Goal: Task Accomplishment & Management: Use online tool/utility

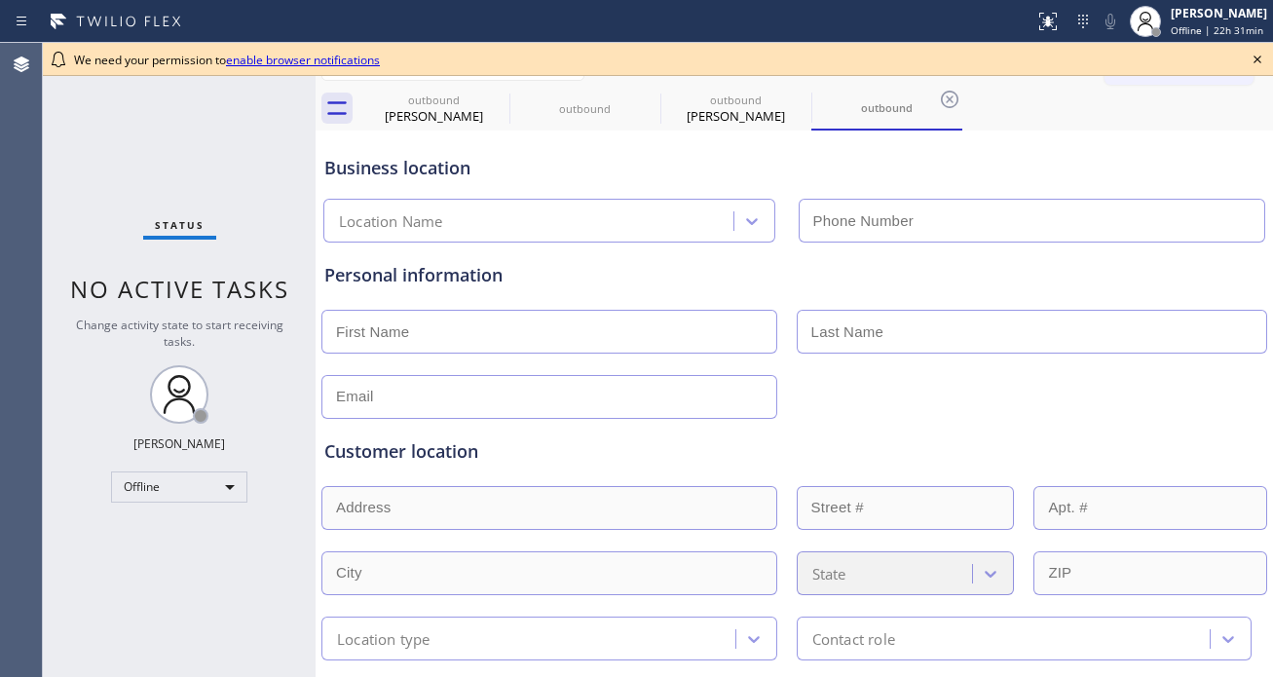
type input "[PHONE_NUMBER]"
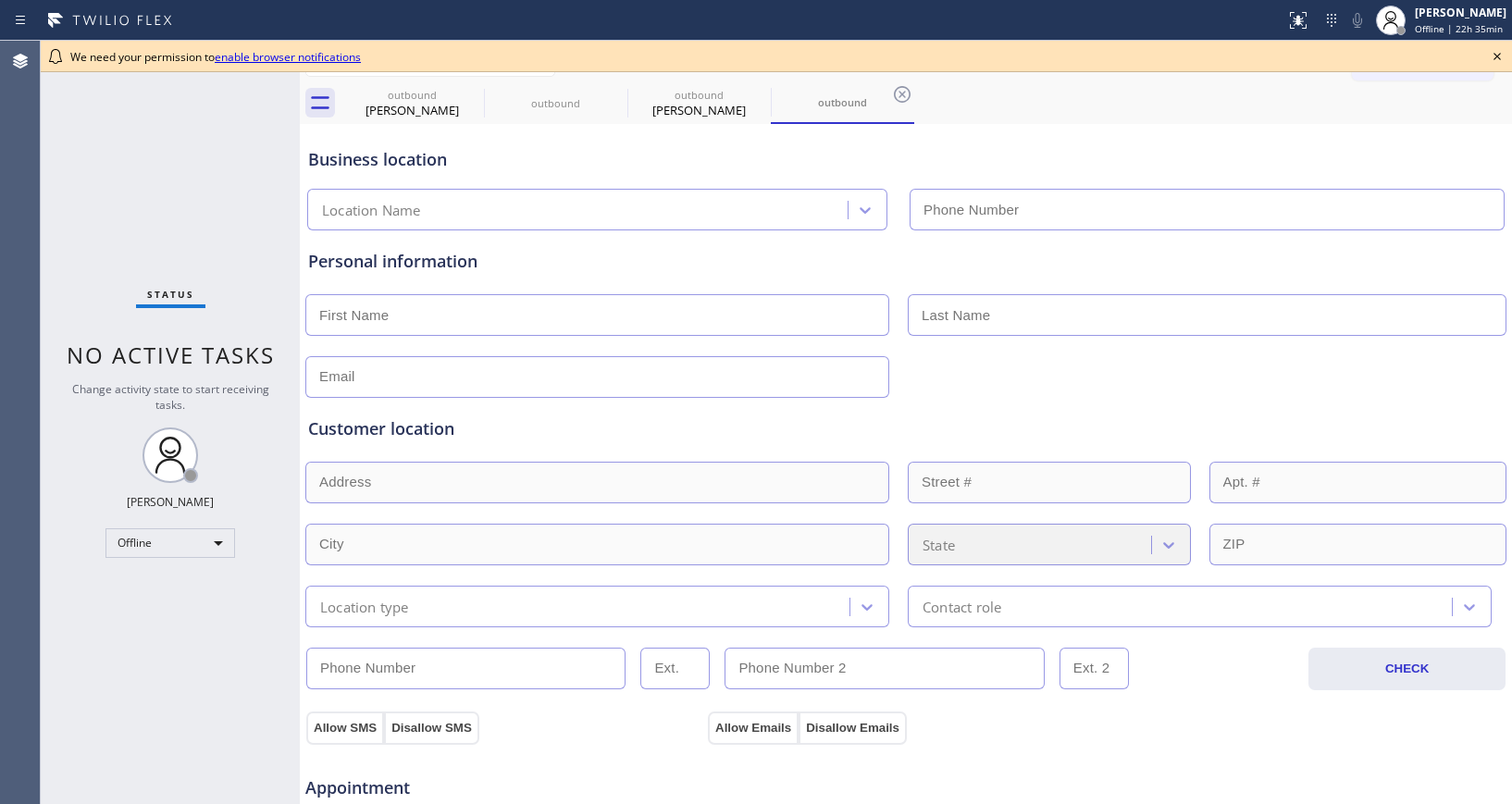
click at [85, 155] on div "Status No active tasks Change activity state to start receiving tasks. [PERSON_…" at bounding box center [170, 422] width 259 height 763
click at [82, 155] on div "Status No active tasks Change activity state to start receiving tasks. [PERSON_…" at bounding box center [170, 422] width 259 height 763
click at [1208, 55] on icon at bounding box center [1497, 56] width 22 height 22
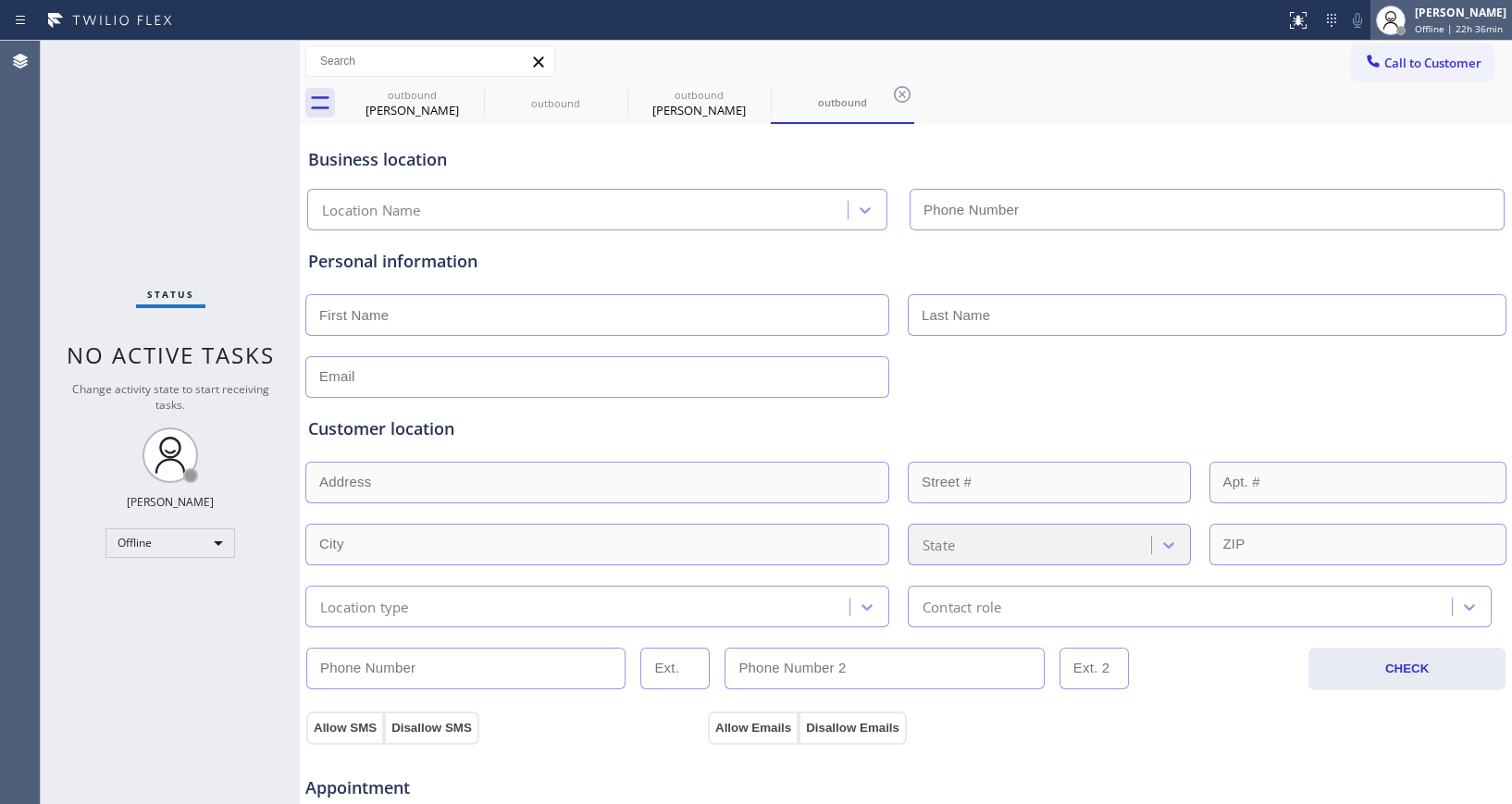
click at [1208, 35] on div "[PERSON_NAME] Offline | 22h 36min" at bounding box center [1462, 20] width 101 height 32
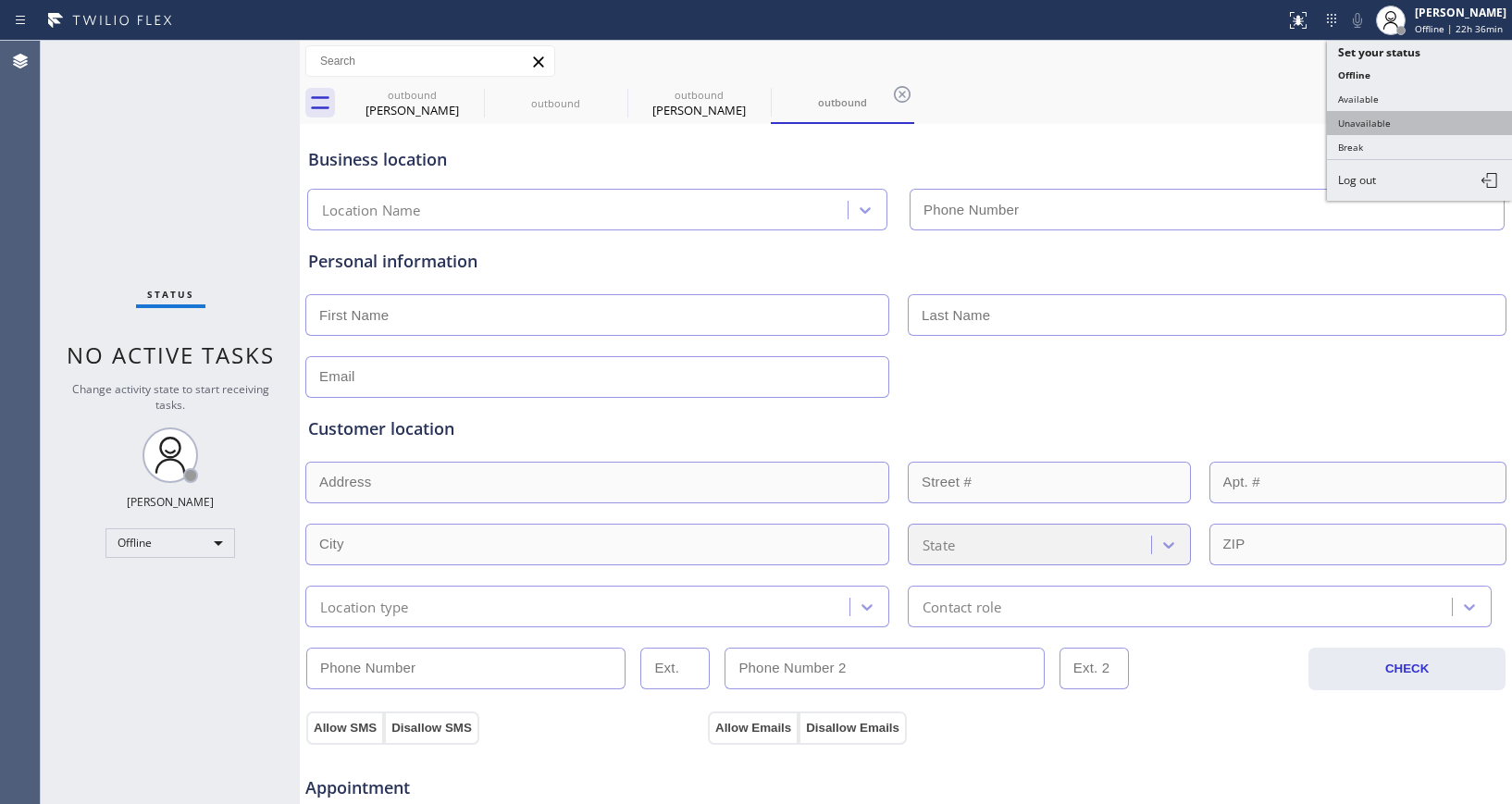
click at [1208, 120] on button "Unavailable" at bounding box center [1419, 122] width 185 height 24
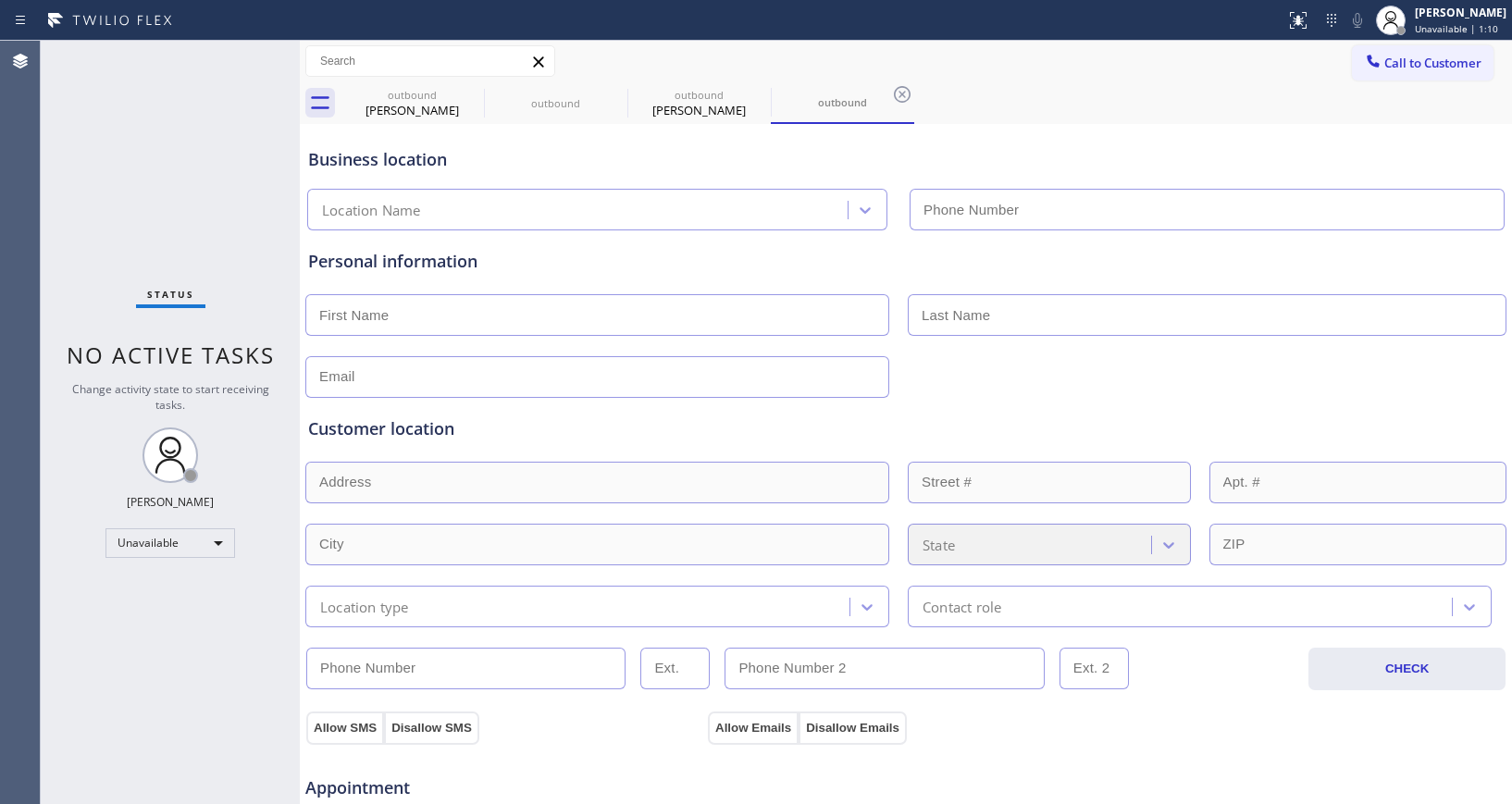
click at [181, 158] on div "Status No active tasks Change activity state to start receiving tasks. [PERSON_…" at bounding box center [170, 422] width 259 height 763
click at [1208, 66] on span "Call to Customer" at bounding box center [1432, 63] width 97 height 17
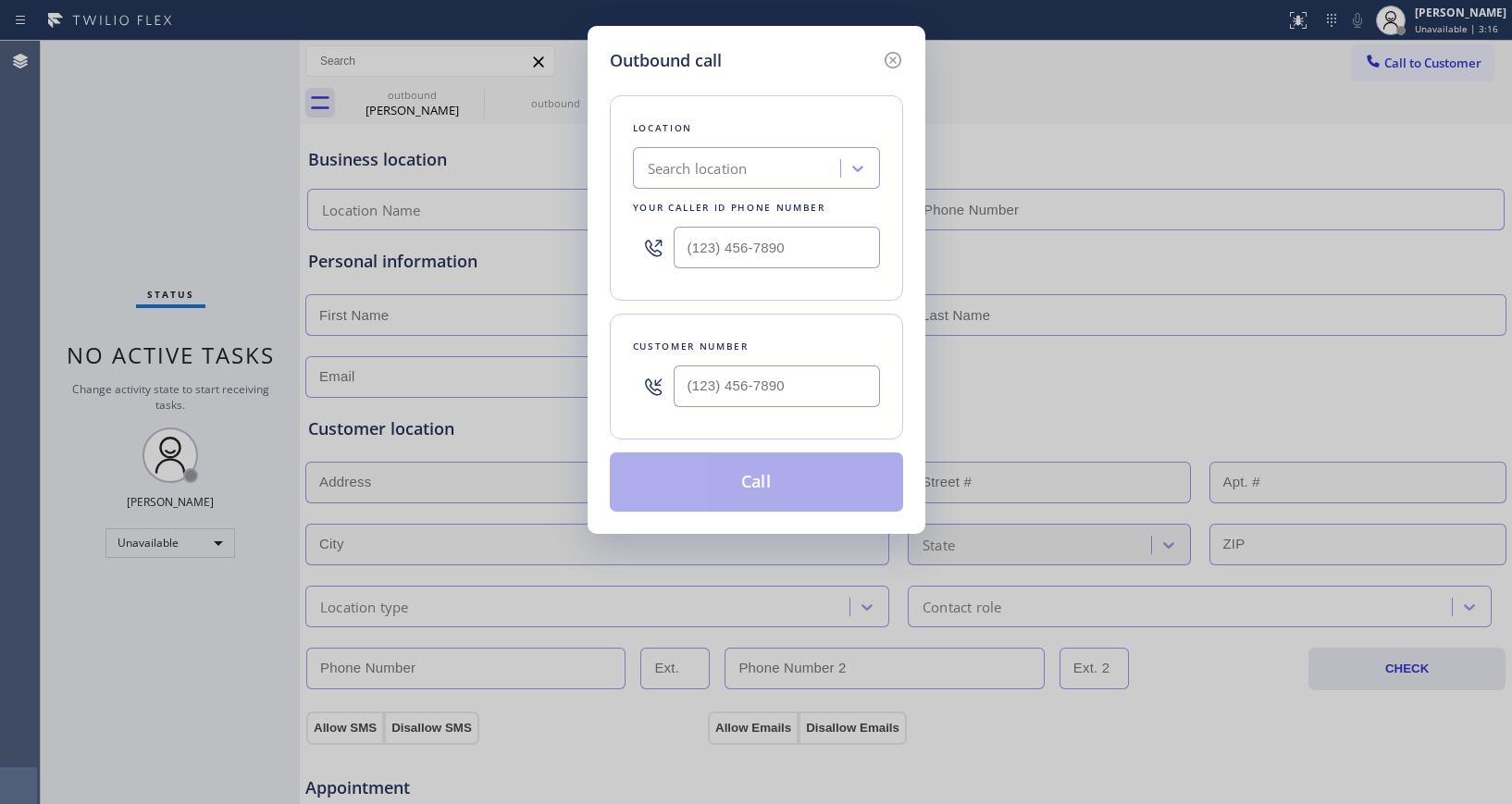
click at [732, 347] on div "Customer number" at bounding box center [756, 346] width 247 height 19
click at [722, 376] on input "(___) ___-____" at bounding box center [776, 386] width 206 height 42
paste input "619) 244-6173"
type input "[PHONE_NUMBER]"
click at [723, 147] on div "Search location" at bounding box center [756, 168] width 247 height 42
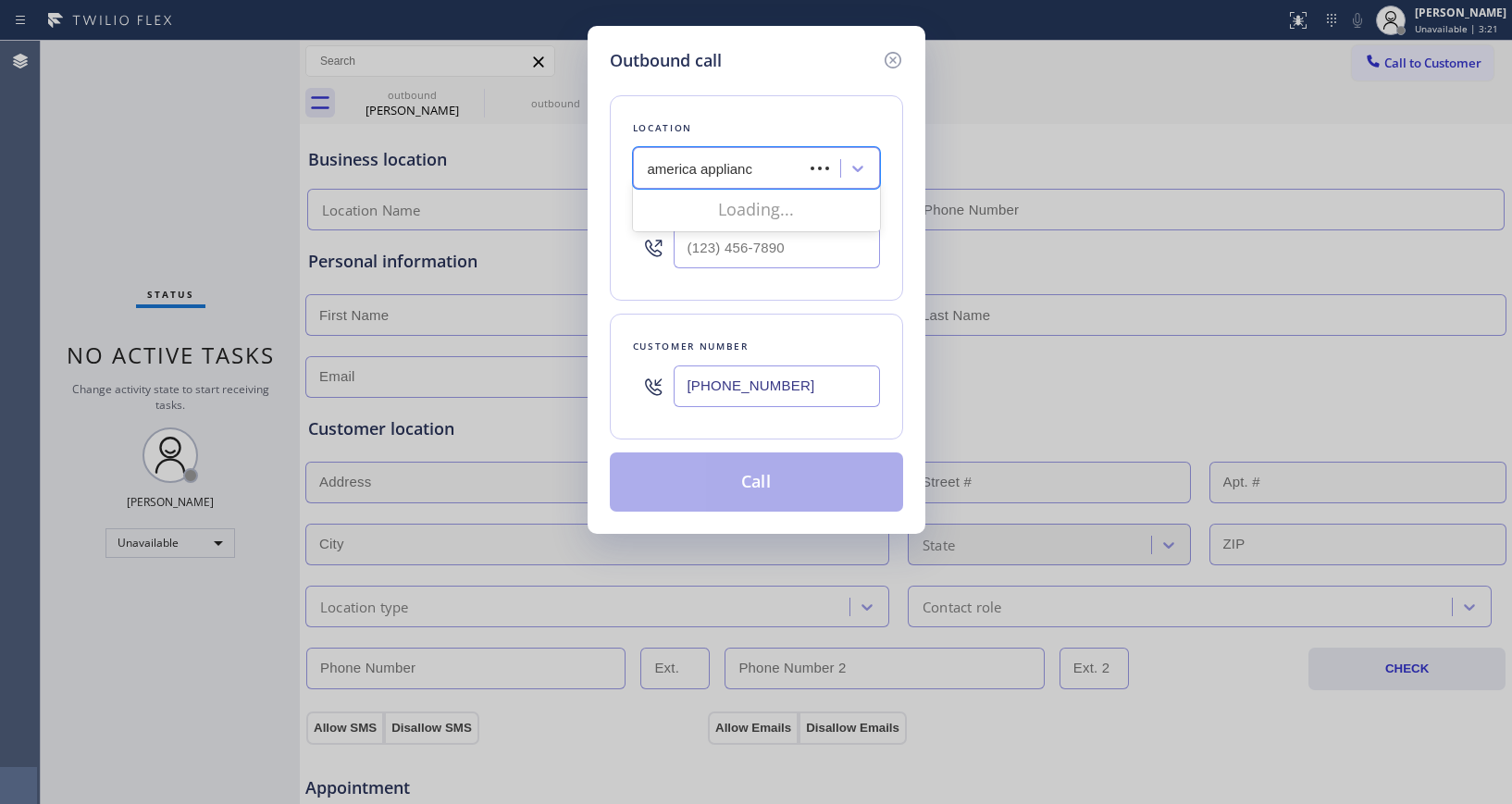
type input "america appliance"
click at [791, 206] on div "America Appliance Services" at bounding box center [756, 207] width 247 height 33
type input "[PHONE_NUMBER]"
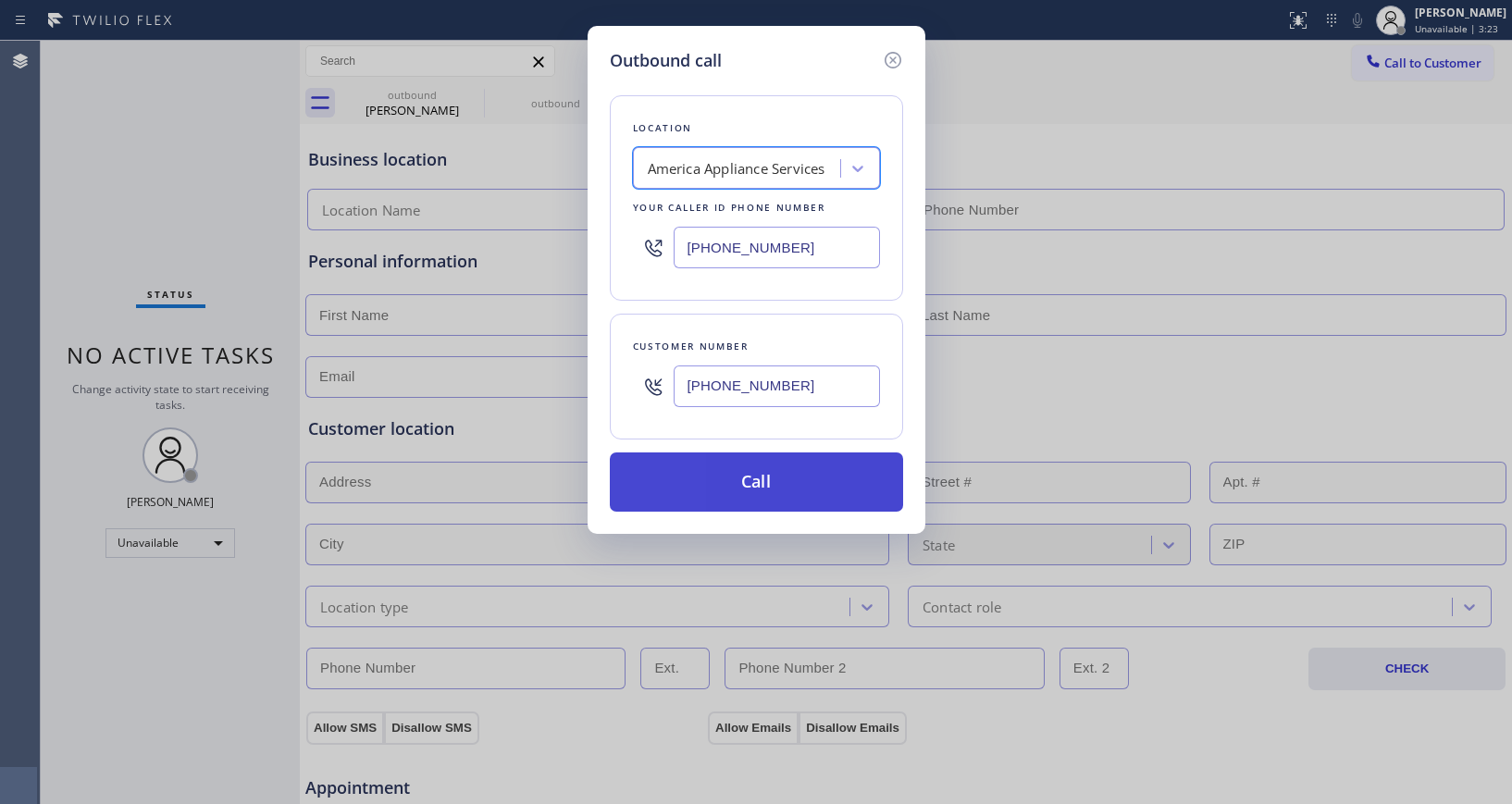
click at [752, 465] on button "Call" at bounding box center [756, 481] width 293 height 59
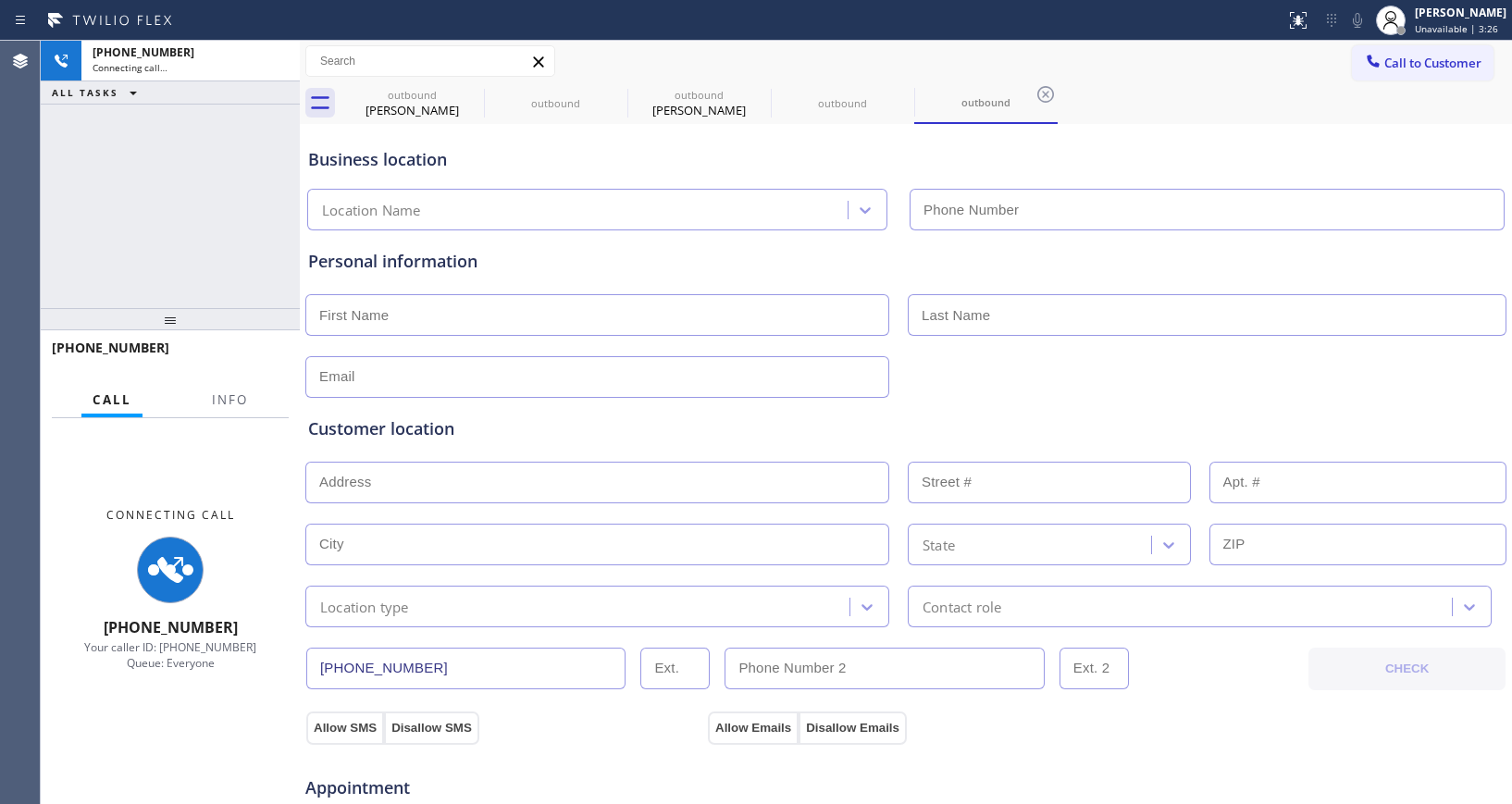
type input "[PHONE_NUMBER]"
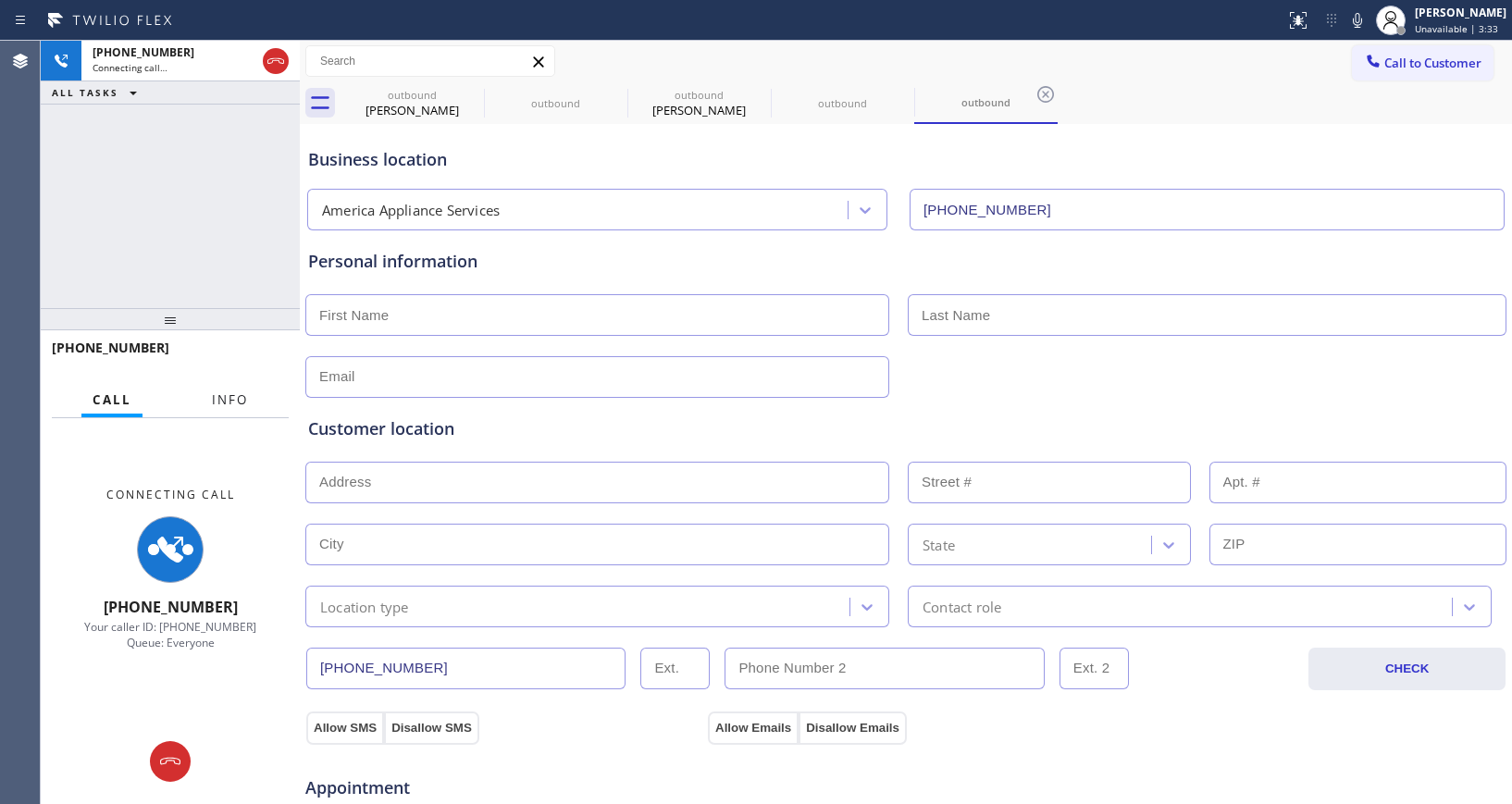
click at [221, 391] on span "Info" at bounding box center [230, 400] width 36 height 17
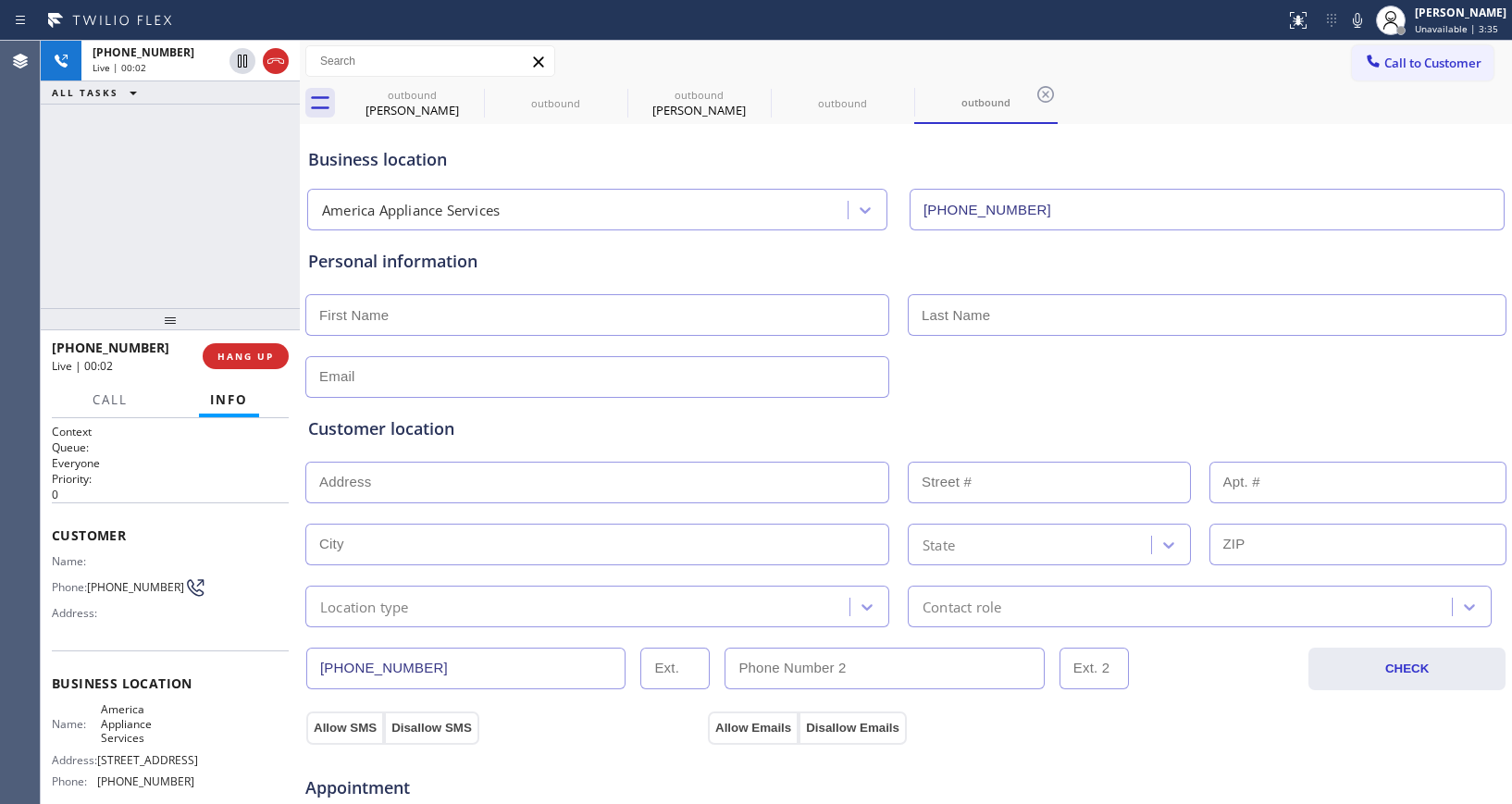
click at [218, 253] on div "[PHONE_NUMBER] Live | 00:02 ALL TASKS ALL TASKS ACTIVE TASKS TASKS IN WRAP UP" at bounding box center [170, 175] width 259 height 268
click at [268, 351] on span "HANG UP" at bounding box center [245, 356] width 56 height 13
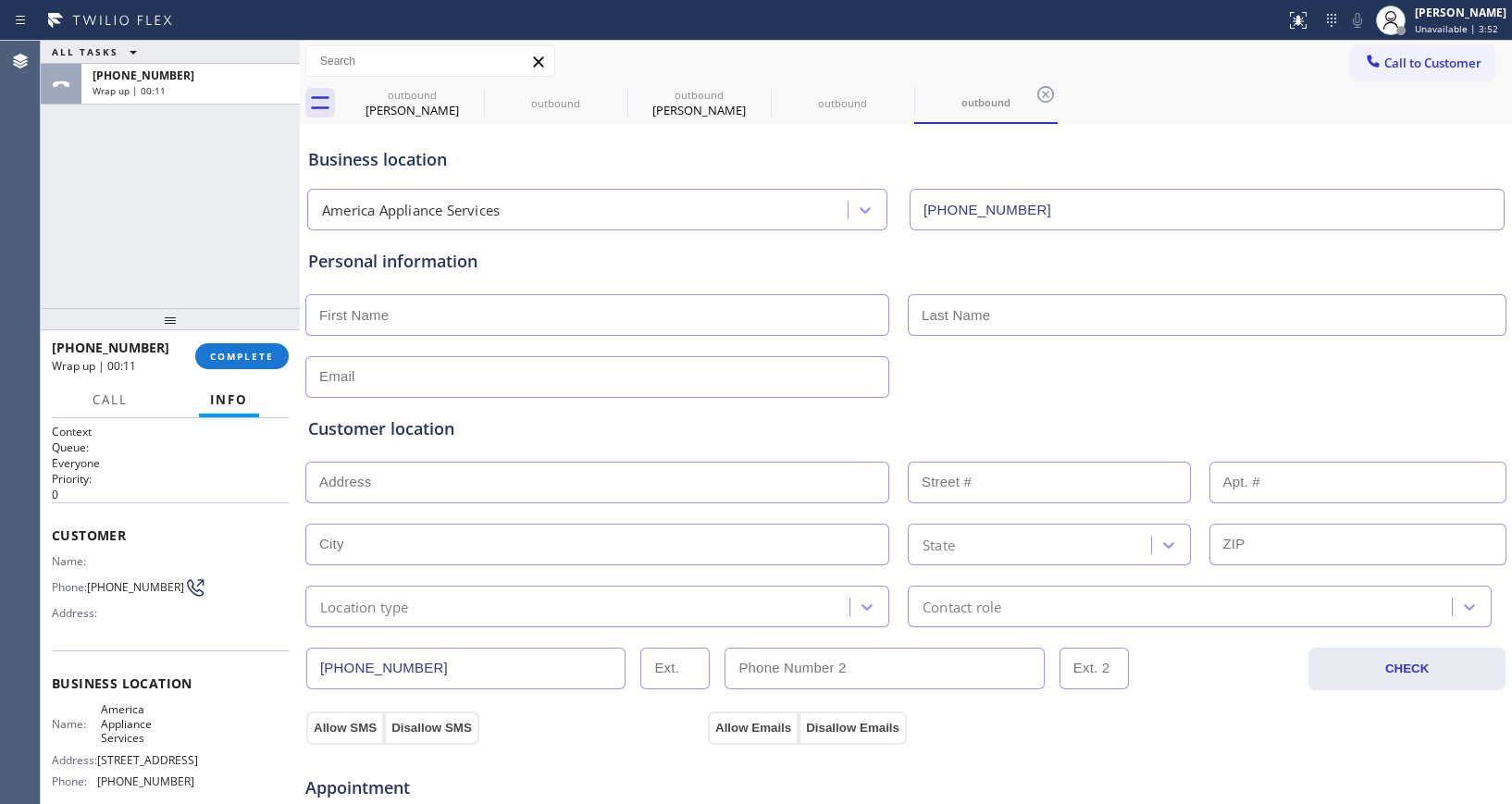
click at [120, 203] on div "ALL TASKS ALL TASKS ACTIVE TASKS TASKS IN WRAP UP [PHONE_NUMBER] Wrap up | 00:11" at bounding box center [170, 175] width 259 height 268
click at [244, 353] on span "COMPLETE" at bounding box center [241, 356] width 64 height 13
click at [242, 308] on div at bounding box center [170, 318] width 259 height 22
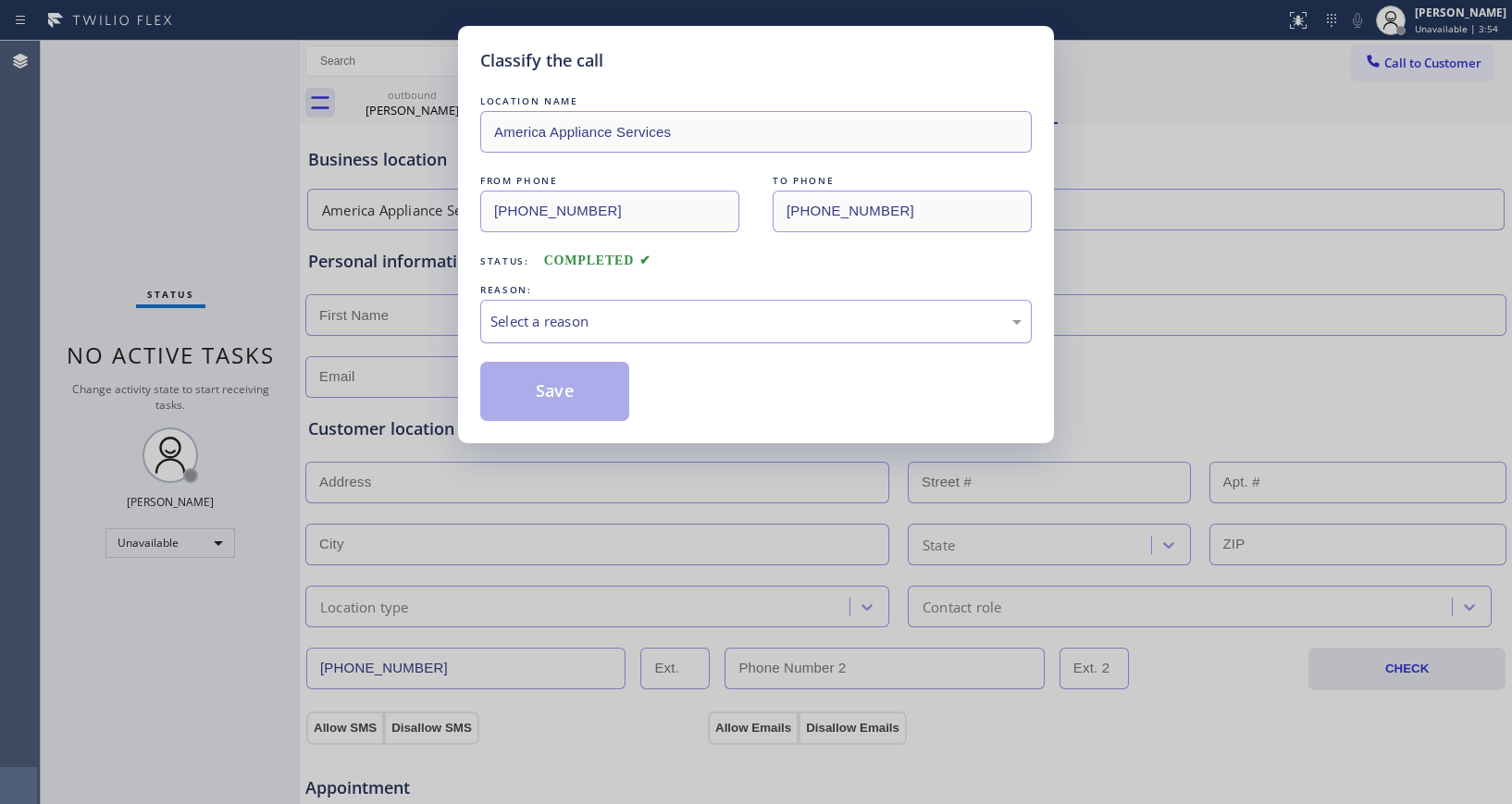
click at [593, 320] on div "Select a reason" at bounding box center [755, 321] width 531 height 21
click at [560, 380] on button "Save" at bounding box center [555, 391] width 149 height 59
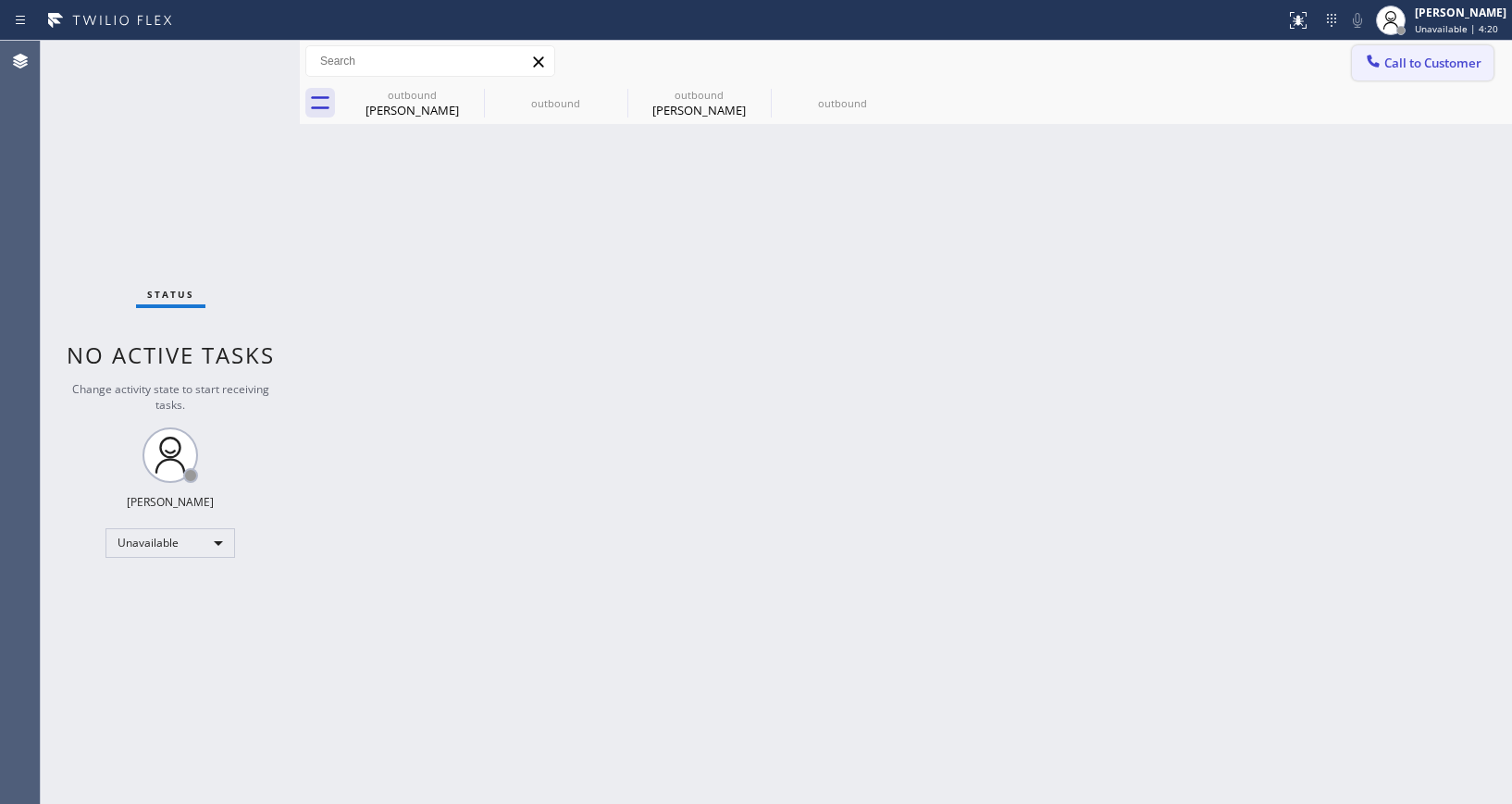
click at [1208, 62] on span "Call to Customer" at bounding box center [1432, 63] width 97 height 17
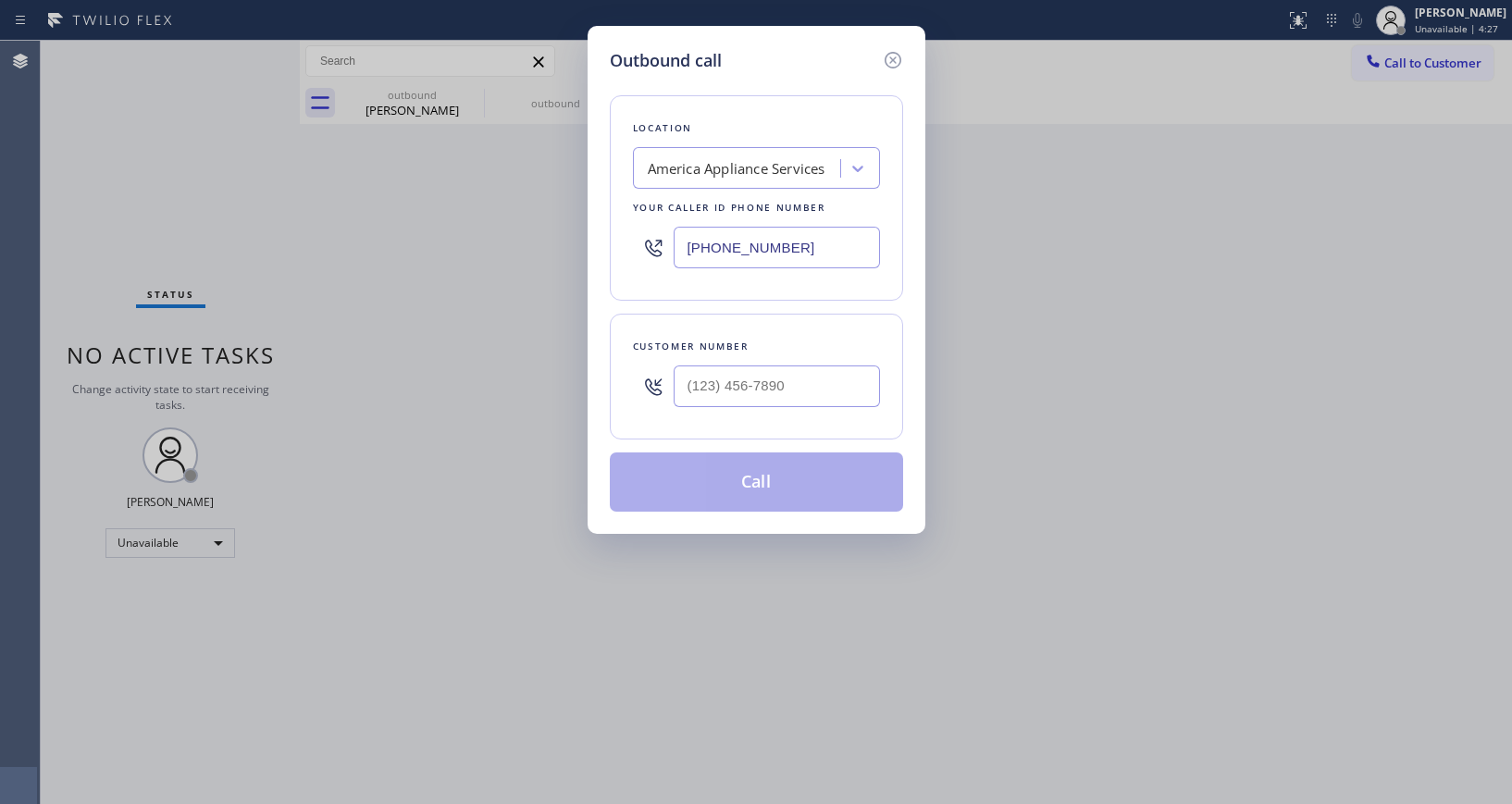
click at [140, 129] on div "Outbound call Location [GEOGRAPHIC_DATA] Appliance Services Your caller id phon…" at bounding box center [756, 402] width 1512 height 804
click at [709, 382] on input "(___) ___-____" at bounding box center [776, 386] width 206 height 42
paste input "619) 244-6173"
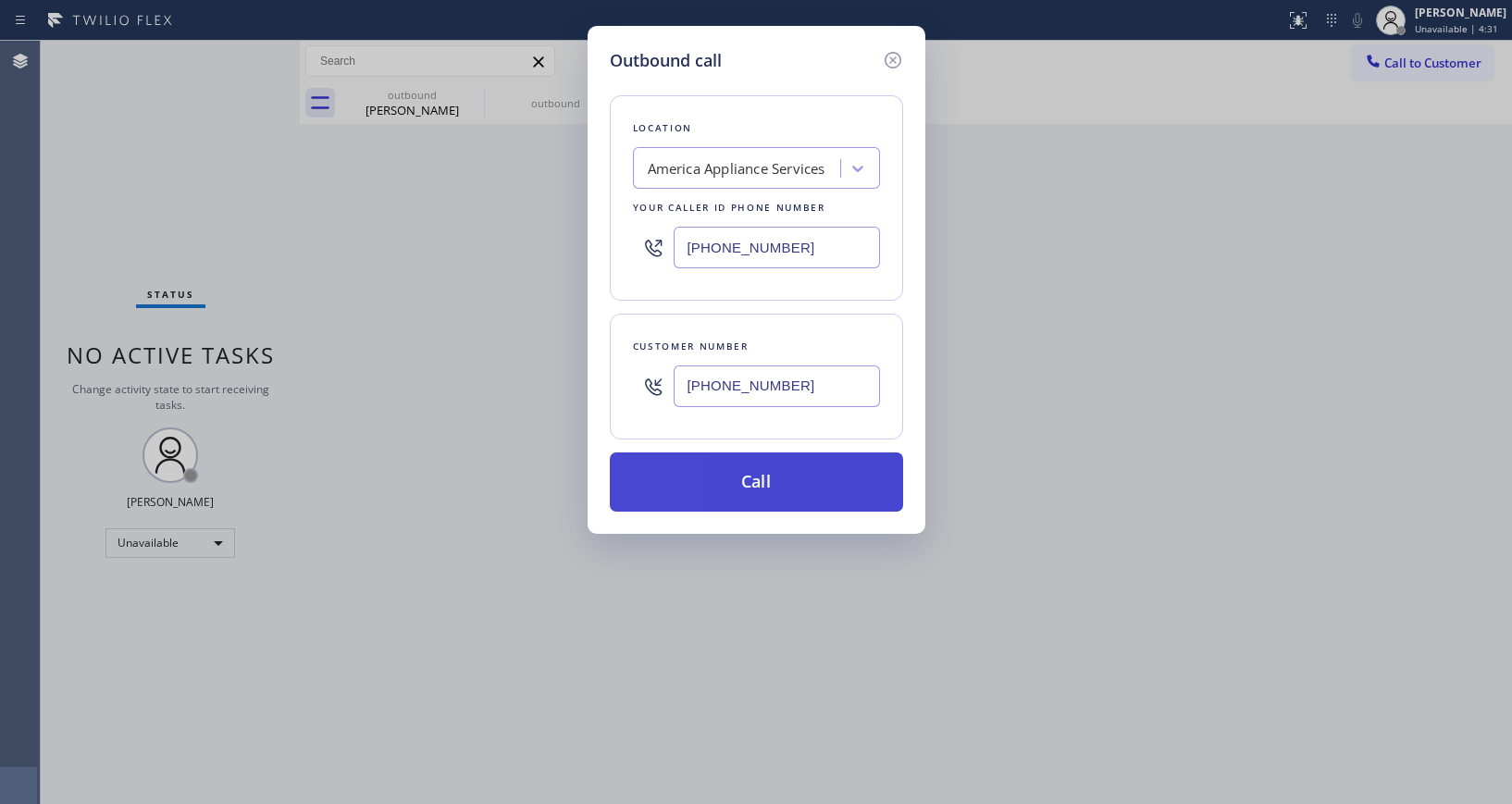
type input "[PHONE_NUMBER]"
click at [783, 484] on button "Call" at bounding box center [756, 481] width 293 height 59
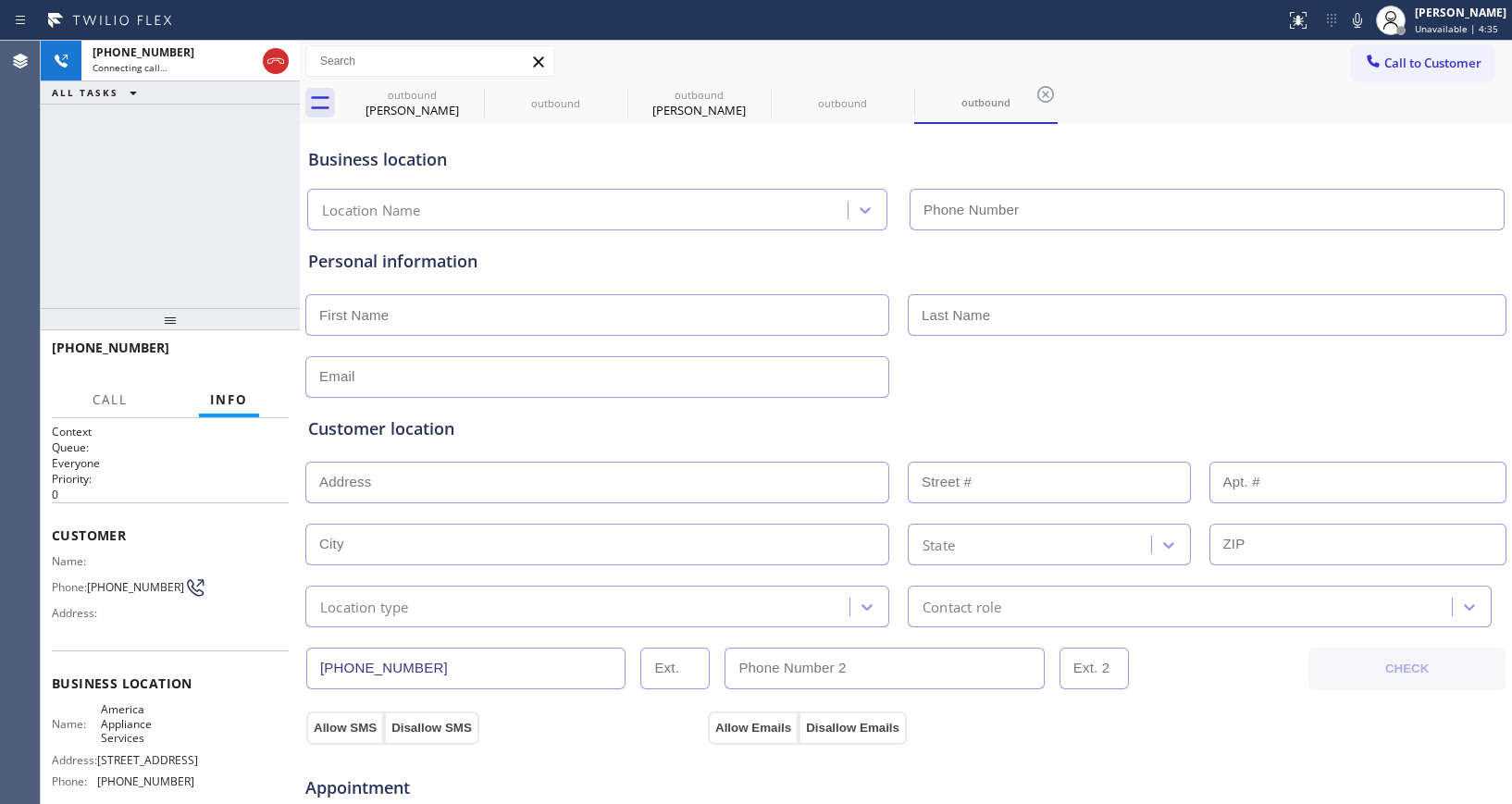
type input "[PHONE_NUMBER]"
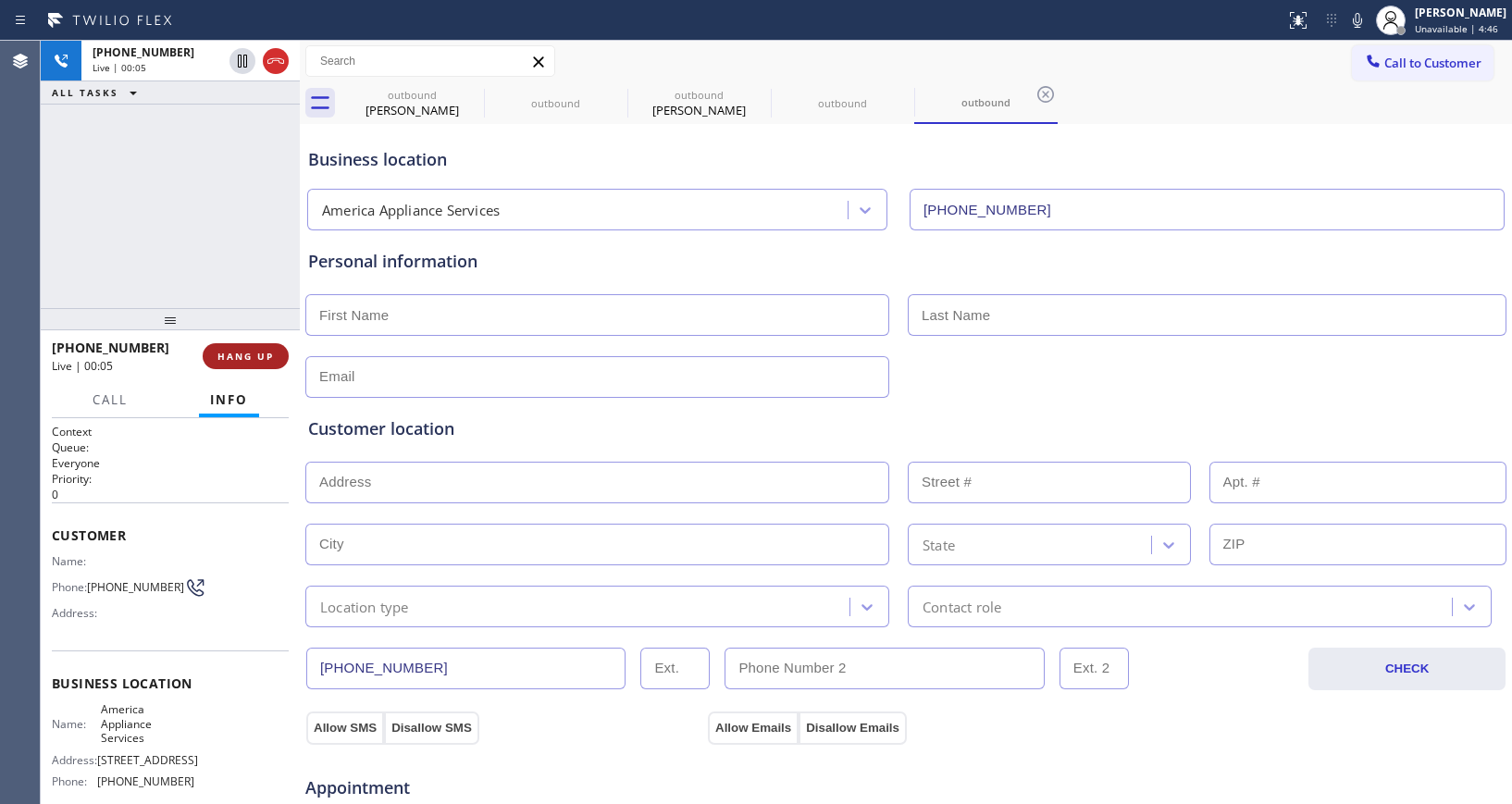
click at [258, 352] on span "HANG UP" at bounding box center [245, 356] width 56 height 13
click at [198, 266] on div "[PHONE_NUMBER] Live | 00:05 ALL TASKS ALL TASKS ACTIVE TASKS TASKS IN WRAP UP" at bounding box center [170, 175] width 259 height 268
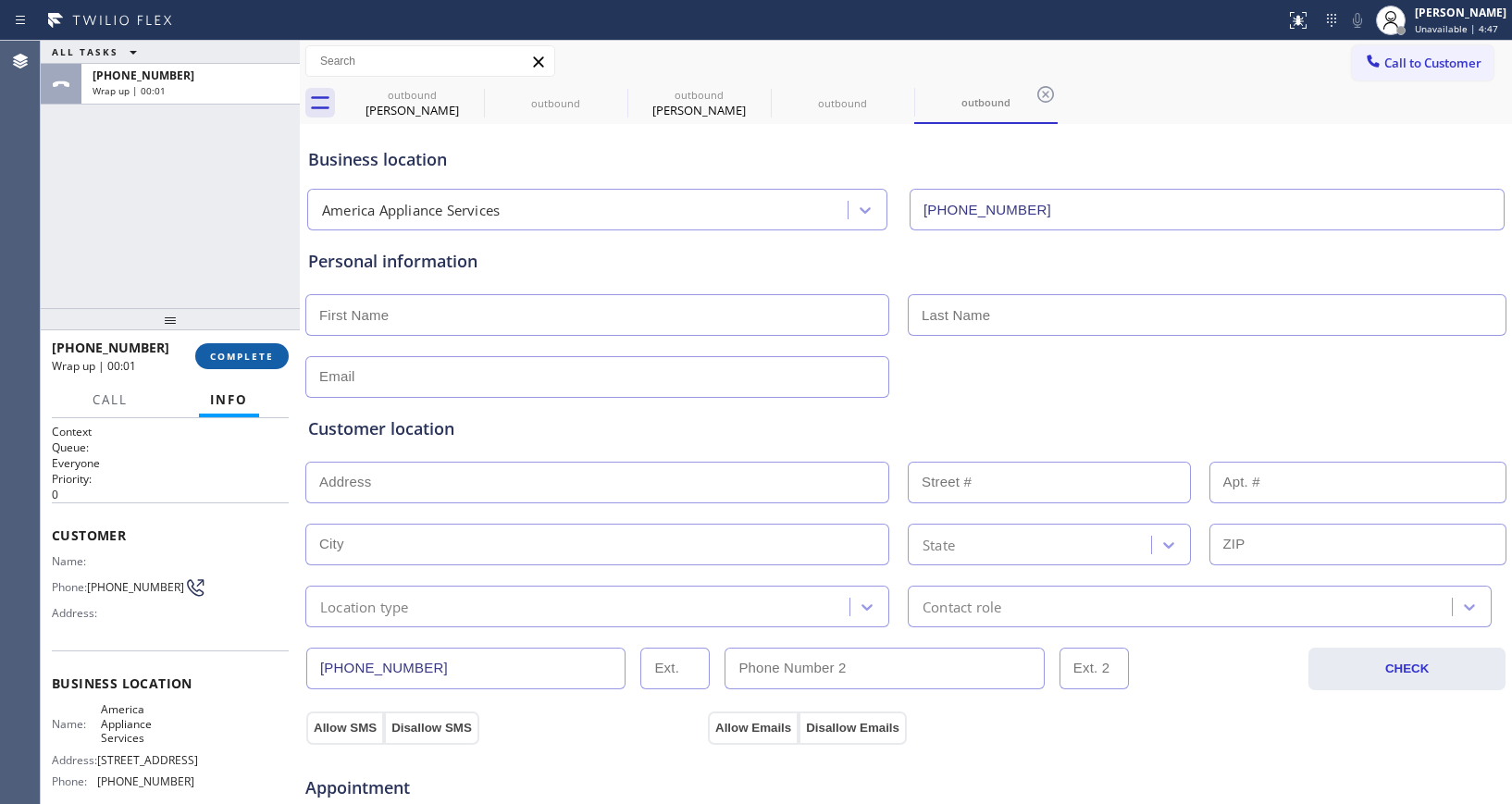
click at [255, 356] on span "COMPLETE" at bounding box center [241, 356] width 64 height 13
click at [199, 266] on div "ALL TASKS ALL TASKS ACTIVE TASKS TASKS IN WRAP UP [PHONE_NUMBER] Wrap up | 00:02" at bounding box center [170, 175] width 259 height 268
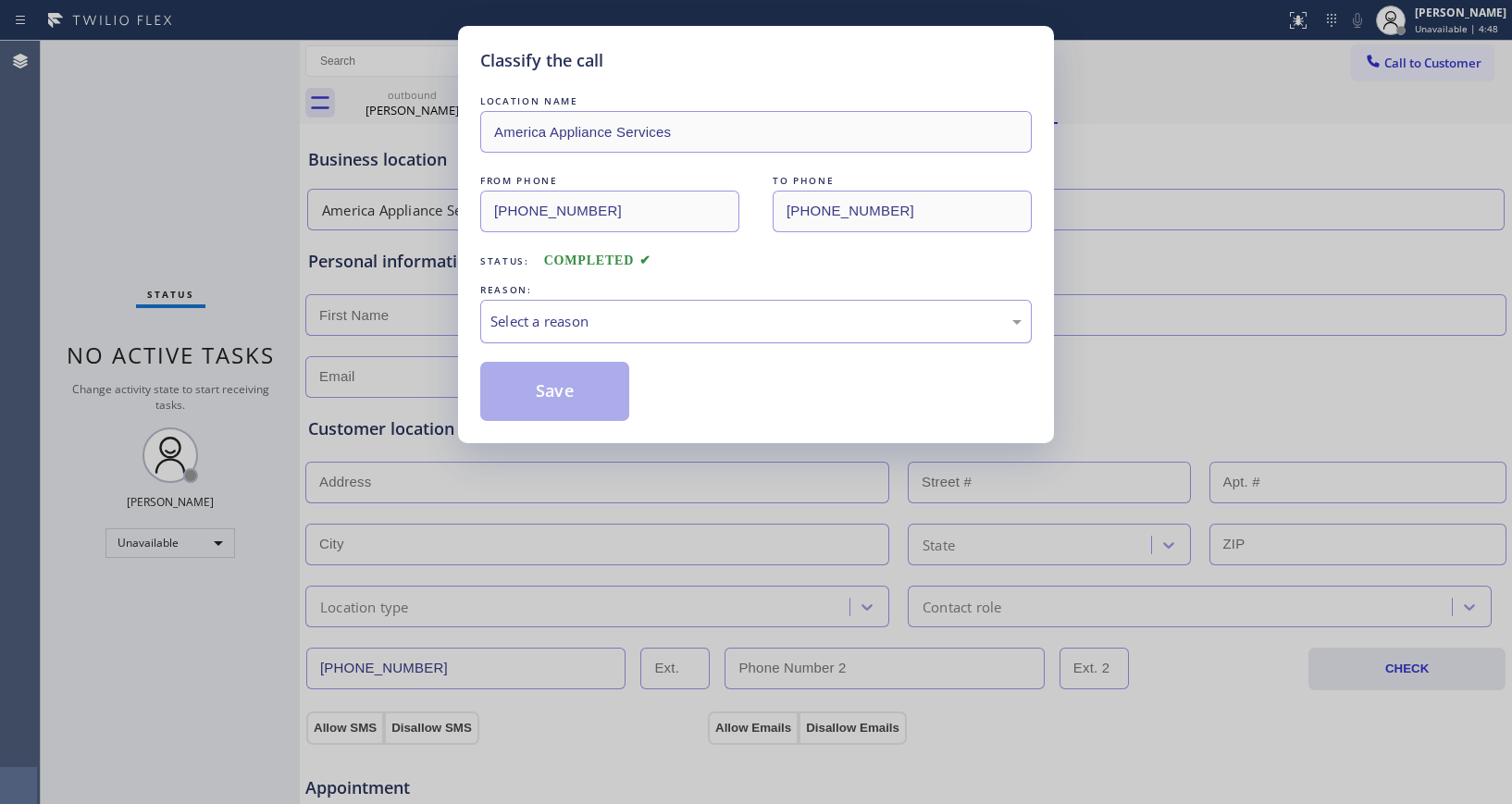
click at [668, 329] on div "Select a reason" at bounding box center [755, 321] width 531 height 21
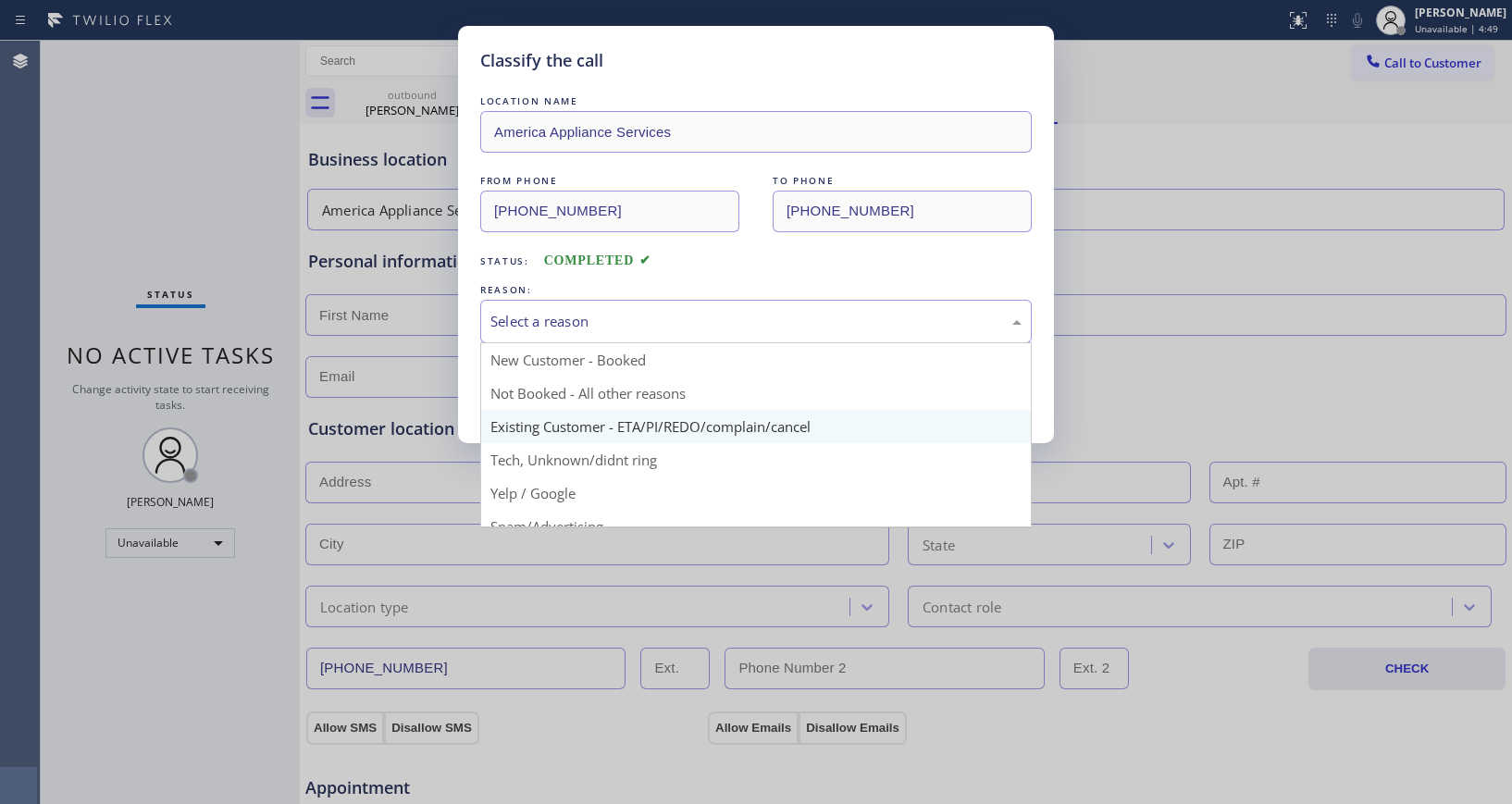
click at [564, 416] on button "Save" at bounding box center [555, 391] width 149 height 59
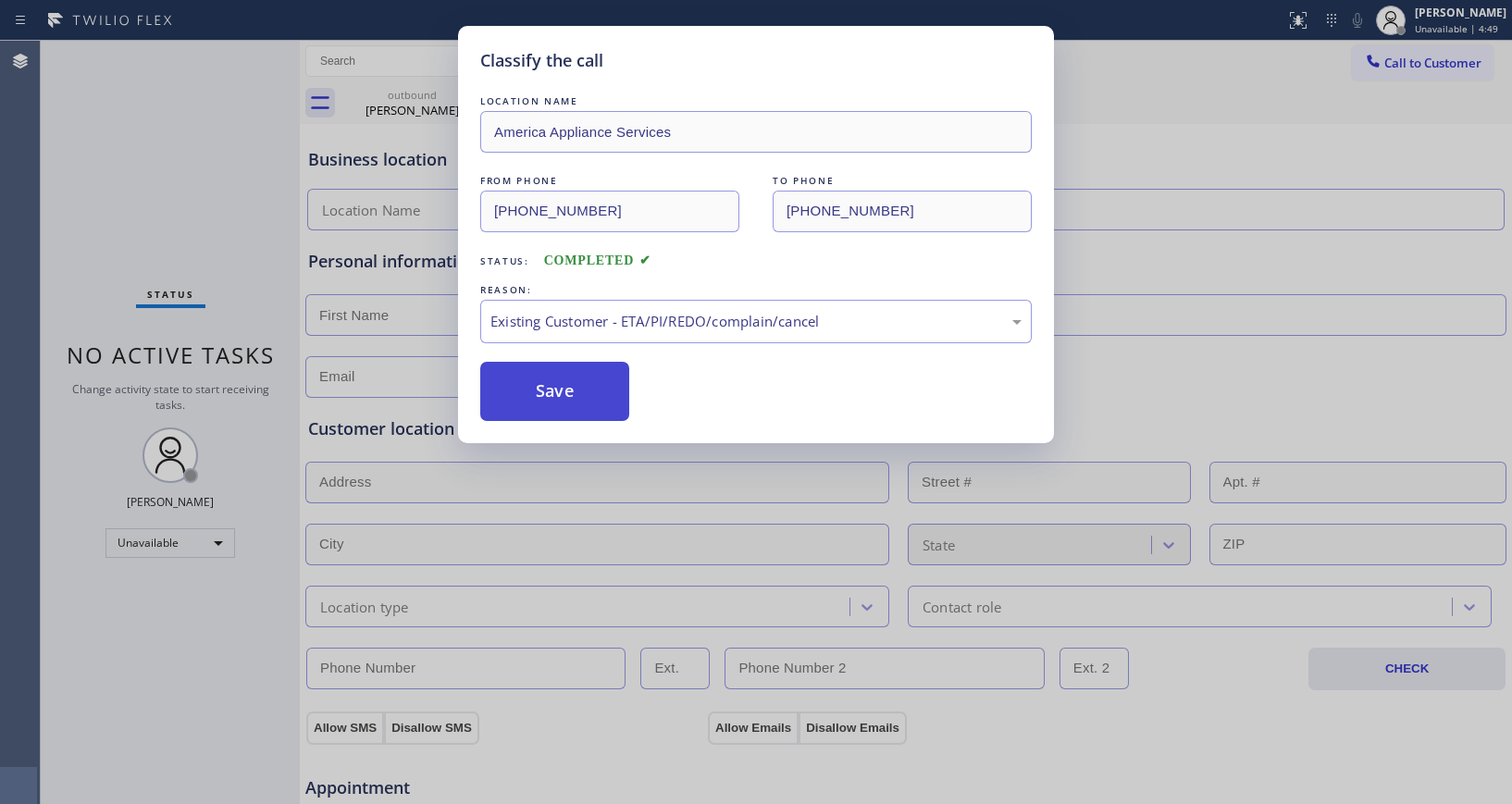
click at [558, 407] on button "Save" at bounding box center [555, 391] width 149 height 59
click at [504, 376] on div "Back to Dashboard Change Sender ID Customers Technicians Select a contact Outbo…" at bounding box center [906, 422] width 1212 height 763
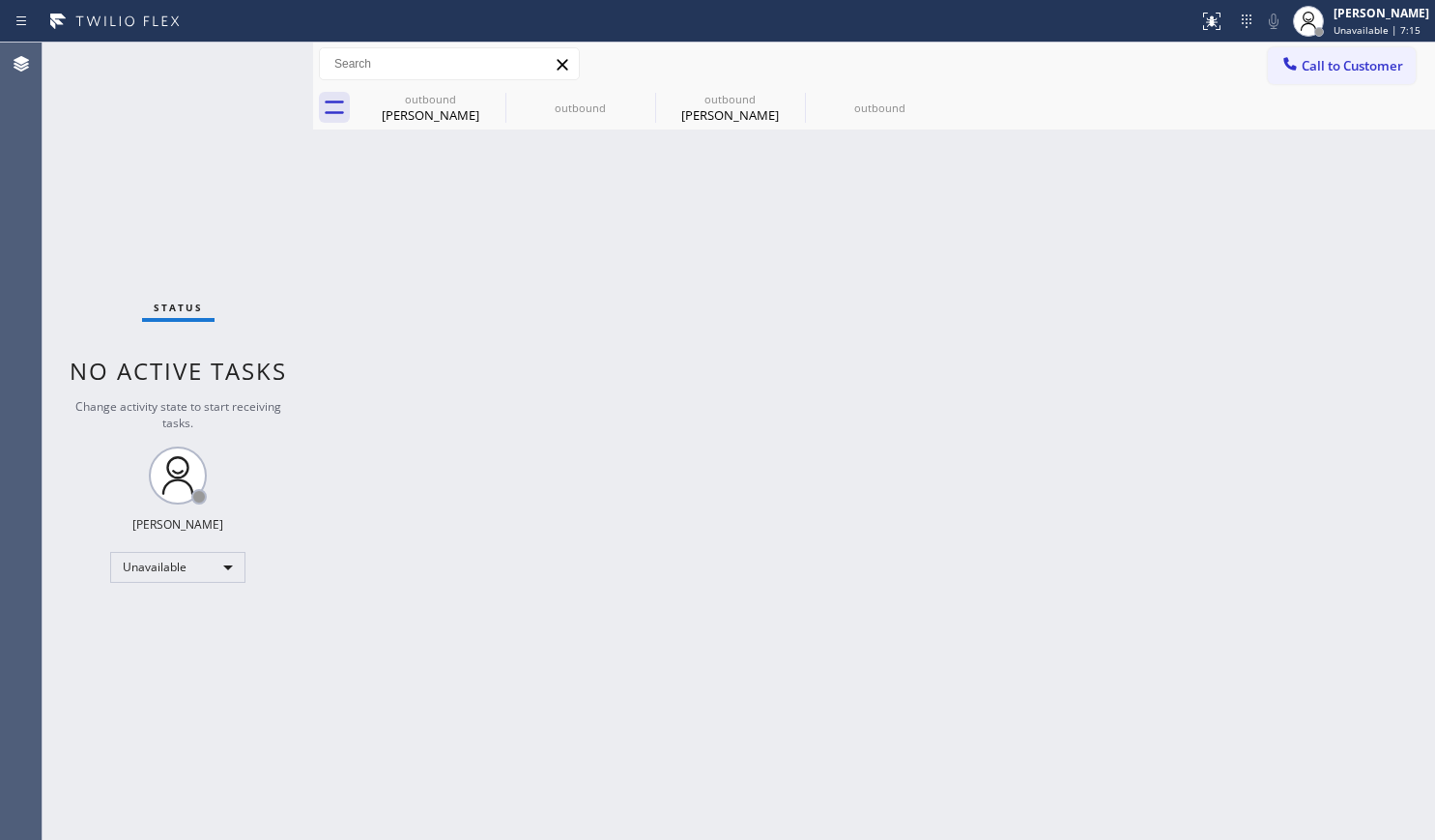
click at [1037, 424] on div "Back to Dashboard Change Sender ID Customers Technicians Select a contact Outbo…" at bounding box center [874, 441] width 1122 height 797
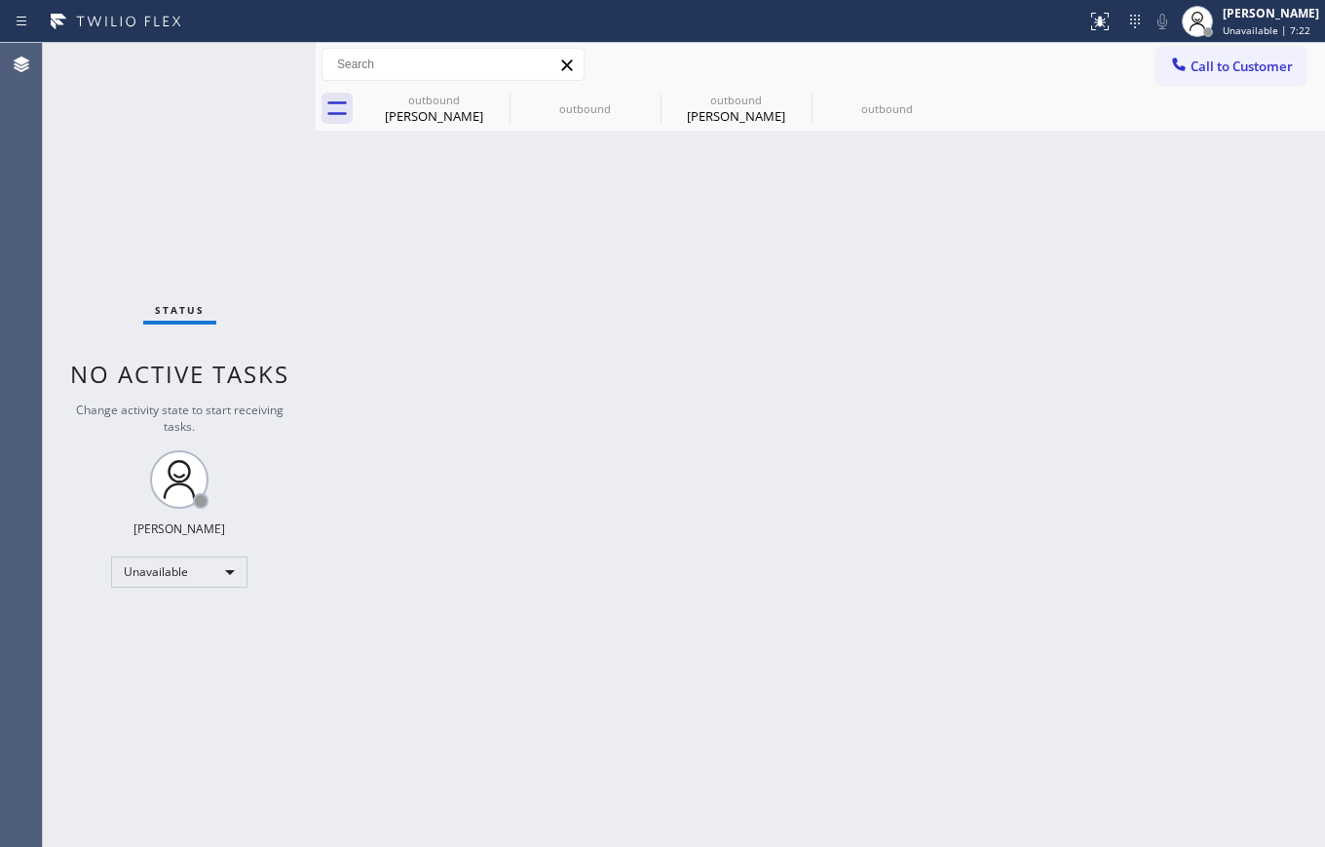
click at [994, 519] on div "Back to Dashboard Change Sender ID Customers Technicians Select a contact Outbo…" at bounding box center [820, 445] width 1009 height 804
click at [1044, 410] on div "Back to Dashboard Change Sender ID Customers Technicians Select a contact Outbo…" at bounding box center [820, 445] width 1009 height 804
drag, startPoint x: 1175, startPoint y: 370, endPoint x: 1202, endPoint y: 372, distance: 27.3
click at [1175, 370] on div "Back to Dashboard Change Sender ID Customers Technicians Select a contact Outbo…" at bounding box center [820, 445] width 1009 height 804
click at [1255, 304] on div "Back to Dashboard Change Sender ID Customers Technicians Select a contact Outbo…" at bounding box center [820, 445] width 1009 height 804
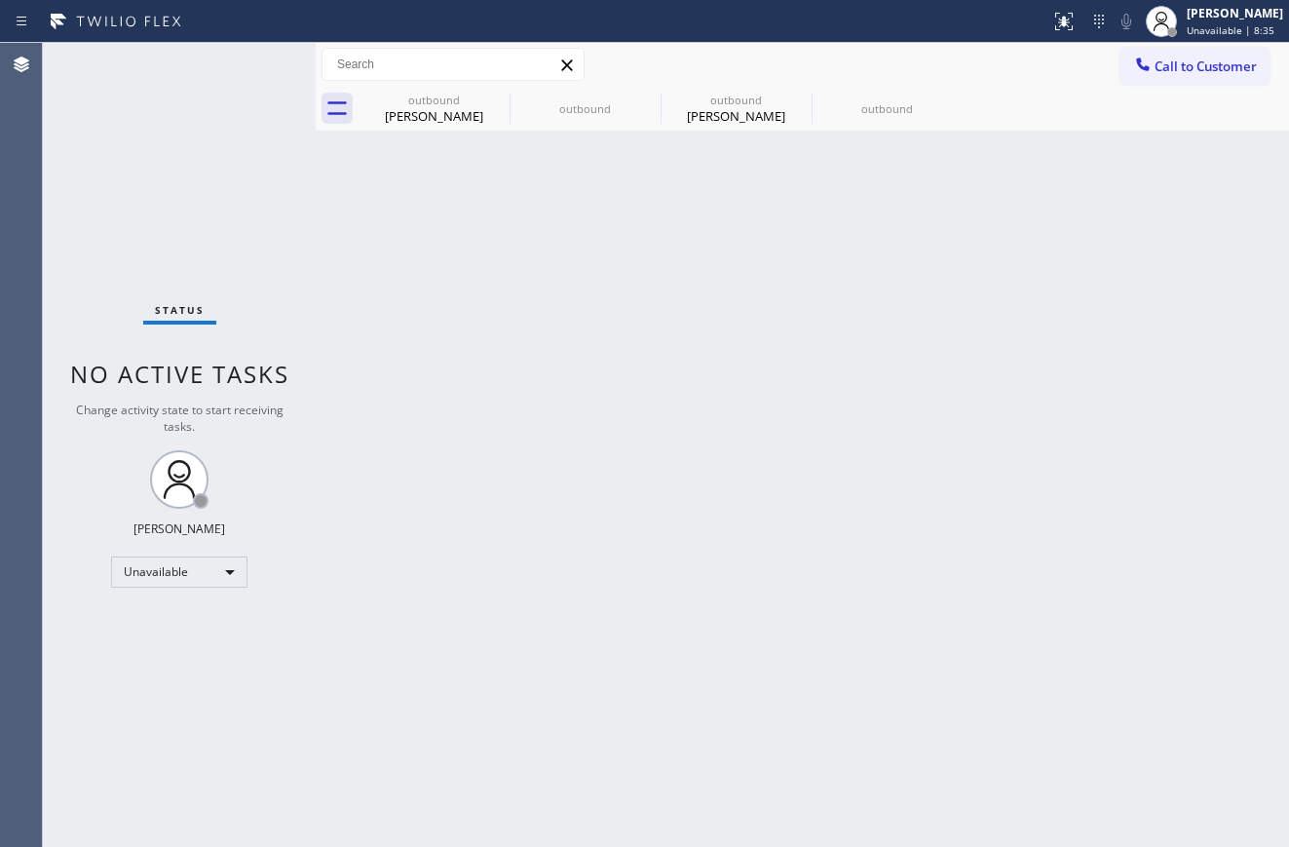
drag, startPoint x: 181, startPoint y: 156, endPoint x: 276, endPoint y: 151, distance: 94.6
click at [180, 156] on div "Status No active tasks Change activity state to start receiving tasks. [PERSON_…" at bounding box center [179, 445] width 273 height 804
click at [1023, 385] on div "Back to Dashboard Change Sender ID Customers Technicians Select a contact Outbo…" at bounding box center [802, 445] width 973 height 804
click at [1036, 324] on div "Back to Dashboard Change Sender ID Customers Technicians Select a contact Outbo…" at bounding box center [802, 445] width 973 height 804
drag, startPoint x: 152, startPoint y: 120, endPoint x: 206, endPoint y: 19, distance: 113.8
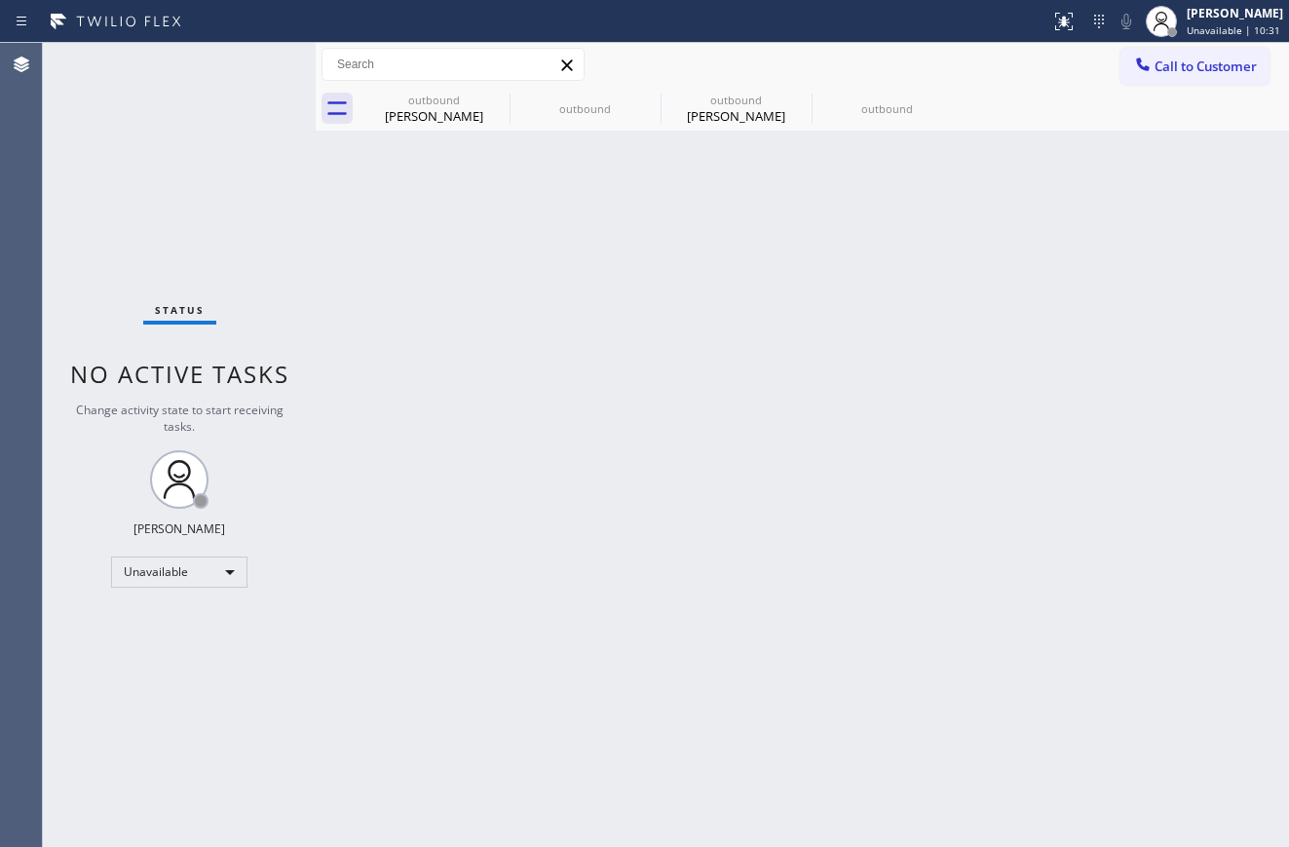
click at [152, 120] on div "Status No active tasks Change activity state to start receiving tasks. [PERSON_…" at bounding box center [179, 445] width 273 height 804
click at [427, 111] on div "[PERSON_NAME]" at bounding box center [433, 116] width 147 height 18
type input "[PHONE_NUMBER]"
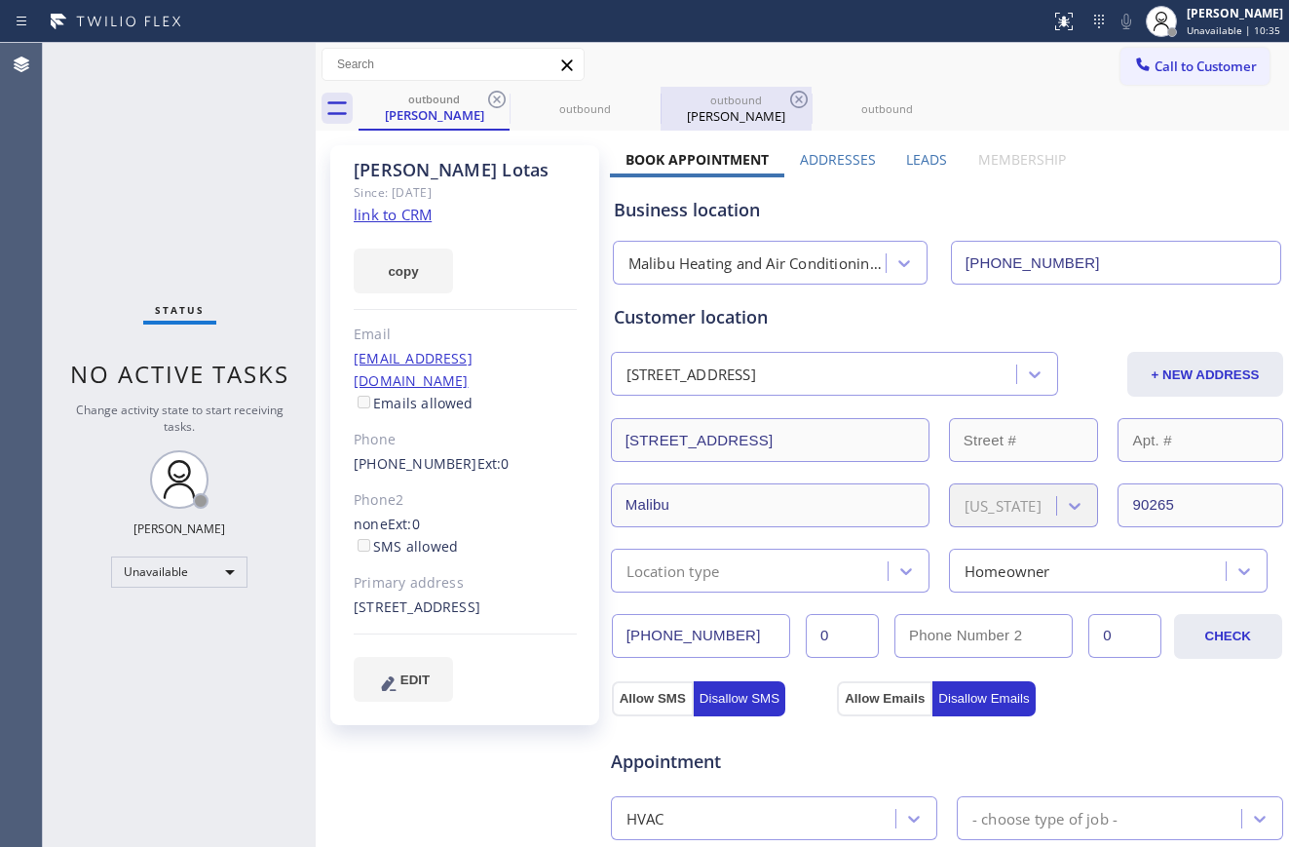
click at [732, 108] on div "[PERSON_NAME]" at bounding box center [735, 116] width 147 height 18
type input "[PHONE_NUMBER]"
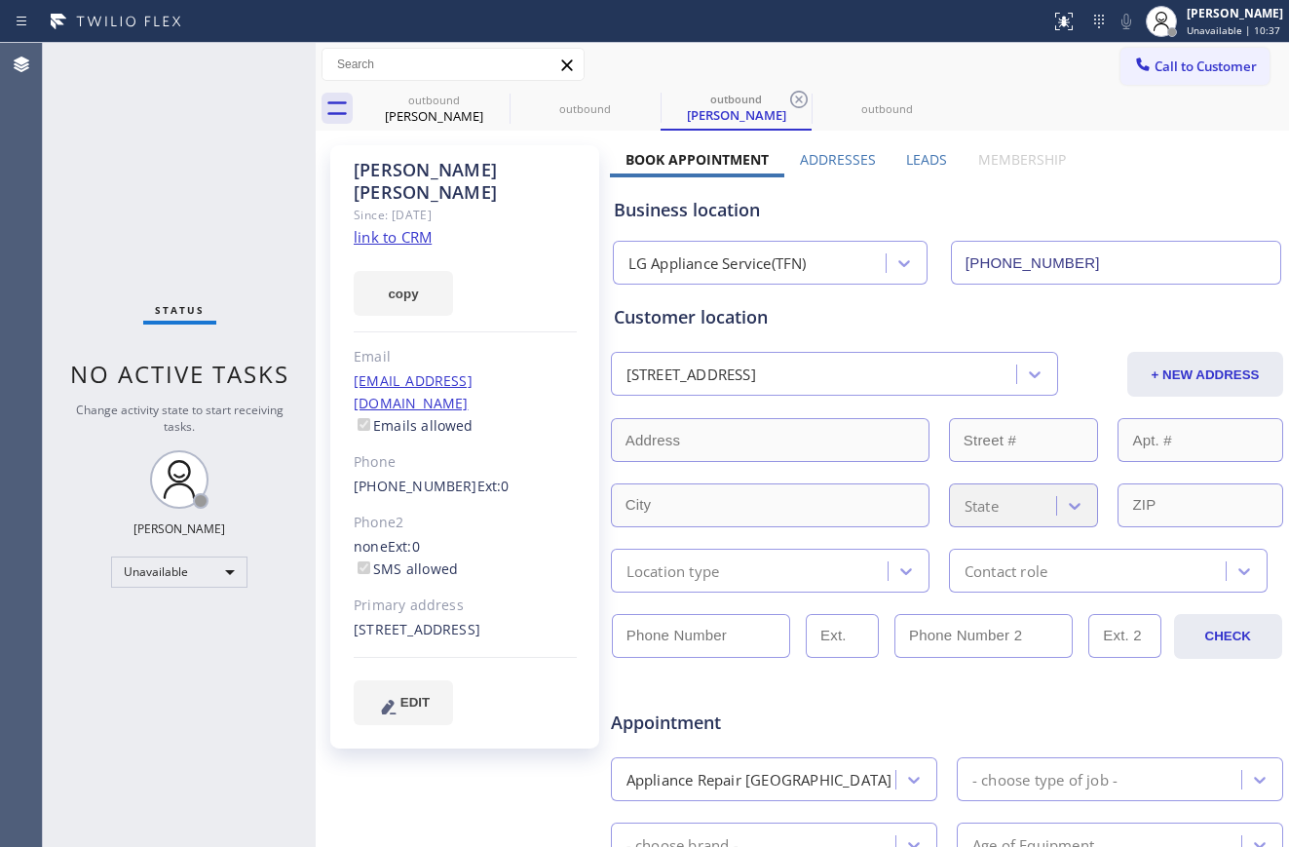
click at [376, 227] on link "link to CRM" at bounding box center [393, 236] width 78 height 19
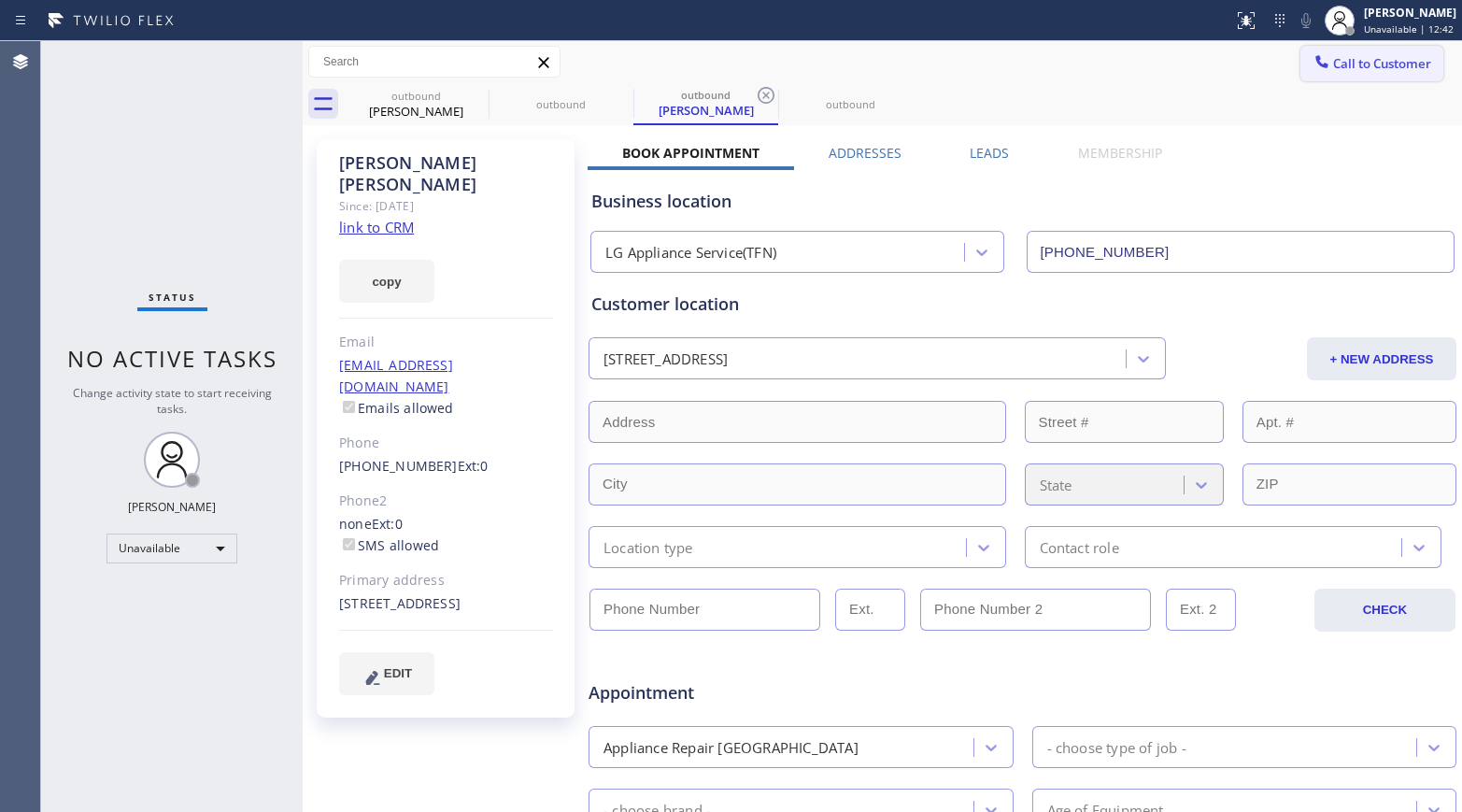
click at [1219, 65] on span "Call to Customer" at bounding box center [1381, 63] width 98 height 17
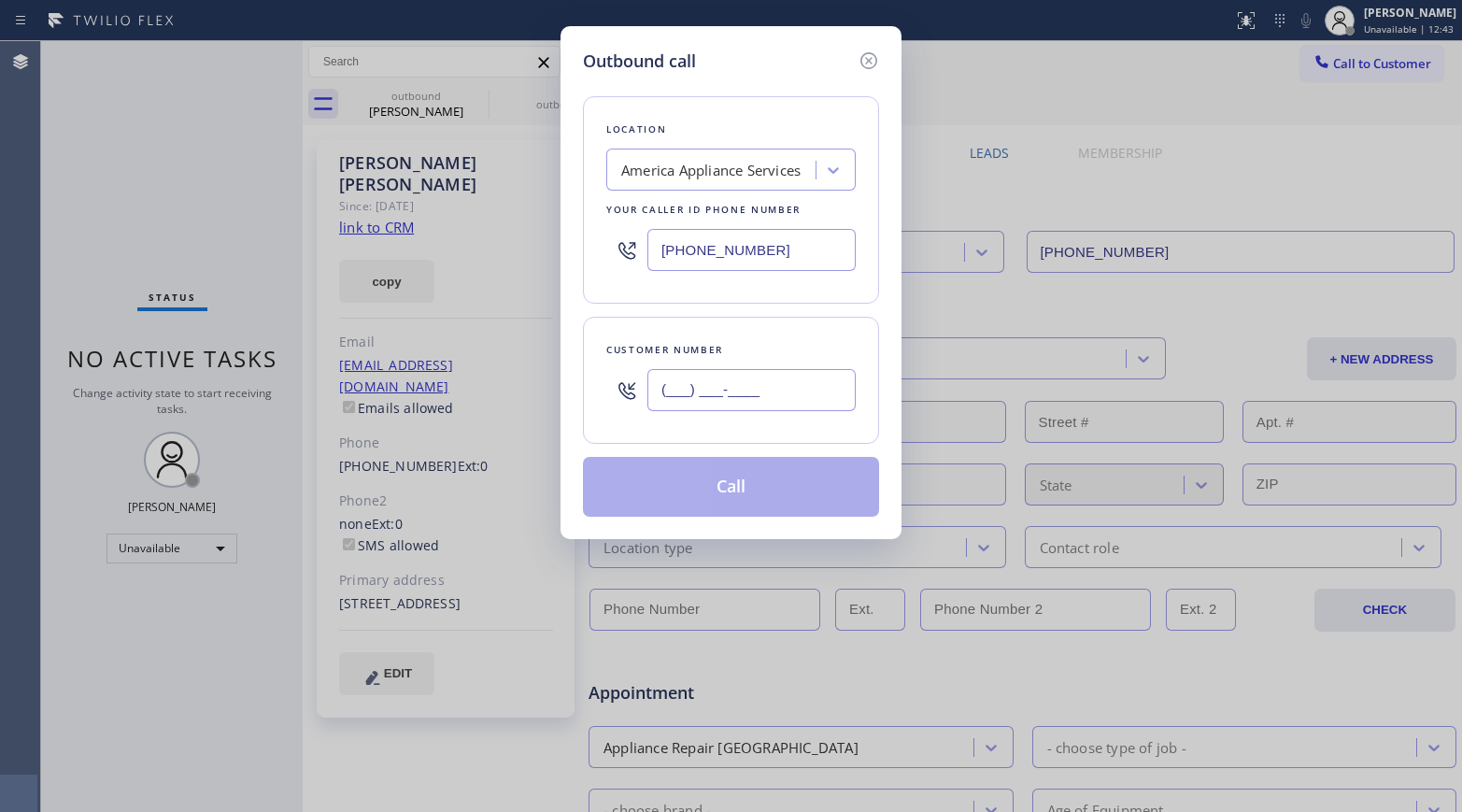
click at [707, 382] on input "(___) ___-____" at bounding box center [751, 390] width 208 height 42
paste input "19"
click at [53, 205] on div "Outbound call Location America Appliance Services Your caller id phone number […" at bounding box center [731, 406] width 1462 height 812
drag, startPoint x: 808, startPoint y: 393, endPoint x: 594, endPoint y: 373, distance: 214.9
click at [594, 373] on div "Customer number (19_) ___-____" at bounding box center [731, 380] width 296 height 127
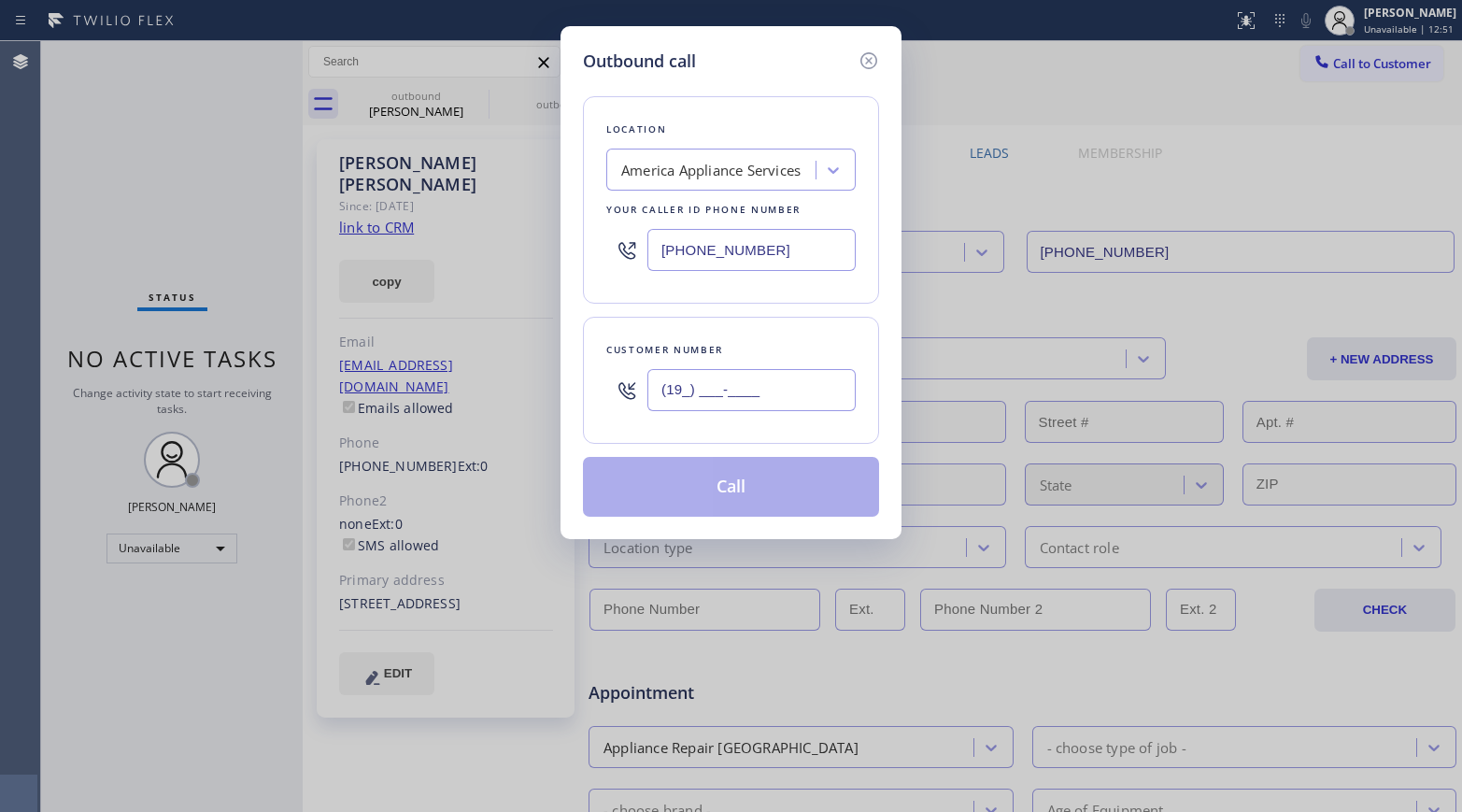
paste input "415) 819-3424"
type input "[PHONE_NUMBER]"
click at [702, 170] on div "America Appliance Services" at bounding box center [710, 171] width 179 height 21
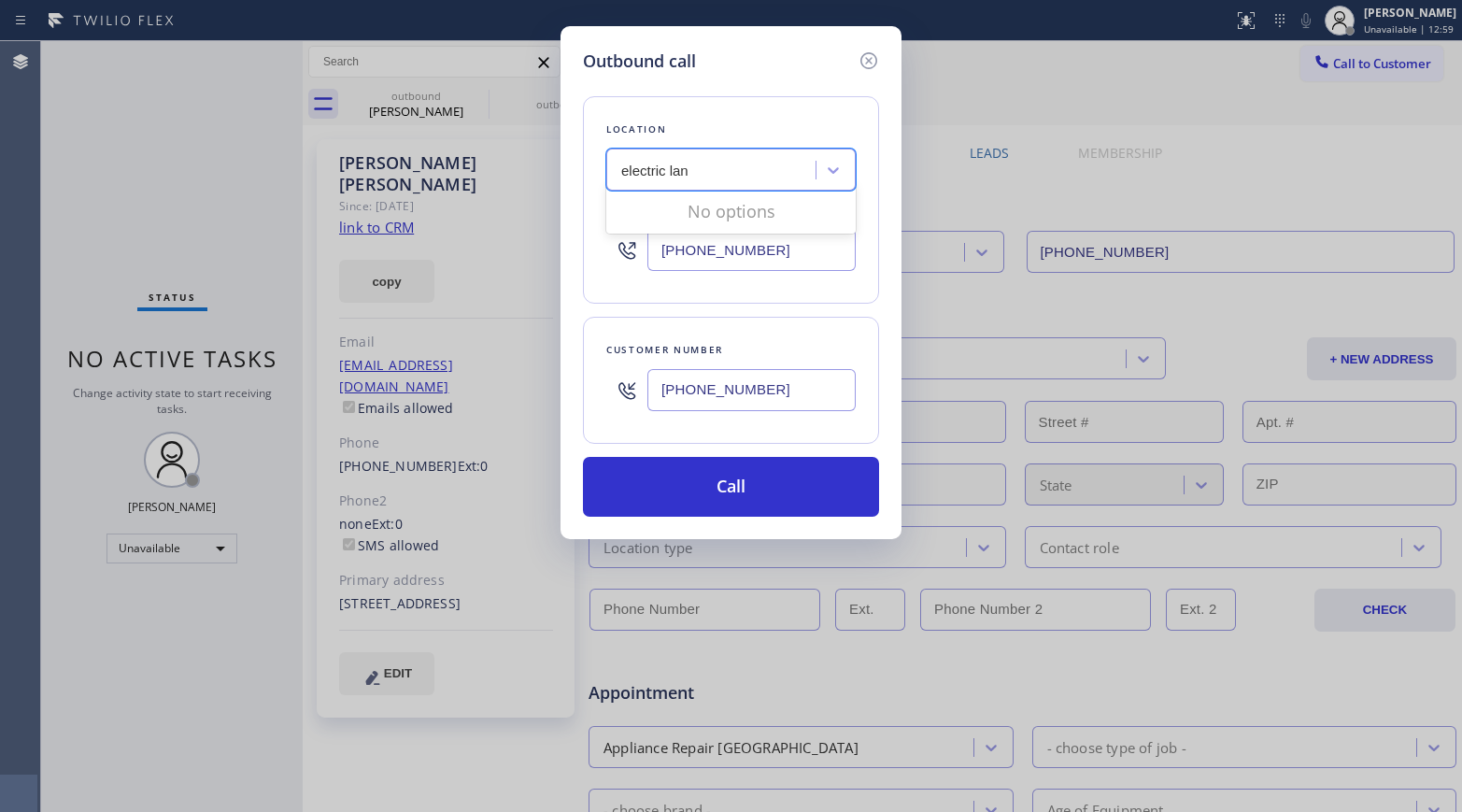
type input "electric lan"
drag, startPoint x: 68, startPoint y: 226, endPoint x: 264, endPoint y: 229, distance: 196.0
click at [68, 226] on div "Outbound call Location America Appliance Services Your caller id phone number […" at bounding box center [731, 406] width 1462 height 812
click at [773, 168] on div "America Appliance Services" at bounding box center [710, 171] width 179 height 21
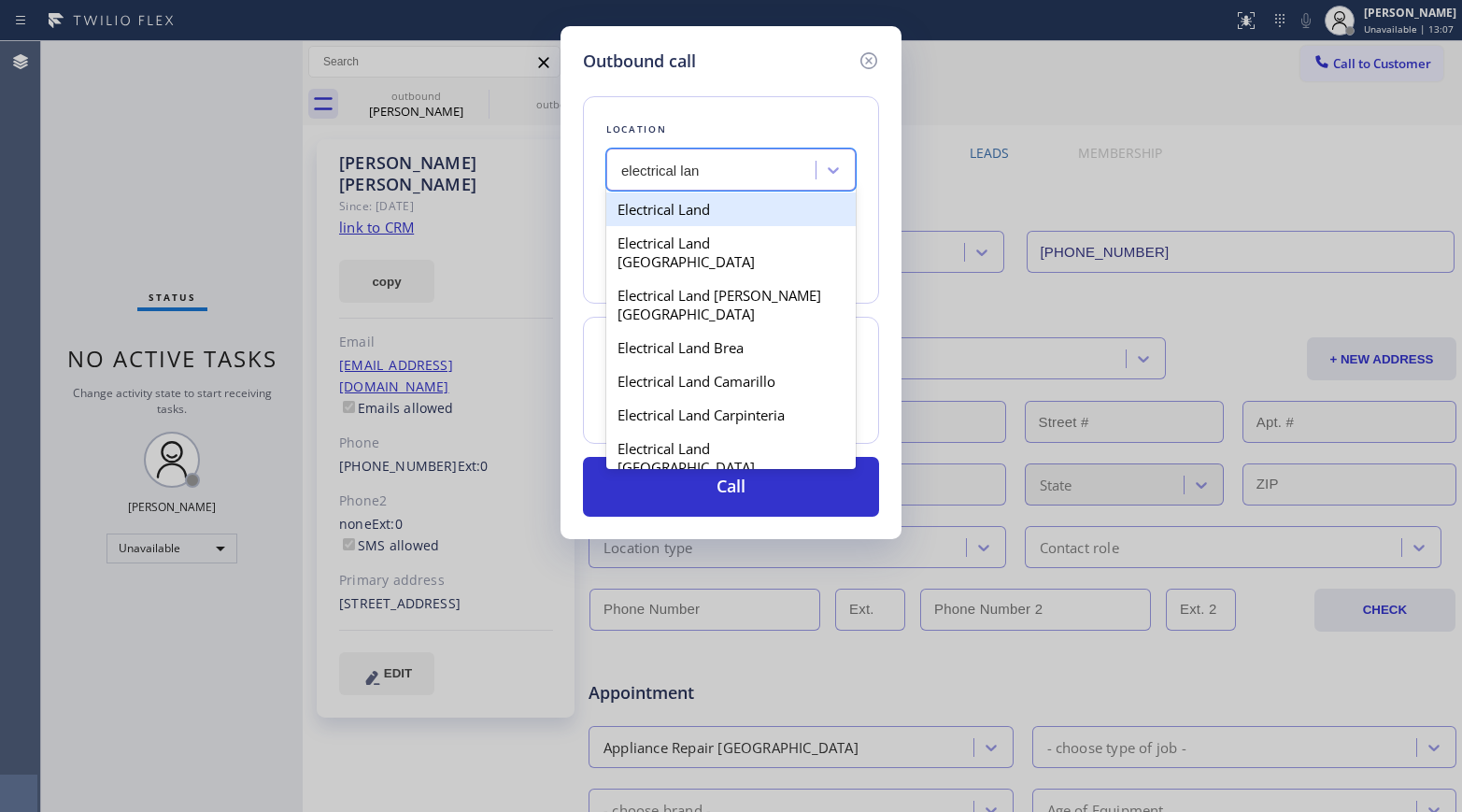
type input "electrical land"
click at [742, 200] on div "Electrical Land" at bounding box center [731, 209] width 249 height 34
type input "[PHONE_NUMBER]"
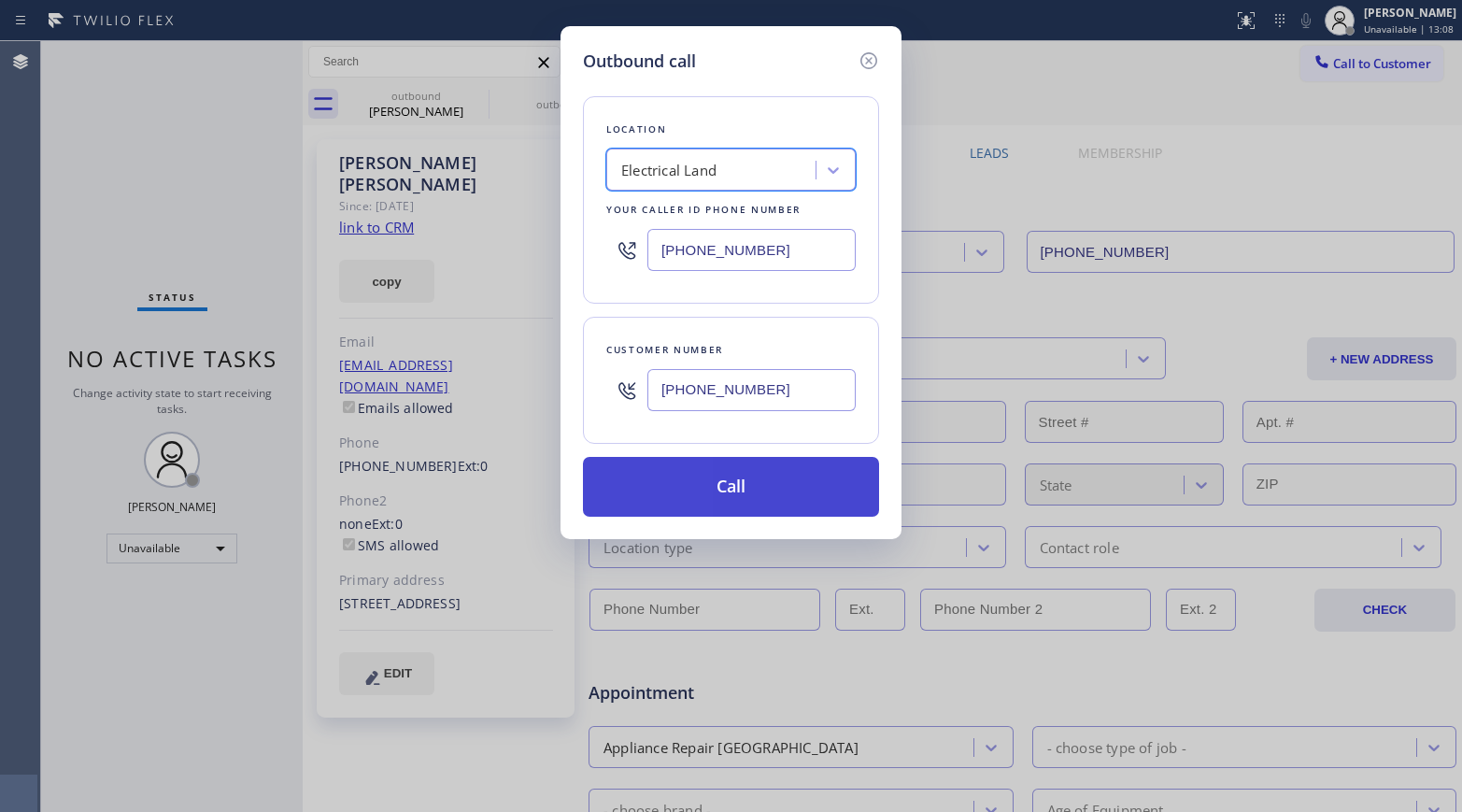
click at [742, 484] on button "Call" at bounding box center [731, 486] width 296 height 59
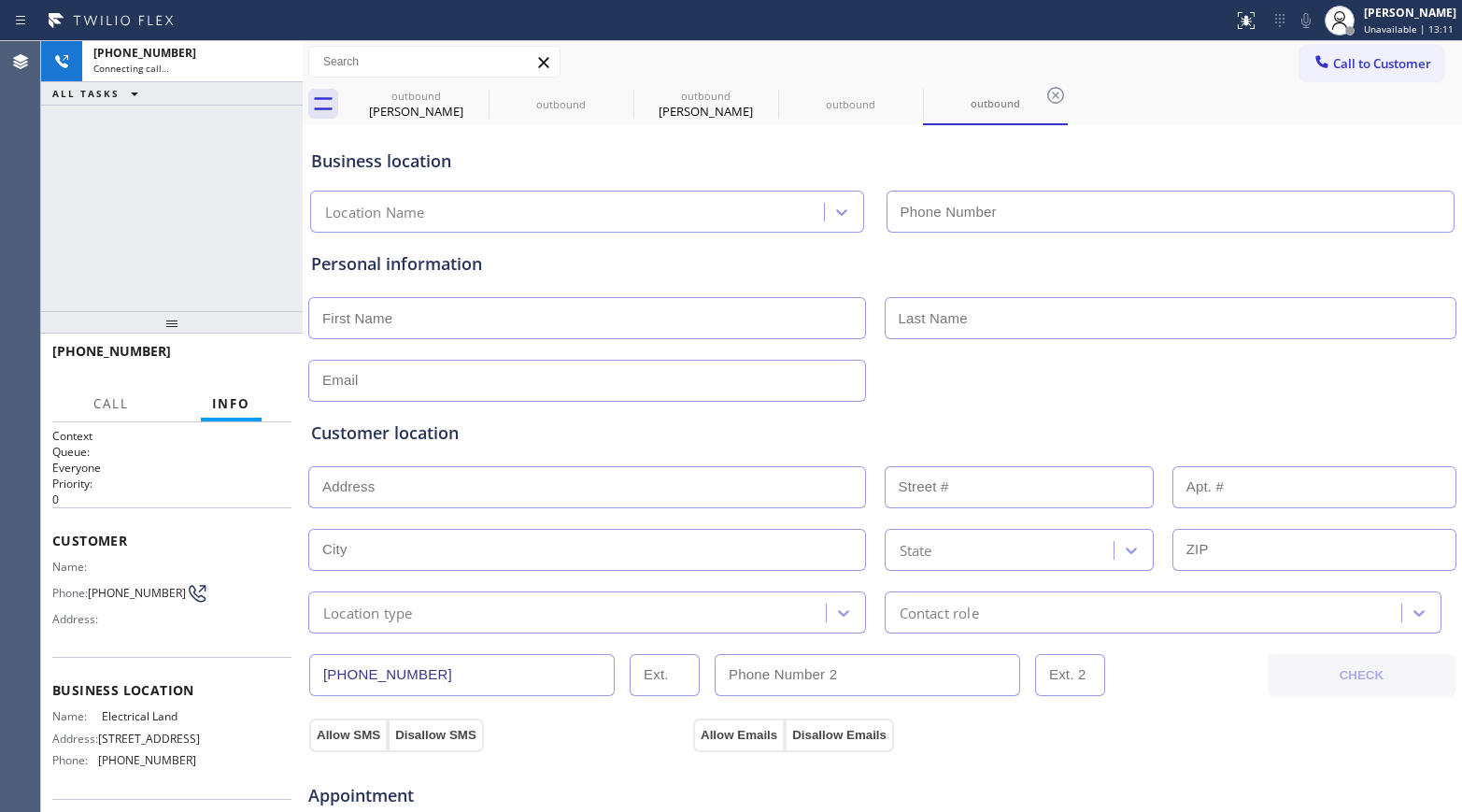
click at [144, 186] on div "[PHONE_NUMBER] Connecting call… ALL TASKS ALL TASKS ACTIVE TASKS TASKS IN WRAP …" at bounding box center [172, 176] width 262 height 270
type input "[PHONE_NUMBER]"
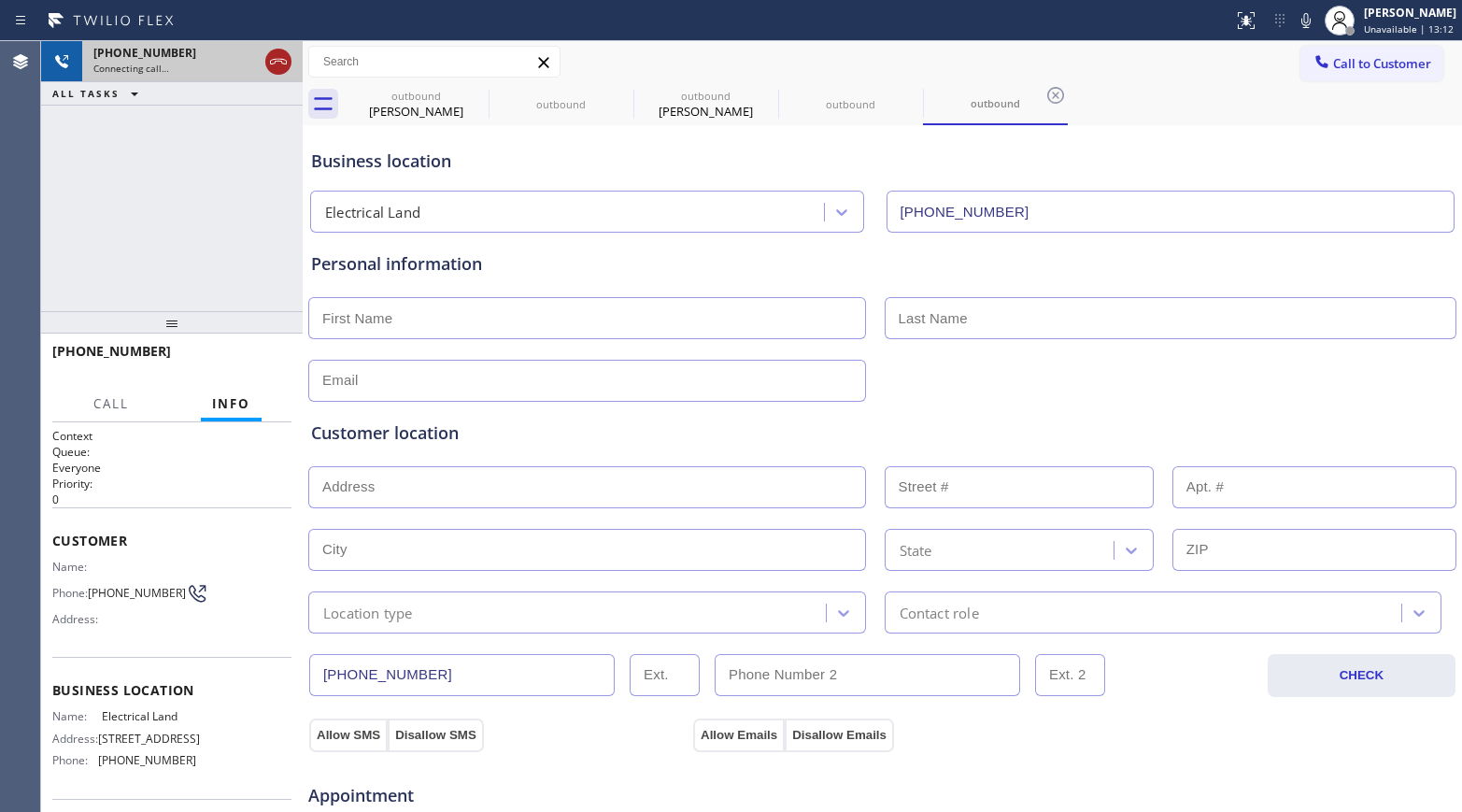
click at [282, 61] on icon at bounding box center [279, 61] width 17 height 6
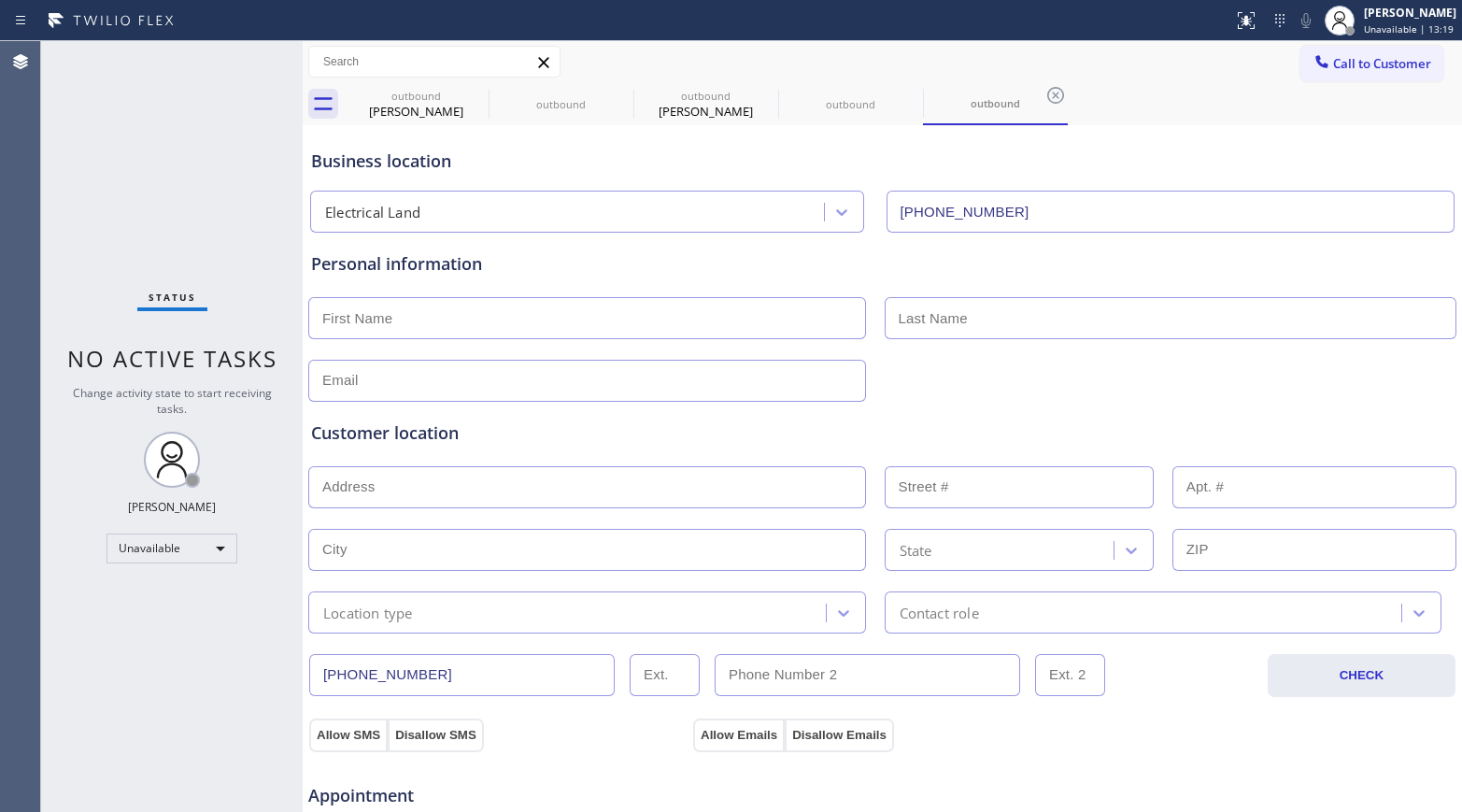
click at [98, 150] on div "Status No active tasks Change activity state to start receiving tasks. [PERSON_…" at bounding box center [172, 427] width 262 height 771
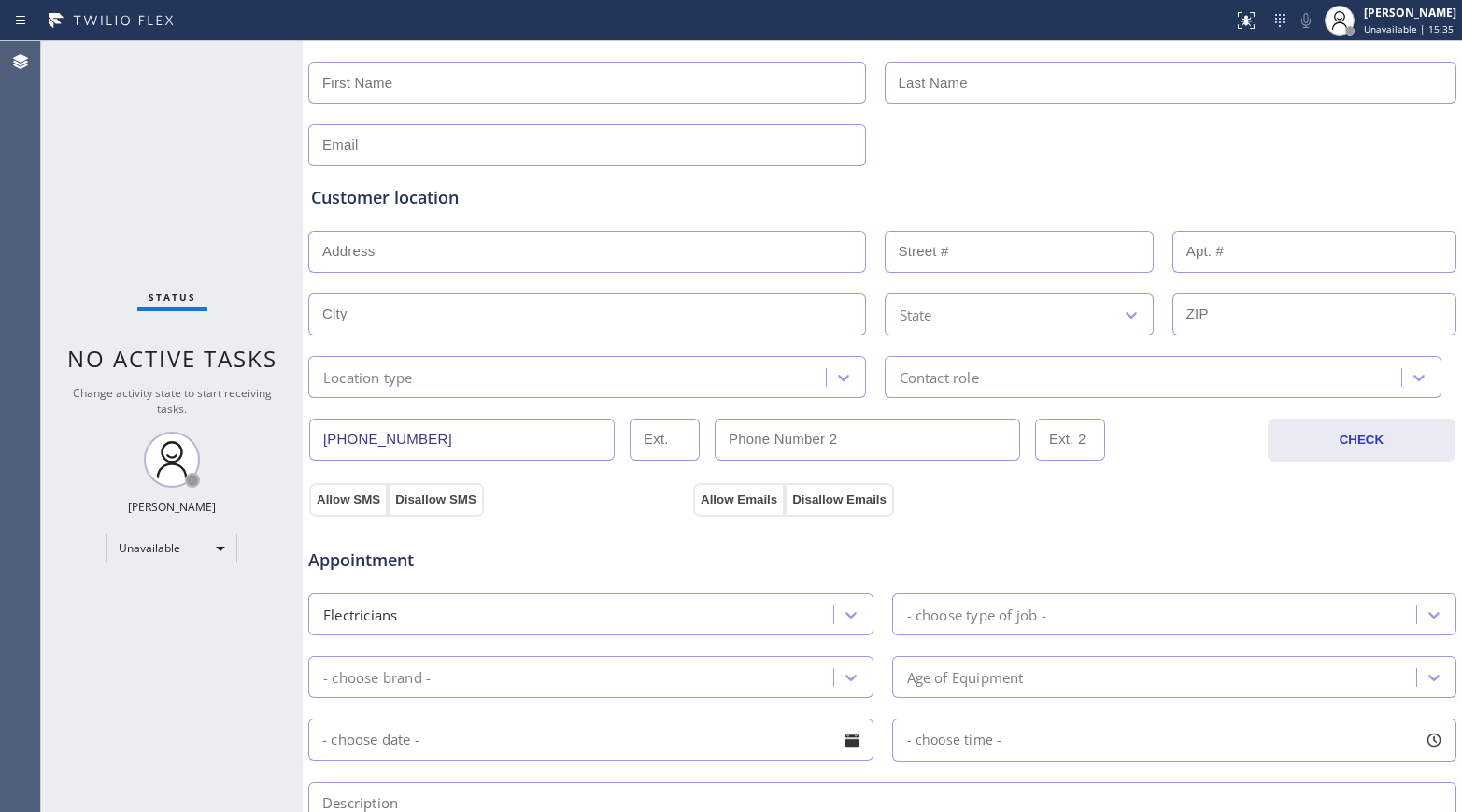
scroll to position [350, 0]
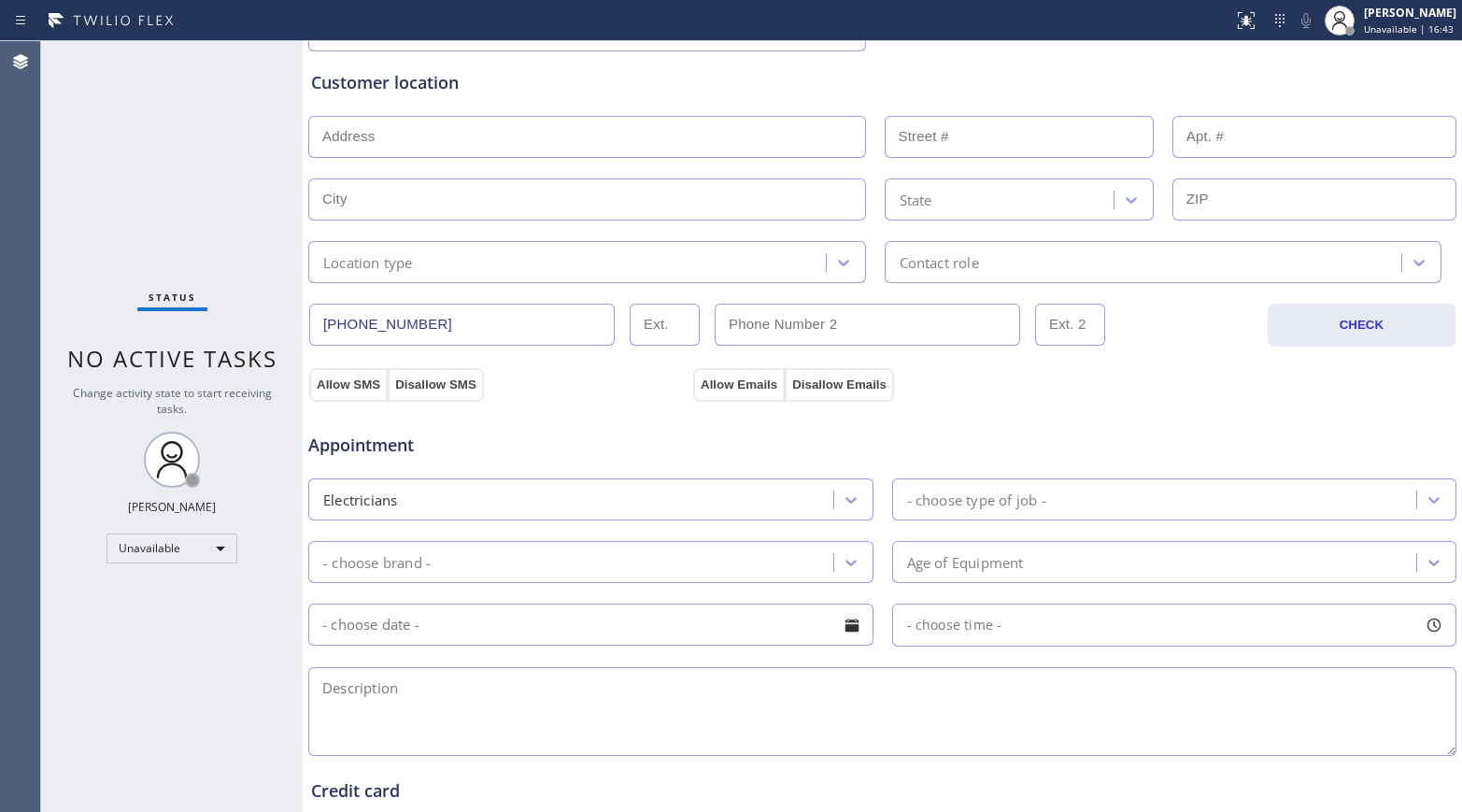
click at [81, 183] on div "Status No active tasks Change activity state to start receiving tasks. [PERSON_…" at bounding box center [172, 427] width 262 height 771
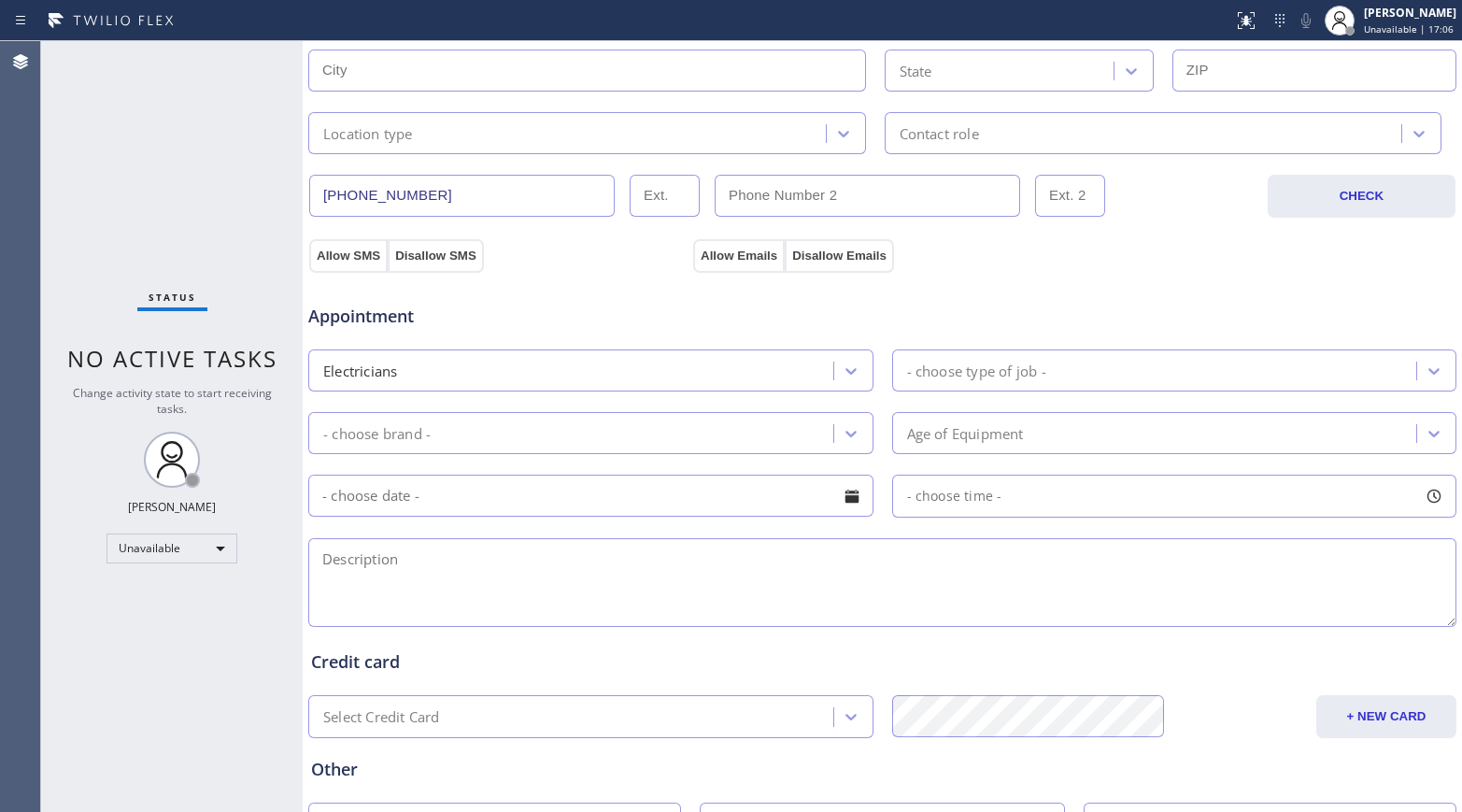
scroll to position [636, 0]
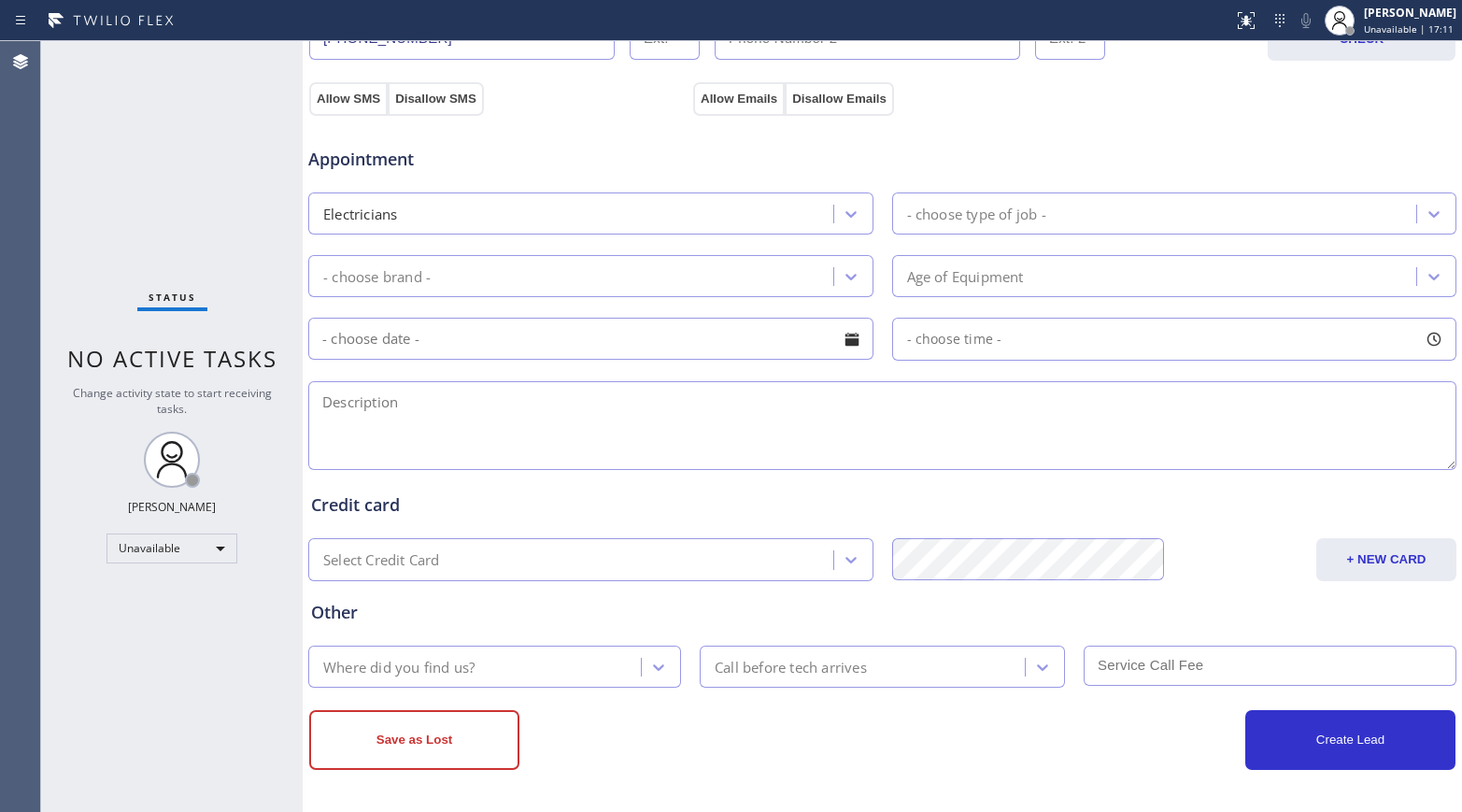
click at [87, 176] on div "Status No active tasks Change activity state to start receiving tasks. [PERSON_…" at bounding box center [172, 427] width 262 height 771
click at [973, 614] on div "Other" at bounding box center [881, 612] width 1142 height 25
click at [90, 208] on div "Status No active tasks Change activity state to start receiving tasks. [PERSON_…" at bounding box center [172, 427] width 262 height 771
click at [862, 648] on div "Save as Lost" at bounding box center [595, 739] width 573 height 59
drag, startPoint x: 74, startPoint y: 139, endPoint x: 309, endPoint y: 132, distance: 235.1
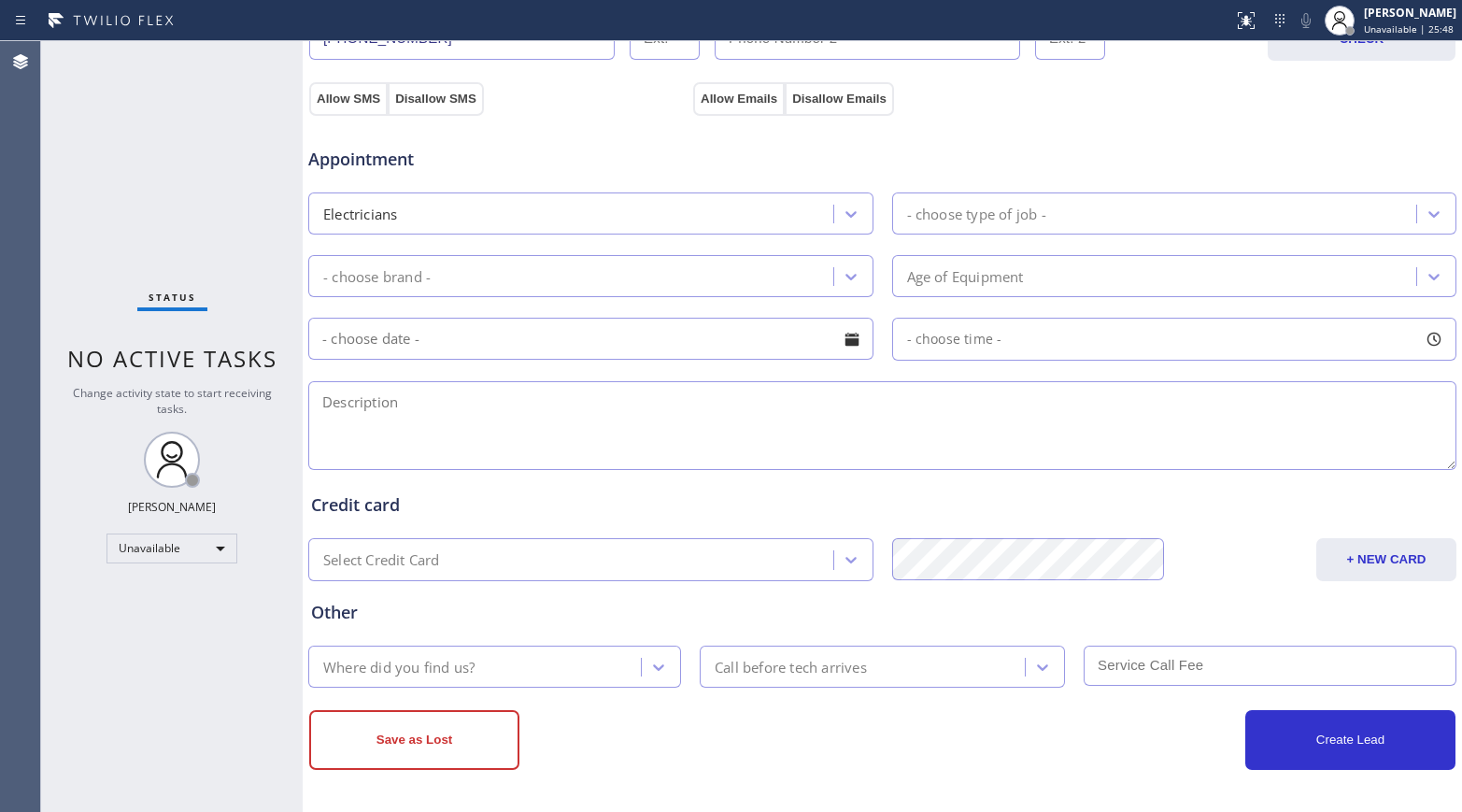
click at [74, 139] on div "Status No active tasks Change activity state to start receiving tasks. [PERSON_…" at bounding box center [172, 427] width 262 height 771
click at [199, 128] on div "Status No active tasks Change activity state to start receiving tasks. [PERSON_…" at bounding box center [172, 427] width 262 height 771
click at [883, 648] on div "Create Lead" at bounding box center [1170, 739] width 573 height 59
click at [71, 257] on div "Status No active tasks Change activity state to start receiving tasks. [PERSON_…" at bounding box center [172, 427] width 262 height 771
click at [78, 197] on div "Status No active tasks Change activity state to start receiving tasks. [PERSON_…" at bounding box center [172, 427] width 262 height 771
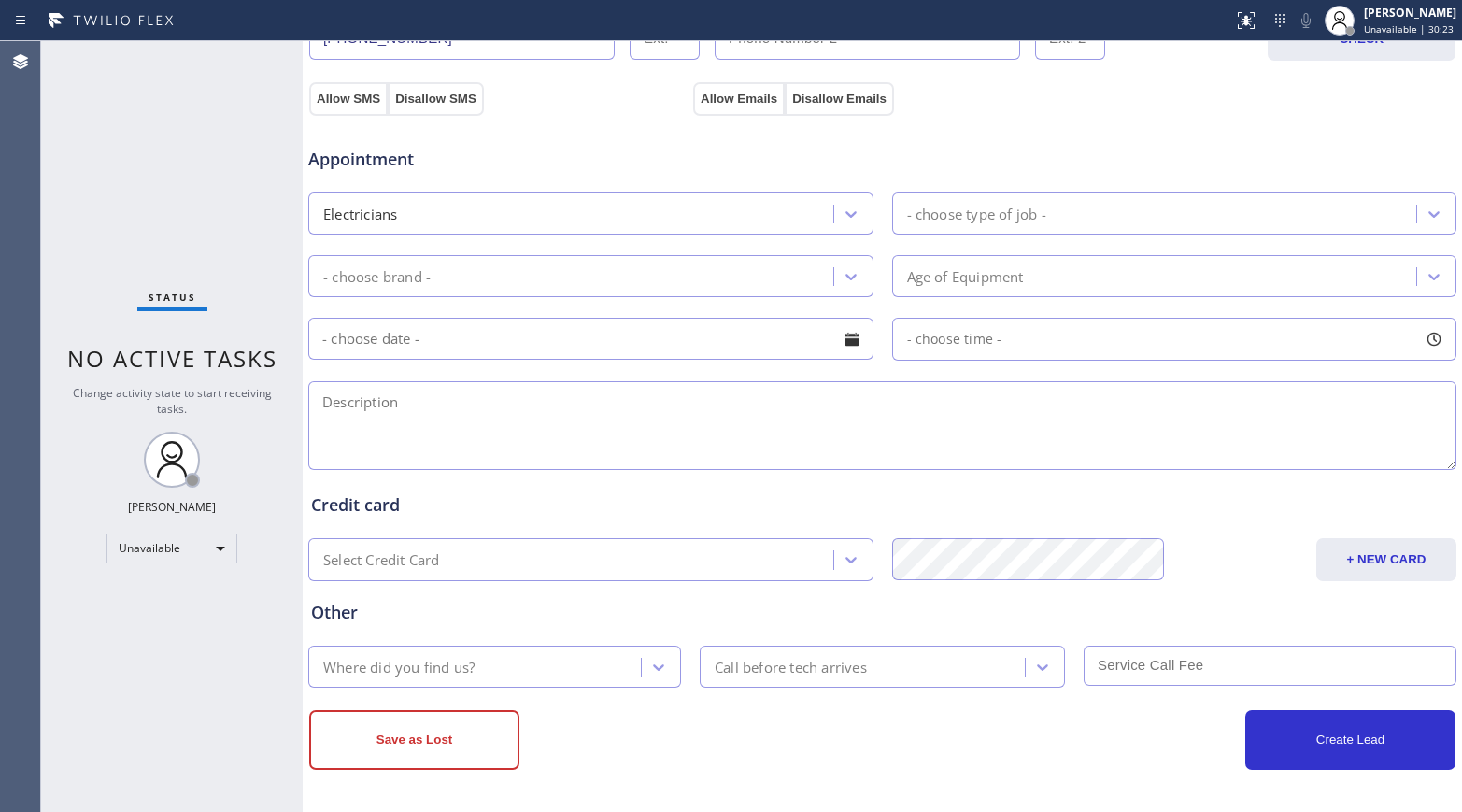
click at [69, 167] on div "Status No active tasks Change activity state to start receiving tasks. [PERSON_…" at bounding box center [172, 427] width 262 height 771
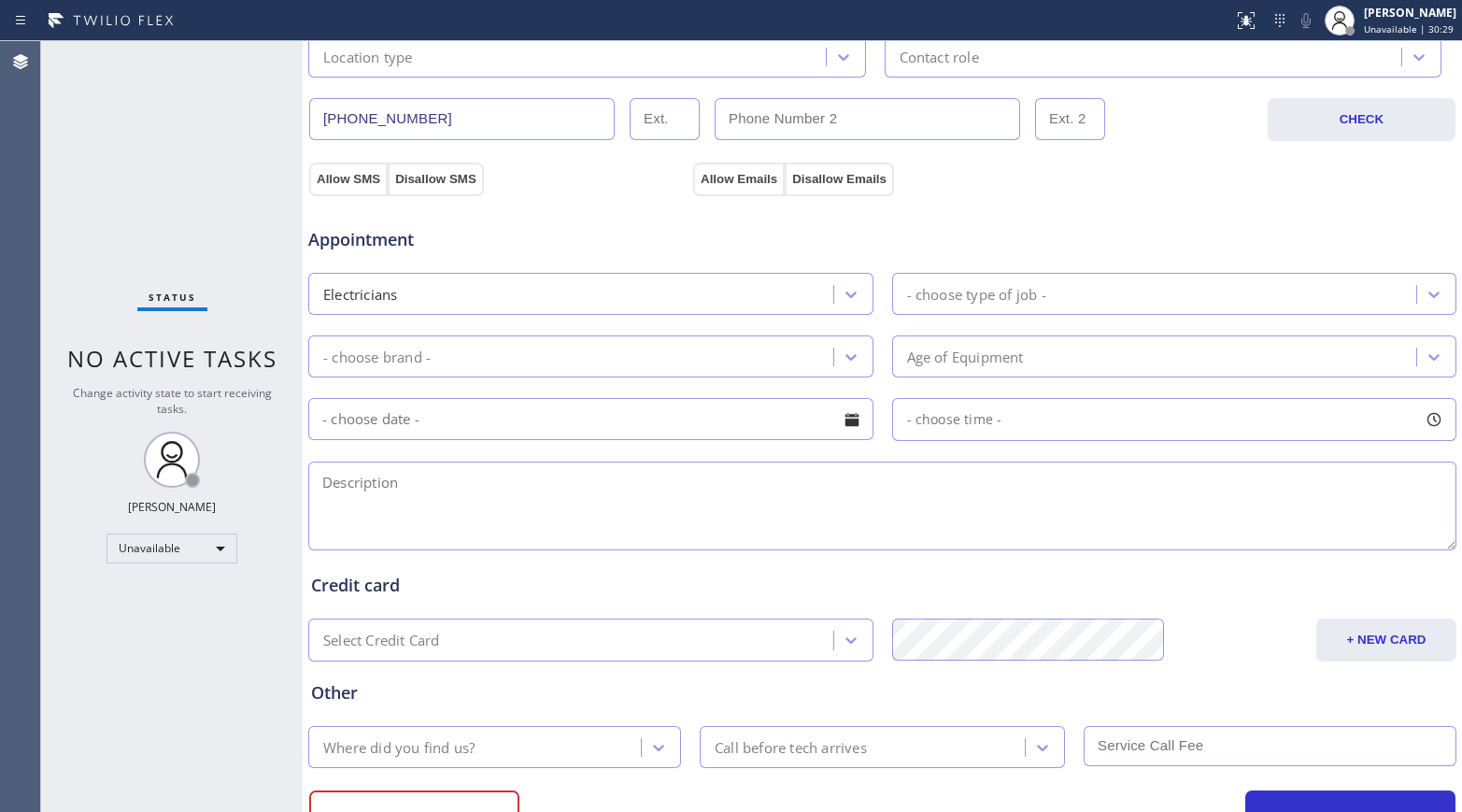
scroll to position [520, 0]
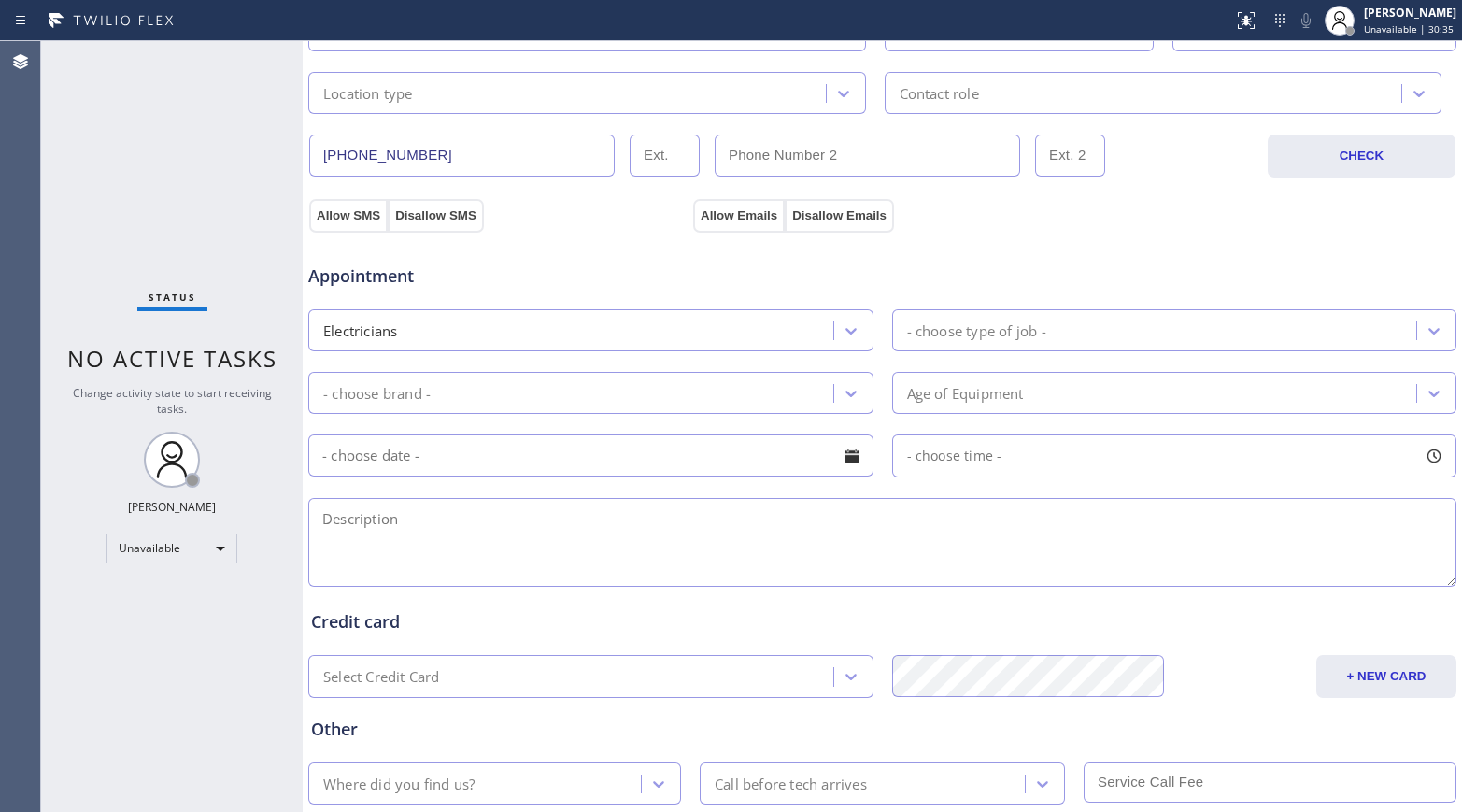
drag, startPoint x: 81, startPoint y: 601, endPoint x: 285, endPoint y: 553, distance: 209.6
click at [81, 601] on div "Status No active tasks Change activity state to start receiving tasks. [PERSON_…" at bounding box center [172, 427] width 262 height 771
drag, startPoint x: 80, startPoint y: 183, endPoint x: 204, endPoint y: 194, distance: 124.5
click at [80, 183] on div "Status No active tasks Change activity state to start receiving tasks. [PERSON_…" at bounding box center [172, 427] width 262 height 771
click at [83, 199] on div "Status No active tasks Change activity state to start receiving tasks. [PERSON_…" at bounding box center [172, 427] width 262 height 771
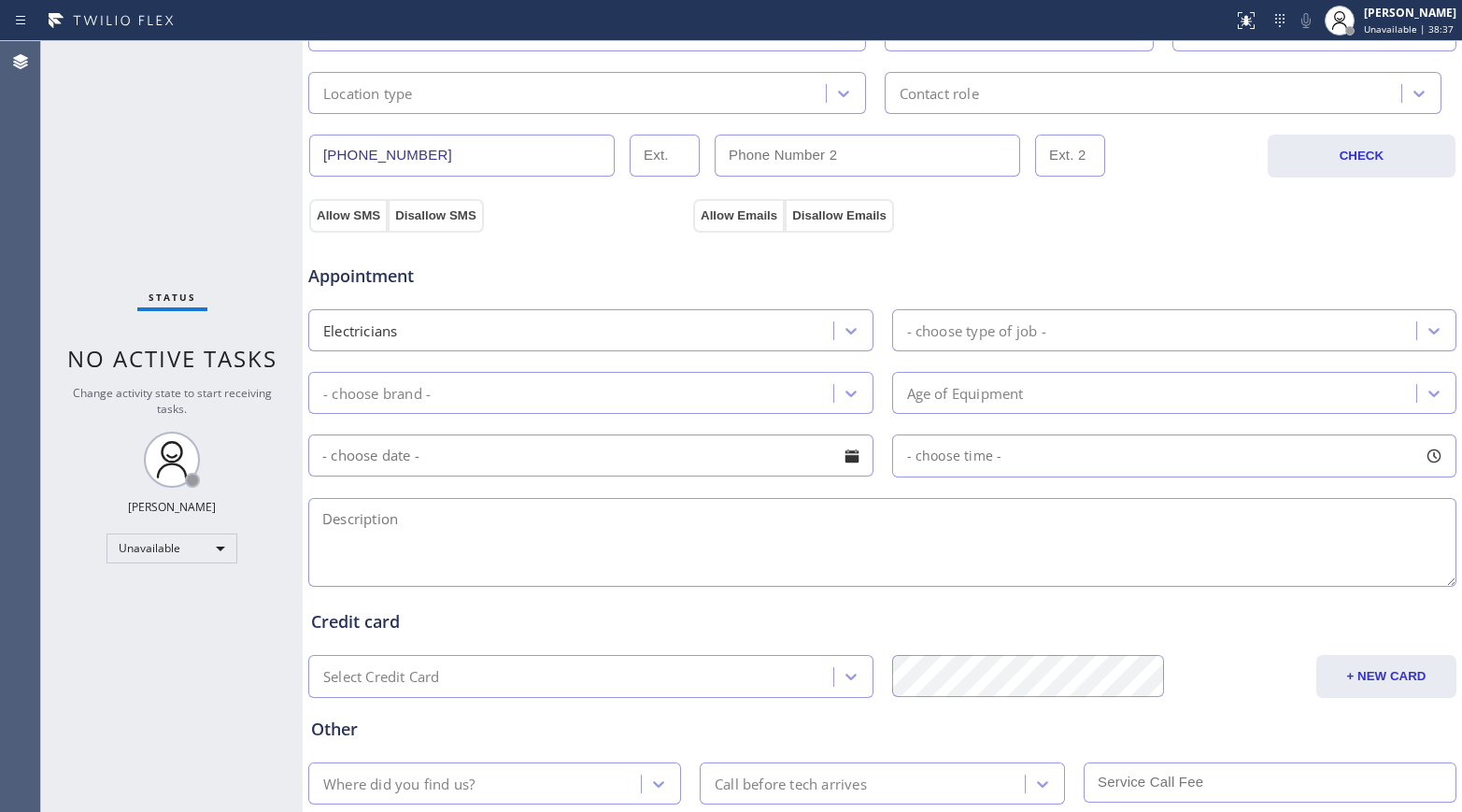
click at [867, 648] on div "Other Where did you find us? Call before tech arrives" at bounding box center [882, 751] width 1149 height 106
click at [58, 198] on div "Status No active tasks Change activity state to start receiving tasks. [PERSON_…" at bounding box center [172, 427] width 262 height 771
click at [68, 157] on div "Status No active tasks Change activity state to start receiving tasks. [PERSON_…" at bounding box center [172, 427] width 262 height 771
click at [81, 164] on div "Status No active tasks Change activity state to start receiving tasks. [PERSON_…" at bounding box center [172, 427] width 262 height 771
click at [83, 212] on div "Status No active tasks Change activity state to start receiving tasks. [PERSON_…" at bounding box center [172, 427] width 262 height 771
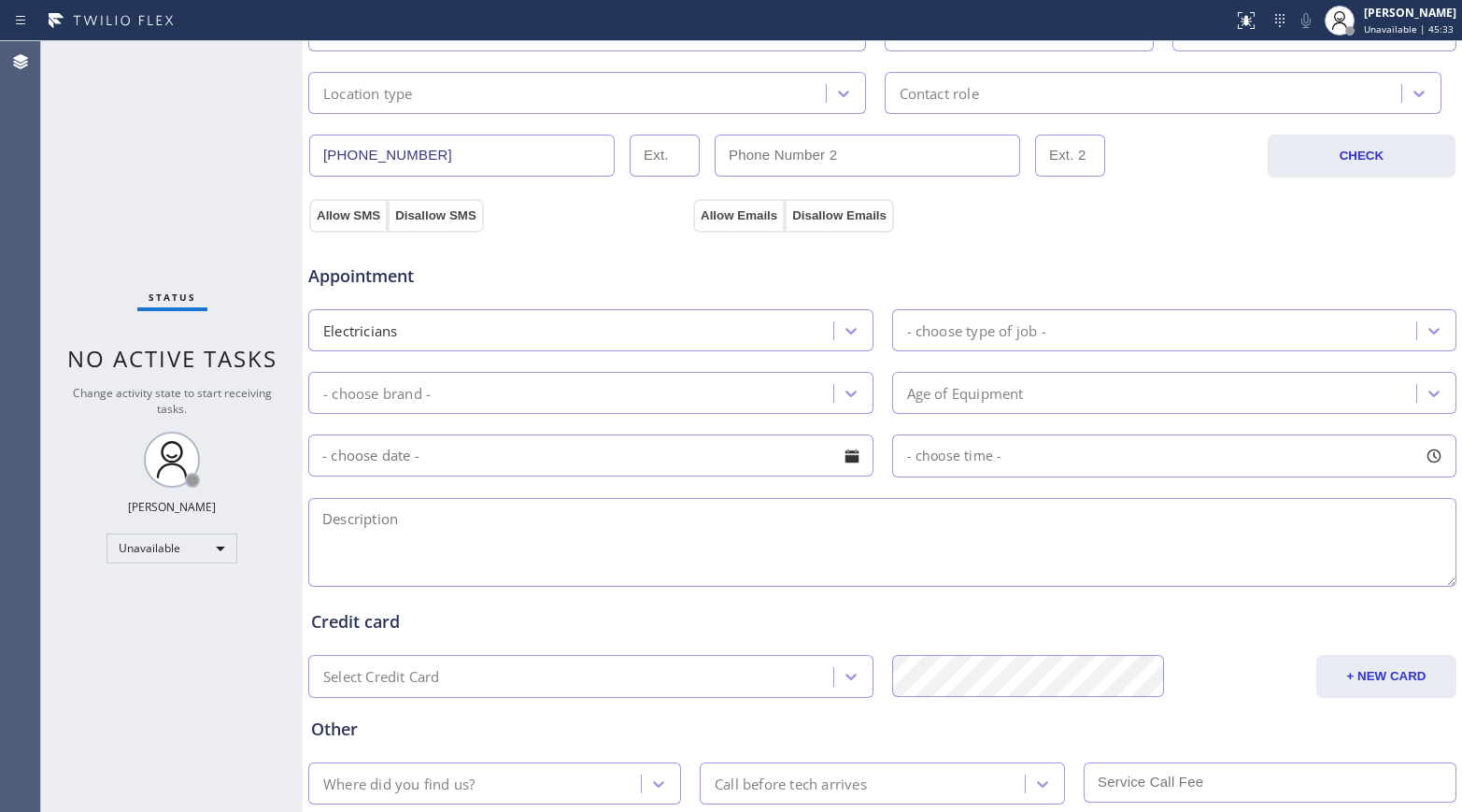
drag, startPoint x: 76, startPoint y: 198, endPoint x: 386, endPoint y: 165, distance: 311.8
click at [76, 198] on div "Status No active tasks Change activity state to start receiving tasks. [PERSON_…" at bounding box center [172, 427] width 262 height 771
drag, startPoint x: 82, startPoint y: 152, endPoint x: 290, endPoint y: 163, distance: 208.3
click at [82, 152] on div "Status No active tasks Change activity state to start receiving tasks. [PERSON_…" at bounding box center [172, 427] width 262 height 771
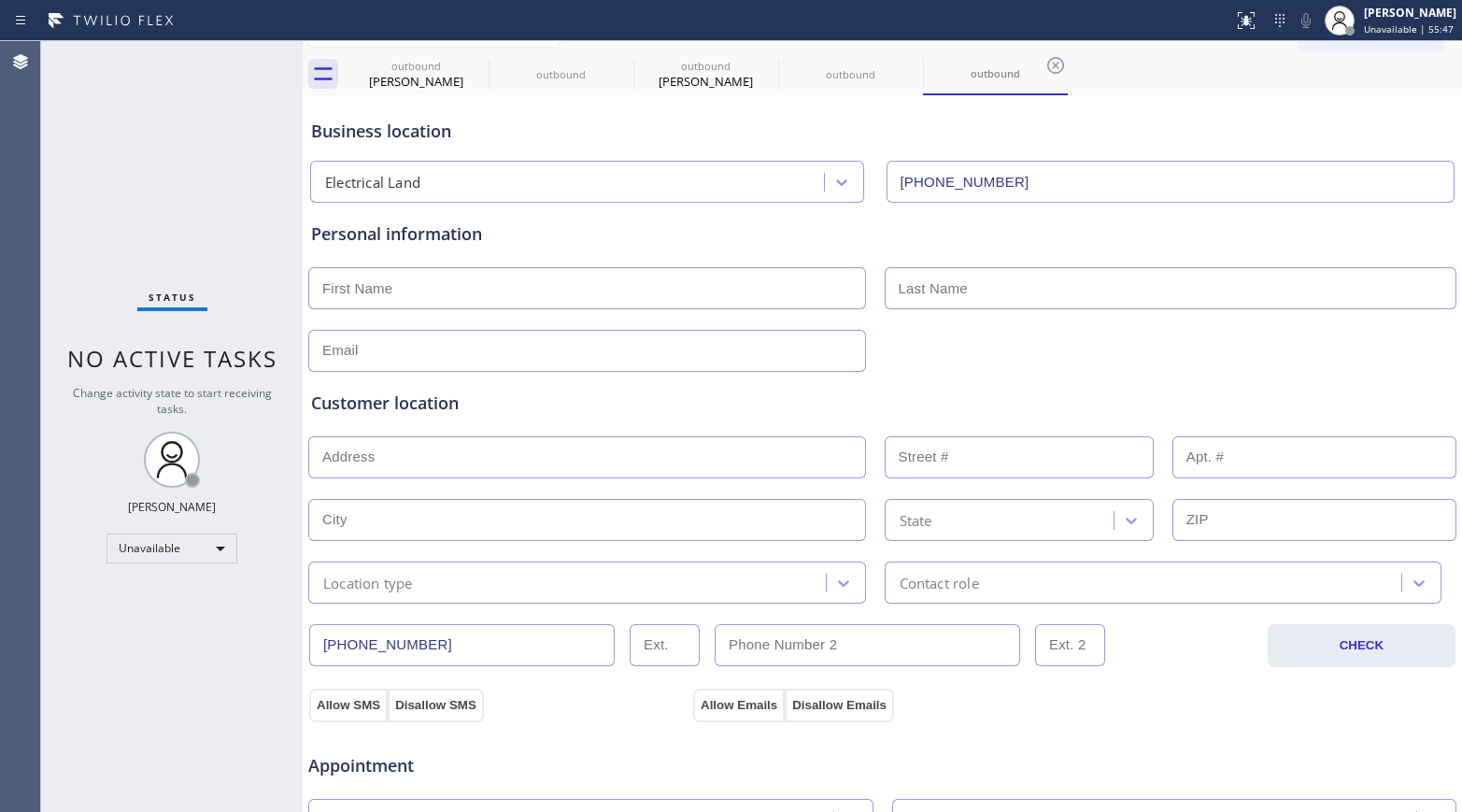
scroll to position [0, 0]
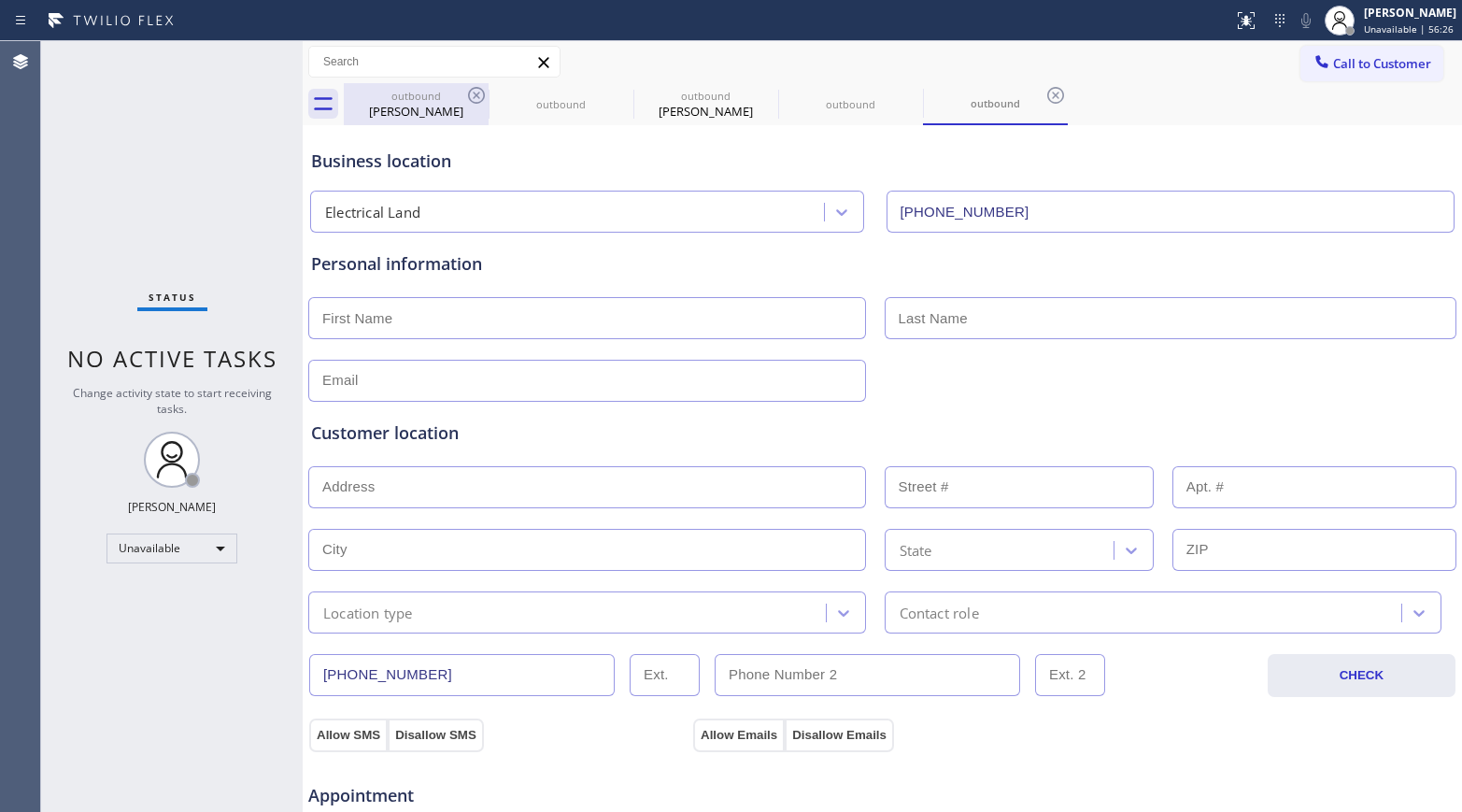
click at [411, 107] on div "[PERSON_NAME]" at bounding box center [415, 111] width 141 height 17
type input "[PHONE_NUMBER]"
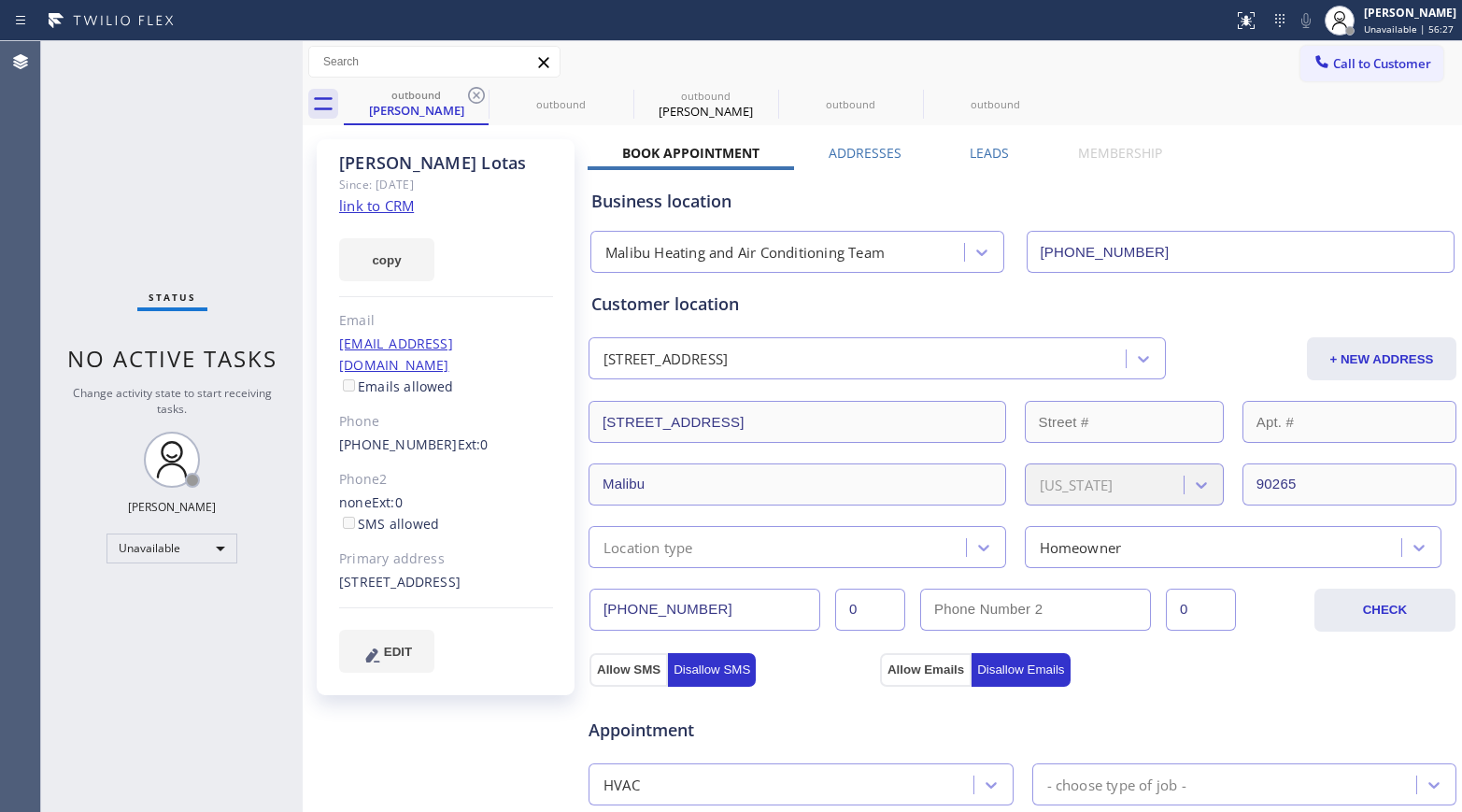
click at [374, 158] on div "[PERSON_NAME]" at bounding box center [446, 163] width 214 height 21
copy div "[PERSON_NAME]"
click at [400, 206] on link "link to CRM" at bounding box center [377, 205] width 75 height 18
click at [717, 101] on div "outbound" at bounding box center [705, 96] width 141 height 14
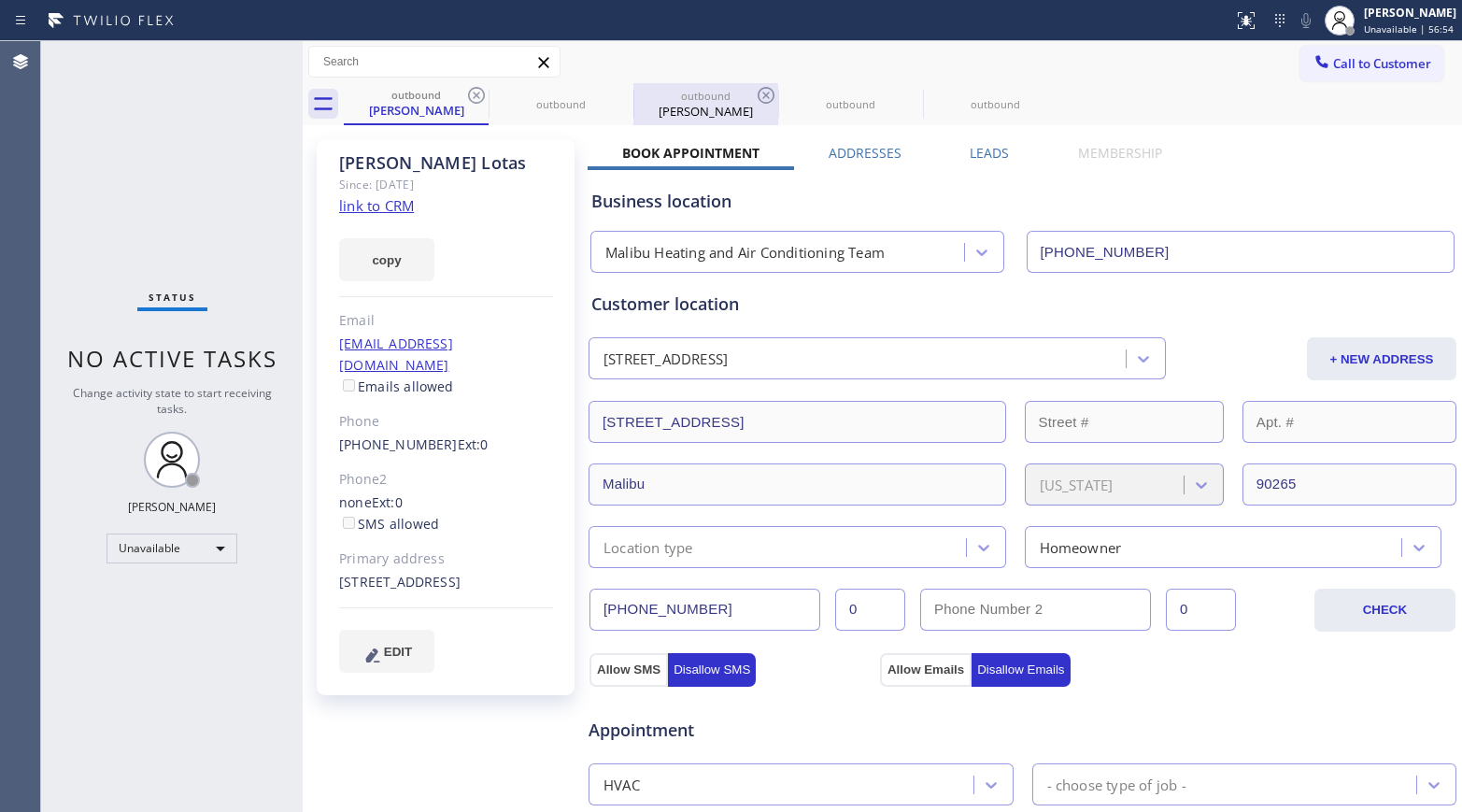
type input "[PHONE_NUMBER]"
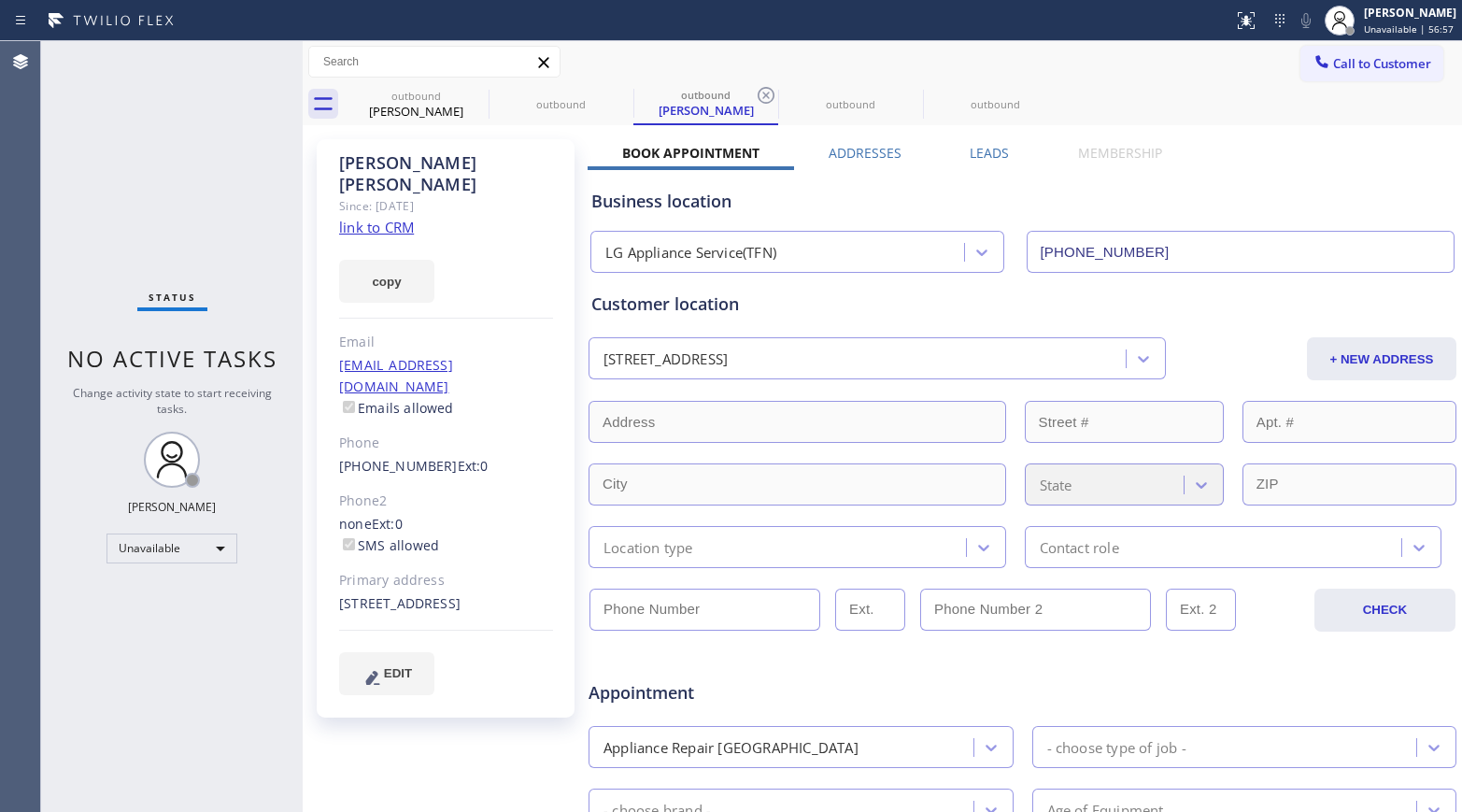
click at [379, 218] on link "link to CRM" at bounding box center [377, 226] width 75 height 18
click at [65, 154] on div "Status No active tasks Change activity state to start receiving tasks. [PERSON_…" at bounding box center [172, 427] width 262 height 771
drag, startPoint x: 47, startPoint y: 236, endPoint x: 91, endPoint y: 153, distance: 93.9
click at [48, 236] on div "Status No active tasks Change activity state to start receiving tasks. [PERSON_…" at bounding box center [172, 427] width 262 height 771
drag, startPoint x: 92, startPoint y: 174, endPoint x: 135, endPoint y: 181, distance: 43.6
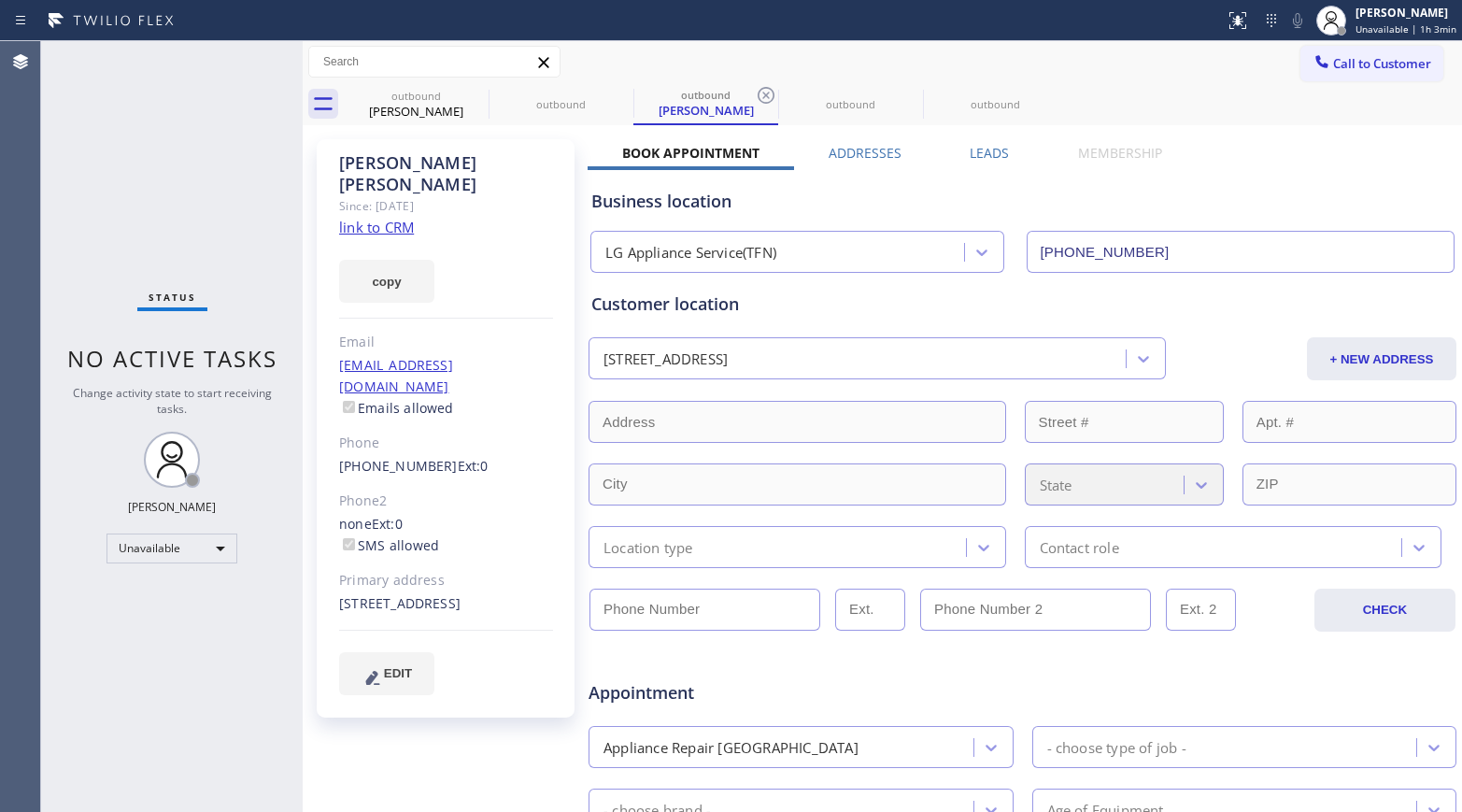
click at [92, 174] on div "Status No active tasks Change activity state to start receiving tasks. [PERSON_…" at bounding box center [172, 427] width 262 height 771
click at [78, 208] on div "Status No active tasks Change activity state to start receiving tasks. [PERSON_…" at bounding box center [172, 427] width 262 height 771
click at [1219, 64] on span "Call to Customer" at bounding box center [1381, 63] width 98 height 17
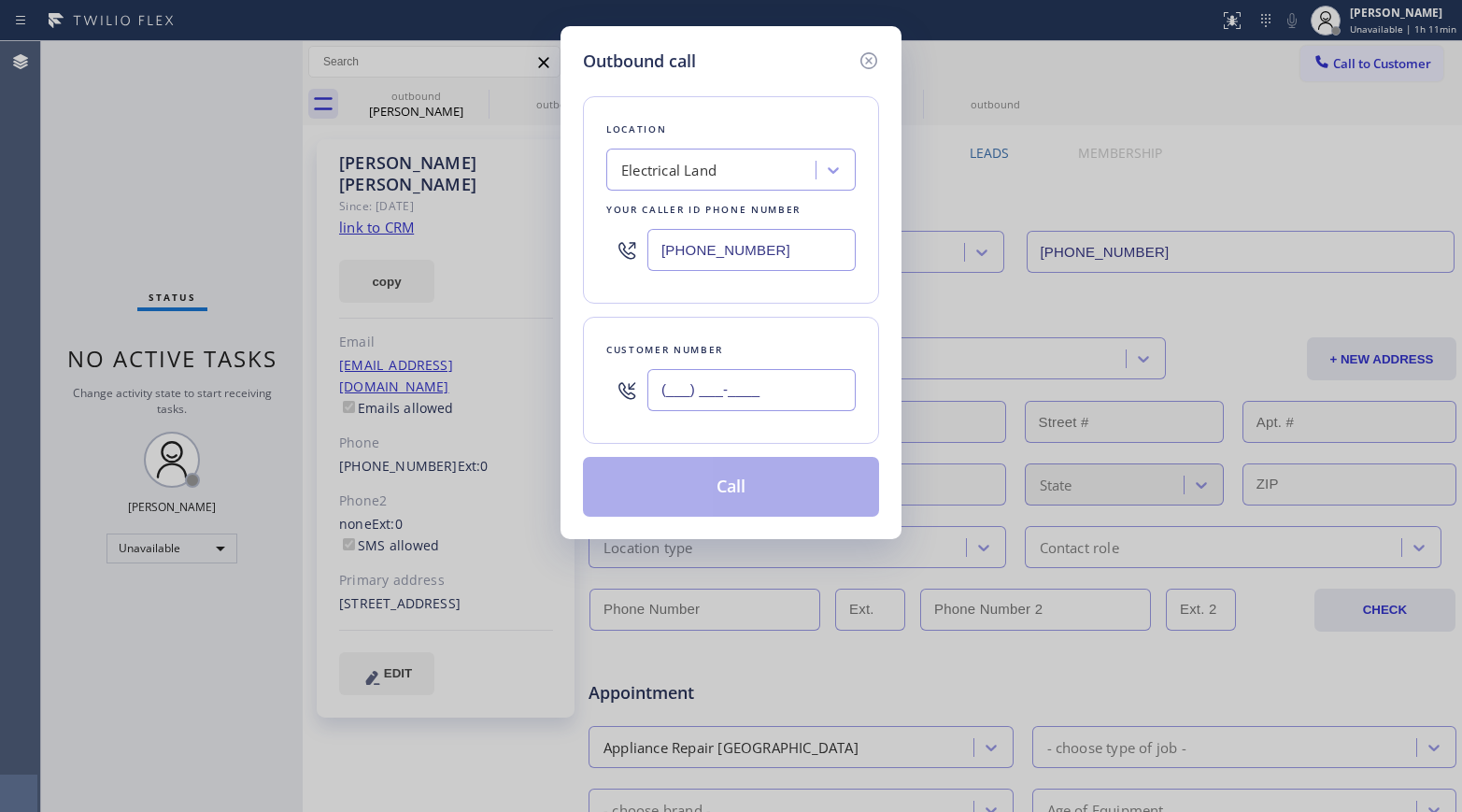
click at [696, 391] on input "(___) ___-____" at bounding box center [751, 390] width 208 height 42
paste input "619) 244-6173"
type input "[PHONE_NUMBER]"
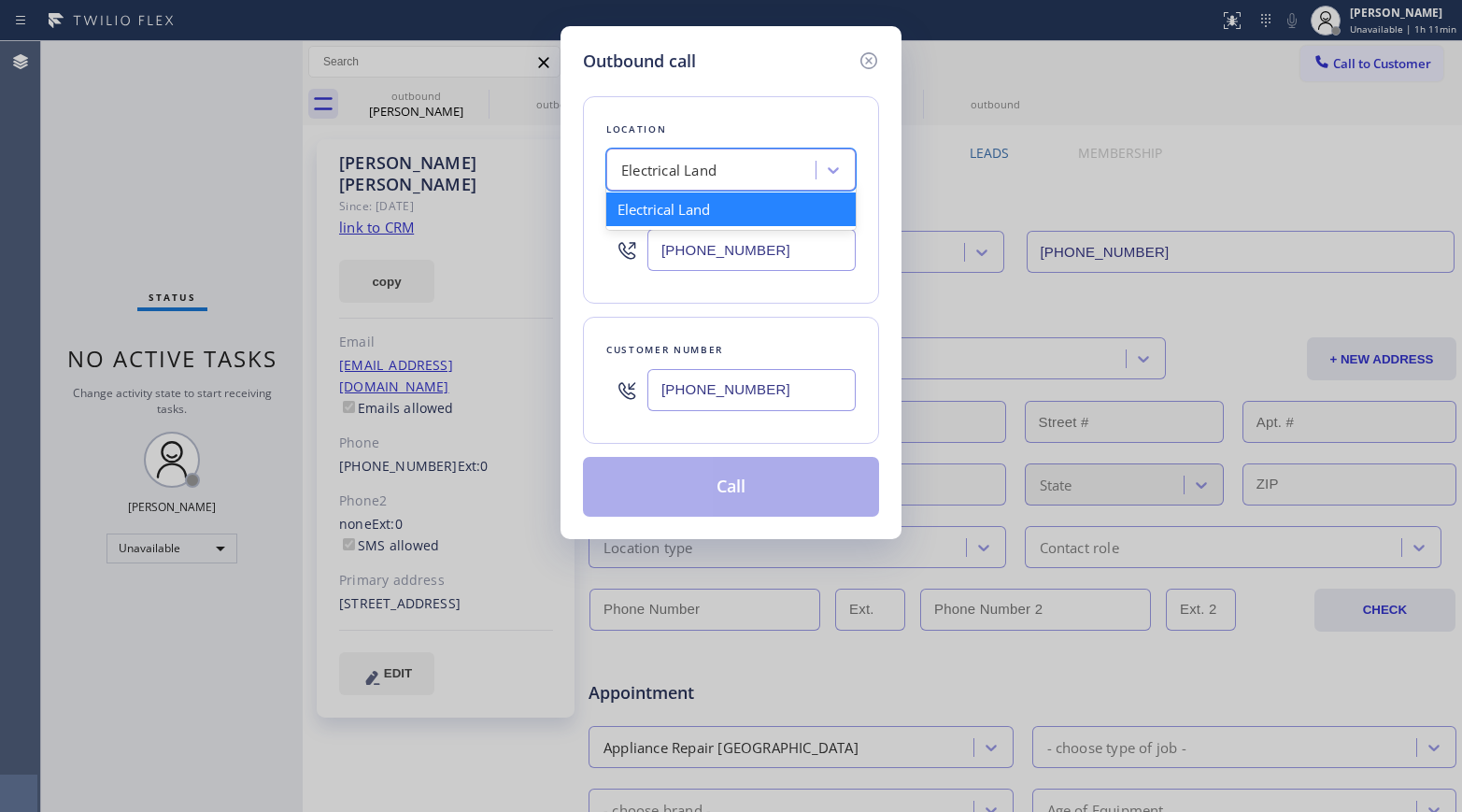
click at [697, 163] on div "Electrical Land" at bounding box center [668, 171] width 95 height 21
type input "america appliance"
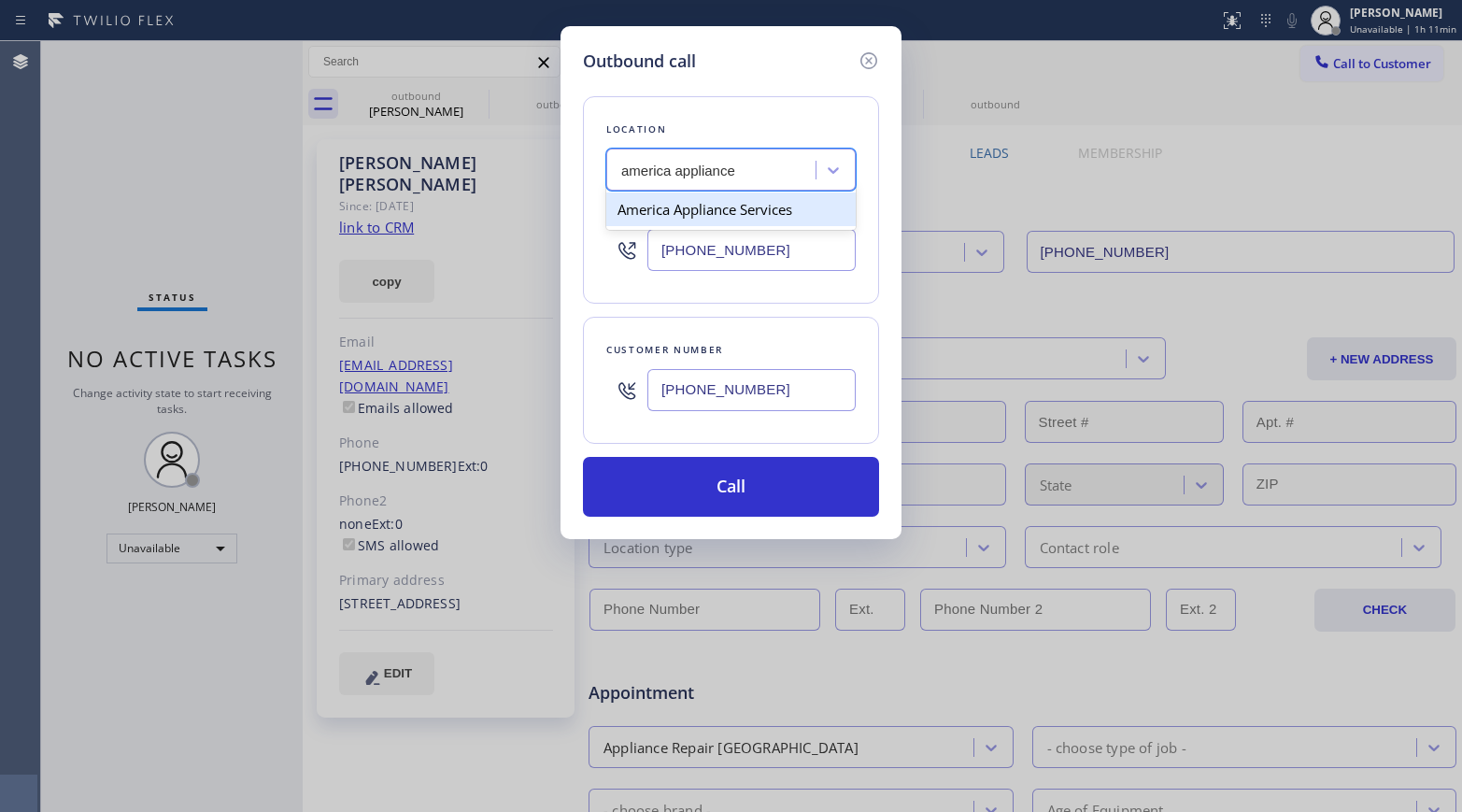
click at [746, 216] on div "America Appliance Services" at bounding box center [731, 209] width 249 height 34
type input "[PHONE_NUMBER]"
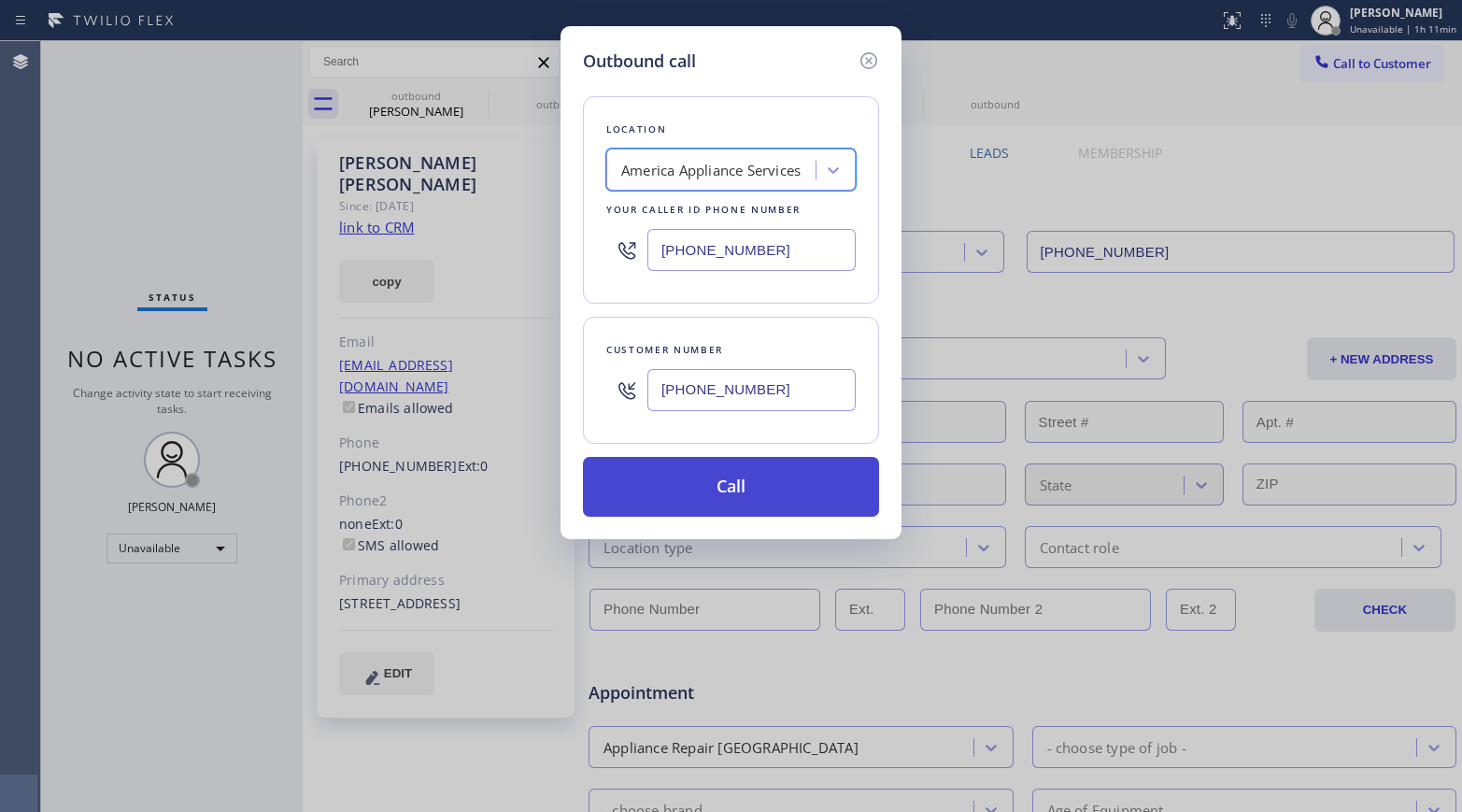
click at [776, 497] on button "Call" at bounding box center [731, 486] width 296 height 59
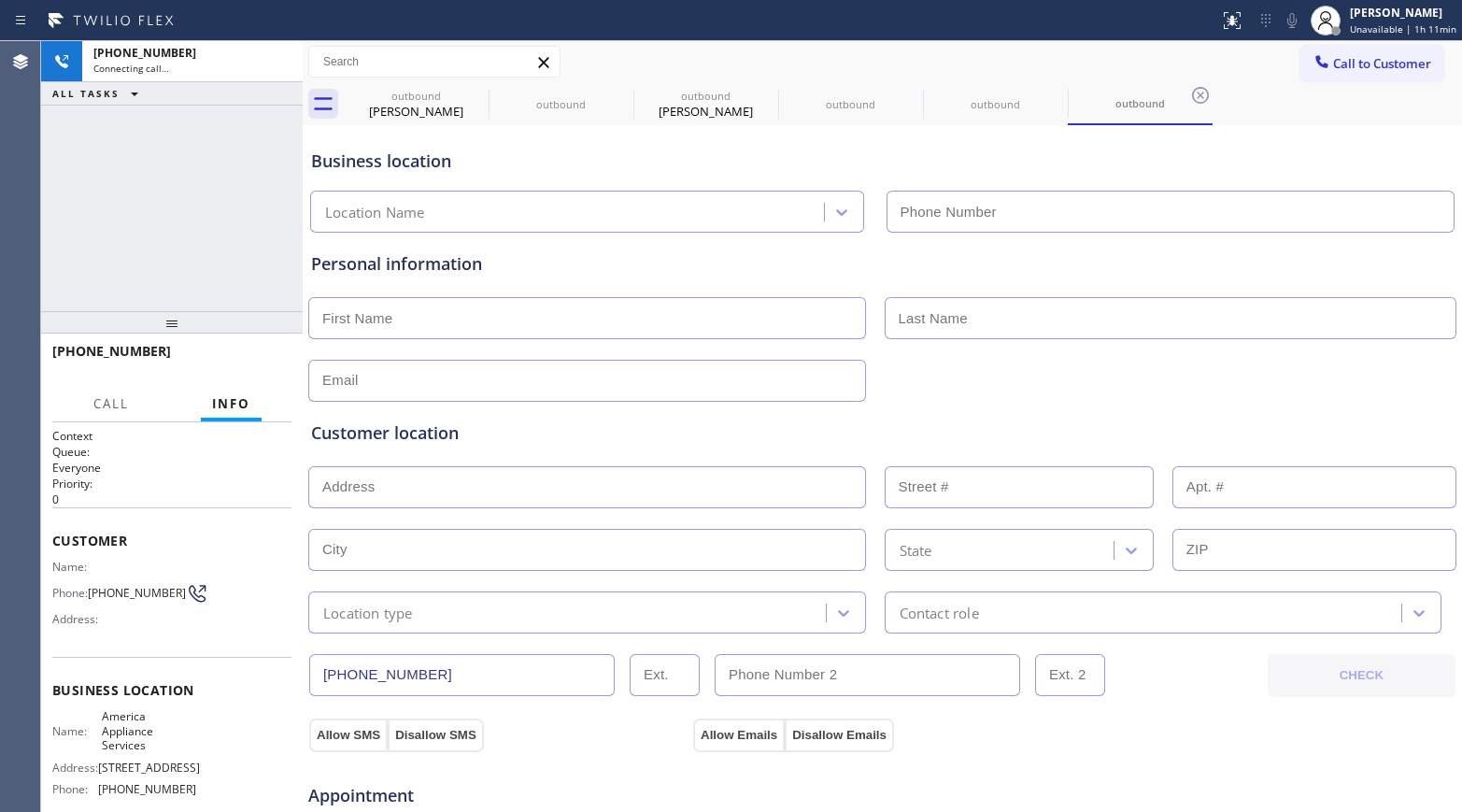
type input "[PHONE_NUMBER]"
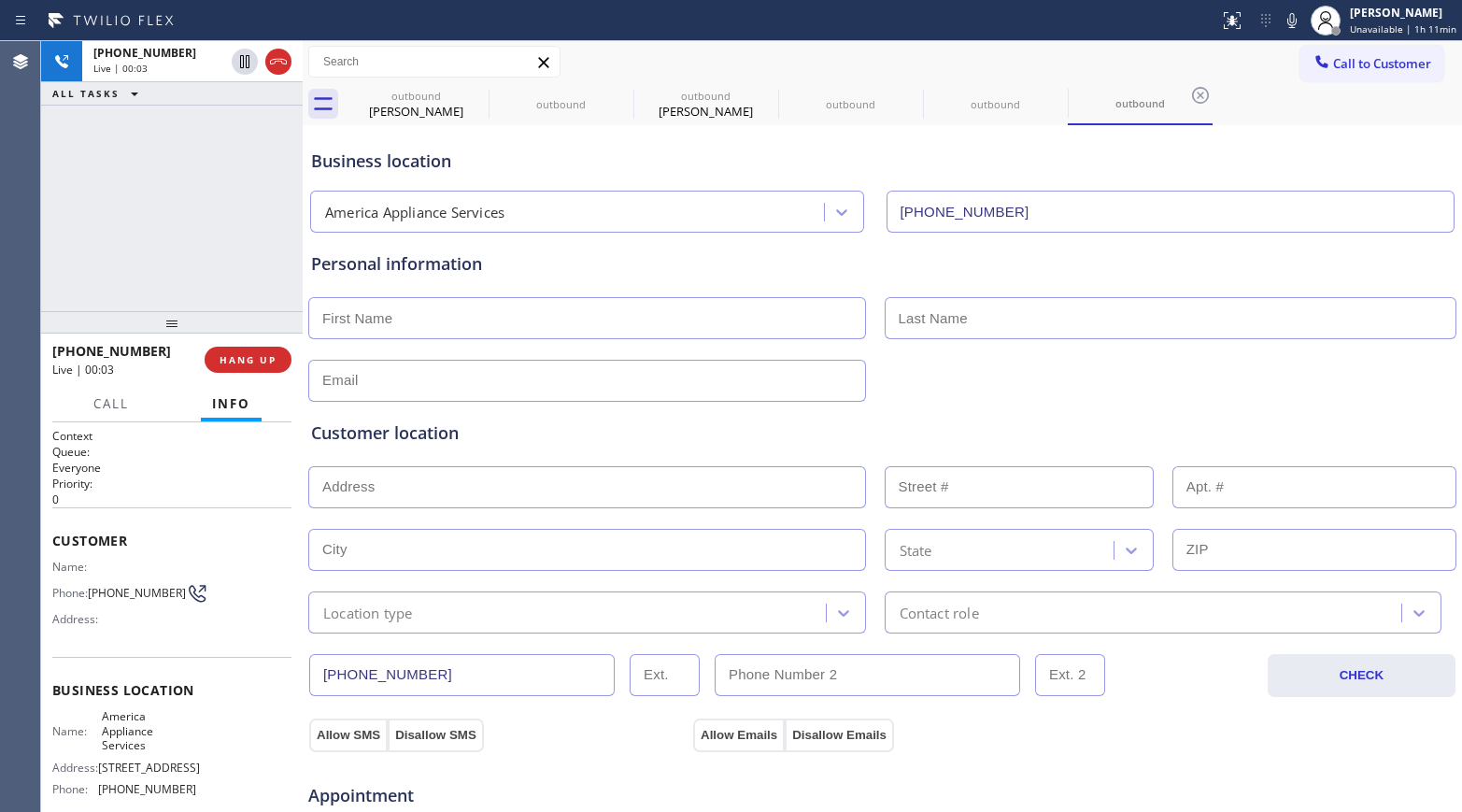
drag, startPoint x: 67, startPoint y: 214, endPoint x: 130, endPoint y: 213, distance: 63.0
click at [67, 213] on div "[PHONE_NUMBER] Live | 00:03 ALL TASKS ALL TASKS ACTIVE TASKS TASKS IN WRAP UP" at bounding box center [172, 176] width 262 height 270
click at [267, 360] on span "HANG UP" at bounding box center [247, 360] width 57 height 13
click at [248, 295] on div "[PHONE_NUMBER] Live | 00:05 ALL TASKS ALL TASKS ACTIVE TASKS TASKS IN WRAP UP" at bounding box center [172, 176] width 262 height 270
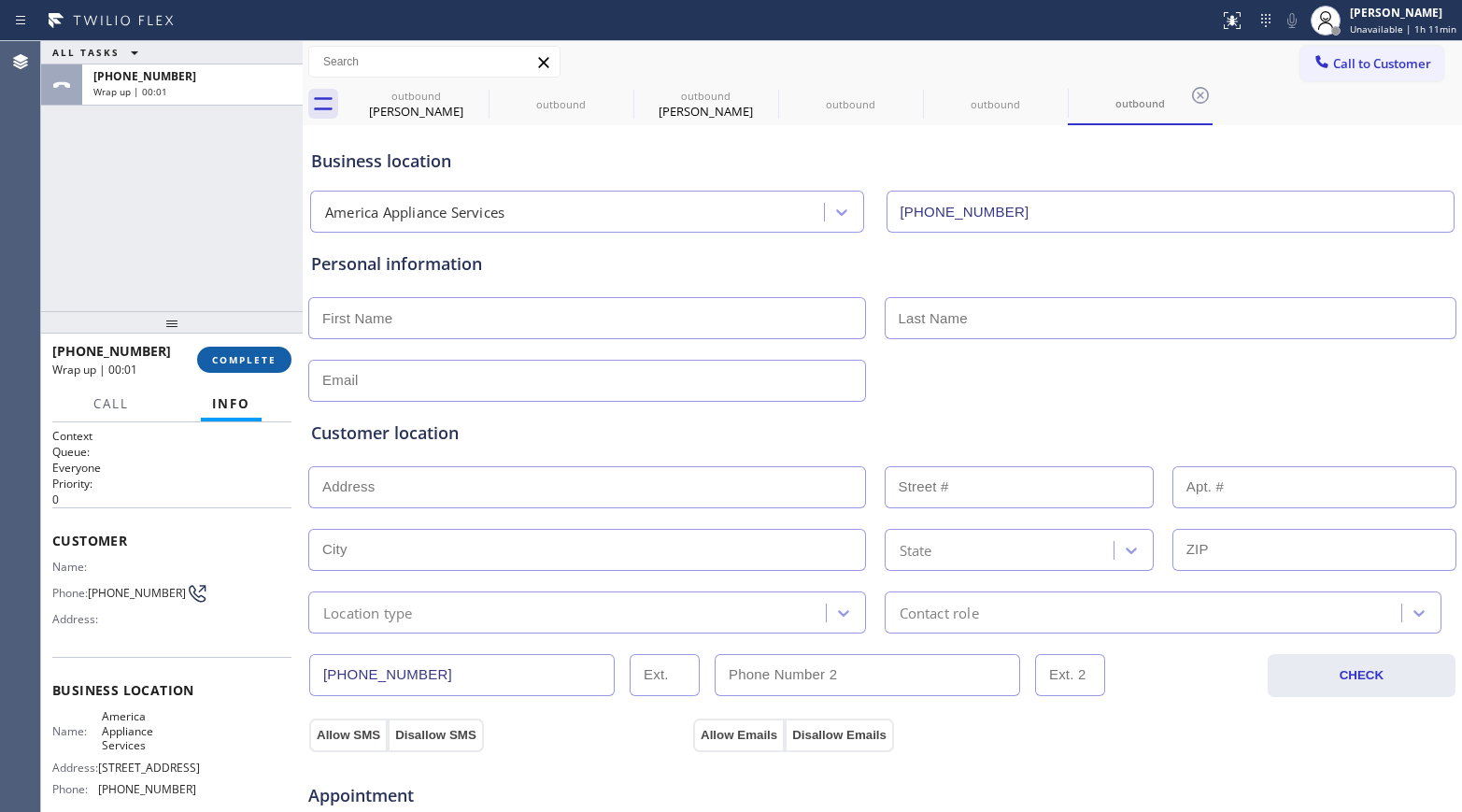
click at [257, 360] on span "COMPLETE" at bounding box center [244, 360] width 64 height 13
click at [230, 261] on div "ALL TASKS ALL TASKS ACTIVE TASKS TASKS IN WRAP UP [PHONE_NUMBER] Wrap up | 00:01" at bounding box center [172, 176] width 262 height 270
click at [230, 261] on div "ALL TASKS ALL TASKS ACTIVE TASKS TASKS IN WRAP UP [PHONE_NUMBER] Wrap up | 00:02" at bounding box center [172, 176] width 262 height 270
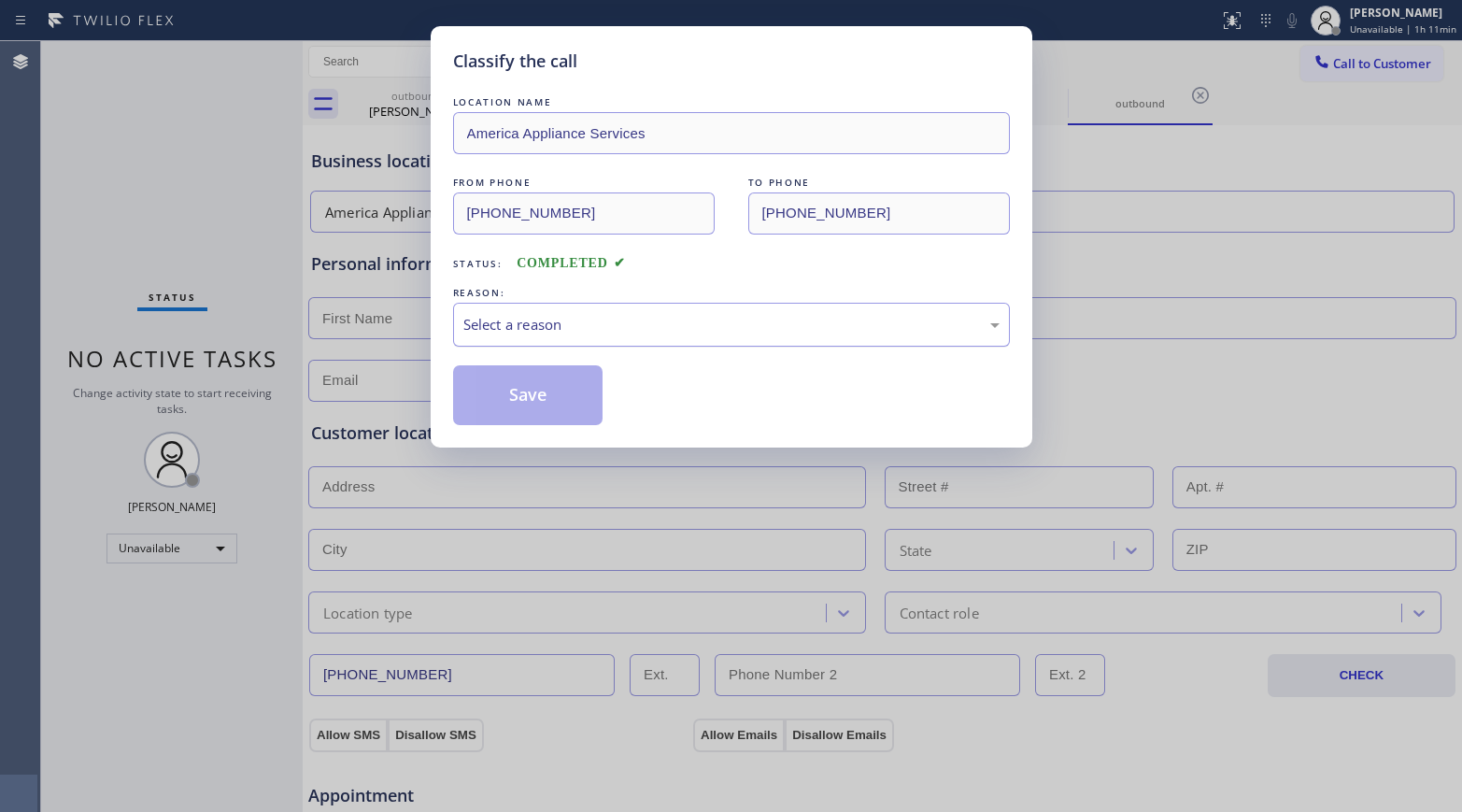
click at [546, 322] on div "Select a reason" at bounding box center [731, 324] width 536 height 21
click at [512, 383] on button "Save" at bounding box center [528, 395] width 151 height 59
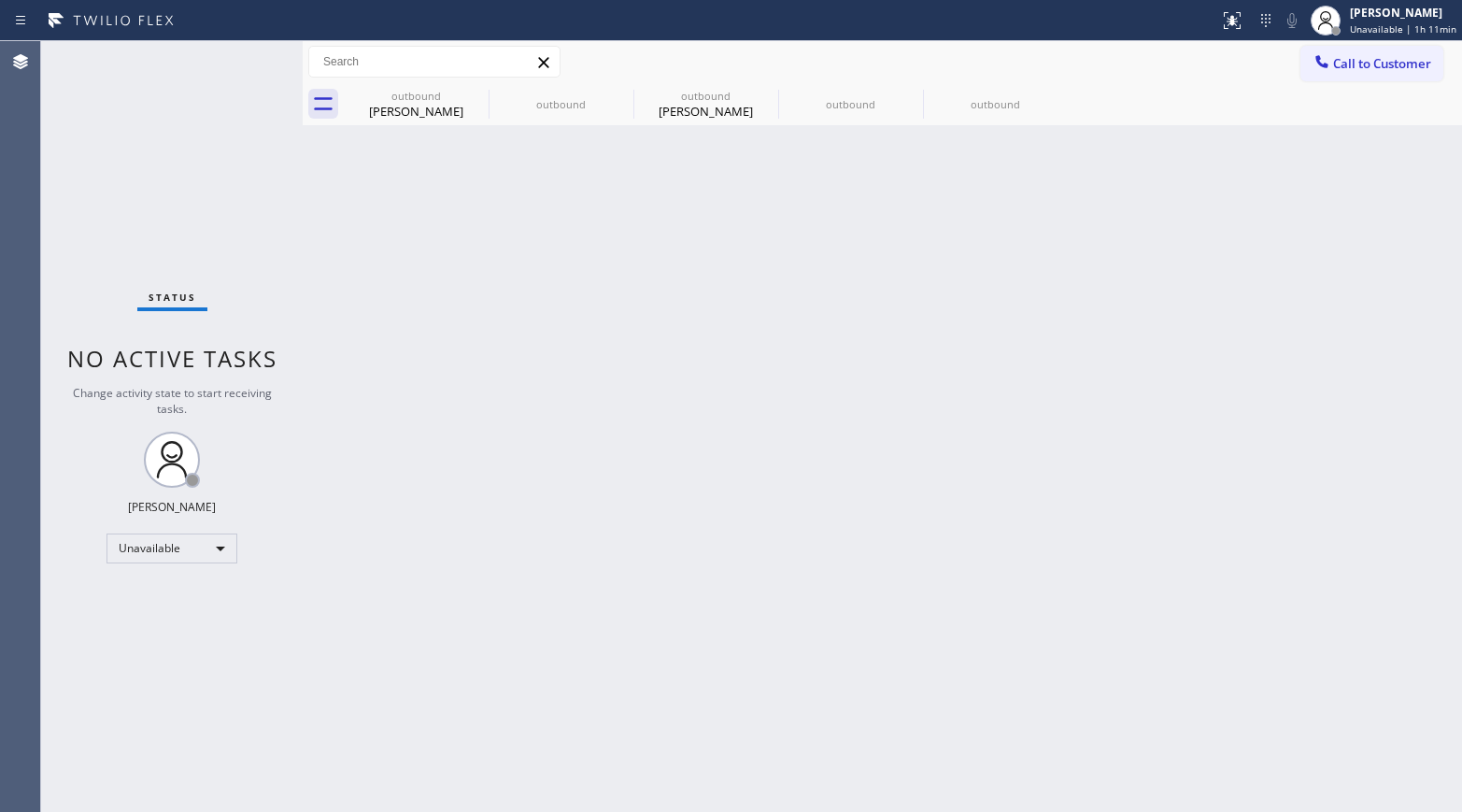
click at [877, 485] on div "Back to Dashboard Change Sender ID Customers Technicians Select a contact Outbo…" at bounding box center [882, 427] width 1159 height 771
click at [1004, 340] on div "Back to Dashboard Change Sender ID Customers Technicians Select a contact Outbo…" at bounding box center [882, 427] width 1159 height 771
click at [476, 95] on icon at bounding box center [476, 96] width 17 height 17
click at [0, 0] on icon at bounding box center [0, 0] width 0 height 0
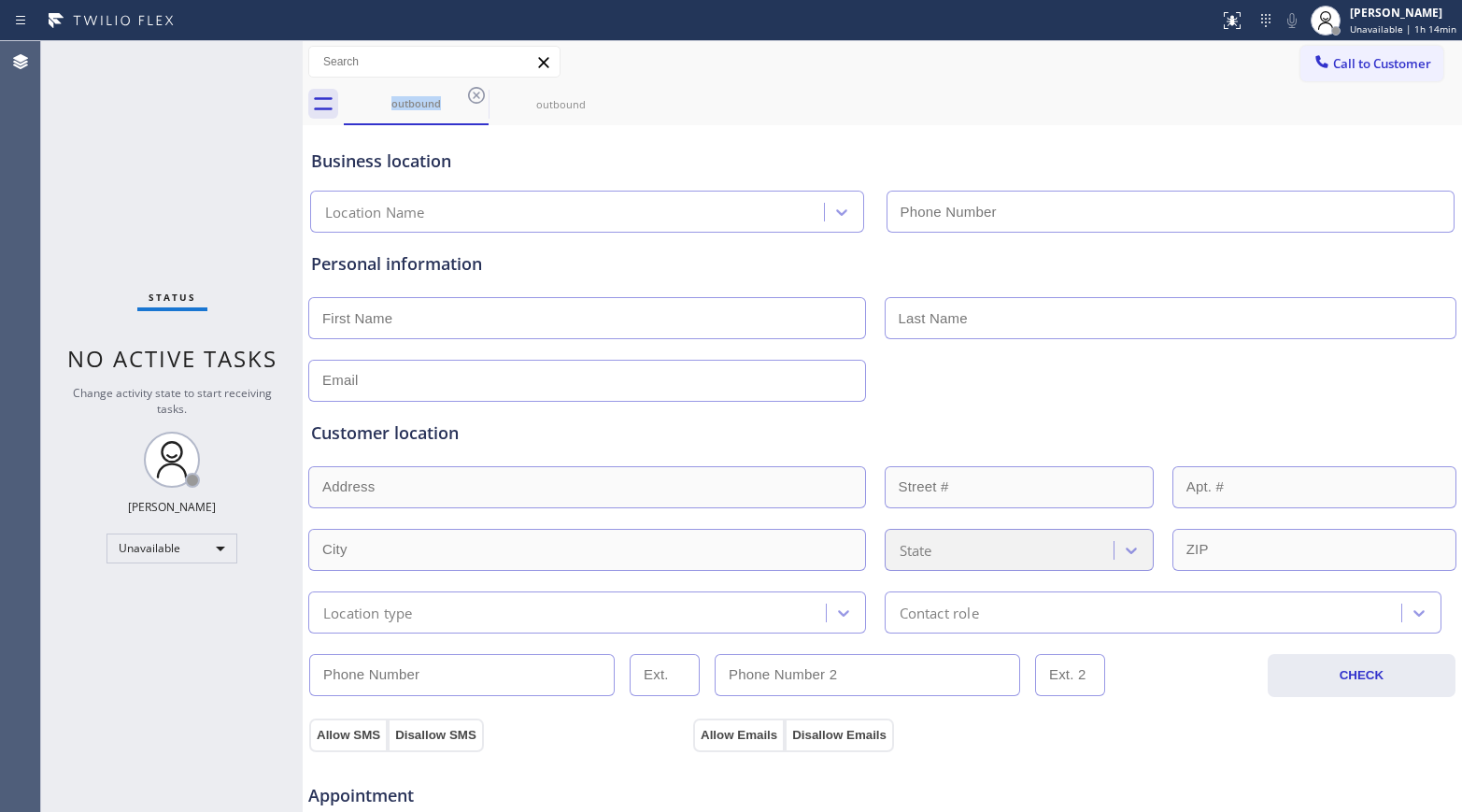
click at [1219, 69] on span "Call to Customer" at bounding box center [1381, 63] width 98 height 17
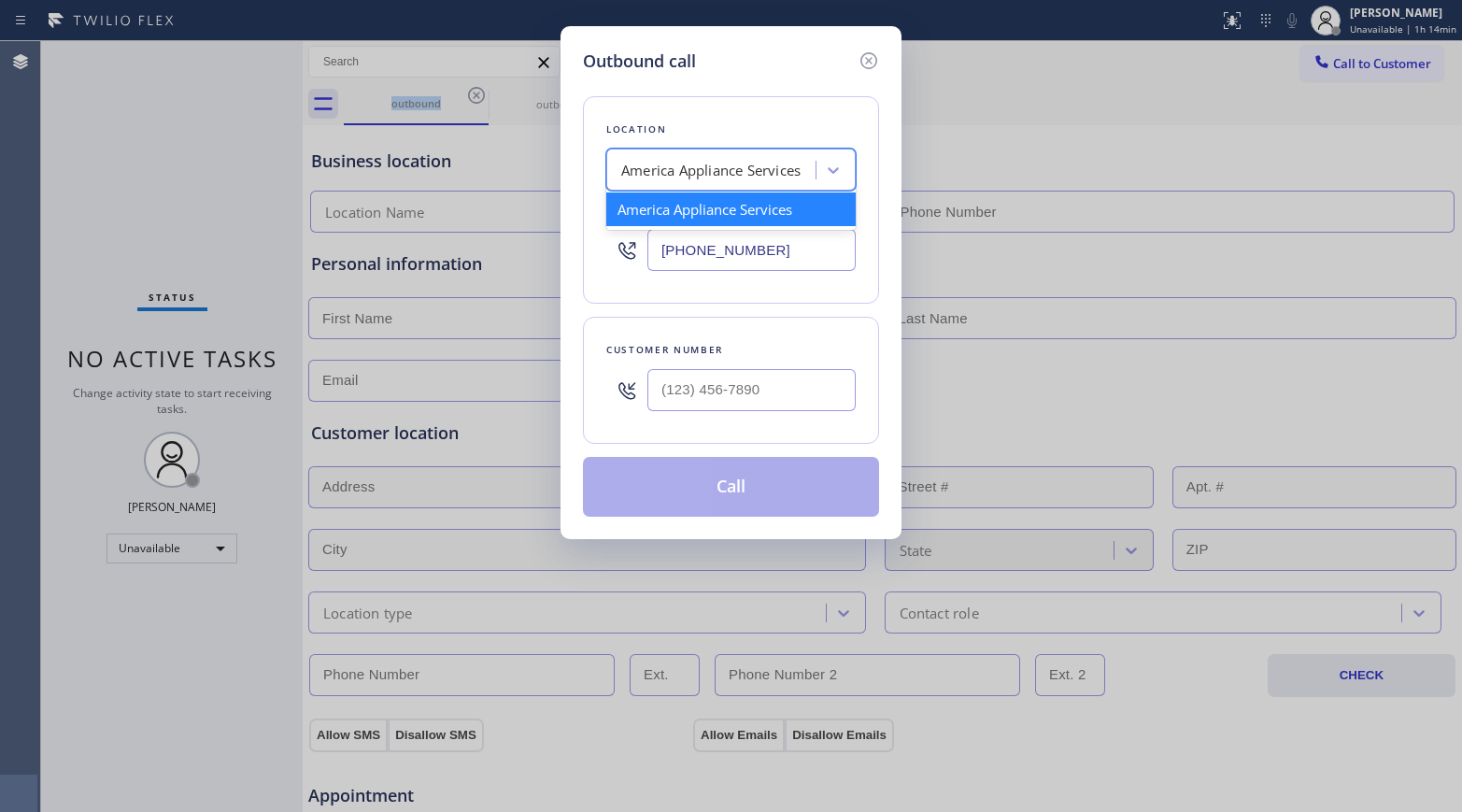
click at [726, 175] on div "America Appliance Services" at bounding box center [710, 171] width 179 height 21
paste input "[US_STATE] Appliance Repair Yonkers"
type input "[US_STATE] Appliance Repair Yonkers"
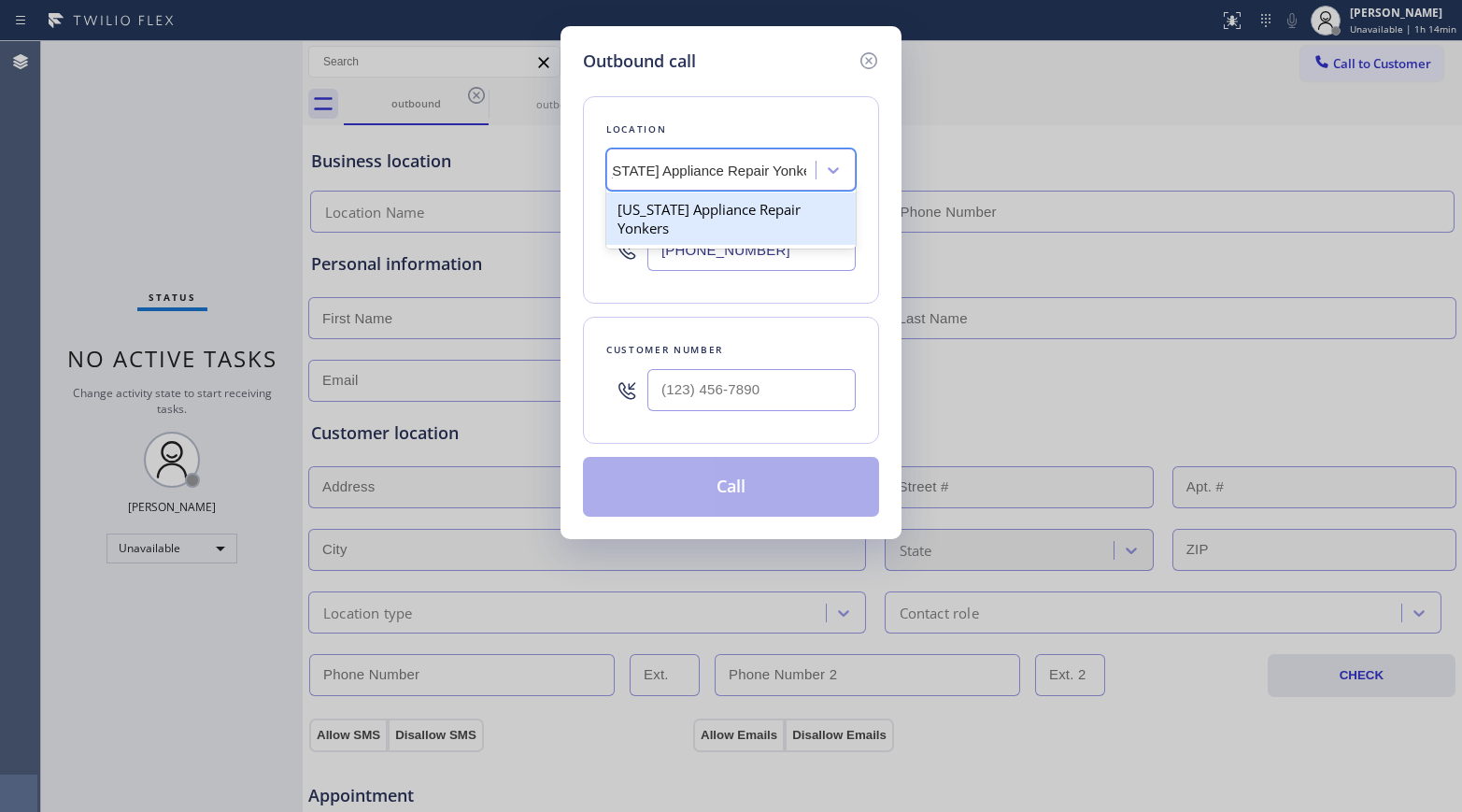
click at [700, 207] on div "[US_STATE] Appliance Repair Yonkers" at bounding box center [731, 219] width 249 height 53
type input "[PHONE_NUMBER]"
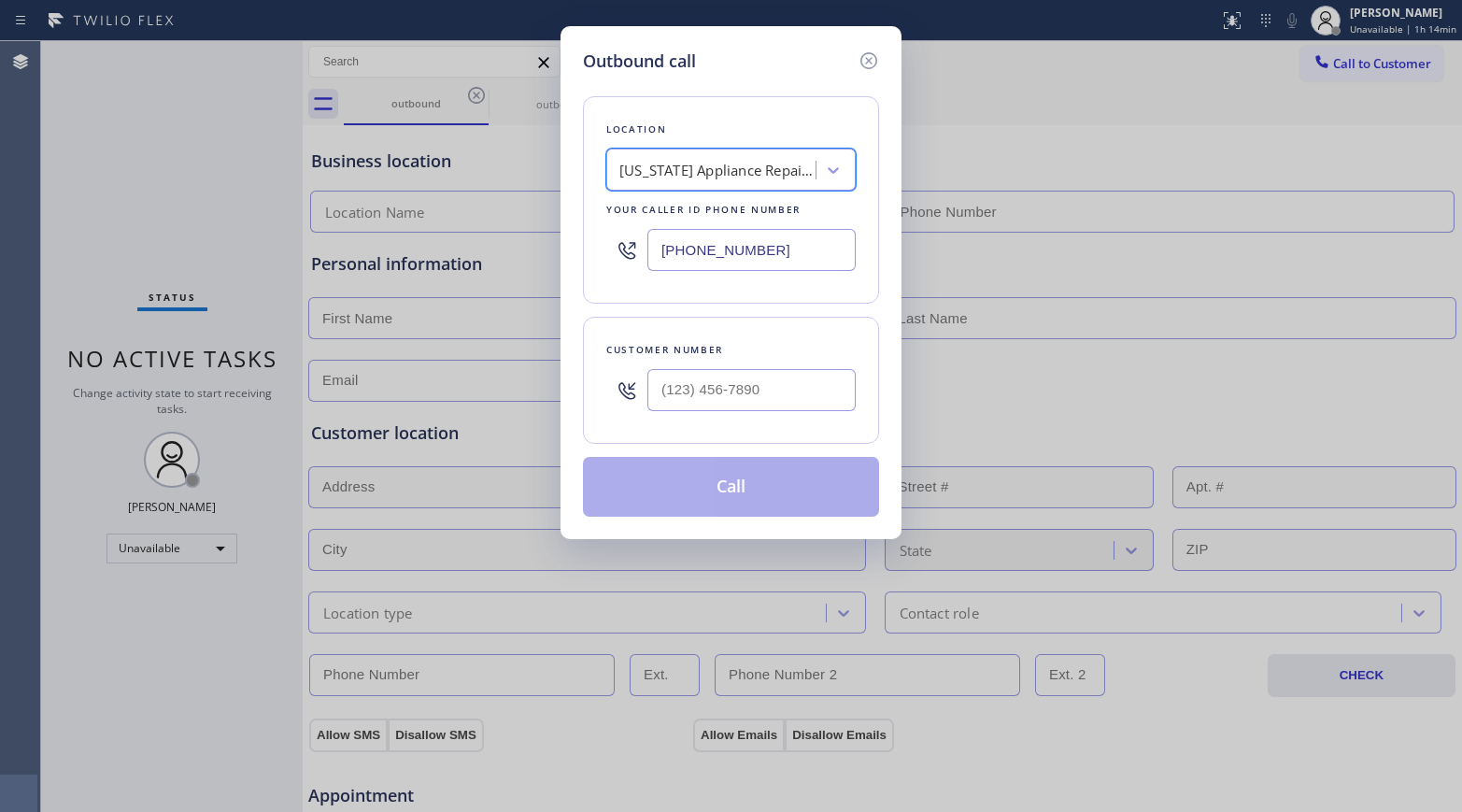
scroll to position [0, 2]
click at [707, 397] on input "text" at bounding box center [751, 390] width 208 height 42
paste input "301) 232-2855"
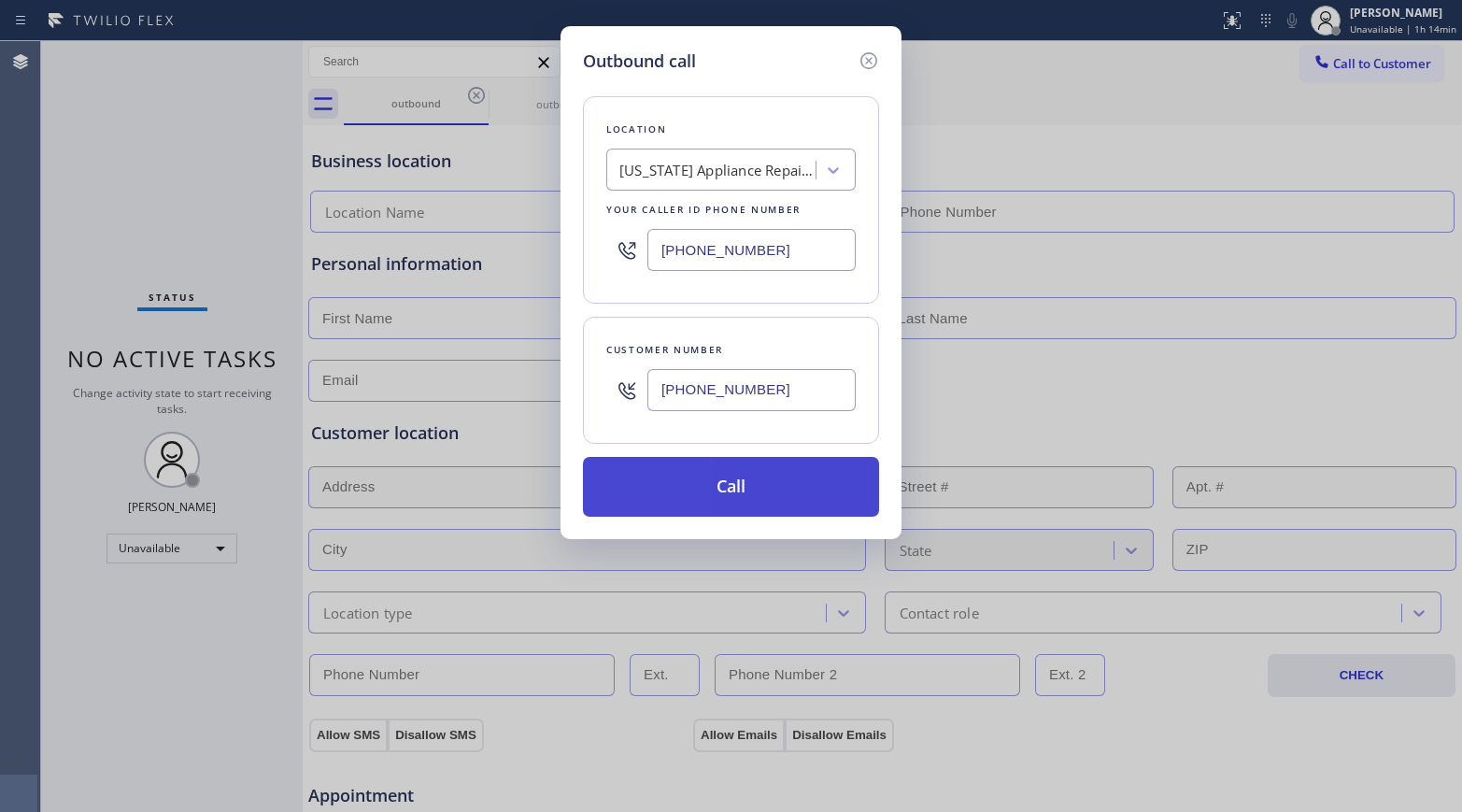
type input "[PHONE_NUMBER]"
click at [724, 481] on button "Call" at bounding box center [731, 486] width 296 height 59
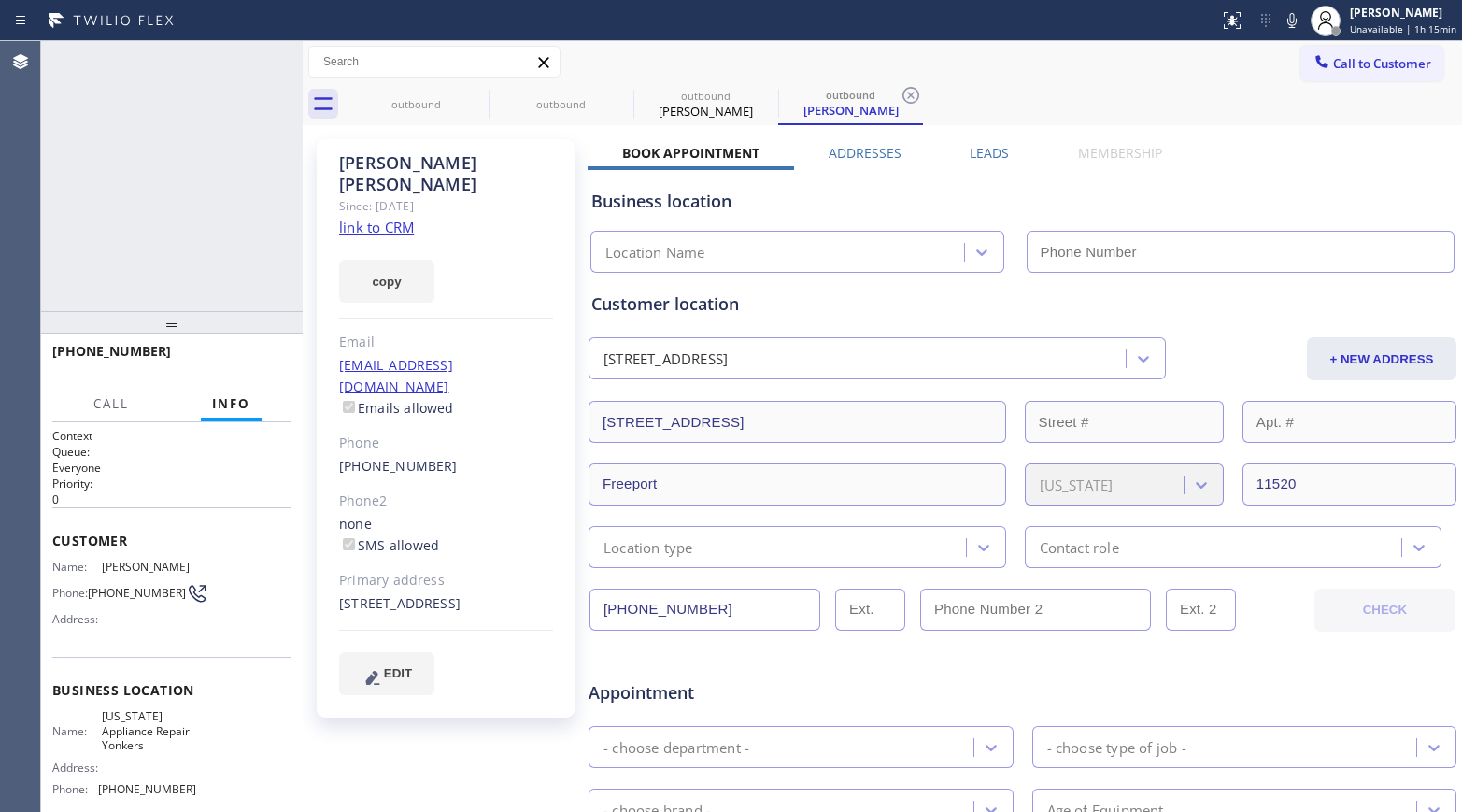
type input "[PHONE_NUMBER]"
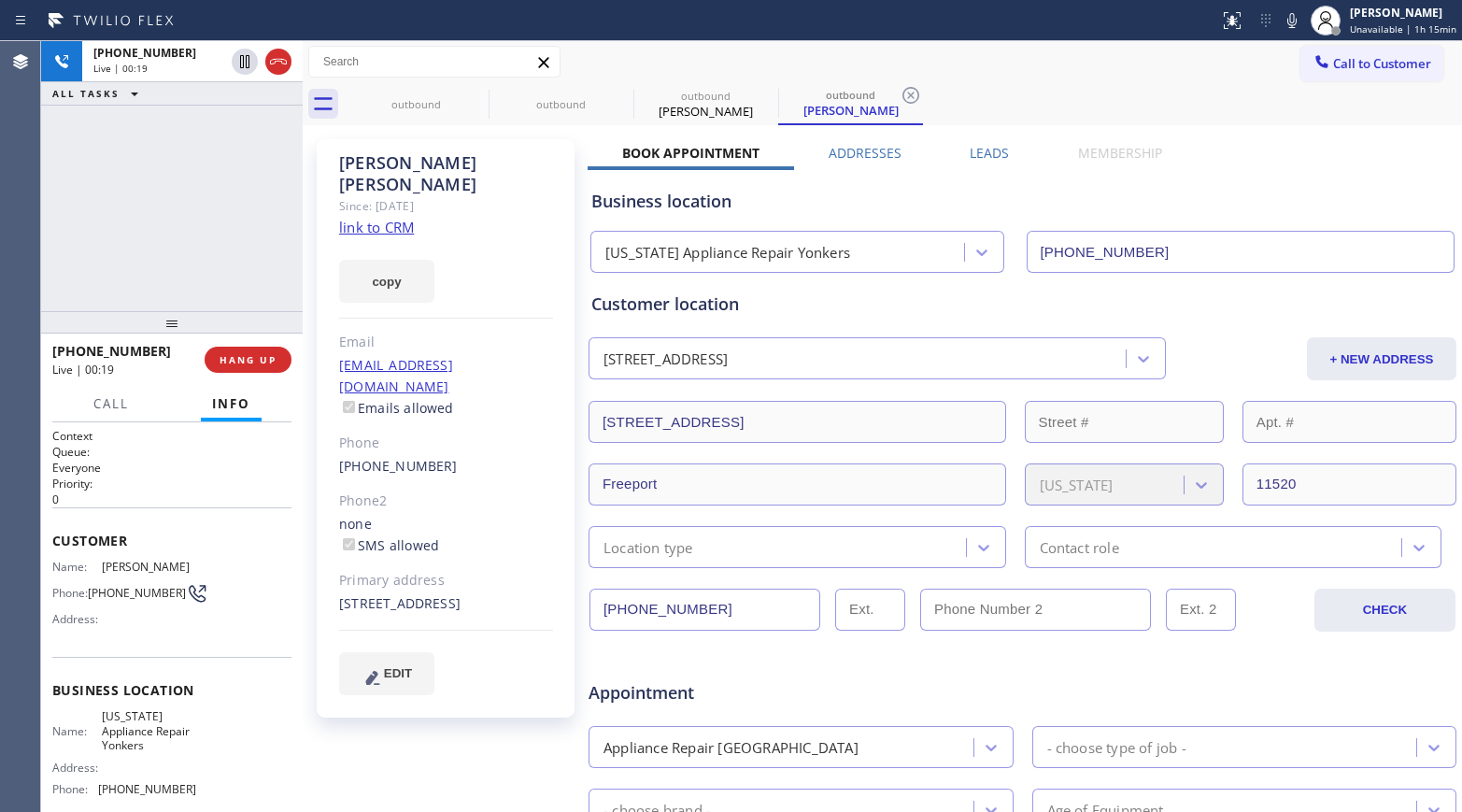
scroll to position [169, 0]
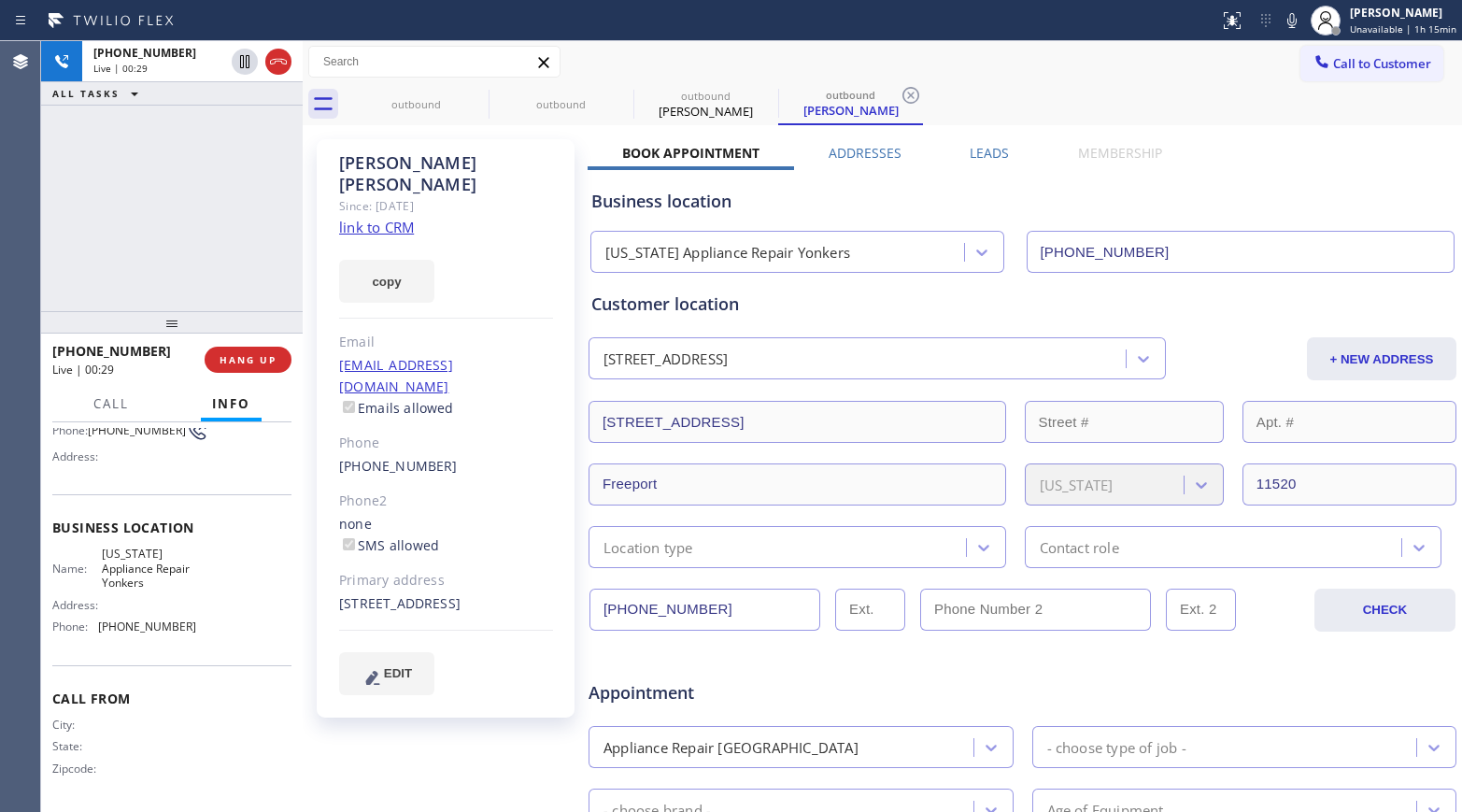
click at [174, 174] on div "[PHONE_NUMBER] Live | 00:29 ALL TASKS ALL TASKS ACTIVE TASKS TASKS IN WRAP UP" at bounding box center [172, 176] width 262 height 270
click at [175, 174] on div "[PHONE_NUMBER] Live | 00:29 ALL TASKS ALL TASKS ACTIVE TASKS TASKS IN WRAP UP" at bounding box center [172, 176] width 262 height 270
click at [175, 174] on div "[PHONE_NUMBER] Live | 00:30 ALL TASKS ALL TASKS ACTIVE TASKS TASKS IN WRAP UP" at bounding box center [172, 176] width 262 height 270
click at [244, 356] on span "HANG UP" at bounding box center [247, 360] width 57 height 13
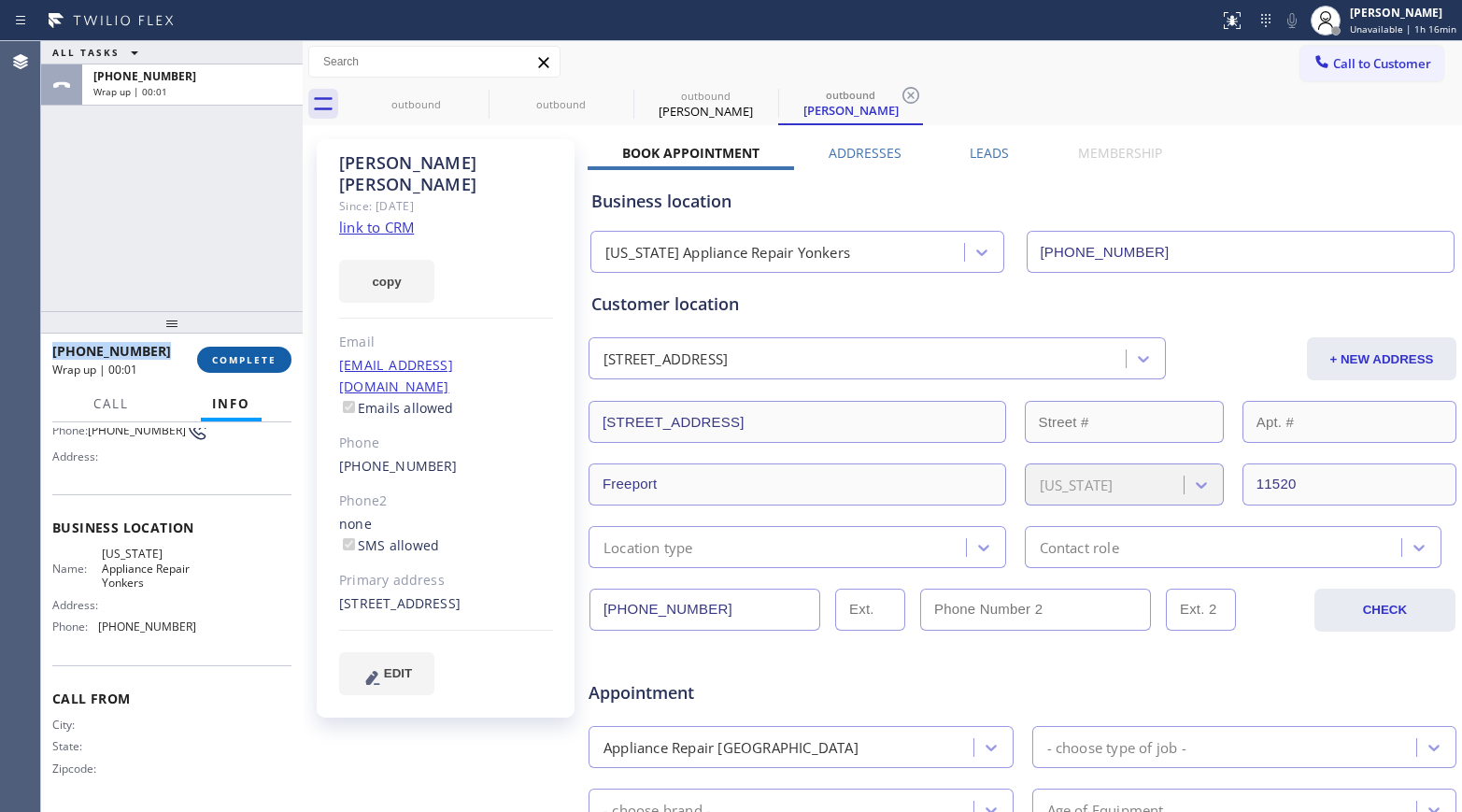
click at [258, 363] on span "COMPLETE" at bounding box center [244, 360] width 64 height 13
click at [200, 276] on div "ALL TASKS ALL TASKS ACTIVE TASKS TASKS IN WRAP UP [PHONE_NUMBER] Wrap up | 00:01" at bounding box center [172, 176] width 262 height 270
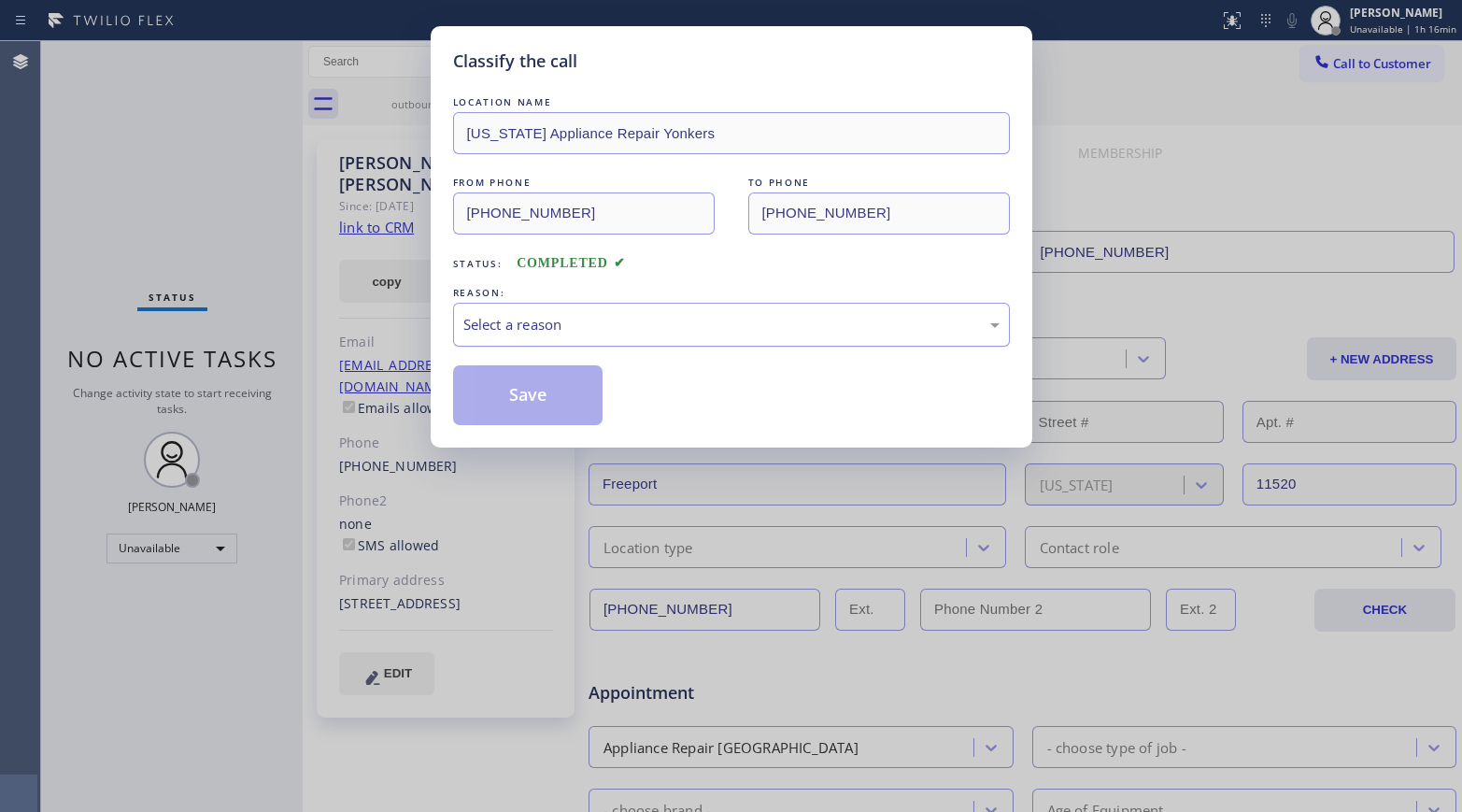
click at [577, 335] on div "Select a reason" at bounding box center [731, 324] width 536 height 21
click at [537, 391] on button "Save" at bounding box center [528, 395] width 151 height 59
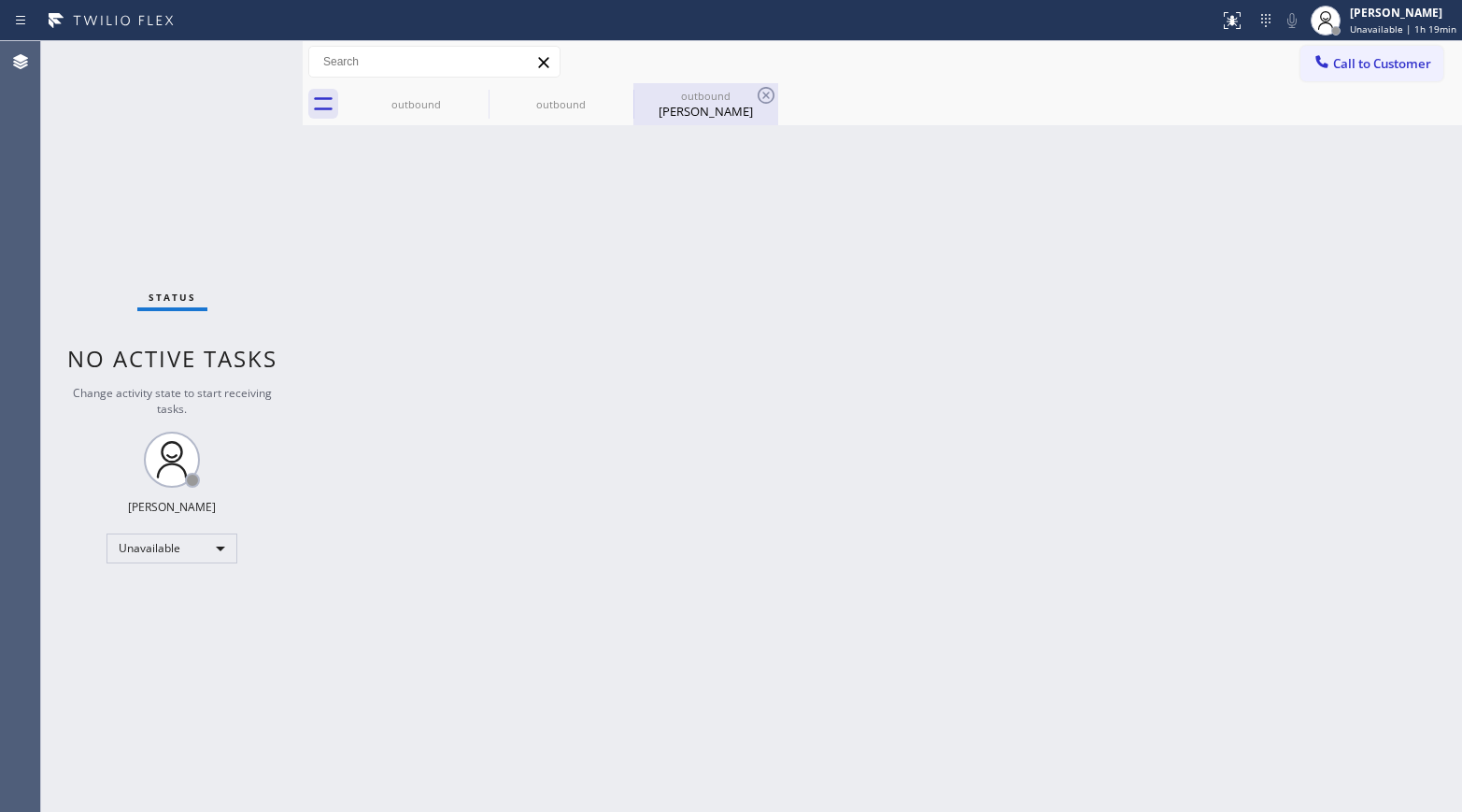
click at [657, 111] on div "[PERSON_NAME]" at bounding box center [705, 111] width 141 height 17
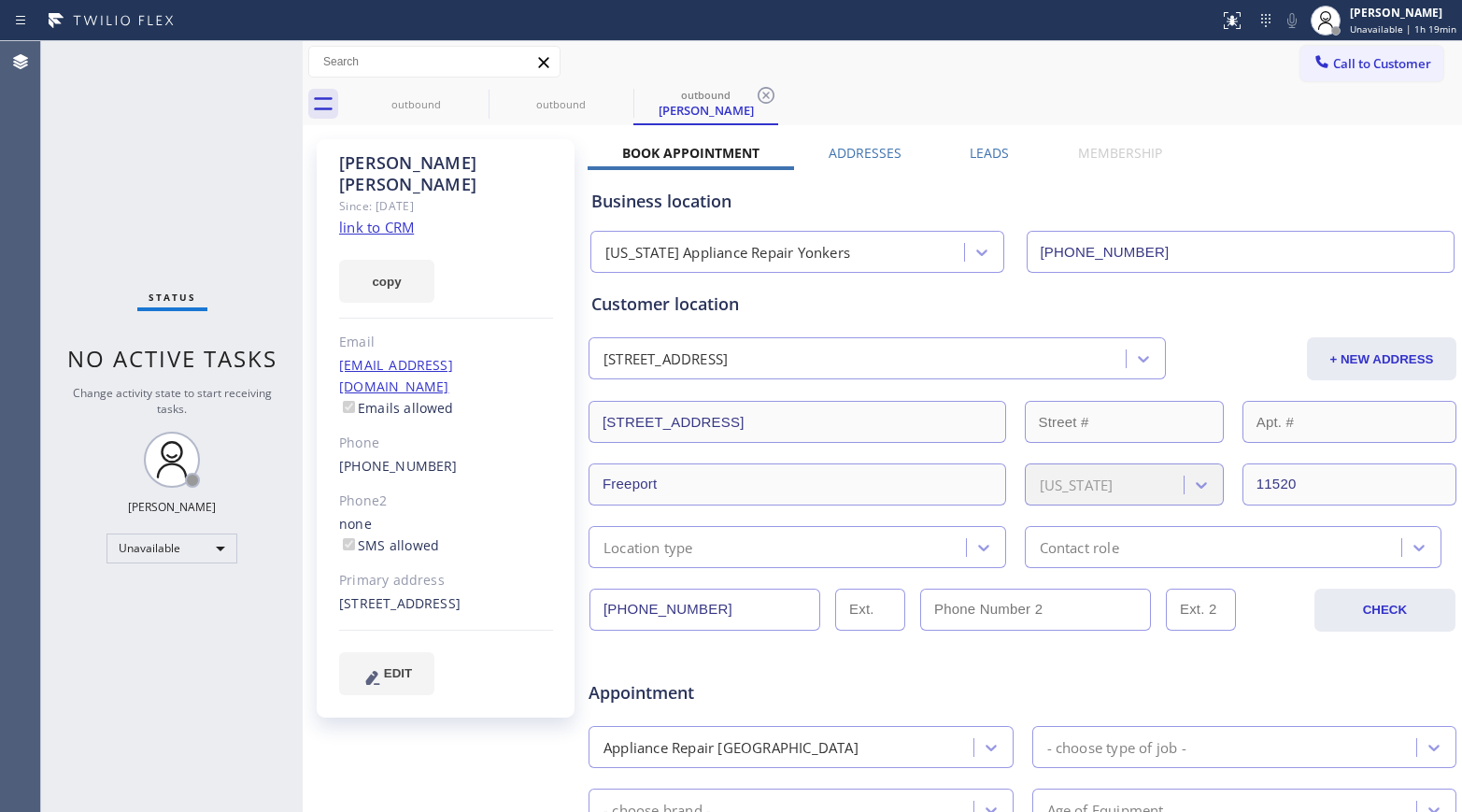
click at [376, 218] on link "link to CRM" at bounding box center [377, 226] width 75 height 18
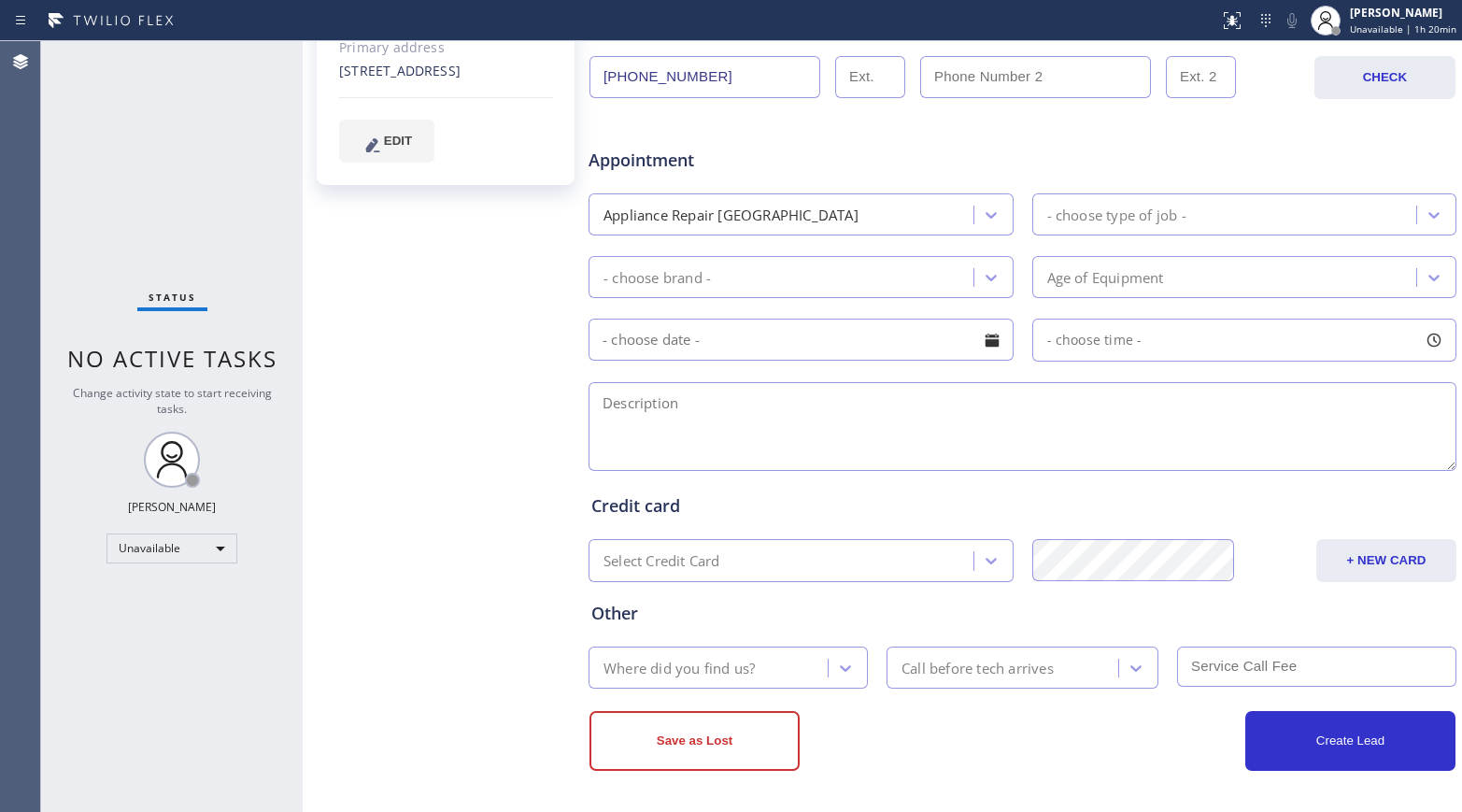
scroll to position [533, 0]
drag, startPoint x: 95, startPoint y: 226, endPoint x: 198, endPoint y: 228, distance: 103.0
click at [95, 226] on div "Status No active tasks Change activity state to start receiving tasks. [PERSON_…" at bounding box center [172, 427] width 262 height 771
click at [82, 209] on div "Status No active tasks Change activity state to start receiving tasks. [PERSON_…" at bounding box center [172, 427] width 262 height 771
click at [110, 226] on div "Status No active tasks Change activity state to start receiving tasks. [PERSON_…" at bounding box center [172, 427] width 262 height 771
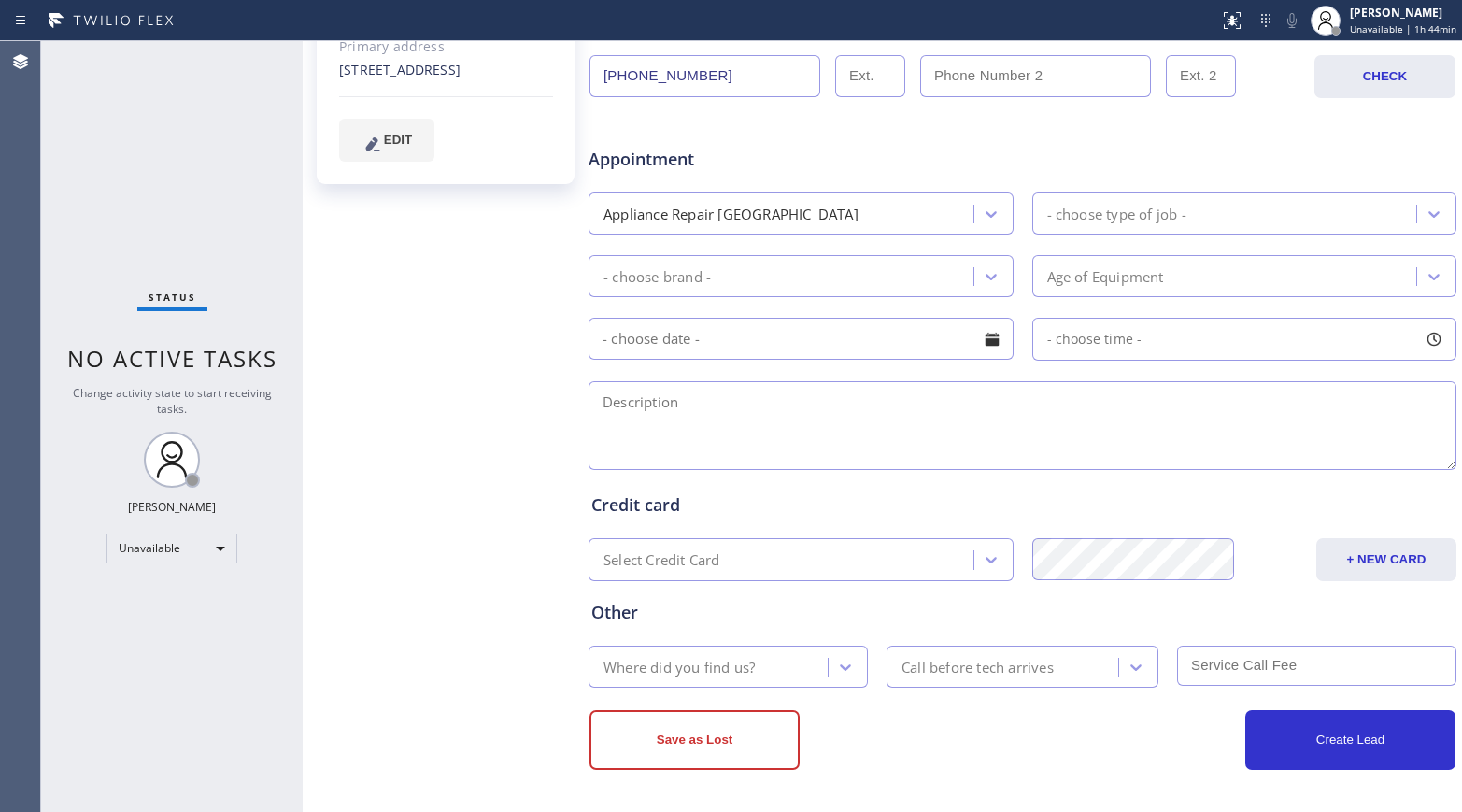
click at [468, 307] on div "[PERSON_NAME] Since: [DATE] link to CRM copy Email [EMAIL_ADDRESS][DOMAIN_NAME]…" at bounding box center [448, 201] width 280 height 1211
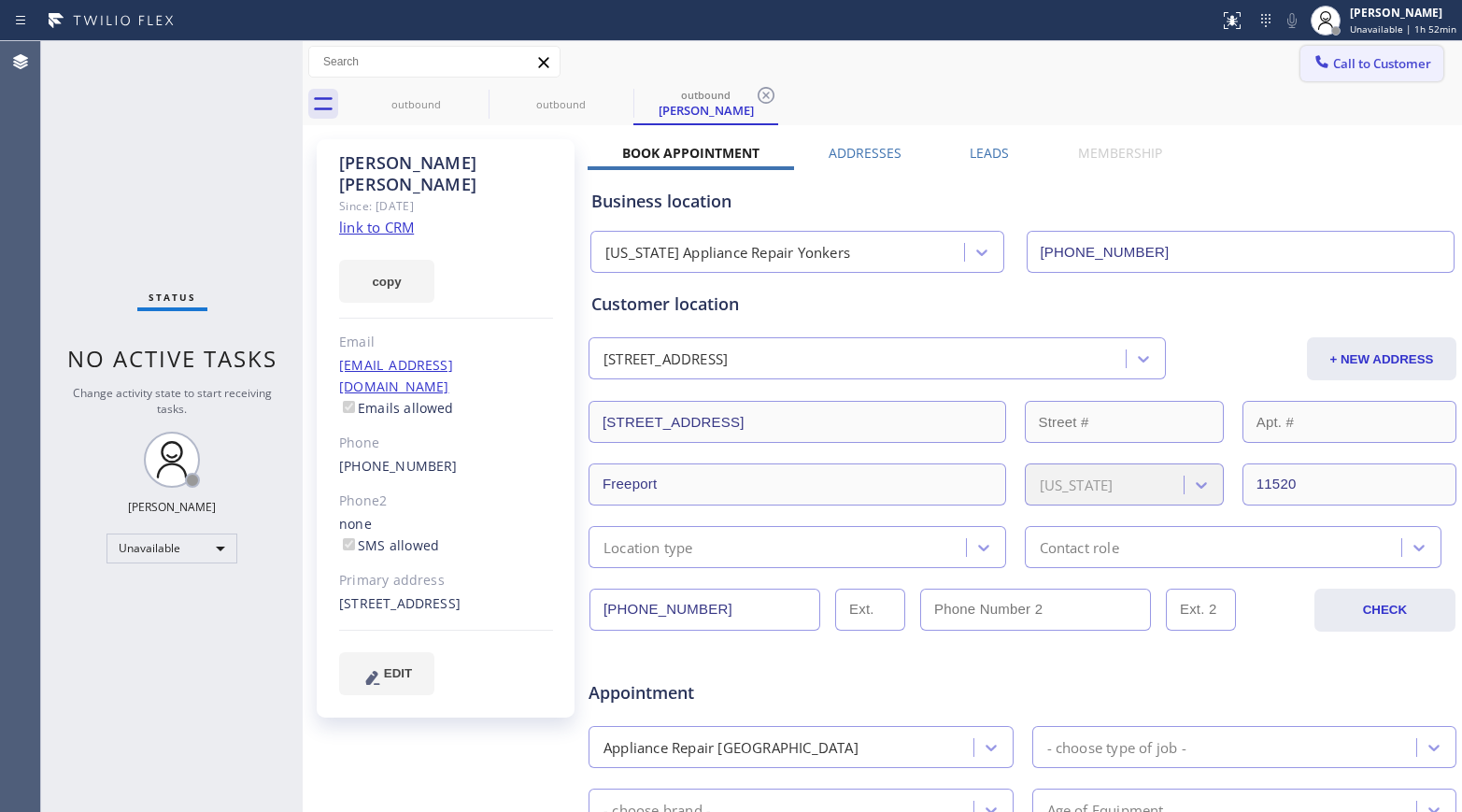
click at [1219, 58] on span "Call to Customer" at bounding box center [1381, 63] width 98 height 17
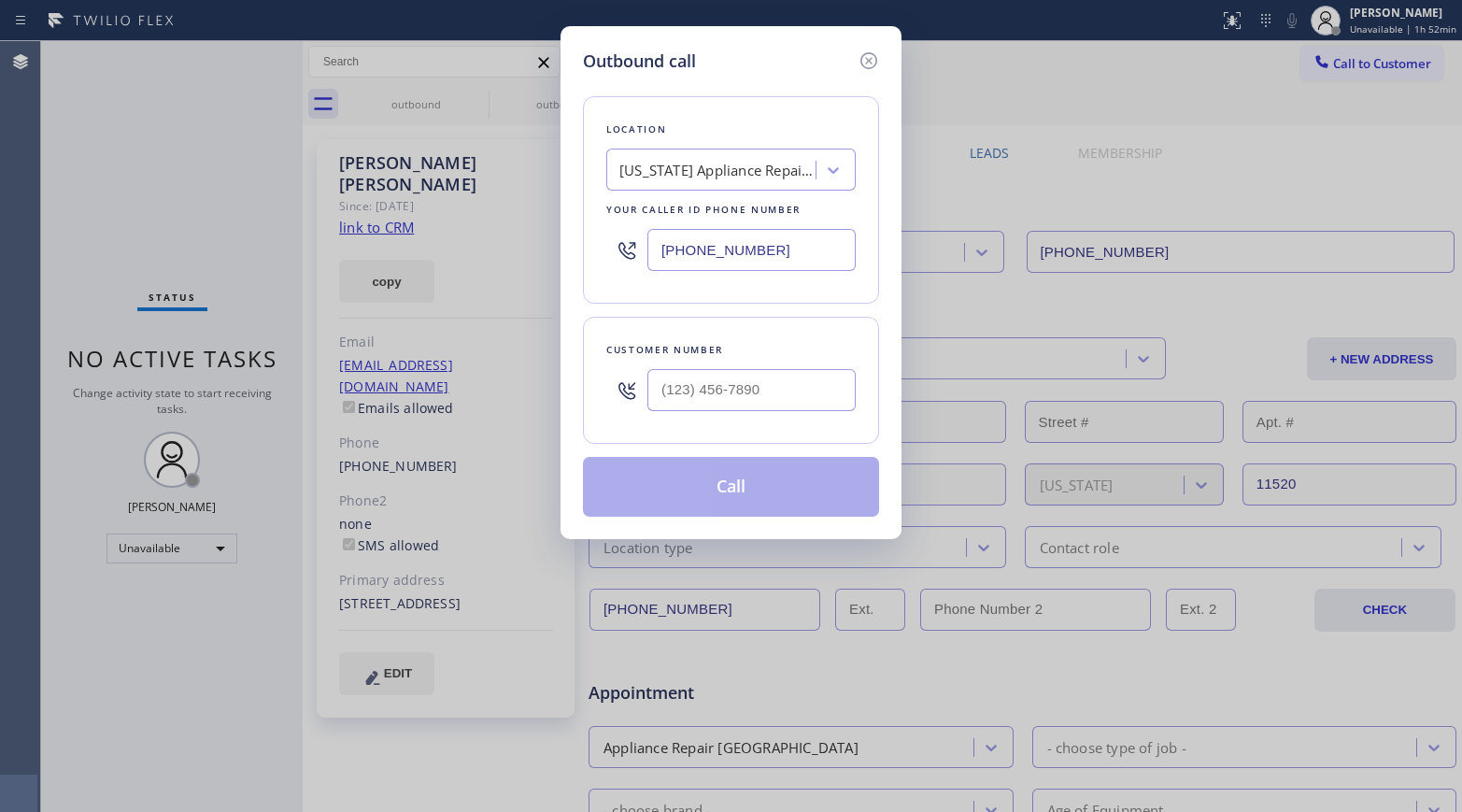
click at [659, 160] on div "[US_STATE] Appliance Repair Yonkers" at bounding box center [717, 171] width 197 height 21
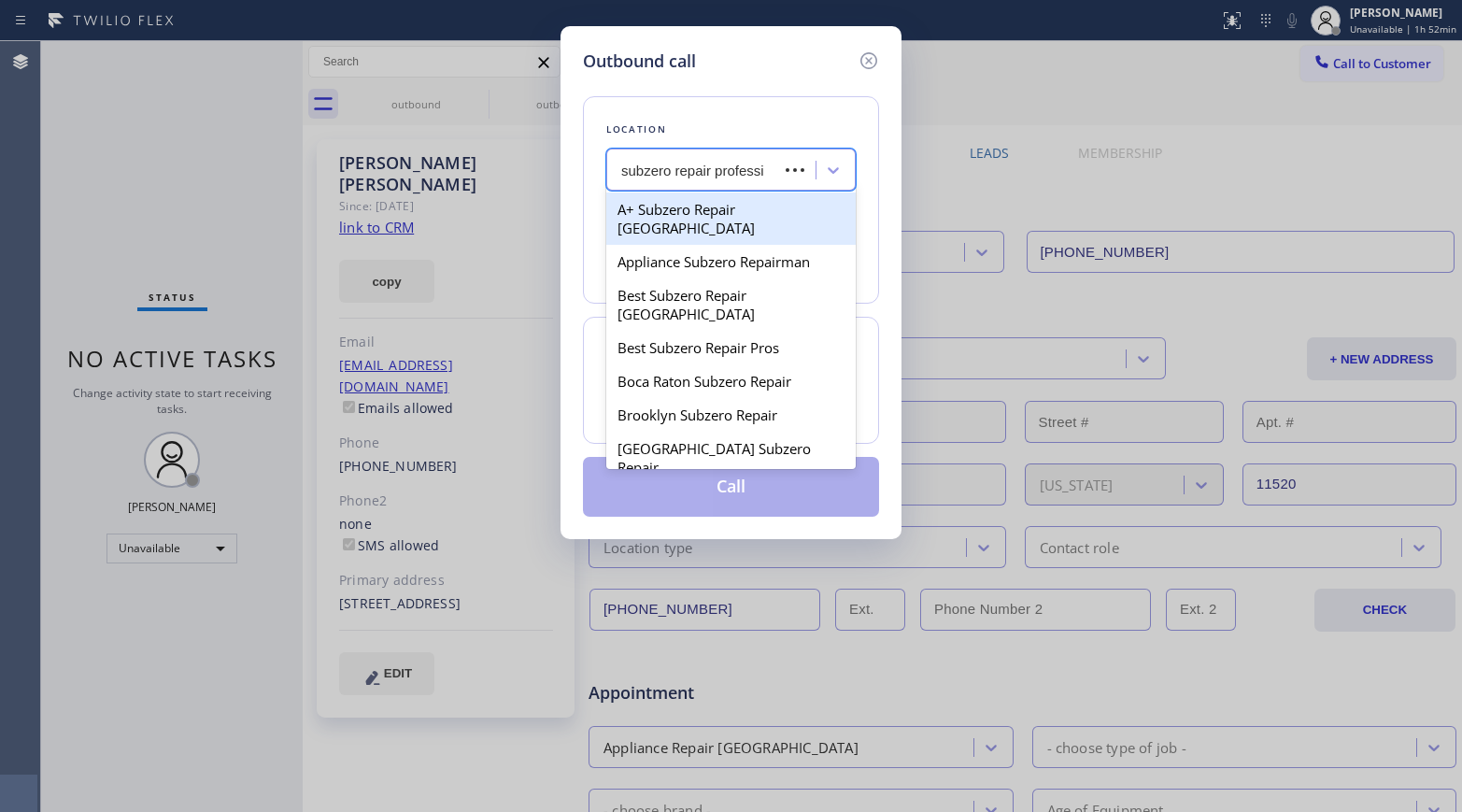
type input "subzero repair professio"
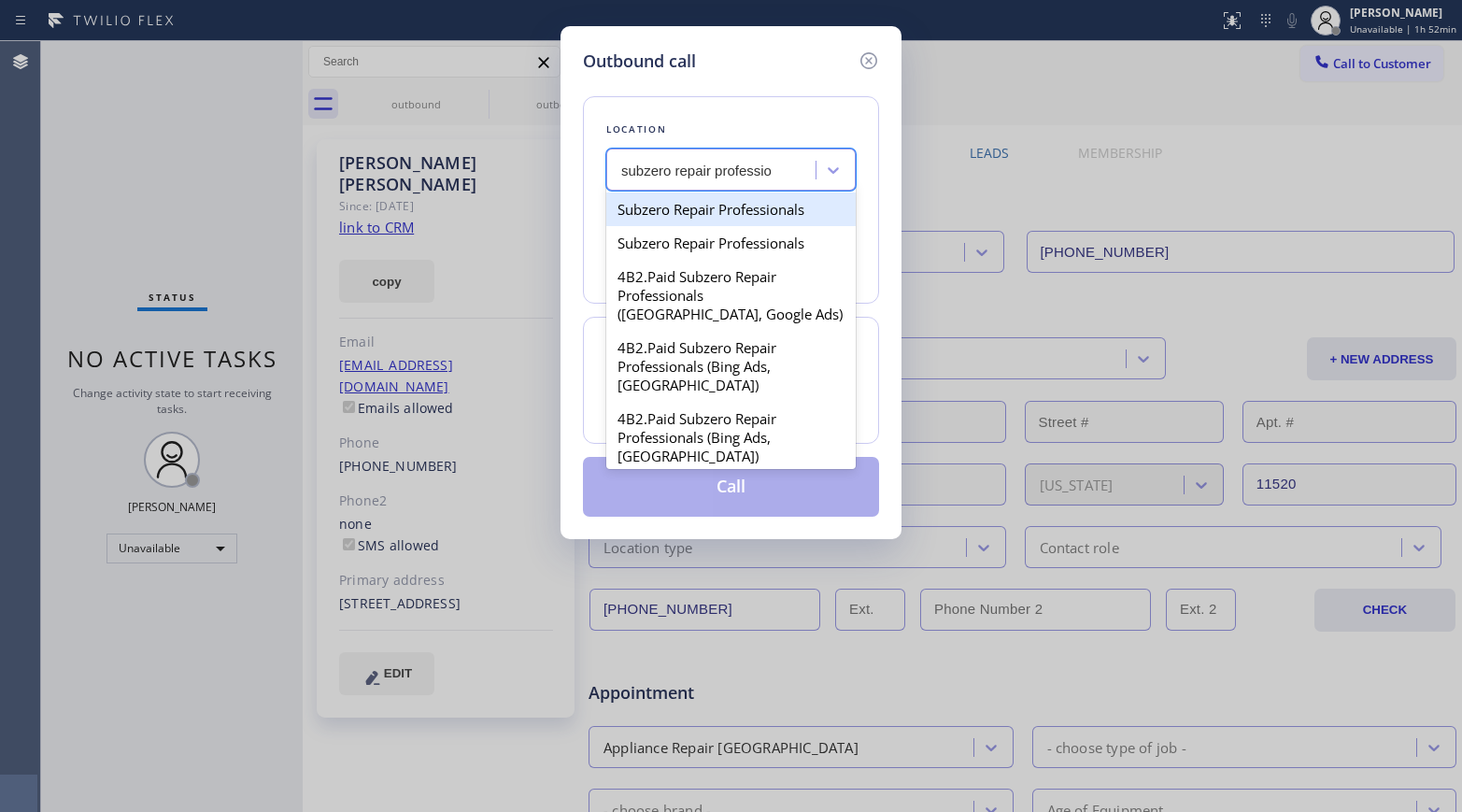
click at [731, 206] on div "Subzero Repair Professionals" at bounding box center [731, 209] width 249 height 34
type input "[PHONE_NUMBER]"
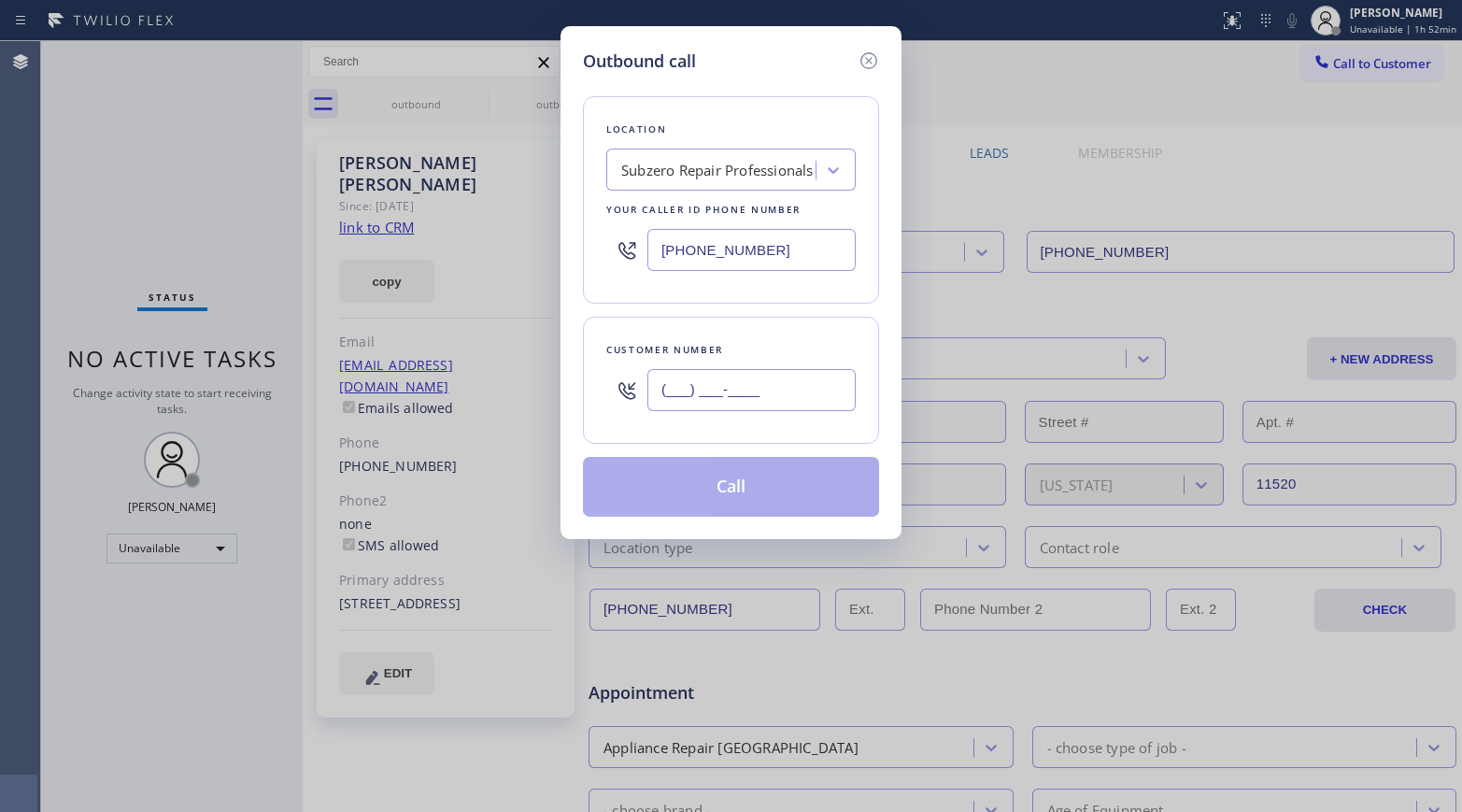
click at [729, 379] on input "(___) ___-____" at bounding box center [751, 390] width 208 height 42
paste input "480) 440-0626"
type input "[PHONE_NUMBER]"
click at [716, 336] on div "Customer number [PHONE_NUMBER]" at bounding box center [731, 380] width 296 height 127
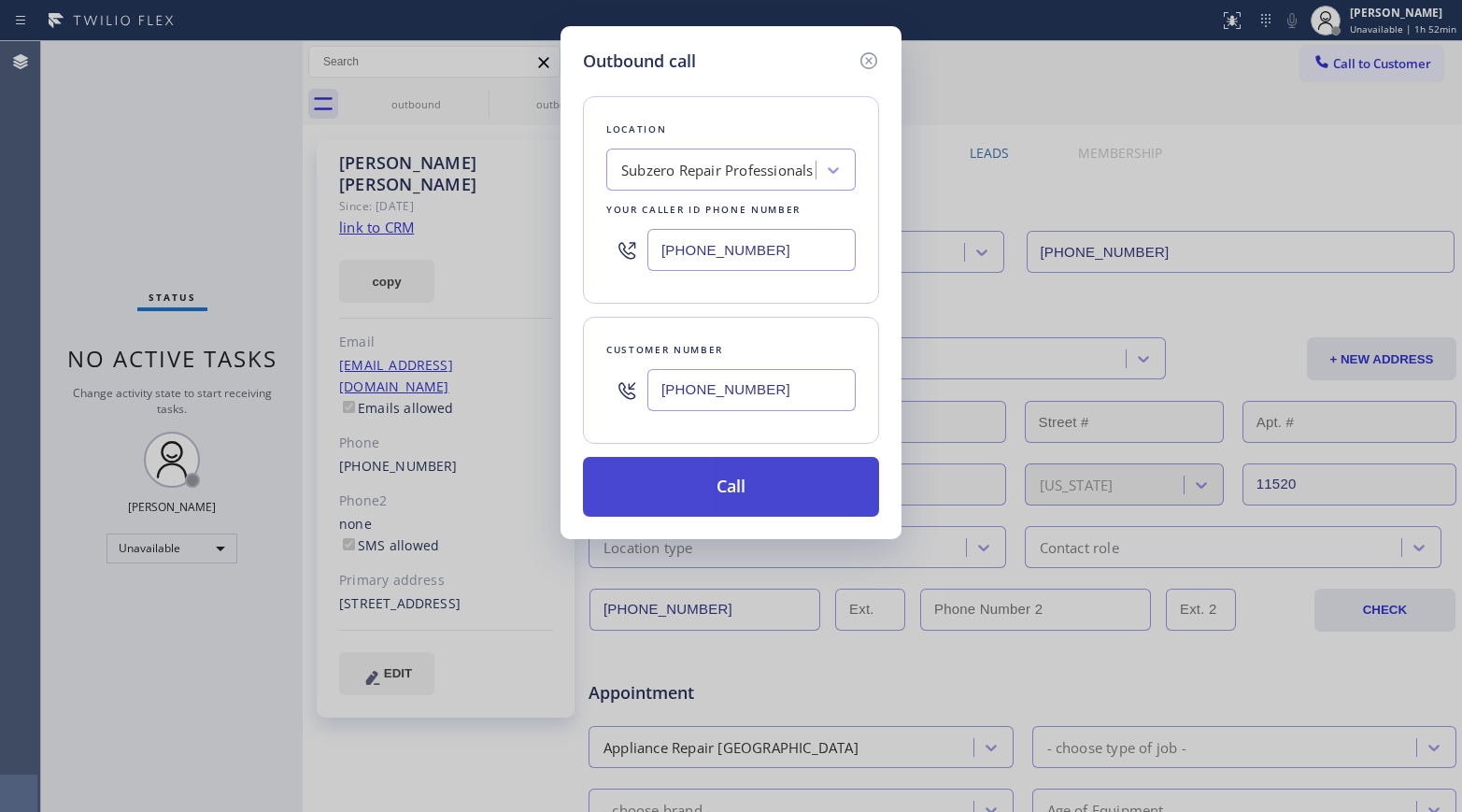
click at [693, 482] on button "Call" at bounding box center [731, 486] width 296 height 59
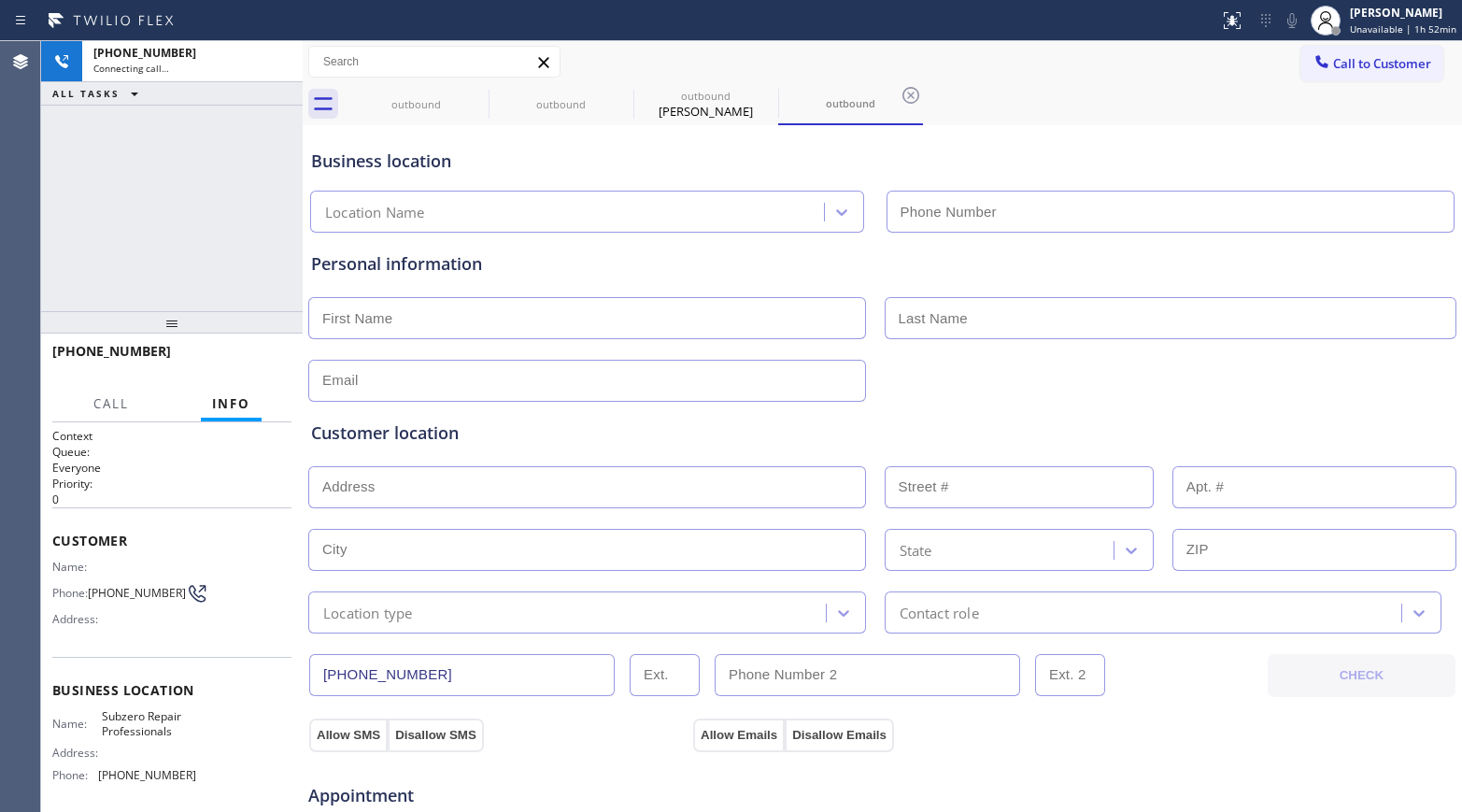
type input "[PHONE_NUMBER]"
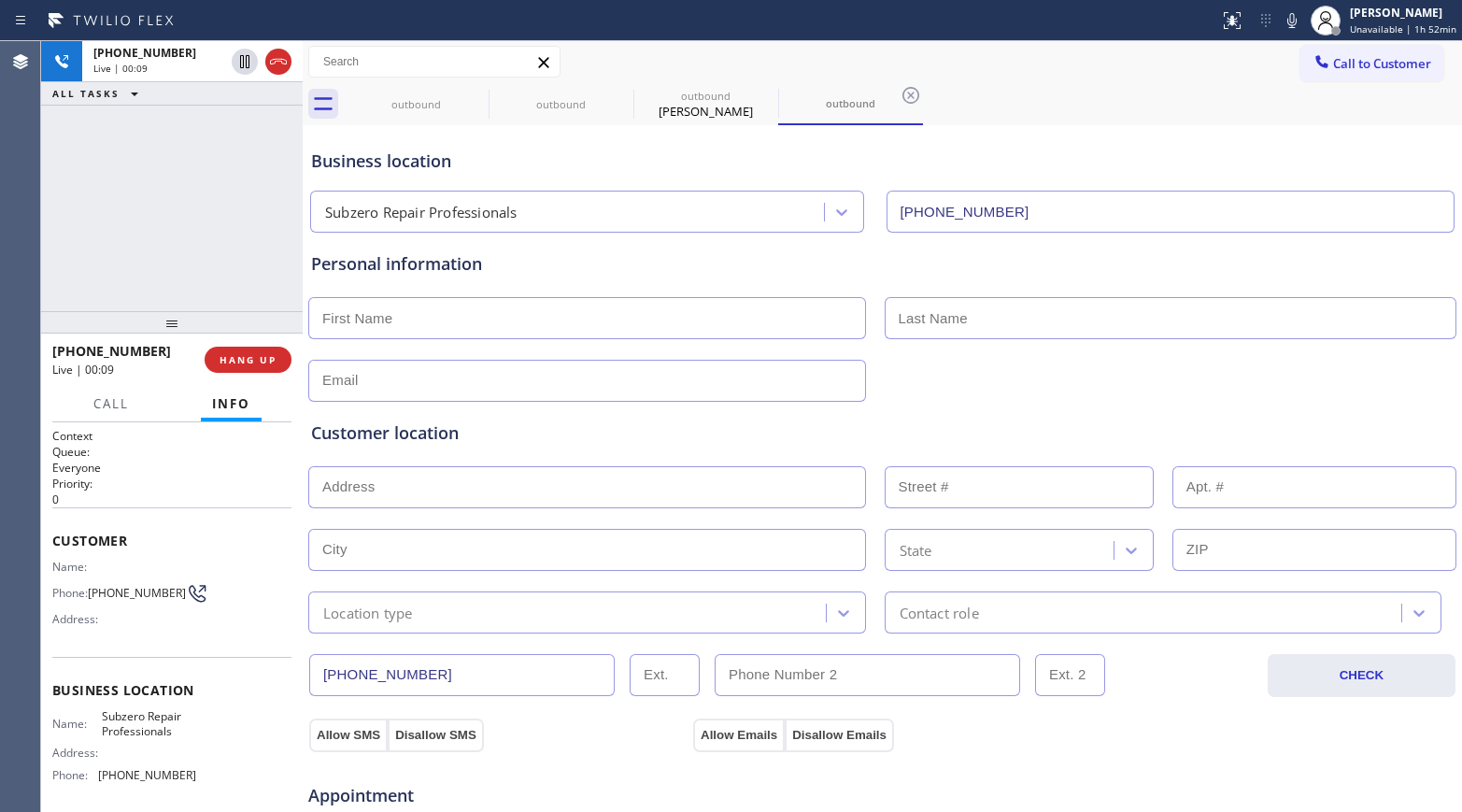
drag, startPoint x: 74, startPoint y: 239, endPoint x: 79, endPoint y: 383, distance: 144.1
click at [74, 239] on div "[PHONE_NUMBER] Live | 00:09 ALL TASKS ALL TASKS ACTIVE TASKS TASKS IN WRAP UP" at bounding box center [172, 176] width 262 height 270
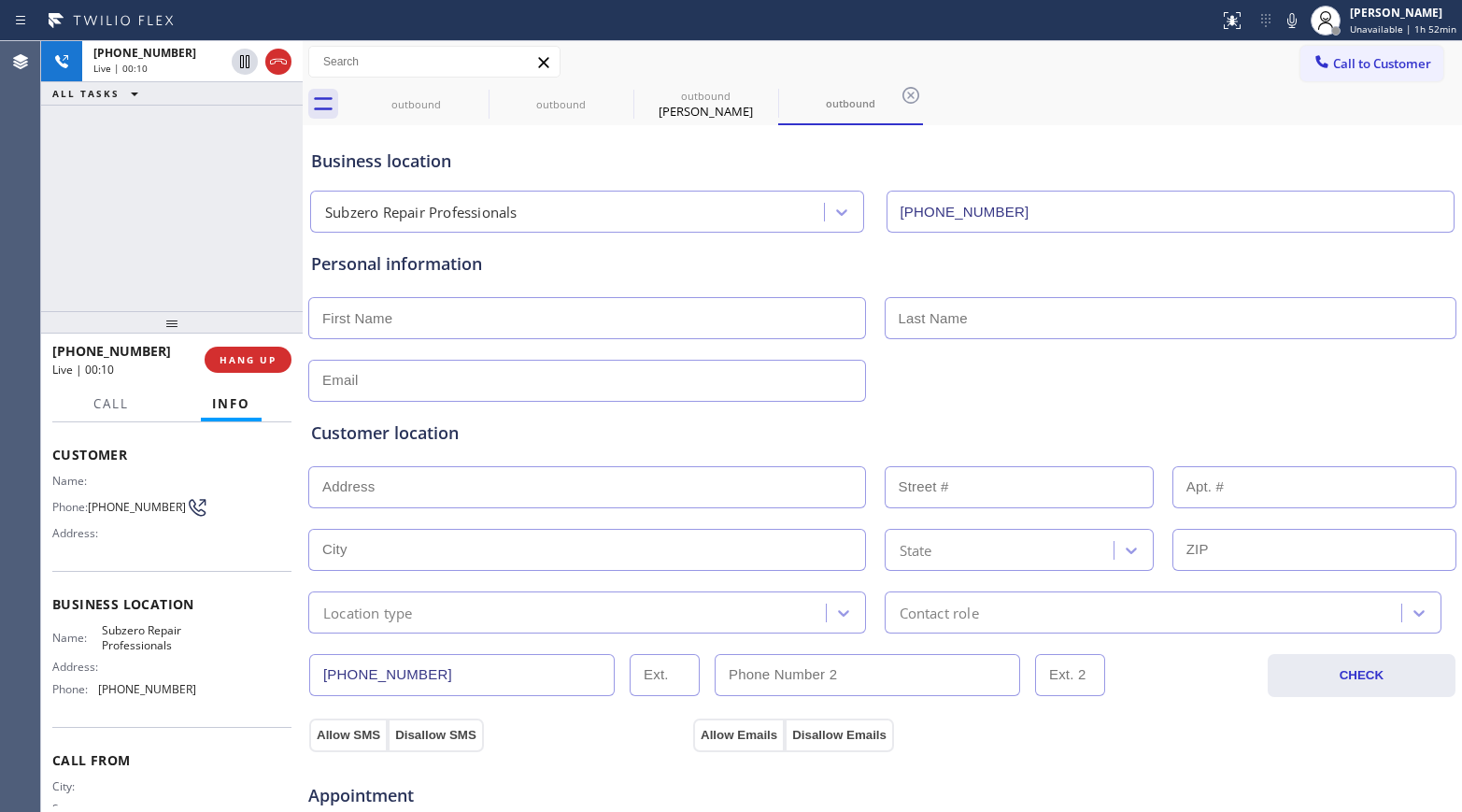
scroll to position [154, 0]
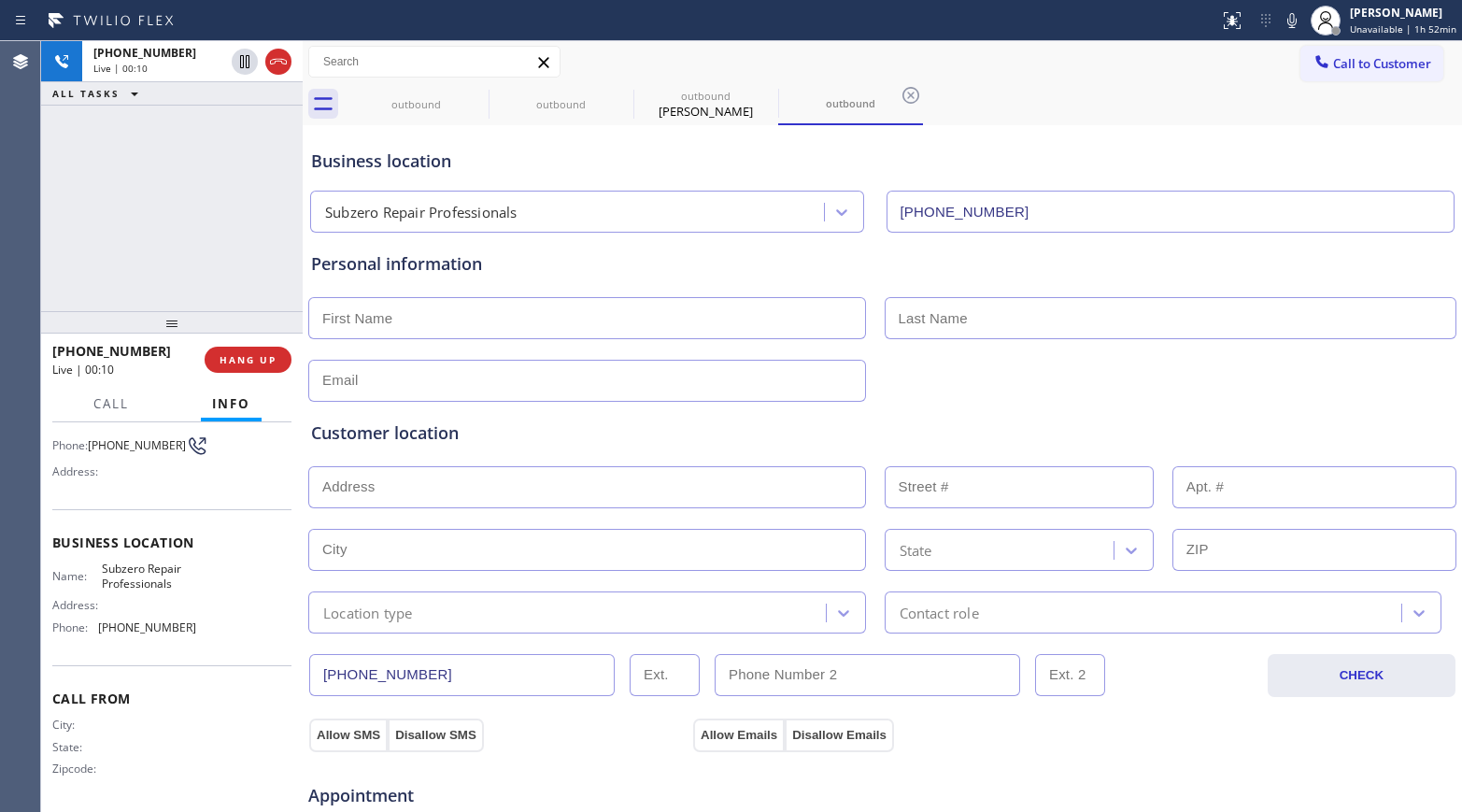
click at [127, 580] on span "Subzero Repair Professionals" at bounding box center [148, 576] width 93 height 29
copy span "Subzero Repair Professionals"
click at [1219, 25] on icon at bounding box center [1291, 21] width 10 height 15
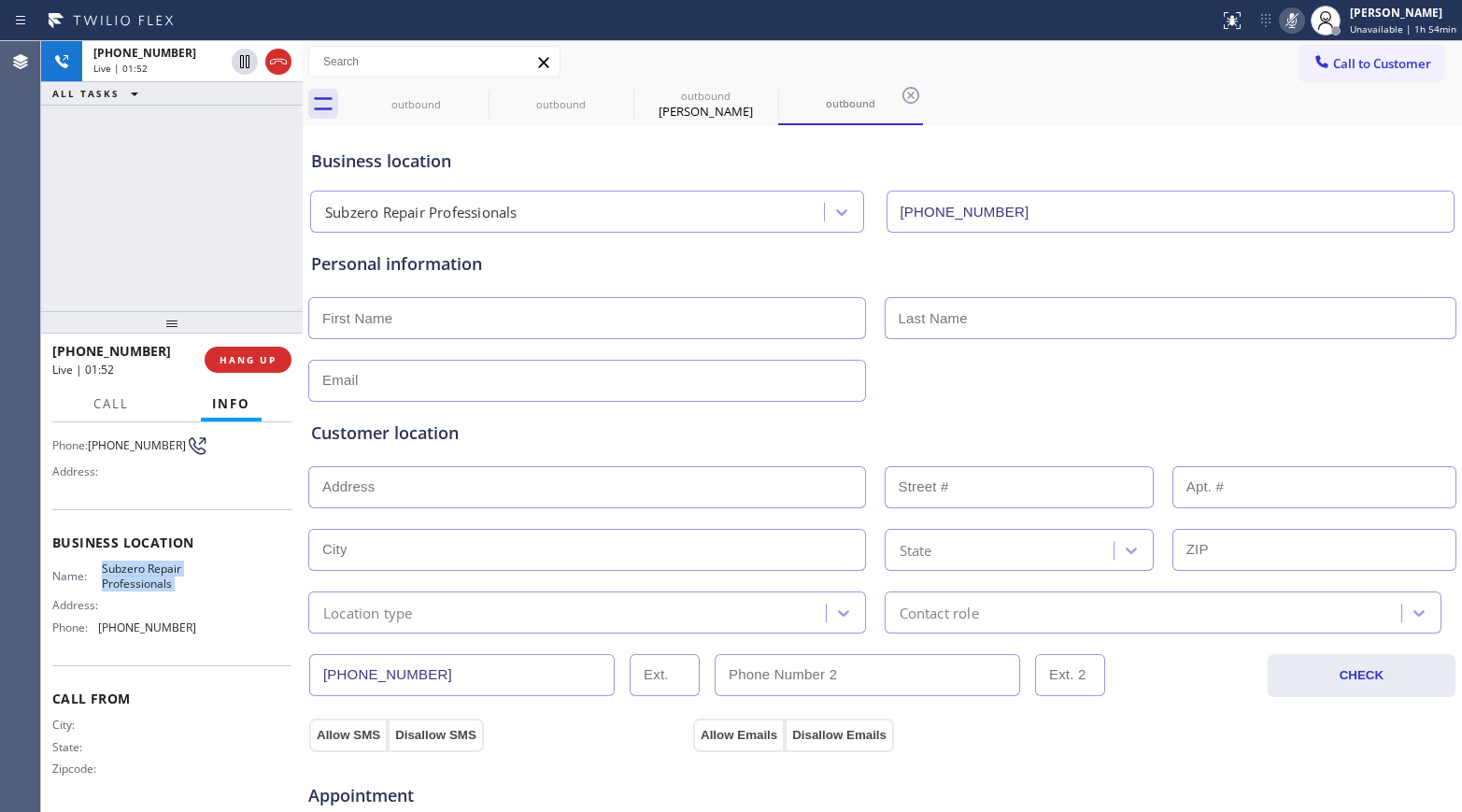
click at [1219, 11] on icon at bounding box center [1291, 20] width 22 height 22
click at [251, 362] on span "HANG UP" at bounding box center [247, 360] width 57 height 13
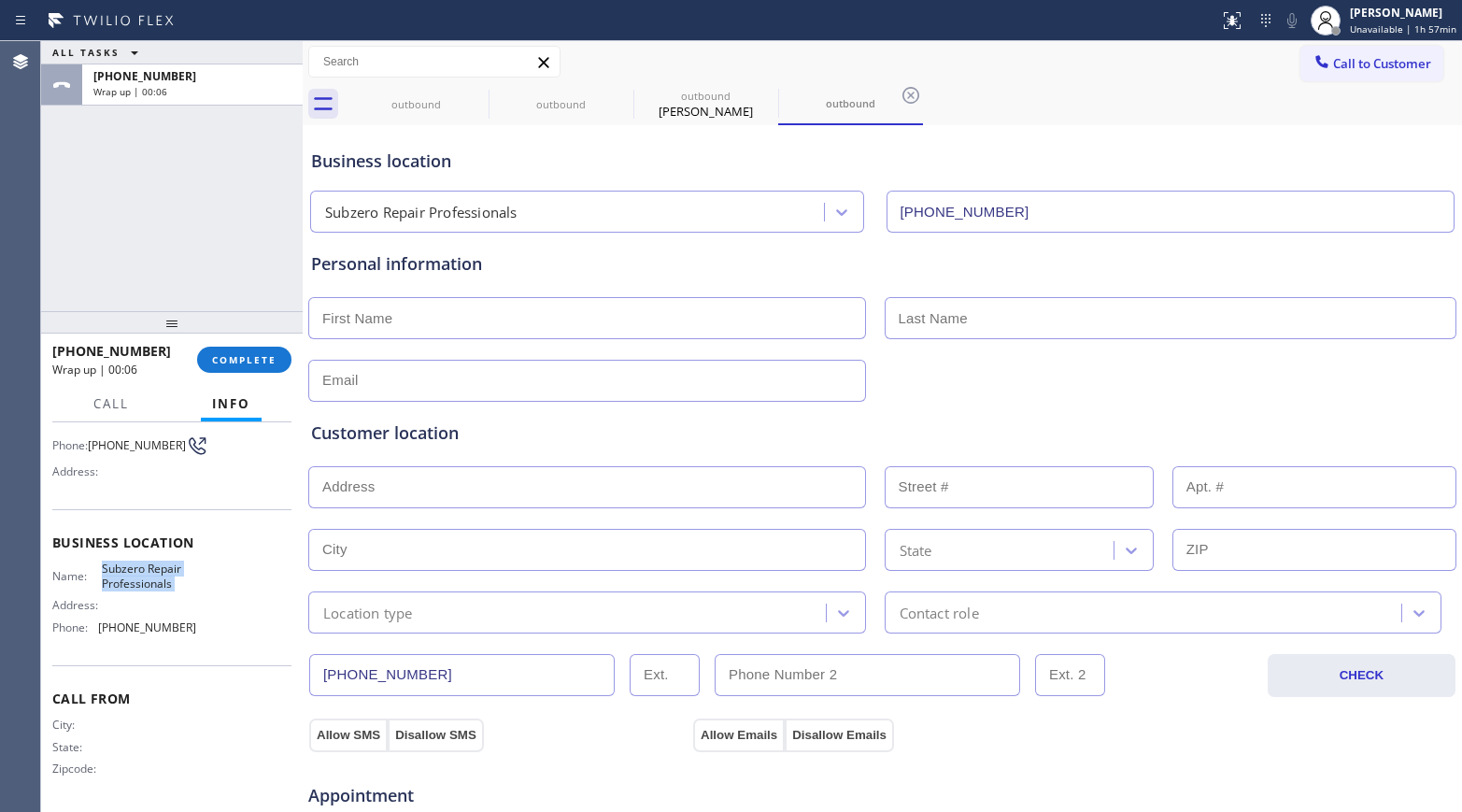
click at [411, 312] on input "text" at bounding box center [587, 318] width 558 height 42
paste input "[PERSON_NAME]"
click at [411, 312] on input "[PERSON_NAME]" at bounding box center [587, 318] width 558 height 42
type input "[PERSON_NAME]"
click at [856, 325] on div "[PERSON_NAME]" at bounding box center [594, 318] width 576 height 42
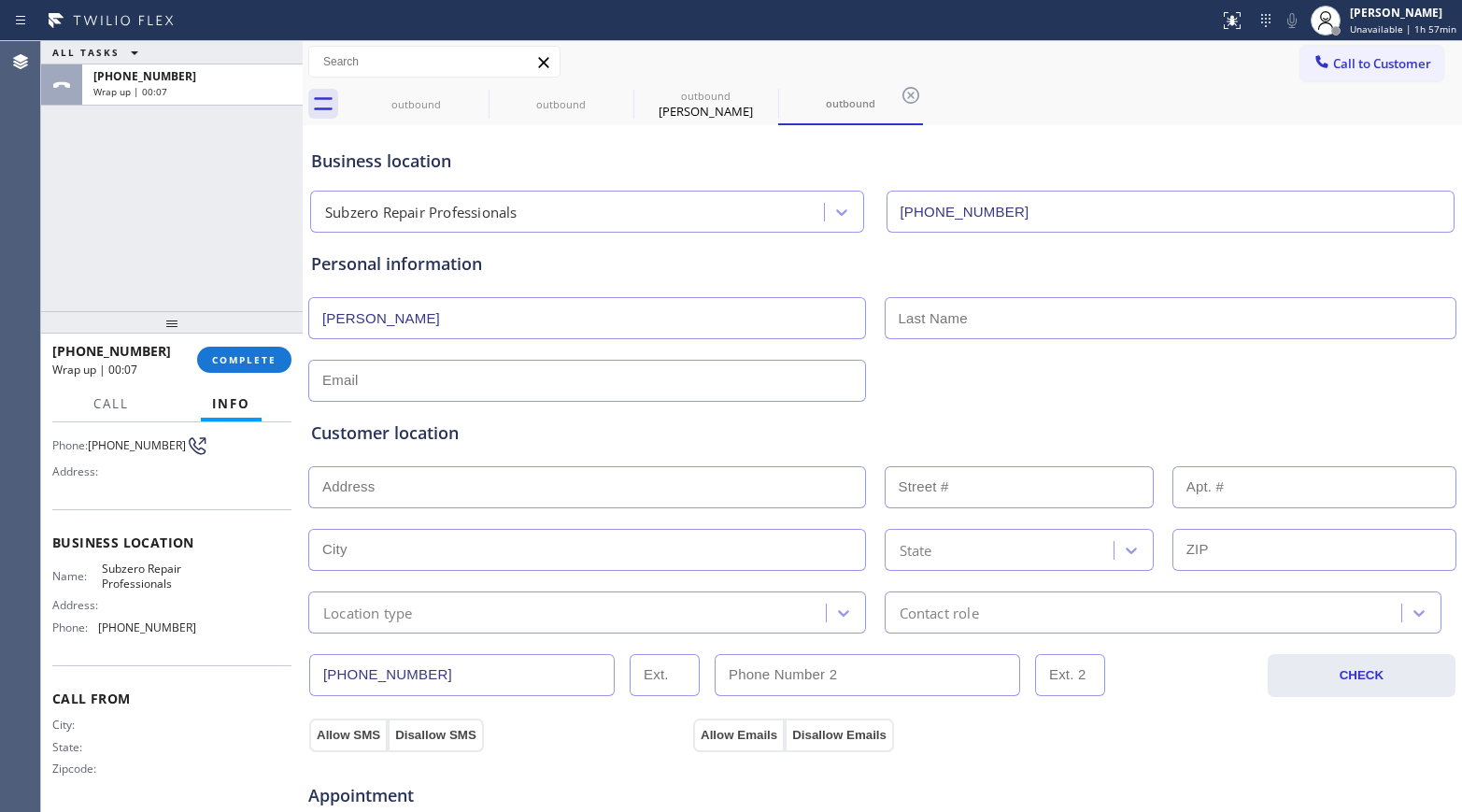
click at [914, 328] on input "text" at bounding box center [1171, 318] width 572 height 42
paste input "[PERSON_NAME]"
type input "[PERSON_NAME]"
click at [422, 320] on input "[PERSON_NAME]" at bounding box center [587, 318] width 558 height 42
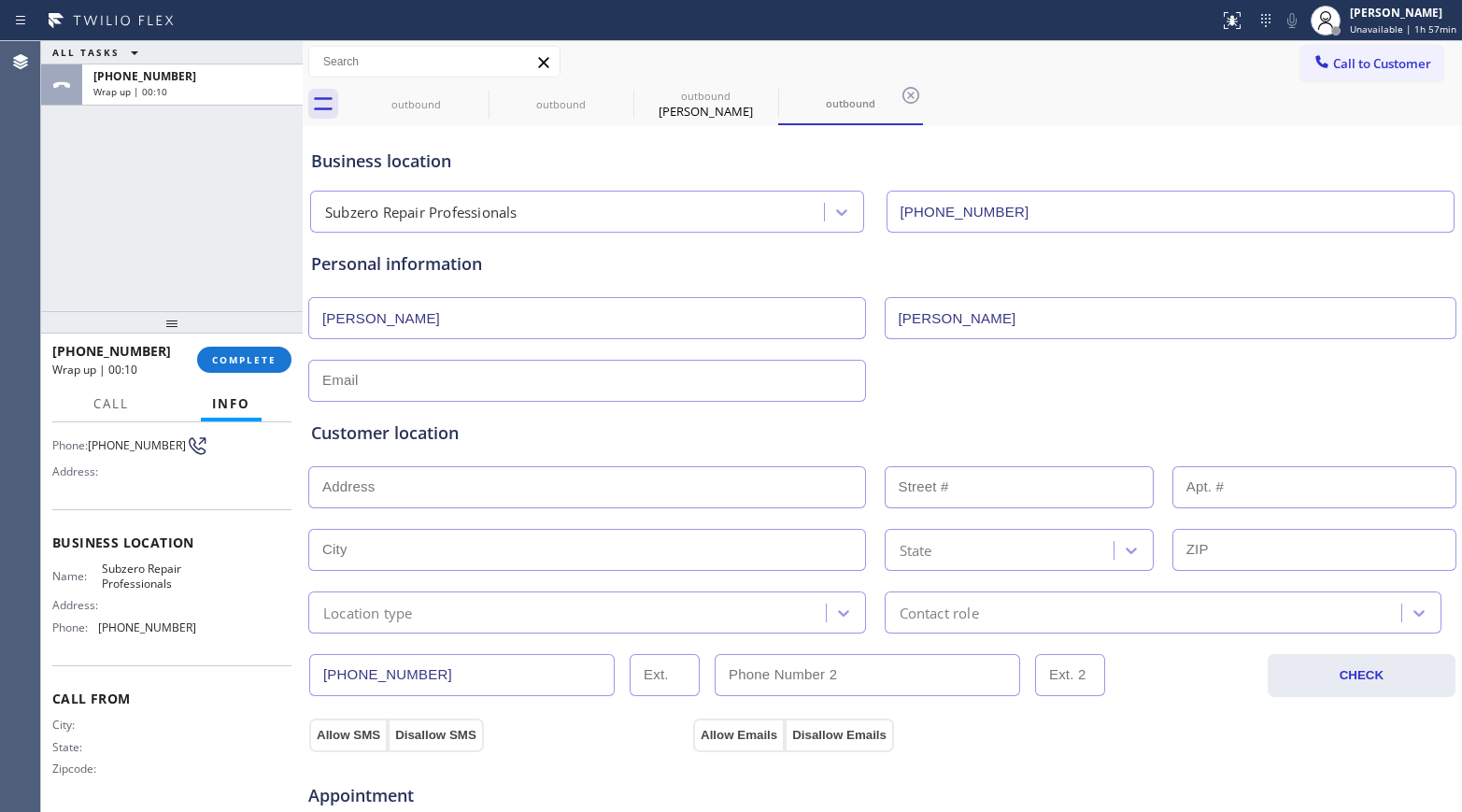
type input "[PERSON_NAME]"
click at [386, 390] on input "text" at bounding box center [587, 381] width 558 height 42
paste input "[EMAIL_ADDRESS][DOMAIN_NAME]"
type input "[EMAIL_ADDRESS][DOMAIN_NAME]"
click at [544, 490] on input "text" at bounding box center [587, 487] width 558 height 42
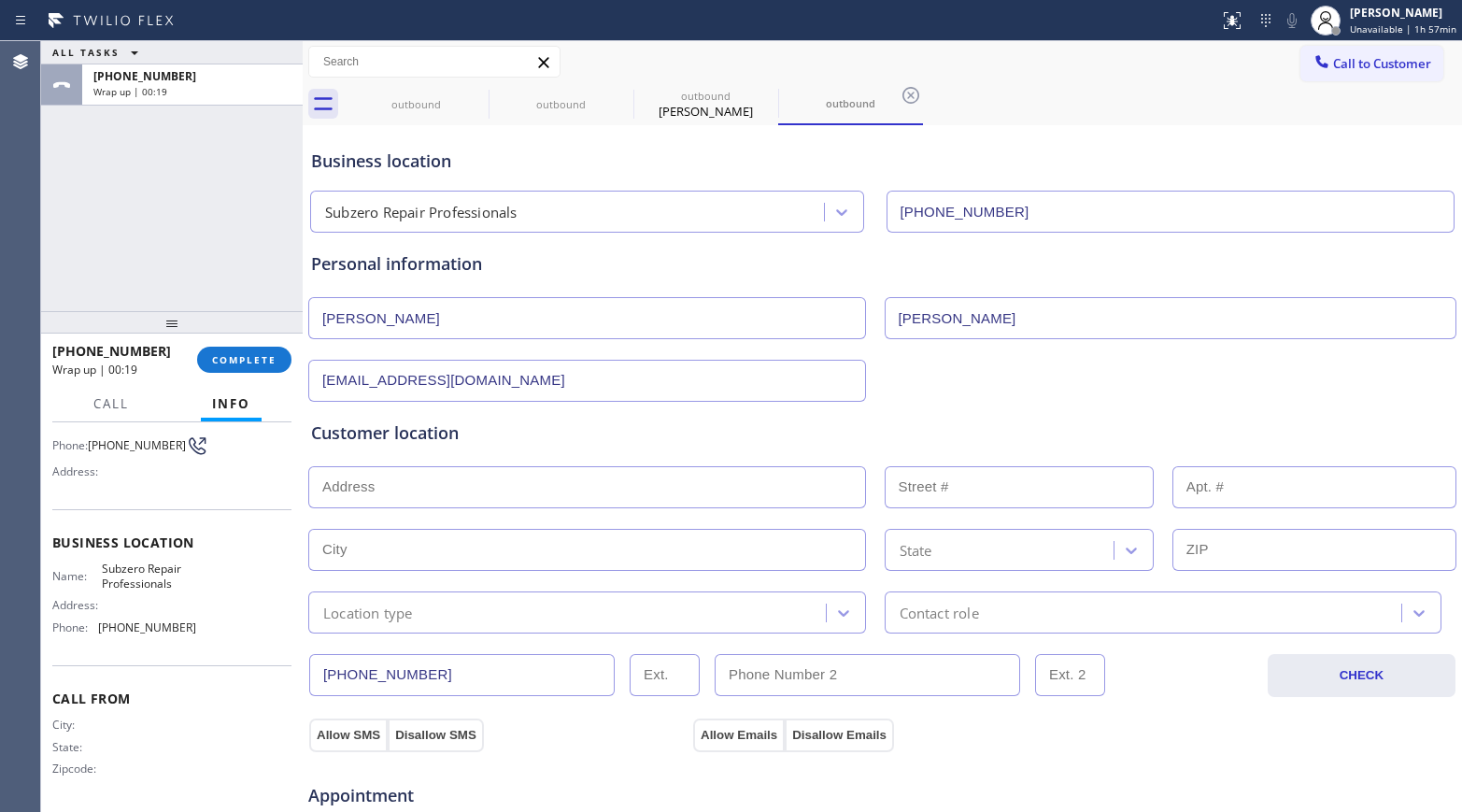
paste input "[STREET_ADDRESS][PERSON_NAME][PERSON_NAME]"
type input "[STREET_ADDRESS][PERSON_NAME]"
type input "2408"
type input "Mesa"
type input "85203"
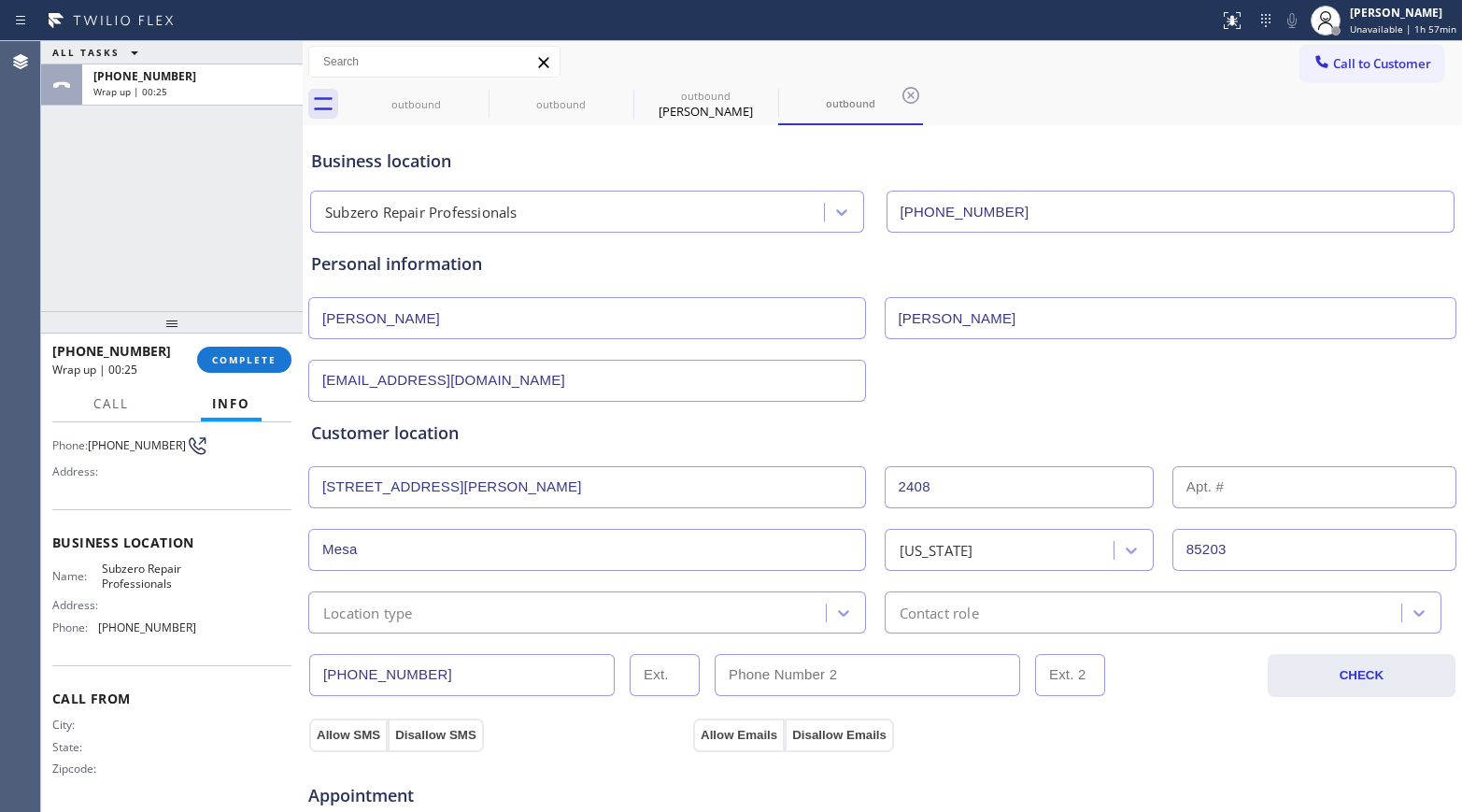
click at [447, 613] on div "Location type" at bounding box center [569, 613] width 512 height 33
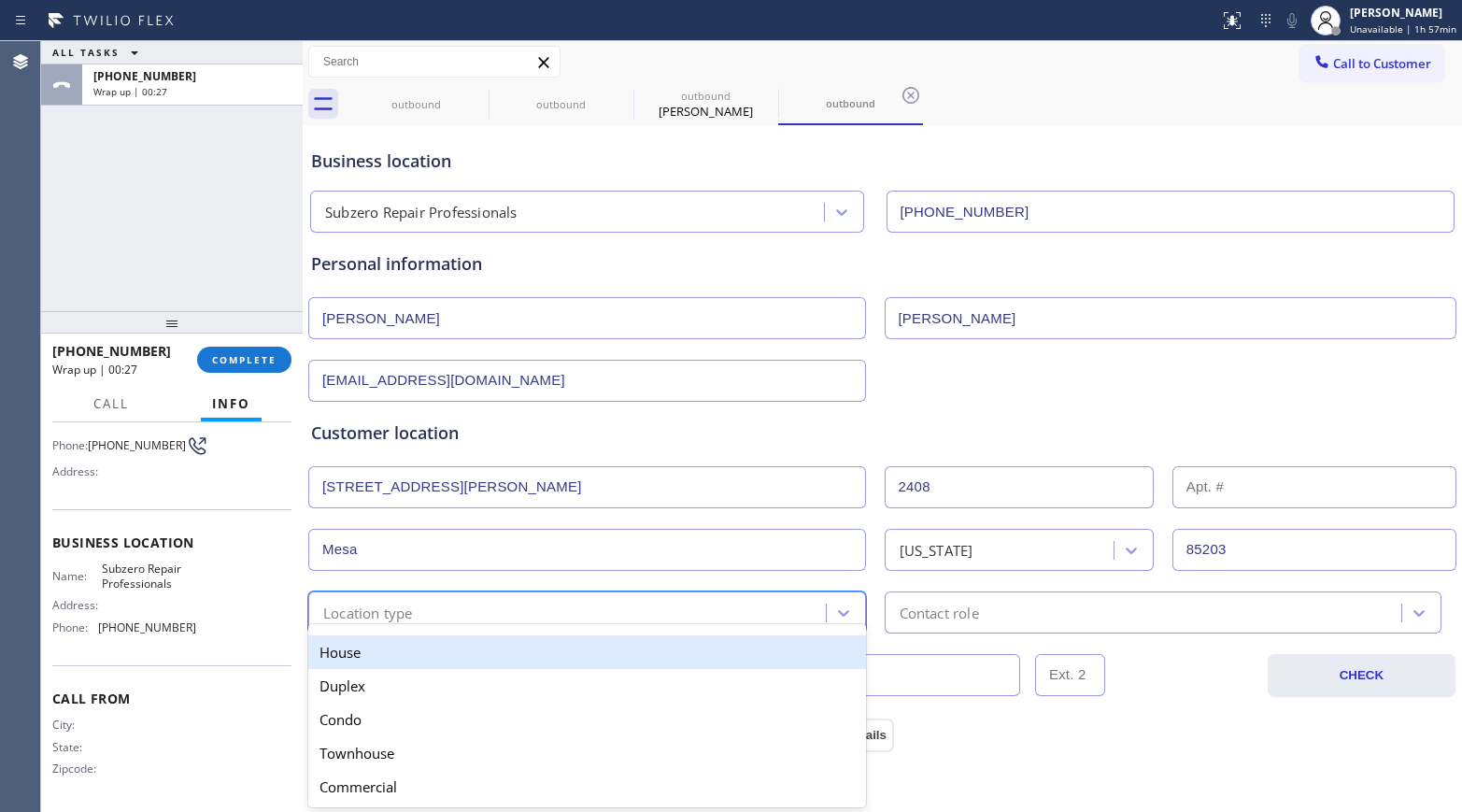
click at [447, 648] on div "House" at bounding box center [587, 651] width 558 height 34
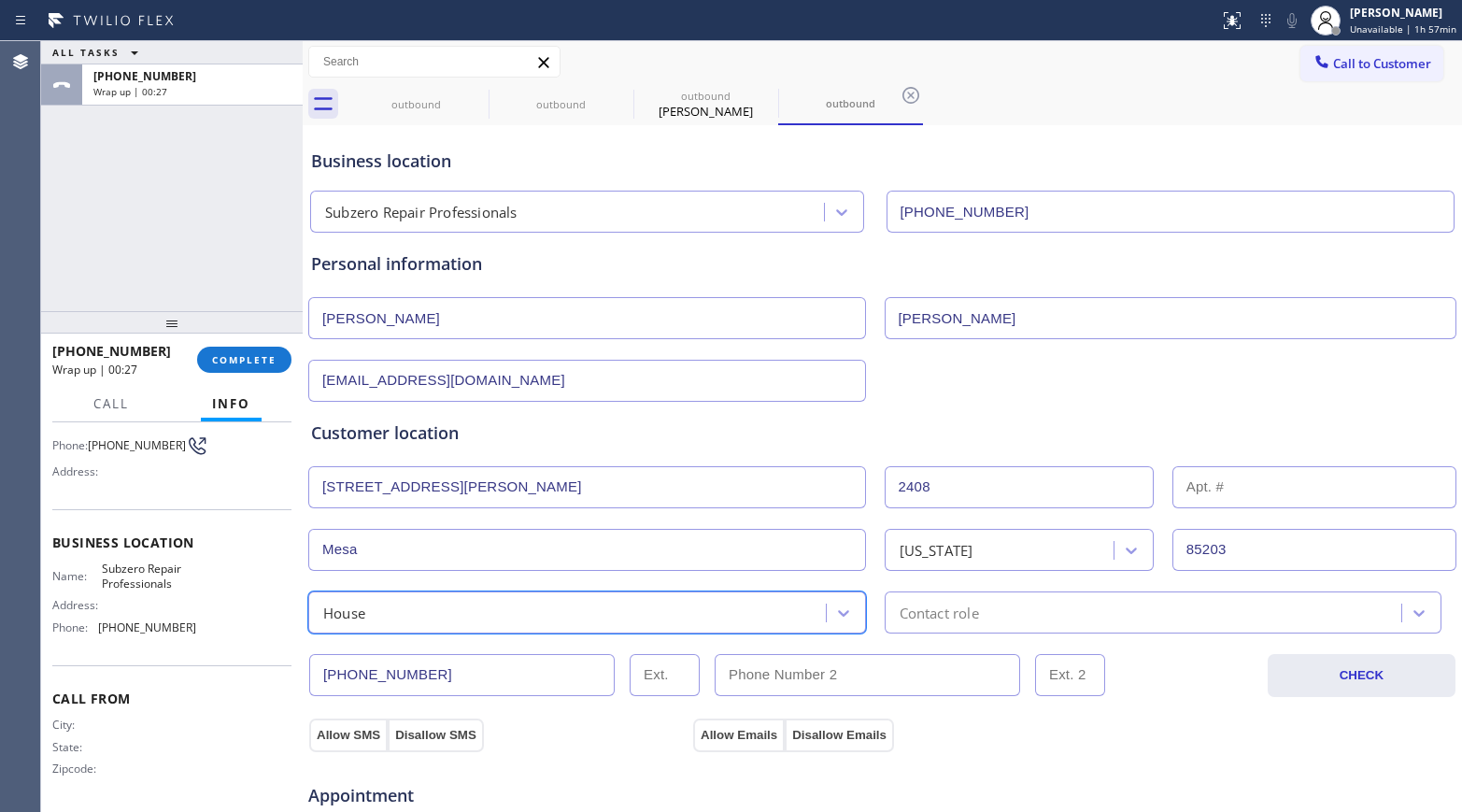
click at [932, 612] on div "Contact role" at bounding box center [939, 612] width 80 height 21
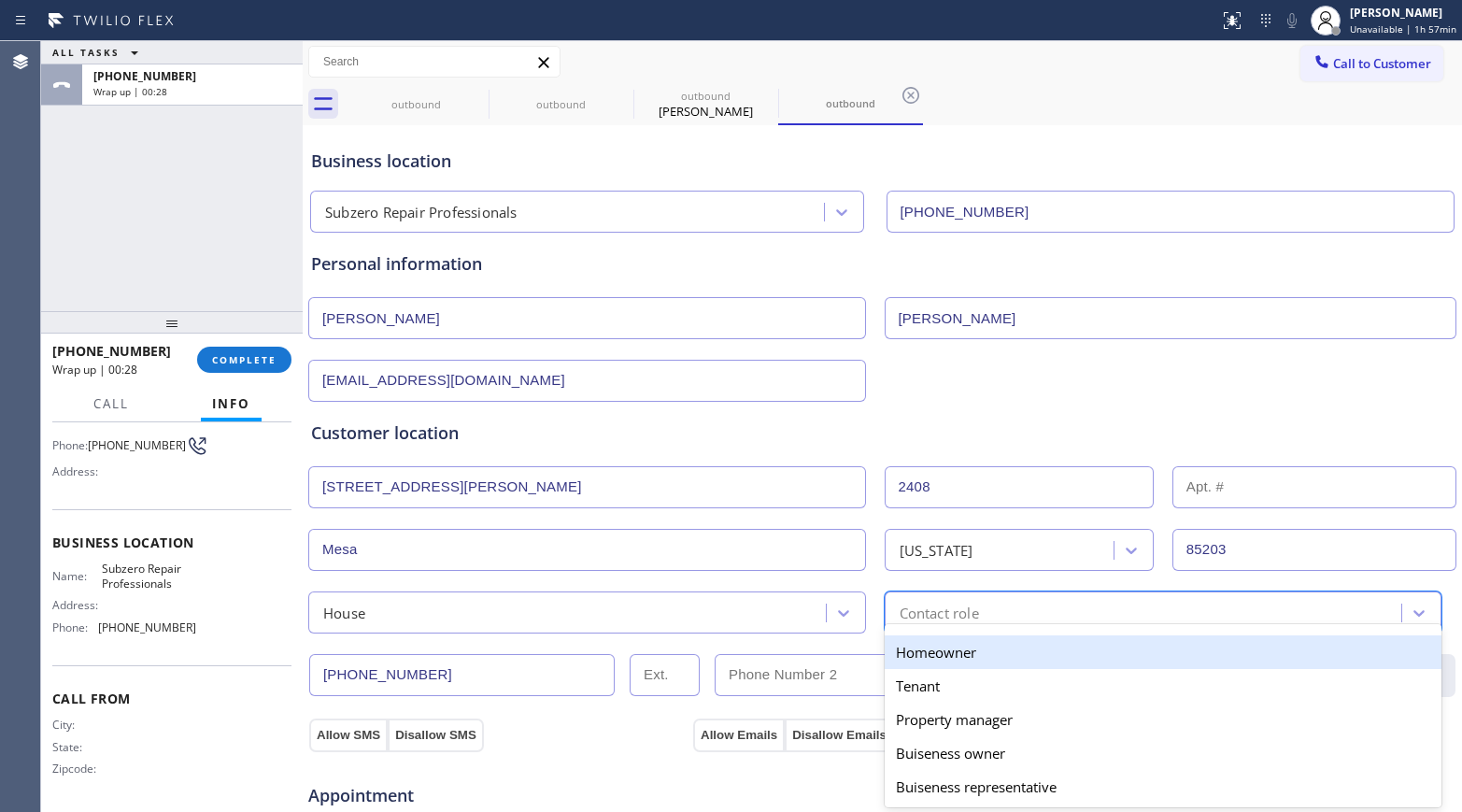
click at [926, 648] on div "Homeowner" at bounding box center [1164, 651] width 558 height 34
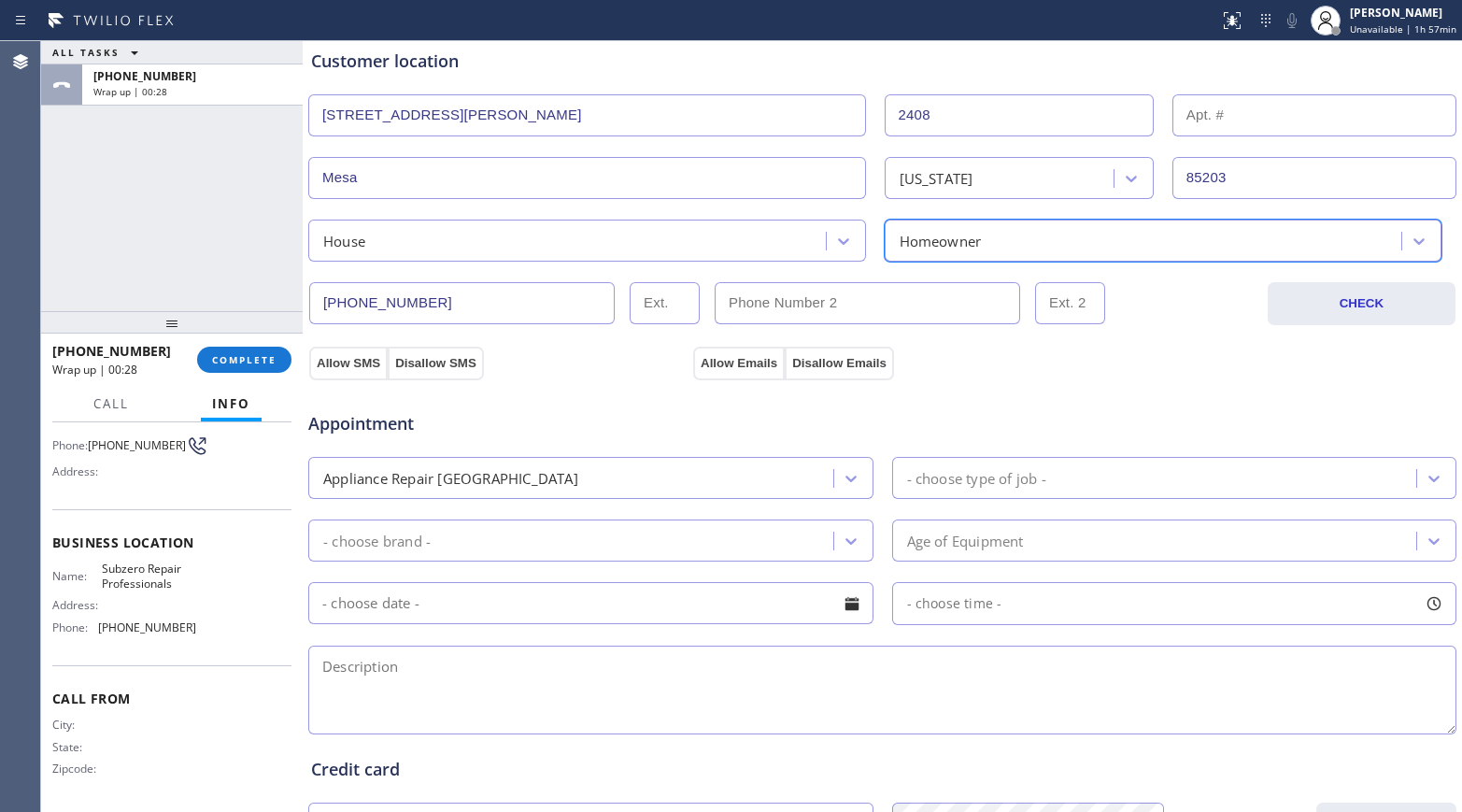
scroll to position [467, 0]
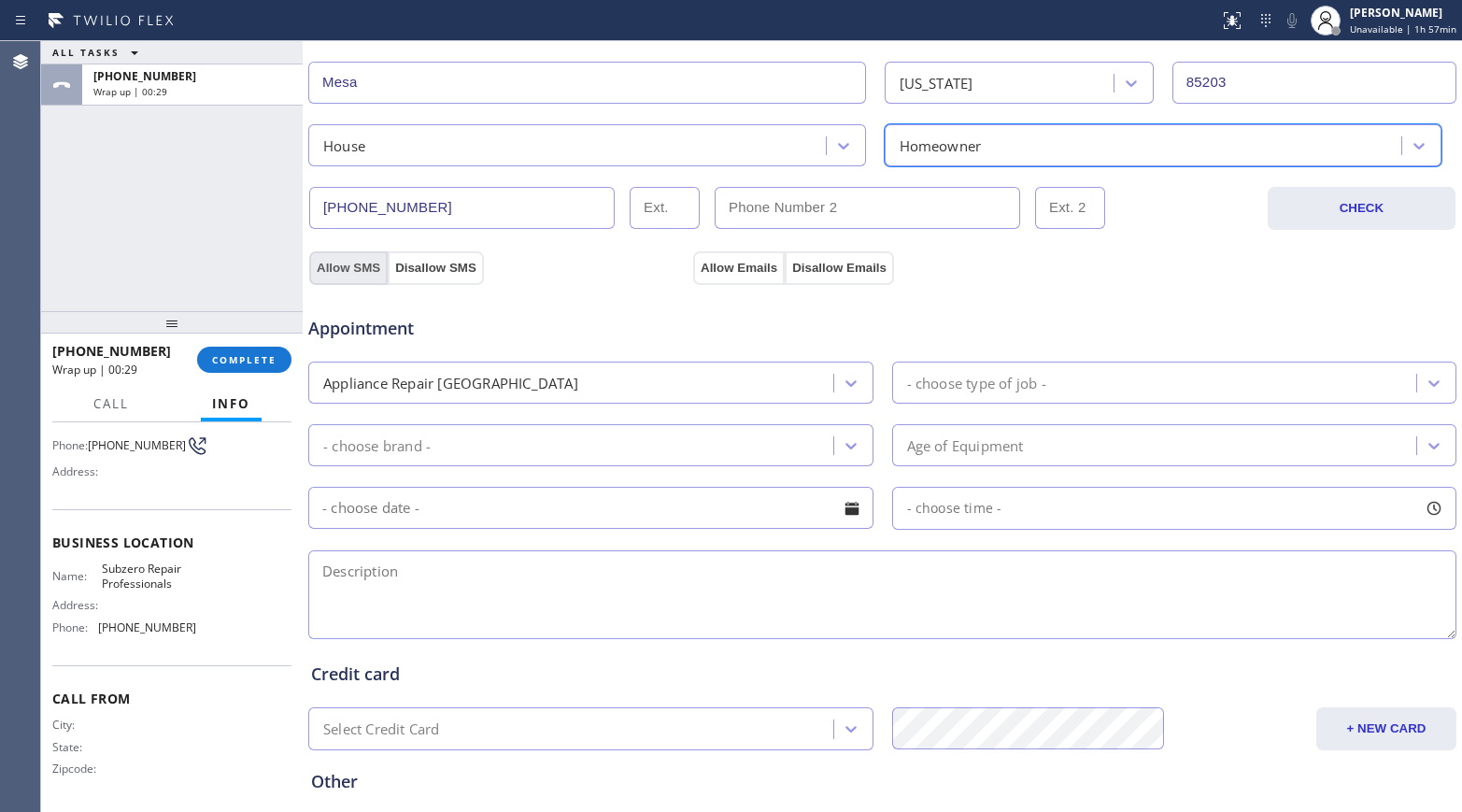
click at [342, 272] on button "Allow SMS" at bounding box center [348, 267] width 79 height 34
click at [745, 264] on button "Allow Emails" at bounding box center [738, 267] width 91 height 34
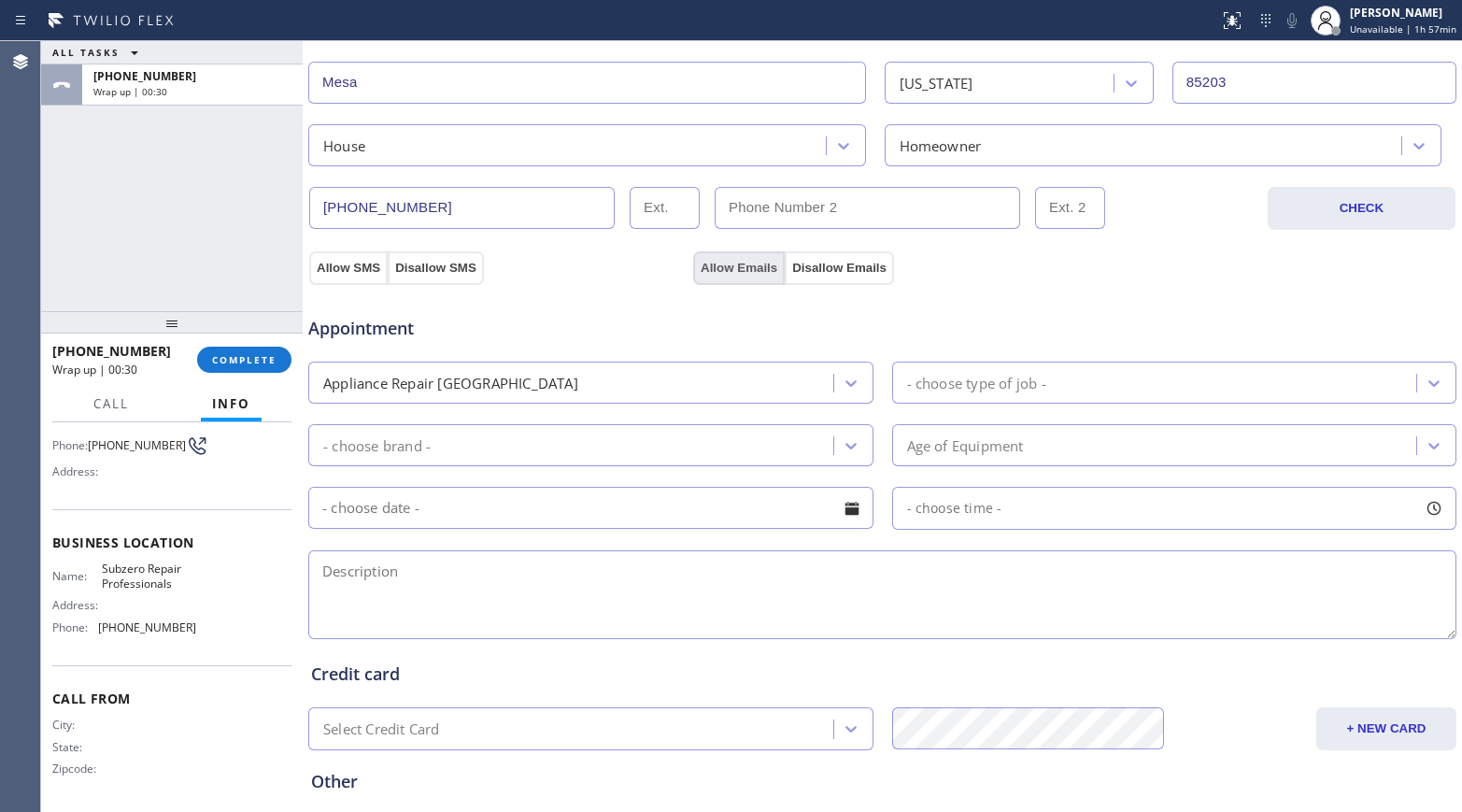
click at [745, 264] on button "Allow Emails" at bounding box center [738, 267] width 91 height 34
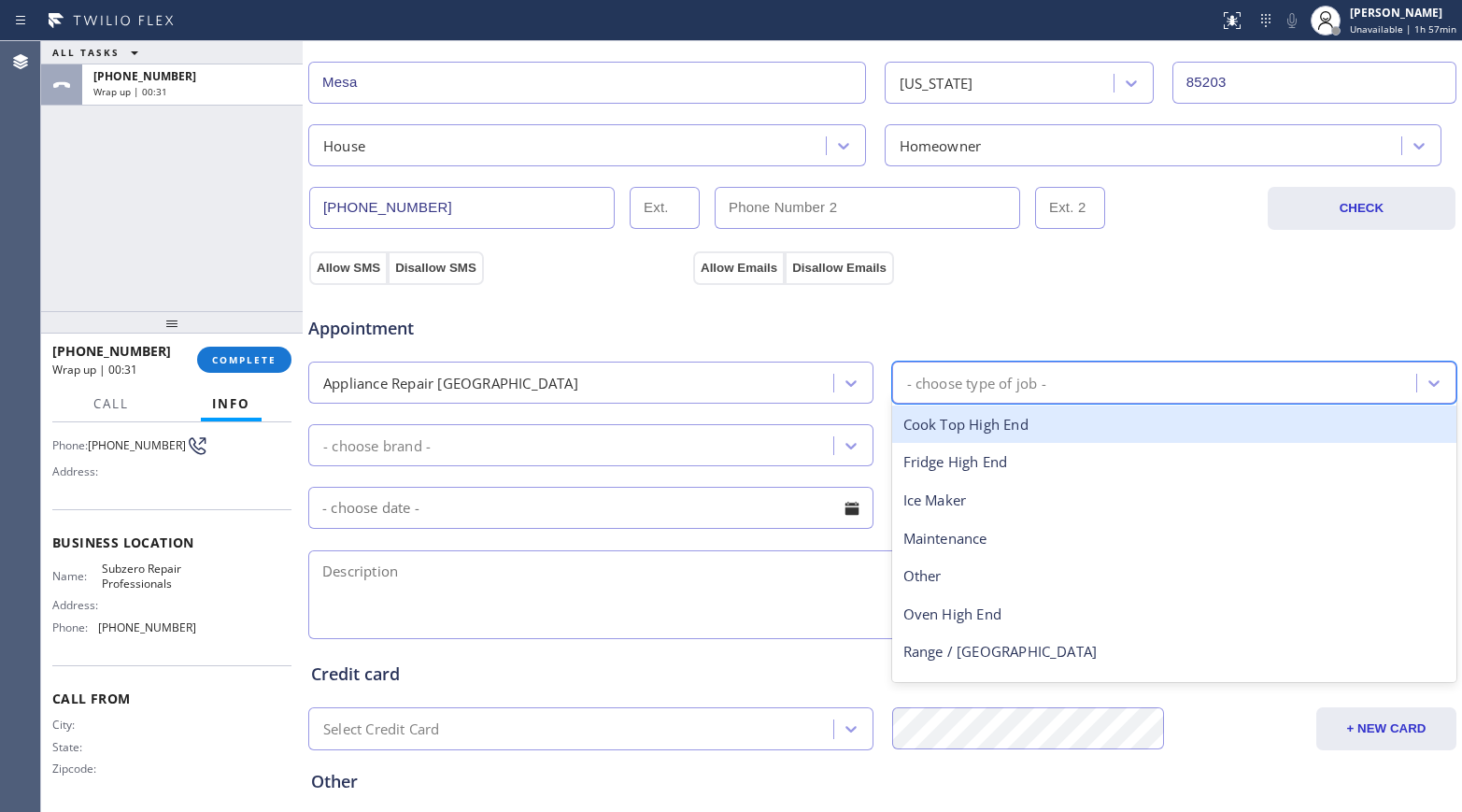
click at [938, 383] on div "- choose type of job -" at bounding box center [976, 383] width 139 height 21
type input "fr"
click at [940, 417] on div "Fridge High End" at bounding box center [1173, 425] width 565 height 38
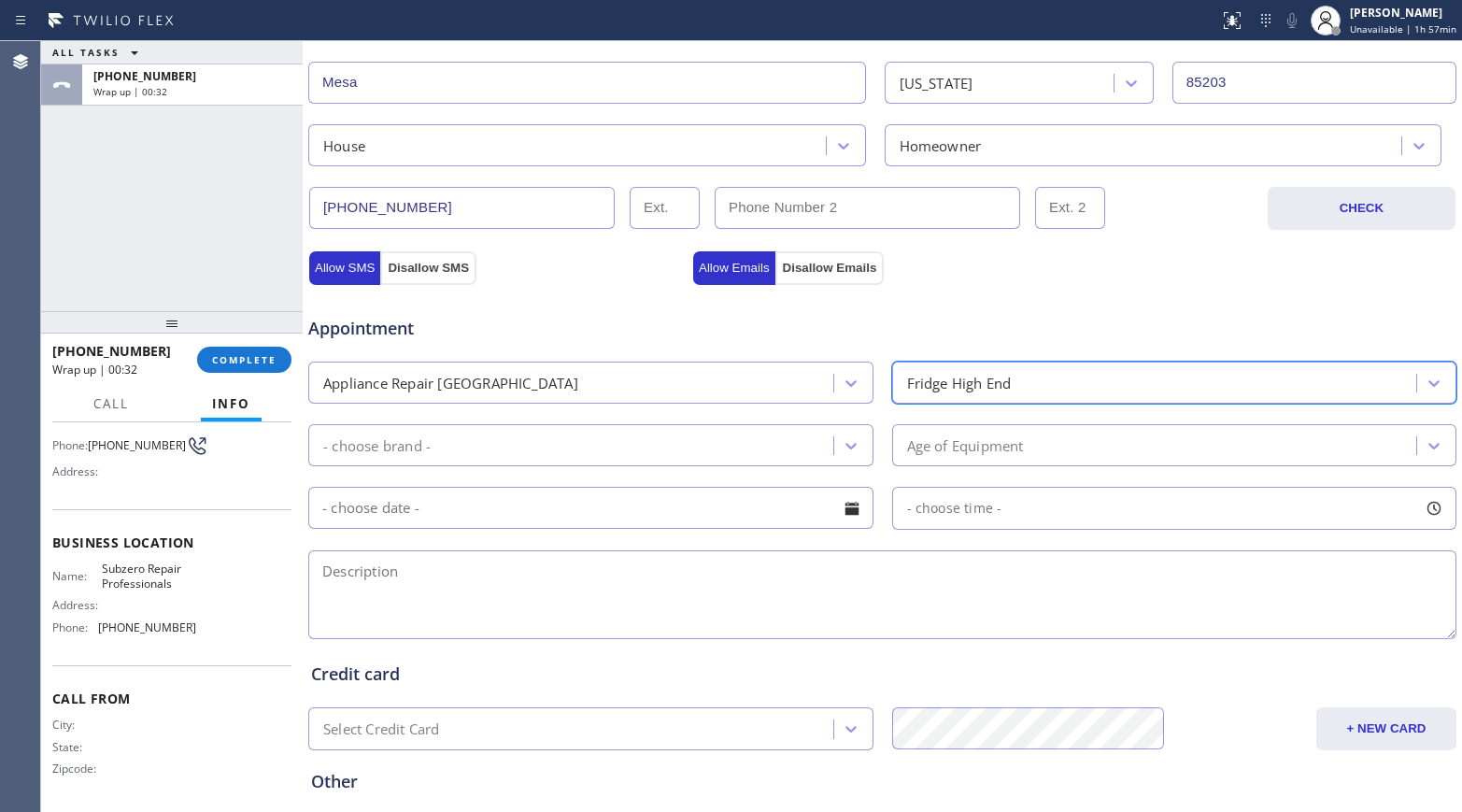
click at [762, 437] on div "- choose brand -" at bounding box center [573, 445] width 520 height 33
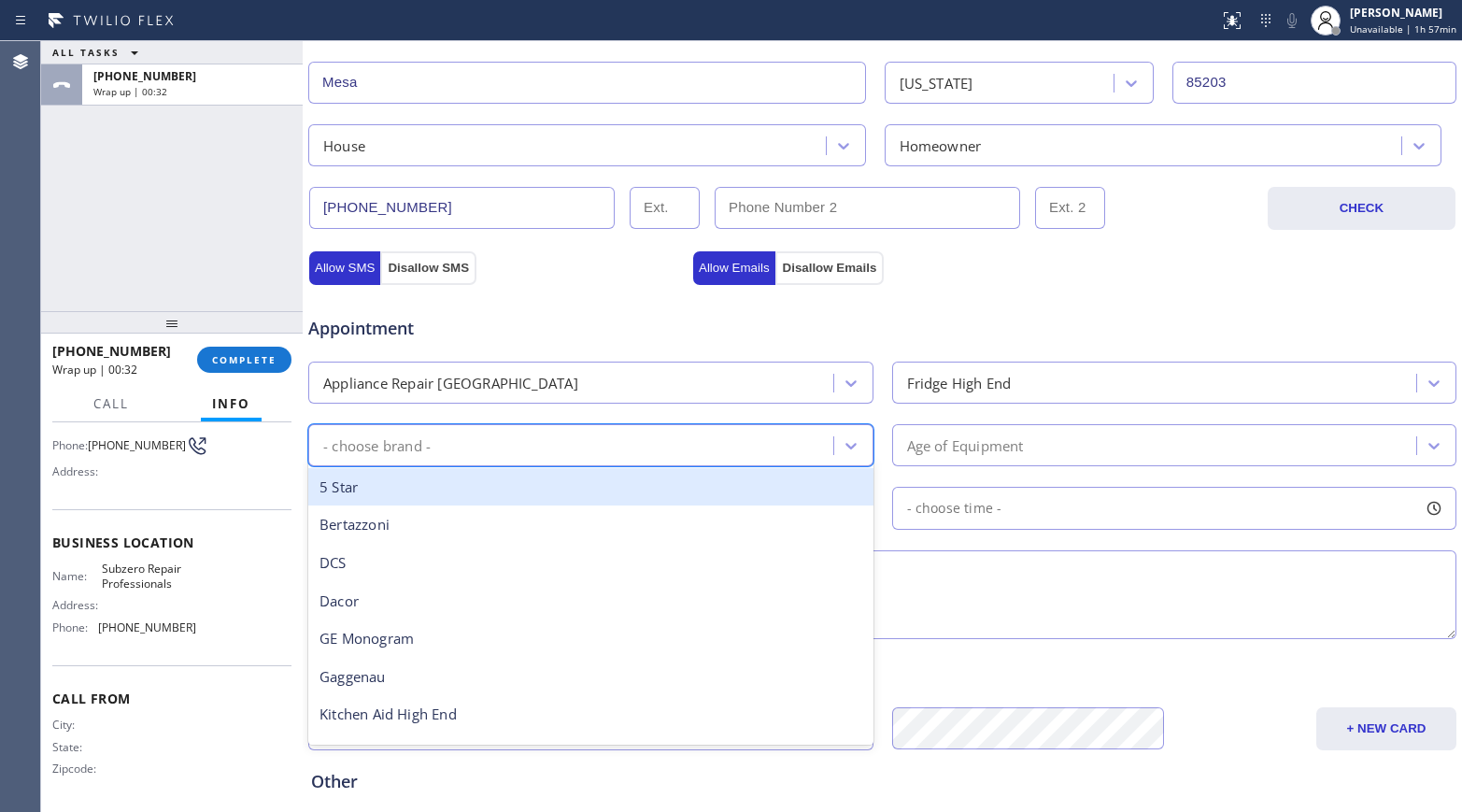
type input "s"
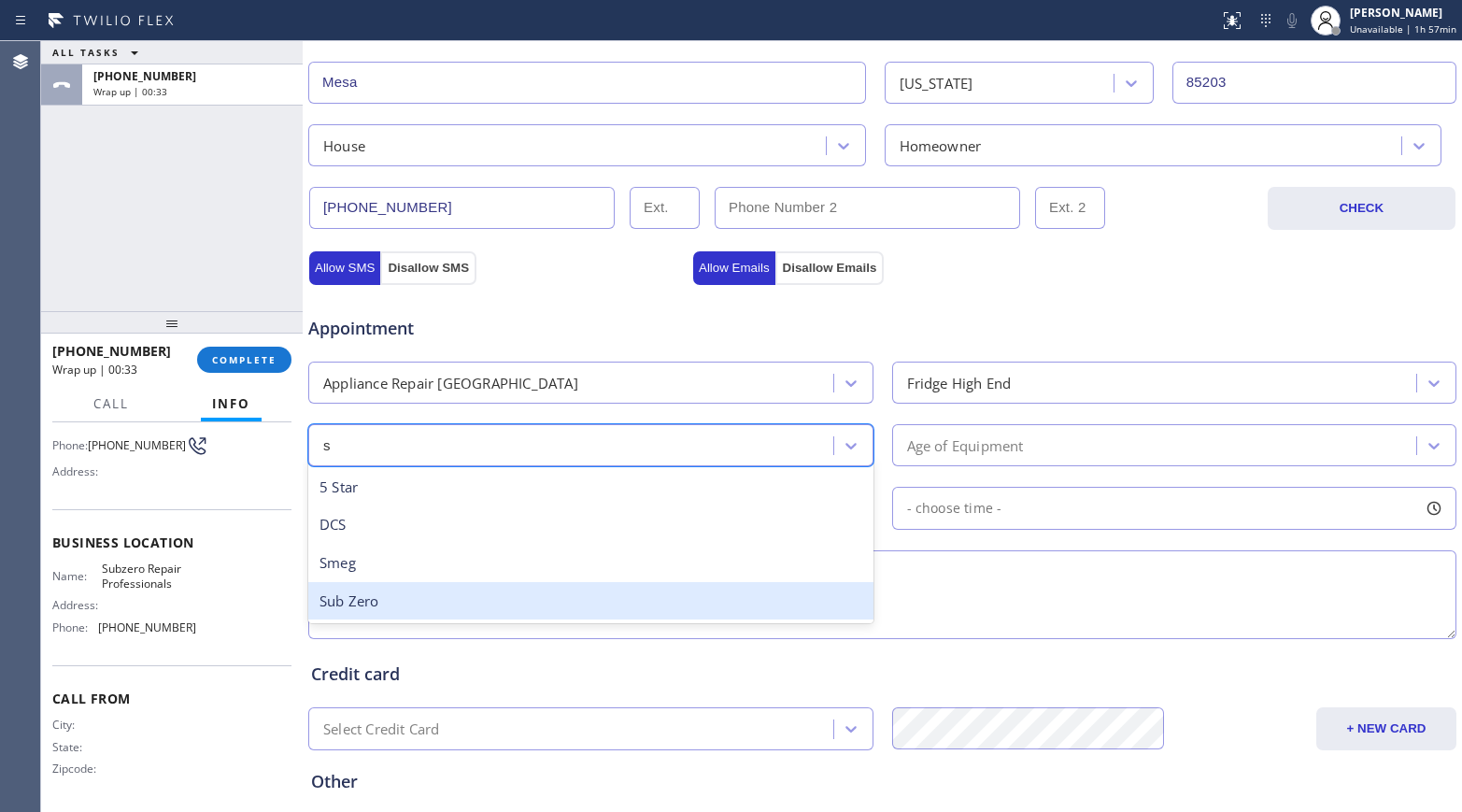
click at [491, 598] on div "Sub Zero" at bounding box center [590, 601] width 565 height 38
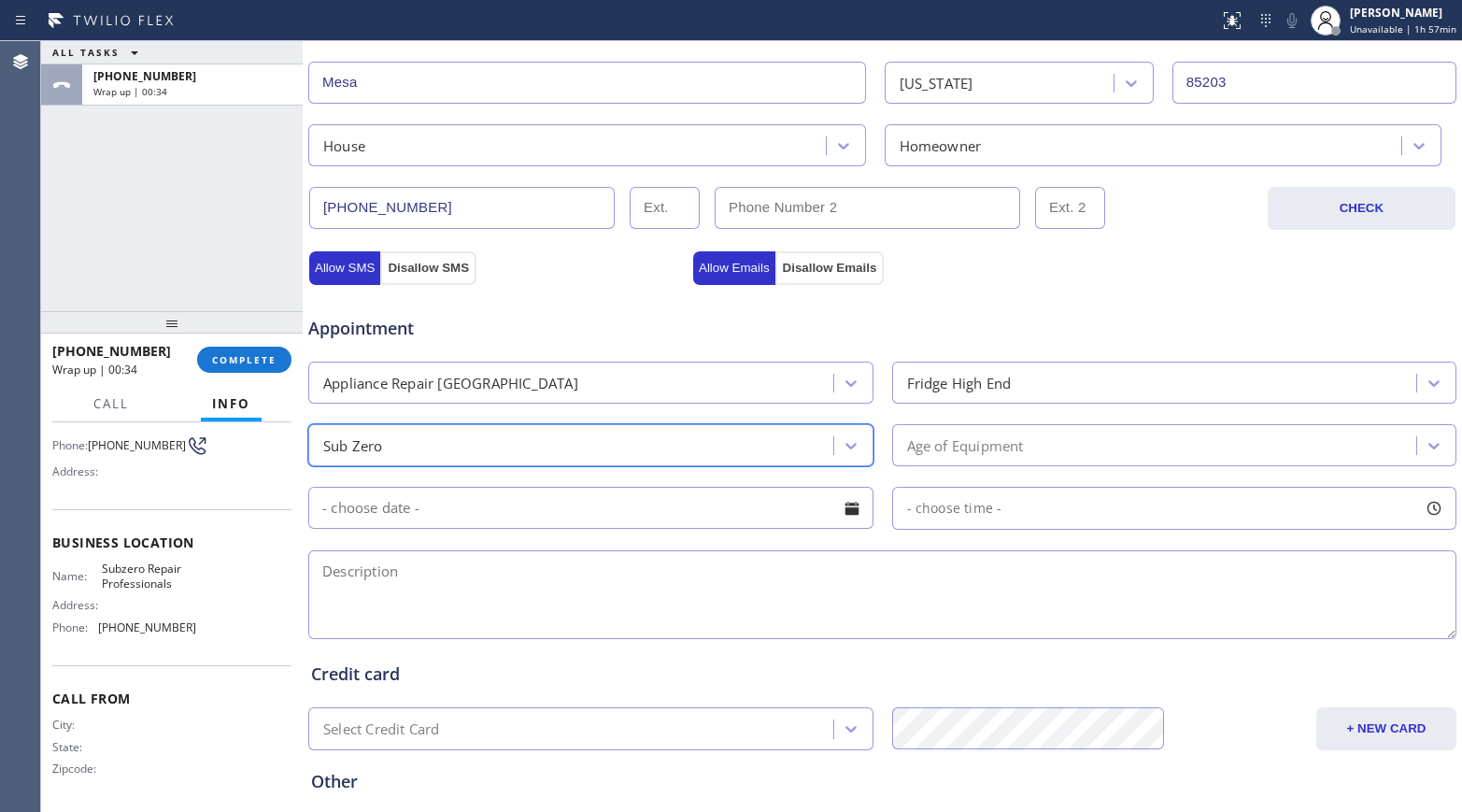
click at [944, 453] on div "Age of Equipment" at bounding box center [965, 445] width 117 height 21
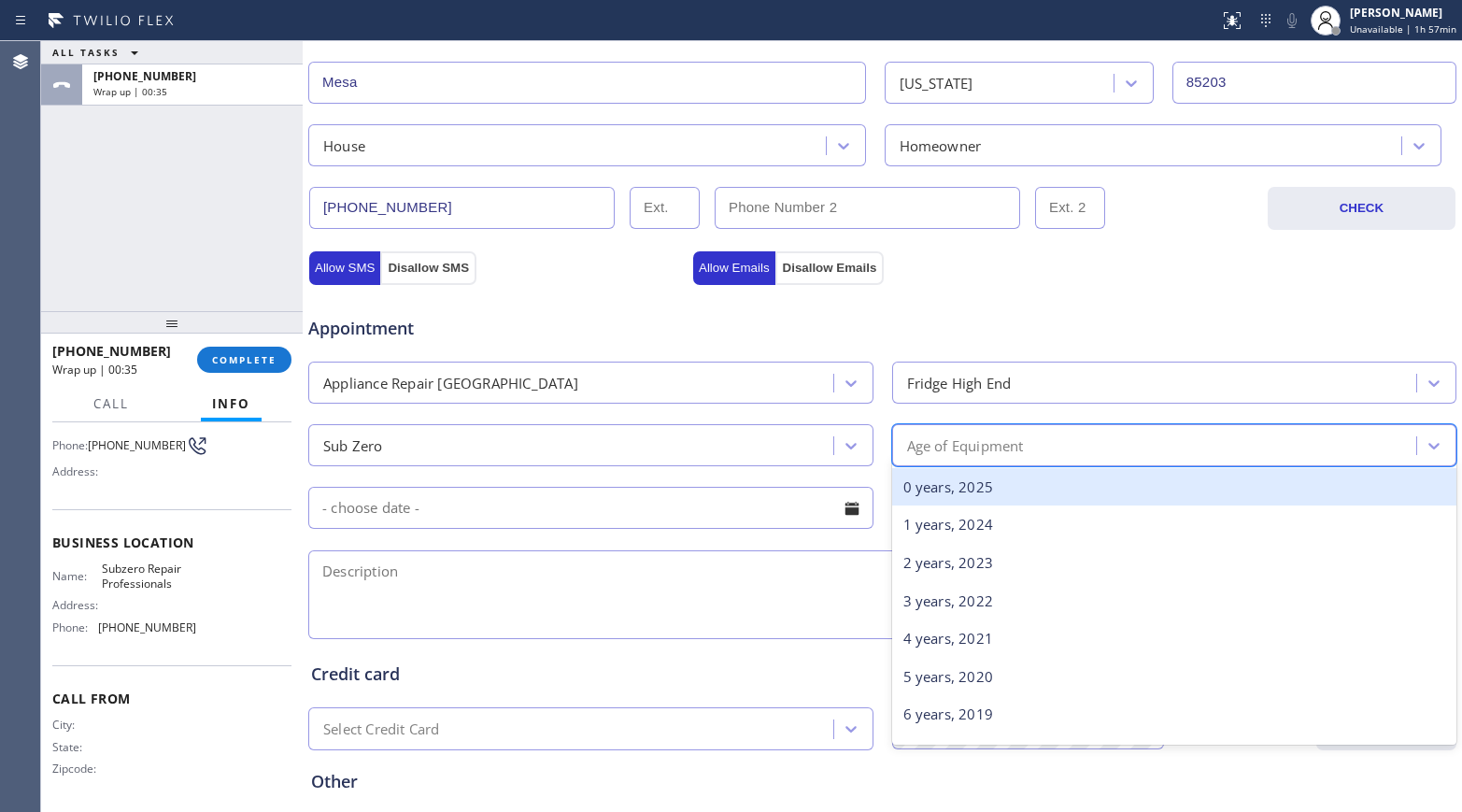
type input "7"
click at [955, 487] on div "7 years, 2018" at bounding box center [1173, 487] width 565 height 38
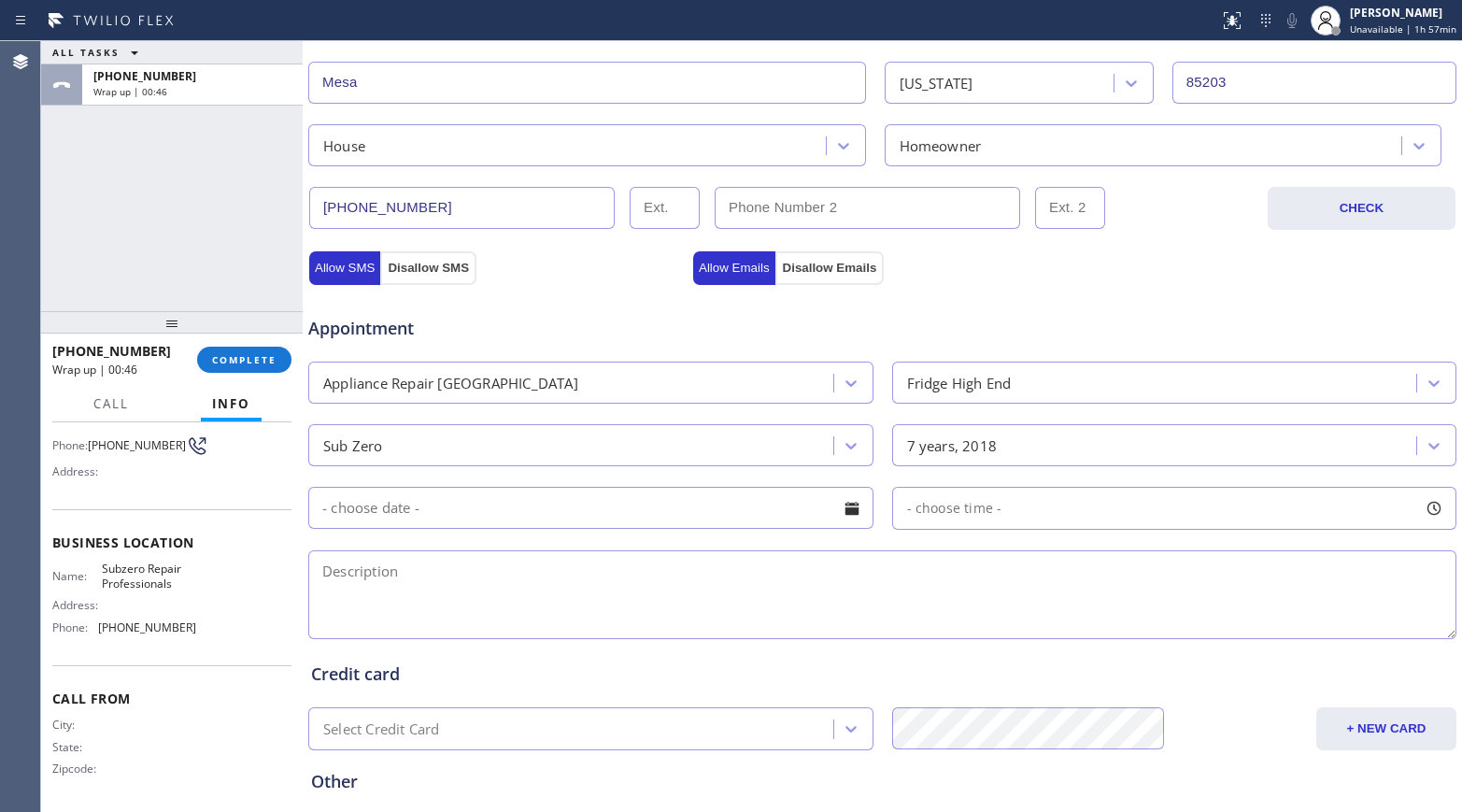
click at [688, 495] on input "text" at bounding box center [590, 508] width 565 height 42
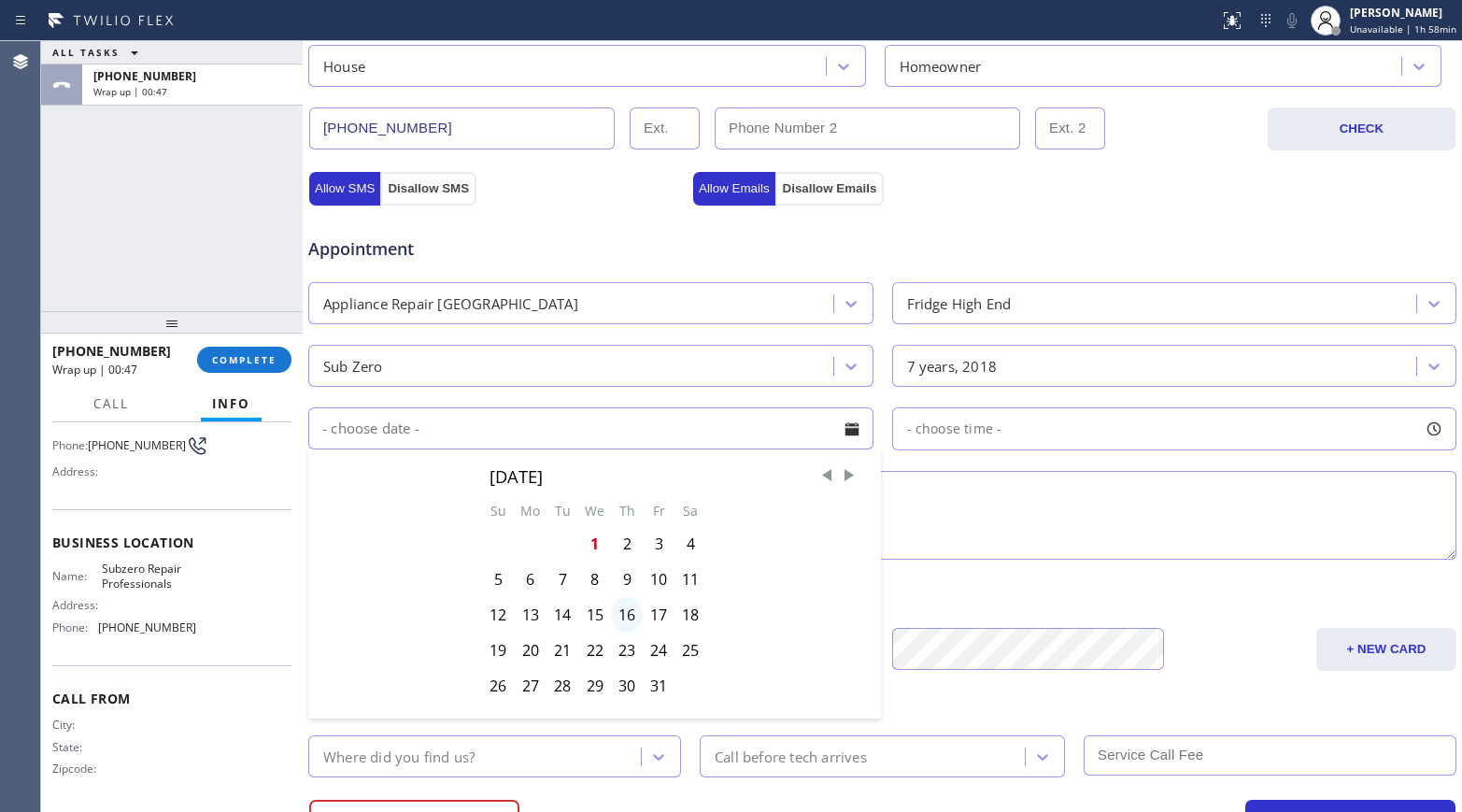
scroll to position [636, 0]
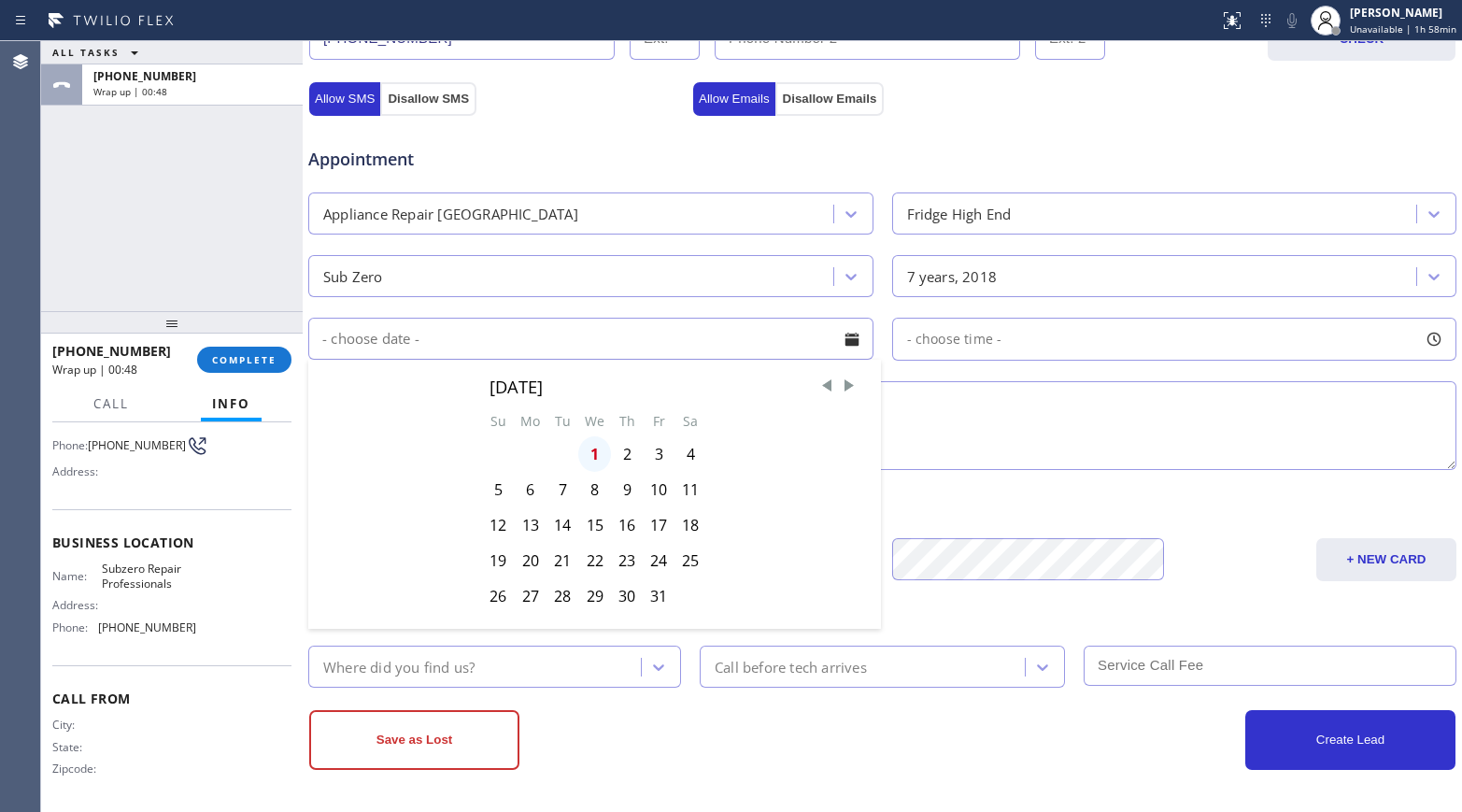
click at [591, 452] on div "1" at bounding box center [594, 453] width 33 height 35
type input "[DATE]"
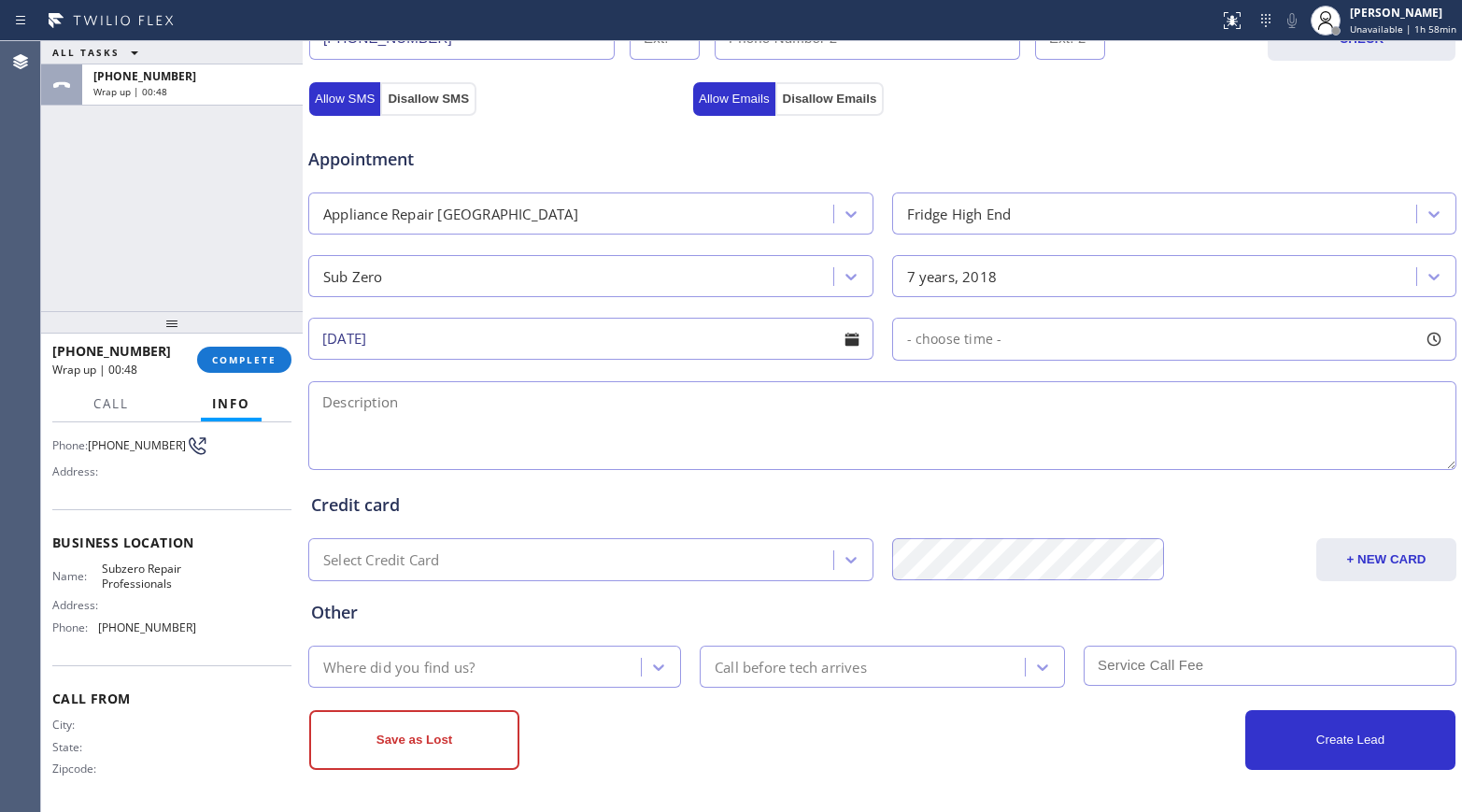
click at [1055, 378] on div at bounding box center [882, 426] width 1151 height 96
click at [959, 343] on span "- choose time -" at bounding box center [954, 338] width 95 height 18
drag, startPoint x: 901, startPoint y: 450, endPoint x: 1402, endPoint y: 458, distance: 501.1
click at [1219, 458] on div "FROM TILL 5:00 PM 5:00 AM" at bounding box center [1160, 428] width 537 height 134
click at [670, 445] on textarea at bounding box center [881, 425] width 1148 height 89
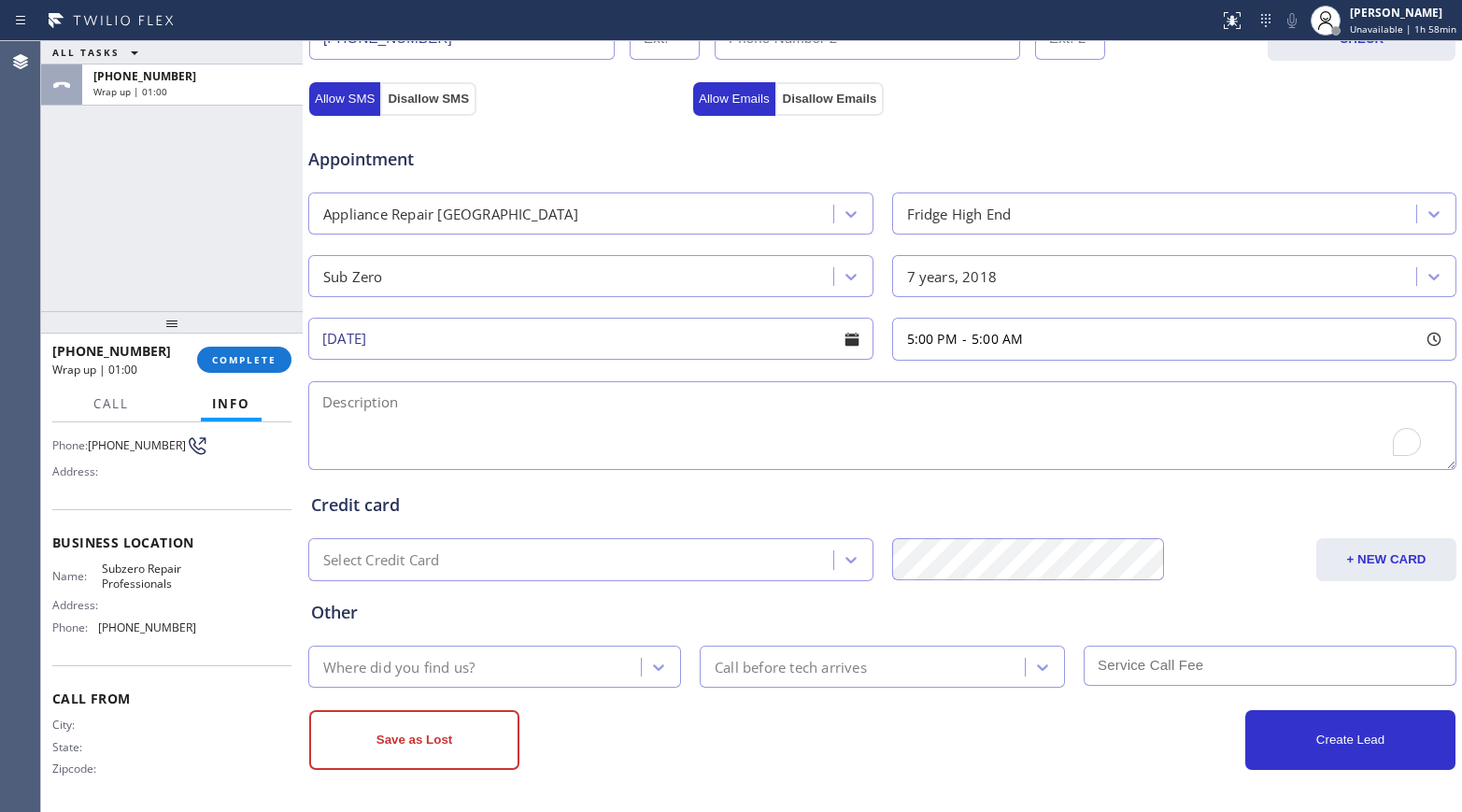
click at [1033, 336] on div "5:00 PM - 5:00 AM" at bounding box center [1173, 338] width 565 height 43
drag, startPoint x: 1391, startPoint y: 456, endPoint x: 988, endPoint y: 457, distance: 403.0
drag, startPoint x: 1385, startPoint y: 452, endPoint x: 896, endPoint y: 450, distance: 489.0
drag, startPoint x: 993, startPoint y: 453, endPoint x: 1114, endPoint y: 462, distance: 121.3
click at [1126, 462] on div at bounding box center [1136, 452] width 22 height 39
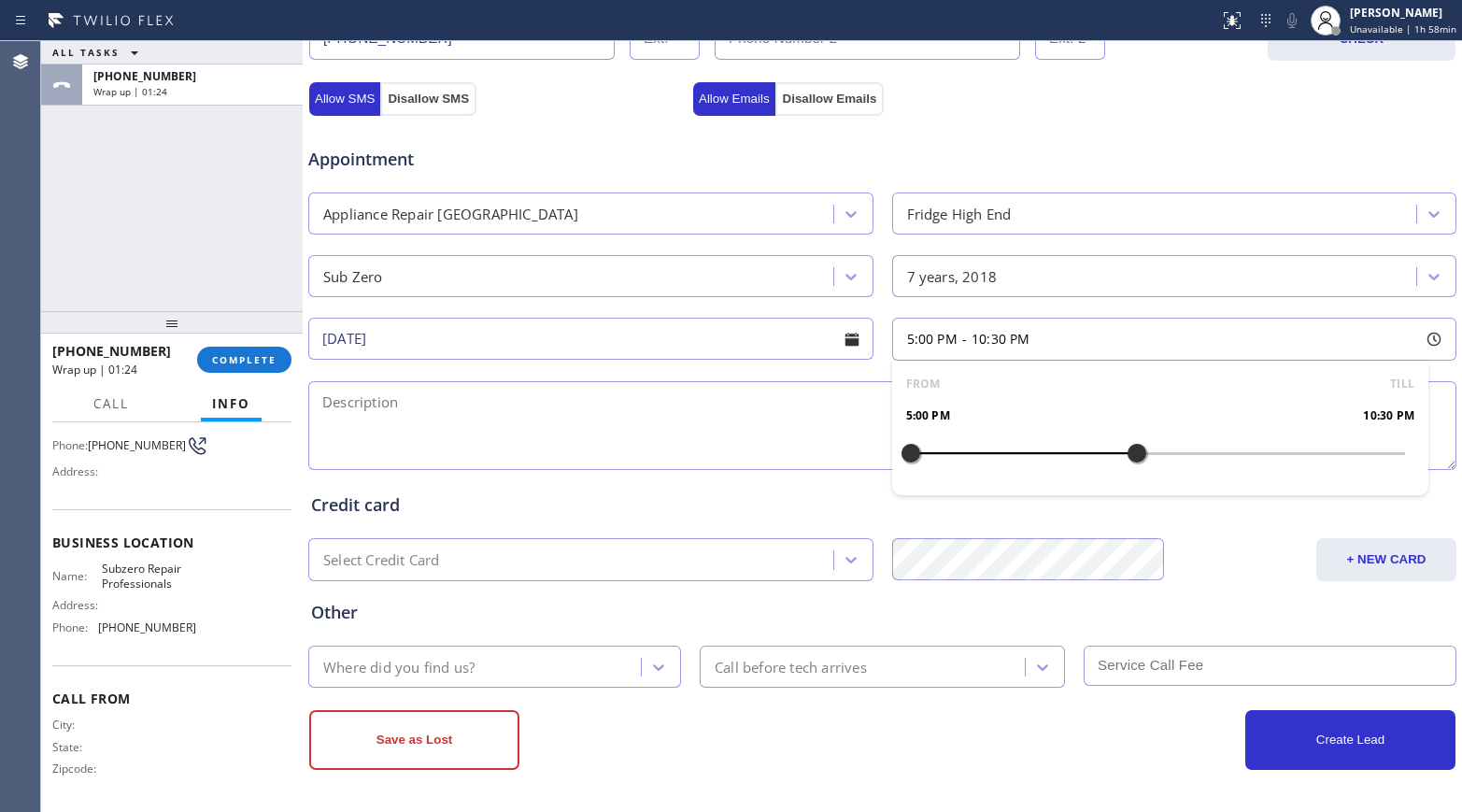
drag, startPoint x: 903, startPoint y: 457, endPoint x: 865, endPoint y: 456, distance: 38.0
drag, startPoint x: 1130, startPoint y: 456, endPoint x: 926, endPoint y: 452, distance: 204.0
click at [926, 452] on div at bounding box center [931, 452] width 22 height 39
drag, startPoint x: 907, startPoint y: 452, endPoint x: 1026, endPoint y: 457, distance: 119.1
click at [972, 337] on span "8:00 PM" at bounding box center [996, 338] width 51 height 18
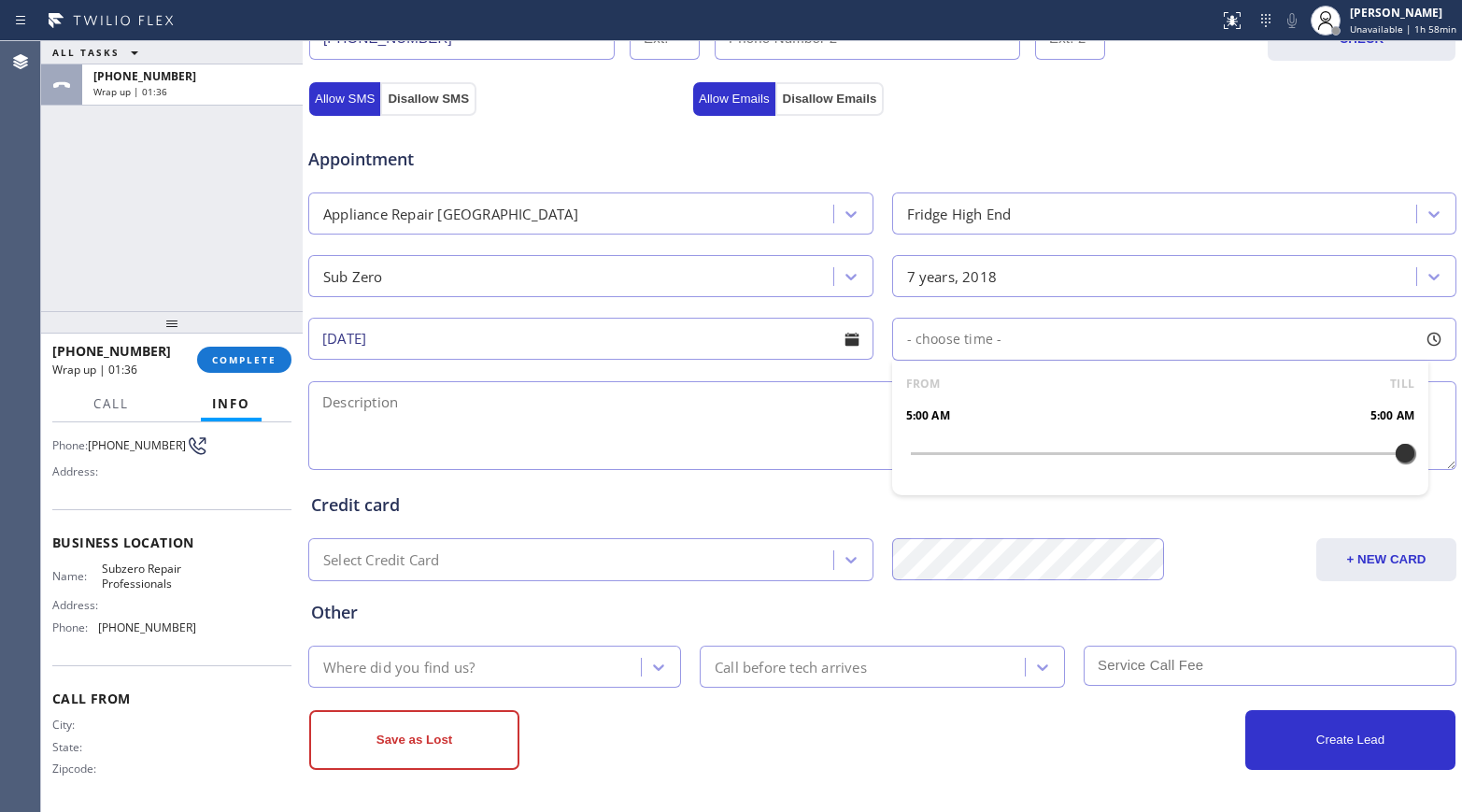
click at [1219, 343] on div at bounding box center [1433, 338] width 32 height 32
drag, startPoint x: 906, startPoint y: 453, endPoint x: 964, endPoint y: 464, distance: 59.0
click at [922, 463] on div at bounding box center [910, 452] width 22 height 39
click at [922, 464] on div at bounding box center [910, 452] width 22 height 39
click at [966, 464] on div at bounding box center [971, 452] width 22 height 39
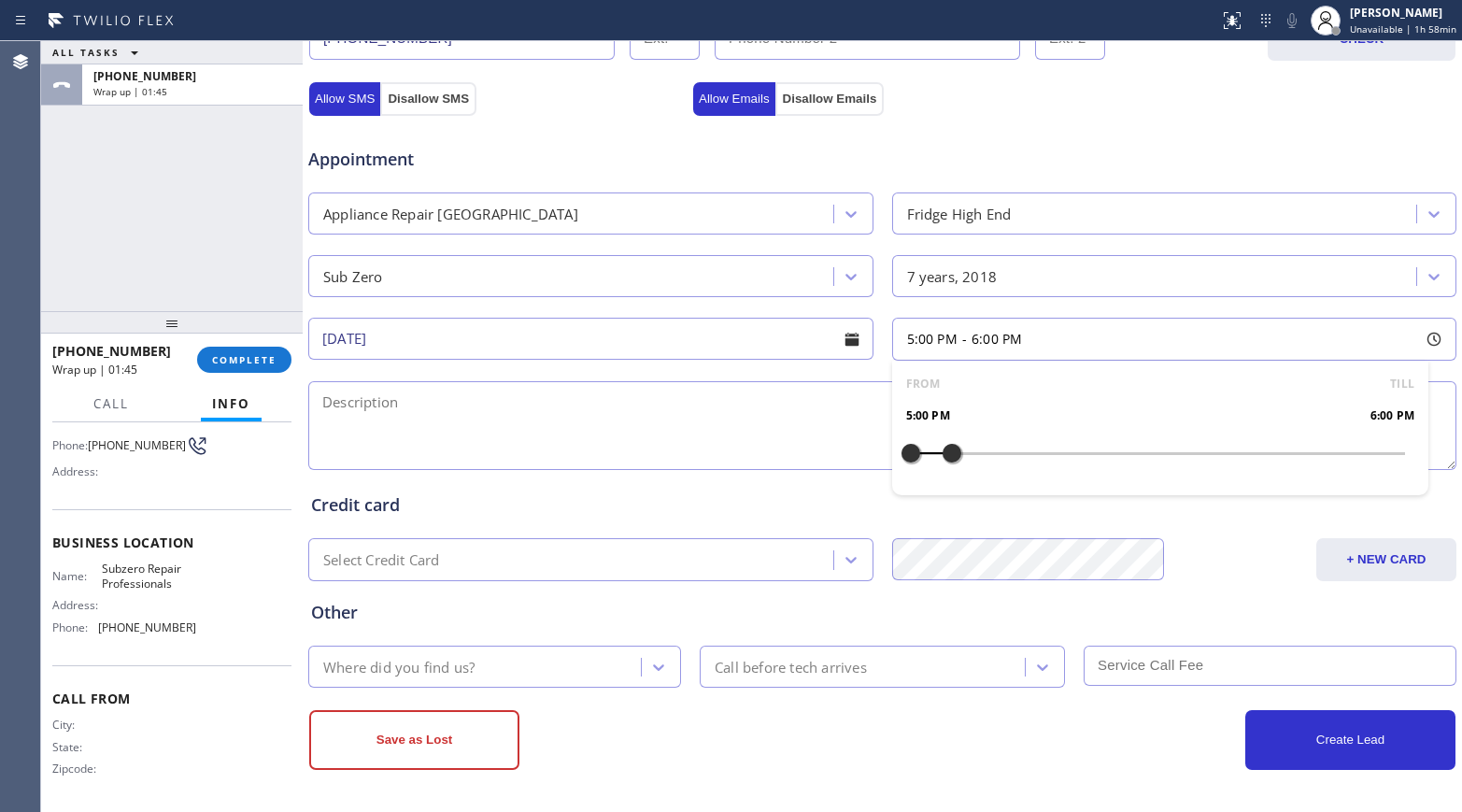
drag, startPoint x: 966, startPoint y: 464, endPoint x: 944, endPoint y: 459, distance: 22.6
click at [944, 459] on div at bounding box center [951, 452] width 22 height 39
drag, startPoint x: 903, startPoint y: 449, endPoint x: 1340, endPoint y: 446, distance: 437.0
click at [963, 446] on div at bounding box center [951, 452] width 22 height 39
drag, startPoint x: 1340, startPoint y: 446, endPoint x: 883, endPoint y: 448, distance: 457.0
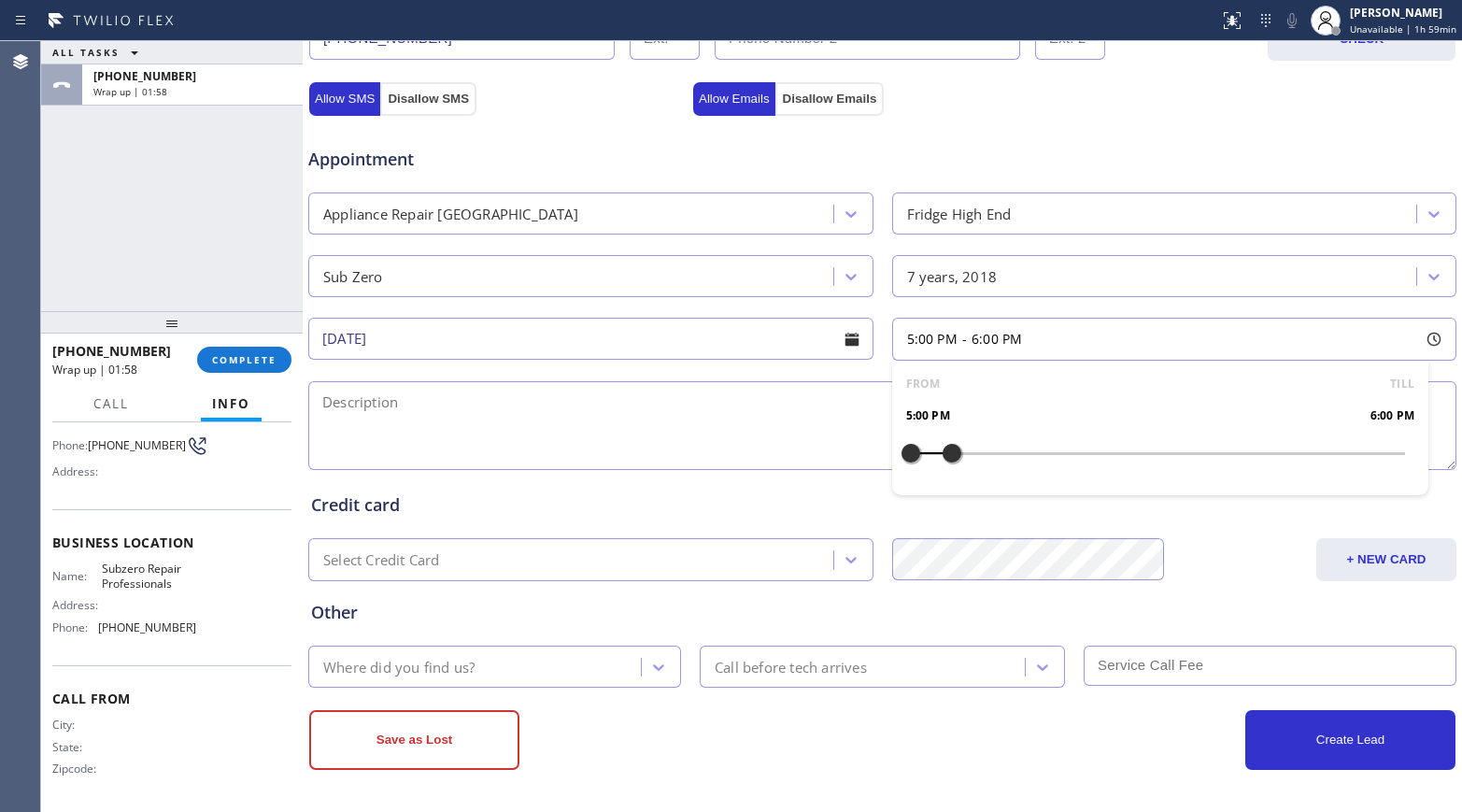
click at [940, 458] on div at bounding box center [951, 452] width 22 height 39
drag, startPoint x: 893, startPoint y: 447, endPoint x: 801, endPoint y: 436, distance: 92.7
click at [847, 441] on div "Appointment Appliance Repair High End Fridge High End Sub Zero 7 years, 2018 [D…" at bounding box center [881, 299] width 1142 height 349
click at [571, 423] on textarea "To enrich screen reader interactions, please activate Accessibility in Grammarl…" at bounding box center [881, 425] width 1148 height 89
click at [556, 416] on textarea "To enrich screen reader interactions, please activate Accessibility in Grammarl…" at bounding box center [881, 425] width 1148 height 89
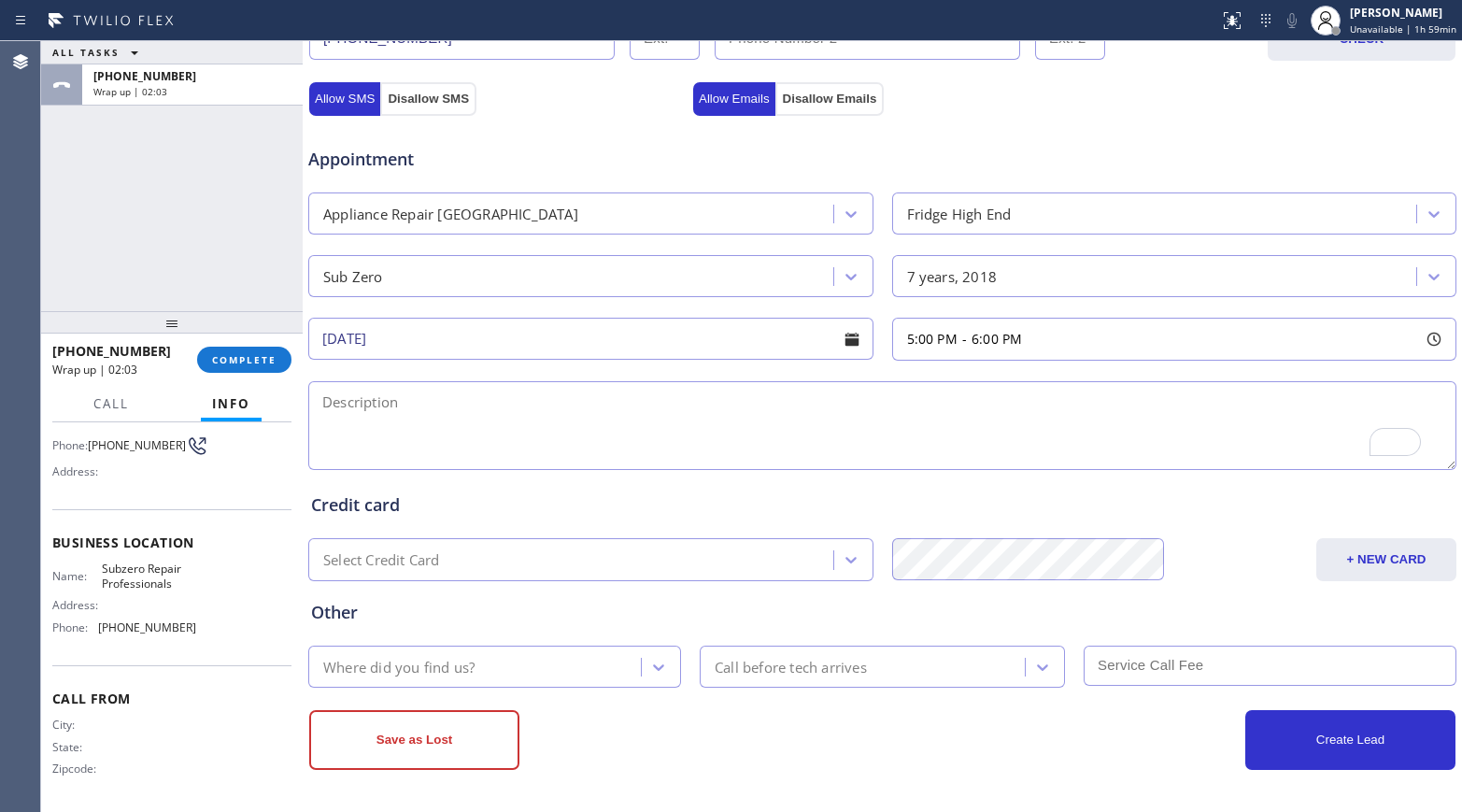
paste textarea "3-6 | $75 house-HO Subzero Fridge | fridge and freezer is not cooling - 7 yrs […"
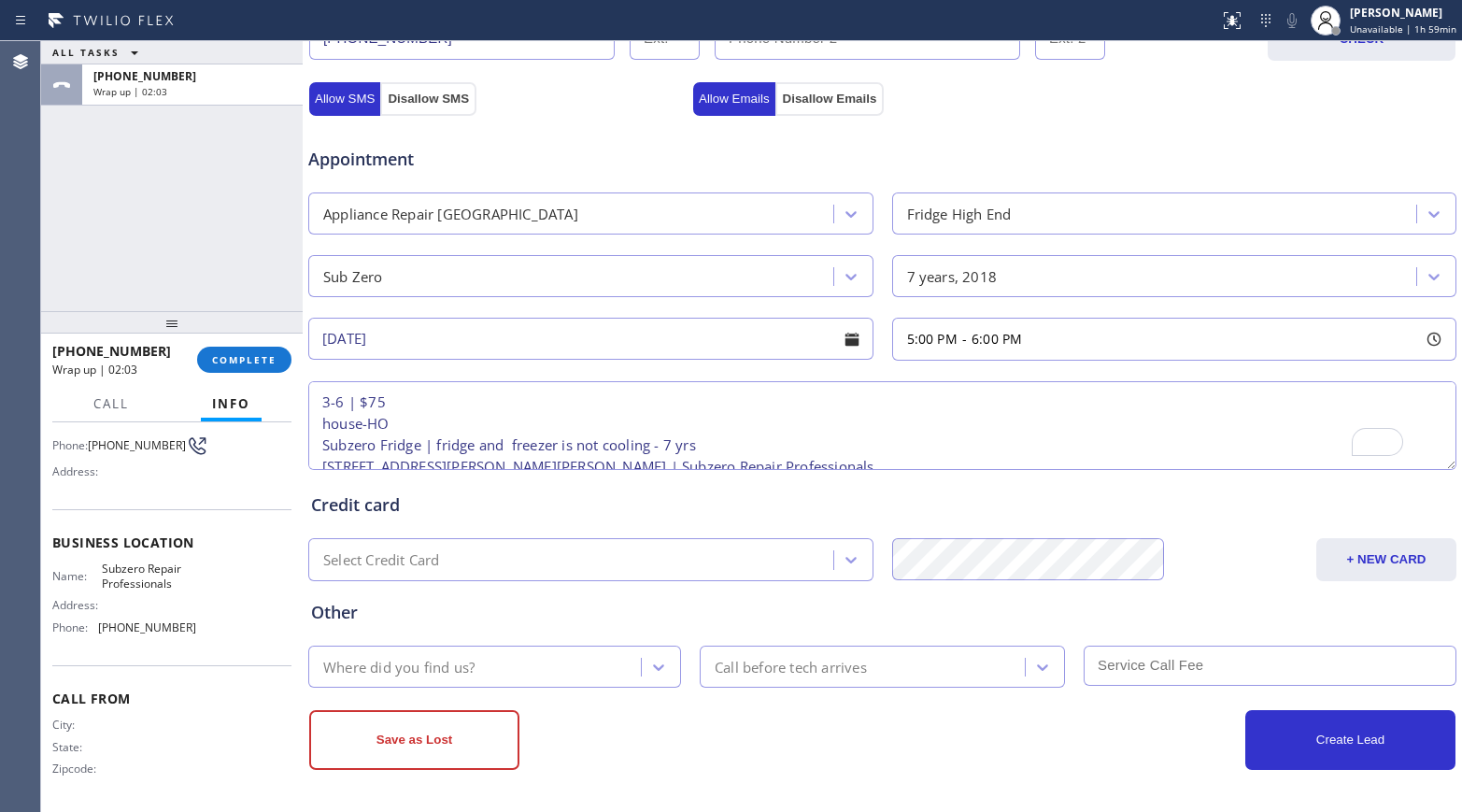
scroll to position [29, 0]
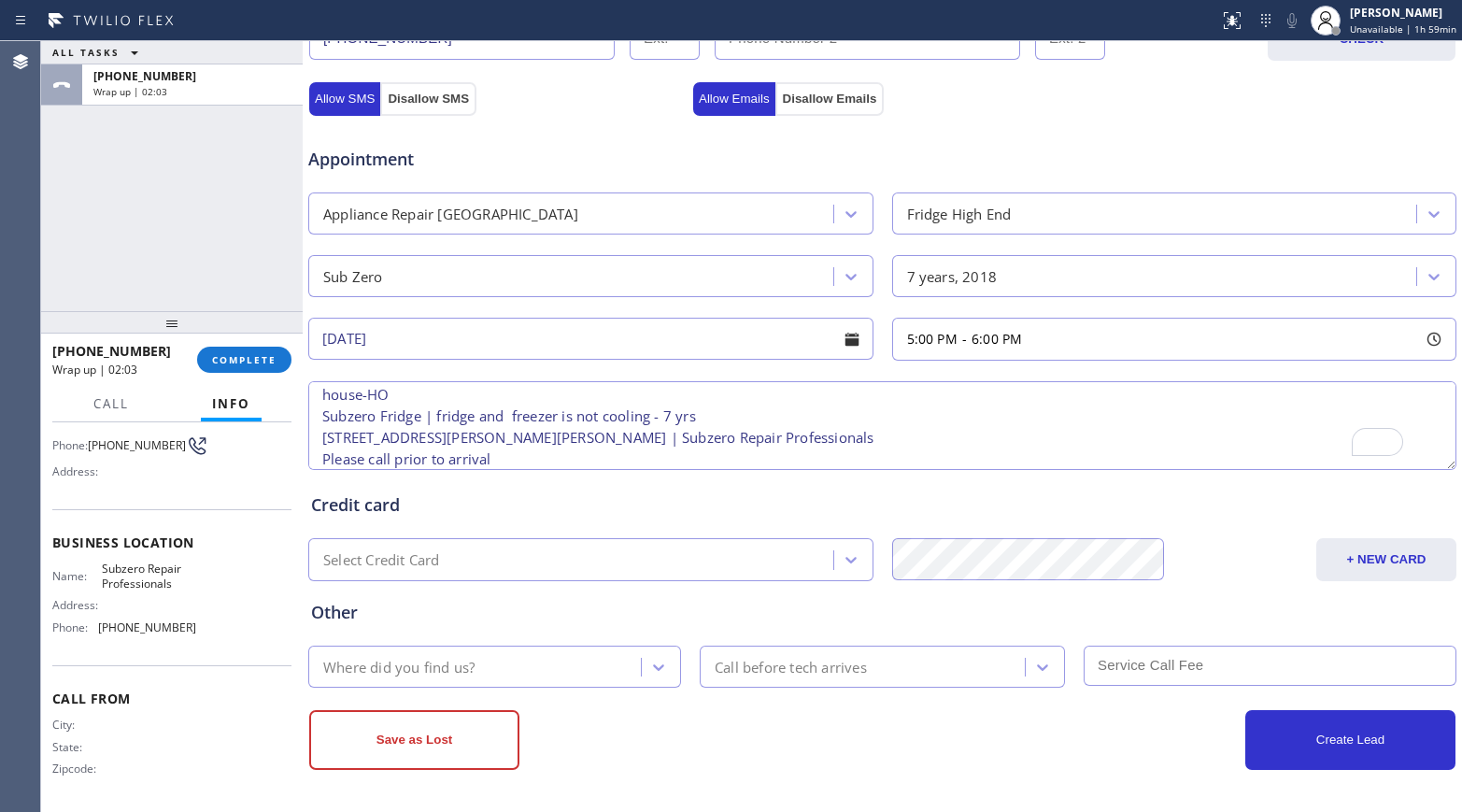
type textarea "3-6 | $75 house-HO Subzero Fridge | fridge and freezer is not cooling - 7 yrs […"
click at [491, 648] on div "Where did you find us?" at bounding box center [476, 666] width 327 height 33
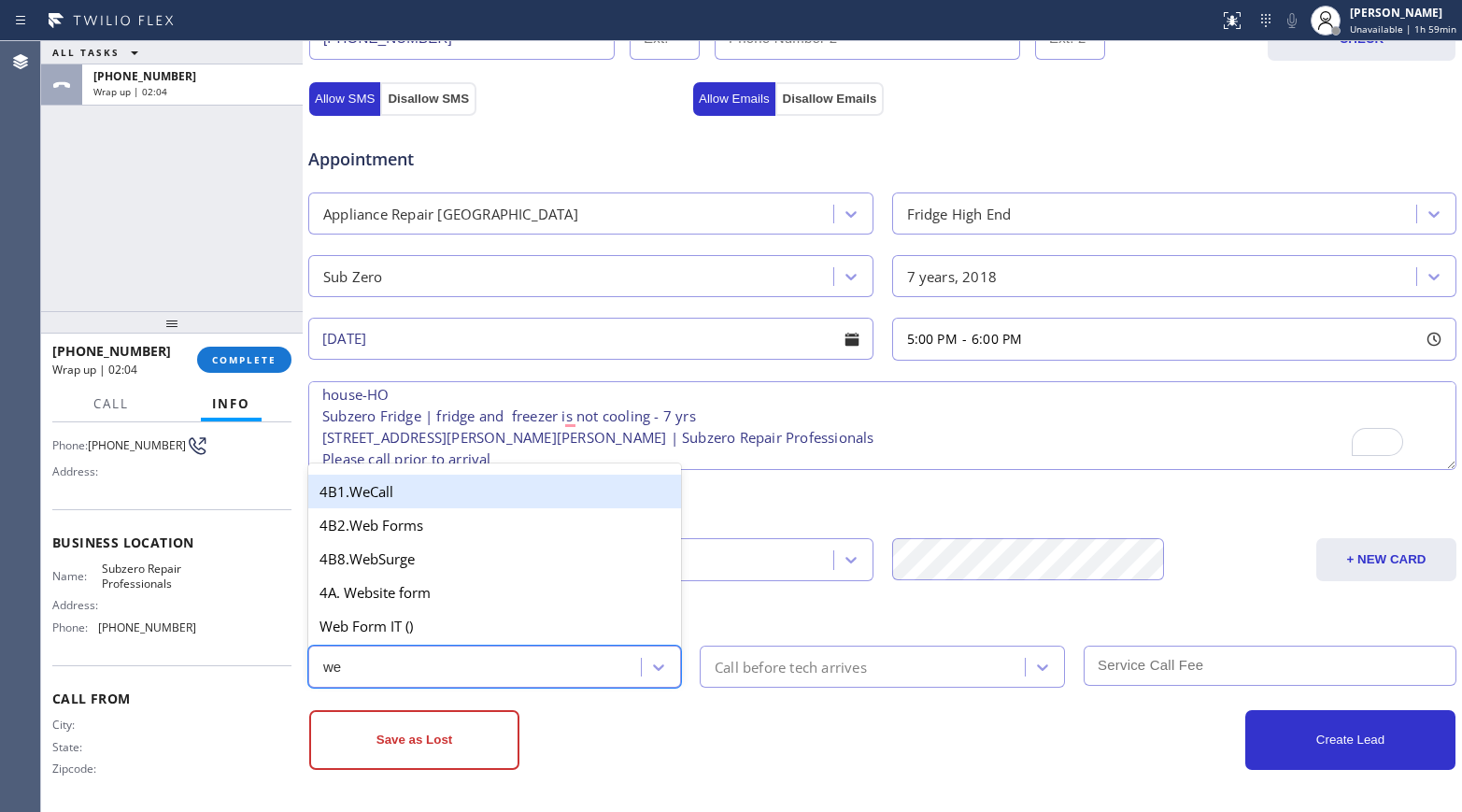
type input "web"
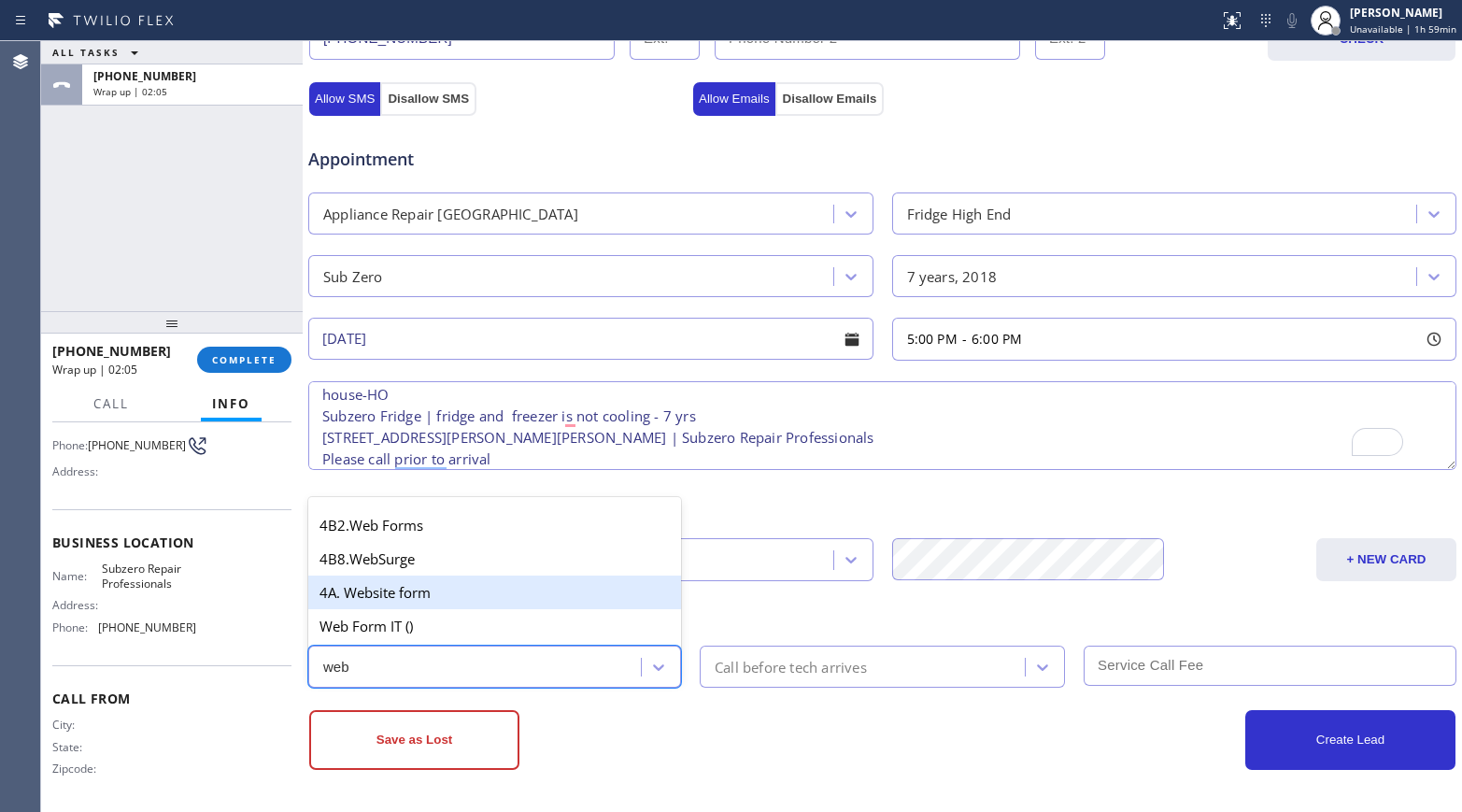
click at [495, 602] on div "4A. Website form" at bounding box center [494, 592] width 373 height 34
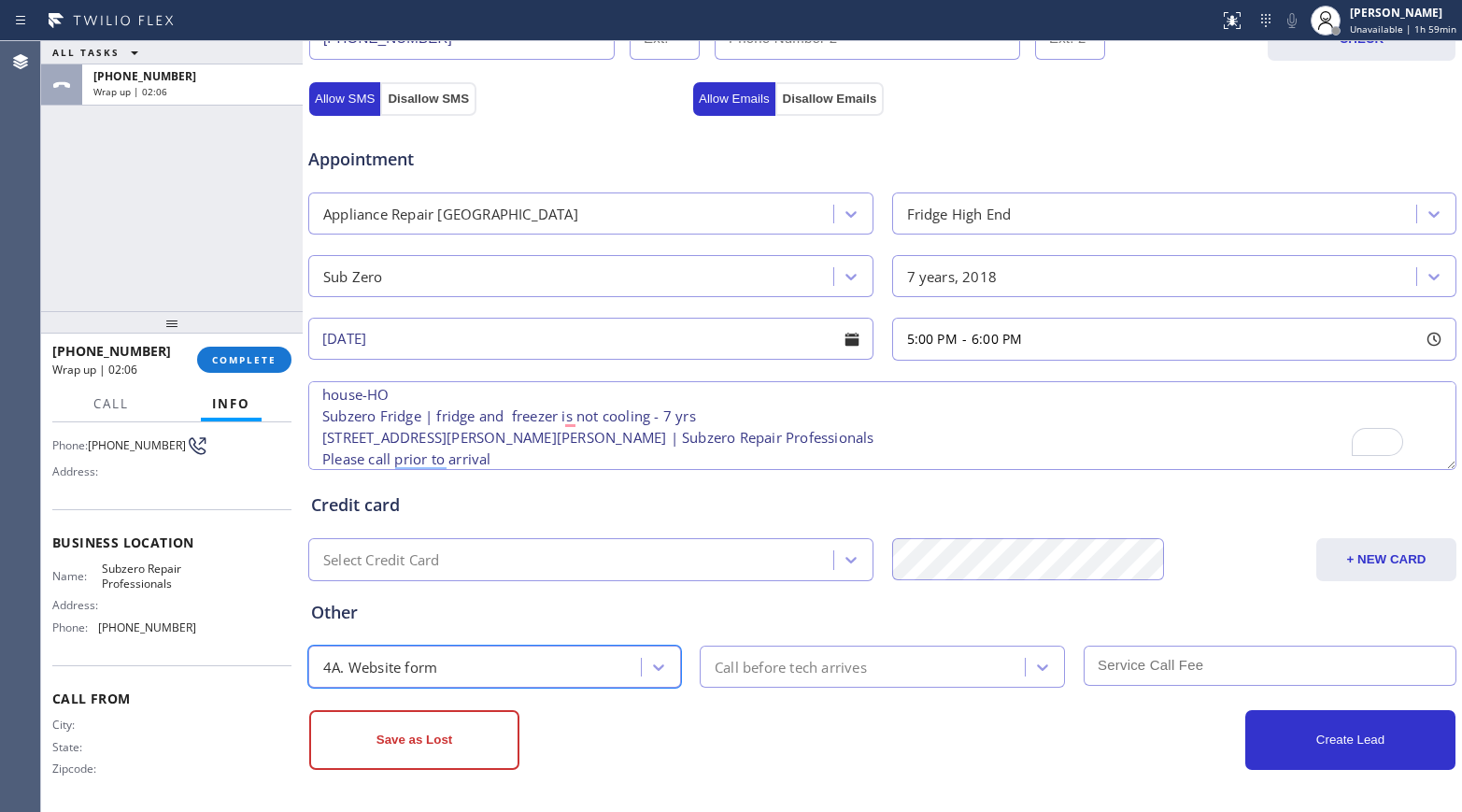
click at [752, 648] on div "Call before tech arrives" at bounding box center [790, 666] width 152 height 21
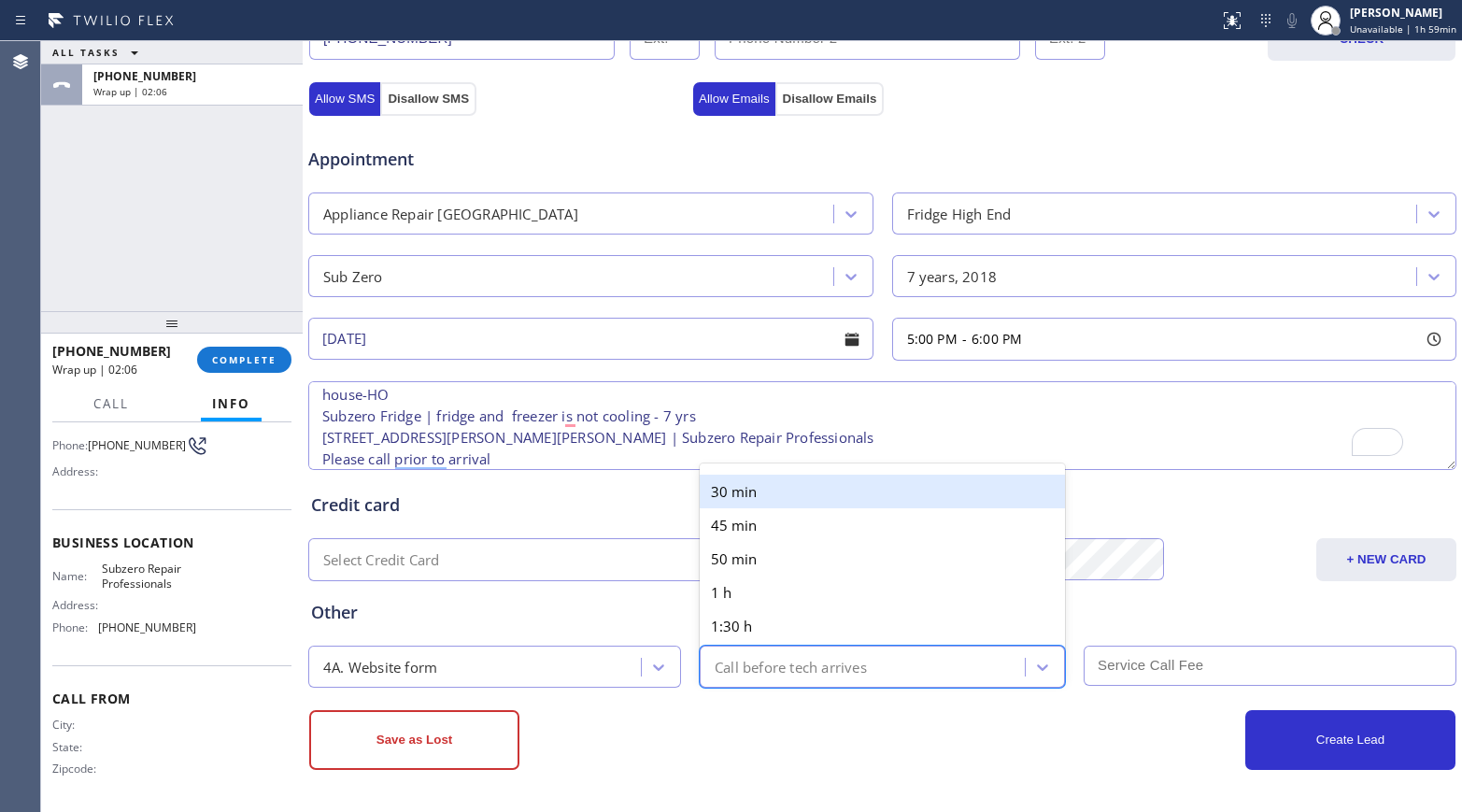
click at [738, 483] on div "30 min" at bounding box center [882, 491] width 365 height 34
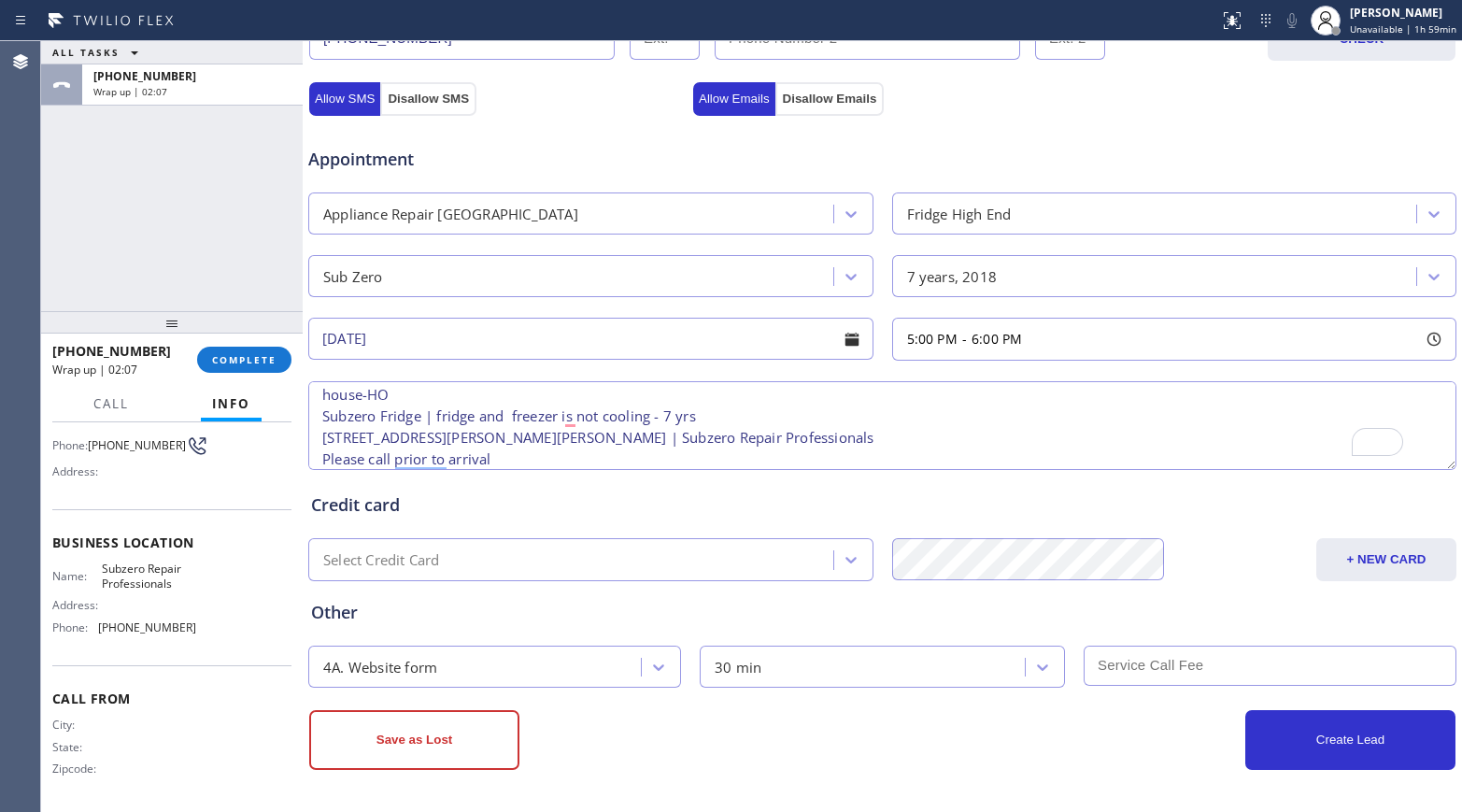
click at [1136, 648] on input "text" at bounding box center [1269, 665] width 373 height 40
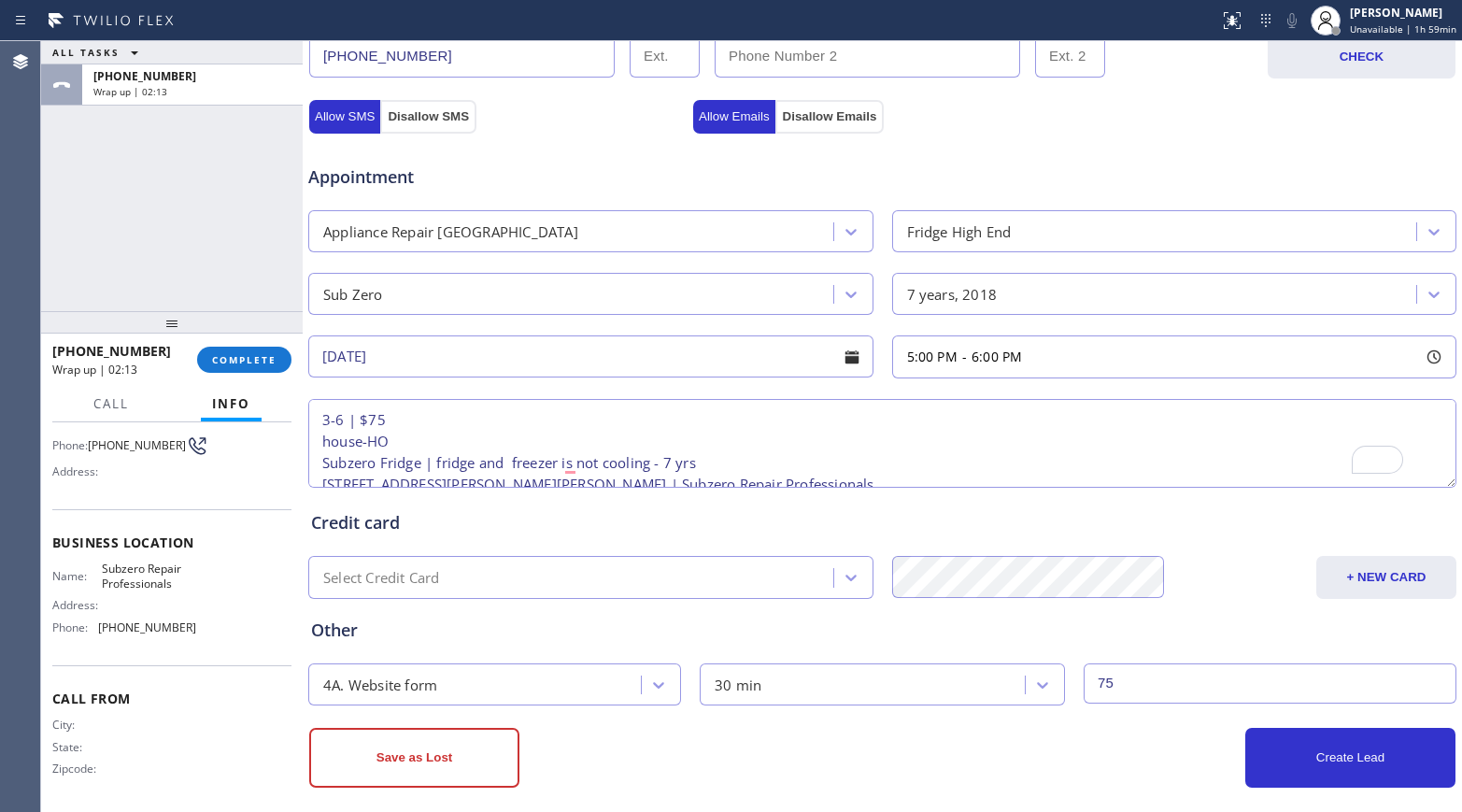
scroll to position [0, 0]
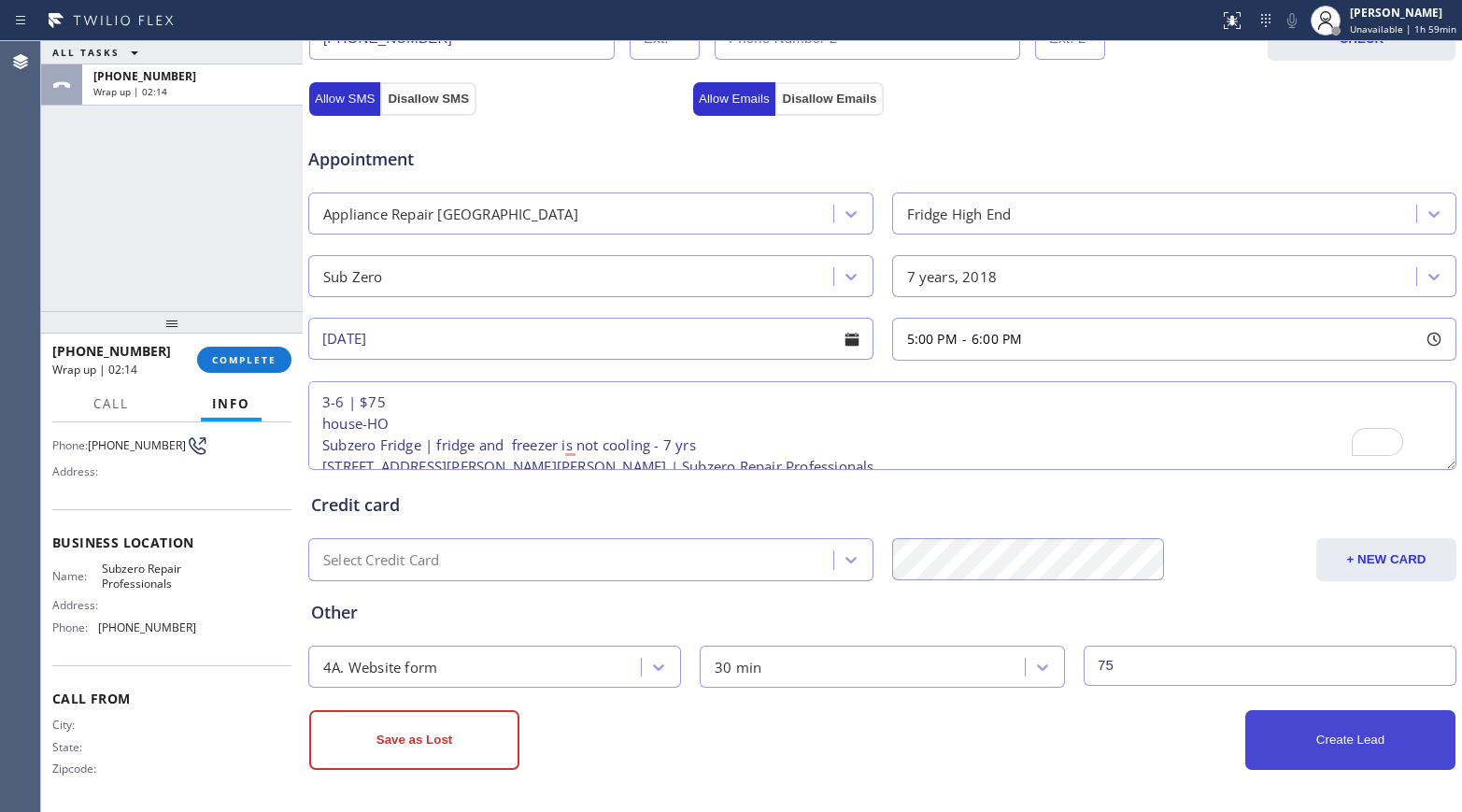
type input "75"
click at [1219, 648] on button "Create Lead" at bounding box center [1350, 739] width 210 height 59
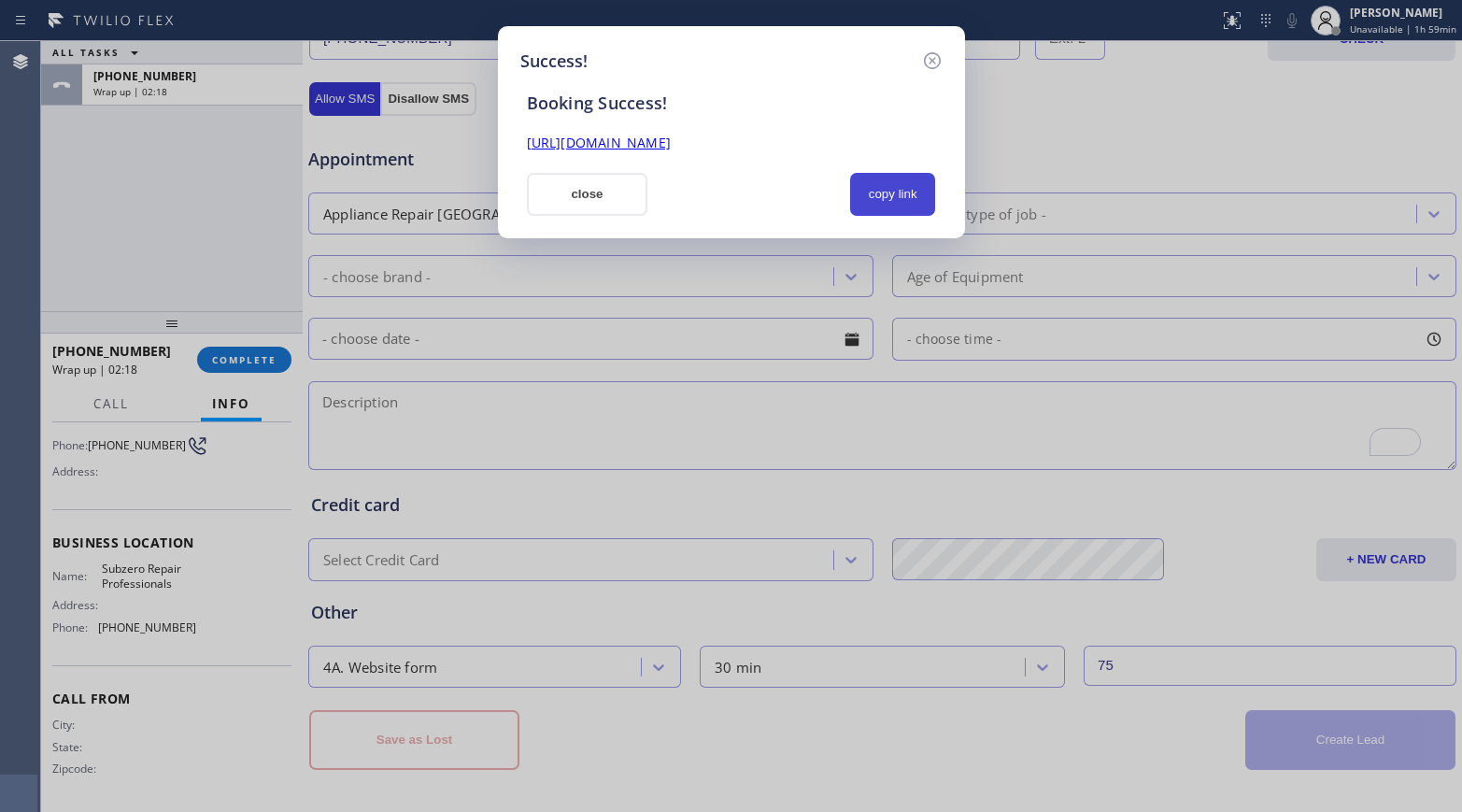
click at [875, 199] on button "copy link" at bounding box center [893, 194] width 86 height 43
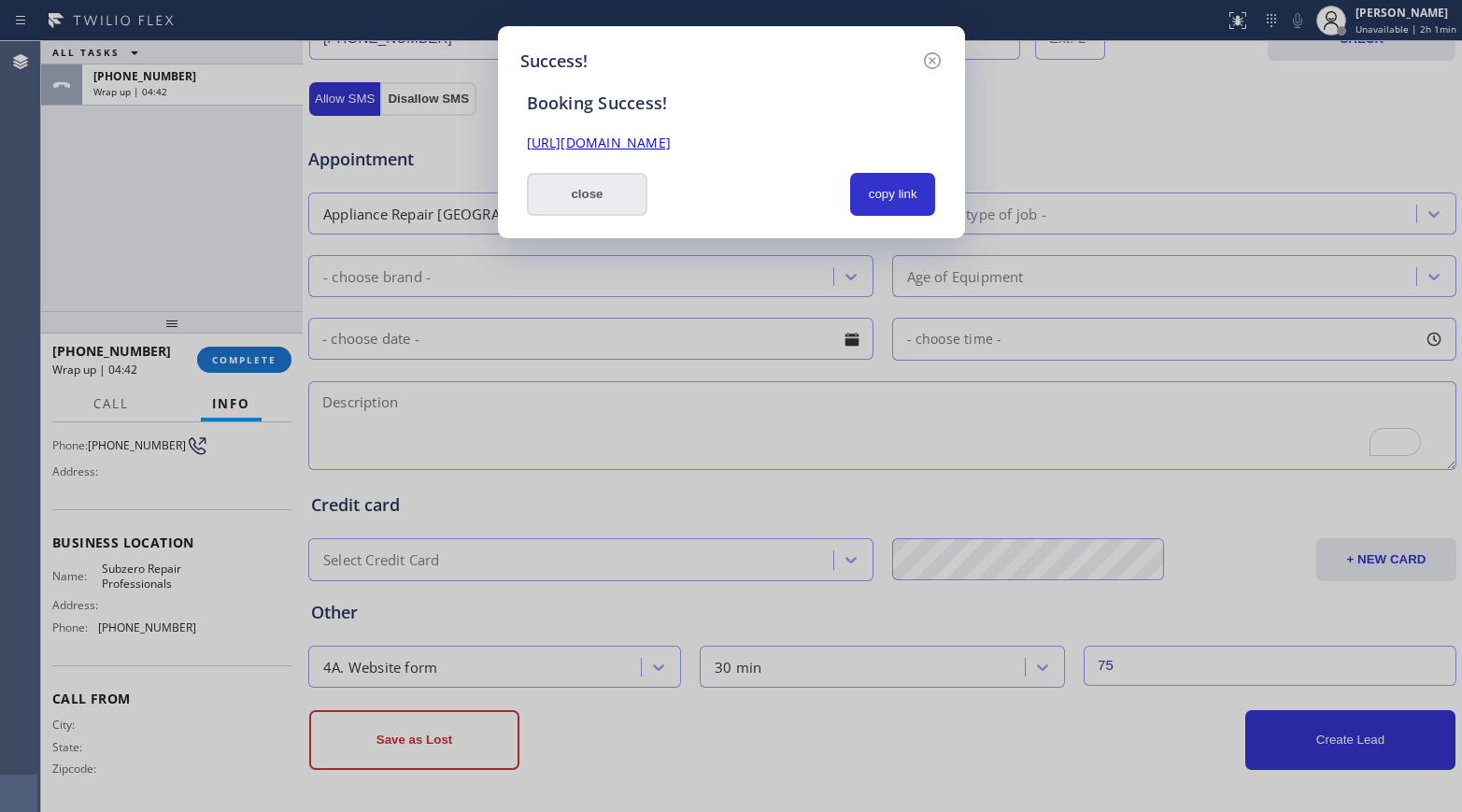
click at [594, 193] on button "close" at bounding box center [587, 194] width 122 height 43
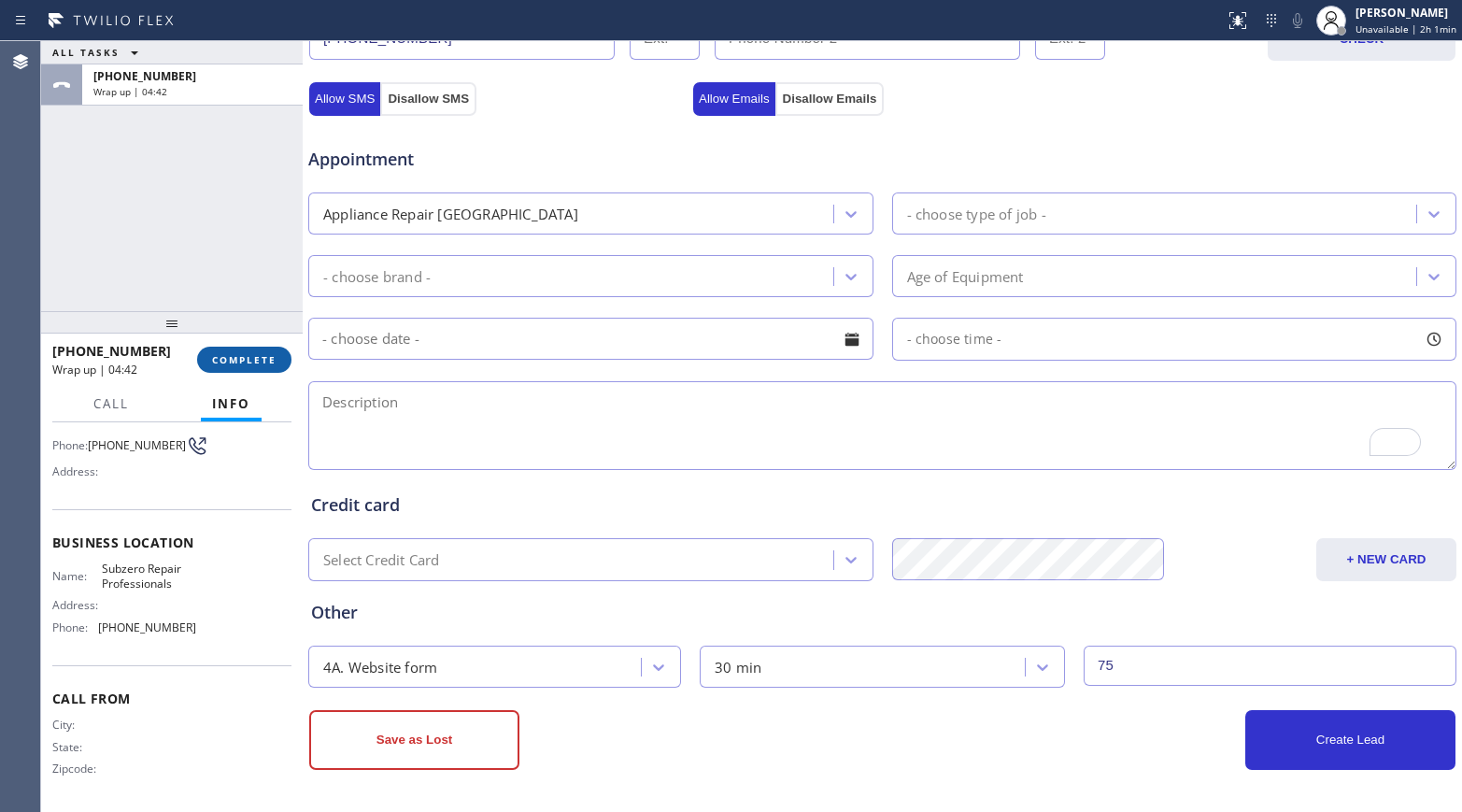
click at [253, 351] on button "COMPLETE" at bounding box center [244, 359] width 94 height 26
click at [194, 261] on div "ALL TASKS ALL TASKS ACTIVE TASKS TASKS IN WRAP UP [PHONE_NUMBER] Wrap up | 04:43" at bounding box center [172, 176] width 262 height 270
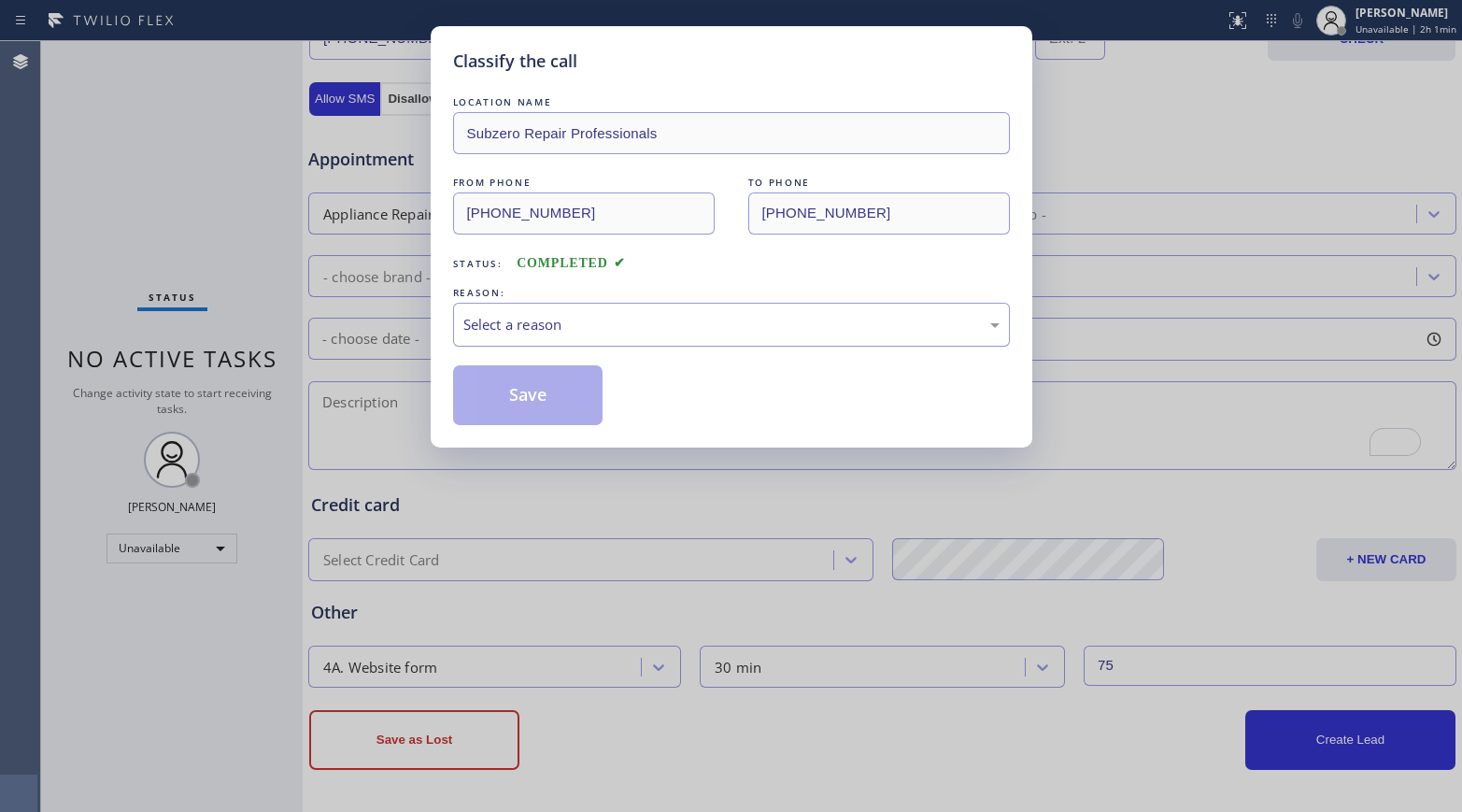
click at [569, 330] on div "Select a reason" at bounding box center [731, 324] width 536 height 21
click at [536, 382] on button "Save" at bounding box center [528, 395] width 151 height 59
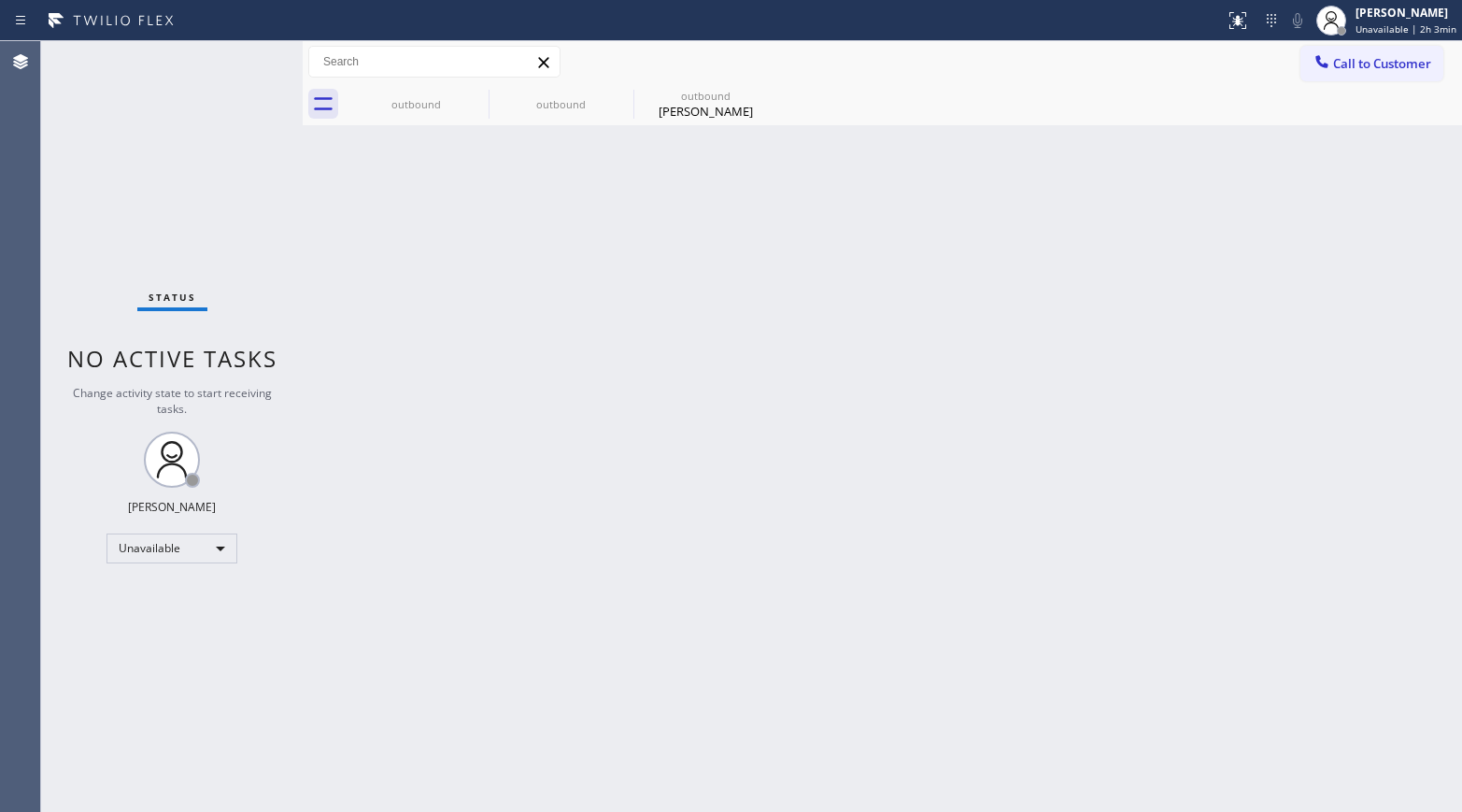
click at [83, 161] on div "Status No active tasks Change activity state to start receiving tasks. [PERSON_…" at bounding box center [172, 427] width 262 height 771
click at [74, 143] on div "Status No active tasks Change activity state to start receiving tasks. [PERSON_…" at bounding box center [172, 427] width 262 height 771
click at [89, 206] on div "Status No active tasks Change activity state to start receiving tasks. [PERSON_…" at bounding box center [172, 427] width 262 height 771
click at [1219, 70] on span "Call to Customer" at bounding box center [1381, 63] width 98 height 17
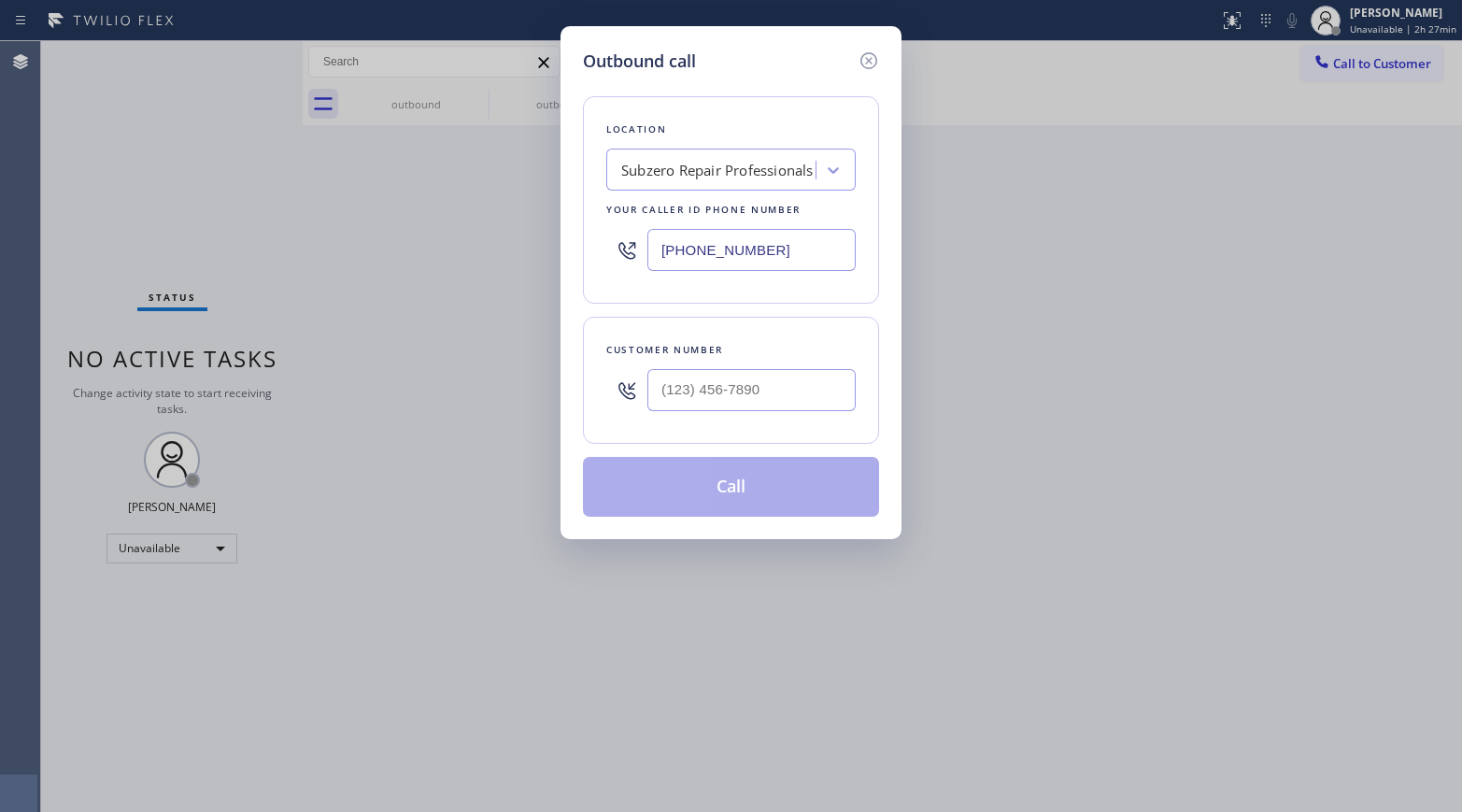
click at [688, 174] on div "Subzero Repair Professionals" at bounding box center [717, 171] width 193 height 21
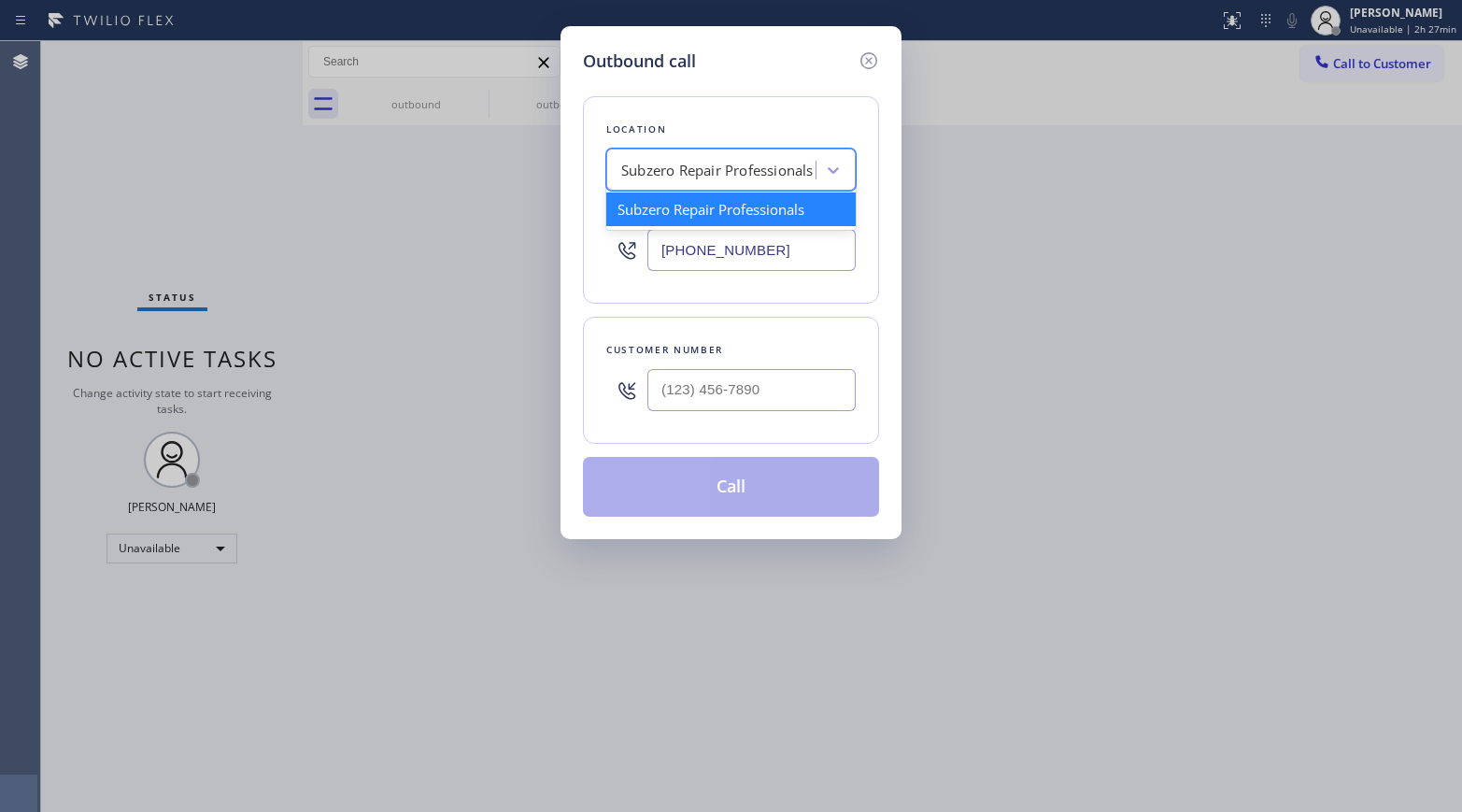
paste input "[MEDICAL_DATA] Electrical [GEOGRAPHIC_DATA]"
type input "[MEDICAL_DATA] Electrical [GEOGRAPHIC_DATA]"
click at [706, 219] on div "[MEDICAL_DATA] Electrical [GEOGRAPHIC_DATA]" at bounding box center [731, 219] width 249 height 53
type input "[PHONE_NUMBER]"
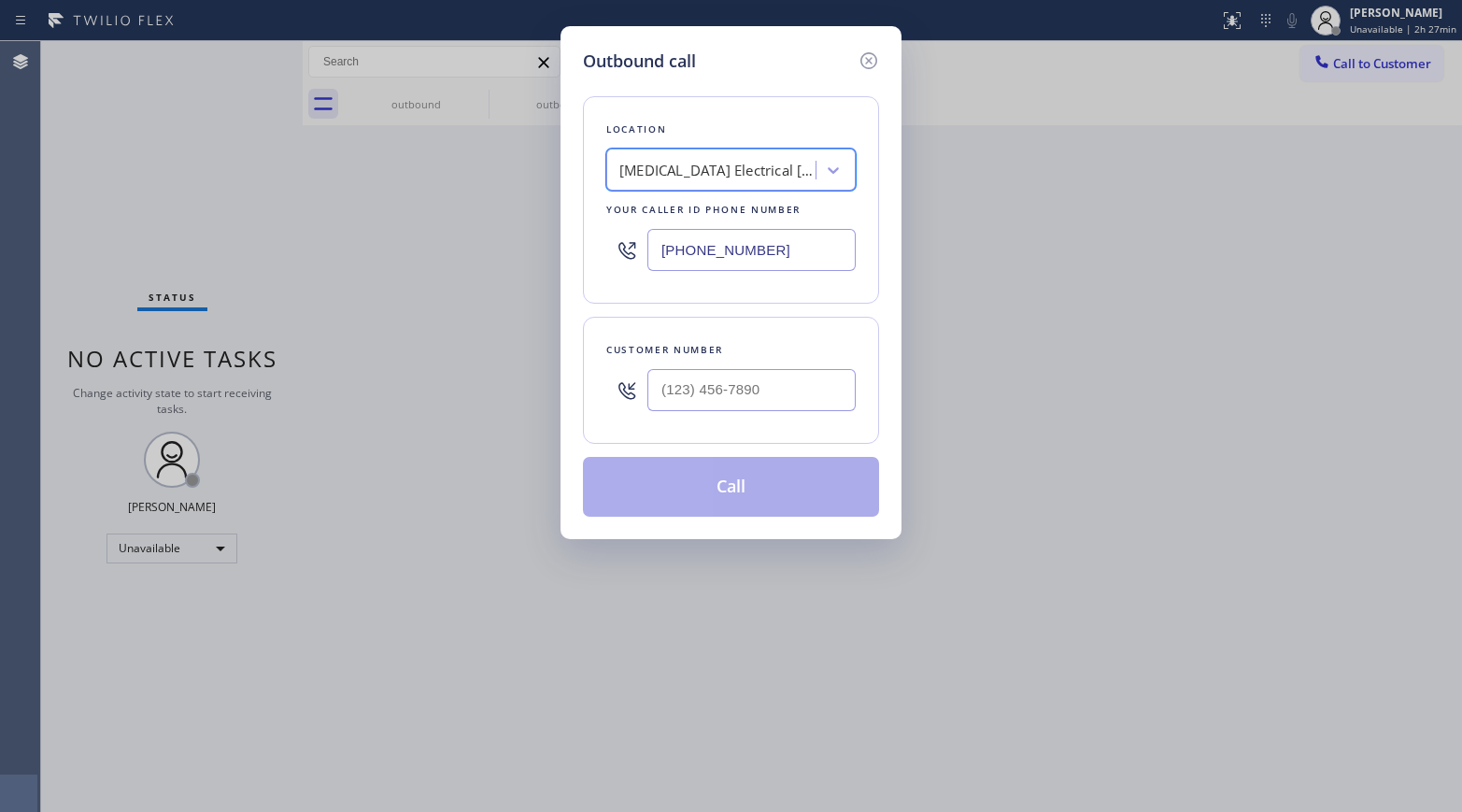
scroll to position [0, 2]
click at [723, 388] on input "(___) ___-____" at bounding box center [751, 390] width 208 height 42
paste input "714) 837-0778"
type input "[PHONE_NUMBER]"
click at [720, 336] on div "Customer number [PHONE_NUMBER]" at bounding box center [731, 380] width 296 height 127
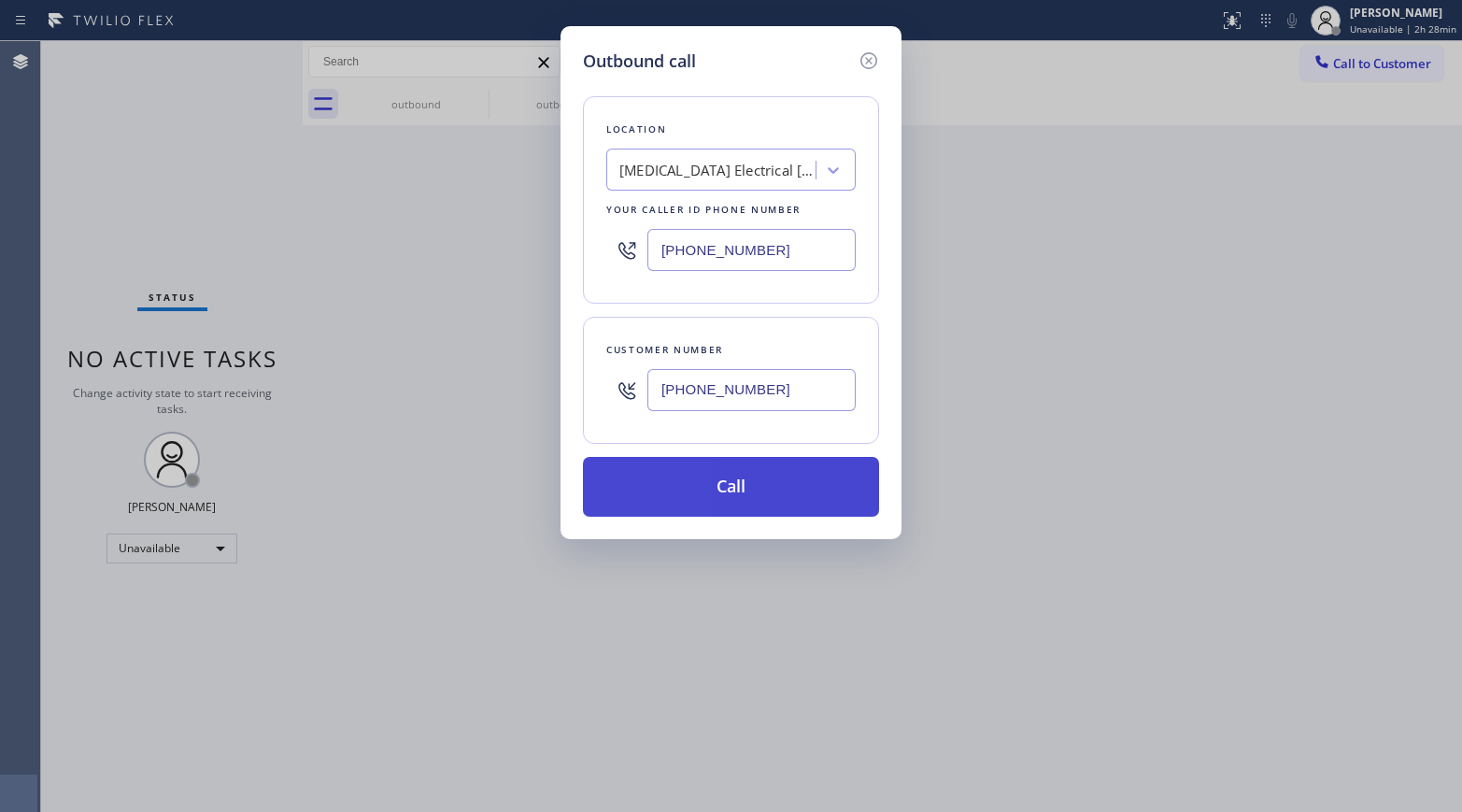
click at [720, 476] on button "Call" at bounding box center [731, 486] width 296 height 59
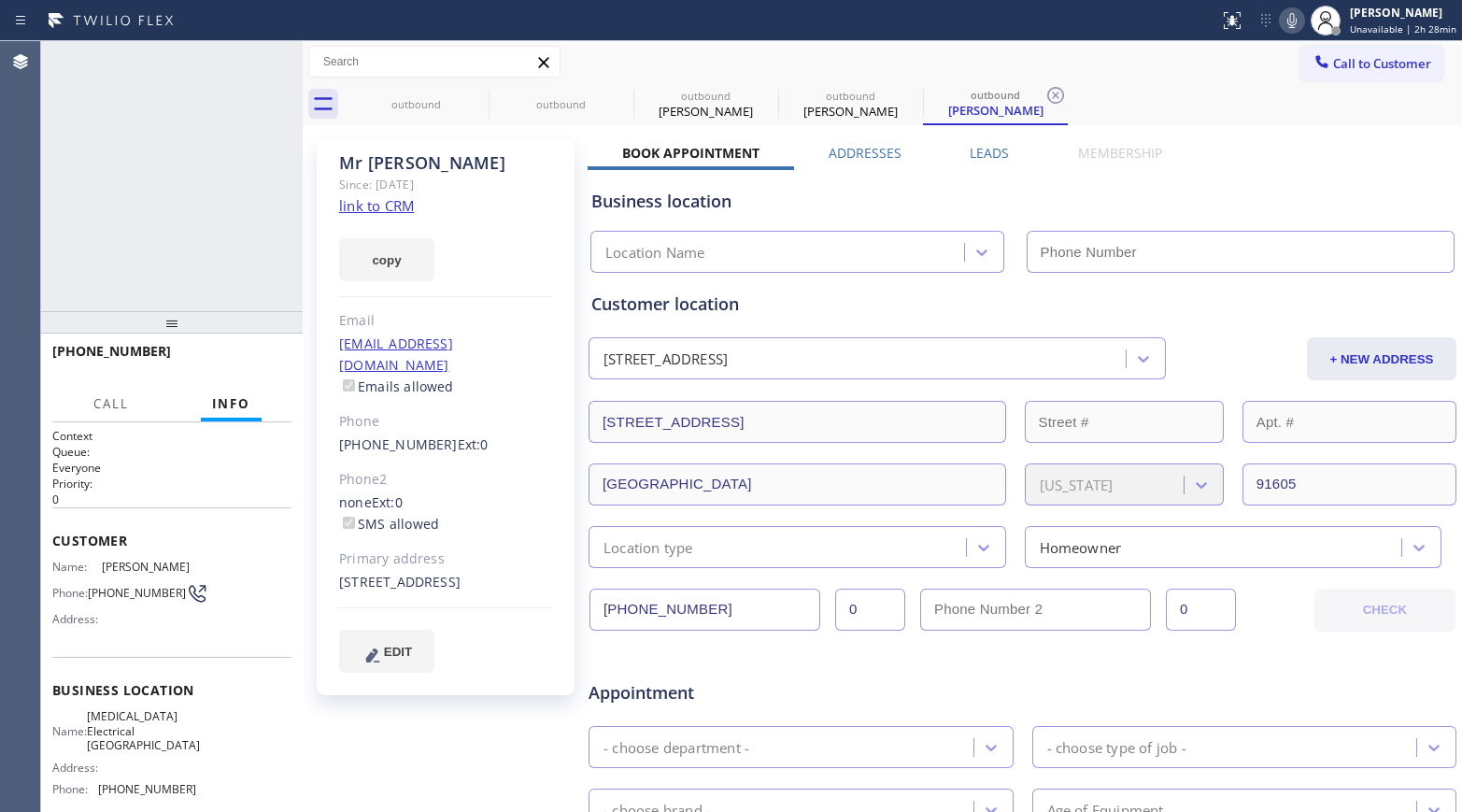
type input "[PHONE_NUMBER]"
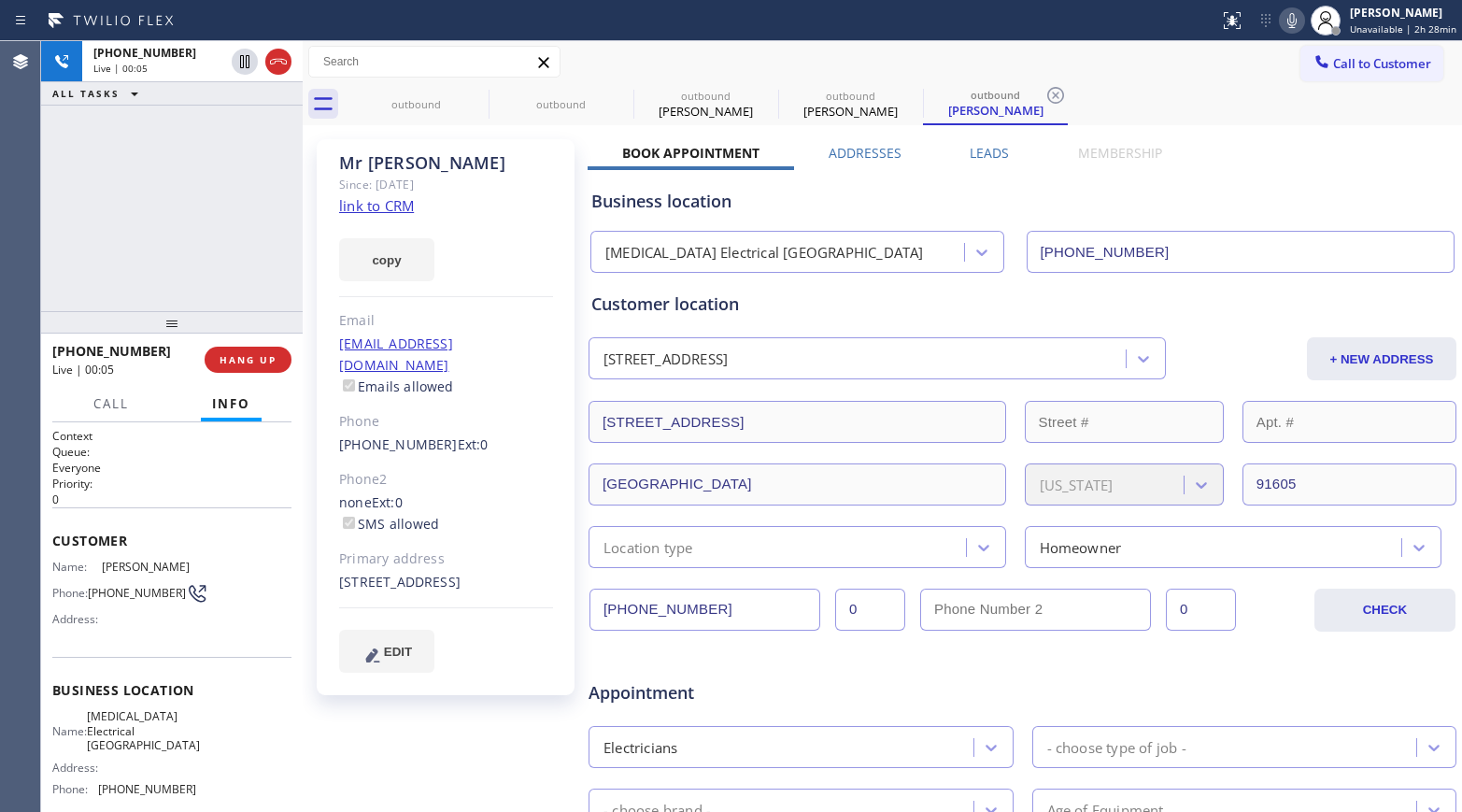
click at [235, 206] on div "[PHONE_NUMBER] Live | 00:05 ALL TASKS ALL TASKS ACTIVE TASKS TASKS IN WRAP UP" at bounding box center [172, 176] width 262 height 270
click at [235, 206] on div "[PHONE_NUMBER] Live | 00:06 ALL TASKS ALL TASKS ACTIVE TASKS TASKS IN WRAP UP" at bounding box center [172, 176] width 262 height 270
click at [272, 354] on span "HANG UP" at bounding box center [247, 360] width 57 height 13
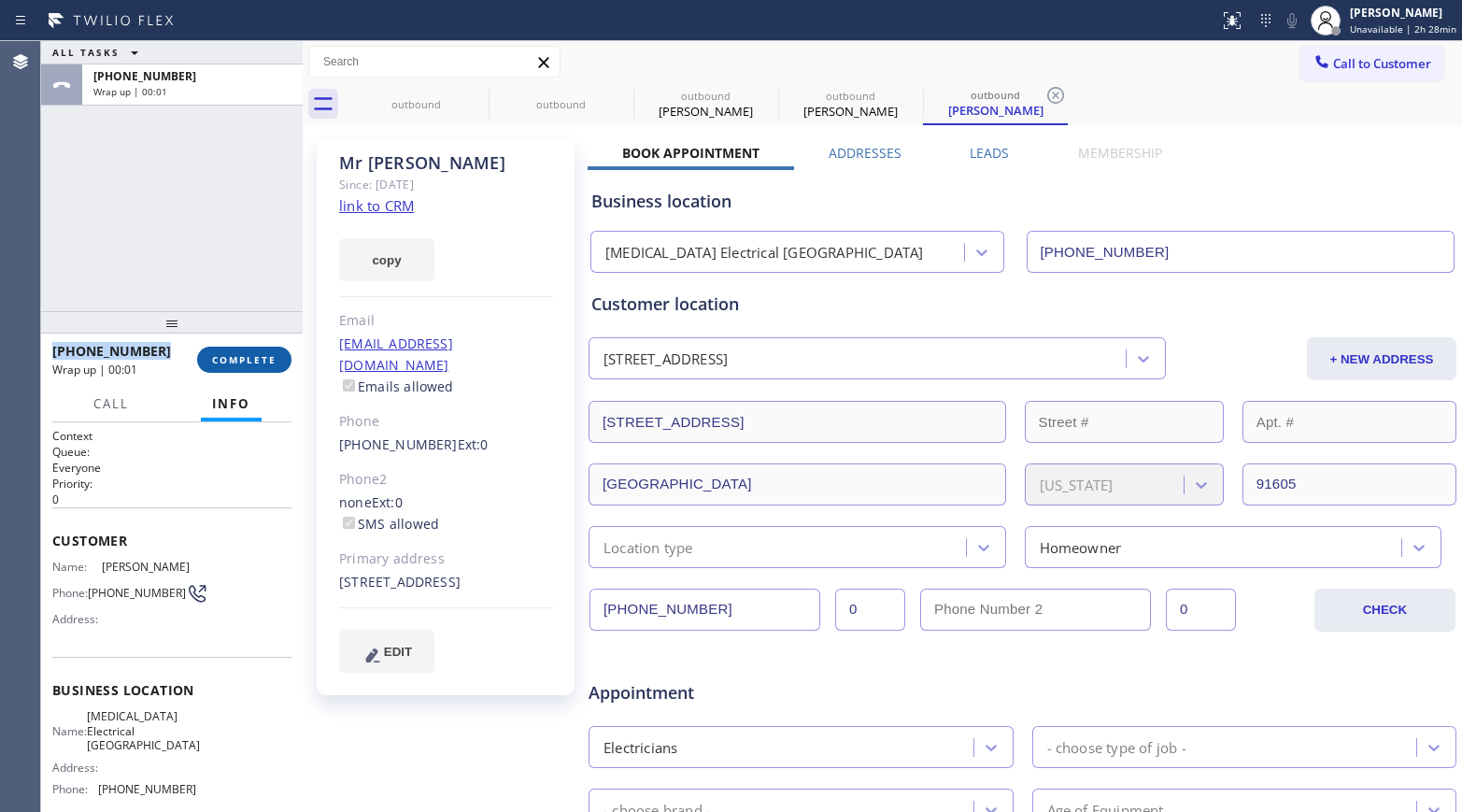
click at [241, 354] on span "COMPLETE" at bounding box center [244, 360] width 64 height 13
click at [202, 253] on div "ALL TASKS ALL TASKS ACTIVE TASKS TASKS IN WRAP UP [PHONE_NUMBER] Wrap up | 00:01" at bounding box center [172, 176] width 262 height 270
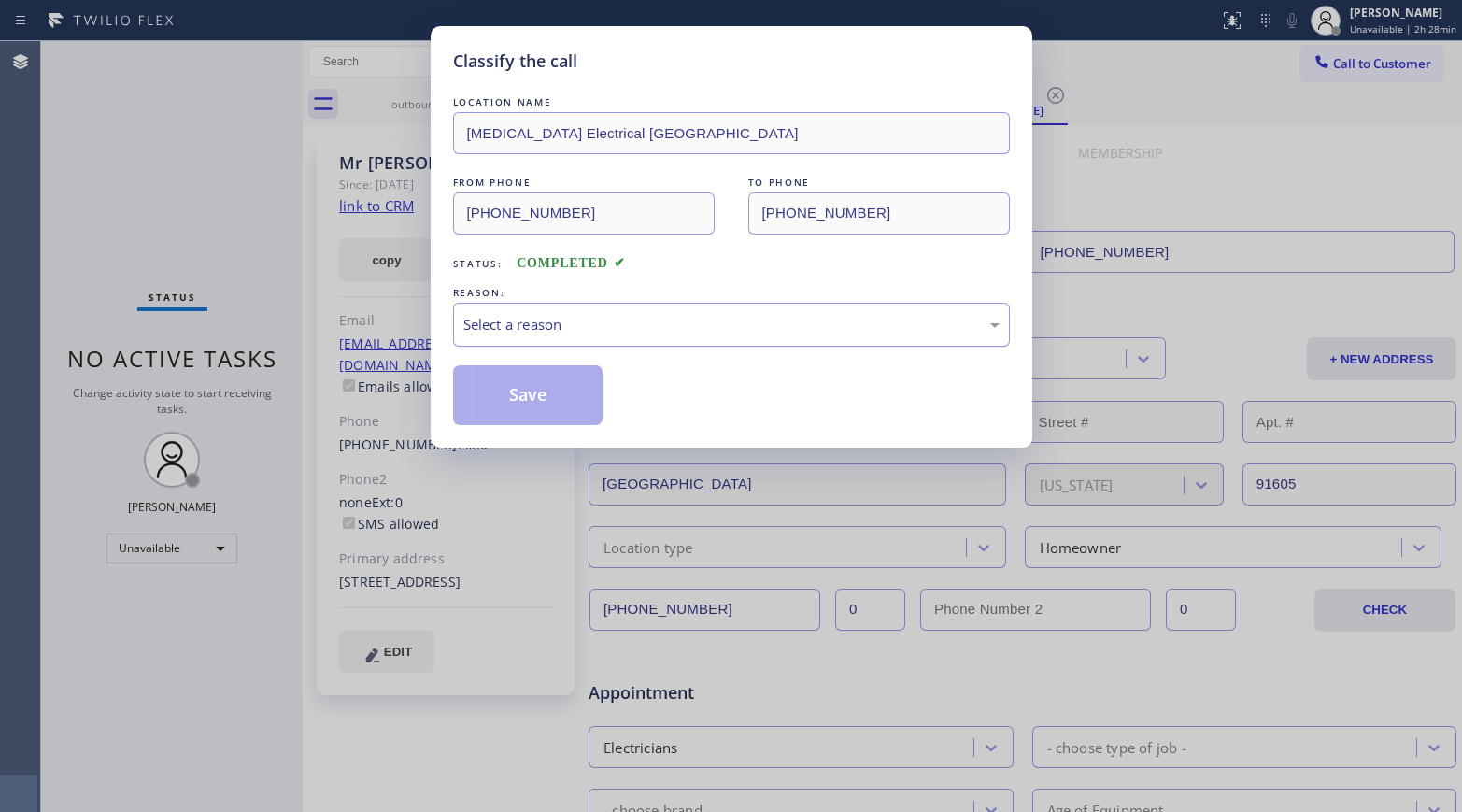
click at [524, 321] on div "Select a reason" at bounding box center [731, 324] width 536 height 21
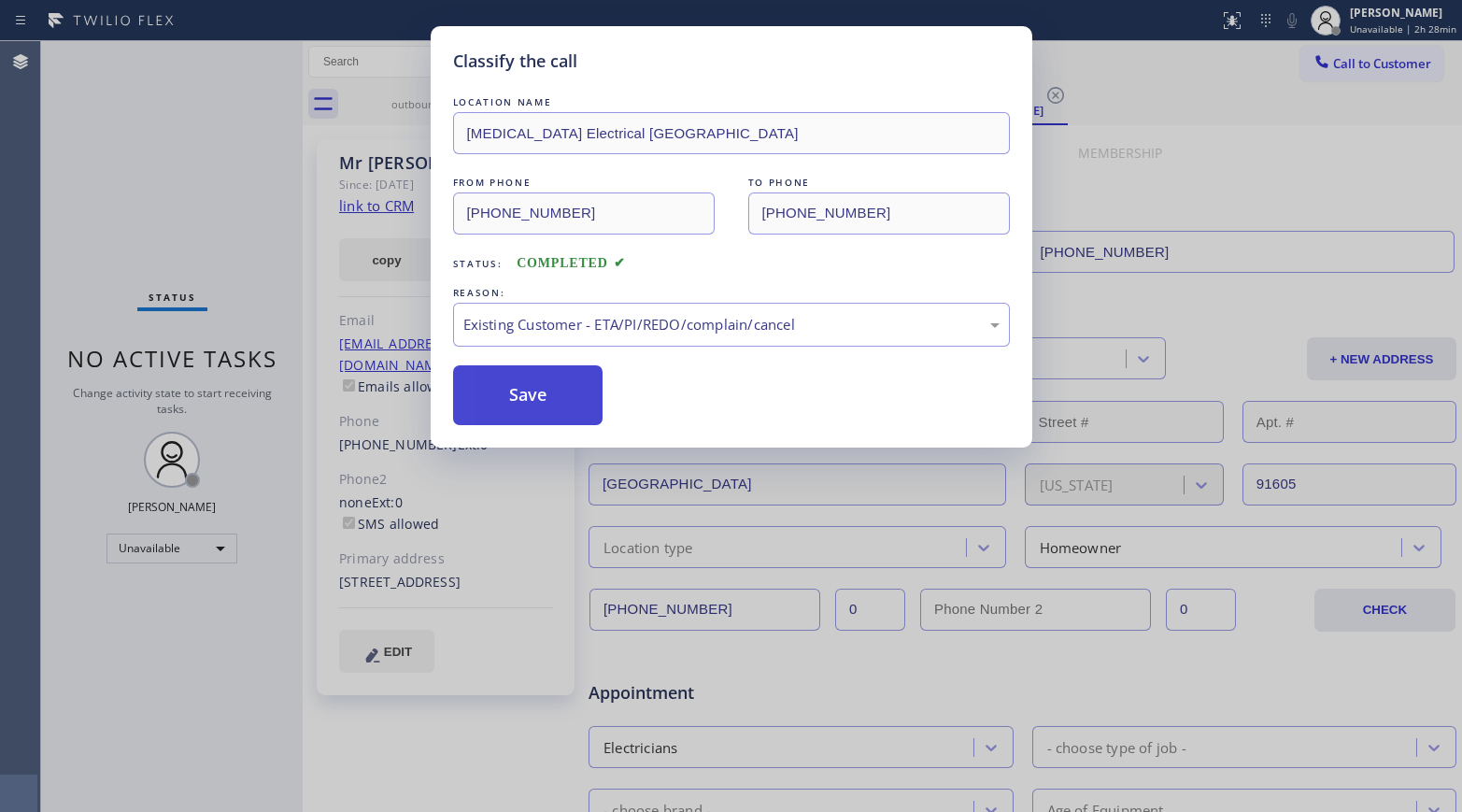
click at [522, 409] on button "Save" at bounding box center [528, 395] width 151 height 59
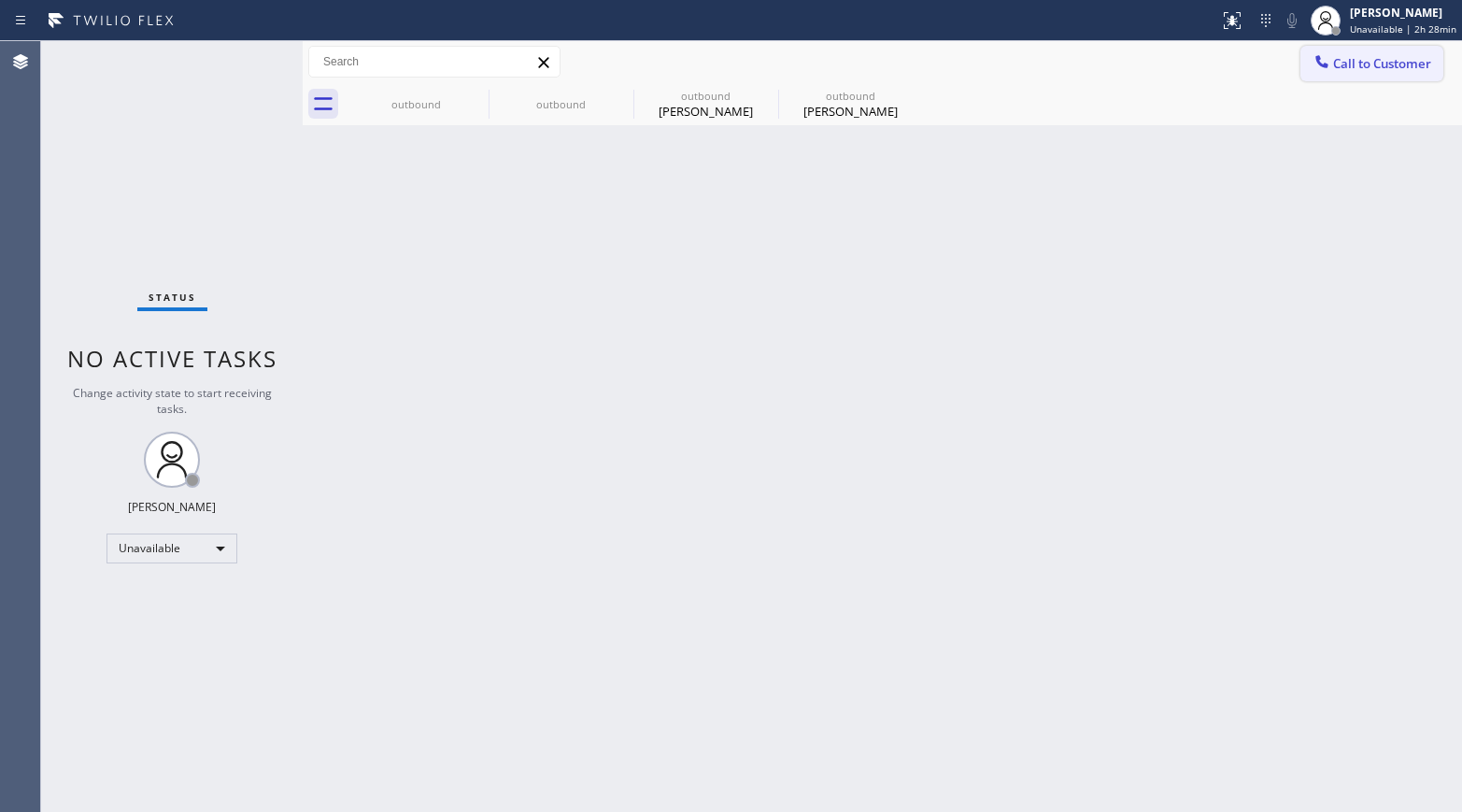
click at [1219, 55] on span "Call to Customer" at bounding box center [1381, 63] width 98 height 17
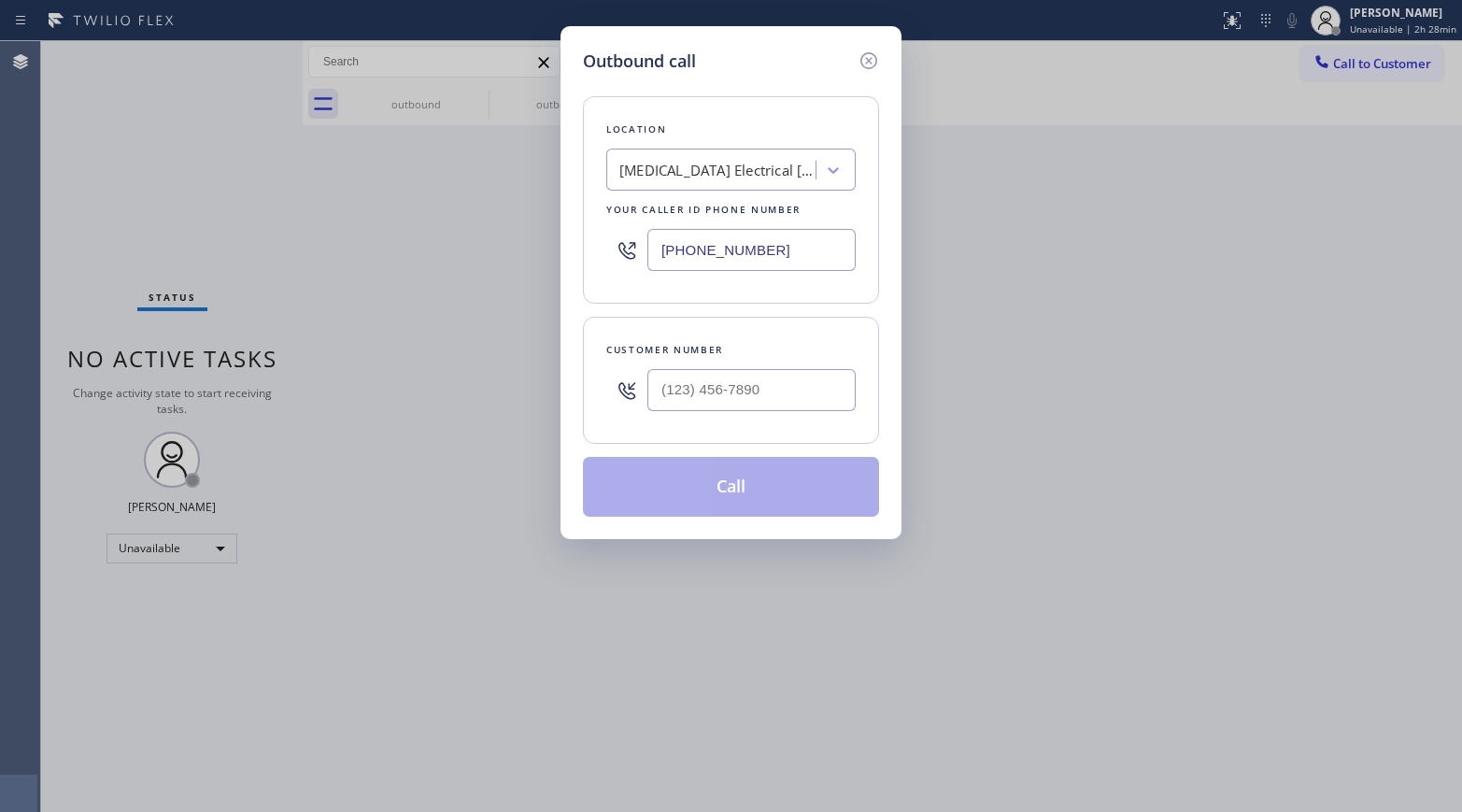
drag, startPoint x: 770, startPoint y: 249, endPoint x: 572, endPoint y: 240, distance: 198.2
click at [586, 240] on div "Location [MEDICAL_DATA] Electrical [GEOGRAPHIC_DATA] Your caller id phone numbe…" at bounding box center [731, 199] width 296 height 207
paste input "562) 373-6727"
type input "[PHONE_NUMBER]"
click at [708, 389] on input "(___) ___-____" at bounding box center [751, 390] width 208 height 42
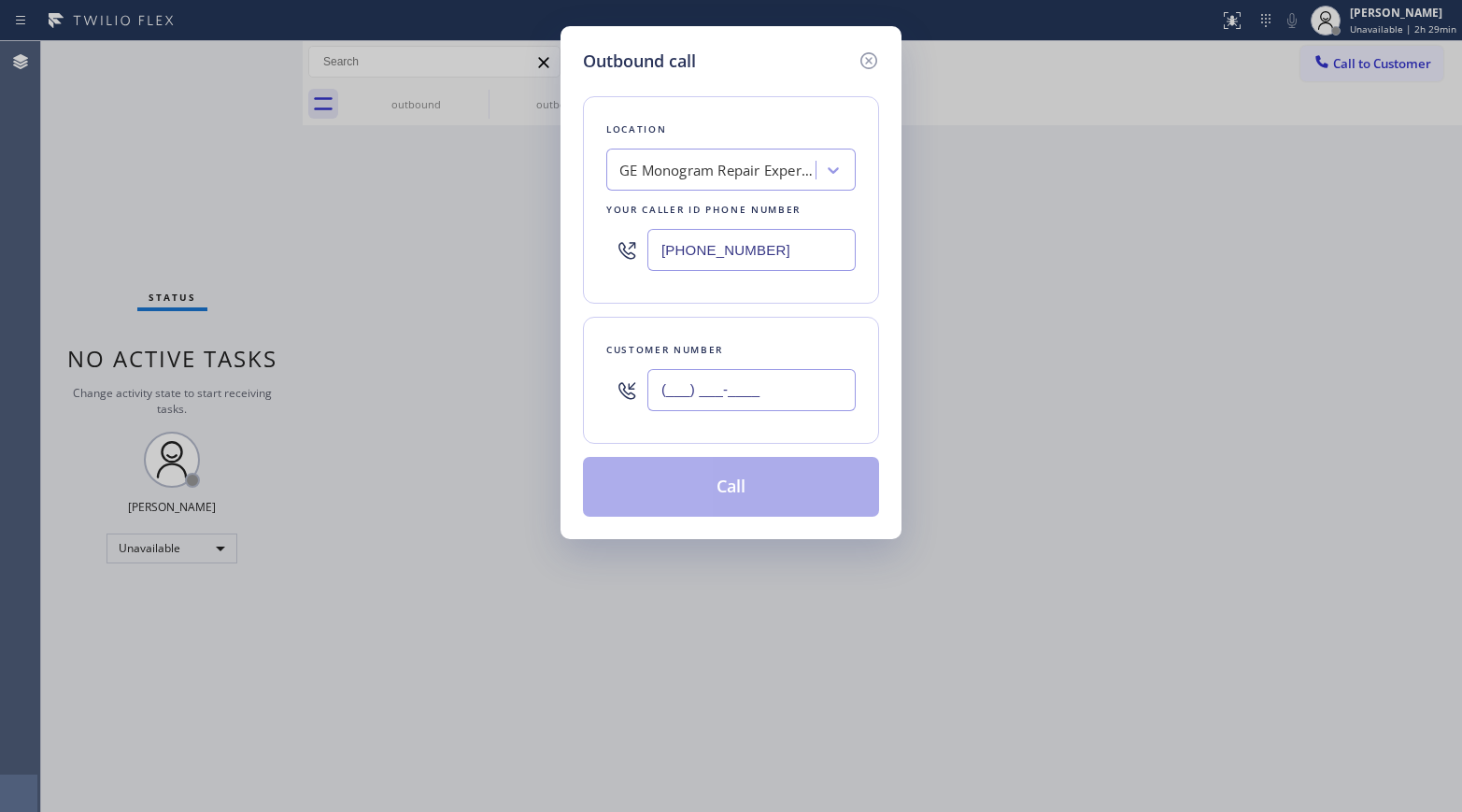
paste input "415) 595-8595"
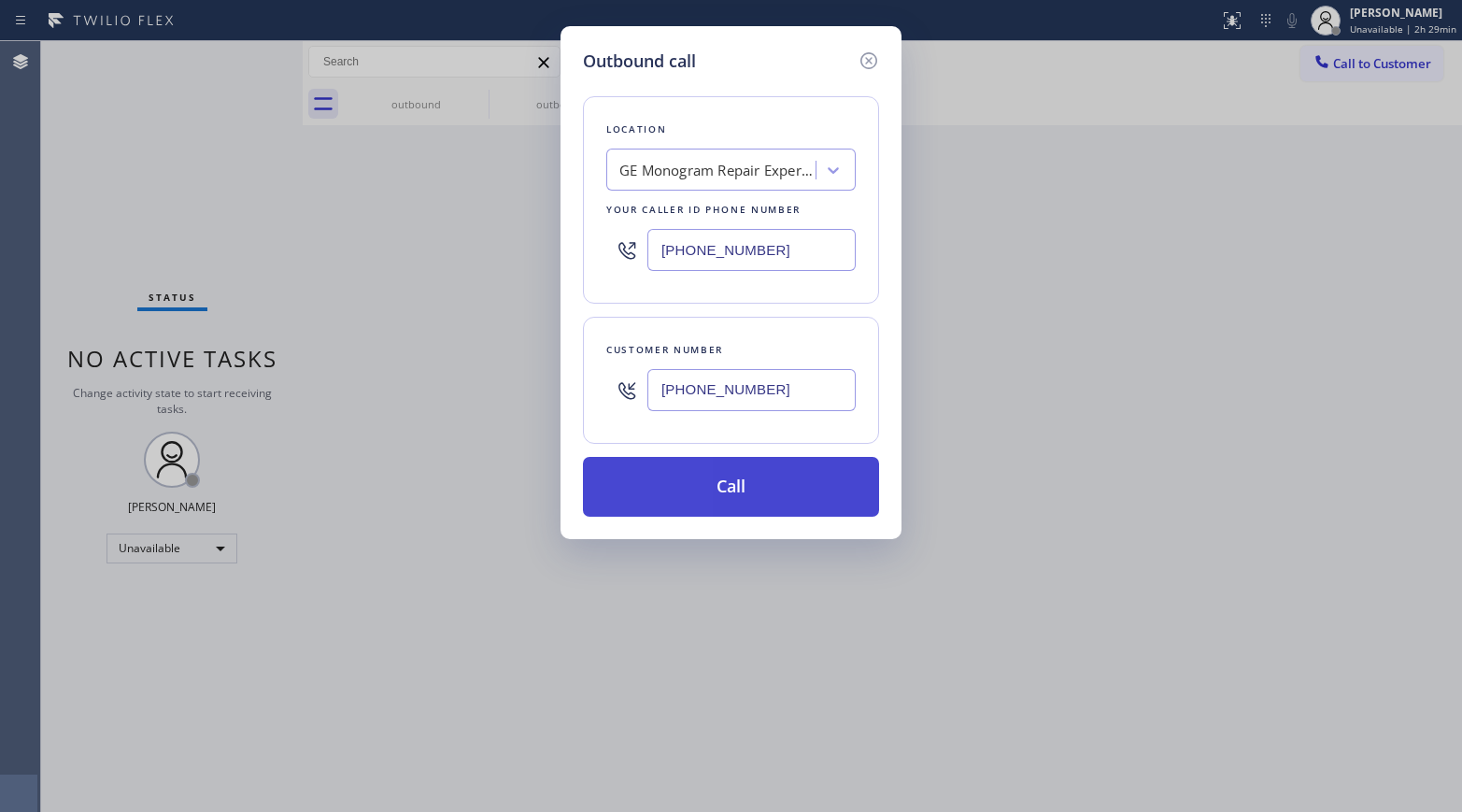
type input "[PHONE_NUMBER]"
click at [727, 490] on button "Call" at bounding box center [731, 486] width 296 height 59
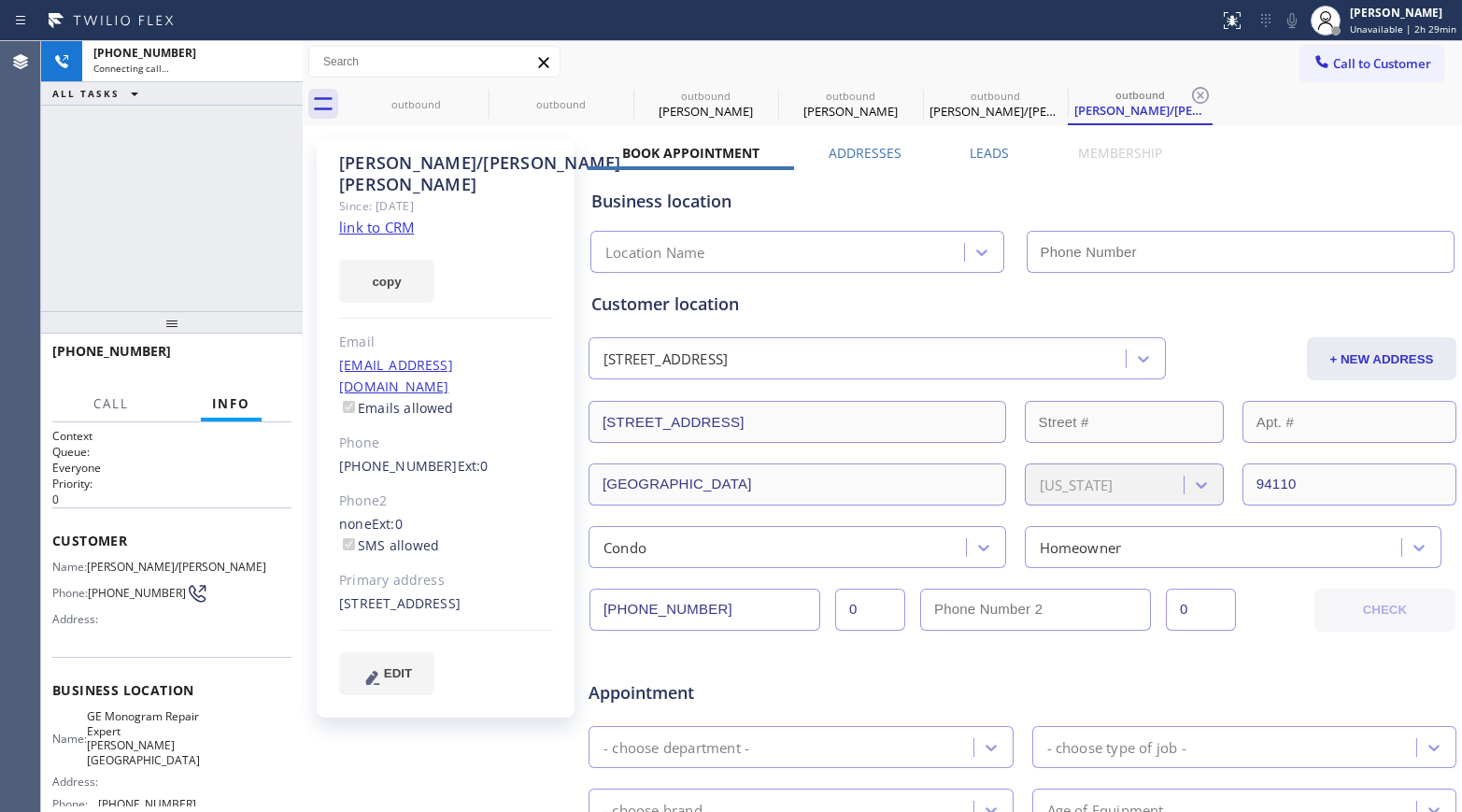
click at [378, 238] on div "copy" at bounding box center [446, 269] width 214 height 64
click at [388, 218] on link "link to CRM" at bounding box center [377, 226] width 75 height 18
type input "[PHONE_NUMBER]"
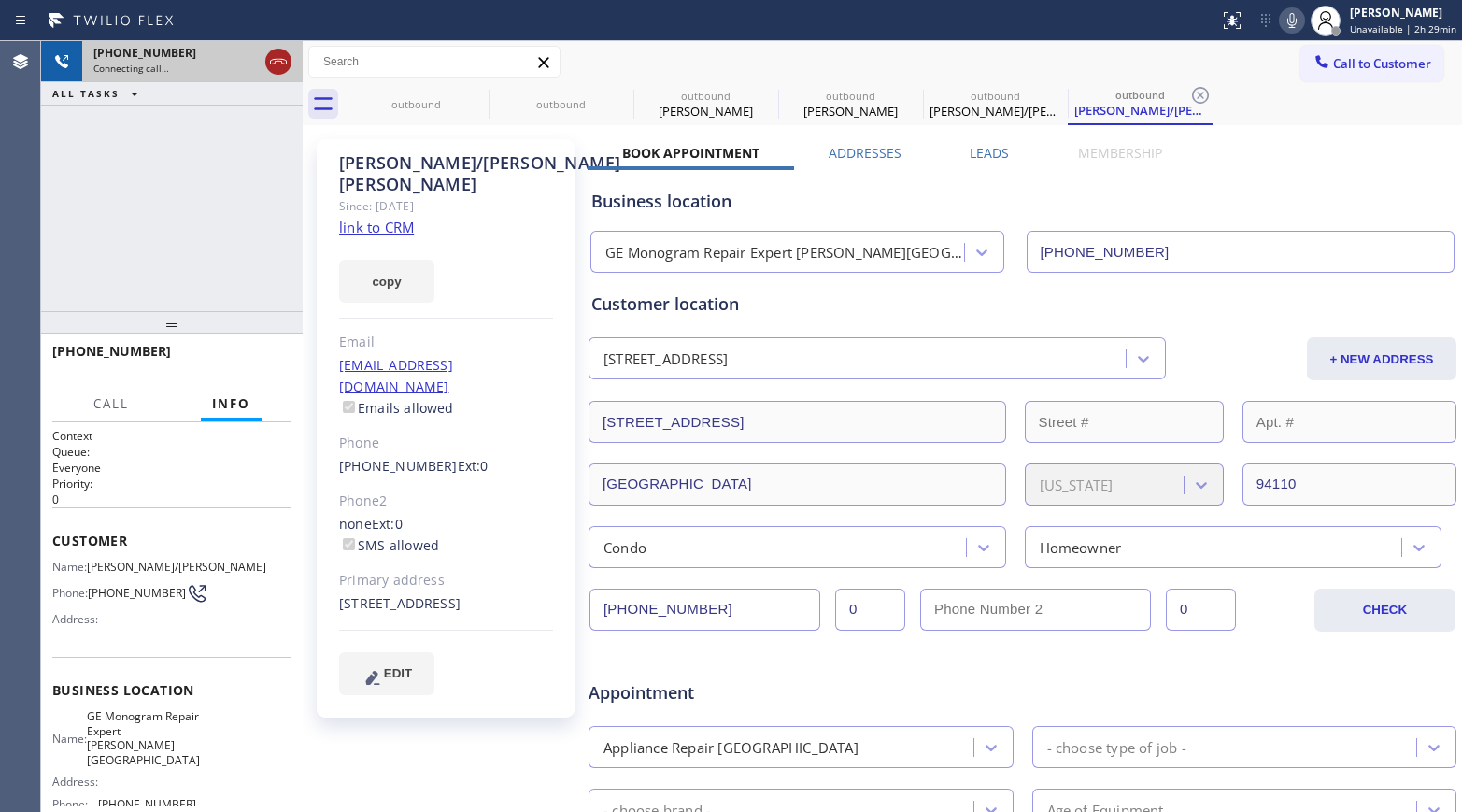
click at [277, 56] on icon at bounding box center [278, 61] width 22 height 22
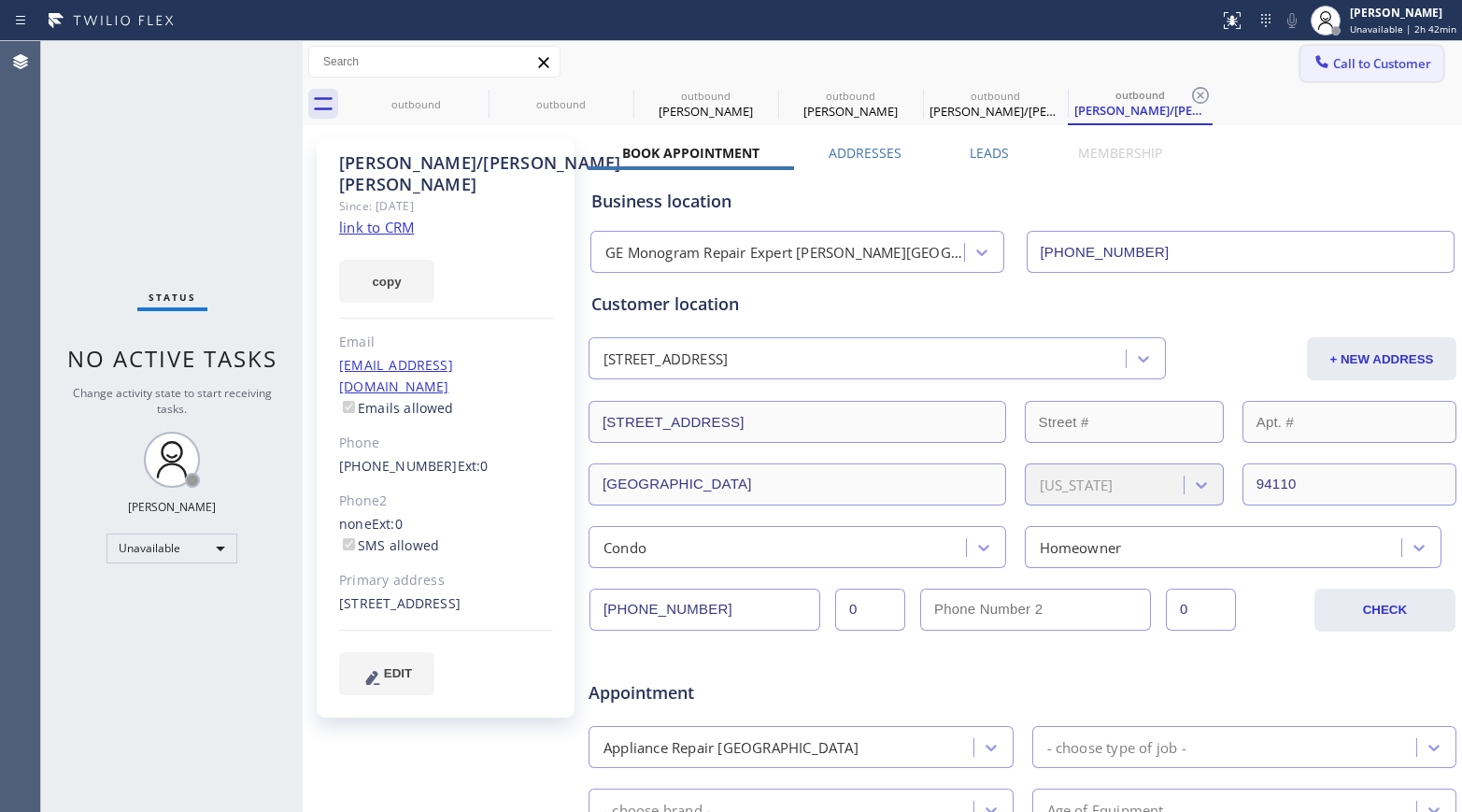
click at [1219, 63] on span "Call to Customer" at bounding box center [1381, 63] width 98 height 17
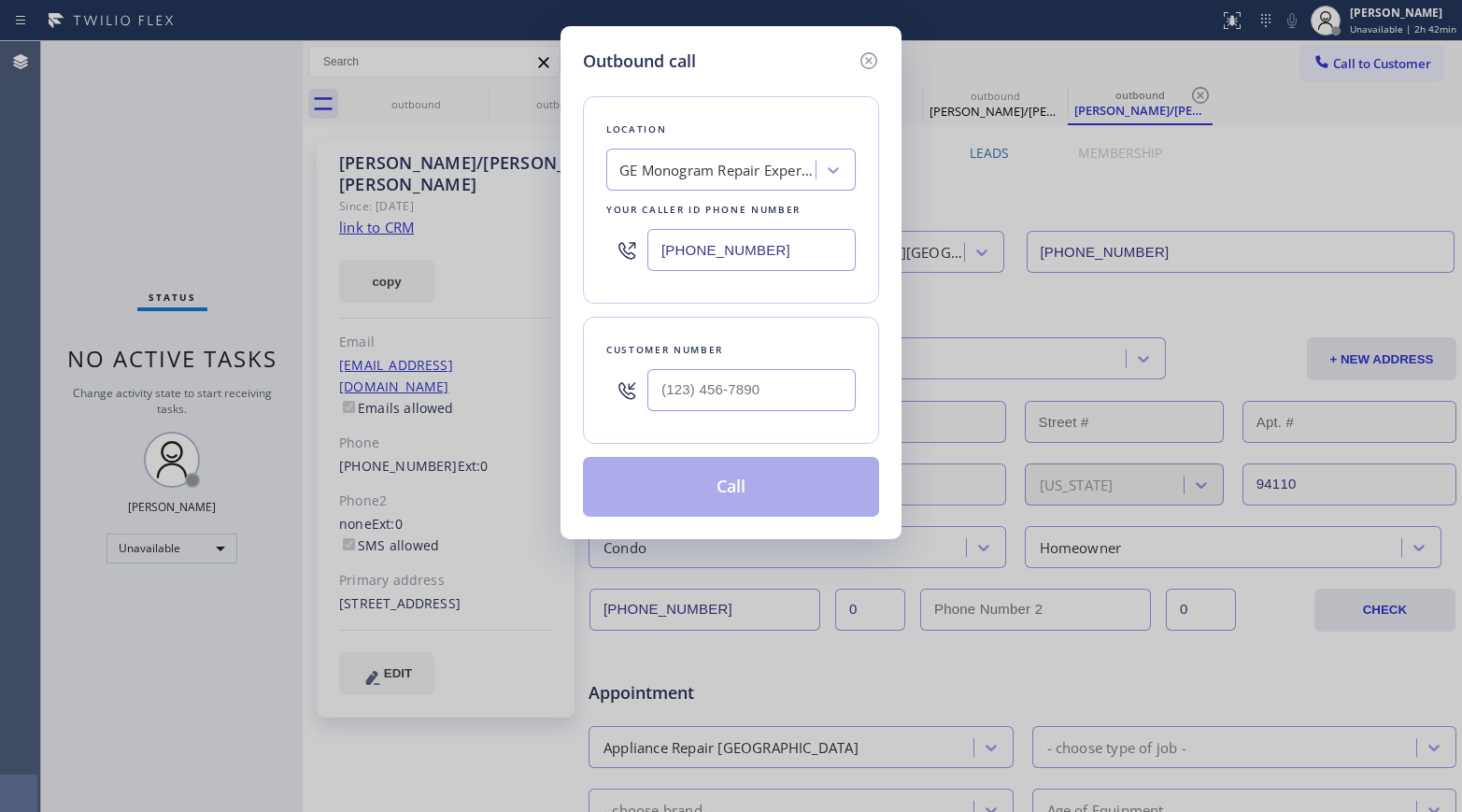
click at [700, 164] on div "GE Monogram Repair Expert [PERSON_NAME][GEOGRAPHIC_DATA]" at bounding box center [717, 171] width 197 height 21
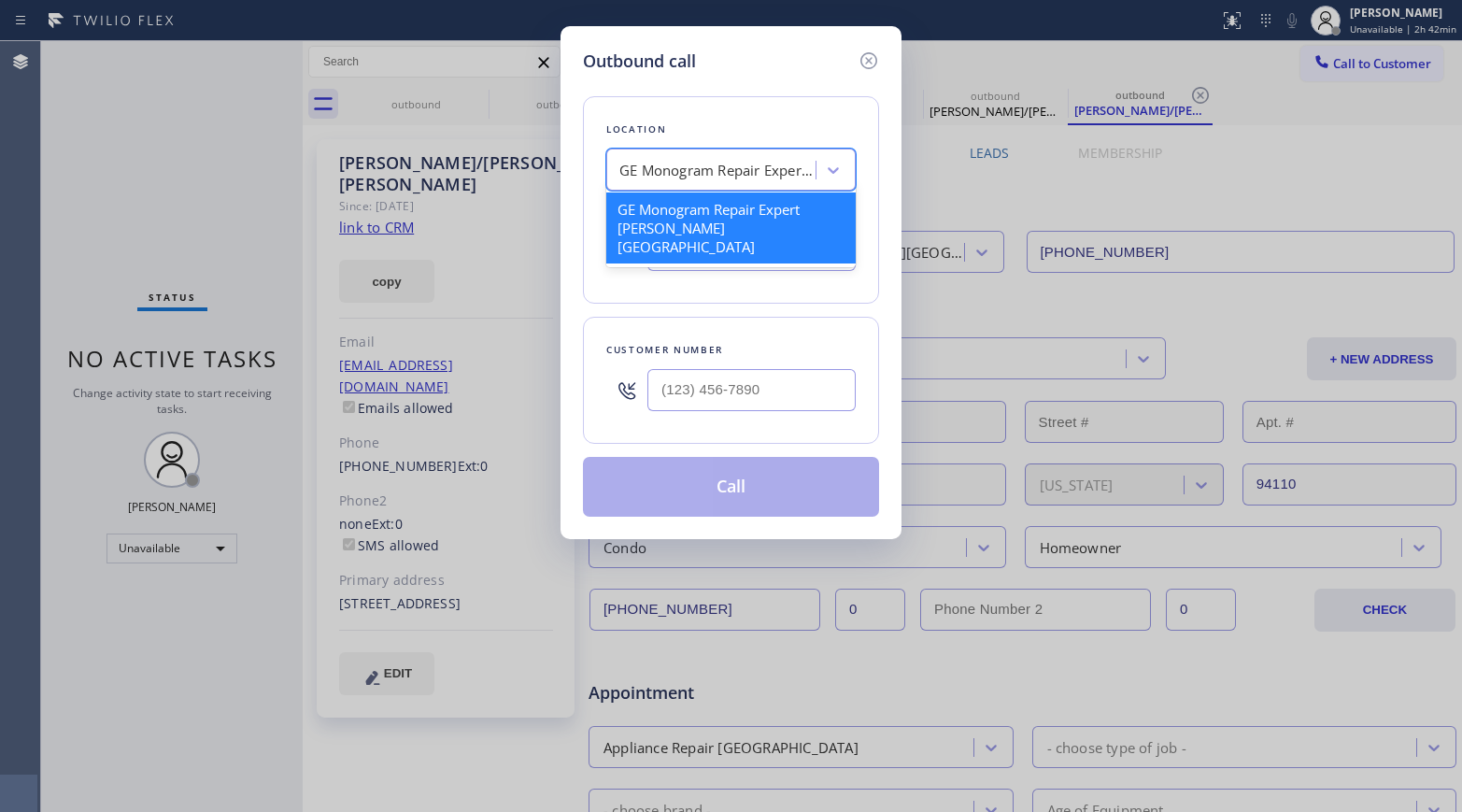
paste input "[MEDICAL_DATA] Electrical [GEOGRAPHIC_DATA]"
type input "[MEDICAL_DATA] Electrical [GEOGRAPHIC_DATA]"
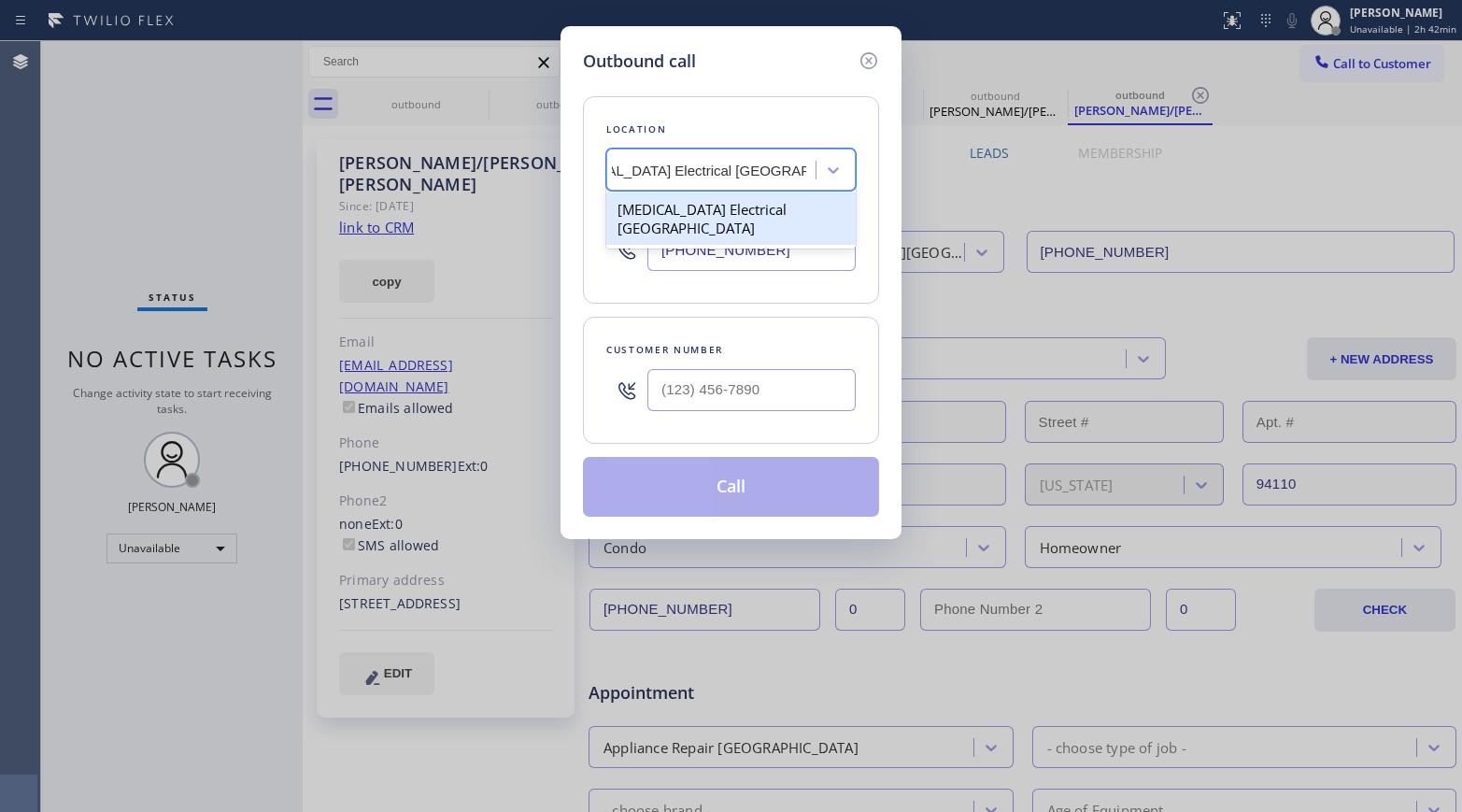
click at [692, 213] on div "[MEDICAL_DATA] Electrical [GEOGRAPHIC_DATA]" at bounding box center [731, 219] width 249 height 53
type input "[PHONE_NUMBER]"
click at [710, 392] on input "text" at bounding box center [751, 390] width 208 height 42
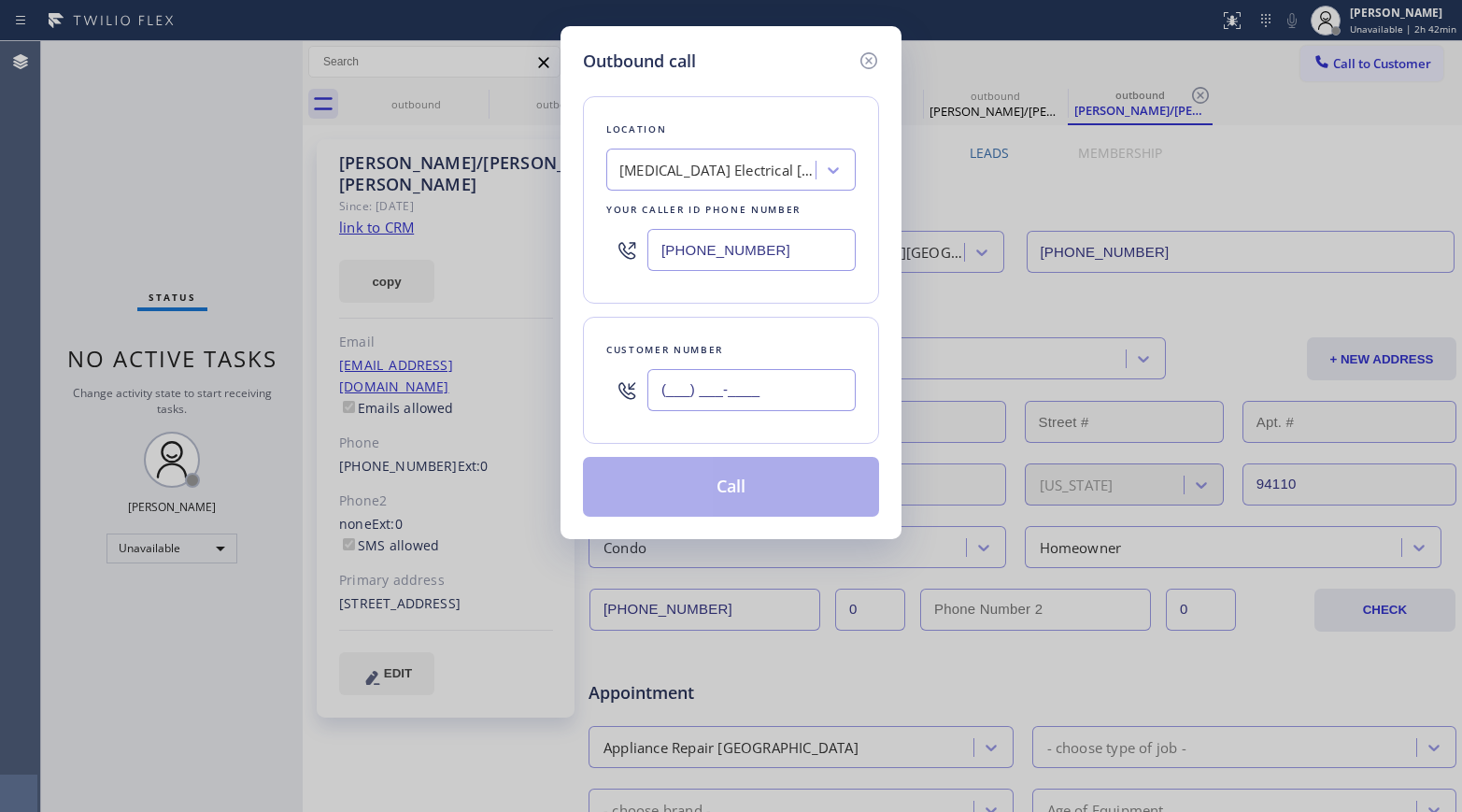
paste input "714) 837-0778"
type input "[PHONE_NUMBER]"
click at [700, 342] on div "Customer number" at bounding box center [731, 350] width 249 height 19
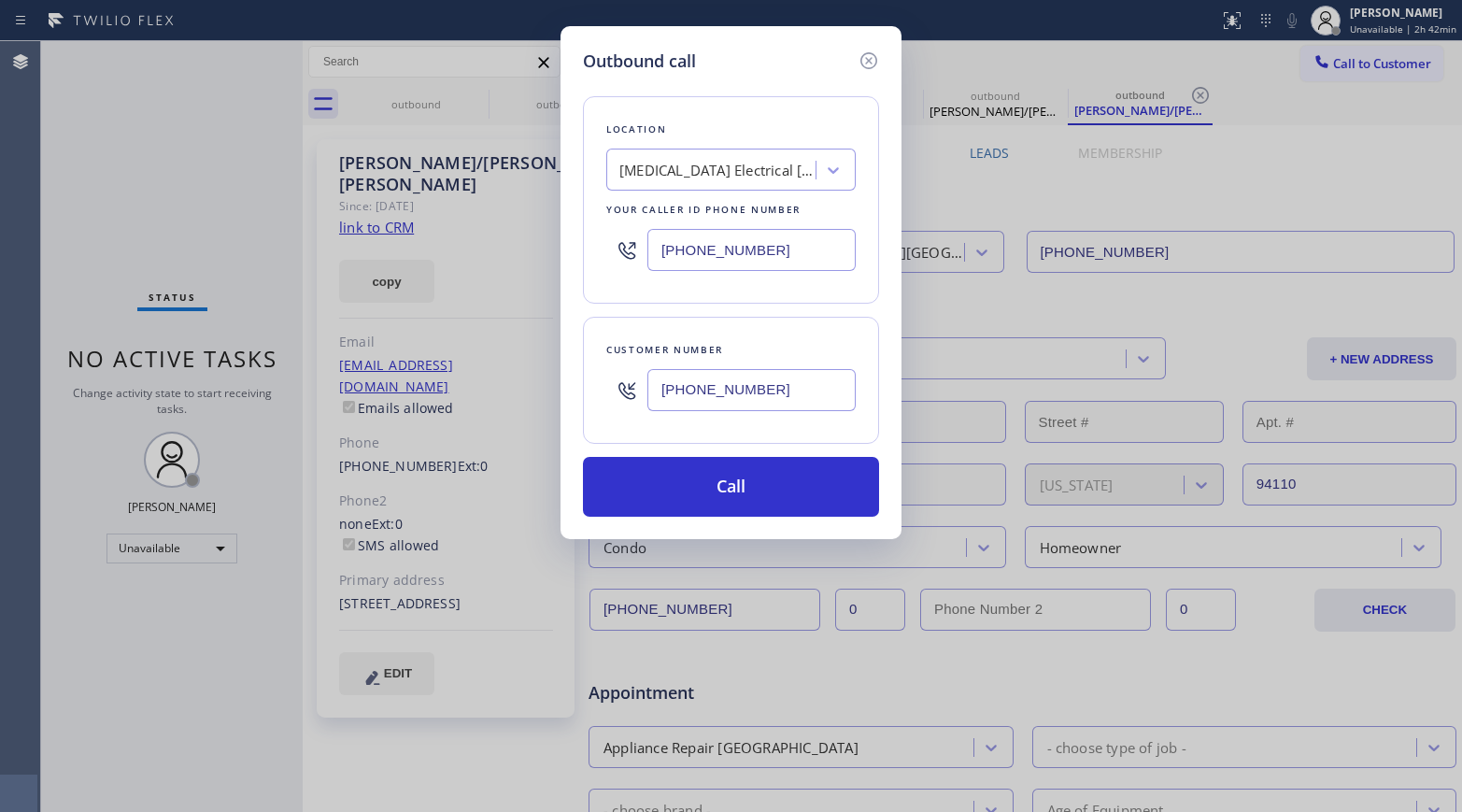
drag, startPoint x: 886, startPoint y: 751, endPoint x: 856, endPoint y: 669, distance: 87.3
click at [886, 648] on div "Outbound call Location [MEDICAL_DATA] Electrical [GEOGRAPHIC_DATA] Your caller …" at bounding box center [731, 406] width 1462 height 812
click at [77, 496] on div "Outbound call Location [MEDICAL_DATA] Electrical [GEOGRAPHIC_DATA] Your caller …" at bounding box center [731, 406] width 1462 height 812
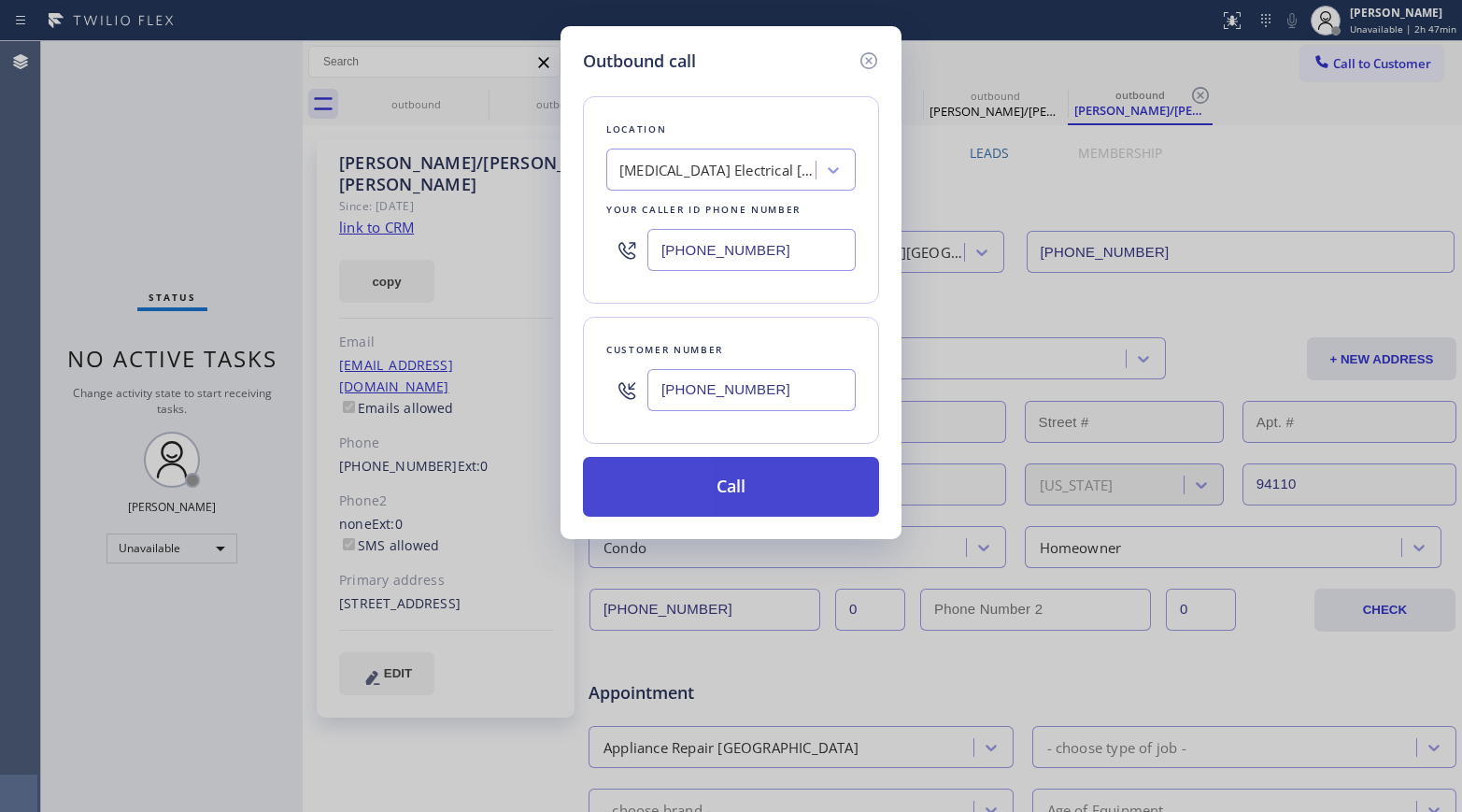
click at [664, 501] on button "Call" at bounding box center [731, 486] width 296 height 59
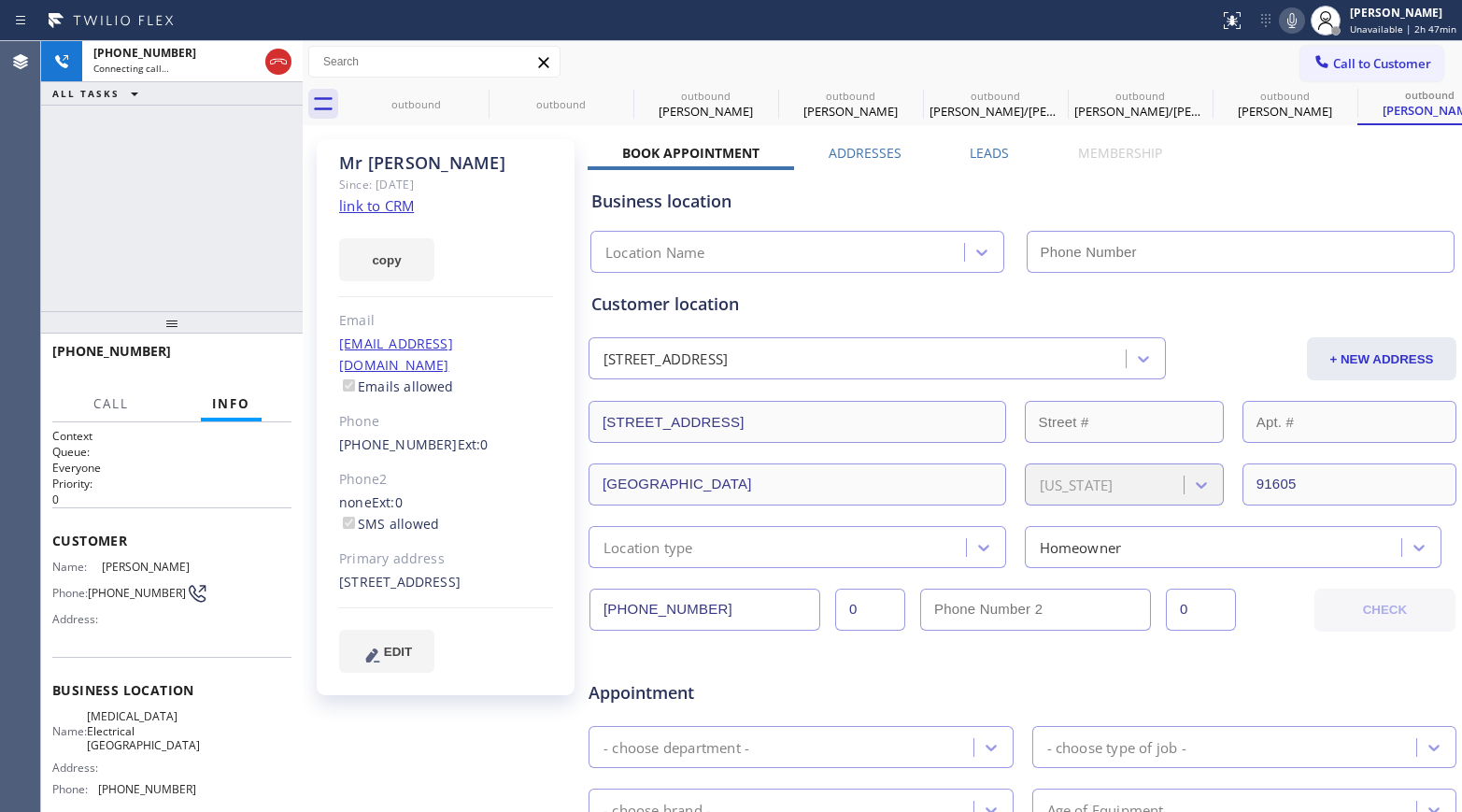
type input "[PHONE_NUMBER]"
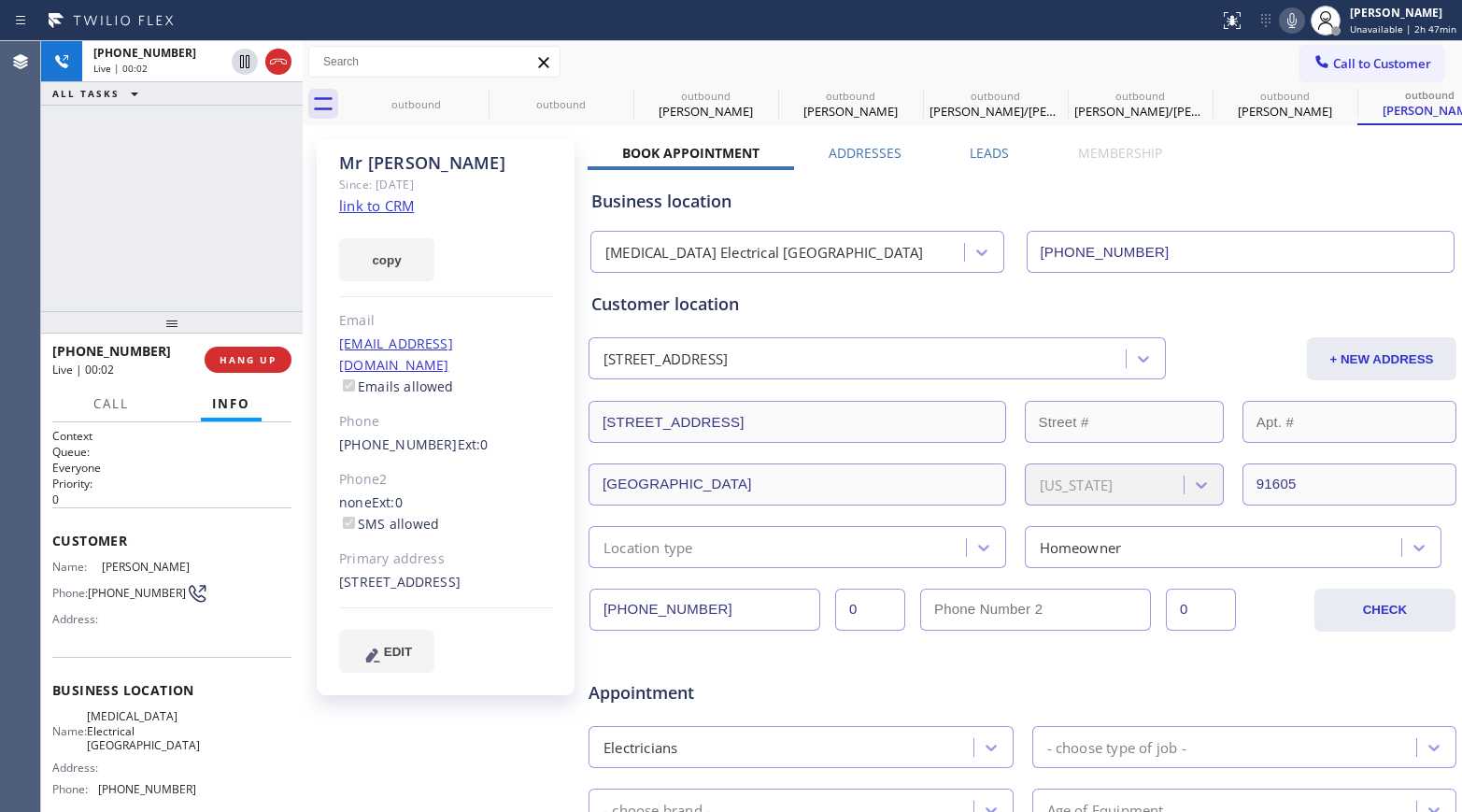
click at [77, 197] on div "[PHONE_NUMBER] Live | 00:02 ALL TASKS ALL TASKS ACTIVE TASKS TASKS IN WRAP UP" at bounding box center [172, 176] width 262 height 270
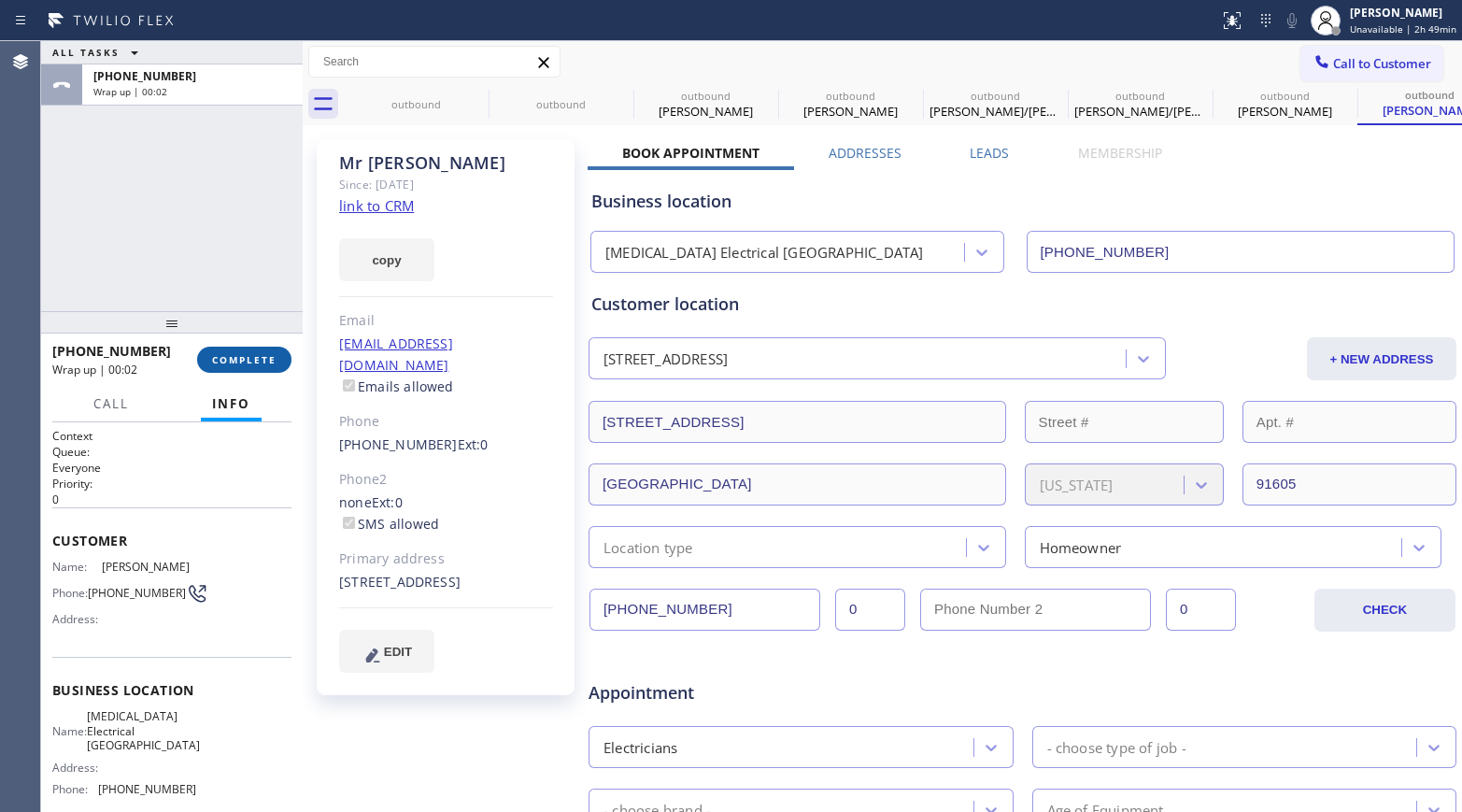
click at [241, 349] on button "COMPLETE" at bounding box center [244, 359] width 94 height 26
click at [215, 263] on div "ALL TASKS ALL TASKS ACTIVE TASKS TASKS IN WRAP UP [PHONE_NUMBER] Wrap up | 00:02" at bounding box center [172, 176] width 262 height 270
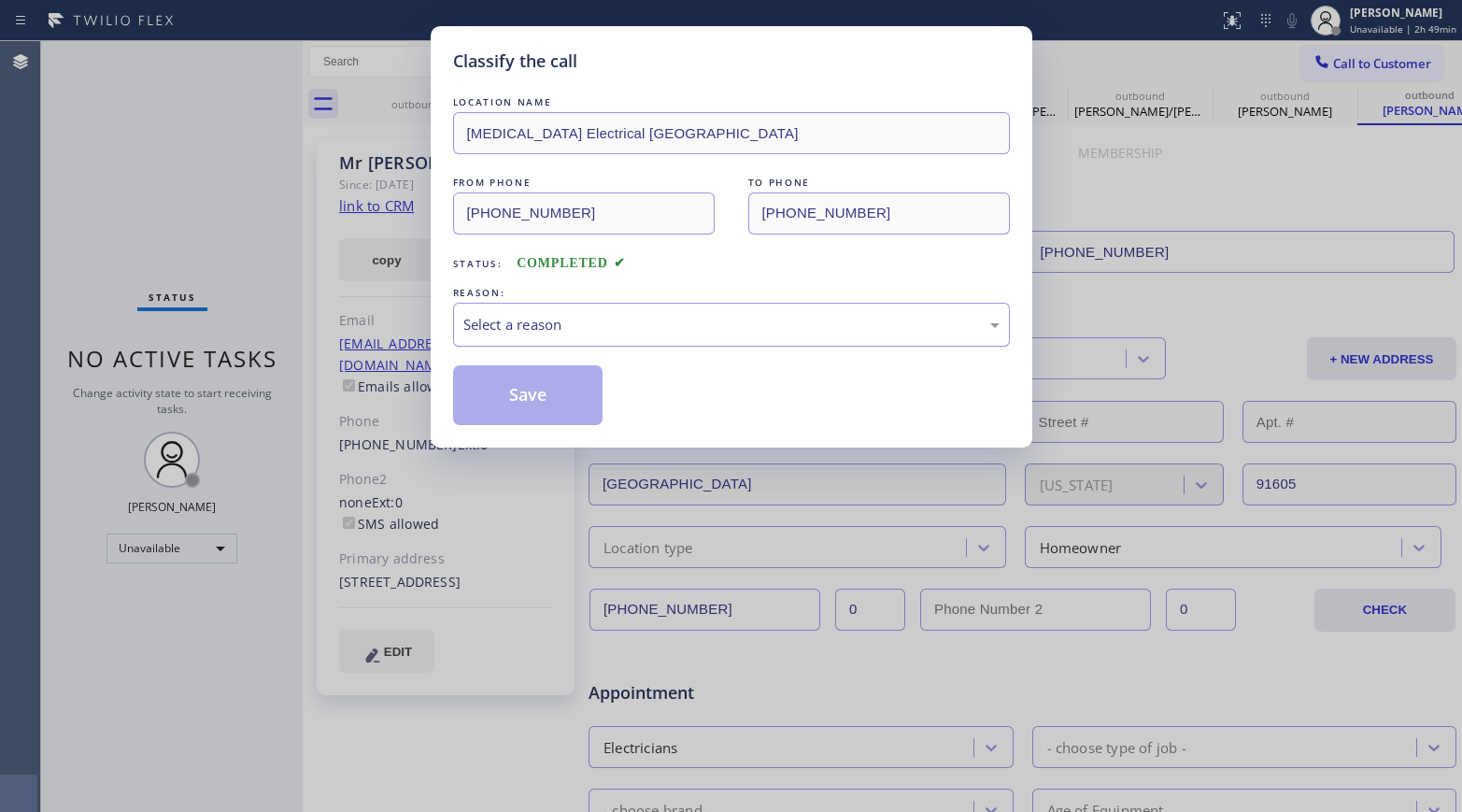
click at [537, 313] on div "Select a reason" at bounding box center [731, 324] width 536 height 21
click at [494, 363] on div "LOCATION NAME [MEDICAL_DATA] Electrical [GEOGRAPHIC_DATA] FROM PHONE [PHONE_NUM…" at bounding box center [731, 258] width 557 height 333
click at [490, 387] on button "Save" at bounding box center [528, 395] width 151 height 59
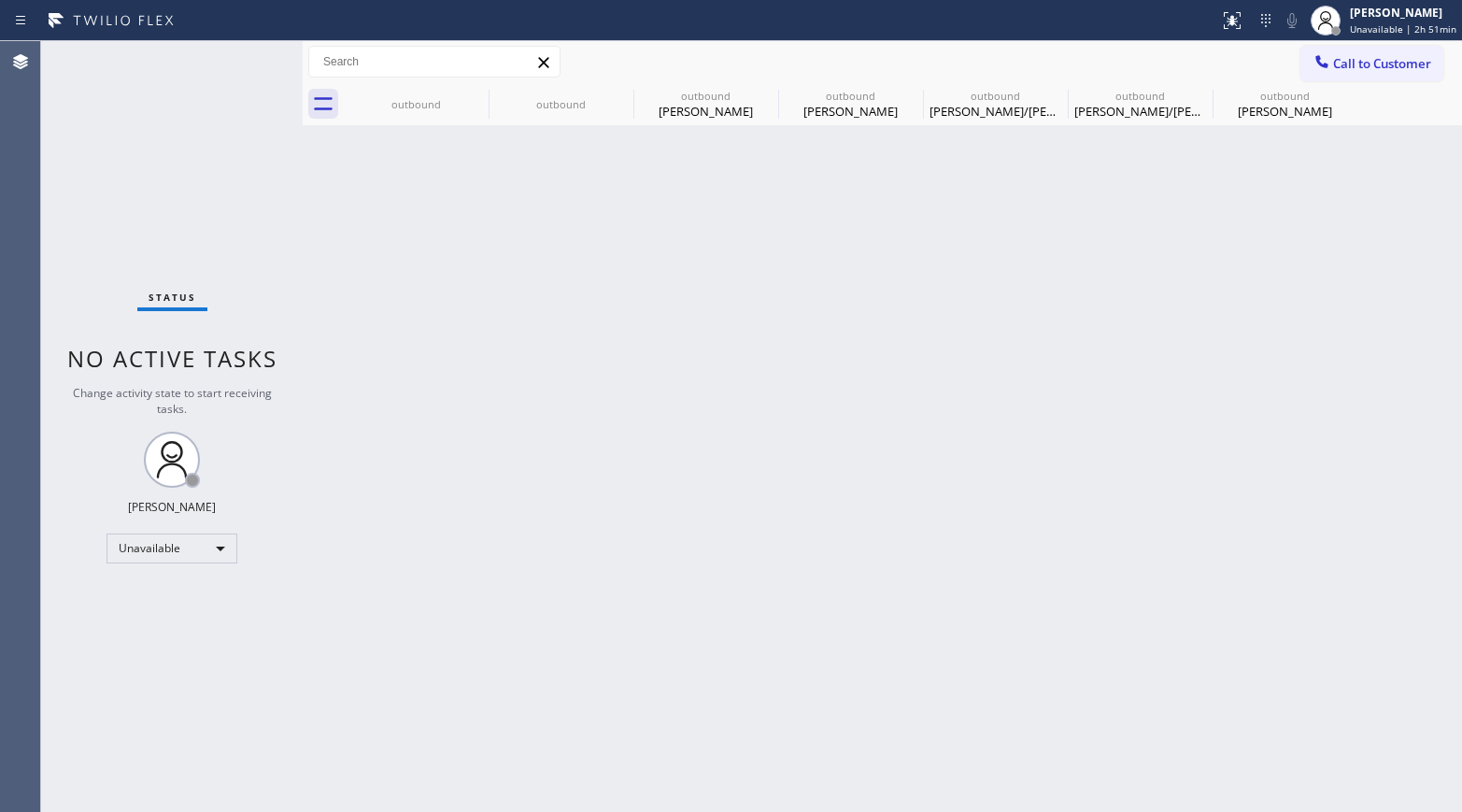
click at [85, 177] on div "Status No active tasks Change activity state to start receiving tasks. [PERSON_…" at bounding box center [172, 427] width 262 height 771
click at [1219, 58] on span "Call to Customer" at bounding box center [1381, 63] width 98 height 17
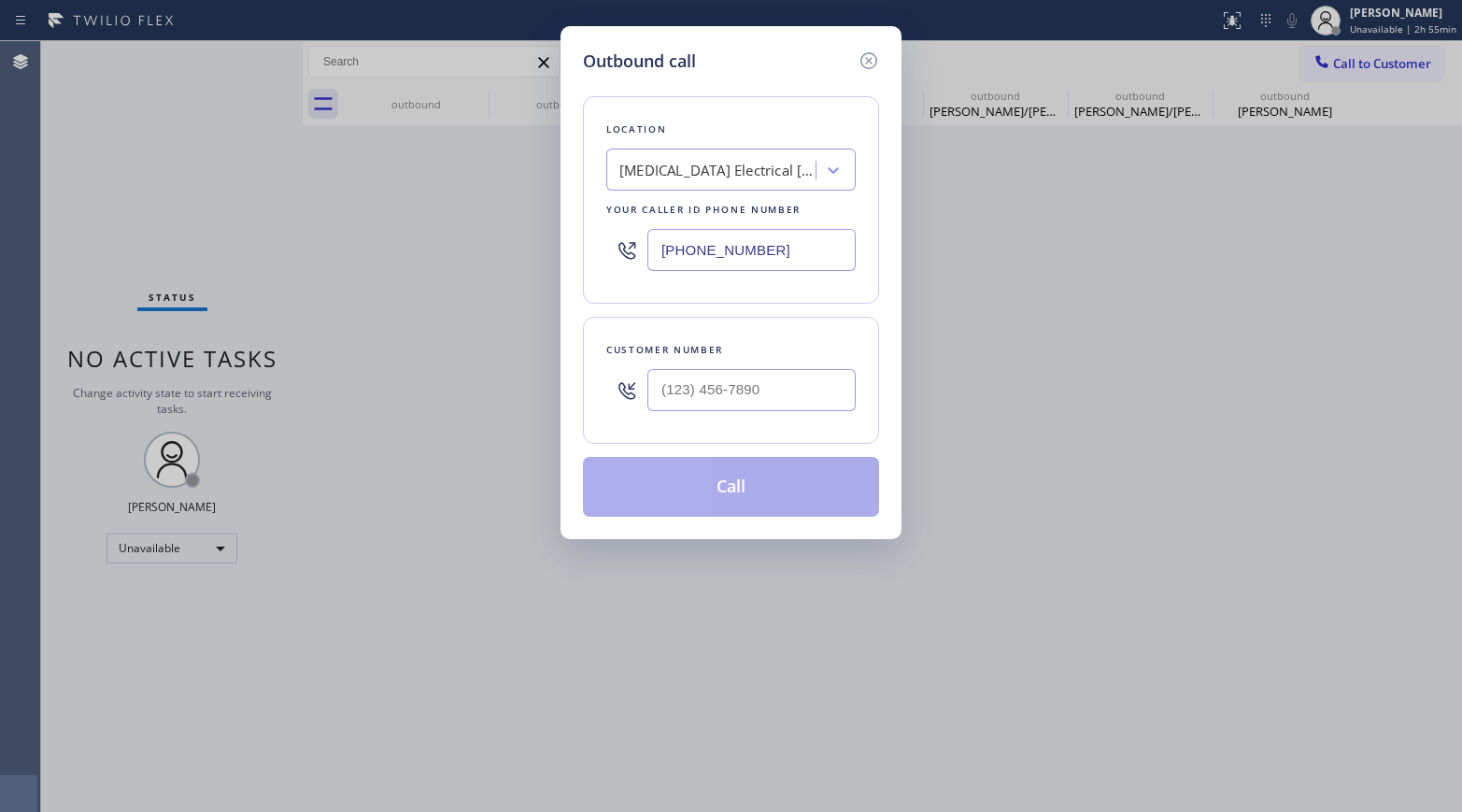
click at [702, 173] on div "[MEDICAL_DATA] Electrical [GEOGRAPHIC_DATA]" at bounding box center [717, 171] width 197 height 21
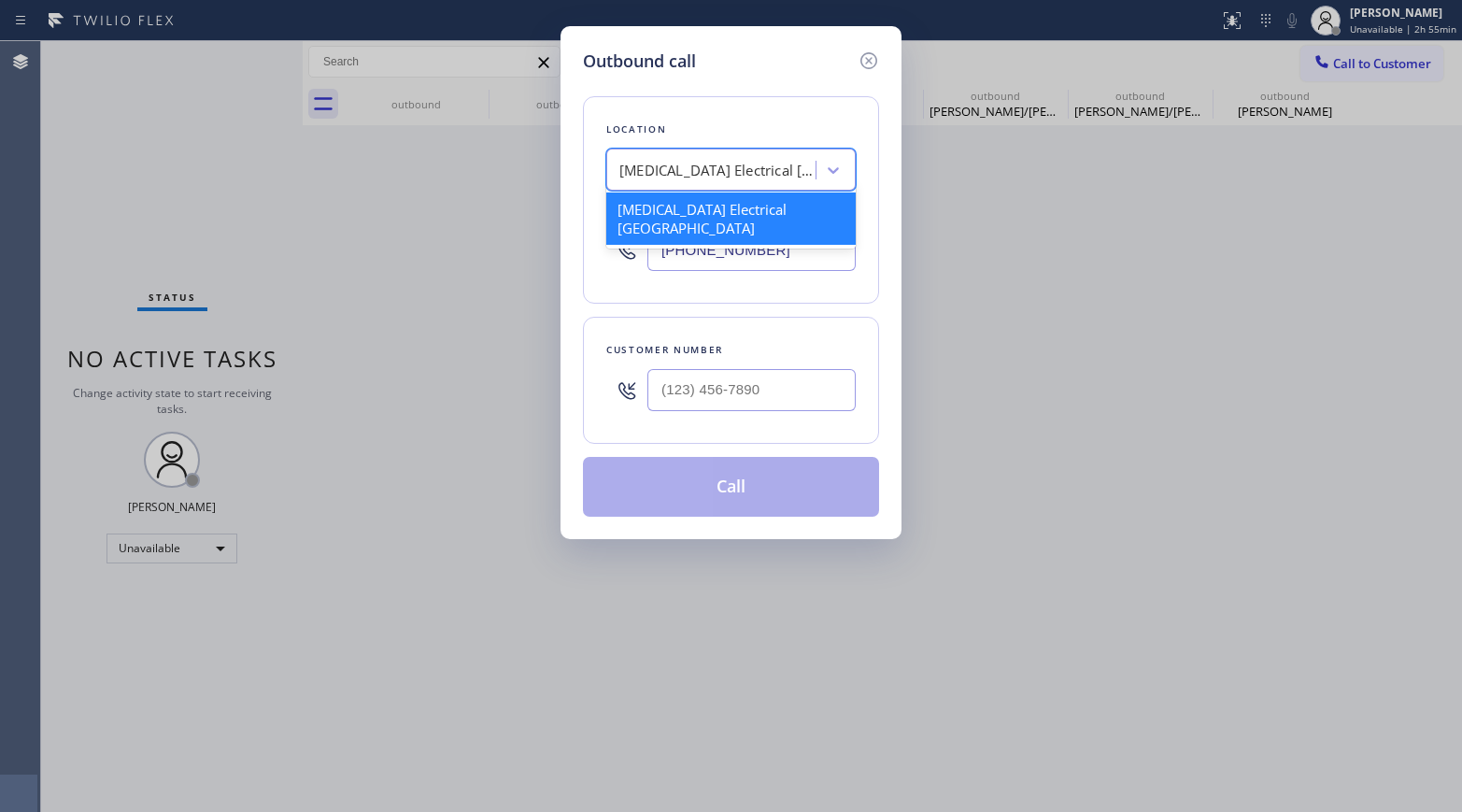
paste input "Star Heating and Cooling Company"
type input "Star Heating and Cooling Company"
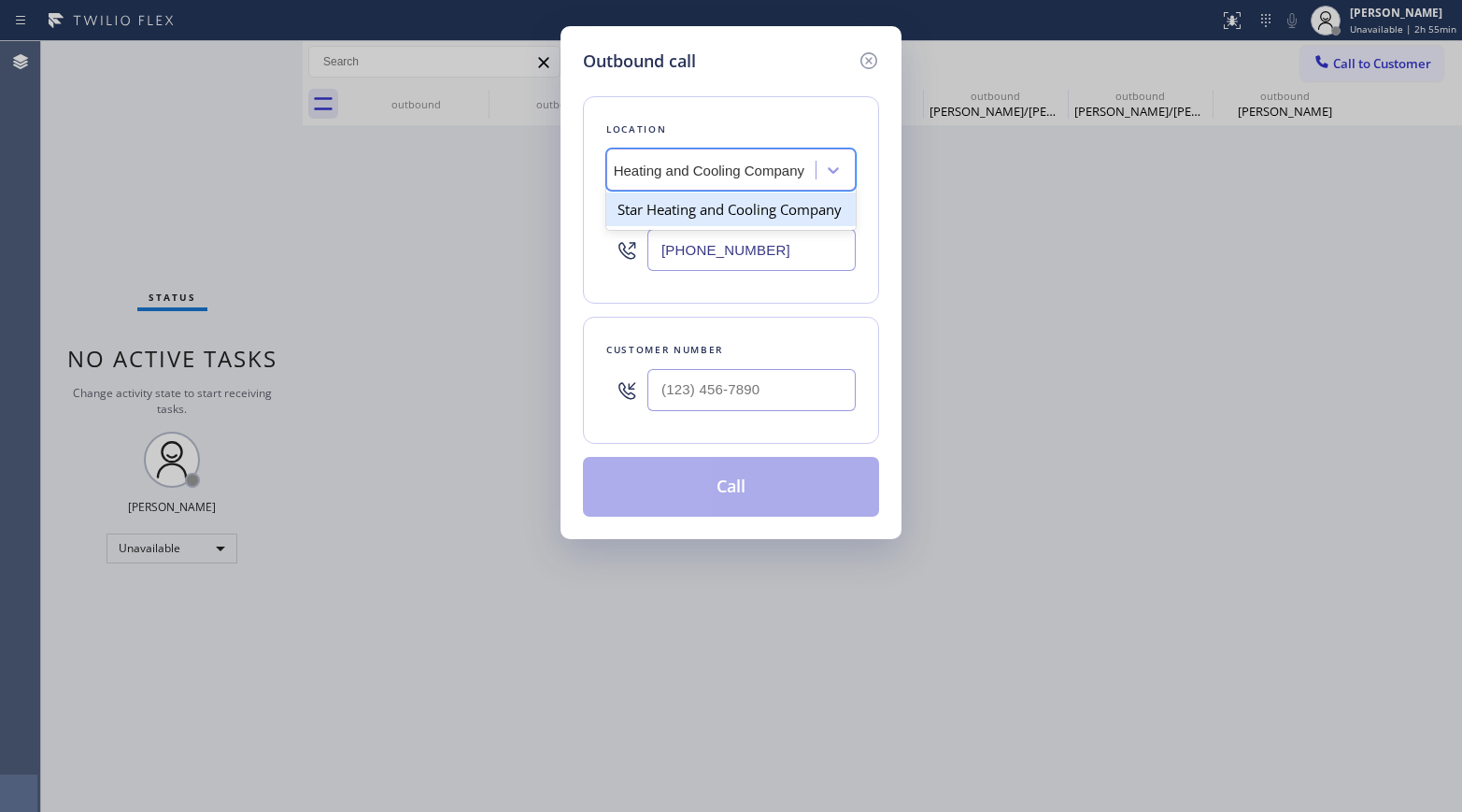
click at [688, 212] on div "Star Heating and Cooling Company" at bounding box center [731, 209] width 249 height 34
type input "[PHONE_NUMBER]"
click at [793, 404] on input "text" at bounding box center [751, 390] width 208 height 42
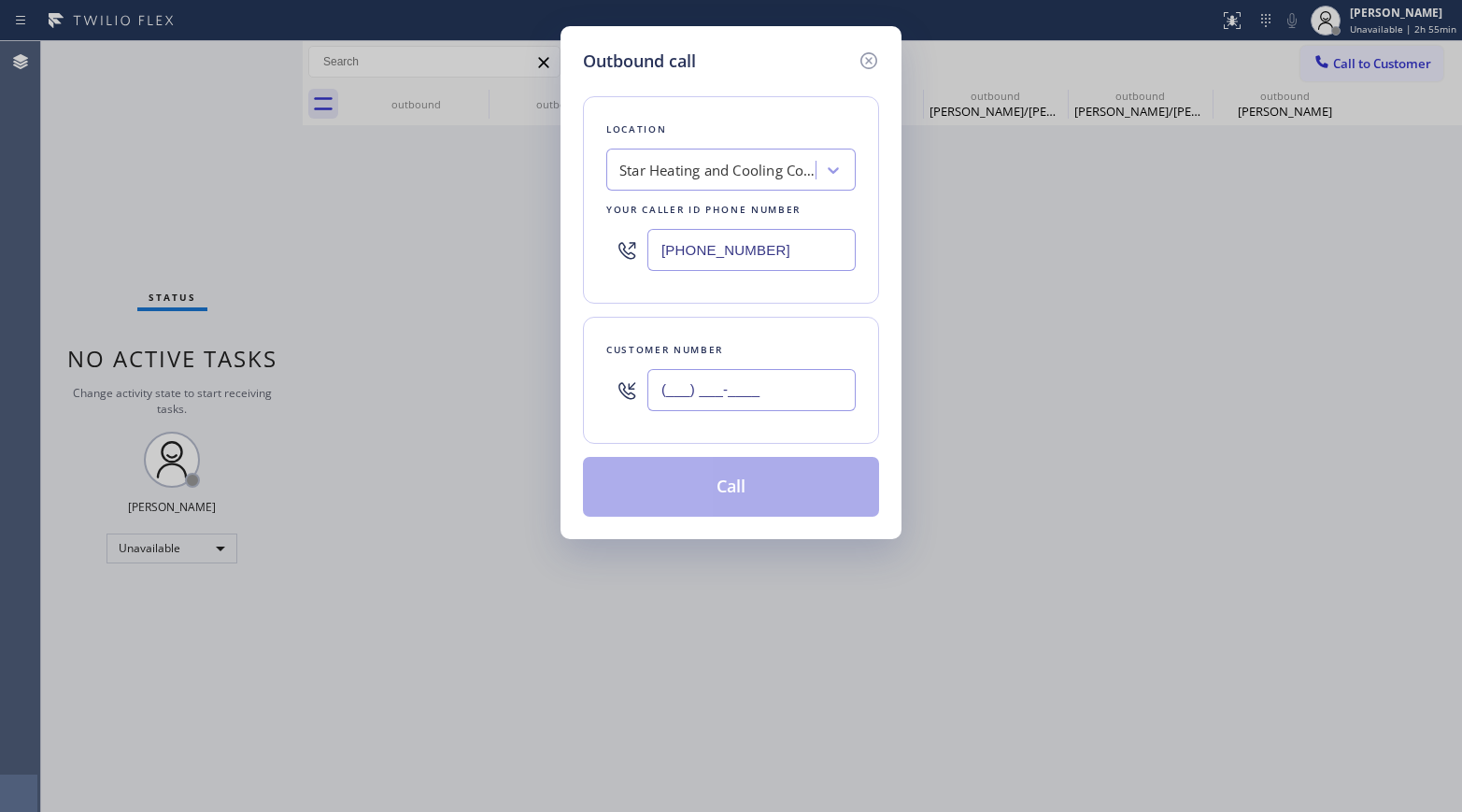
paste input "347) 687-1227"
type input "[PHONE_NUMBER]"
click at [759, 336] on div "Customer number [PHONE_NUMBER]" at bounding box center [731, 380] width 296 height 127
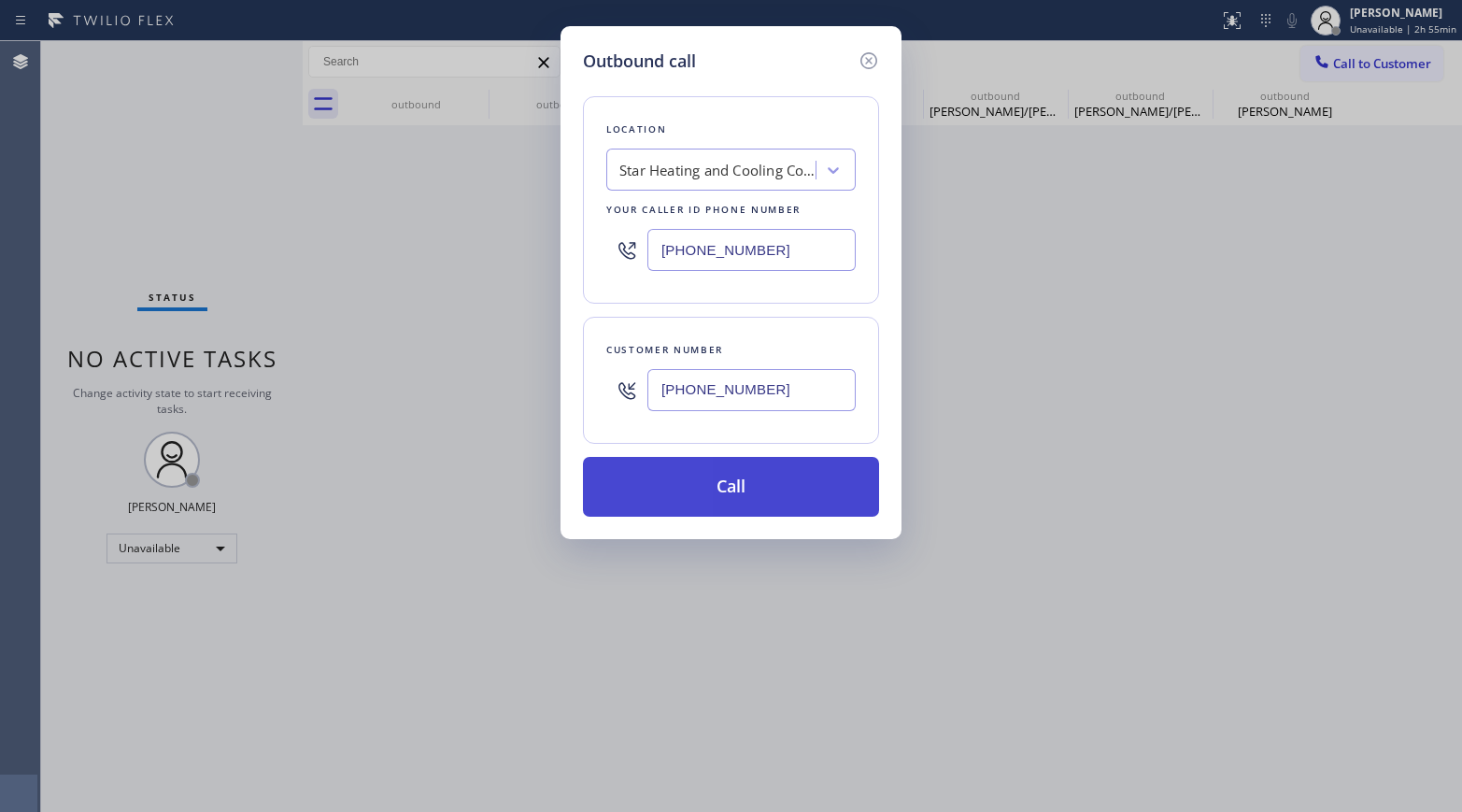
click at [725, 499] on button "Call" at bounding box center [731, 486] width 296 height 59
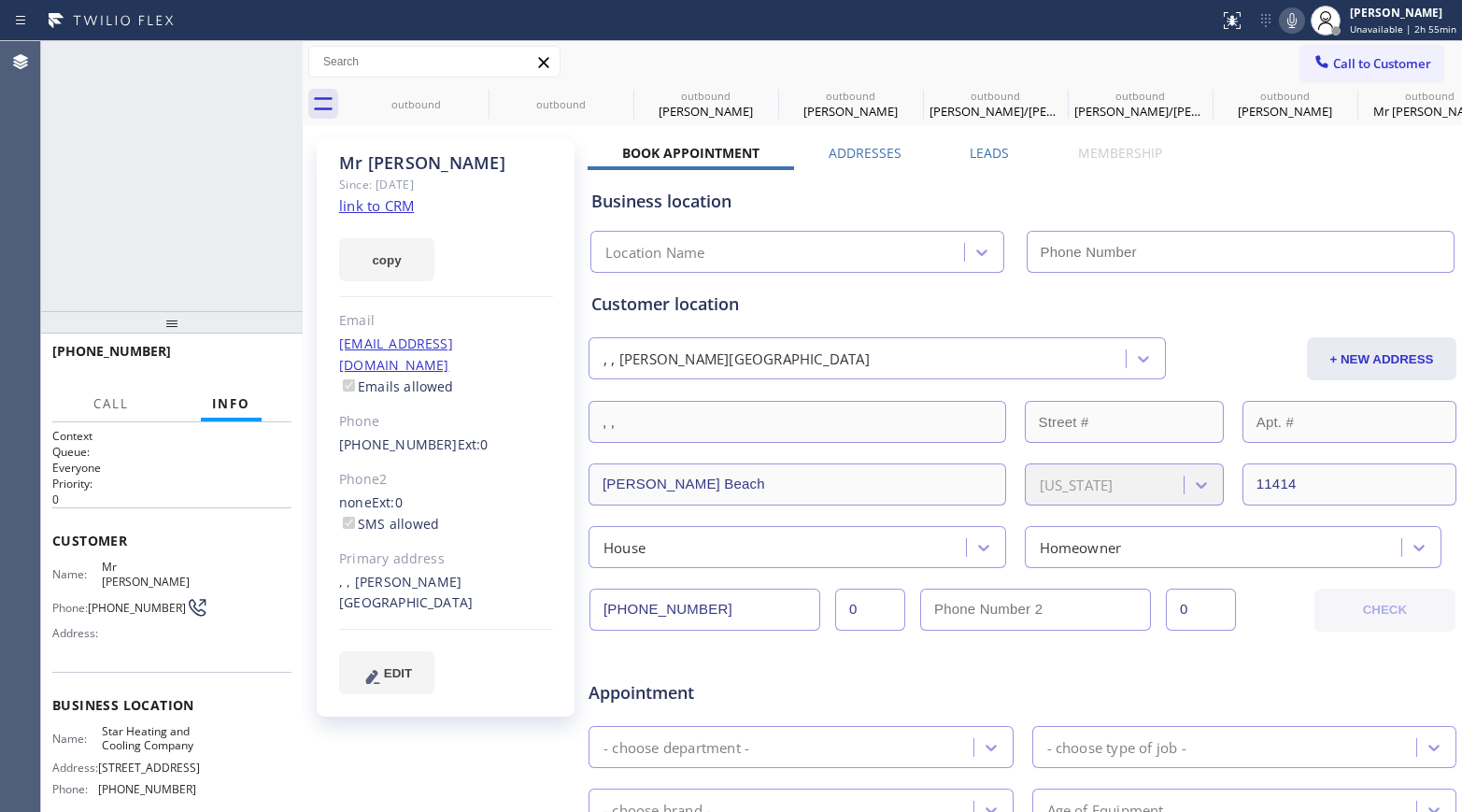
type input "[PHONE_NUMBER]"
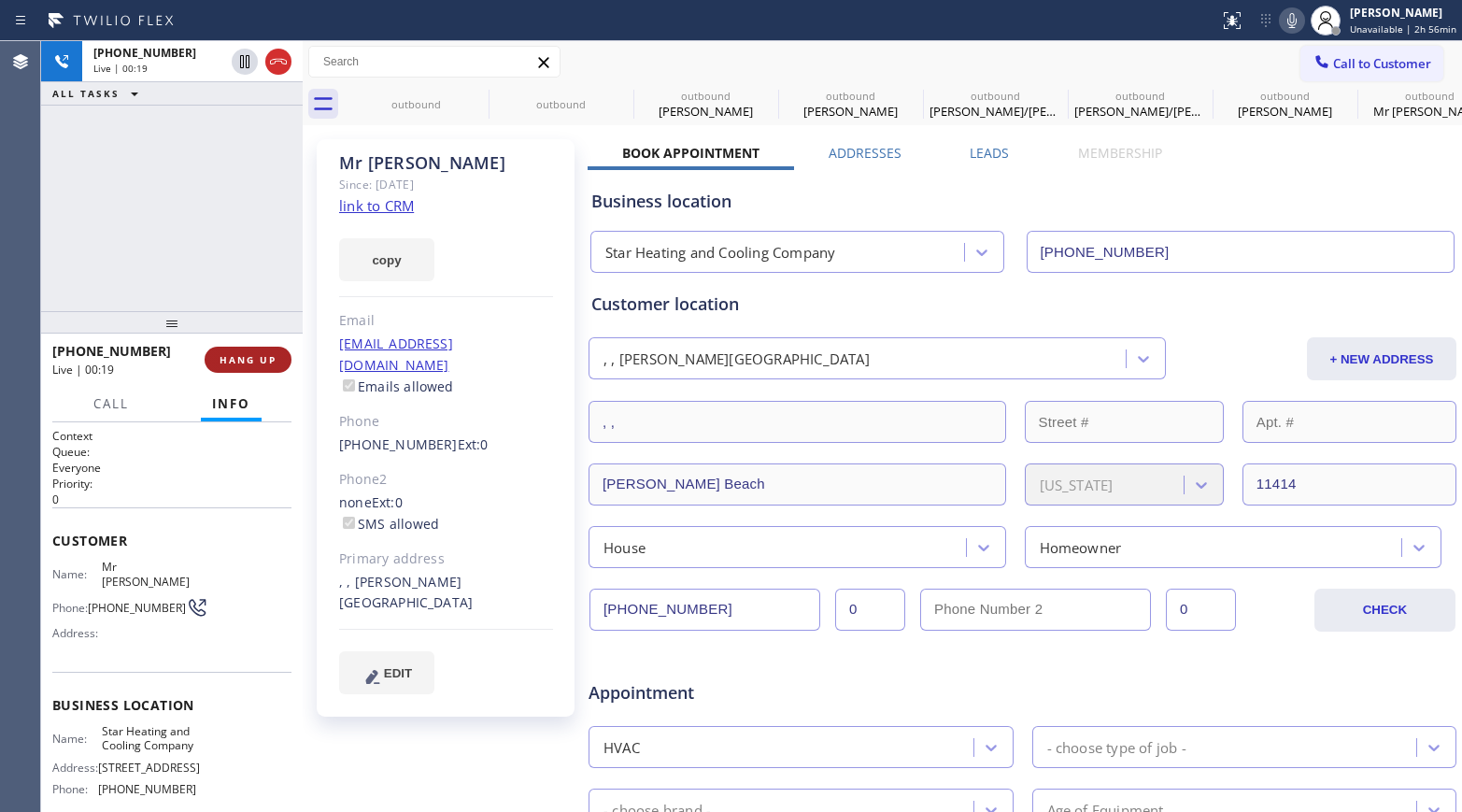
click at [257, 353] on span "HANG UP" at bounding box center [247, 360] width 57 height 13
click at [218, 281] on div "[PHONE_NUMBER] Live | 00:19 ALL TASKS ALL TASKS ACTIVE TASKS TASKS IN WRAP UP" at bounding box center [172, 176] width 262 height 270
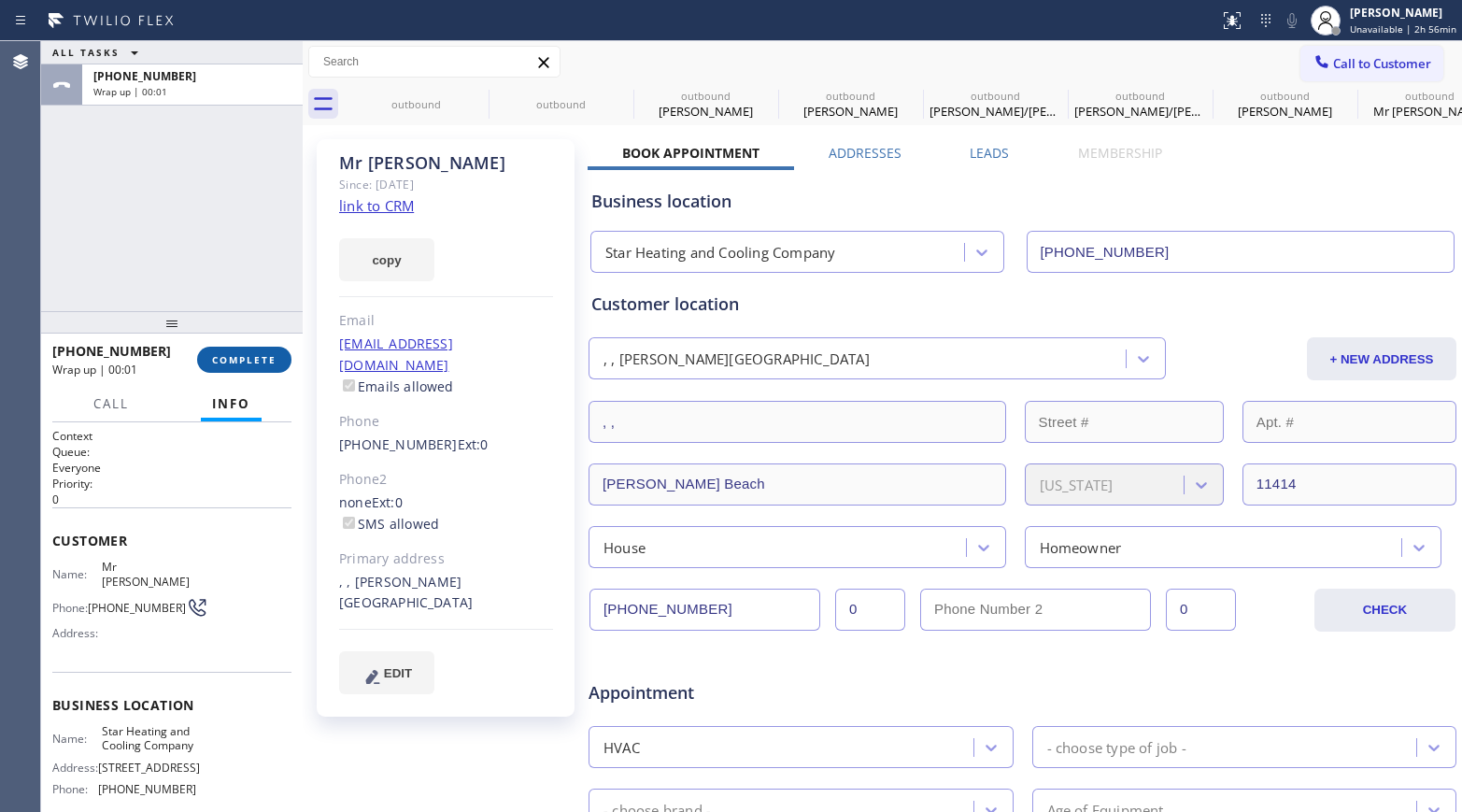
click at [238, 355] on span "COMPLETE" at bounding box center [244, 360] width 64 height 13
click at [210, 280] on div "ALL TASKS ALL TASKS ACTIVE TASKS TASKS IN WRAP UP [PHONE_NUMBER] Wrap up | 00:01" at bounding box center [172, 176] width 262 height 270
click at [210, 280] on div "ALL TASKS ALL TASKS ACTIVE TASKS TASKS IN WRAP UP [PHONE_NUMBER] Wrap up | 00:02" at bounding box center [172, 176] width 262 height 270
drag, startPoint x: 210, startPoint y: 280, endPoint x: 299, endPoint y: 280, distance: 89.0
click at [210, 280] on div "ALL TASKS ALL TASKS ACTIVE TASKS TASKS IN WRAP UP [PHONE_NUMBER] Wrap up | 00:02" at bounding box center [172, 176] width 262 height 270
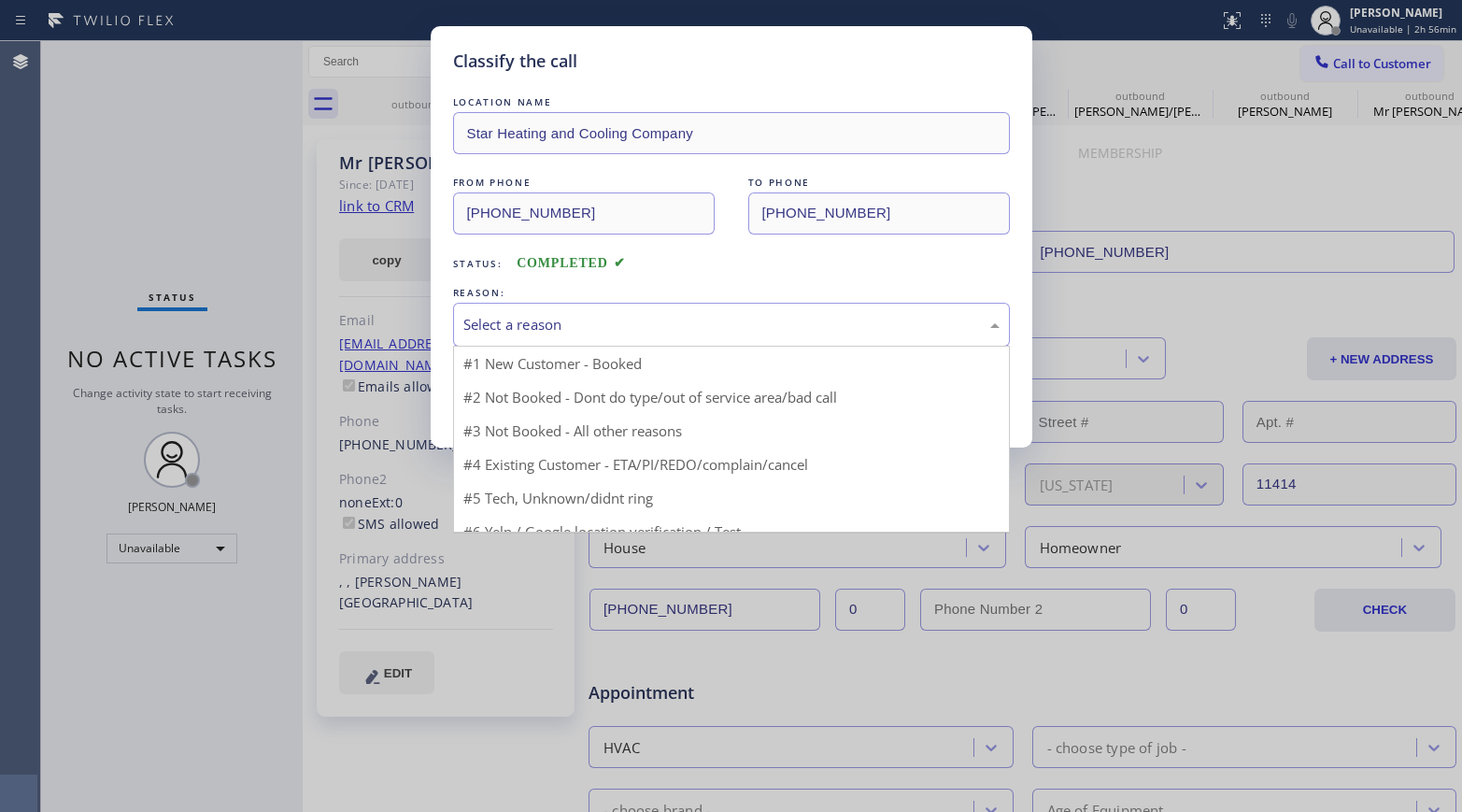
click at [542, 307] on div "Select a reason" at bounding box center [731, 325] width 557 height 44
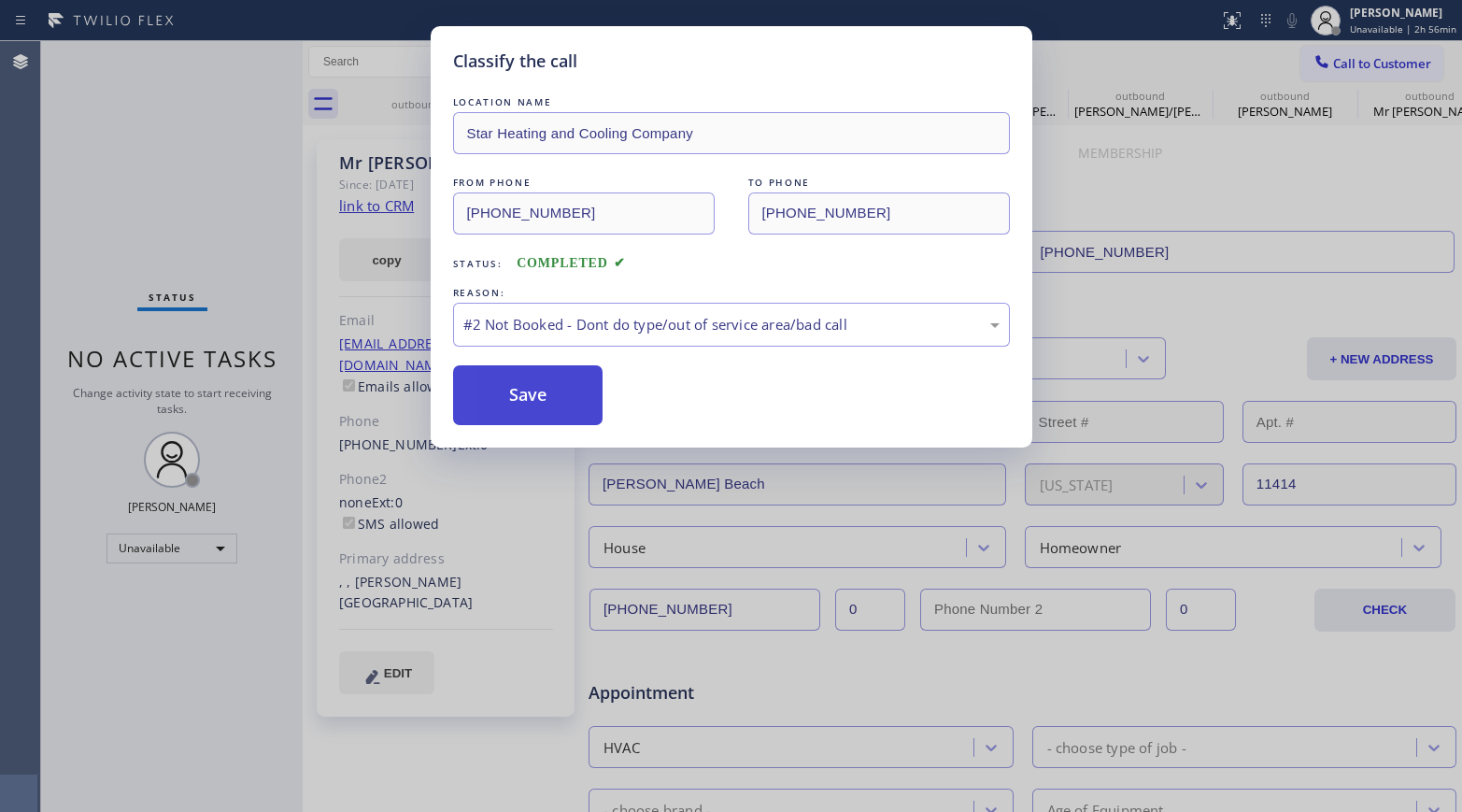
click at [522, 373] on button "Save" at bounding box center [528, 395] width 151 height 59
click at [489, 391] on button "Save" at bounding box center [528, 395] width 151 height 59
type input "[PHONE_NUMBER]"
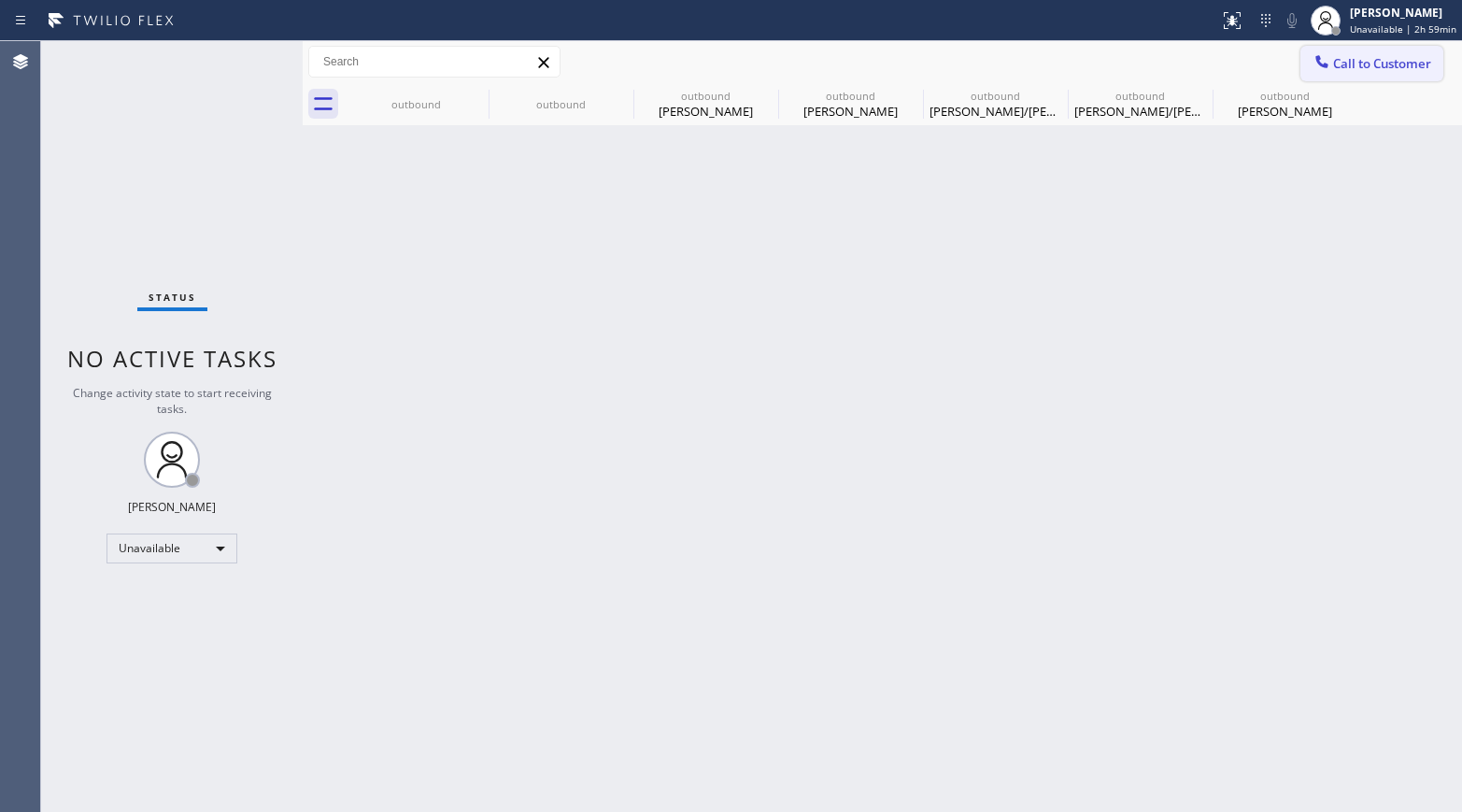
click at [1219, 48] on button "Call to Customer" at bounding box center [1371, 63] width 143 height 35
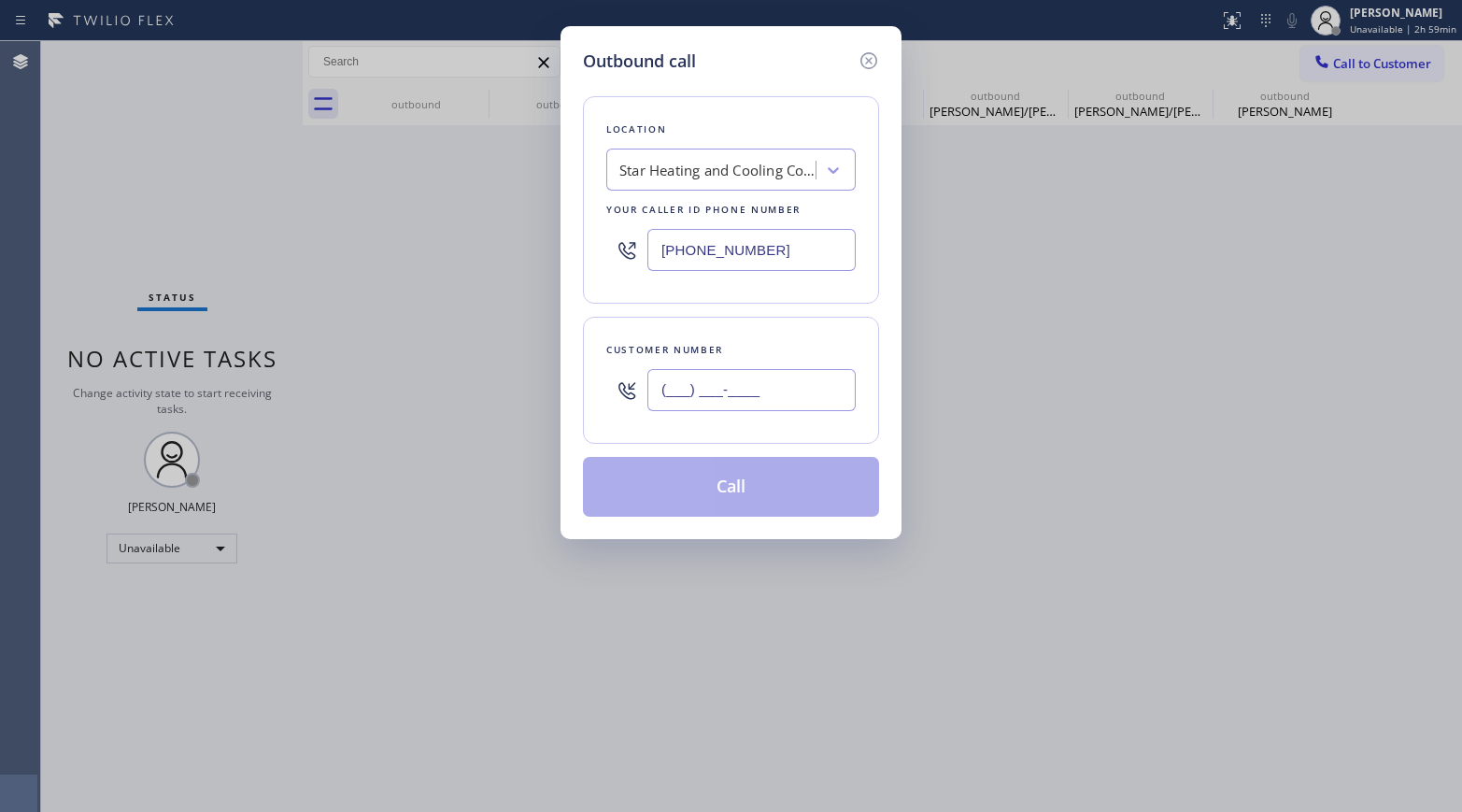
click at [711, 372] on input "(___) ___-____" at bounding box center [751, 390] width 208 height 42
paste input "415) 819-3424"
type input "[PHONE_NUMBER]"
click at [733, 194] on div "Location Star Heating and Cooling Company Your caller id phone number [PHONE_NU…" at bounding box center [731, 199] width 296 height 207
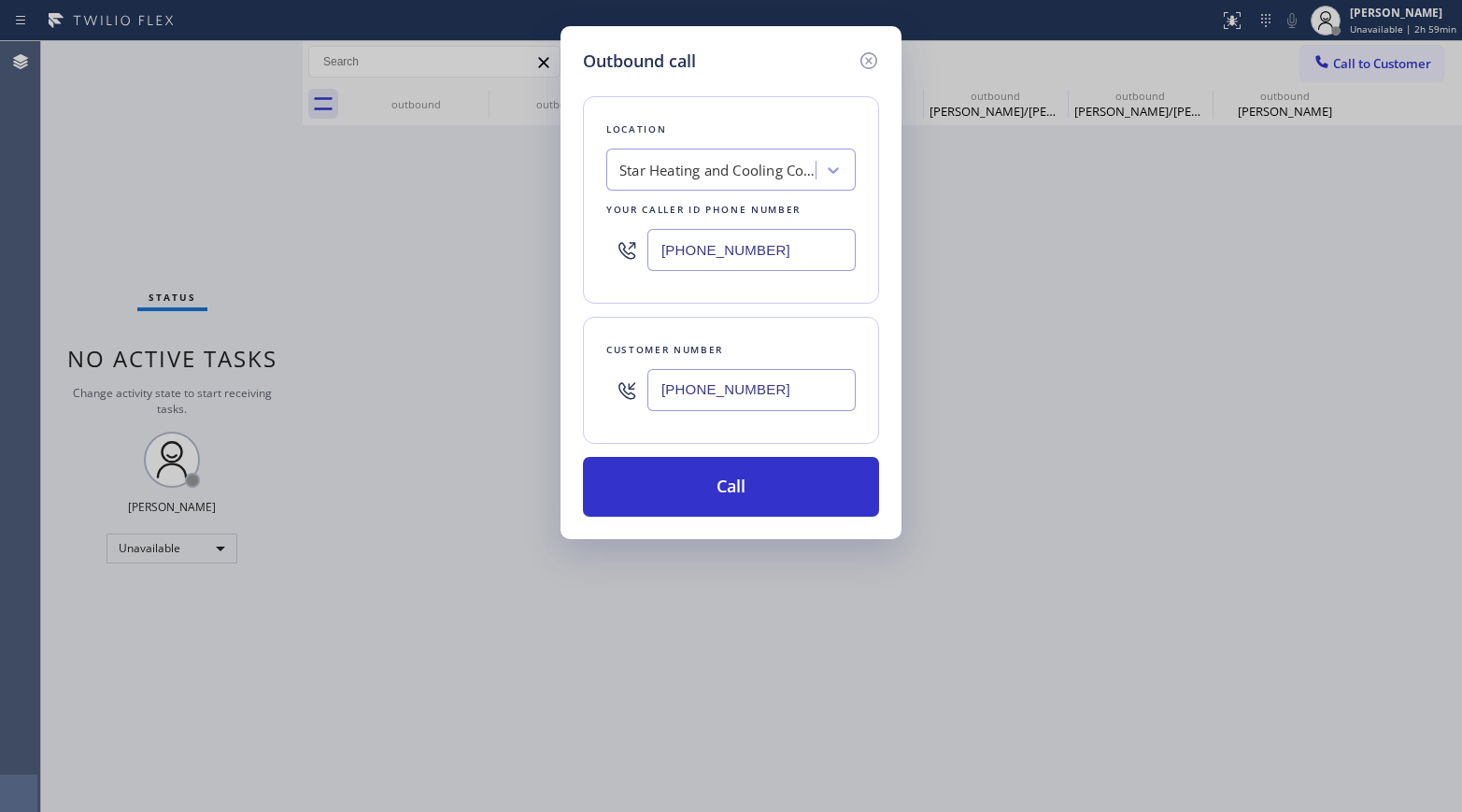
click at [735, 168] on div "Star Heating and Cooling Company" at bounding box center [717, 171] width 197 height 21
type input "electrical land"
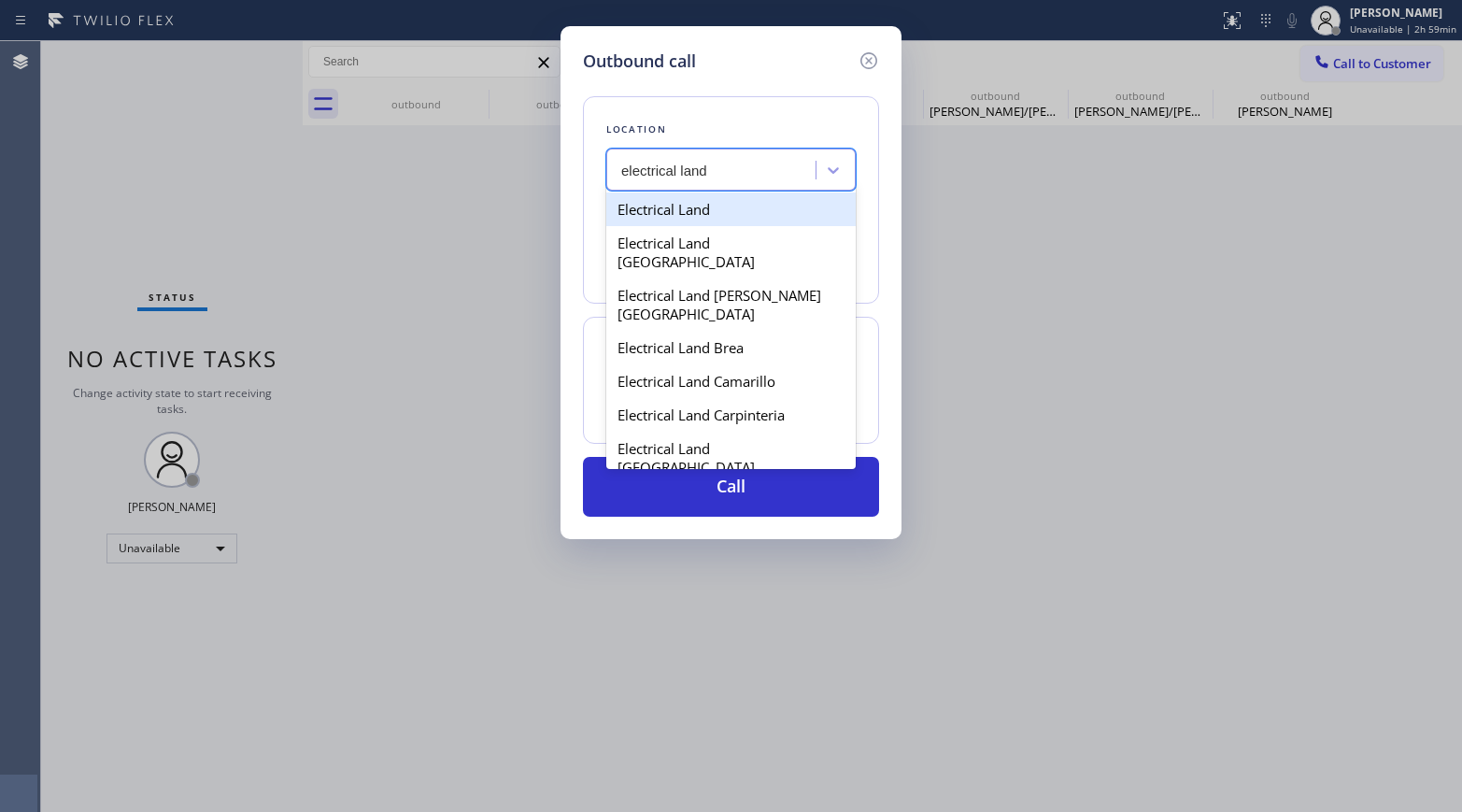
click at [709, 205] on div "Electrical Land" at bounding box center [731, 209] width 249 height 34
type input "[PHONE_NUMBER]"
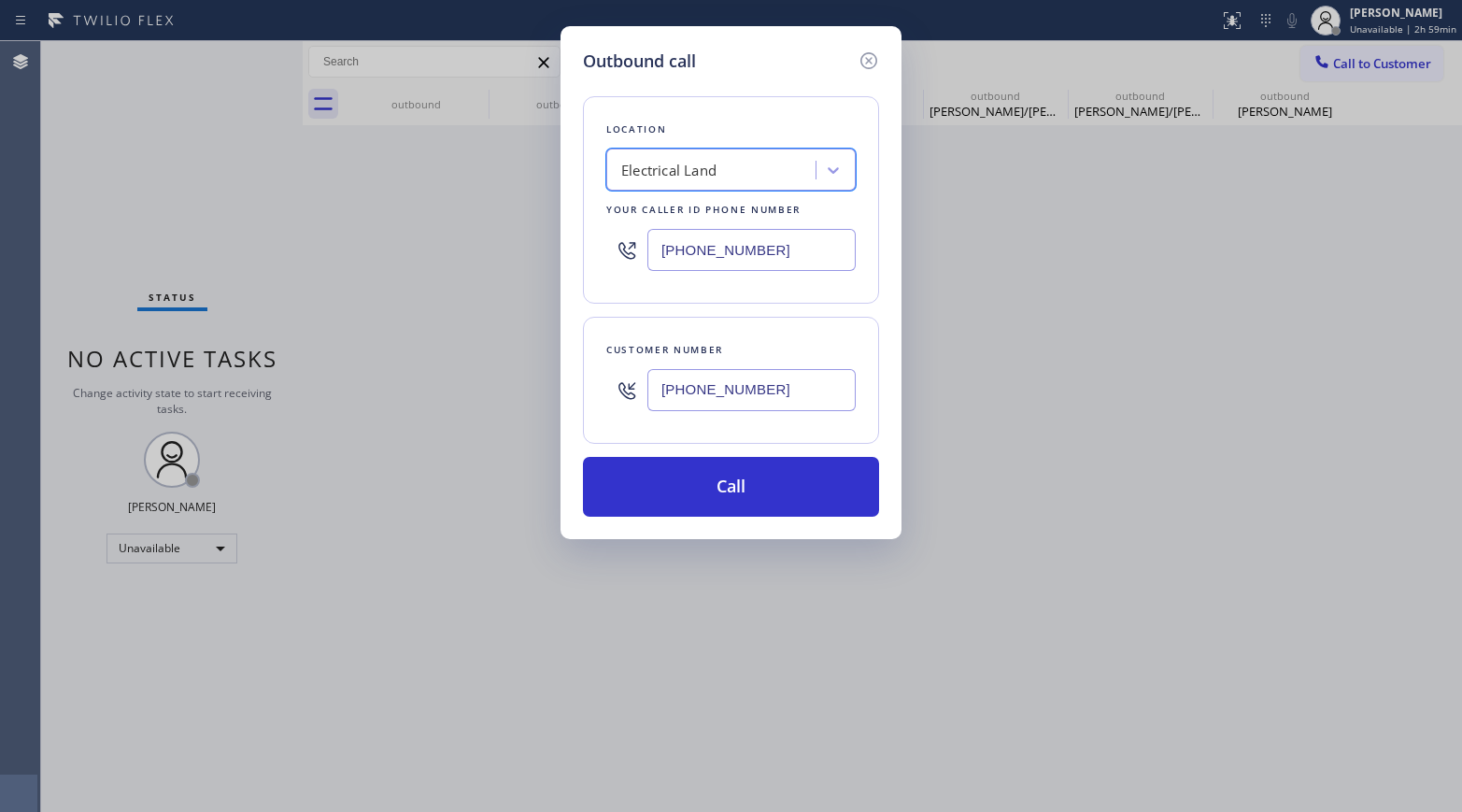
click at [733, 435] on div "Customer number [PHONE_NUMBER]" at bounding box center [731, 380] width 296 height 127
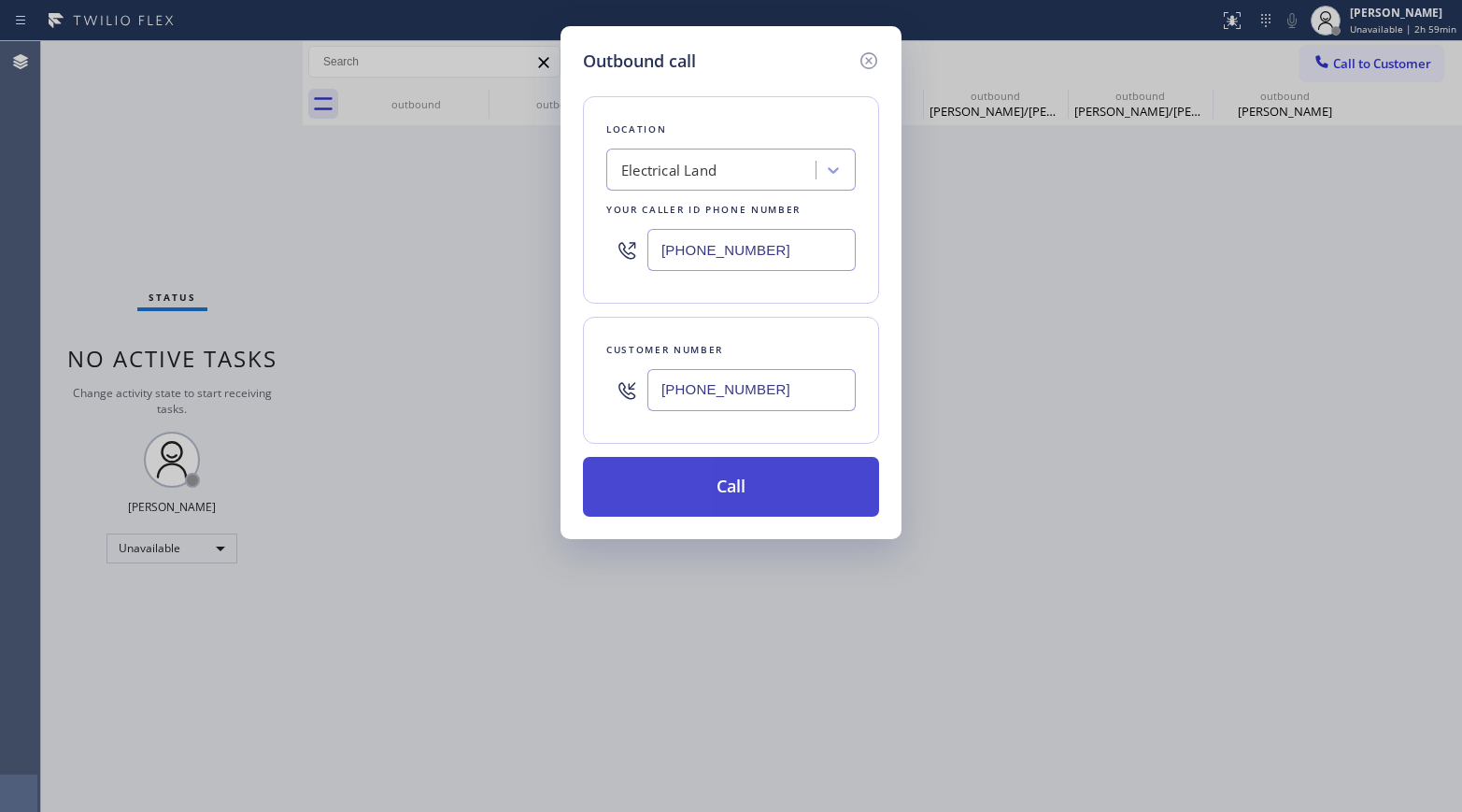
click at [731, 476] on button "Call" at bounding box center [731, 486] width 296 height 59
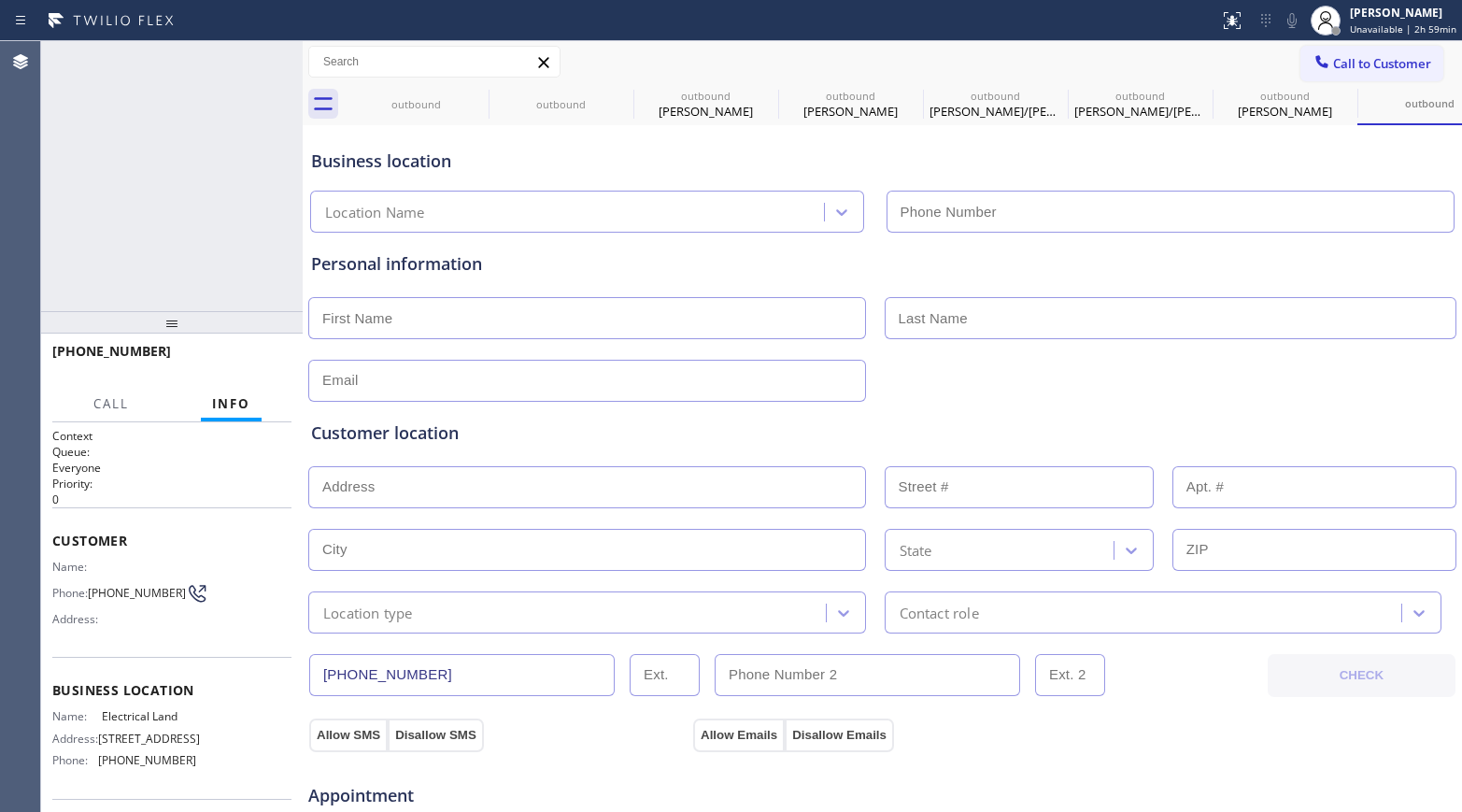
type input "[PHONE_NUMBER]"
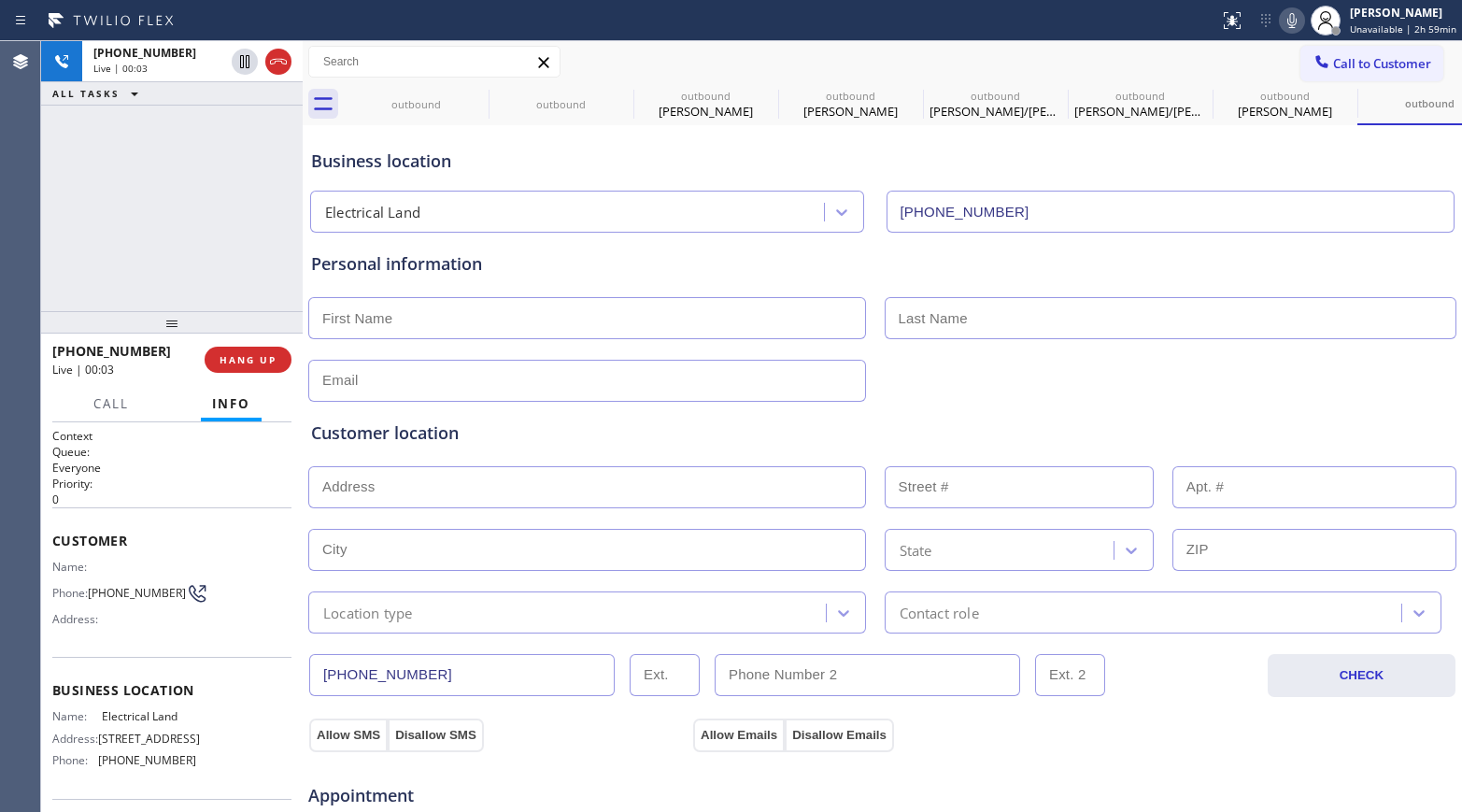
drag, startPoint x: 185, startPoint y: 217, endPoint x: 198, endPoint y: 239, distance: 25.6
click at [185, 217] on div "[PHONE_NUMBER] Live | 00:03 ALL TASKS ALL TASKS ACTIVE TASKS TASKS IN WRAP UP" at bounding box center [172, 176] width 262 height 270
click at [247, 359] on span "HANG UP" at bounding box center [247, 360] width 57 height 13
click at [251, 275] on div "[PHONE_NUMBER] Live | 00:06 ALL TASKS ALL TASKS ACTIVE TASKS TASKS IN WRAP UP" at bounding box center [172, 176] width 262 height 270
click at [265, 346] on button "HANG UP" at bounding box center [247, 359] width 87 height 26
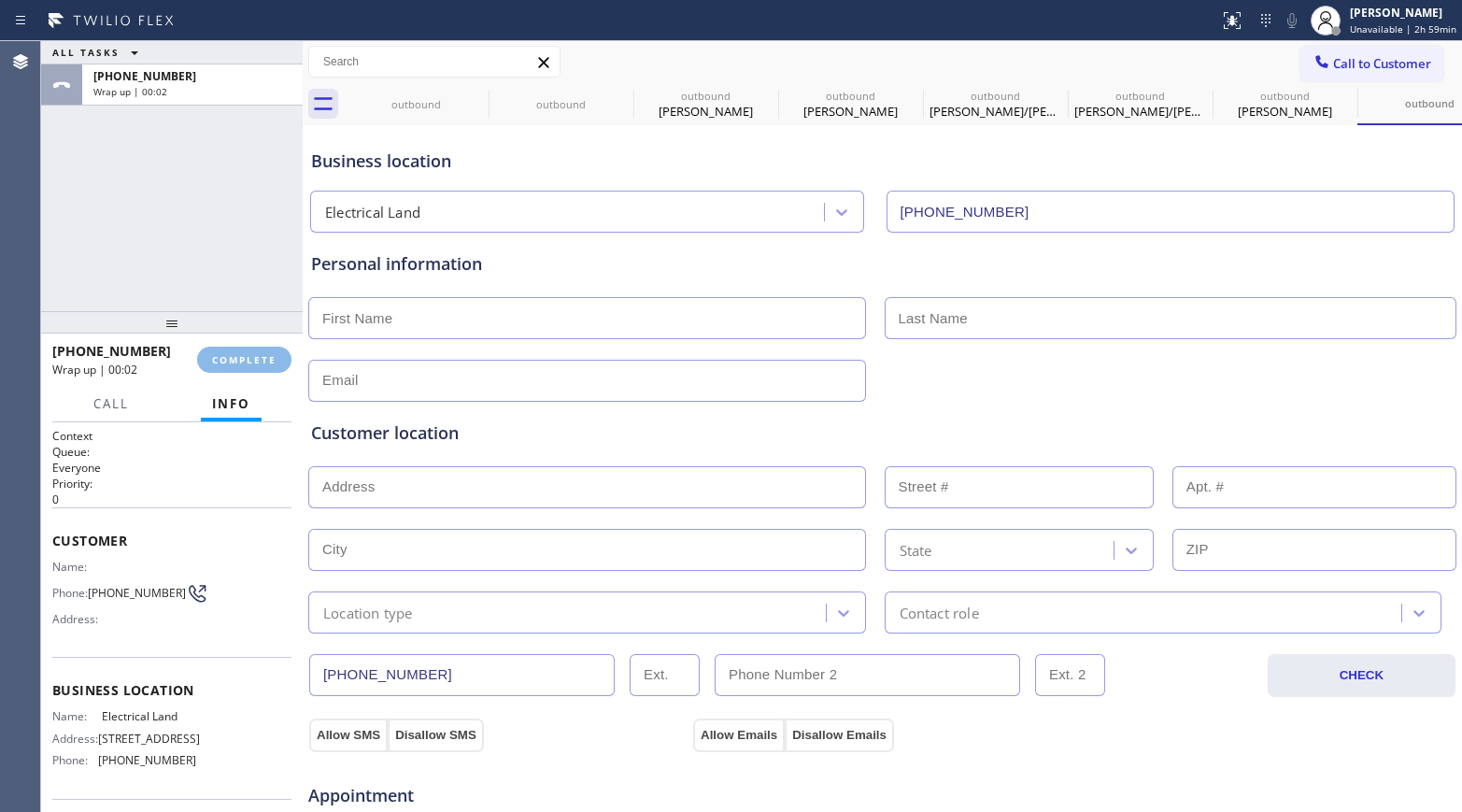
click at [212, 243] on div "ALL TASKS ALL TASKS ACTIVE TASKS TASKS IN WRAP UP [PHONE_NUMBER] Wrap up | 00:02" at bounding box center [172, 176] width 262 height 270
click at [153, 203] on div "ALL TASKS ALL TASKS ACTIVE TASKS TASKS IN WRAP UP [PHONE_NUMBER] Wrap up | 00:02" at bounding box center [172, 176] width 262 height 270
click at [248, 351] on button "COMPLETE" at bounding box center [244, 359] width 94 height 26
click at [236, 258] on div "ALL TASKS ALL TASKS ACTIVE TASKS TASKS IN WRAP UP [PHONE_NUMBER] Wrap up | 00:07" at bounding box center [172, 176] width 262 height 270
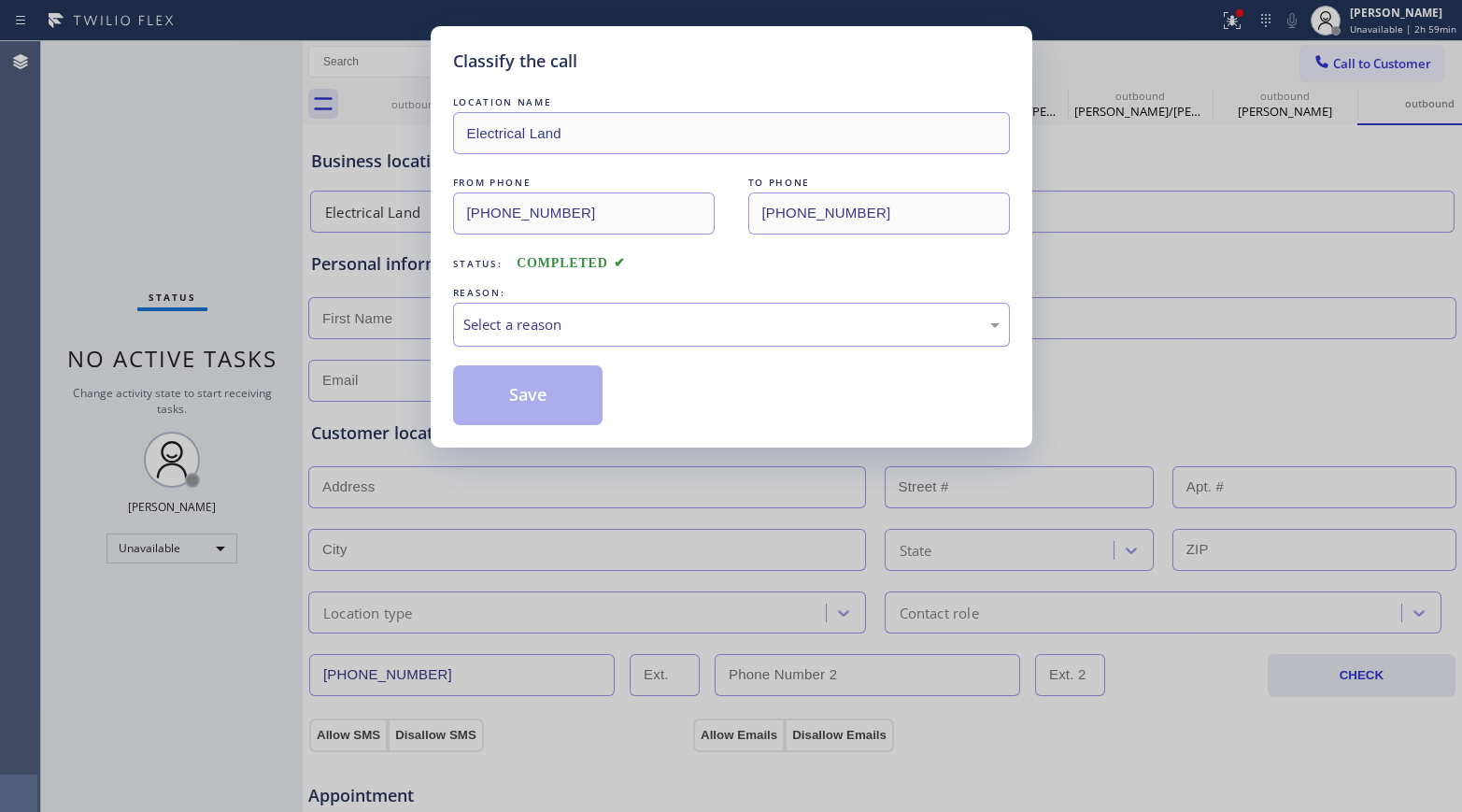
click at [534, 308] on div "Select a reason" at bounding box center [731, 325] width 557 height 44
click at [520, 390] on button "Save" at bounding box center [528, 395] width 151 height 59
type input "[PHONE_NUMBER]"
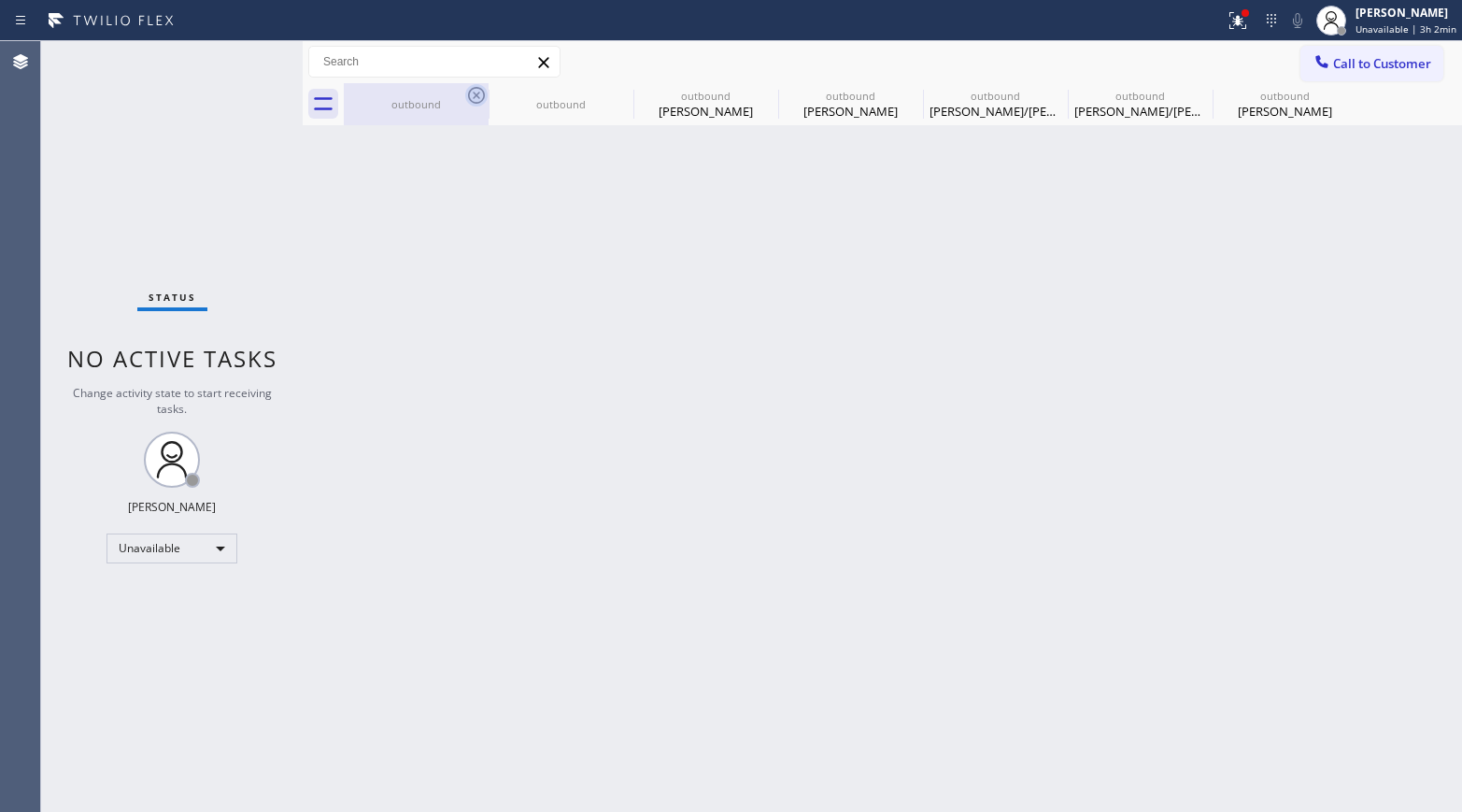
click at [476, 92] on icon at bounding box center [476, 95] width 22 height 22
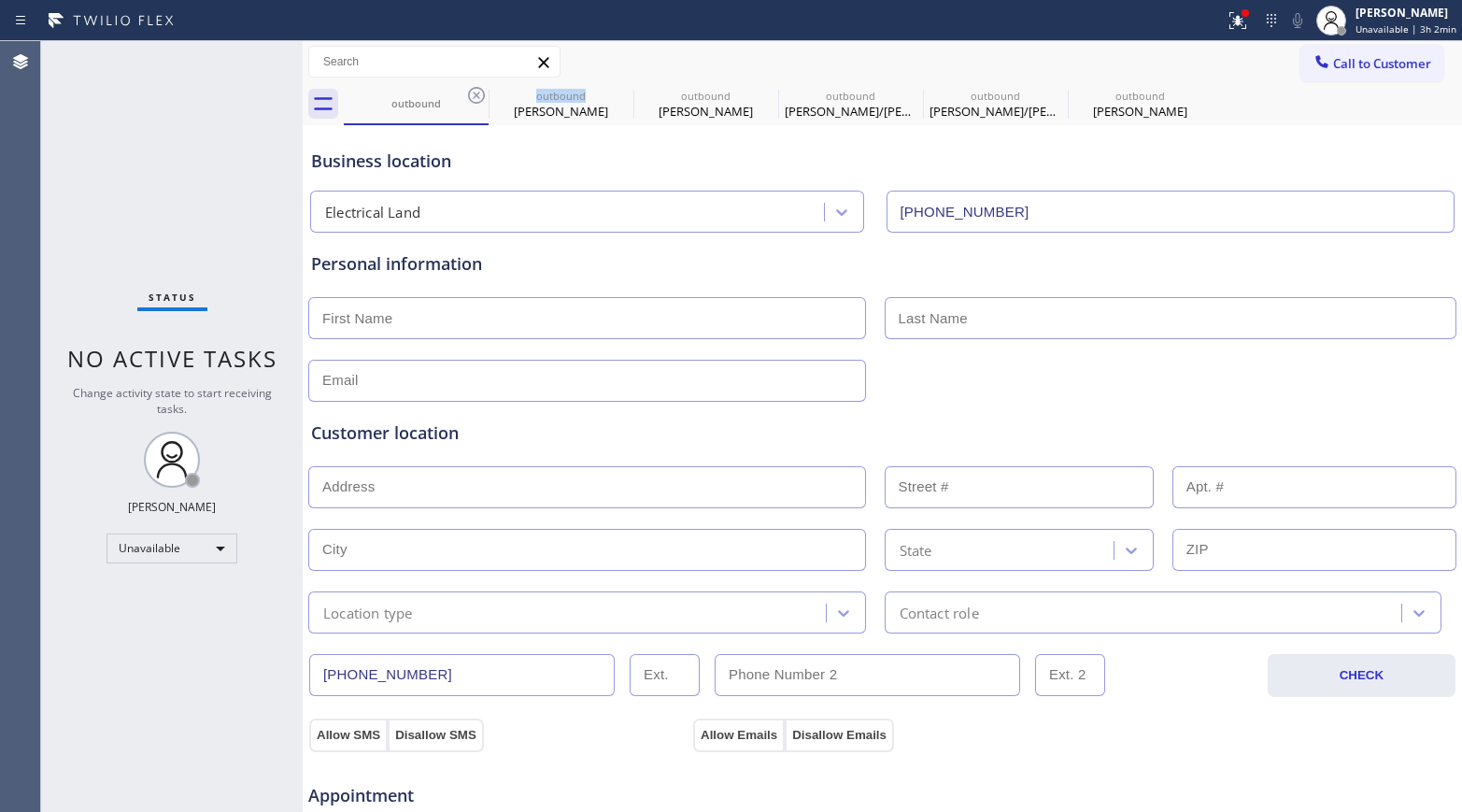
click at [476, 92] on icon at bounding box center [476, 95] width 22 height 22
click at [0, 0] on icon at bounding box center [0, 0] width 0 height 0
type input "[PHONE_NUMBER]"
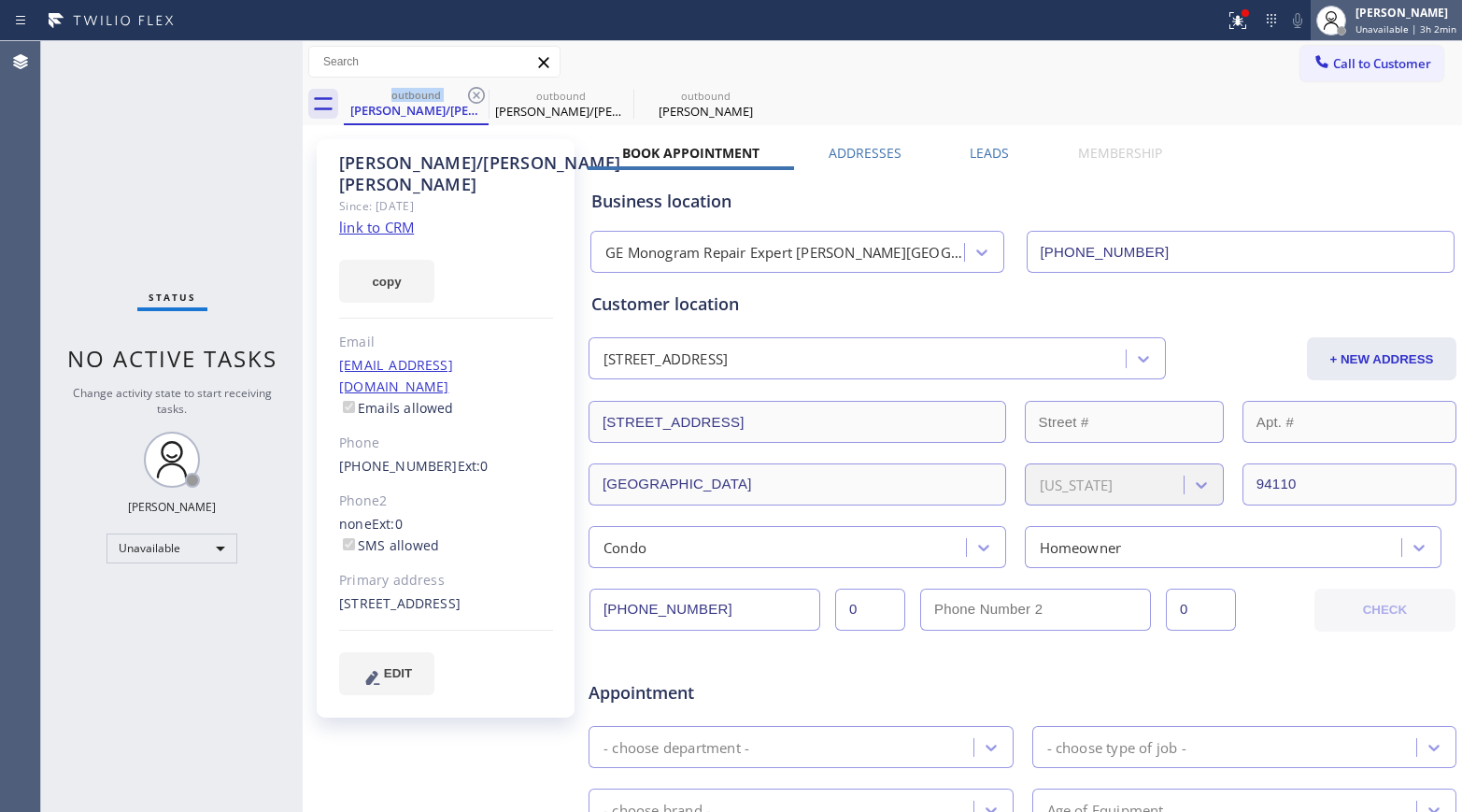
click at [1219, 25] on span "Unavailable | 3h 2min" at bounding box center [1405, 29] width 101 height 13
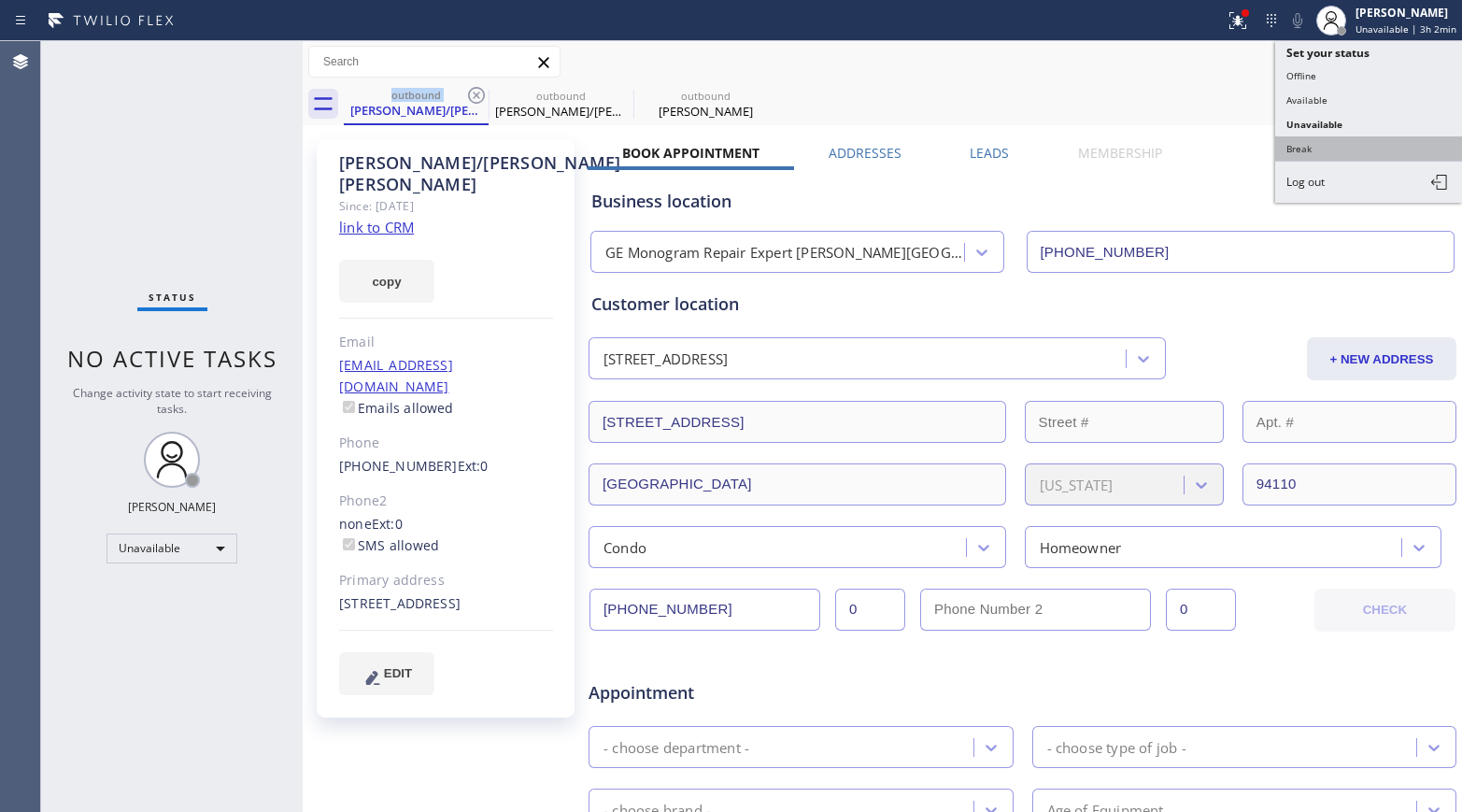
click at [1219, 141] on button "Break" at bounding box center [1368, 148] width 187 height 24
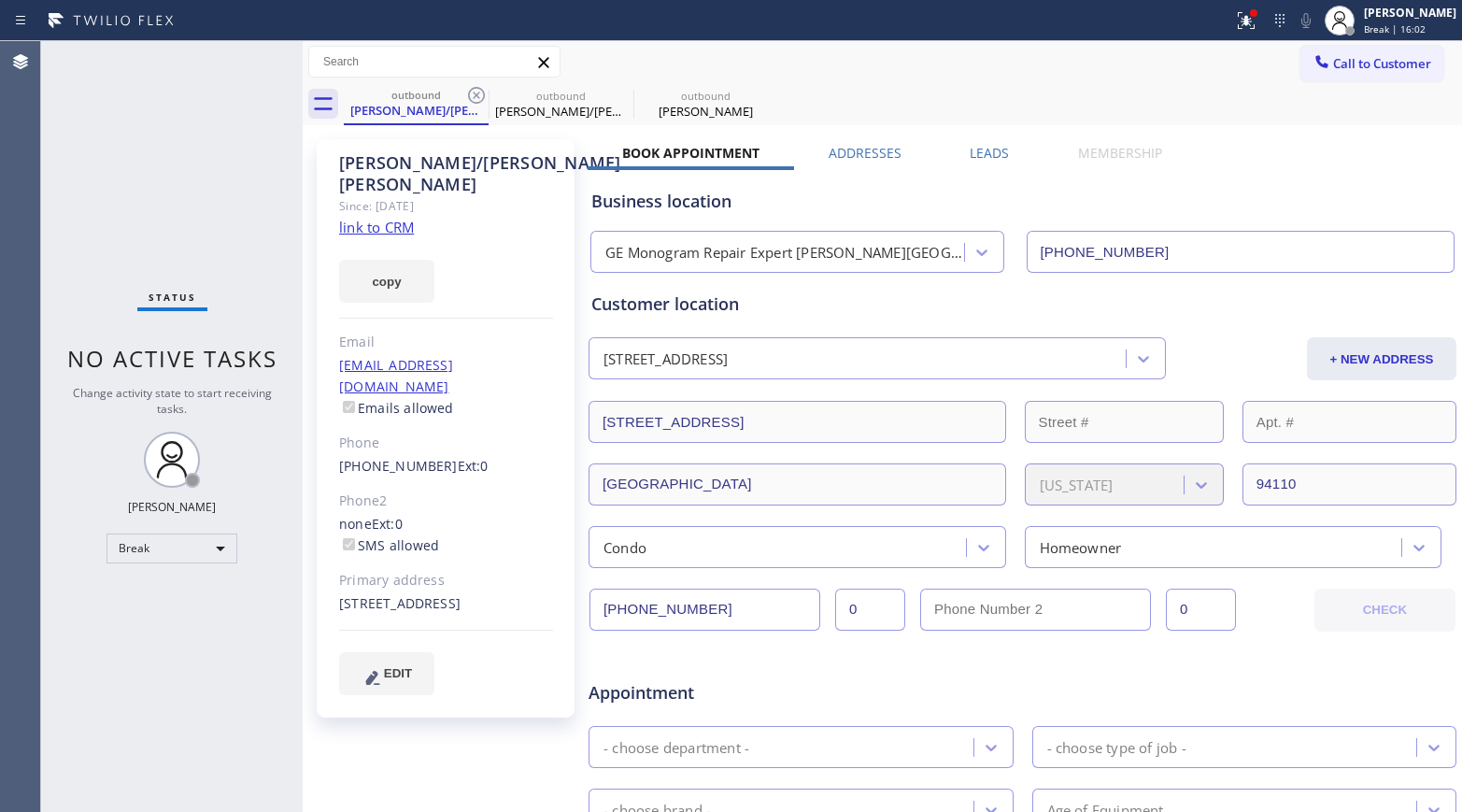
click at [63, 648] on div "Status No active tasks Change activity state to start receiving tasks. [PERSON_…" at bounding box center [172, 427] width 262 height 771
click at [1219, 20] on div "[PERSON_NAME] Break | 16:03" at bounding box center [1410, 20] width 102 height 33
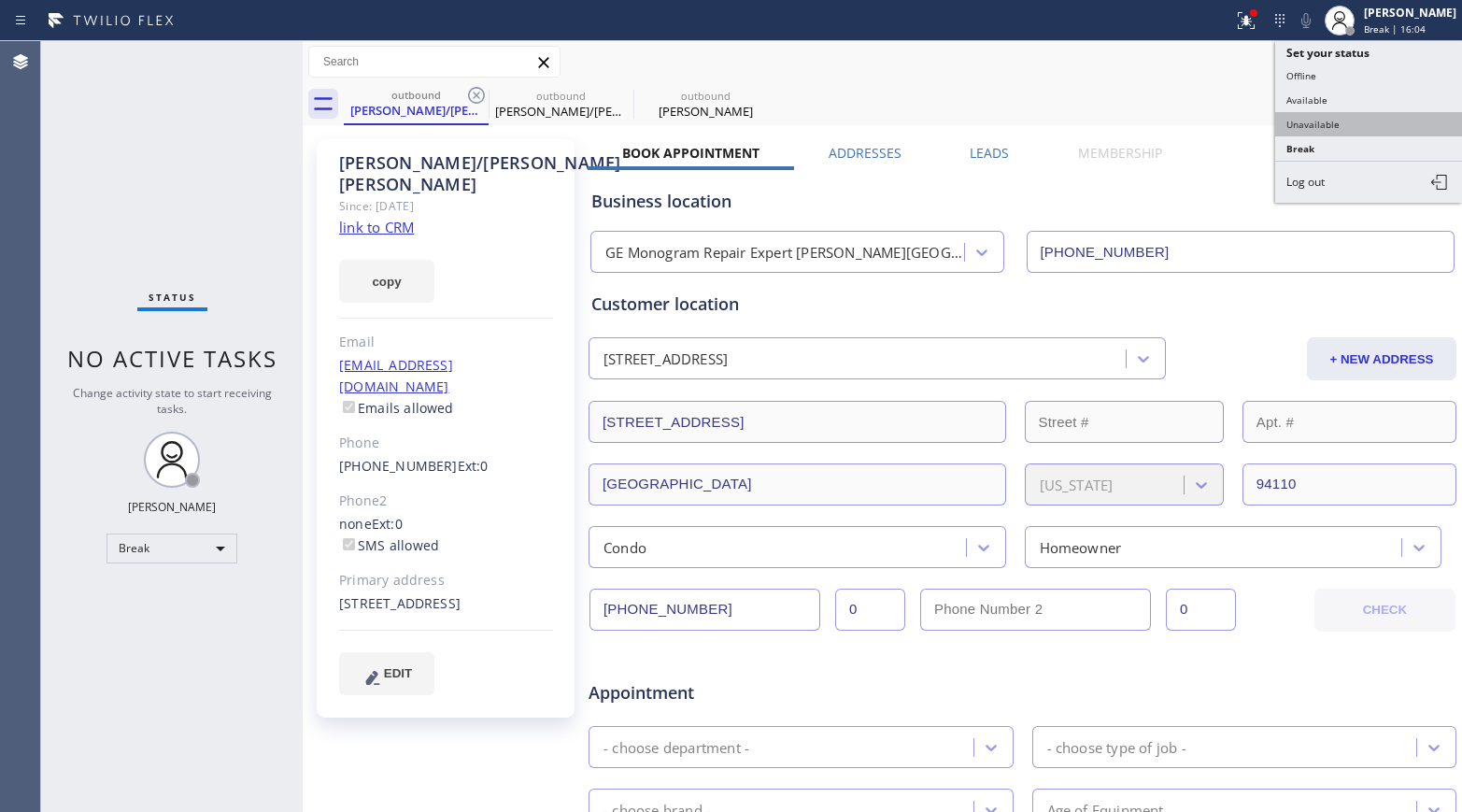
click at [1219, 128] on button "Unavailable" at bounding box center [1368, 124] width 187 height 24
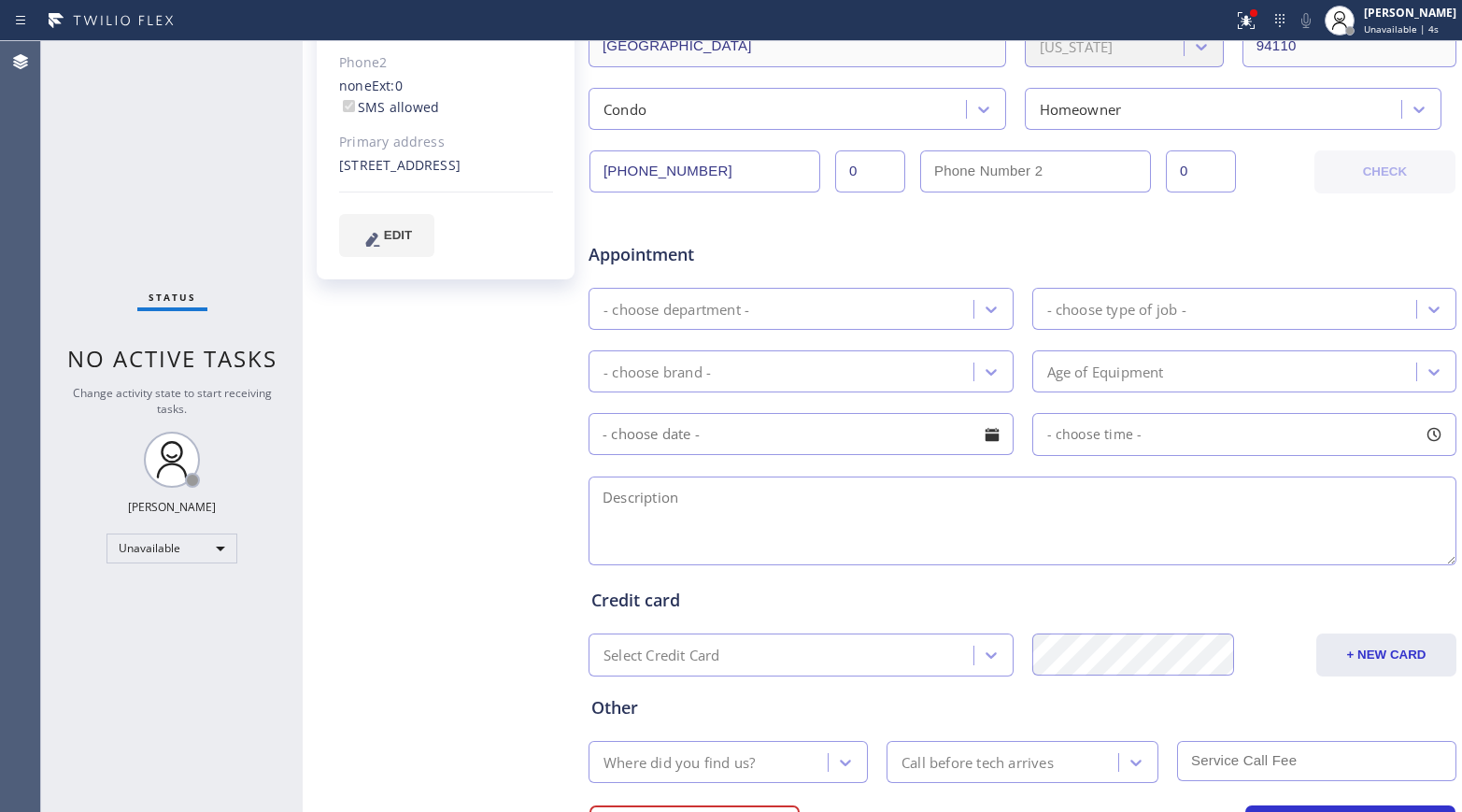
scroll to position [467, 0]
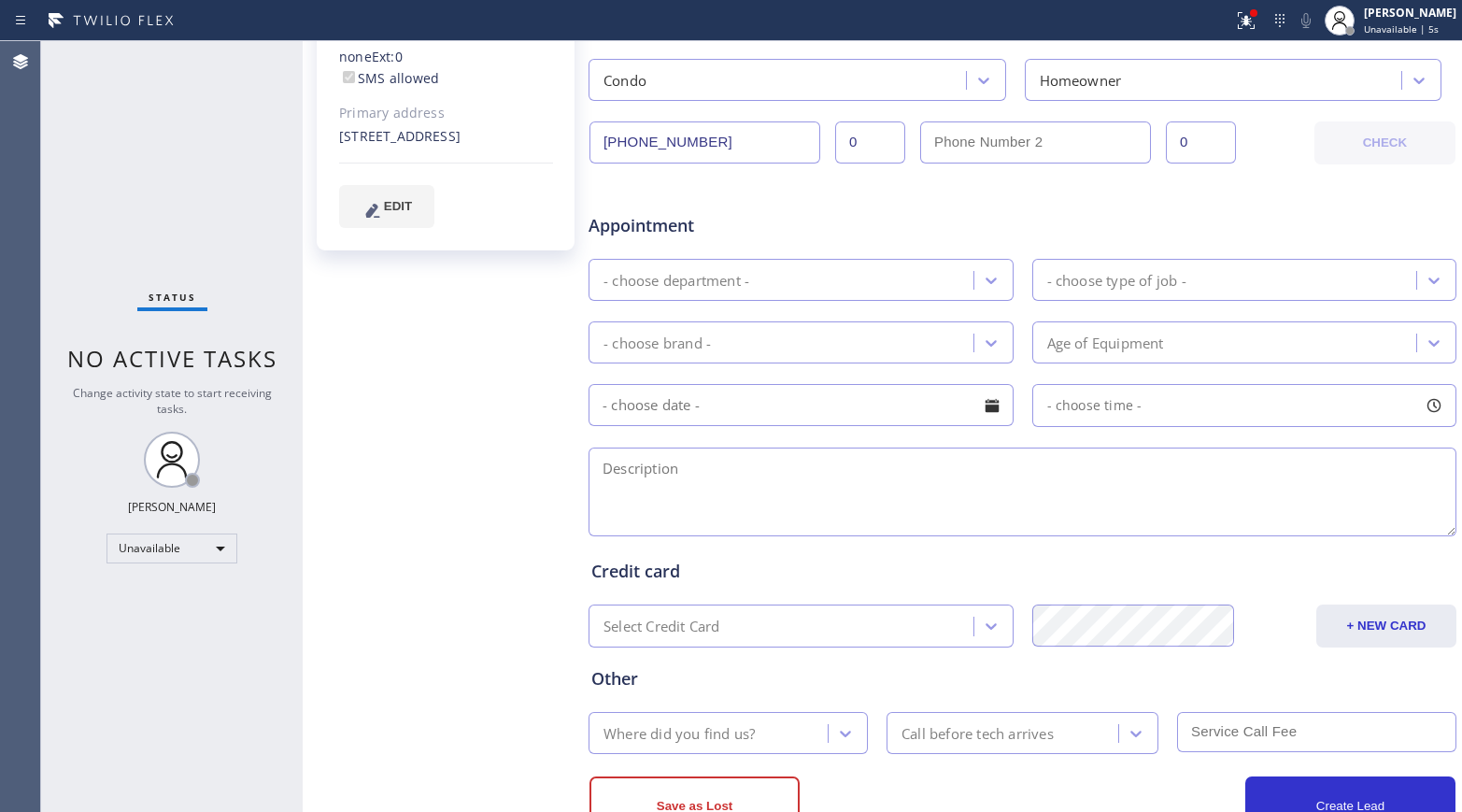
click at [365, 345] on div "[PERSON_NAME]/[PERSON_NAME] Since: [DATE] link to CRM copy Email [EMAIL_ADDRESS…" at bounding box center [448, 267] width 280 height 1211
click at [387, 429] on div "[PERSON_NAME]/[PERSON_NAME] Since: [DATE] link to CRM copy Email [EMAIL_ADDRESS…" at bounding box center [448, 267] width 280 height 1211
click at [1219, 27] on span "Unavailable | 15:35" at bounding box center [1408, 29] width 90 height 13
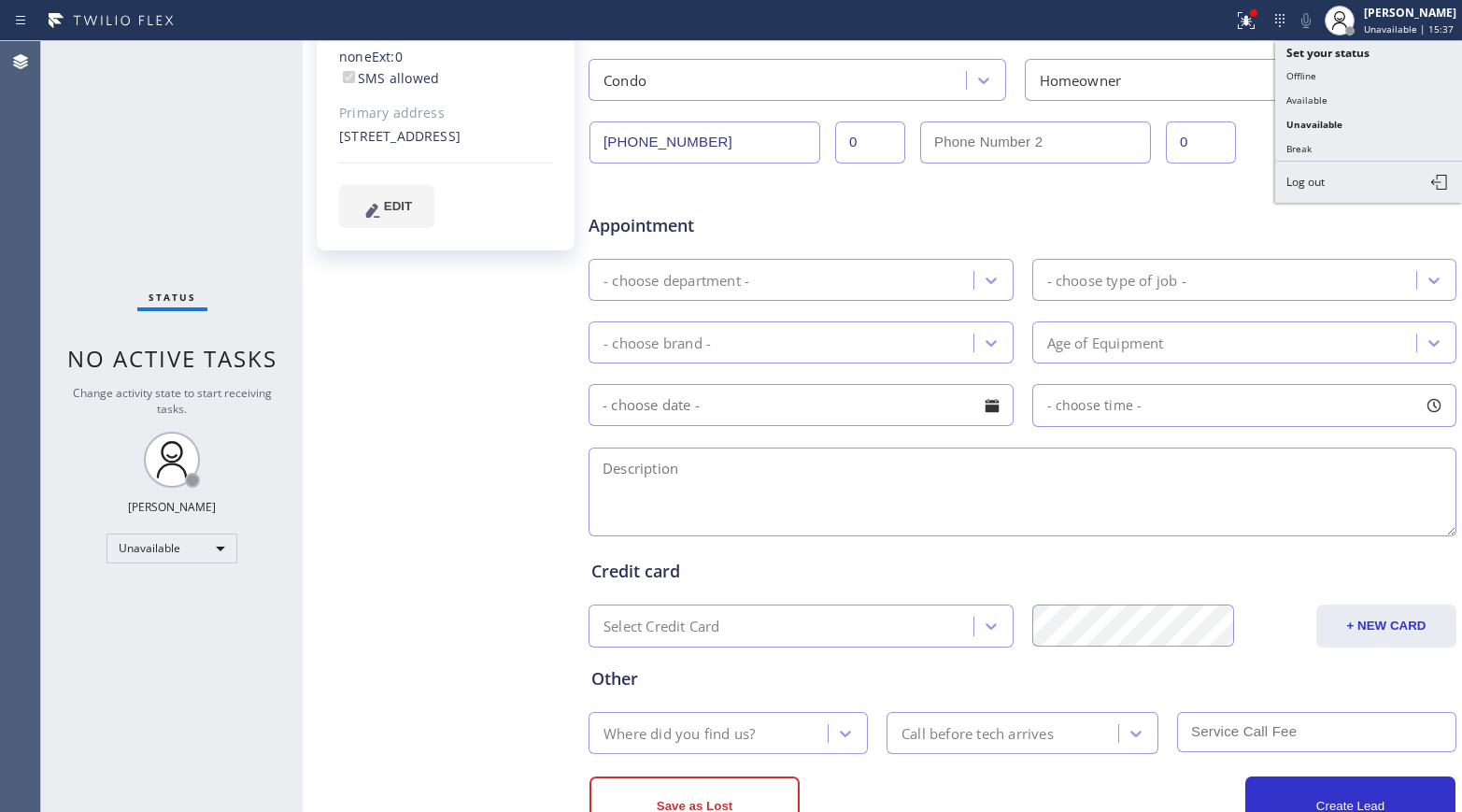
click at [381, 412] on div "[PERSON_NAME]/[PERSON_NAME] Since: [DATE] link to CRM copy Email [EMAIL_ADDRESS…" at bounding box center [448, 267] width 280 height 1211
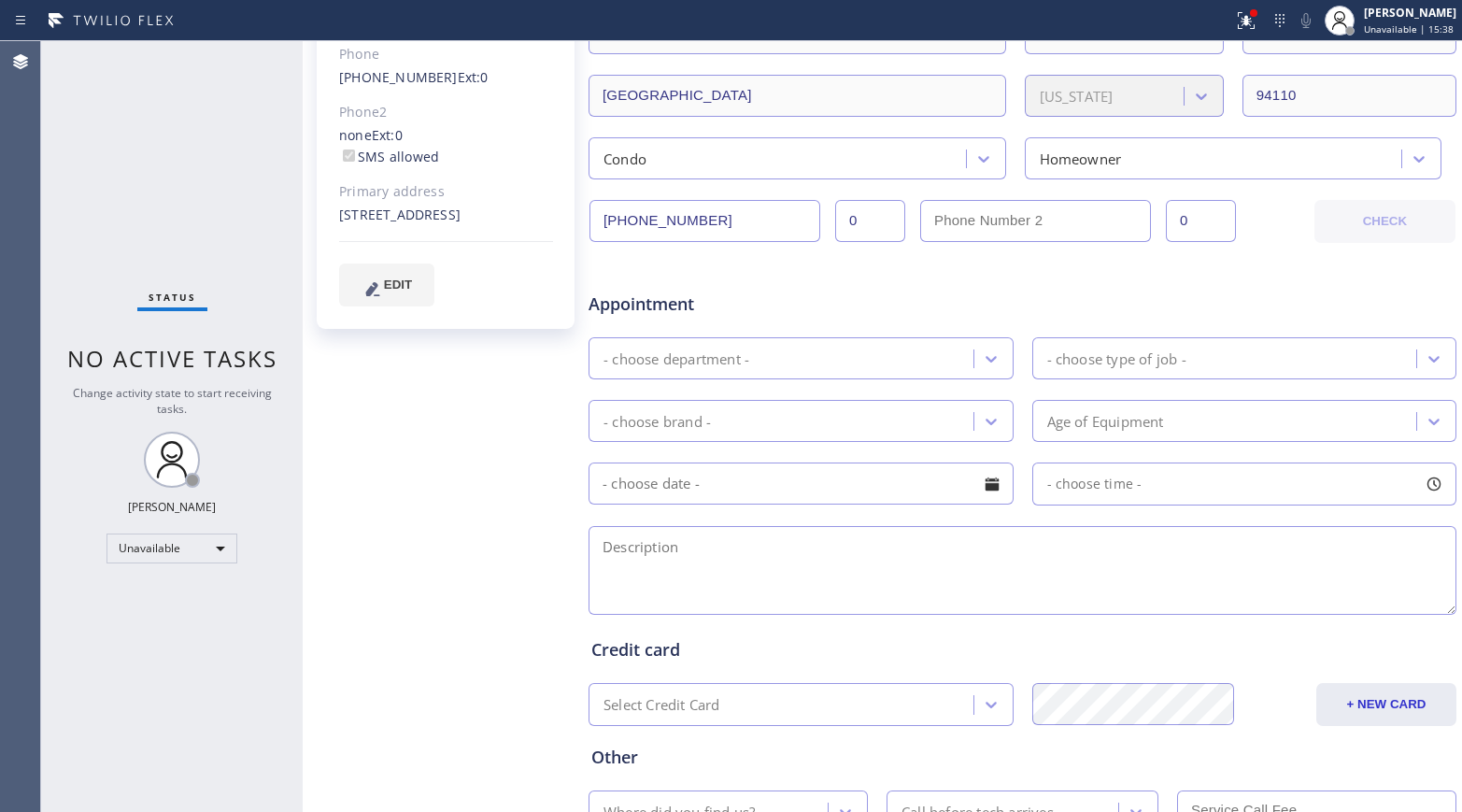
scroll to position [0, 0]
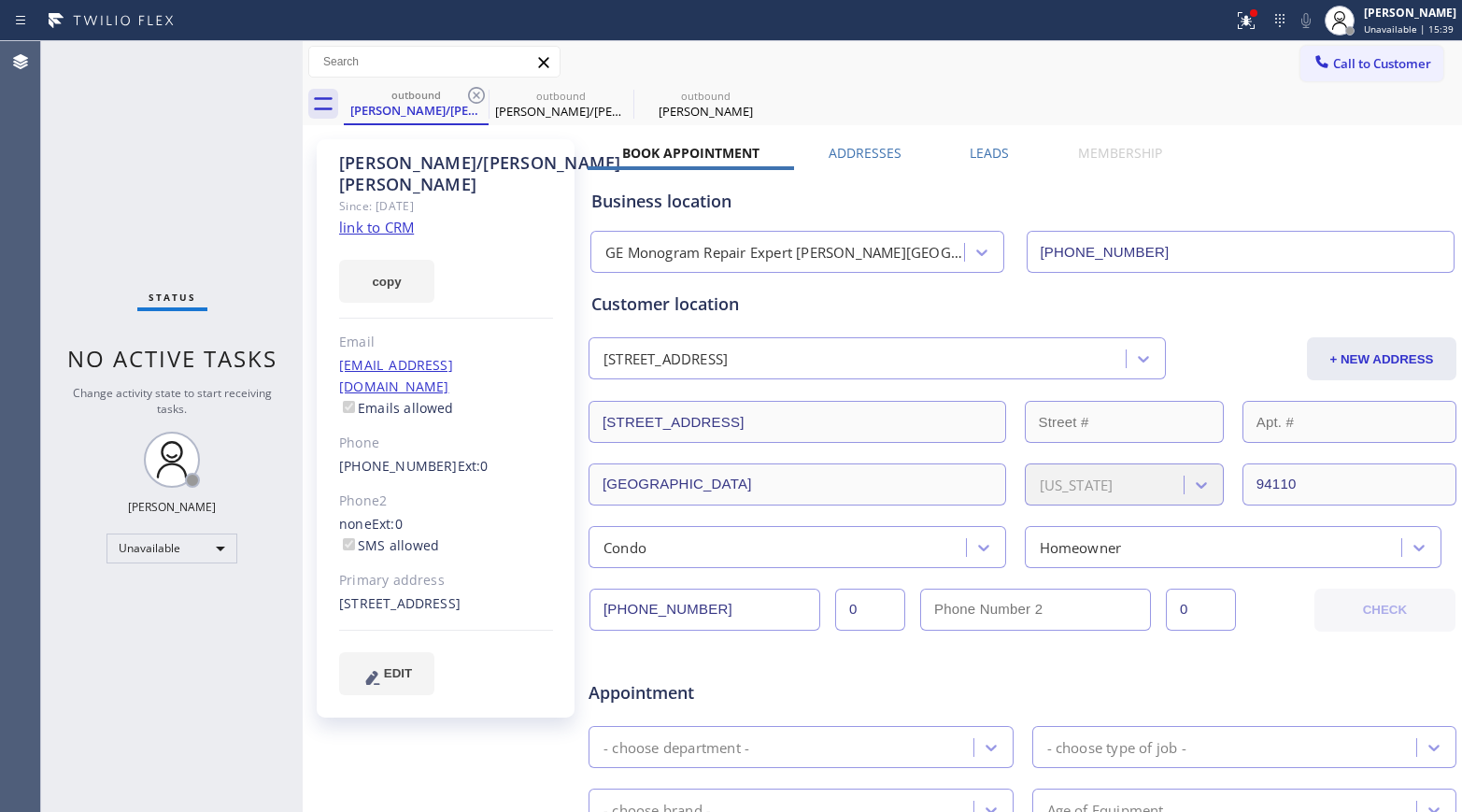
click at [1219, 55] on span "Call to Customer" at bounding box center [1381, 63] width 98 height 17
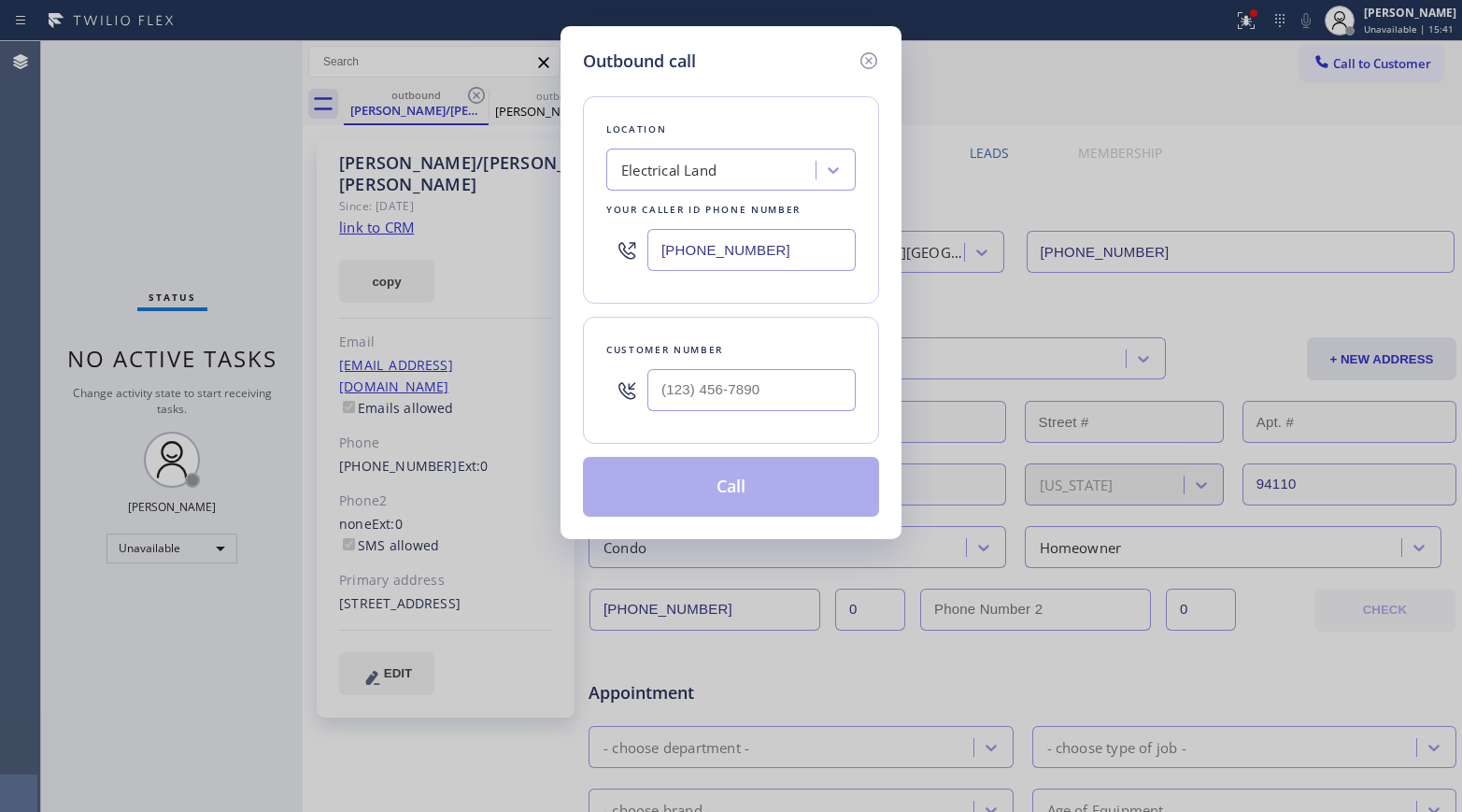
click at [704, 247] on input "[PHONE_NUMBER]" at bounding box center [751, 250] width 208 height 42
type input "[PHONE_NUMBER]"
click at [739, 382] on input "(___) ___-____" at bounding box center [751, 390] width 208 height 42
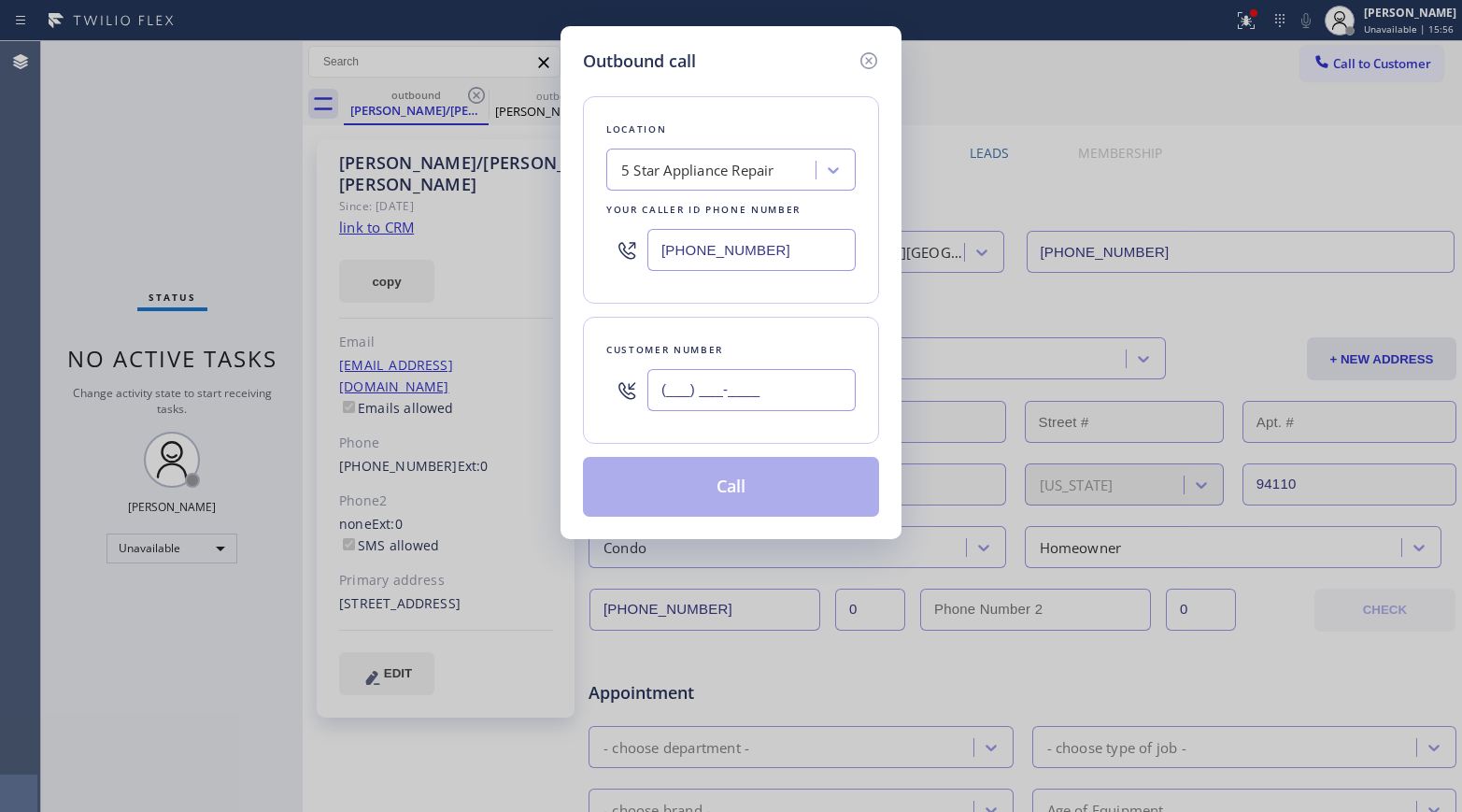
paste input "949) 500-3717"
type input "[PHONE_NUMBER]"
click at [742, 299] on div "Location 5 Star Appliance Repair Your caller id phone number [PHONE_NUMBER]" at bounding box center [731, 199] width 296 height 207
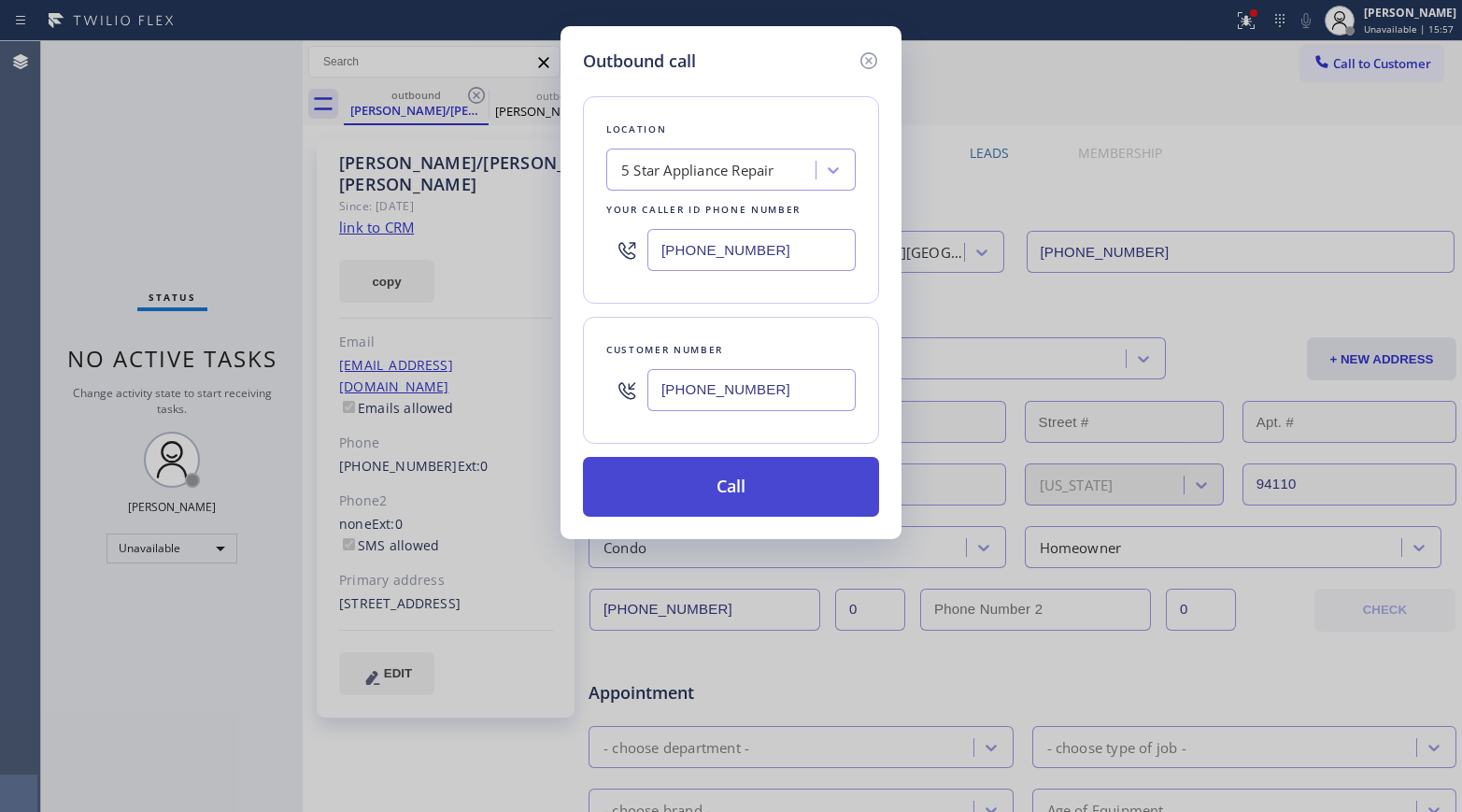
click at [698, 479] on button "Call" at bounding box center [731, 486] width 296 height 59
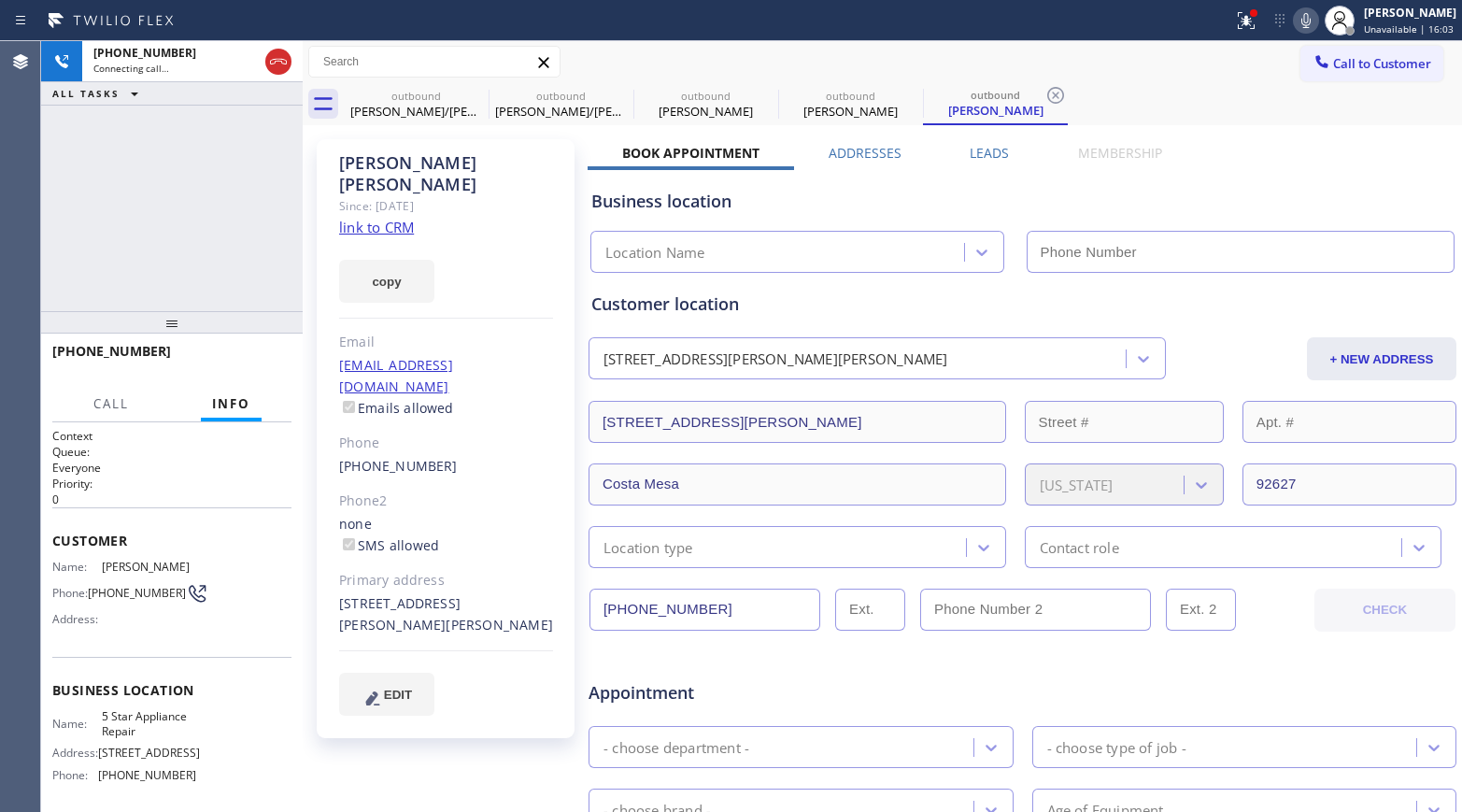
type input "[PHONE_NUMBER]"
click at [254, 362] on span "HANG UP" at bounding box center [247, 360] width 57 height 13
click at [243, 313] on div "[PHONE_NUMBER] Live | 00:03 ALL TASKS ALL TASKS ACTIVE TASKS TASKS IN WRAP UP […" at bounding box center [172, 427] width 262 height 771
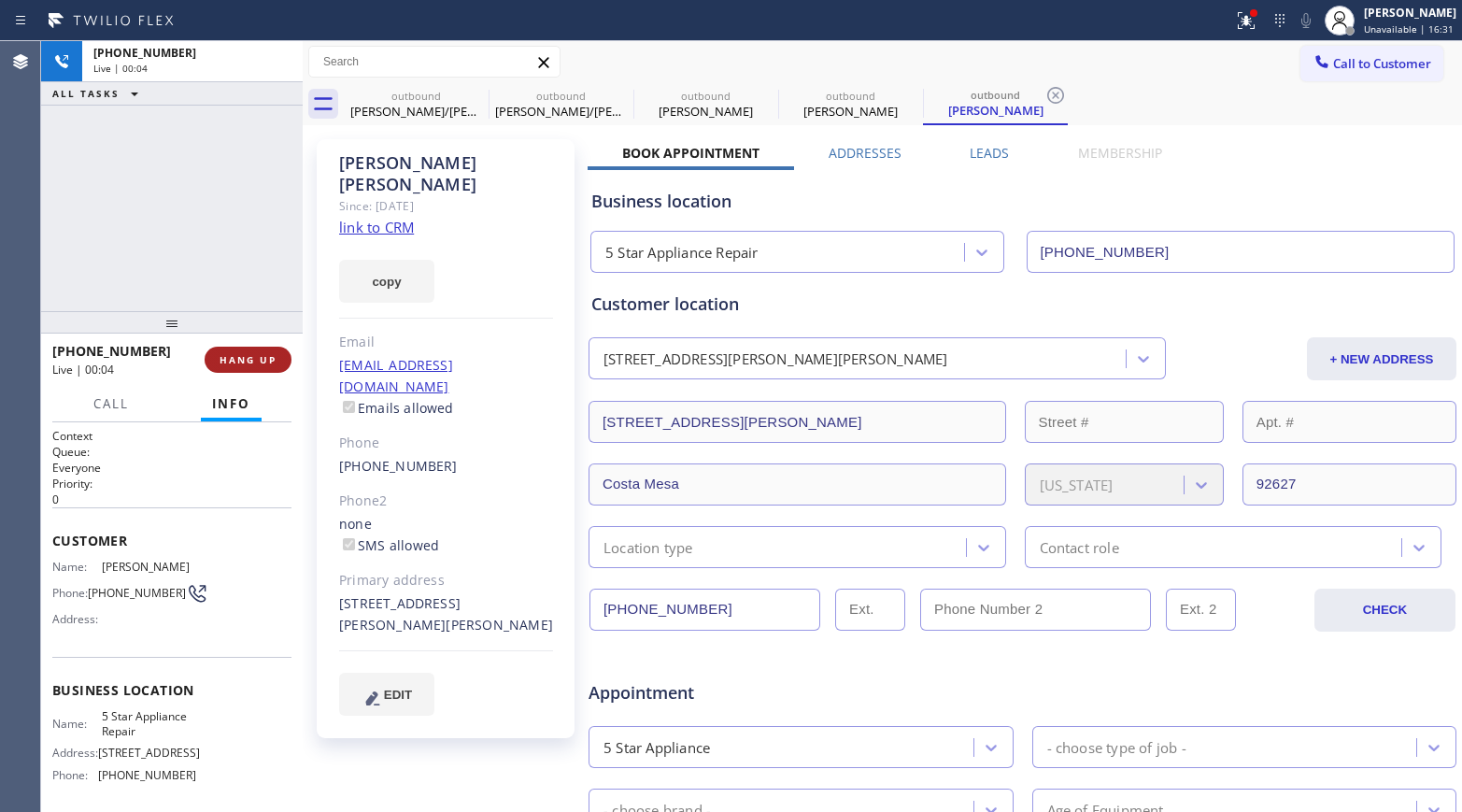
click at [256, 362] on span "HANG UP" at bounding box center [247, 360] width 57 height 13
click at [236, 256] on div "[PHONE_NUMBER] Live | 00:04 ALL TASKS ALL TASKS ACTIVE TASKS TASKS IN WRAP UP" at bounding box center [172, 176] width 262 height 270
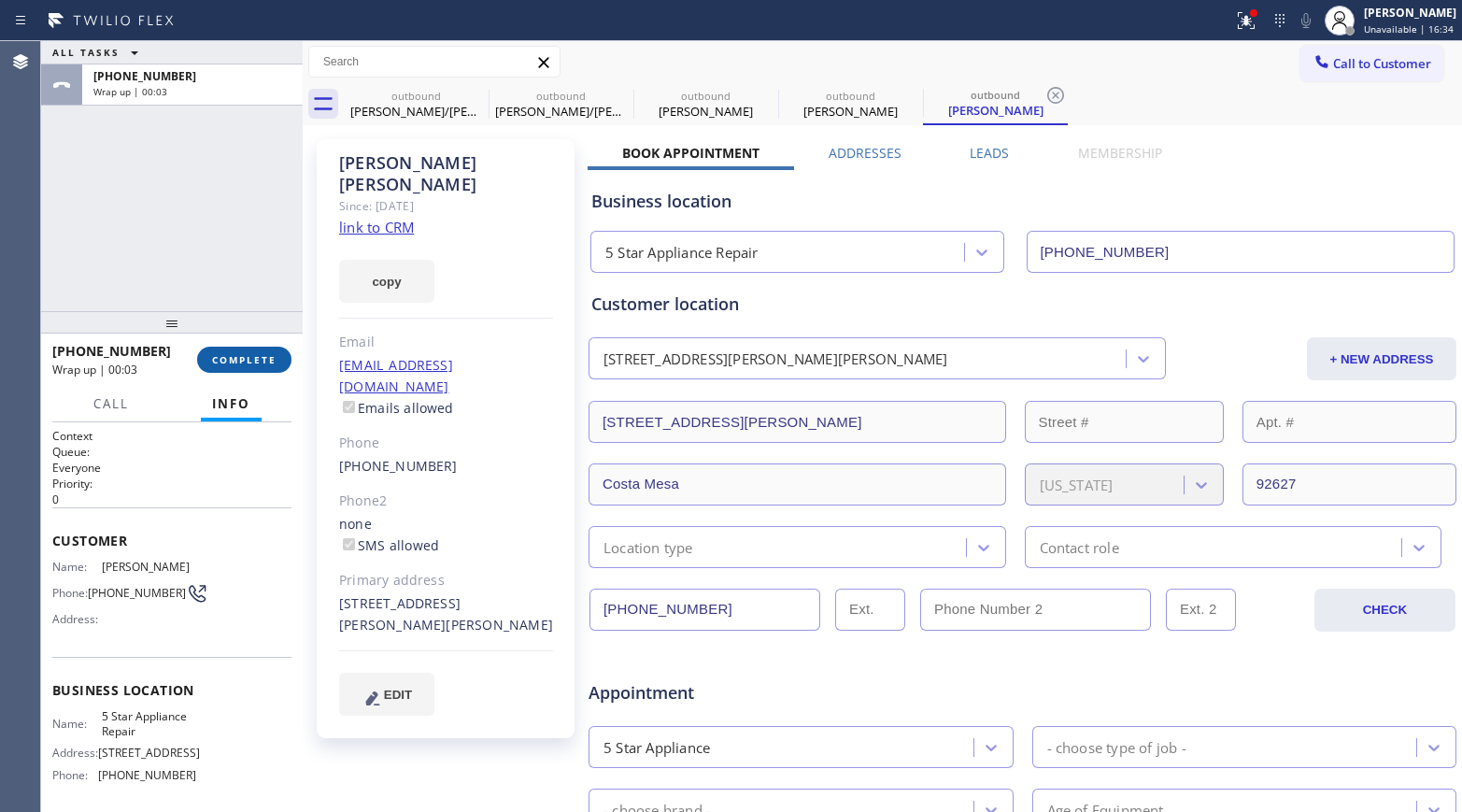
click at [252, 362] on span "COMPLETE" at bounding box center [244, 360] width 64 height 13
click at [222, 272] on div "ALL TASKS ALL TASKS ACTIVE TASKS TASKS IN WRAP UP [PHONE_NUMBER] Wrap up | 00:03" at bounding box center [172, 176] width 262 height 270
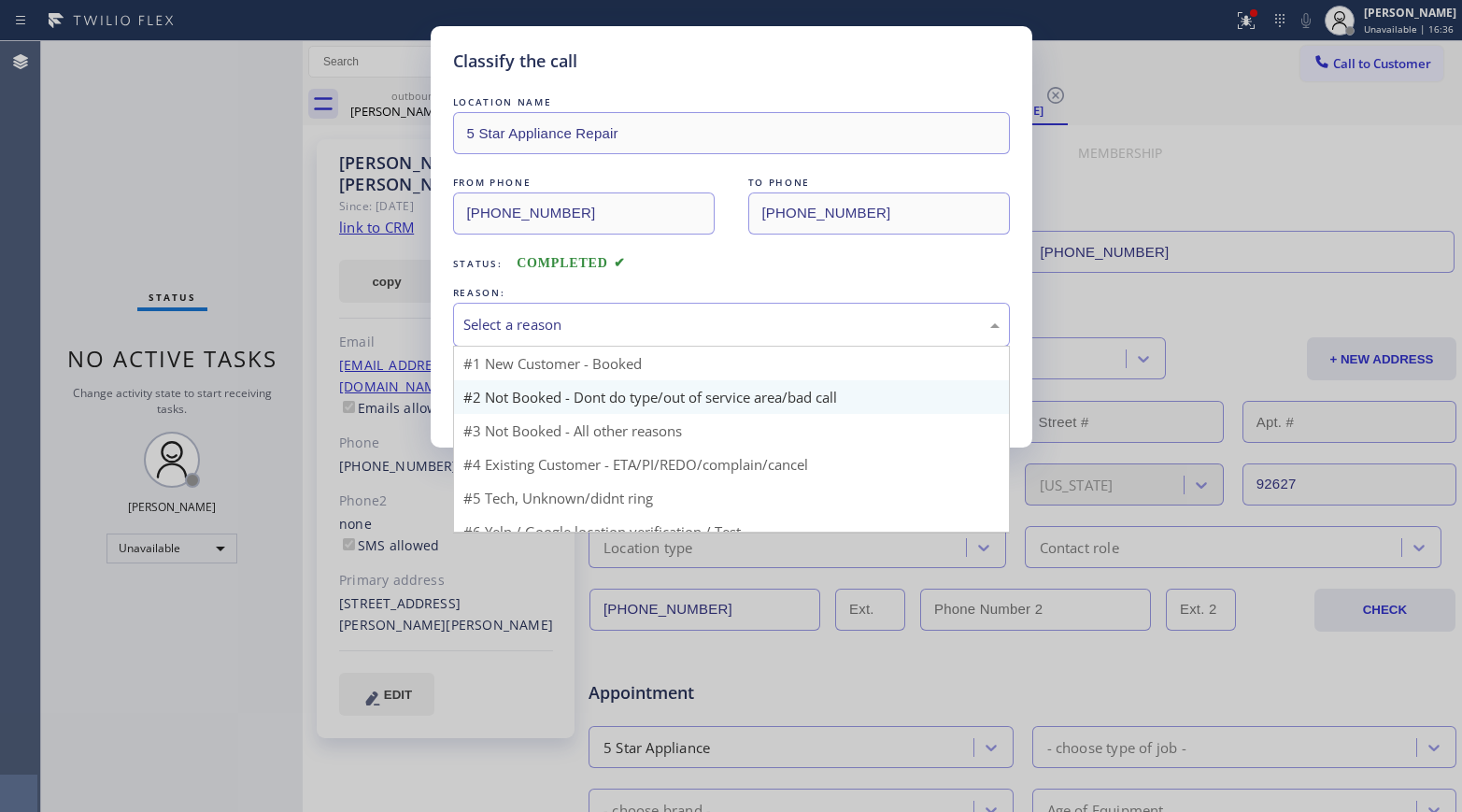
drag, startPoint x: 536, startPoint y: 317, endPoint x: 535, endPoint y: 381, distance: 64.0
click at [536, 319] on div "Select a reason" at bounding box center [731, 324] width 536 height 21
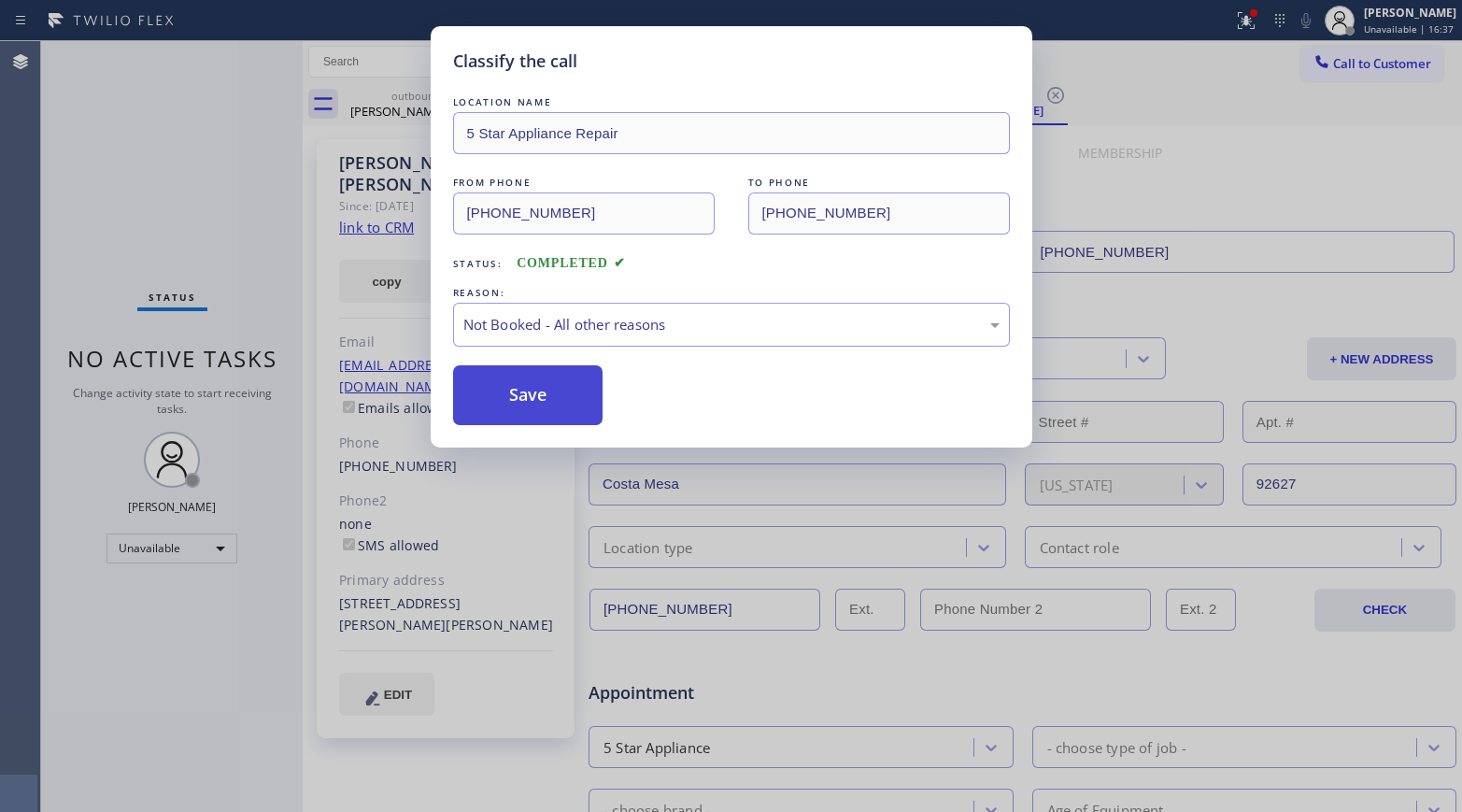
click at [527, 372] on button "Save" at bounding box center [528, 395] width 151 height 59
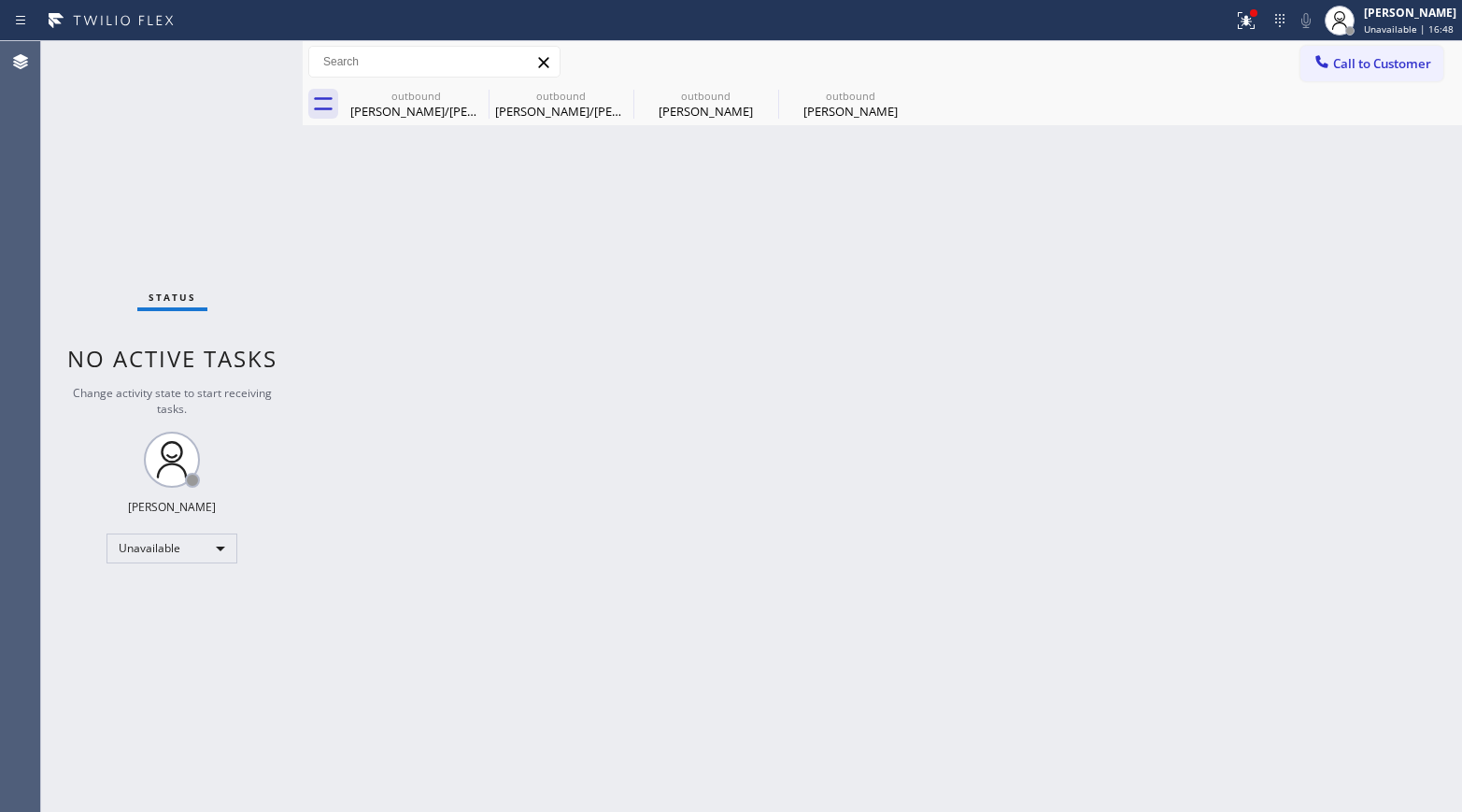
click at [1181, 480] on div "Back to Dashboard Change Sender ID Customers Technicians Select a contact Outbo…" at bounding box center [882, 427] width 1159 height 771
click at [1219, 58] on span "Call to Customer" at bounding box center [1381, 63] width 98 height 17
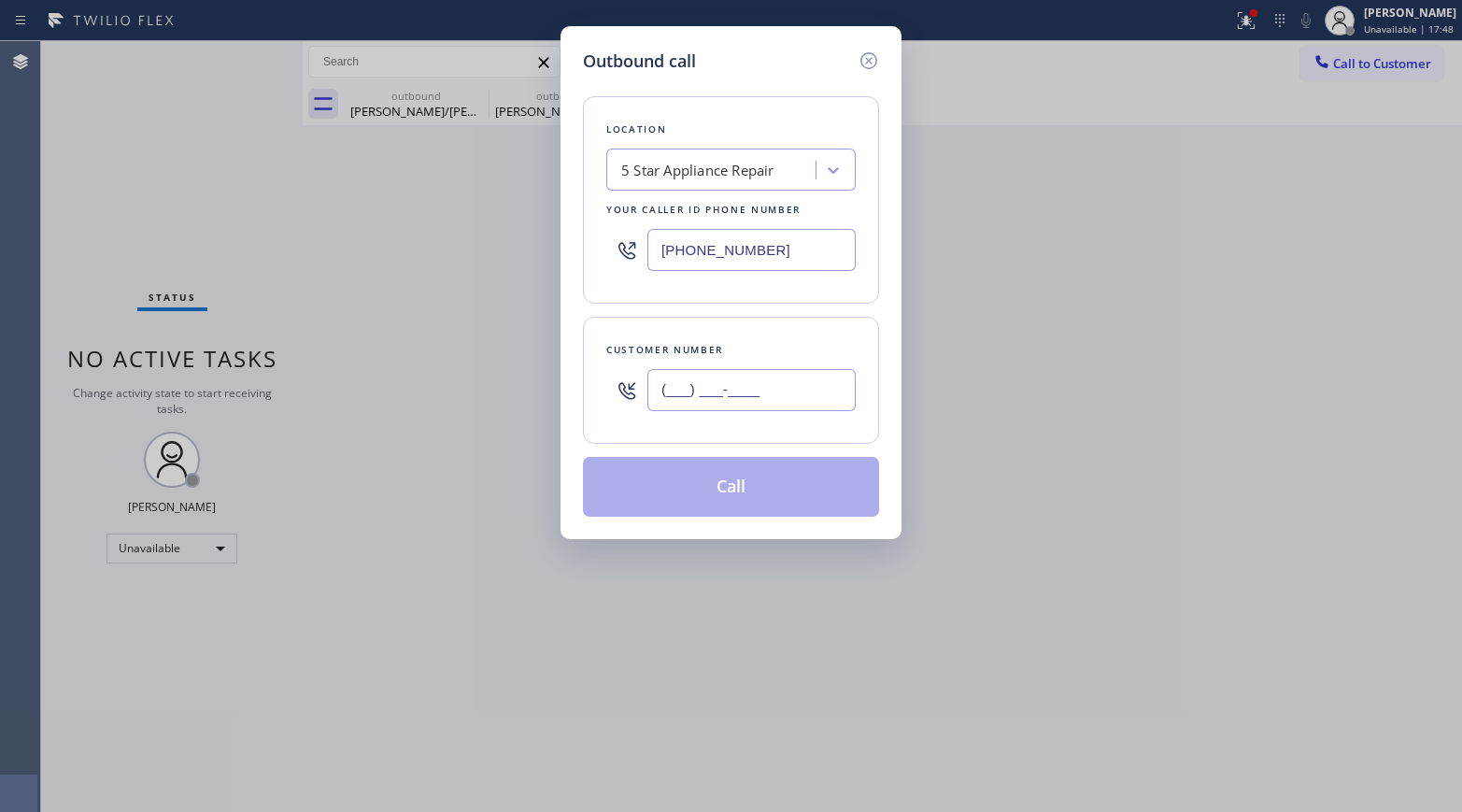
click at [716, 390] on input "(___) ___-____" at bounding box center [751, 390] width 208 height 42
paste input "510) 600-2582"
type input "[PHONE_NUMBER]"
click at [731, 321] on div "Customer number [PHONE_NUMBER]" at bounding box center [731, 380] width 296 height 127
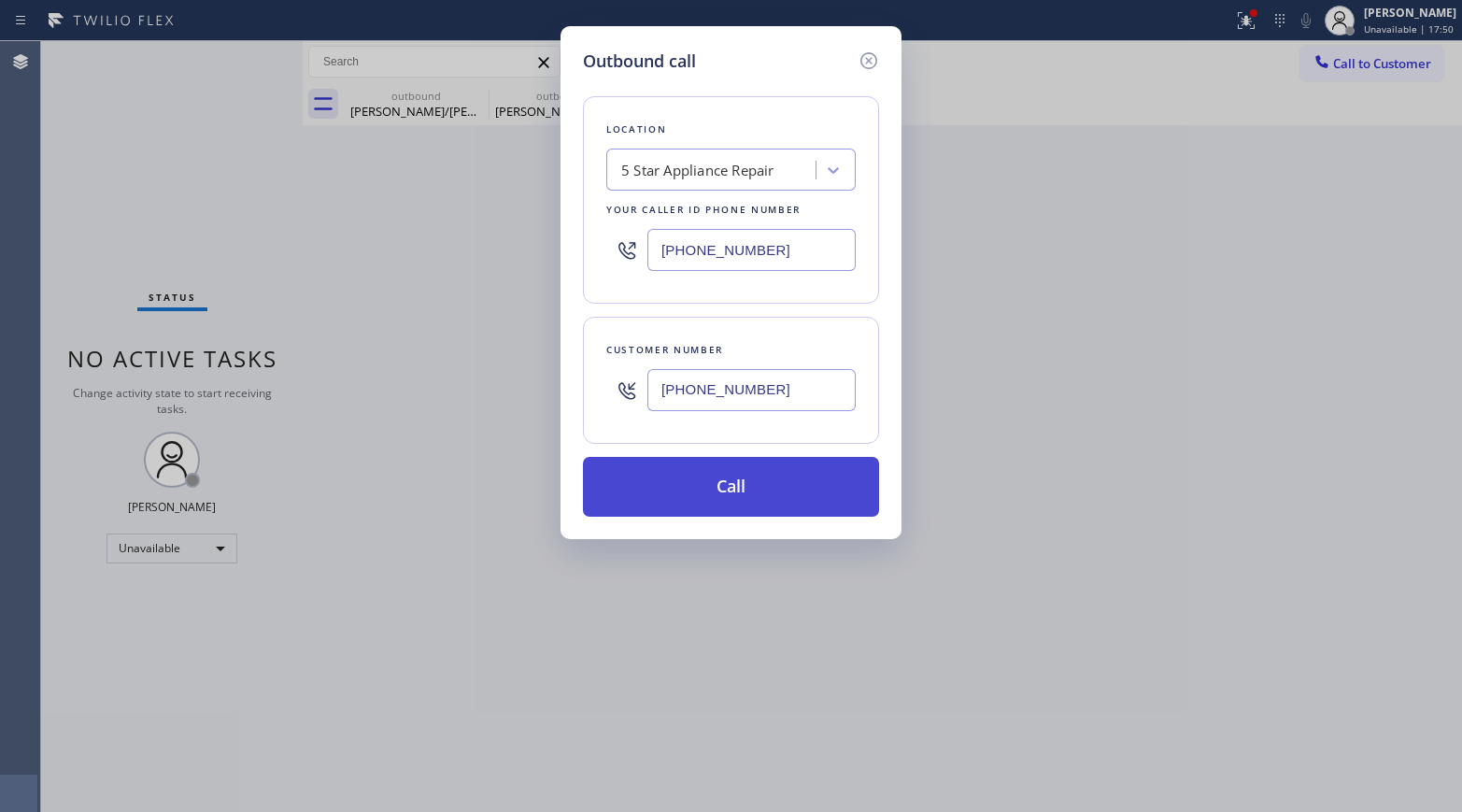
click at [735, 484] on button "Call" at bounding box center [731, 486] width 296 height 59
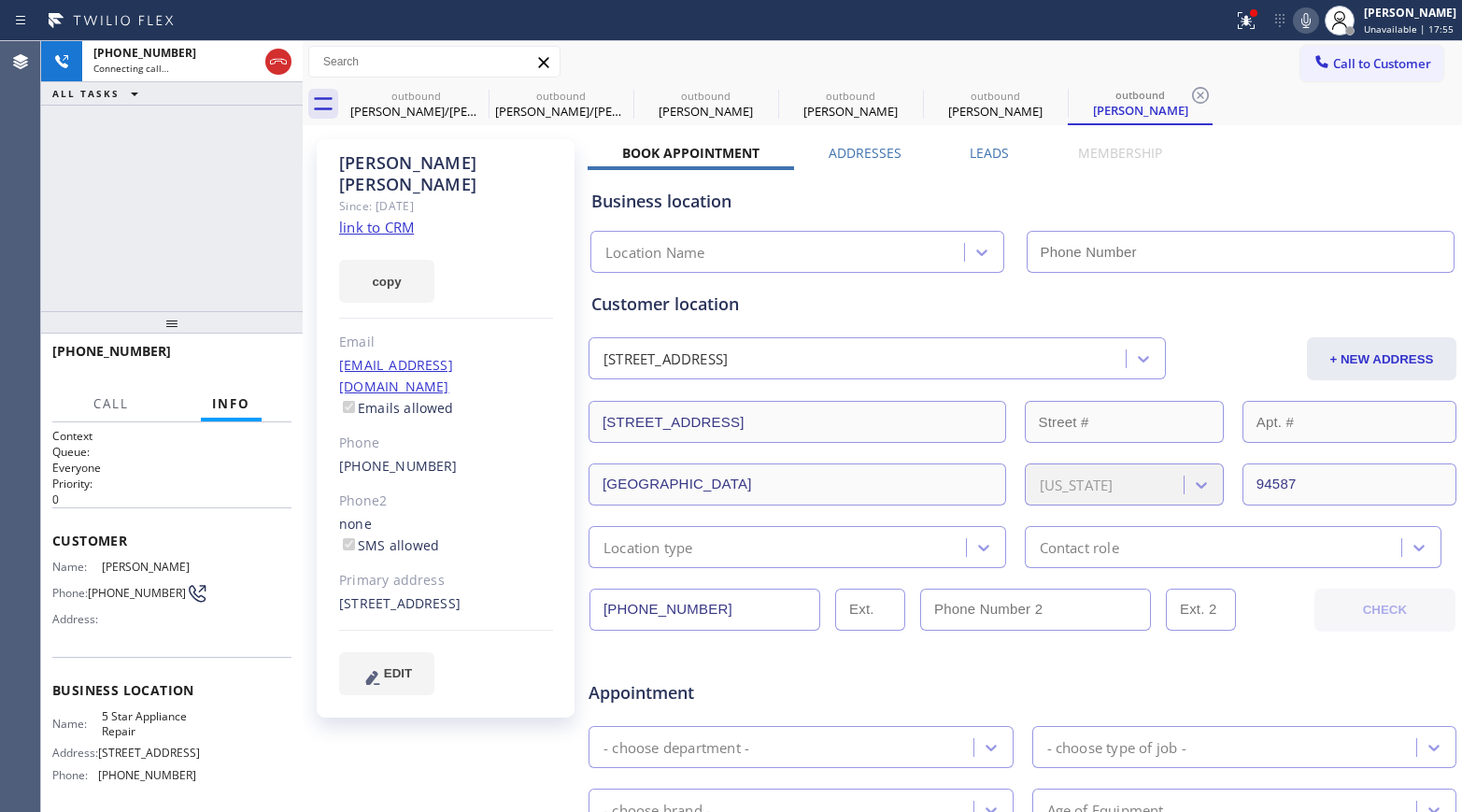
type input "[PHONE_NUMBER]"
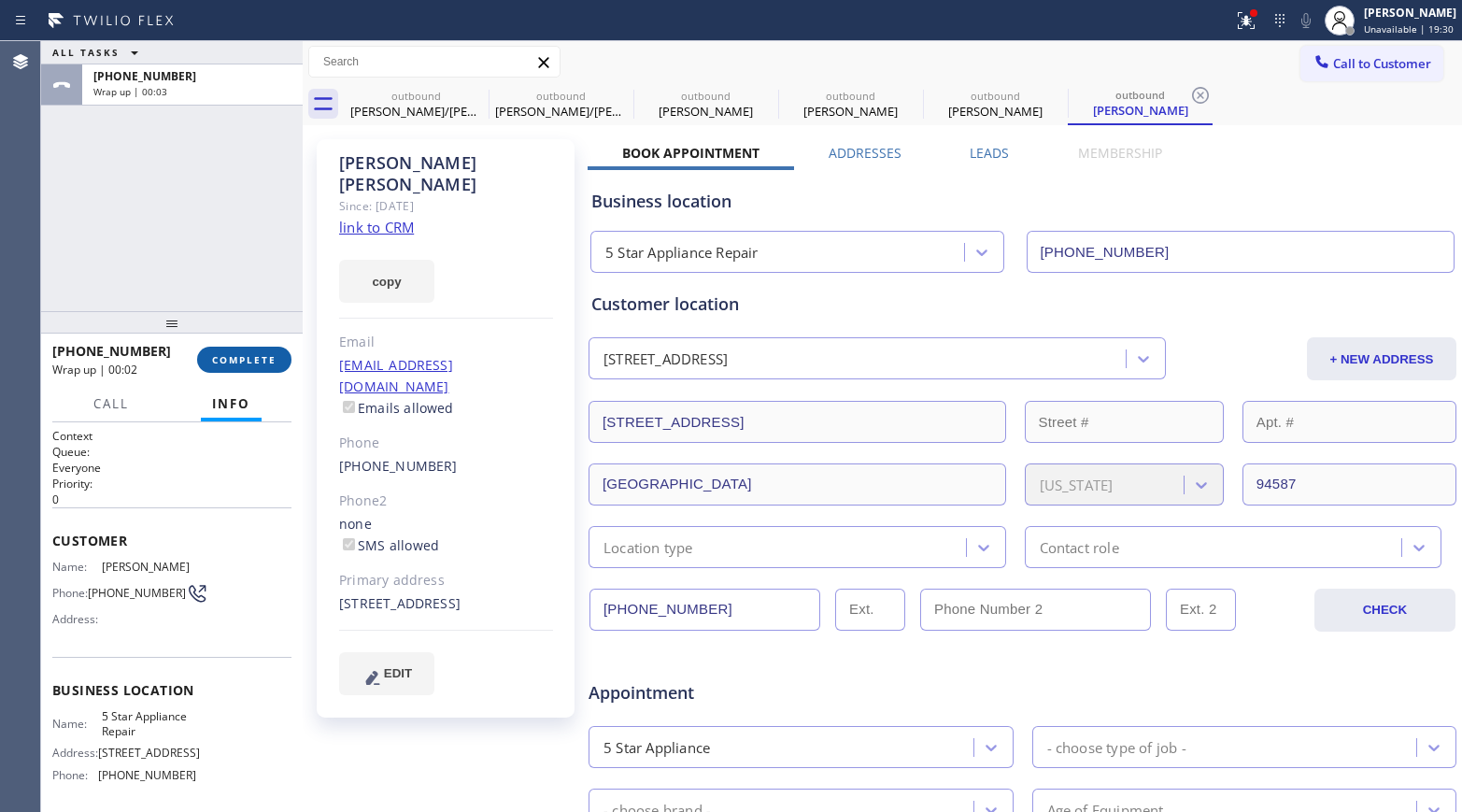
click at [245, 360] on span "COMPLETE" at bounding box center [244, 360] width 64 height 13
click at [239, 300] on div "ALL TASKS ALL TASKS ACTIVE TASKS TASKS IN WRAP UP [PHONE_NUMBER] Wrap up | 00:03" at bounding box center [172, 176] width 262 height 270
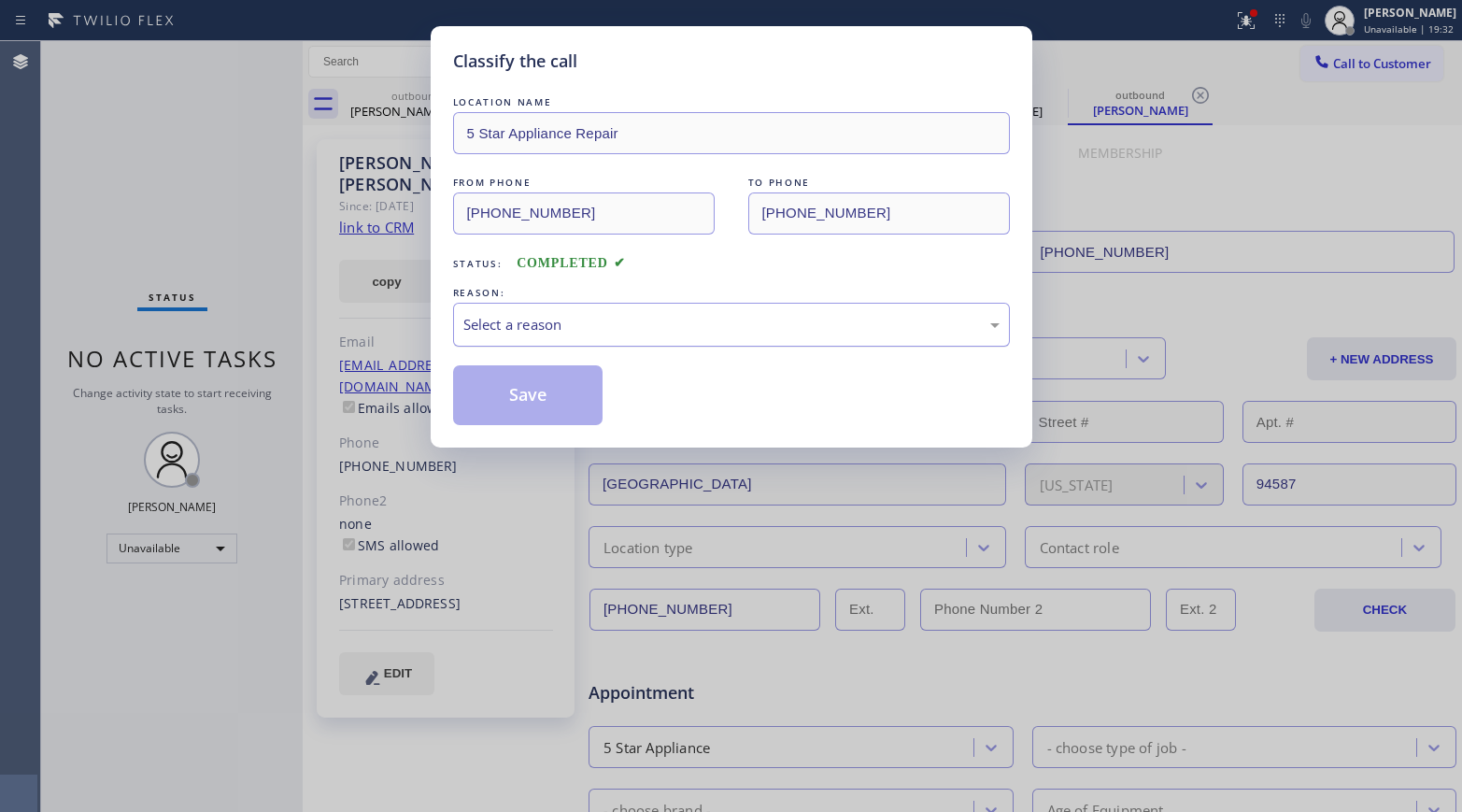
click at [547, 326] on div "Select a reason" at bounding box center [731, 324] width 536 height 21
click at [526, 400] on button "Save" at bounding box center [528, 395] width 151 height 59
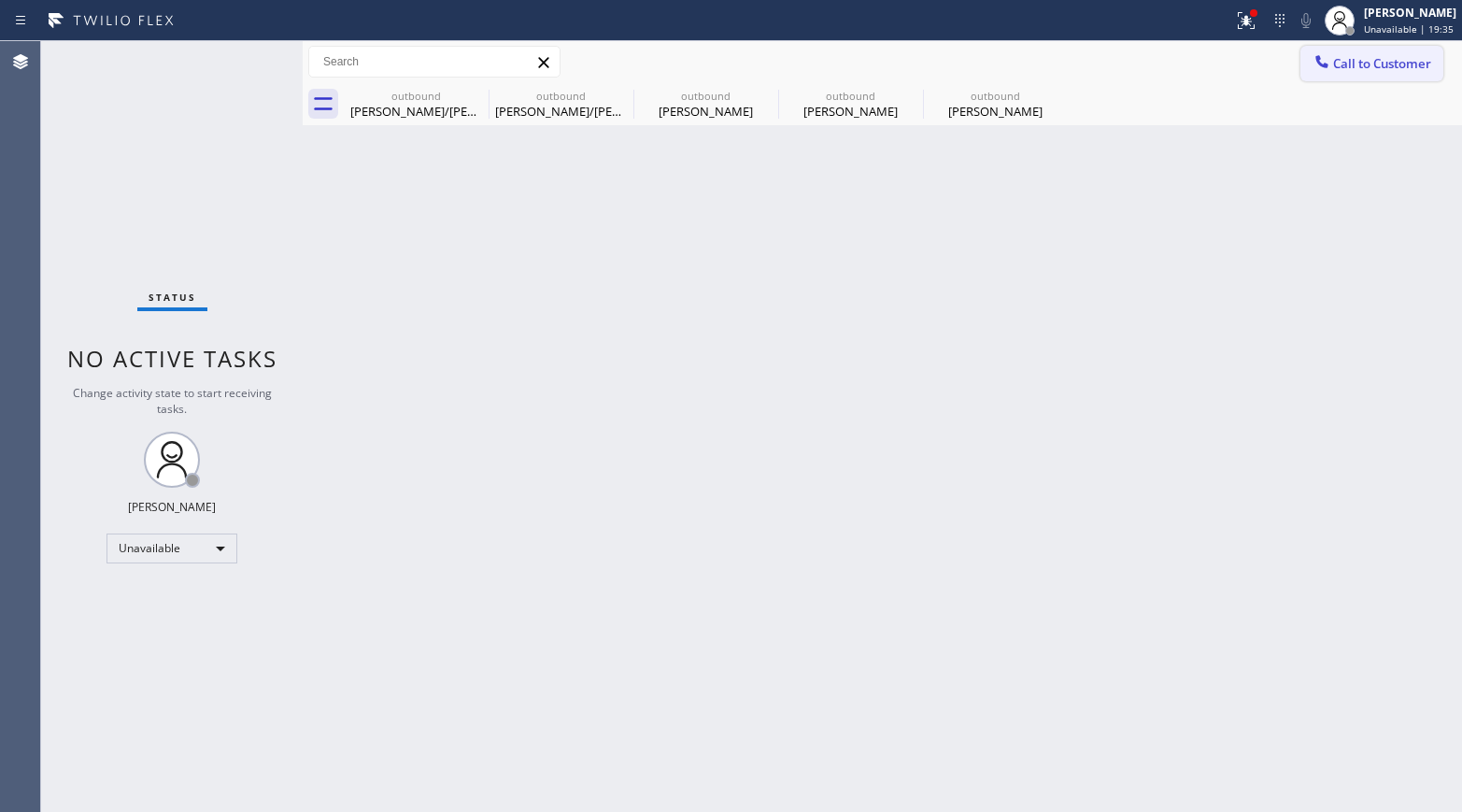
click at [1219, 64] on span "Call to Customer" at bounding box center [1381, 63] width 98 height 17
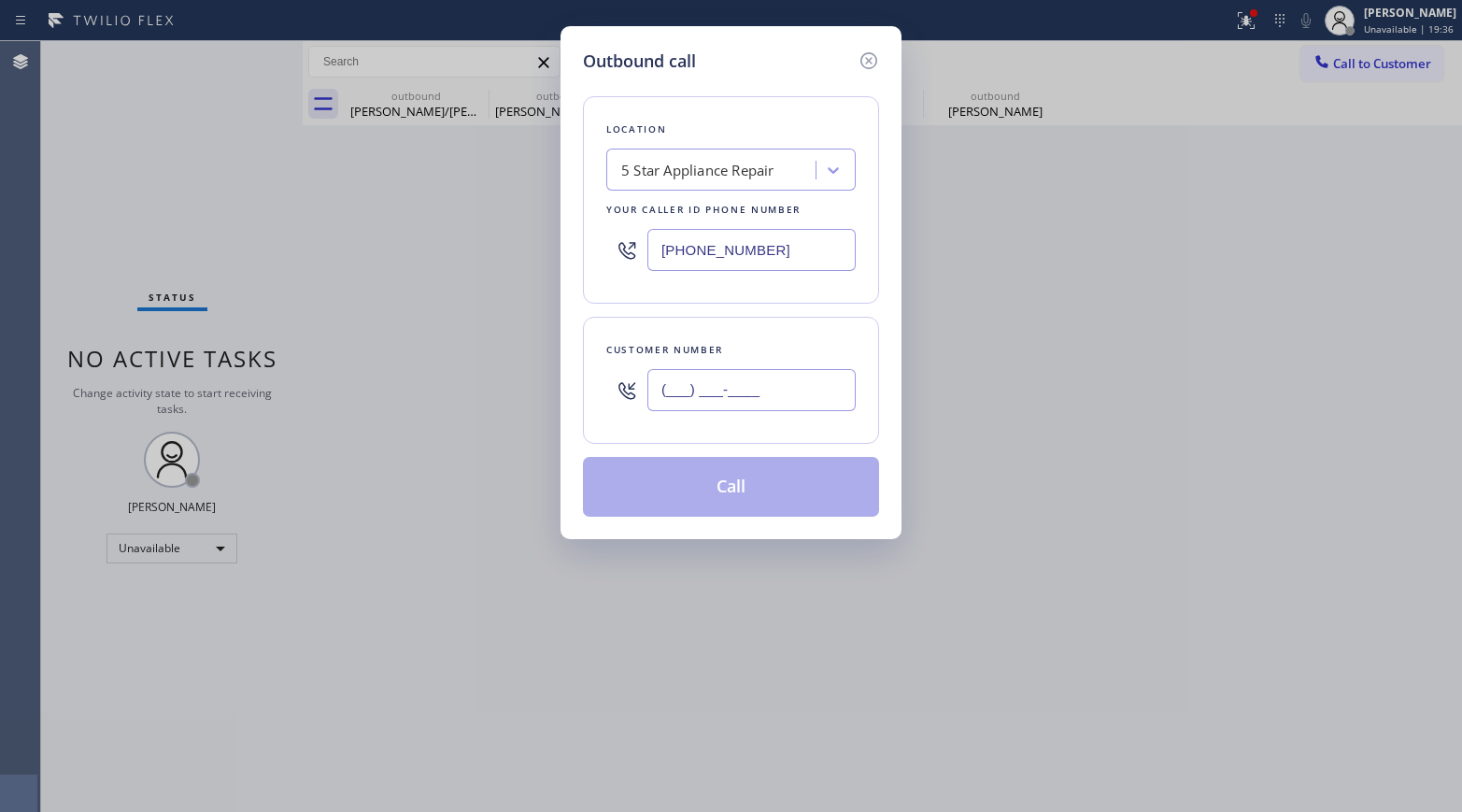
click at [732, 393] on input "(___) ___-____" at bounding box center [751, 390] width 208 height 42
paste input "949) 395-6915"
type input "[PHONE_NUMBER]"
click at [745, 335] on div "Customer number [PHONE_NUMBER]" at bounding box center [731, 380] width 296 height 127
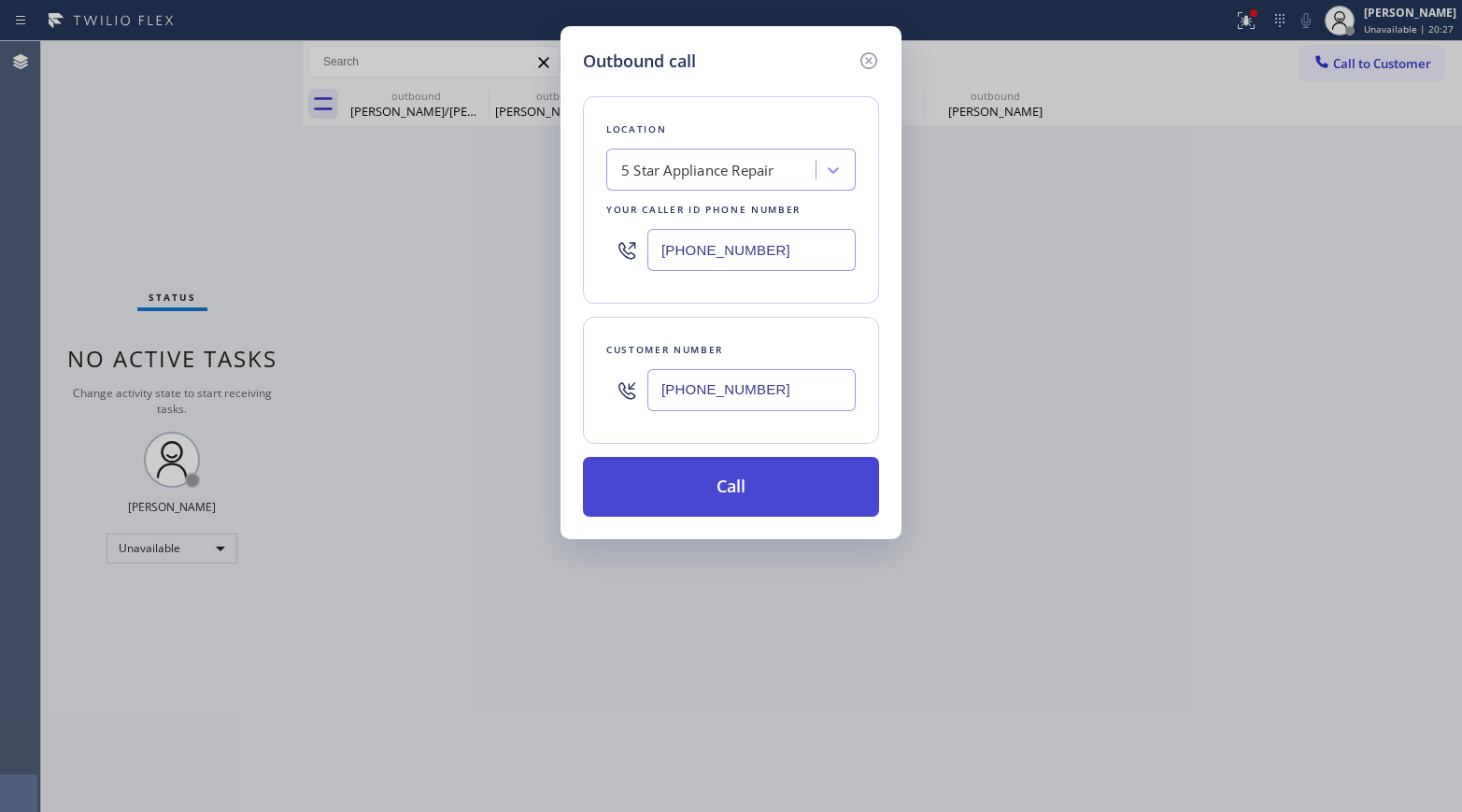
click at [769, 489] on button "Call" at bounding box center [731, 486] width 296 height 59
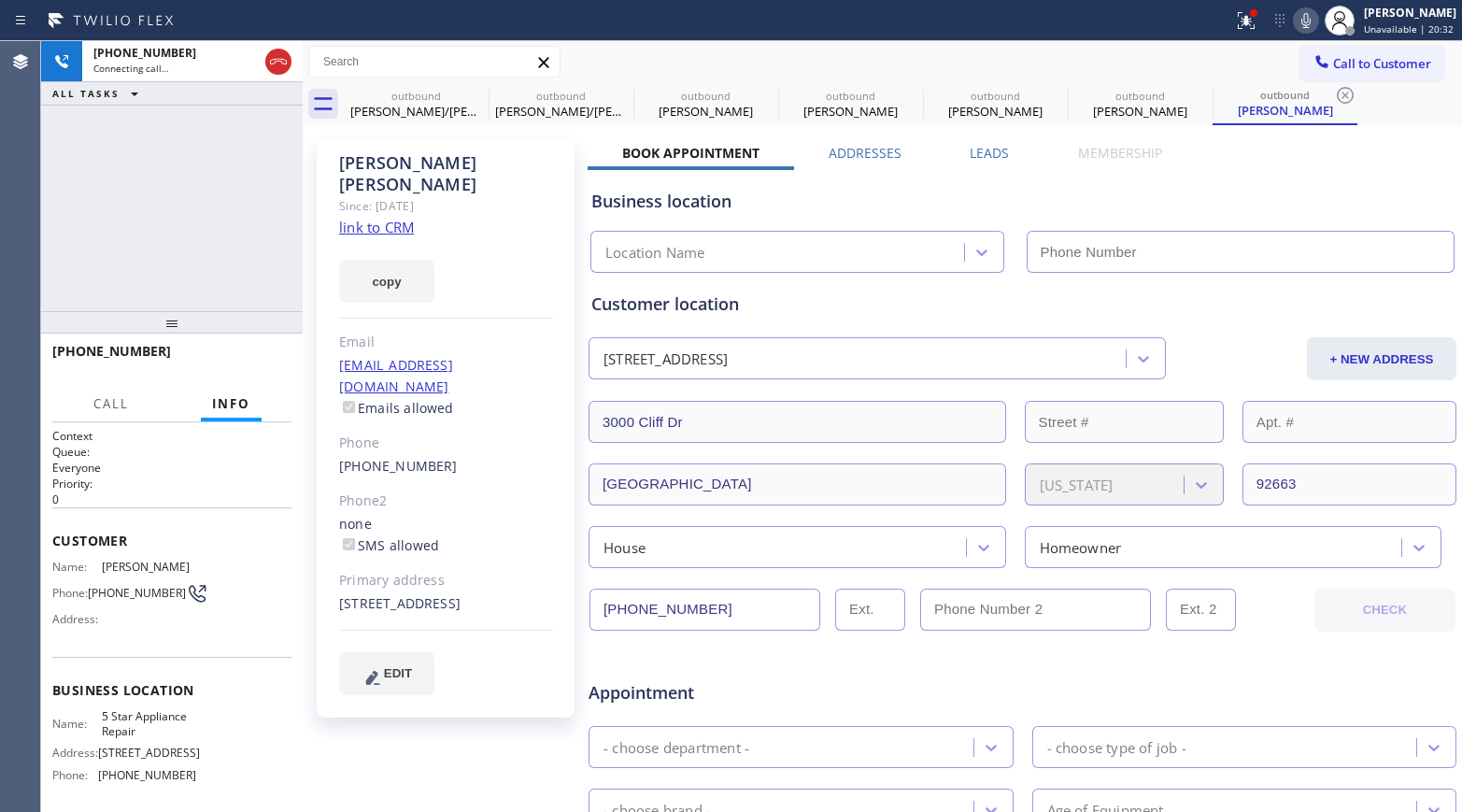
type input "[PHONE_NUMBER]"
click at [257, 361] on span "HANG UP" at bounding box center [247, 360] width 57 height 13
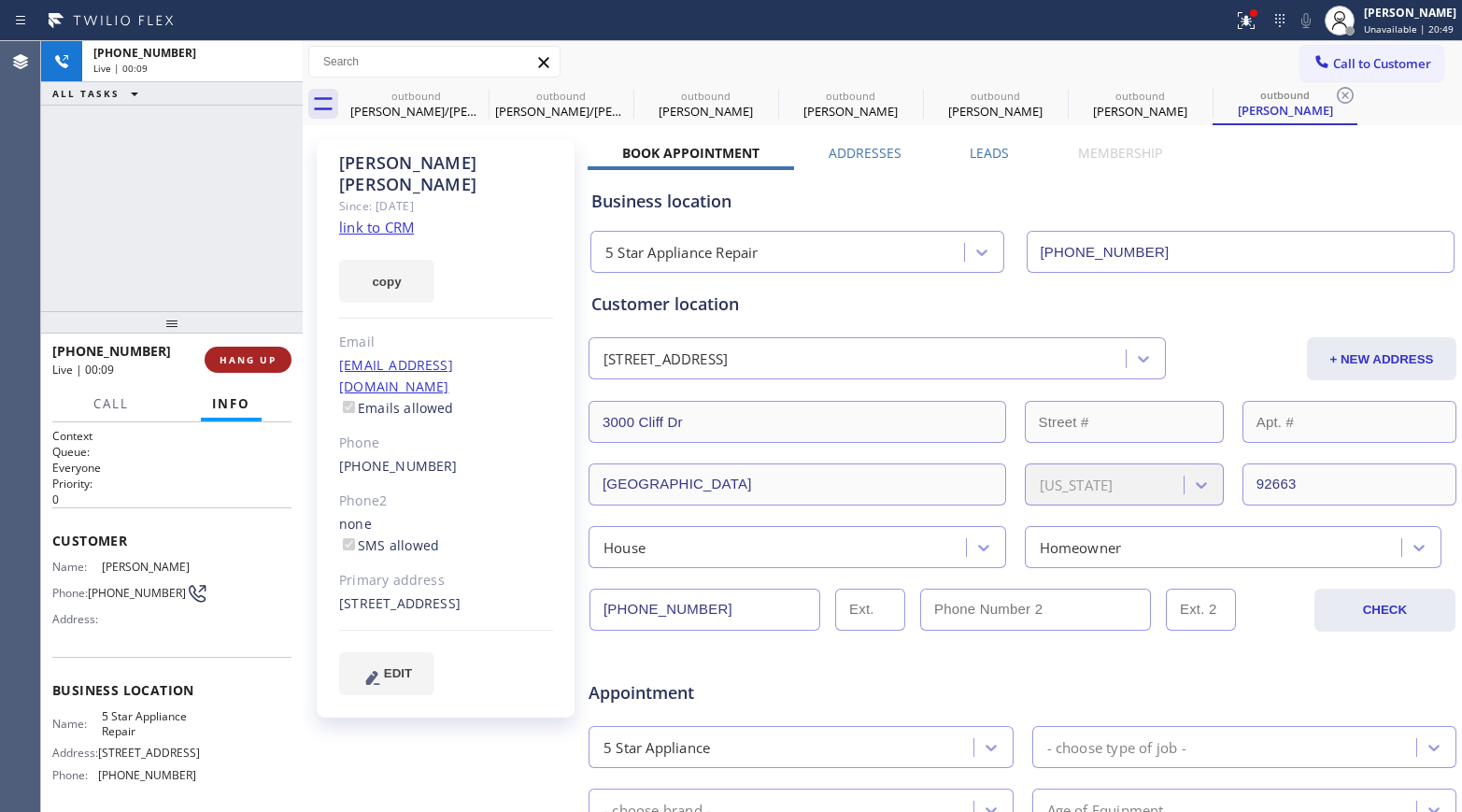
click at [258, 353] on span "HANG UP" at bounding box center [247, 360] width 57 height 13
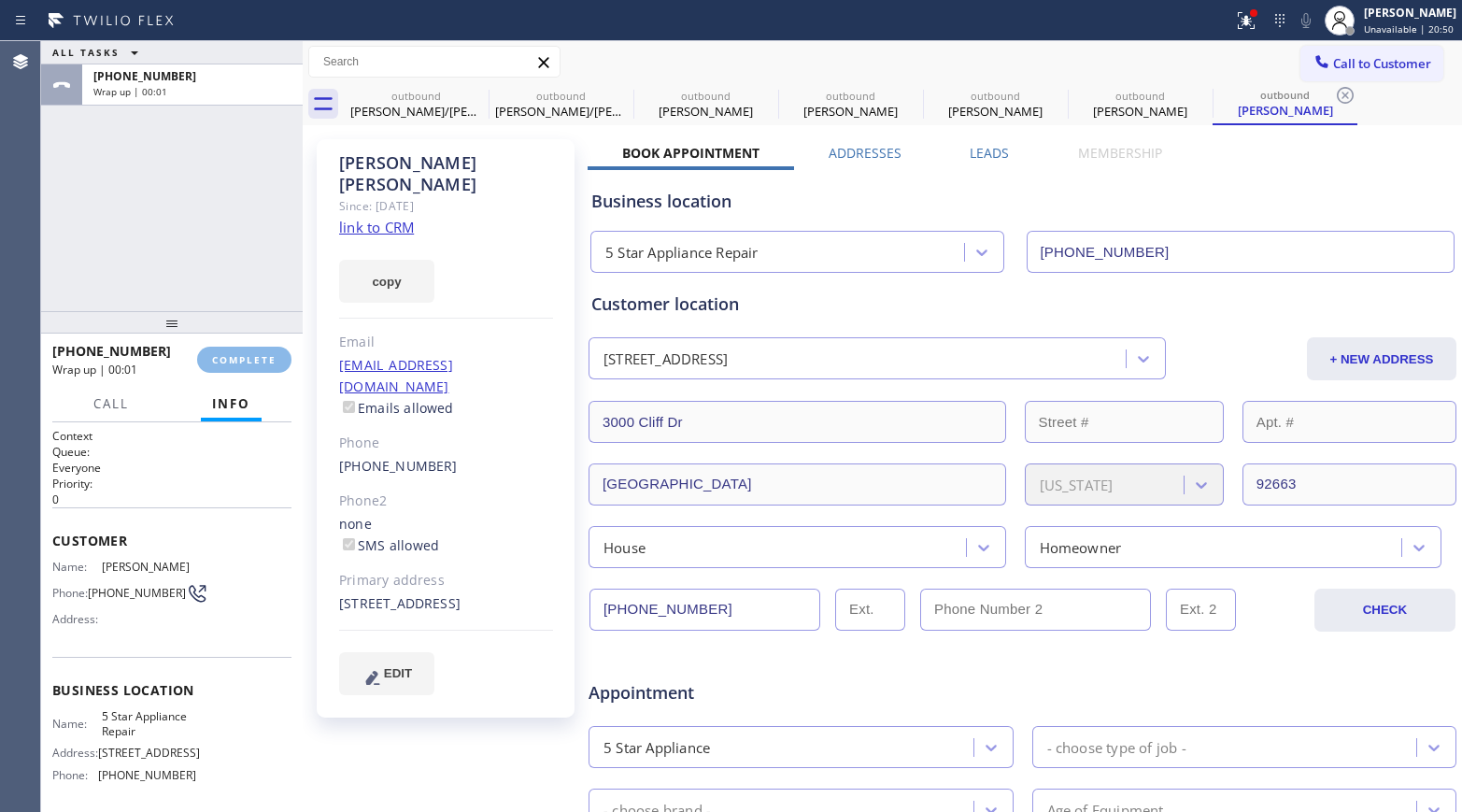
click at [195, 247] on div "ALL TASKS ALL TASKS ACTIVE TASKS TASKS IN WRAP UP [PHONE_NUMBER] Wrap up | 00:01" at bounding box center [172, 176] width 262 height 270
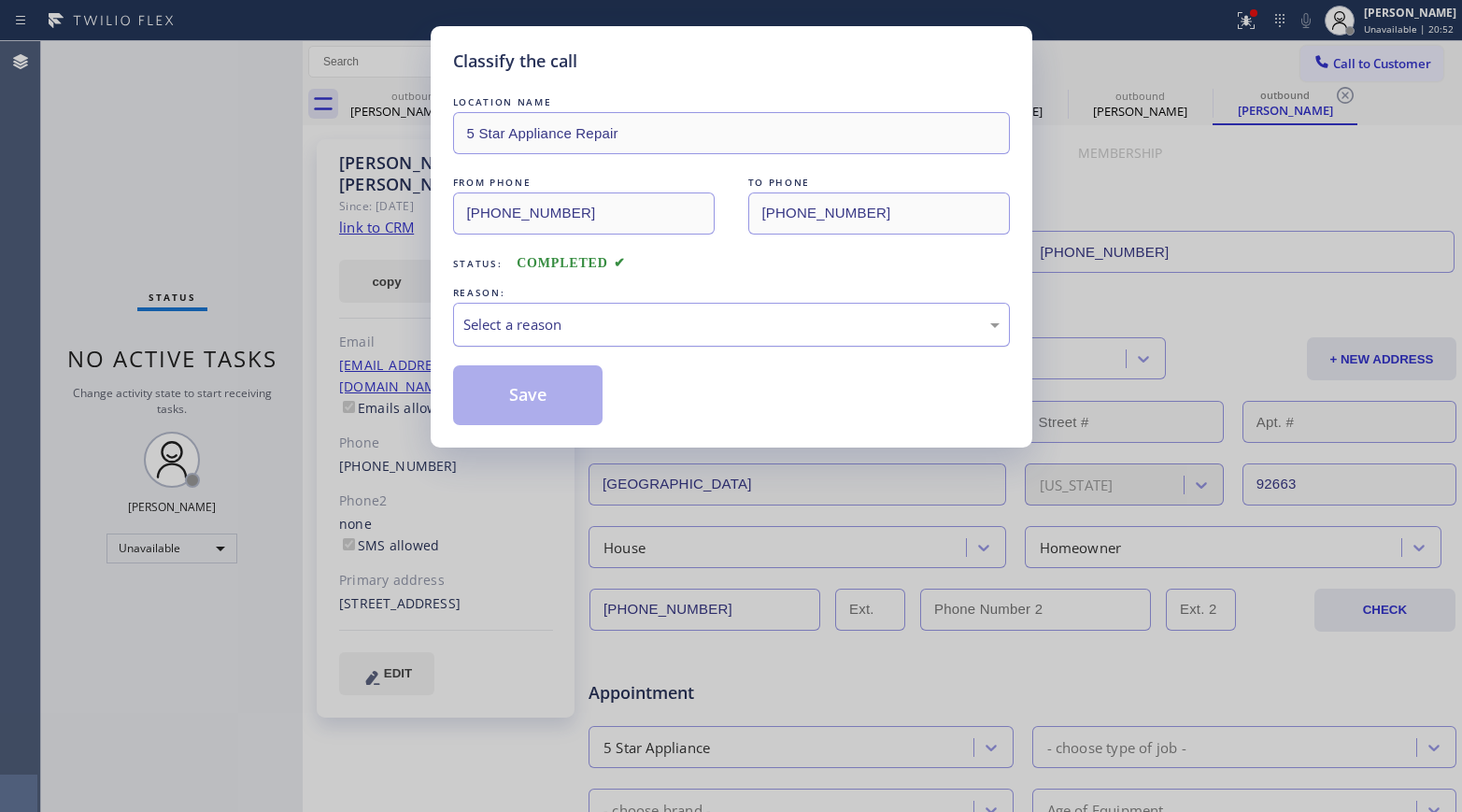
click at [642, 323] on div "Select a reason" at bounding box center [731, 324] width 536 height 21
click at [512, 396] on button "Save" at bounding box center [528, 395] width 151 height 59
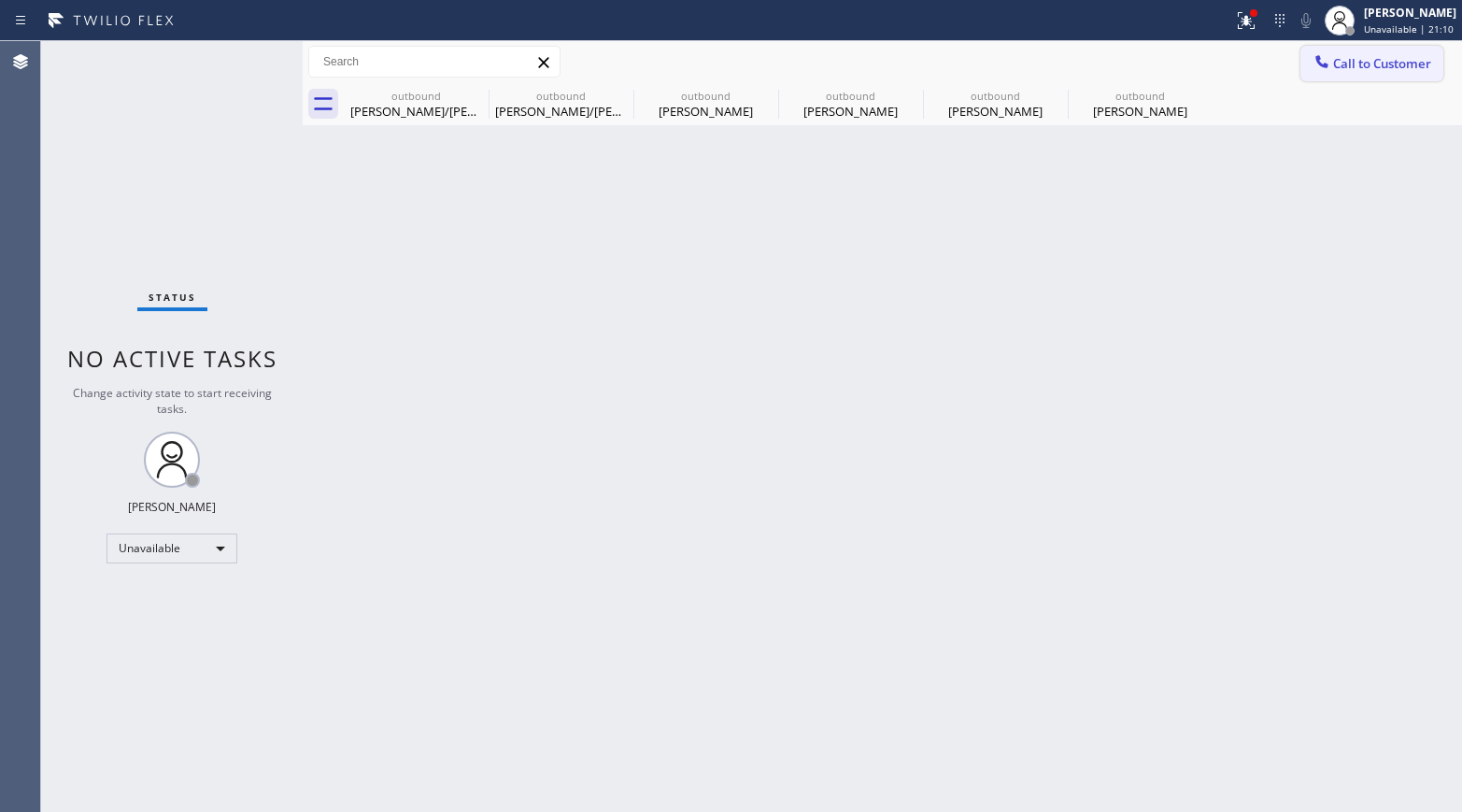
click at [1219, 75] on button "Call to Customer" at bounding box center [1371, 63] width 143 height 35
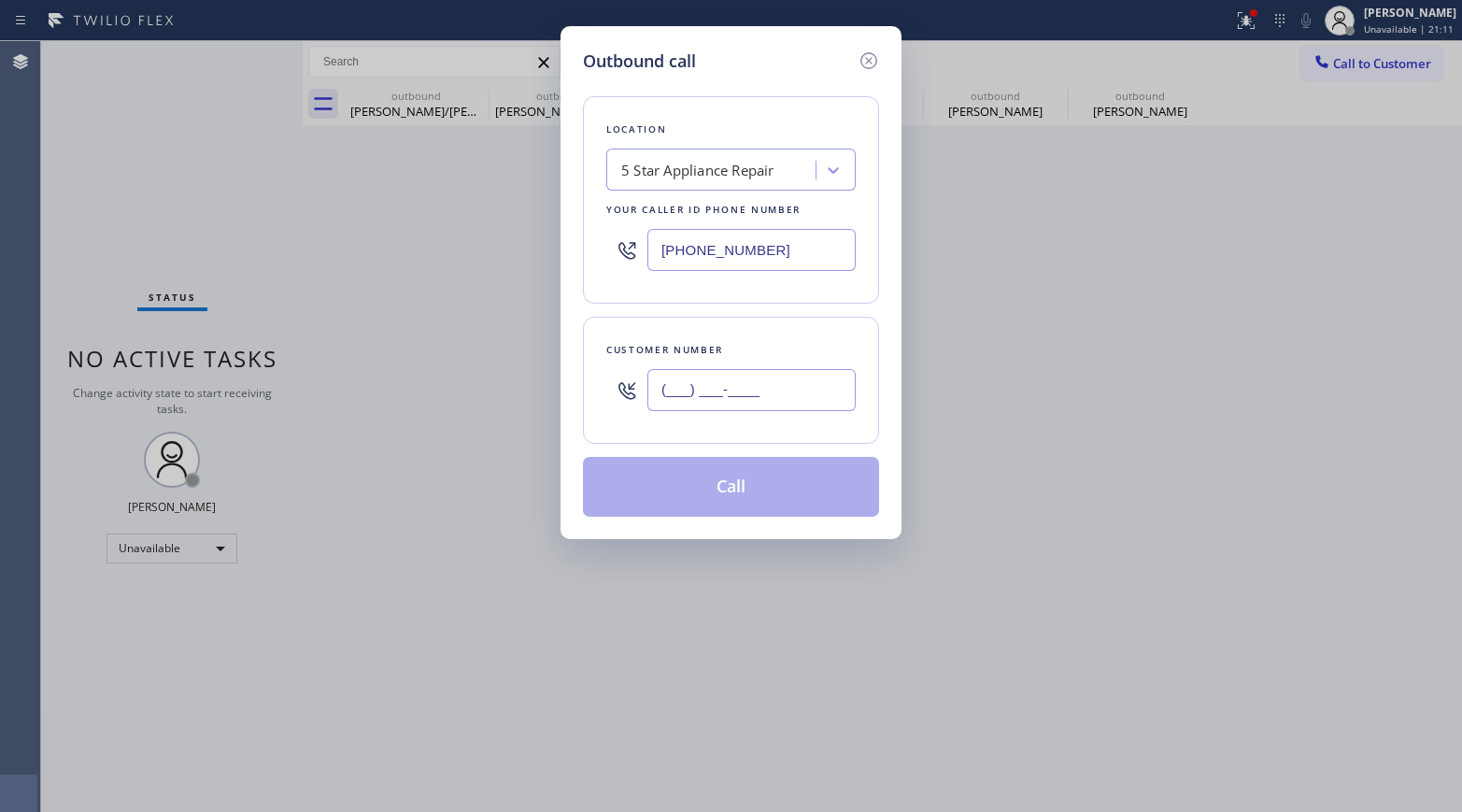
click at [749, 390] on input "(___) ___-____" at bounding box center [751, 390] width 208 height 42
paste input "415) 680-5805"
type input "[PHONE_NUMBER]"
click at [752, 336] on div "Customer number [PHONE_NUMBER]" at bounding box center [731, 380] width 296 height 127
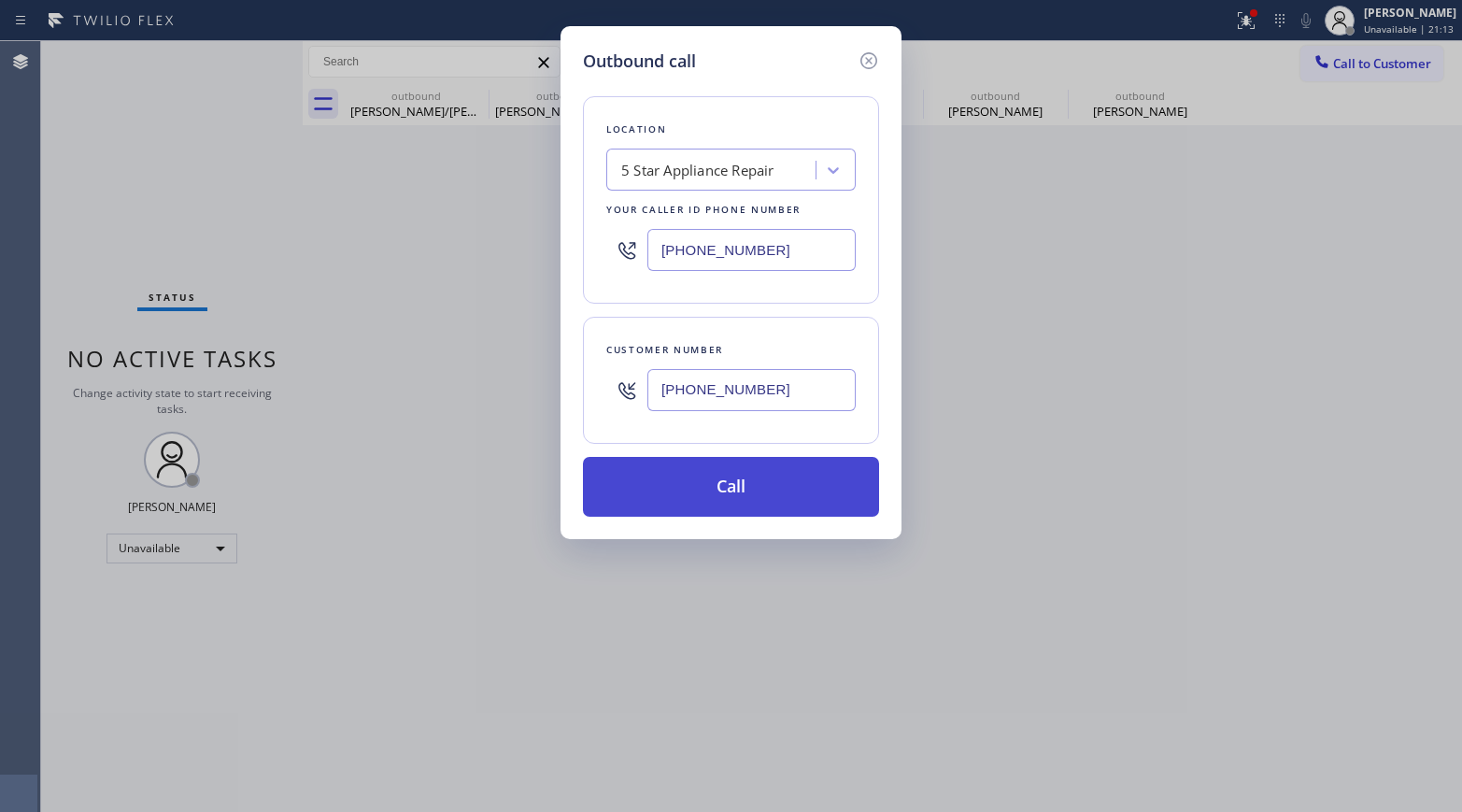
click at [747, 489] on button "Call" at bounding box center [731, 486] width 296 height 59
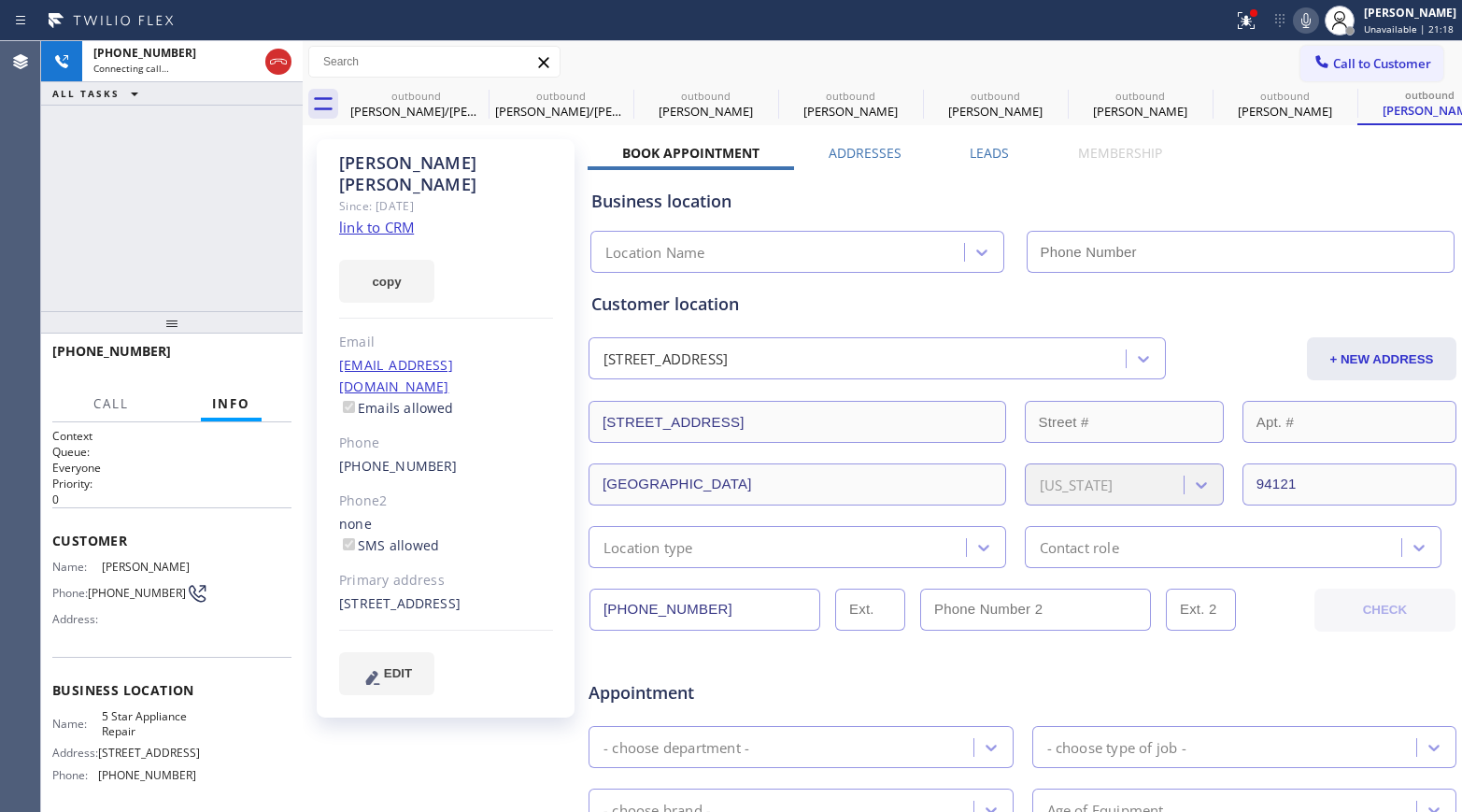
type input "[PHONE_NUMBER]"
click at [265, 363] on span "HANG UP" at bounding box center [247, 360] width 57 height 13
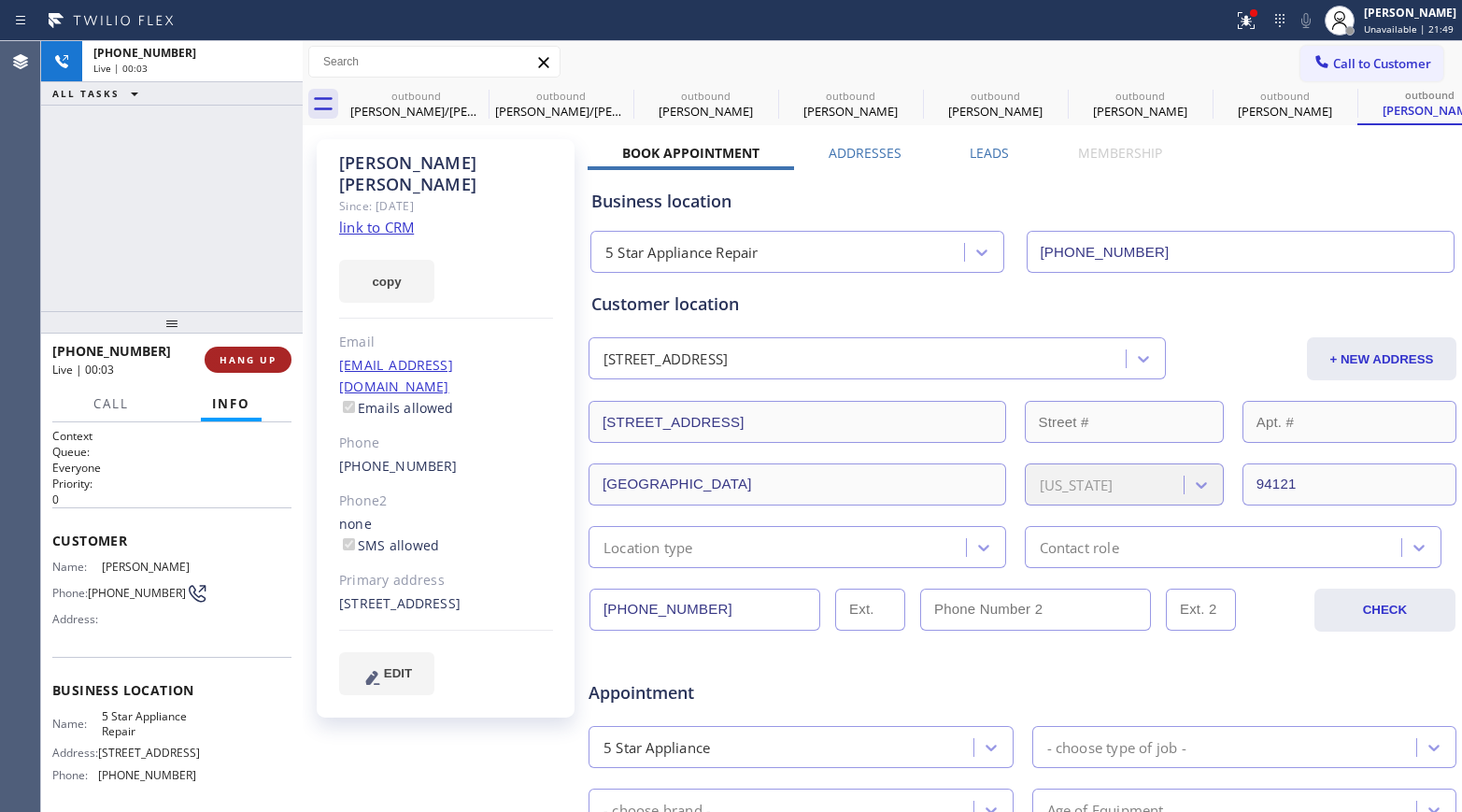
click at [269, 348] on button "HANG UP" at bounding box center [247, 359] width 87 height 26
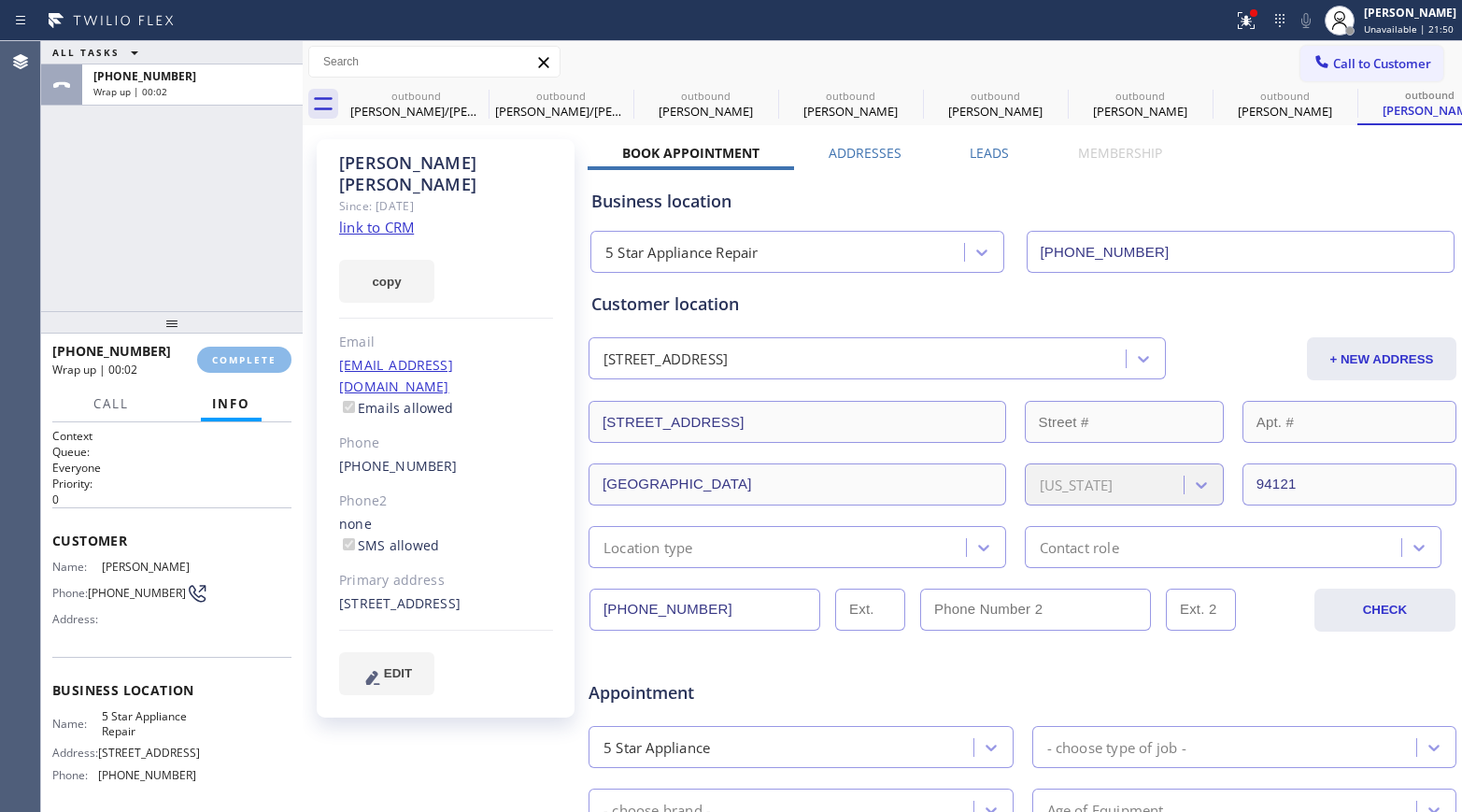
click at [211, 211] on div "ALL TASKS ALL TASKS ACTIVE TASKS TASKS IN WRAP UP [PHONE_NUMBER] Wrap up | 00:02" at bounding box center [172, 176] width 262 height 270
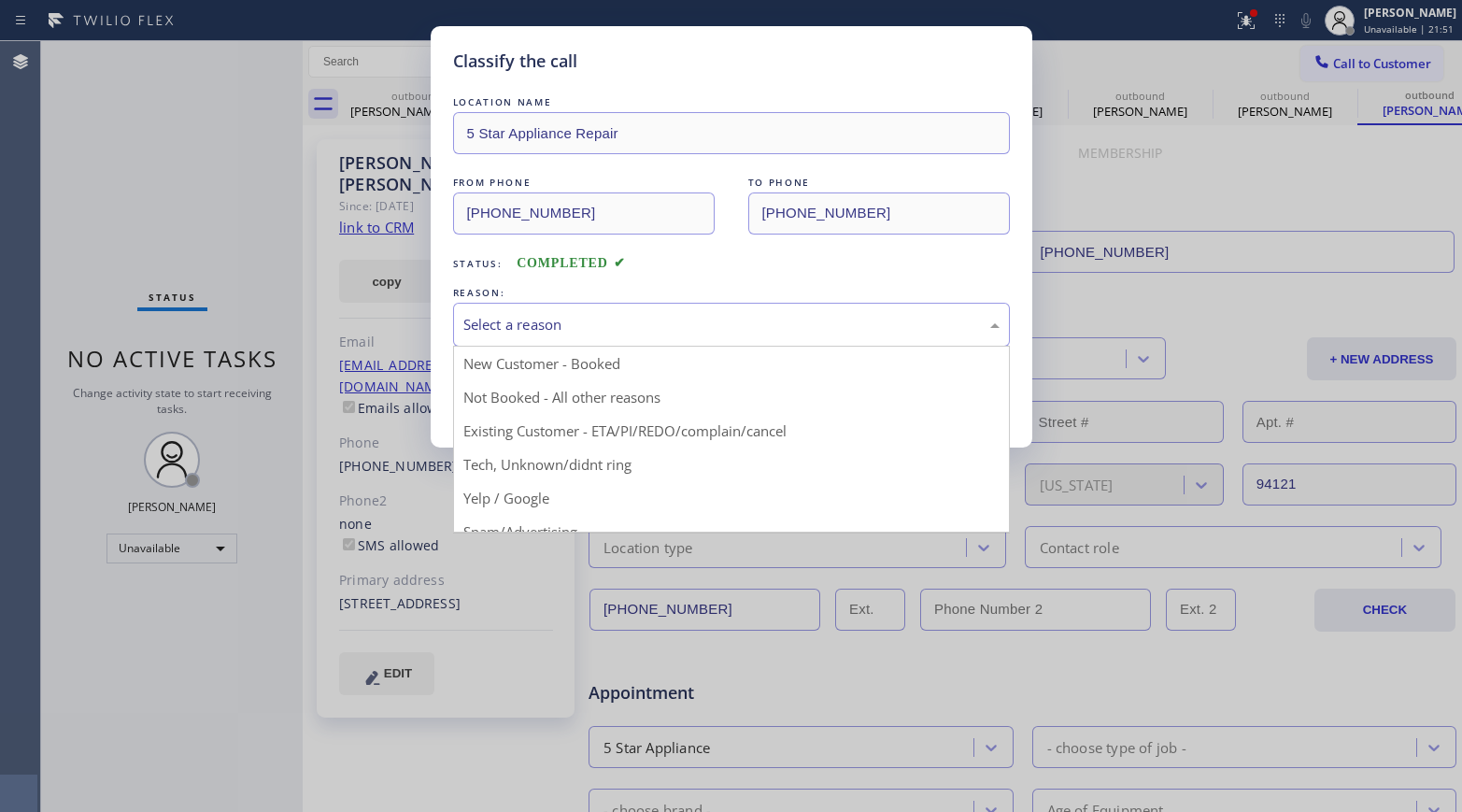
click at [592, 325] on div "Select a reason" at bounding box center [731, 324] width 536 height 21
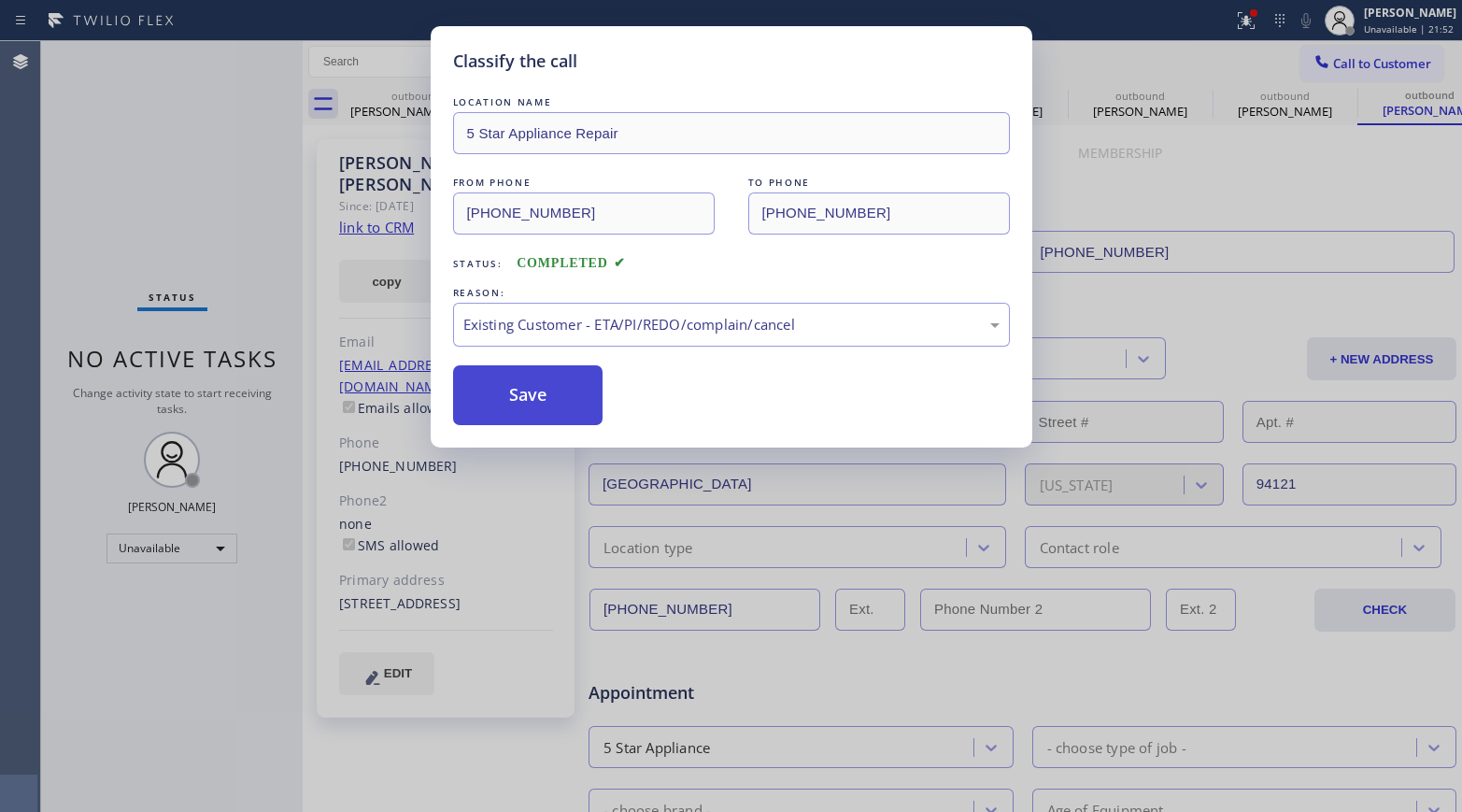
click at [516, 402] on button "Save" at bounding box center [528, 395] width 151 height 59
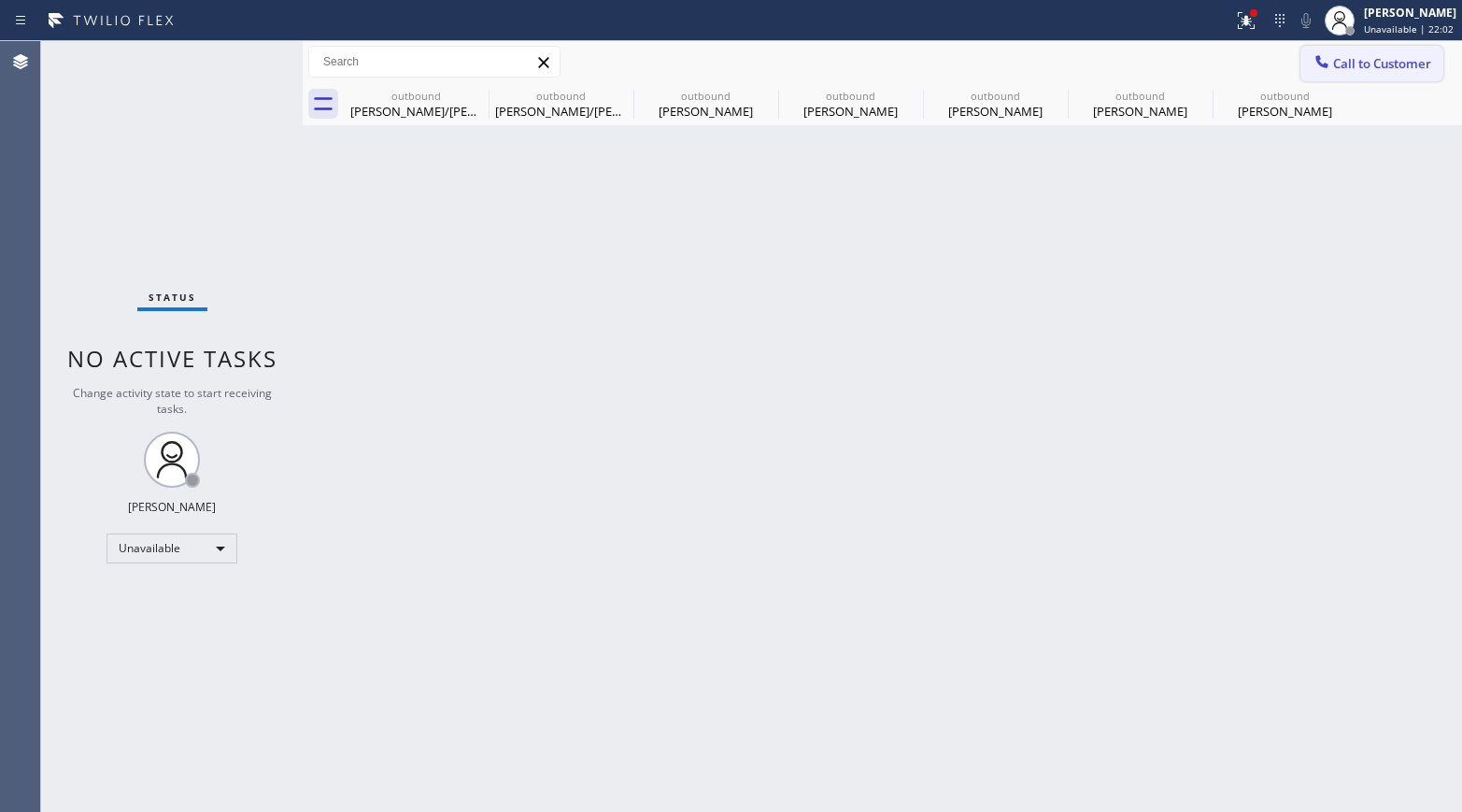
click at [1219, 59] on span "Call to Customer" at bounding box center [1381, 63] width 98 height 17
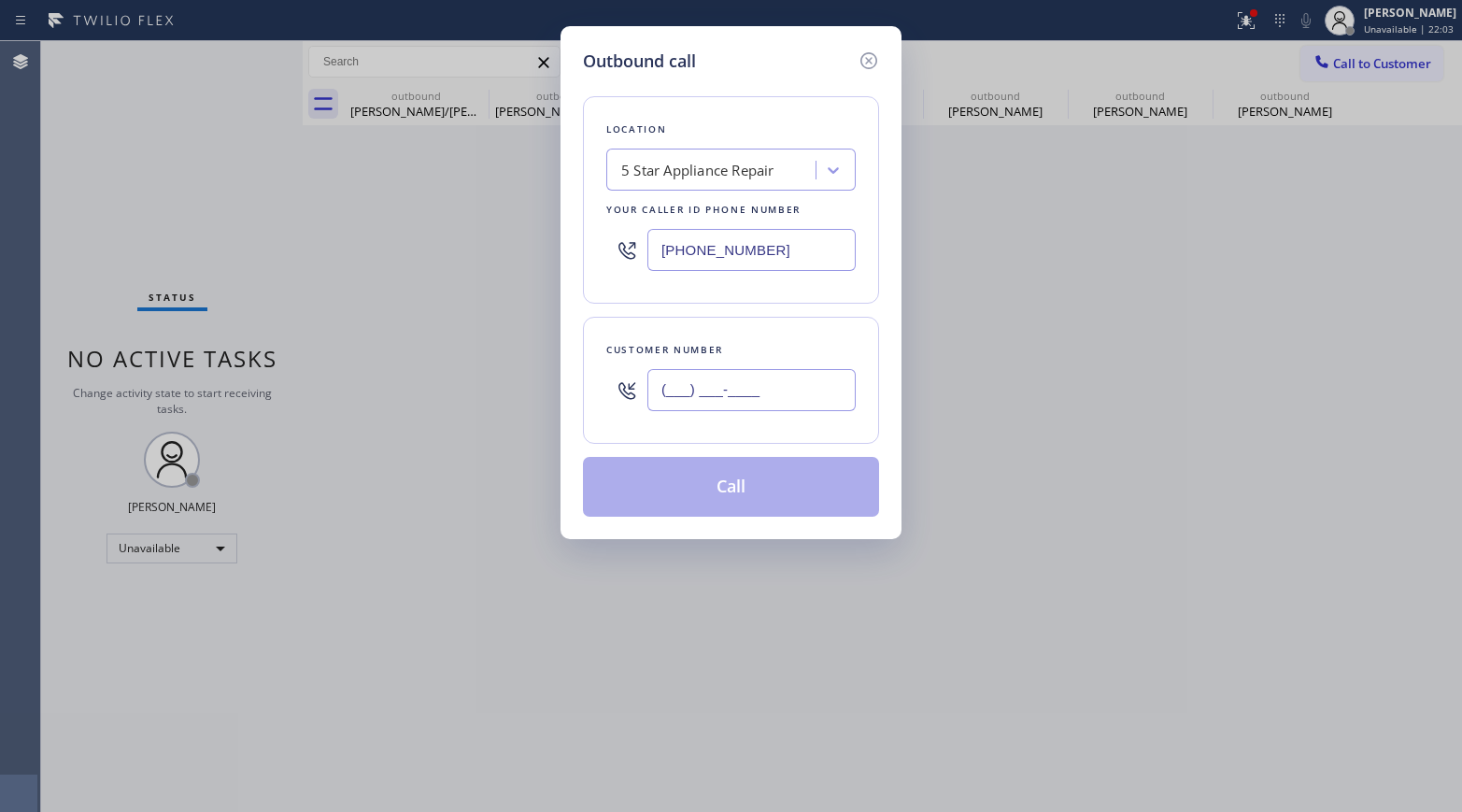
click at [708, 407] on input "(___) ___-____" at bounding box center [751, 390] width 208 height 42
paste input "425) 652-9134"
type input "[PHONE_NUMBER]"
click at [718, 313] on div "Location 5 Star Appliance Repair Your caller id phone number [PHONE_NUMBER] Cus…" at bounding box center [731, 295] width 296 height 443
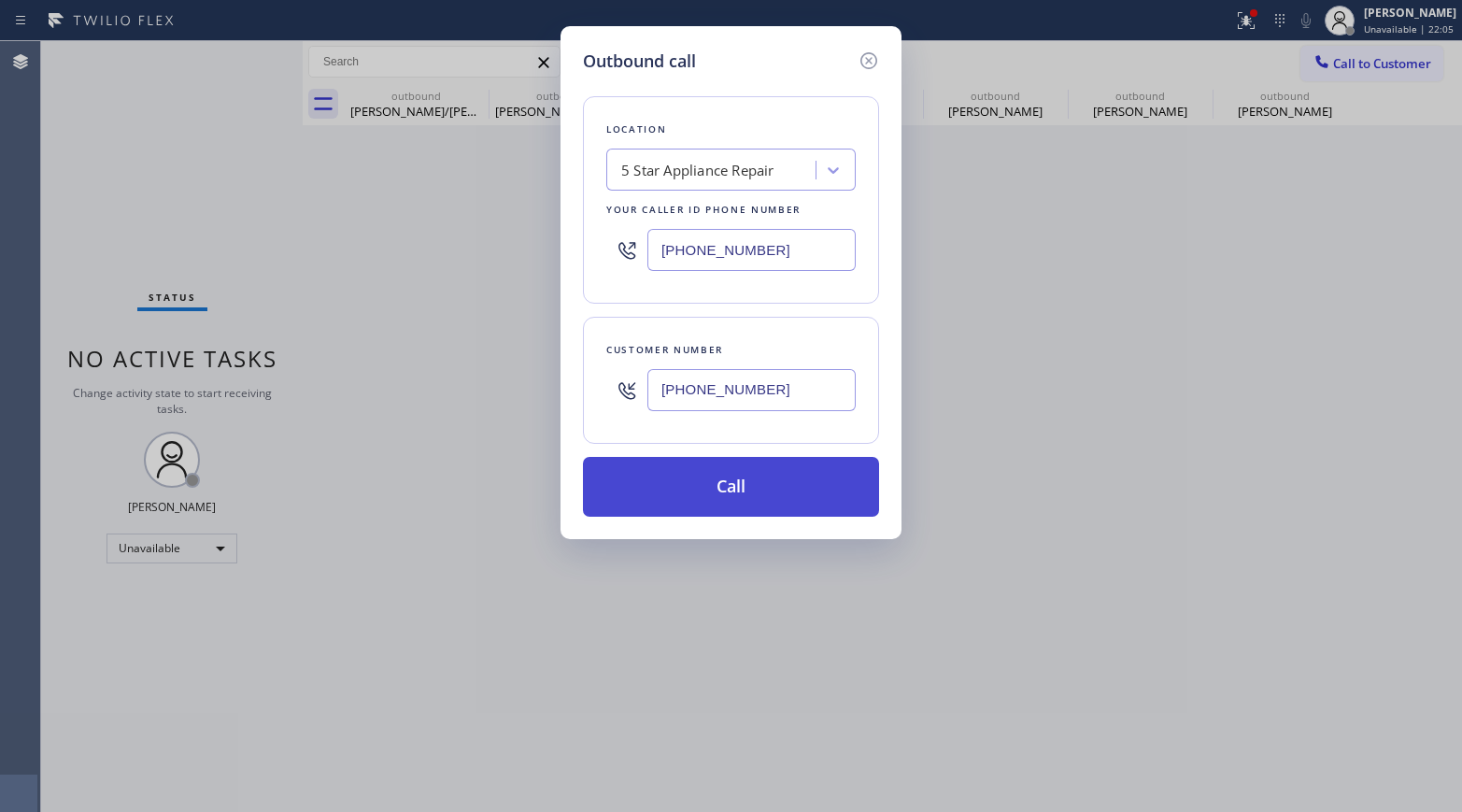
click at [710, 476] on button "Call" at bounding box center [731, 486] width 296 height 59
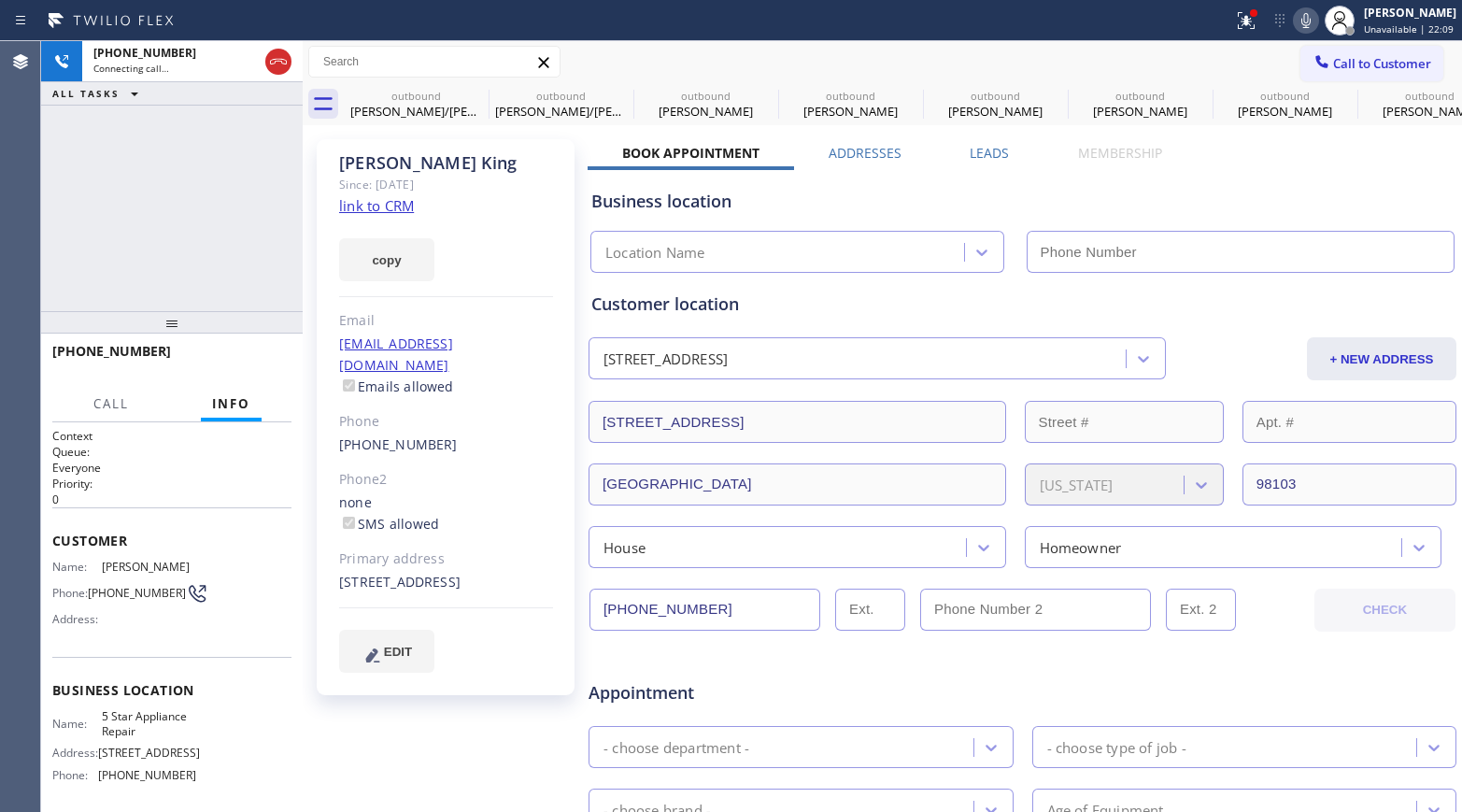
type input "[PHONE_NUMBER]"
click at [242, 364] on span "HANG UP" at bounding box center [247, 360] width 57 height 13
click at [247, 285] on div "[PHONE_NUMBER] Live | 00:05 ALL TASKS ALL TASKS ACTIVE TASKS TASKS IN WRAP UP" at bounding box center [172, 176] width 262 height 270
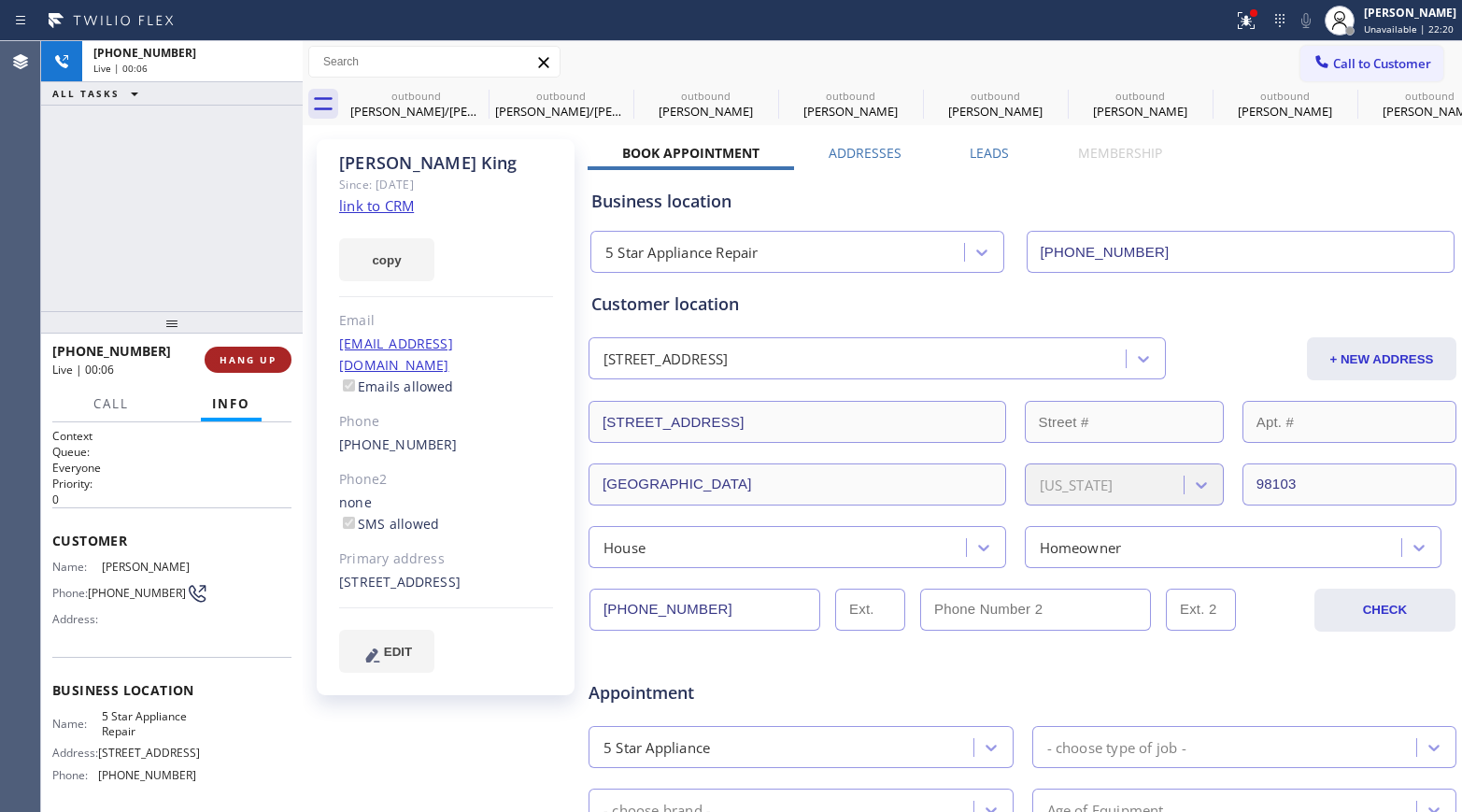
click at [265, 360] on span "HANG UP" at bounding box center [247, 360] width 57 height 13
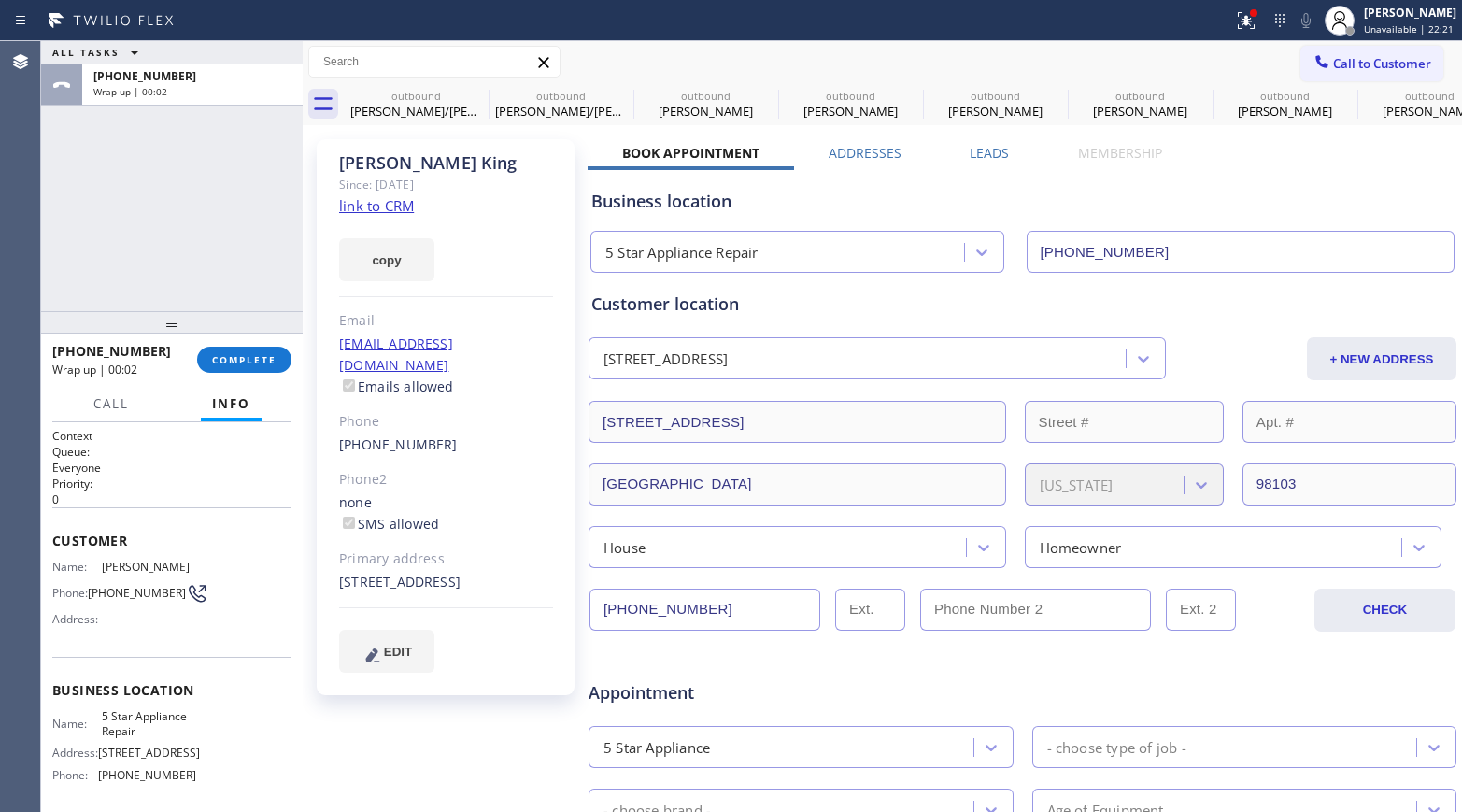
click at [240, 253] on div "ALL TASKS ALL TASKS ACTIVE TASKS TASKS IN WRAP UP [PHONE_NUMBER] Wrap up | 00:02" at bounding box center [172, 176] width 262 height 270
click at [269, 362] on span "COMPLETE" at bounding box center [244, 360] width 64 height 13
click at [179, 241] on div "ALL TASKS ALL TASKS ACTIVE TASKS TASKS IN WRAP UP [PHONE_NUMBER] Wrap up | 00:03" at bounding box center [172, 176] width 262 height 270
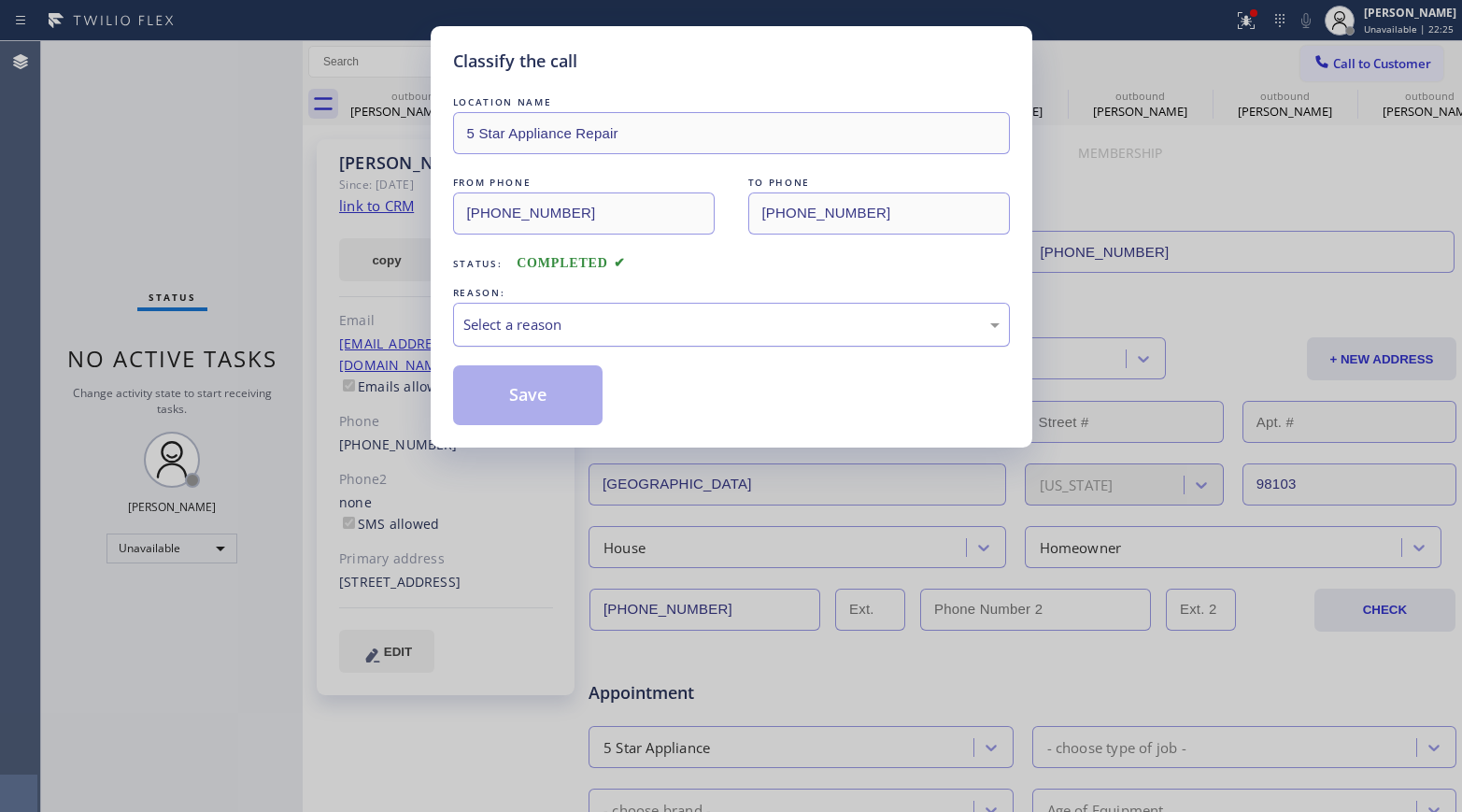
click at [572, 320] on div "Select a reason" at bounding box center [731, 324] width 536 height 21
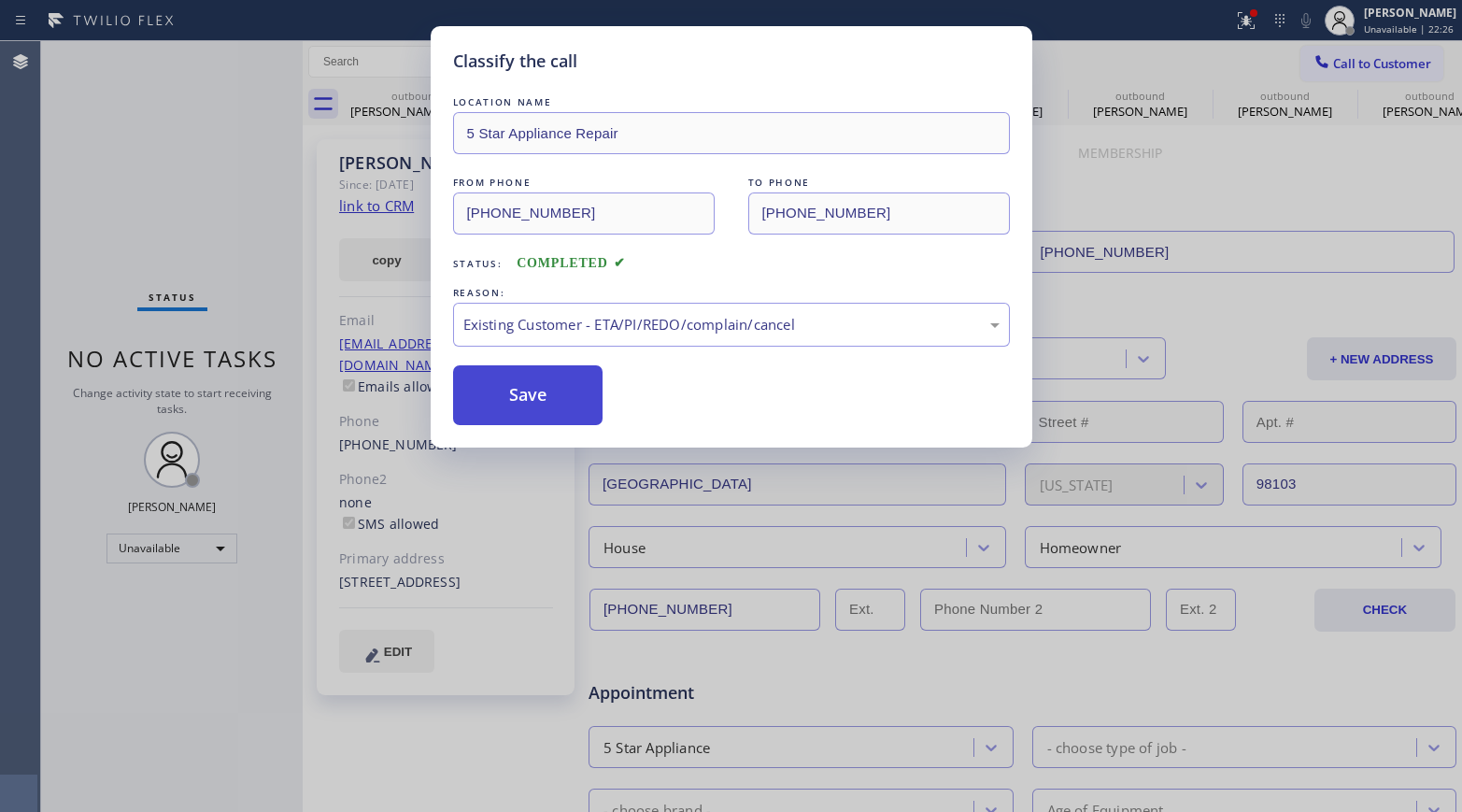
click at [523, 384] on button "Save" at bounding box center [528, 395] width 151 height 59
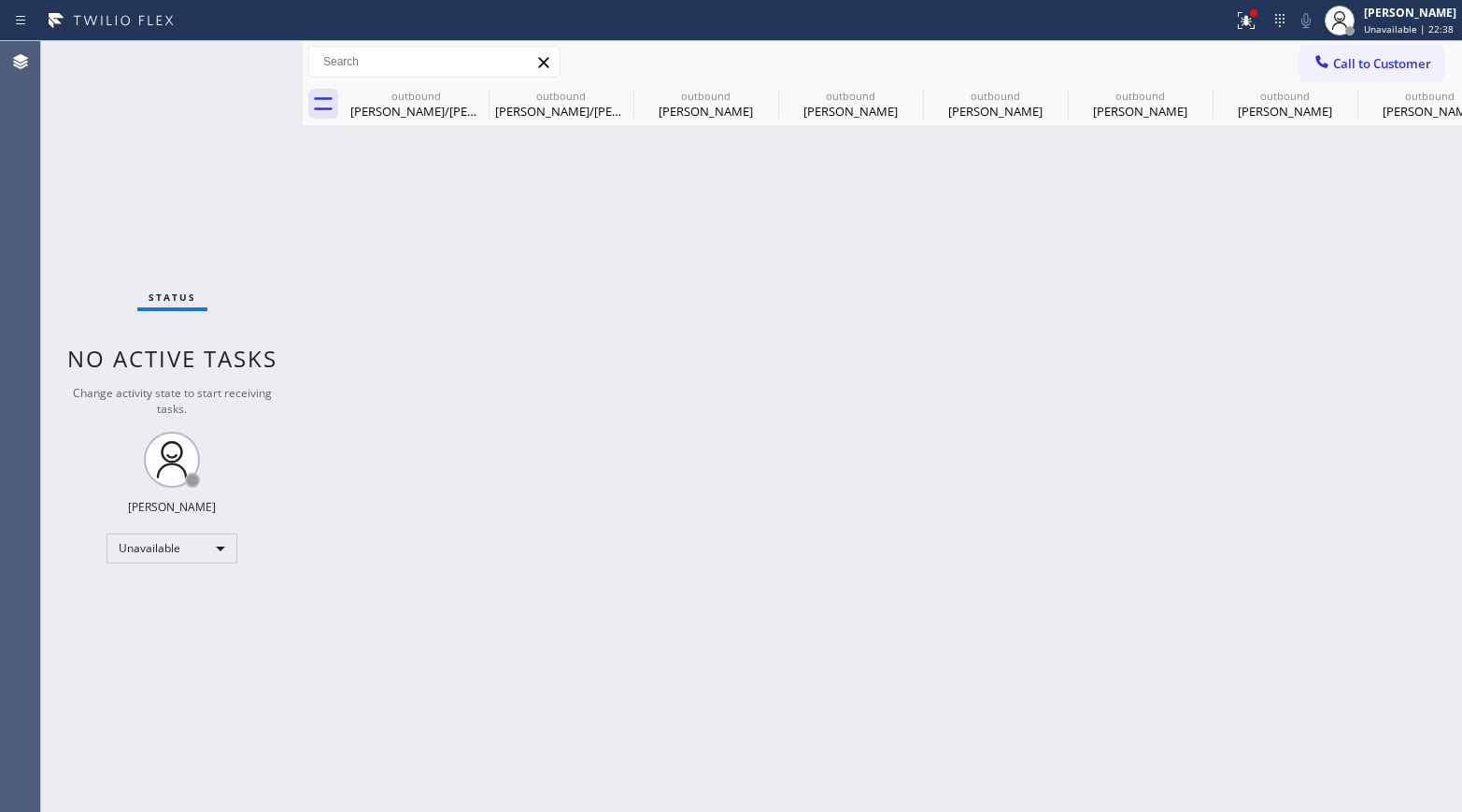
click at [1219, 74] on div "Call to Customer Outbound call Location 5 Star Appliance Repair Your caller id …" at bounding box center [882, 62] width 1159 height 33
click at [1219, 72] on button "Call to Customer" at bounding box center [1371, 63] width 143 height 35
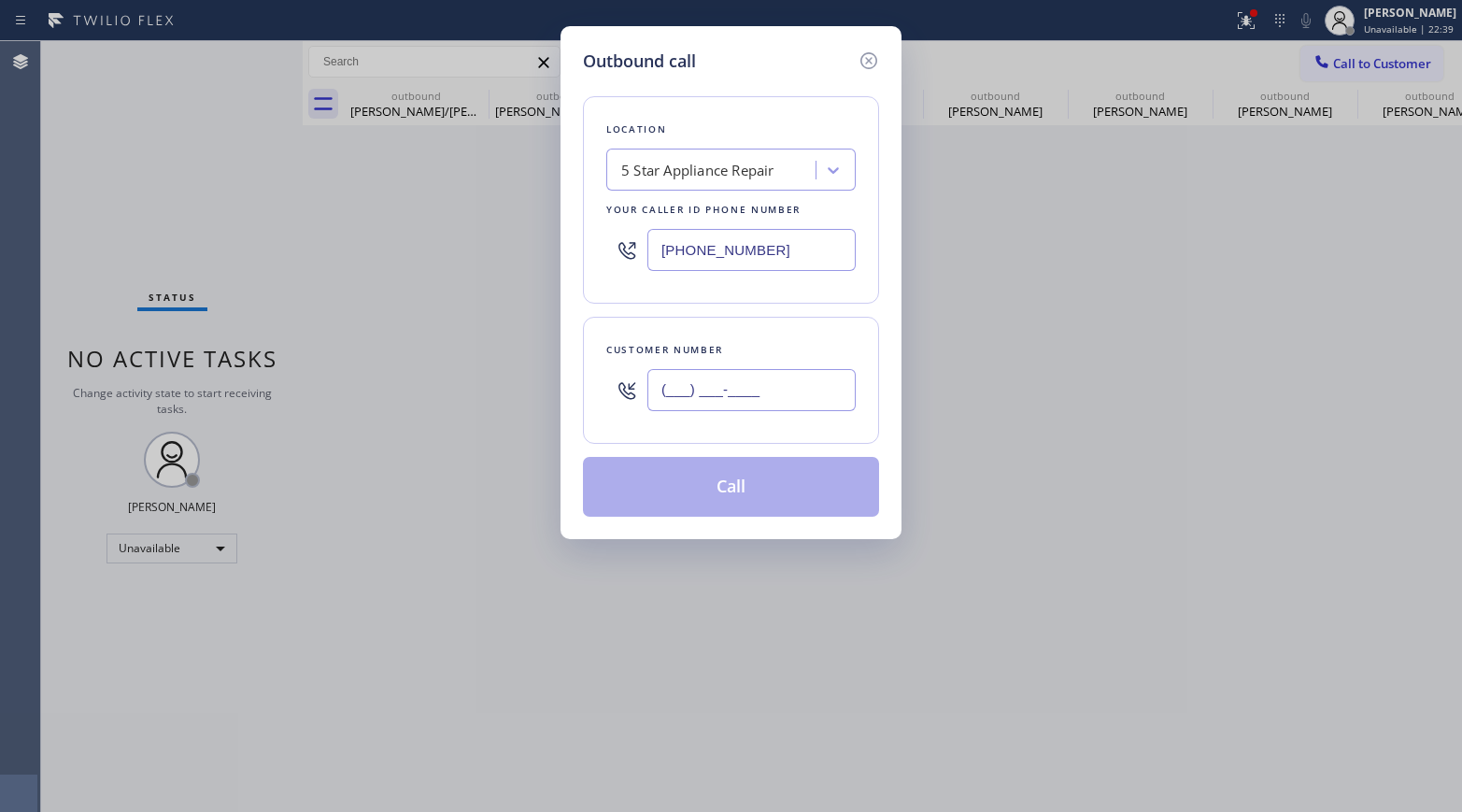
click at [727, 391] on input "(___) ___-____" at bounding box center [751, 390] width 208 height 42
paste input "949) 230-9711"
type input "[PHONE_NUMBER]"
click at [732, 322] on div "Customer number [PHONE_NUMBER]" at bounding box center [731, 380] width 296 height 127
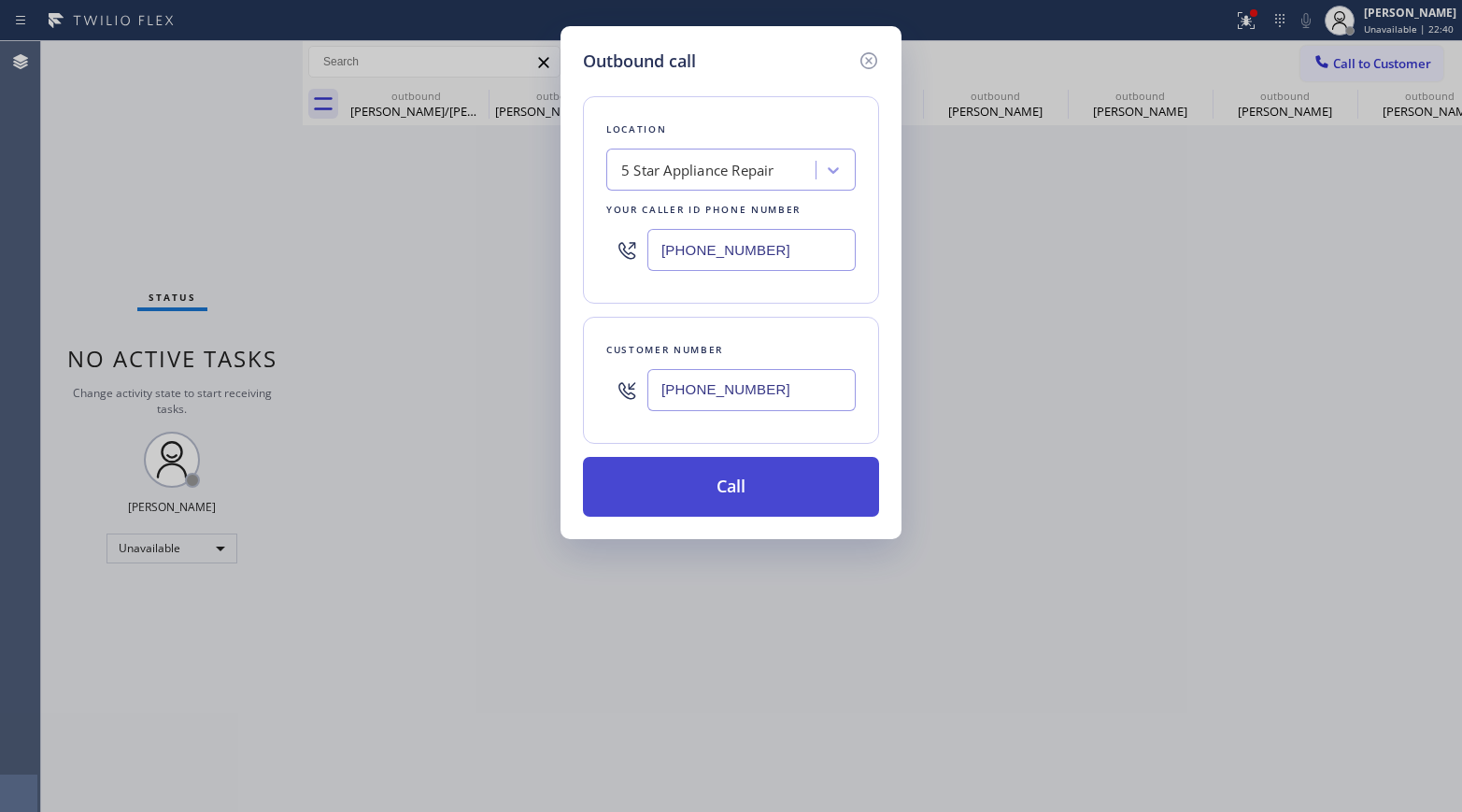
click at [753, 479] on button "Call" at bounding box center [731, 486] width 296 height 59
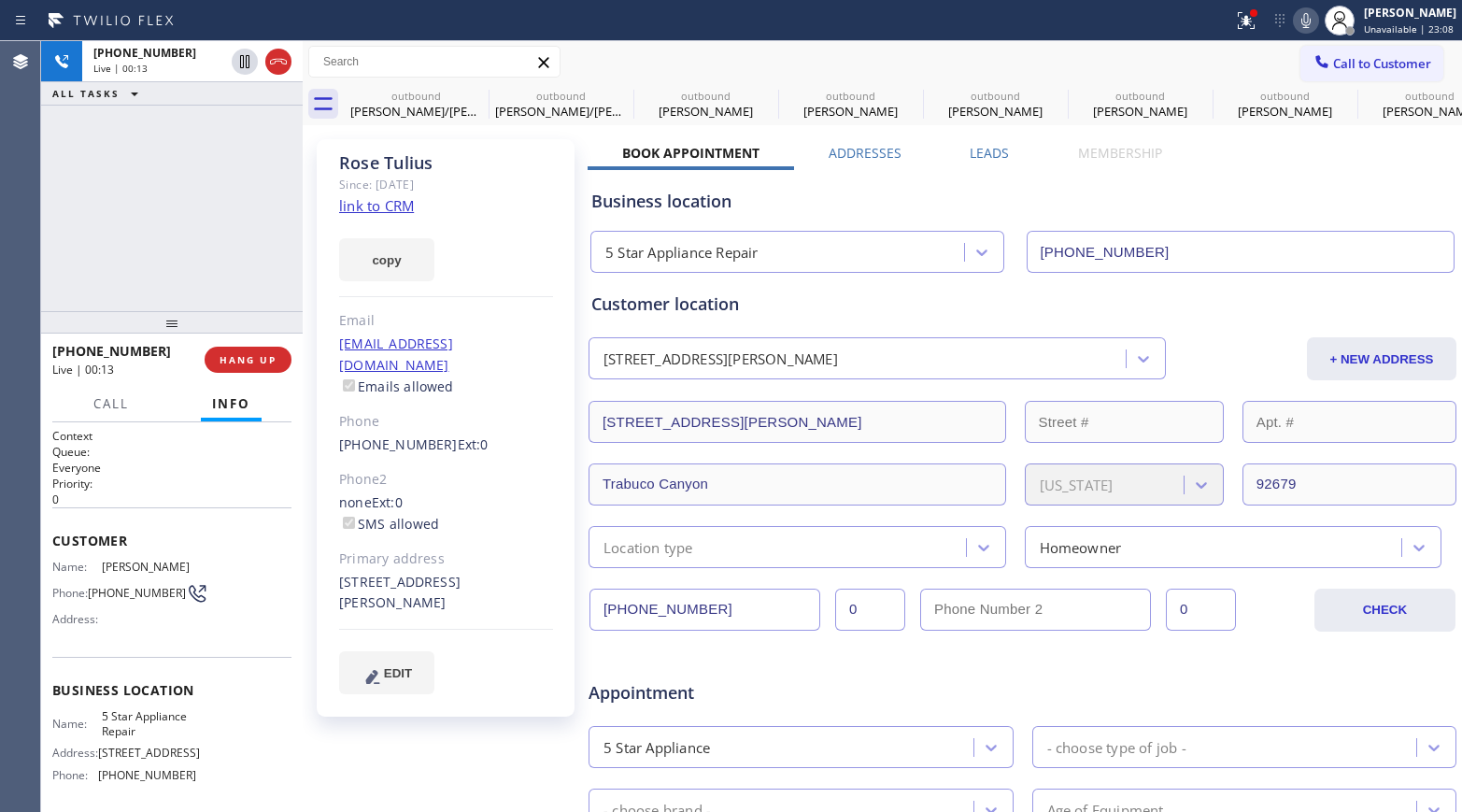
drag, startPoint x: 74, startPoint y: 217, endPoint x: 217, endPoint y: 284, distance: 157.9
click at [74, 217] on div "[PHONE_NUMBER] Live | 00:13 ALL TASKS ALL TASKS ACTIVE TASKS TASKS IN WRAP UP" at bounding box center [172, 176] width 262 height 270
click at [287, 363] on button "HANG UP" at bounding box center [247, 359] width 87 height 26
drag, startPoint x: 253, startPoint y: 268, endPoint x: 259, endPoint y: 325, distance: 57.3
click at [252, 274] on div "[PHONE_NUMBER] Live | 00:15 ALL TASKS ALL TASKS ACTIVE TASKS TASKS IN WRAP UP" at bounding box center [172, 176] width 262 height 270
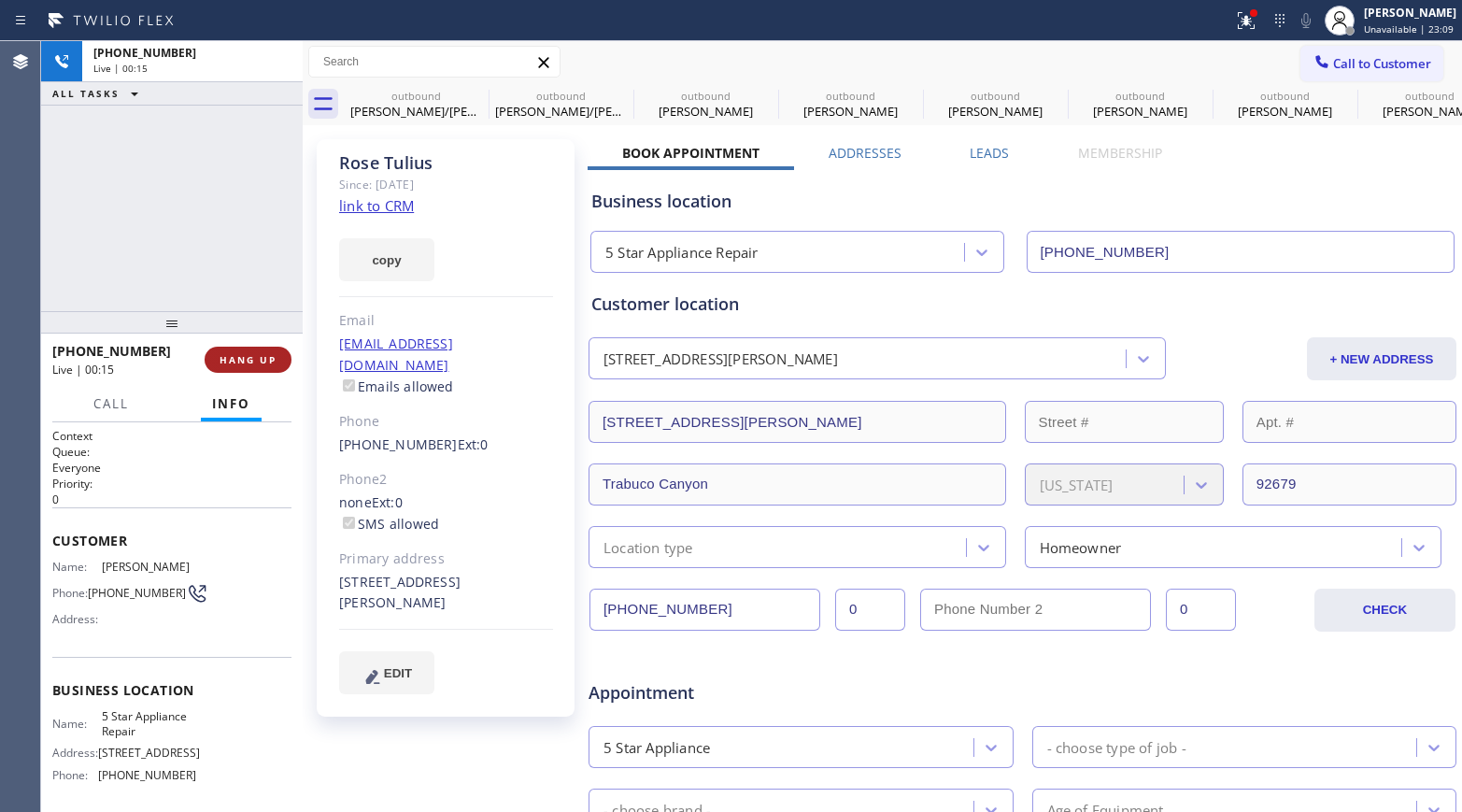
click at [260, 350] on button "HANG UP" at bounding box center [247, 359] width 87 height 26
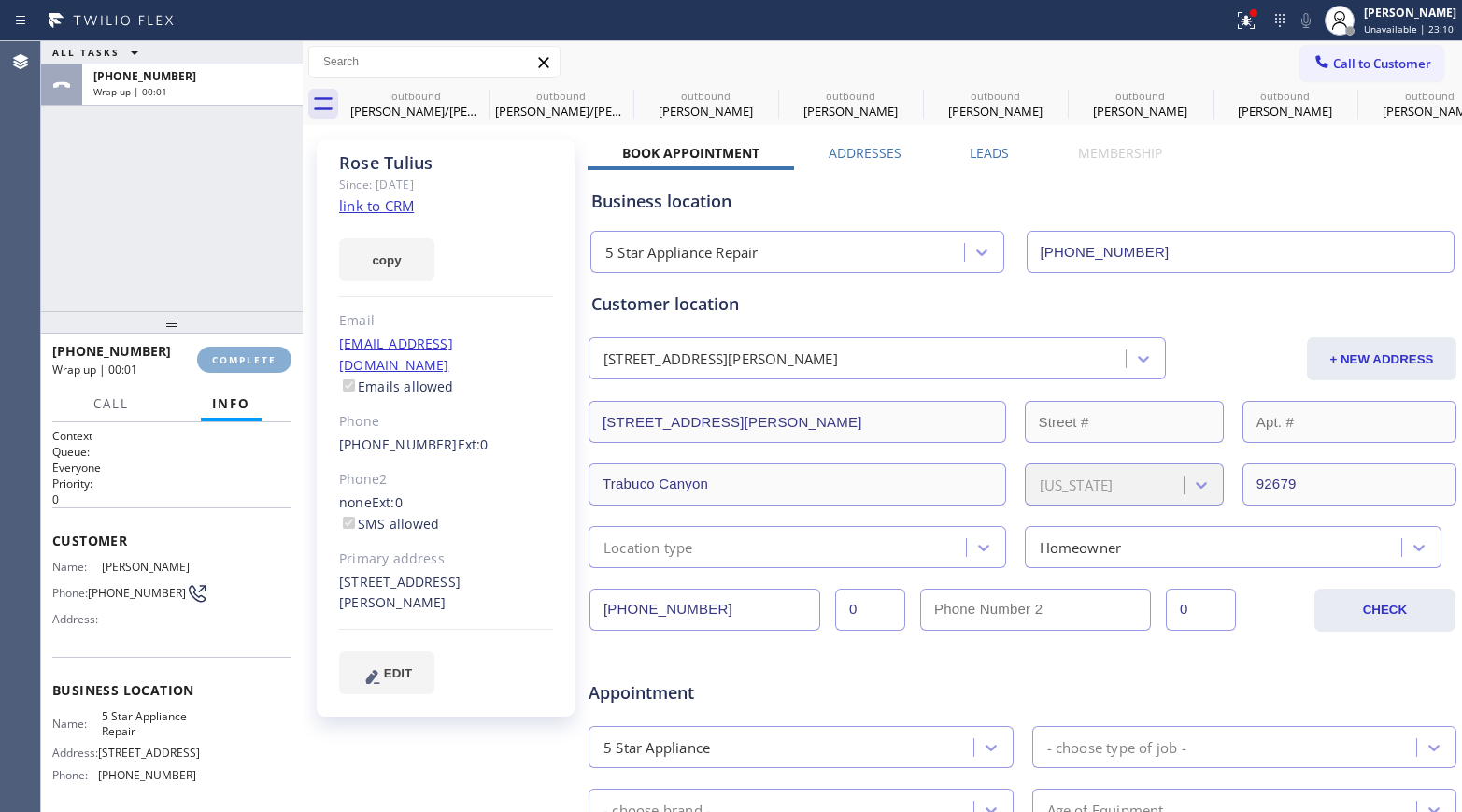
click at [260, 350] on button "COMPLETE" at bounding box center [244, 359] width 94 height 26
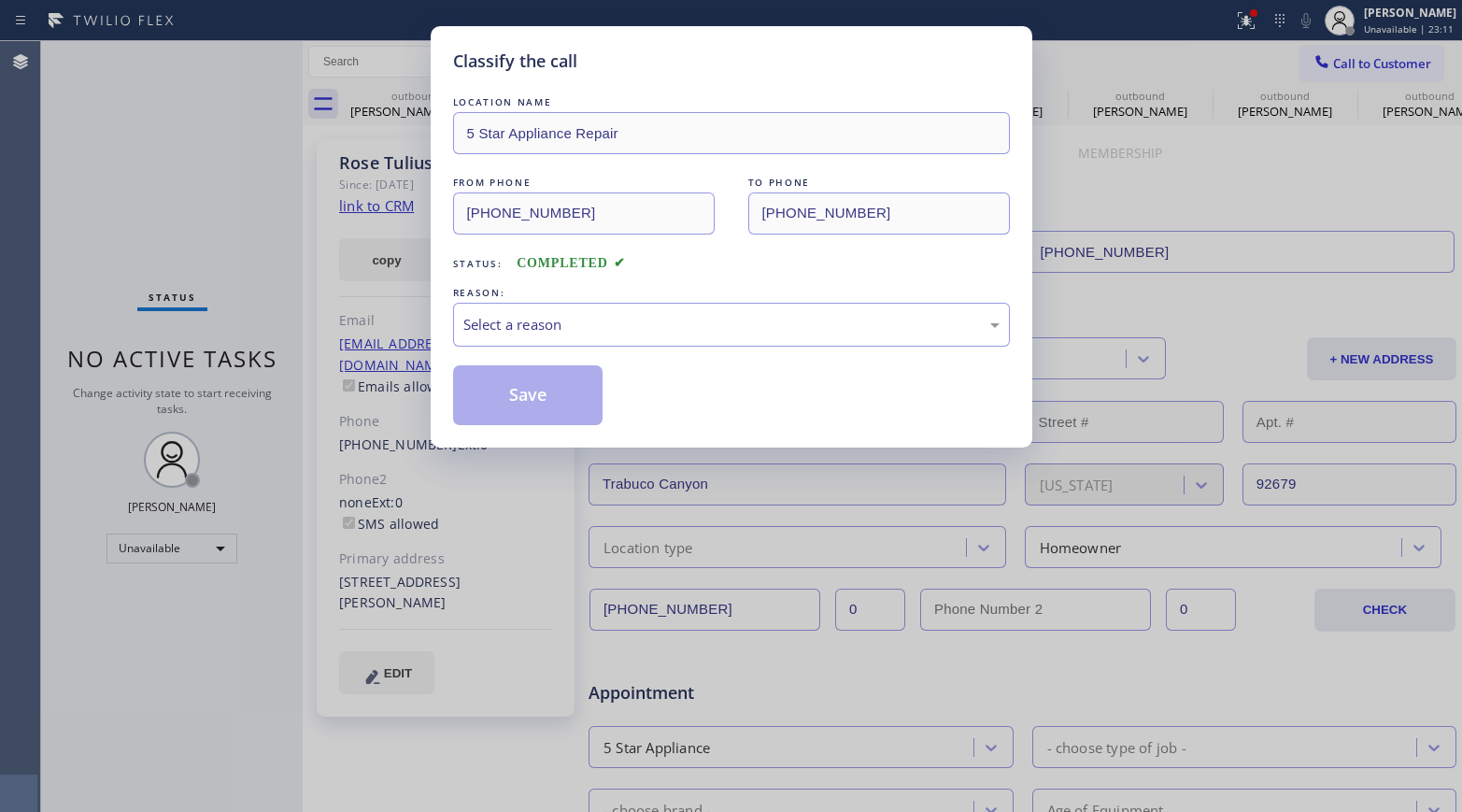
click at [260, 350] on div "Classify the call LOCATION NAME 5 Star Appliance Repair FROM PHONE [PHONE_NUMBE…" at bounding box center [731, 406] width 1462 height 812
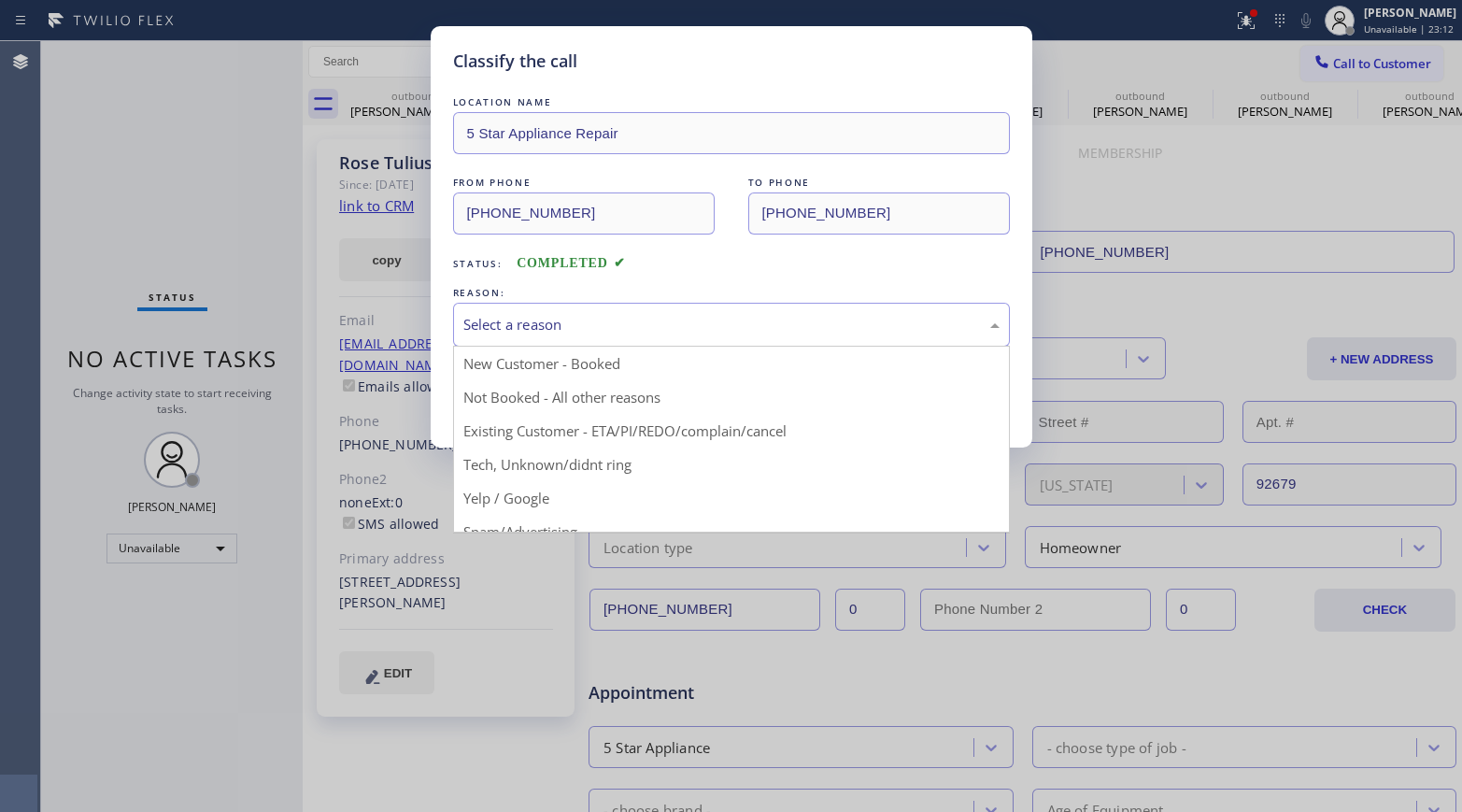
click at [535, 334] on div "Select a reason" at bounding box center [731, 324] width 536 height 21
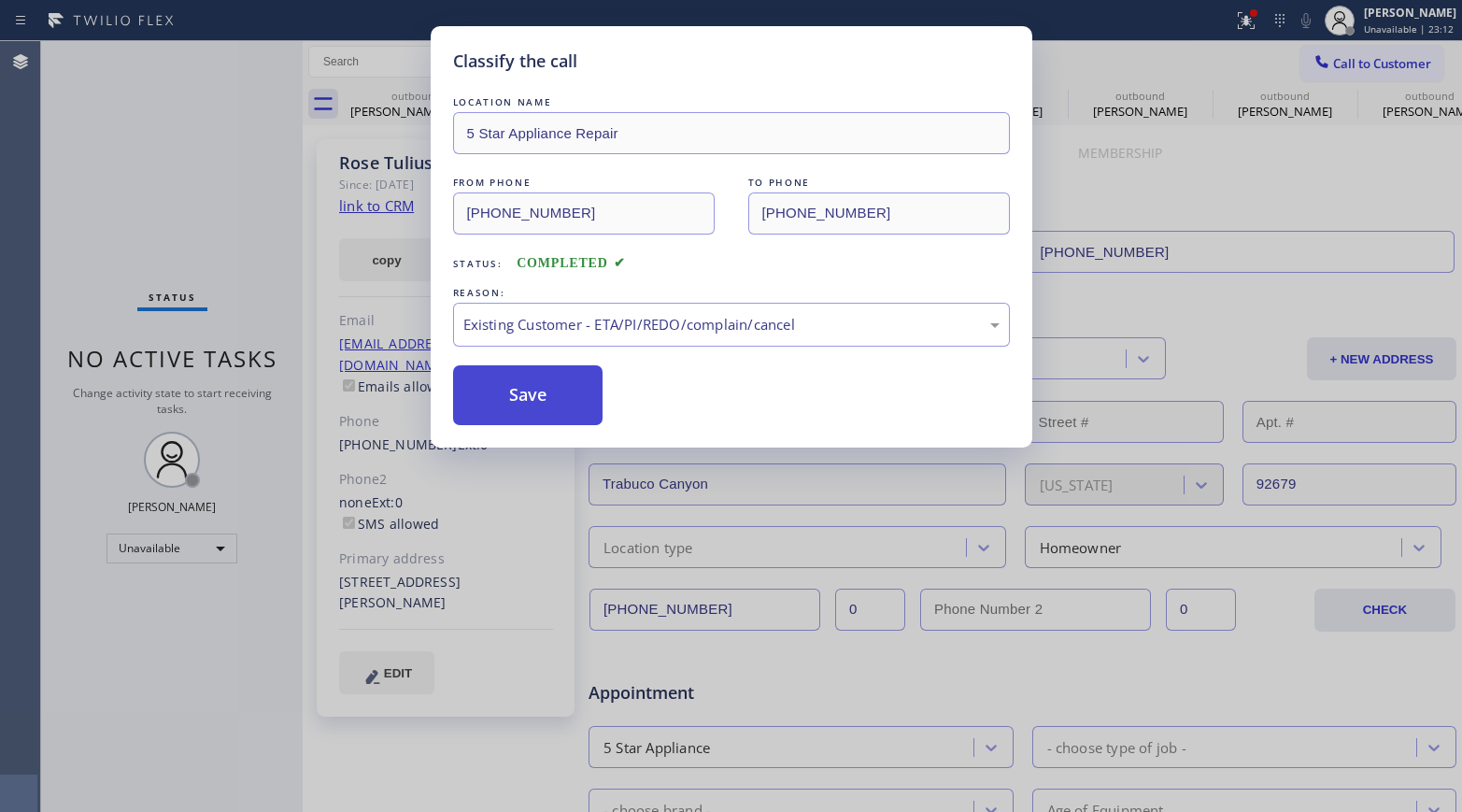
click at [535, 401] on button "Save" at bounding box center [528, 395] width 151 height 59
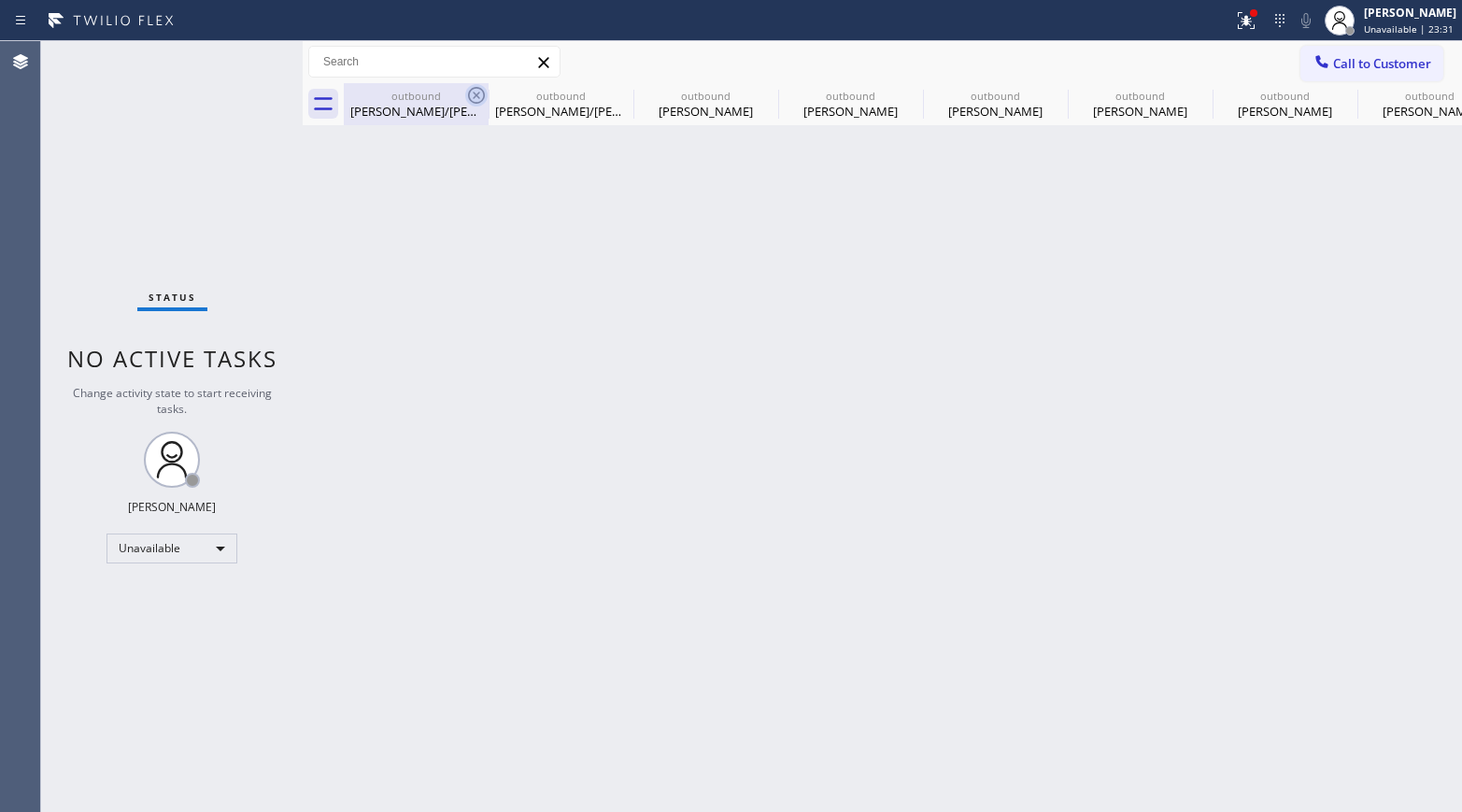
click at [481, 93] on icon at bounding box center [476, 95] width 22 height 22
click at [0, 0] on icon at bounding box center [0, 0] width 0 height 0
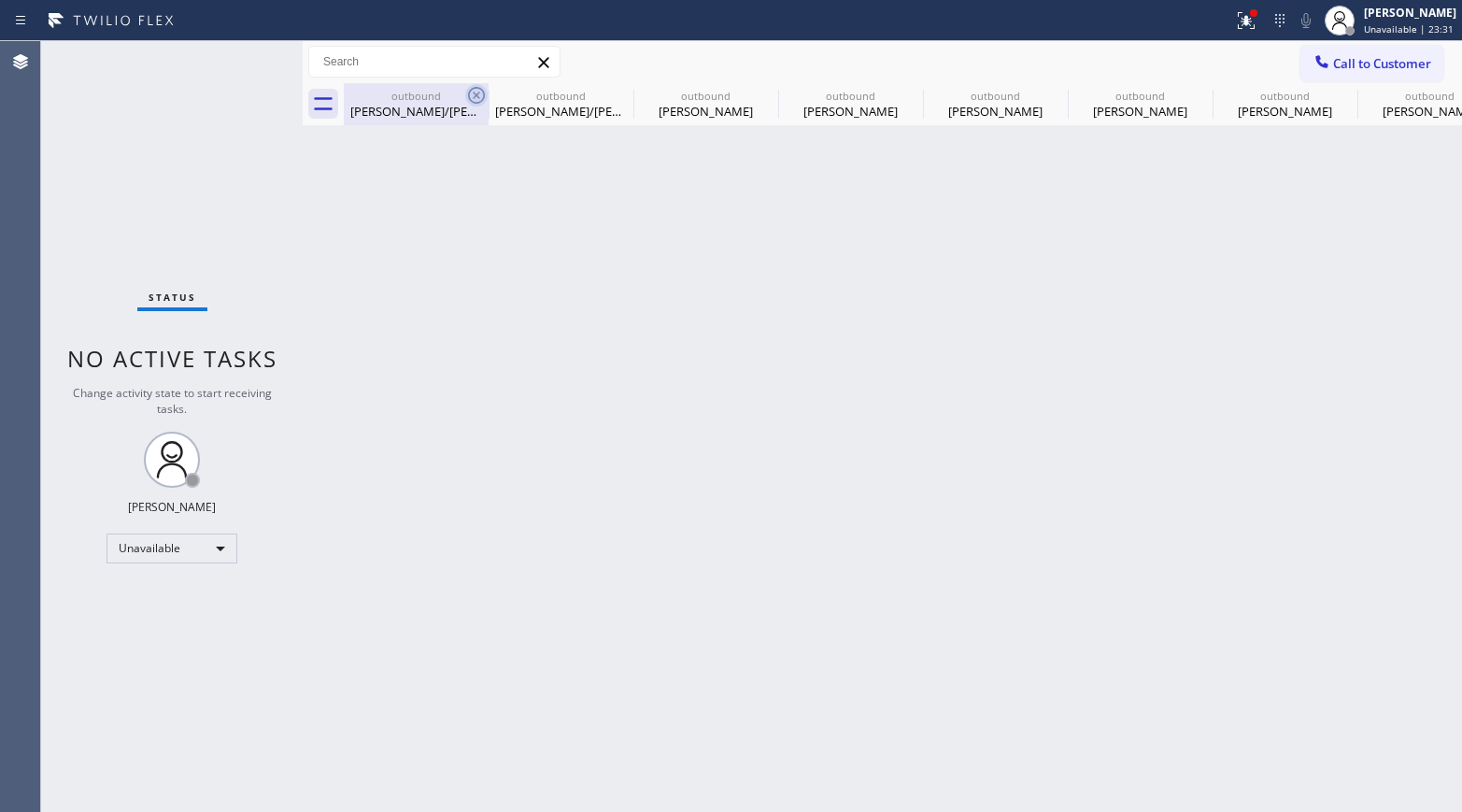
click at [0, 0] on icon at bounding box center [0, 0] width 0 height 0
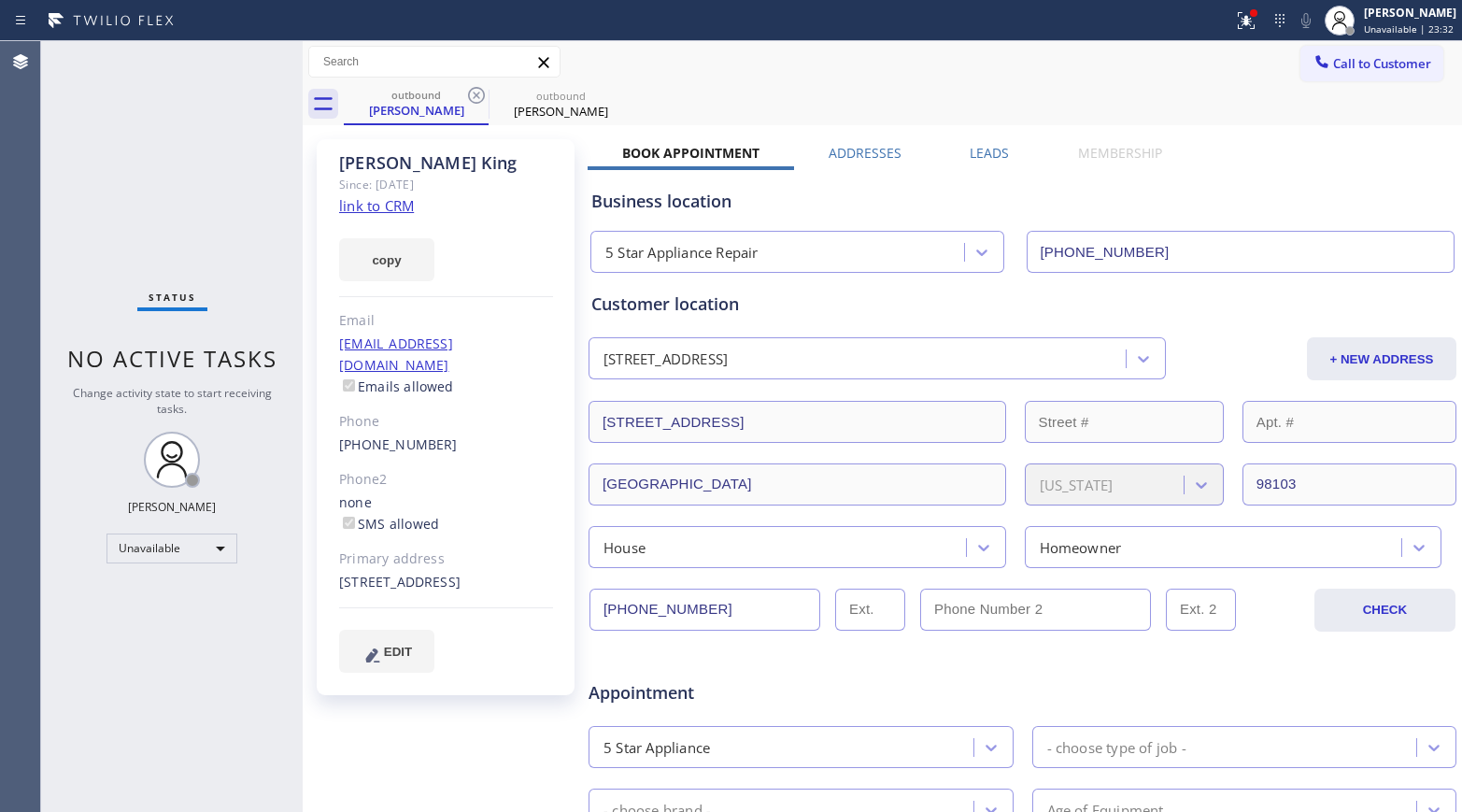
type input "[PHONE_NUMBER]"
click at [481, 93] on icon at bounding box center [476, 95] width 22 height 22
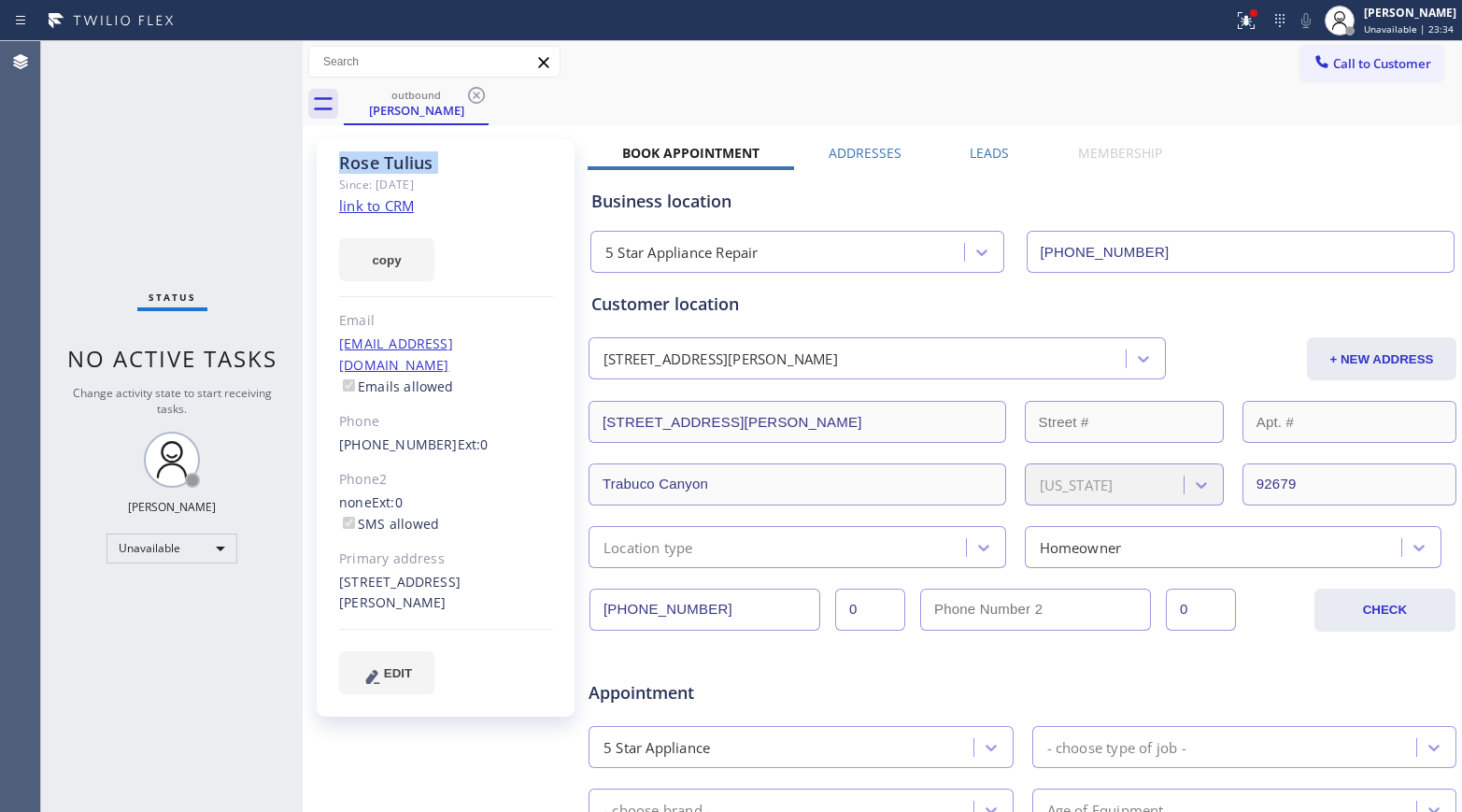
click at [481, 93] on icon at bounding box center [476, 95] width 22 height 22
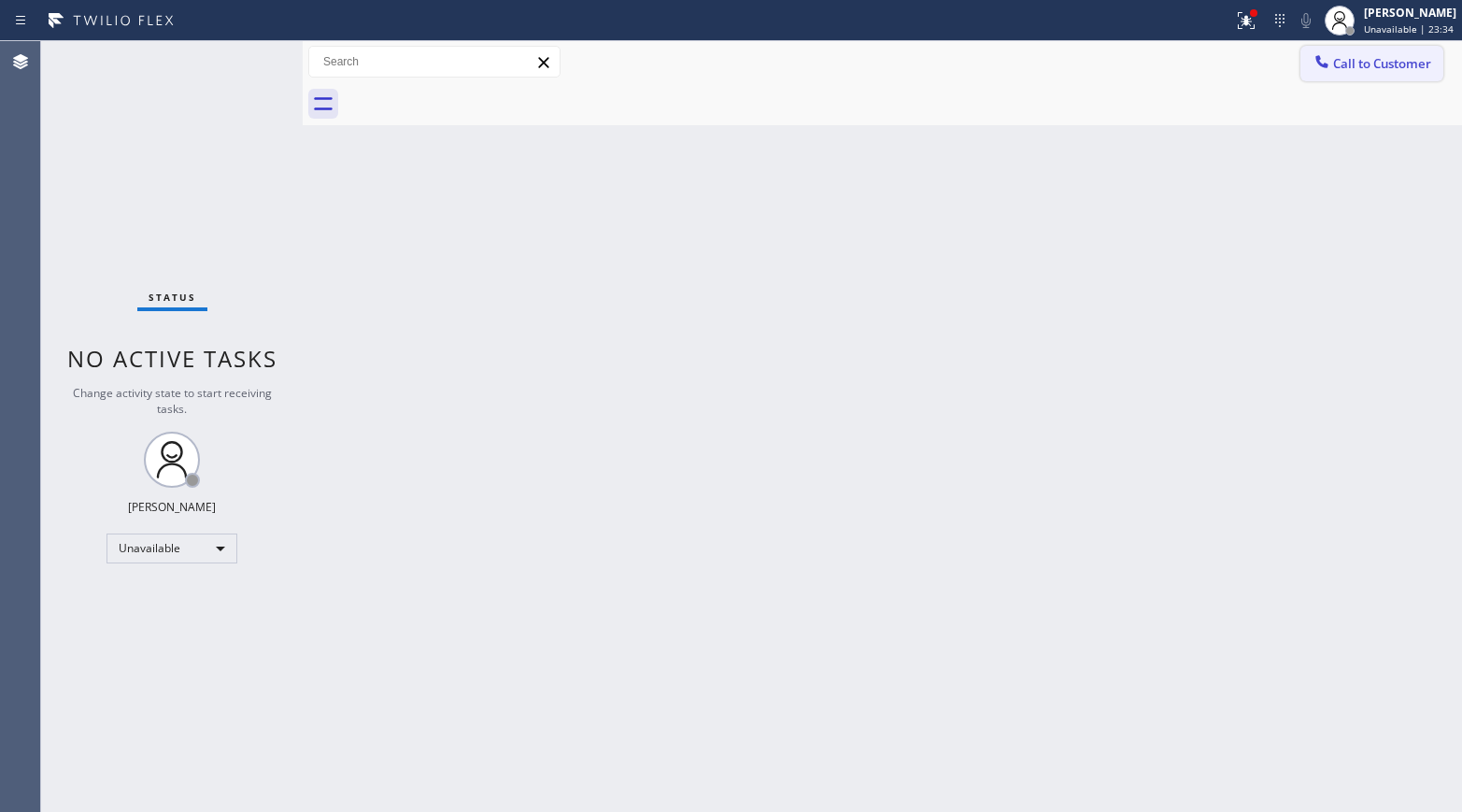
click at [1219, 56] on span "Call to Customer" at bounding box center [1381, 63] width 98 height 17
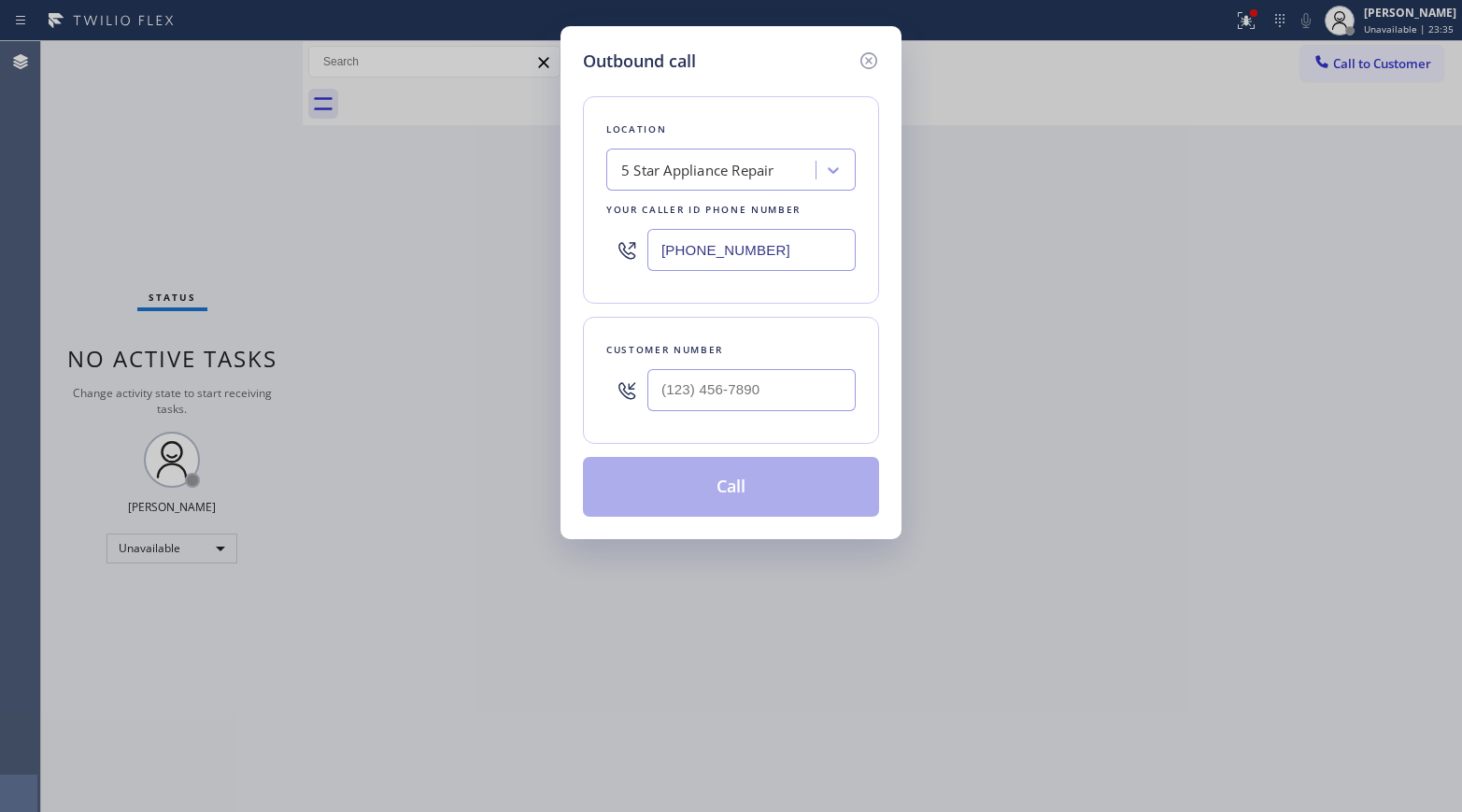
click at [702, 363] on div at bounding box center [751, 389] width 208 height 60
drag, startPoint x: 702, startPoint y: 362, endPoint x: 709, endPoint y: 383, distance: 22.1
click at [709, 383] on div at bounding box center [751, 389] width 208 height 60
click at [709, 383] on input "(___) ___-____" at bounding box center [751, 390] width 208 height 42
paste input "415) 827-5712"
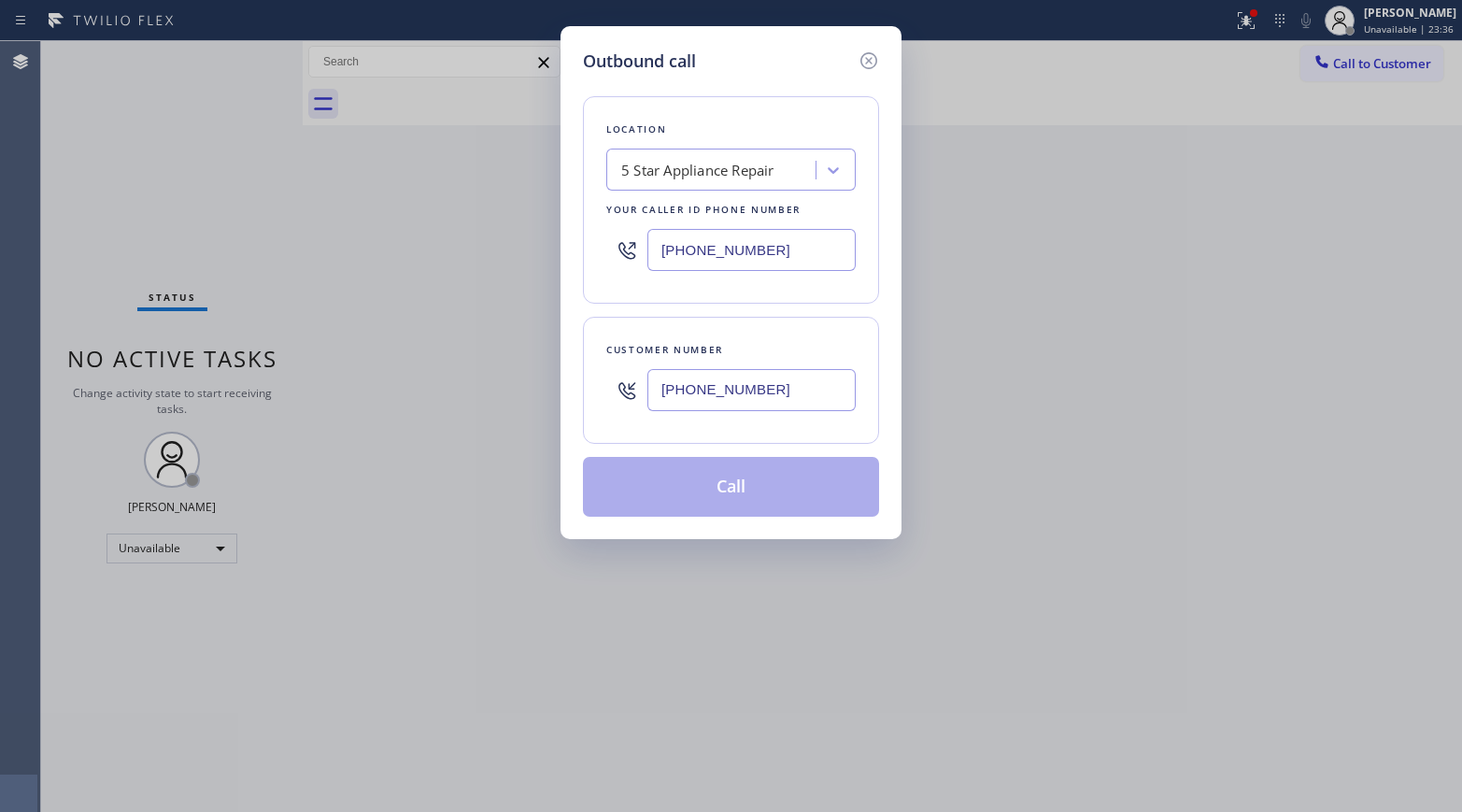
type input "[PHONE_NUMBER]"
click at [711, 331] on div "Customer number [PHONE_NUMBER]" at bounding box center [731, 380] width 296 height 127
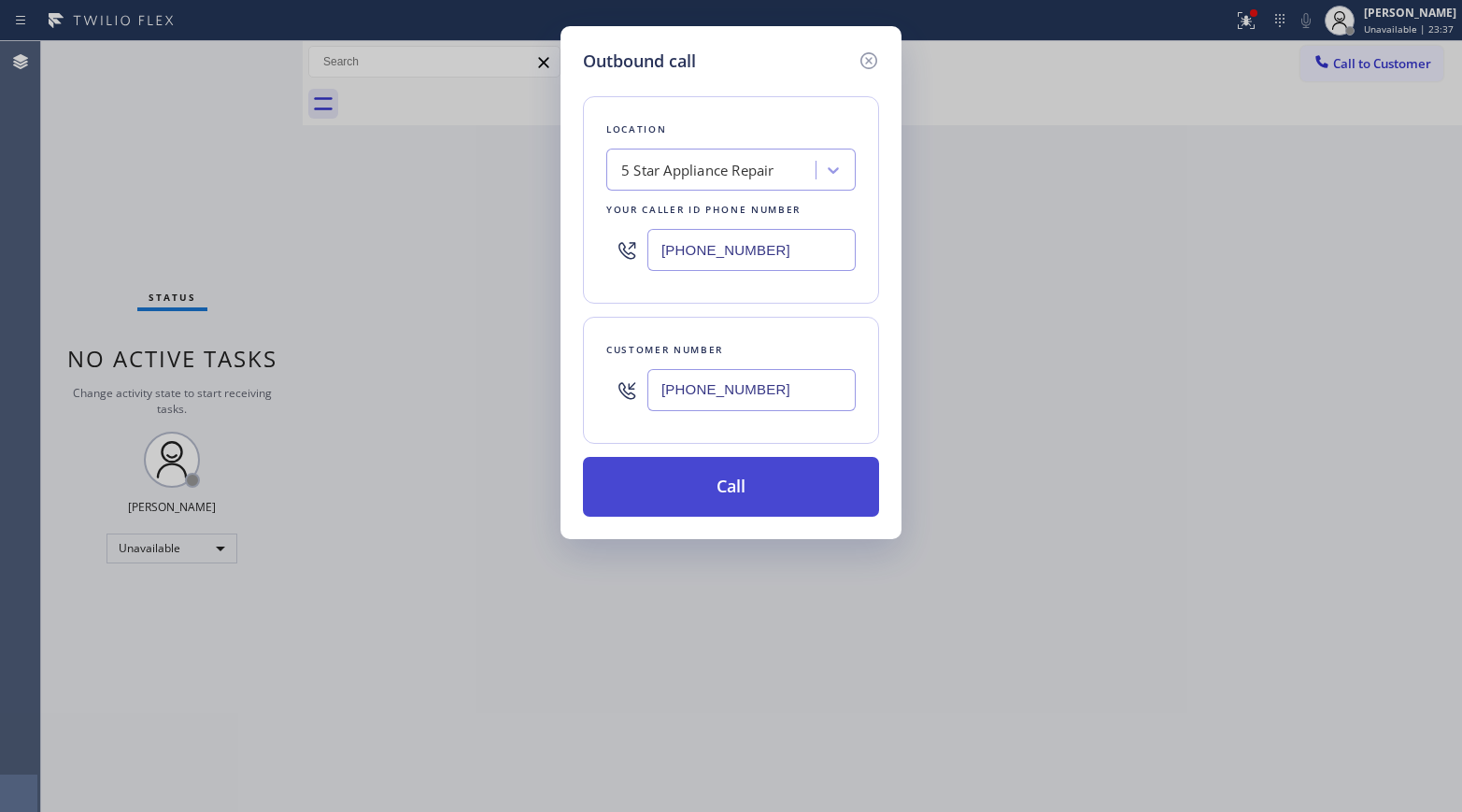
click at [706, 492] on button "Call" at bounding box center [731, 486] width 296 height 59
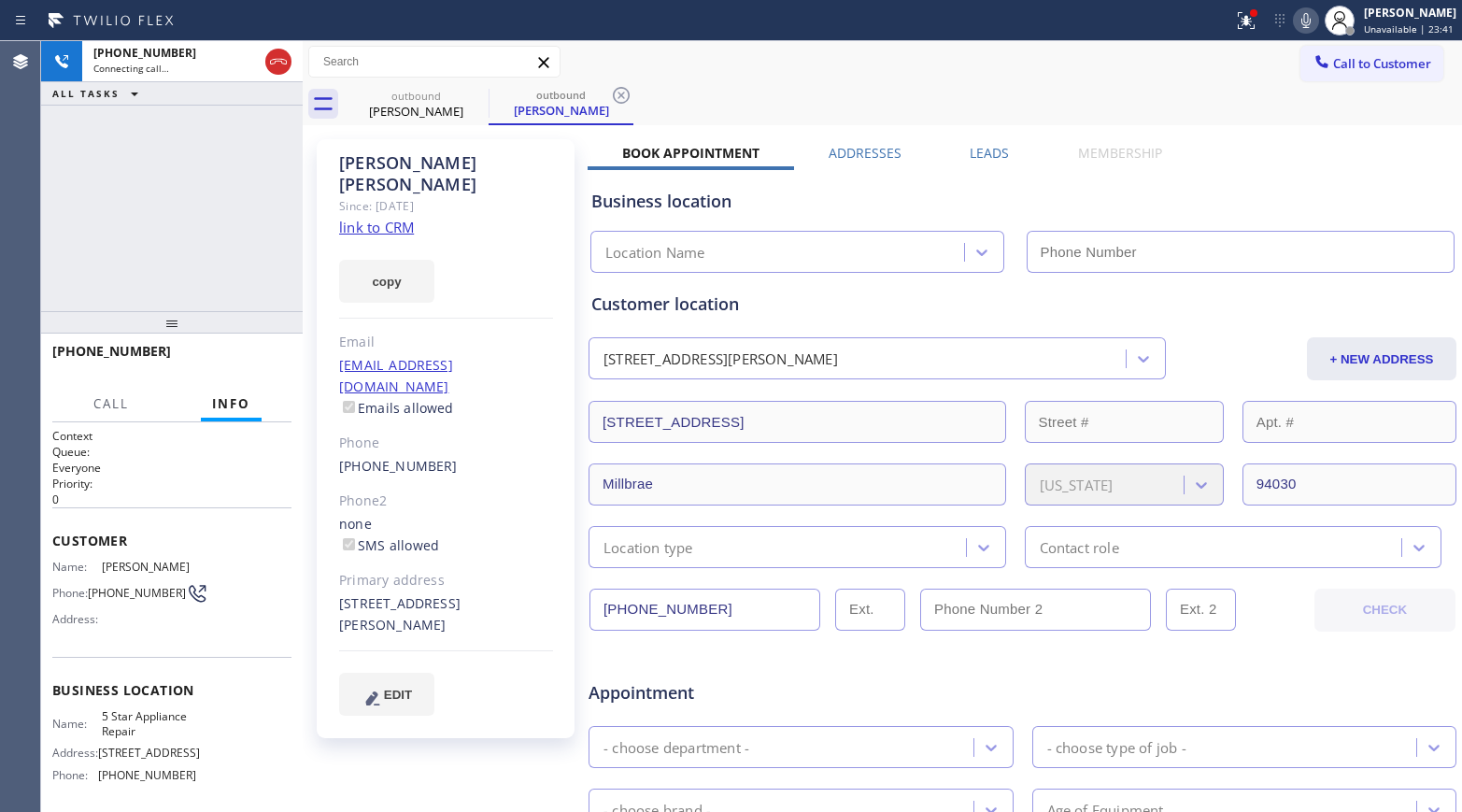
type input "[PHONE_NUMBER]"
click at [275, 353] on span "HANG UP" at bounding box center [247, 360] width 57 height 13
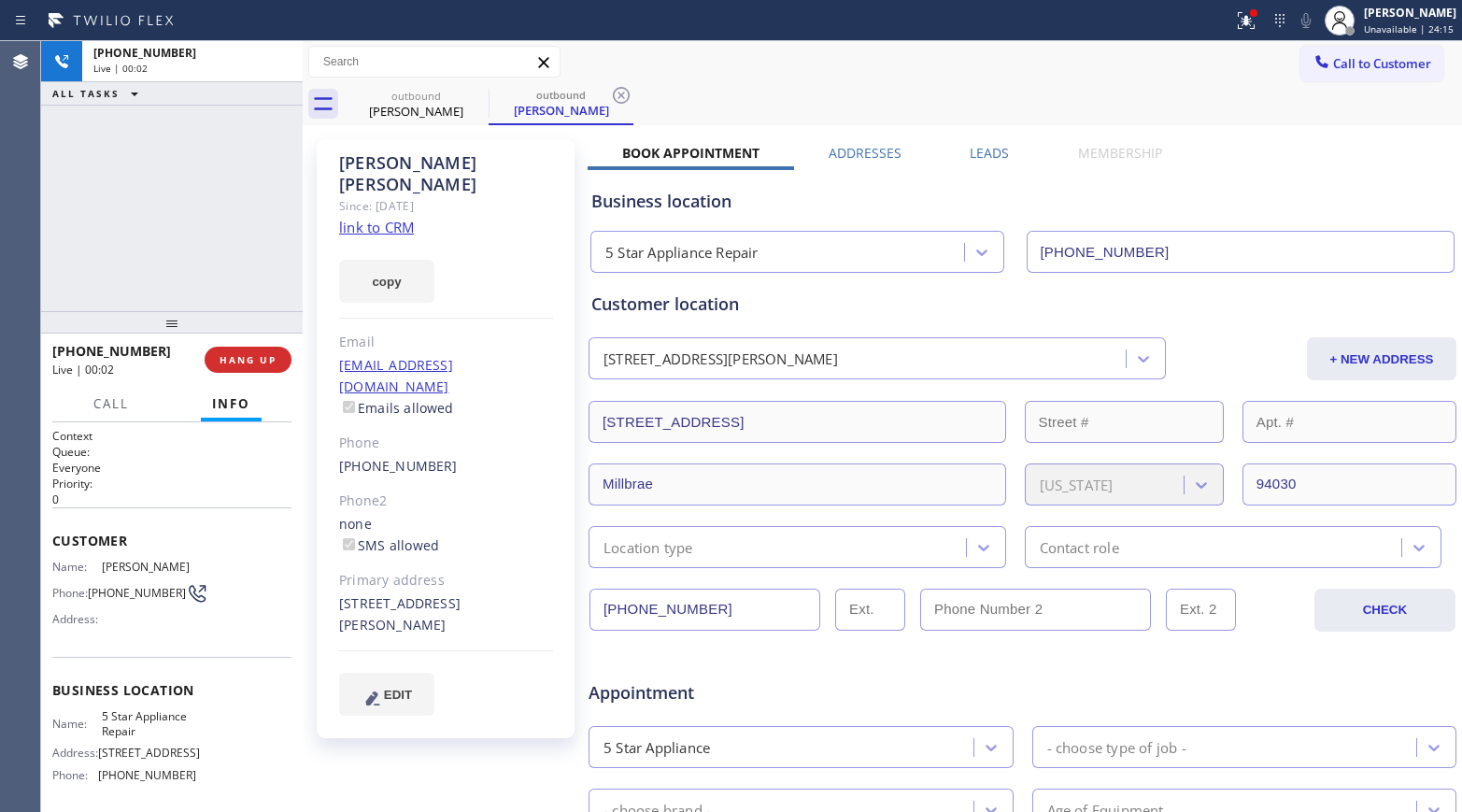
drag, startPoint x: 256, startPoint y: 295, endPoint x: 256, endPoint y: 344, distance: 49.0
click at [256, 295] on div "[PHONE_NUMBER] Live | 00:02 ALL TASKS ALL TASKS ACTIVE TASKS TASKS IN WRAP UP" at bounding box center [172, 176] width 262 height 270
click at [255, 351] on button "HANG UP" at bounding box center [247, 359] width 87 height 26
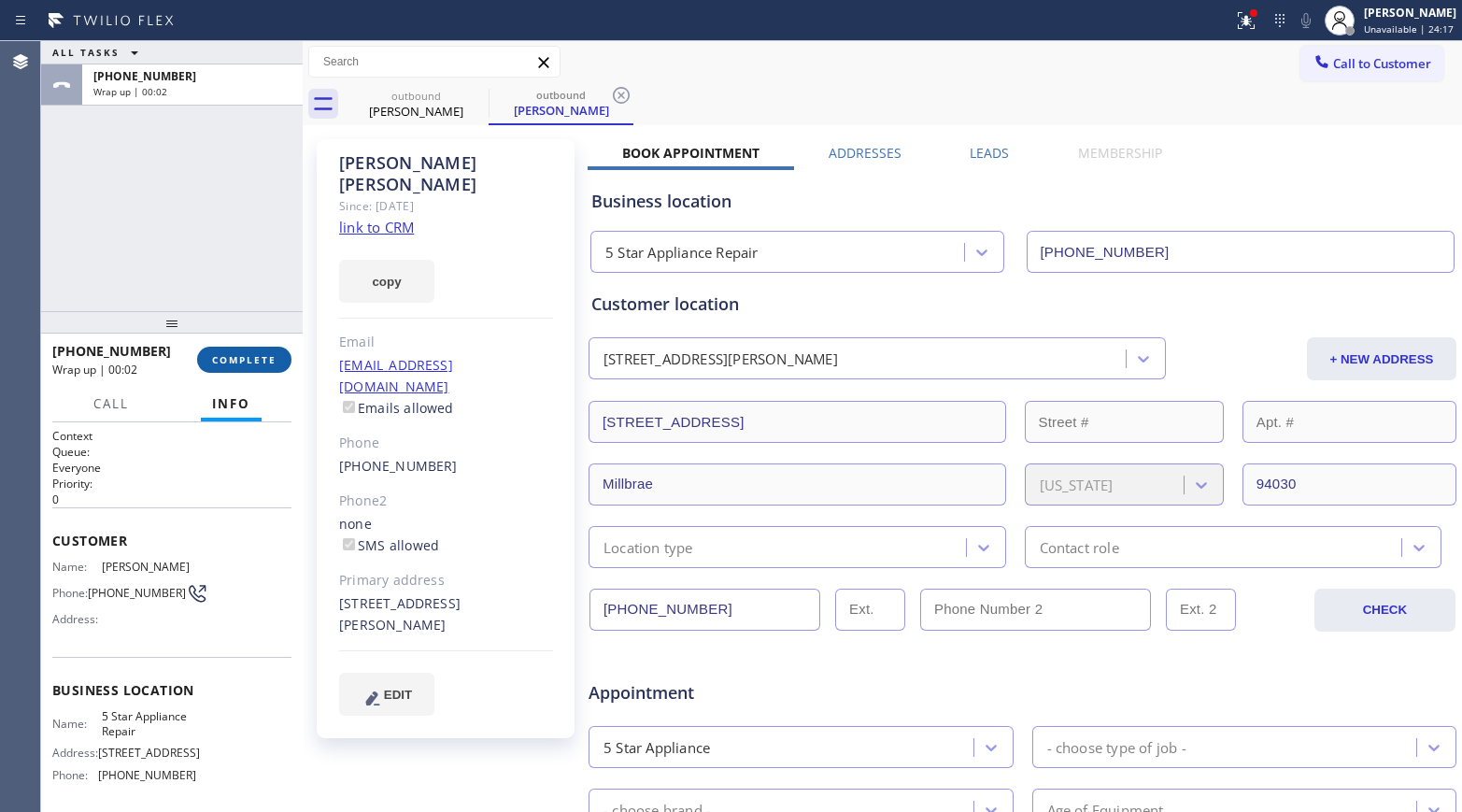
click at [249, 360] on span "COMPLETE" at bounding box center [244, 360] width 64 height 13
click at [217, 266] on div "ALL TASKS ALL TASKS ACTIVE TASKS TASKS IN WRAP UP [PHONE_NUMBER] Wrap up | 00:02" at bounding box center [172, 176] width 262 height 270
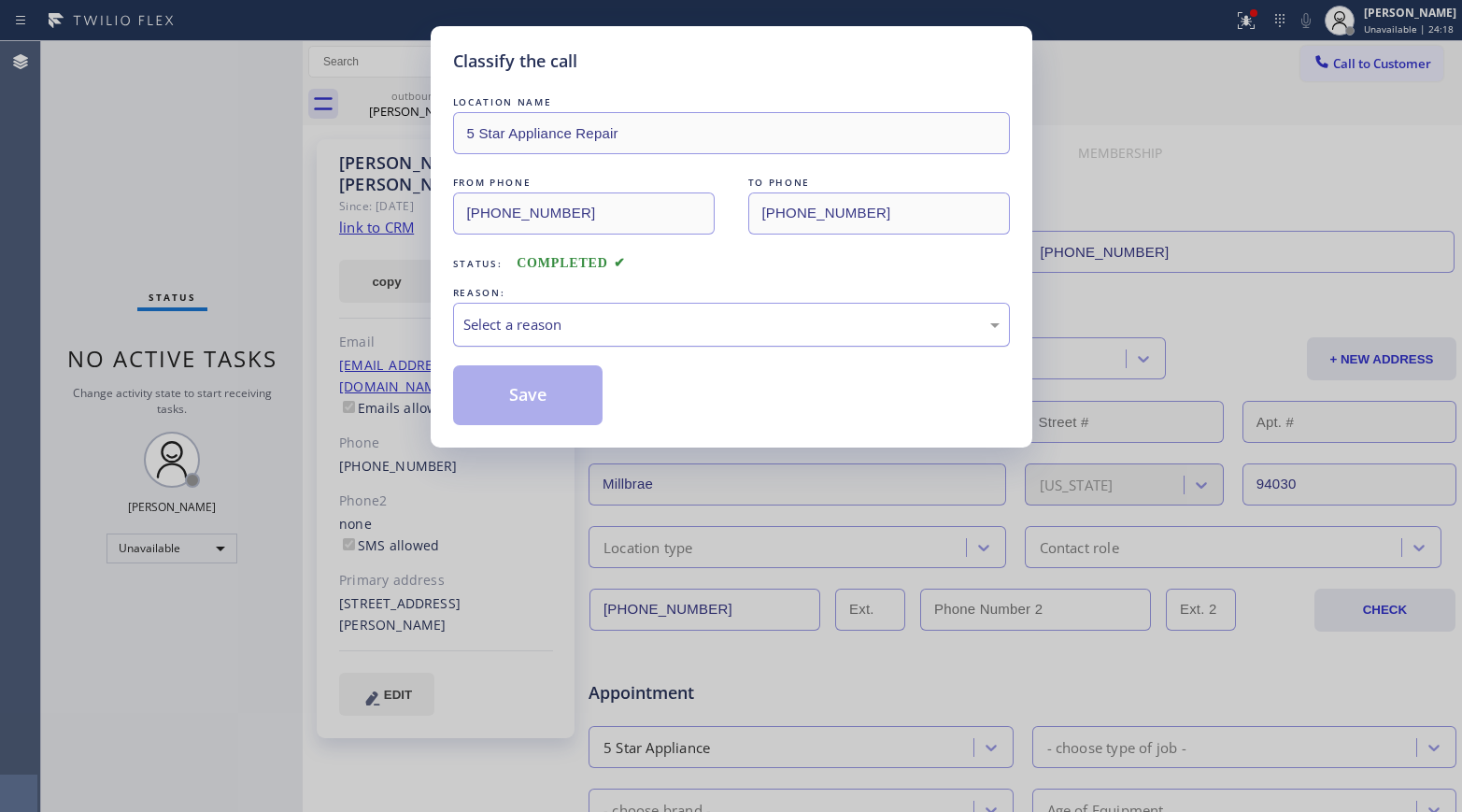
drag, startPoint x: 562, startPoint y: 292, endPoint x: 540, endPoint y: 330, distance: 43.9
click at [562, 299] on div "REASON:" at bounding box center [731, 292] width 557 height 19
click at [540, 313] on div "Select a reason" at bounding box center [731, 324] width 536 height 21
click at [501, 369] on button "Save" at bounding box center [528, 395] width 151 height 59
click at [490, 385] on button "Save" at bounding box center [528, 395] width 151 height 59
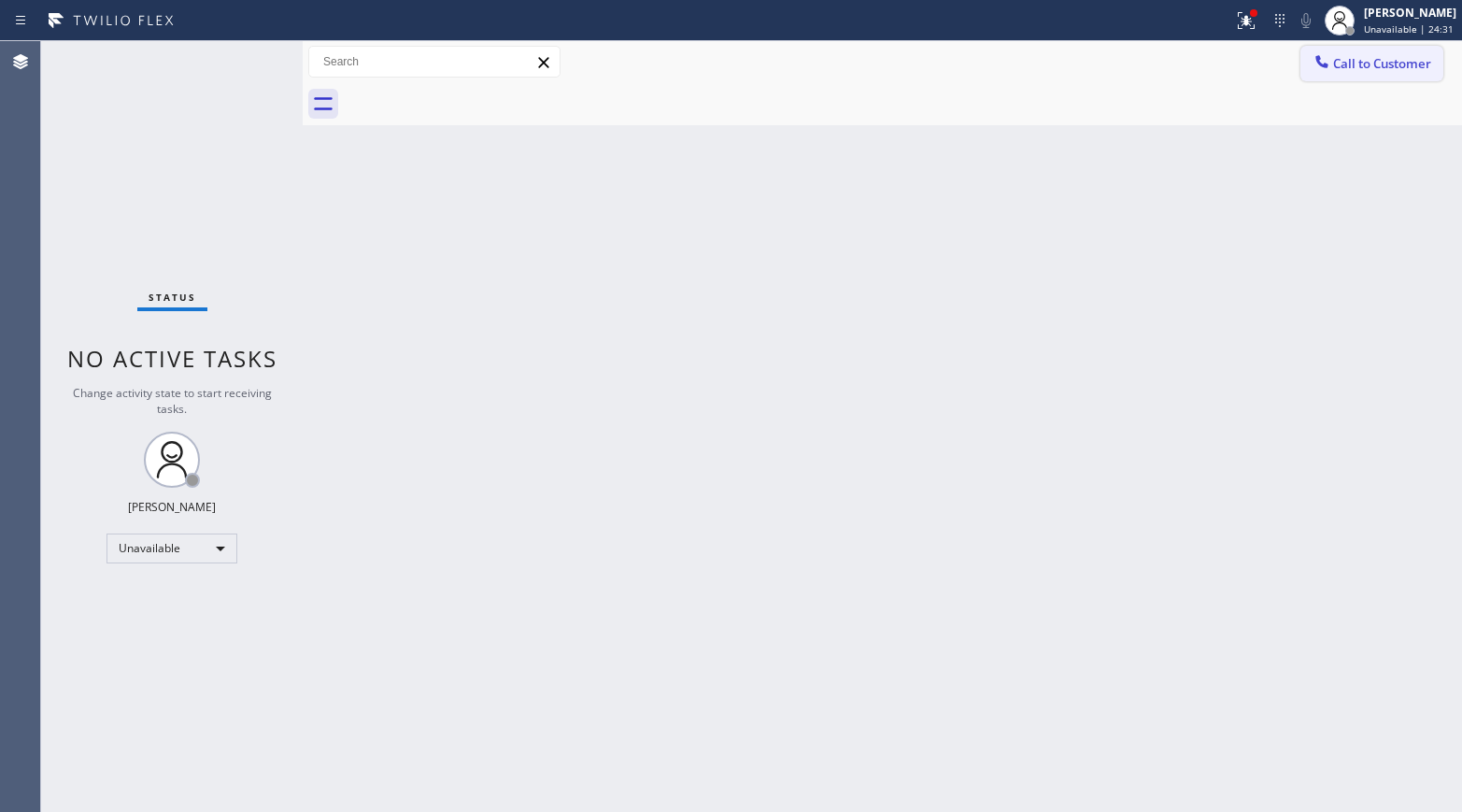
click at [1219, 68] on span "Call to Customer" at bounding box center [1381, 63] width 98 height 17
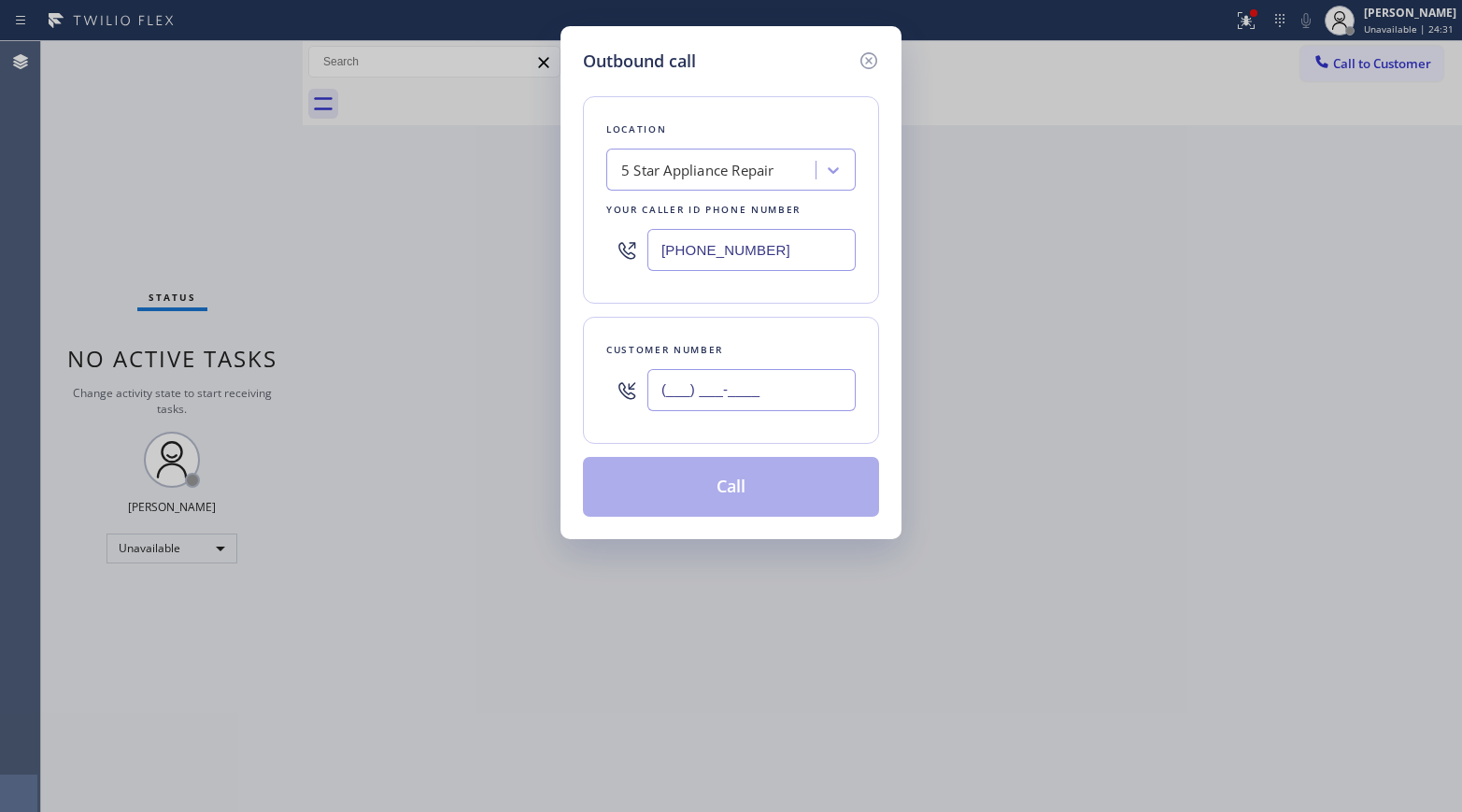
click at [756, 375] on input "(___) ___-____" at bounding box center [751, 390] width 208 height 42
paste input "415) 309-8049"
type input "[PHONE_NUMBER]"
click at [743, 340] on div "Customer number" at bounding box center [731, 350] width 249 height 19
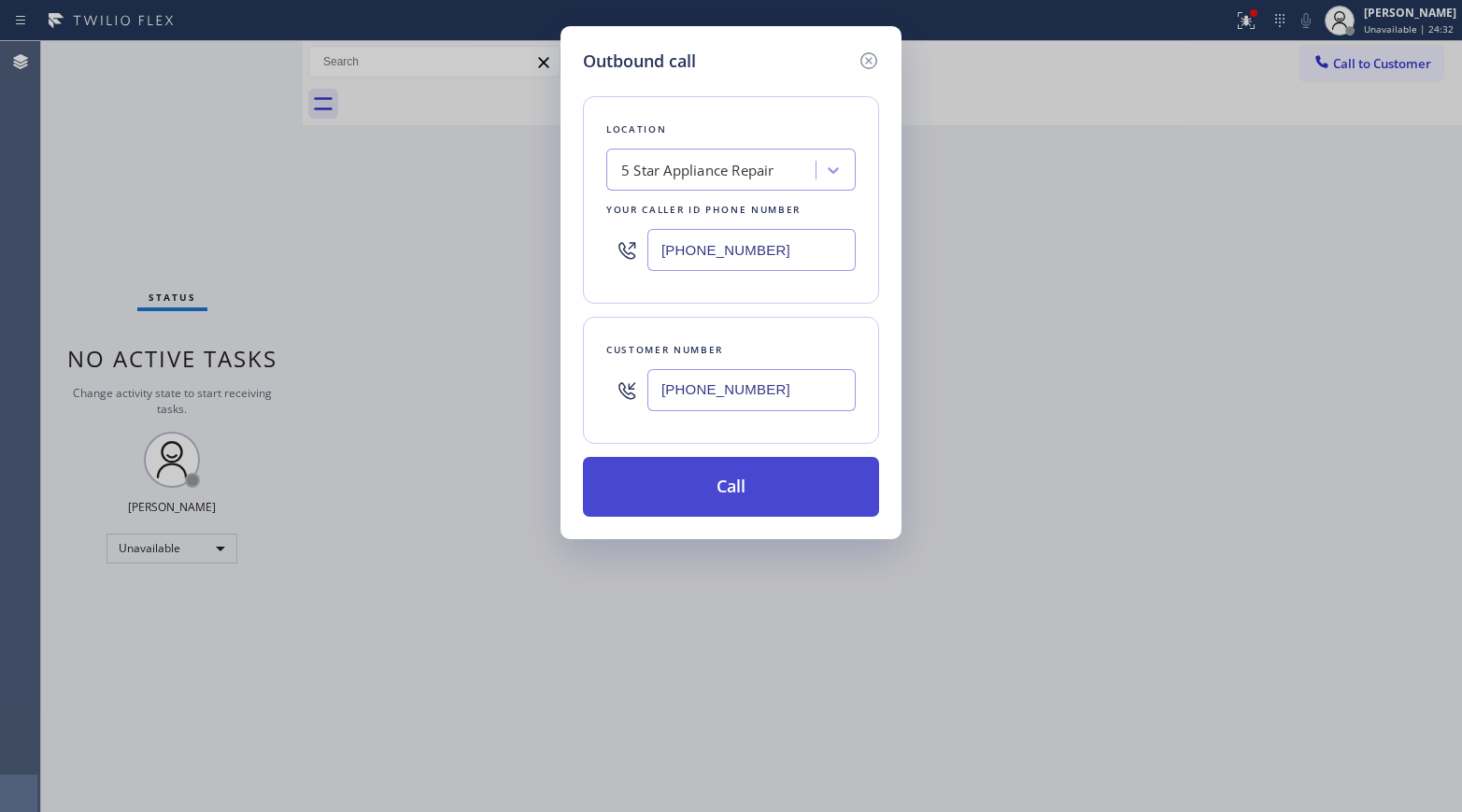
click at [733, 486] on button "Call" at bounding box center [731, 486] width 296 height 59
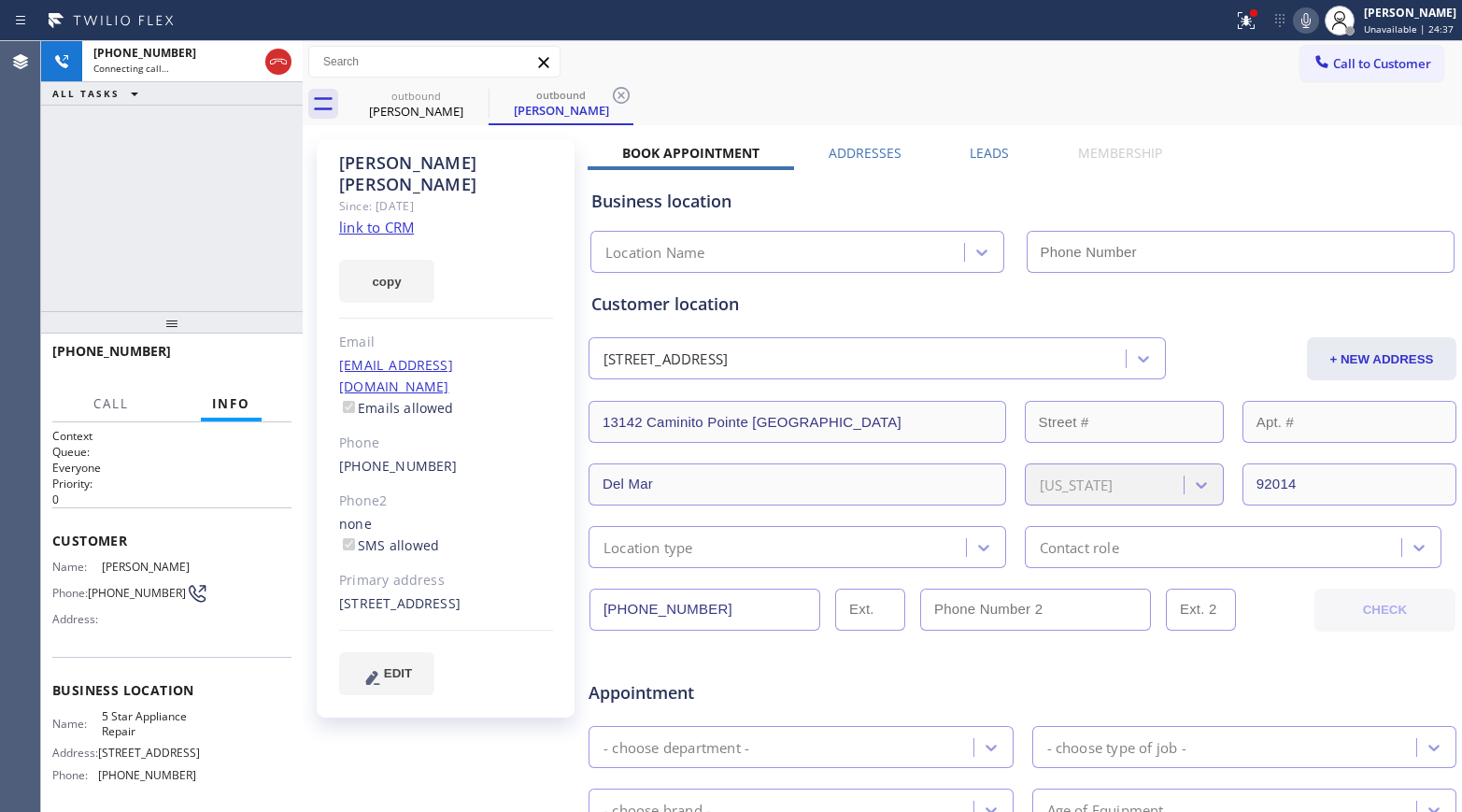
type input "[PHONE_NUMBER]"
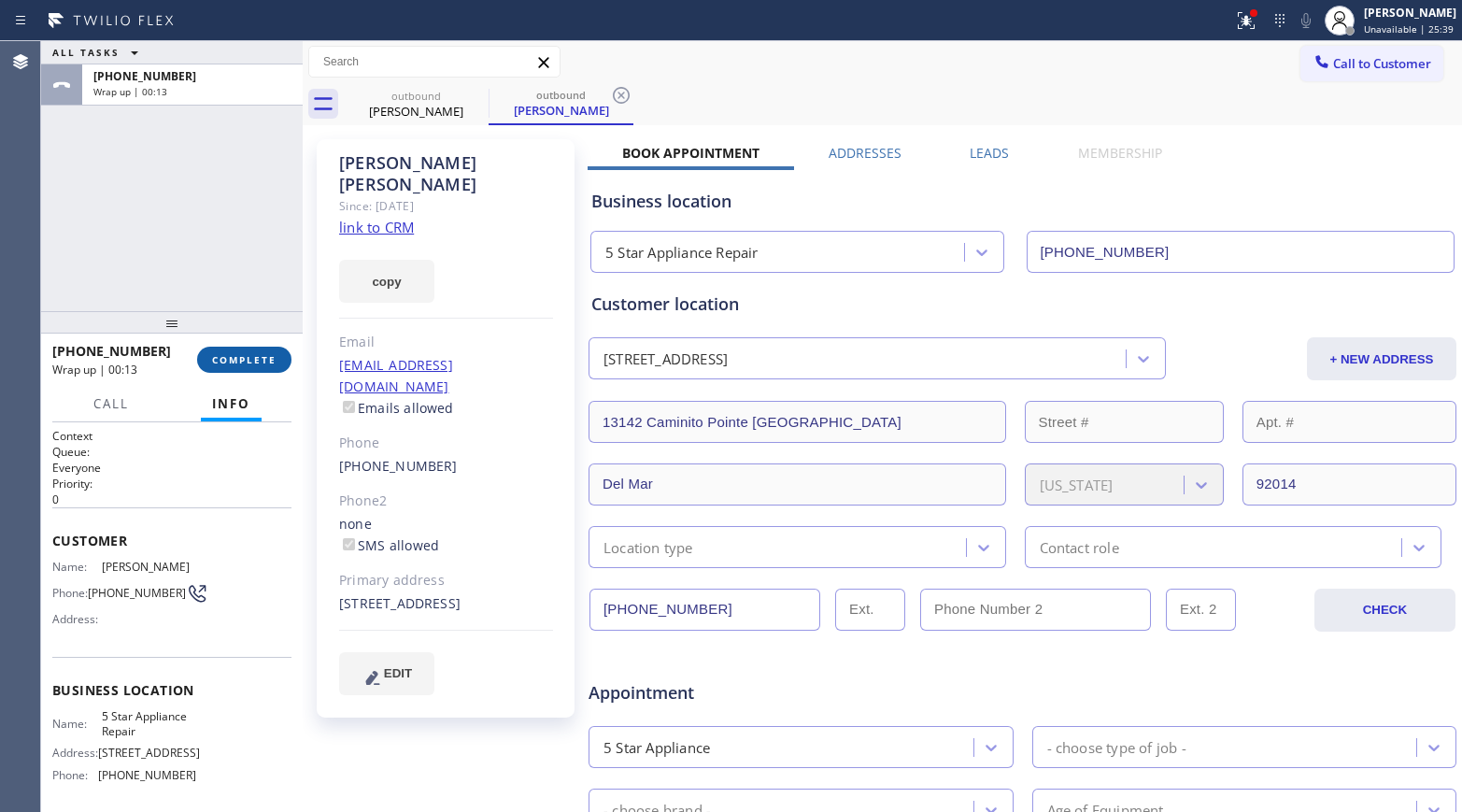
click at [267, 353] on span "COMPLETE" at bounding box center [244, 360] width 64 height 13
click at [215, 234] on div "ALL TASKS ALL TASKS ACTIVE TASKS TASKS IN WRAP UP [PHONE_NUMBER] Wrap up | 00:13" at bounding box center [172, 176] width 262 height 270
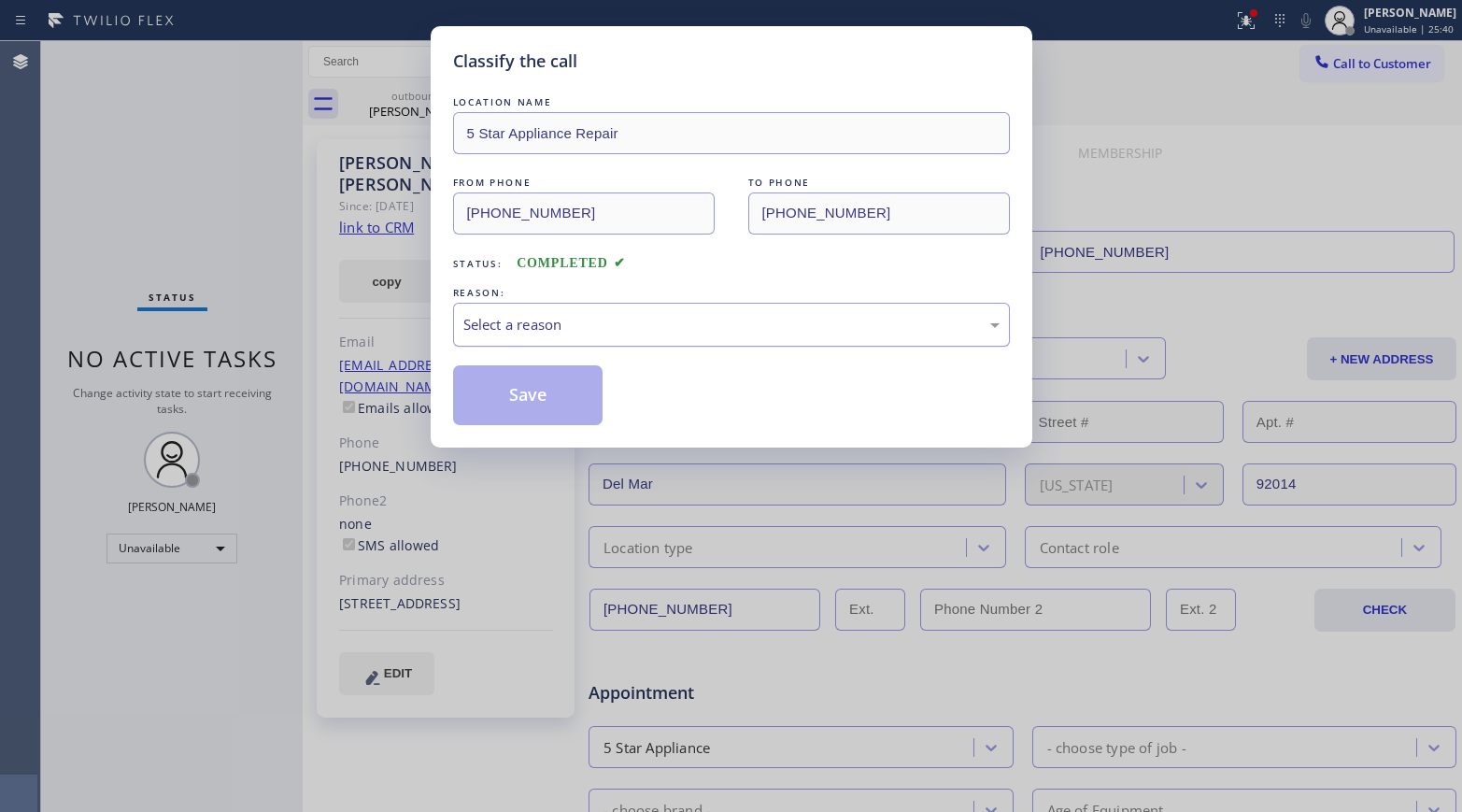
click at [699, 326] on div "Select a reason" at bounding box center [731, 324] width 536 height 21
click at [513, 389] on button "Save" at bounding box center [528, 395] width 151 height 59
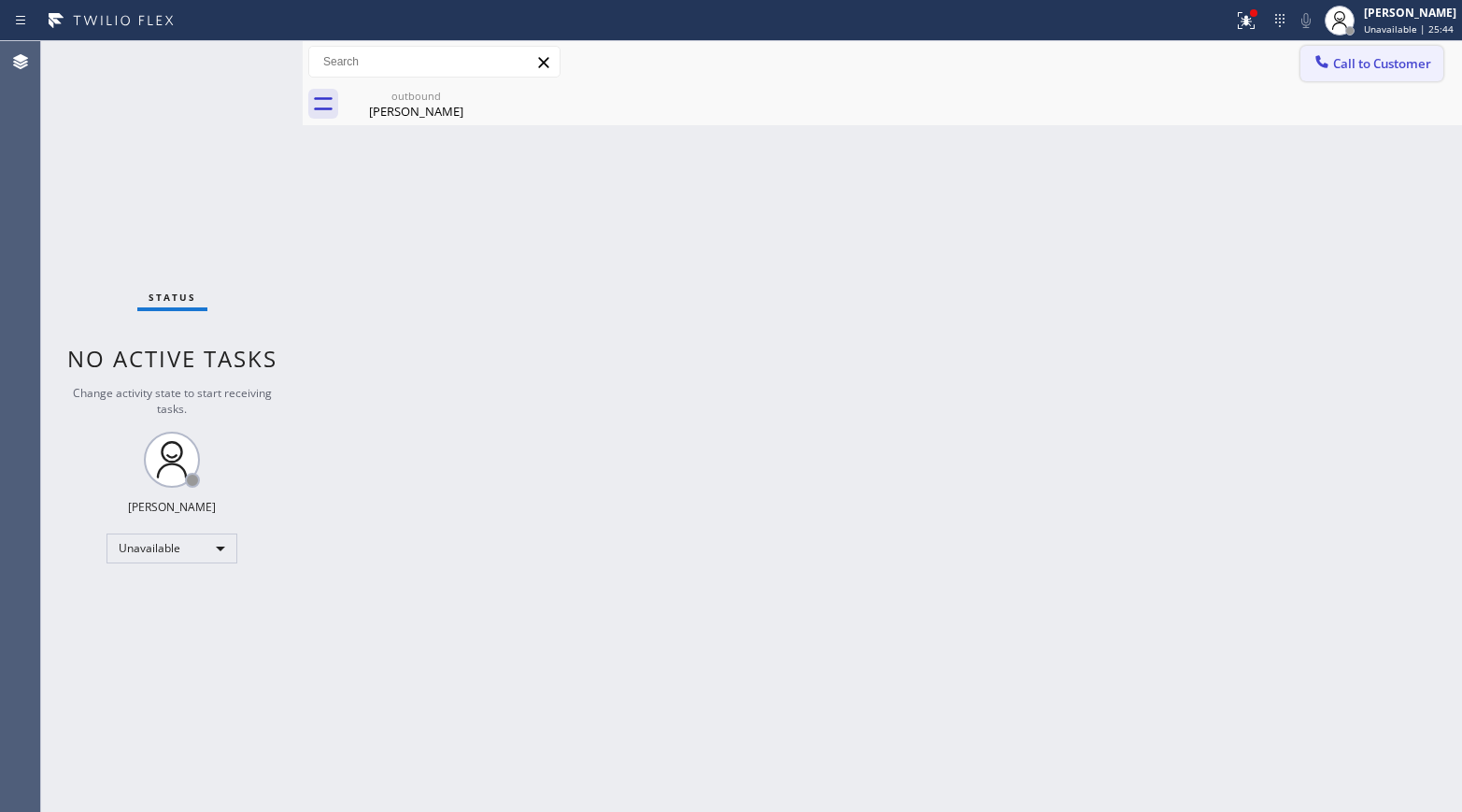
click at [1219, 50] on button "Call to Customer" at bounding box center [1371, 63] width 143 height 35
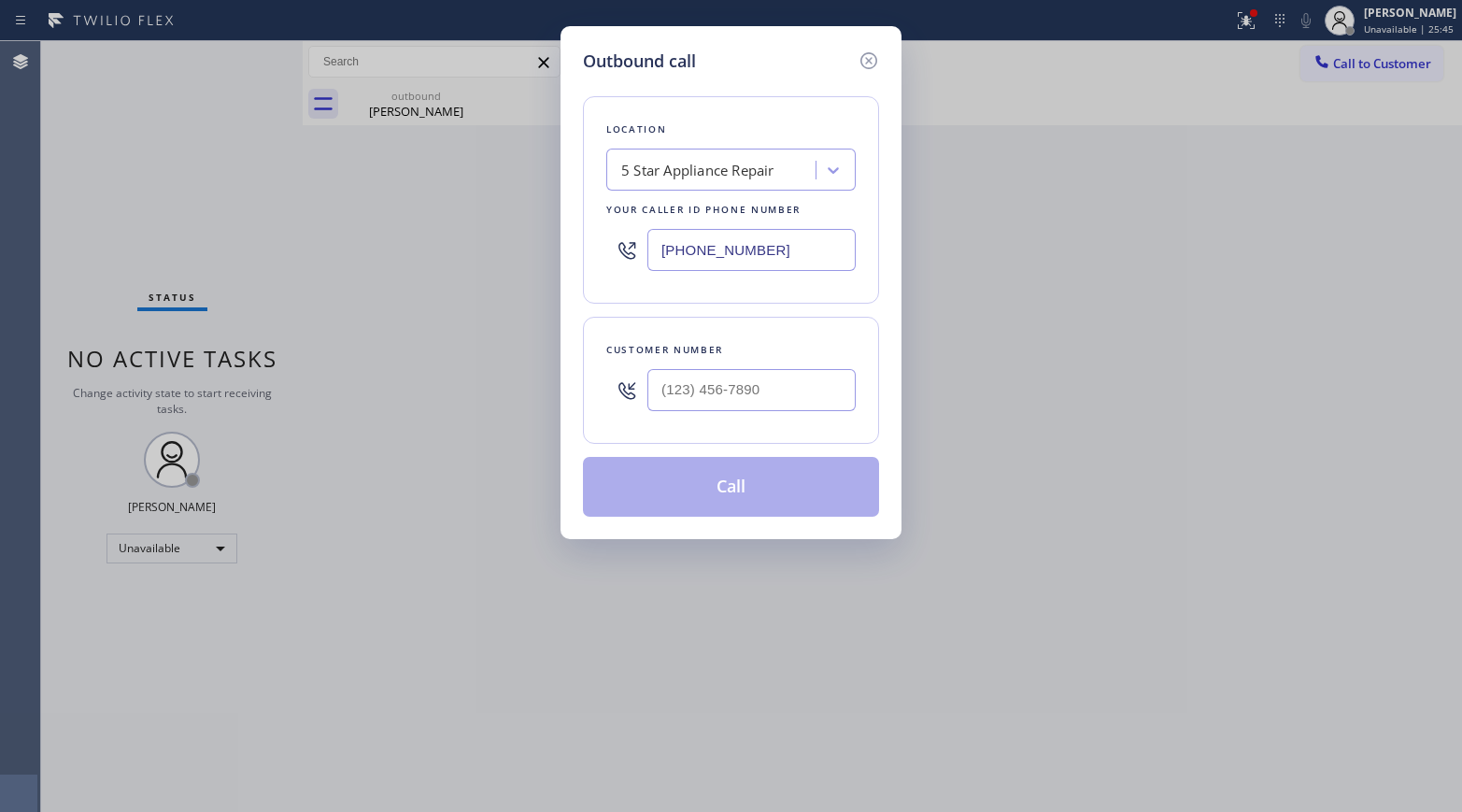
type input "(___) ___-____"
click at [666, 383] on input "(___) ___-____" at bounding box center [751, 390] width 208 height 42
click at [685, 360] on div at bounding box center [751, 389] width 208 height 60
click at [726, 384] on input "(___) ___-____" at bounding box center [751, 390] width 208 height 42
paste input "480) 399-5460"
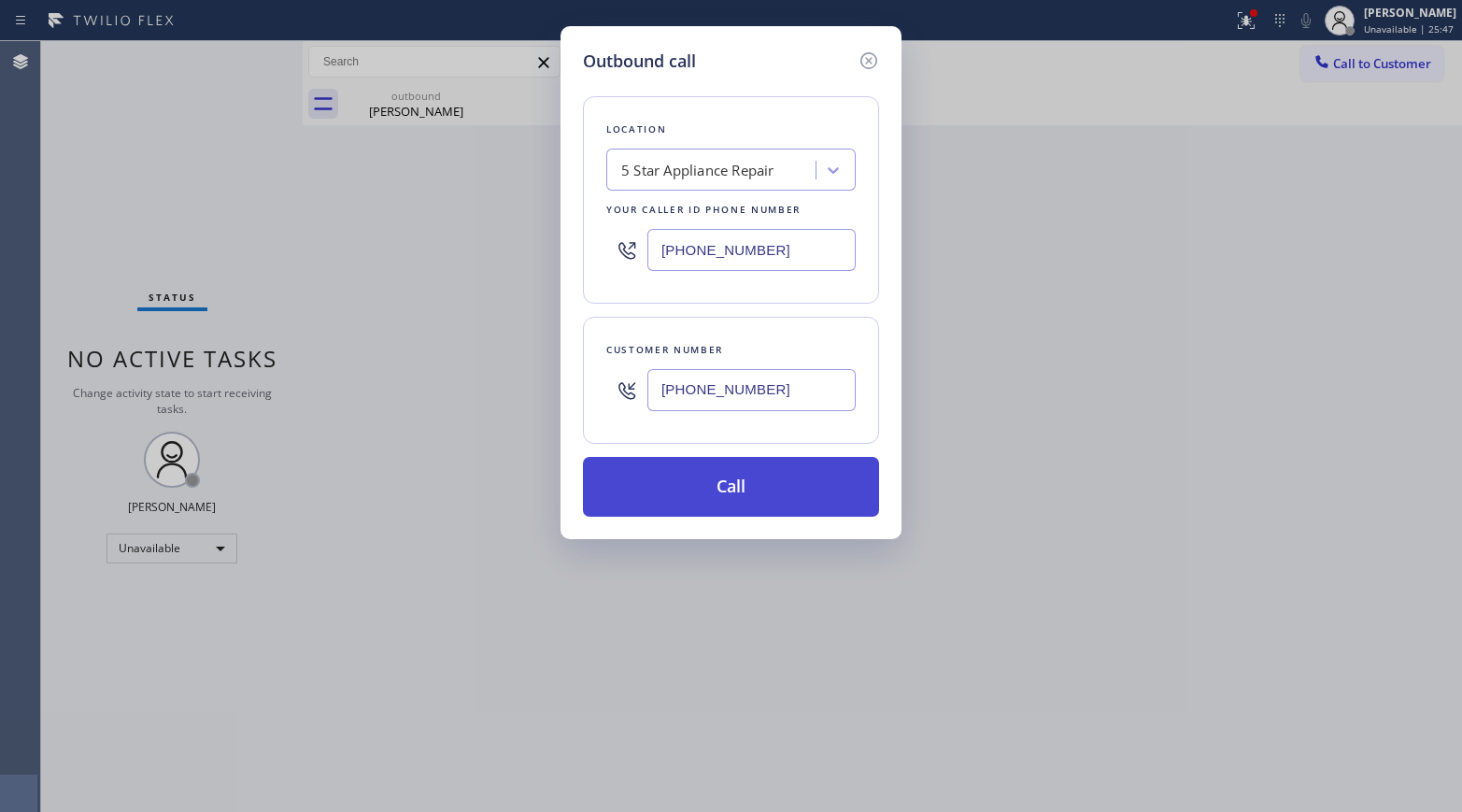
type input "[PHONE_NUMBER]"
click at [728, 476] on button "Call" at bounding box center [731, 486] width 296 height 59
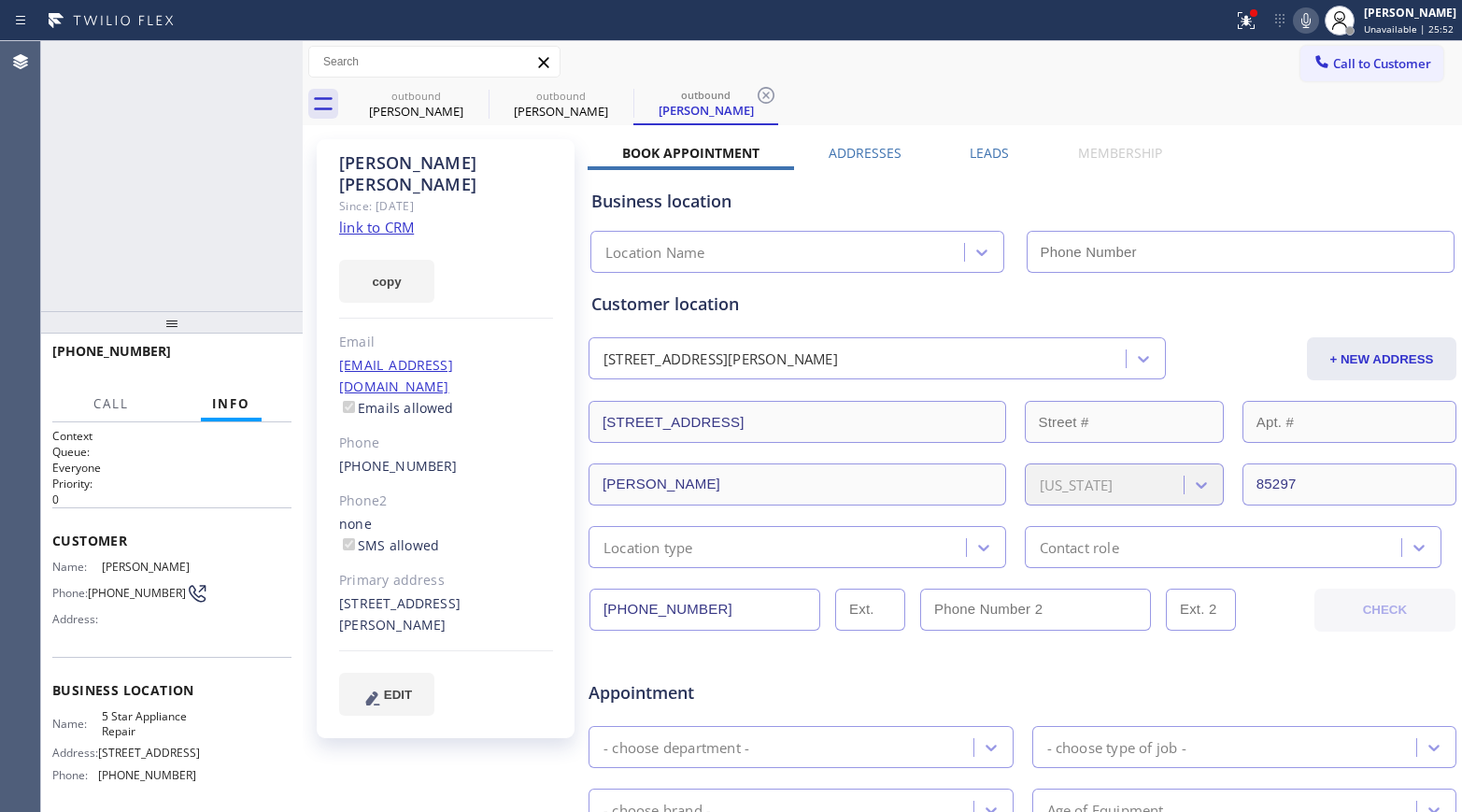
type input "[PHONE_NUMBER]"
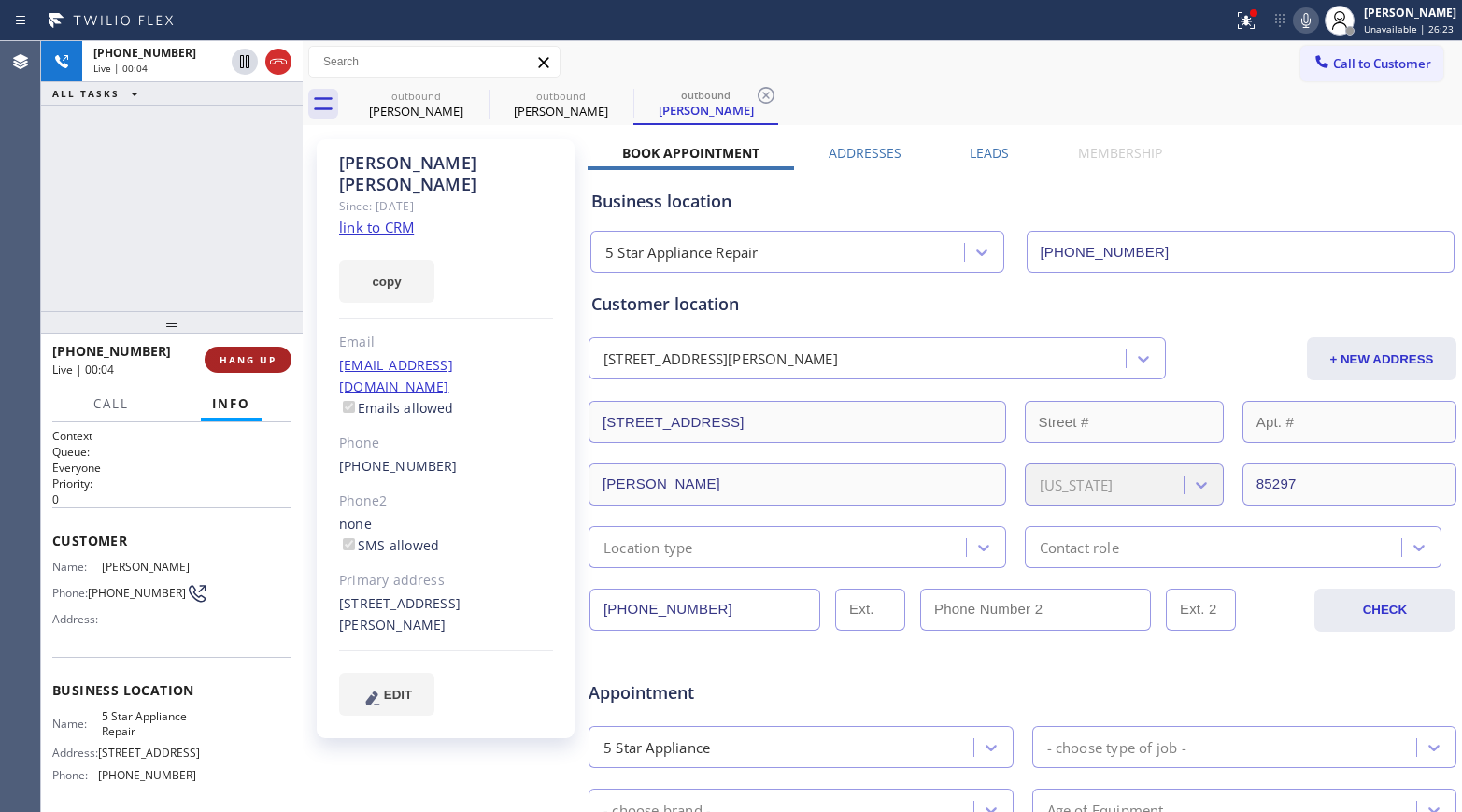
click at [235, 357] on span "HANG UP" at bounding box center [247, 360] width 57 height 13
click at [245, 359] on span "HANG UP" at bounding box center [247, 360] width 57 height 13
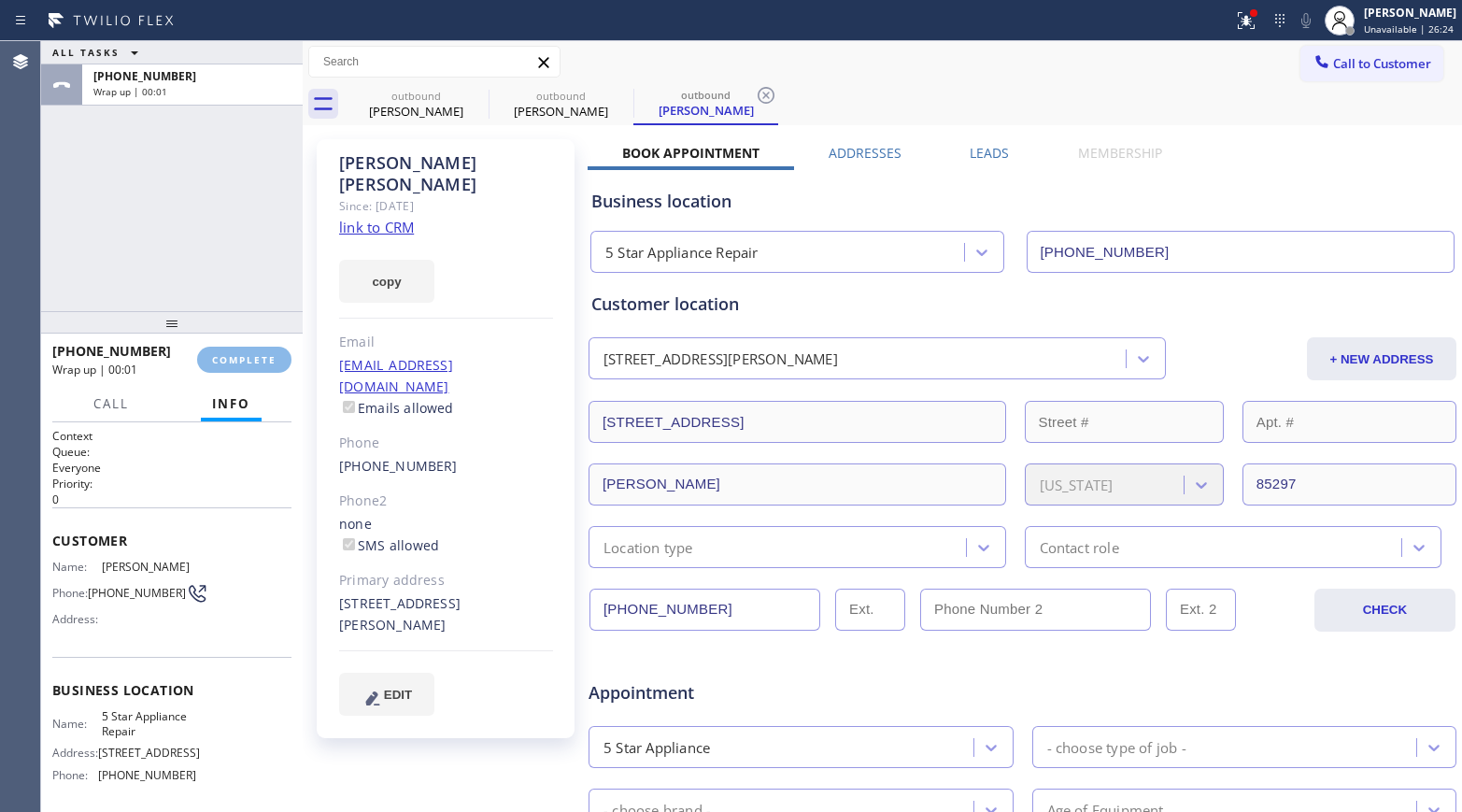
click at [220, 208] on div "ALL TASKS ALL TASKS ACTIVE TASKS TASKS IN WRAP UP [PHONE_NUMBER] Wrap up | 00:01" at bounding box center [172, 176] width 262 height 270
click at [220, 209] on div "ALL TASKS ALL TASKS ACTIVE TASKS TASKS IN WRAP UP [PHONE_NUMBER] Wrap up | 00:02" at bounding box center [172, 176] width 262 height 270
drag, startPoint x: 227, startPoint y: 366, endPoint x: 204, endPoint y: 242, distance: 126.1
click at [227, 366] on button "COMPLETE" at bounding box center [244, 359] width 94 height 26
click at [204, 242] on div "ALL TASKS ALL TASKS ACTIVE TASKS TASKS IN WRAP UP [PHONE_NUMBER] Wrap up | 00:03" at bounding box center [172, 176] width 262 height 270
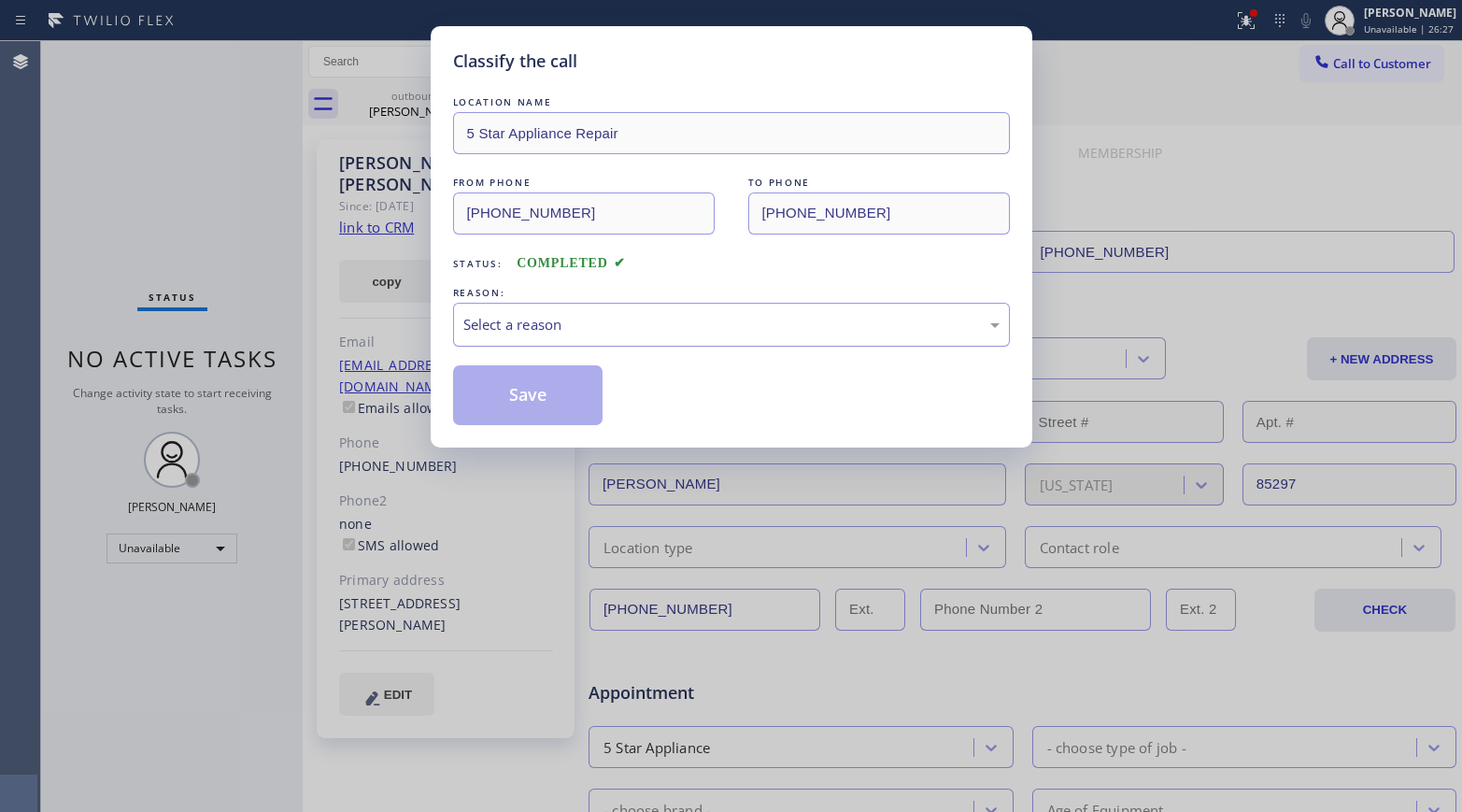
drag, startPoint x: 626, startPoint y: 328, endPoint x: 620, endPoint y: 340, distance: 13.4
click at [625, 332] on div "Select a reason" at bounding box center [731, 324] width 536 height 21
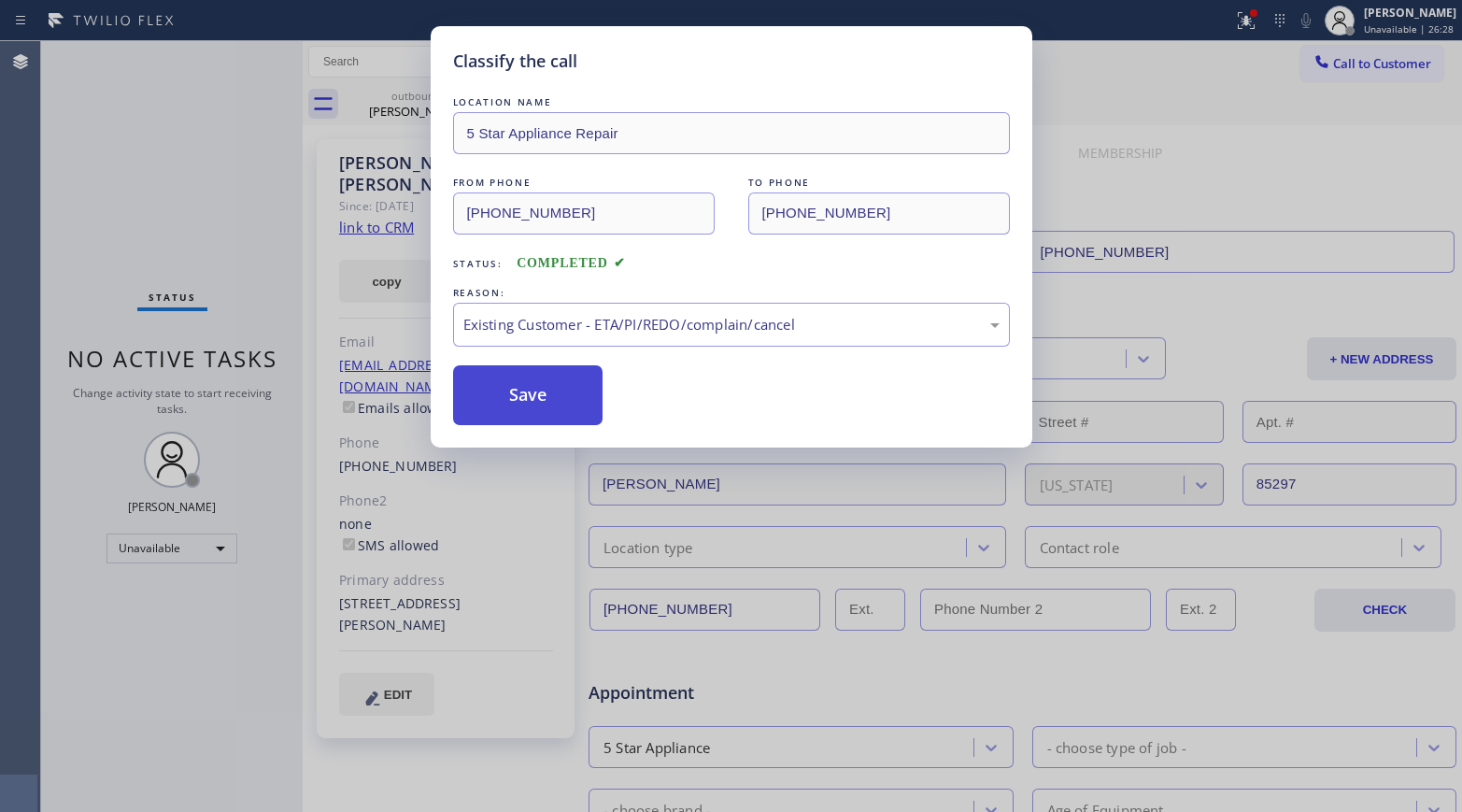
click at [508, 396] on button "Save" at bounding box center [528, 395] width 151 height 59
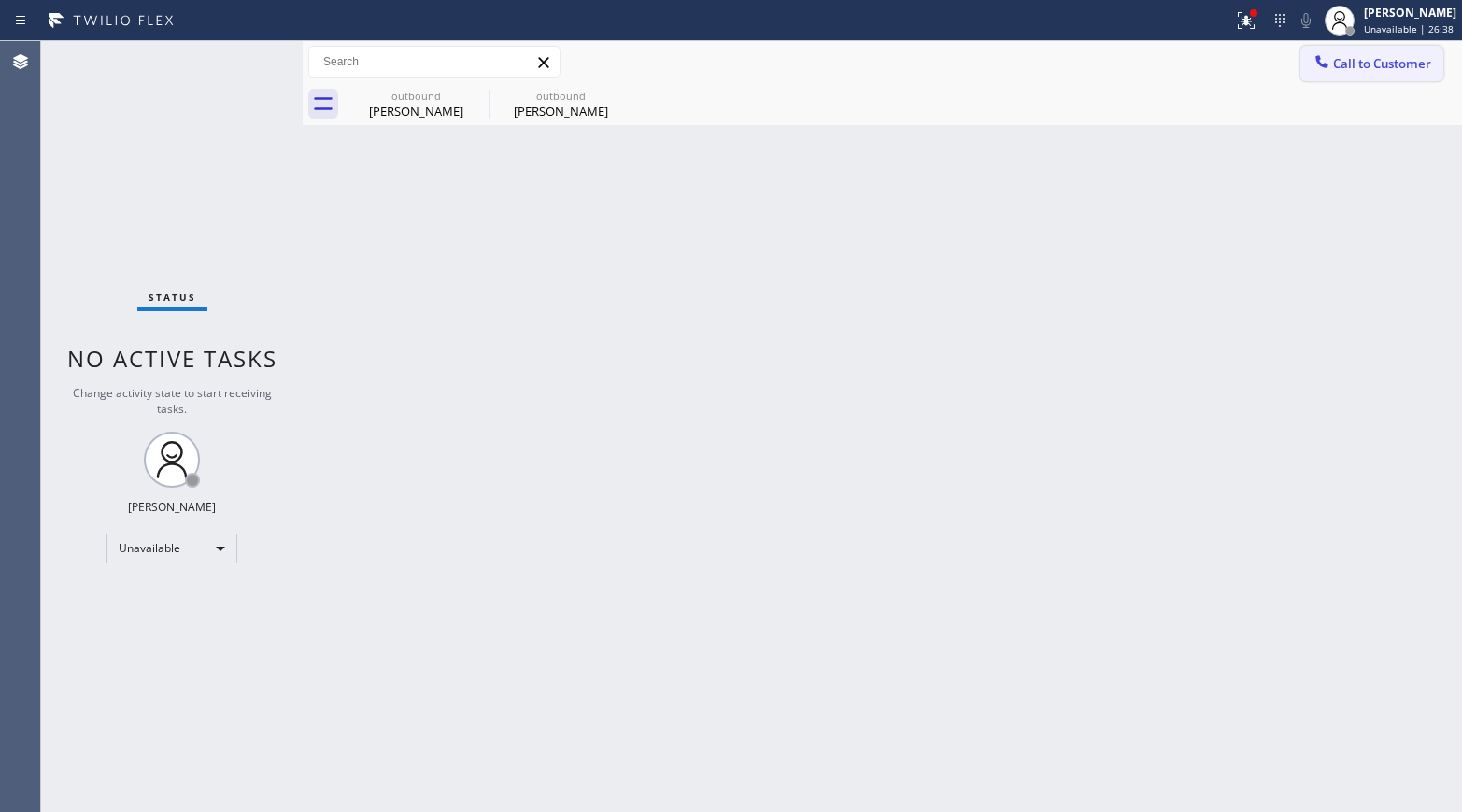
click at [1219, 61] on span "Call to Customer" at bounding box center [1381, 63] width 98 height 17
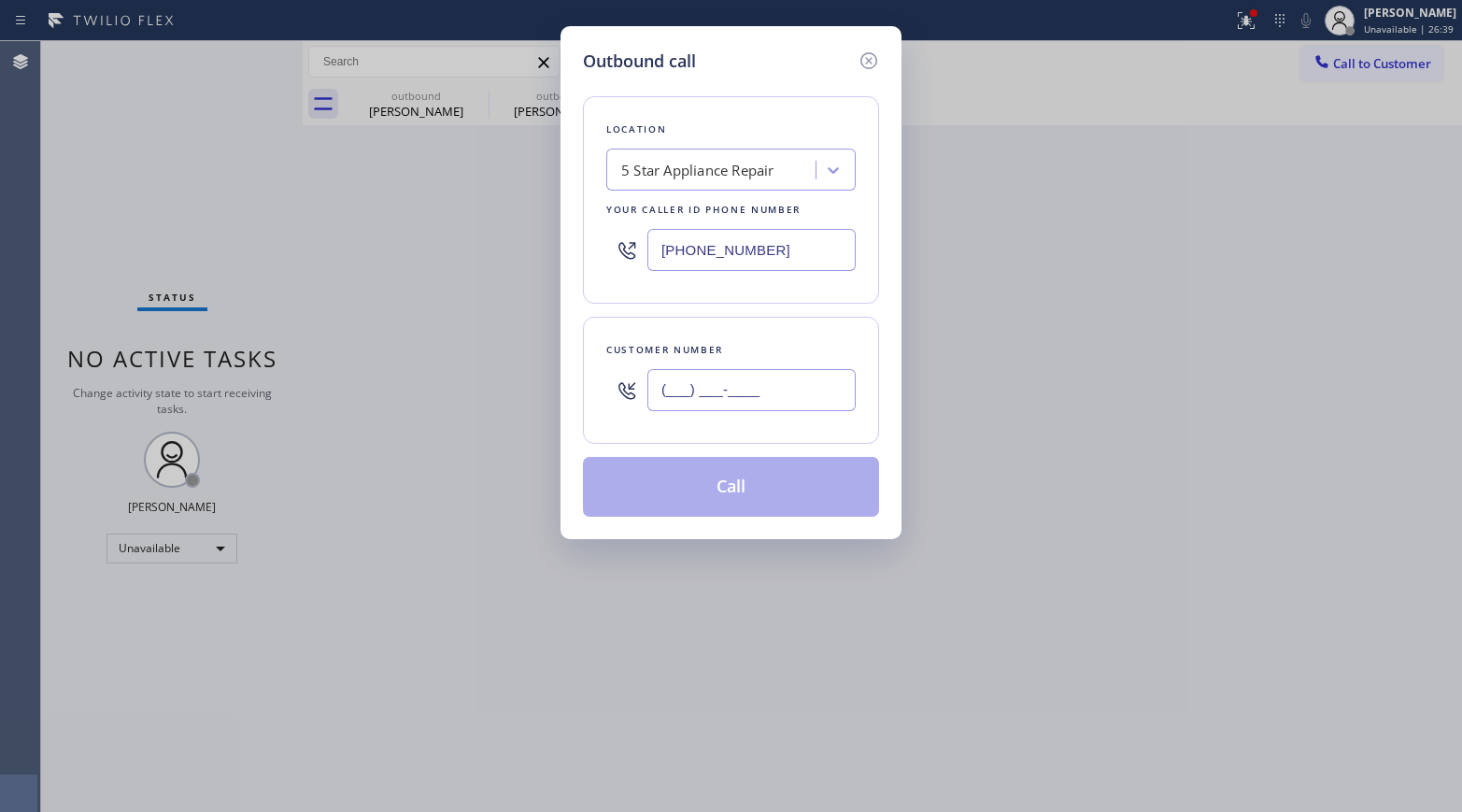
click at [768, 373] on input "(___) ___-____" at bounding box center [751, 390] width 208 height 42
paste input "443) 303-6770"
type input "[PHONE_NUMBER]"
click at [775, 330] on div "Customer number [PHONE_NUMBER]" at bounding box center [731, 380] width 296 height 127
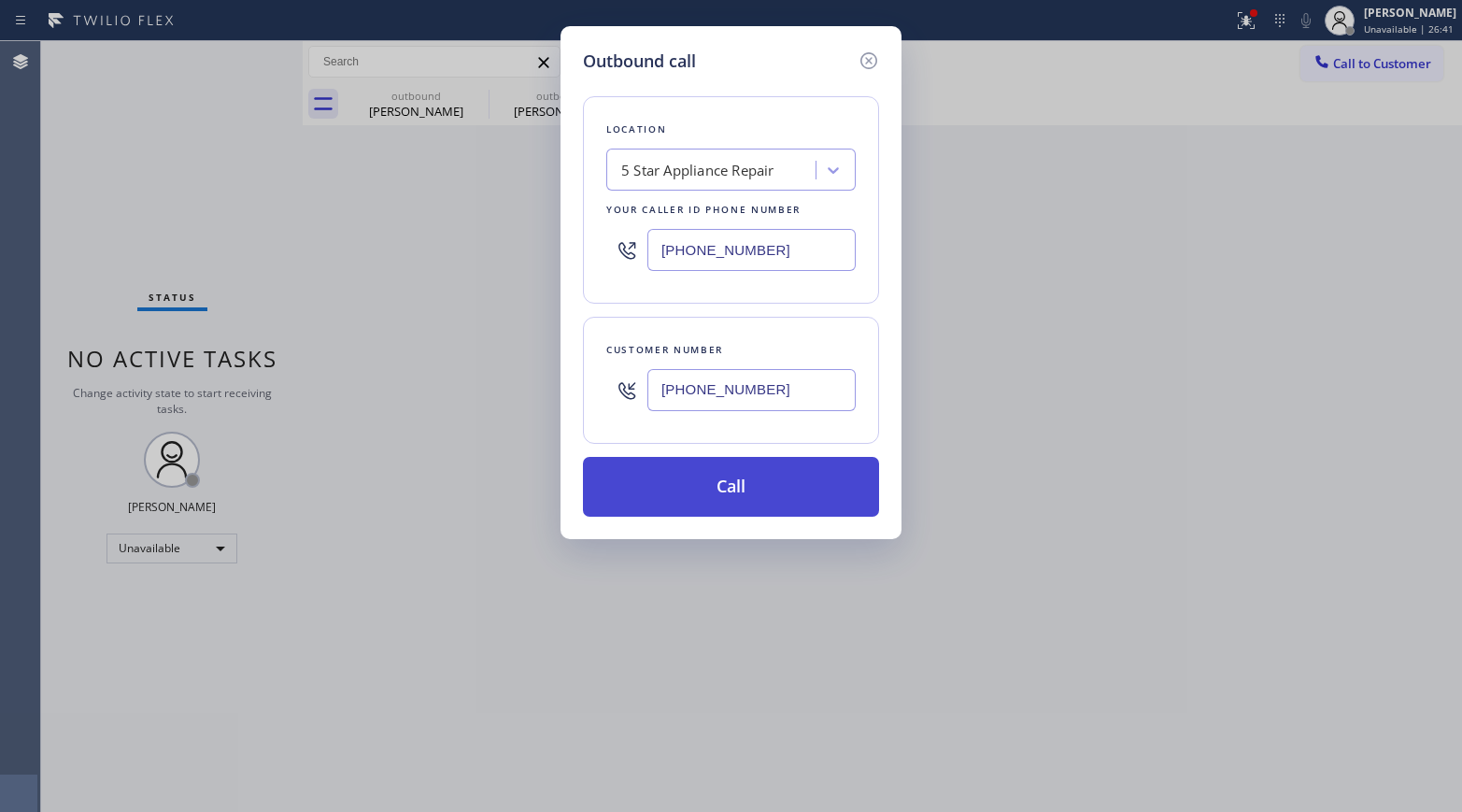
click at [748, 494] on button "Call" at bounding box center [731, 486] width 296 height 59
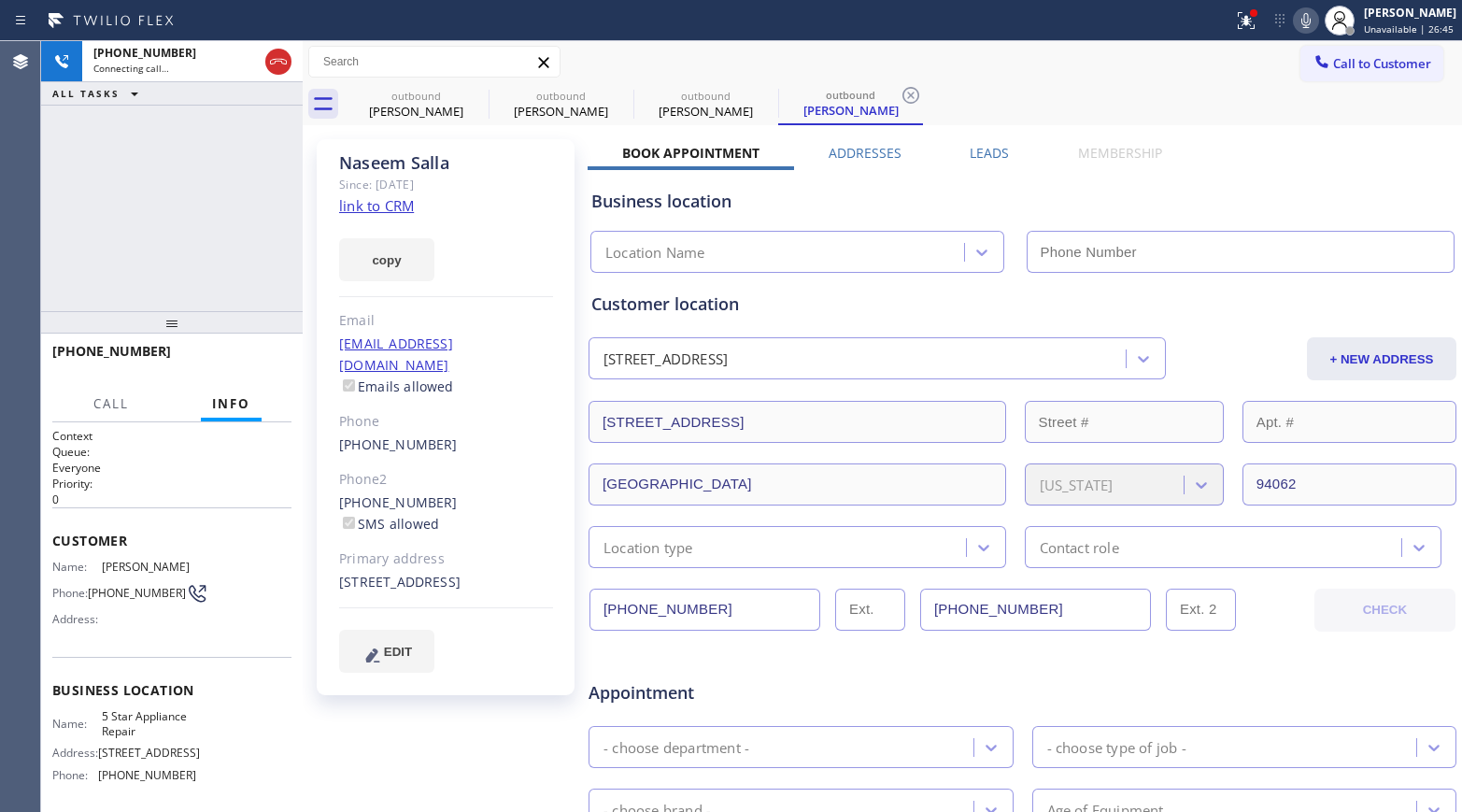
type input "[PHONE_NUMBER]"
click at [231, 344] on div "[PHONE_NUMBER] Live | 00:02 HANG UP" at bounding box center [172, 360] width 239 height 49
click at [250, 363] on span "HANG UP" at bounding box center [247, 360] width 57 height 13
click at [244, 296] on div "[PHONE_NUMBER] Live | 00:02 ALL TASKS ALL TASKS ACTIVE TASKS TASKS IN WRAP UP" at bounding box center [172, 176] width 262 height 270
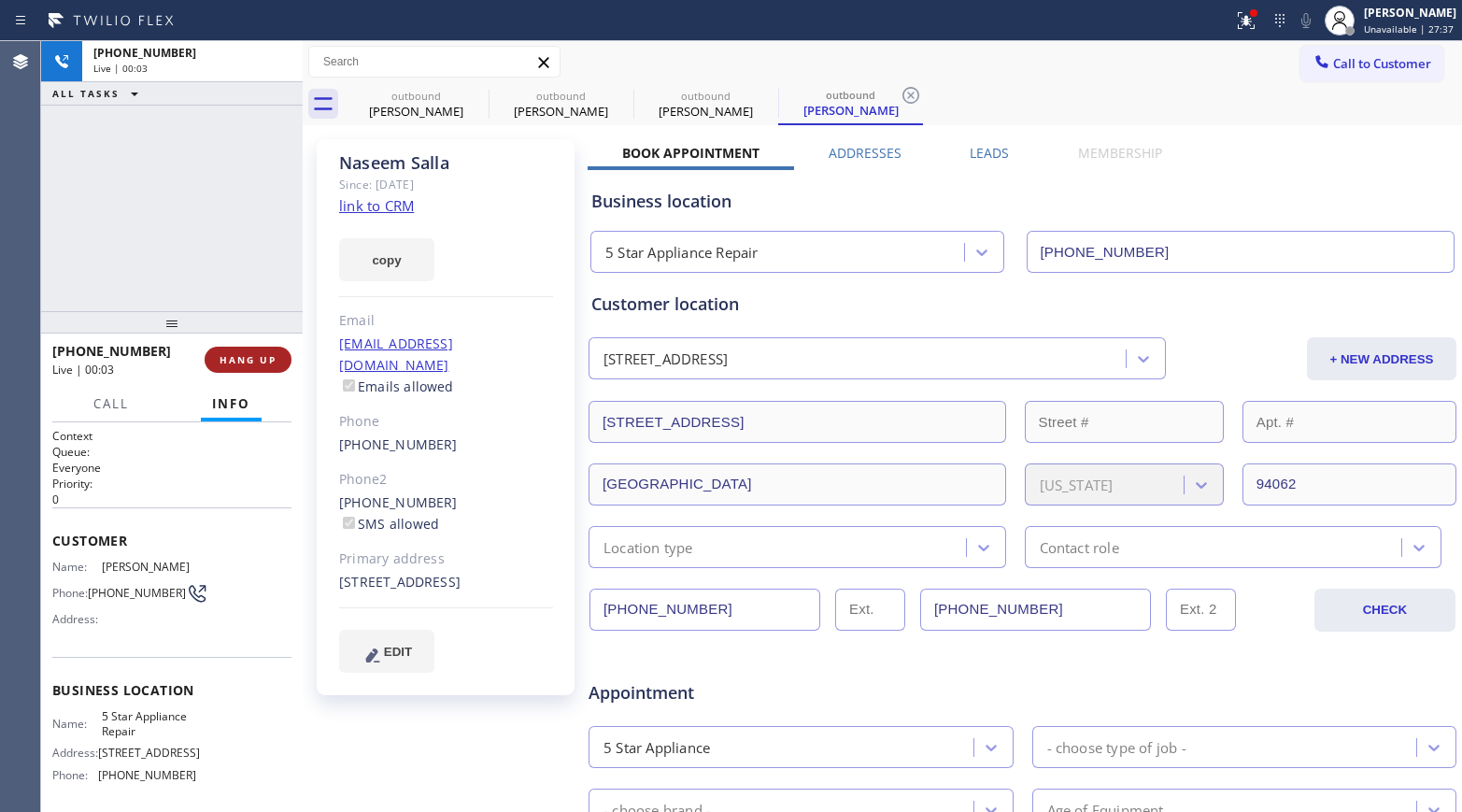
click at [245, 356] on span "HANG UP" at bounding box center [247, 360] width 57 height 13
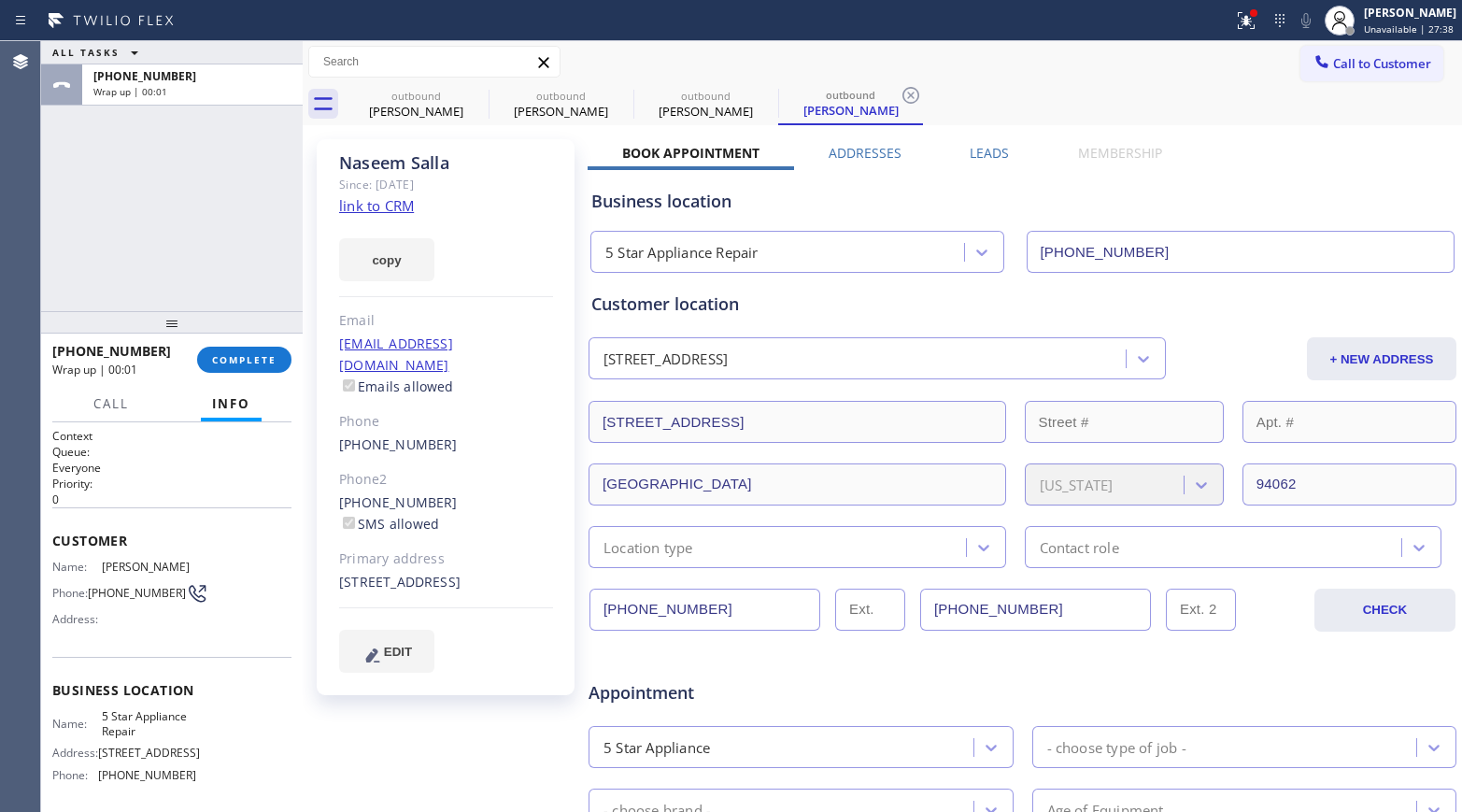
click at [234, 255] on div "ALL TASKS ALL TASKS ACTIVE TASKS TASKS IN WRAP UP [PHONE_NUMBER] Wrap up | 00:01" at bounding box center [172, 176] width 262 height 270
click at [250, 350] on button "COMPLETE" at bounding box center [244, 359] width 94 height 26
click at [220, 252] on div "ALL TASKS ALL TASKS ACTIVE TASKS TASKS IN WRAP UP [PHONE_NUMBER] Wrap up | 00:05" at bounding box center [172, 176] width 262 height 270
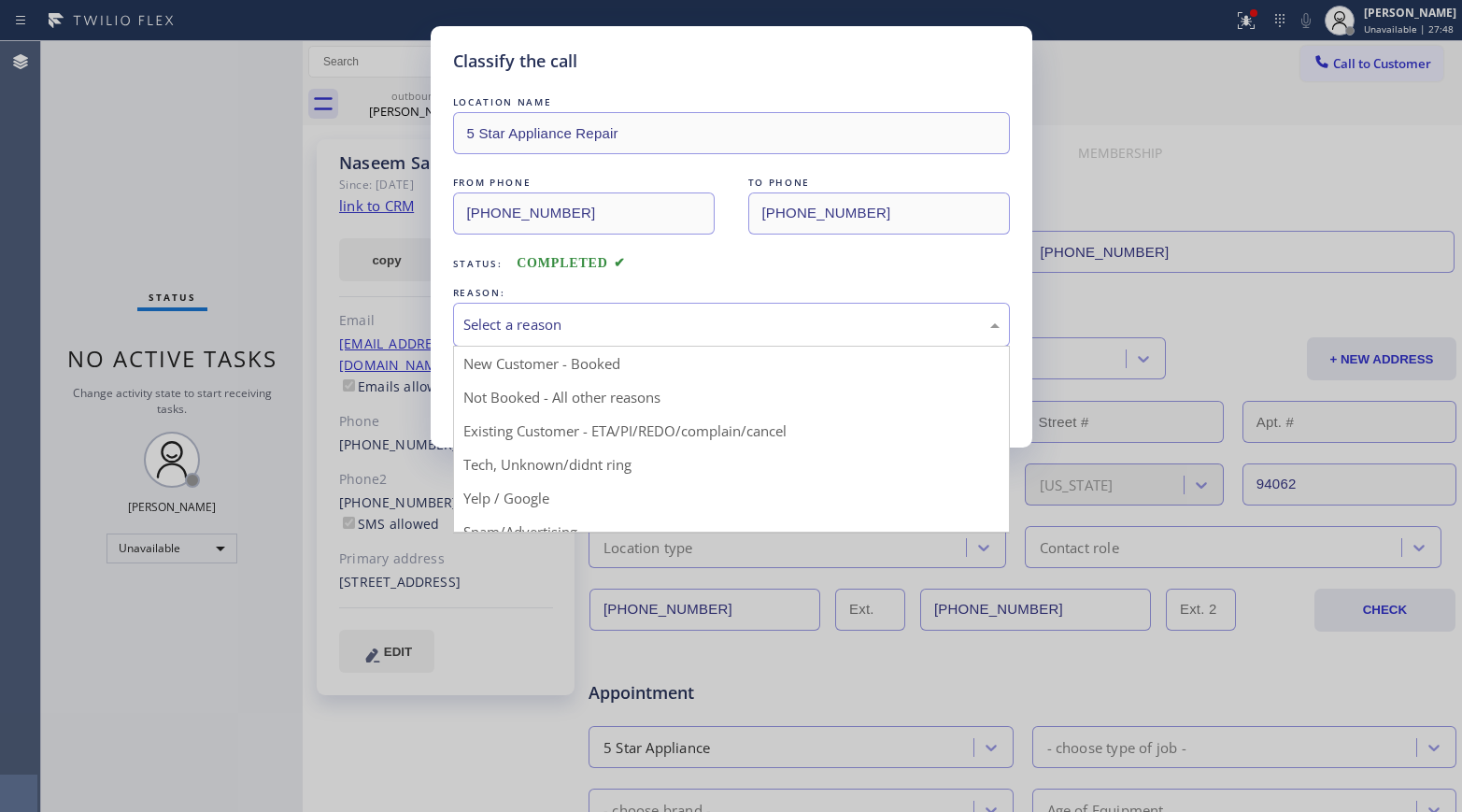
drag, startPoint x: 554, startPoint y: 311, endPoint x: 539, endPoint y: 430, distance: 119.9
click at [554, 312] on div "Select a reason" at bounding box center [731, 325] width 557 height 44
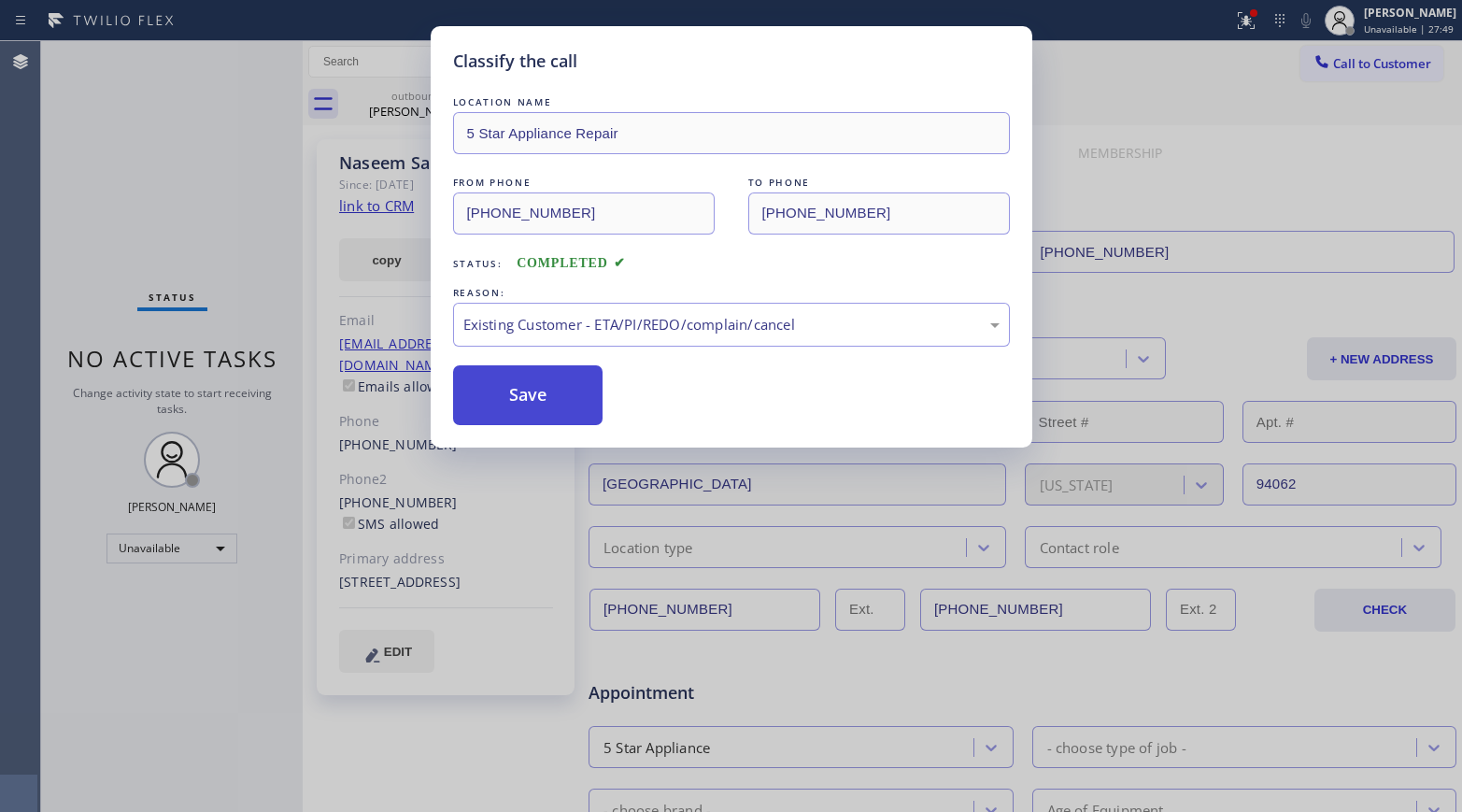
click at [505, 389] on button "Save" at bounding box center [528, 395] width 151 height 59
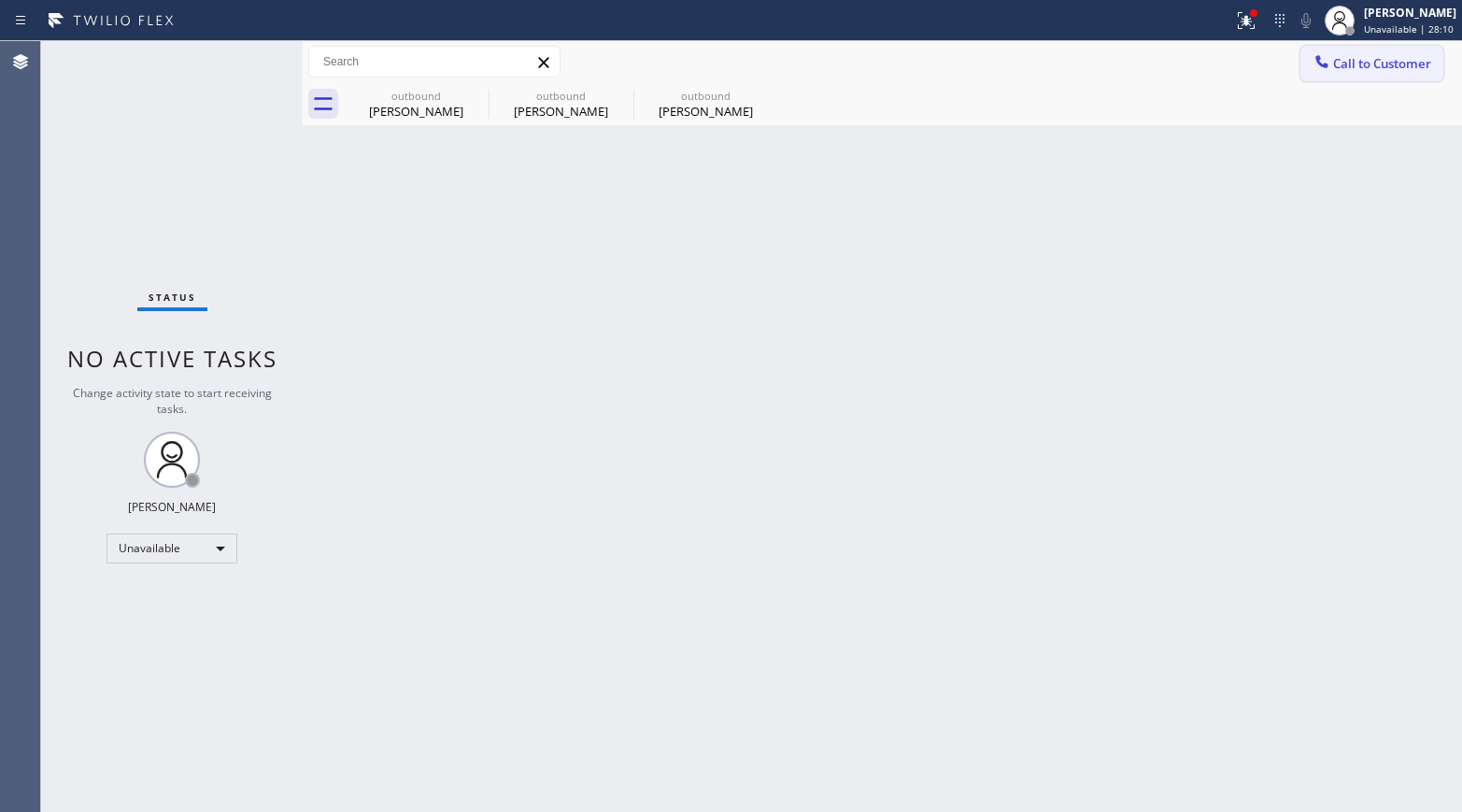
click at [1219, 69] on span "Call to Customer" at bounding box center [1381, 63] width 98 height 17
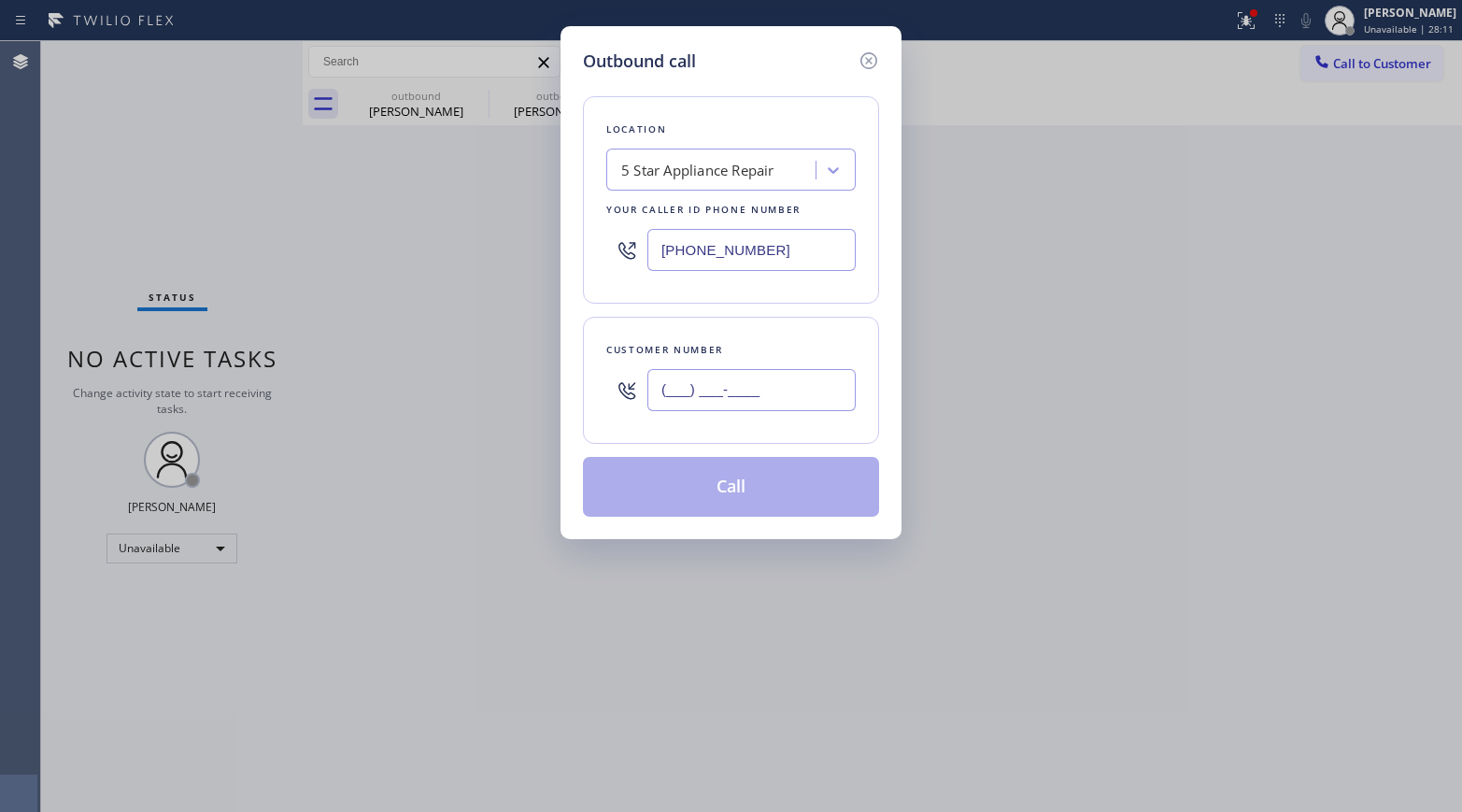
click at [696, 384] on input "(___) ___-____" at bounding box center [751, 390] width 208 height 42
paste input "619) 972-0657"
type input "[PHONE_NUMBER]"
click at [740, 336] on div "Customer number [PHONE_NUMBER]" at bounding box center [731, 380] width 296 height 127
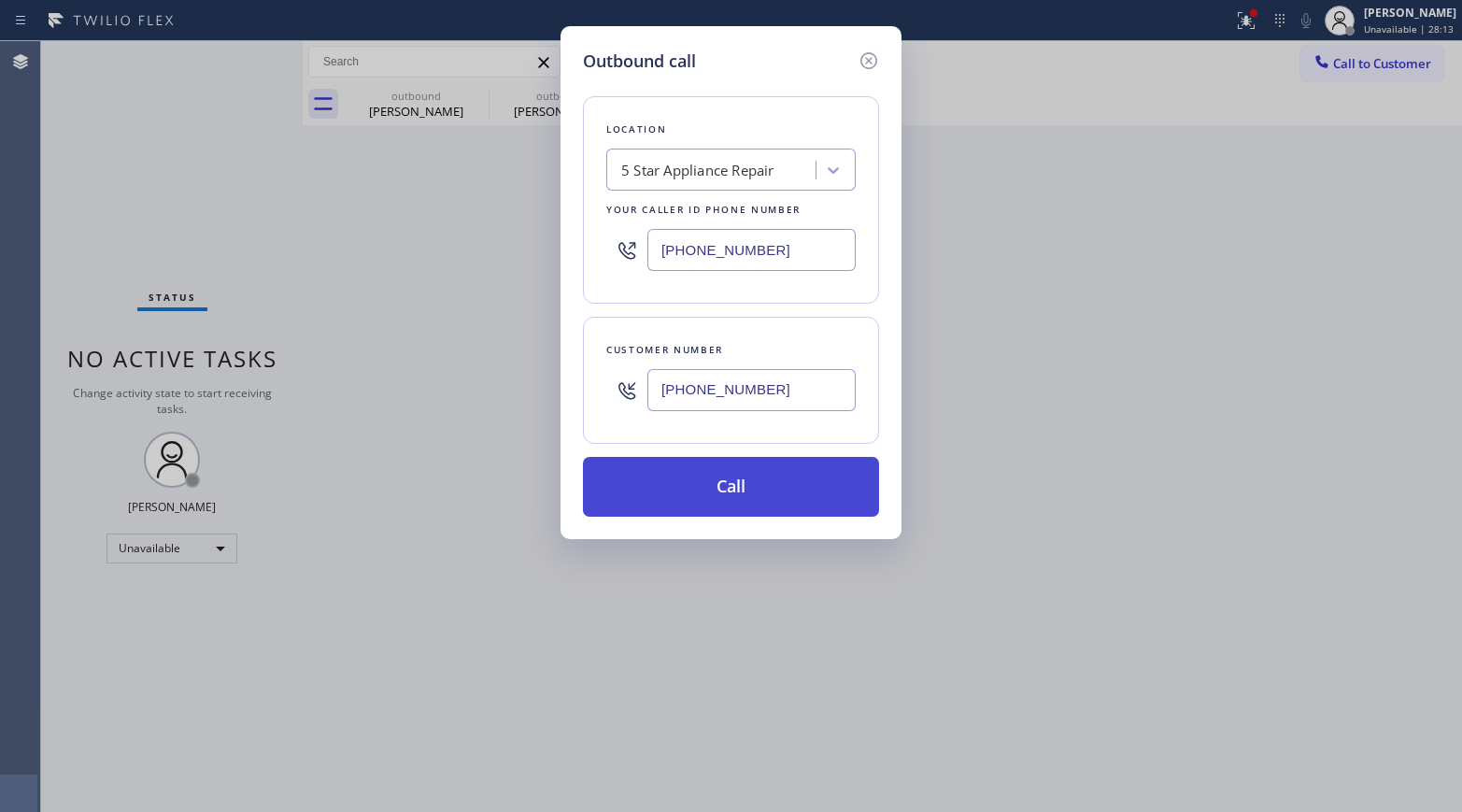
click at [759, 498] on button "Call" at bounding box center [731, 486] width 296 height 59
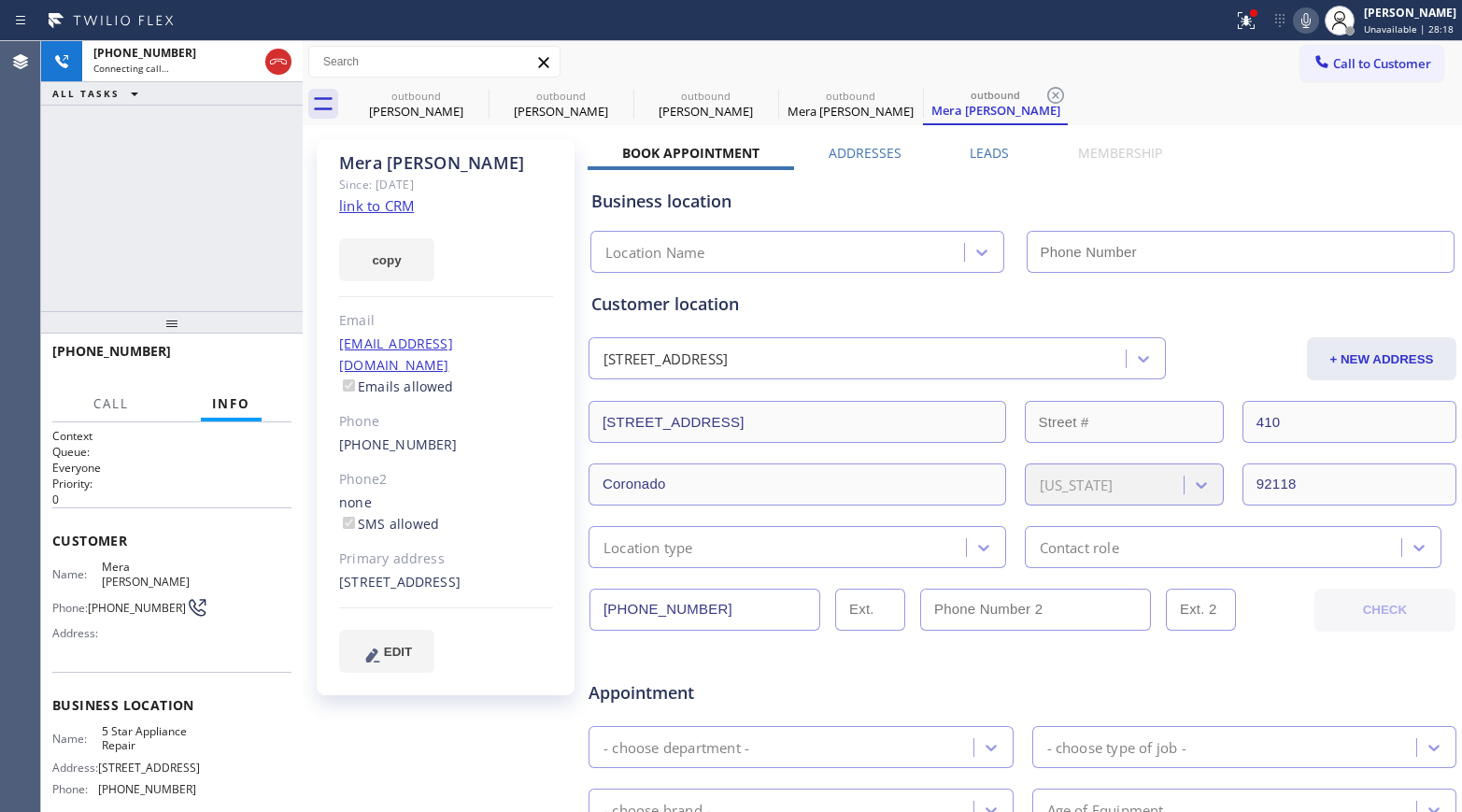
type input "[PHONE_NUMBER]"
click at [244, 365] on button "HANG UP" at bounding box center [247, 359] width 87 height 26
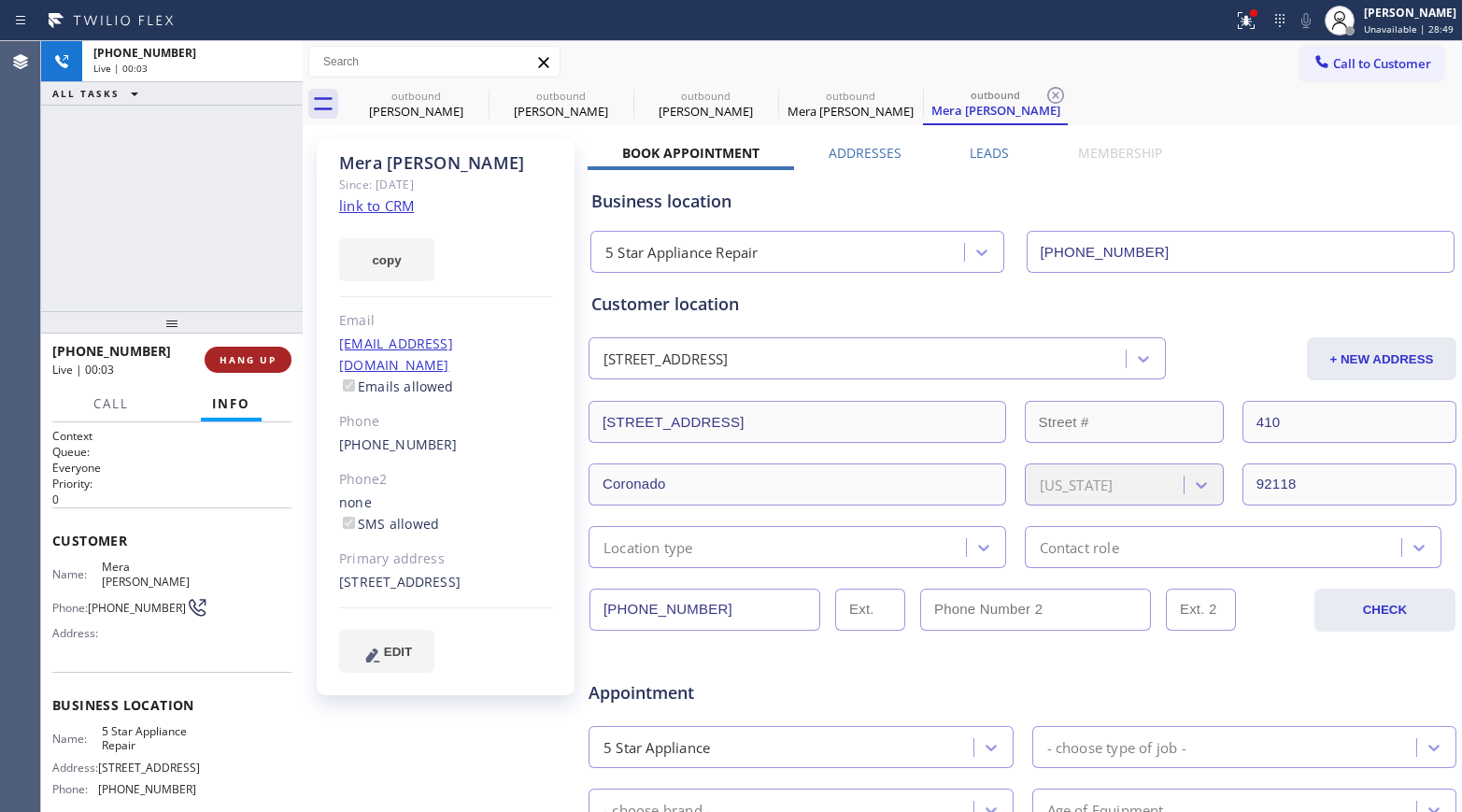
drag, startPoint x: 238, startPoint y: 316, endPoint x: 239, endPoint y: 363, distance: 47.0
click at [238, 316] on div at bounding box center [172, 321] width 262 height 22
click at [240, 367] on button "HANG UP" at bounding box center [247, 359] width 87 height 26
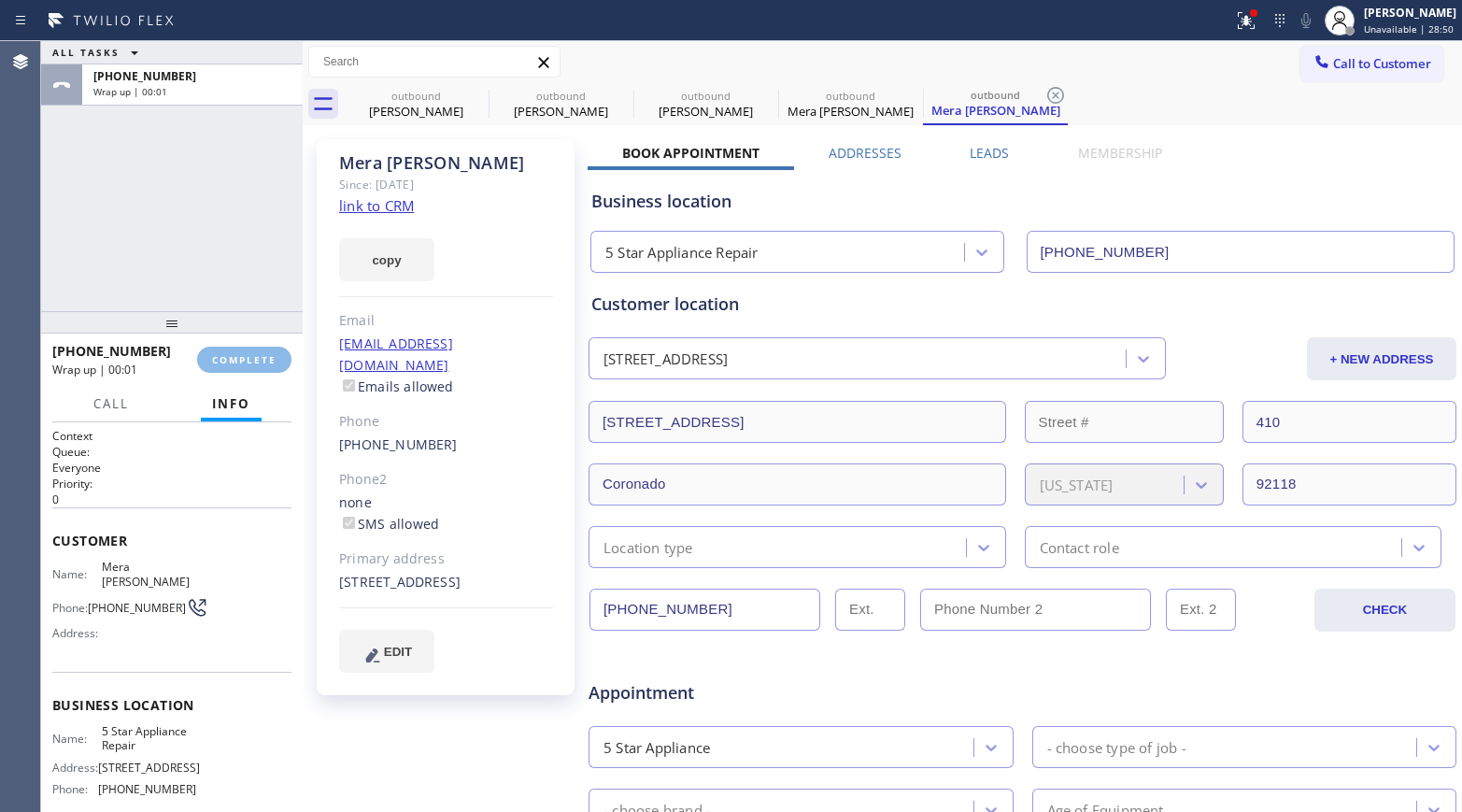
click at [226, 233] on div "ALL TASKS ALL TASKS ACTIVE TASKS TASKS IN WRAP UP [PHONE_NUMBER] Wrap up | 00:01" at bounding box center [172, 176] width 262 height 270
click at [238, 353] on span "COMPLETE" at bounding box center [244, 360] width 64 height 13
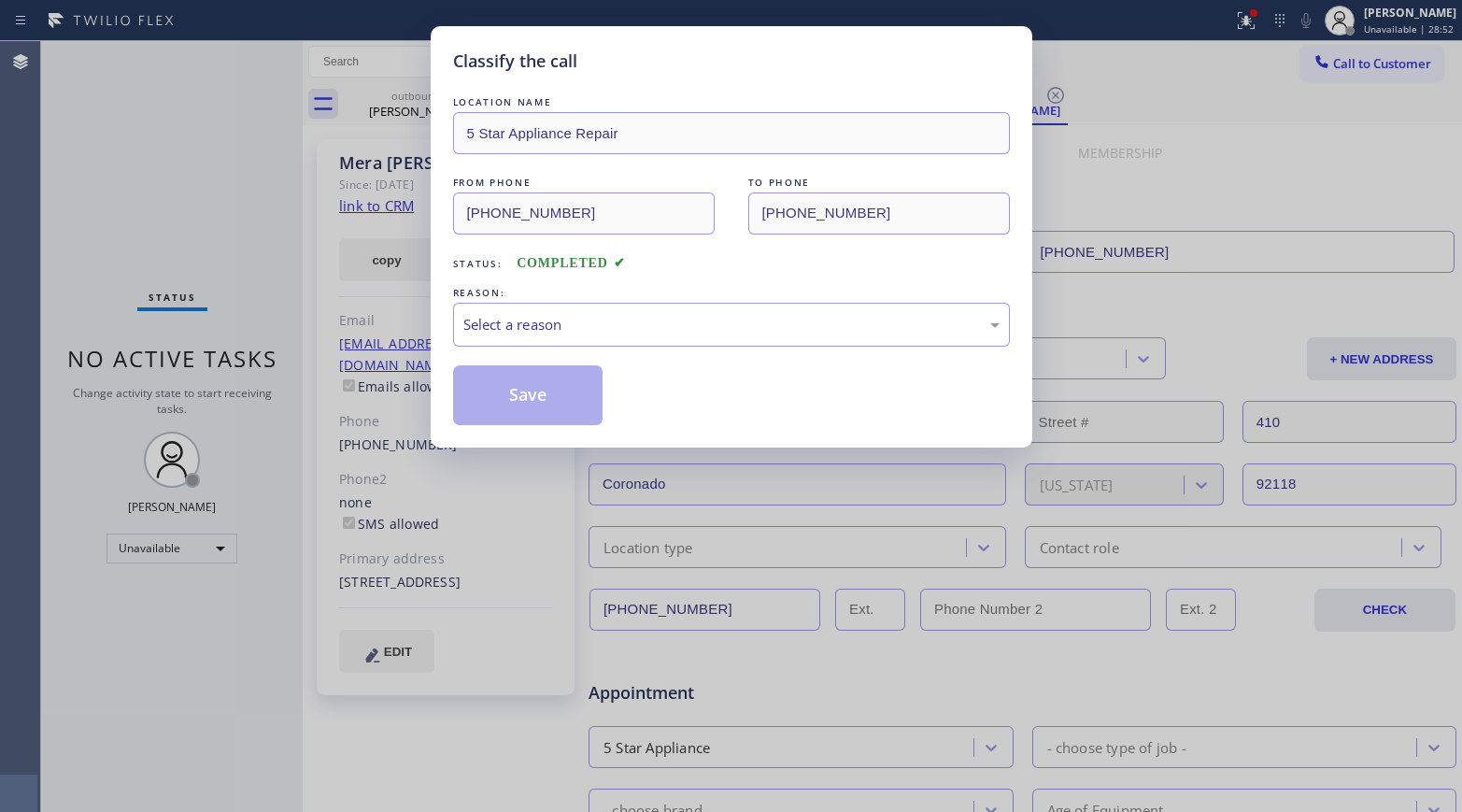
click at [602, 285] on div "REASON:" at bounding box center [731, 292] width 557 height 19
click at [583, 322] on div "Select a reason" at bounding box center [731, 324] width 536 height 21
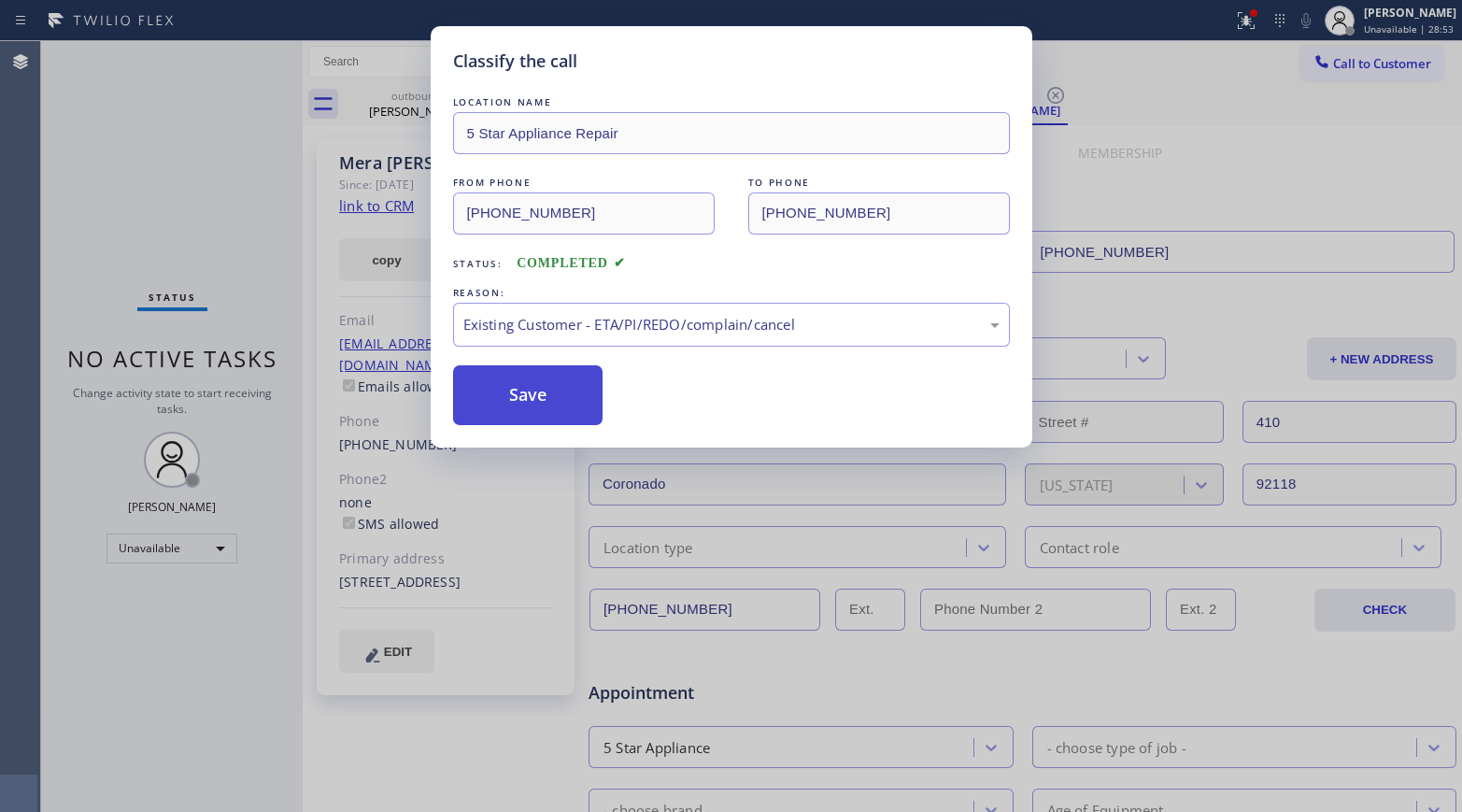
click at [511, 404] on button "Save" at bounding box center [528, 395] width 151 height 59
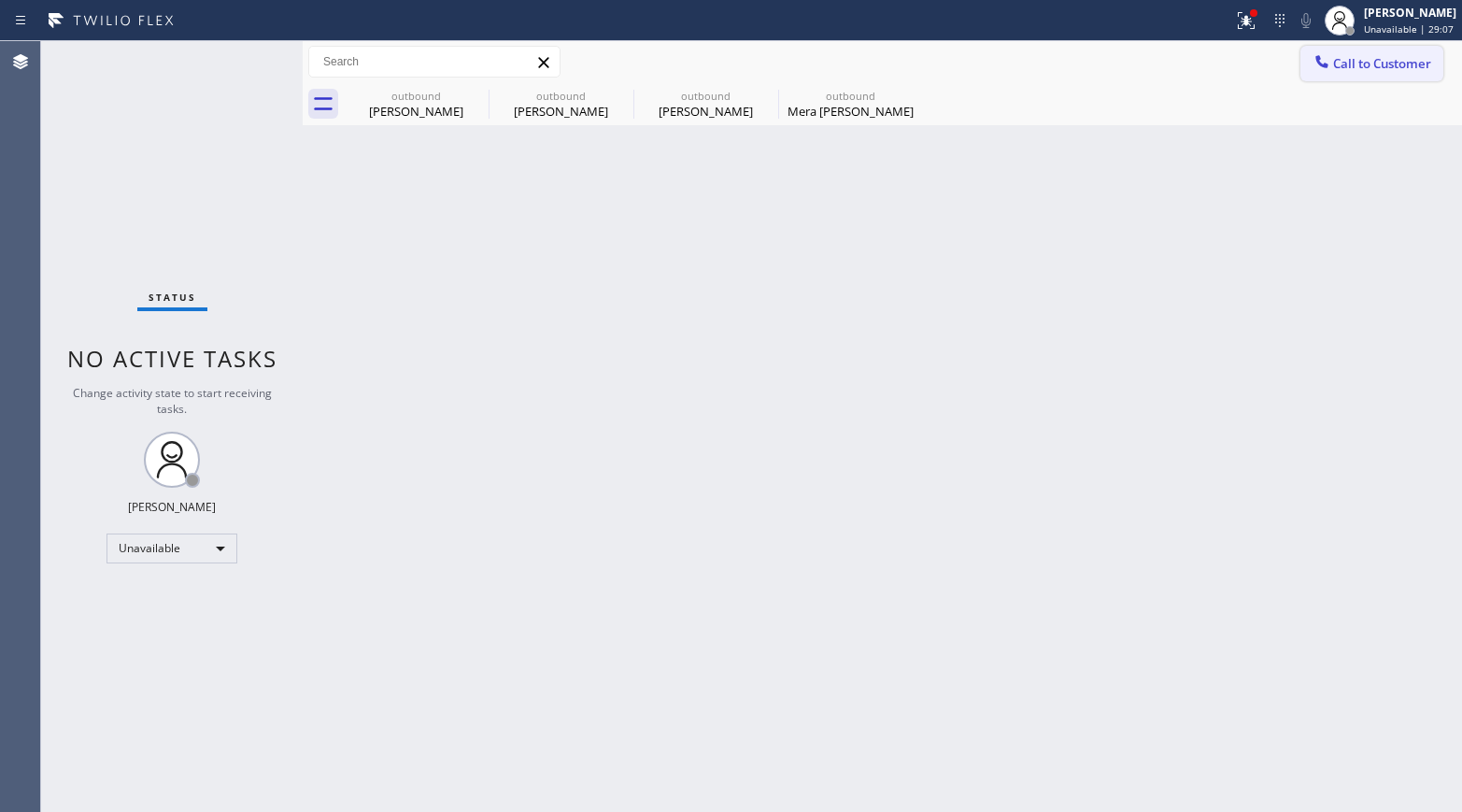
click at [1219, 81] on button "Call to Customer" at bounding box center [1371, 63] width 143 height 35
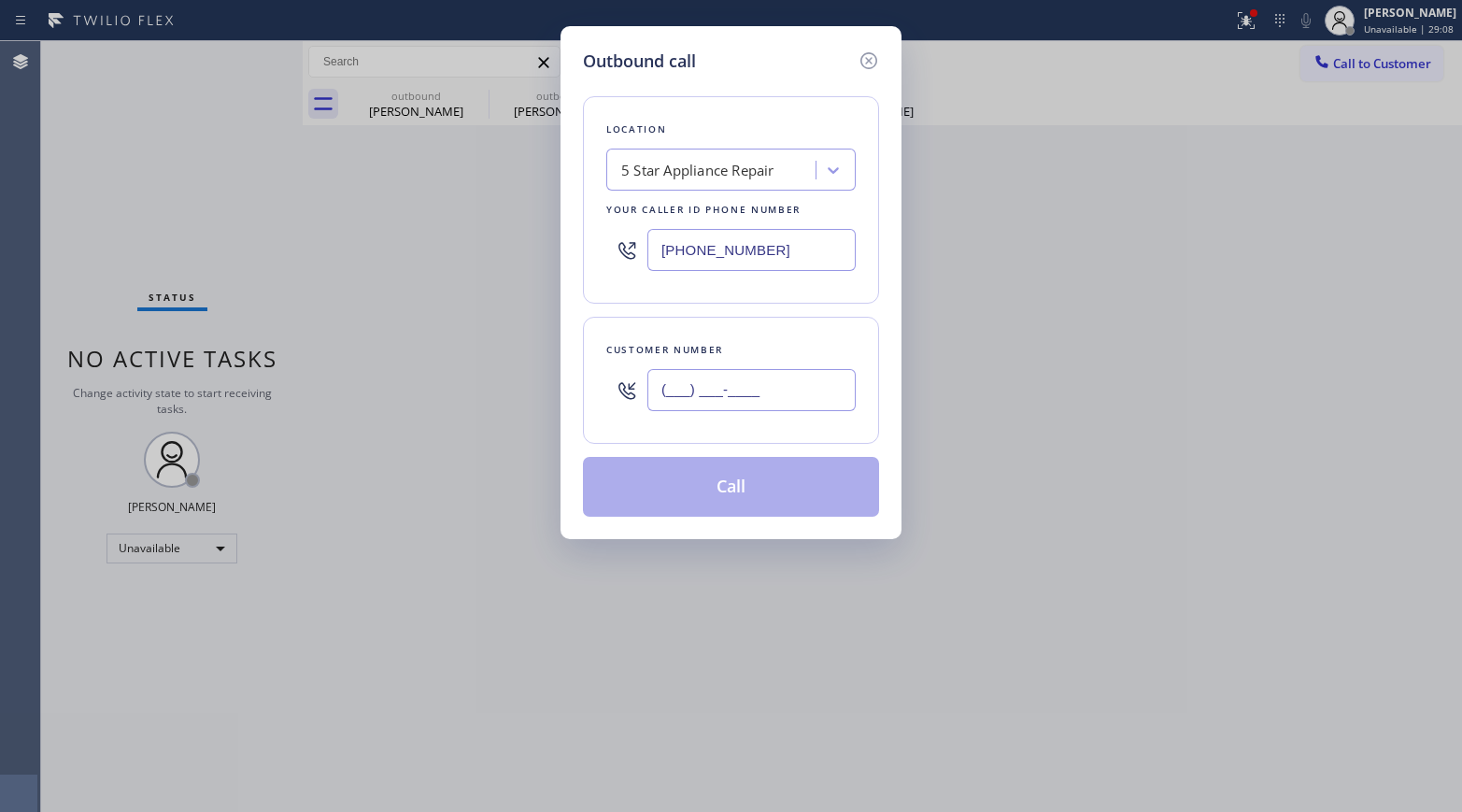
click at [754, 370] on input "(___) ___-____" at bounding box center [751, 390] width 208 height 42
paste input "310) 408-9100"
type input "[PHONE_NUMBER]"
click at [742, 318] on div "Customer number [PHONE_NUMBER]" at bounding box center [731, 380] width 296 height 127
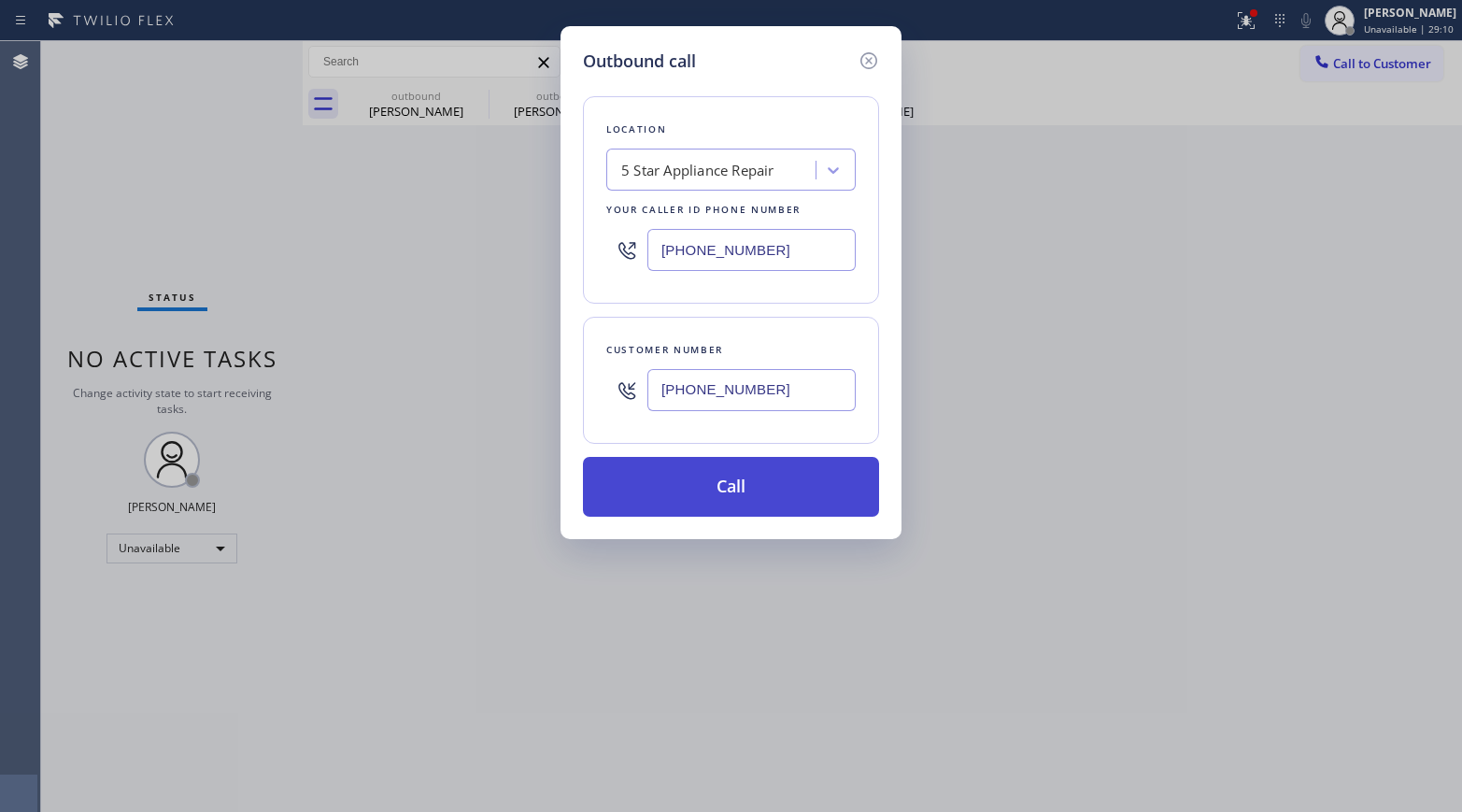
click at [750, 478] on button "Call" at bounding box center [731, 486] width 296 height 59
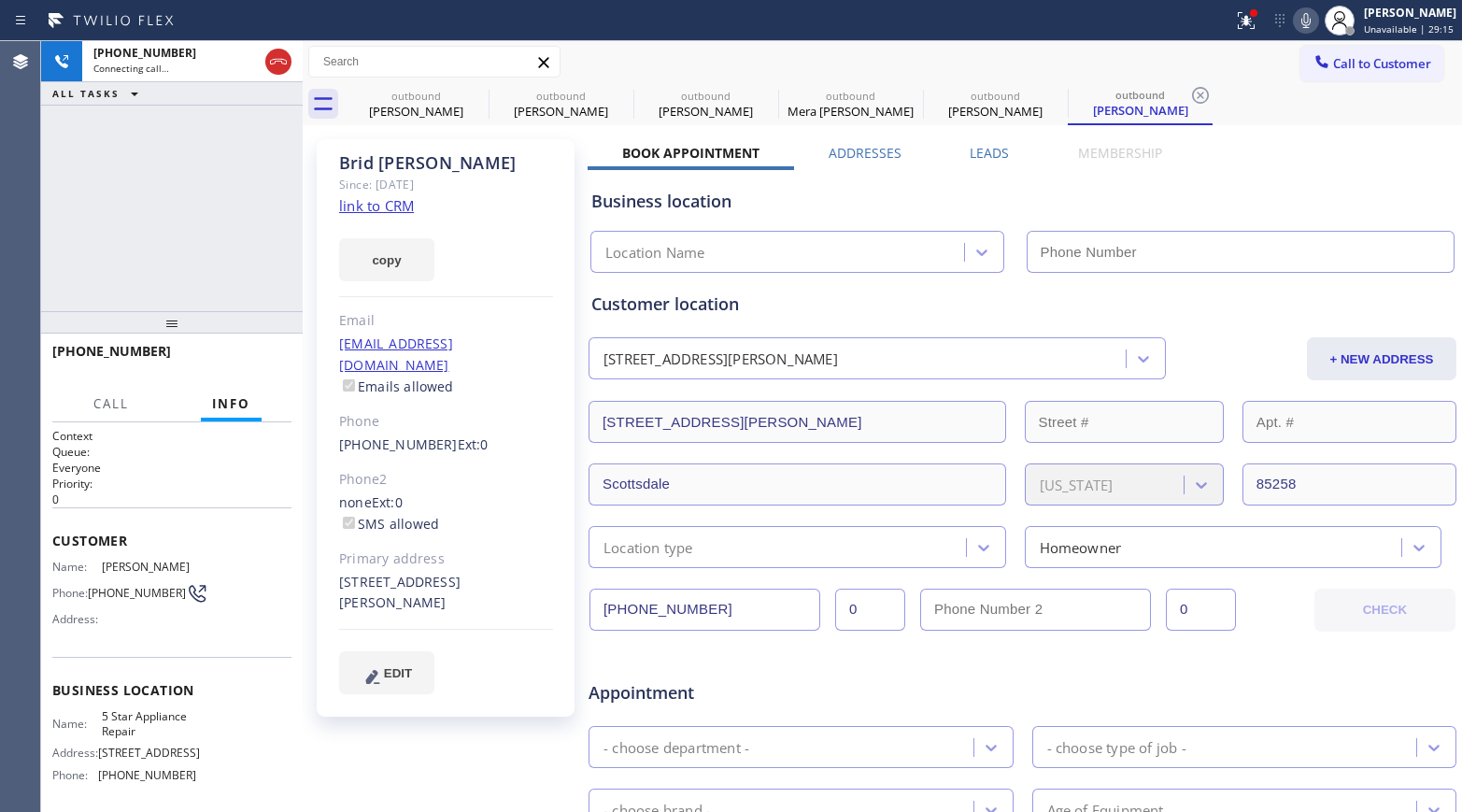
type input "[PHONE_NUMBER]"
drag, startPoint x: 277, startPoint y: 357, endPoint x: 251, endPoint y: 305, distance: 58.1
click at [277, 357] on button "HANG UP" at bounding box center [247, 359] width 87 height 26
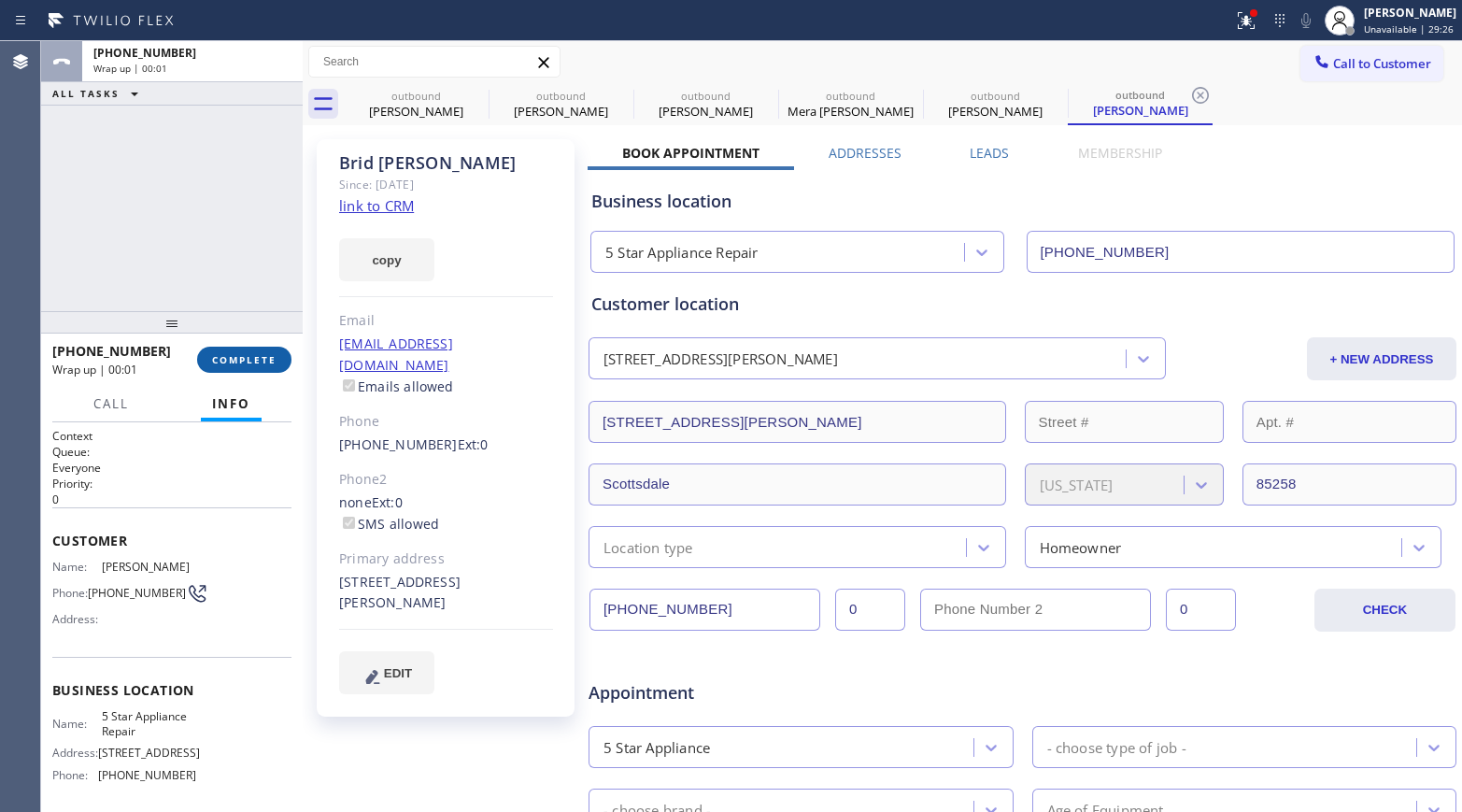
click at [245, 351] on button "COMPLETE" at bounding box center [244, 359] width 94 height 26
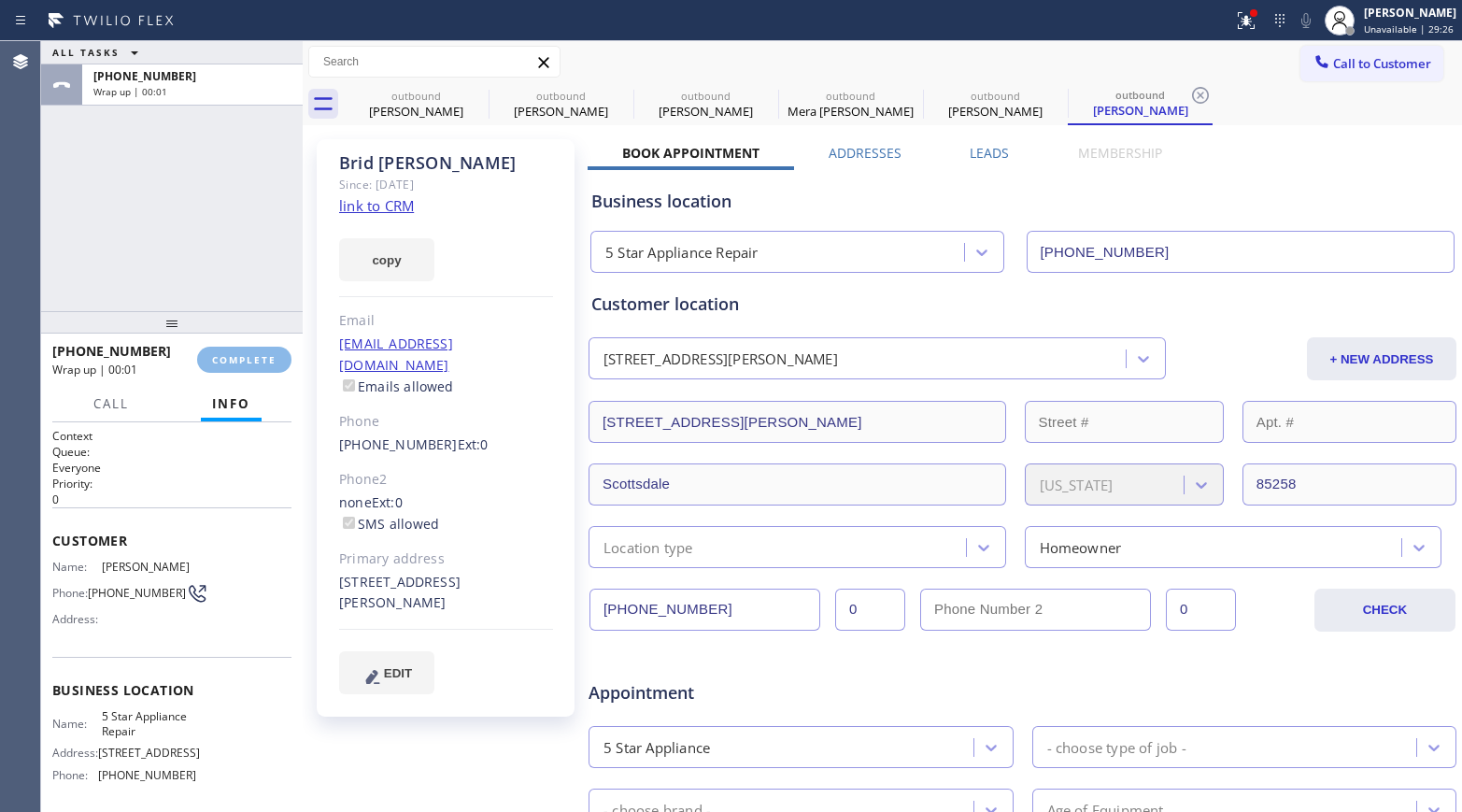
click at [211, 250] on div "ALL TASKS ALL TASKS ACTIVE TASKS TASKS IN WRAP UP [PHONE_NUMBER] Wrap up | 00:01" at bounding box center [172, 176] width 262 height 270
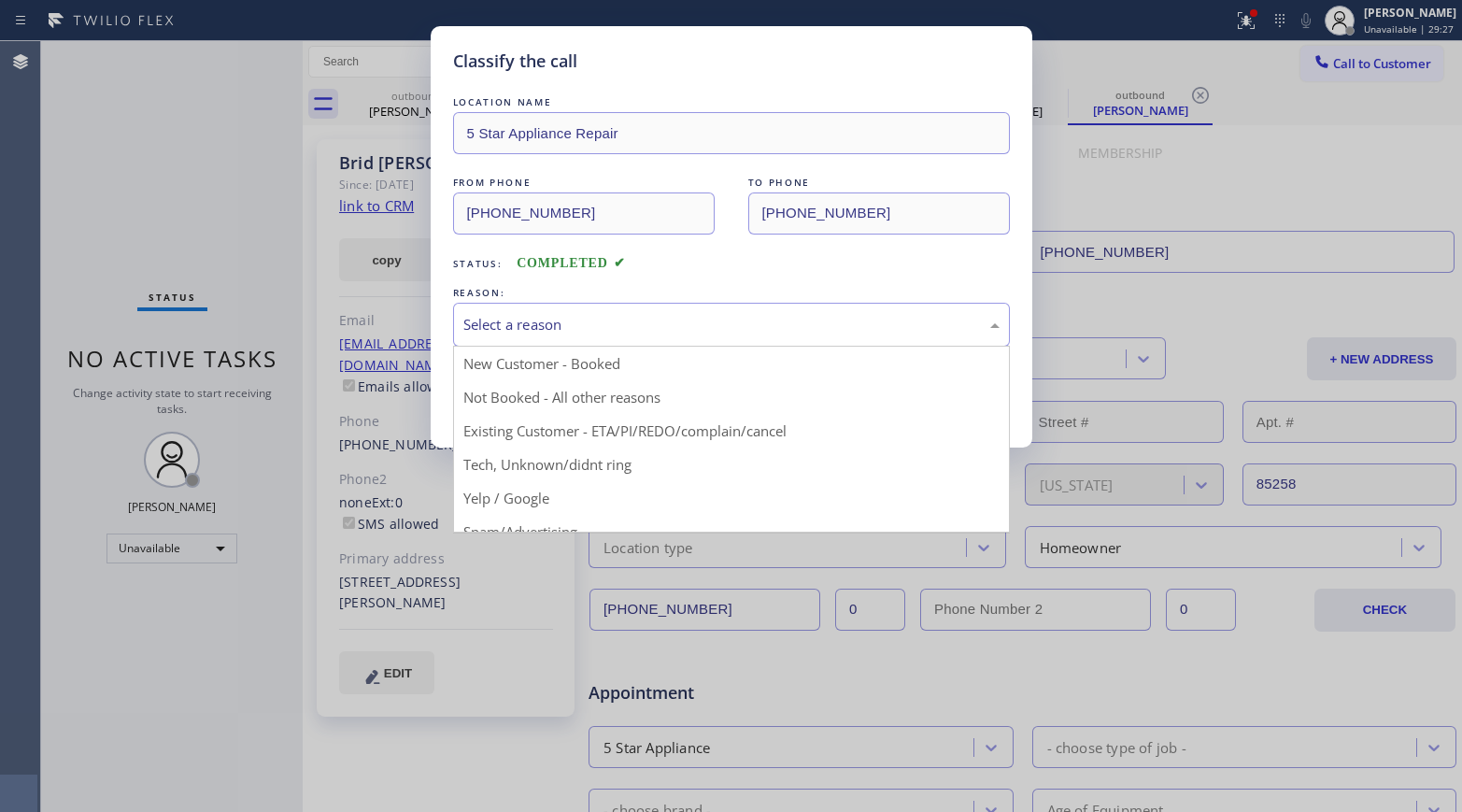
click at [703, 311] on div "Select a reason" at bounding box center [731, 325] width 557 height 44
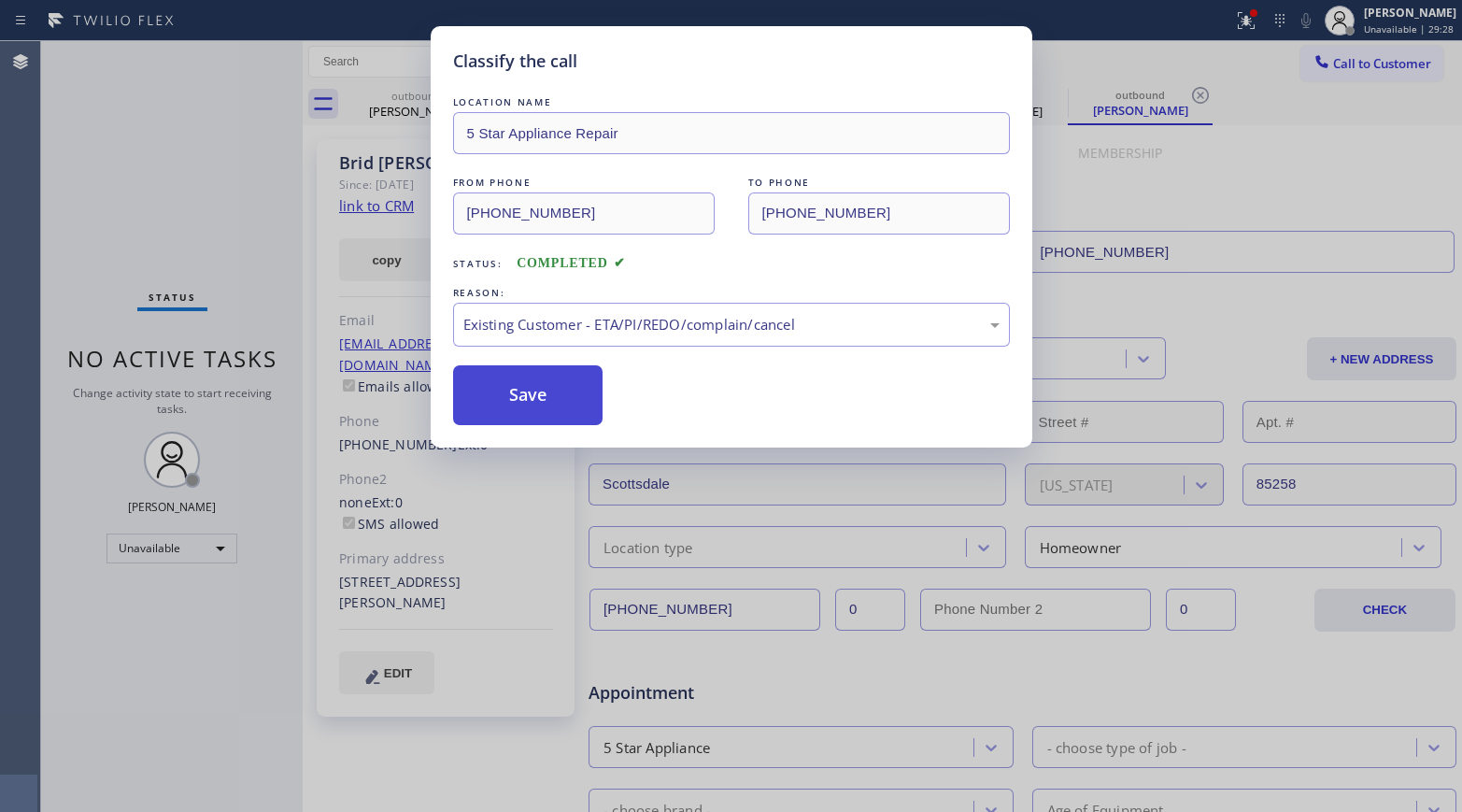
click at [522, 396] on button "Save" at bounding box center [528, 395] width 151 height 59
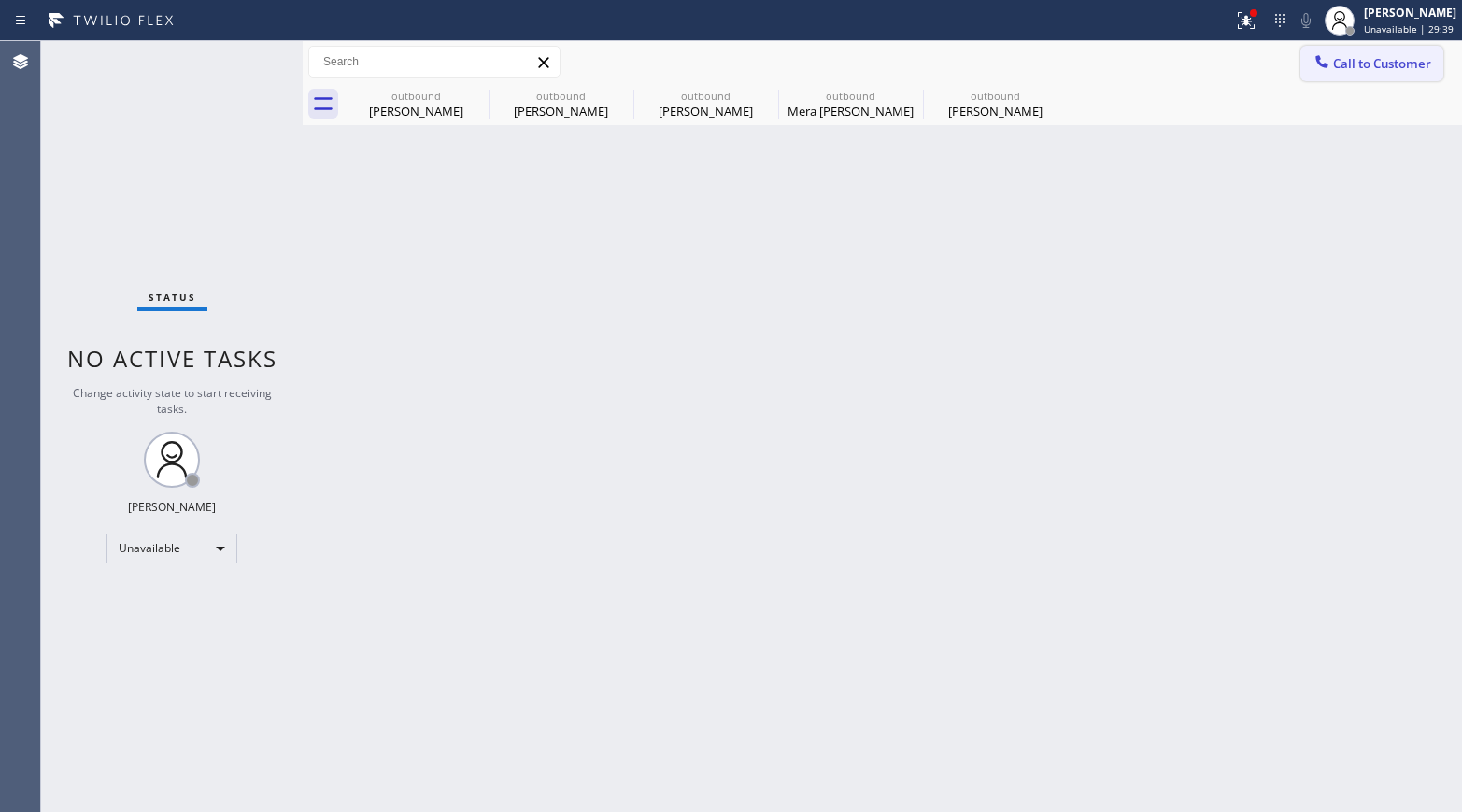
click at [1219, 72] on button "Call to Customer" at bounding box center [1371, 63] width 143 height 35
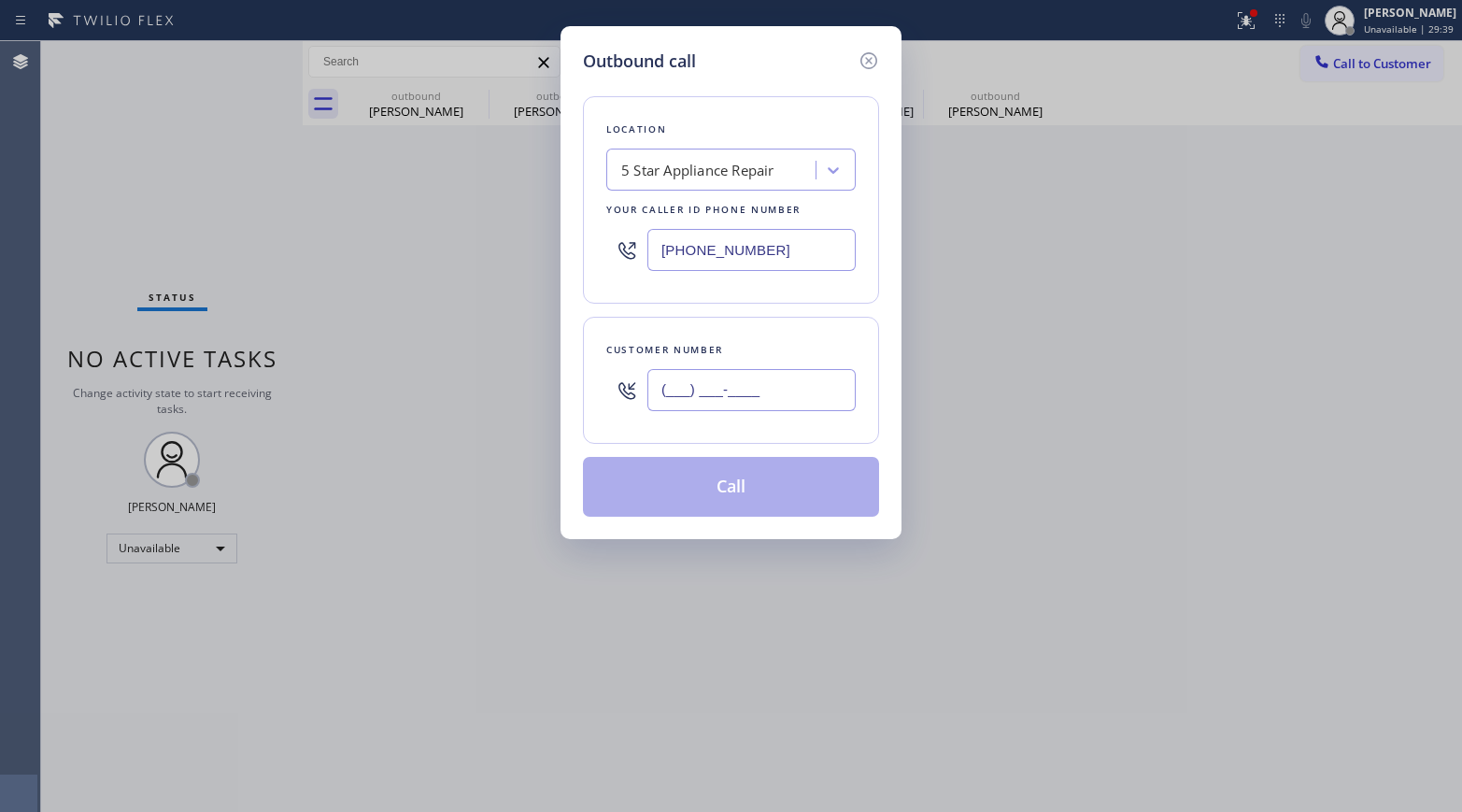
click at [758, 387] on input "(___) ___-____" at bounding box center [751, 390] width 208 height 42
paste input "917) 655-6305"
type input "[PHONE_NUMBER]"
click at [776, 313] on div "Location 5 Star Appliance Repair Your caller id phone number [PHONE_NUMBER] Cus…" at bounding box center [731, 295] width 296 height 443
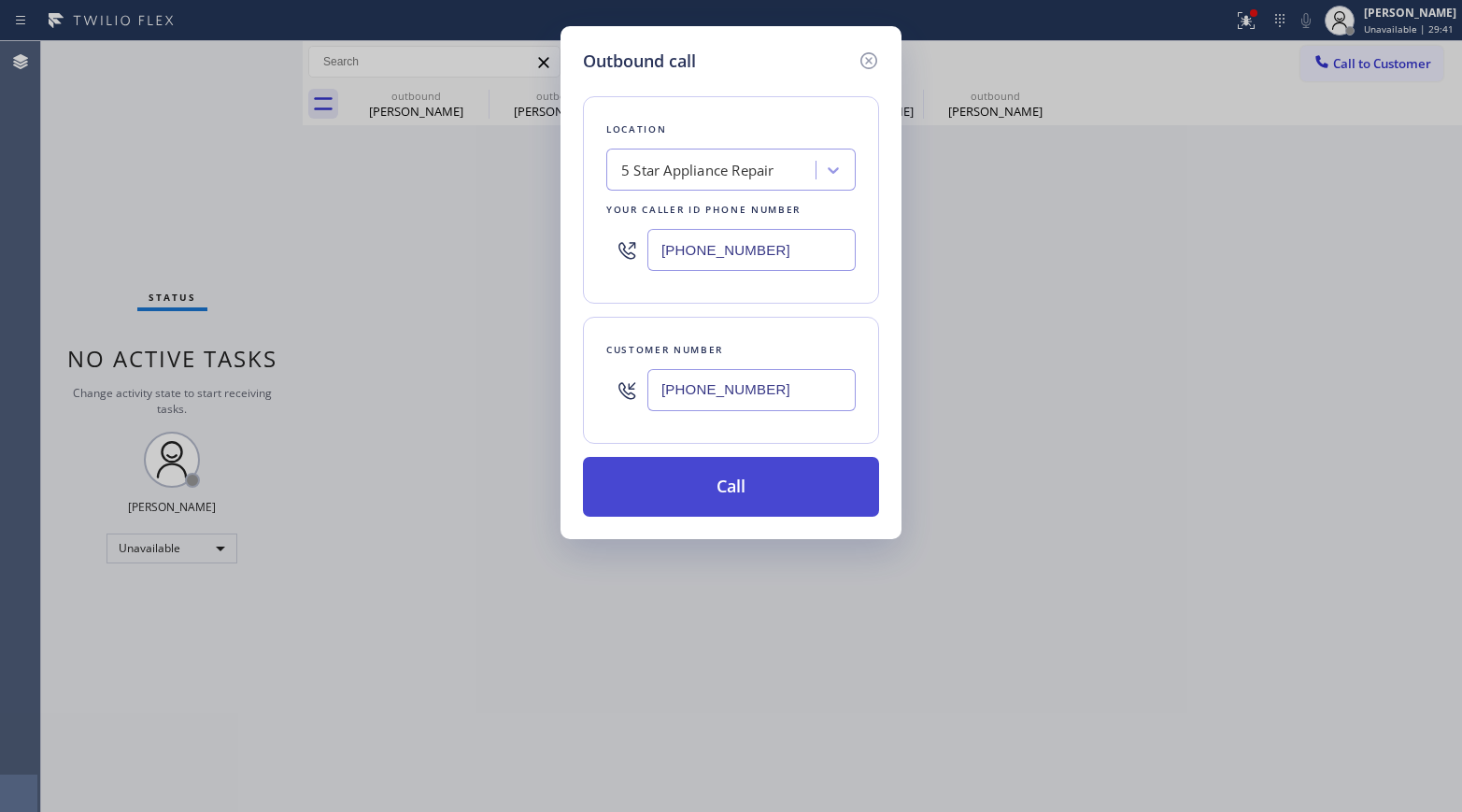
click at [769, 478] on button "Call" at bounding box center [731, 486] width 296 height 59
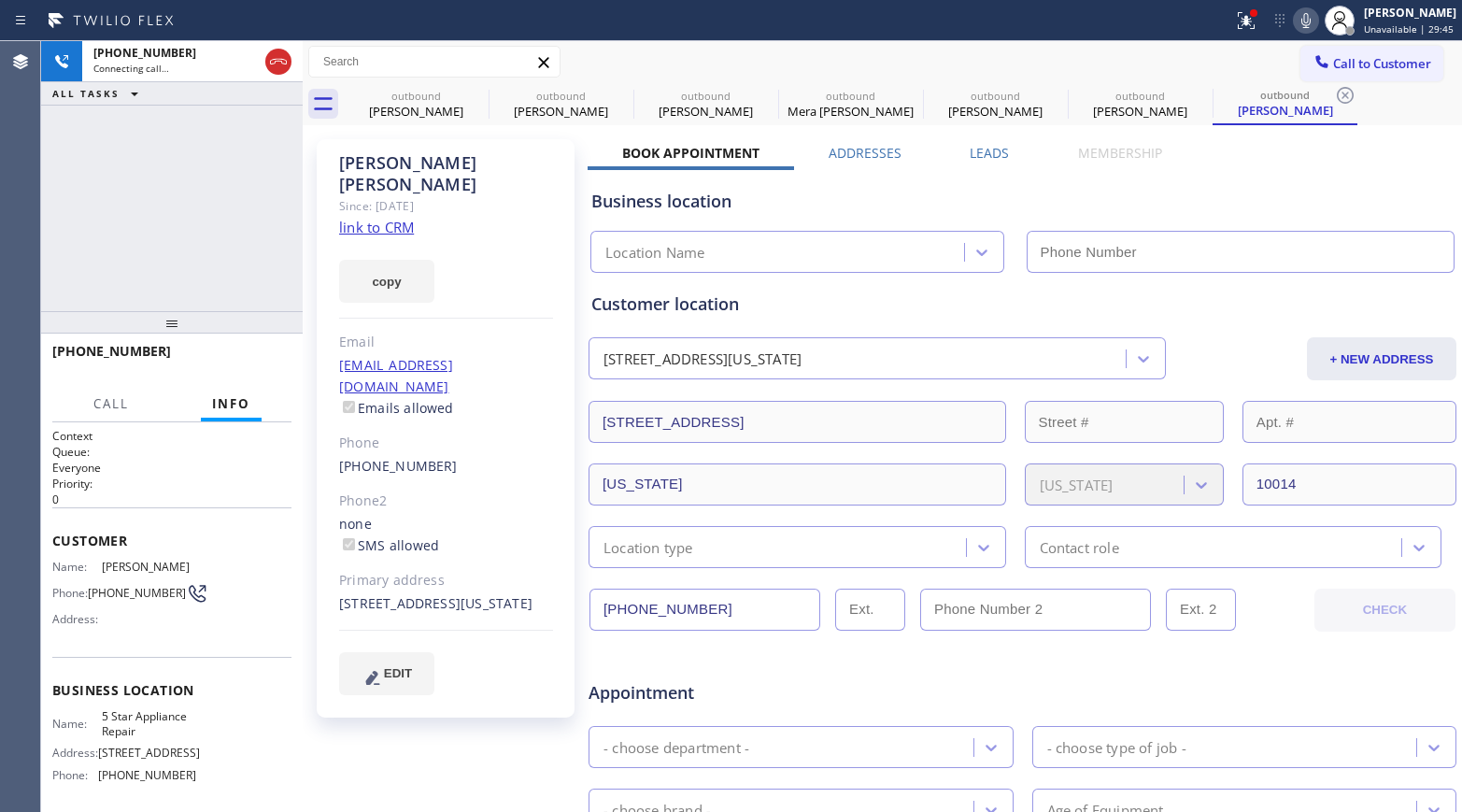
type input "[PHONE_NUMBER]"
click at [1219, 27] on icon at bounding box center [1305, 20] width 22 height 22
click at [1219, 22] on icon at bounding box center [1306, 21] width 10 height 15
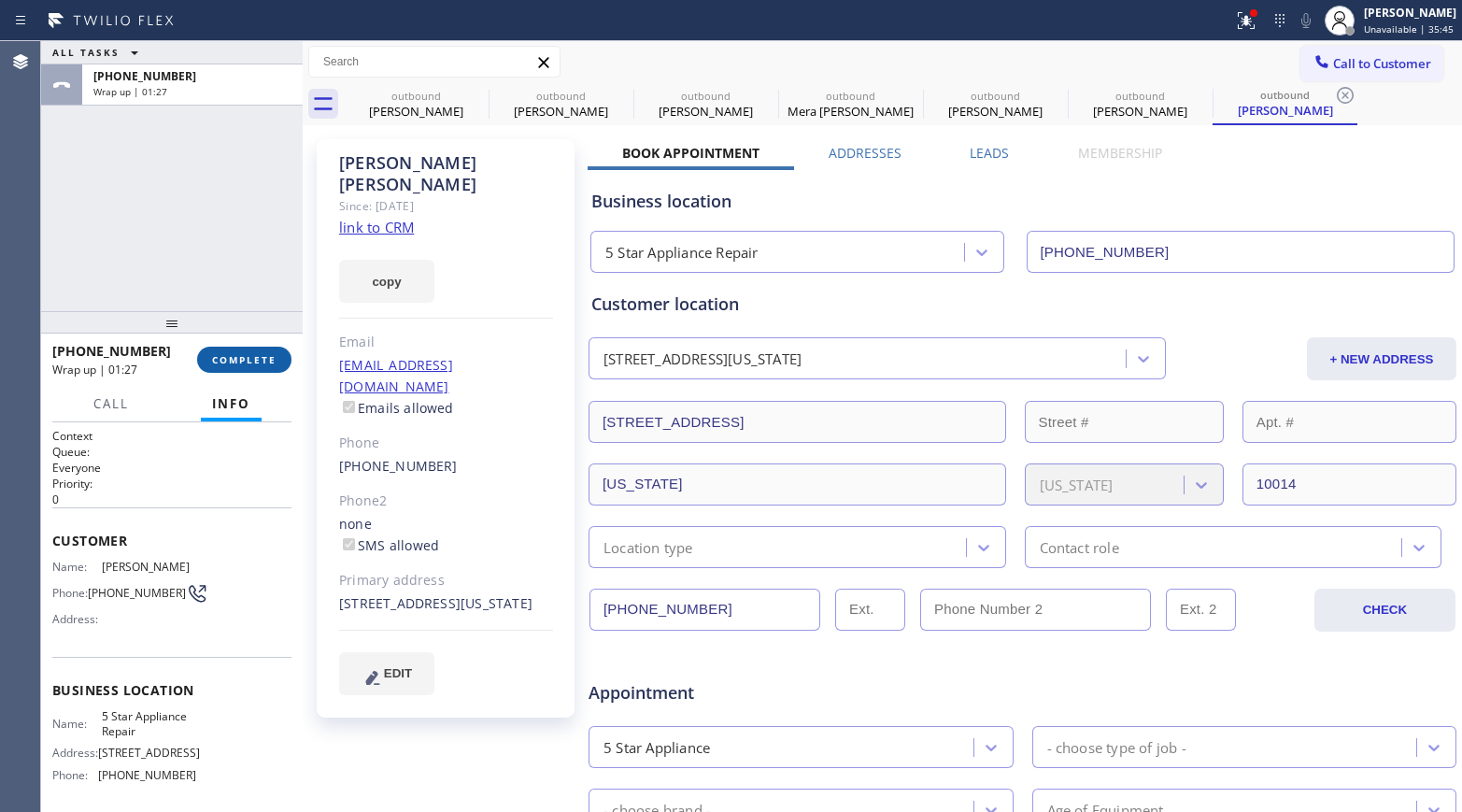
click at [227, 360] on span "COMPLETE" at bounding box center [244, 360] width 64 height 13
click at [203, 270] on div "ALL TASKS ALL TASKS ACTIVE TASKS TASKS IN WRAP UP [PHONE_NUMBER] Wrap up | 01:27" at bounding box center [172, 176] width 262 height 270
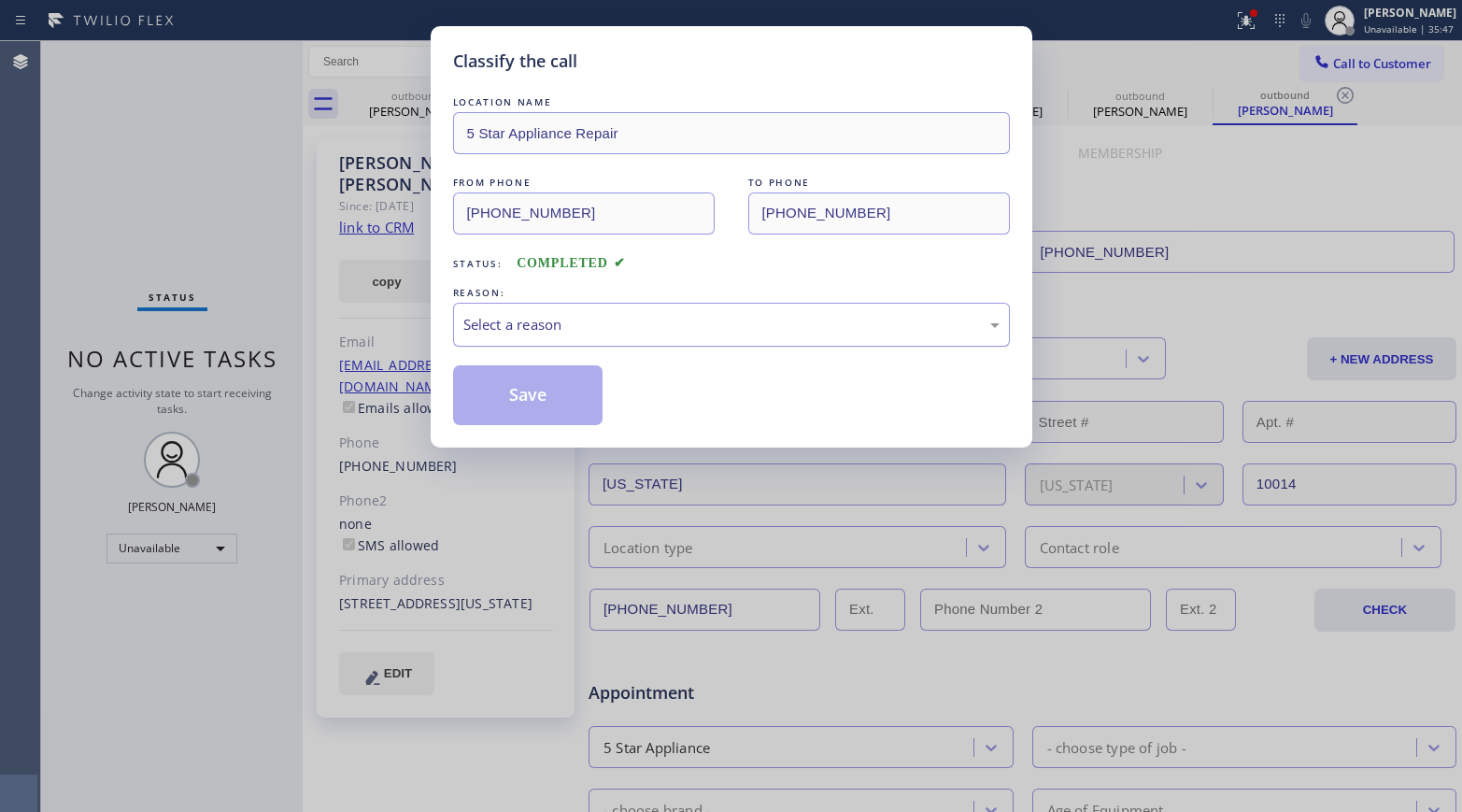
click at [566, 335] on div "Select a reason" at bounding box center [731, 324] width 536 height 21
click at [522, 387] on button "Save" at bounding box center [528, 395] width 151 height 59
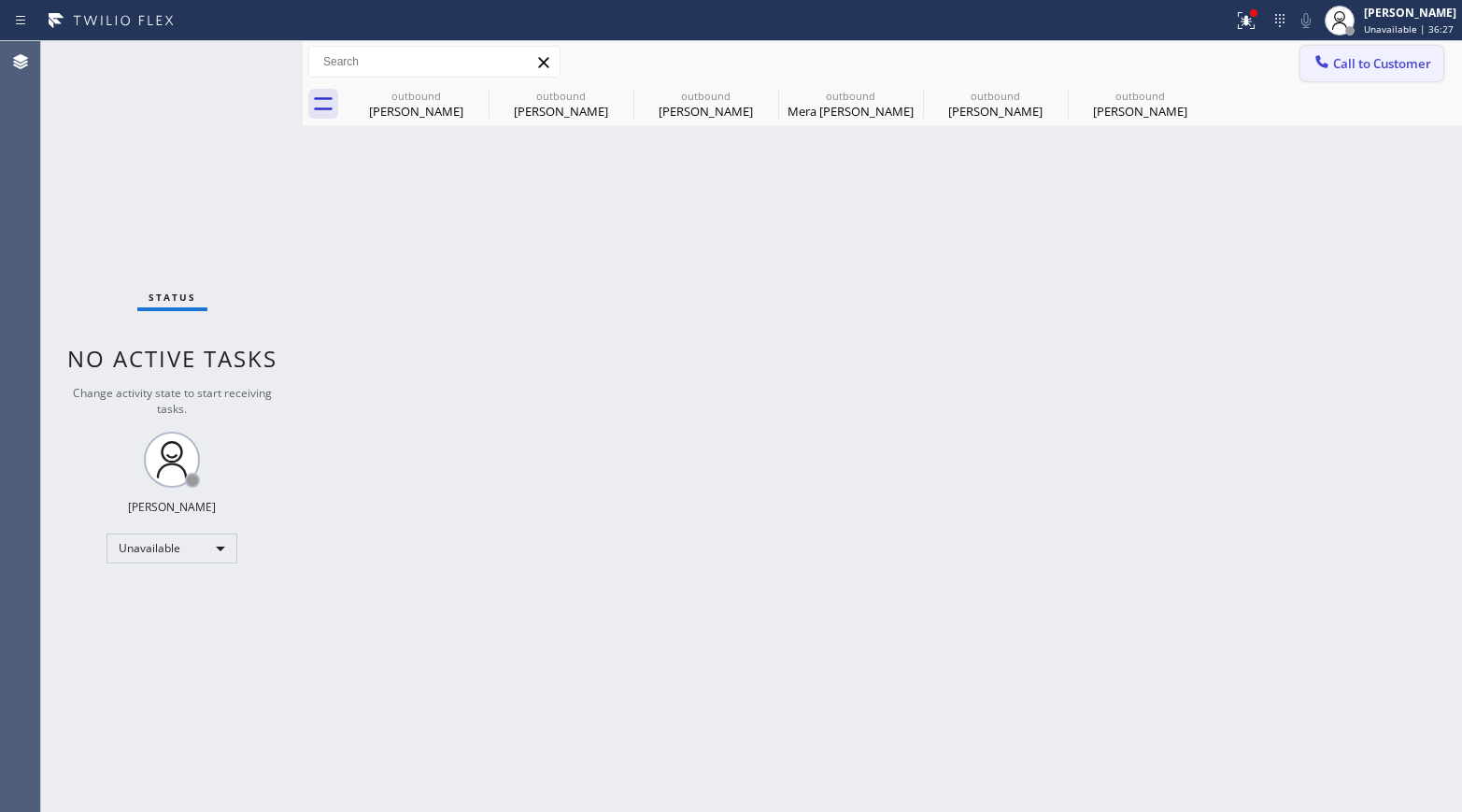
click at [1219, 71] on span "Call to Customer" at bounding box center [1381, 63] width 98 height 17
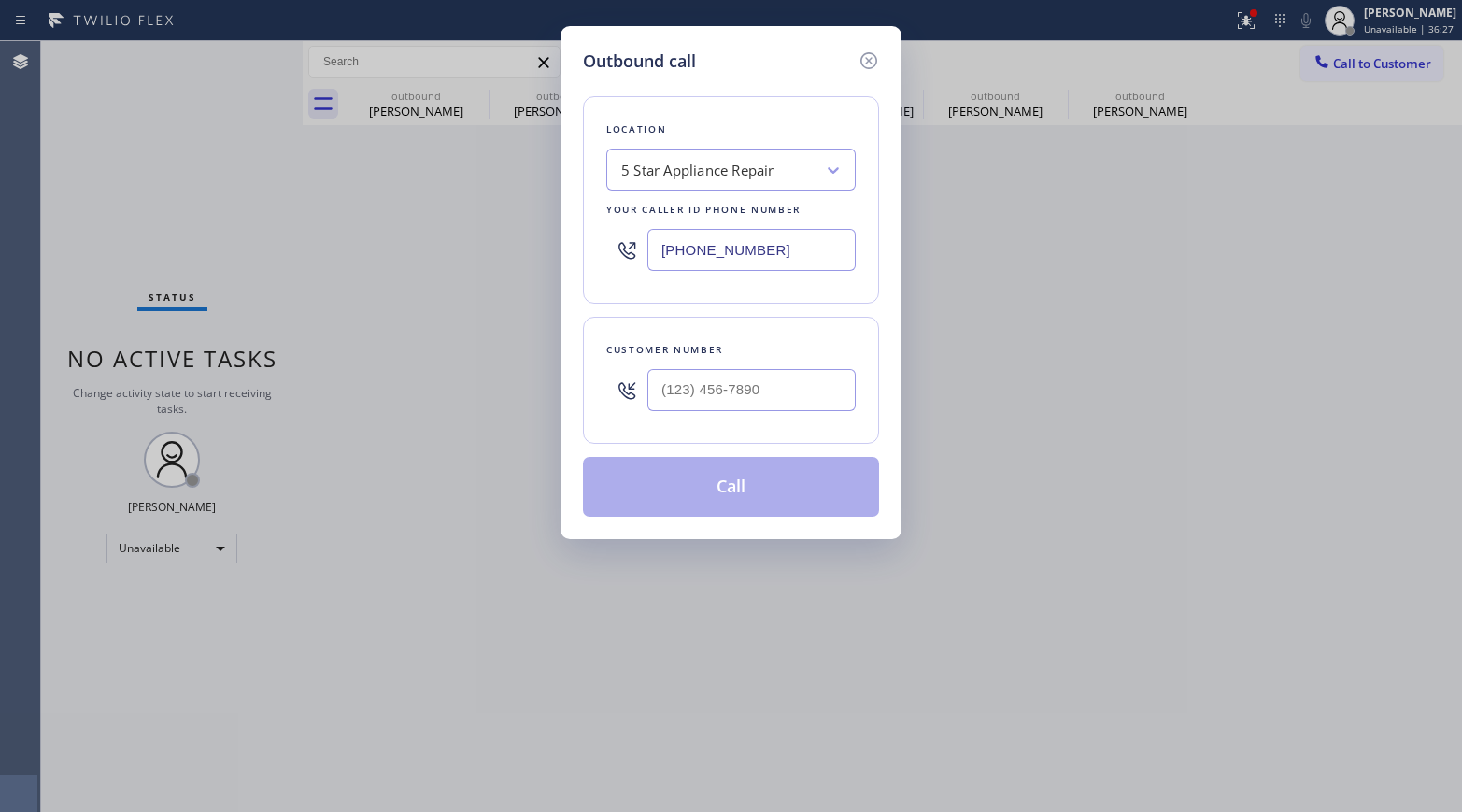
click at [776, 376] on input "text" at bounding box center [751, 390] width 208 height 42
click at [776, 398] on input "(___) ___-____" at bounding box center [751, 390] width 208 height 42
paste input "text"
type input "(___) ___-____"
click at [749, 344] on div "Customer number" at bounding box center [731, 350] width 249 height 19
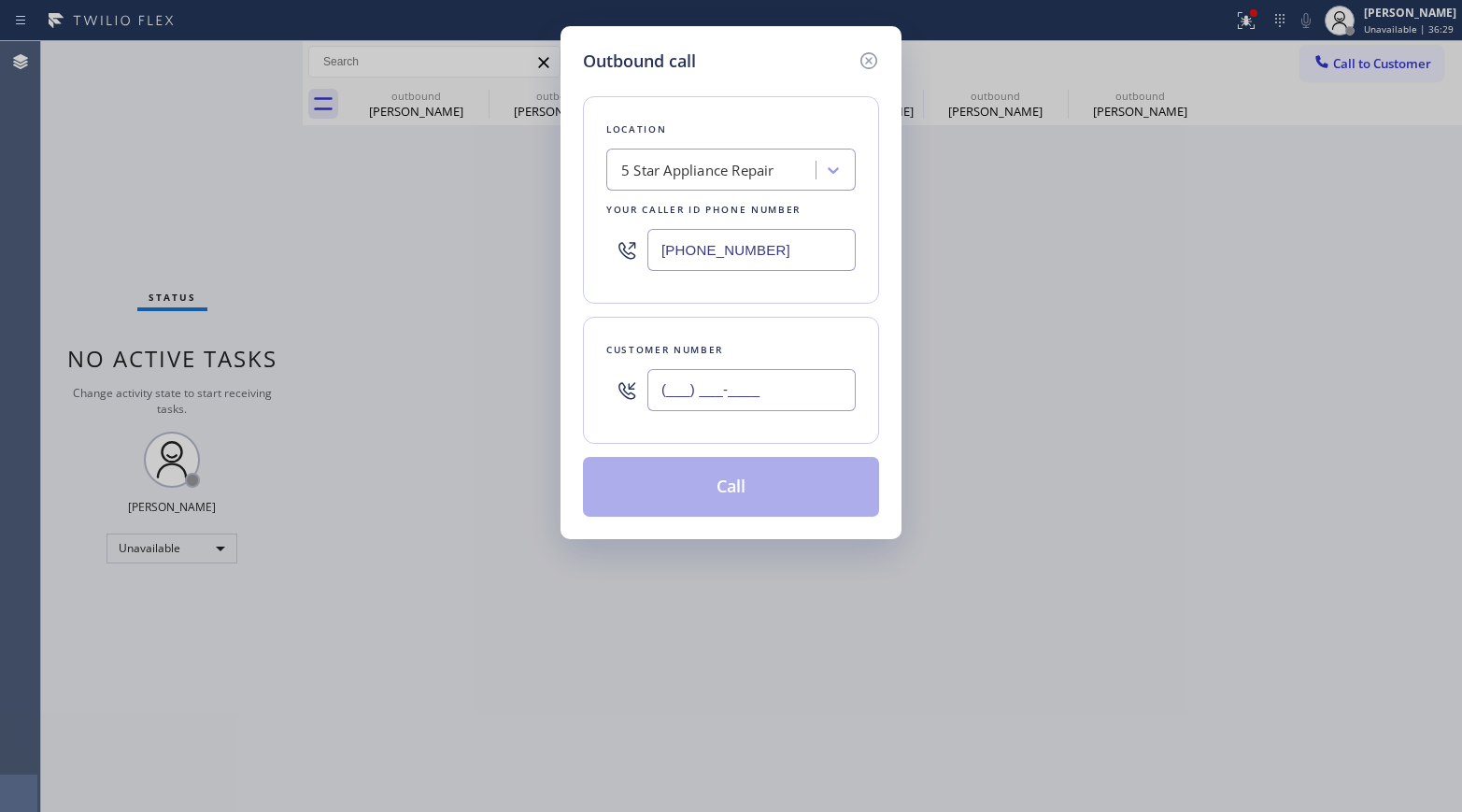
click at [716, 403] on input "(___) ___-____" at bounding box center [751, 390] width 208 height 42
paste input "949) 929-5972"
type input "[PHONE_NUMBER]"
click at [710, 326] on div "Customer number [PHONE_NUMBER]" at bounding box center [731, 380] width 296 height 127
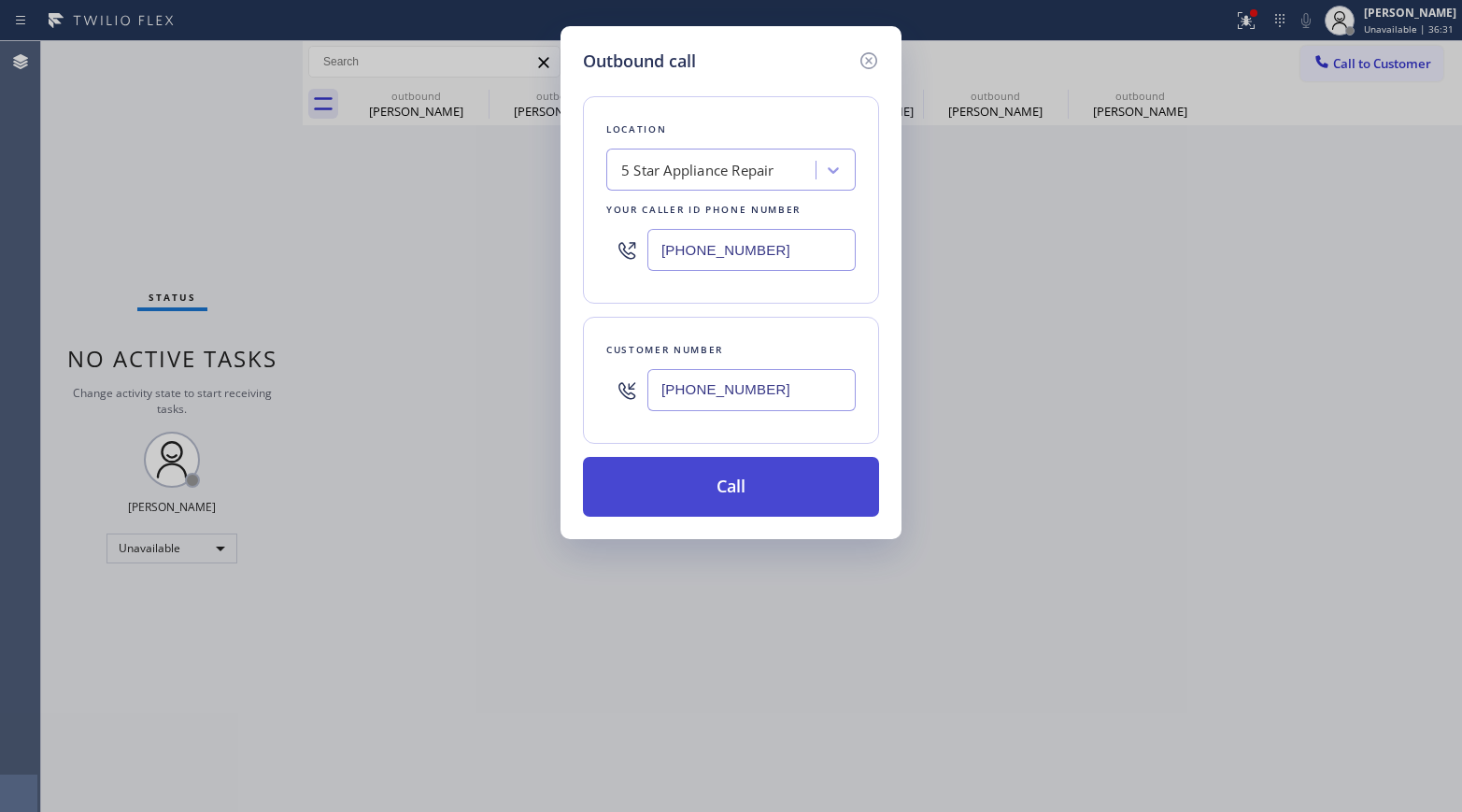
click at [749, 476] on button "Call" at bounding box center [731, 486] width 296 height 59
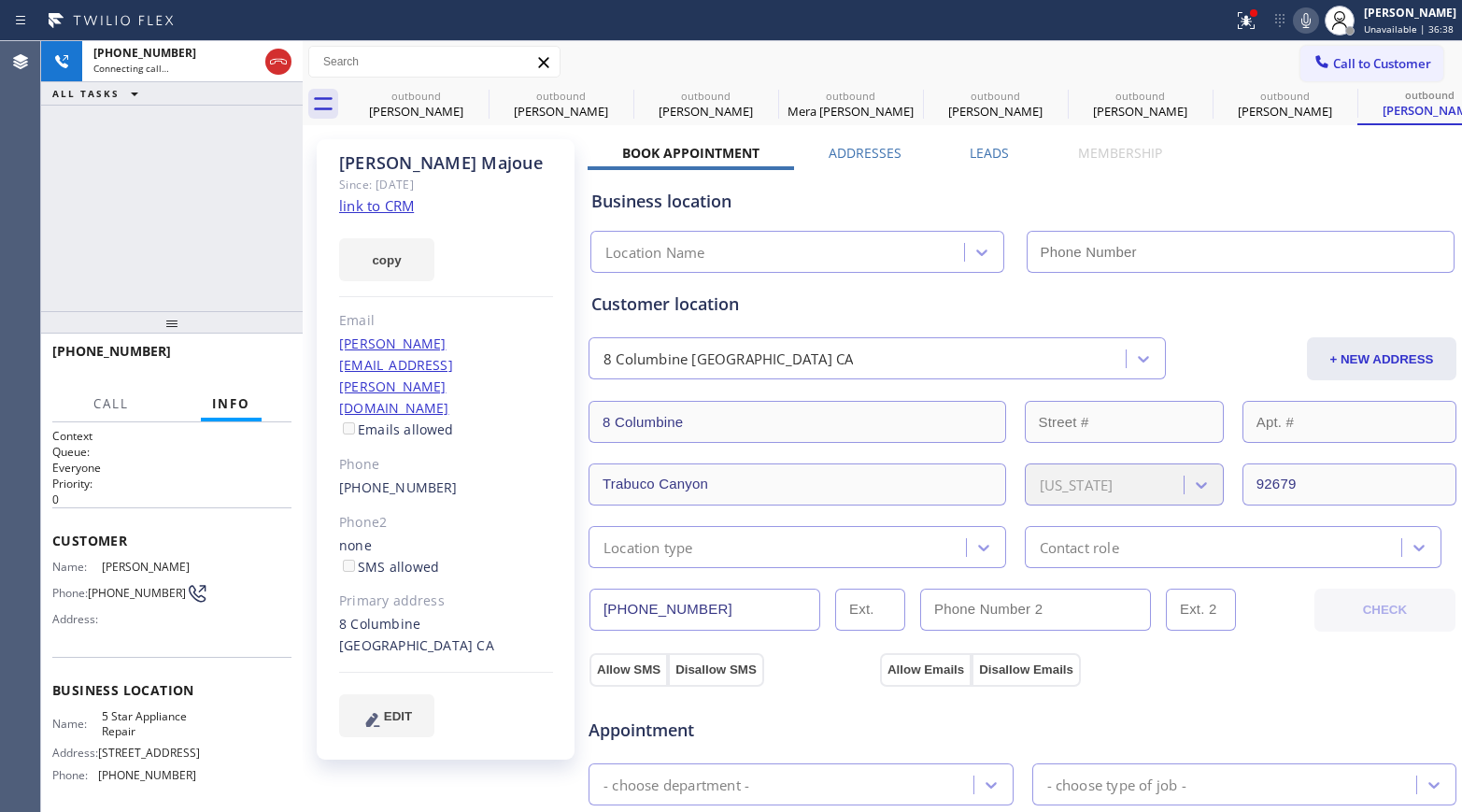
type input "[PHONE_NUMBER]"
click at [249, 362] on span "HANG UP" at bounding box center [247, 360] width 57 height 13
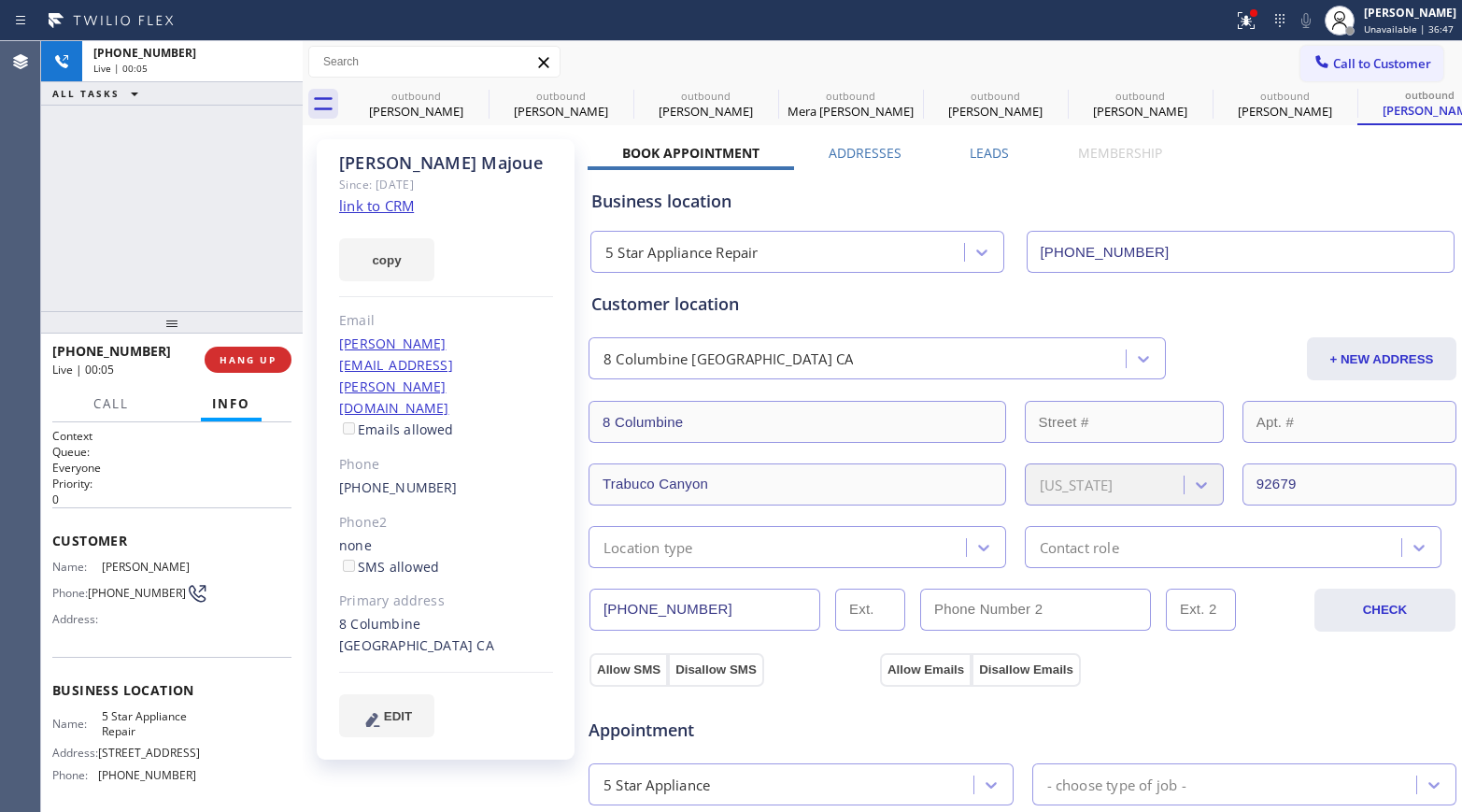
click at [271, 346] on button "HANG UP" at bounding box center [247, 359] width 87 height 26
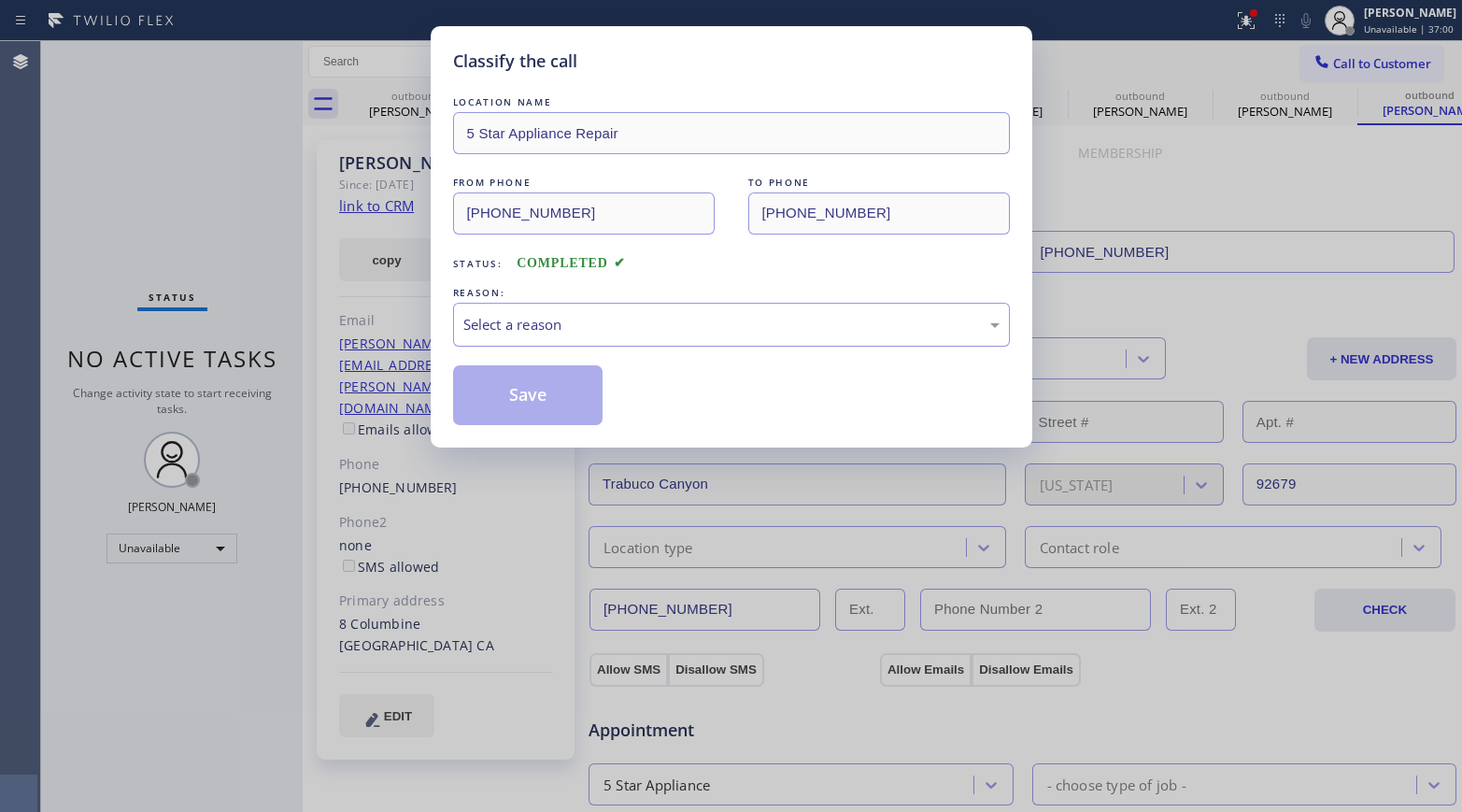
click at [520, 332] on div "Select a reason" at bounding box center [731, 324] width 536 height 21
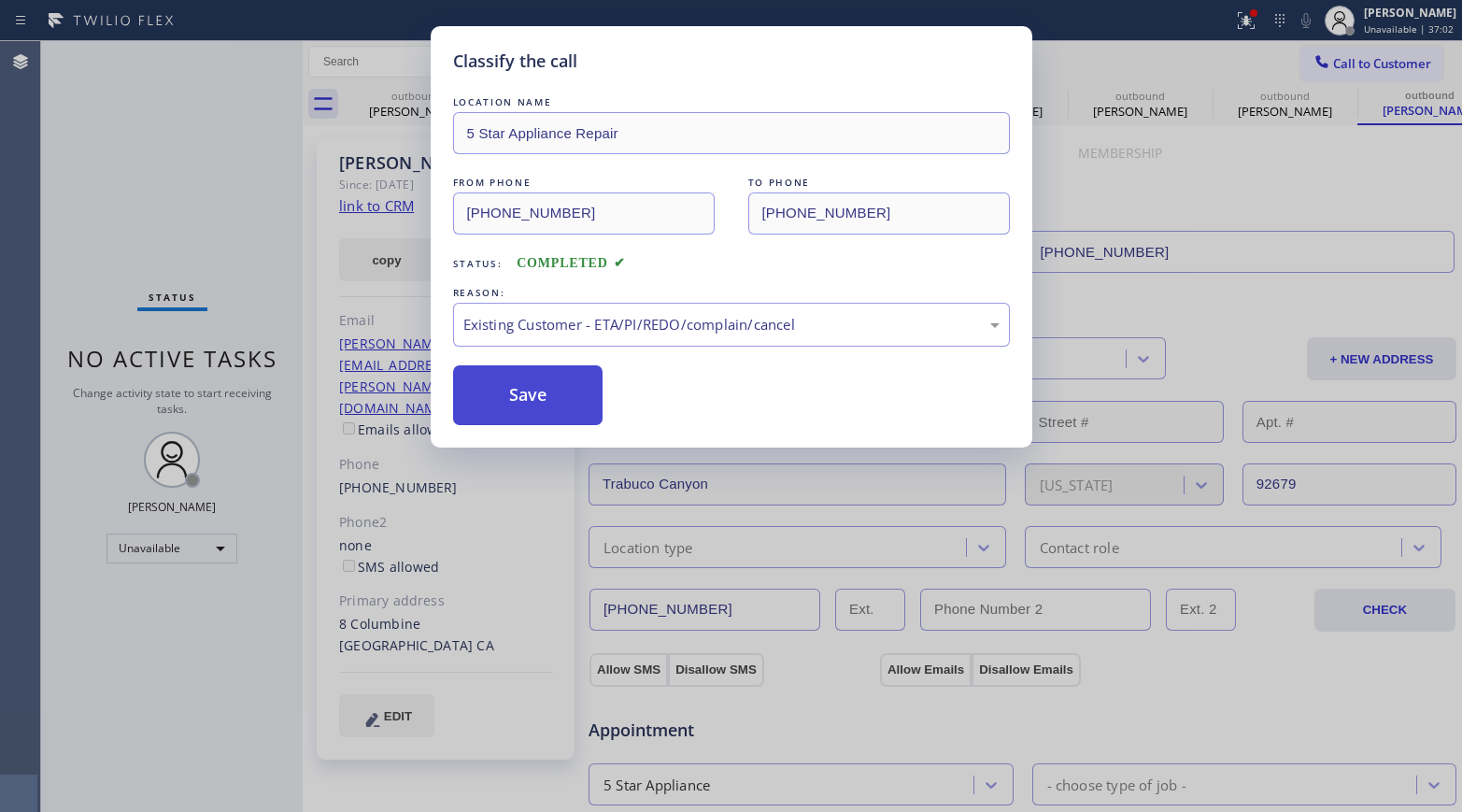
click at [507, 405] on button "Save" at bounding box center [528, 395] width 151 height 59
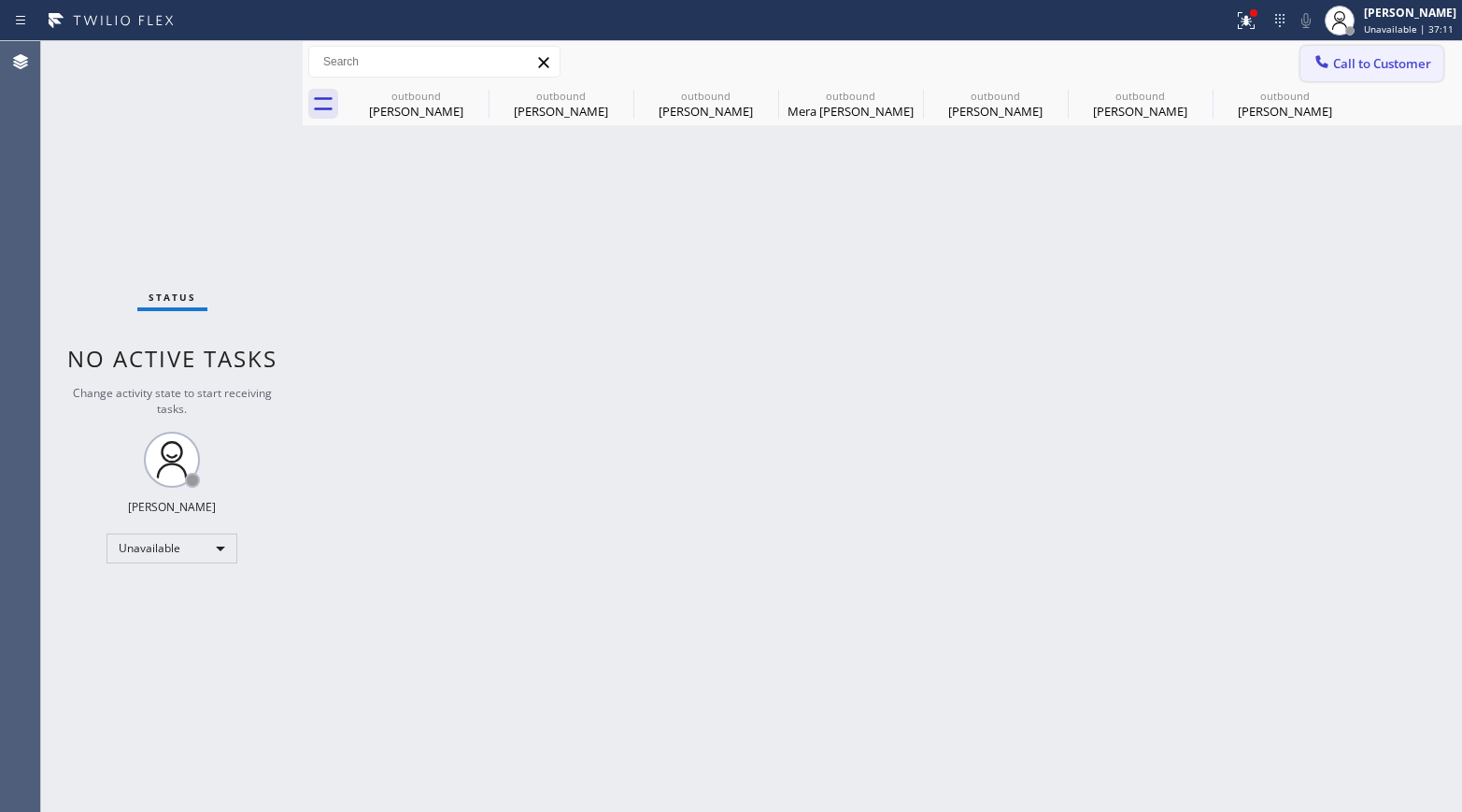
click at [1219, 65] on span "Call to Customer" at bounding box center [1381, 63] width 98 height 17
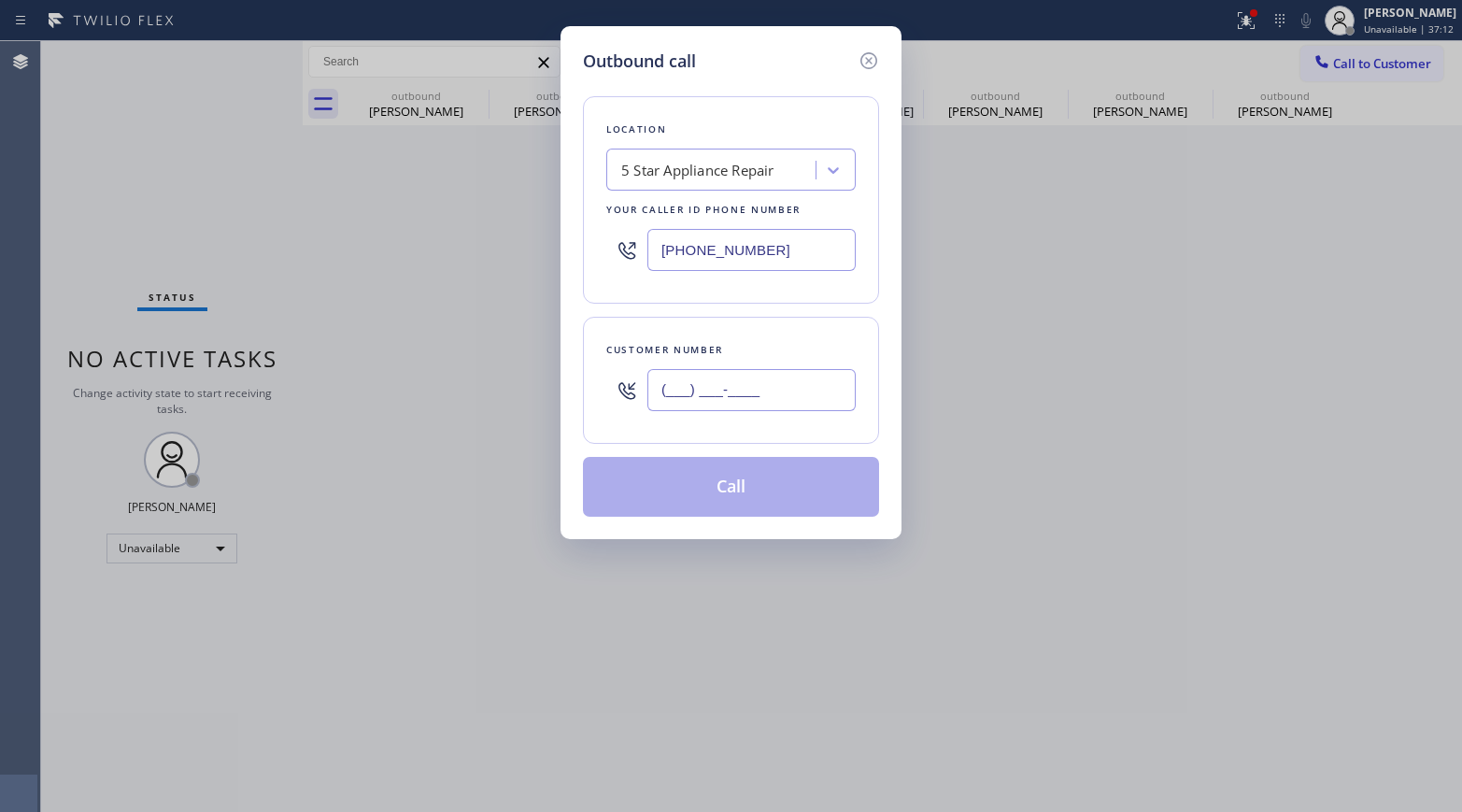
click at [789, 382] on input "(___) ___-____" at bounding box center [751, 390] width 208 height 42
paste input "414) 207-1444"
type input "[PHONE_NUMBER]"
click at [782, 355] on div "Customer number" at bounding box center [731, 350] width 249 height 19
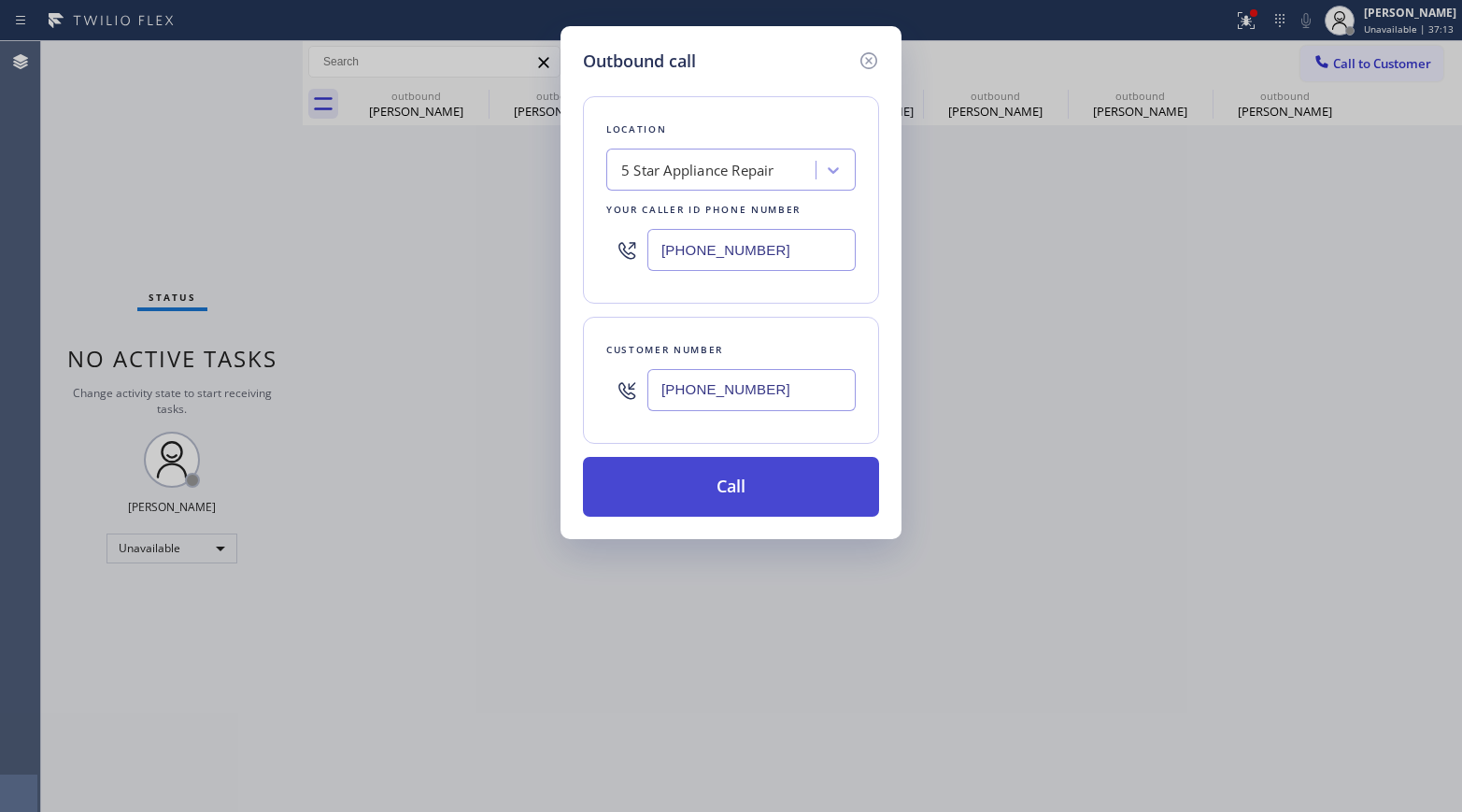
click at [762, 490] on button "Call" at bounding box center [731, 486] width 296 height 59
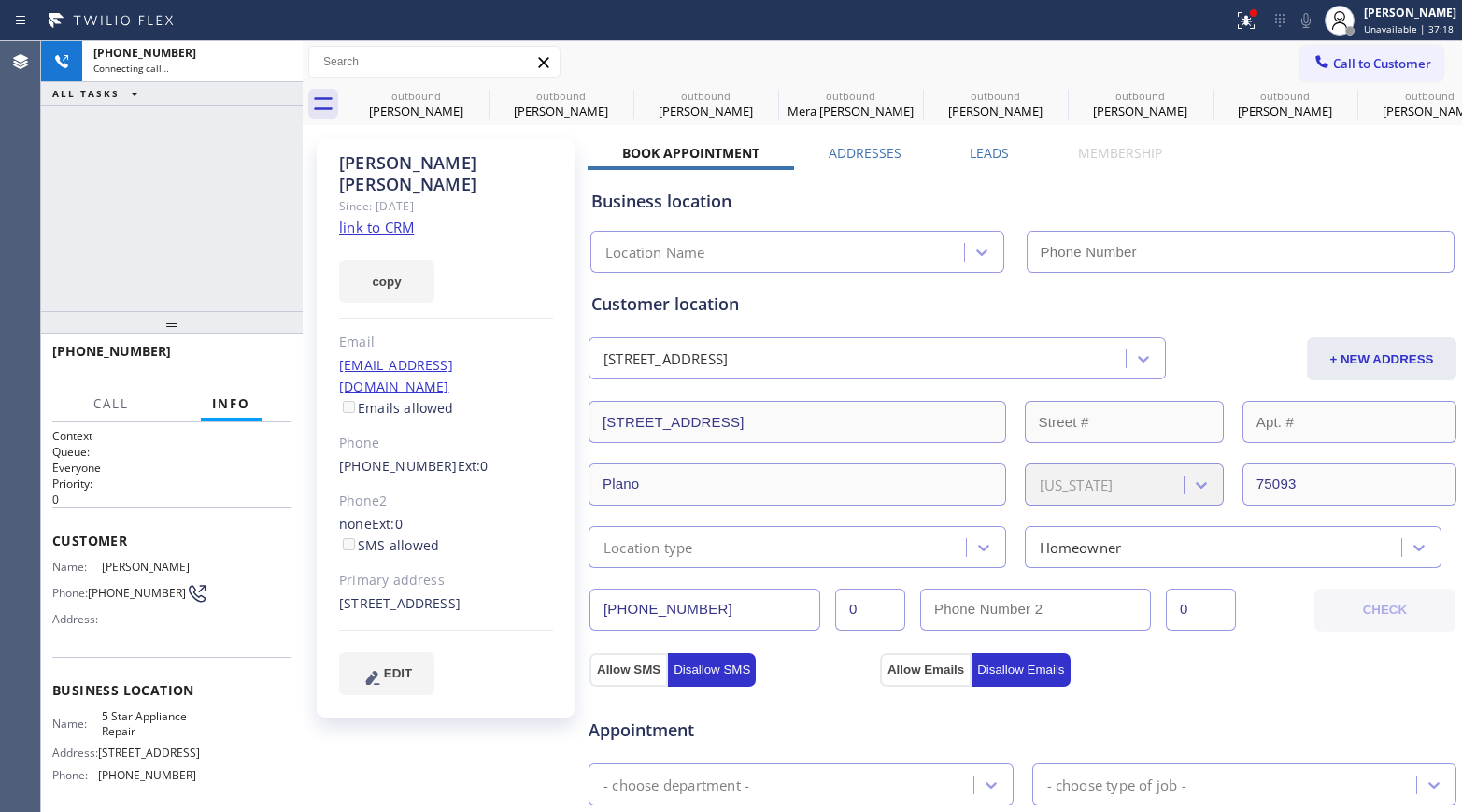
type input "[PHONE_NUMBER]"
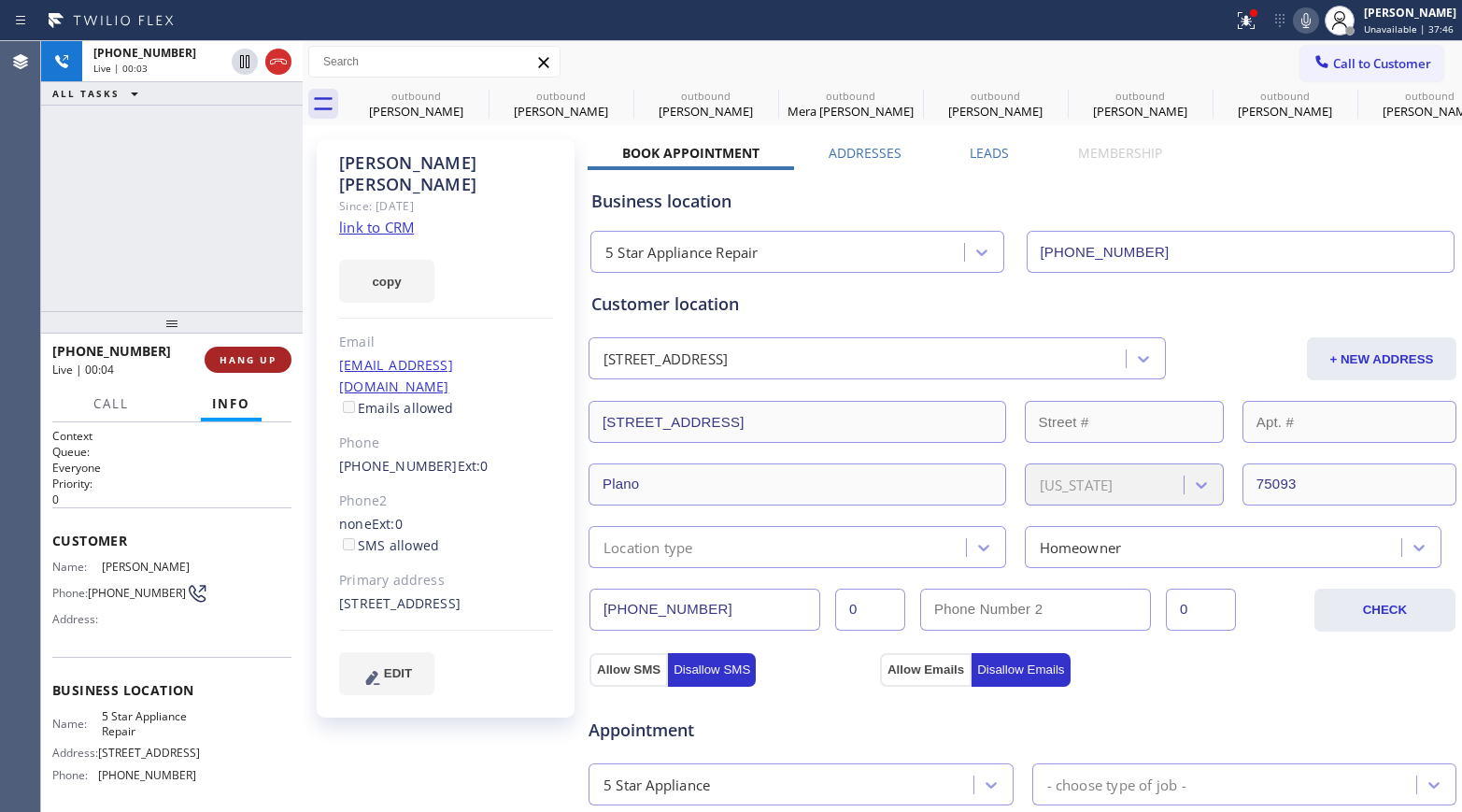
click at [237, 348] on button "HANG UP" at bounding box center [247, 359] width 87 height 26
click at [229, 311] on div at bounding box center [172, 321] width 262 height 22
click at [233, 346] on button "HANG UP" at bounding box center [247, 359] width 87 height 26
click at [276, 260] on div "ALL TASKS ALL TASKS ACTIVE TASKS TASKS IN WRAP UP [PHONE_NUMBER] Wrap up | 00:01" at bounding box center [172, 176] width 262 height 270
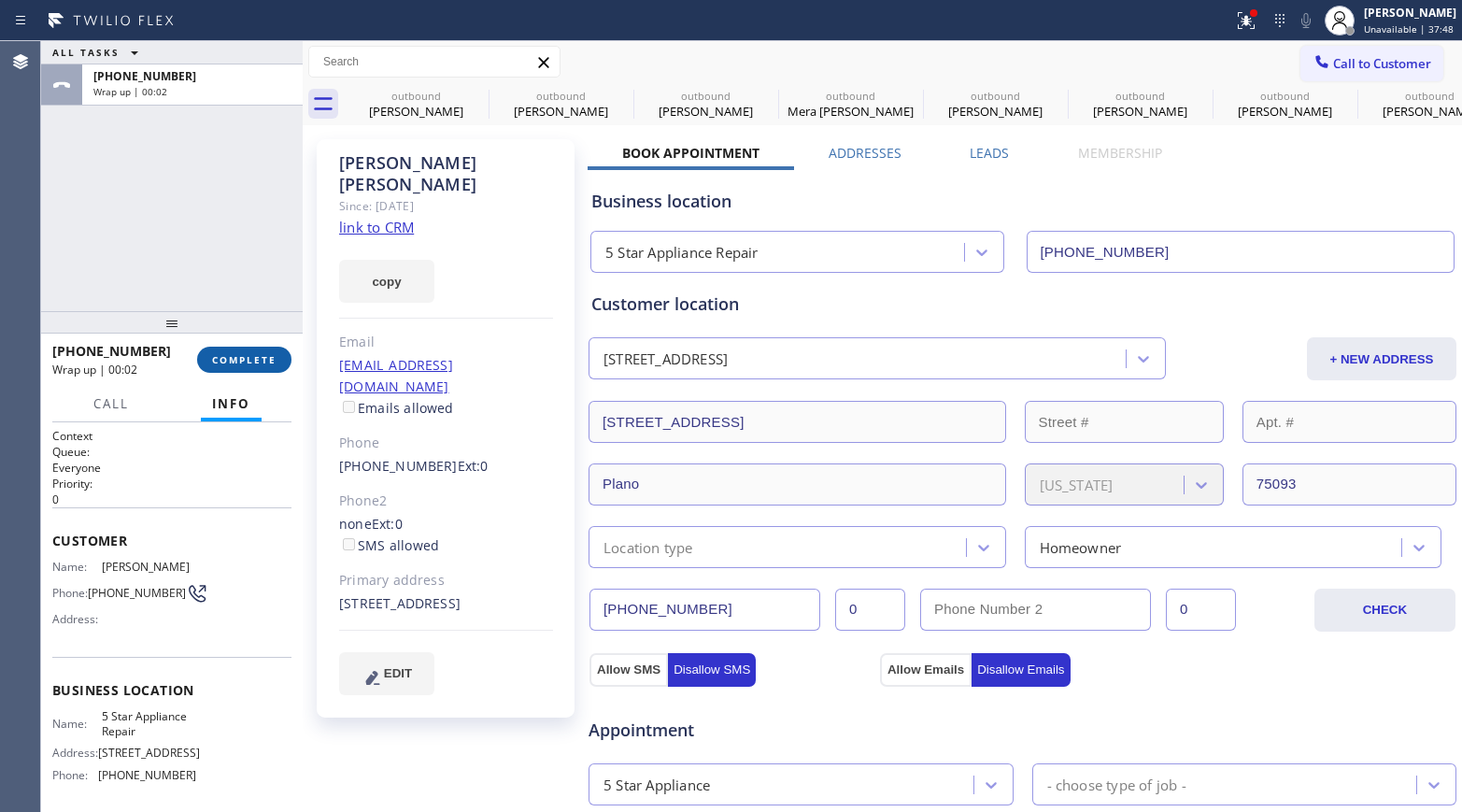
click at [236, 355] on span "COMPLETE" at bounding box center [244, 360] width 64 height 13
click at [192, 241] on div "ALL TASKS ALL TASKS ACTIVE TASKS TASKS IN WRAP UP [PHONE_NUMBER] Wrap up | 00:02" at bounding box center [172, 176] width 262 height 270
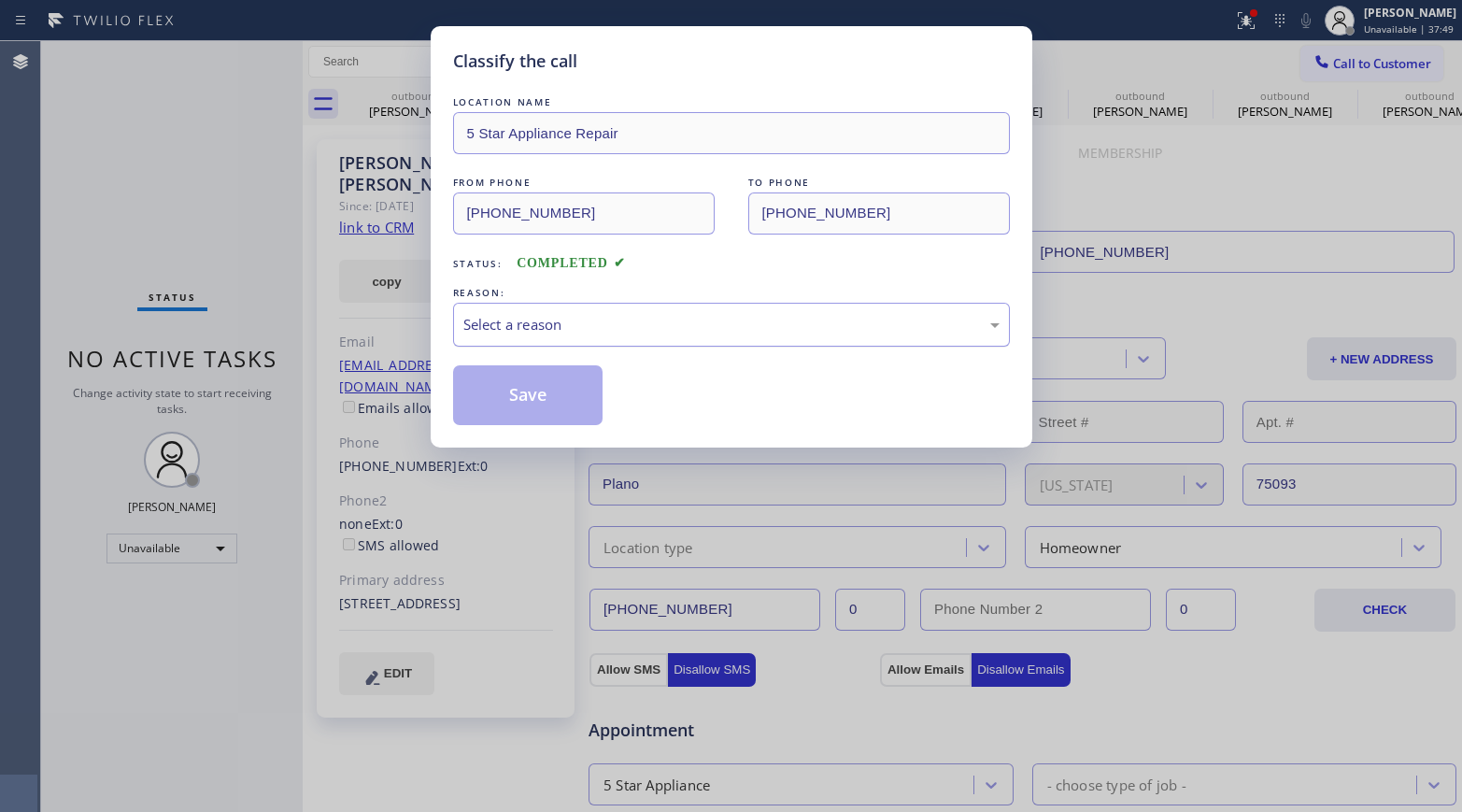
click at [525, 319] on div "Select a reason" at bounding box center [731, 324] width 536 height 21
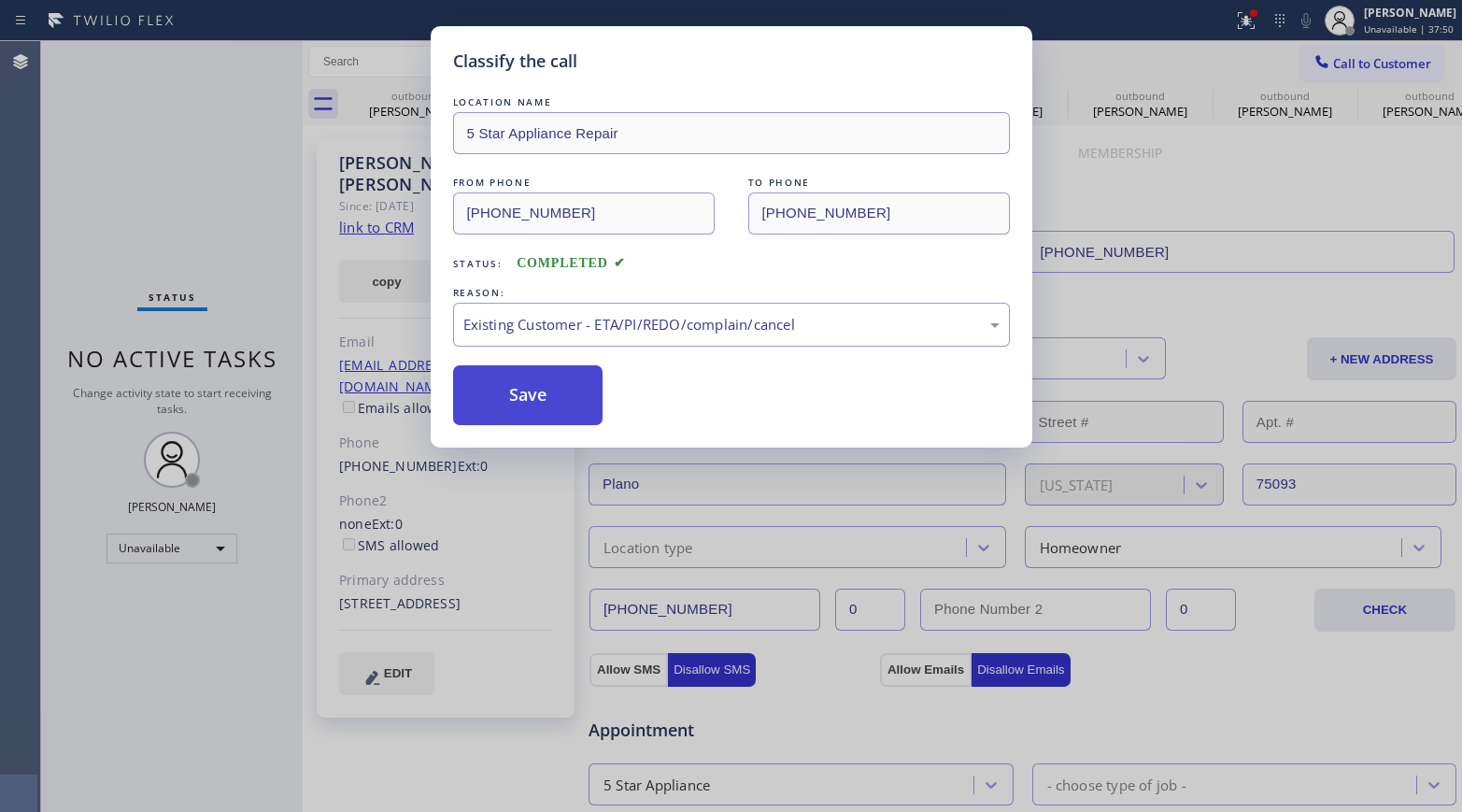
click at [497, 379] on button "Save" at bounding box center [528, 395] width 151 height 59
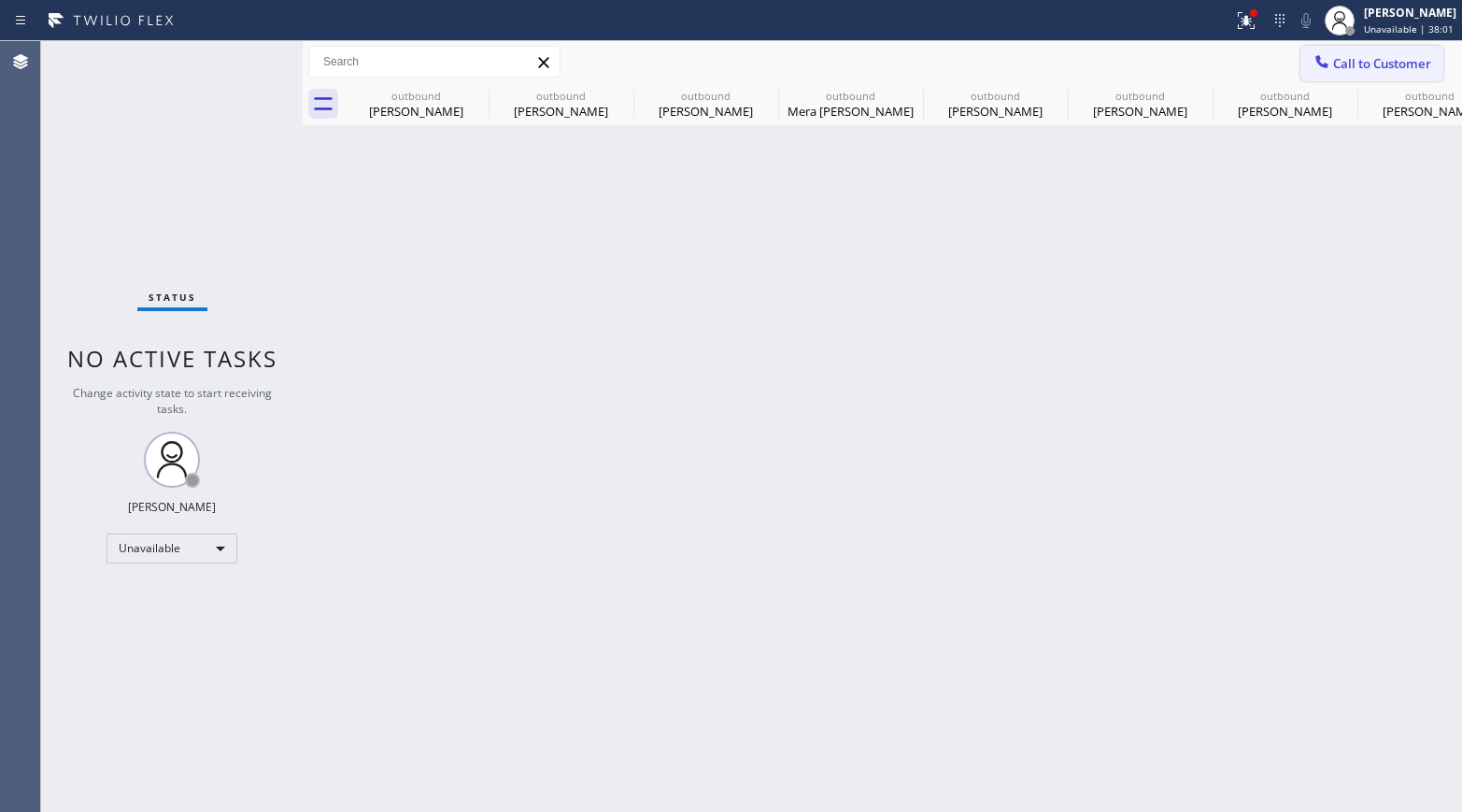
click at [1219, 60] on span "Call to Customer" at bounding box center [1381, 63] width 98 height 17
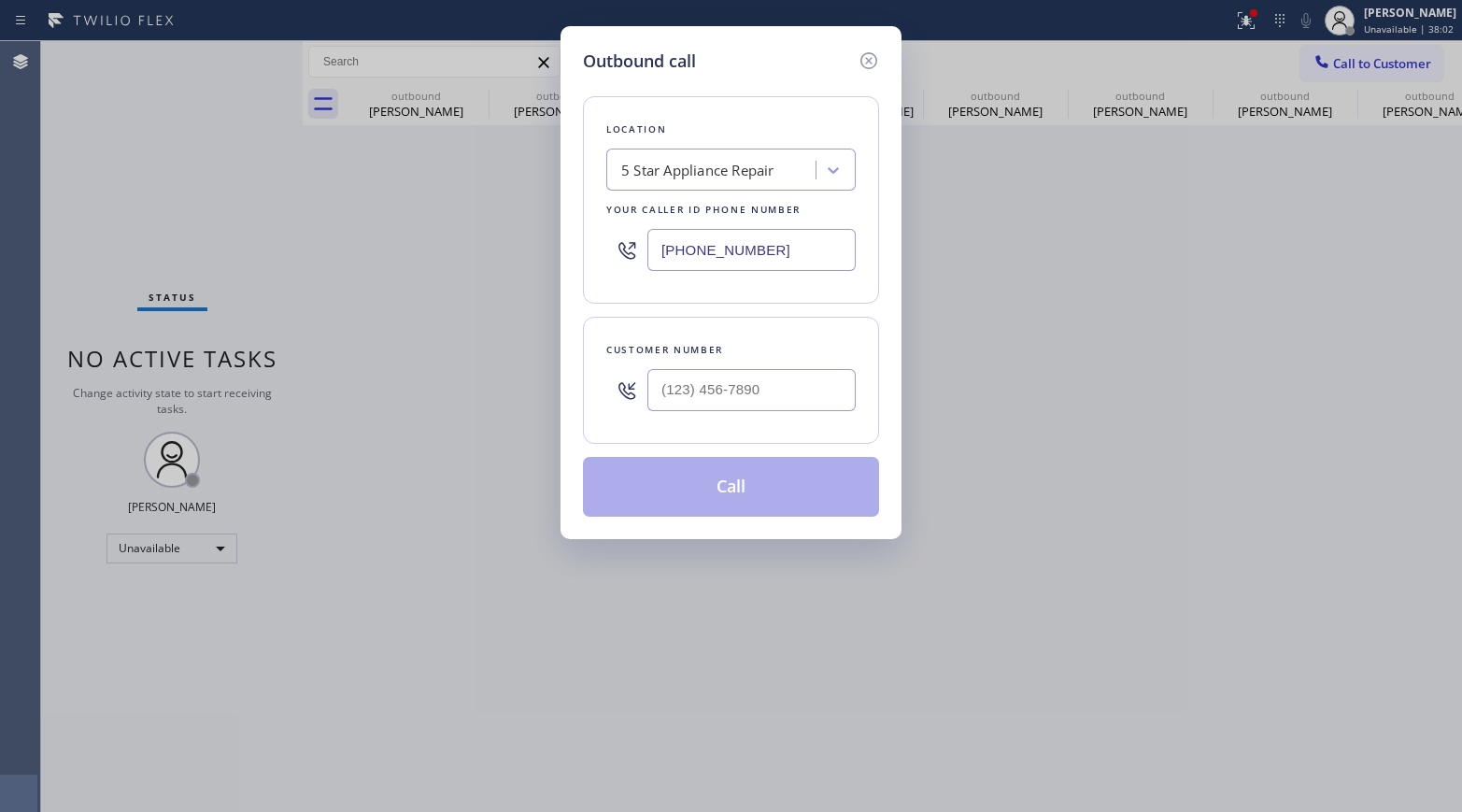
click at [735, 411] on div at bounding box center [751, 389] width 208 height 60
click at [747, 316] on div "Customer number" at bounding box center [731, 380] width 296 height 127
click at [726, 404] on input "(___) ___-____" at bounding box center [751, 390] width 208 height 42
paste input "619) 206-9478"
click at [726, 340] on div "Customer number" at bounding box center [731, 350] width 249 height 19
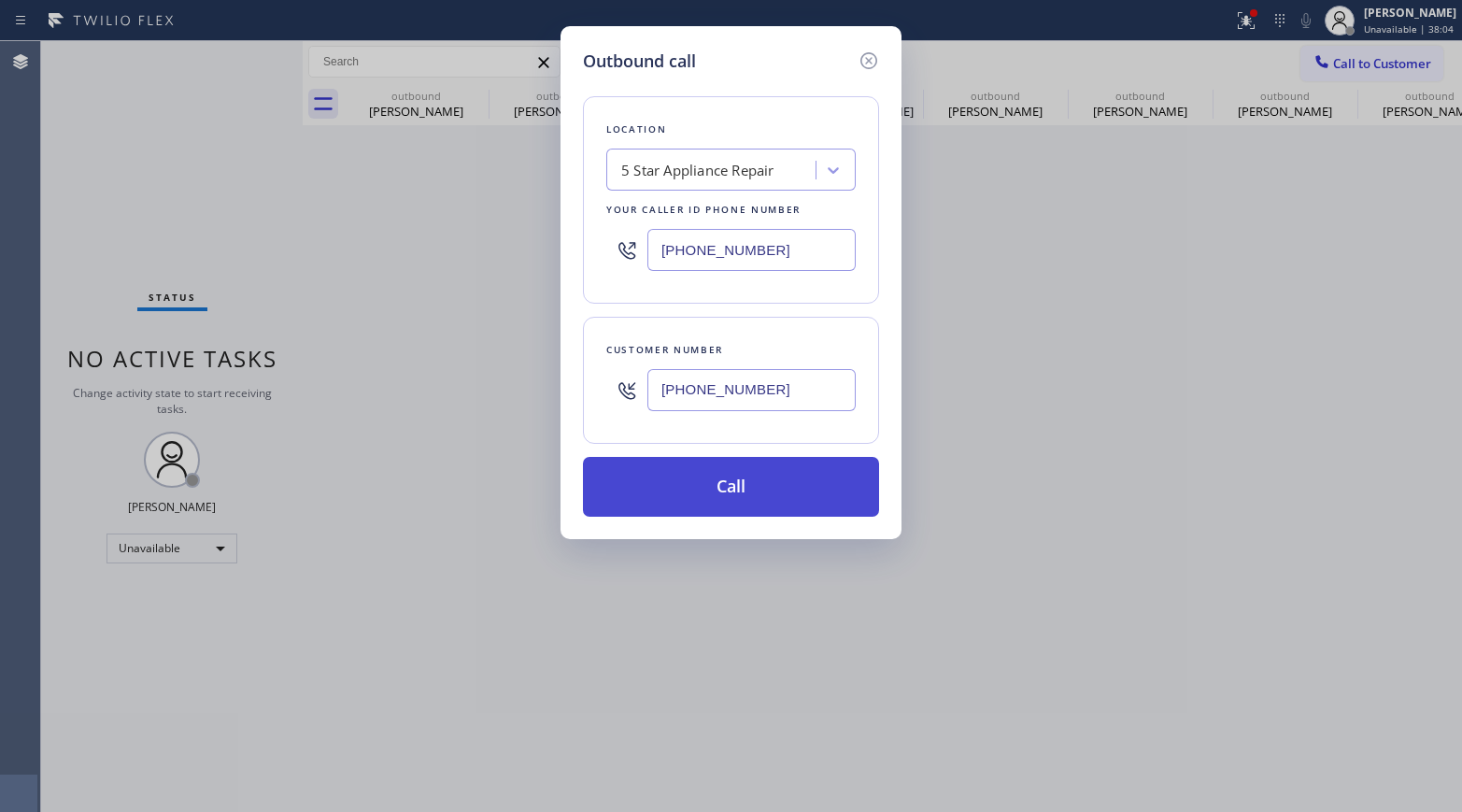
click at [718, 475] on button "Call" at bounding box center [731, 486] width 296 height 59
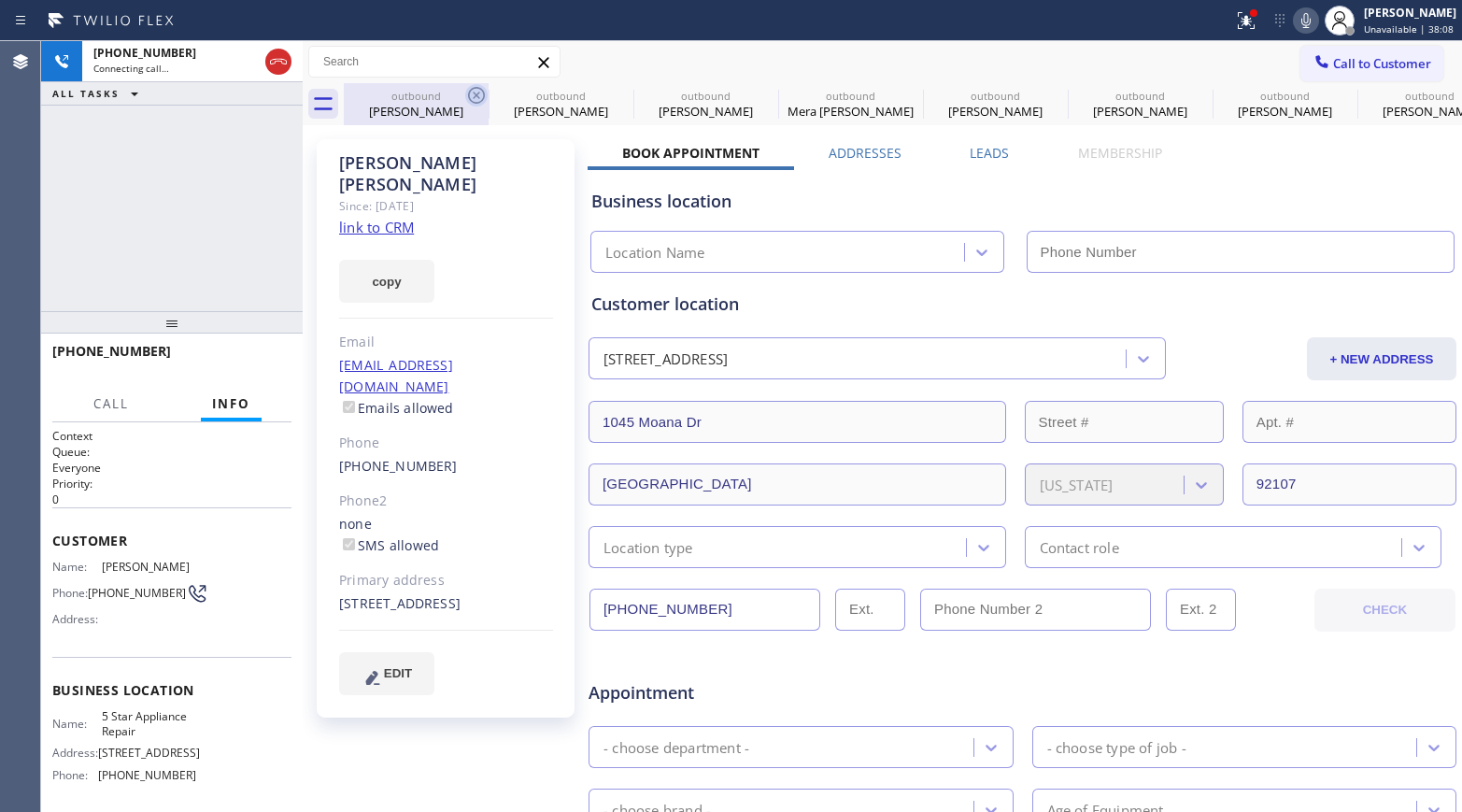
click at [471, 91] on icon at bounding box center [476, 95] width 22 height 22
click at [0, 0] on icon at bounding box center [0, 0] width 0 height 0
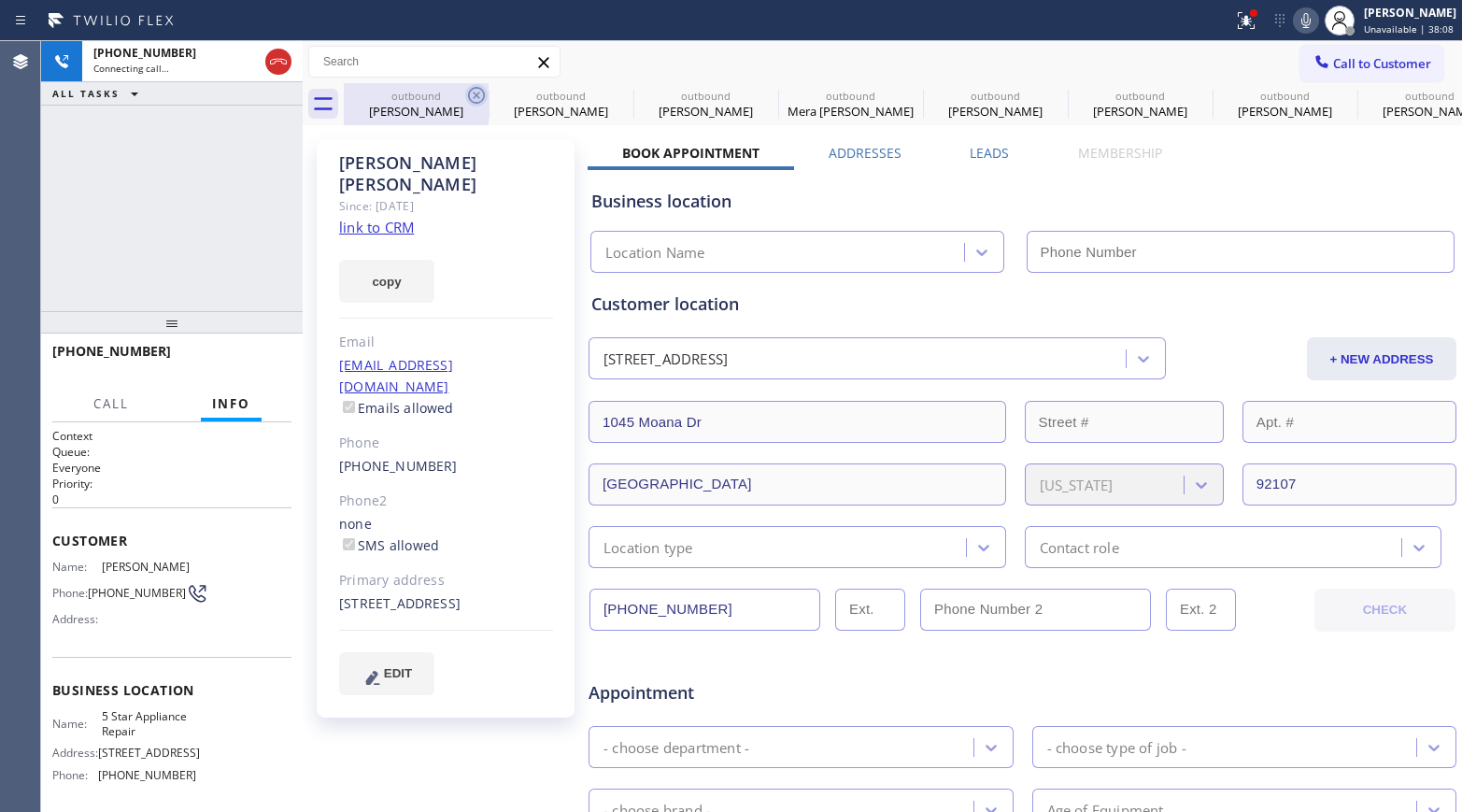
click at [0, 0] on icon at bounding box center [0, 0] width 0 height 0
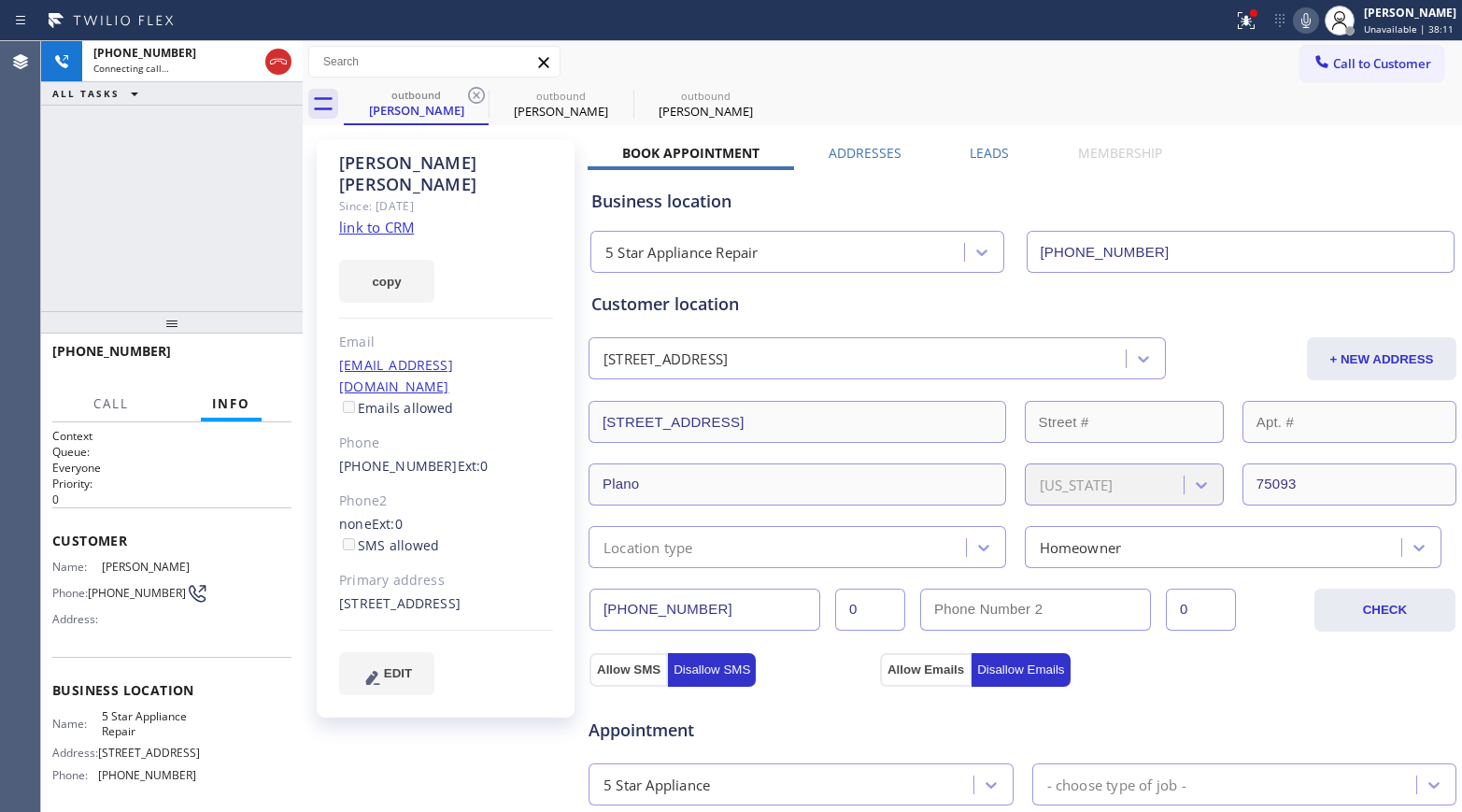
click at [471, 91] on icon at bounding box center [476, 95] width 22 height 22
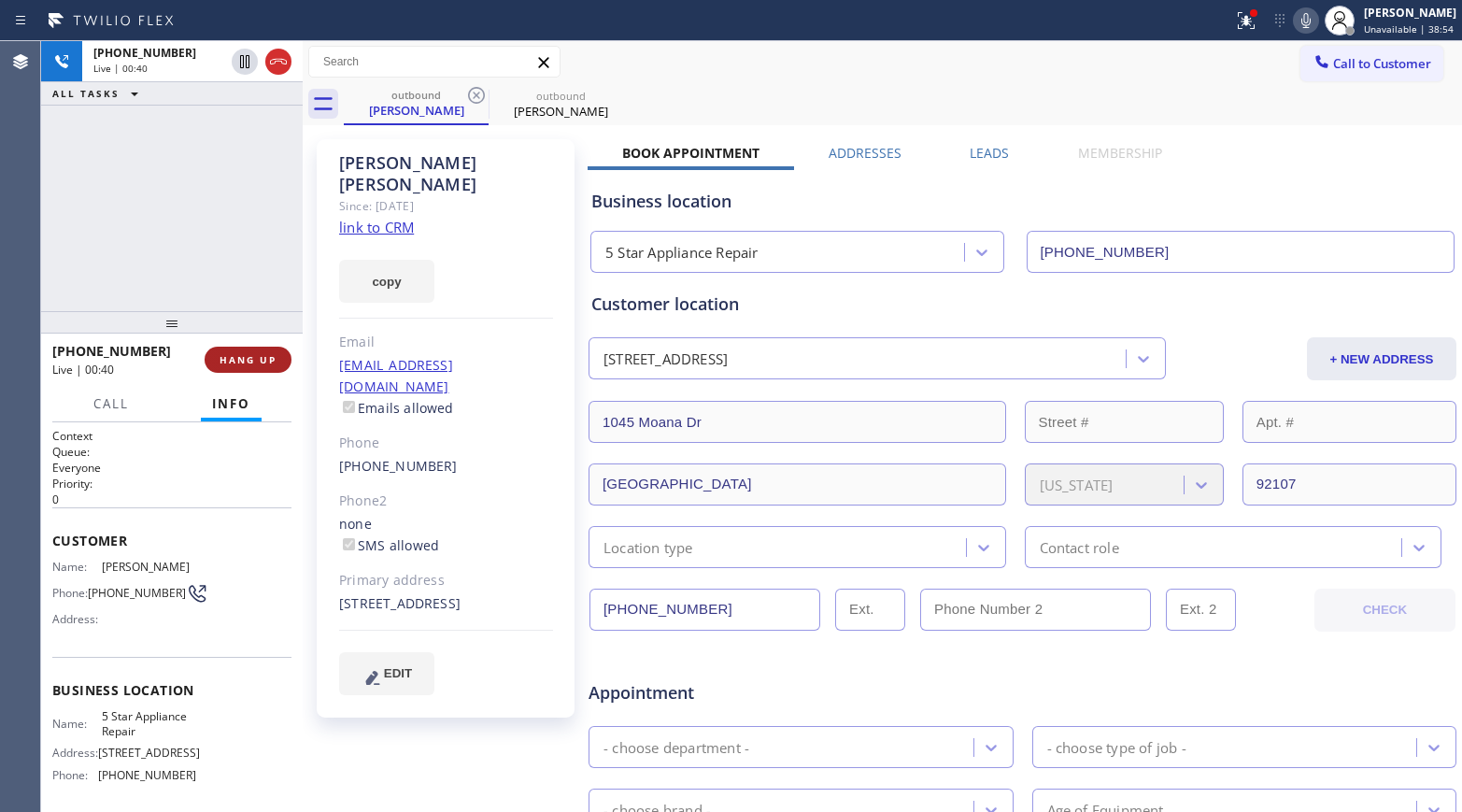
click at [241, 354] on span "HANG UP" at bounding box center [247, 360] width 57 height 13
click at [262, 351] on button "COMPLETE" at bounding box center [244, 359] width 94 height 26
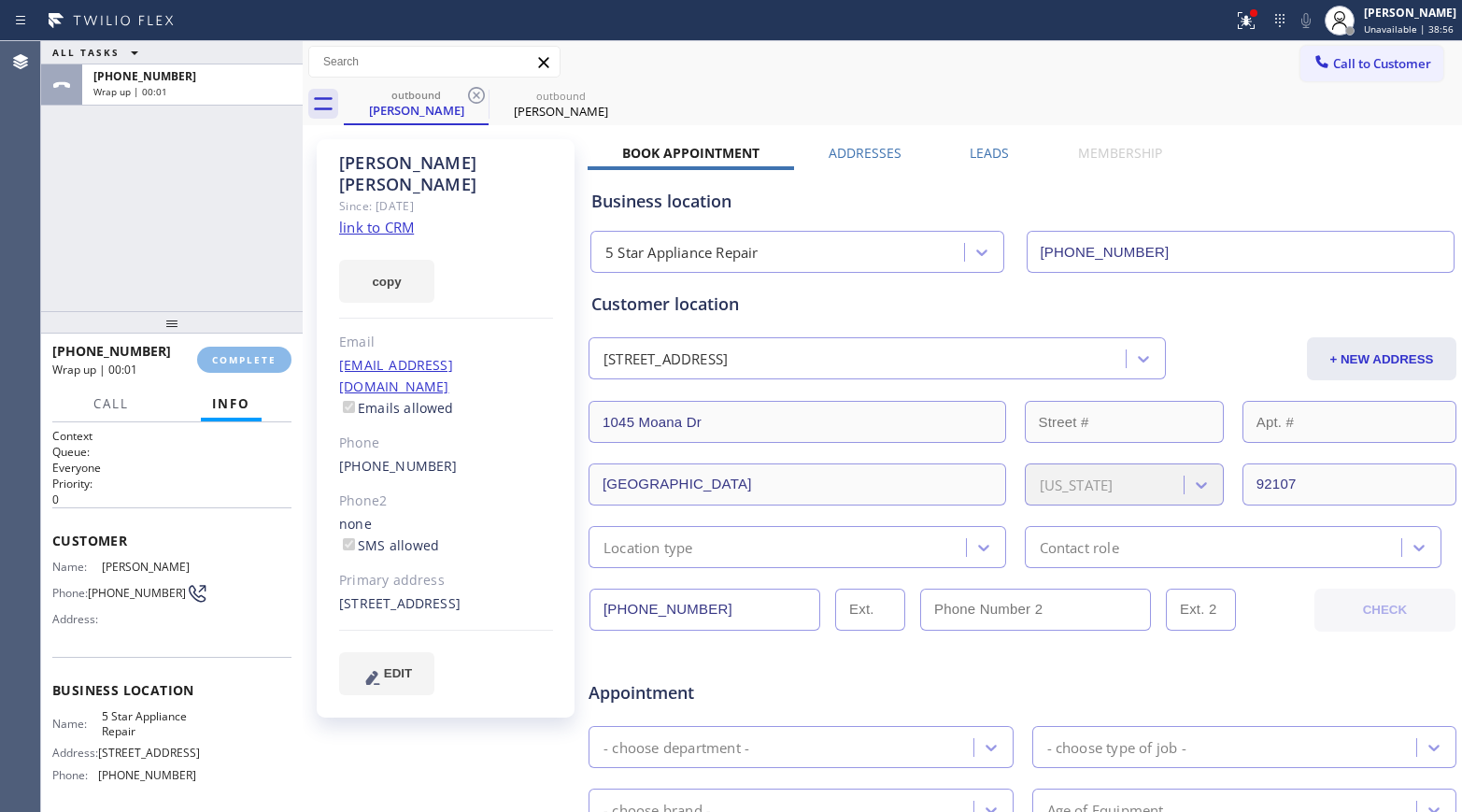
click at [231, 273] on div "ALL TASKS ALL TASKS ACTIVE TASKS TASKS IN WRAP UP [PHONE_NUMBER] Wrap up | 00:01" at bounding box center [172, 176] width 262 height 270
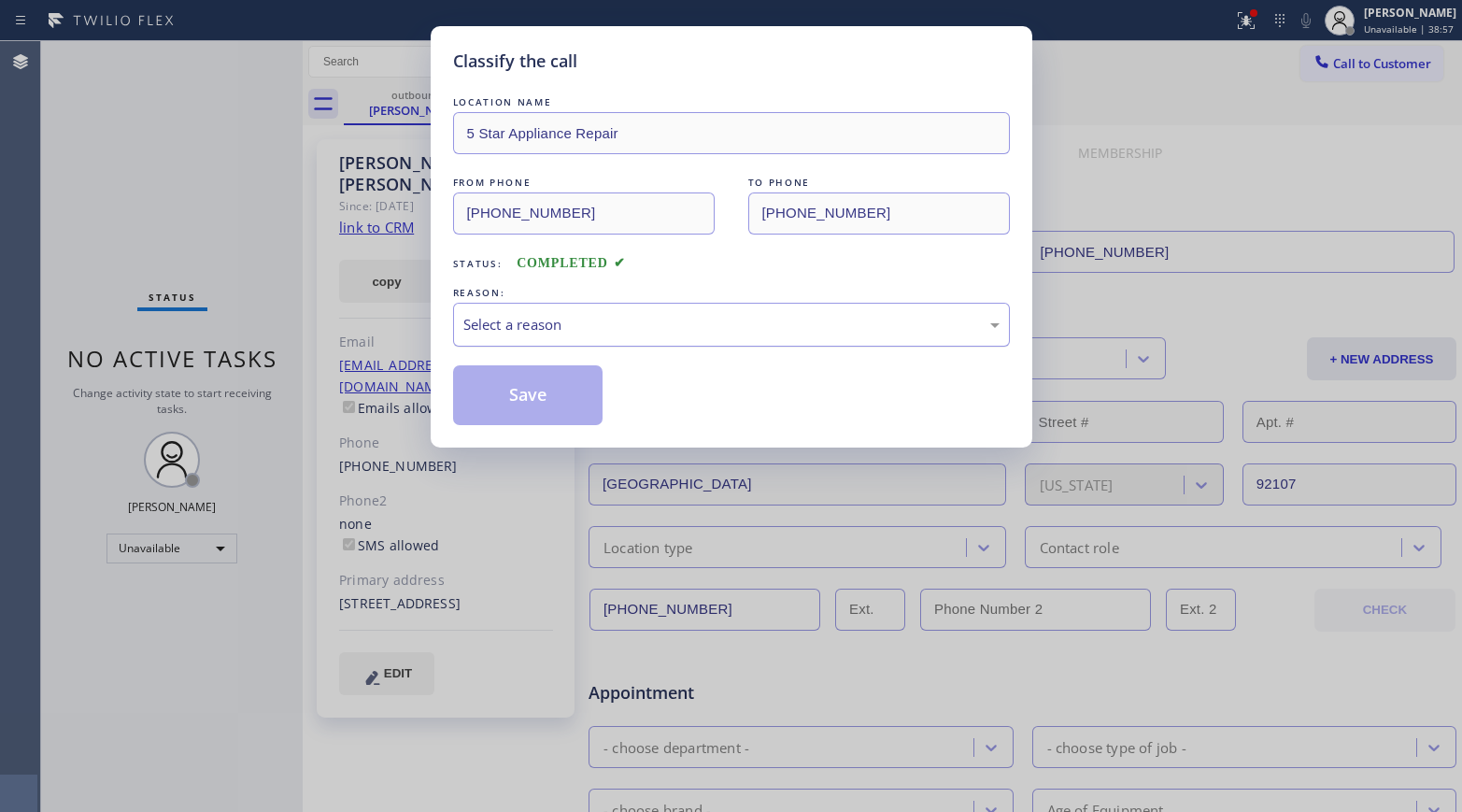
click at [567, 320] on div "Select a reason" at bounding box center [731, 324] width 536 height 21
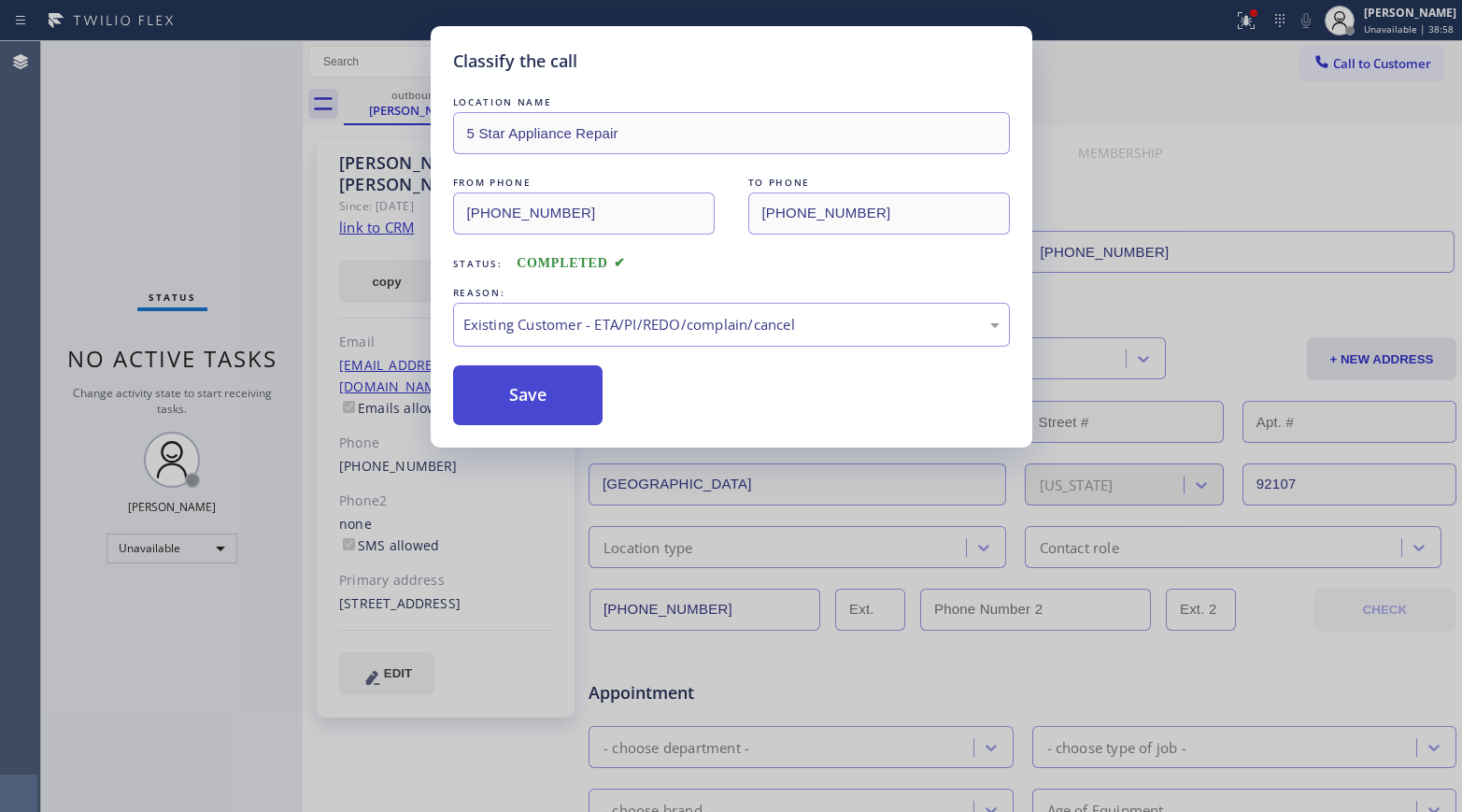
click at [513, 406] on button "Save" at bounding box center [528, 395] width 151 height 59
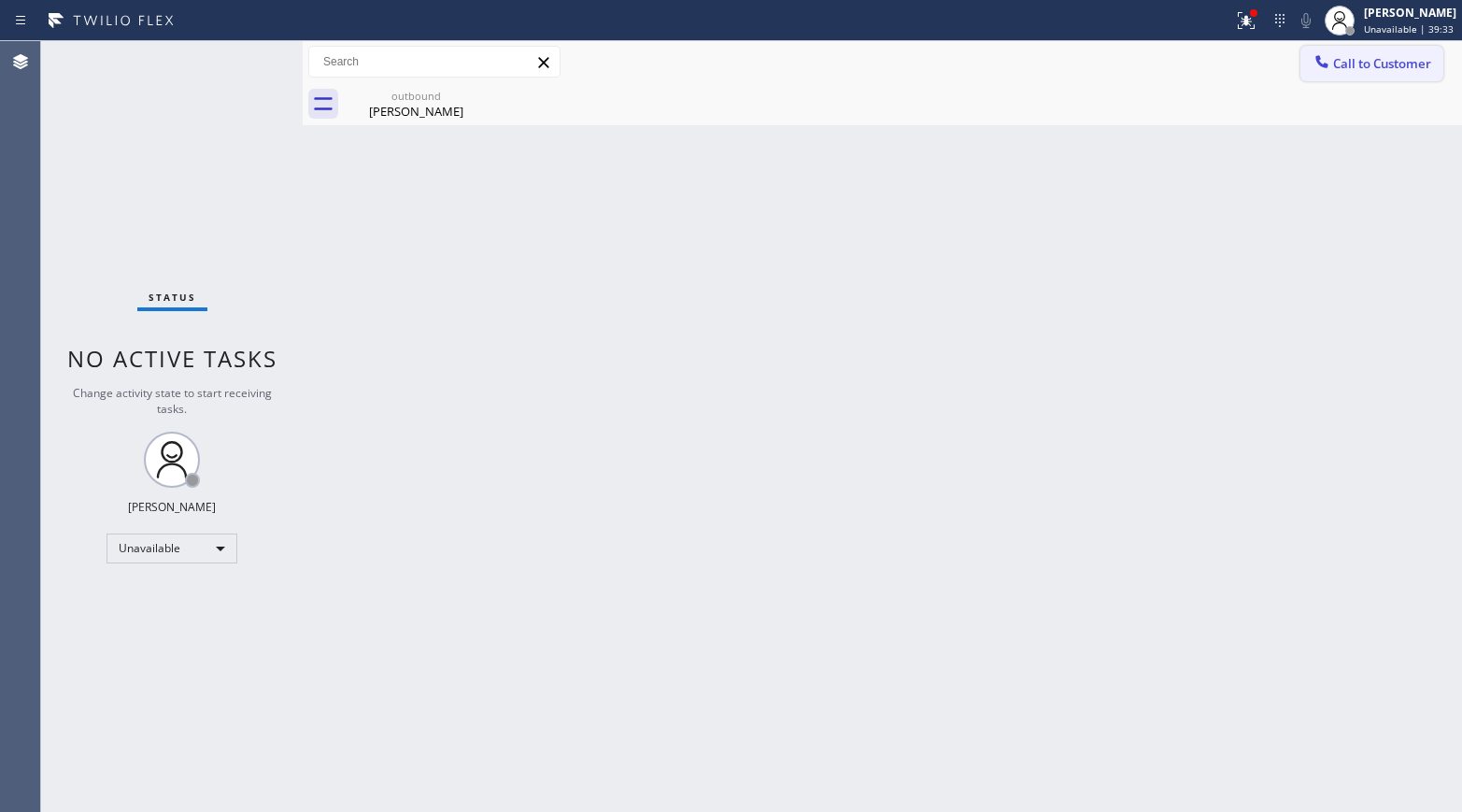
click at [1219, 55] on span "Call to Customer" at bounding box center [1381, 63] width 98 height 17
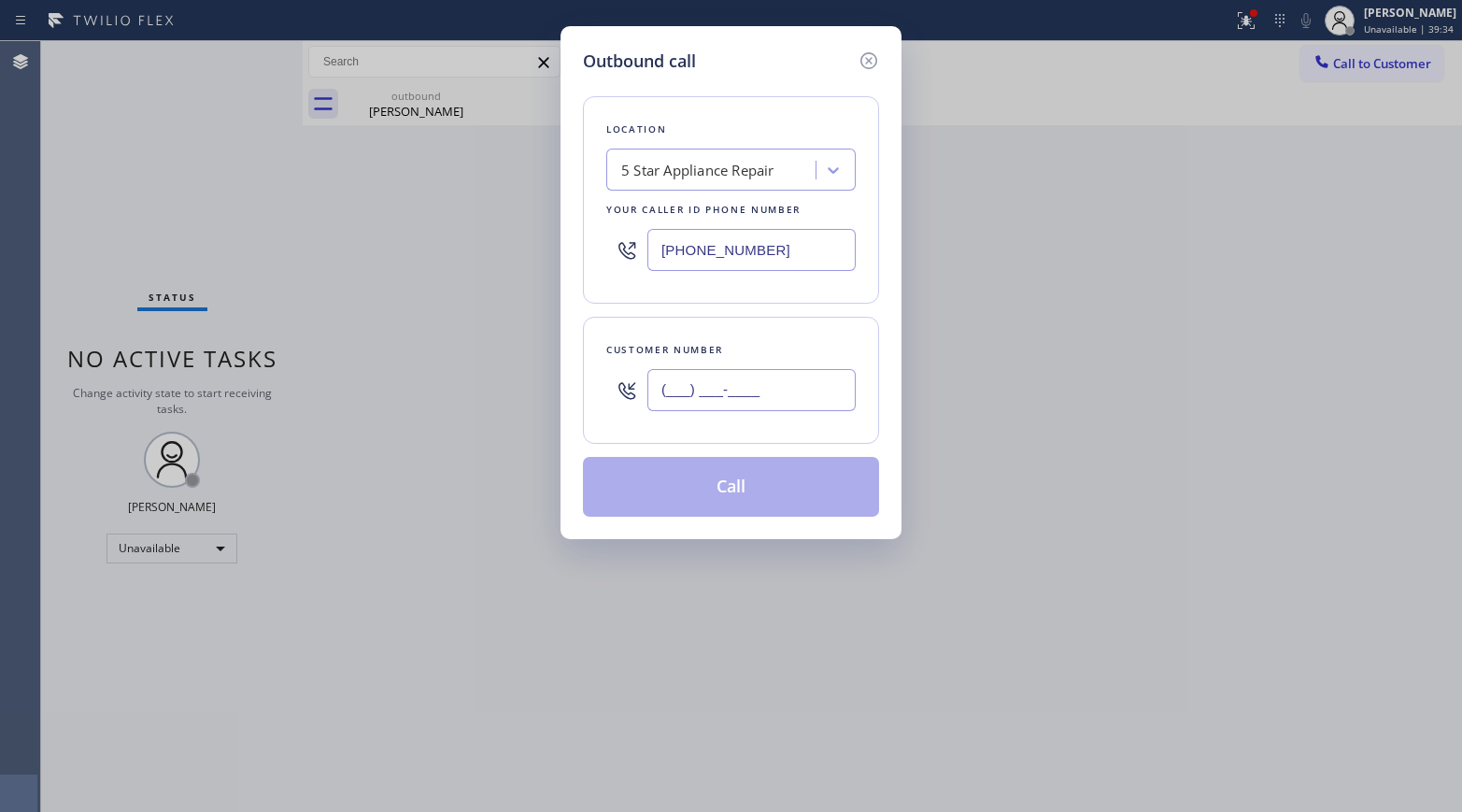
click at [753, 393] on input "(___) ___-____" at bounding box center [751, 390] width 208 height 42
paste input "707) 953-3135"
type input "[PHONE_NUMBER]"
click at [758, 323] on div "Customer number [PHONE_NUMBER]" at bounding box center [731, 380] width 296 height 127
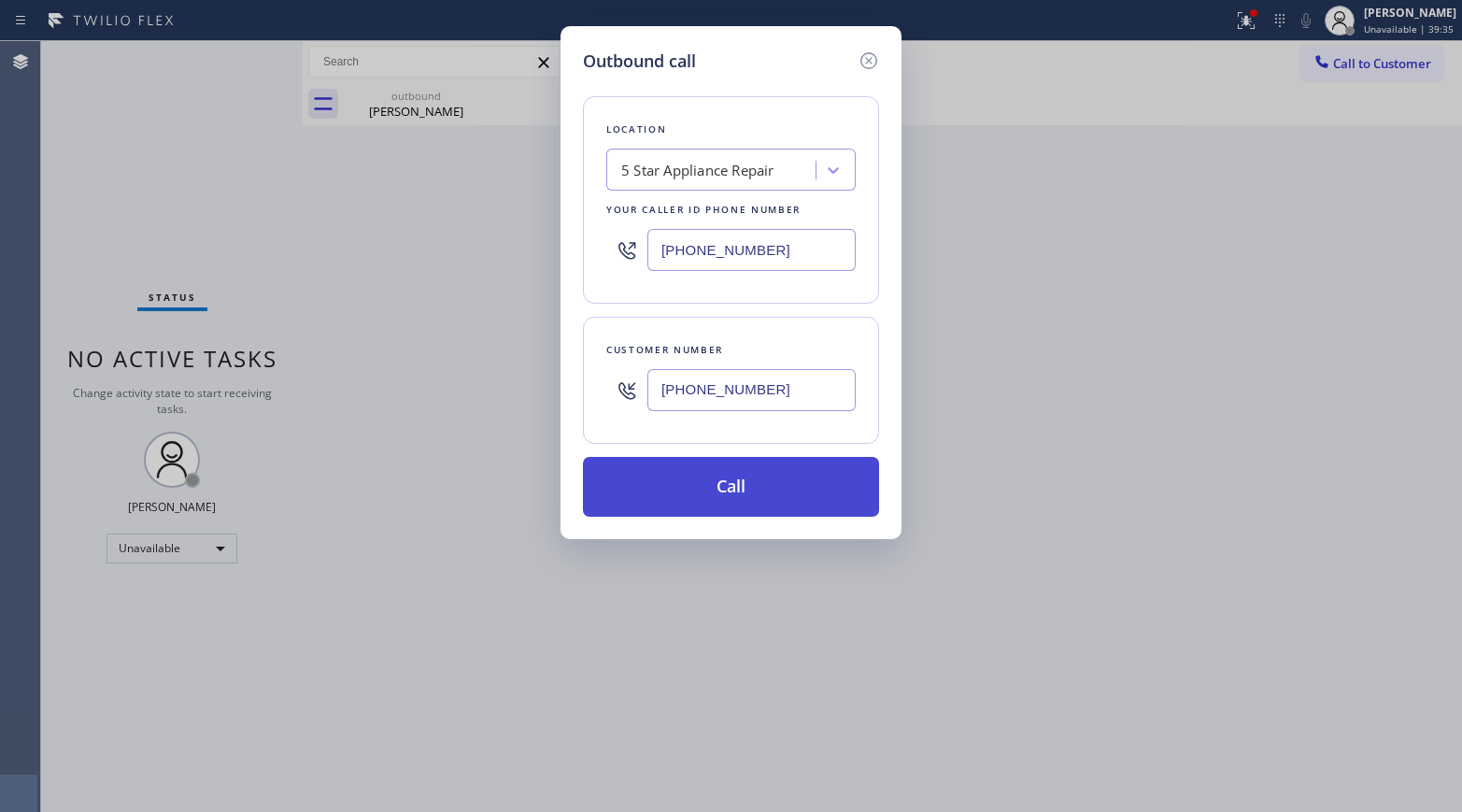
click at [756, 491] on button "Call" at bounding box center [731, 486] width 296 height 59
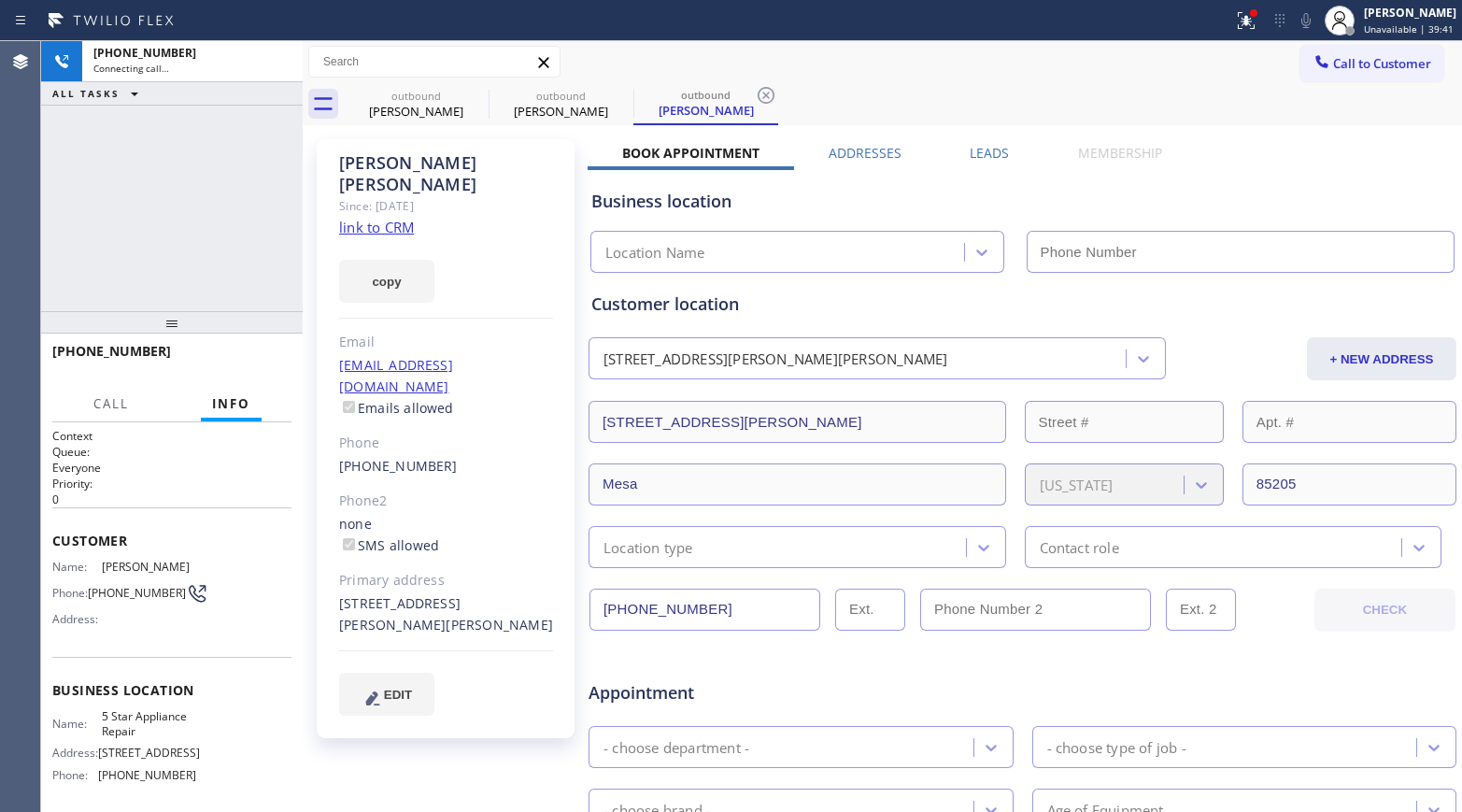
type input "[PHONE_NUMBER]"
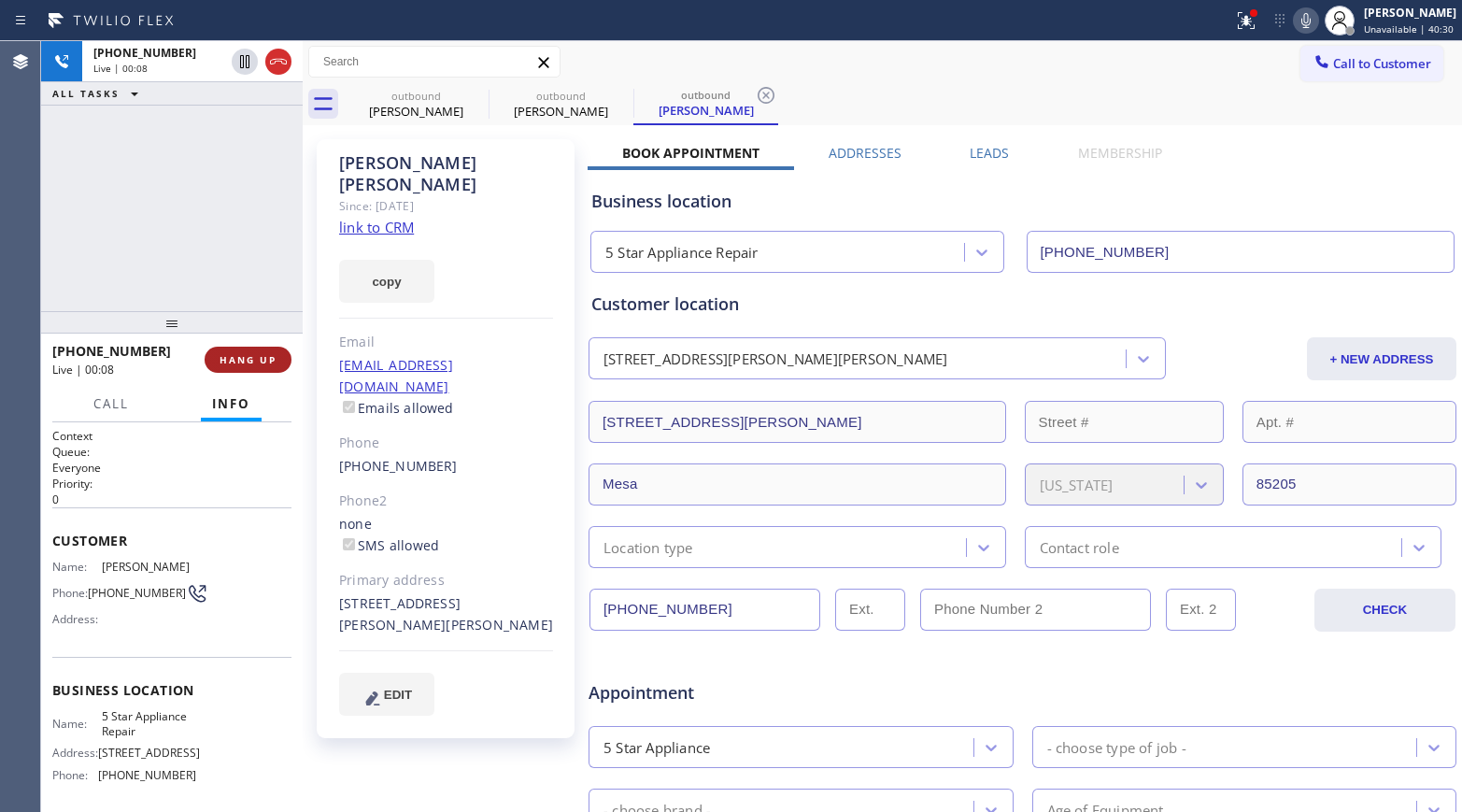
click at [239, 354] on span "HANG UP" at bounding box center [247, 360] width 57 height 13
click at [217, 282] on div "[PHONE_NUMBER] Live | 00:09 ALL TASKS ALL TASKS ACTIVE TASKS TASKS IN WRAP UP" at bounding box center [172, 176] width 262 height 270
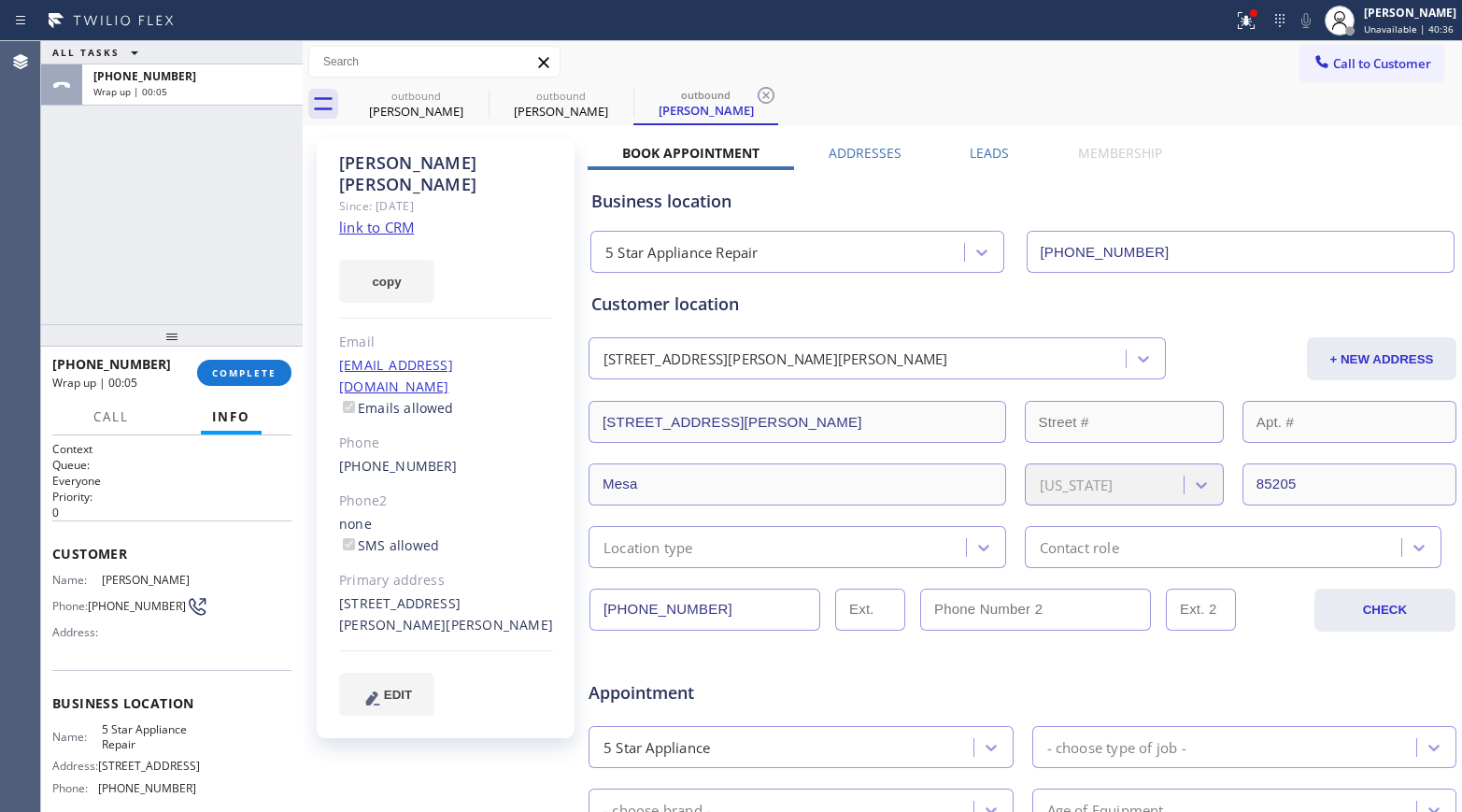
drag, startPoint x: 238, startPoint y: 329, endPoint x: 228, endPoint y: 358, distance: 30.7
click at [233, 373] on span "COMPLETE" at bounding box center [244, 373] width 64 height 13
click at [198, 295] on div "ALL TASKS ALL TASKS ACTIVE TASKS TASKS IN WRAP UP [PHONE_NUMBER] Wrap up | 00:05" at bounding box center [172, 182] width 262 height 283
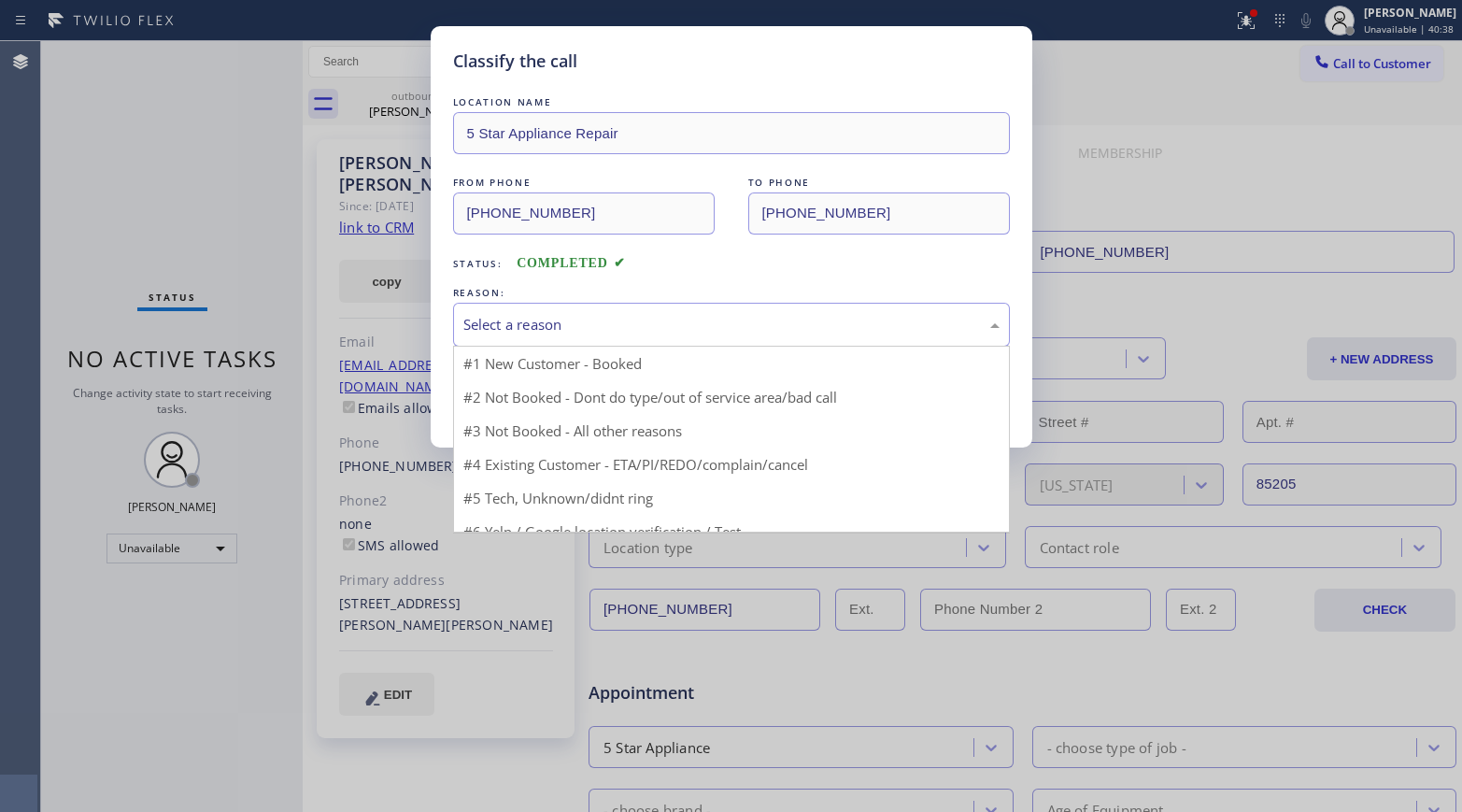
click at [541, 321] on div "Select a reason" at bounding box center [731, 324] width 536 height 21
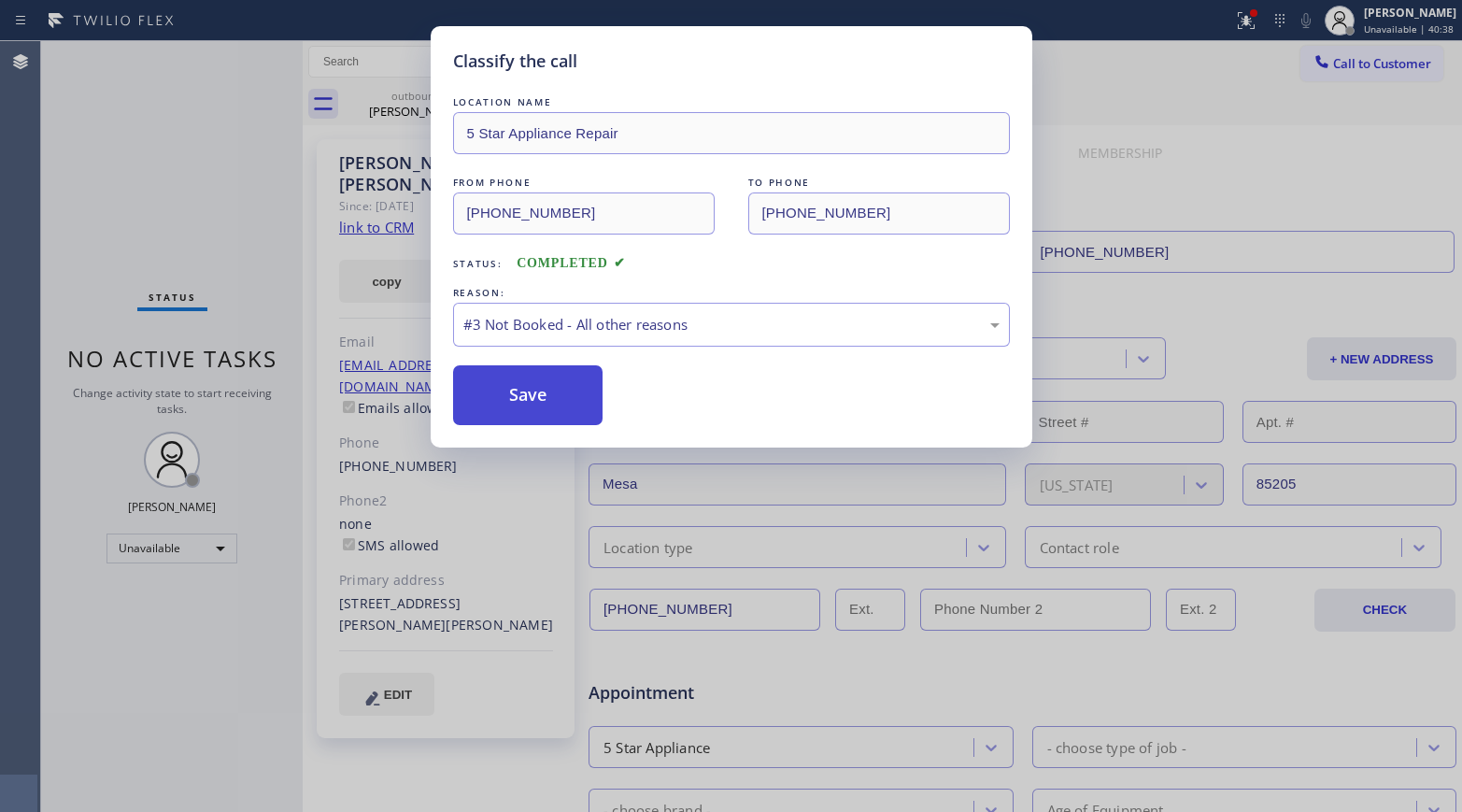
click at [520, 408] on button "Save" at bounding box center [528, 395] width 151 height 59
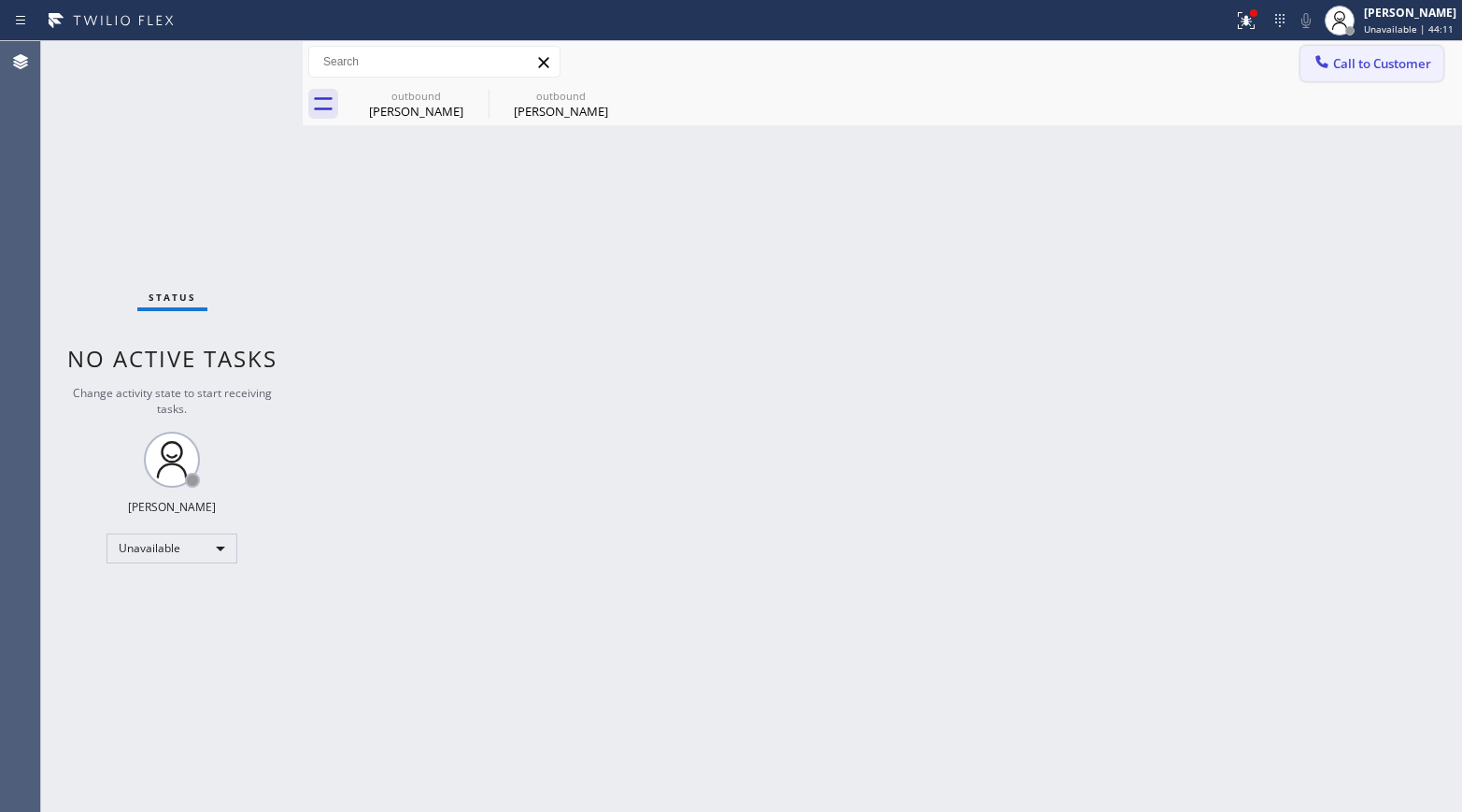
click at [1219, 53] on icon at bounding box center [1321, 61] width 18 height 18
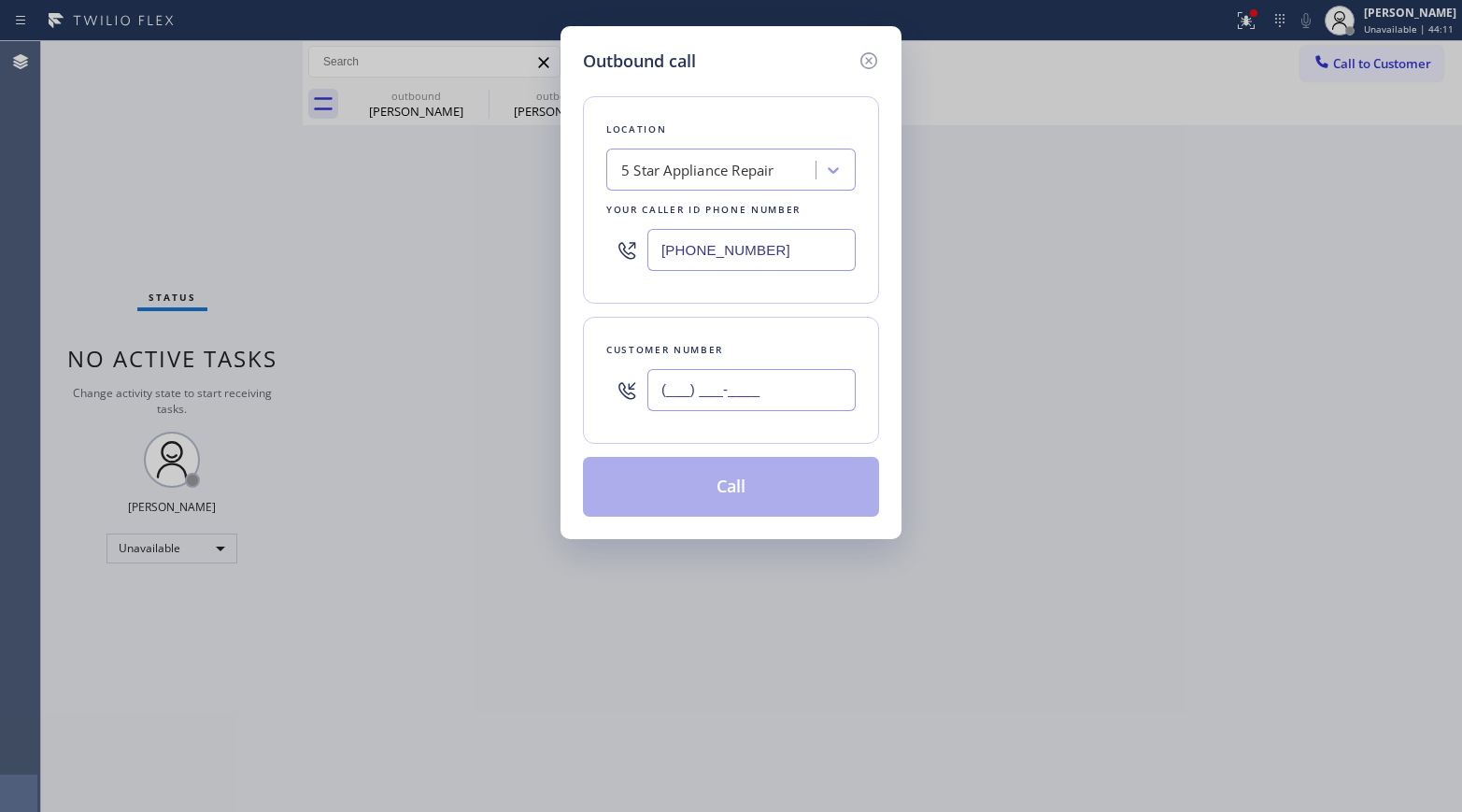
click at [727, 379] on input "(___) ___-____" at bounding box center [751, 390] width 208 height 42
paste input "212) 421-2551"
type input "[PHONE_NUMBER]"
click at [732, 353] on div "Customer number" at bounding box center [731, 350] width 249 height 19
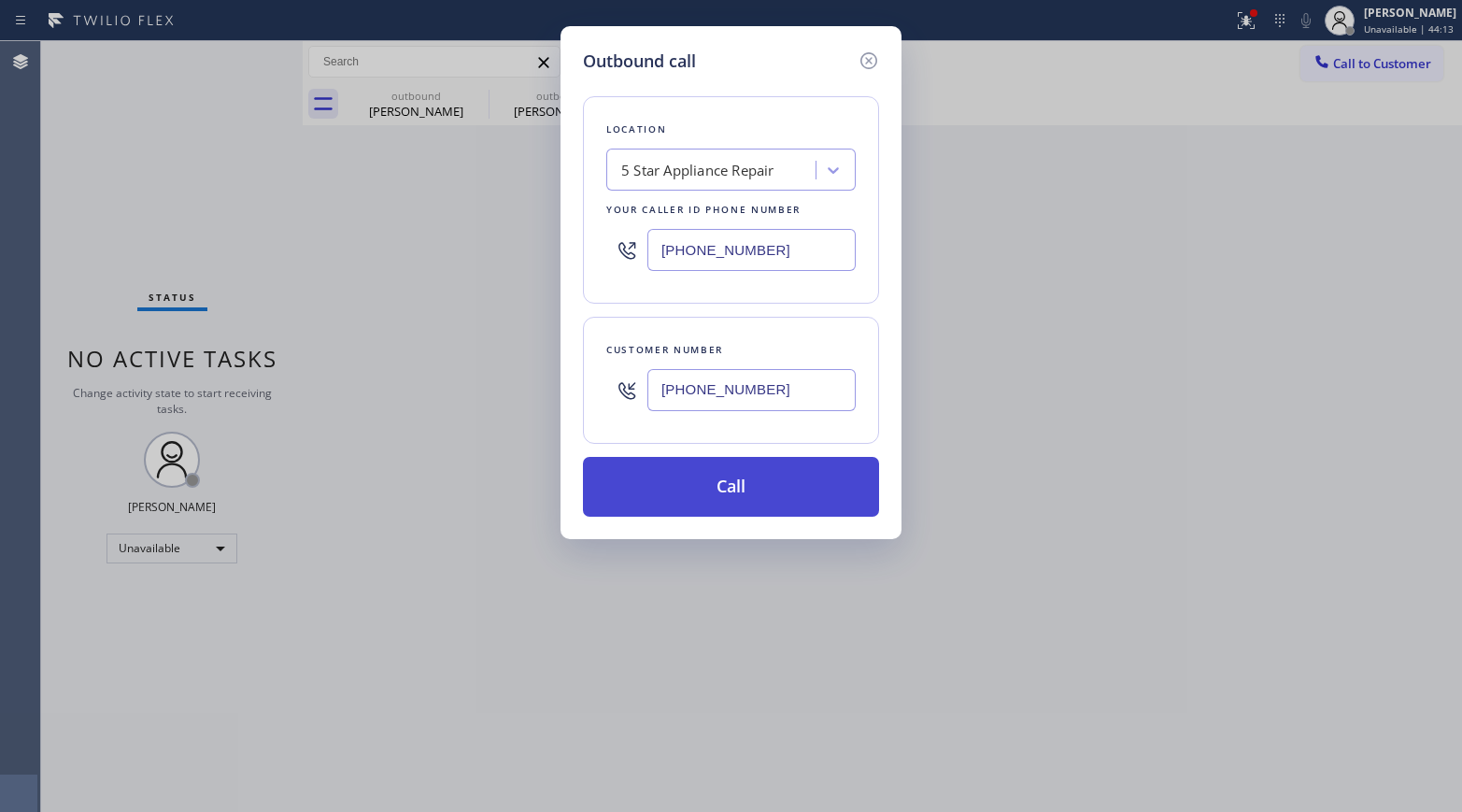
click at [737, 471] on button "Call" at bounding box center [731, 486] width 296 height 59
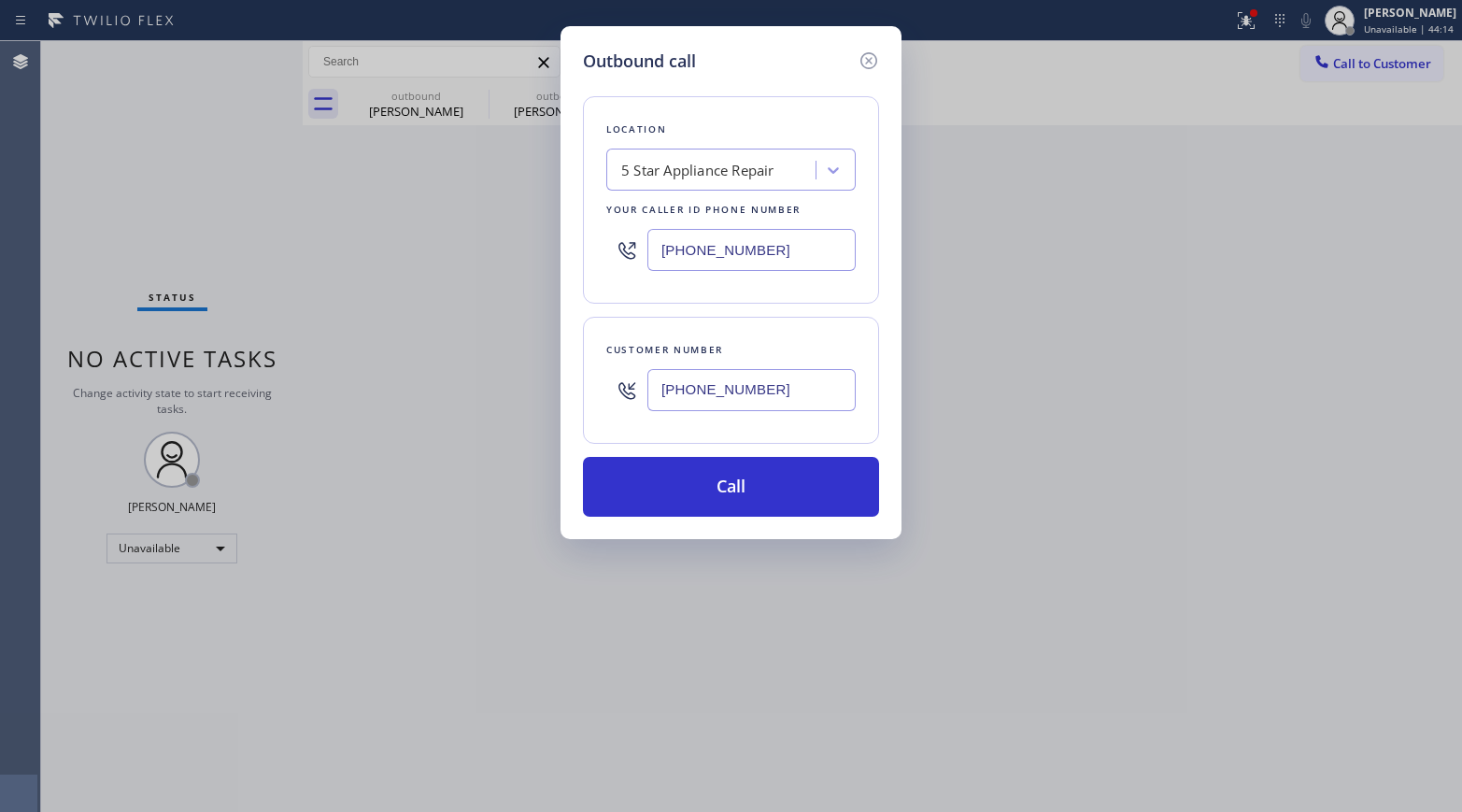
click at [893, 648] on div "Outbound call Location 5 Star Appliance Repair Your caller id phone number [PHO…" at bounding box center [731, 406] width 1462 height 812
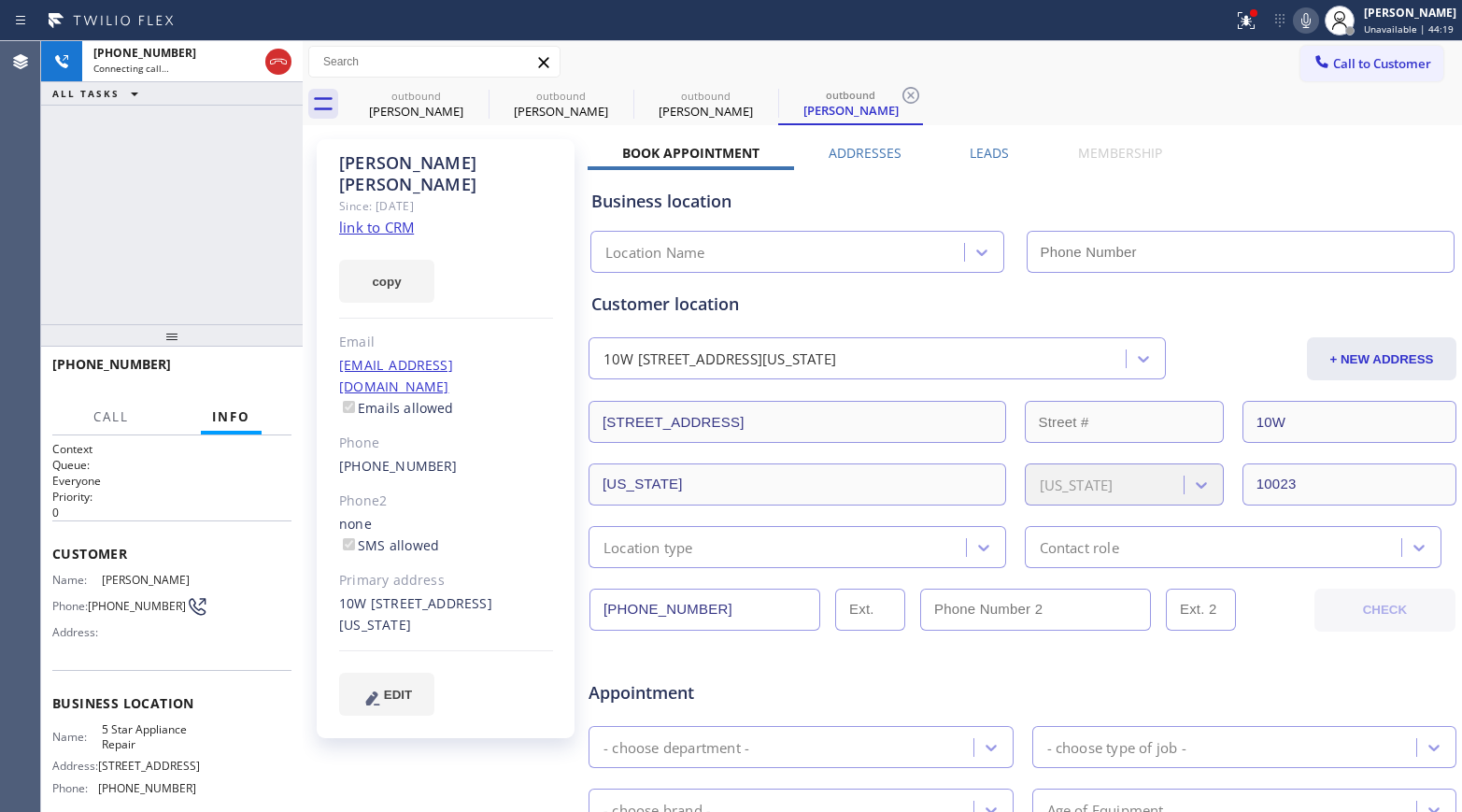
type input "[PHONE_NUMBER]"
click at [259, 364] on button "HANG UP" at bounding box center [247, 372] width 87 height 26
drag, startPoint x: 241, startPoint y: 262, endPoint x: 241, endPoint y: 323, distance: 61.0
click at [241, 262] on div "[PHONE_NUMBER] Live | 00:17 ALL TASKS ALL TASKS ACTIVE TASKS TASKS IN WRAP UP" at bounding box center [172, 182] width 262 height 283
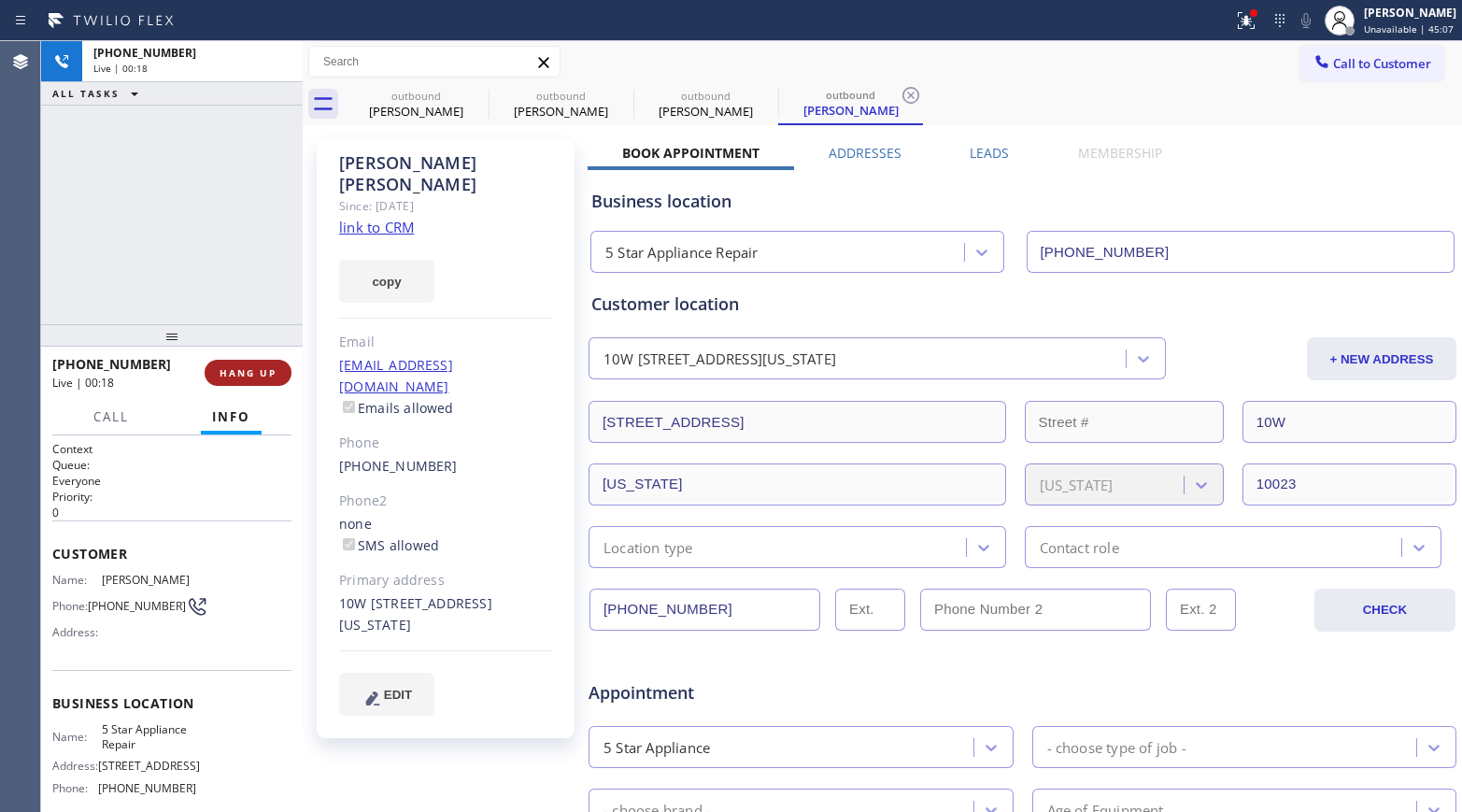
click at [242, 360] on button "HANG UP" at bounding box center [247, 372] width 87 height 26
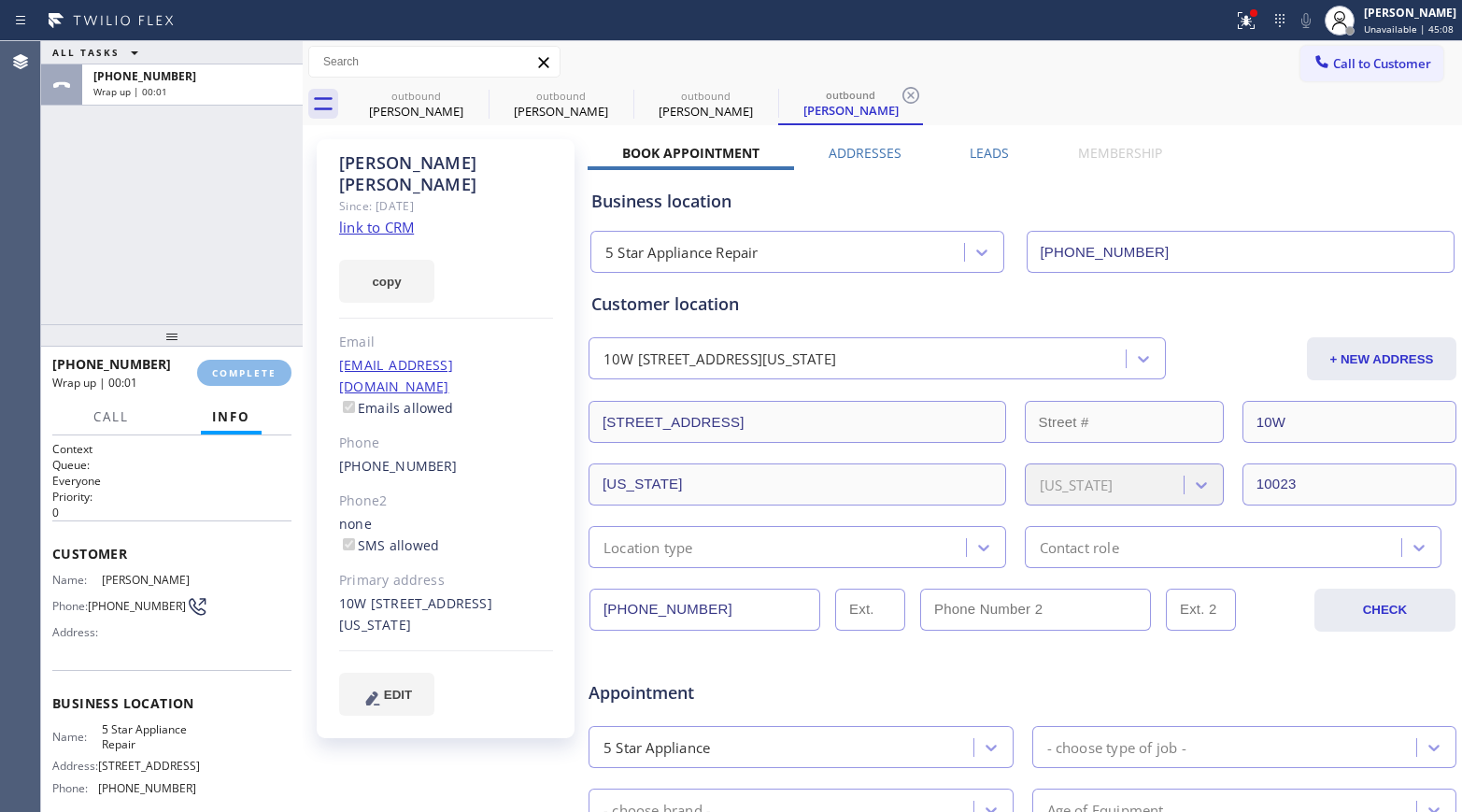
click at [241, 245] on div "ALL TASKS ALL TASKS ACTIVE TASKS TASKS IN WRAP UP [PHONE_NUMBER] Wrap up | 00:01" at bounding box center [172, 182] width 262 height 283
click at [245, 366] on span "COMPLETE" at bounding box center [244, 373] width 64 height 13
click at [208, 255] on div "ALL TASKS ALL TASKS ACTIVE TASKS TASKS IN WRAP UP [PHONE_NUMBER] Wrap up | 00:02" at bounding box center [172, 182] width 262 height 283
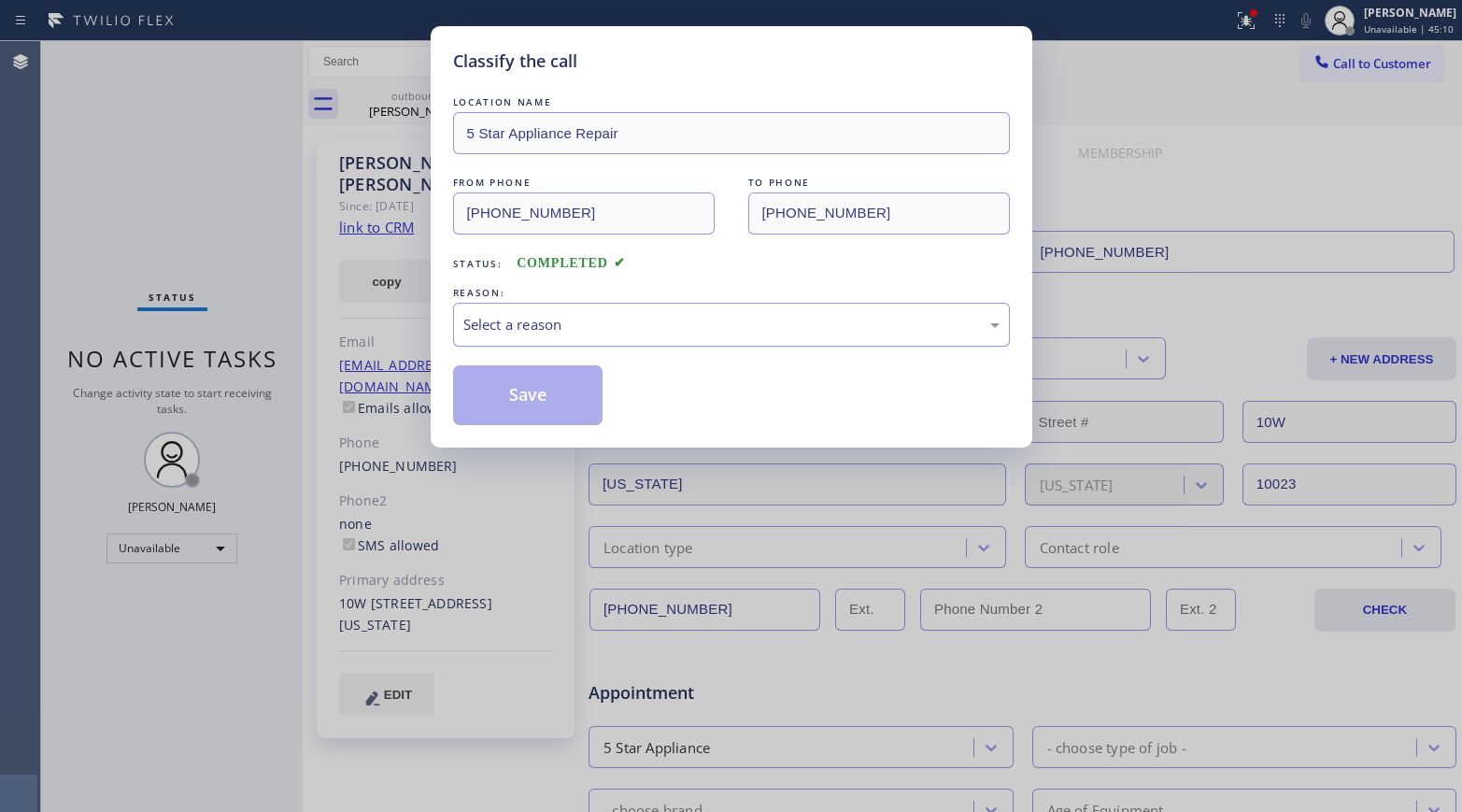
click at [631, 311] on div "Select a reason" at bounding box center [731, 325] width 557 height 44
click at [552, 402] on button "Save" at bounding box center [528, 395] width 151 height 59
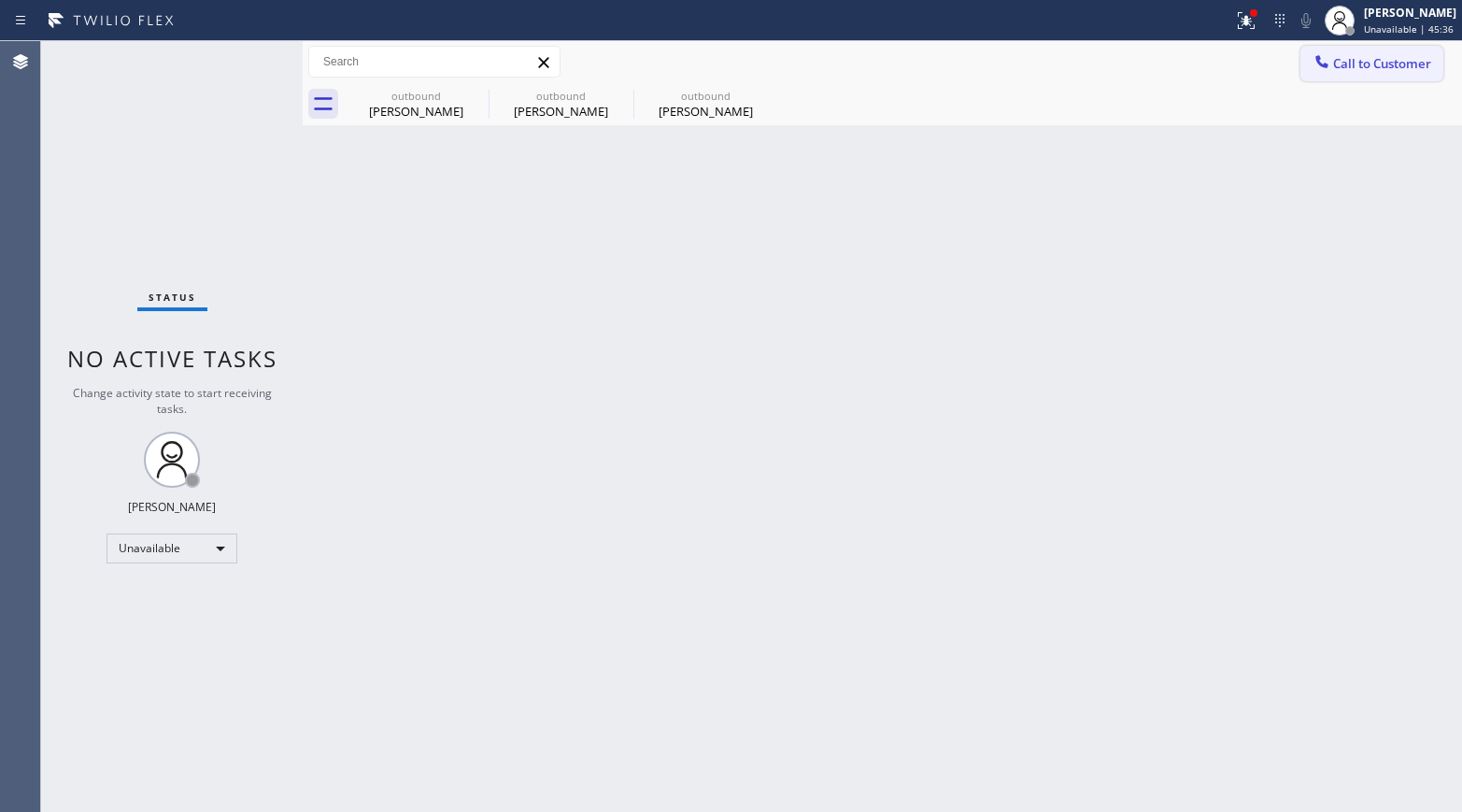
click at [1219, 70] on span "Call to Customer" at bounding box center [1381, 63] width 98 height 17
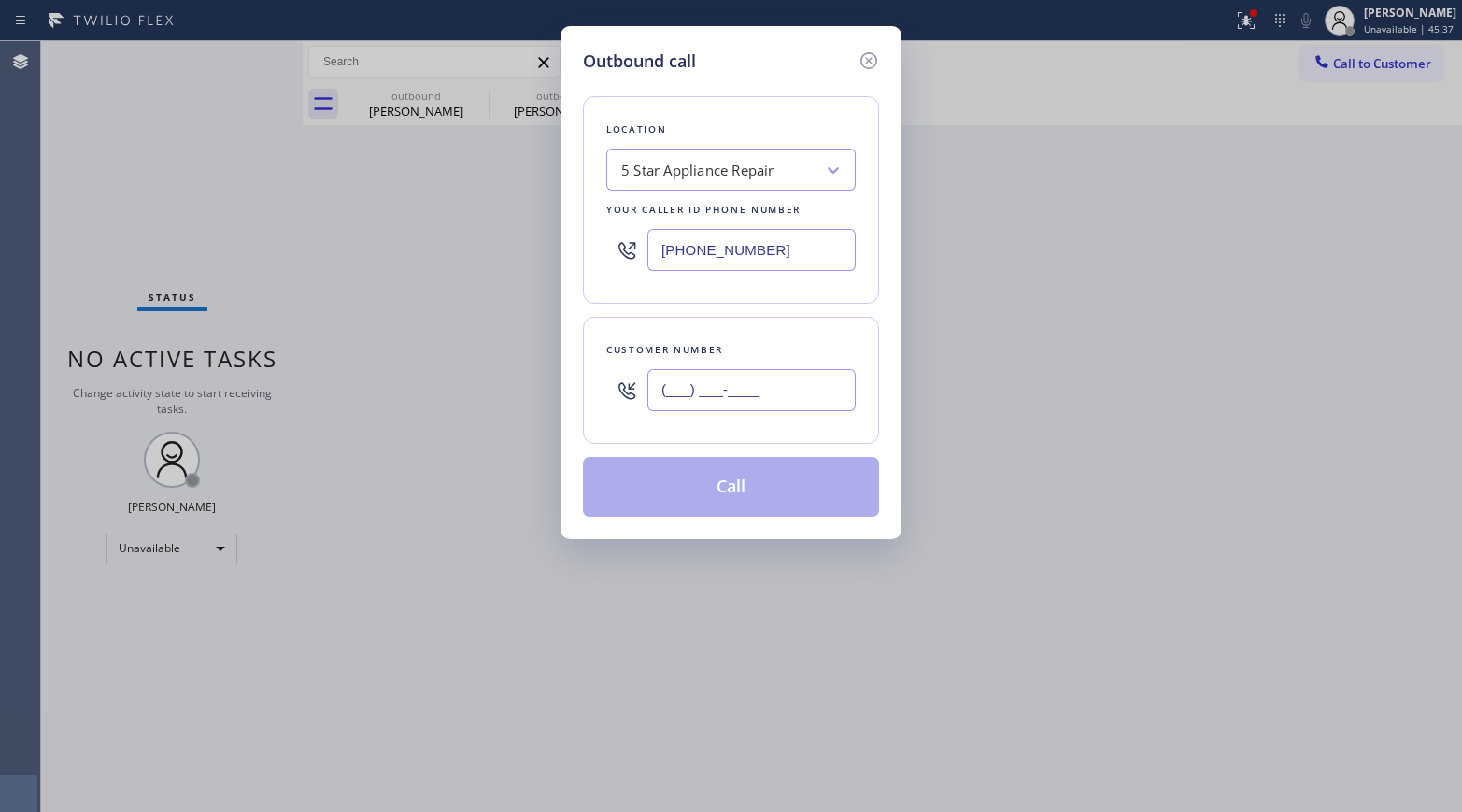
click at [717, 394] on input "(___) ___-____" at bounding box center [751, 390] width 208 height 42
paste input "949) 500-4596"
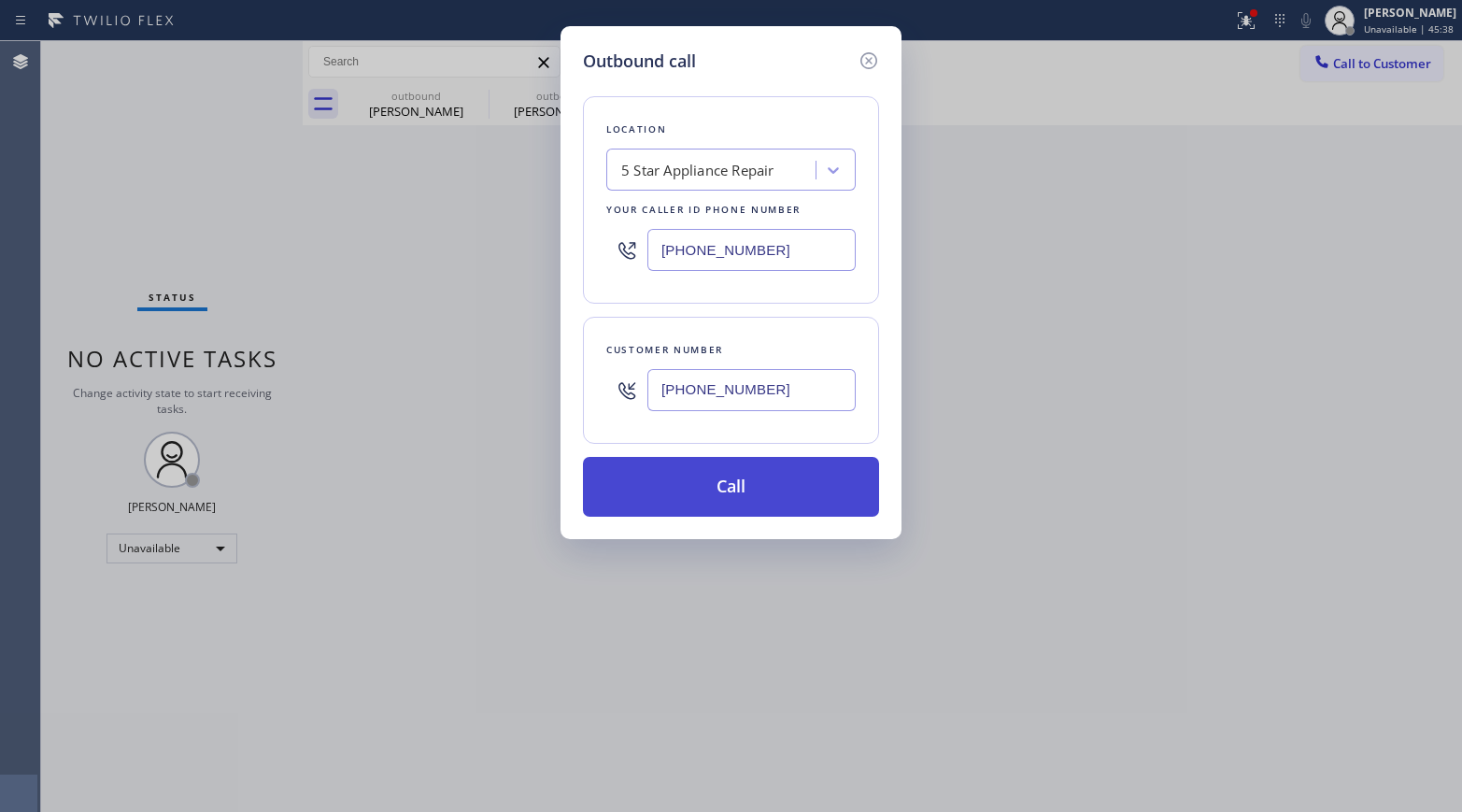
type input "[PHONE_NUMBER]"
click at [734, 479] on button "Call" at bounding box center [731, 486] width 296 height 59
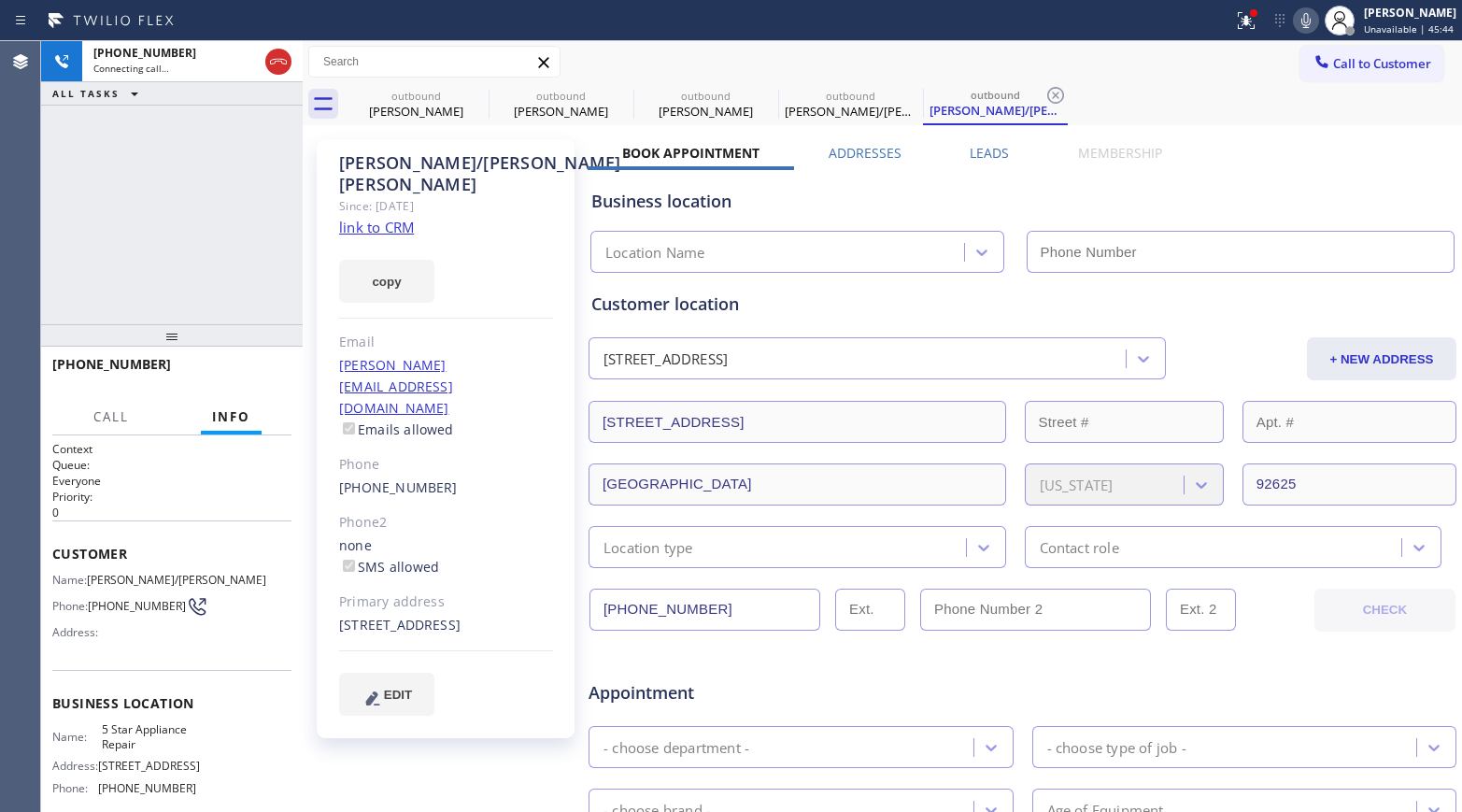
type input "[PHONE_NUMBER]"
click at [224, 372] on span "HANG UP" at bounding box center [247, 373] width 57 height 13
click at [224, 278] on div "[PHONE_NUMBER] Live | 00:20 ALL TASKS ALL TASKS ACTIVE TASKS TASKS IN WRAP UP" at bounding box center [172, 182] width 262 height 283
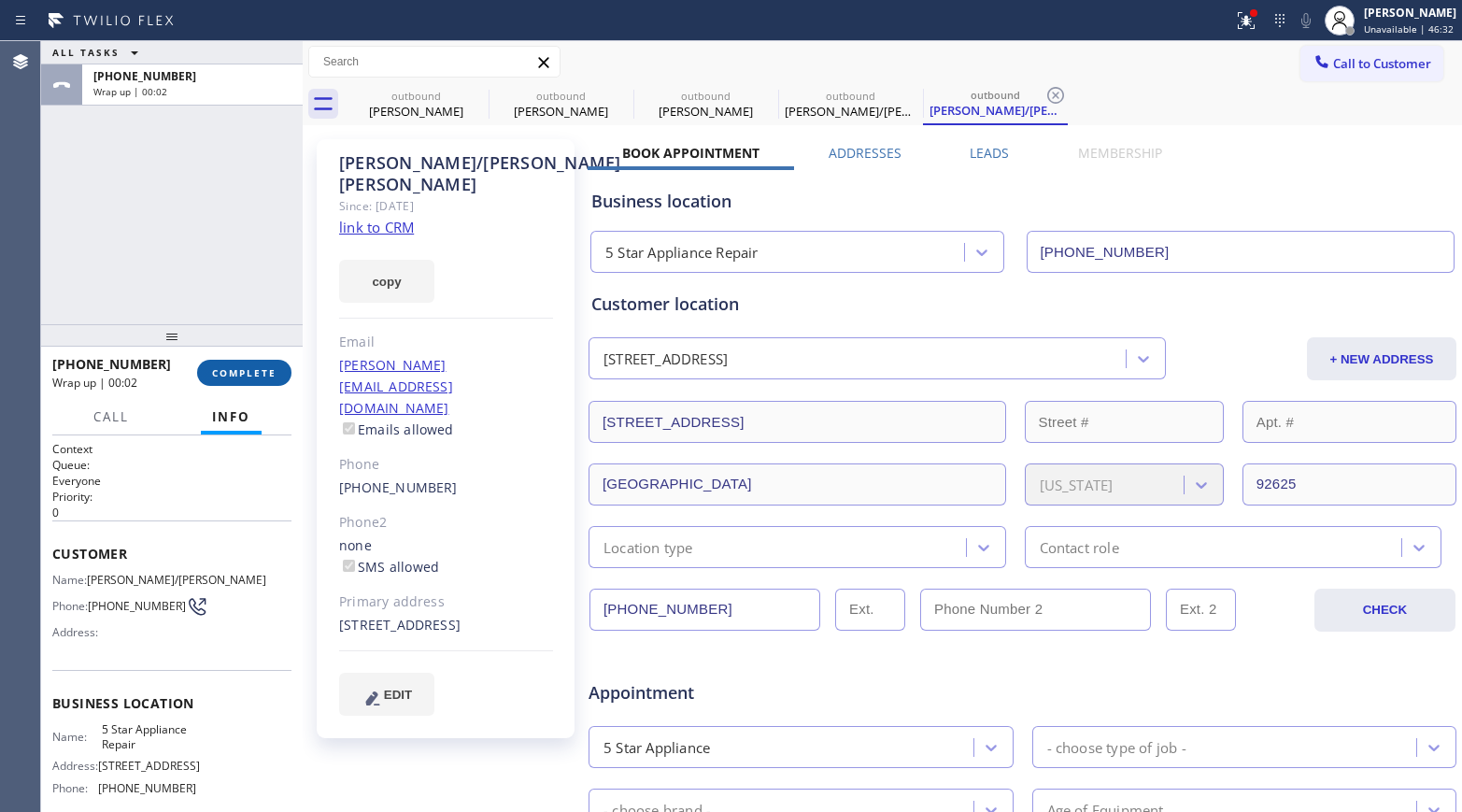
click at [261, 371] on span "COMPLETE" at bounding box center [244, 373] width 64 height 13
click at [234, 251] on div "ALL TASKS ALL TASKS ACTIVE TASKS TASKS IN WRAP UP [PHONE_NUMBER] Wrap up | 00:02" at bounding box center [172, 182] width 262 height 283
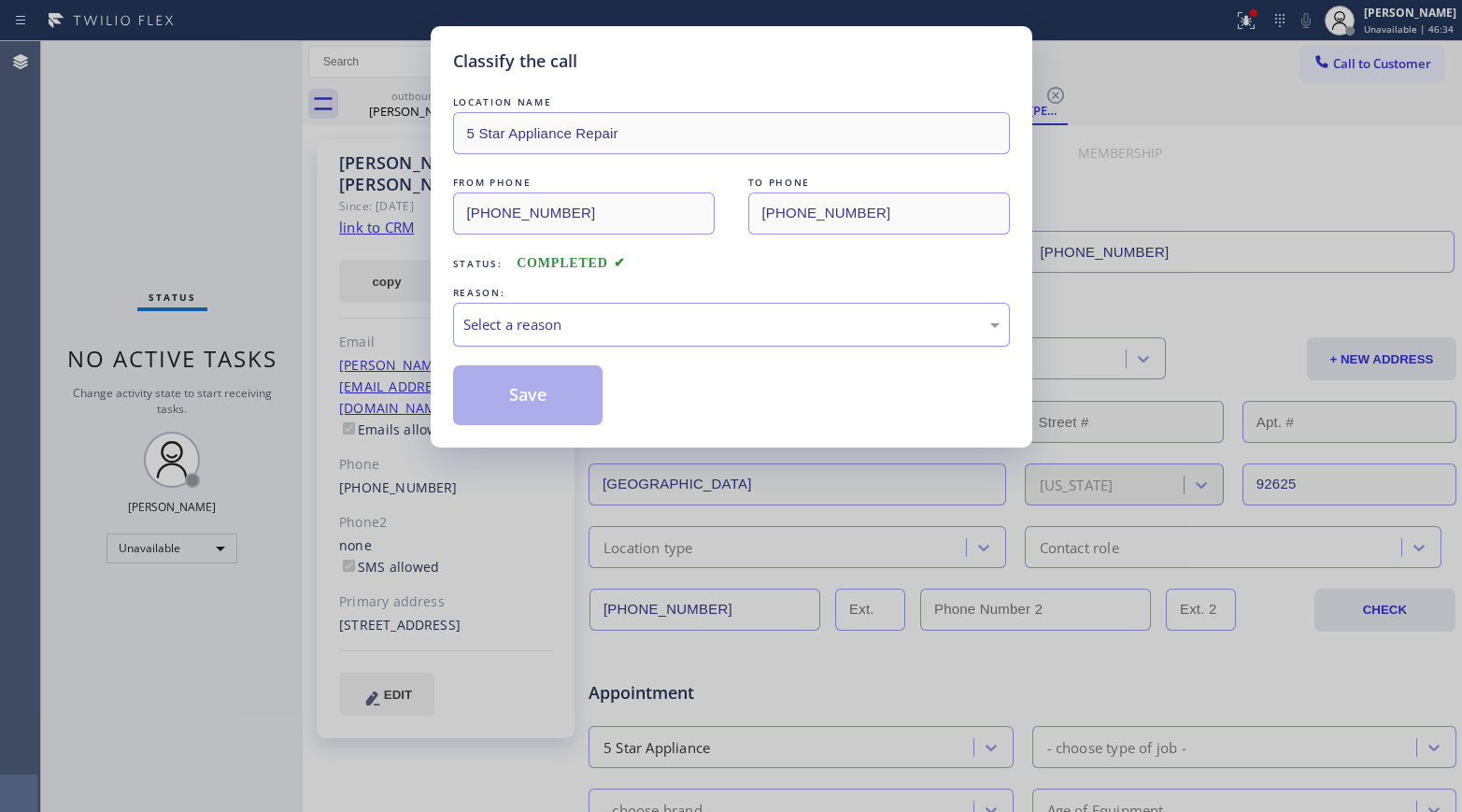
click at [570, 323] on div "Select a reason" at bounding box center [731, 324] width 536 height 21
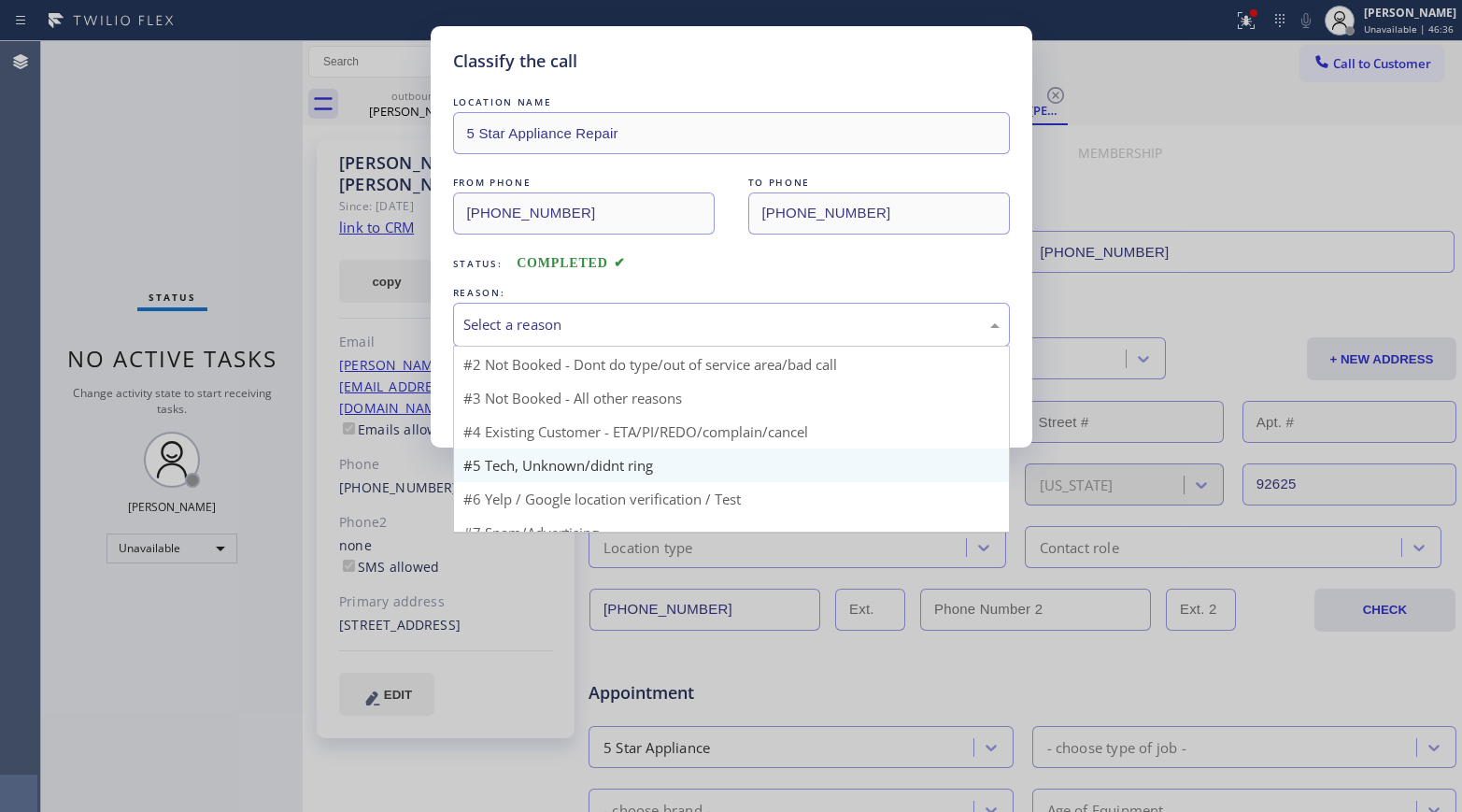
scroll to position [51, 0]
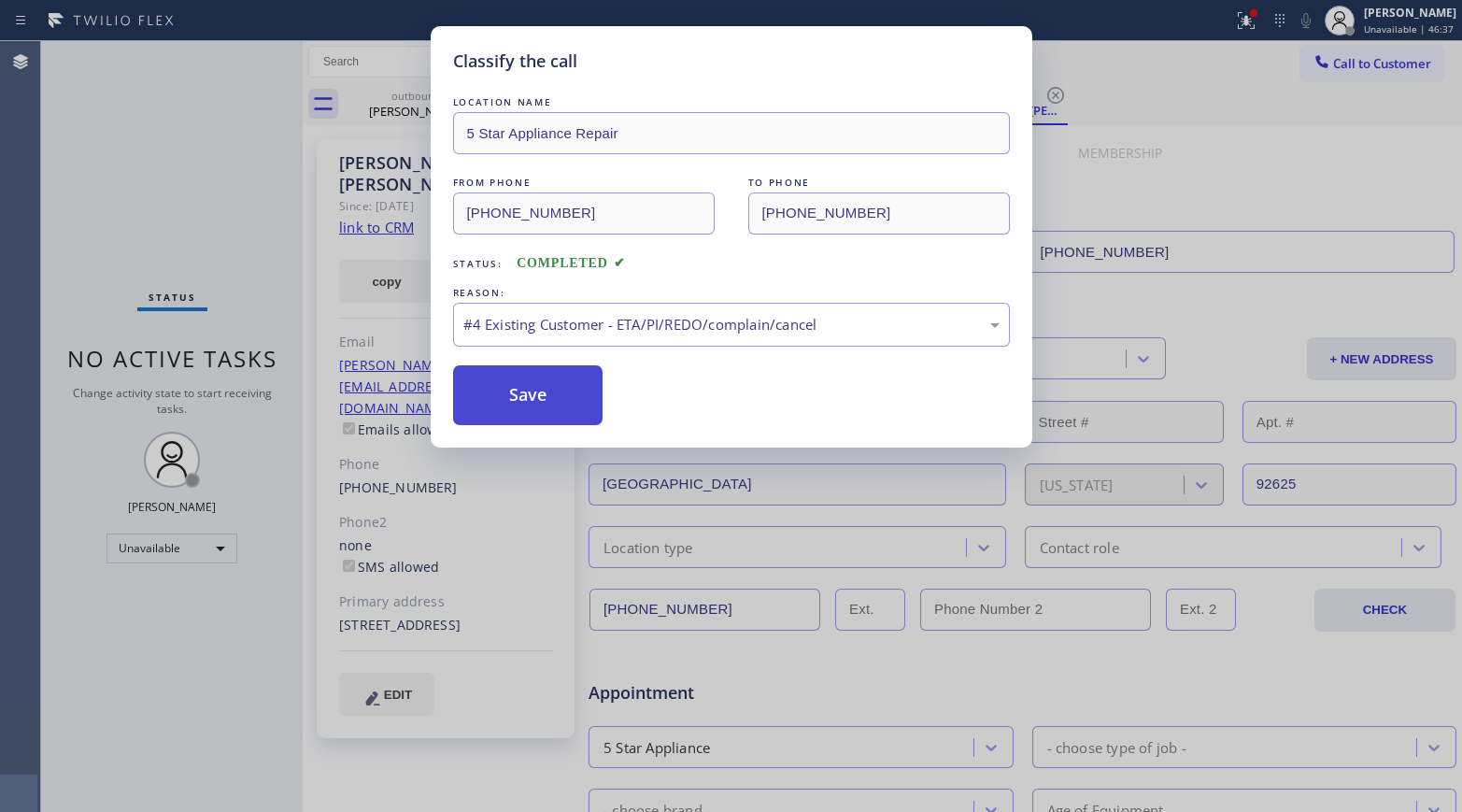
click at [539, 392] on button "Save" at bounding box center [528, 395] width 151 height 59
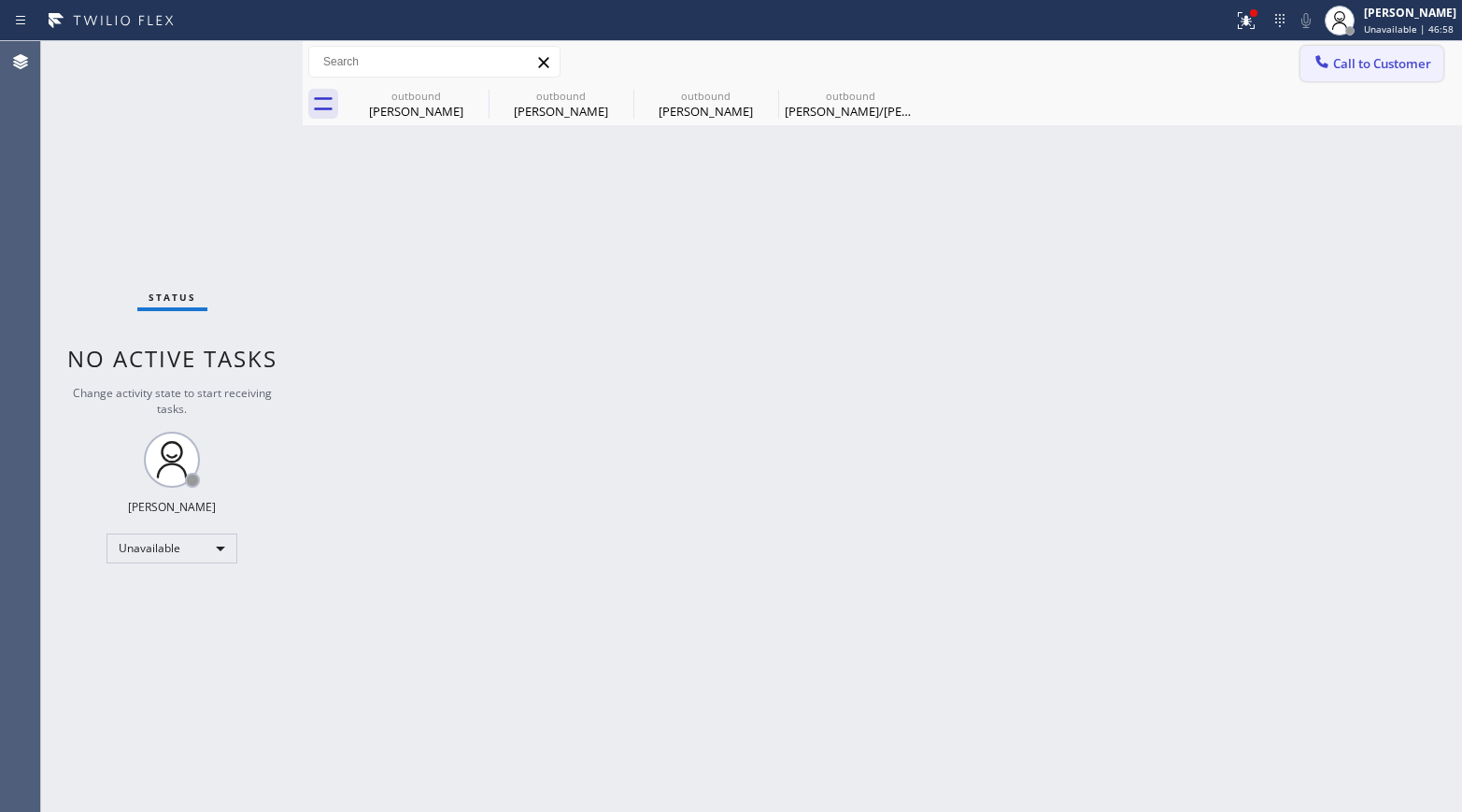
click at [1219, 76] on button "Call to Customer" at bounding box center [1371, 63] width 143 height 35
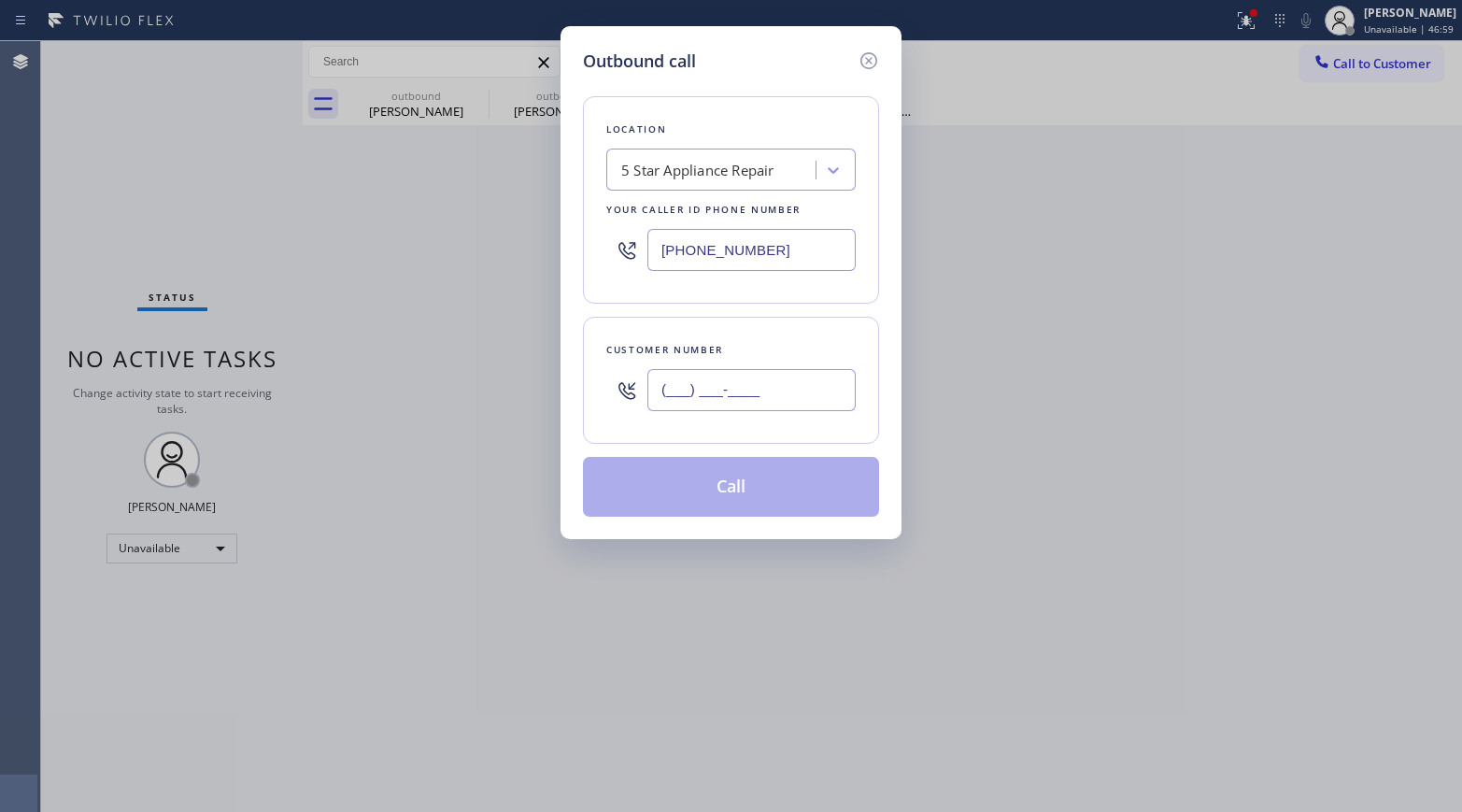
click at [775, 391] on input "(___) ___-____" at bounding box center [751, 390] width 208 height 42
paste input "818) 575-7558"
type input "[PHONE_NUMBER]"
click at [774, 351] on div "Customer number" at bounding box center [731, 350] width 249 height 19
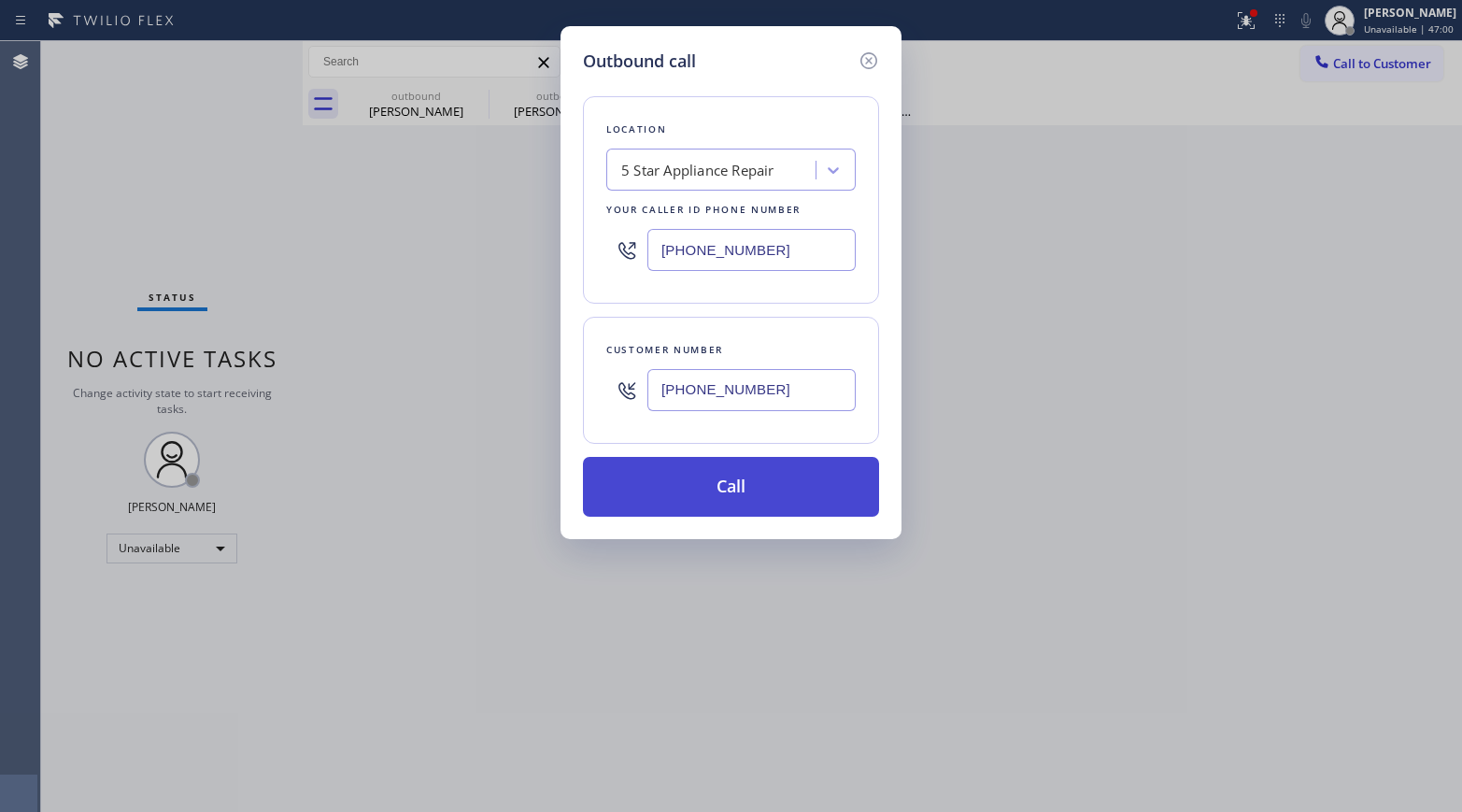
click at [740, 495] on button "Call" at bounding box center [731, 486] width 296 height 59
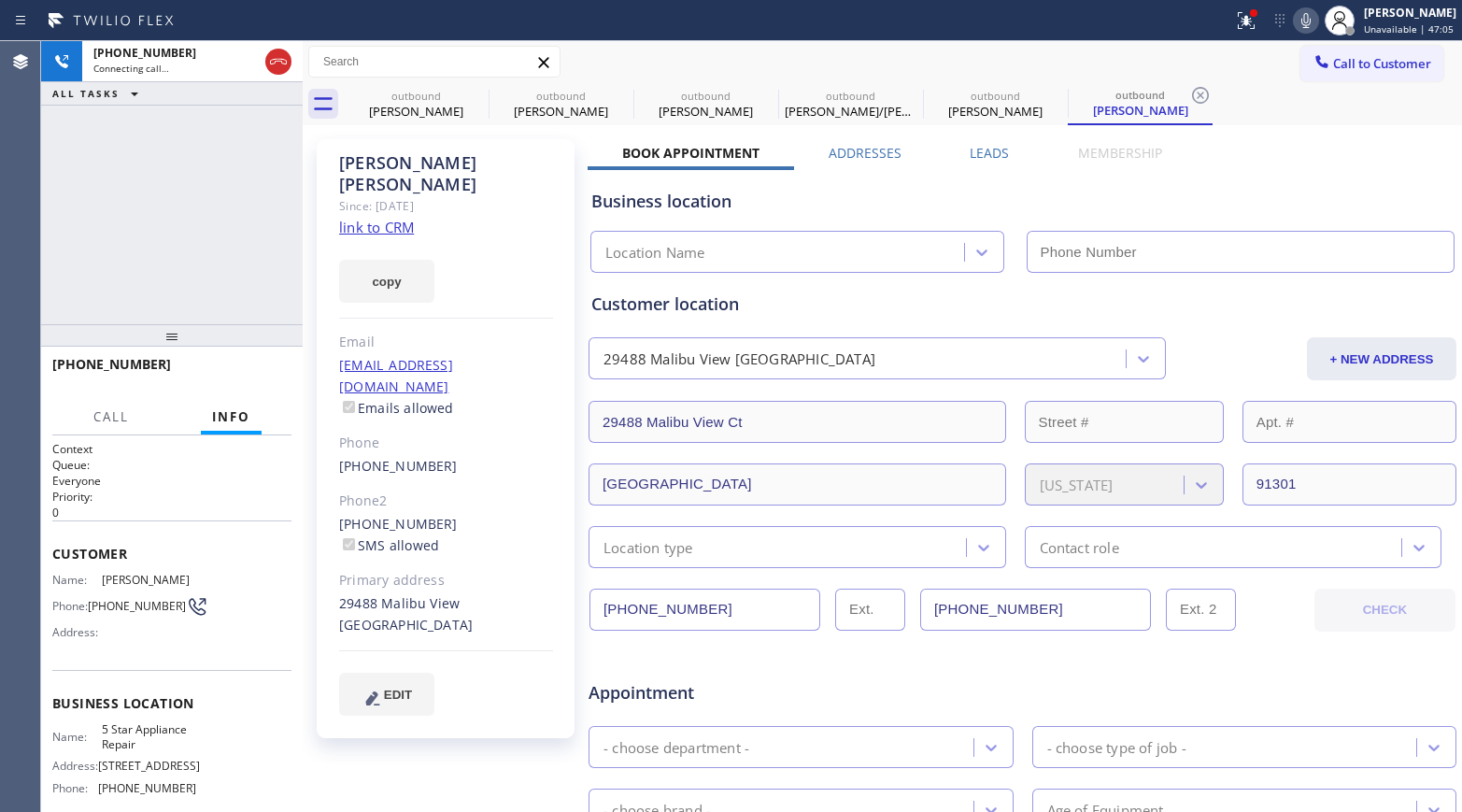
type input "[PHONE_NUMBER]"
click at [250, 369] on span "HANG UP" at bounding box center [247, 373] width 57 height 13
click at [255, 307] on div "[PHONE_NUMBER] Live | 00:04 ALL TASKS ALL TASKS ACTIVE TASKS TASKS IN WRAP UP" at bounding box center [172, 182] width 262 height 283
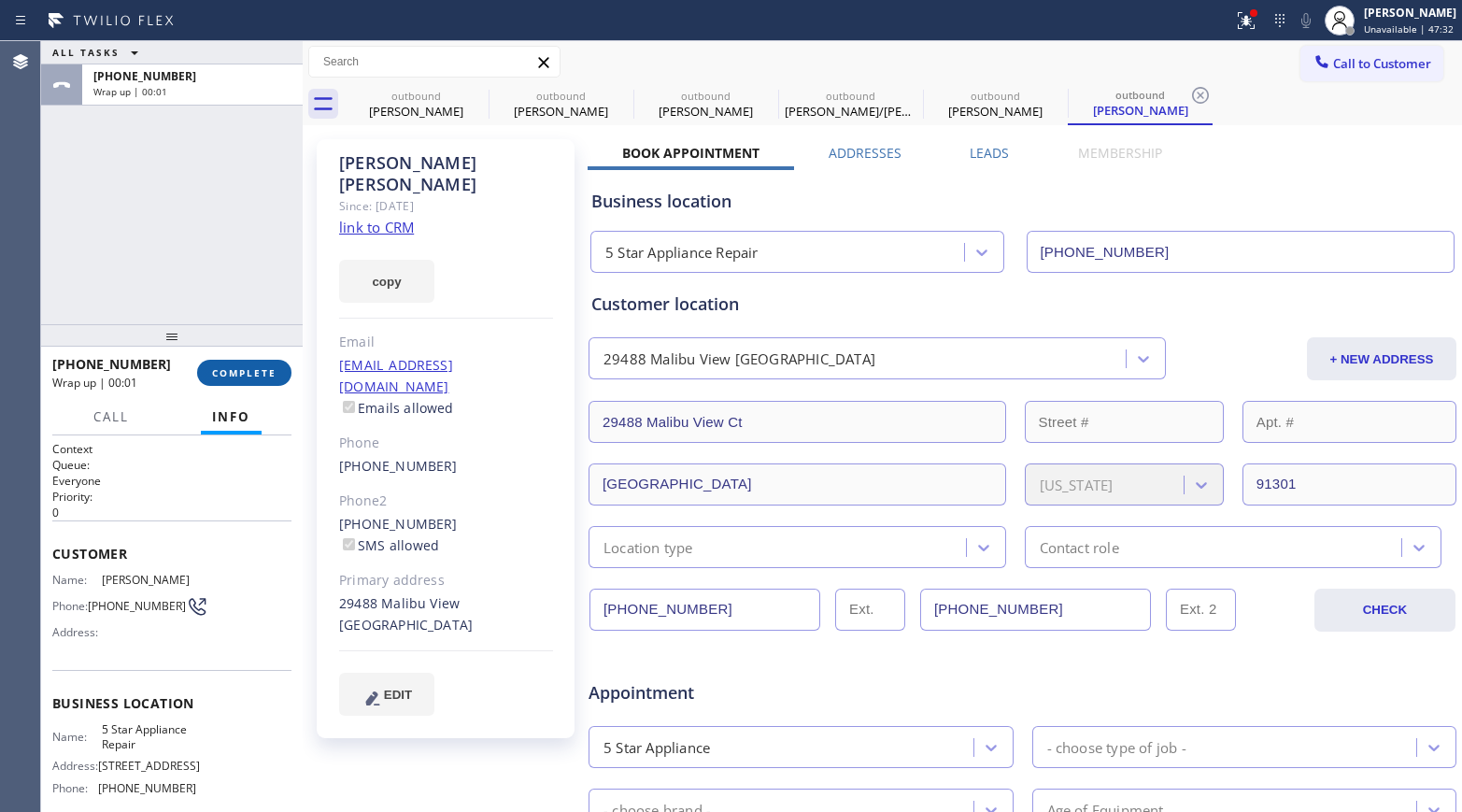
click at [253, 366] on span "COMPLETE" at bounding box center [244, 373] width 64 height 13
click at [234, 240] on div "ALL TASKS ALL TASKS ACTIVE TASKS TASKS IN WRAP UP [PHONE_NUMBER] Wrap up | 00:01" at bounding box center [172, 182] width 262 height 283
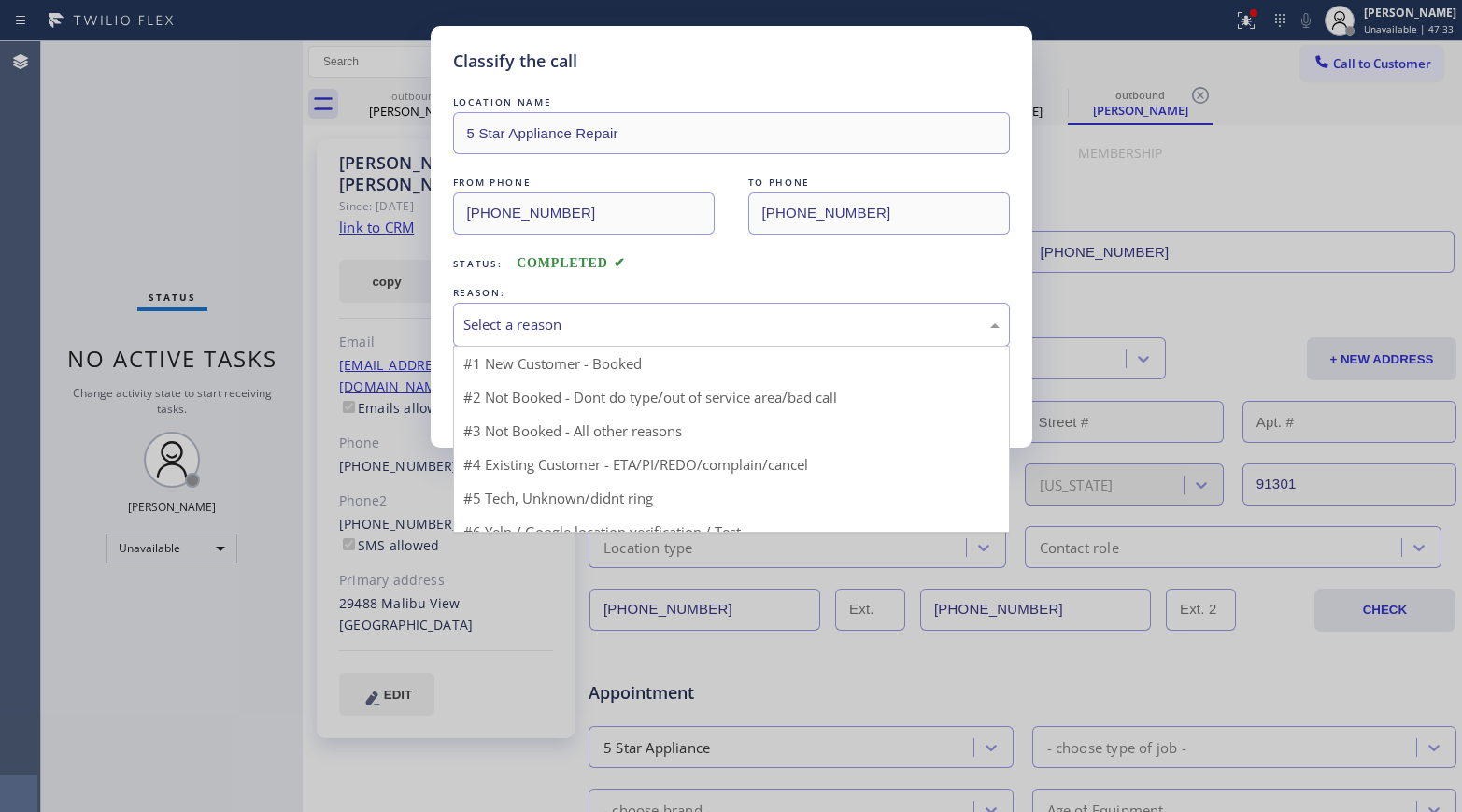
click at [631, 325] on div "Select a reason" at bounding box center [731, 324] width 536 height 21
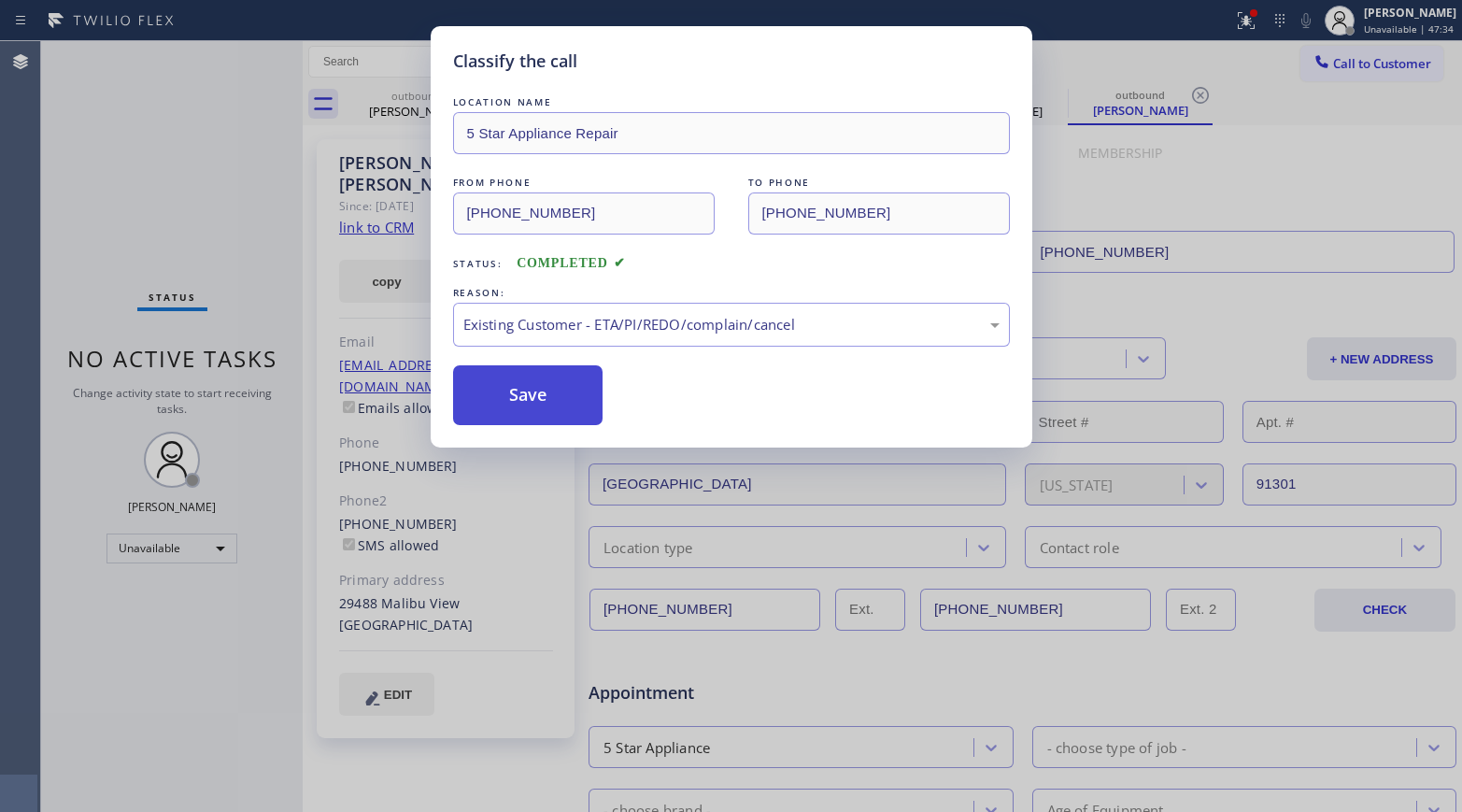
click at [544, 404] on button "Save" at bounding box center [528, 395] width 151 height 59
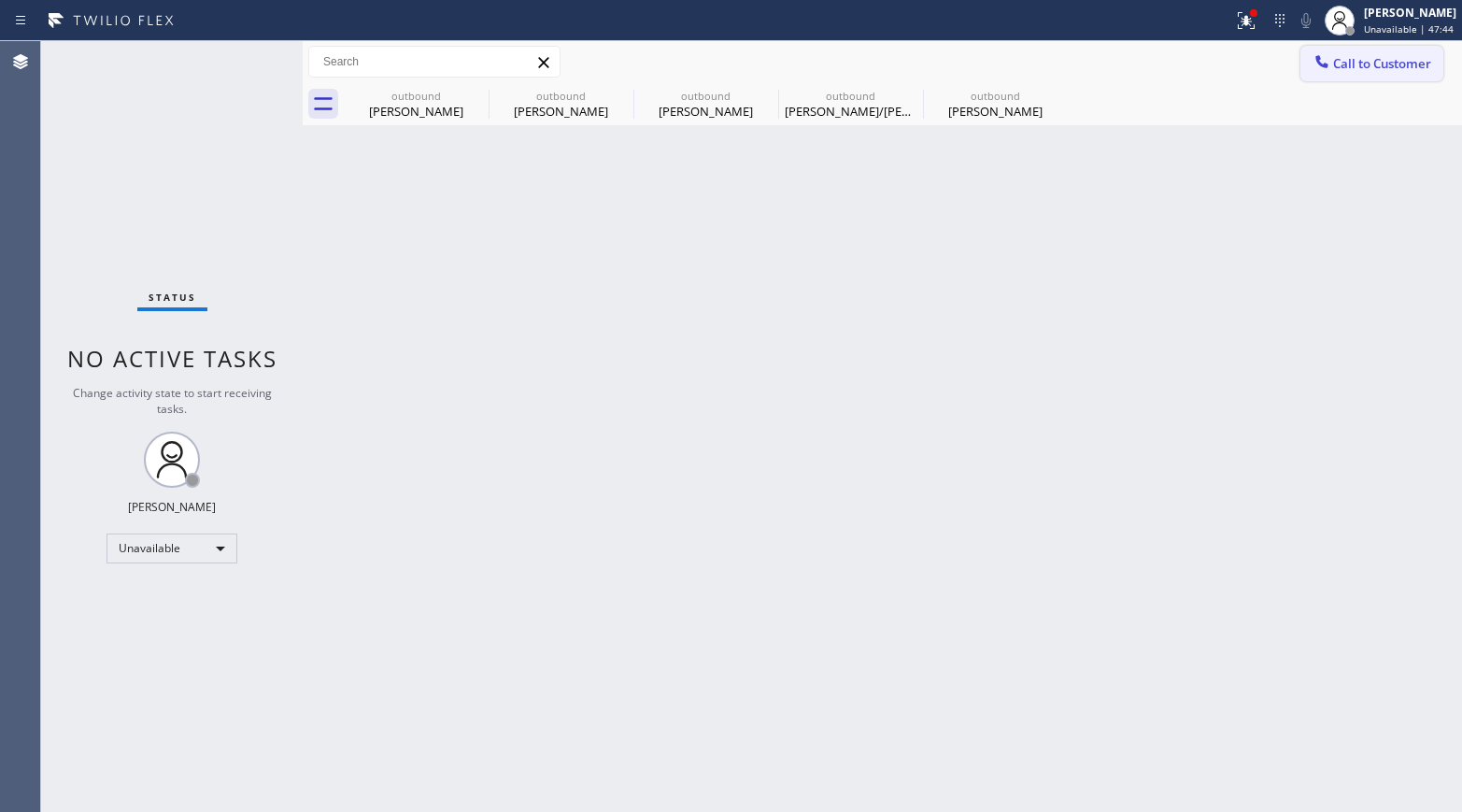
click at [1219, 66] on span "Call to Customer" at bounding box center [1381, 63] width 98 height 17
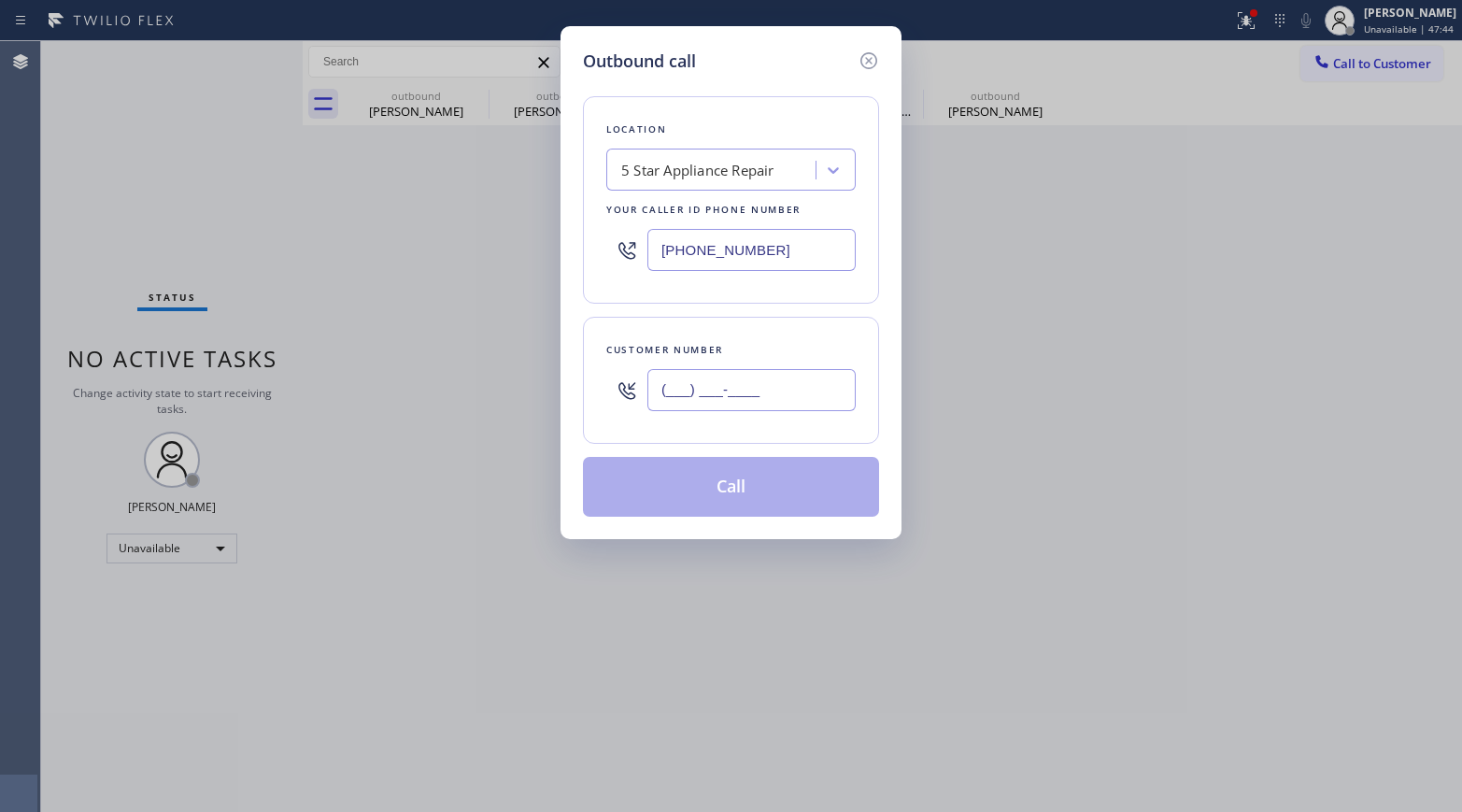
click at [650, 390] on input "(___) ___-____" at bounding box center [751, 390] width 208 height 42
paste input "516) 508-1054"
type input "[PHONE_NUMBER]"
click at [709, 331] on div "Customer number [PHONE_NUMBER]" at bounding box center [731, 380] width 296 height 127
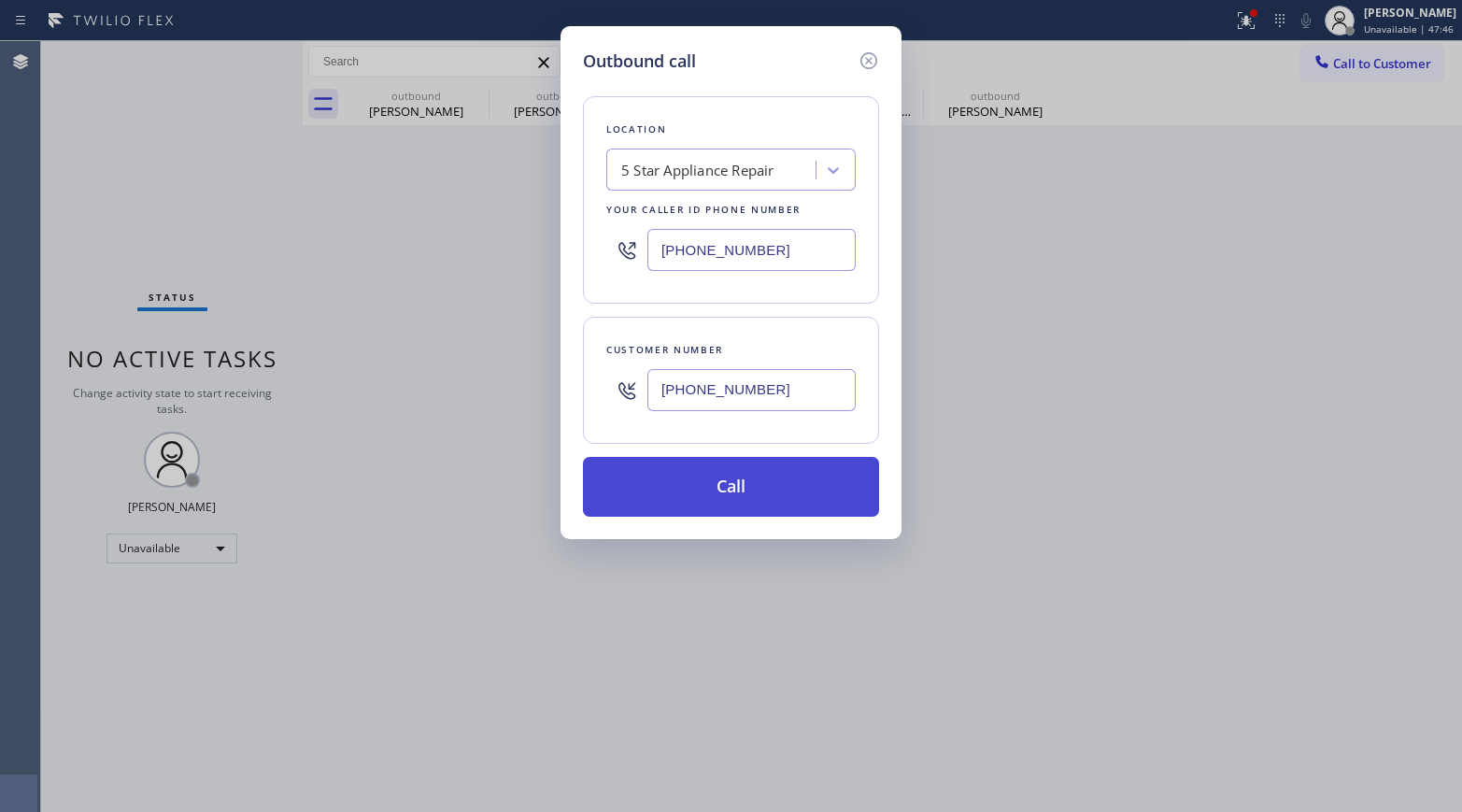
click at [696, 488] on button "Call" at bounding box center [731, 486] width 296 height 59
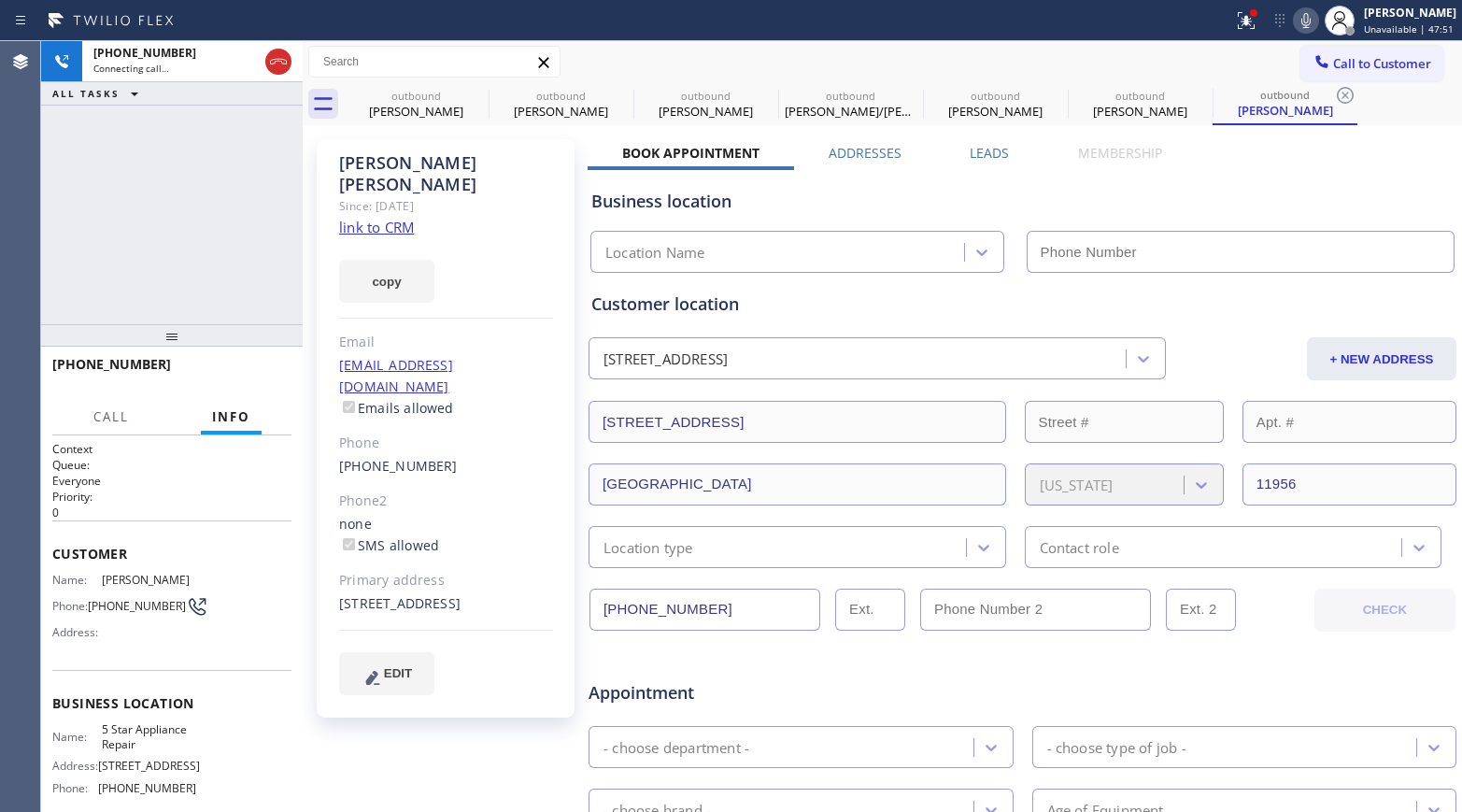
type input "[PHONE_NUMBER]"
drag, startPoint x: 259, startPoint y: 381, endPoint x: 256, endPoint y: 320, distance: 61.1
click at [259, 381] on button "HANG UP" at bounding box center [247, 372] width 87 height 26
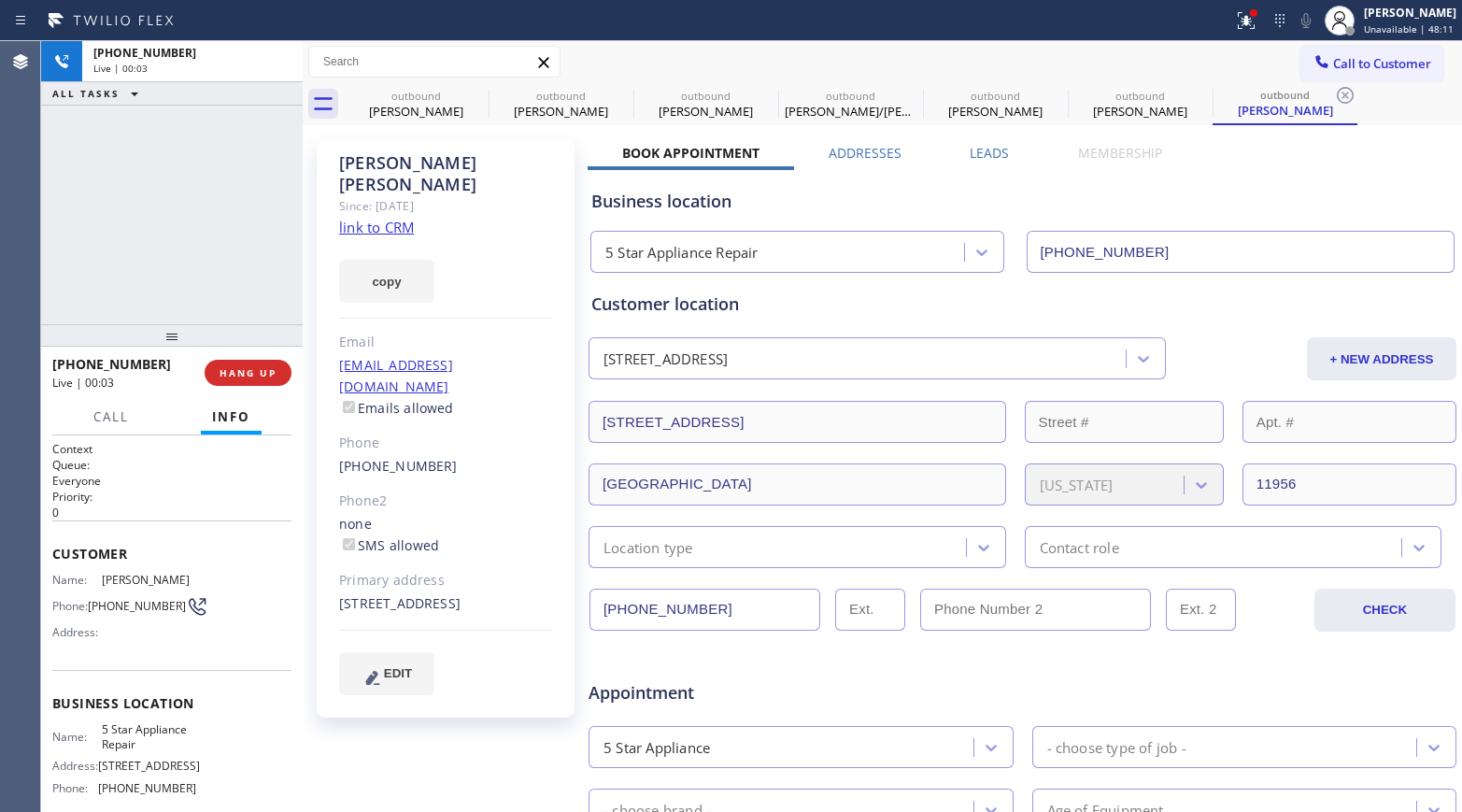
click at [256, 324] on div at bounding box center [172, 335] width 262 height 22
click at [270, 380] on button "HANG UP" at bounding box center [247, 372] width 87 height 26
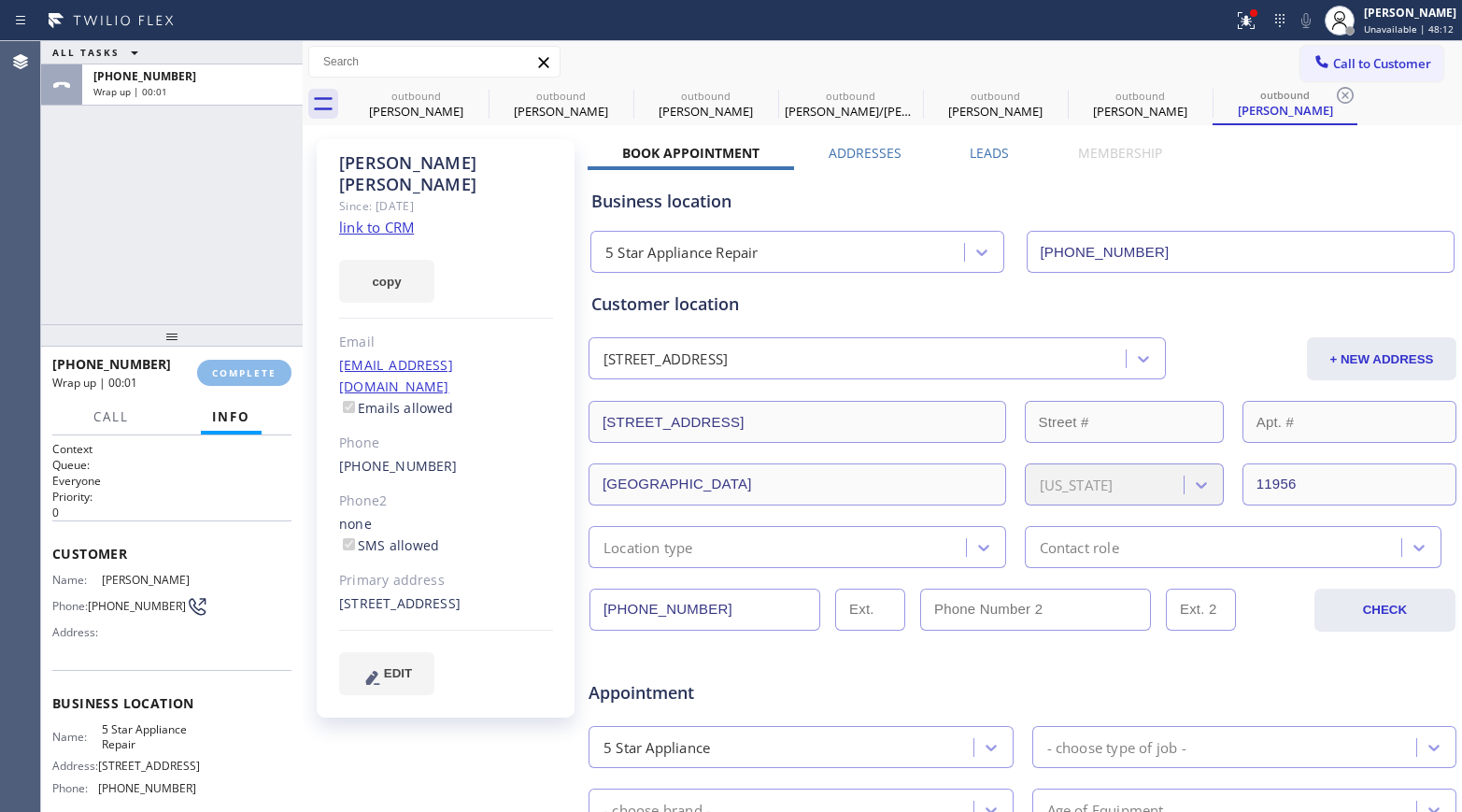
click at [231, 241] on div "ALL TASKS ALL TASKS ACTIVE TASKS TASKS IN WRAP UP [PHONE_NUMBER] Wrap up | 00:01" at bounding box center [172, 182] width 262 height 283
click at [259, 371] on span "COMPLETE" at bounding box center [244, 373] width 64 height 13
click at [186, 253] on div "ALL TASKS ALL TASKS ACTIVE TASKS TASKS IN WRAP UP [PHONE_NUMBER] Wrap up | 00:02" at bounding box center [172, 182] width 262 height 283
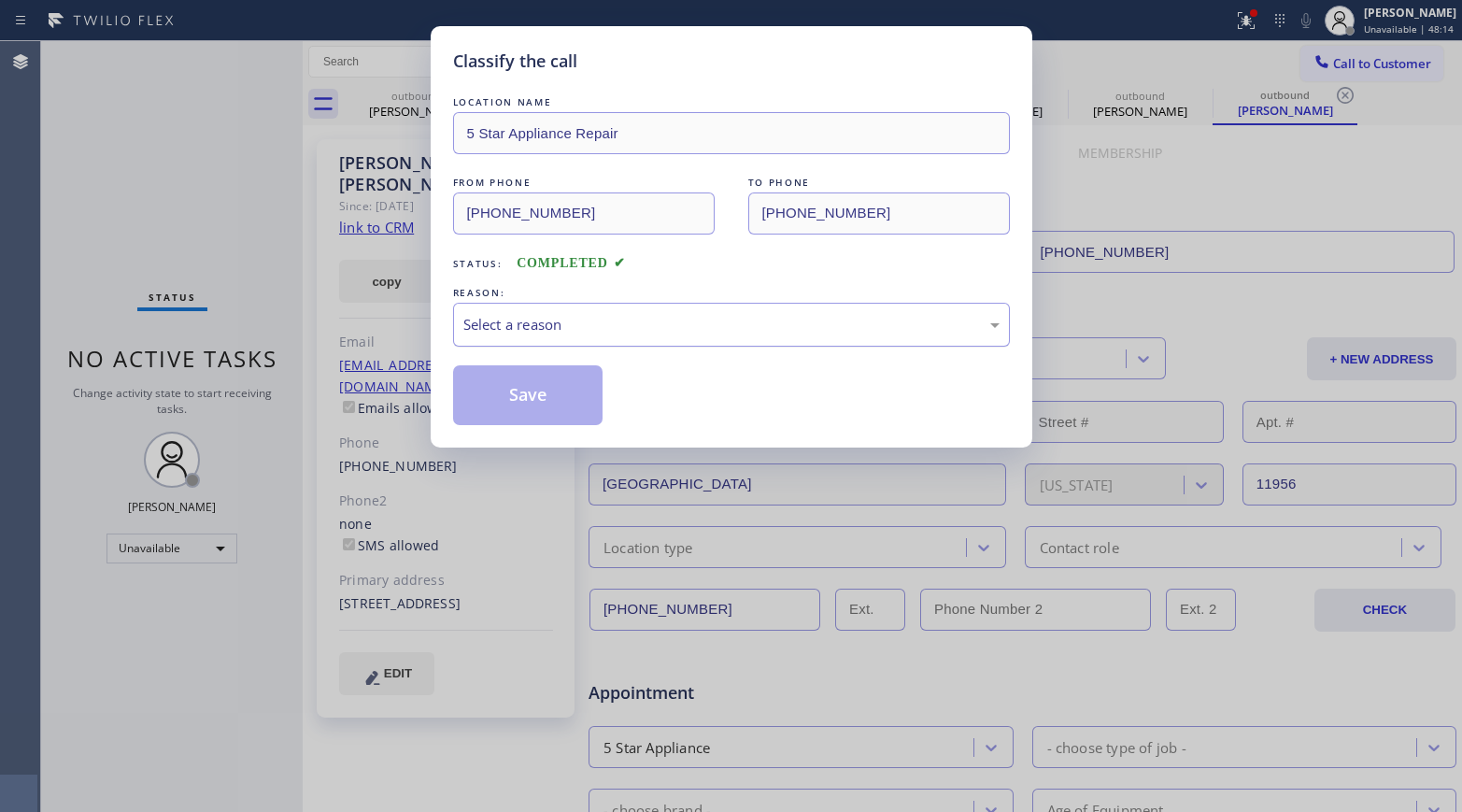
click at [572, 318] on div "Select a reason" at bounding box center [731, 324] width 536 height 21
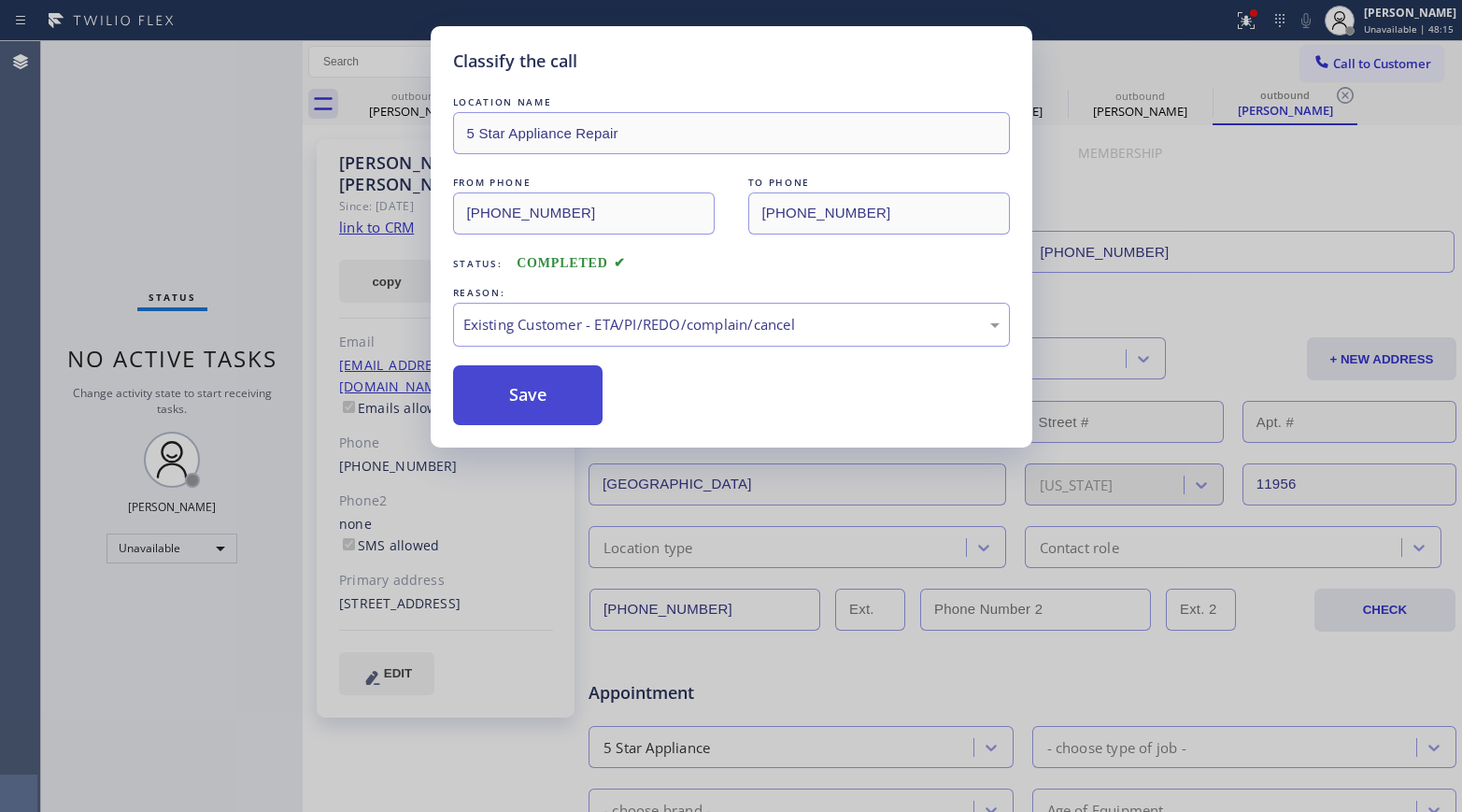
click at [525, 401] on button "Save" at bounding box center [528, 395] width 151 height 59
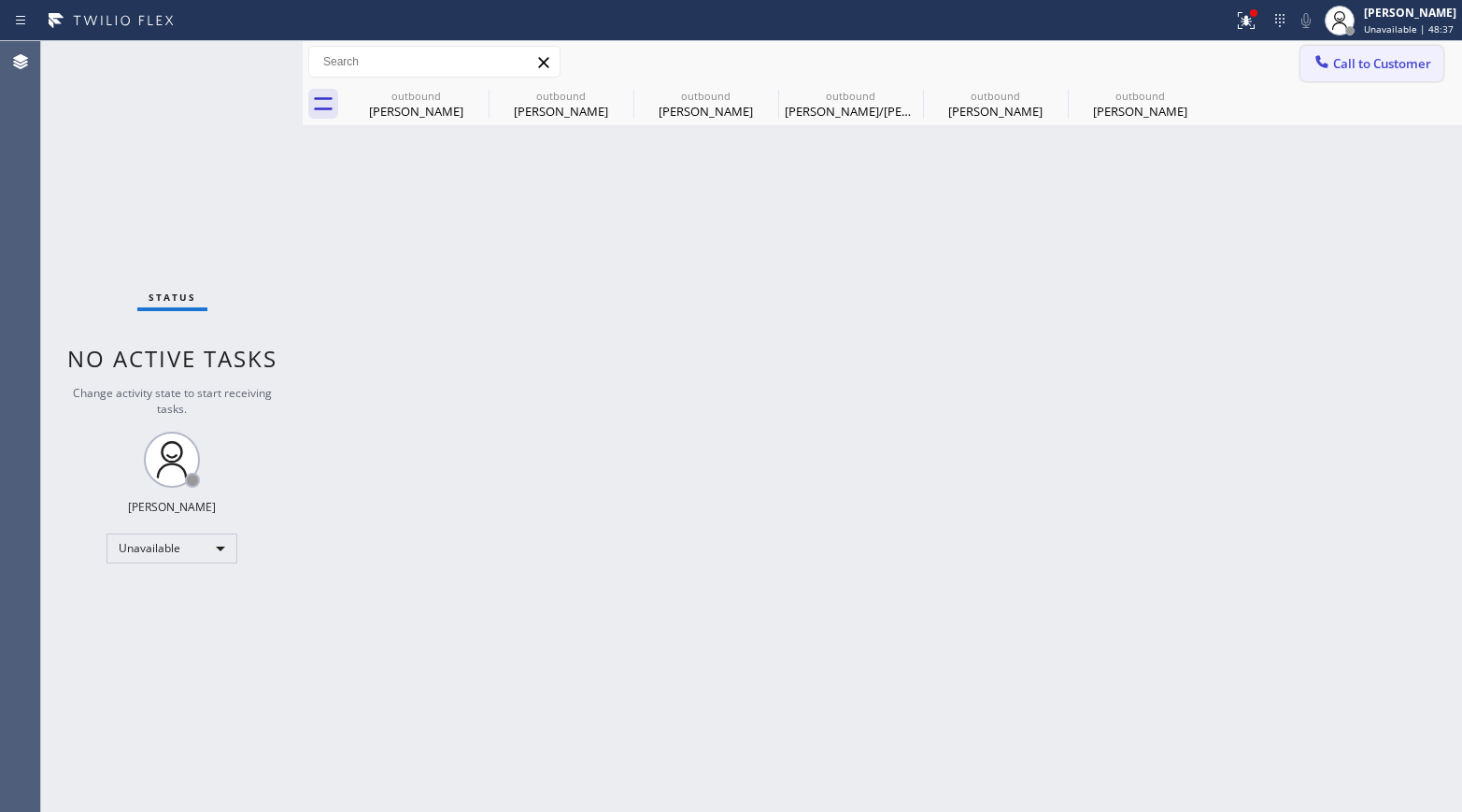
click at [1219, 66] on span "Call to Customer" at bounding box center [1381, 63] width 98 height 17
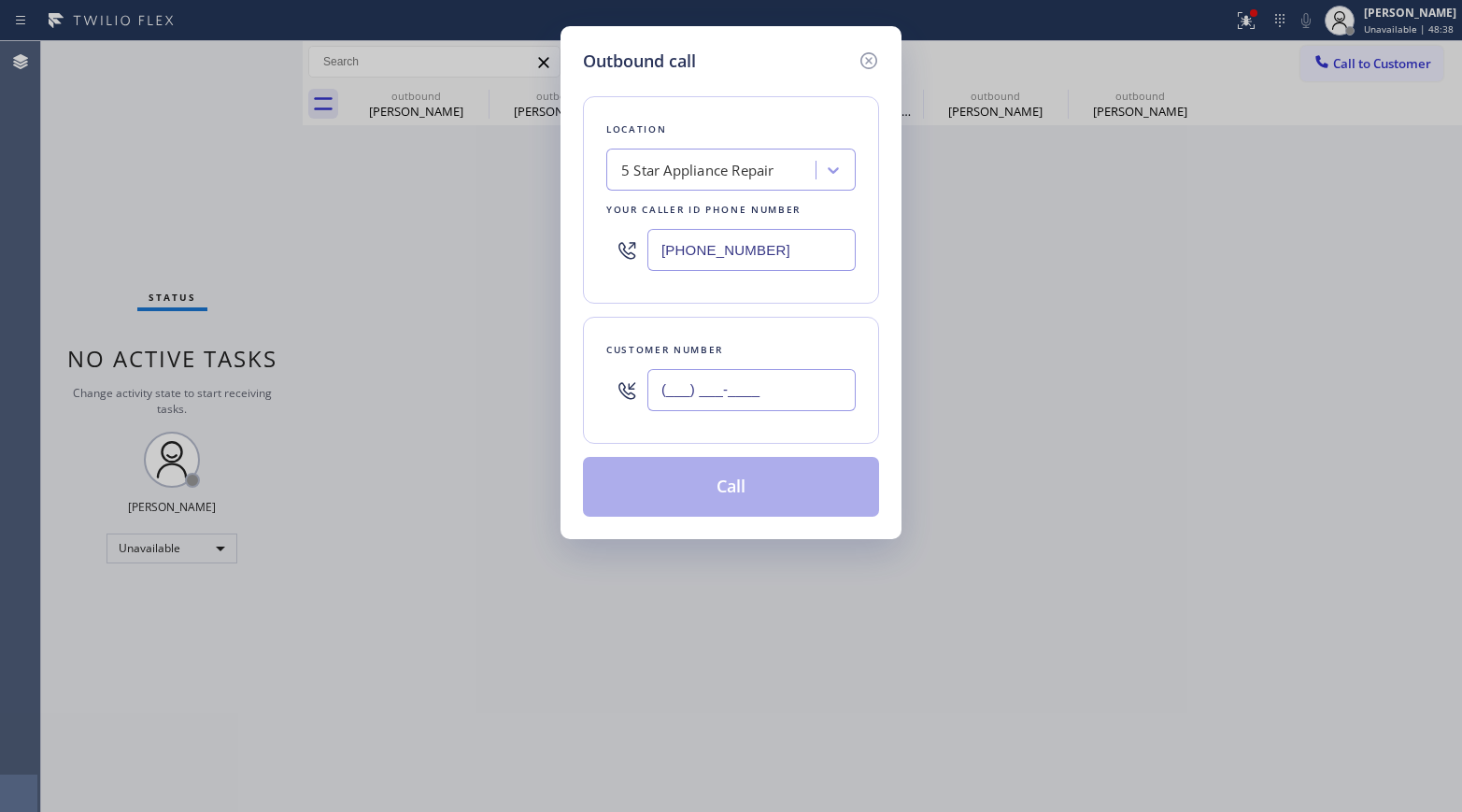
click at [746, 405] on input "(___) ___-____" at bounding box center [751, 390] width 208 height 42
paste input "516) 757-1024"
type input "[PHONE_NUMBER]"
click at [744, 340] on div "Customer number" at bounding box center [731, 350] width 249 height 19
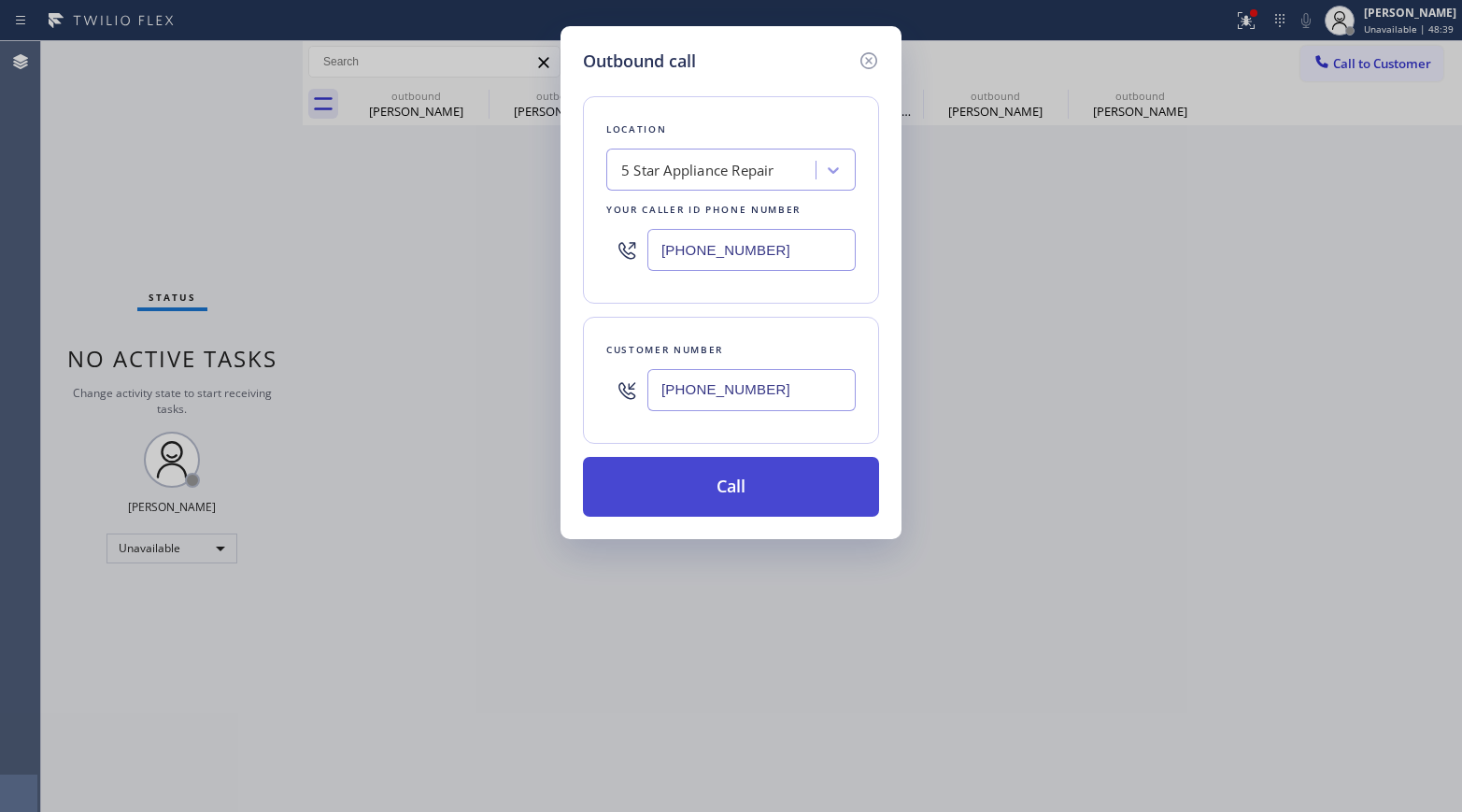
click at [751, 478] on button "Call" at bounding box center [731, 486] width 296 height 59
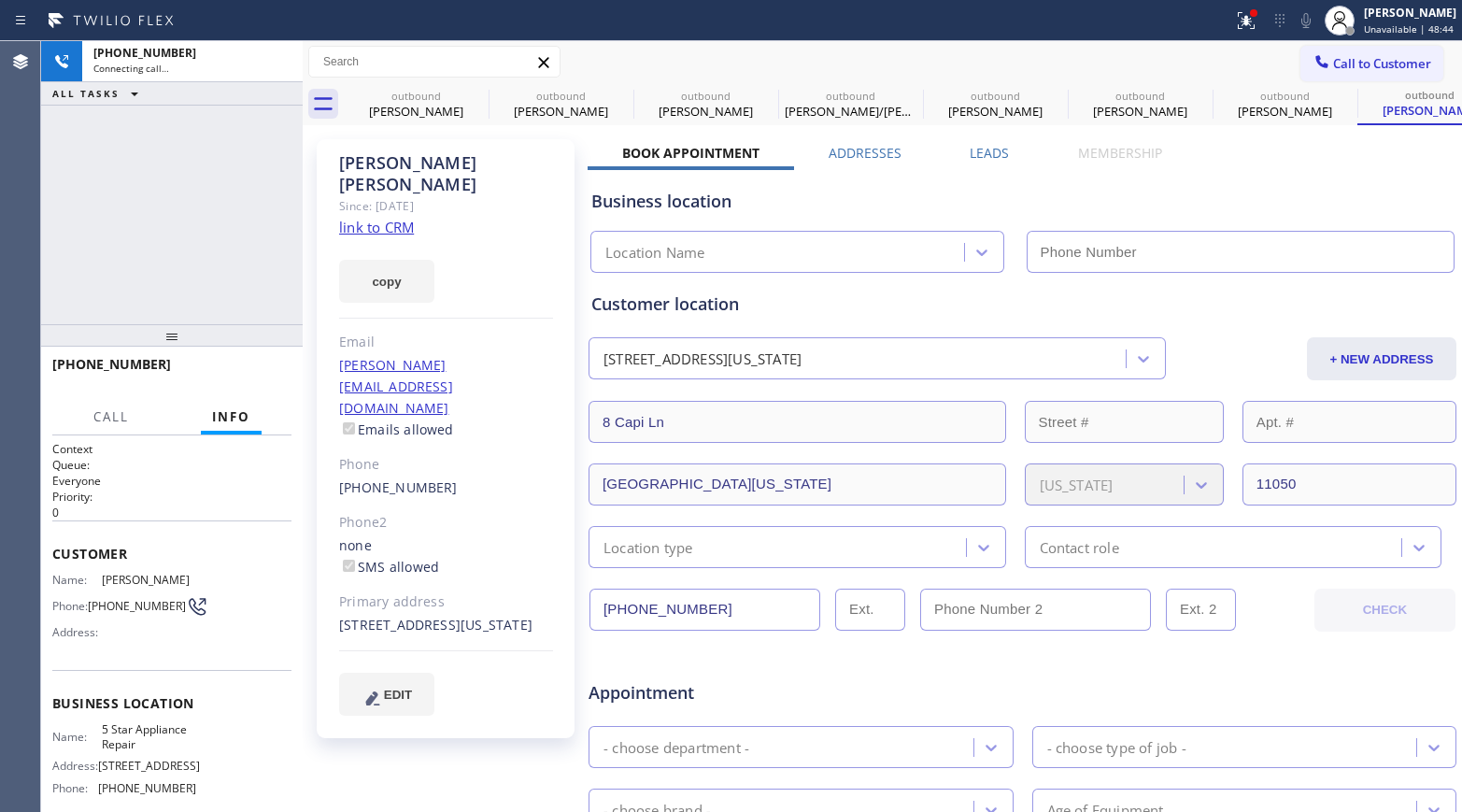
type input "[PHONE_NUMBER]"
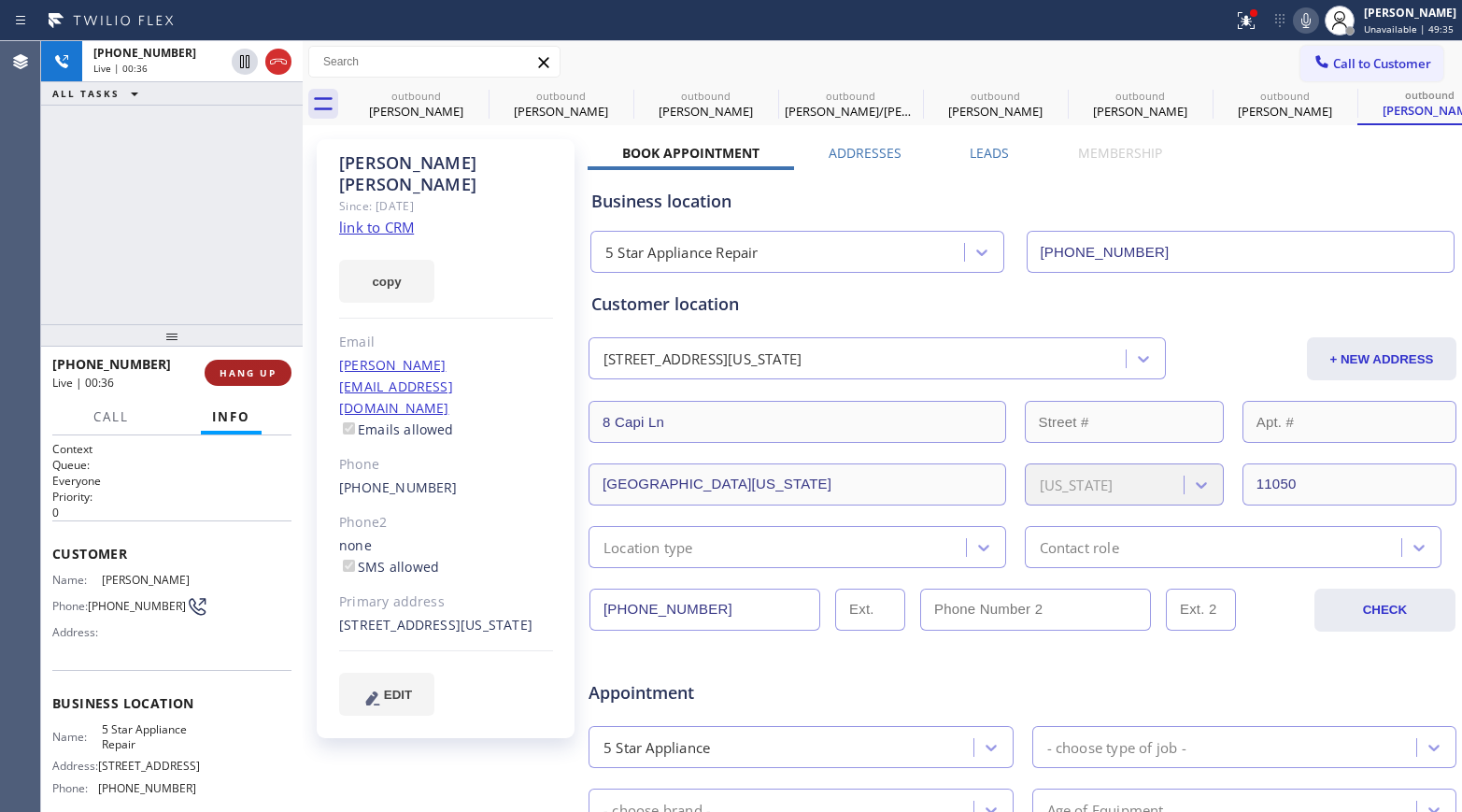
click at [239, 372] on span "HANG UP" at bounding box center [247, 373] width 57 height 13
click at [234, 296] on div "[PHONE_NUMBER] Live | 00:36 ALL TASKS ALL TASKS ACTIVE TASKS TASKS IN WRAP UP" at bounding box center [172, 182] width 262 height 283
click at [244, 373] on span "HANG UP" at bounding box center [247, 373] width 57 height 13
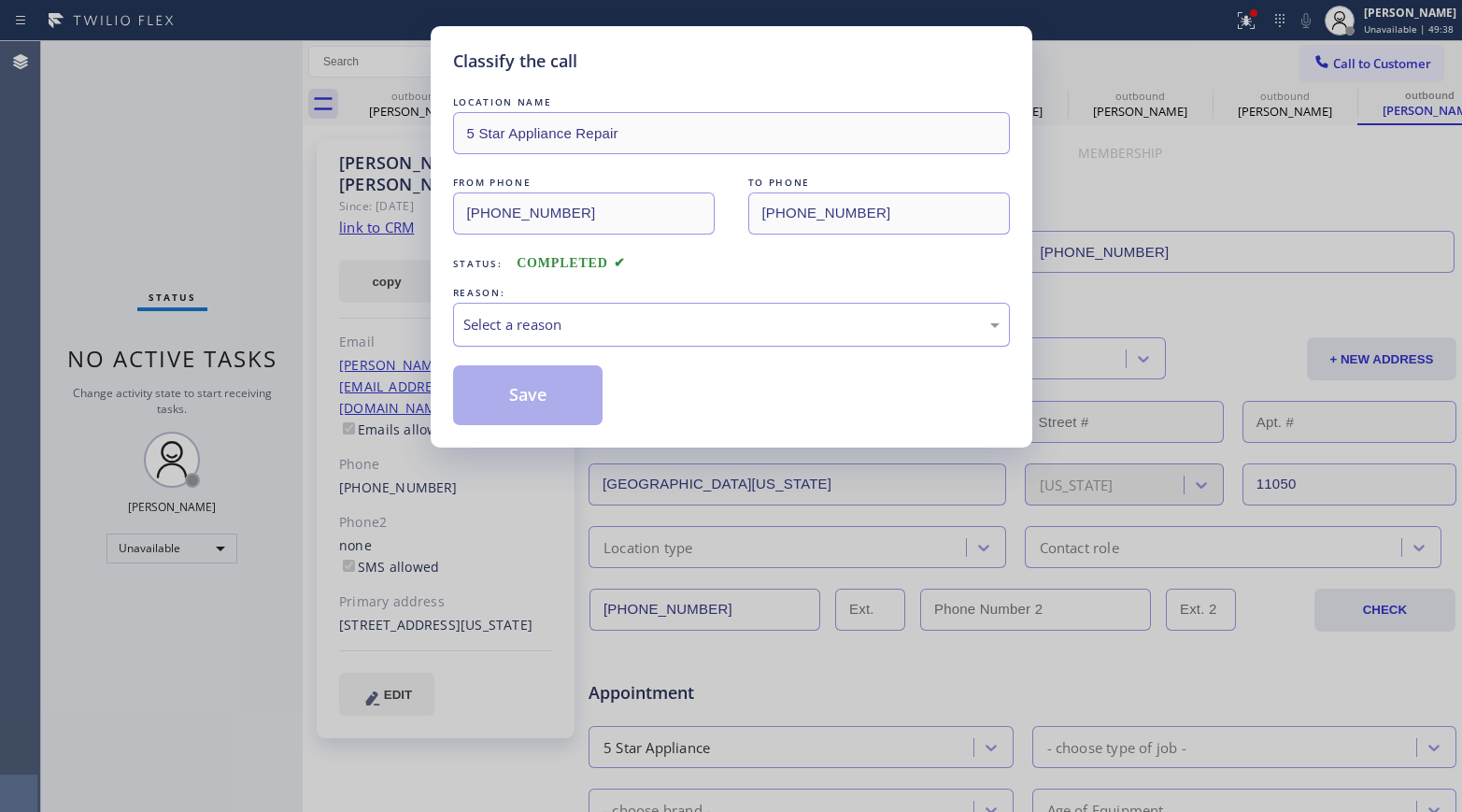
click at [526, 311] on div "Select a reason" at bounding box center [731, 325] width 557 height 44
click at [518, 399] on button "Save" at bounding box center [528, 395] width 151 height 59
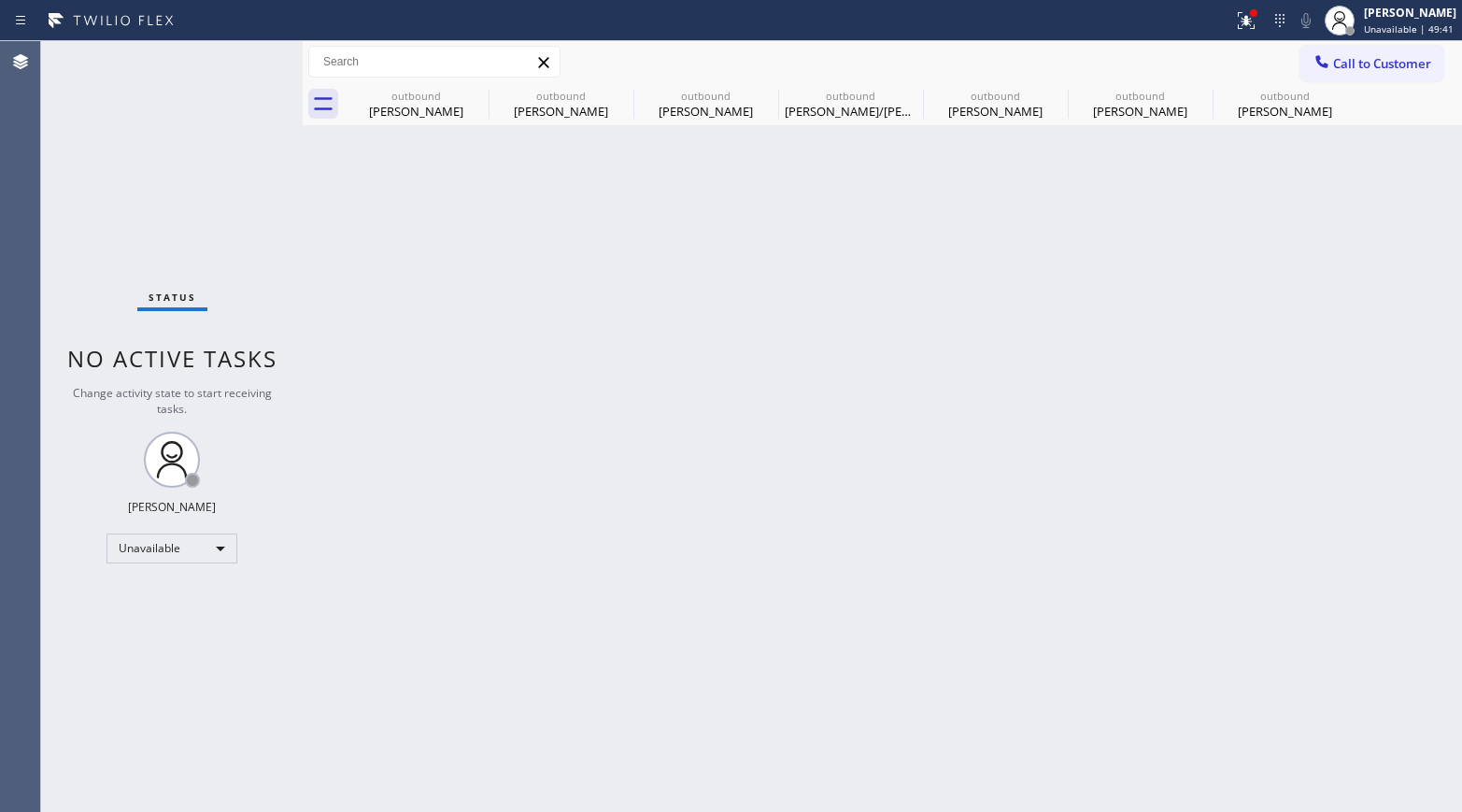
drag, startPoint x: 1322, startPoint y: 61, endPoint x: 1224, endPoint y: 92, distance: 102.8
click at [1219, 61] on icon at bounding box center [1321, 61] width 18 height 18
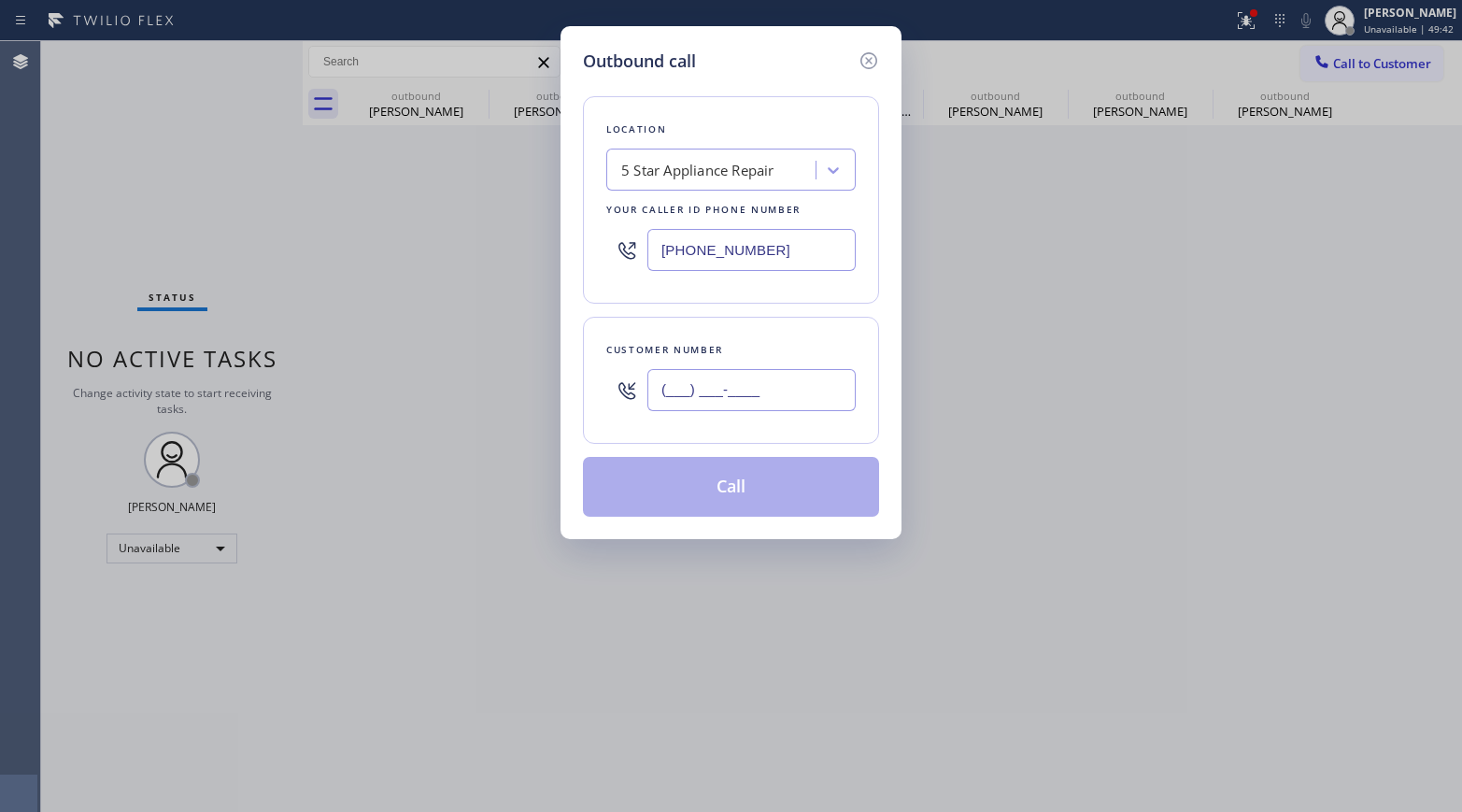
click at [737, 375] on input "(___) ___-____" at bounding box center [751, 390] width 208 height 42
paste input "206) 251-4775"
type input "[PHONE_NUMBER]"
click at [740, 351] on div "Customer number" at bounding box center [731, 350] width 249 height 19
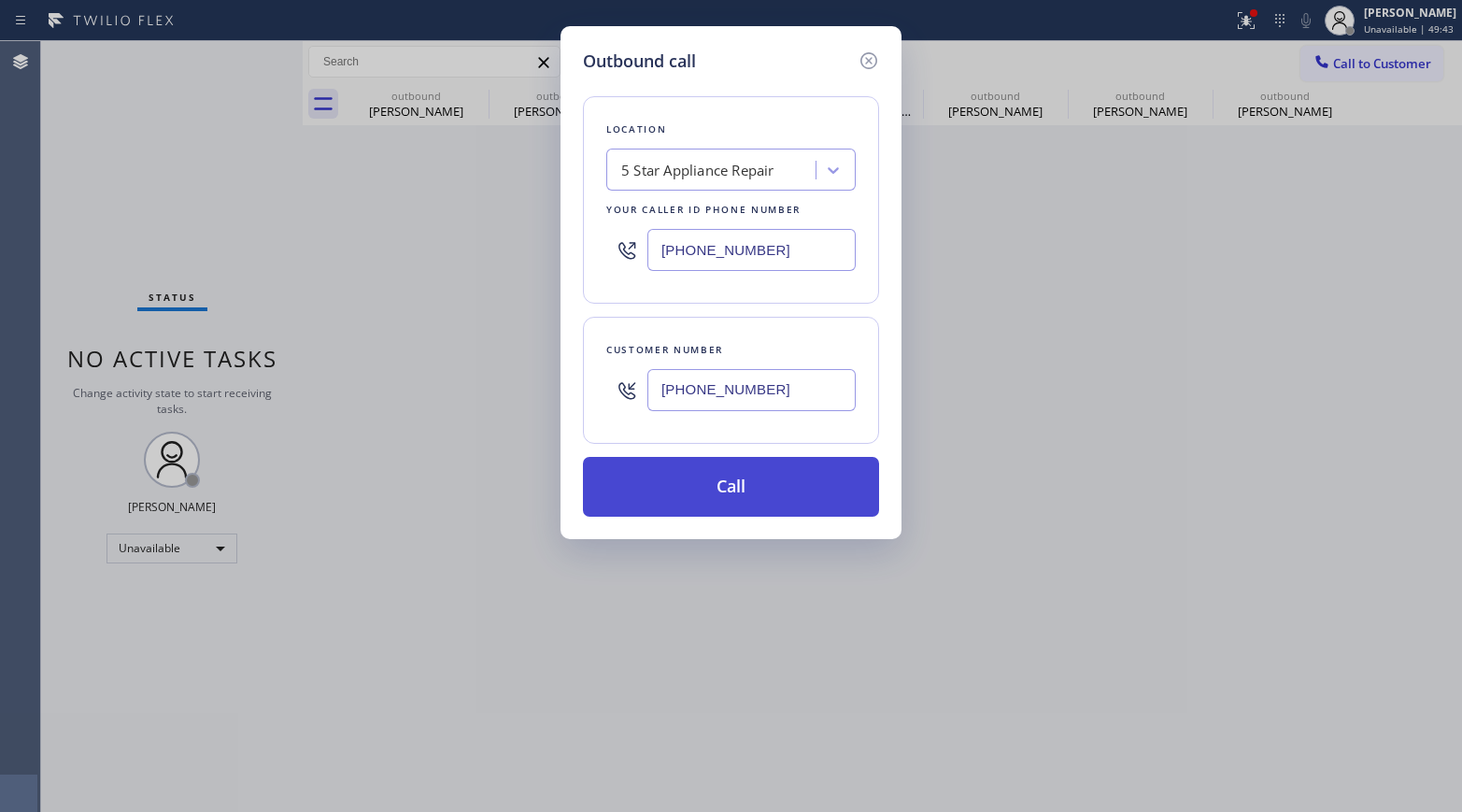
click at [734, 487] on button "Call" at bounding box center [731, 486] width 296 height 59
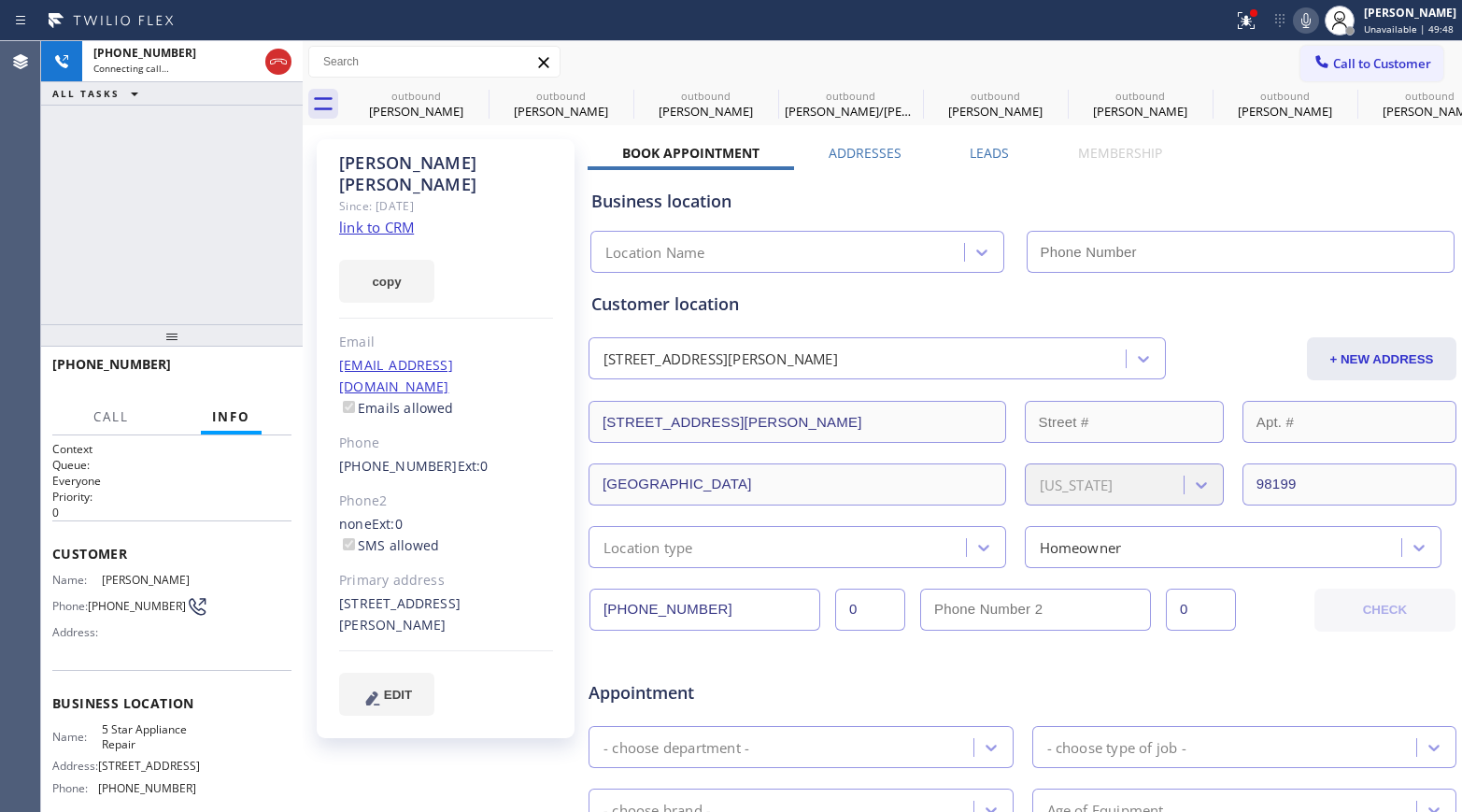
type input "[PHONE_NUMBER]"
click at [263, 372] on span "HANG UP" at bounding box center [247, 373] width 57 height 13
click at [256, 319] on div "[PHONE_NUMBER] Live | 00:03 ALL TASKS ALL TASKS ACTIVE TASKS TASKS IN WRAP UP […" at bounding box center [172, 427] width 262 height 771
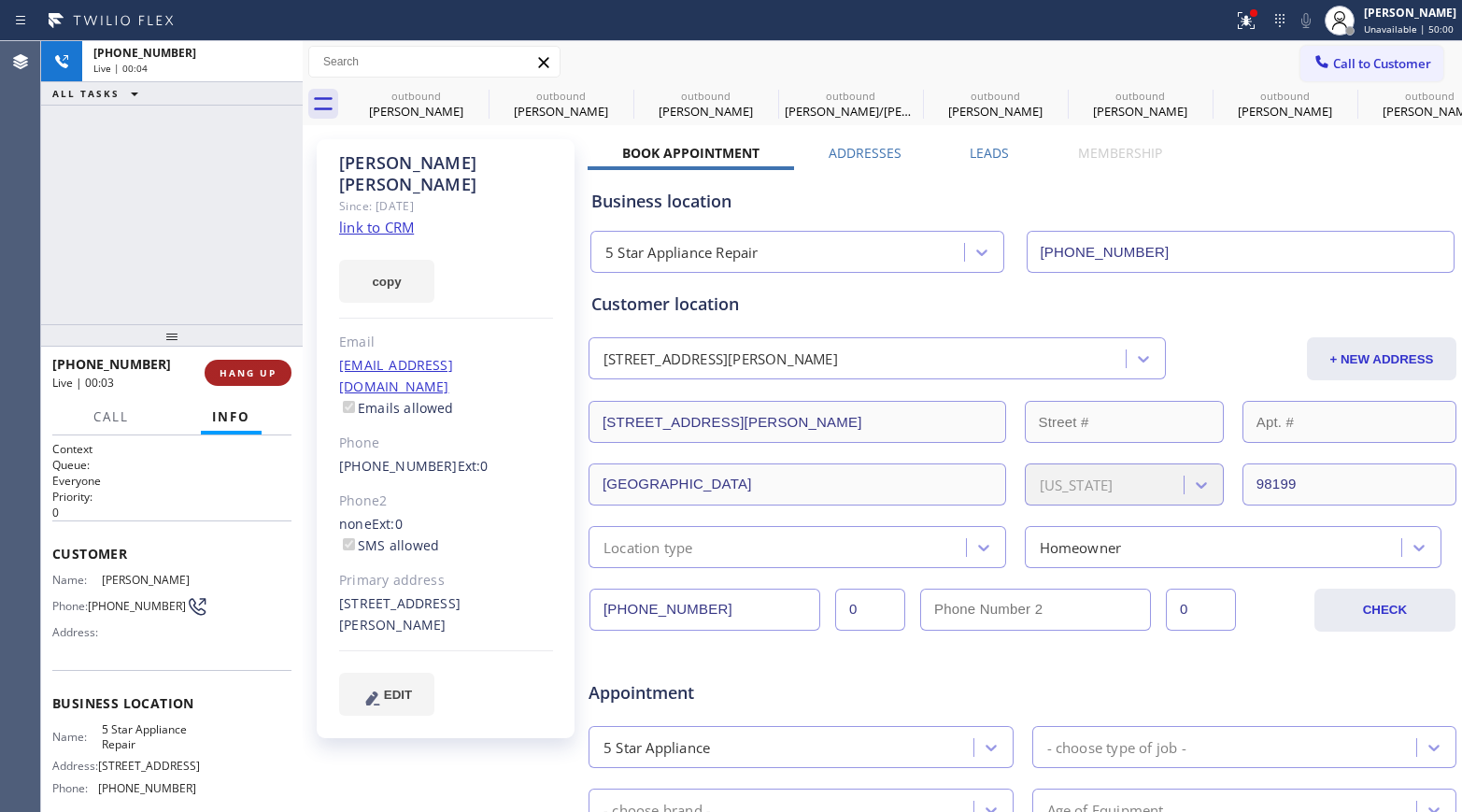
click at [259, 360] on button "HANG UP" at bounding box center [247, 372] width 87 height 26
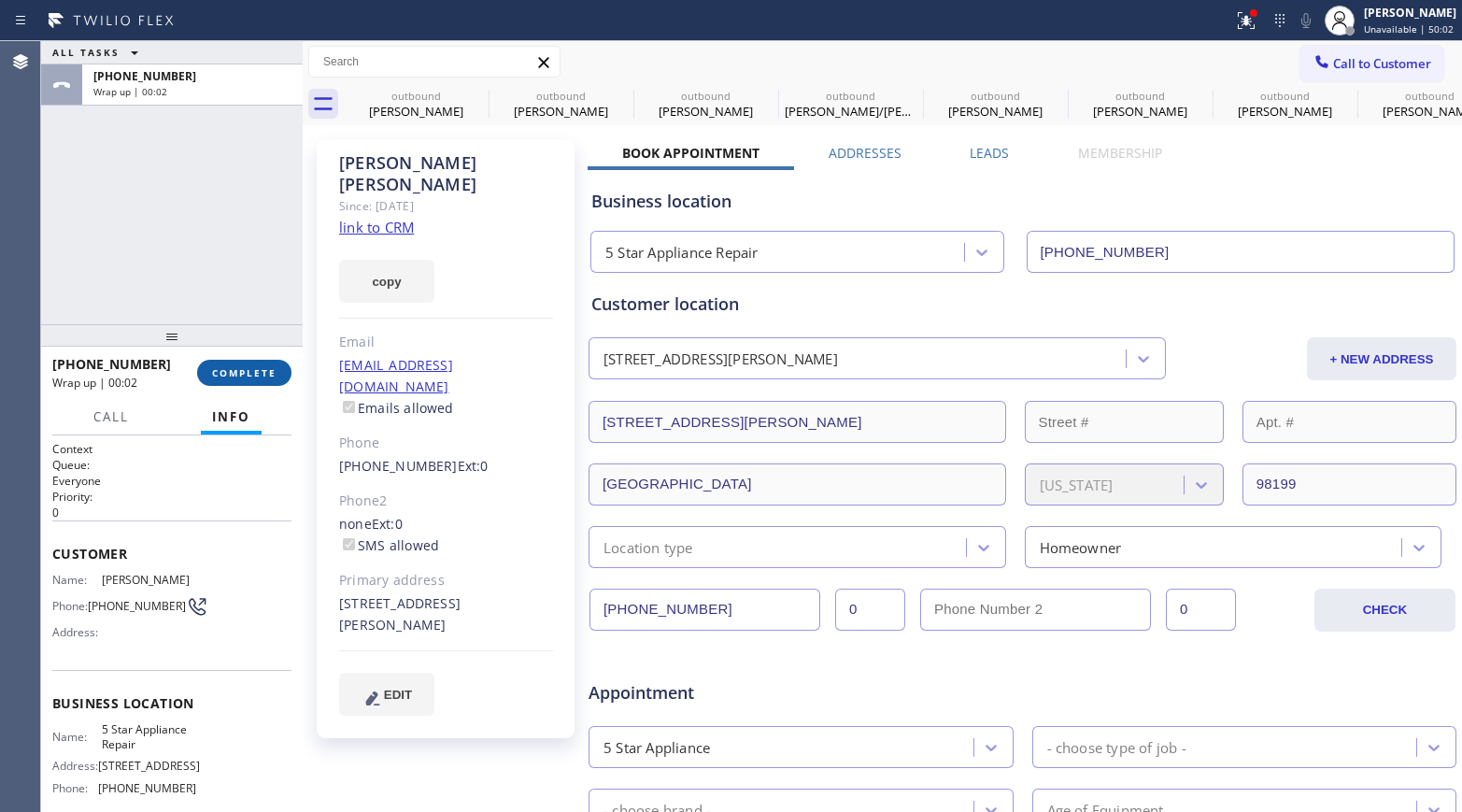
click at [244, 364] on button "COMPLETE" at bounding box center [244, 372] width 94 height 26
click at [216, 265] on div "ALL TASKS ALL TASKS ACTIVE TASKS TASKS IN WRAP UP [PHONE_NUMBER] Wrap up | 00:02" at bounding box center [172, 182] width 262 height 283
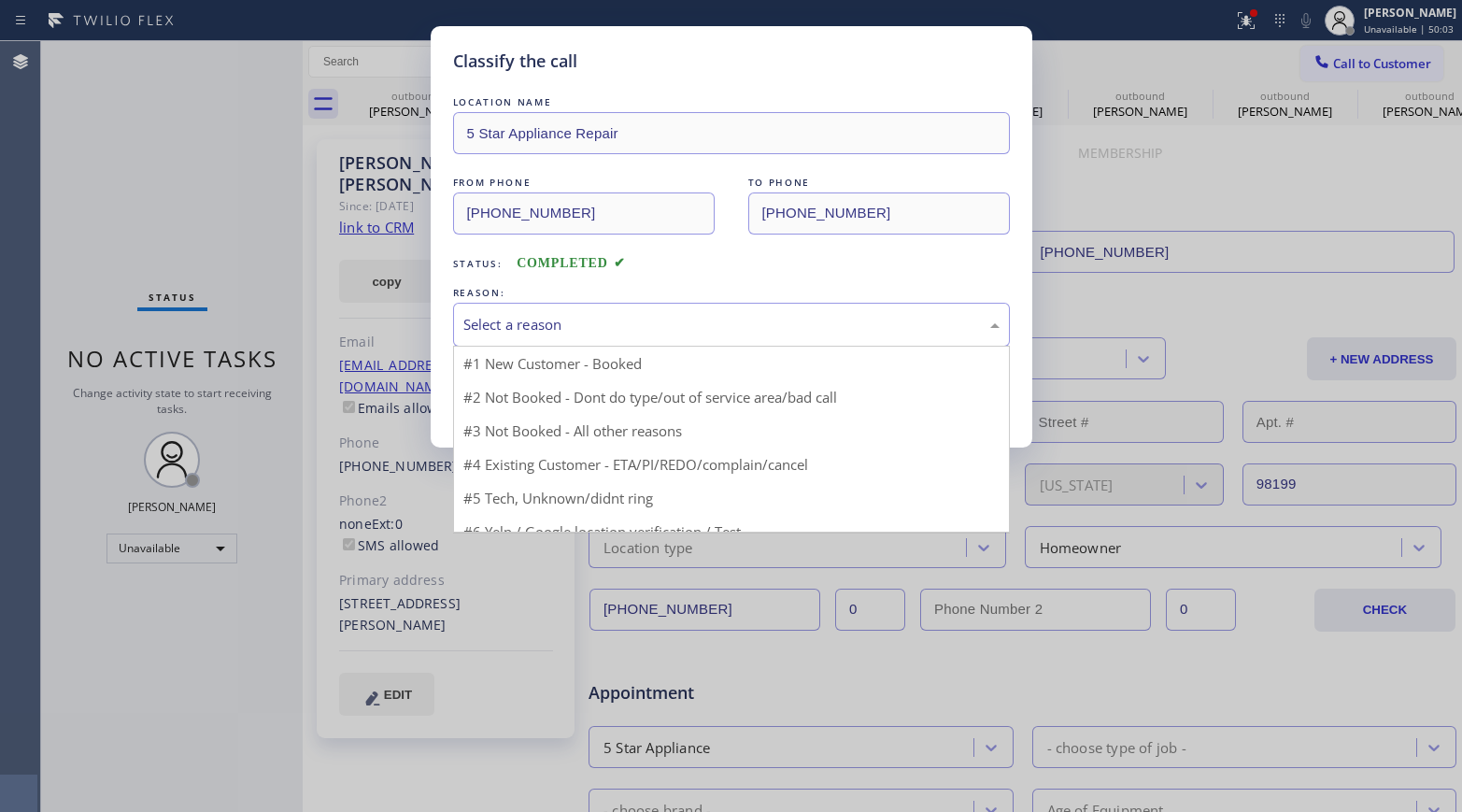
click at [600, 324] on div "Select a reason" at bounding box center [731, 324] width 536 height 21
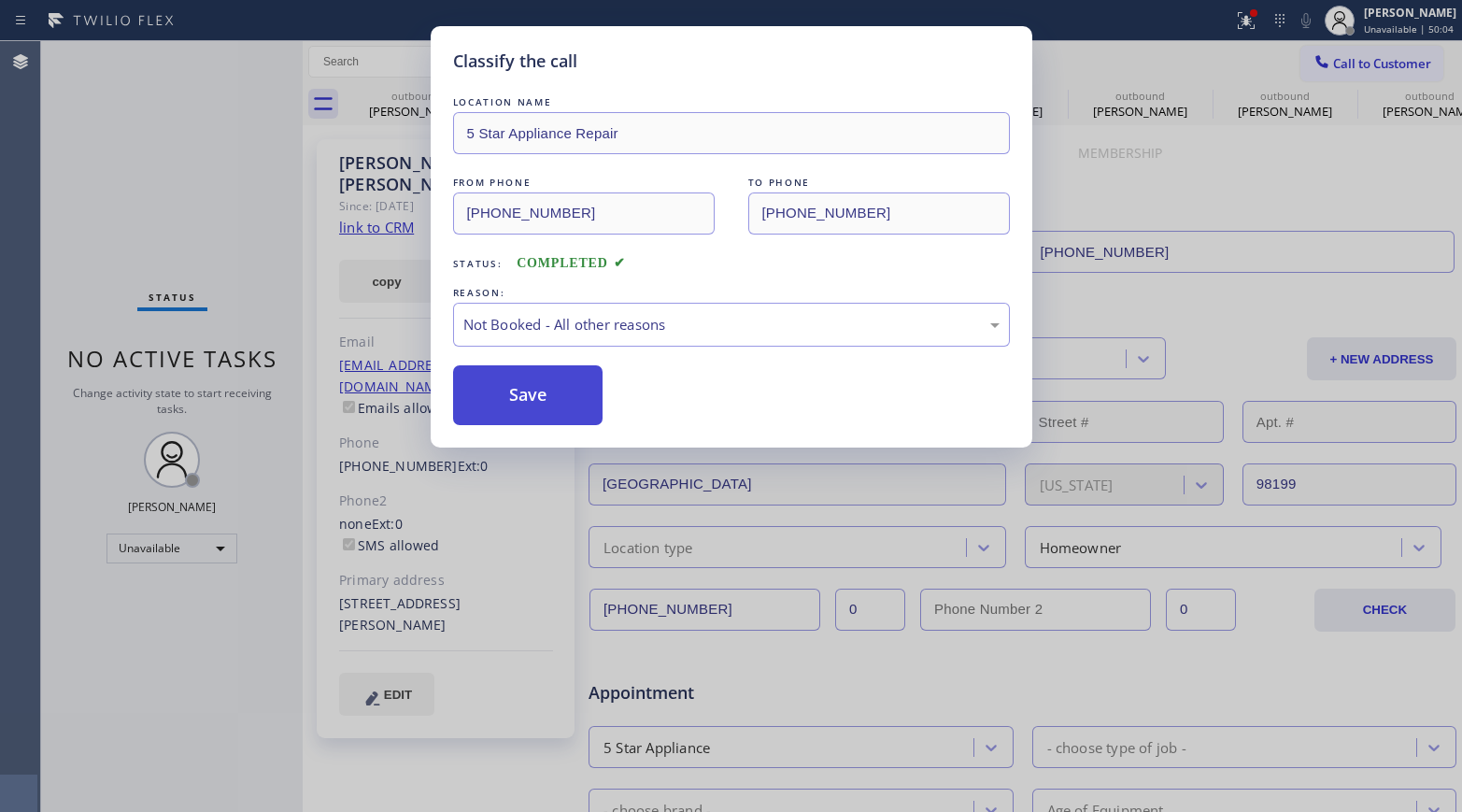
click at [532, 391] on button "Save" at bounding box center [528, 395] width 151 height 59
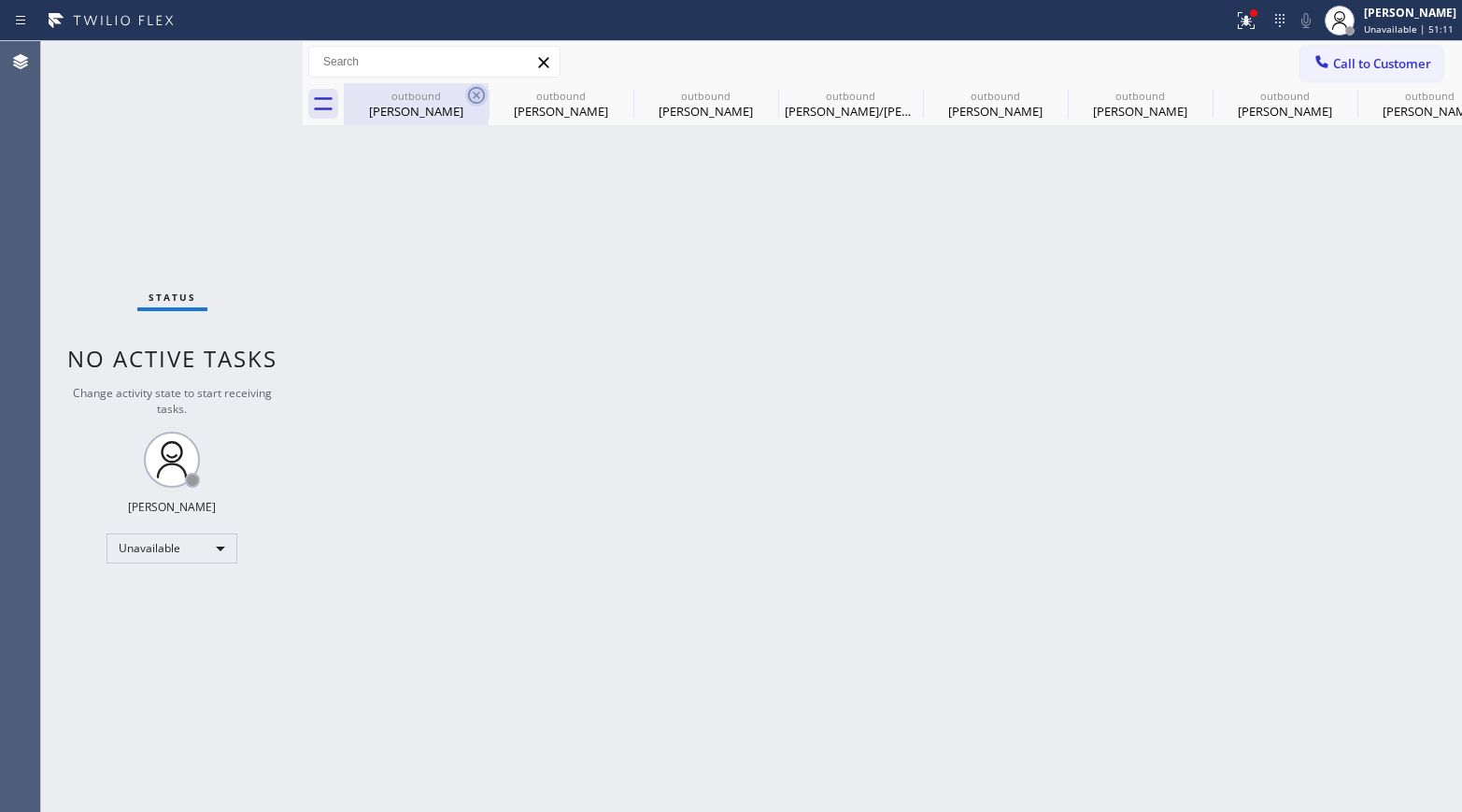
click at [477, 93] on icon at bounding box center [476, 96] width 17 height 17
click at [0, 0] on icon at bounding box center [0, 0] width 0 height 0
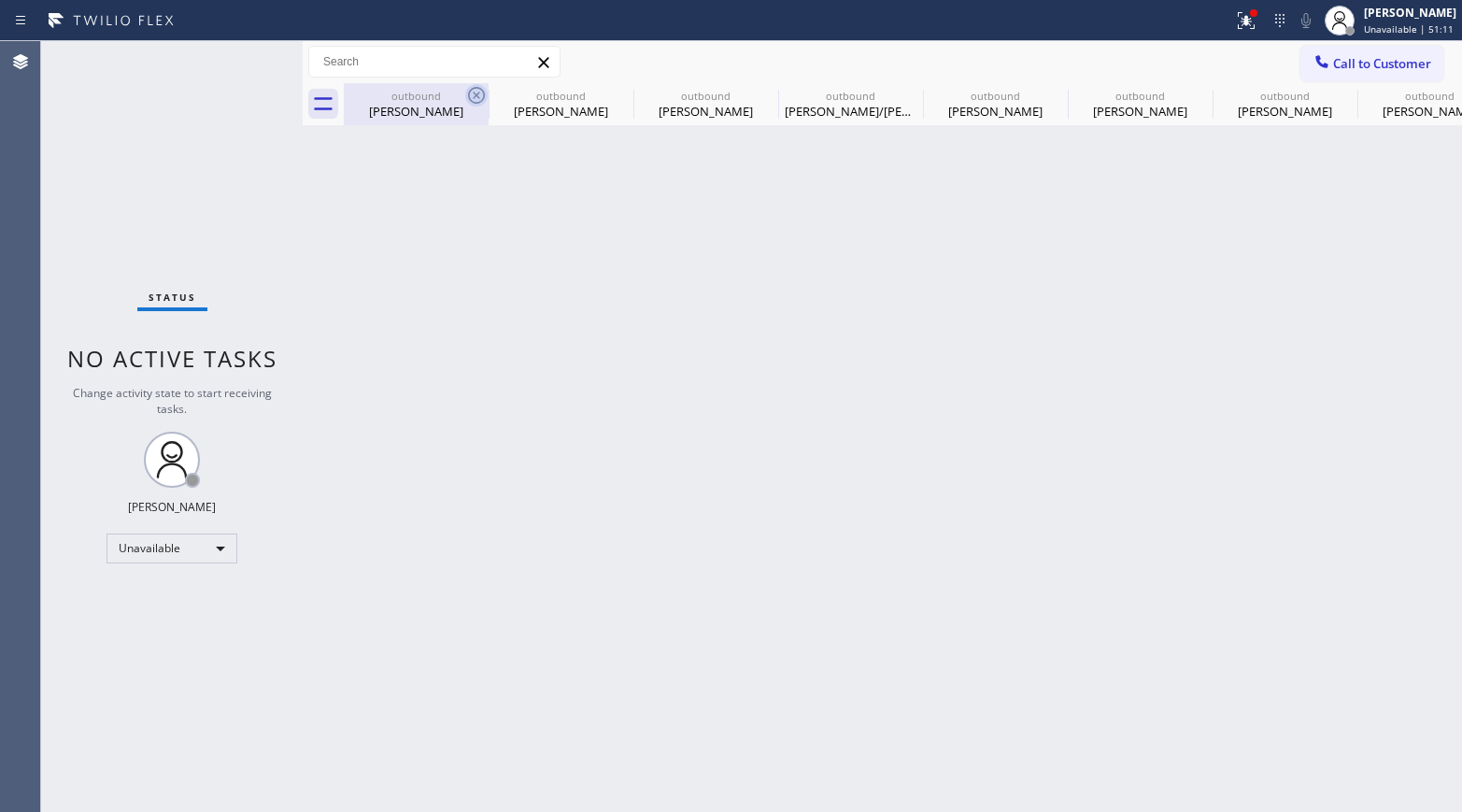
click at [0, 0] on icon at bounding box center [0, 0] width 0 height 0
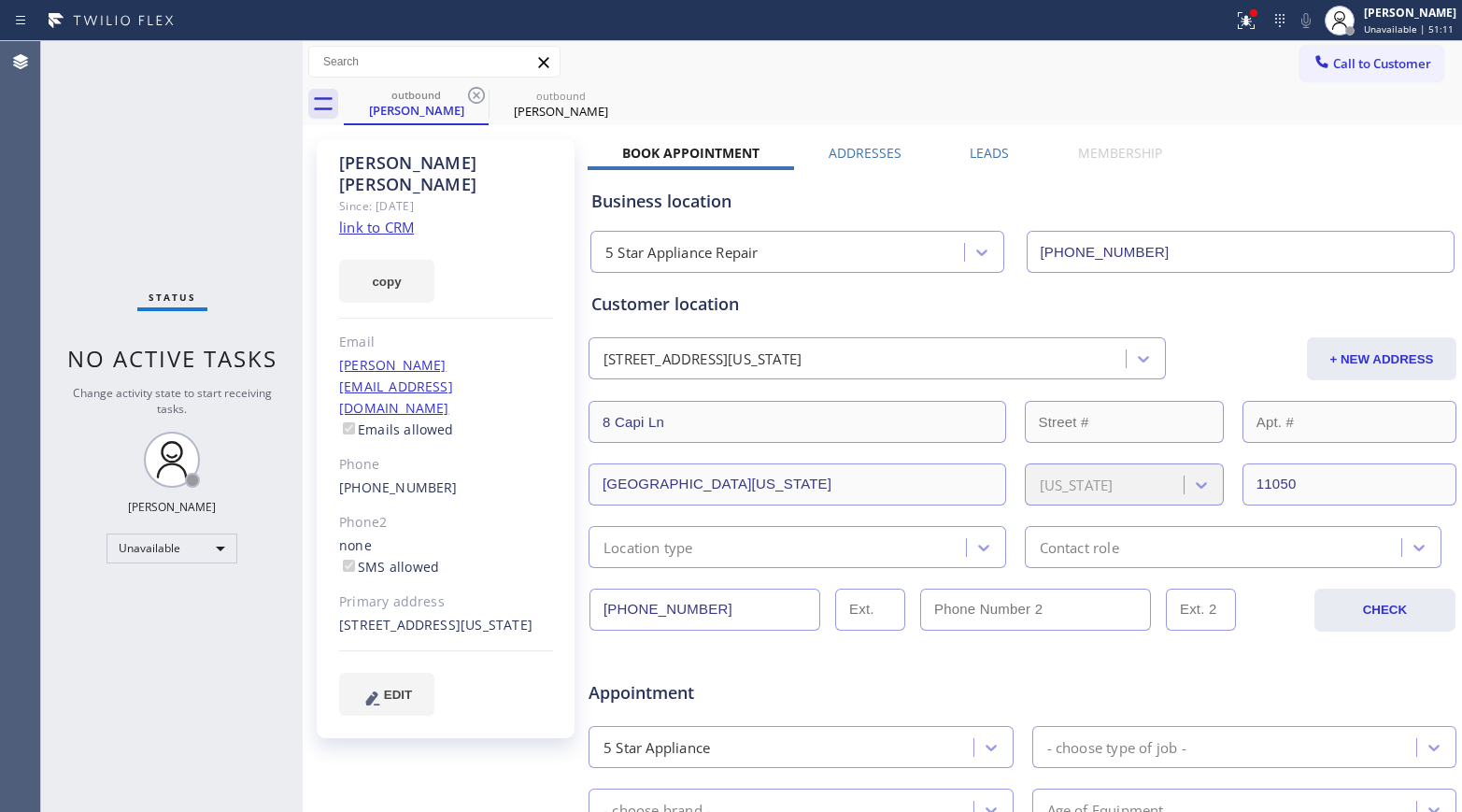
click at [477, 93] on icon at bounding box center [476, 96] width 17 height 17
click at [0, 0] on icon at bounding box center [0, 0] width 0 height 0
click at [477, 93] on div "outbound [PERSON_NAME] outbound [PERSON_NAME]" at bounding box center [903, 104] width 1118 height 42
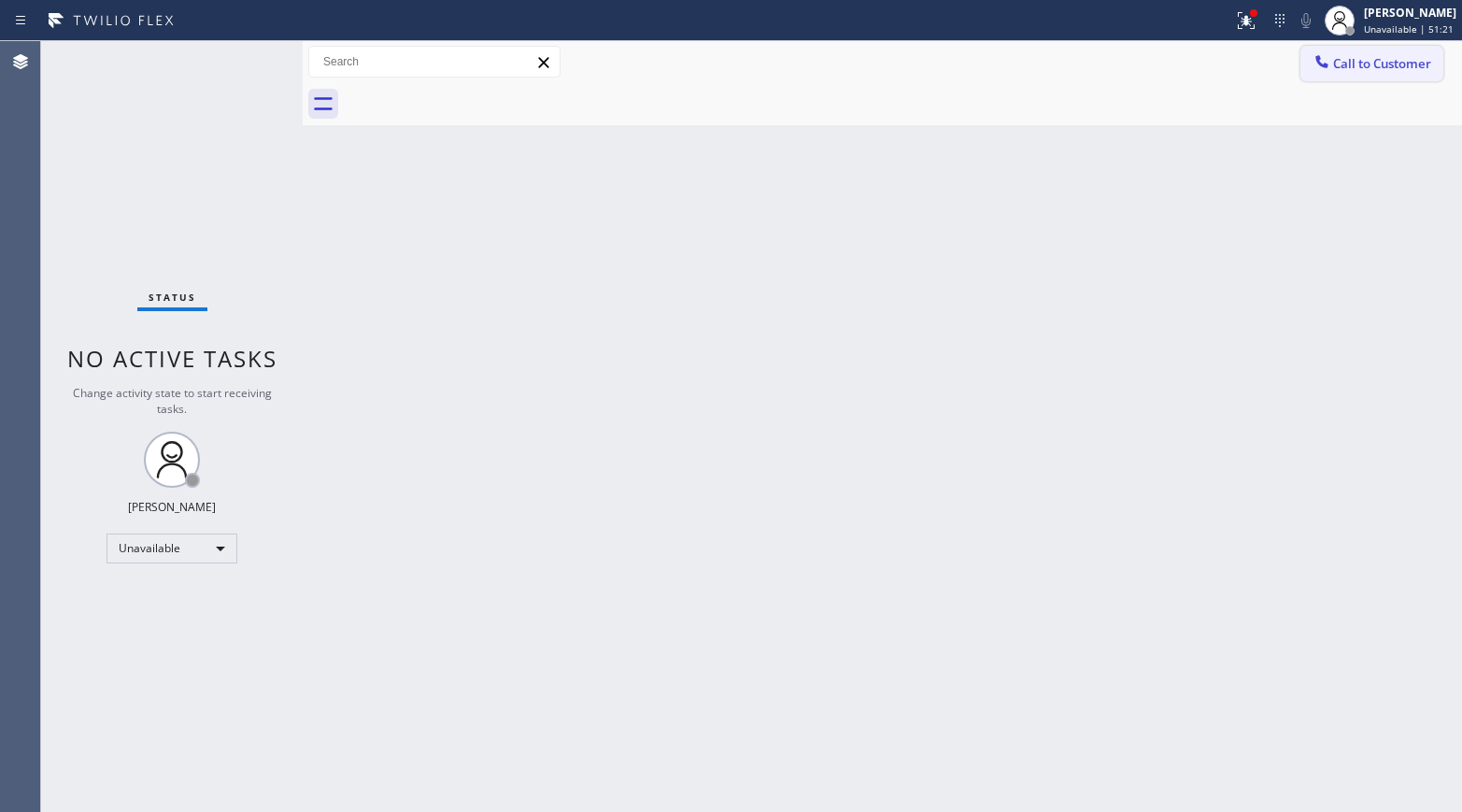
click at [1219, 53] on button "Call to Customer" at bounding box center [1371, 63] width 143 height 35
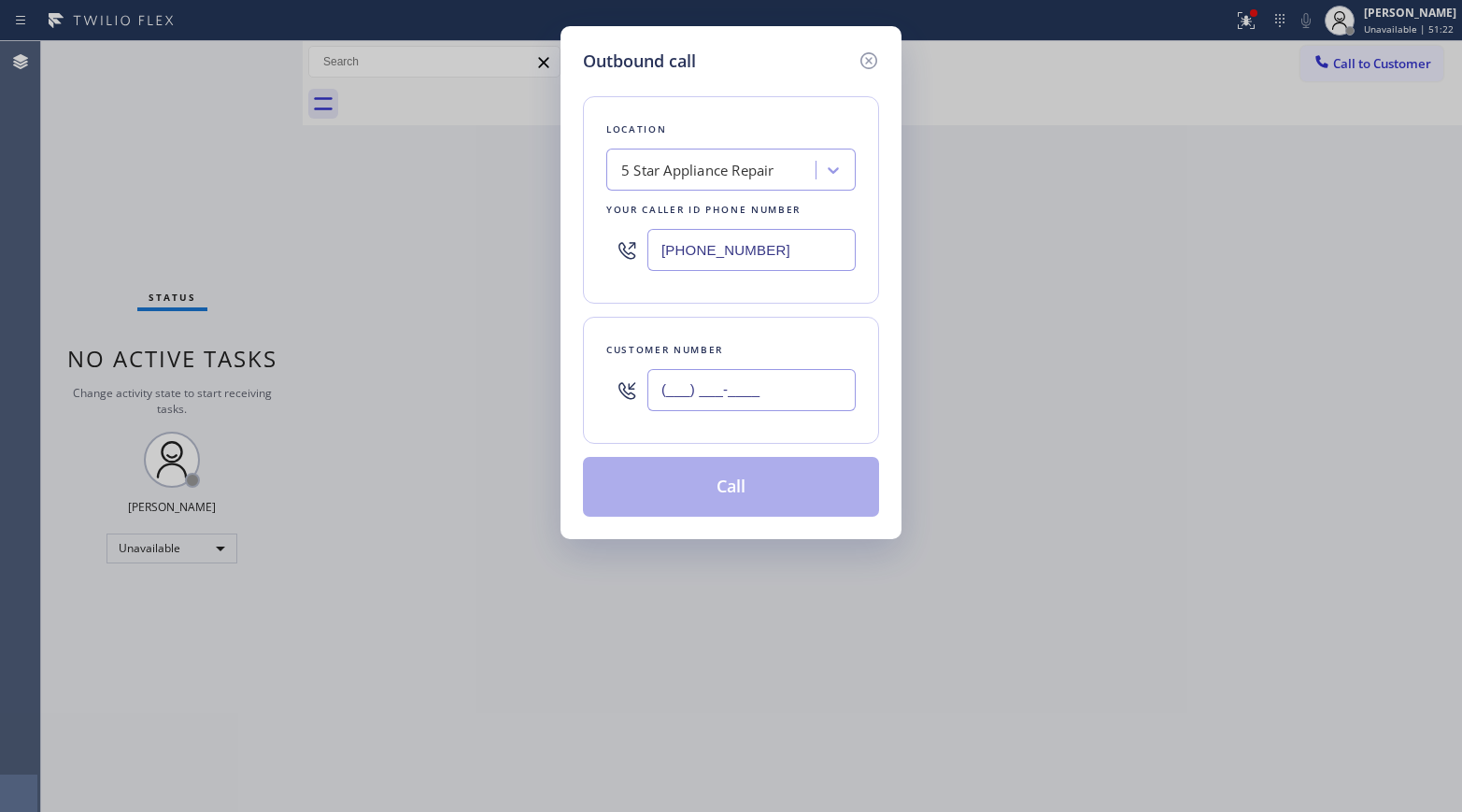
click at [710, 379] on input "(___) ___-____" at bounding box center [751, 390] width 208 height 42
paste input "917) 749-6198"
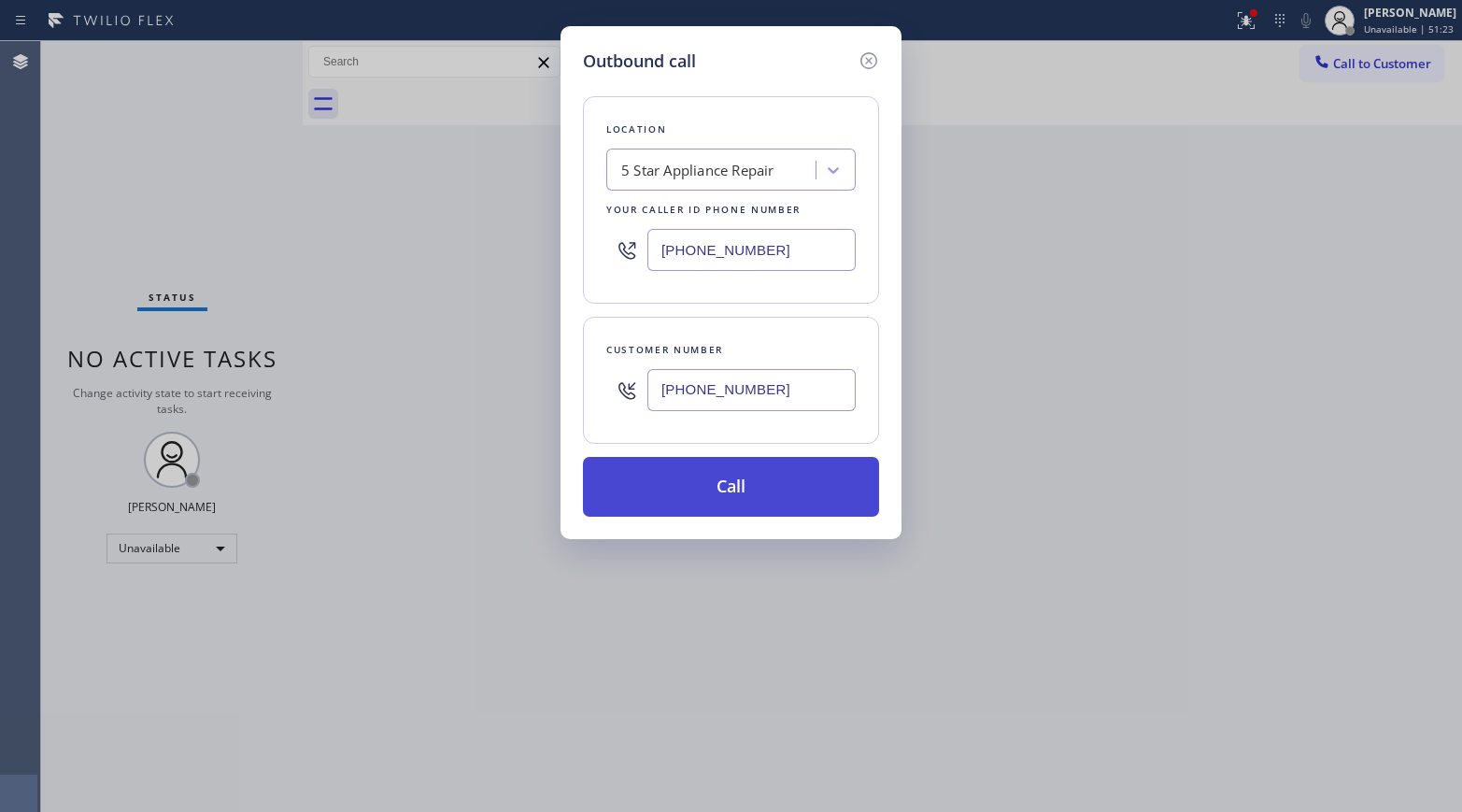
type input "[PHONE_NUMBER]"
click at [713, 488] on button "Call" at bounding box center [731, 486] width 296 height 59
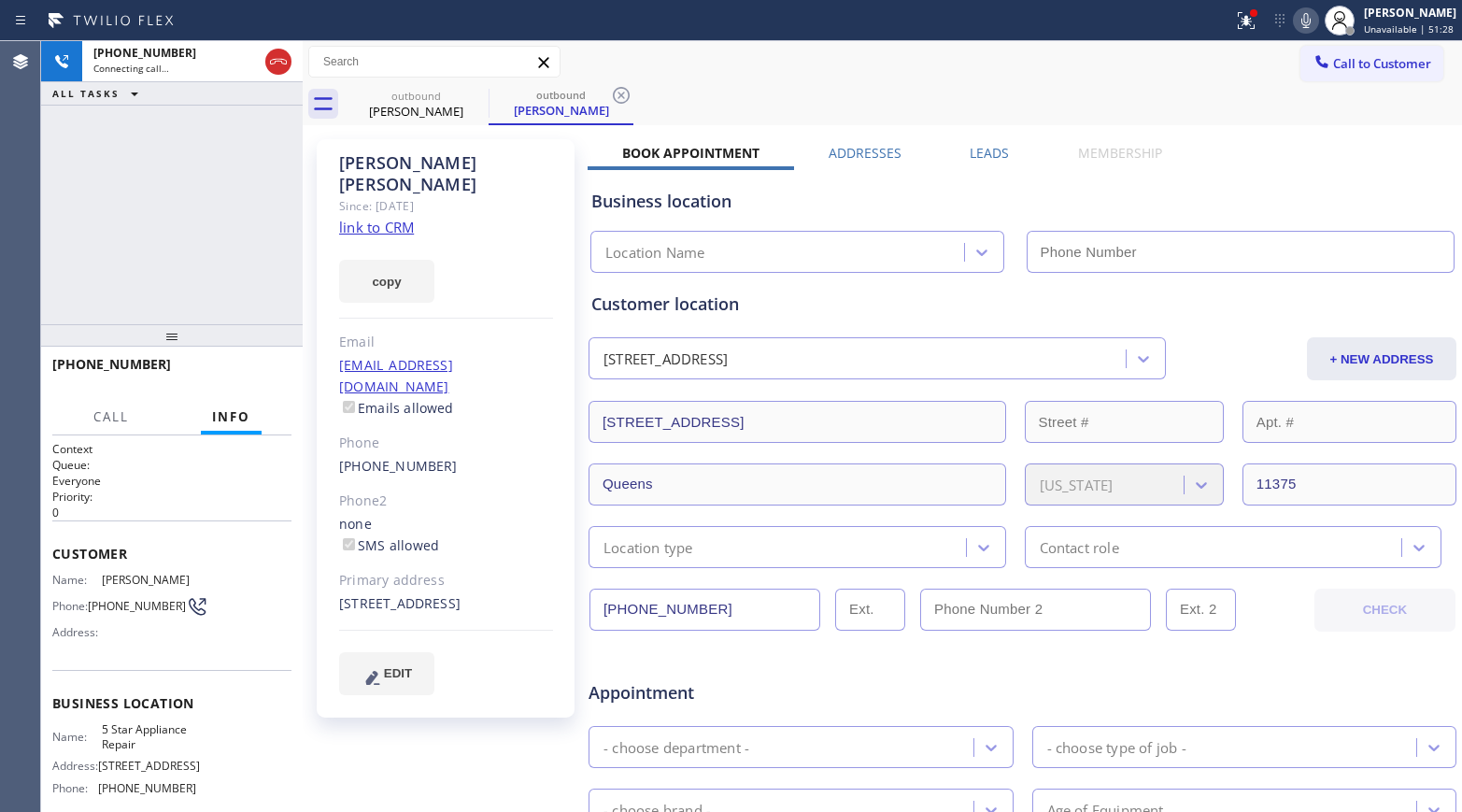
type input "[PHONE_NUMBER]"
click at [267, 363] on button "HANG UP" at bounding box center [247, 372] width 87 height 26
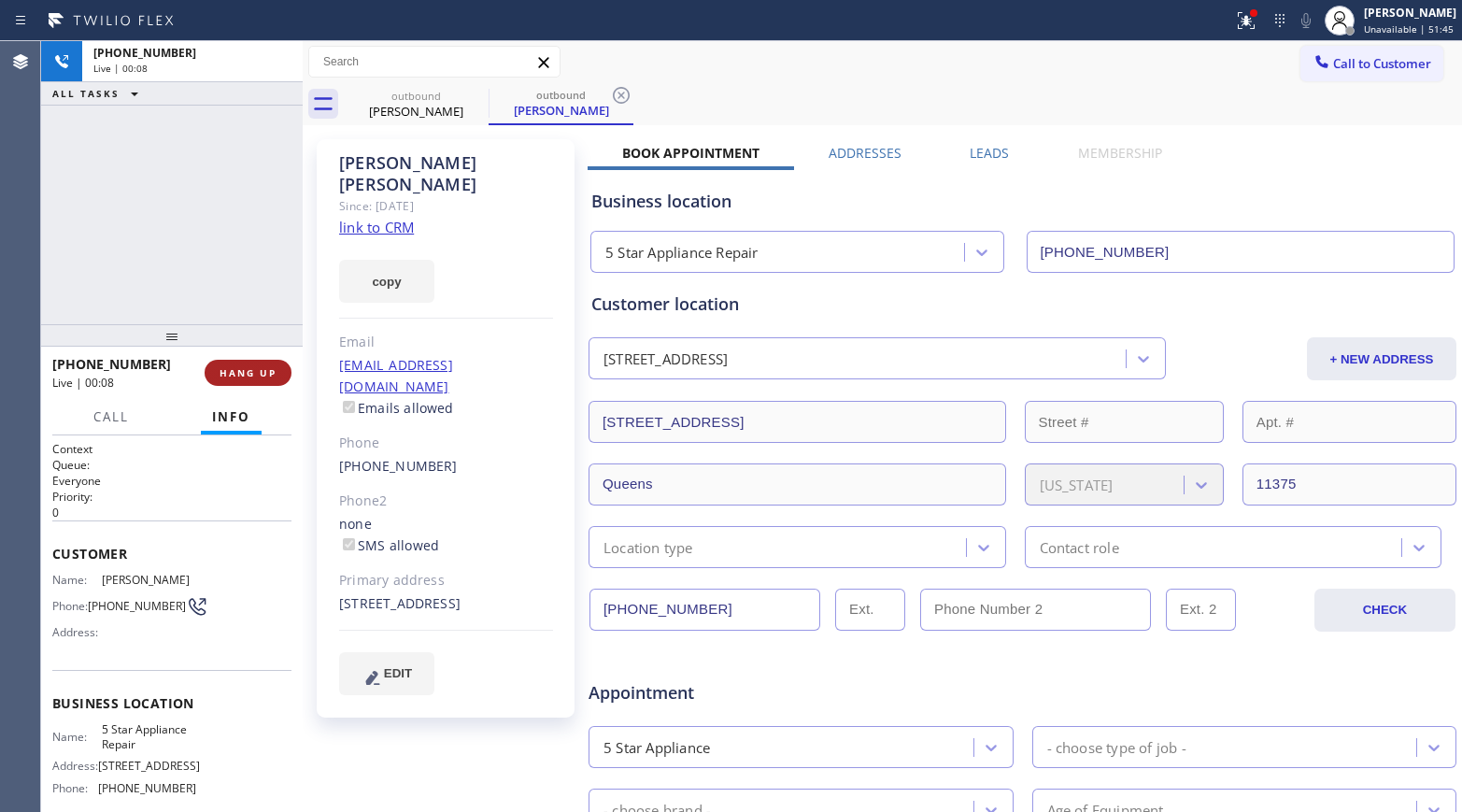
click at [244, 360] on button "HANG UP" at bounding box center [247, 372] width 87 height 26
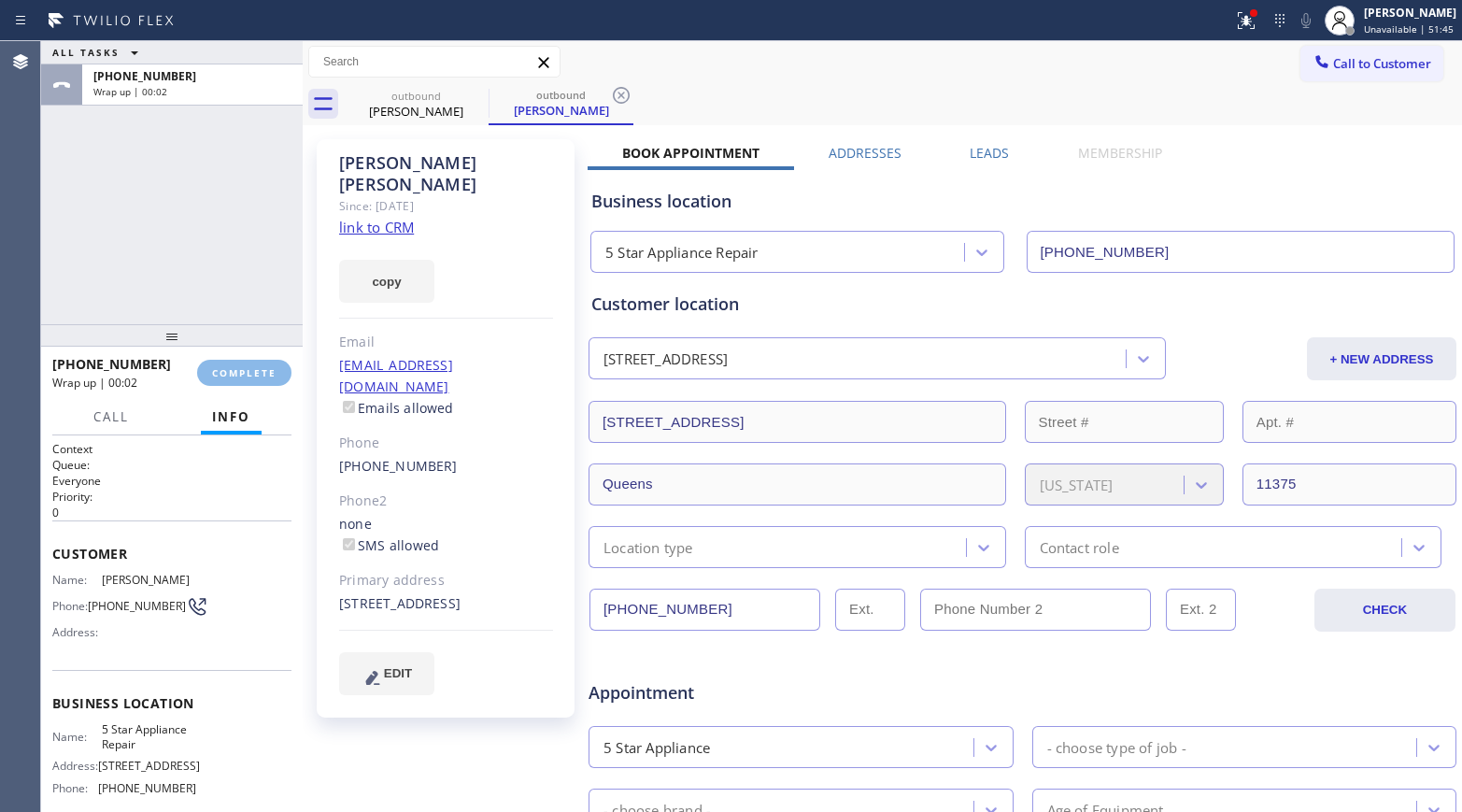
click at [266, 265] on div "ALL TASKS ALL TASKS ACTIVE TASKS TASKS IN WRAP UP [PHONE_NUMBER] Wrap up | 00:02" at bounding box center [172, 182] width 262 height 283
click at [238, 360] on button "COMPLETE" at bounding box center [244, 372] width 94 height 26
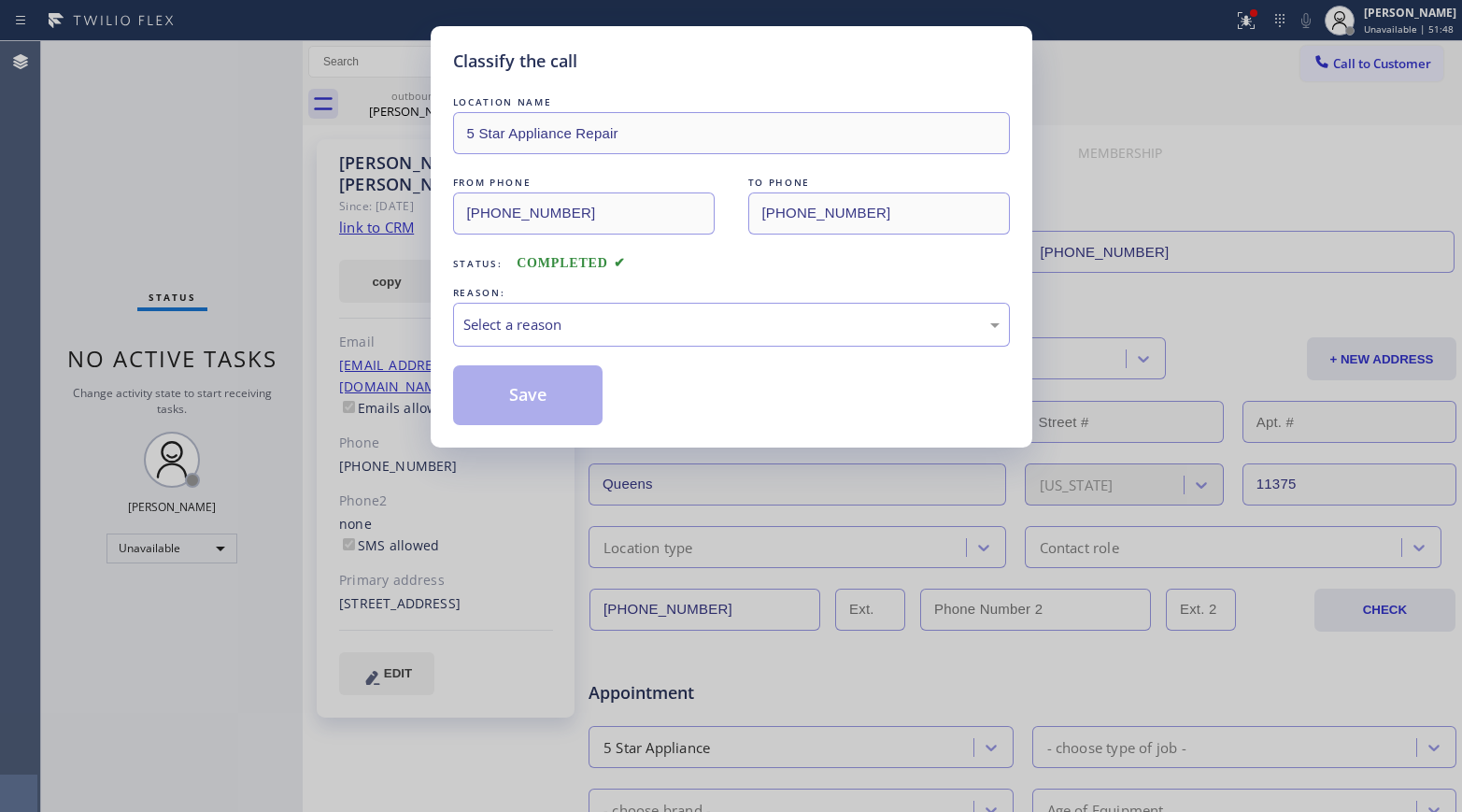
click at [236, 373] on div "Classify the call LOCATION NAME 5 Star Appliance Repair FROM PHONE [PHONE_NUMBE…" at bounding box center [731, 406] width 1462 height 812
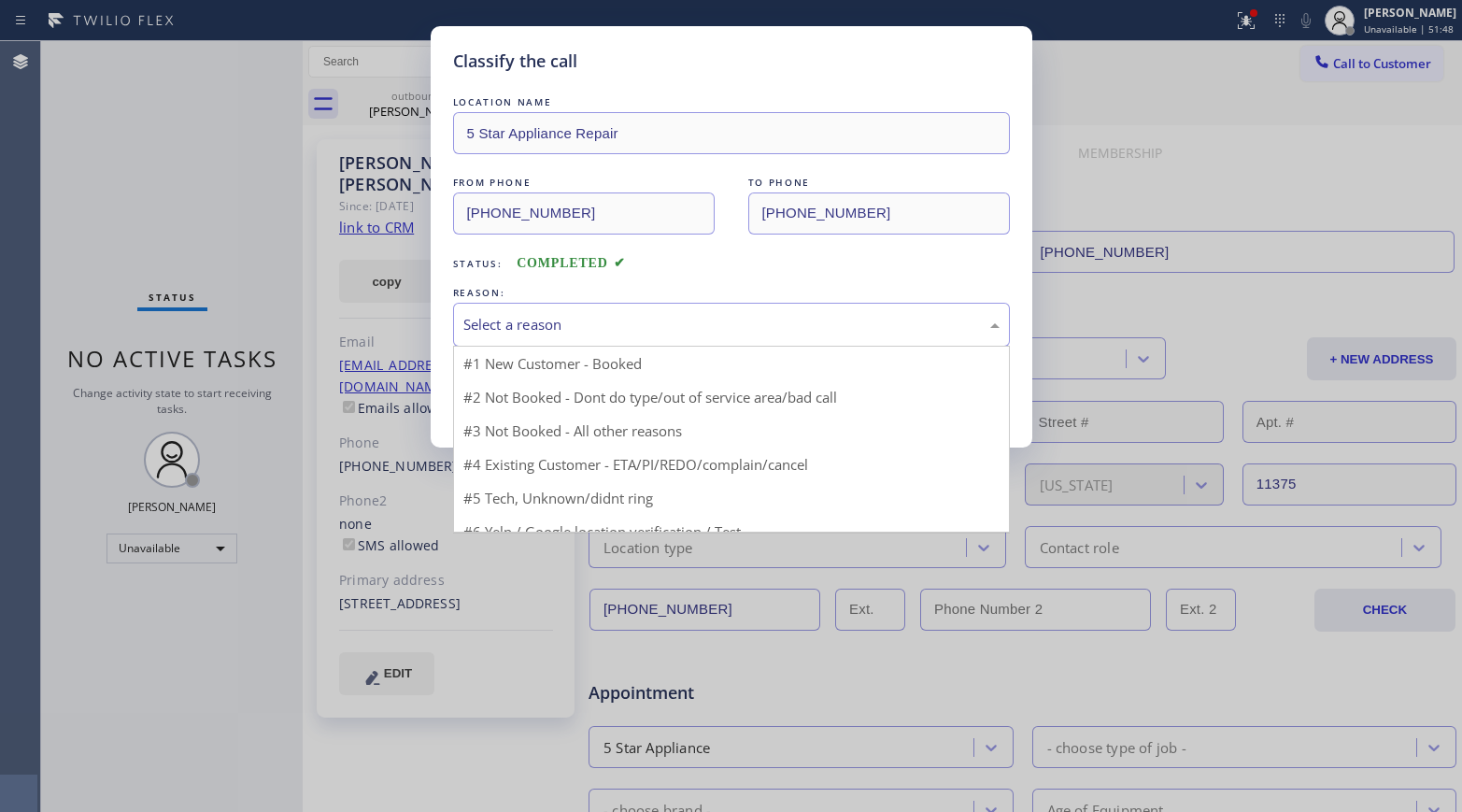
click at [560, 326] on div "Select a reason" at bounding box center [731, 324] width 536 height 21
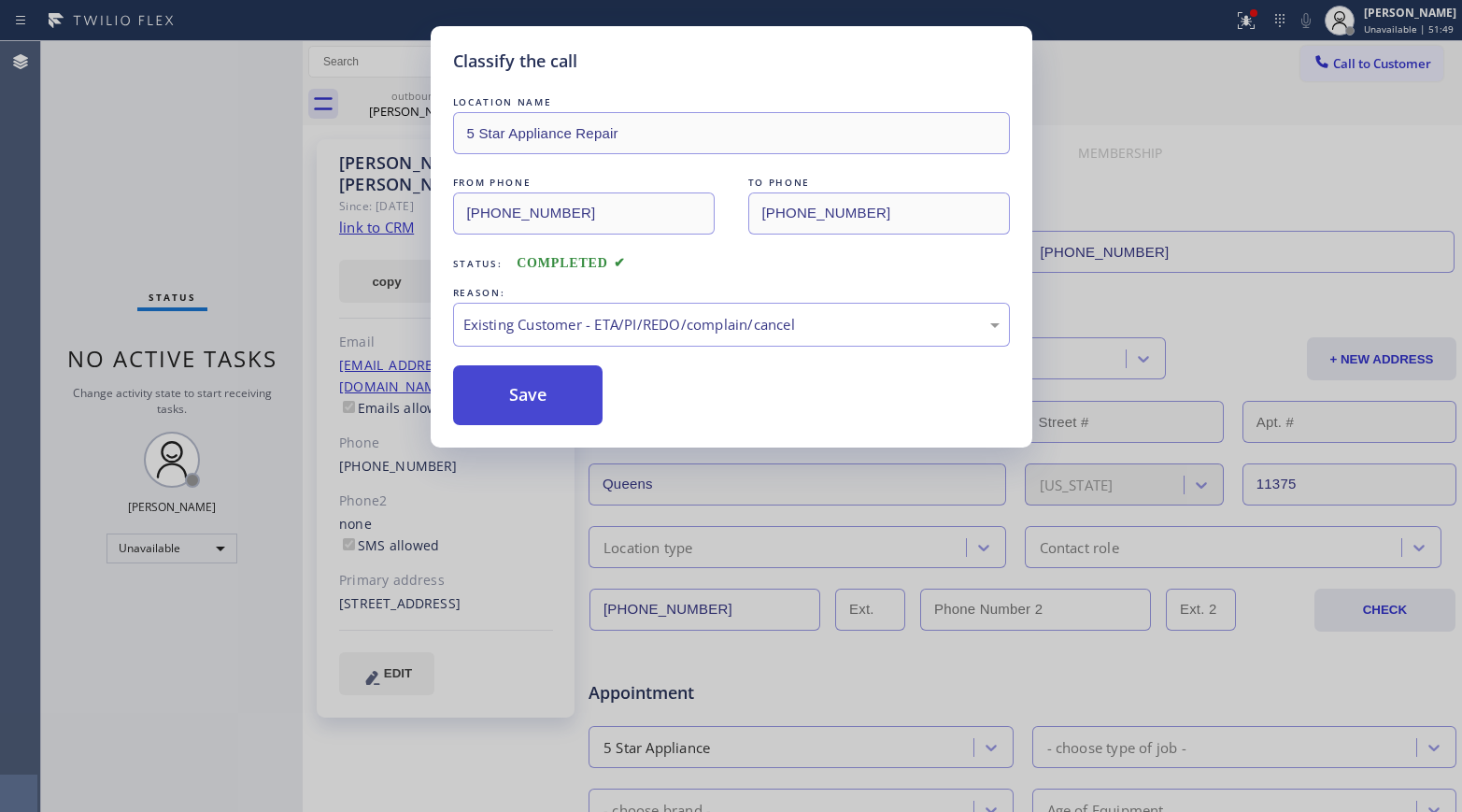
click at [527, 404] on button "Save" at bounding box center [528, 395] width 151 height 59
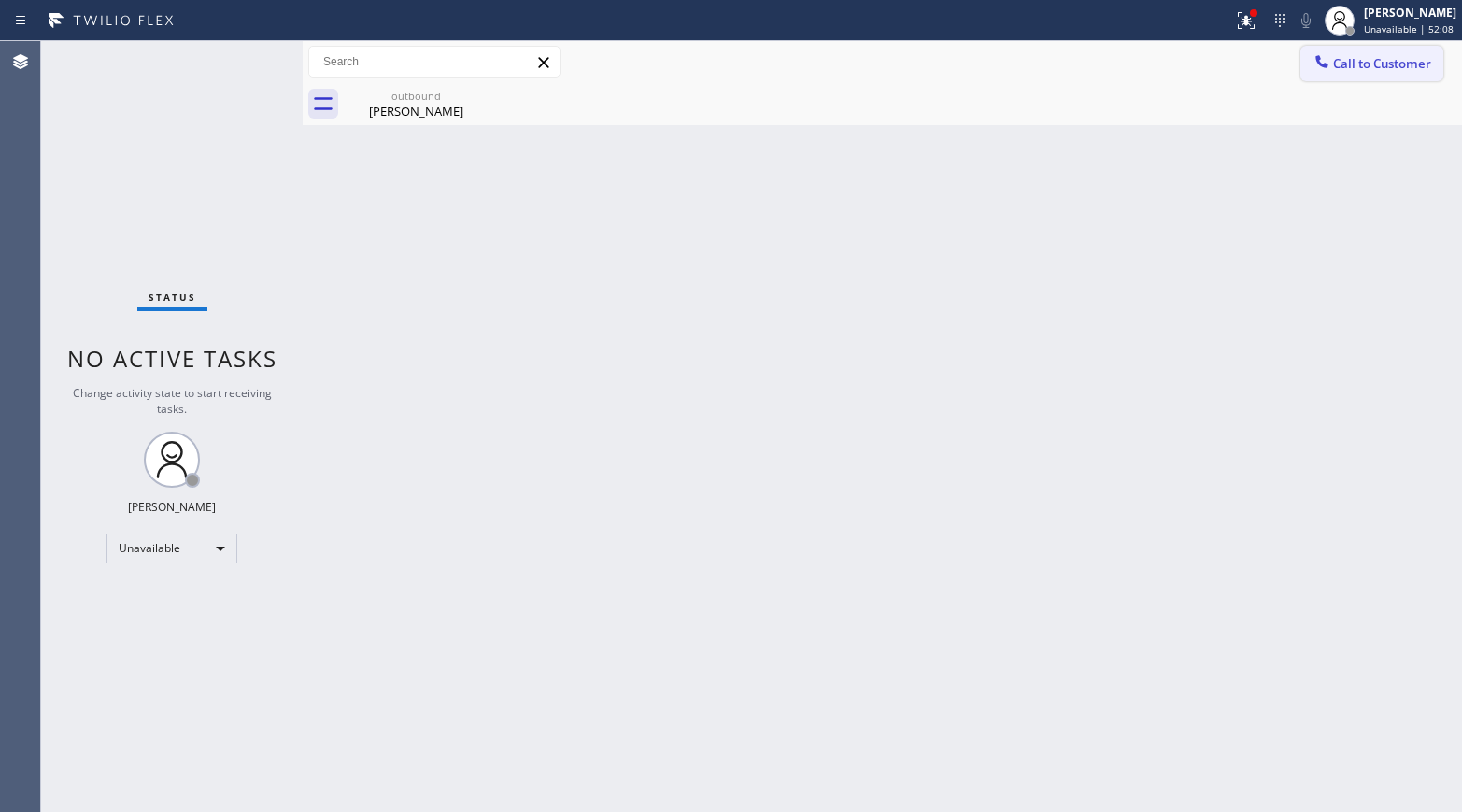
click at [1219, 69] on span "Call to Customer" at bounding box center [1381, 63] width 98 height 17
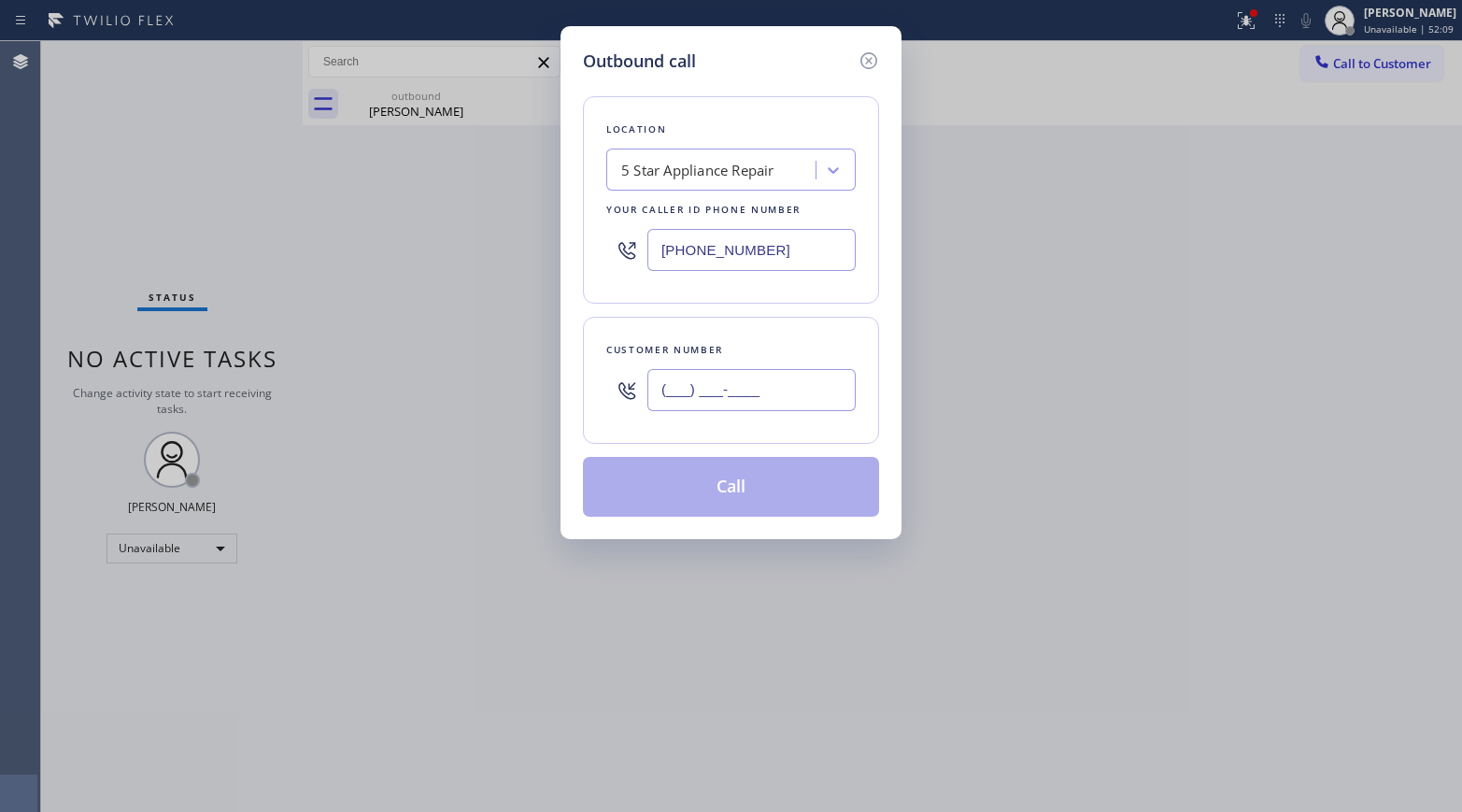
click at [799, 372] on input "(___) ___-____" at bounding box center [751, 390] width 208 height 42
paste input "914) 552-1720"
type input "[PHONE_NUMBER]"
click at [779, 330] on div "Customer number [PHONE_NUMBER]" at bounding box center [731, 380] width 296 height 127
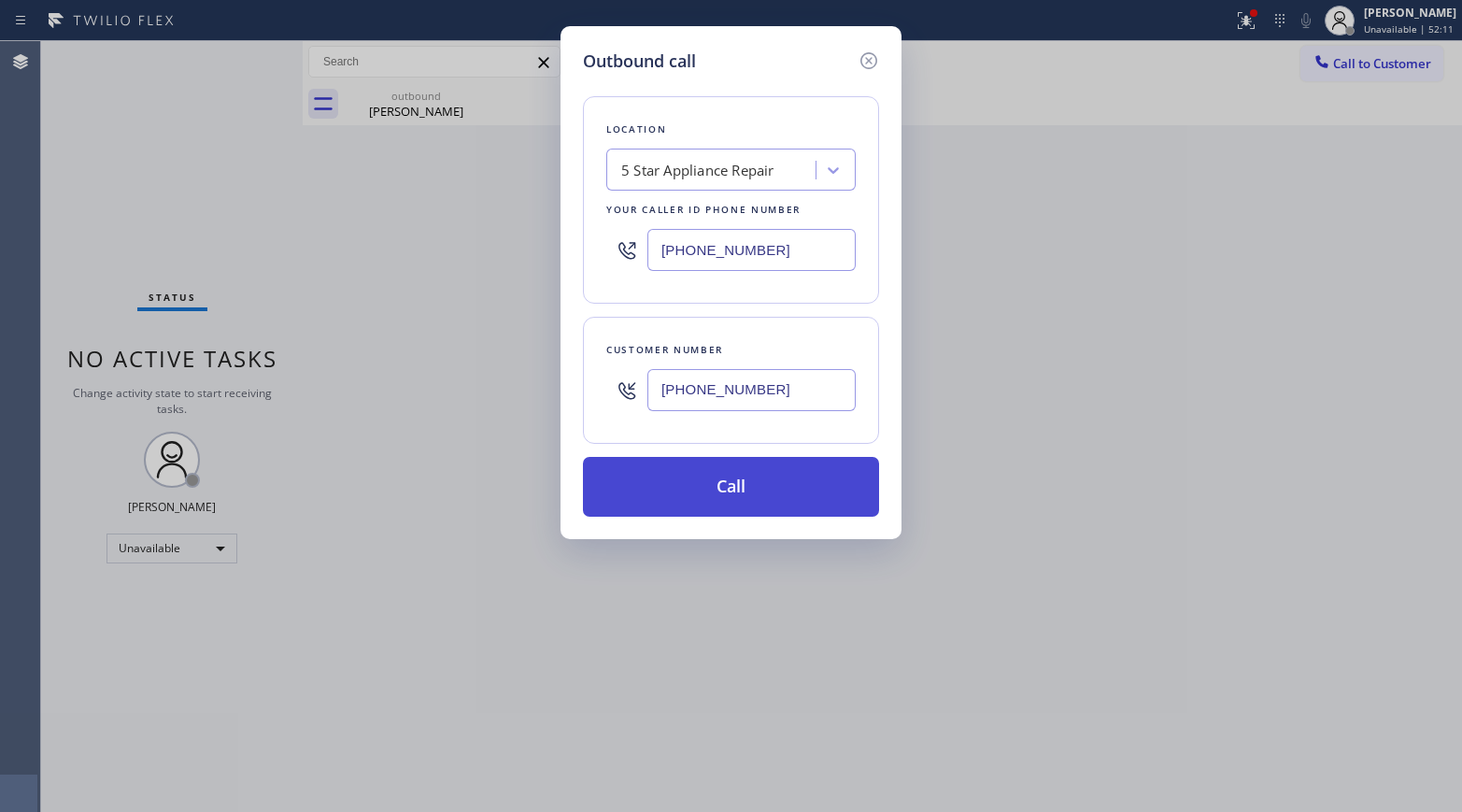
click at [773, 484] on button "Call" at bounding box center [731, 486] width 296 height 59
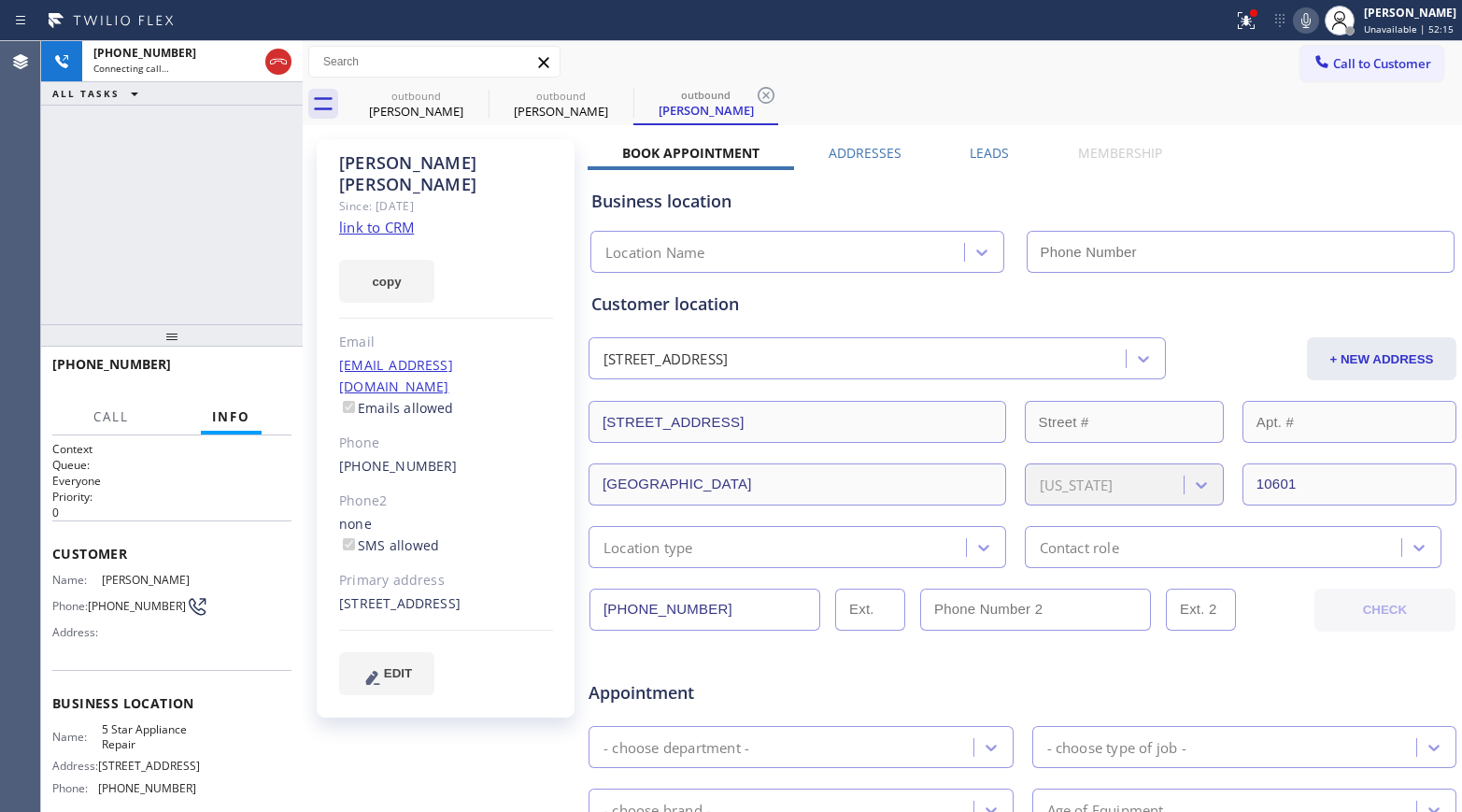
type input "[PHONE_NUMBER]"
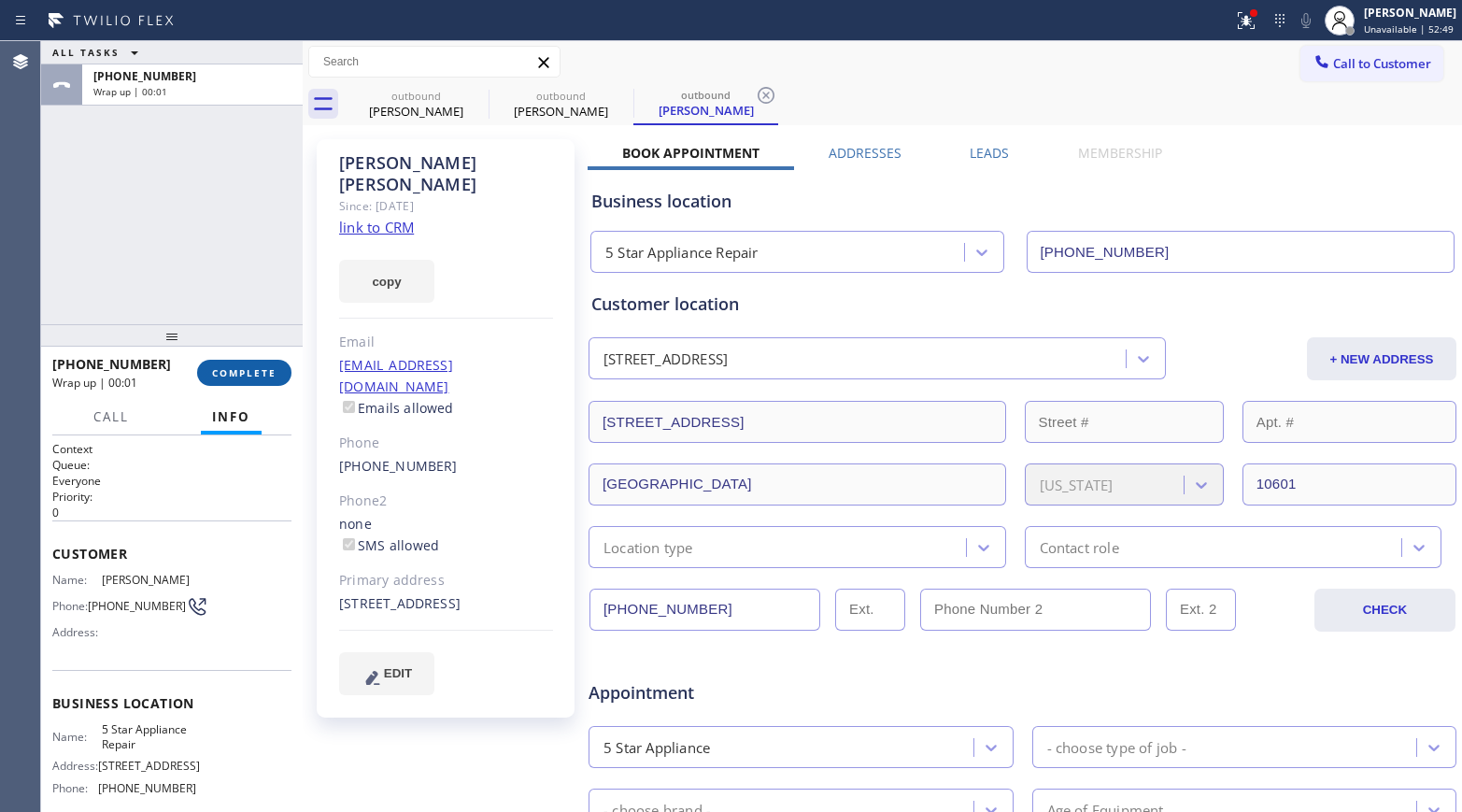
click at [234, 368] on span "COMPLETE" at bounding box center [244, 373] width 64 height 13
click at [246, 289] on div "ALL TASKS ALL TASKS ACTIVE TASKS TASKS IN WRAP UP [PHONE_NUMBER] Wrap up | 00:01" at bounding box center [172, 182] width 262 height 283
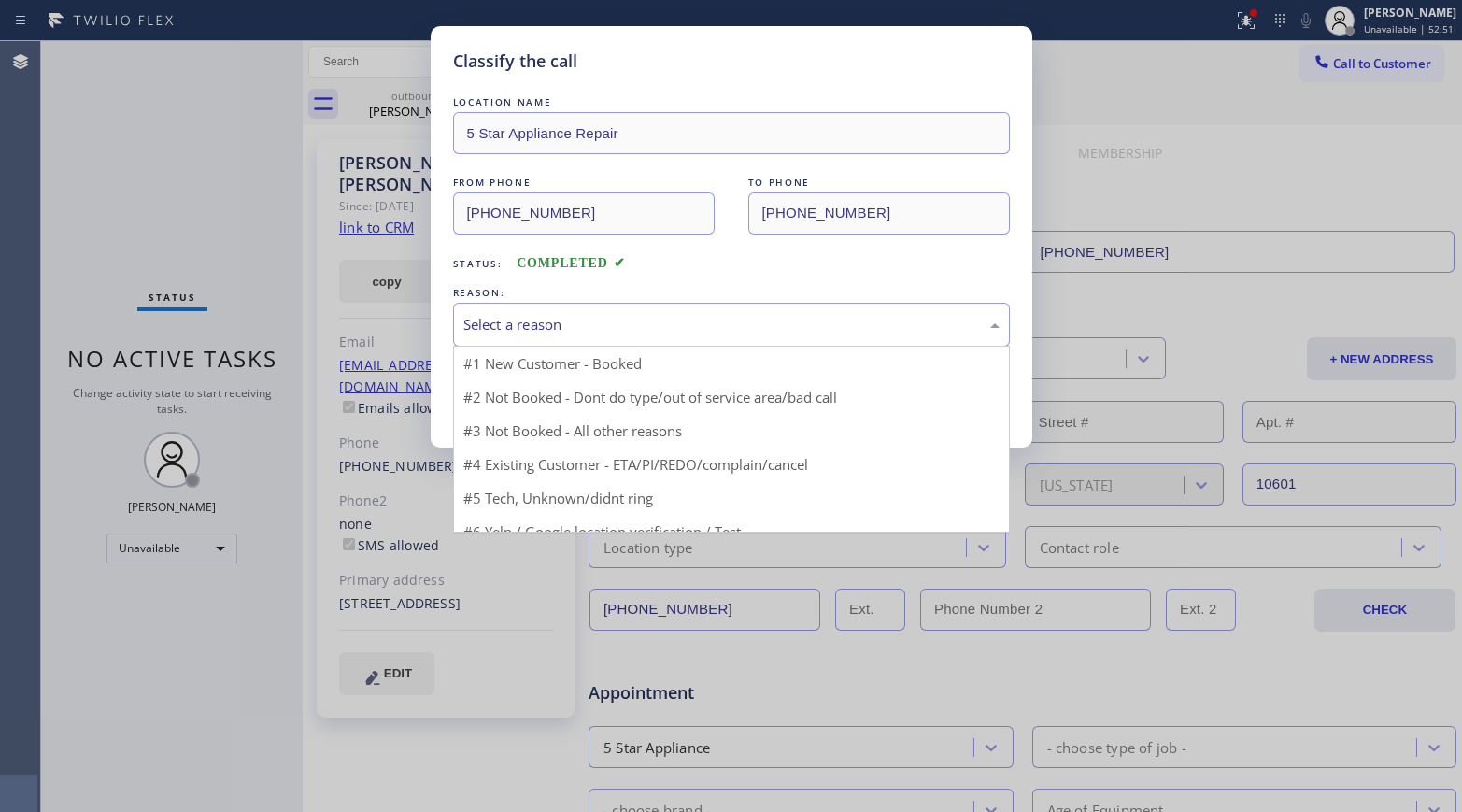
drag, startPoint x: 570, startPoint y: 328, endPoint x: 591, endPoint y: 409, distance: 83.7
click at [571, 329] on div "Select a reason" at bounding box center [731, 324] width 536 height 21
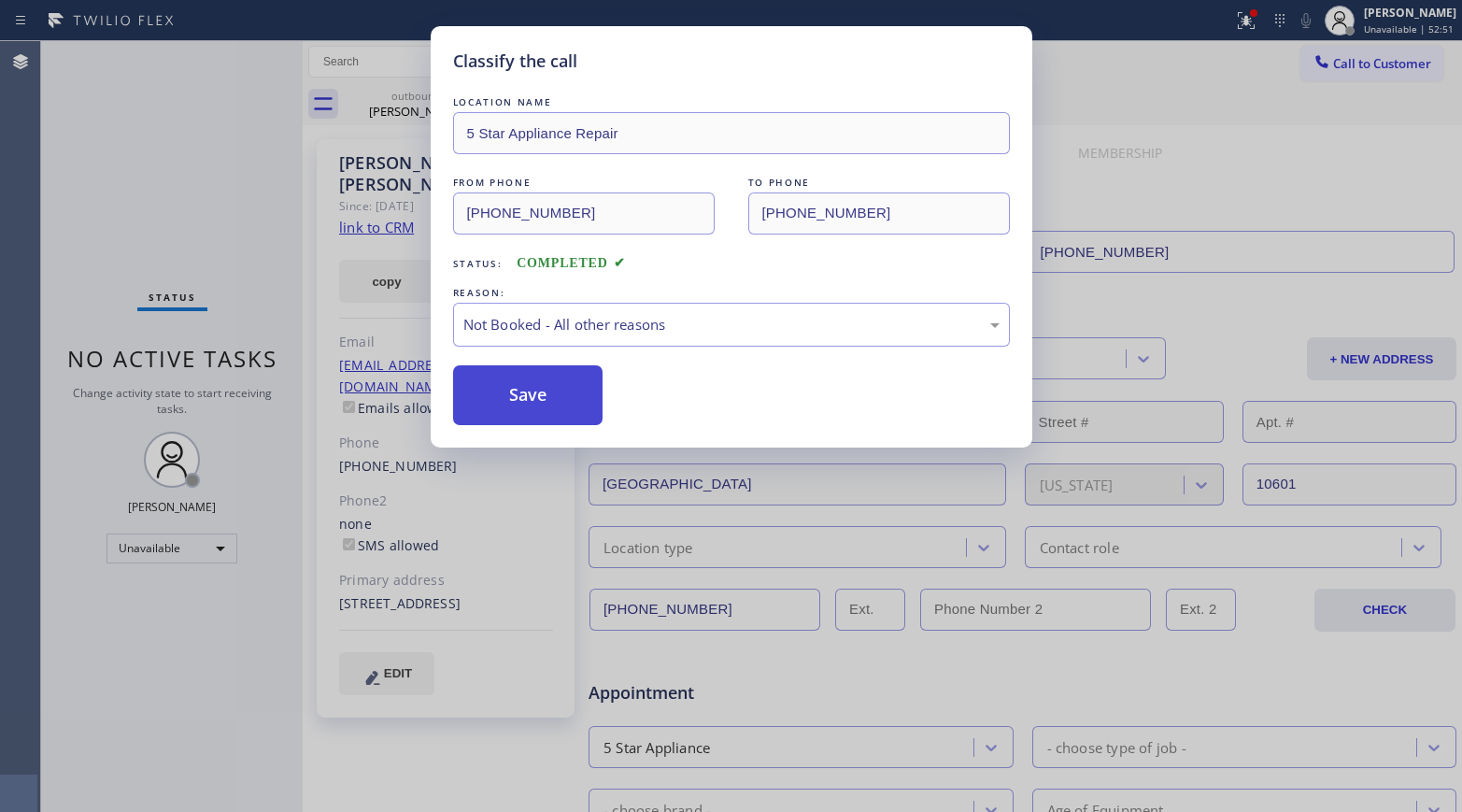
click at [556, 394] on button "Save" at bounding box center [528, 395] width 151 height 59
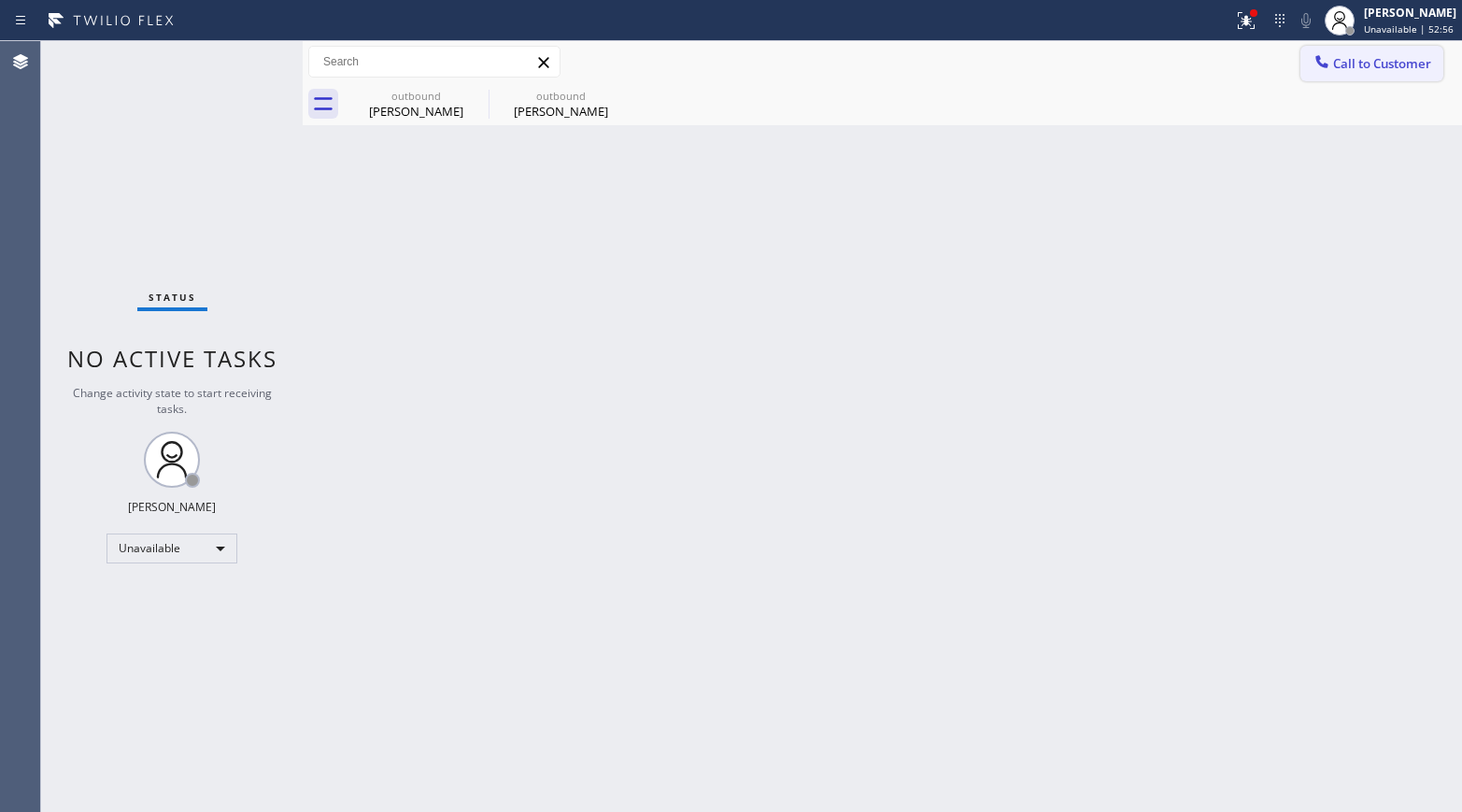
click at [1219, 70] on span "Call to Customer" at bounding box center [1381, 63] width 98 height 17
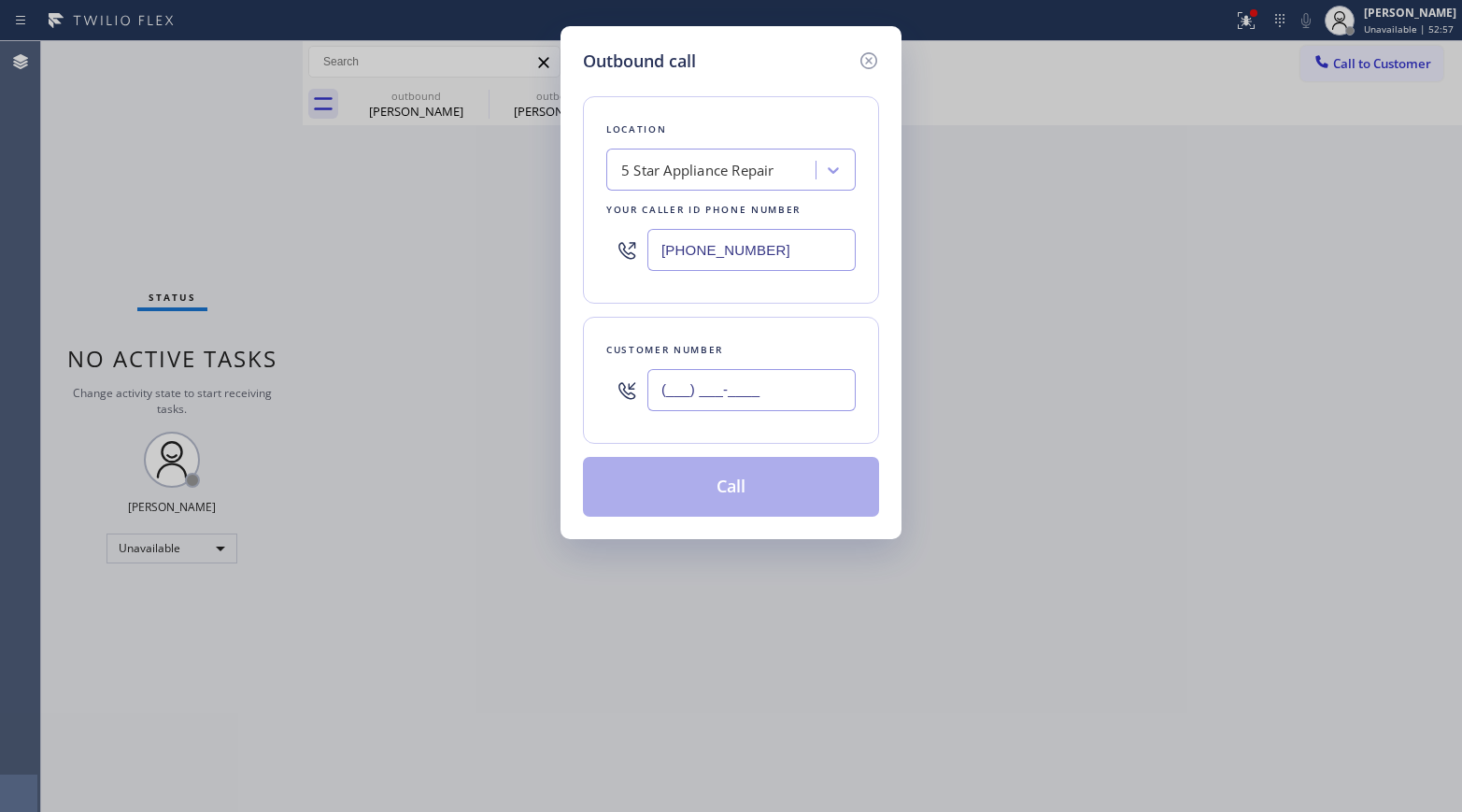
click at [672, 394] on input "(___) ___-____" at bounding box center [751, 390] width 208 height 42
paste input "845) 706-3374"
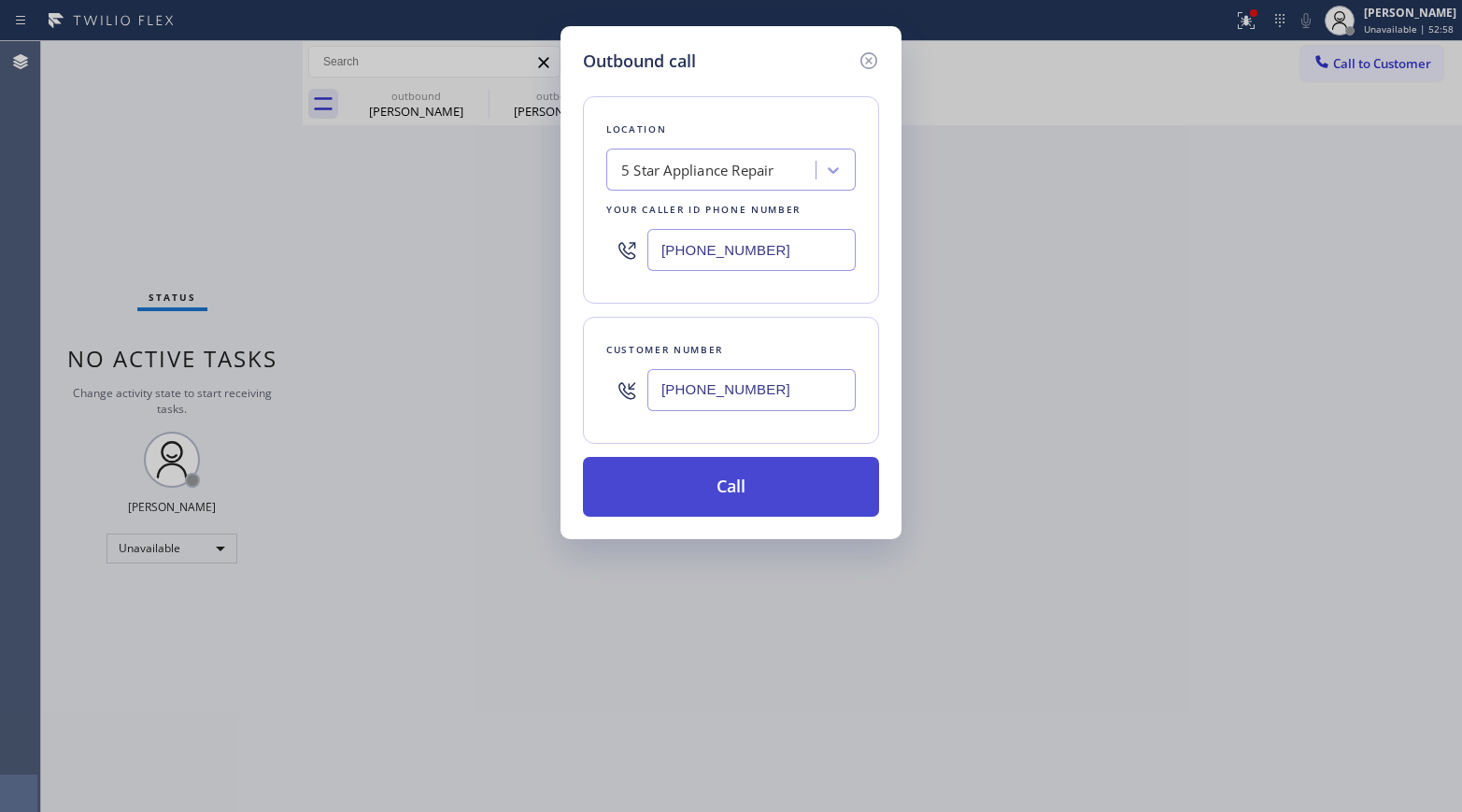
type input "[PHONE_NUMBER]"
click at [721, 476] on button "Call" at bounding box center [731, 486] width 296 height 59
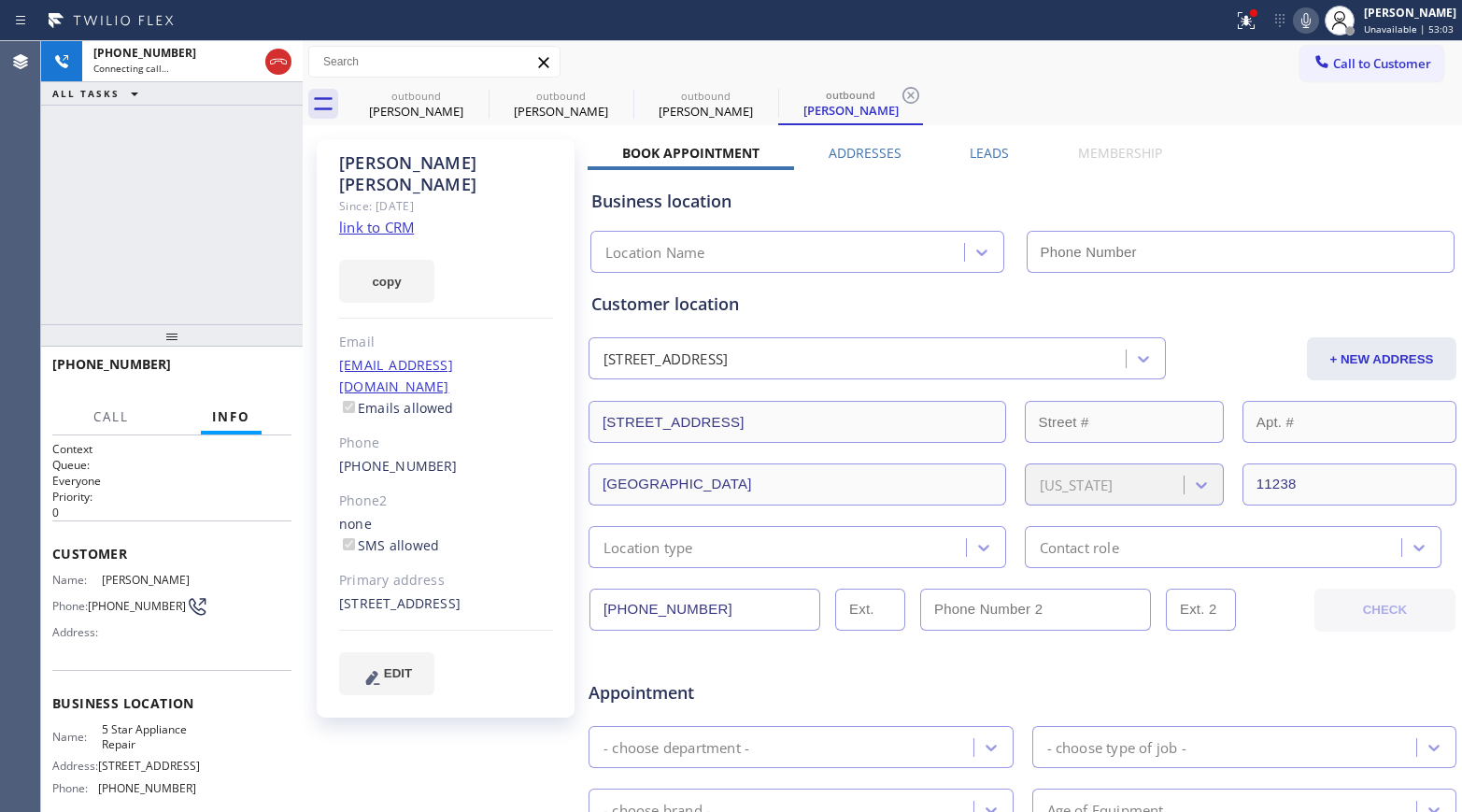
type input "[PHONE_NUMBER]"
click at [245, 358] on div "[PHONE_NUMBER] Live | 00:10 HANG UP" at bounding box center [172, 372] width 239 height 49
click at [254, 373] on span "HANG UP" at bounding box center [247, 373] width 57 height 13
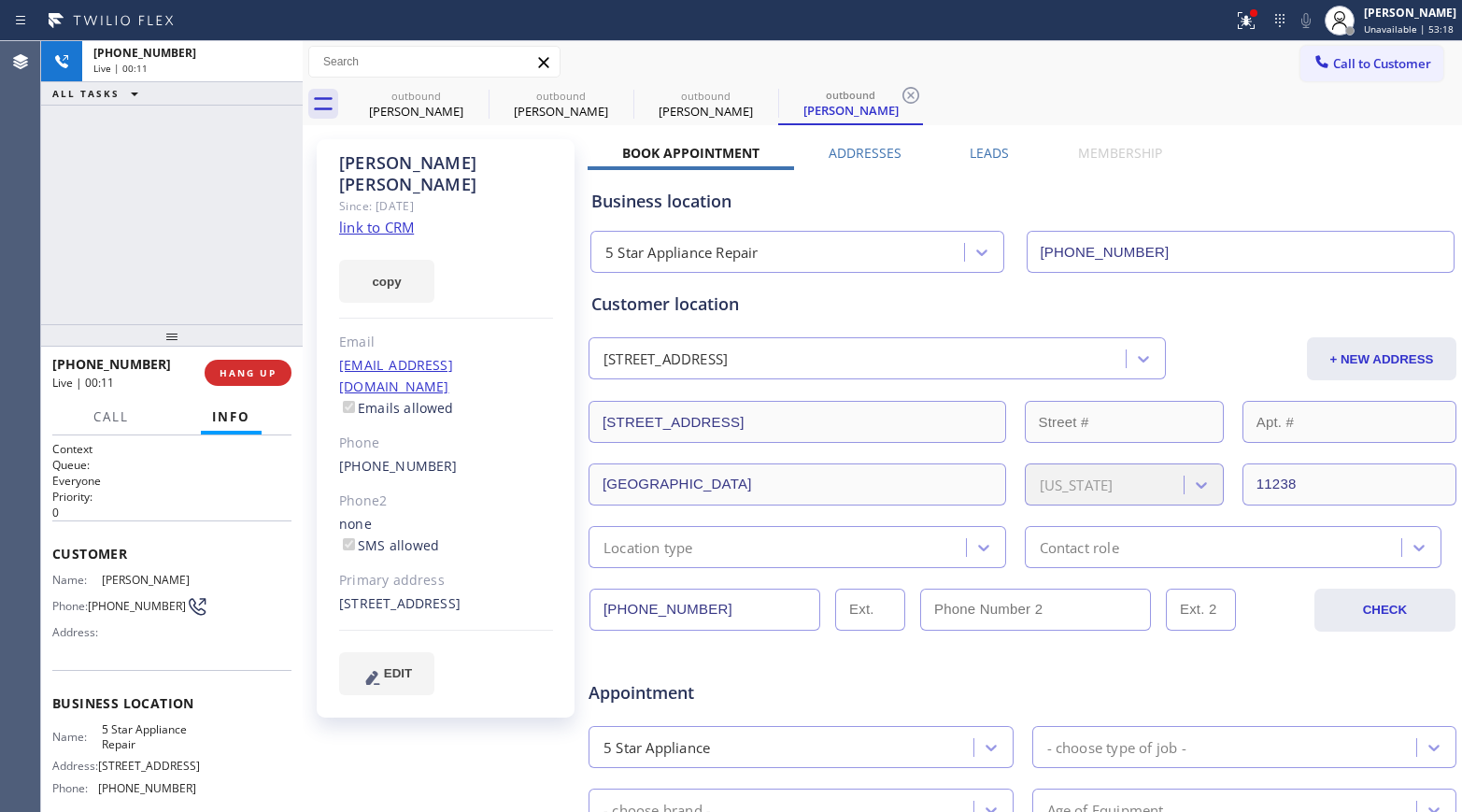
click at [226, 287] on div "[PHONE_NUMBER] Live | 00:11 ALL TASKS ALL TASKS ACTIVE TASKS TASKS IN WRAP UP" at bounding box center [172, 182] width 262 height 283
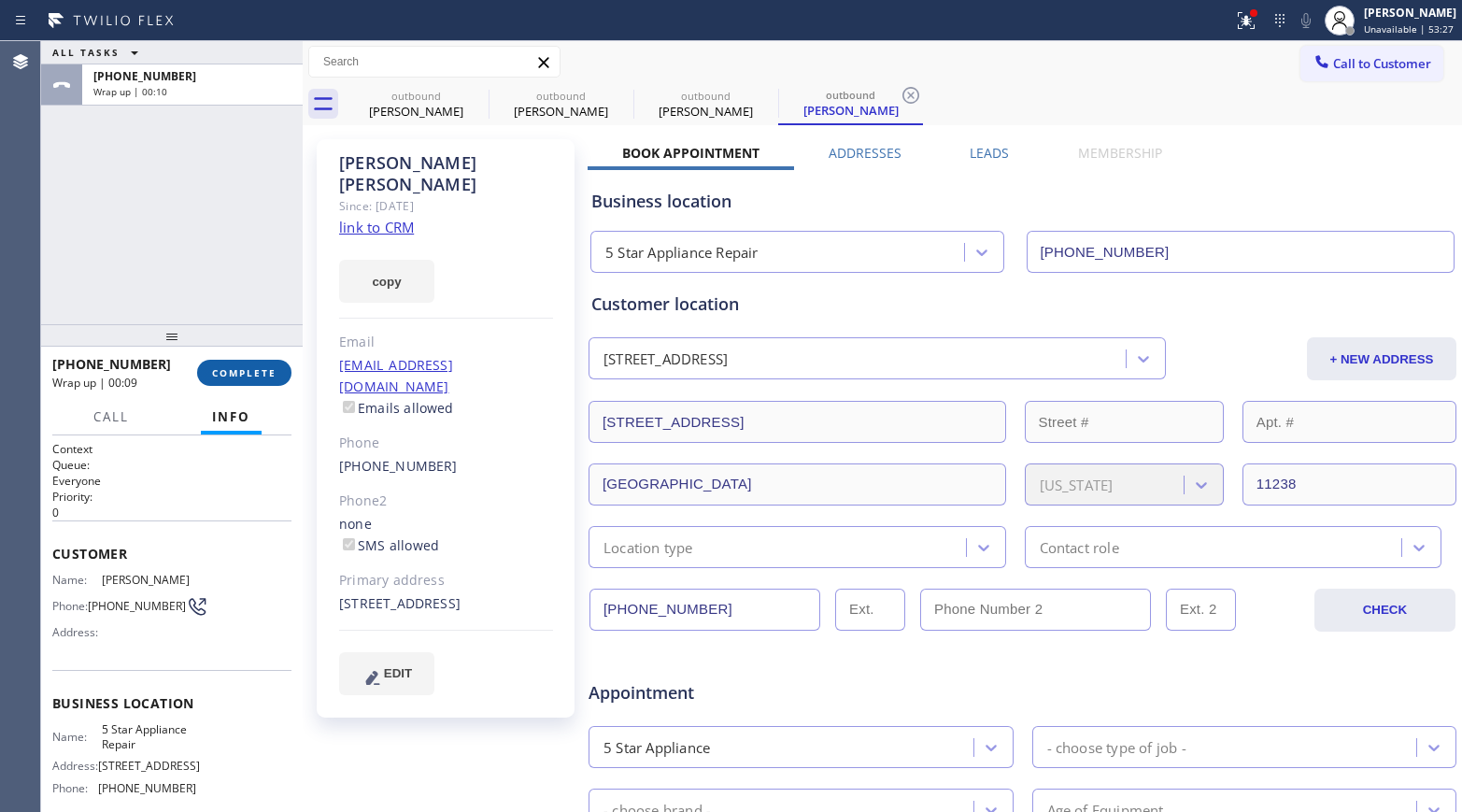
click at [244, 364] on button "COMPLETE" at bounding box center [244, 372] width 94 height 26
click at [242, 285] on div "ALL TASKS ALL TASKS ACTIVE TASKS TASKS IN WRAP UP [PHONE_NUMBER] Wrap up | 00:10" at bounding box center [172, 182] width 262 height 283
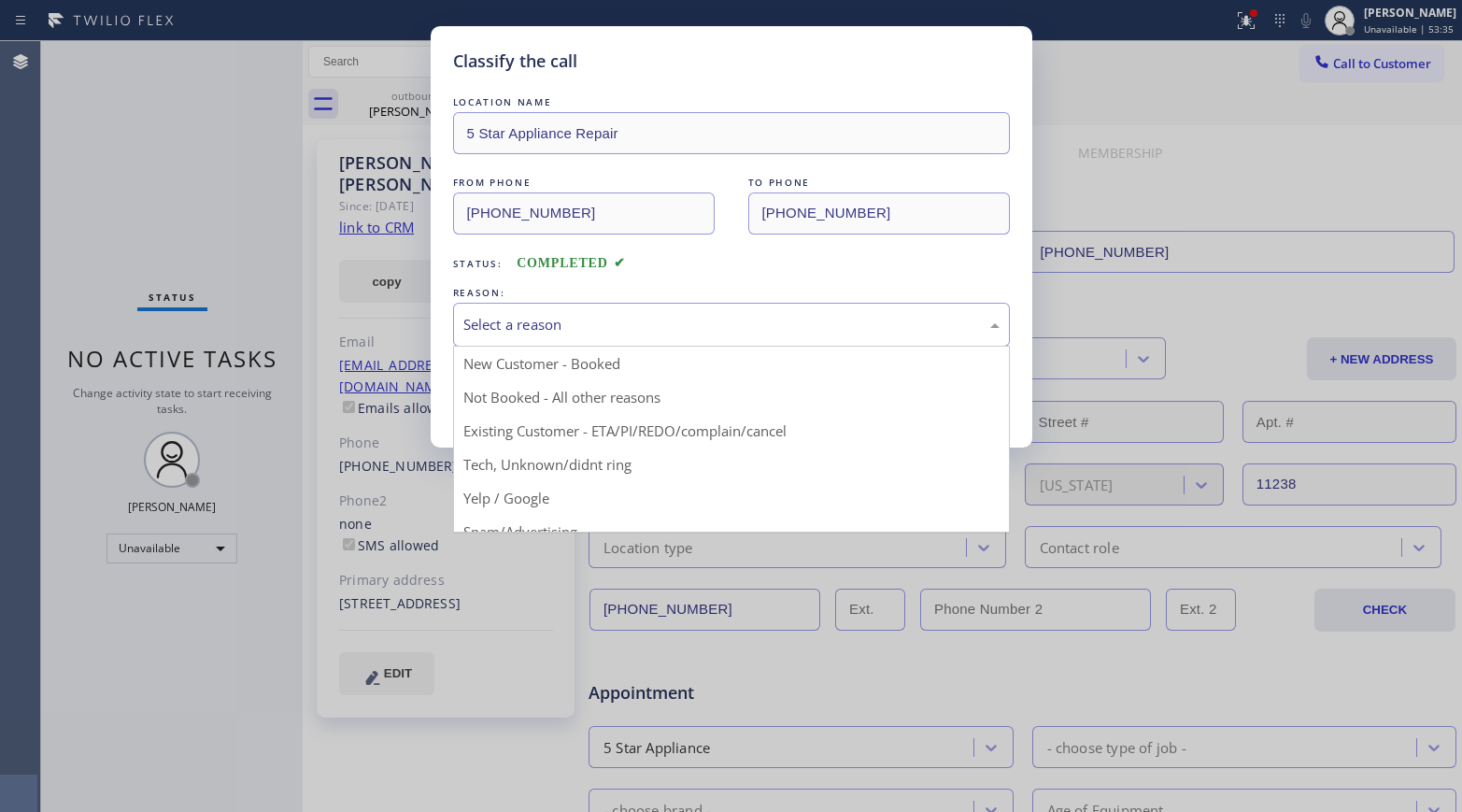
click at [616, 342] on div "Select a reason" at bounding box center [731, 325] width 557 height 44
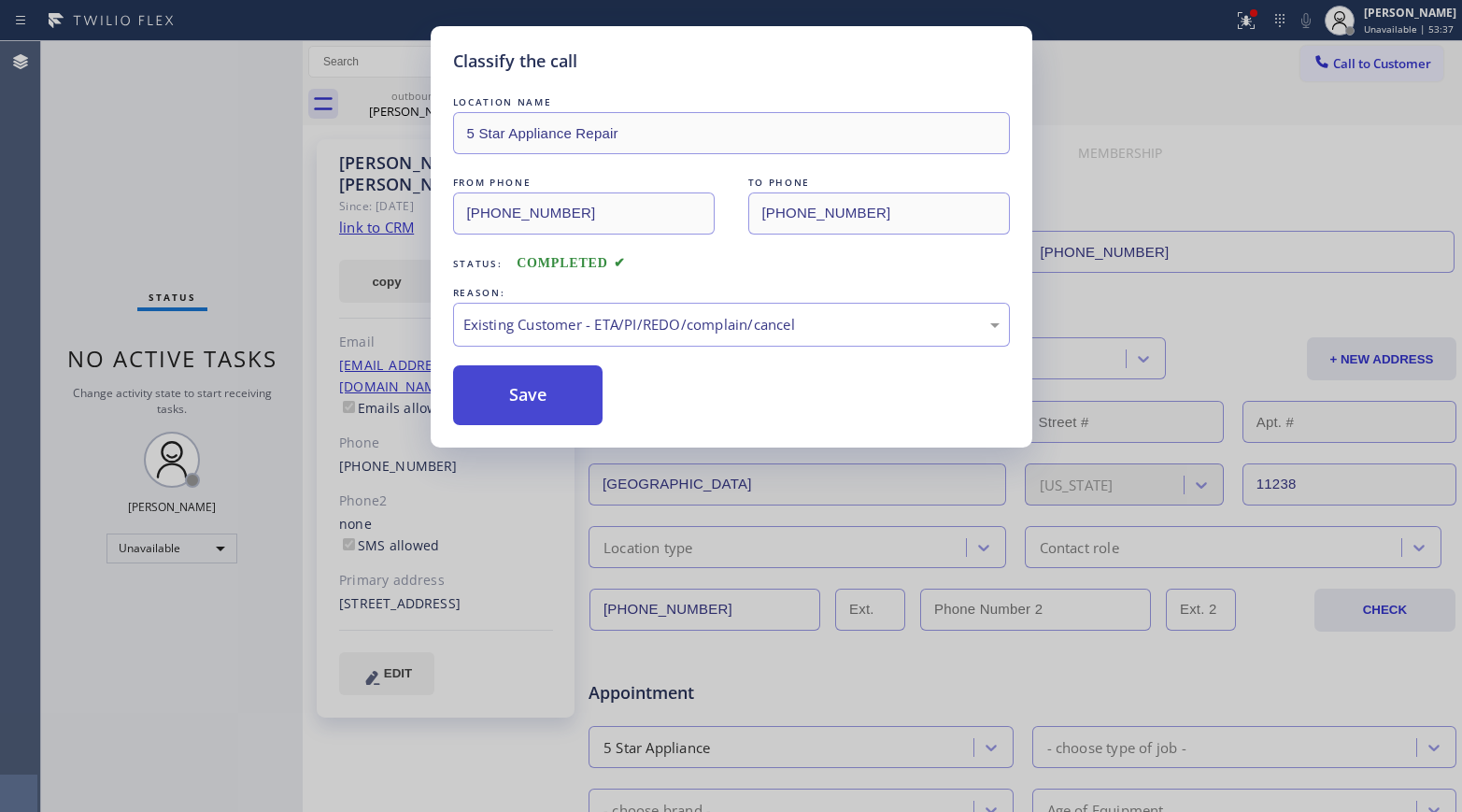
click at [538, 389] on button "Save" at bounding box center [528, 395] width 151 height 59
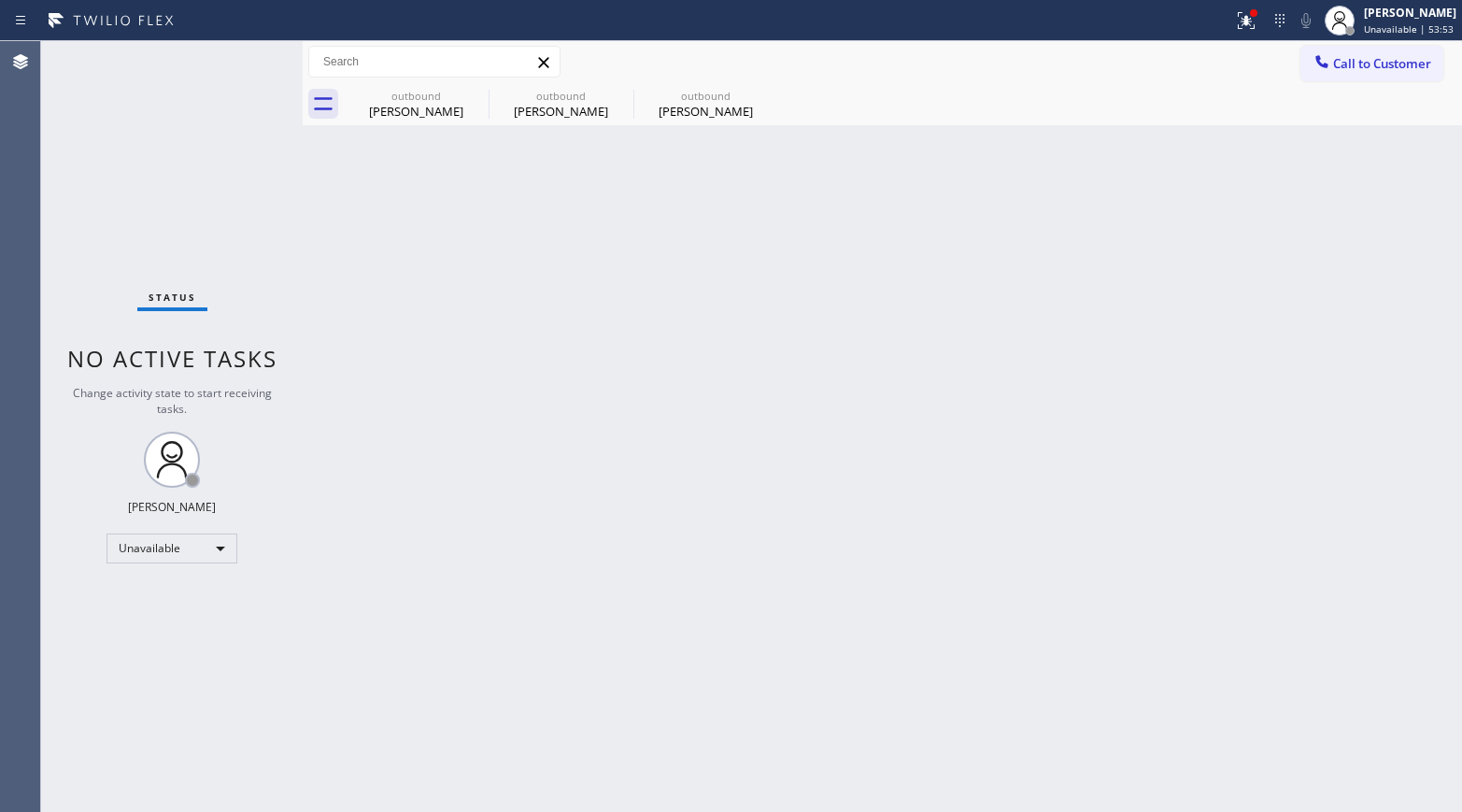
click at [1219, 96] on div "outbound [PERSON_NAME] outbound [PERSON_NAME] outbound [PERSON_NAME]" at bounding box center [903, 104] width 1118 height 42
click at [1219, 56] on span "Call to Customer" at bounding box center [1381, 63] width 98 height 17
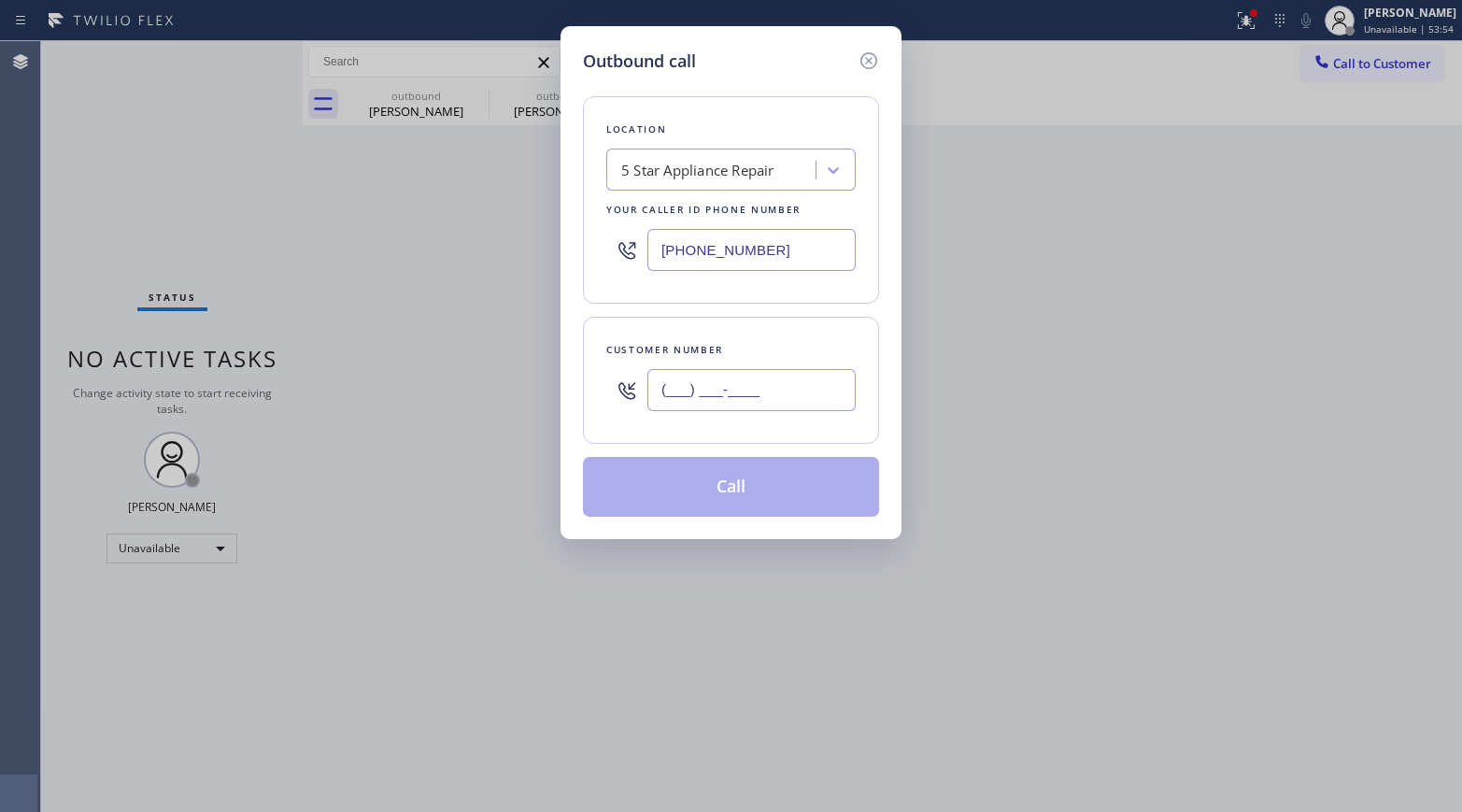
click at [740, 376] on input "(___) ___-____" at bounding box center [751, 390] width 208 height 42
paste input "805) 358-0155"
type input "[PHONE_NUMBER]"
click at [731, 329] on div "Customer number [PHONE_NUMBER]" at bounding box center [731, 380] width 296 height 127
click at [756, 474] on button "Call" at bounding box center [731, 486] width 296 height 59
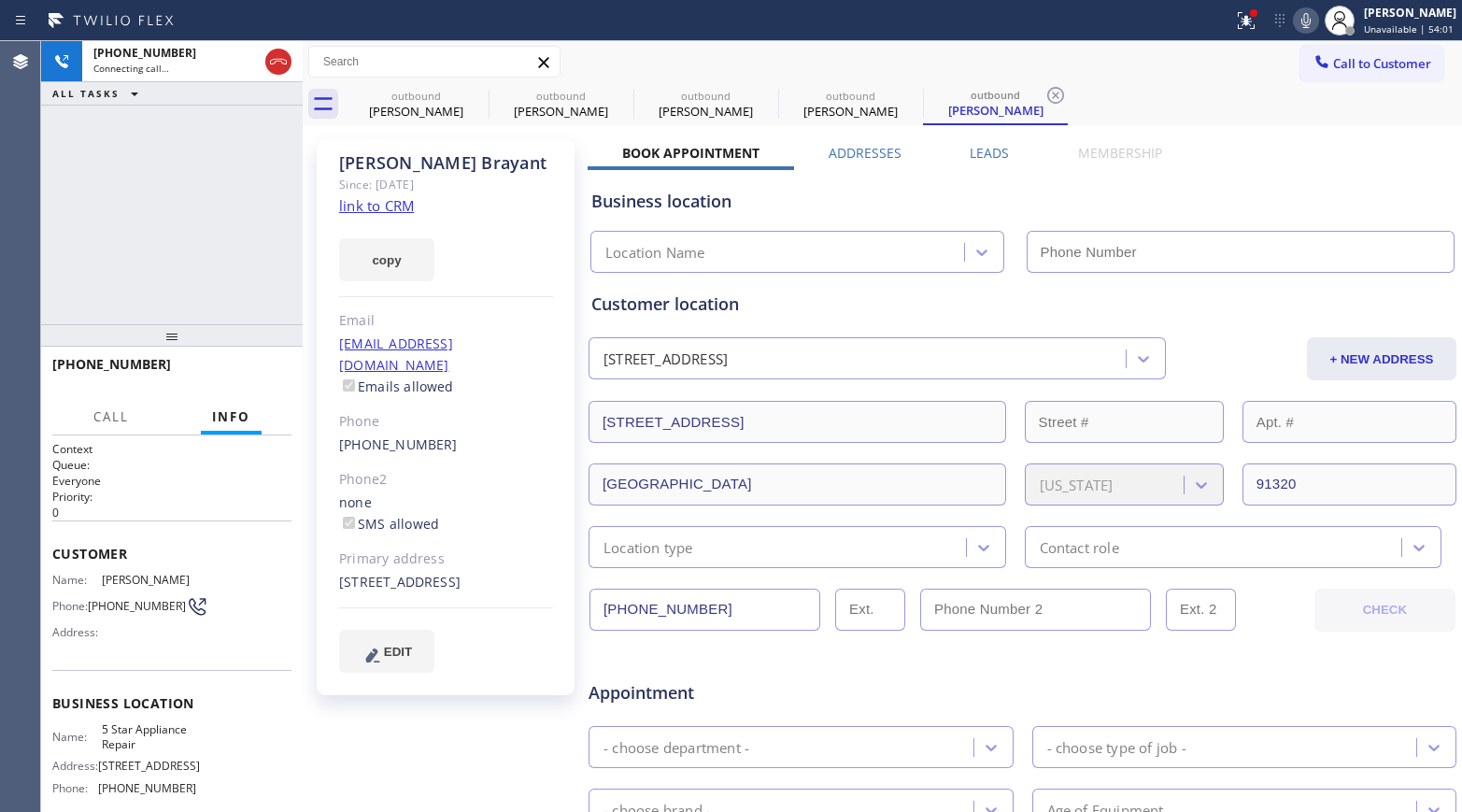
type input "[PHONE_NUMBER]"
click at [255, 379] on button "HANG UP" at bounding box center [247, 372] width 87 height 26
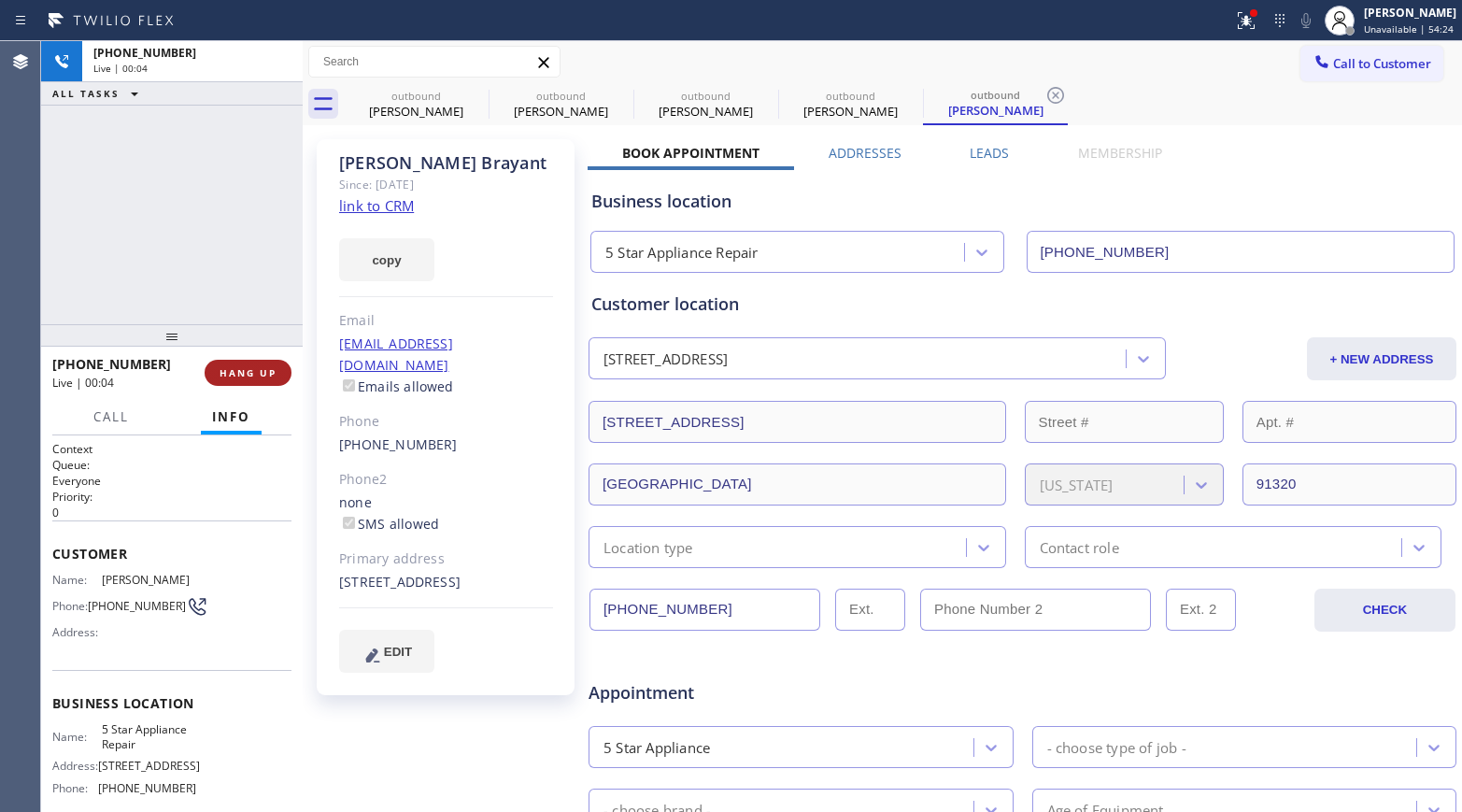
drag, startPoint x: 221, startPoint y: 305, endPoint x: 236, endPoint y: 367, distance: 63.8
click at [221, 305] on div "[PHONE_NUMBER] Live | 00:04 ALL TASKS ALL TASKS ACTIVE TASKS TASKS IN WRAP UP" at bounding box center [172, 182] width 262 height 283
click at [236, 368] on span "HANG UP" at bounding box center [247, 373] width 57 height 13
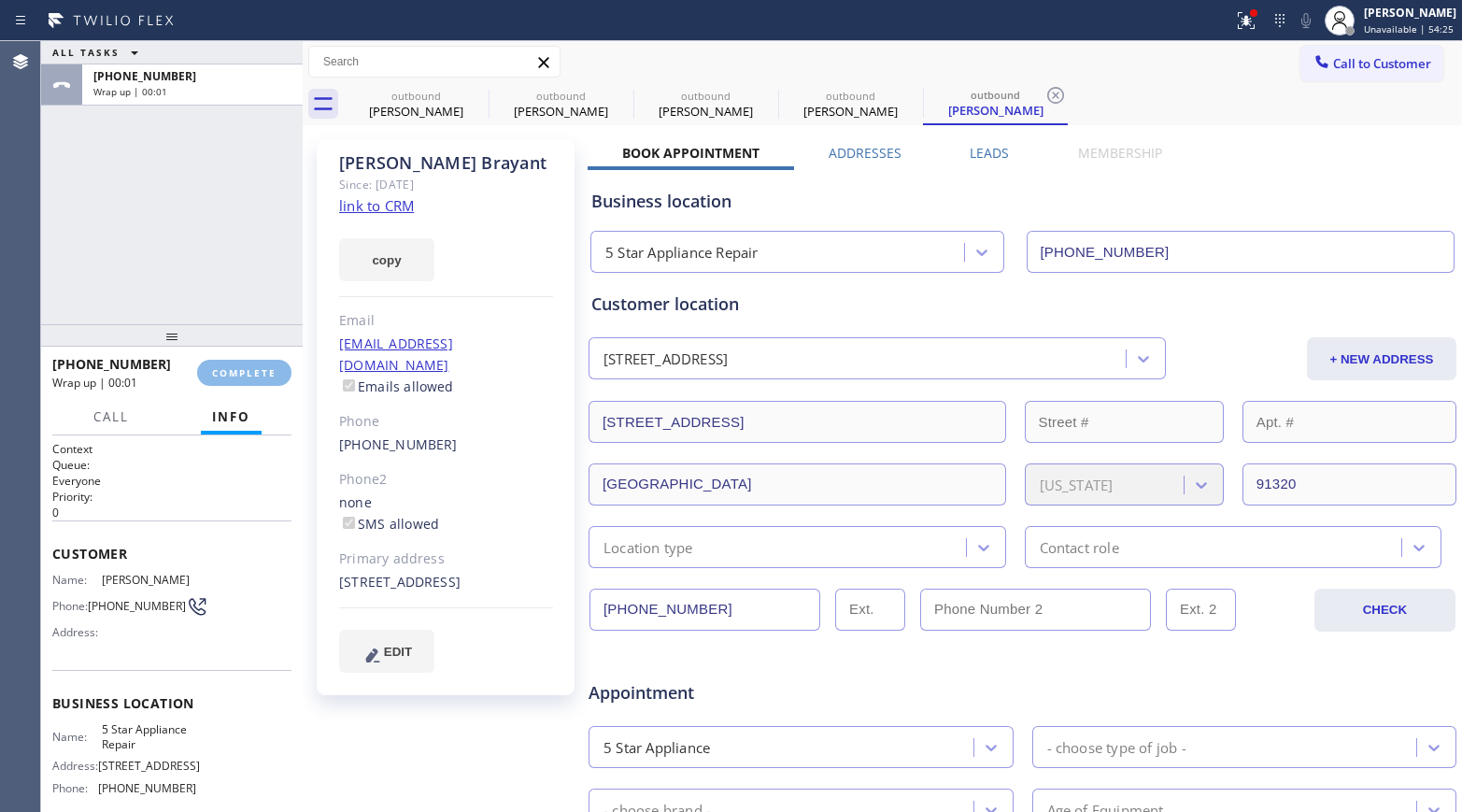
click at [226, 224] on div "ALL TASKS ALL TASKS ACTIVE TASKS TASKS IN WRAP UP [PHONE_NUMBER] Wrap up | 00:01" at bounding box center [172, 182] width 262 height 283
click at [263, 375] on span "COMPLETE" at bounding box center [244, 373] width 64 height 13
click at [193, 265] on div "ALL TASKS ALL TASKS ACTIVE TASKS TASKS IN WRAP UP [PHONE_NUMBER] Wrap up | 00:03" at bounding box center [172, 182] width 262 height 283
click at [195, 264] on div "ALL TASKS ALL TASKS ACTIVE TASKS TASKS IN WRAP UP [PHONE_NUMBER] Wrap up | 00:03" at bounding box center [172, 182] width 262 height 283
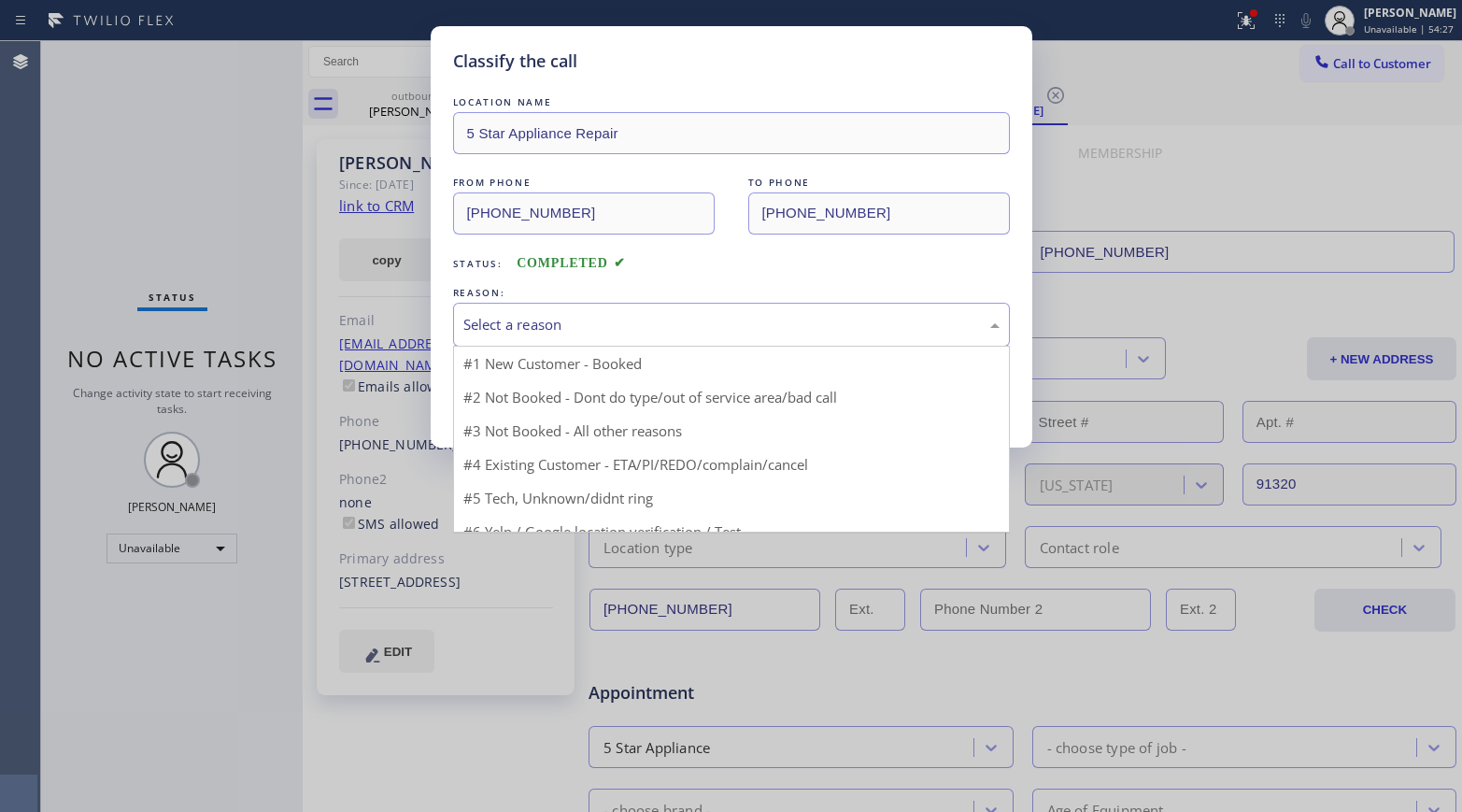
click at [523, 332] on div "Select a reason" at bounding box center [731, 324] width 536 height 21
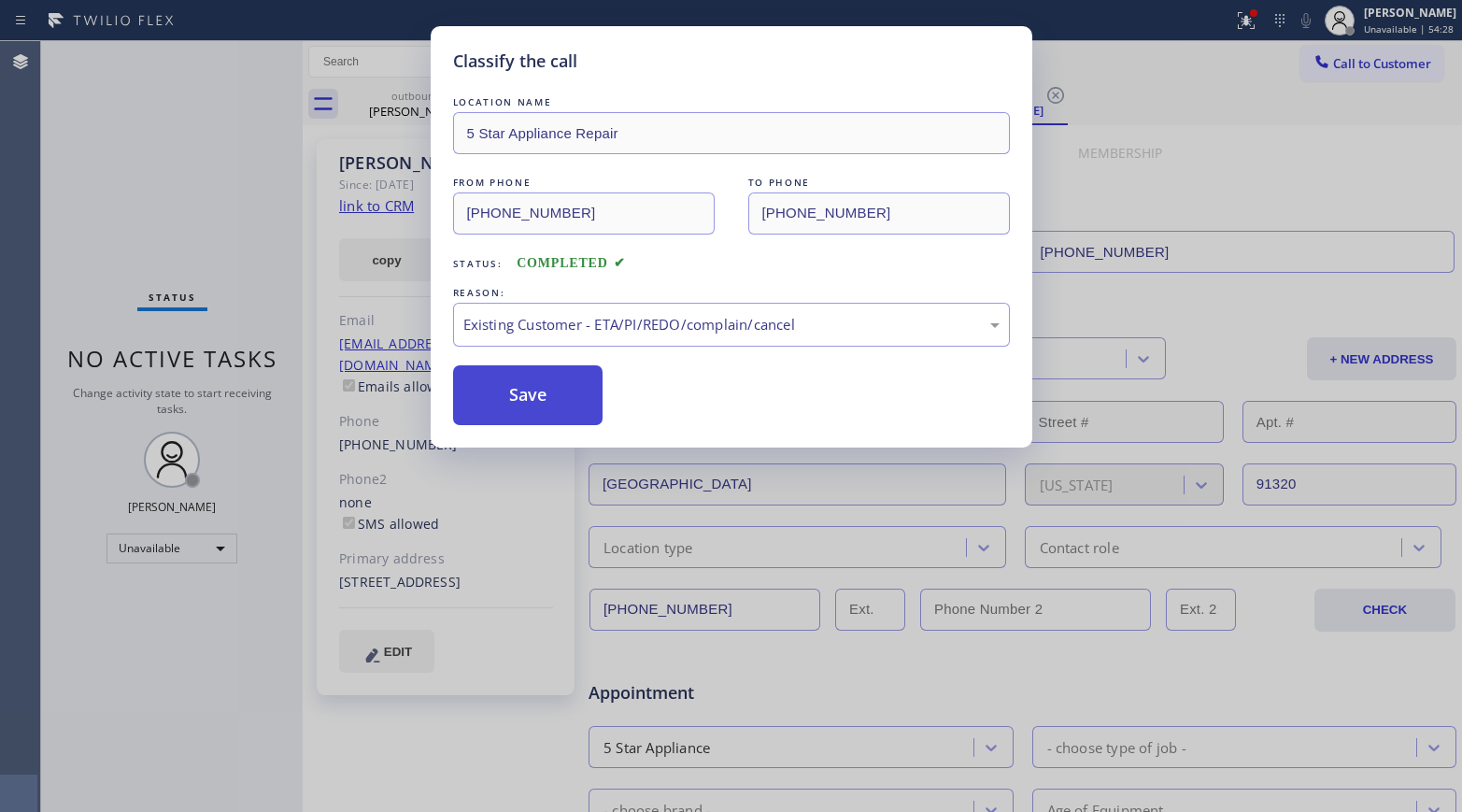
click at [519, 406] on button "Save" at bounding box center [528, 395] width 151 height 59
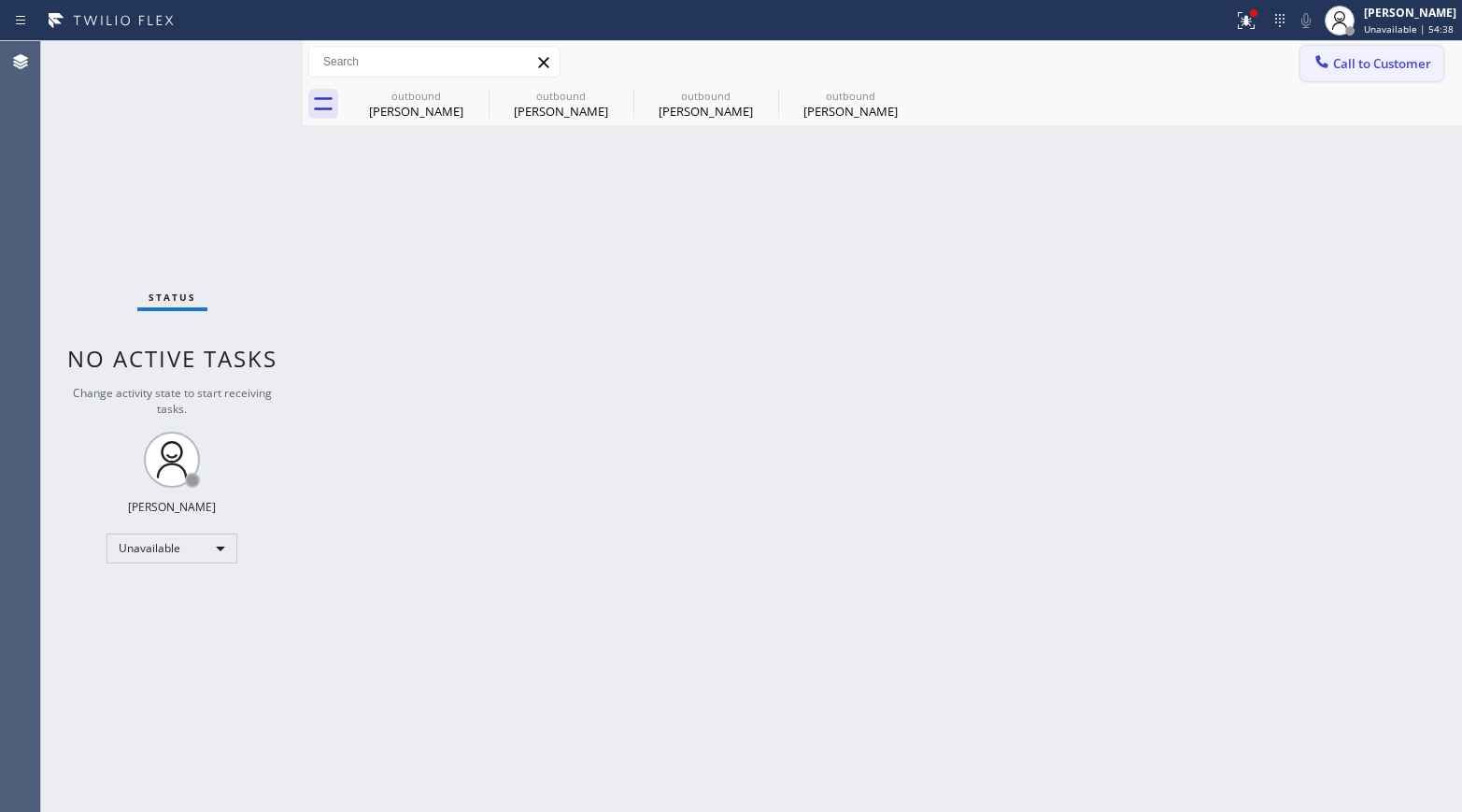
click at [1219, 56] on span "Call to Customer" at bounding box center [1381, 63] width 98 height 17
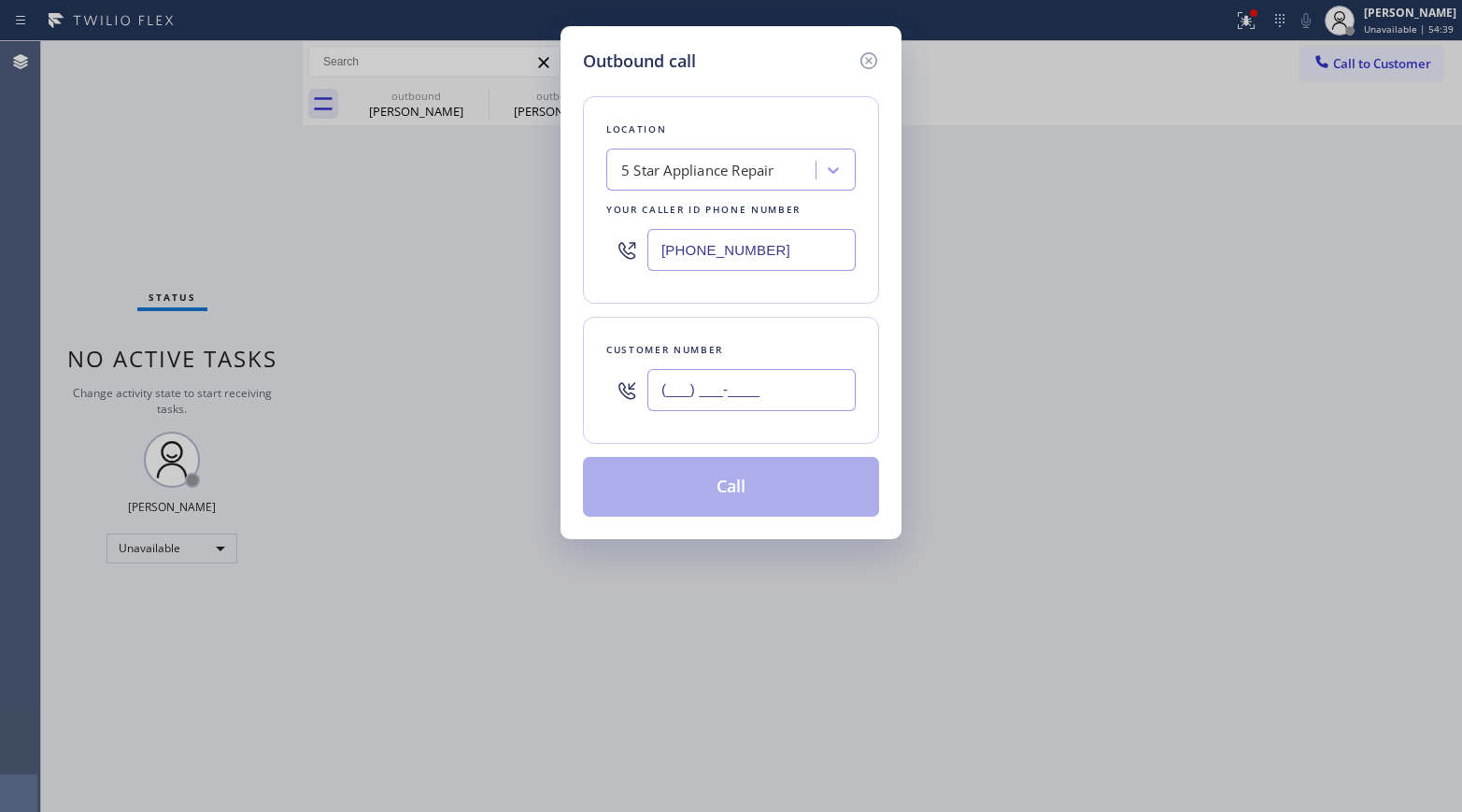
click at [750, 395] on input "(___) ___-____" at bounding box center [751, 390] width 208 height 42
paste input "786) 440-9292"
type input "[PHONE_NUMBER]"
click at [750, 340] on div "Customer number" at bounding box center [731, 350] width 249 height 19
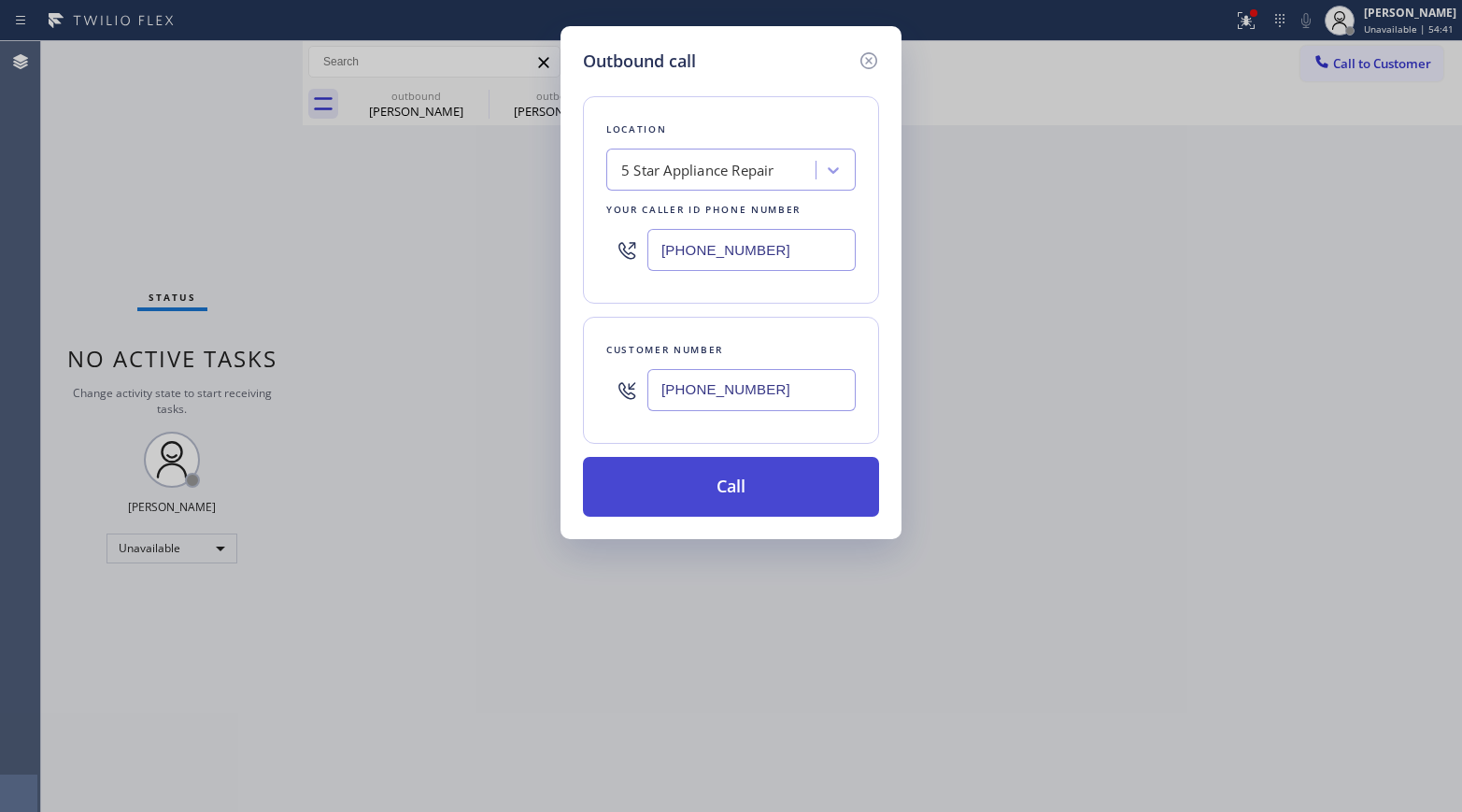
click at [784, 497] on button "Call" at bounding box center [731, 486] width 296 height 59
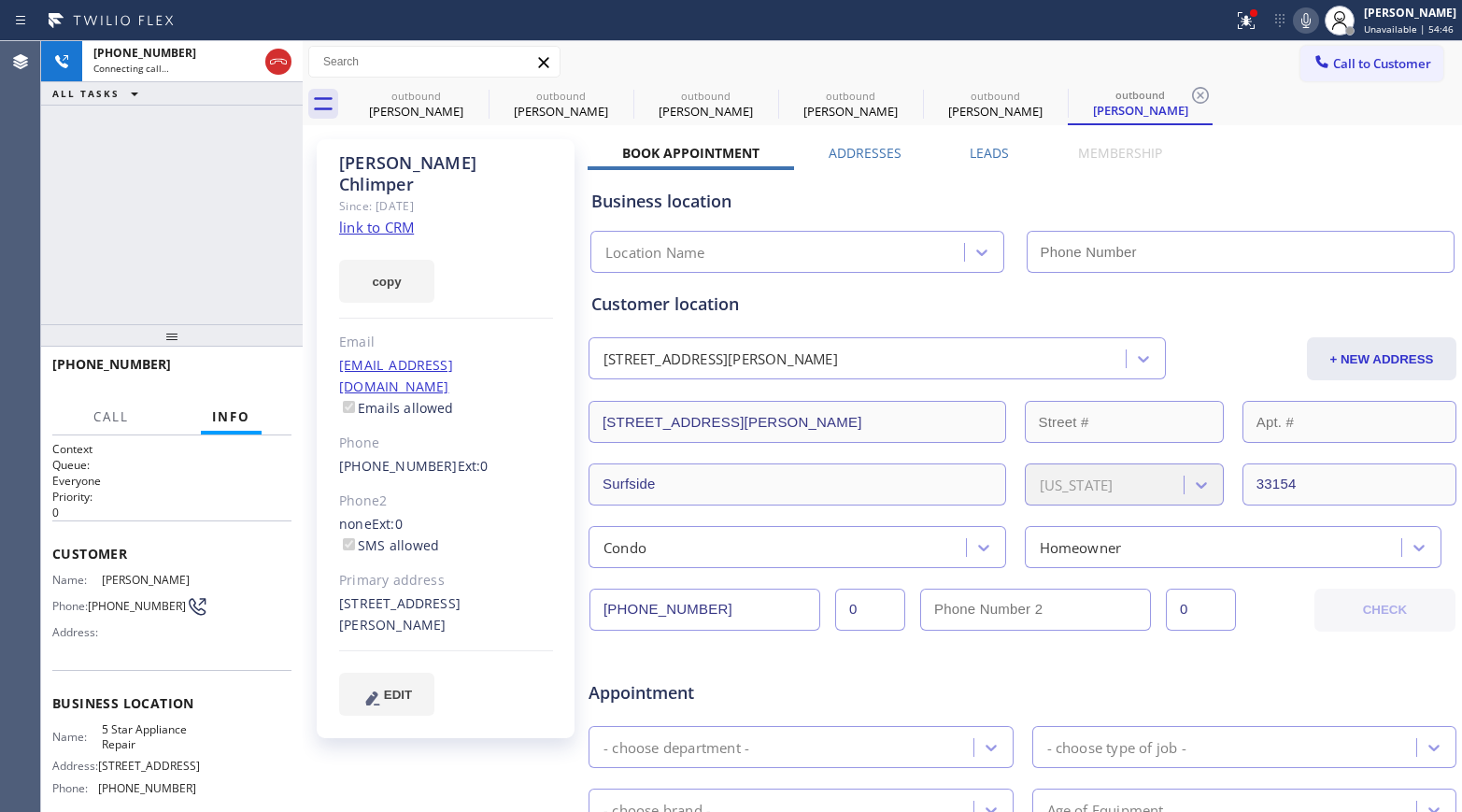
type input "[PHONE_NUMBER]"
drag, startPoint x: 225, startPoint y: 367, endPoint x: 235, endPoint y: 310, distance: 57.9
click at [225, 367] on span "HANG UP" at bounding box center [247, 373] width 57 height 13
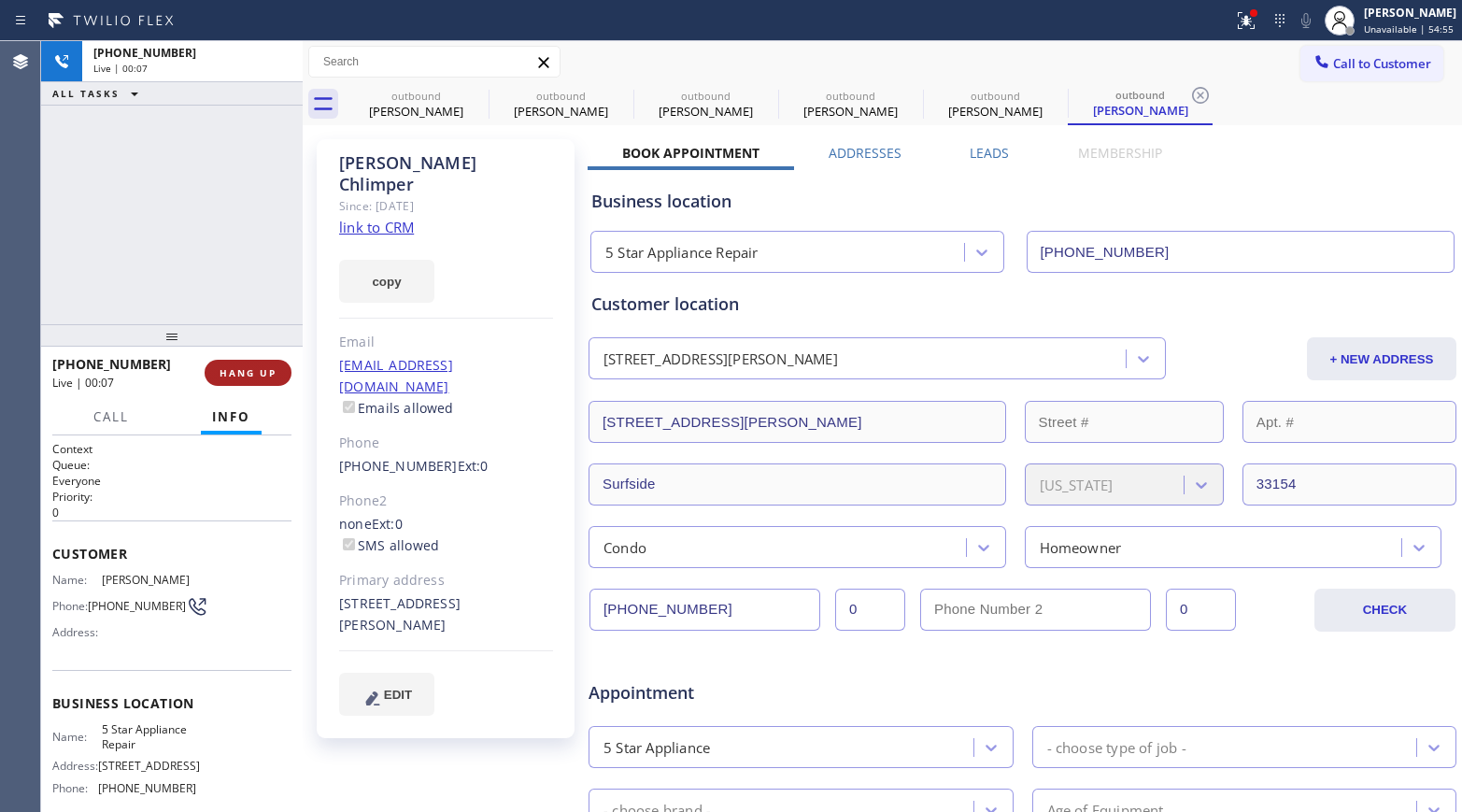
drag, startPoint x: 235, startPoint y: 310, endPoint x: 247, endPoint y: 360, distance: 51.4
click at [238, 328] on div "[PHONE_NUMBER] Live | 00:07 ALL TASKS ALL TASKS ACTIVE TASKS TASKS IN WRAP UP […" at bounding box center [172, 427] width 262 height 771
click at [247, 360] on button "HANG UP" at bounding box center [247, 372] width 87 height 26
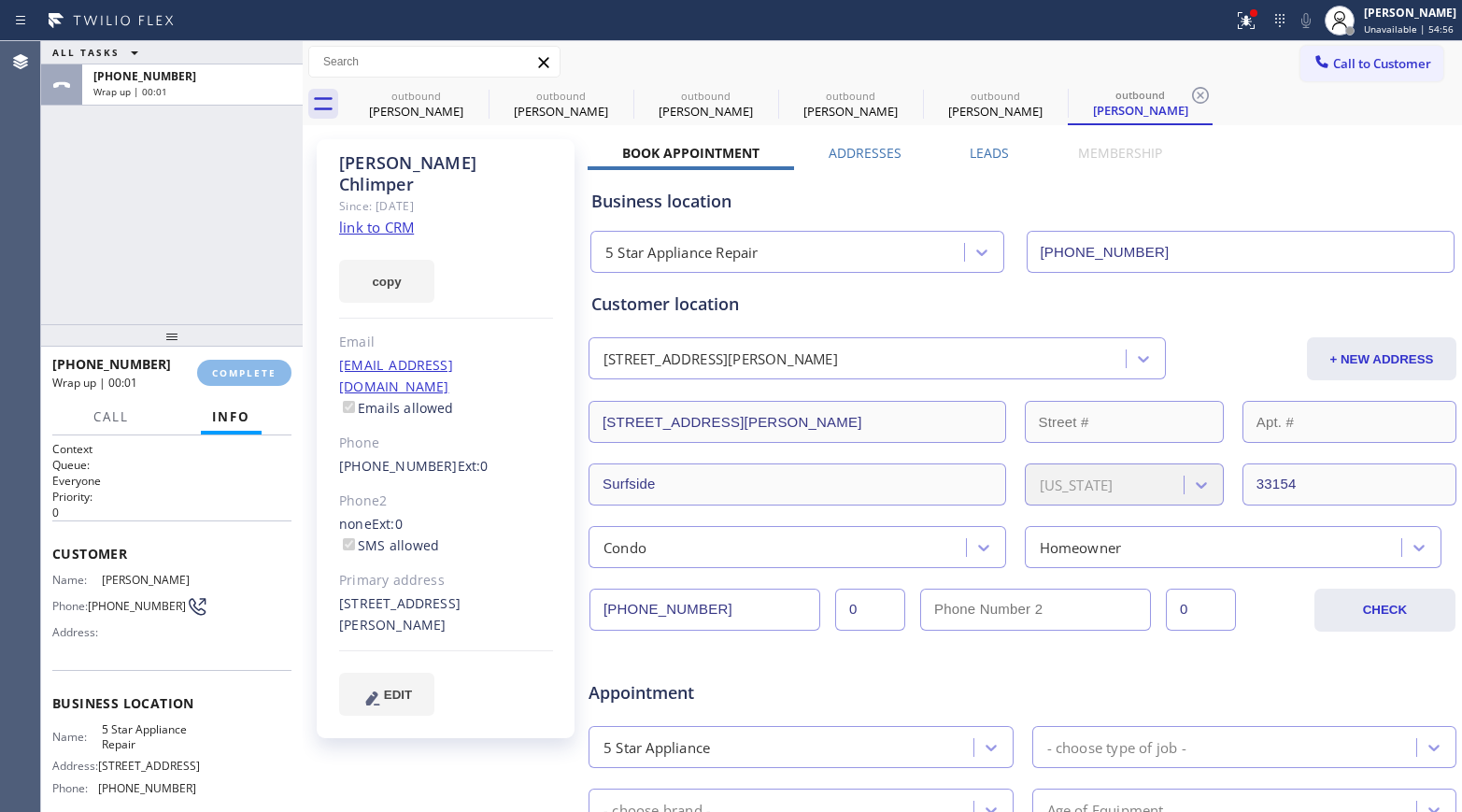
click at [240, 253] on div "ALL TASKS ALL TASKS ACTIVE TASKS TASKS IN WRAP UP [PHONE_NUMBER] Wrap up | 00:01" at bounding box center [172, 182] width 262 height 283
click at [258, 368] on span "COMPLETE" at bounding box center [244, 373] width 64 height 13
click at [200, 251] on div "ALL TASKS ALL TASKS ACTIVE TASKS TASKS IN WRAP UP [PHONE_NUMBER] Wrap up | 00:02" at bounding box center [172, 182] width 262 height 283
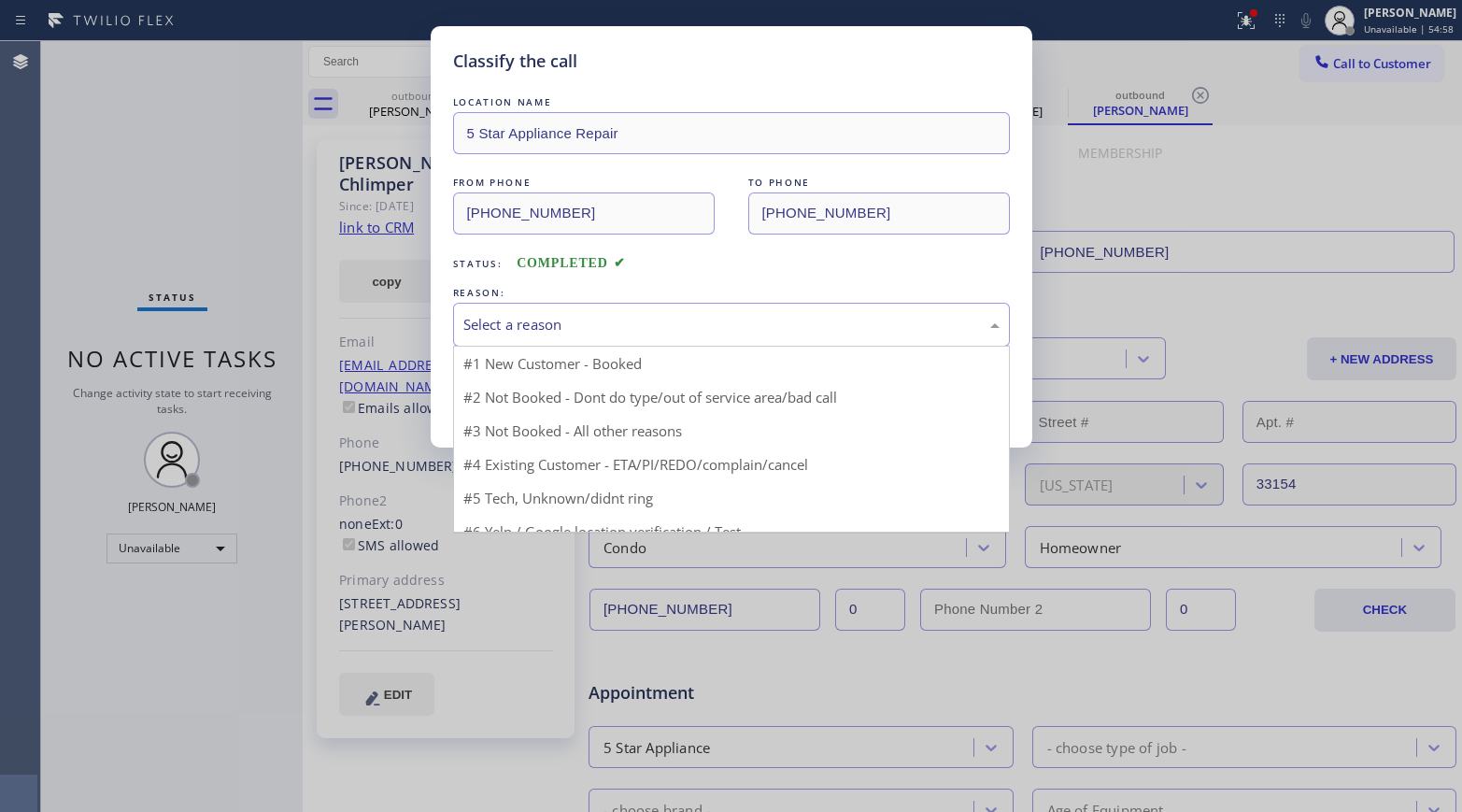
click at [563, 307] on div "Select a reason" at bounding box center [731, 325] width 557 height 44
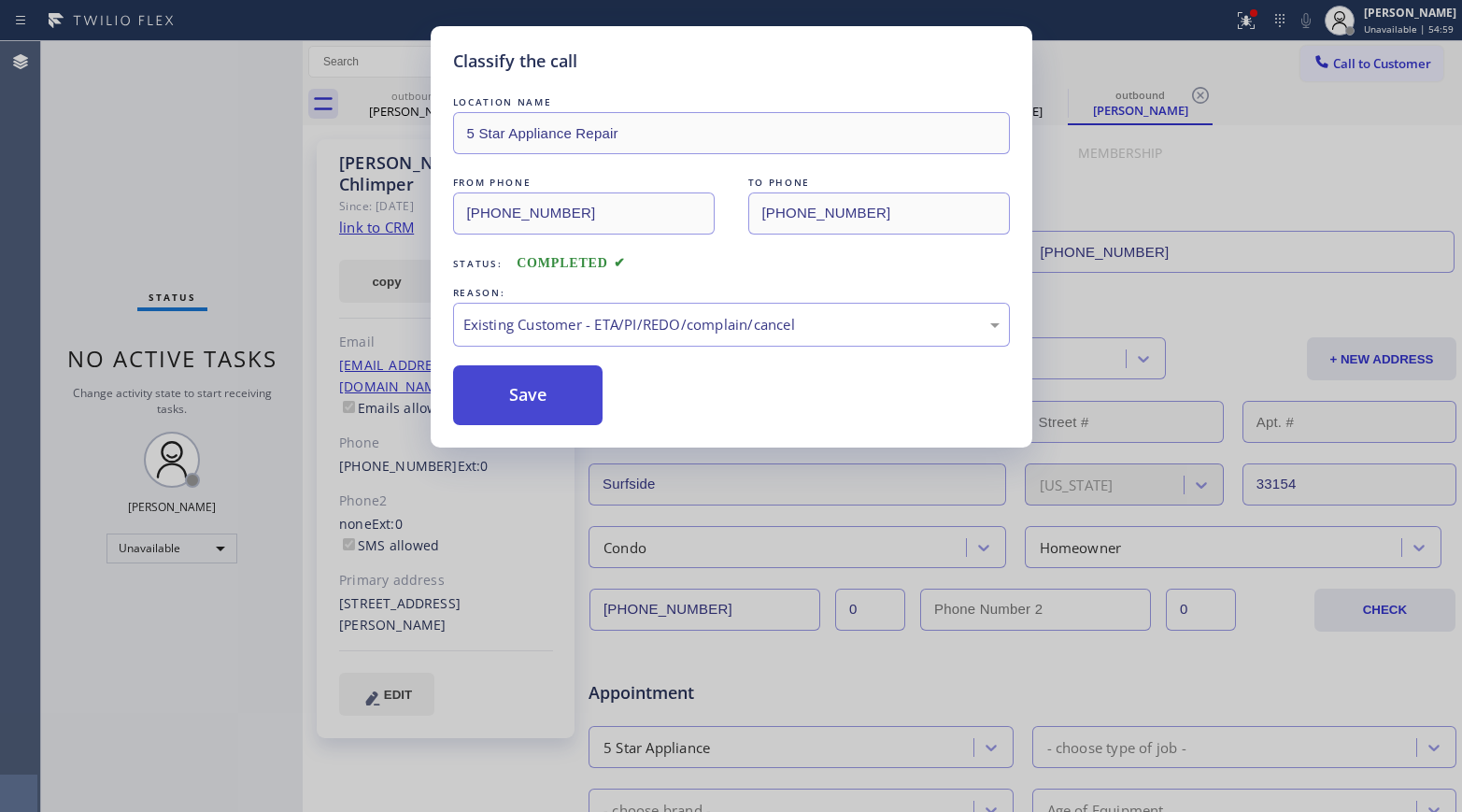
click at [525, 404] on button "Save" at bounding box center [528, 395] width 151 height 59
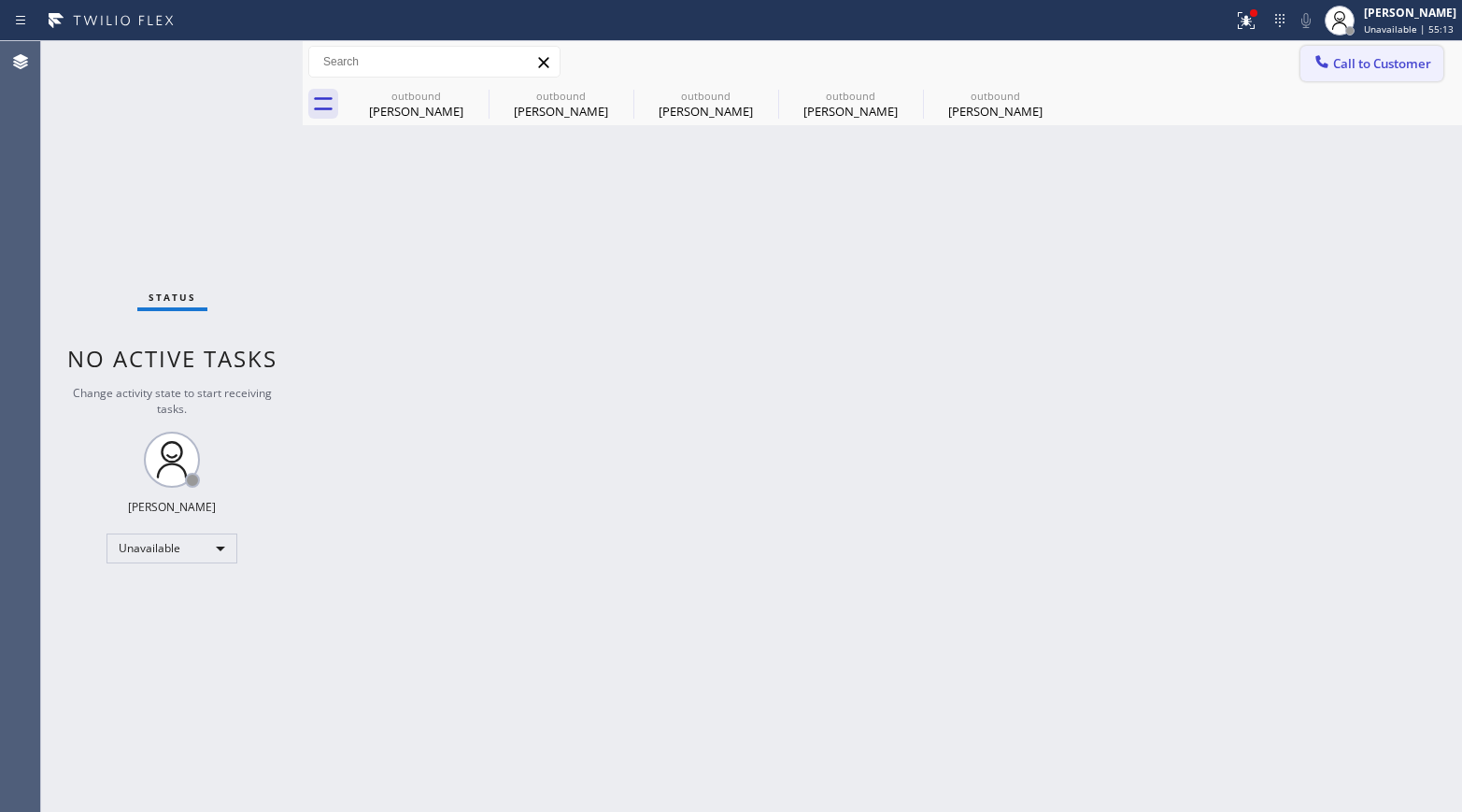
click at [1219, 77] on button "Call to Customer" at bounding box center [1371, 63] width 143 height 35
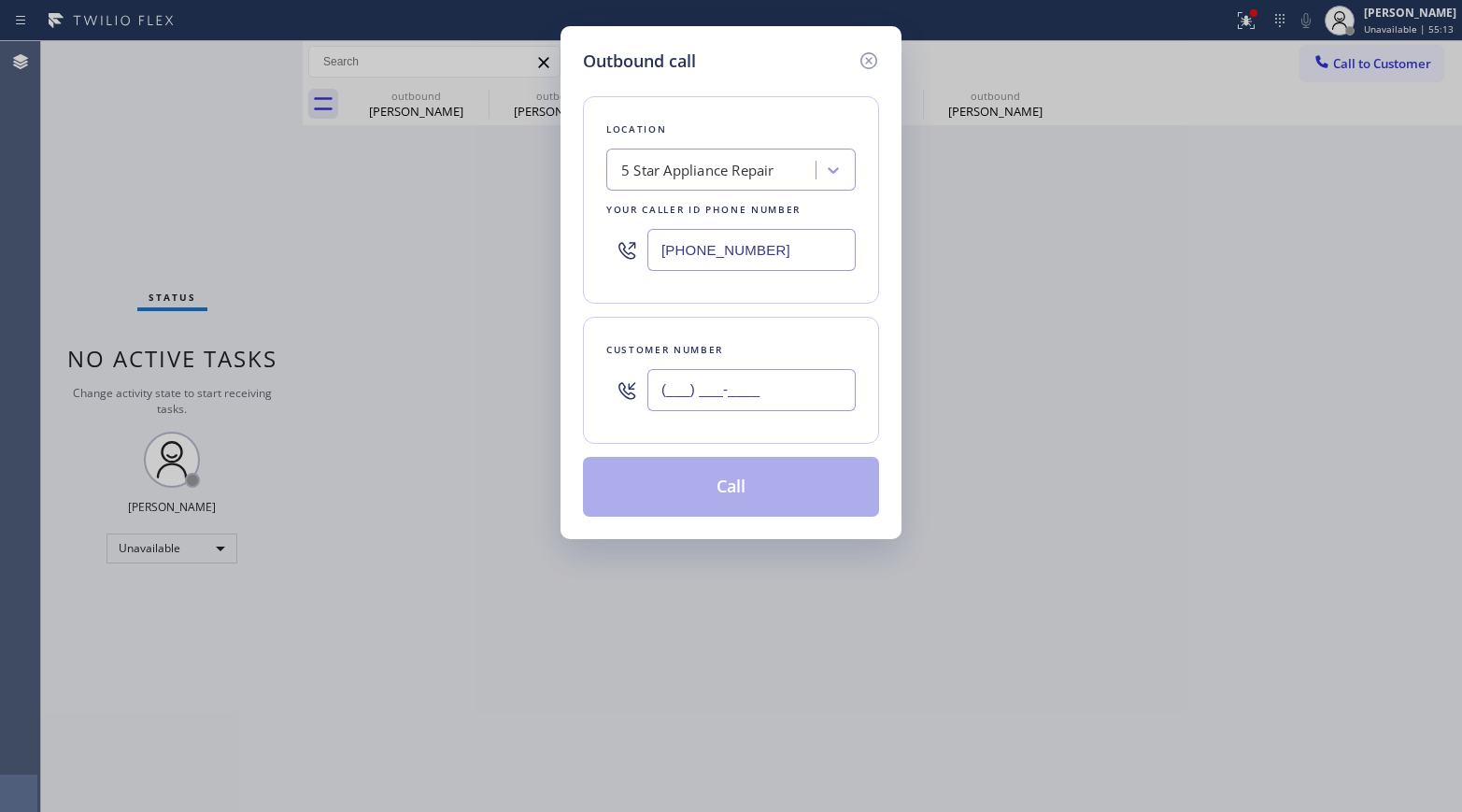
click at [758, 393] on input "(___) ___-____" at bounding box center [751, 390] width 208 height 42
paste input "561) 379-5240"
type input "[PHONE_NUMBER]"
click at [763, 282] on div "Location 5 Star Appliance Repair Your caller id phone number [PHONE_NUMBER]" at bounding box center [731, 199] width 296 height 207
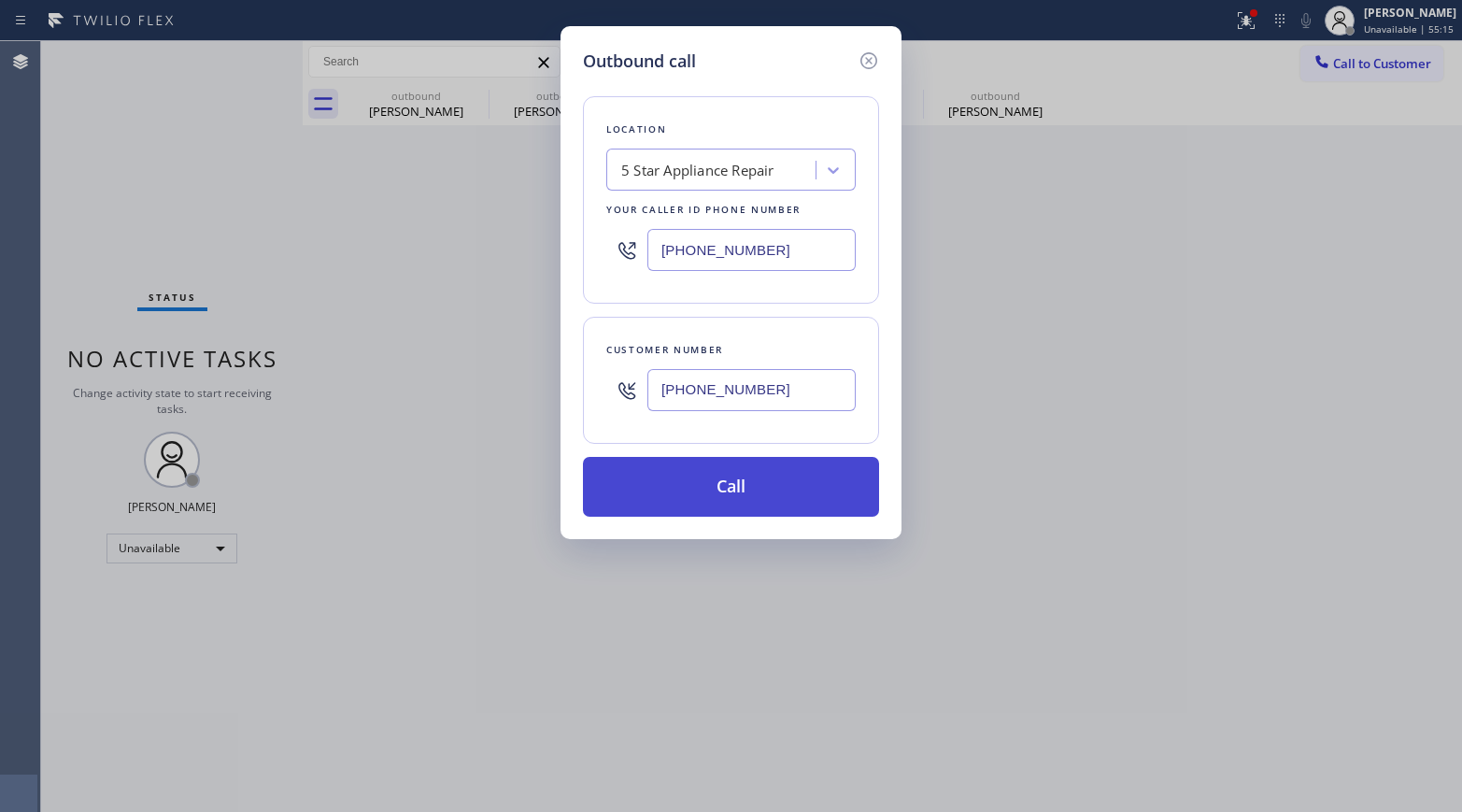
click at [771, 488] on button "Call" at bounding box center [731, 486] width 296 height 59
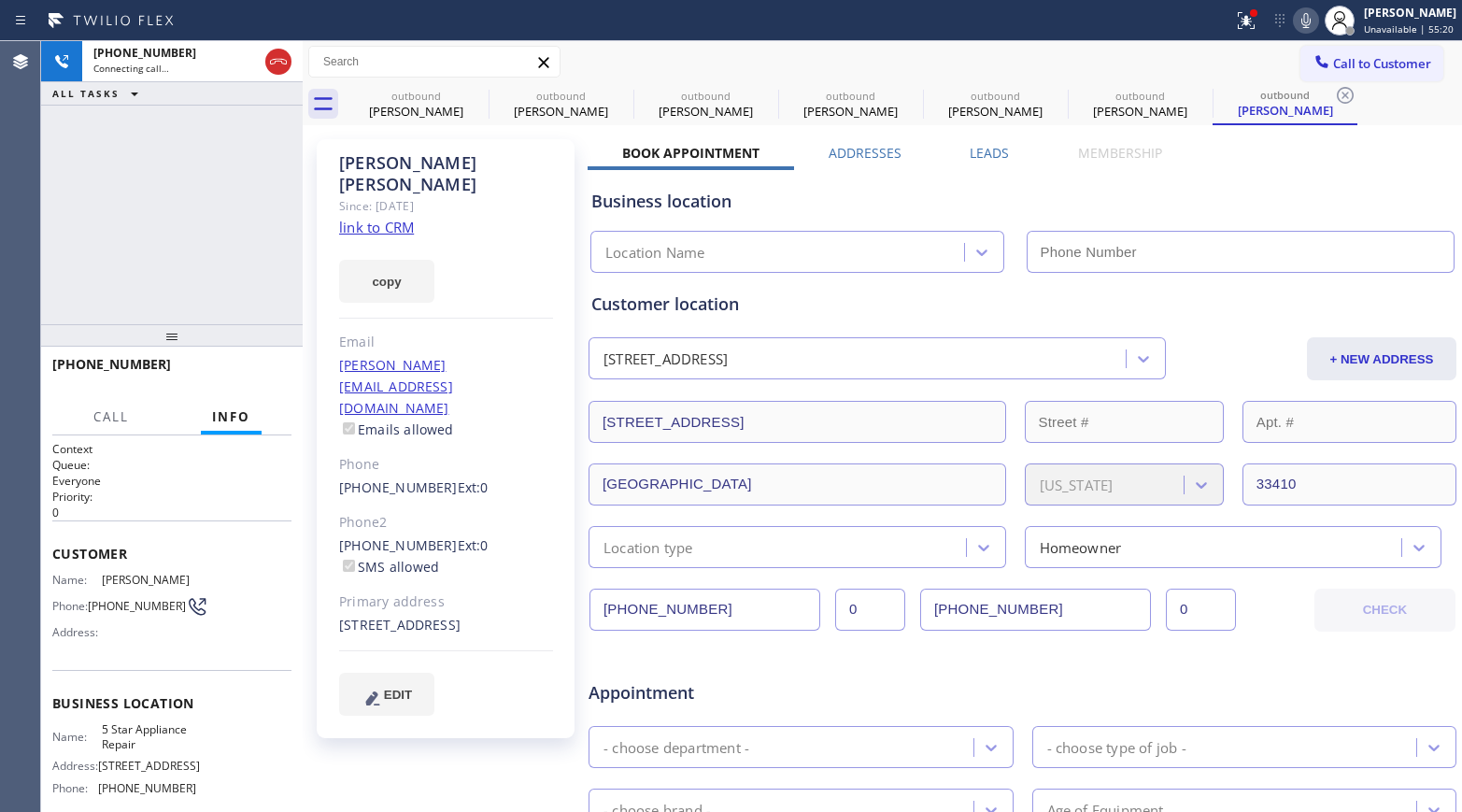
type input "[PHONE_NUMBER]"
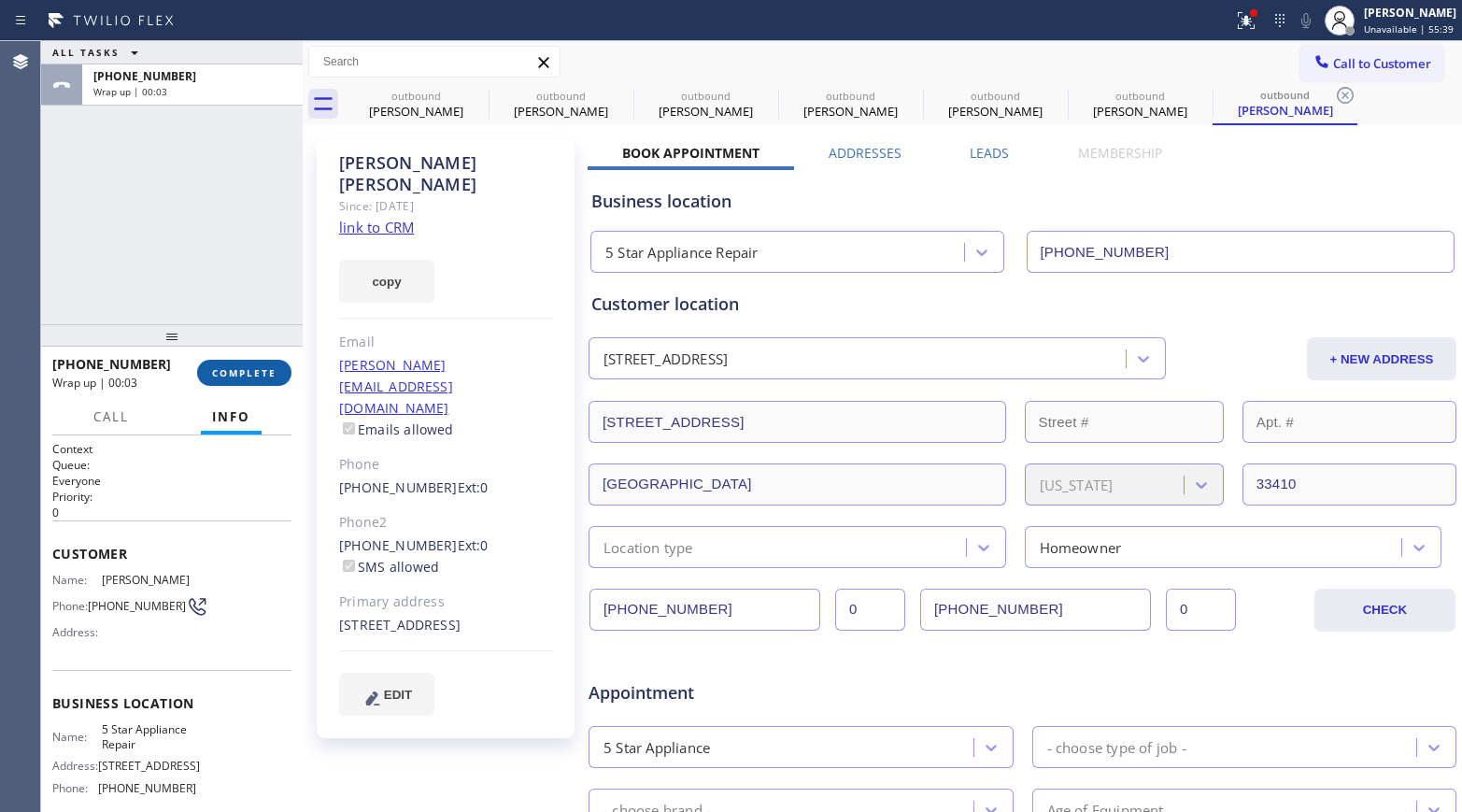
click at [236, 364] on button "COMPLETE" at bounding box center [244, 372] width 94 height 26
click at [242, 287] on div "ALL TASKS ALL TASKS ACTIVE TASKS TASKS IN WRAP UP [PHONE_NUMBER] Wrap up | 00:03" at bounding box center [172, 182] width 262 height 283
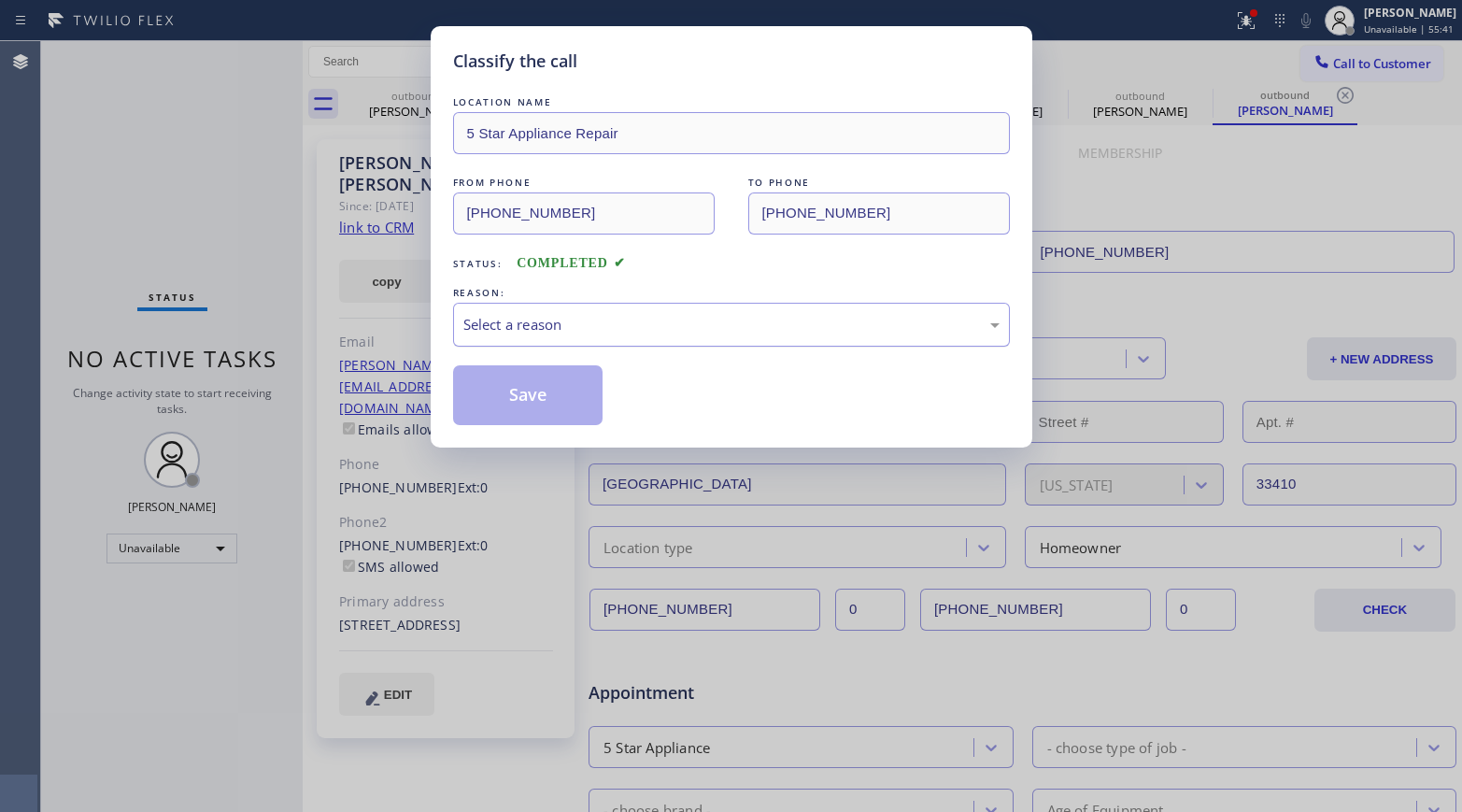
click at [549, 333] on div "Select a reason" at bounding box center [731, 324] width 536 height 21
click at [519, 378] on button "Save" at bounding box center [528, 395] width 151 height 59
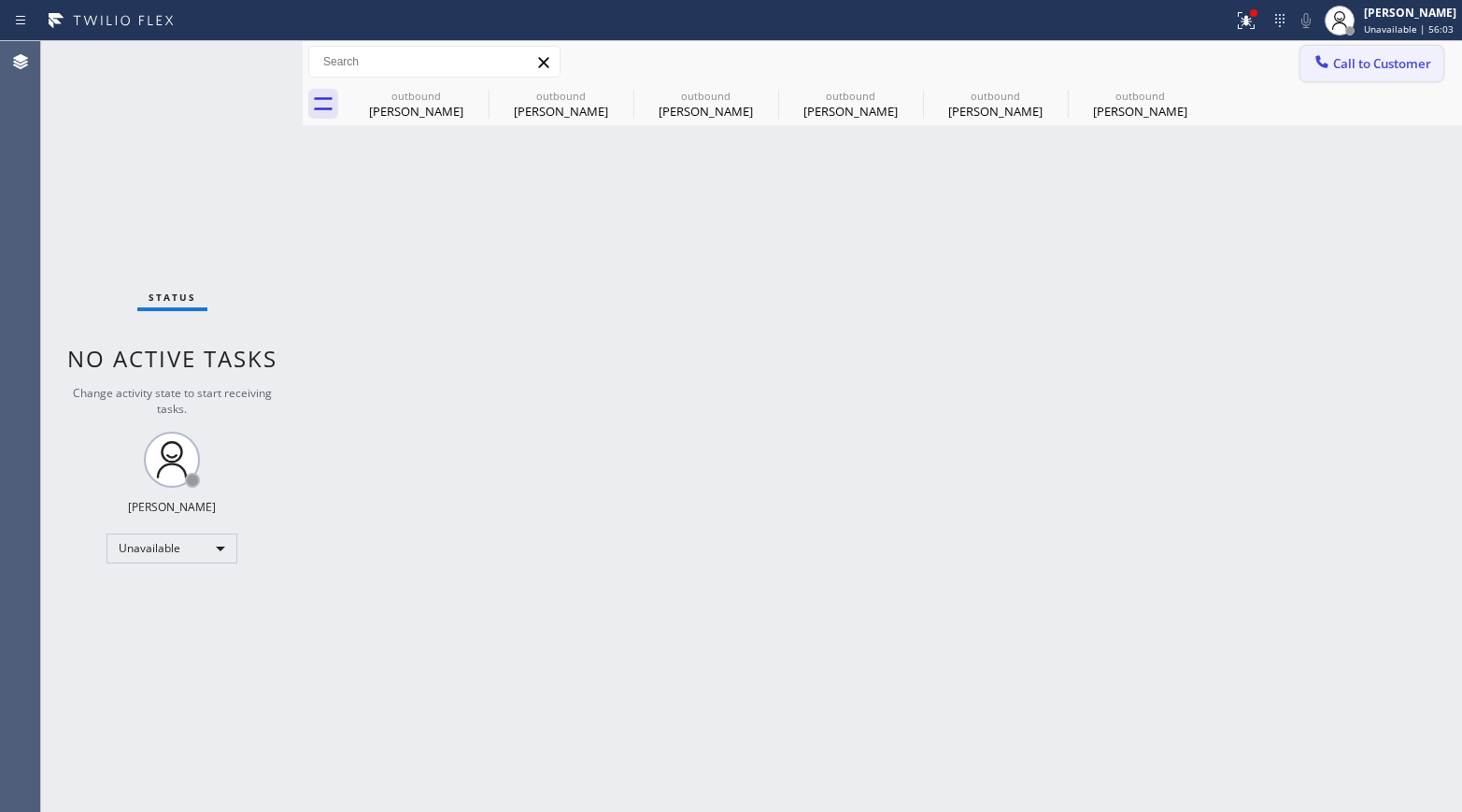
click at [1219, 60] on span "Call to Customer" at bounding box center [1381, 63] width 98 height 17
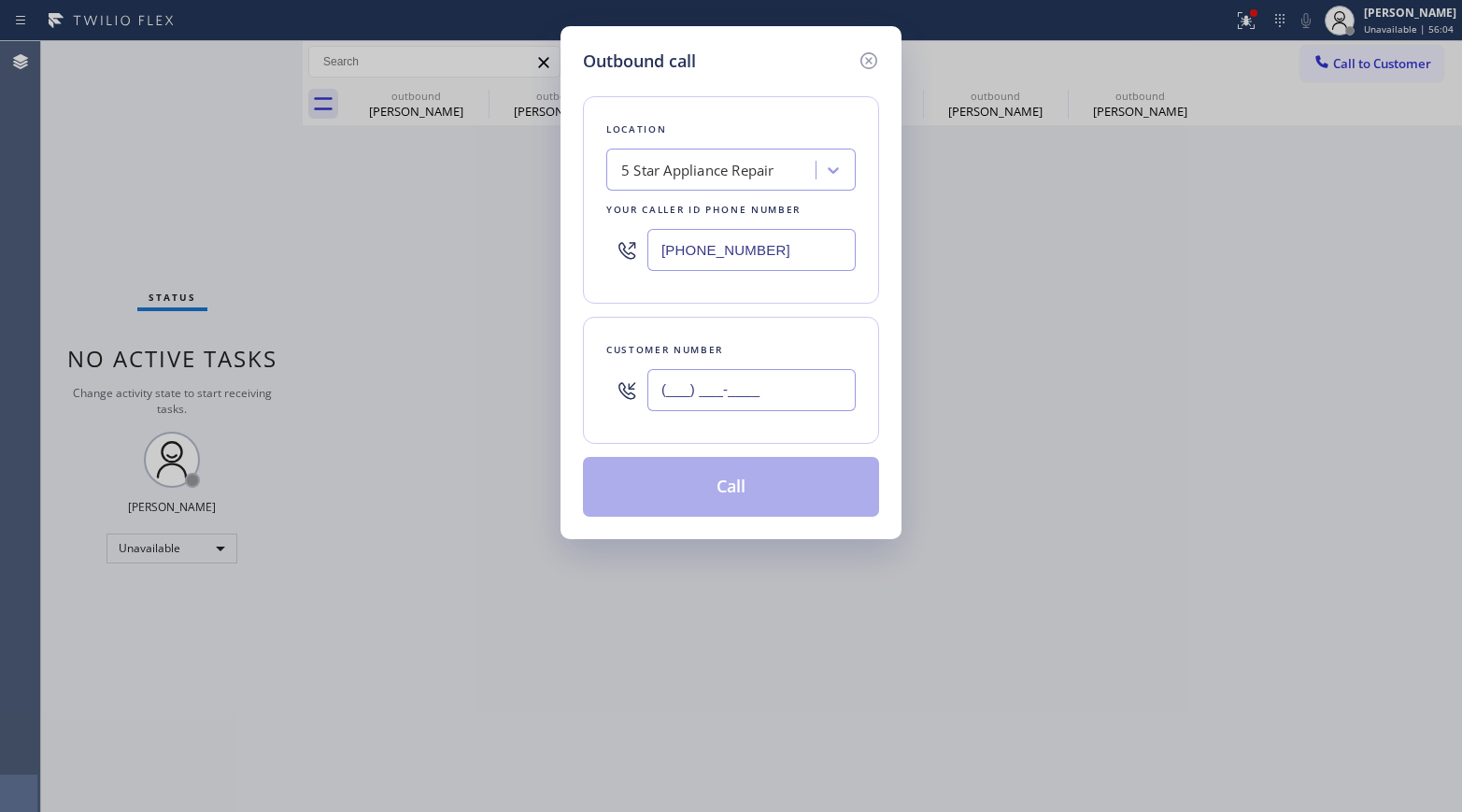
click at [851, 393] on input "(___) ___-____" at bounding box center [751, 390] width 208 height 42
paste input "650) 255-7900"
type input "[PHONE_NUMBER]"
click at [803, 332] on div "Customer number [PHONE_NUMBER]" at bounding box center [731, 380] width 296 height 127
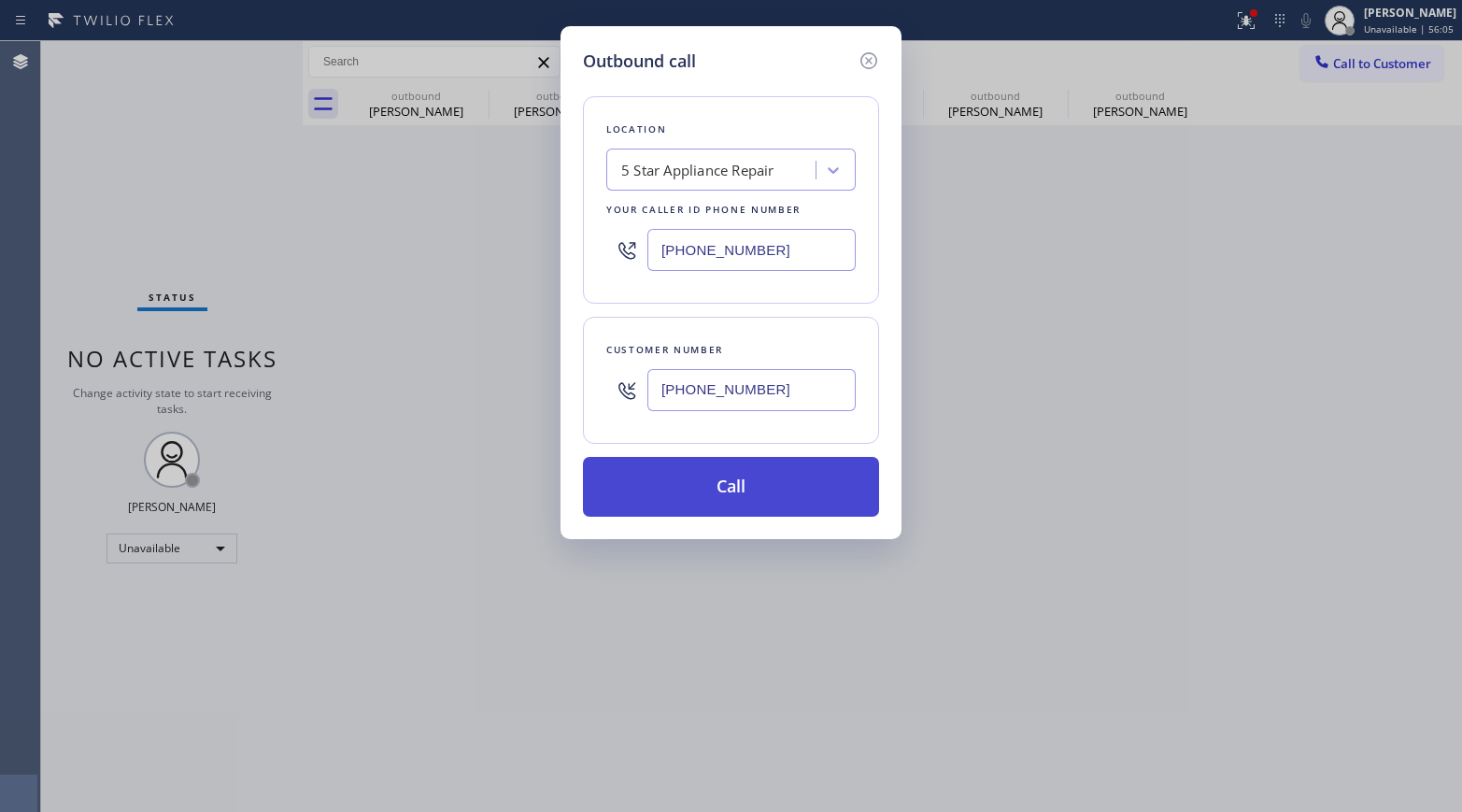
click at [785, 490] on button "Call" at bounding box center [731, 486] width 296 height 59
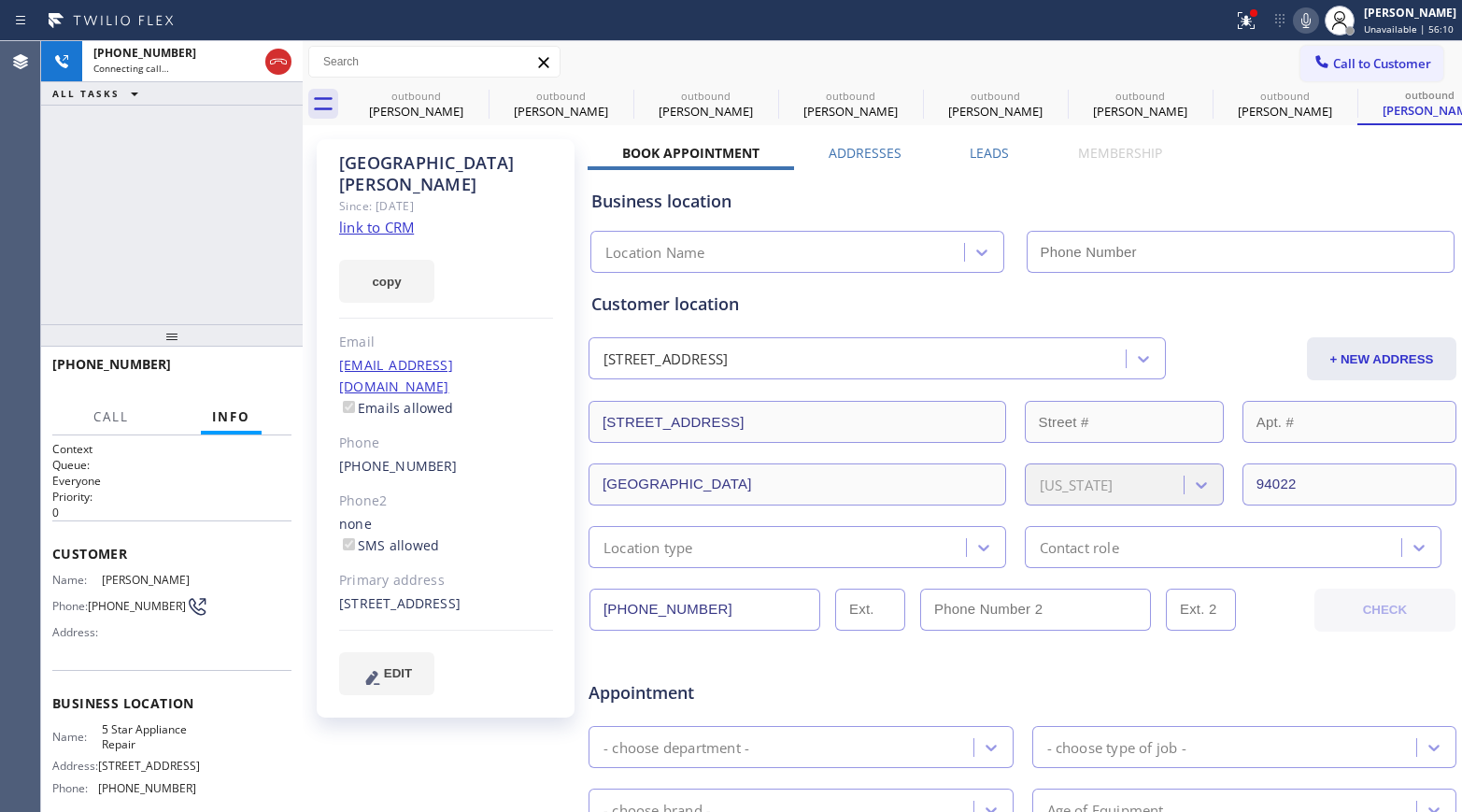
type input "[PHONE_NUMBER]"
click at [266, 381] on button "HANG UP" at bounding box center [247, 372] width 87 height 26
click at [250, 311] on div "[PHONE_NUMBER] Live | 00:03 ALL TASKS ALL TASKS ACTIVE TASKS TASKS IN WRAP UP" at bounding box center [172, 182] width 262 height 283
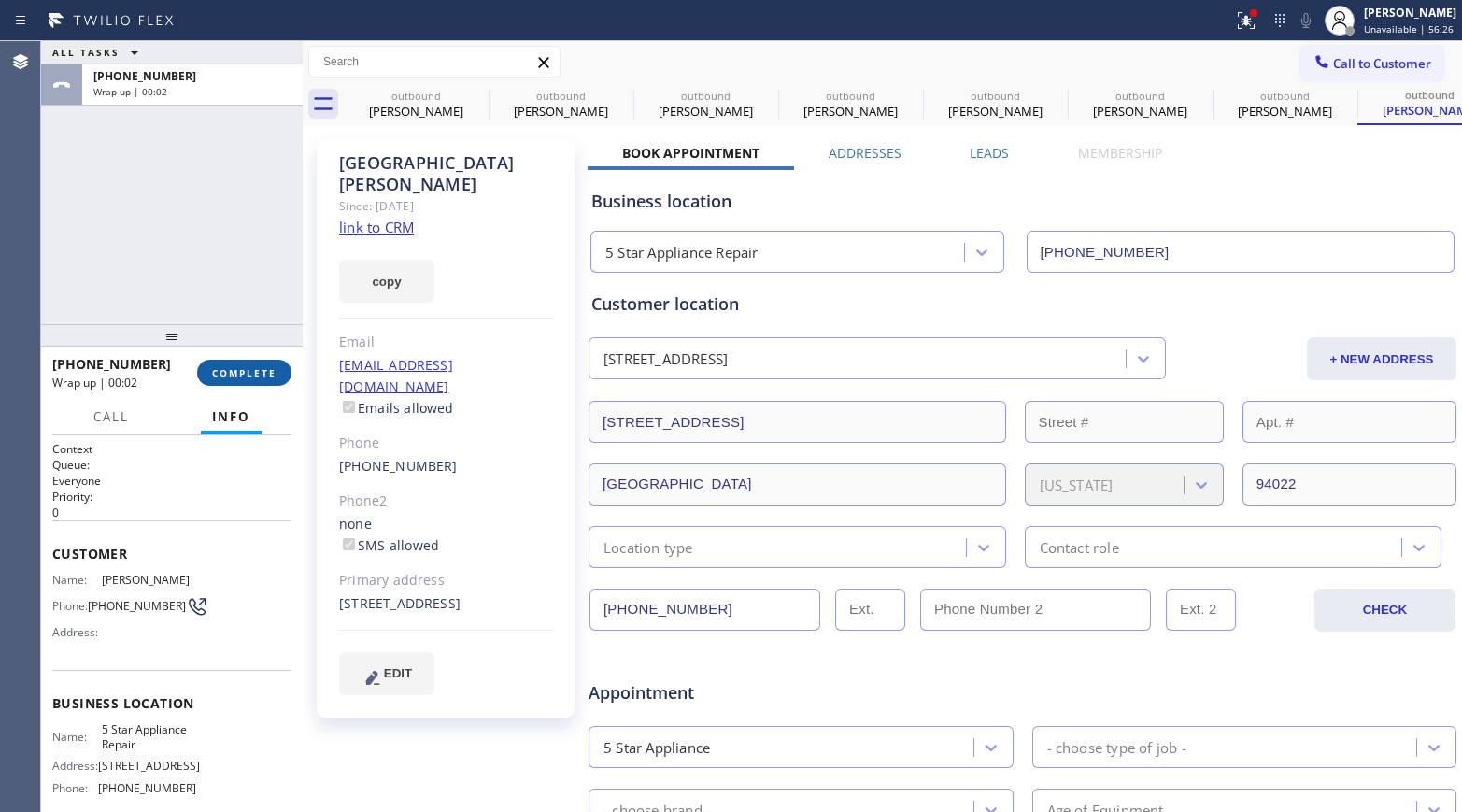
click at [263, 371] on span "COMPLETE" at bounding box center [244, 373] width 64 height 13
click at [217, 288] on div "ALL TASKS ALL TASKS ACTIVE TASKS TASKS IN WRAP UP [PHONE_NUMBER] Wrap up | 00:02" at bounding box center [172, 182] width 262 height 283
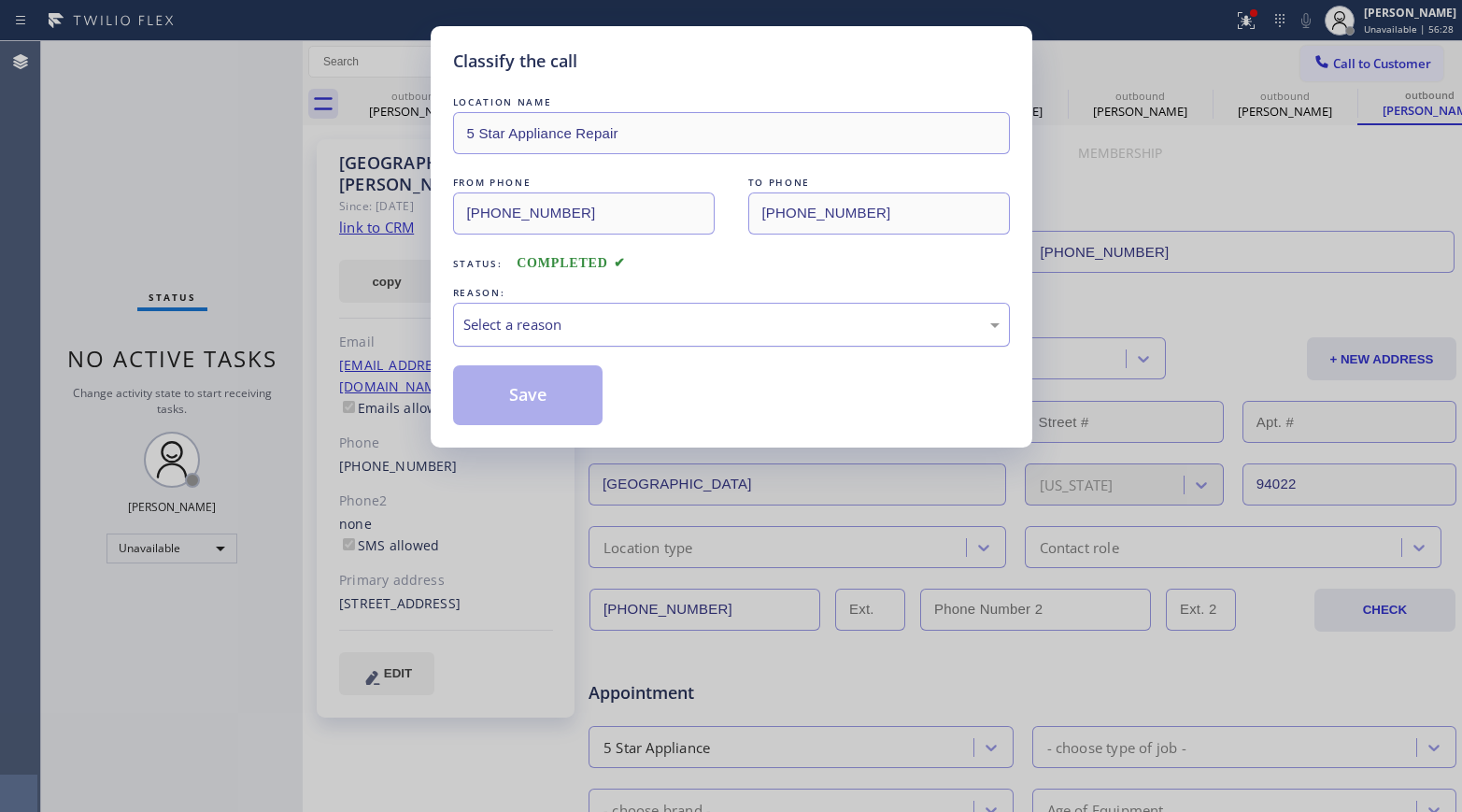
click at [621, 327] on div "Select a reason" at bounding box center [731, 324] width 536 height 21
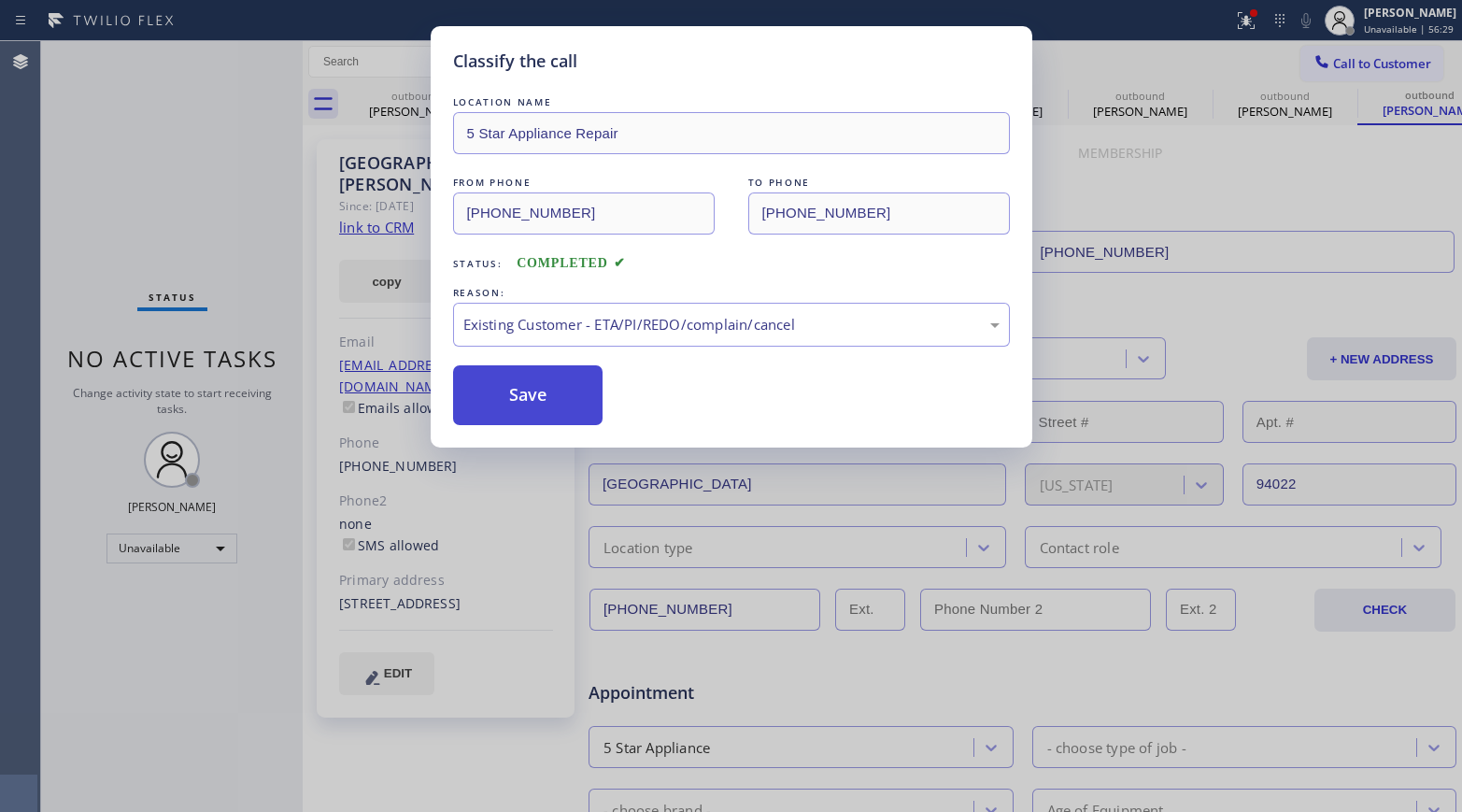
click at [535, 399] on button "Save" at bounding box center [528, 395] width 151 height 59
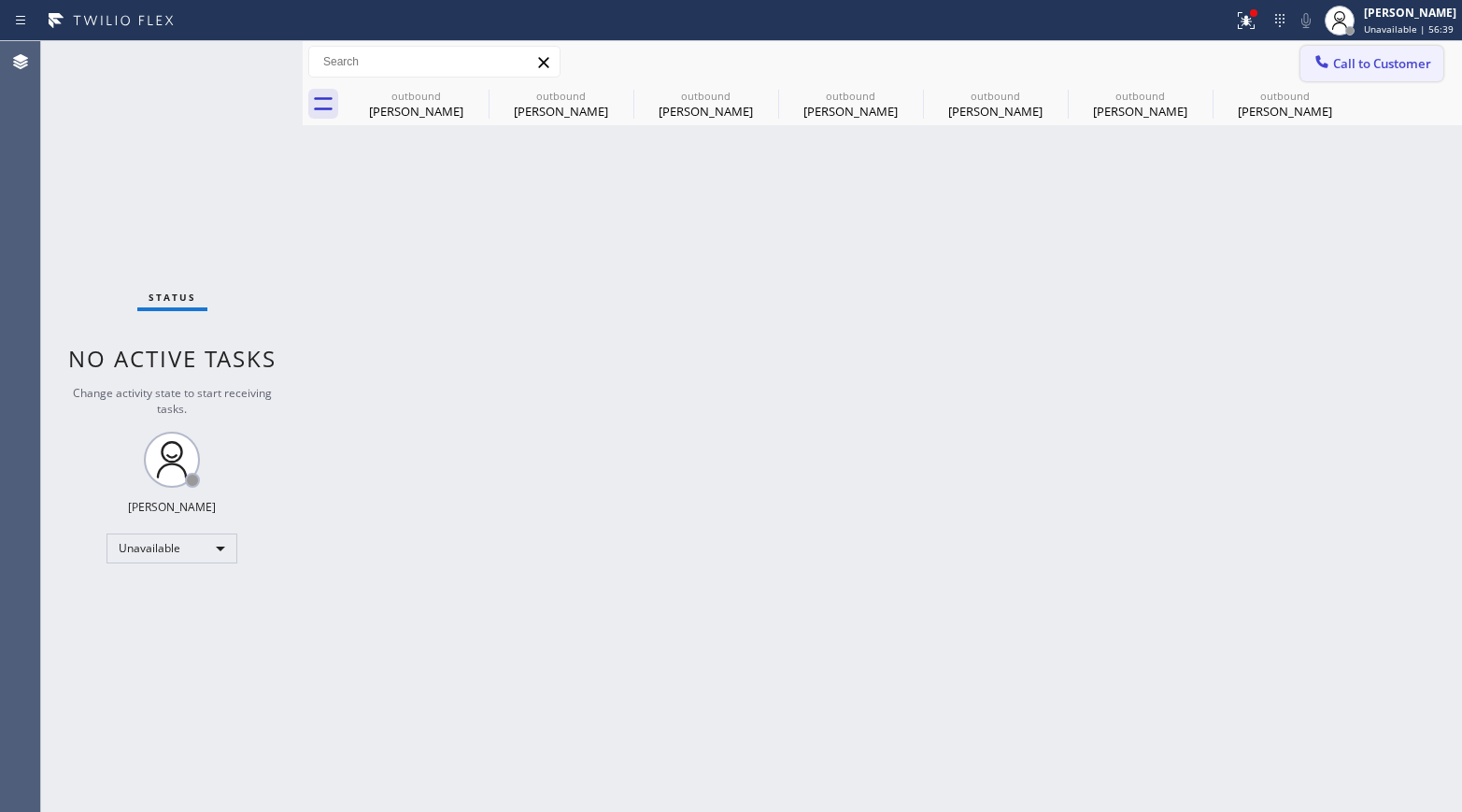
click at [1329, 63] on icon at bounding box center [1321, 61] width 18 height 18
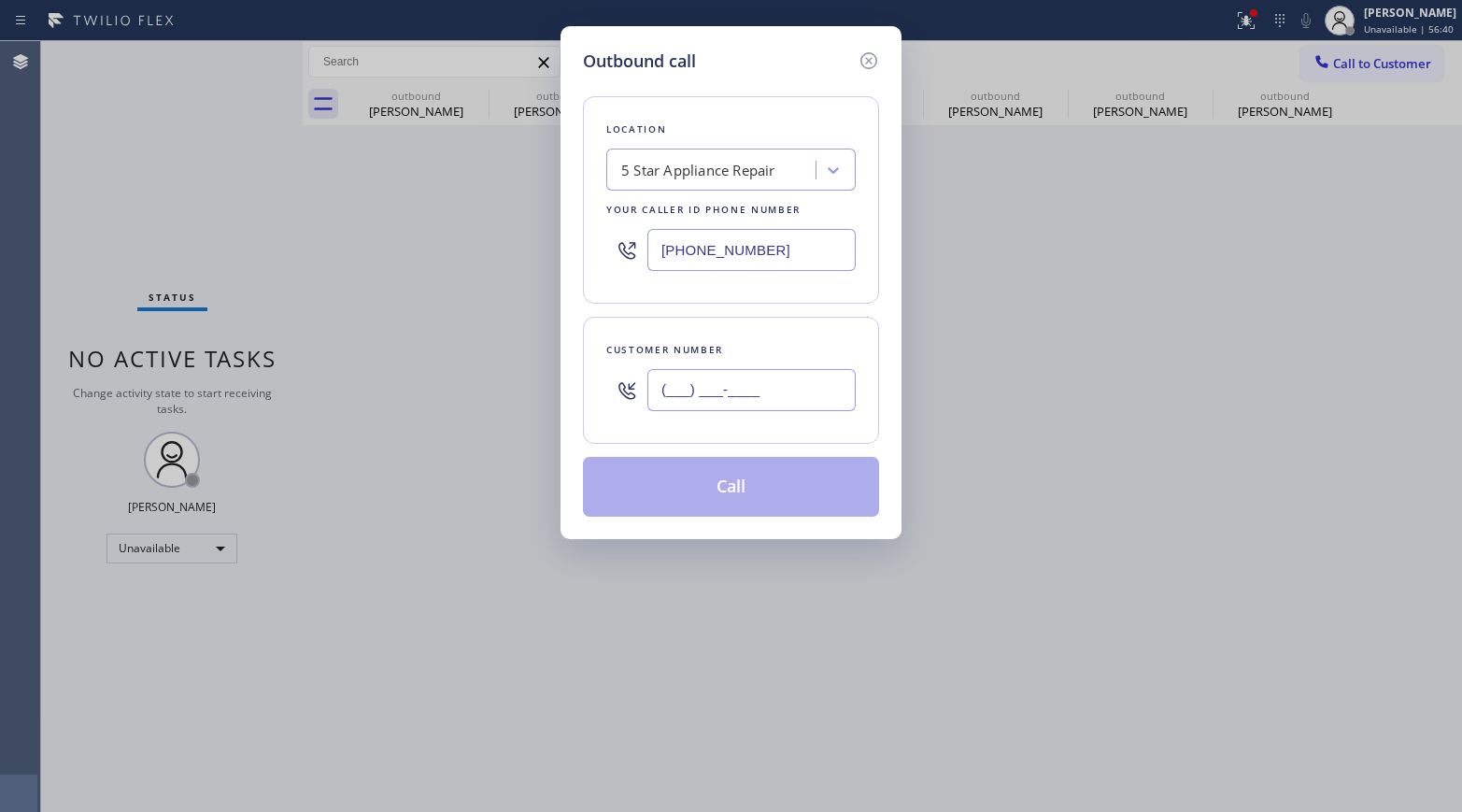
click at [704, 383] on input "(___) ___-____" at bounding box center [751, 390] width 208 height 42
paste input "505) 250-8093"
type input "(505) 250-8093"
click at [728, 290] on div "Location 5 Star Appliance Repair Your caller id phone number [PHONE_NUMBER]" at bounding box center [731, 199] width 296 height 207
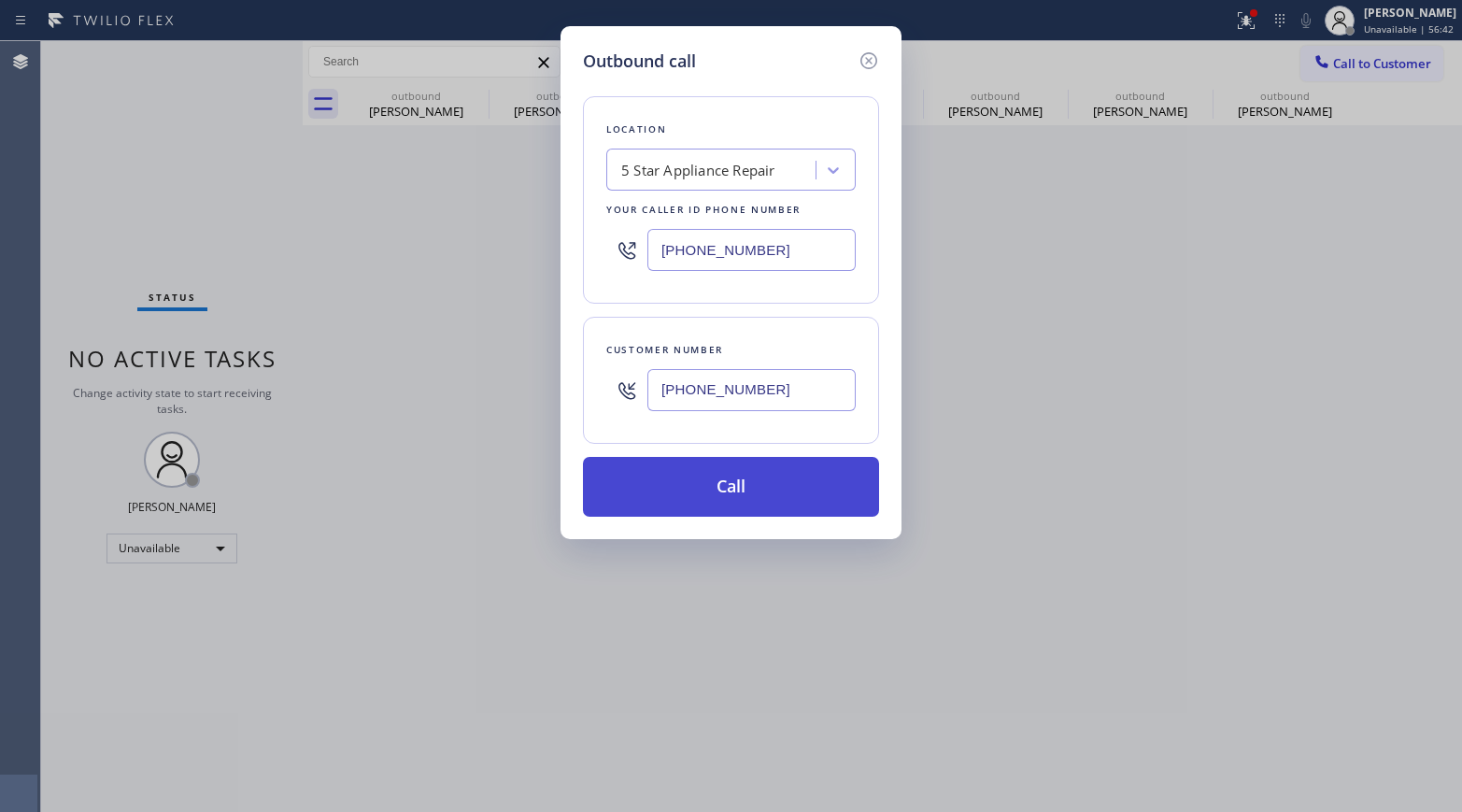
click at [742, 475] on button "Call" at bounding box center [731, 486] width 296 height 59
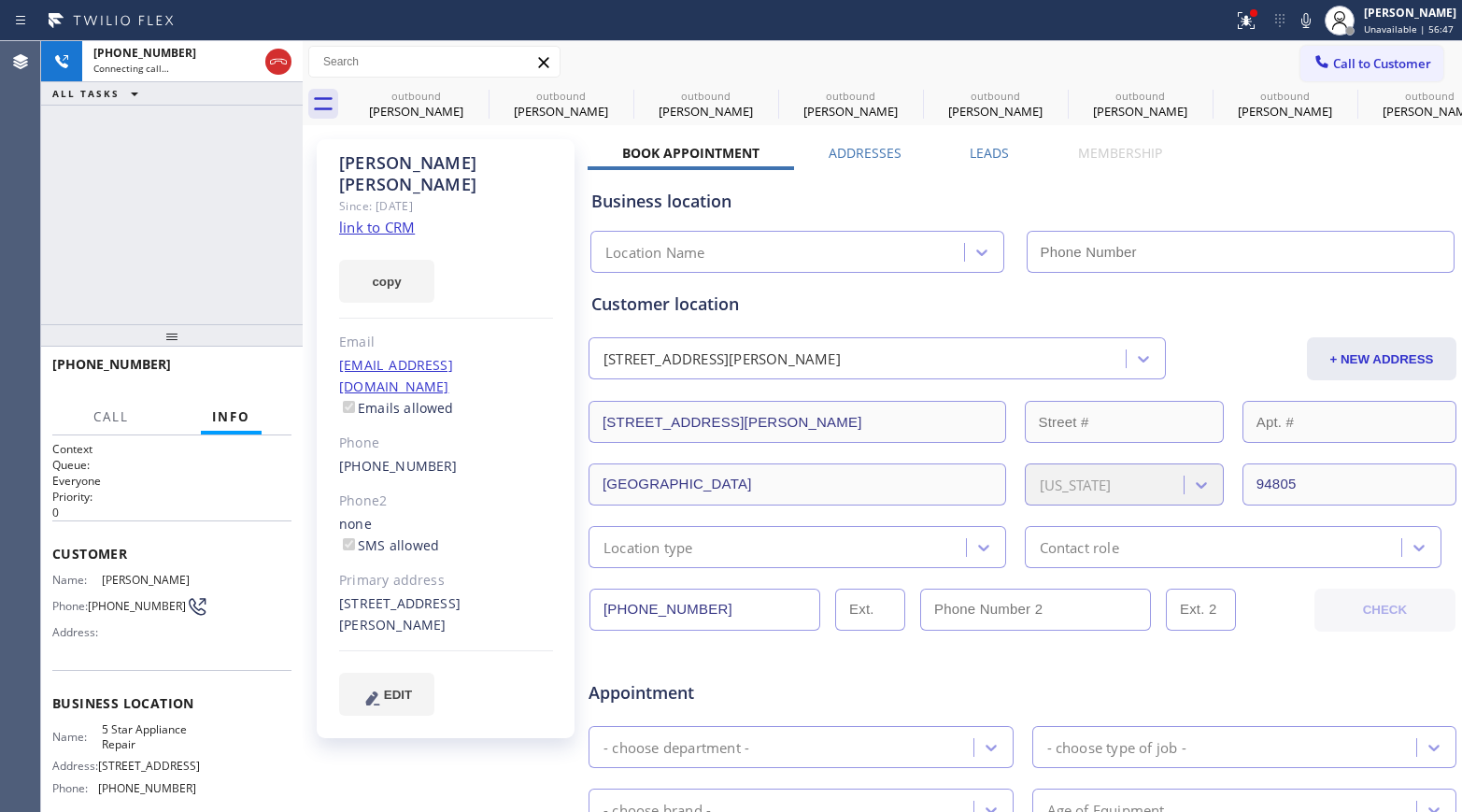
type input "[PHONE_NUMBER]"
drag, startPoint x: 247, startPoint y: 376, endPoint x: 253, endPoint y: 359, distance: 18.0
click at [247, 376] on span "HANG UP" at bounding box center [247, 373] width 57 height 13
click at [248, 324] on div at bounding box center [172, 335] width 262 height 22
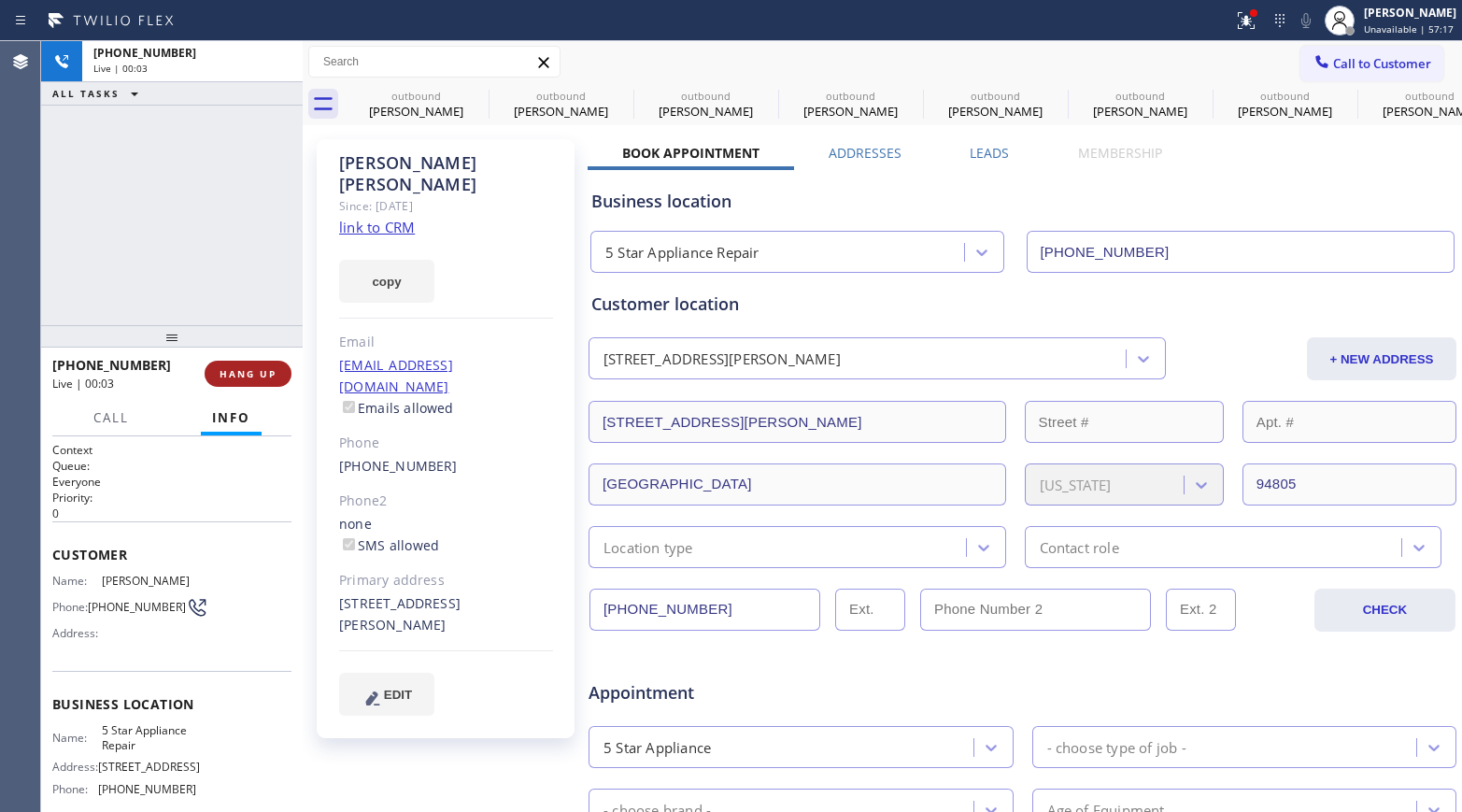
click at [253, 368] on span "HANG UP" at bounding box center [247, 374] width 57 height 13
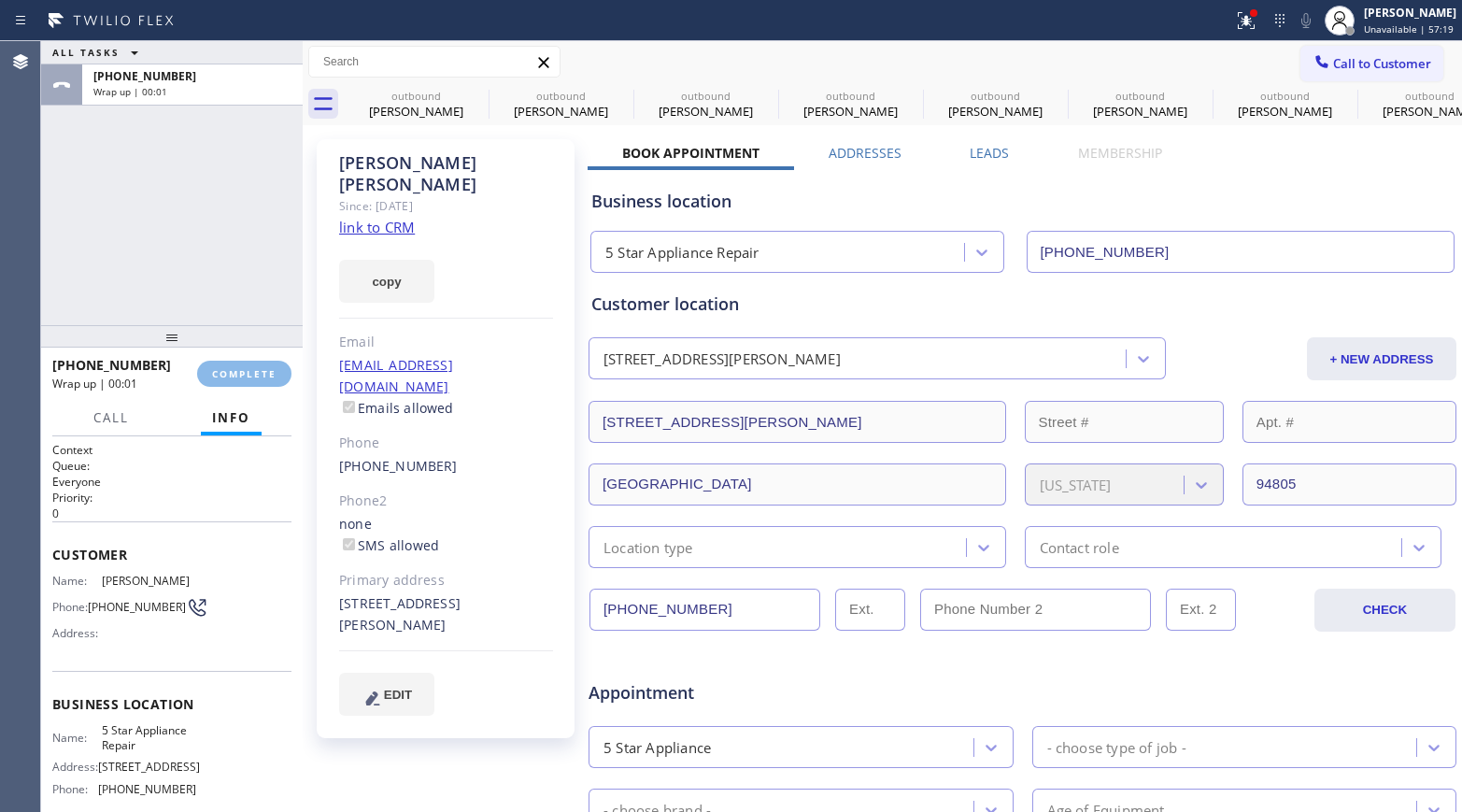
click at [211, 268] on div "ALL TASKS ALL TASKS ACTIVE TASKS TASKS IN WRAP UP +15052508093 Wrap up | 00:01" at bounding box center [172, 183] width 262 height 284
click at [237, 367] on span "COMPLETE" at bounding box center [244, 374] width 64 height 13
click at [228, 307] on div "ALL TASKS ALL TASKS ACTIVE TASKS TASKS IN WRAP UP +15052508093 Wrap up | 00:02" at bounding box center [172, 183] width 262 height 284
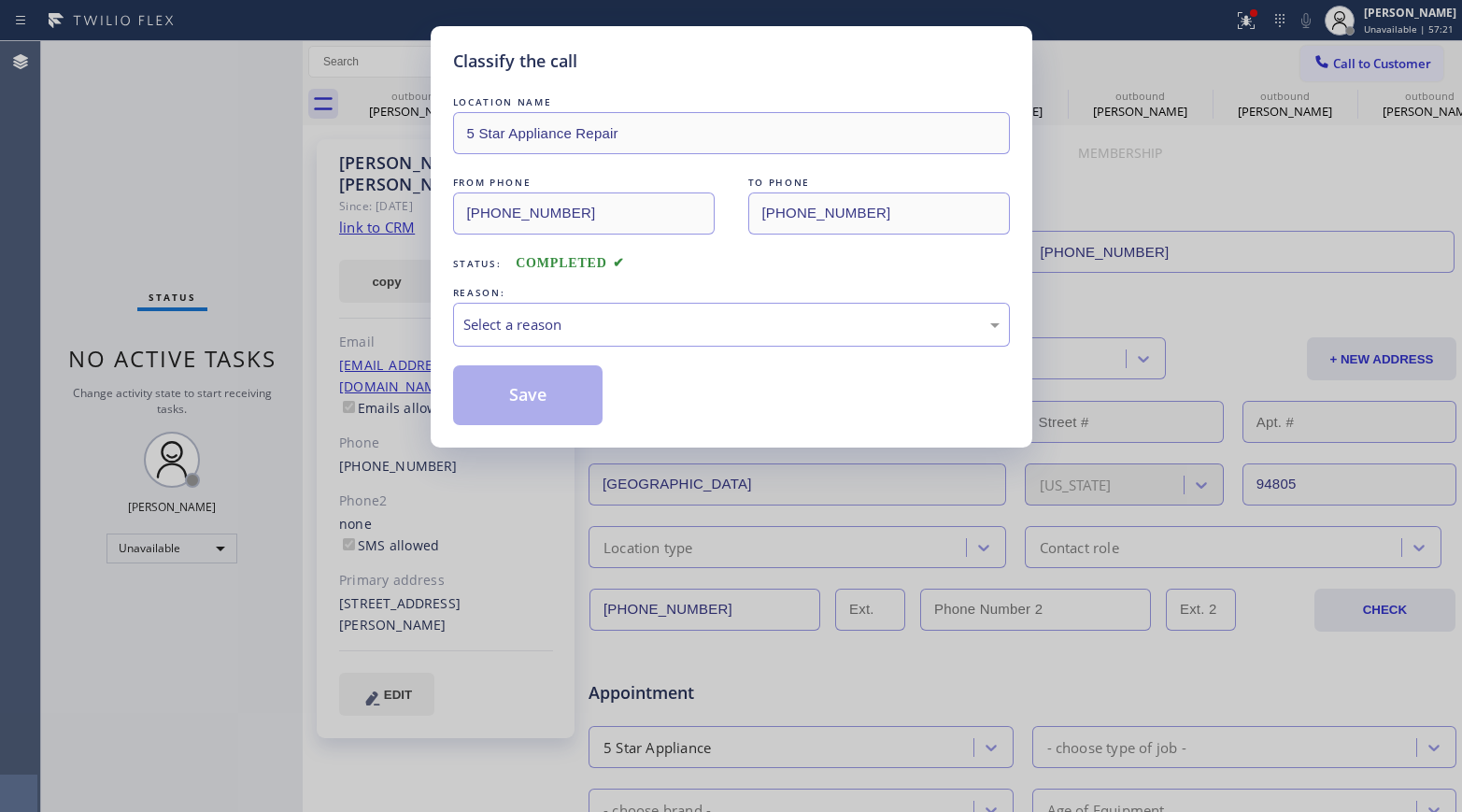
click at [255, 379] on div "Classify the call LOCATION NAME 5 Star Appliance Repair FROM PHONE (855) 731-49…" at bounding box center [731, 406] width 1462 height 812
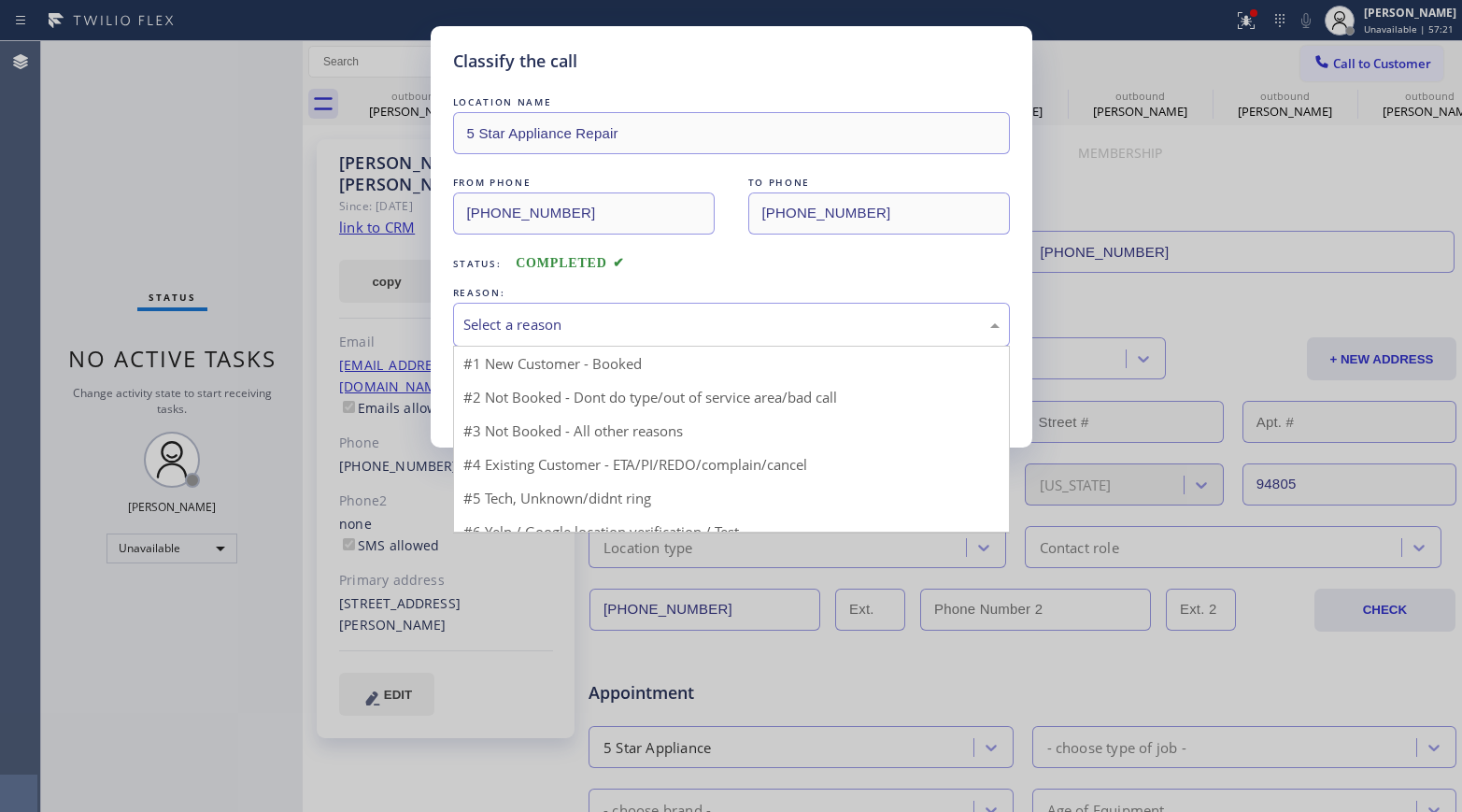
click at [592, 323] on div "Select a reason" at bounding box center [731, 324] width 536 height 21
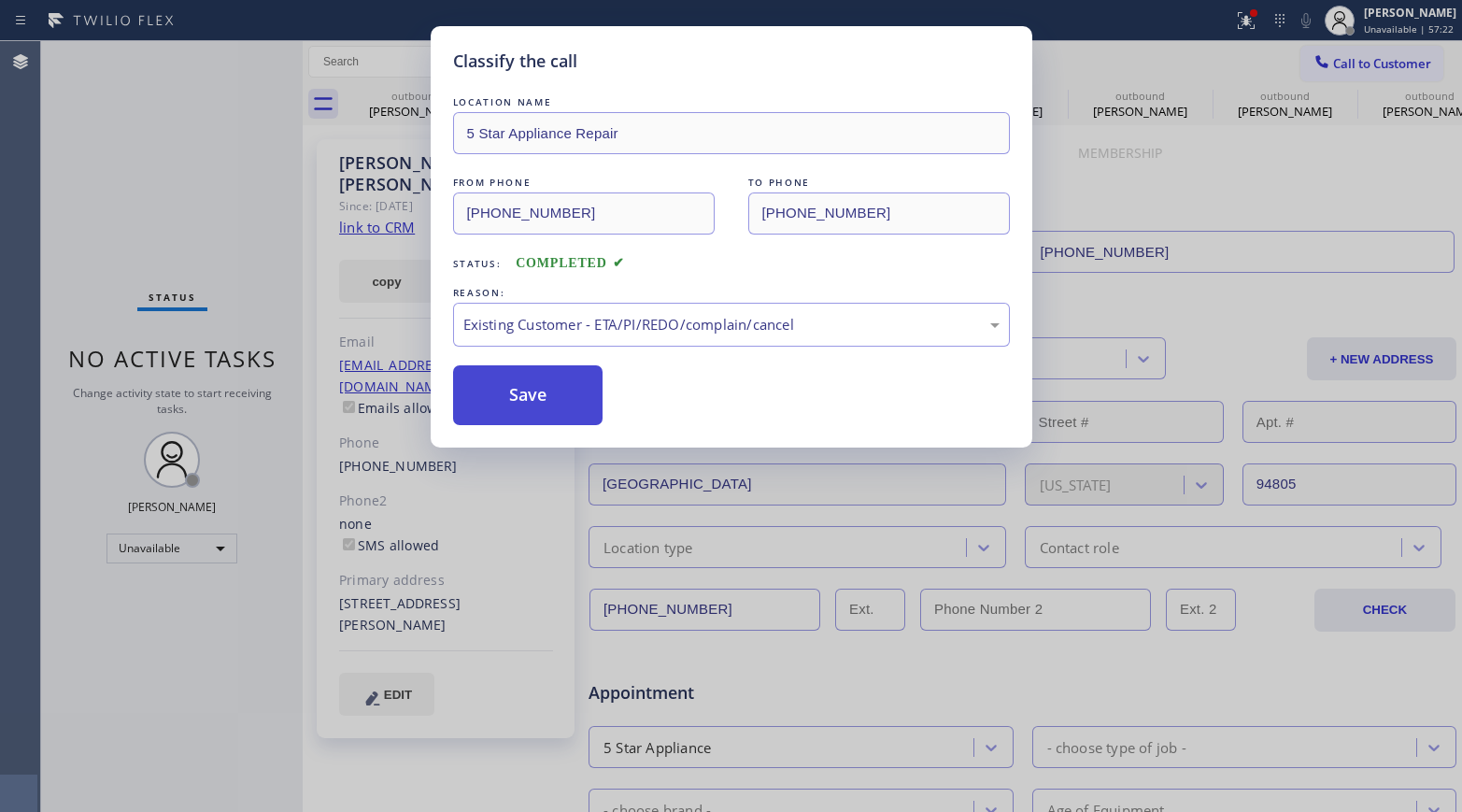
click at [538, 401] on button "Save" at bounding box center [528, 395] width 151 height 59
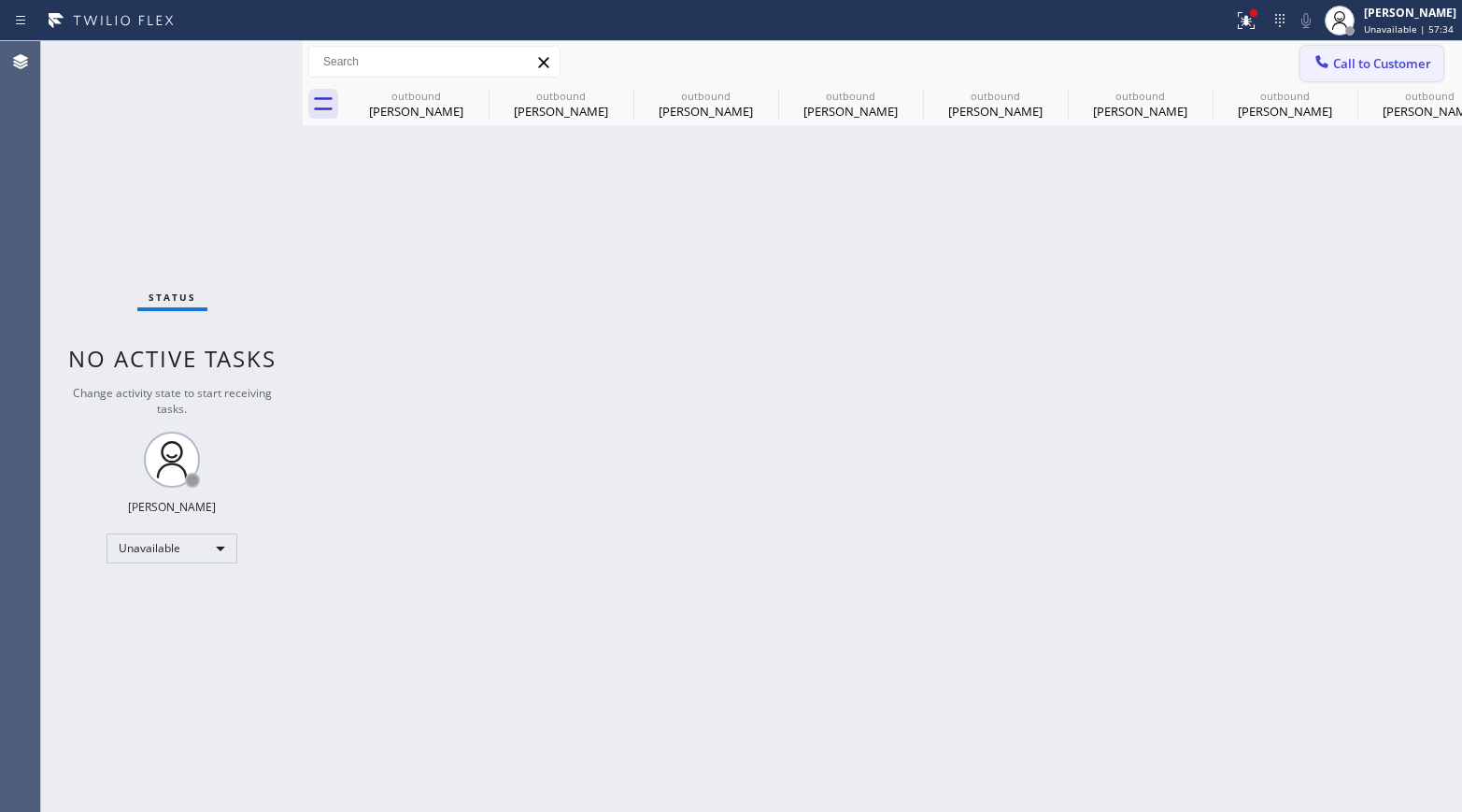
click at [1360, 71] on span "Call to Customer" at bounding box center [1381, 63] width 98 height 17
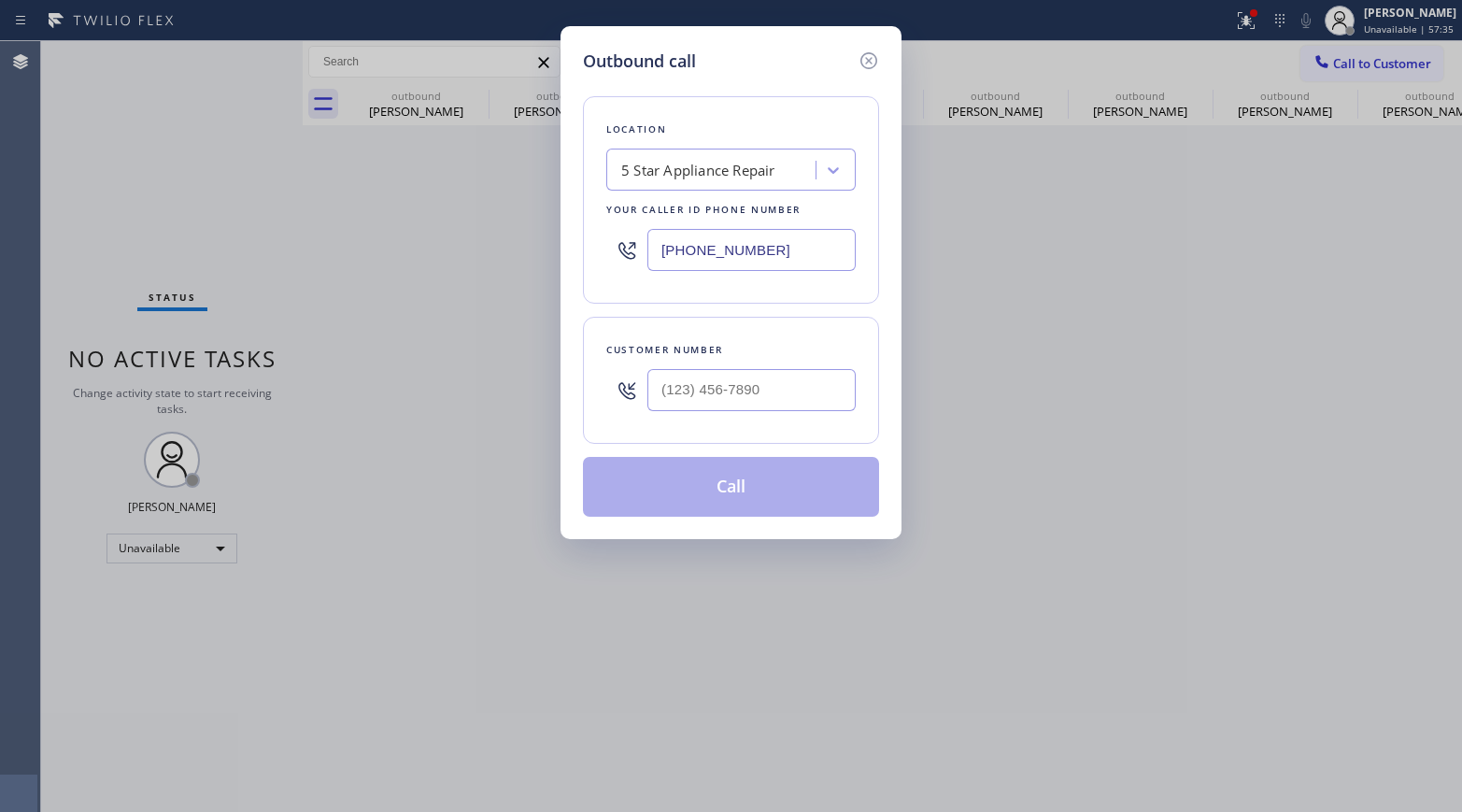
click at [828, 364] on div at bounding box center [751, 389] width 208 height 60
click at [811, 381] on input "(___) ___-____" at bounding box center [751, 390] width 208 height 42
paste input "905) 719-0973"
type input "(905) 719-0973"
click at [780, 326] on div "Customer number (905) 719-0973" at bounding box center [731, 380] width 296 height 127
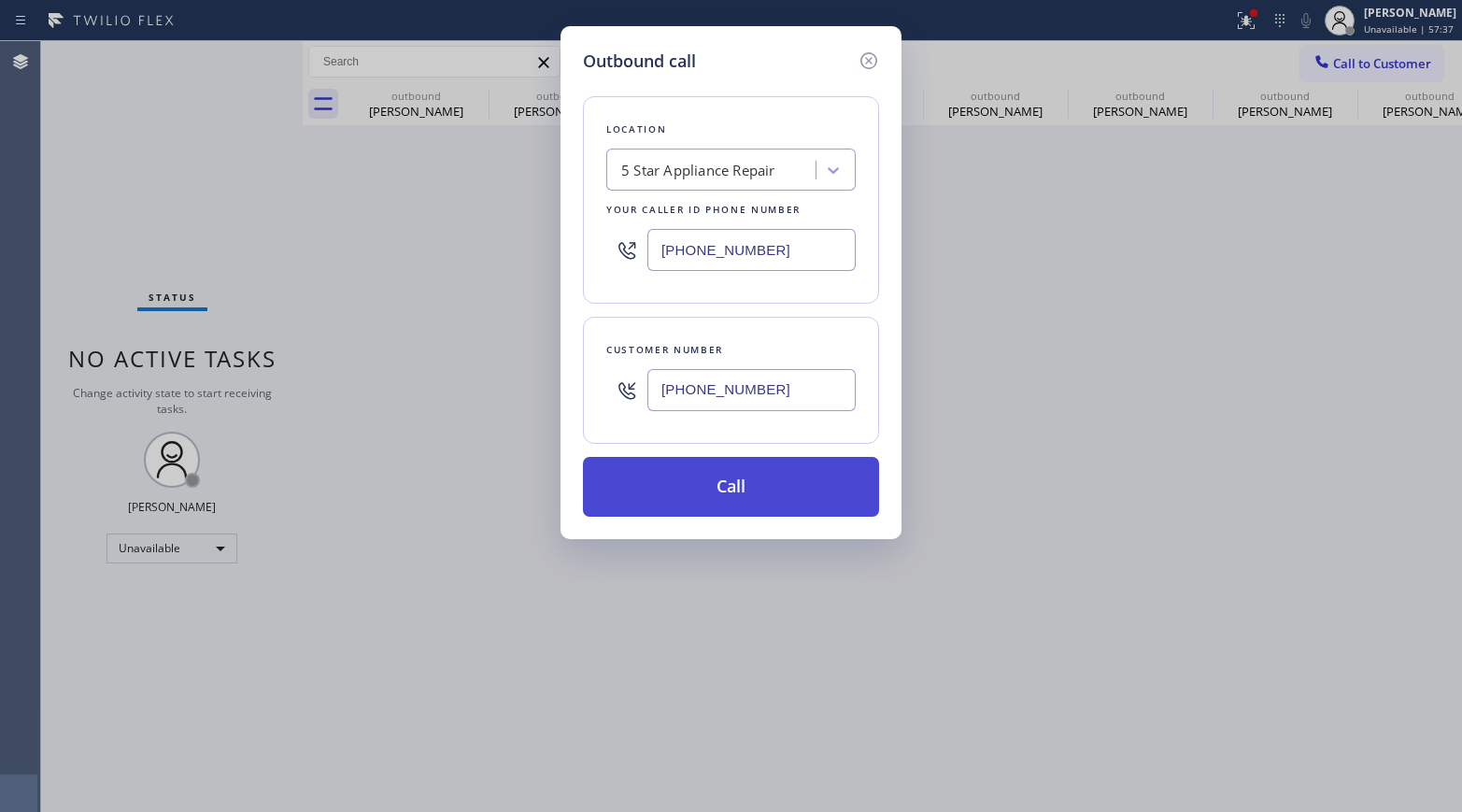
click at [748, 479] on button "Call" at bounding box center [731, 486] width 296 height 59
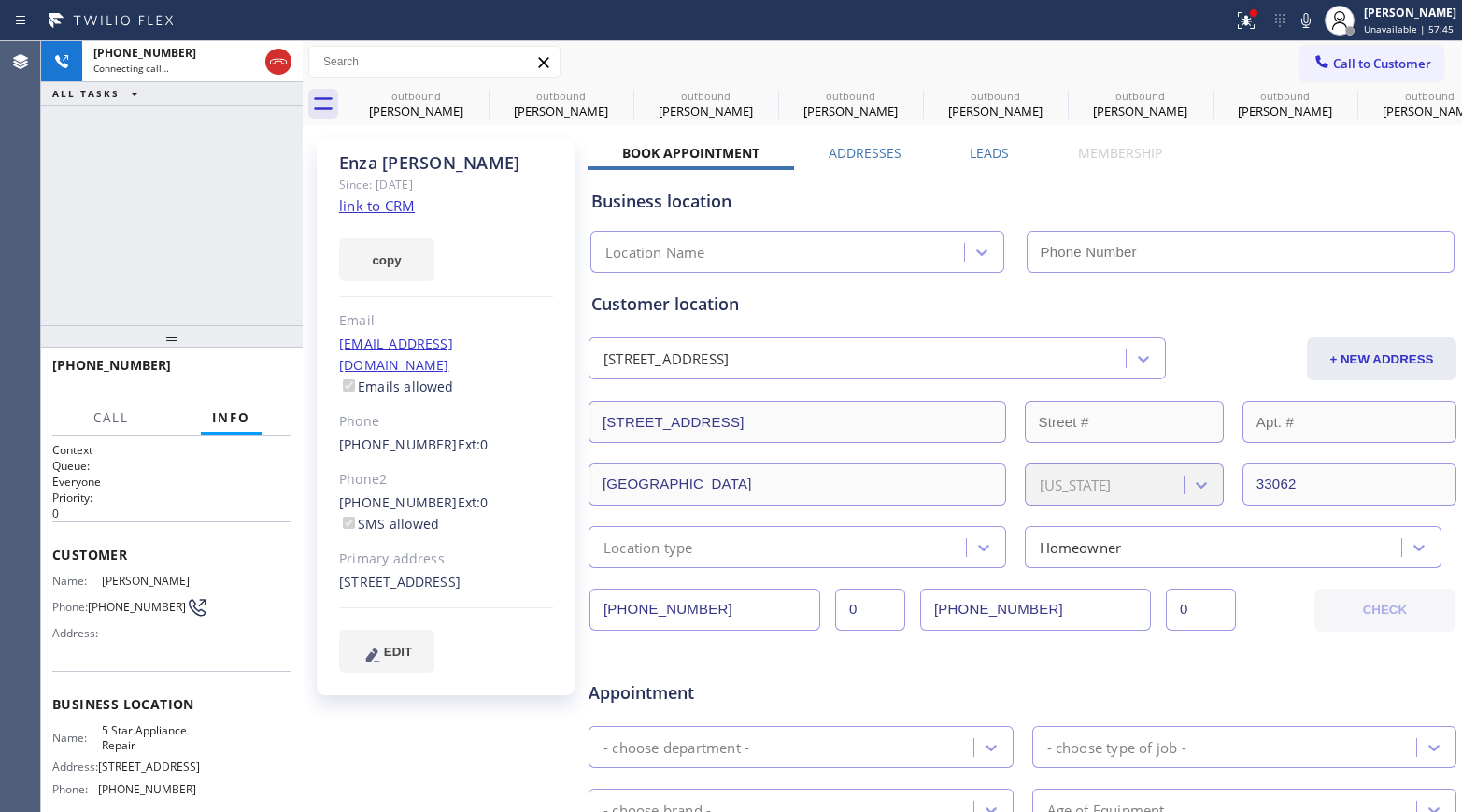
type input "[PHONE_NUMBER]"
click at [253, 372] on span "HANG UP" at bounding box center [247, 374] width 57 height 13
click at [263, 317] on div "+19057190973 Live | 00:03 ALL TASKS ALL TASKS ACTIVE TASKS TASKS IN WRAP UP" at bounding box center [172, 183] width 262 height 284
click at [275, 381] on button "HANG UP" at bounding box center [247, 373] width 87 height 26
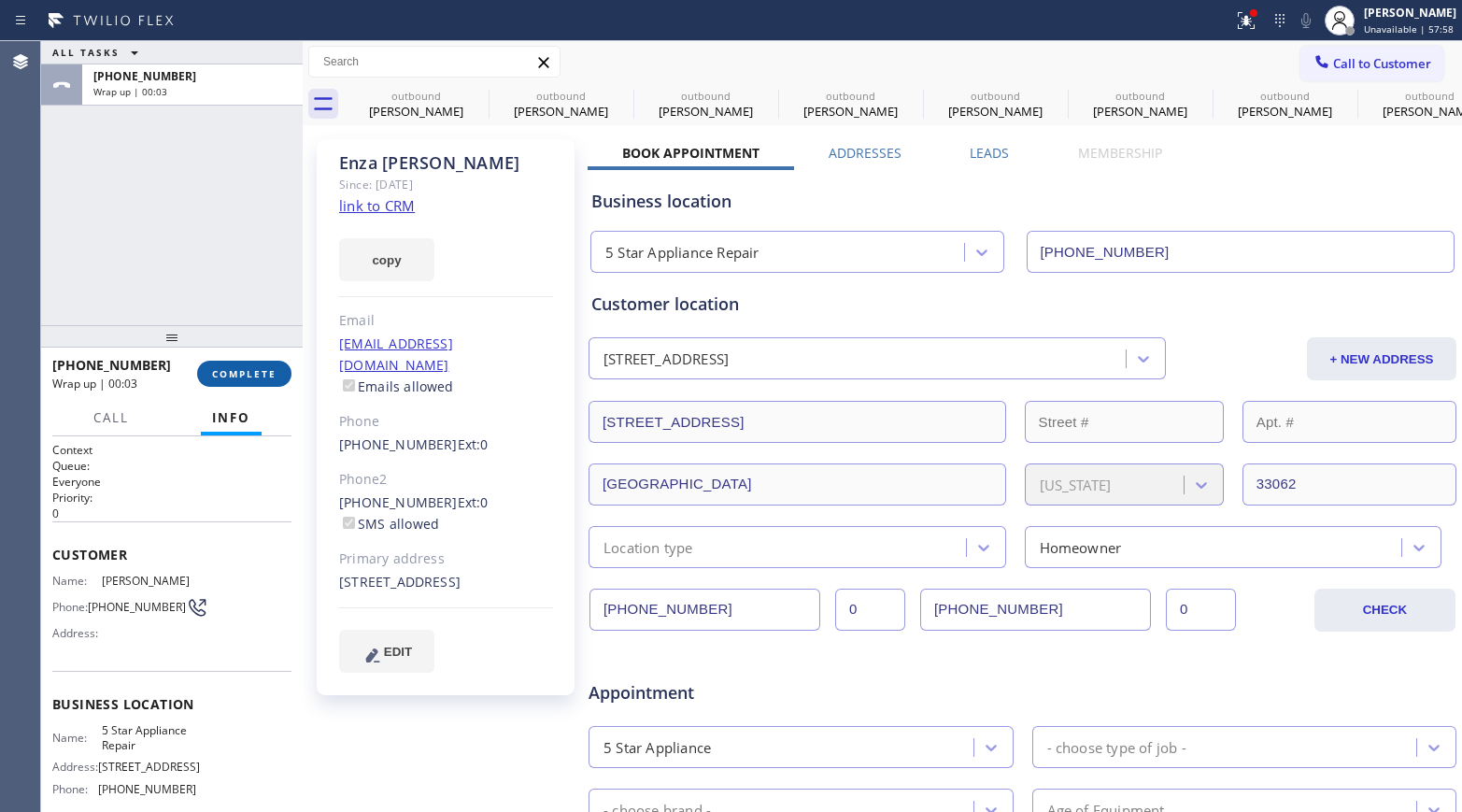
click at [252, 380] on button "COMPLETE" at bounding box center [244, 373] width 94 height 26
click at [249, 277] on div "ALL TASKS ALL TASKS ACTIVE TASKS TASKS IN WRAP UP +19057190973 Wrap up | 00:04" at bounding box center [172, 183] width 262 height 284
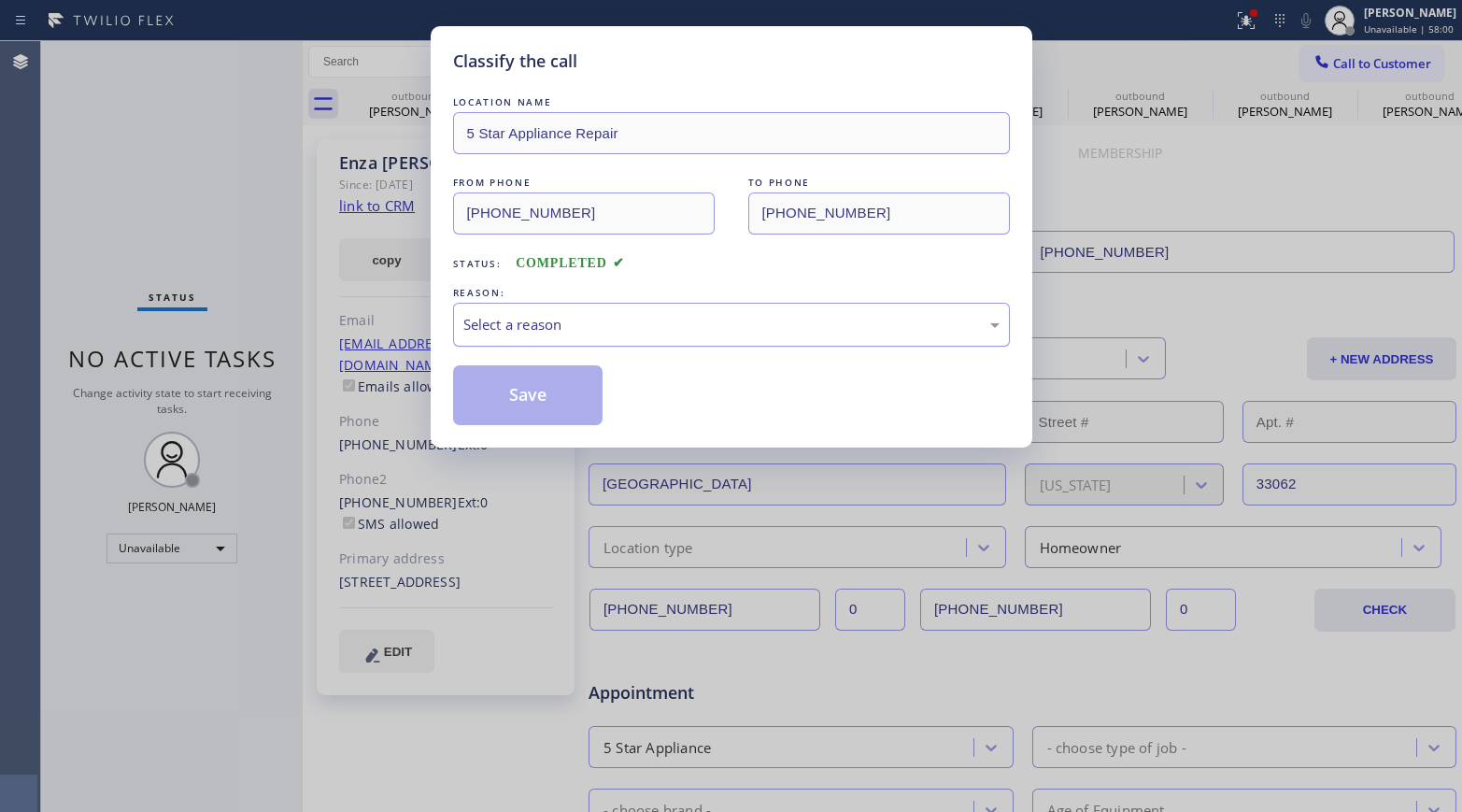
click at [634, 325] on div "Select a reason" at bounding box center [731, 324] width 536 height 21
click at [562, 392] on button "Save" at bounding box center [528, 395] width 151 height 59
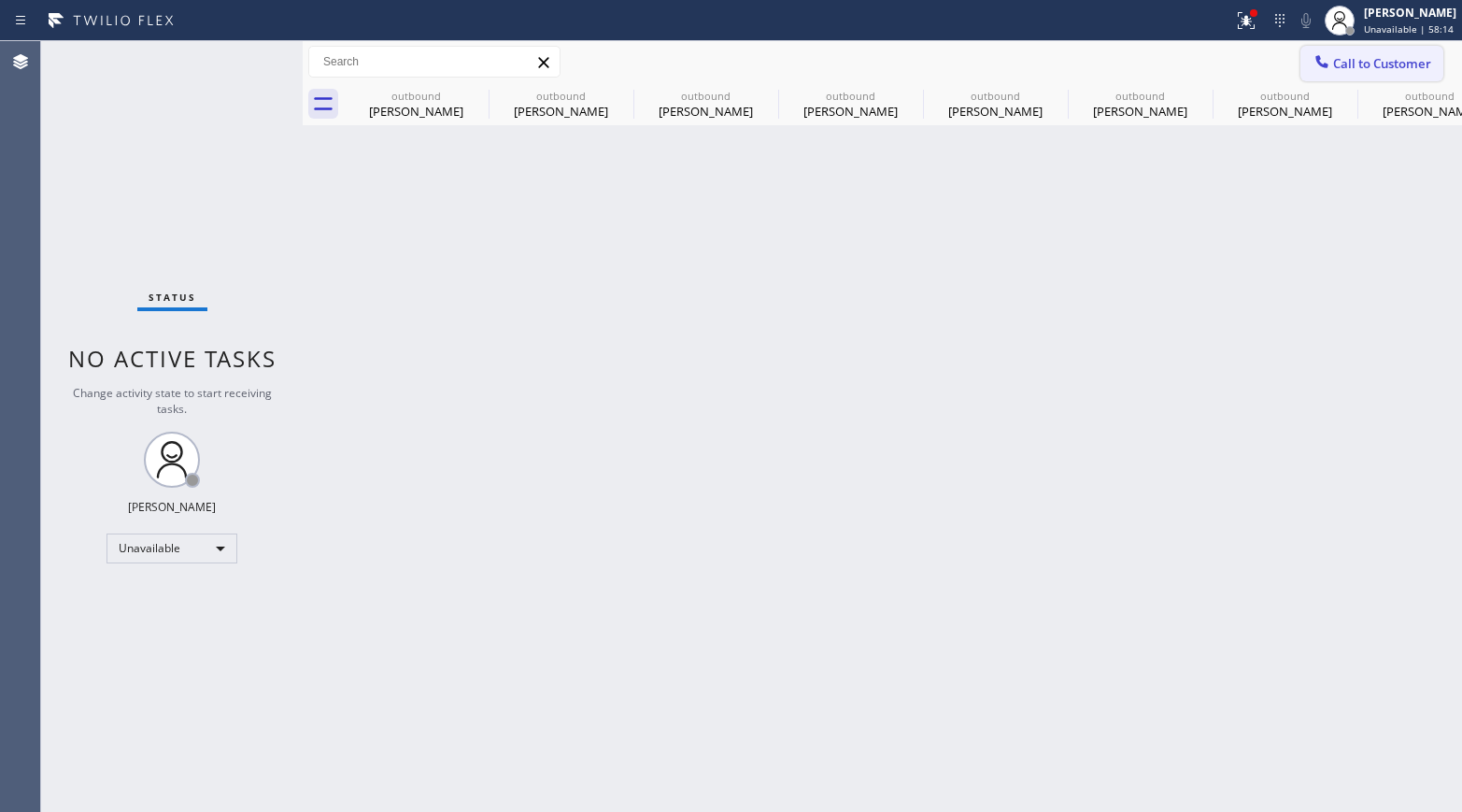
click at [1392, 72] on button "Call to Customer" at bounding box center [1371, 63] width 143 height 35
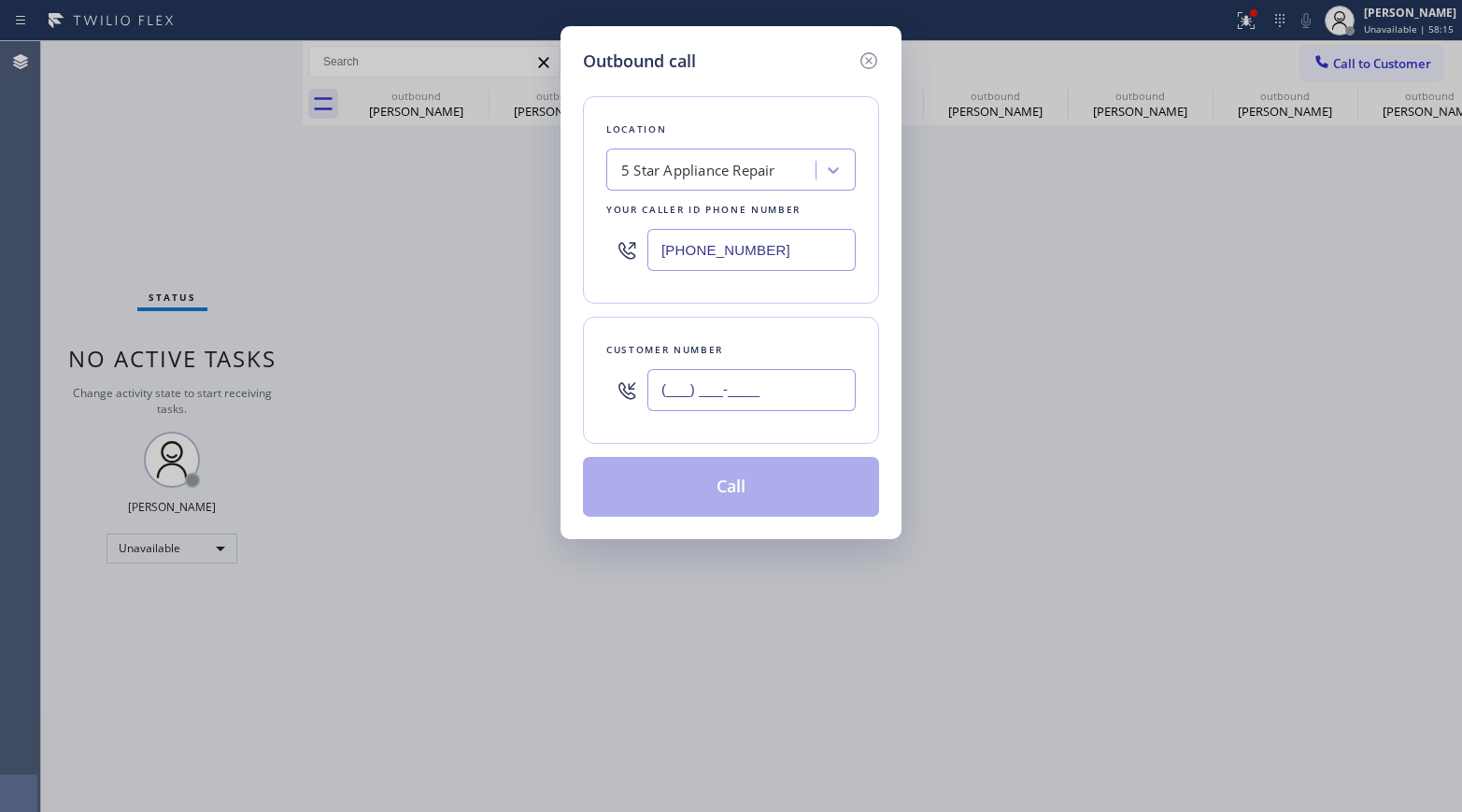
click at [779, 381] on input "(___) ___-____" at bounding box center [751, 390] width 208 height 42
paste input "310) 948-2558"
type input "(310) 948-2558"
click at [773, 343] on div "Customer number" at bounding box center [731, 350] width 249 height 19
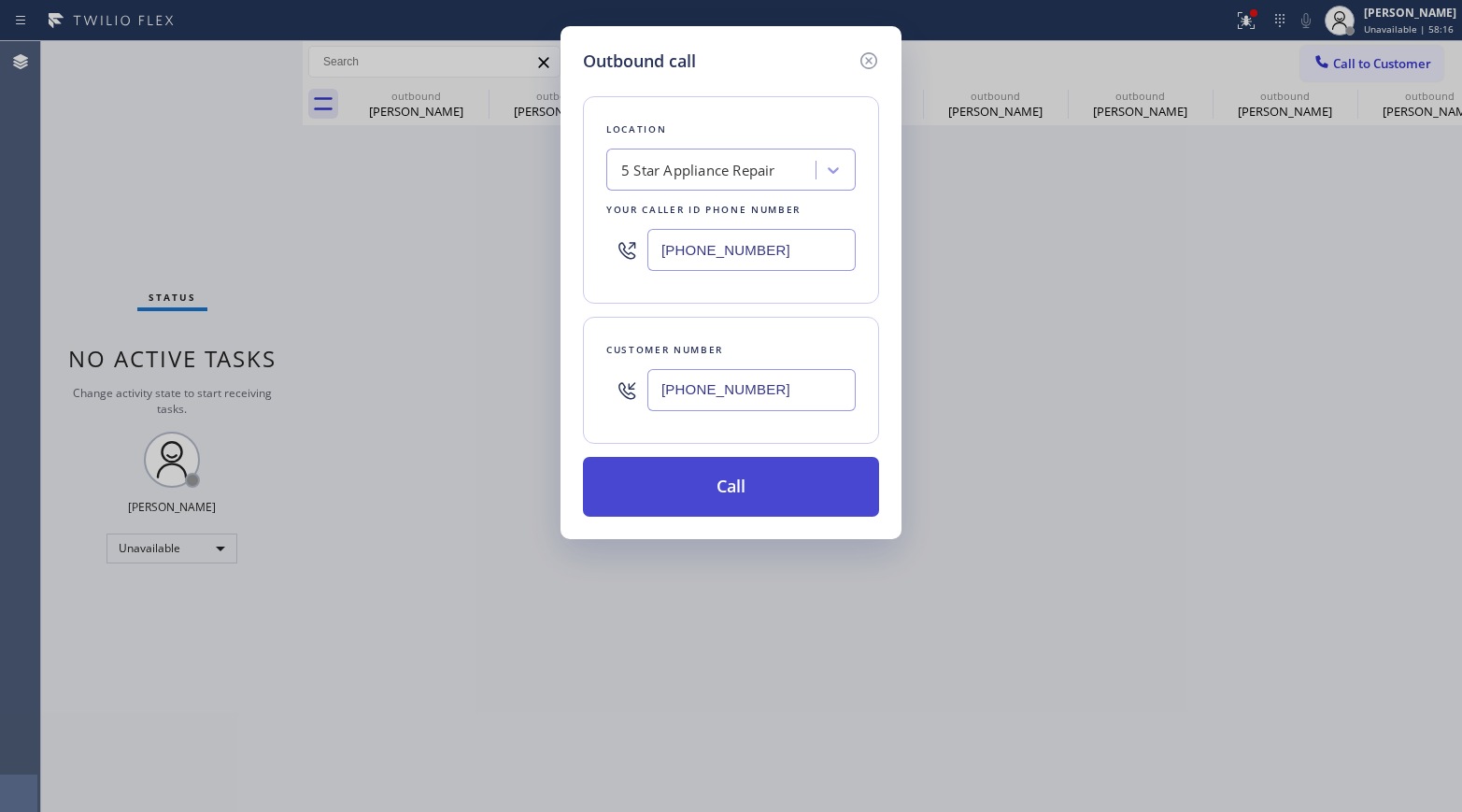
click at [797, 490] on button "Call" at bounding box center [731, 486] width 296 height 59
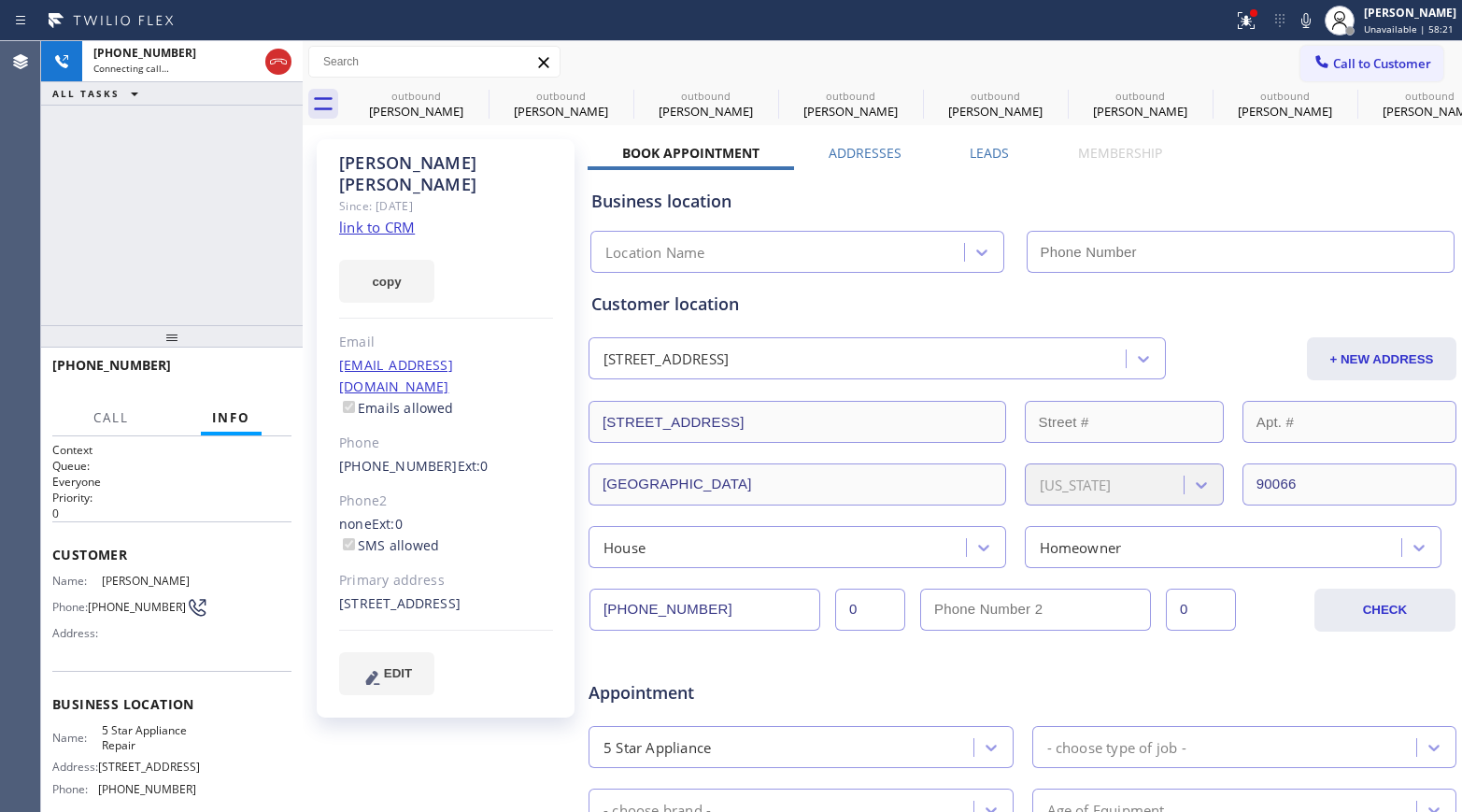
type input "[PHONE_NUMBER]"
click at [250, 363] on button "HANG UP" at bounding box center [247, 373] width 87 height 26
click at [244, 372] on span "HANG UP" at bounding box center [247, 374] width 57 height 13
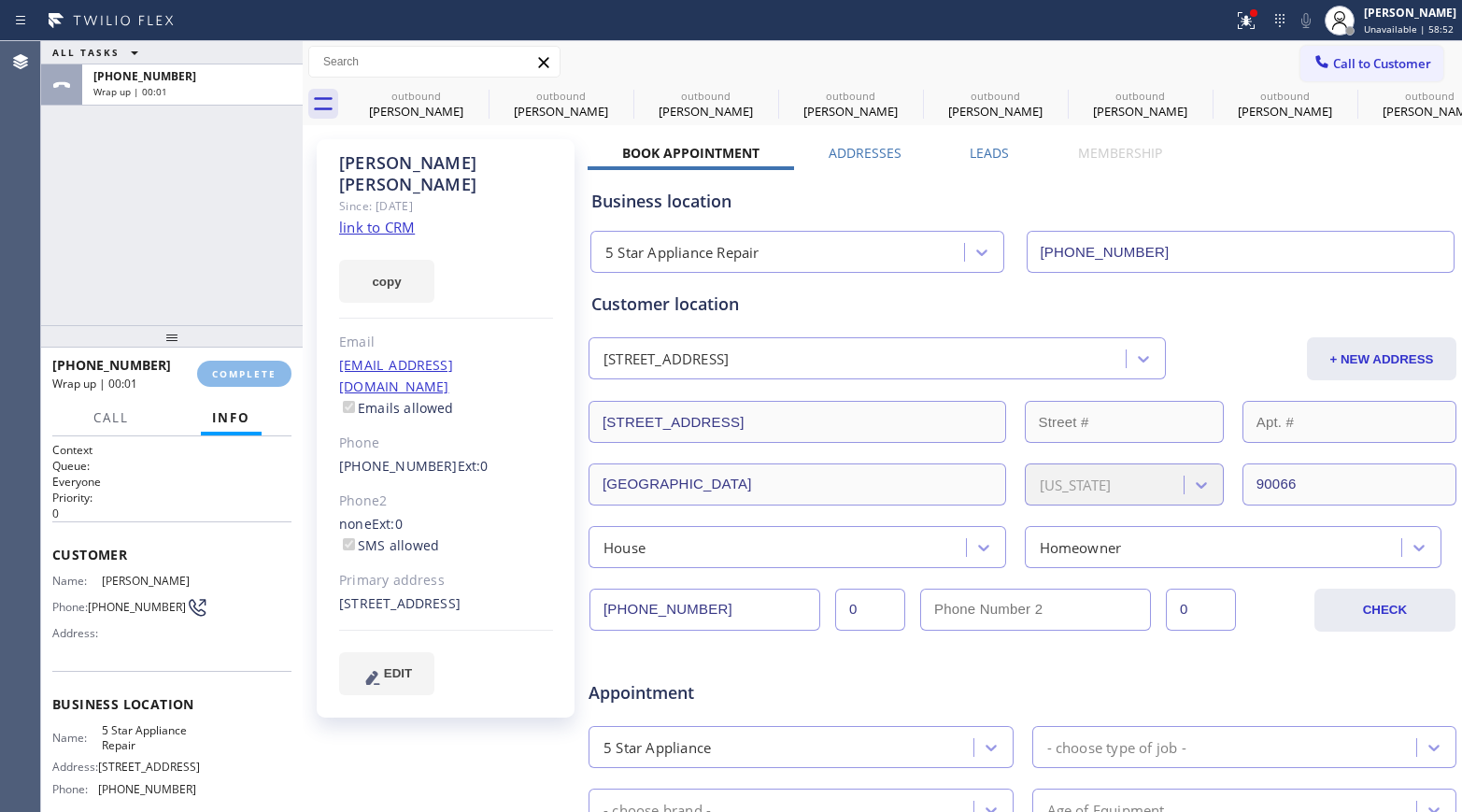
click at [220, 272] on div "ALL TASKS ALL TASKS ACTIVE TASKS TASKS IN WRAP UP +13109482558 Wrap up | 00:01" at bounding box center [172, 183] width 262 height 284
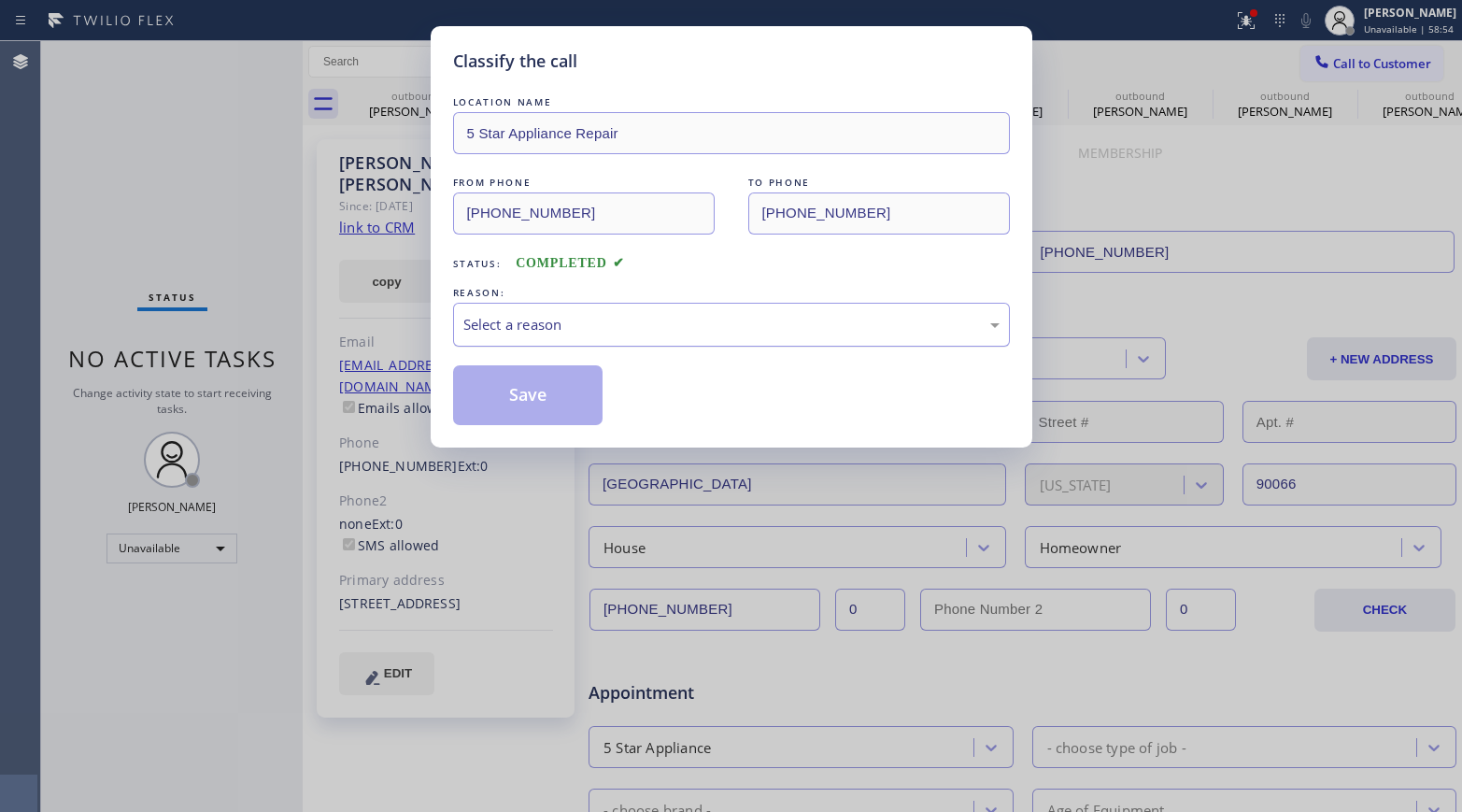
click at [538, 319] on div "Select a reason" at bounding box center [731, 324] width 536 height 21
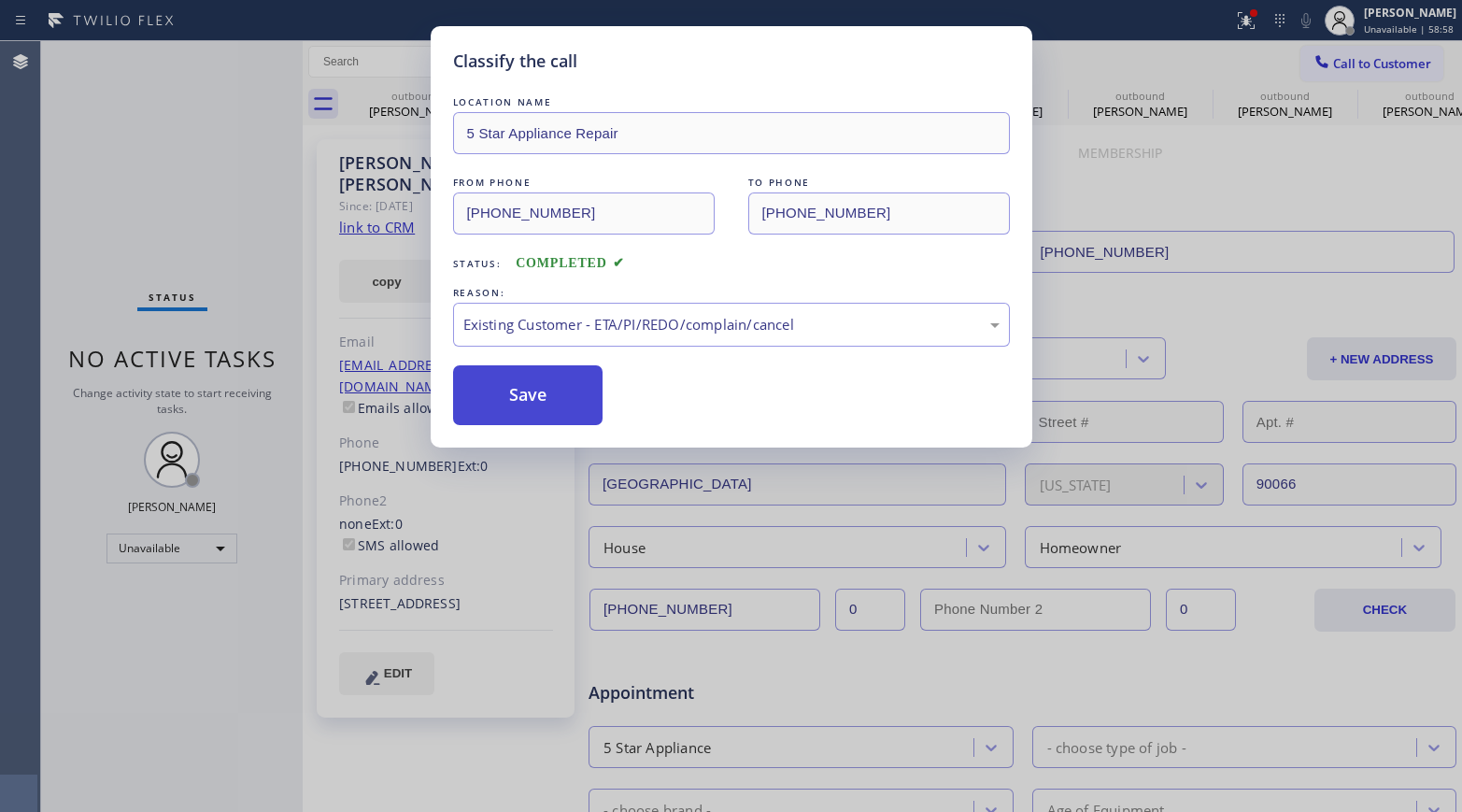
click at [561, 393] on button "Save" at bounding box center [528, 395] width 151 height 59
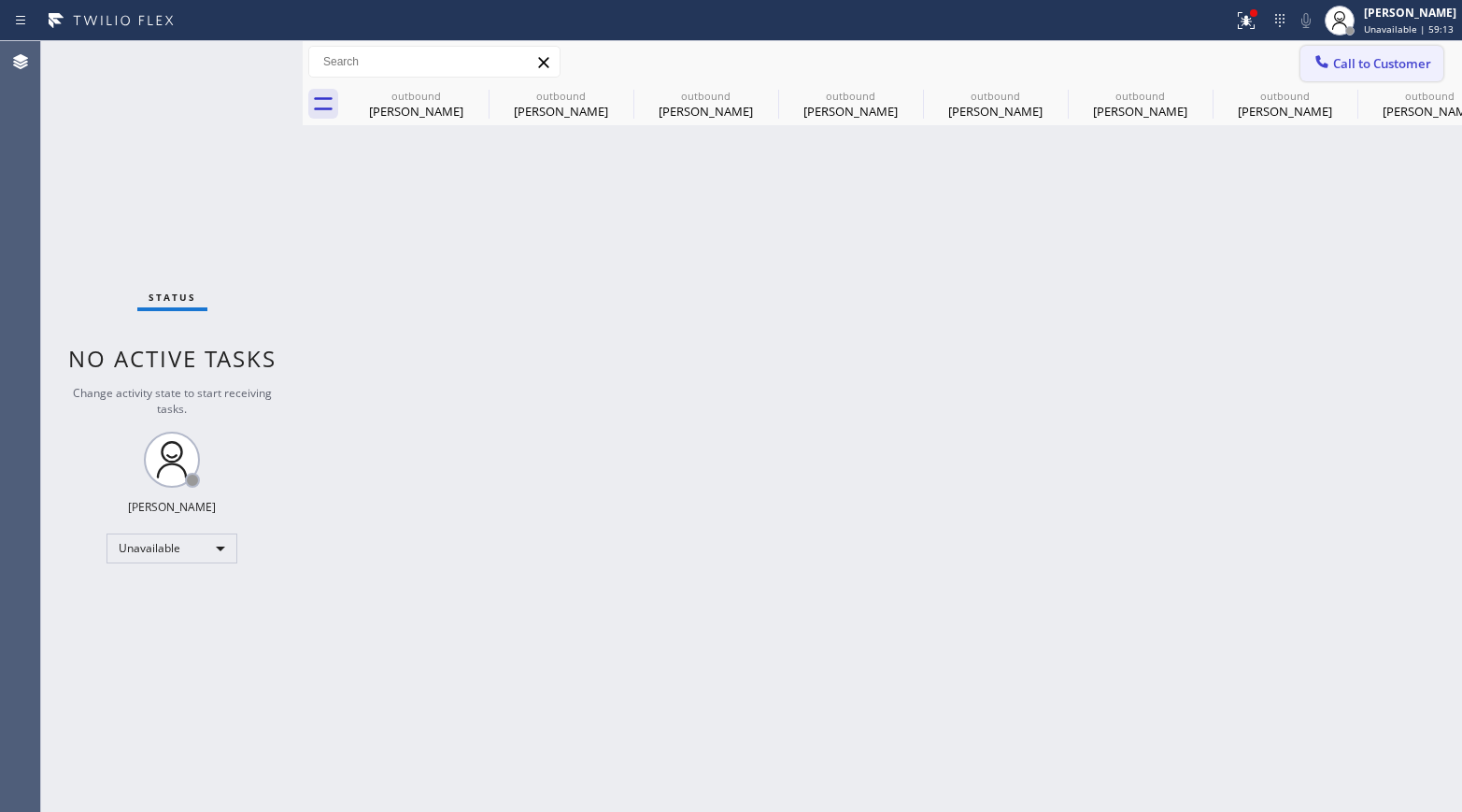
click at [1353, 70] on span "Call to Customer" at bounding box center [1381, 63] width 98 height 17
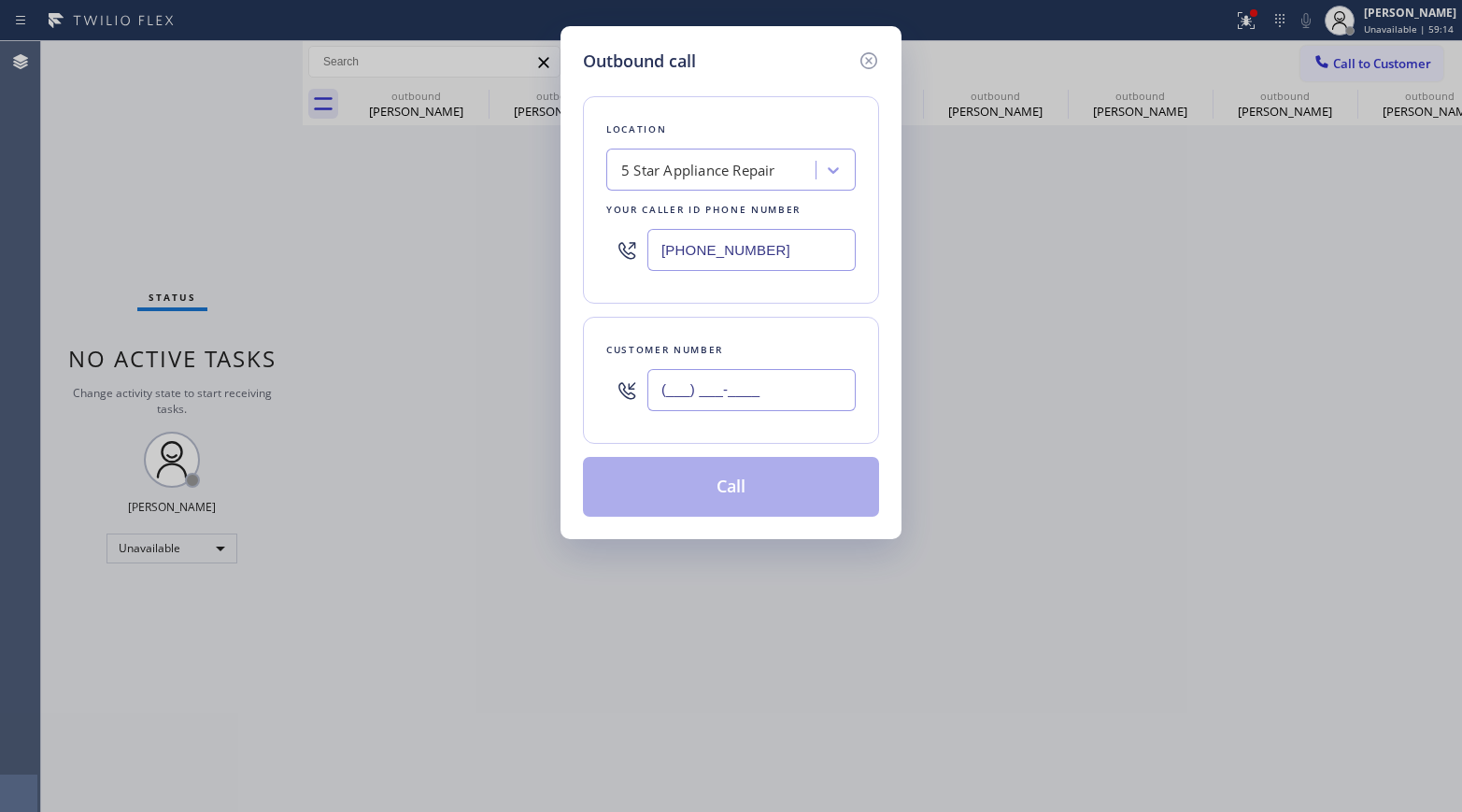
click at [729, 387] on input "(___) ___-____" at bounding box center [751, 390] width 208 height 42
paste input "310) 600-2574"
type input "(310) 600-2574"
click at [732, 336] on div "Customer number (310) 600-2574" at bounding box center [731, 380] width 296 height 127
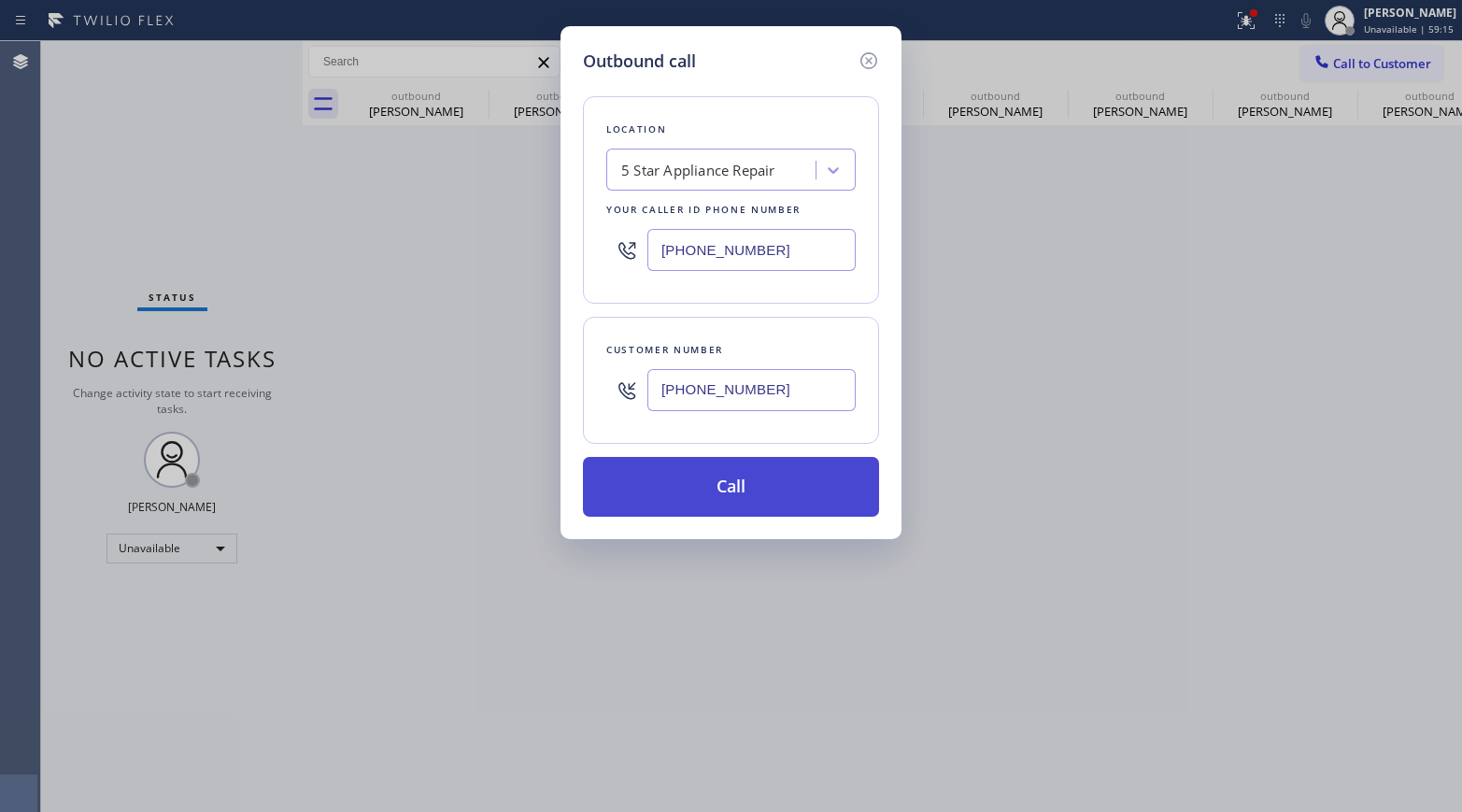
click at [756, 465] on button "Call" at bounding box center [731, 486] width 296 height 59
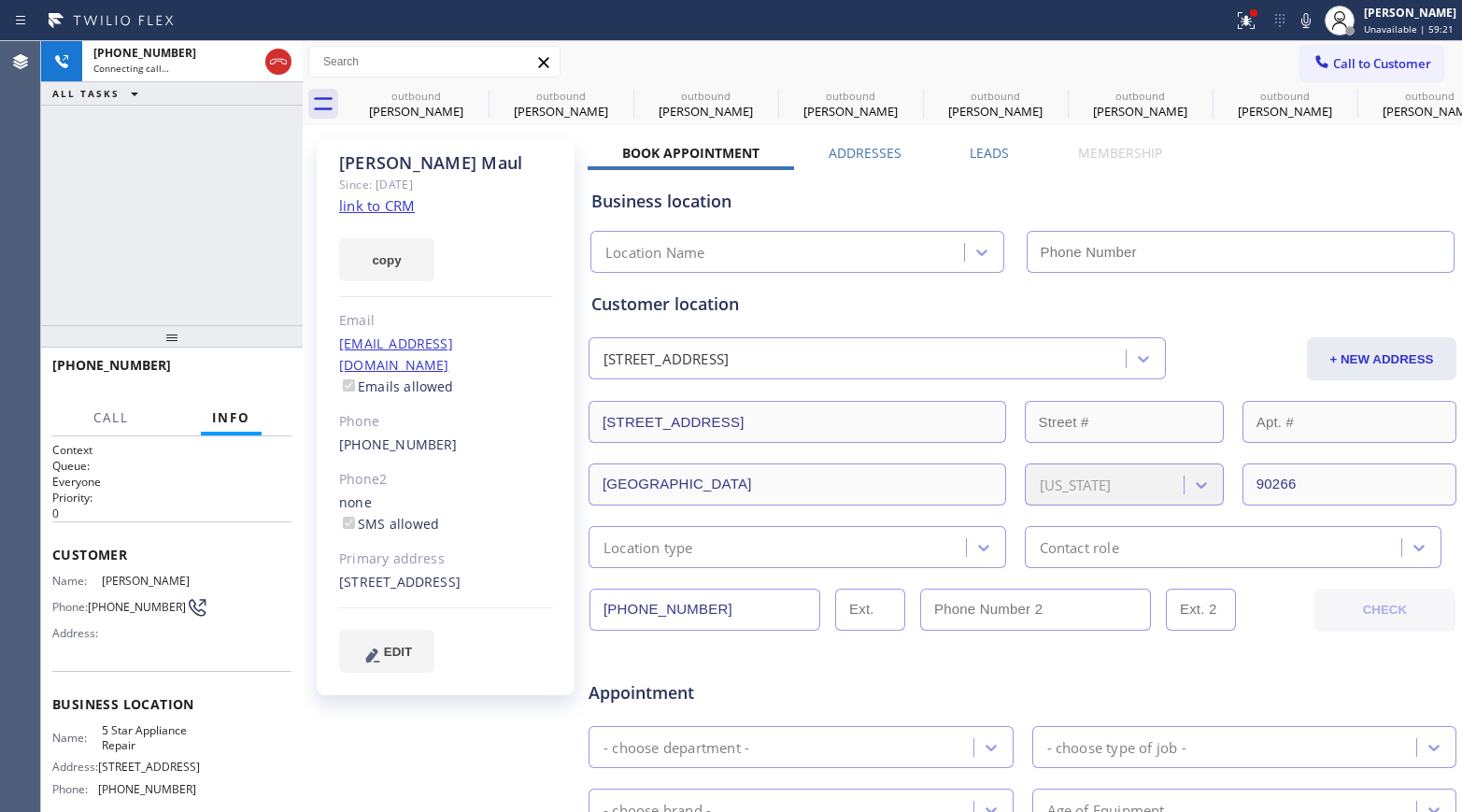
type input "[PHONE_NUMBER]"
click at [222, 370] on span "HANG UP" at bounding box center [247, 374] width 57 height 13
click at [225, 317] on div "+13106002574 Live | 00:10 ALL TASKS ALL TASKS ACTIVE TASKS TASKS IN WRAP UP" at bounding box center [172, 183] width 262 height 284
drag, startPoint x: 236, startPoint y: 403, endPoint x: 246, endPoint y: 380, distance: 25.1
click at [236, 403] on button "Info" at bounding box center [230, 418] width 60 height 36
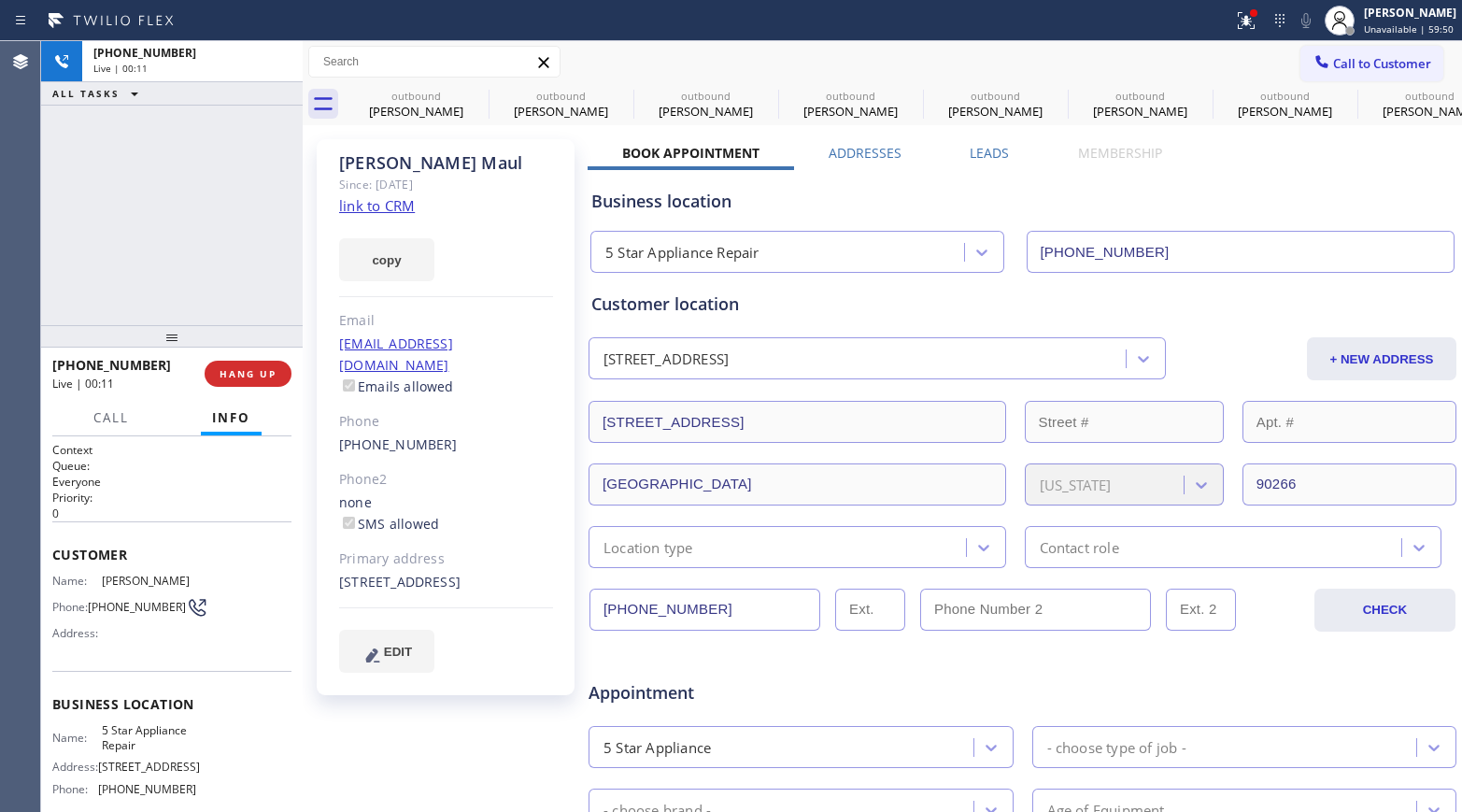
click at [248, 370] on span "HANG UP" at bounding box center [247, 374] width 57 height 13
click at [206, 264] on div "+13106002574 Live | 00:11 ALL TASKS ALL TASKS ACTIVE TASKS TASKS IN WRAP UP" at bounding box center [172, 183] width 262 height 284
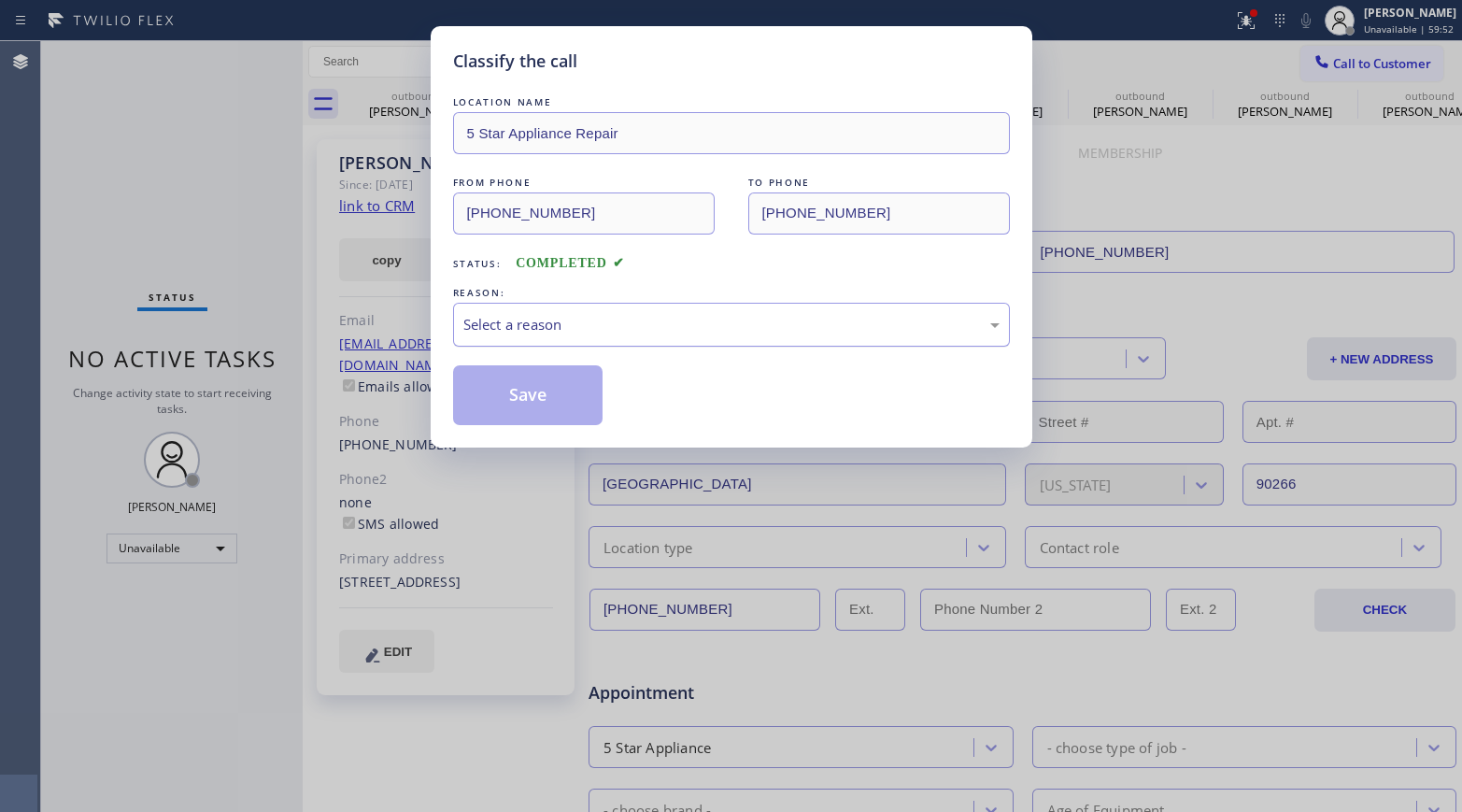
click at [517, 327] on div "Select a reason" at bounding box center [731, 324] width 536 height 21
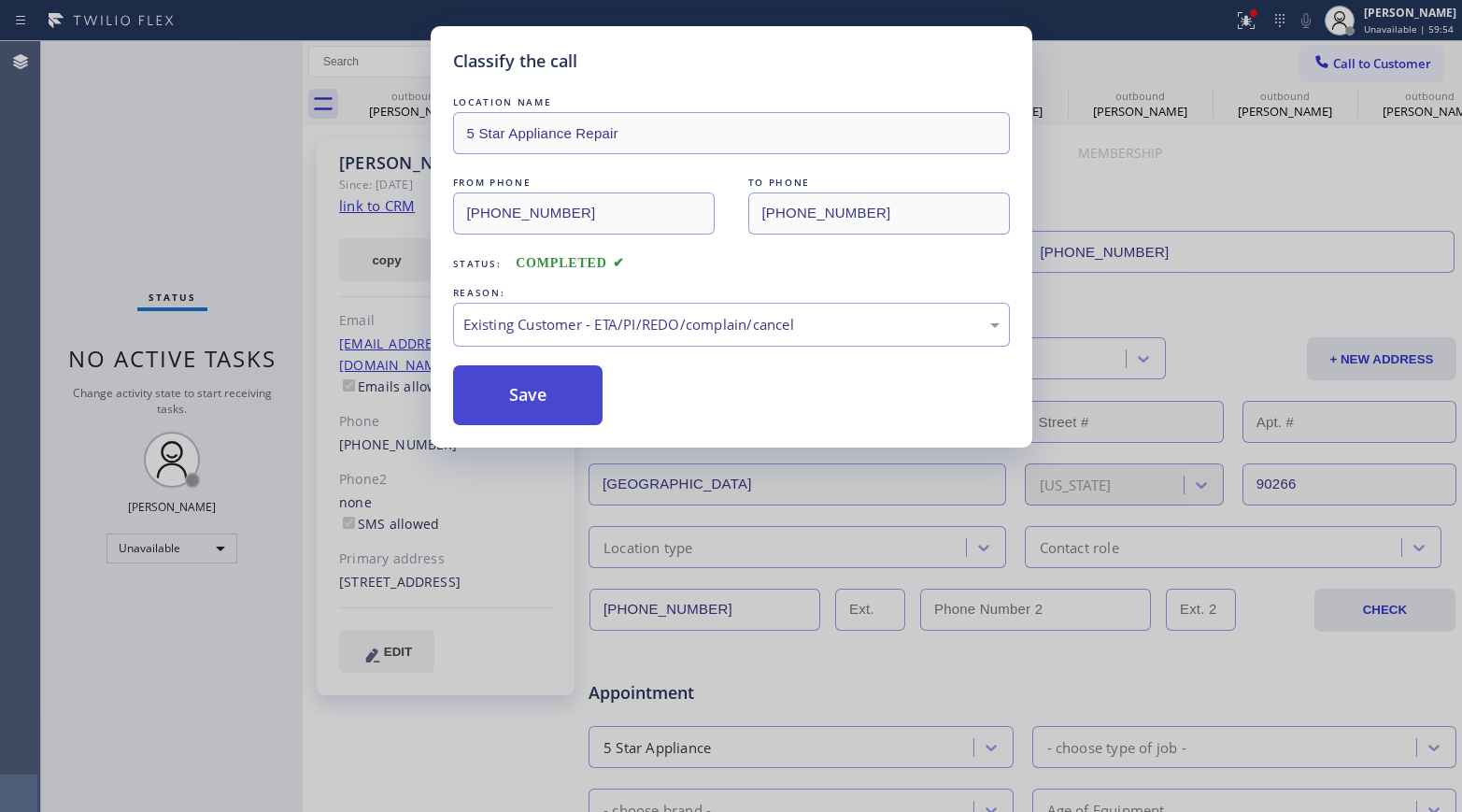
click at [499, 381] on button "Save" at bounding box center [528, 395] width 151 height 59
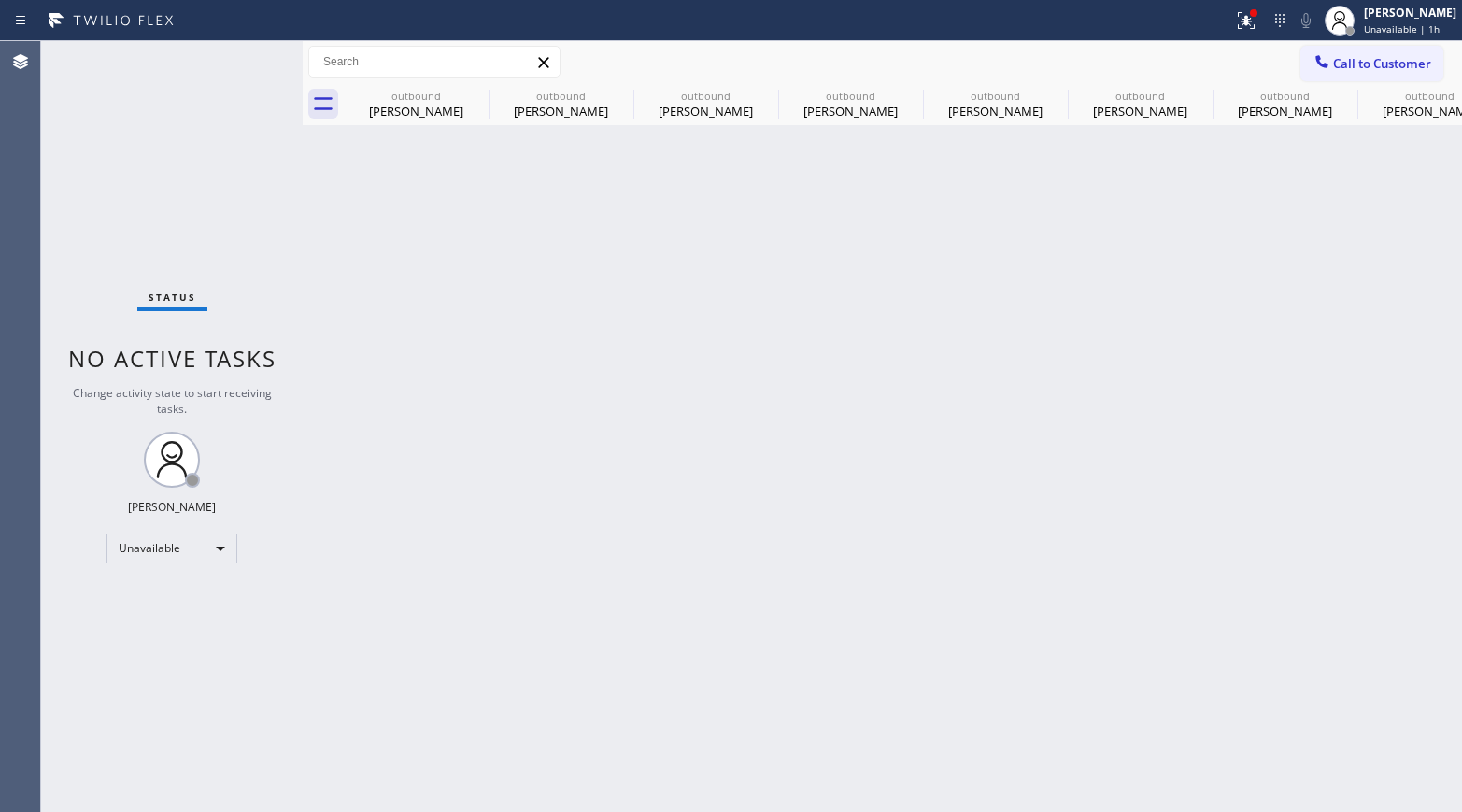
click at [1299, 79] on div "Call to Customer Outbound call Location 5 Star Appliance Repair Your caller id …" at bounding box center [882, 62] width 1159 height 42
click at [481, 94] on icon at bounding box center [476, 95] width 22 height 22
click at [0, 0] on icon at bounding box center [0, 0] width 0 height 0
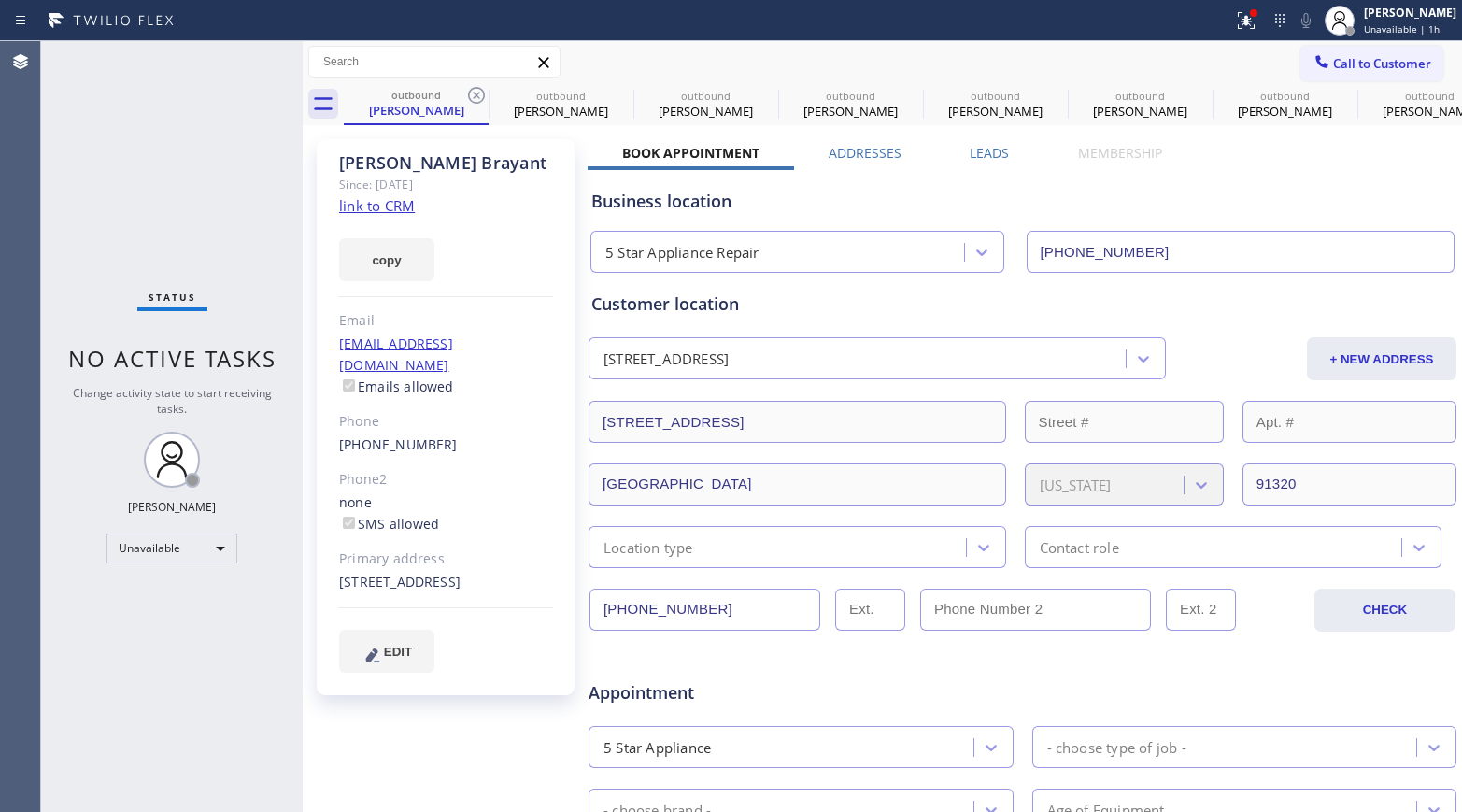
click at [481, 94] on icon at bounding box center [476, 95] width 22 height 22
click at [0, 0] on icon at bounding box center [0, 0] width 0 height 0
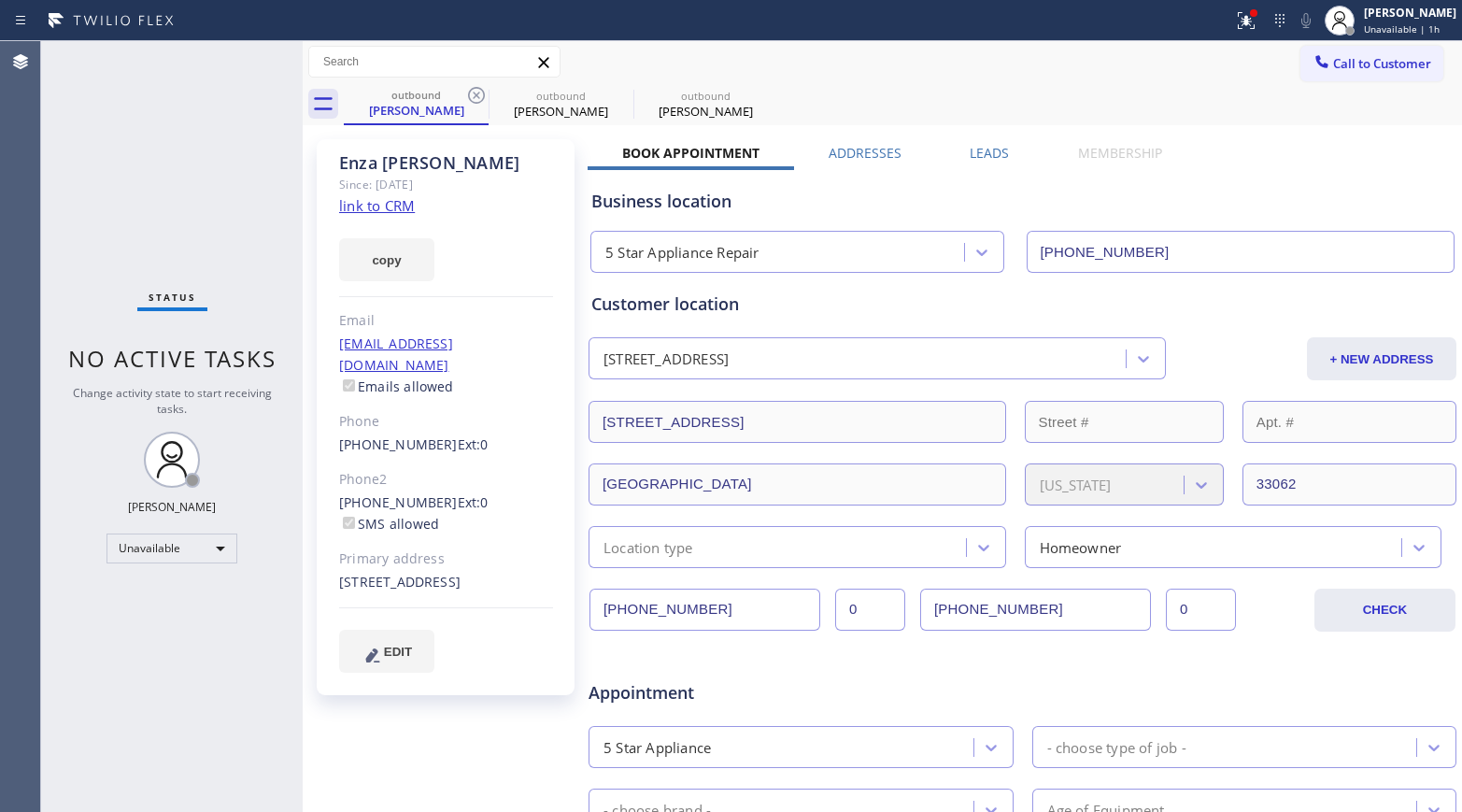
click at [481, 94] on icon at bounding box center [476, 95] width 22 height 22
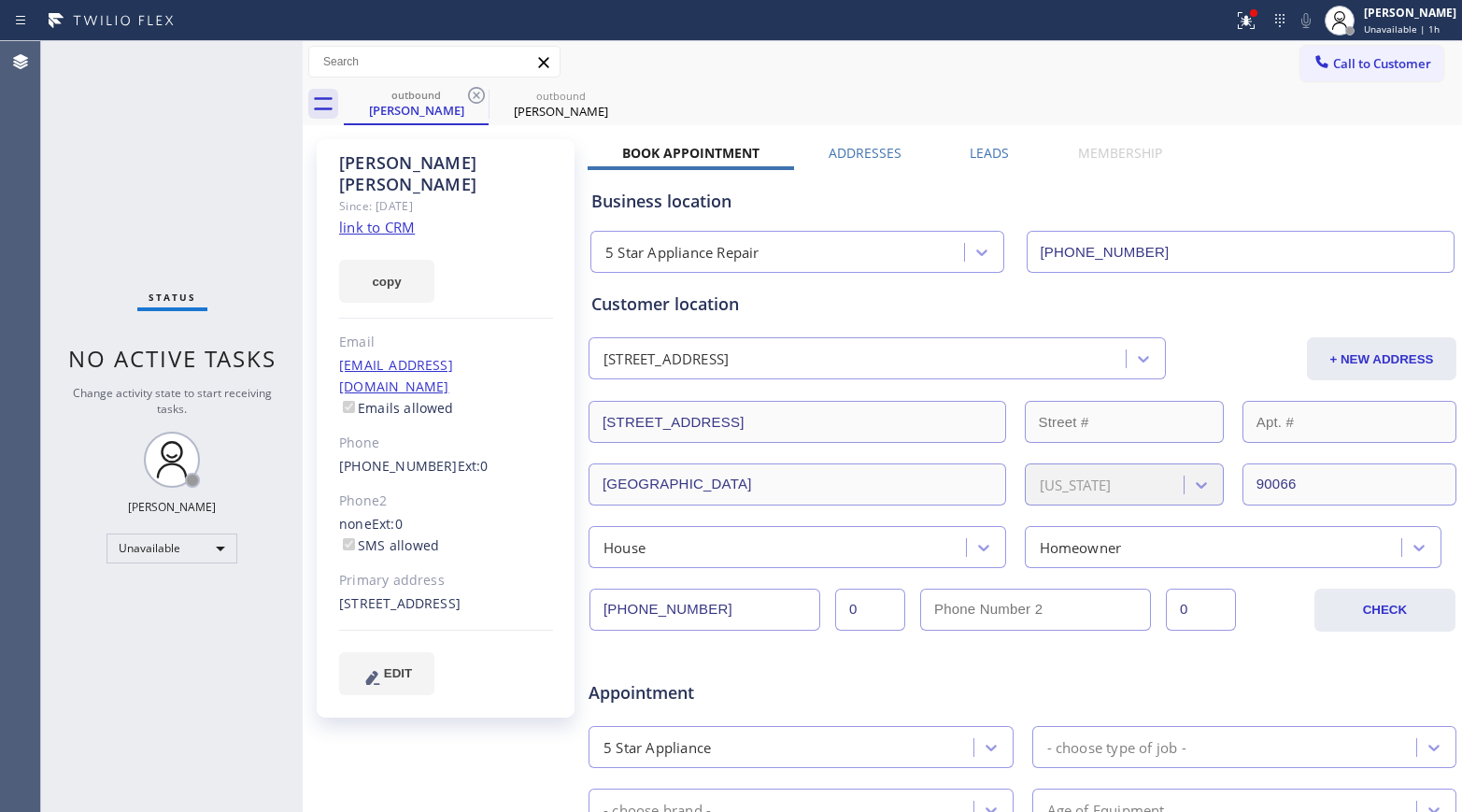
click at [481, 94] on icon at bounding box center [476, 95] width 22 height 22
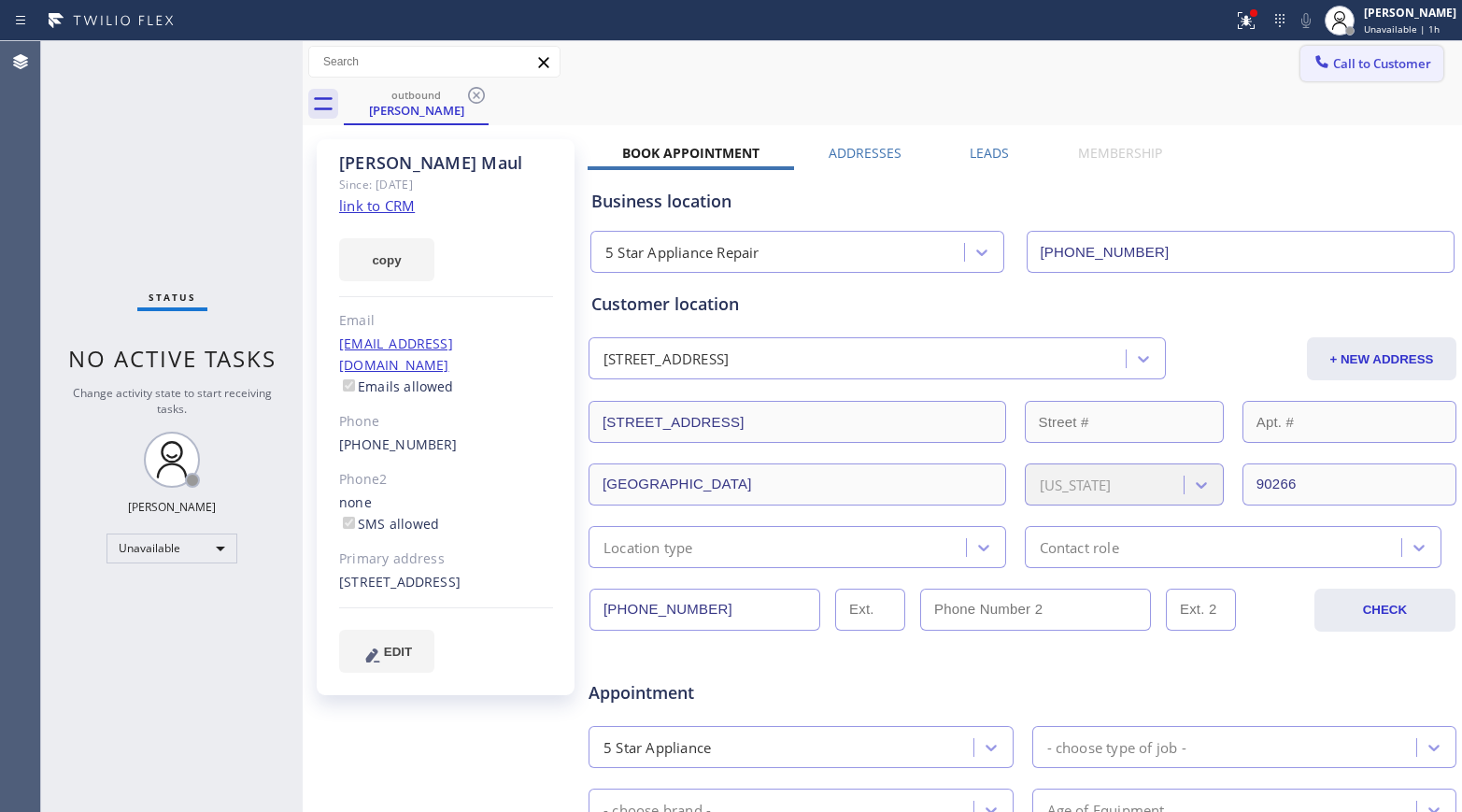
click at [1360, 61] on span "Call to Customer" at bounding box center [1381, 63] width 98 height 17
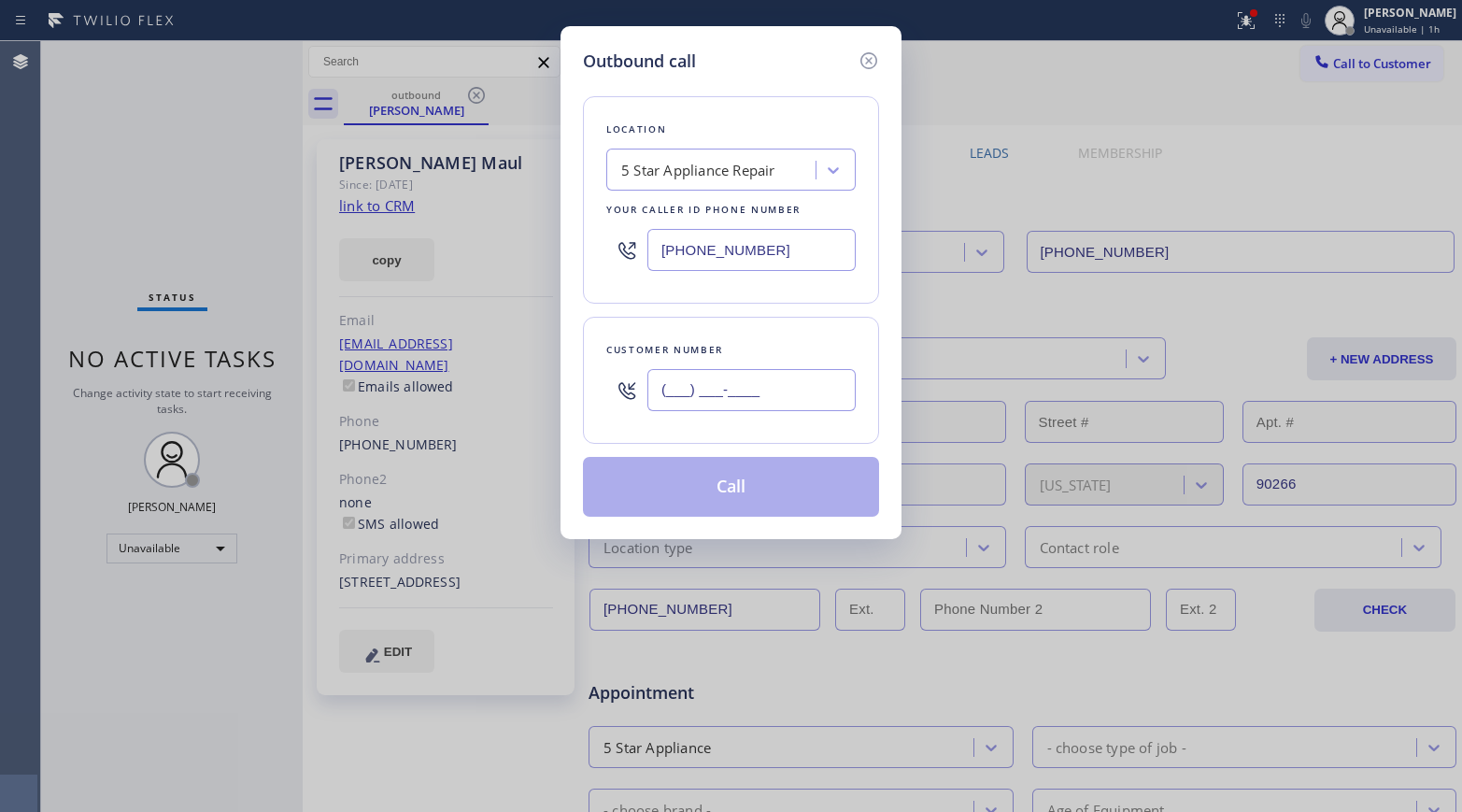
click at [799, 396] on input "(___) ___-____" at bounding box center [751, 390] width 208 height 42
paste input "714) 770-4192"
type input "(714) 770-4192"
click at [776, 314] on div "Location 5 Star Appliance Repair Your caller id phone number (855) 731-4952 Cus…" at bounding box center [731, 295] width 296 height 443
click at [756, 477] on button "Call" at bounding box center [731, 486] width 296 height 59
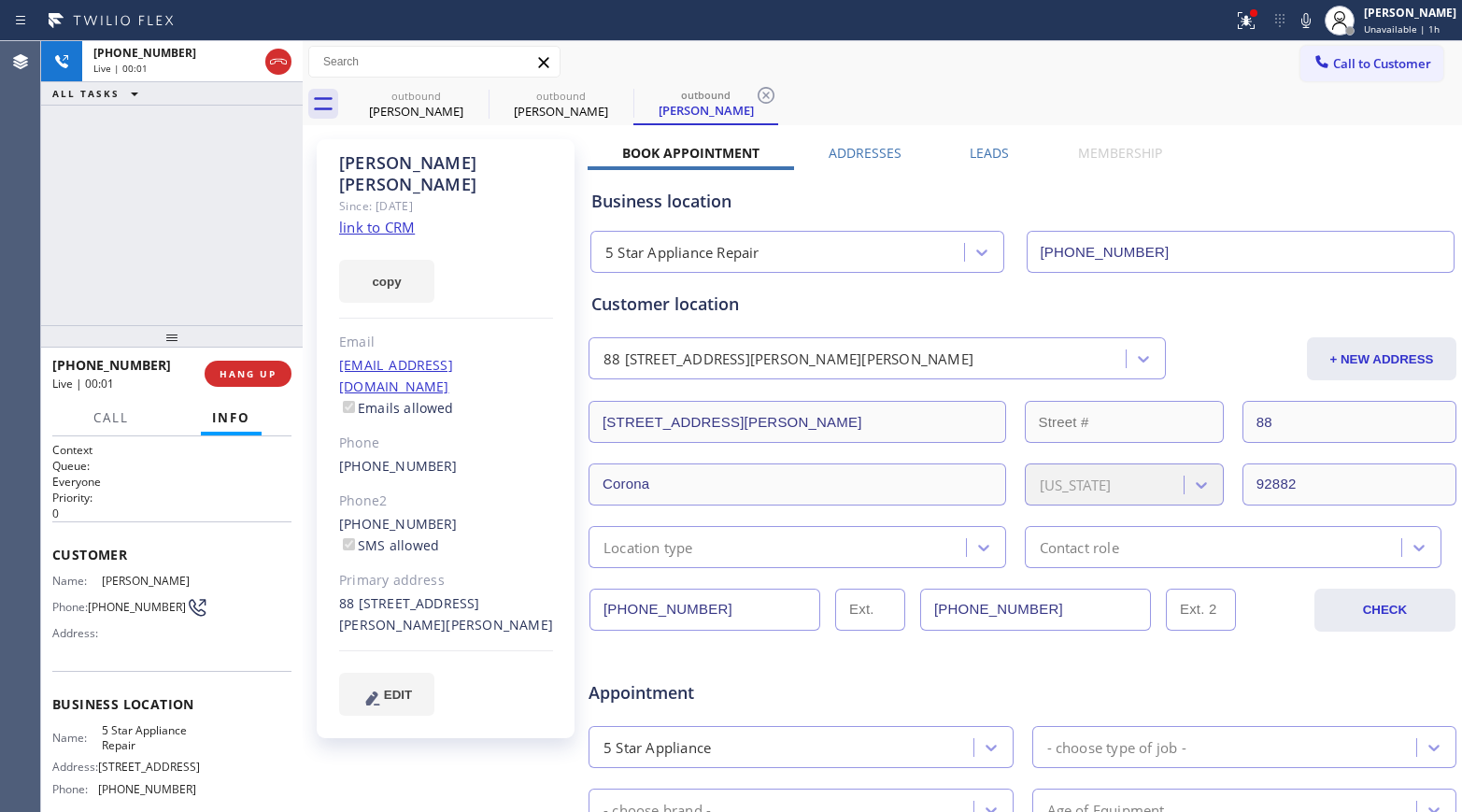
type input "[PHONE_NUMBER]"
click at [244, 376] on span "HANG UP" at bounding box center [247, 374] width 57 height 13
click at [238, 325] on div at bounding box center [172, 336] width 262 height 22
click at [243, 362] on div "+17147704192 Live | 00:10 HANG UP" at bounding box center [172, 377] width 239 height 49
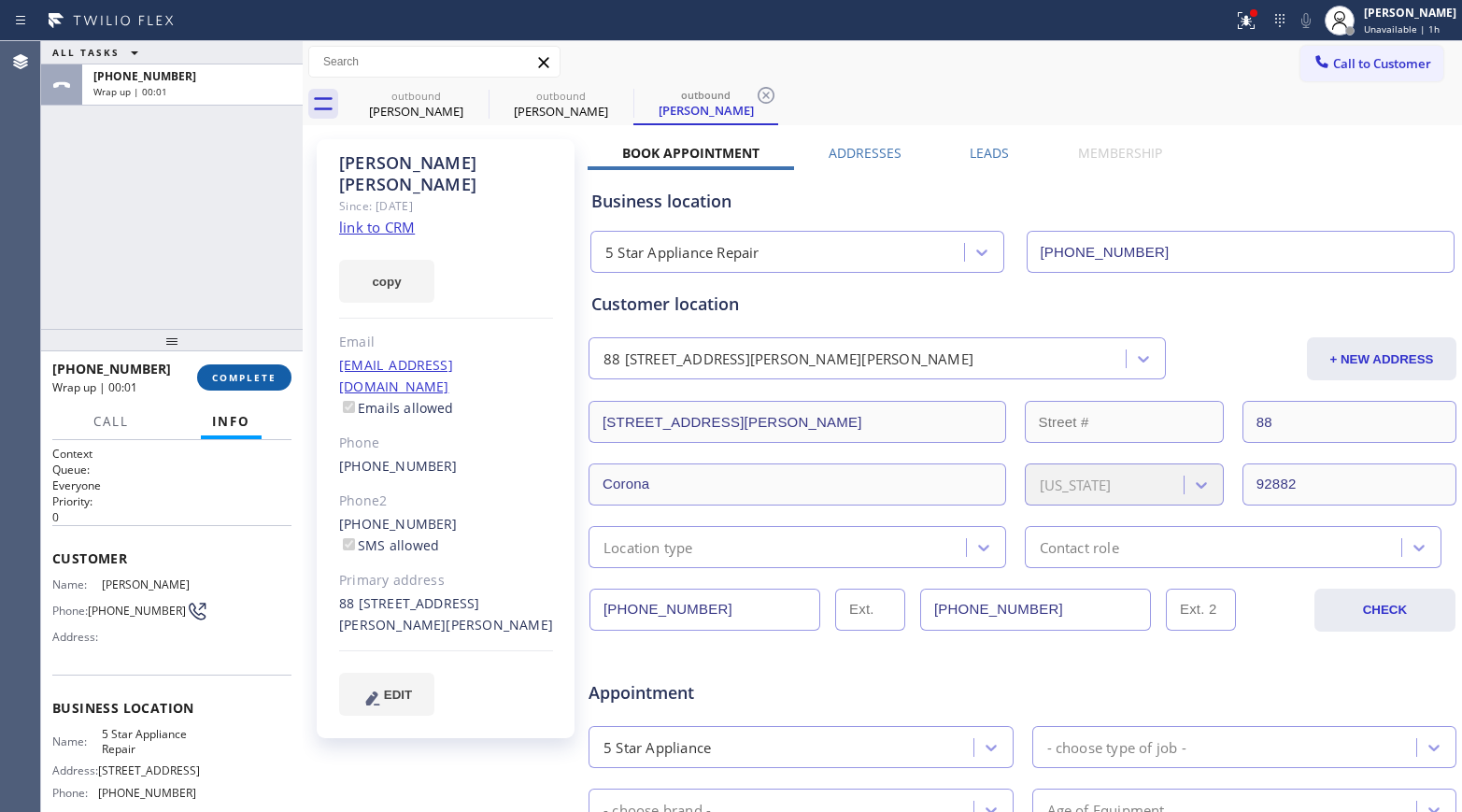
click at [230, 369] on button "COMPLETE" at bounding box center [244, 377] width 94 height 26
click at [201, 310] on div "ALL TASKS ALL TASKS ACTIVE TASKS TASKS IN WRAP UP +17147704192 Wrap up | 00:01" at bounding box center [172, 185] width 262 height 288
click at [201, 309] on div "ALL TASKS ALL TASKS ACTIVE TASKS TASKS IN WRAP UP +17147704192 Wrap up | 00:01" at bounding box center [172, 185] width 262 height 288
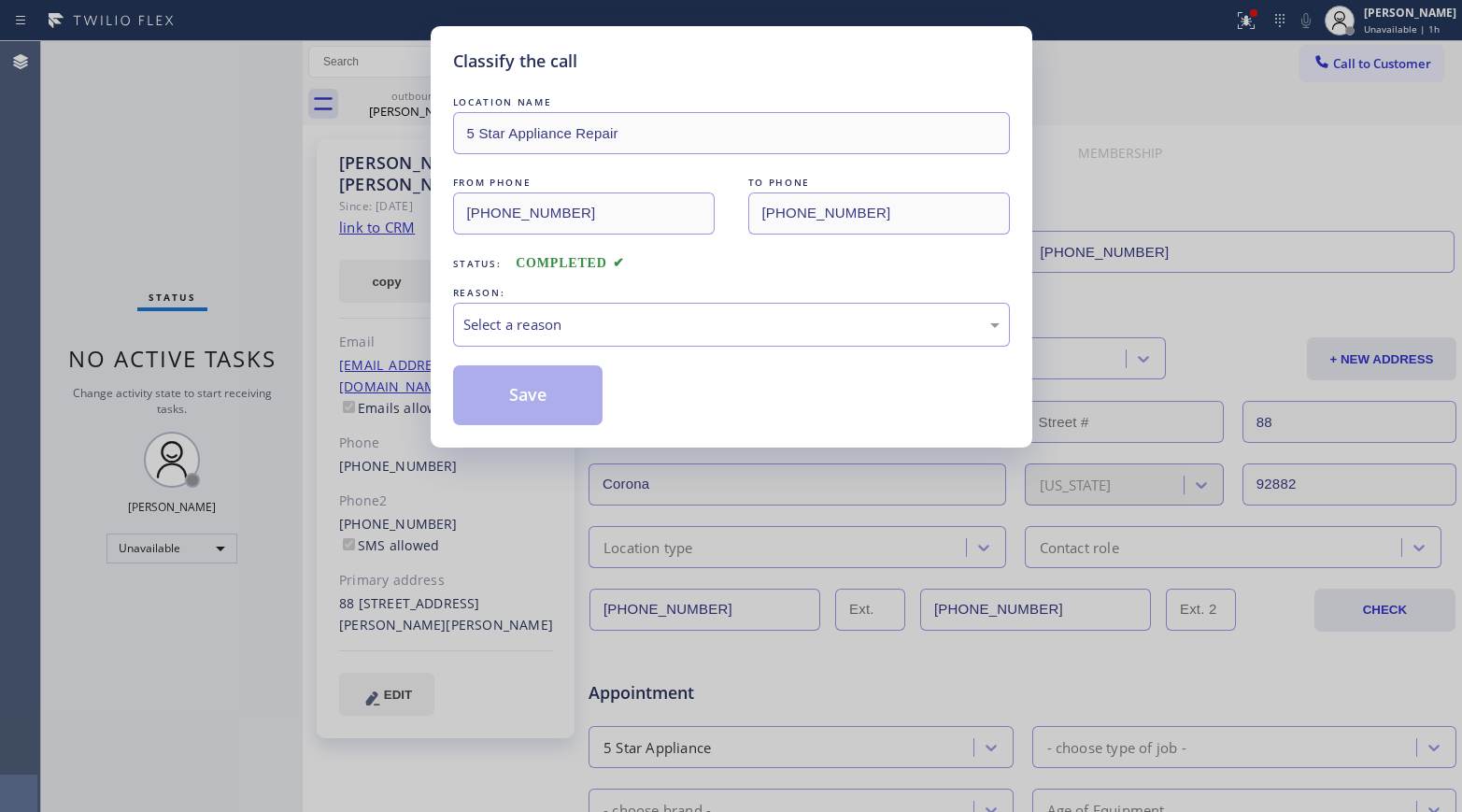
click at [264, 369] on div "Classify the call LOCATION NAME 5 Star Appliance Repair FROM PHONE (855) 731-49…" at bounding box center [731, 406] width 1462 height 812
click at [501, 326] on div "Select a reason" at bounding box center [731, 324] width 536 height 21
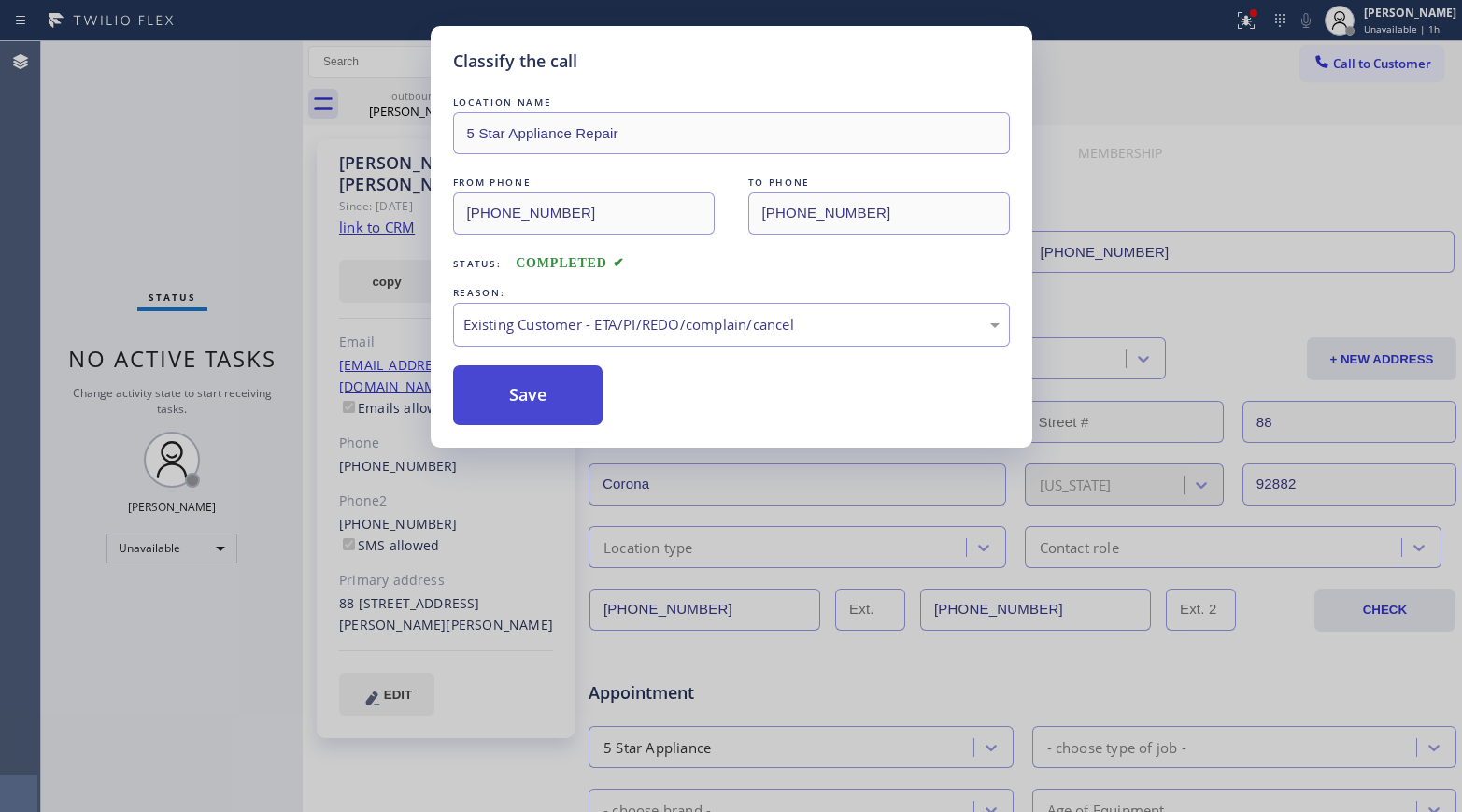
click at [515, 398] on button "Save" at bounding box center [528, 395] width 151 height 59
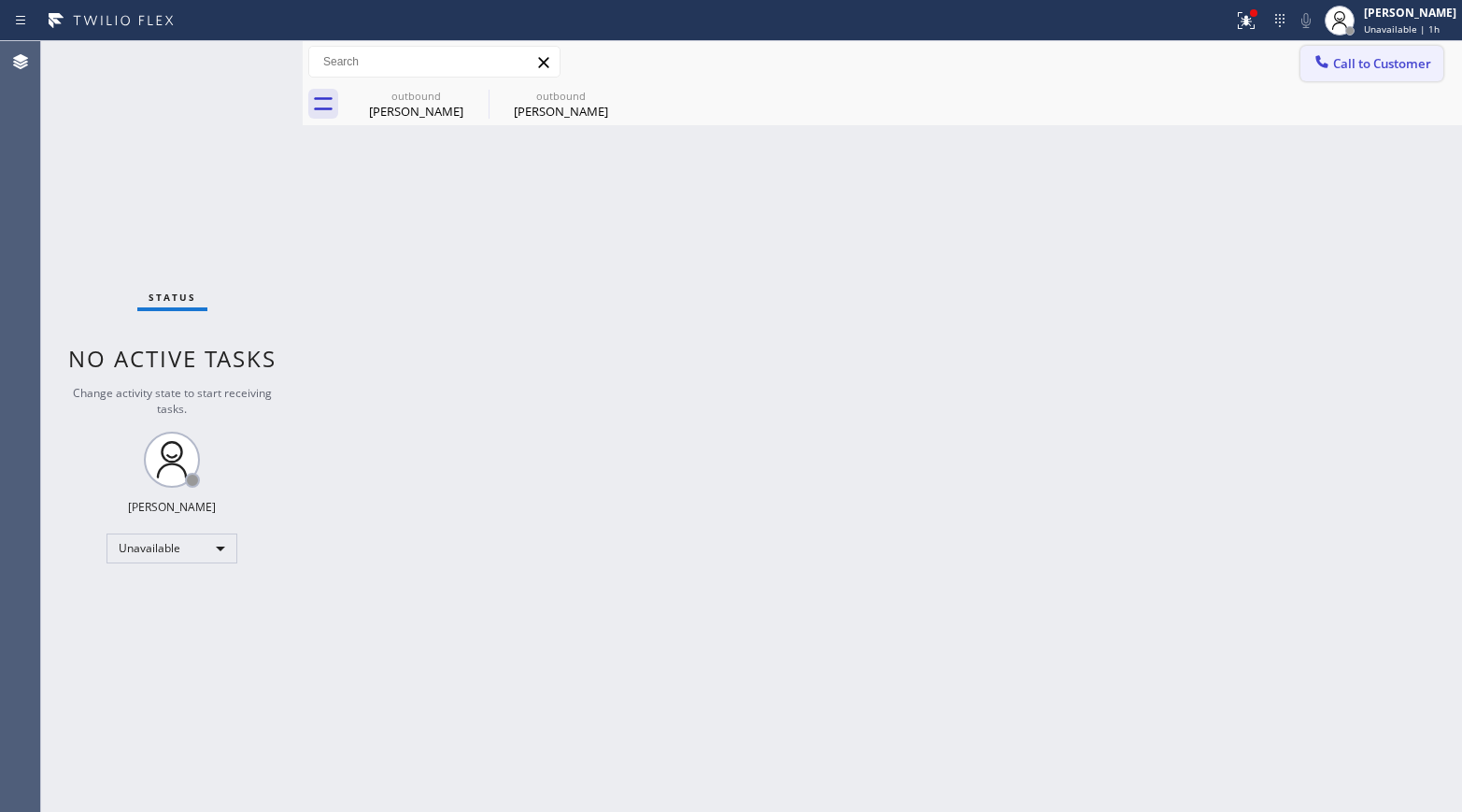
click at [1362, 58] on span "Call to Customer" at bounding box center [1381, 63] width 98 height 17
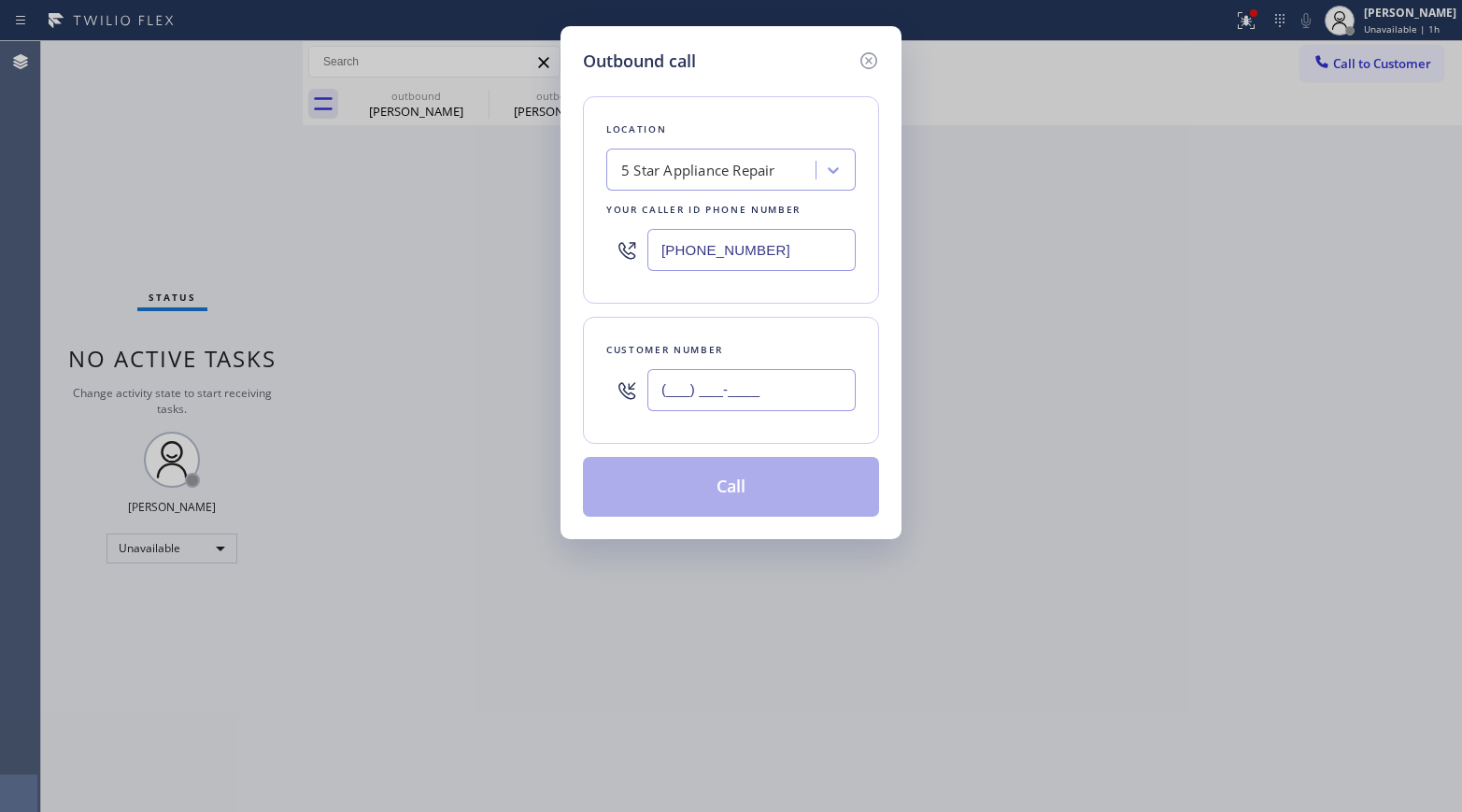
click at [738, 380] on input "(___) ___-____" at bounding box center [751, 390] width 208 height 42
paste input "805) 796-1774"
type input "(805) 796-1774"
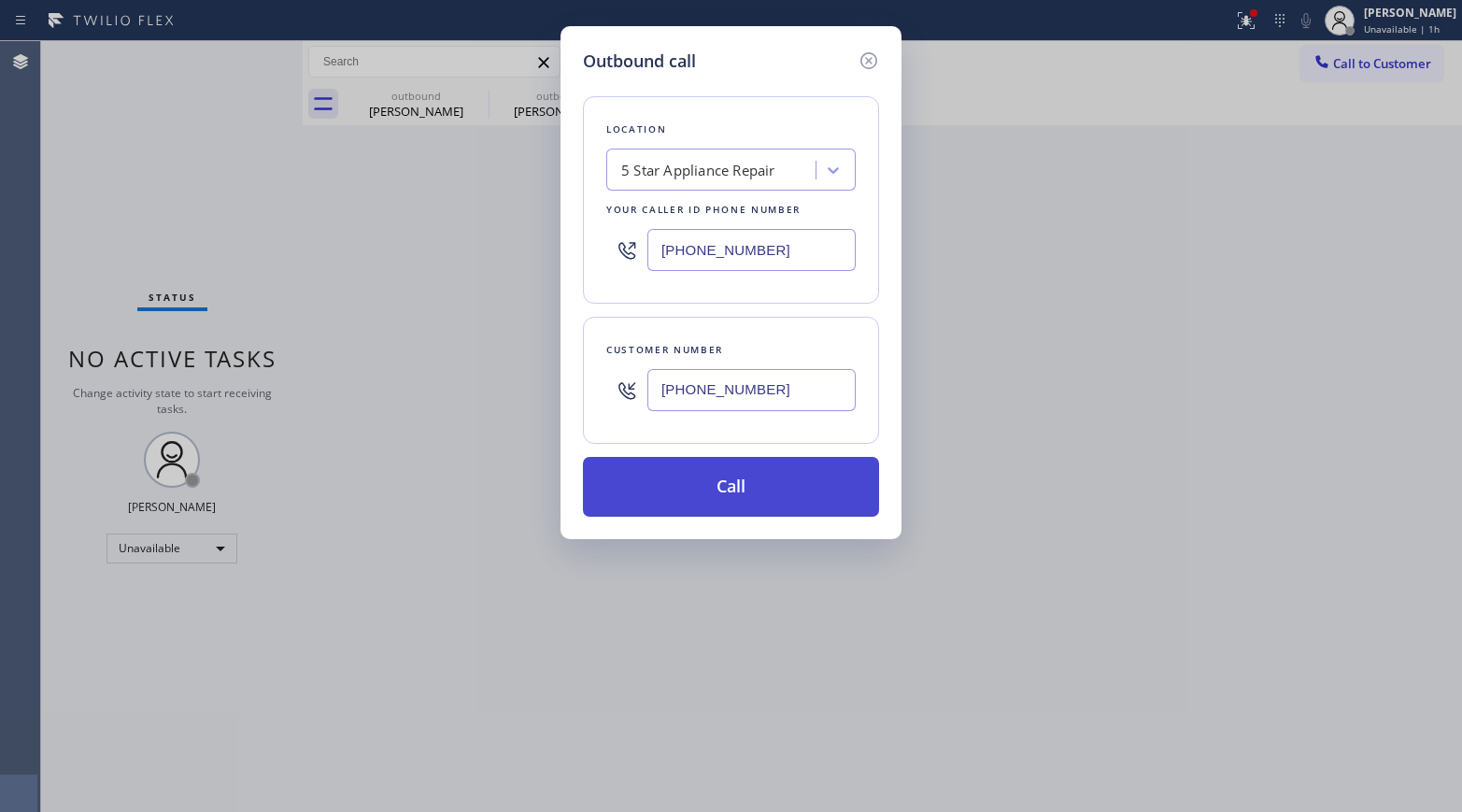
click at [752, 484] on button "Call" at bounding box center [731, 486] width 296 height 59
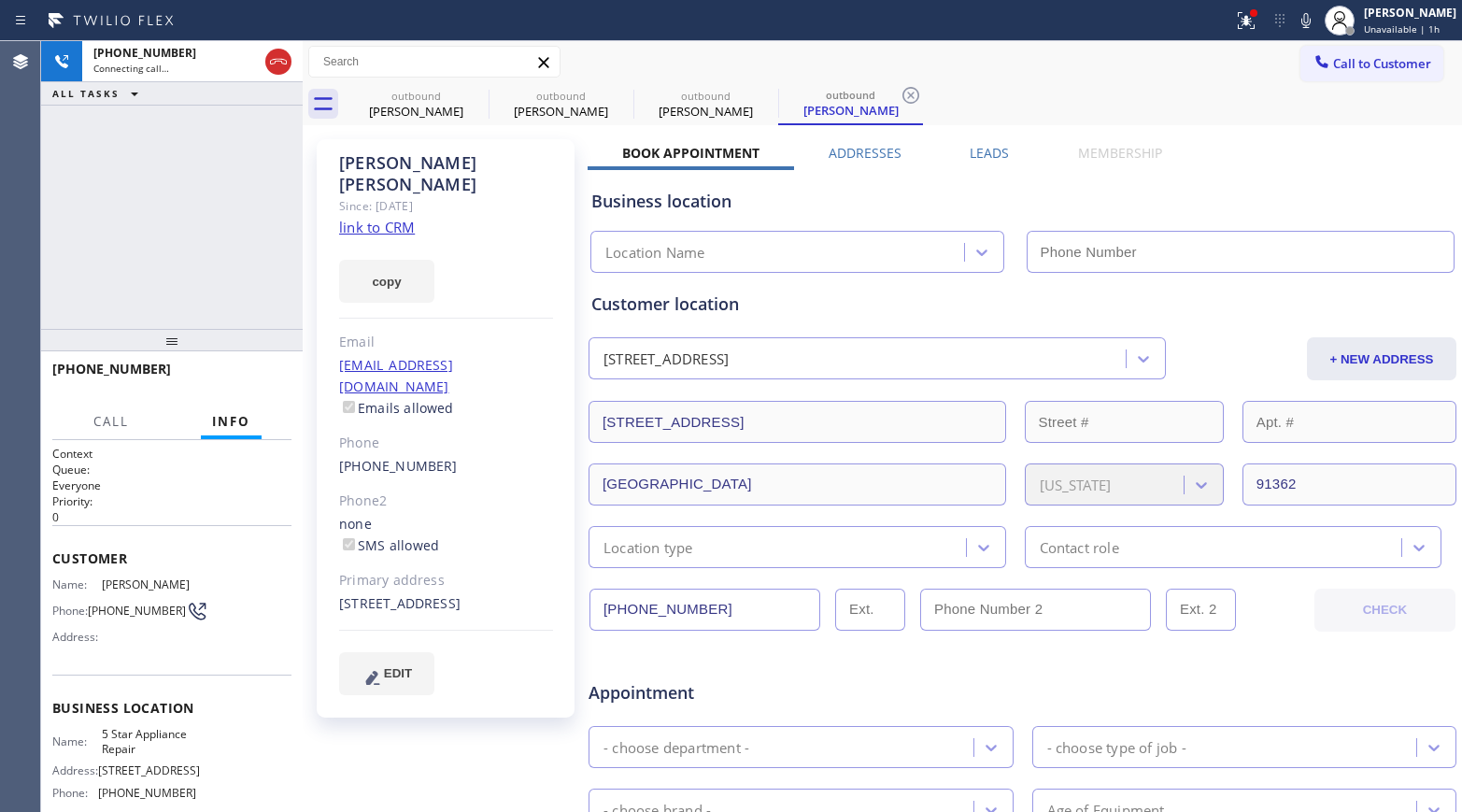
type input "[PHONE_NUMBER]"
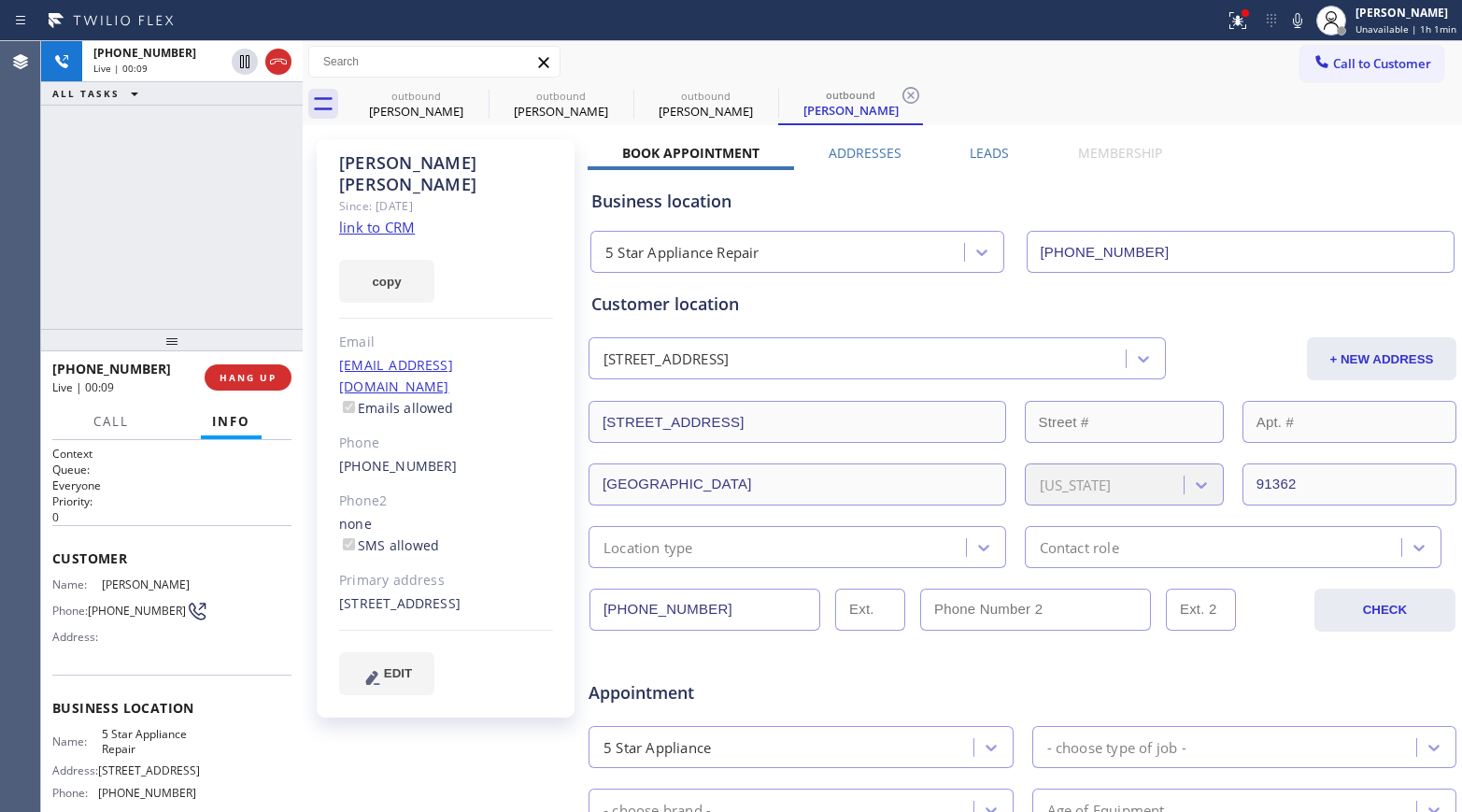
click at [225, 235] on div "+18057961774 Live | 00:09 ALL TASKS ALL TASKS ACTIVE TASKS TASKS IN WRAP UP" at bounding box center [172, 185] width 262 height 288
click at [251, 380] on span "HANG UP" at bounding box center [247, 378] width 57 height 13
drag, startPoint x: 242, startPoint y: 305, endPoint x: 247, endPoint y: 369, distance: 64.2
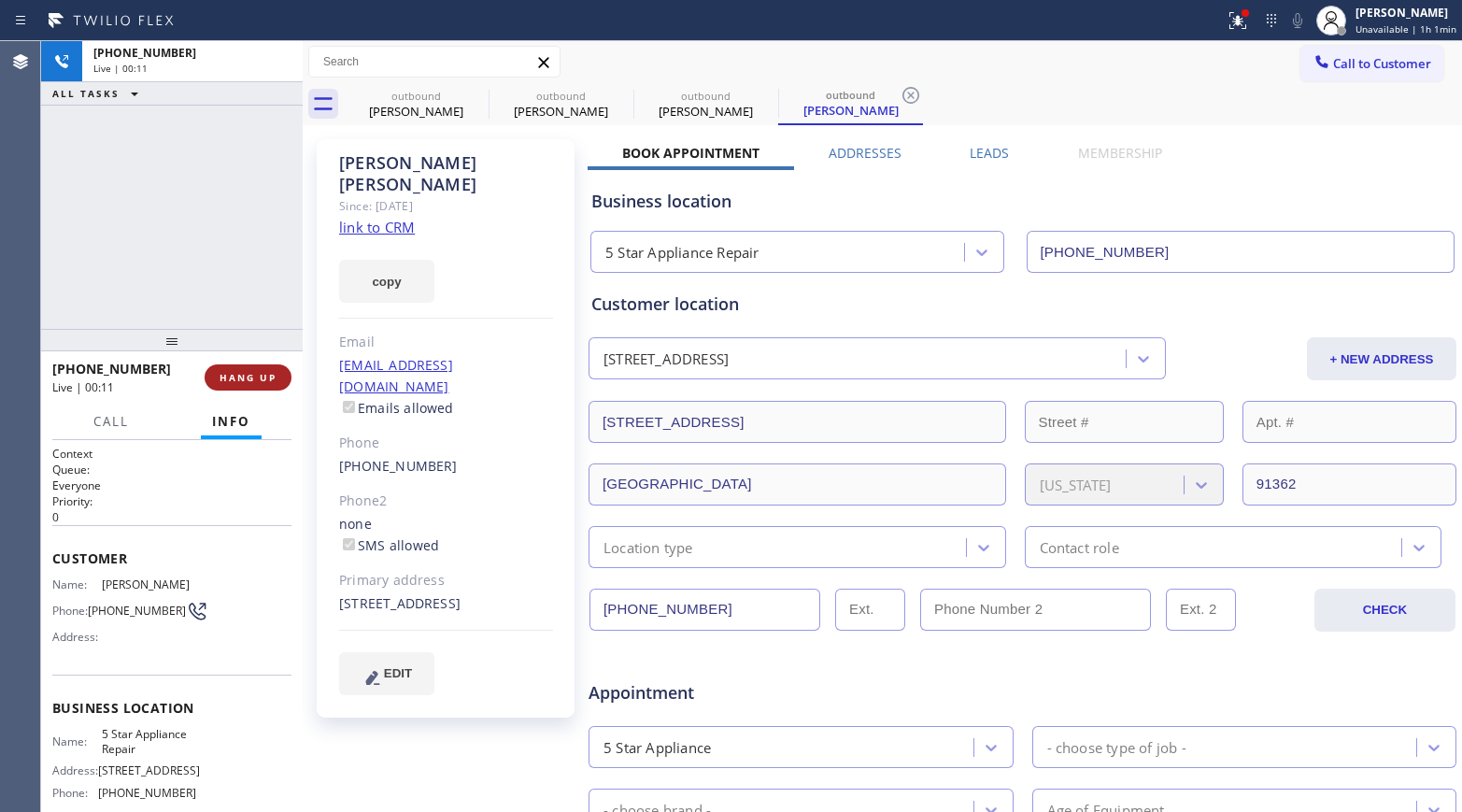
click at [242, 314] on div "+18057961774 Live | 00:11 ALL TASKS ALL TASKS ACTIVE TASKS TASKS IN WRAP UP" at bounding box center [172, 185] width 262 height 288
click at [247, 369] on button "HANG UP" at bounding box center [247, 377] width 87 height 26
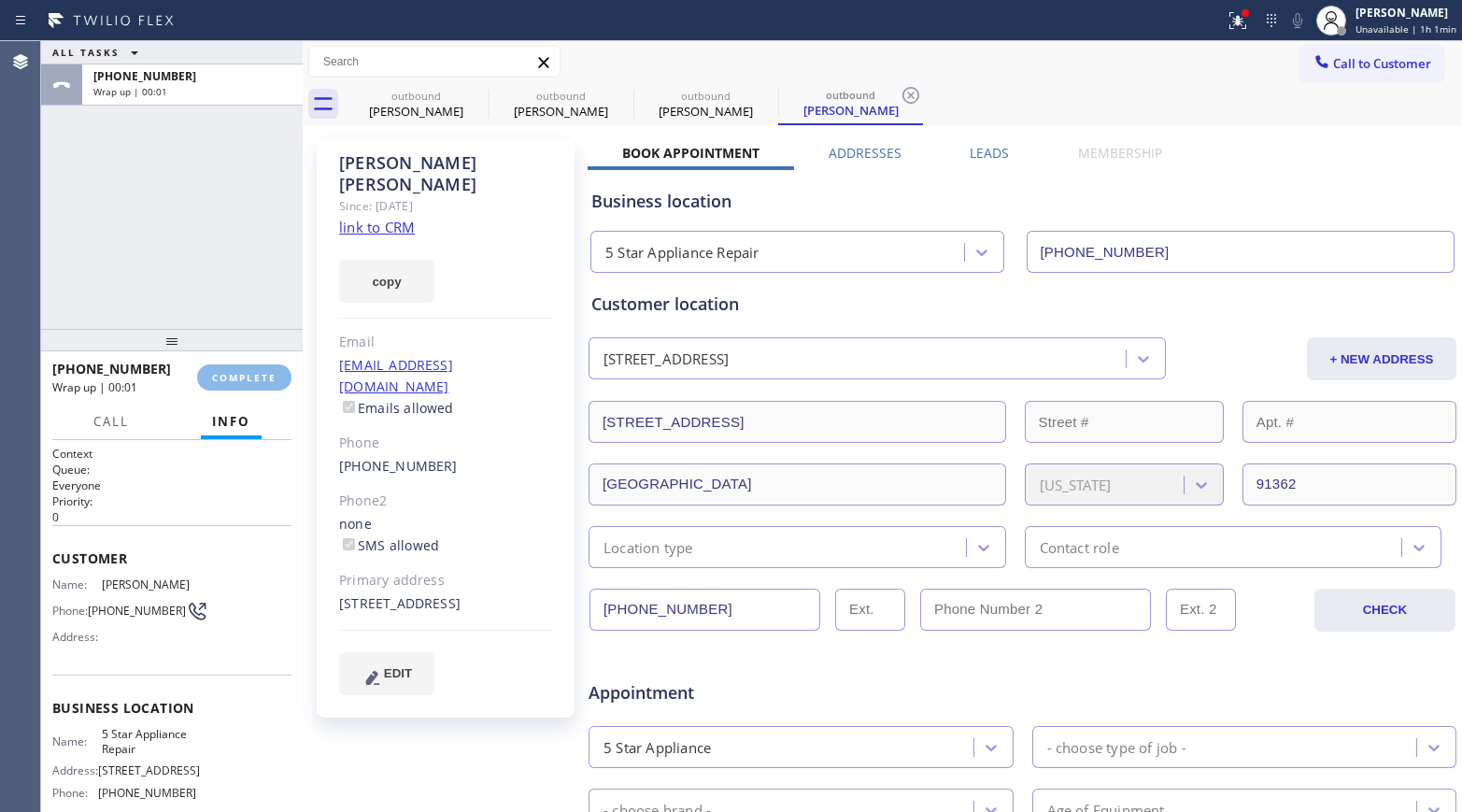
click at [211, 249] on div "ALL TASKS ALL TASKS ACTIVE TASKS TASKS IN WRAP UP +18057961774 Wrap up | 00:01" at bounding box center [172, 185] width 262 height 288
drag, startPoint x: 275, startPoint y: 381, endPoint x: 240, endPoint y: 312, distance: 77.4
click at [275, 381] on span "COMPLETE" at bounding box center [244, 378] width 64 height 13
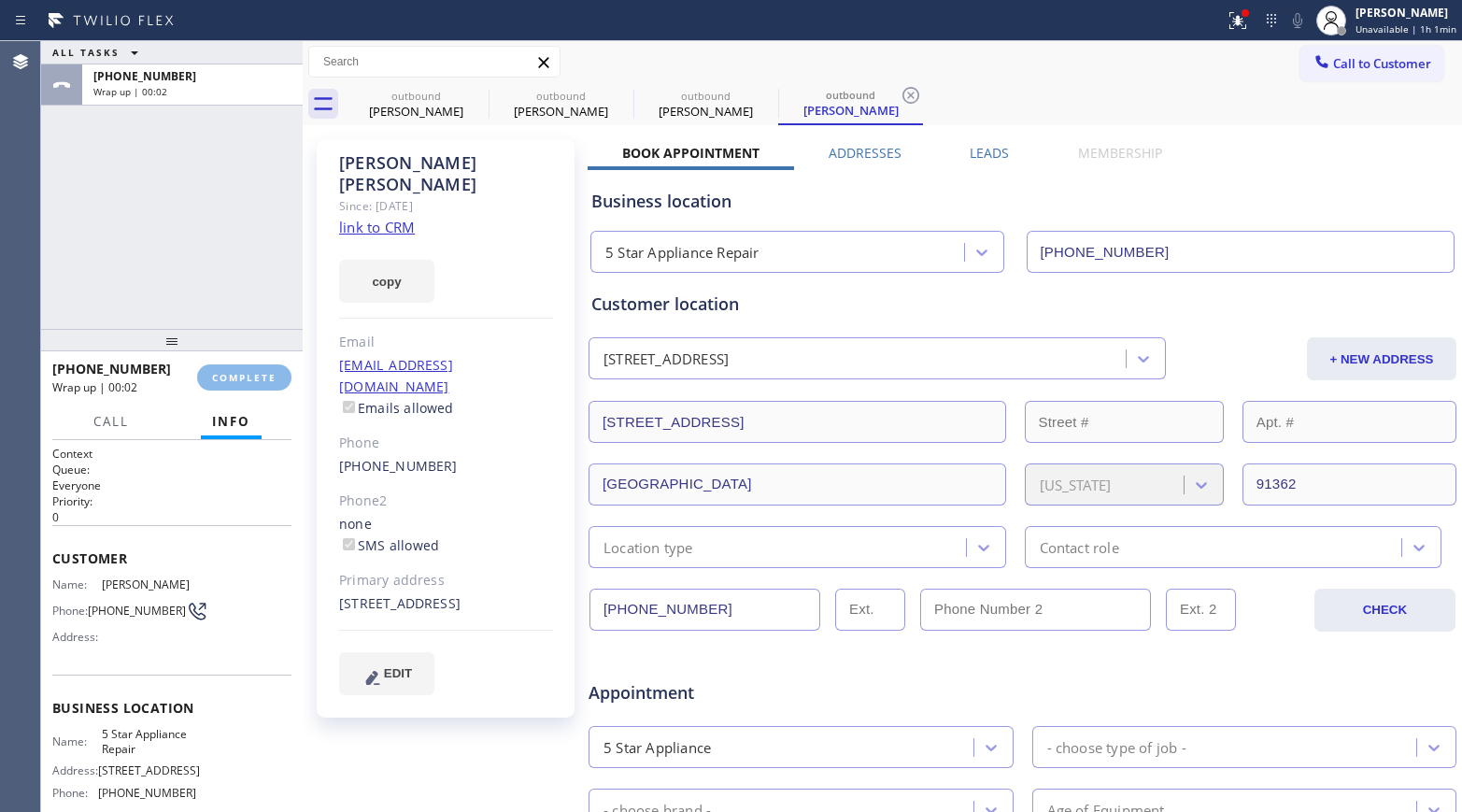
click at [224, 282] on div "ALL TASKS ALL TASKS ACTIVE TASKS TASKS IN WRAP UP +18057961774 Wrap up | 00:02" at bounding box center [172, 185] width 262 height 288
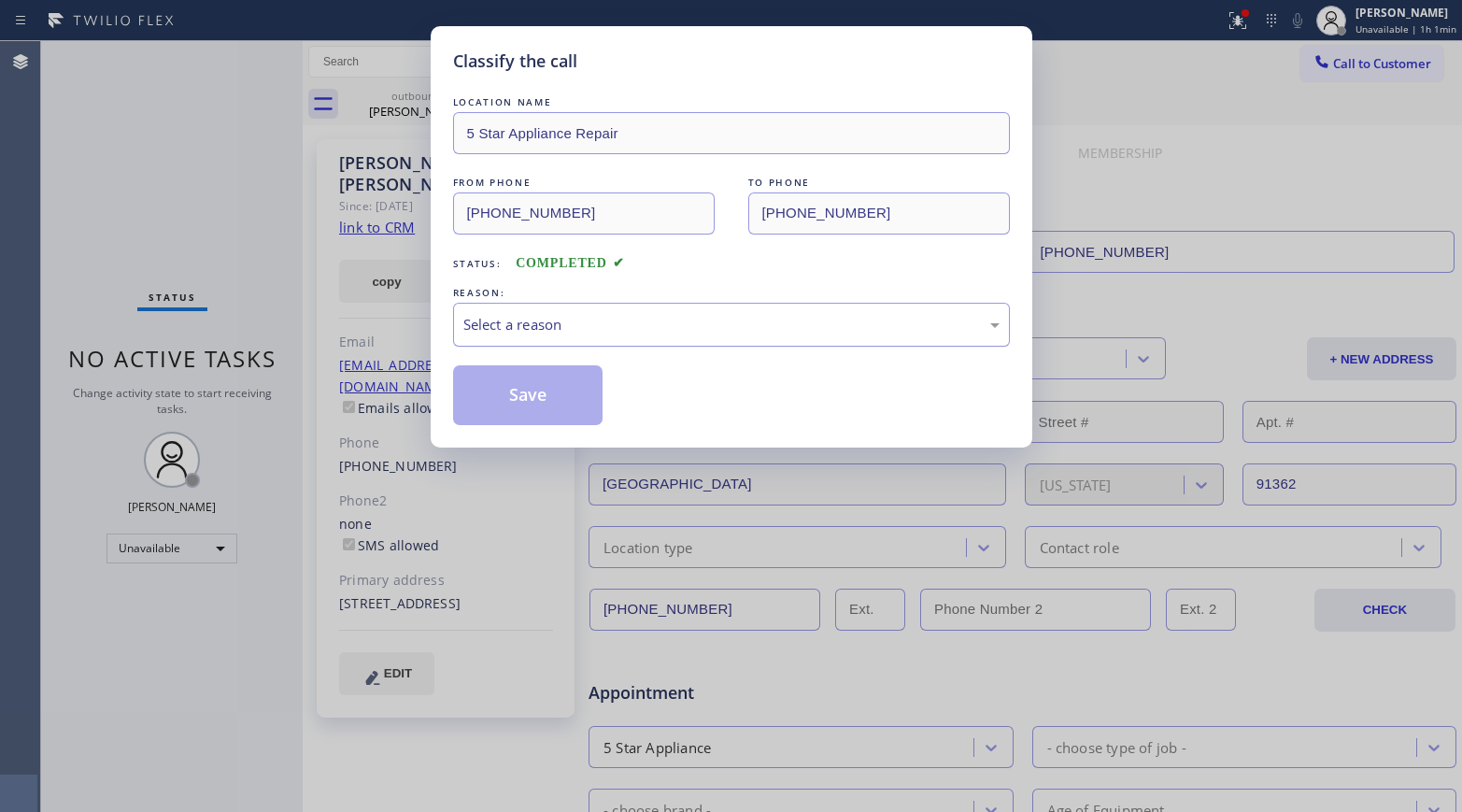
click at [552, 330] on div "Select a reason" at bounding box center [731, 324] width 536 height 21
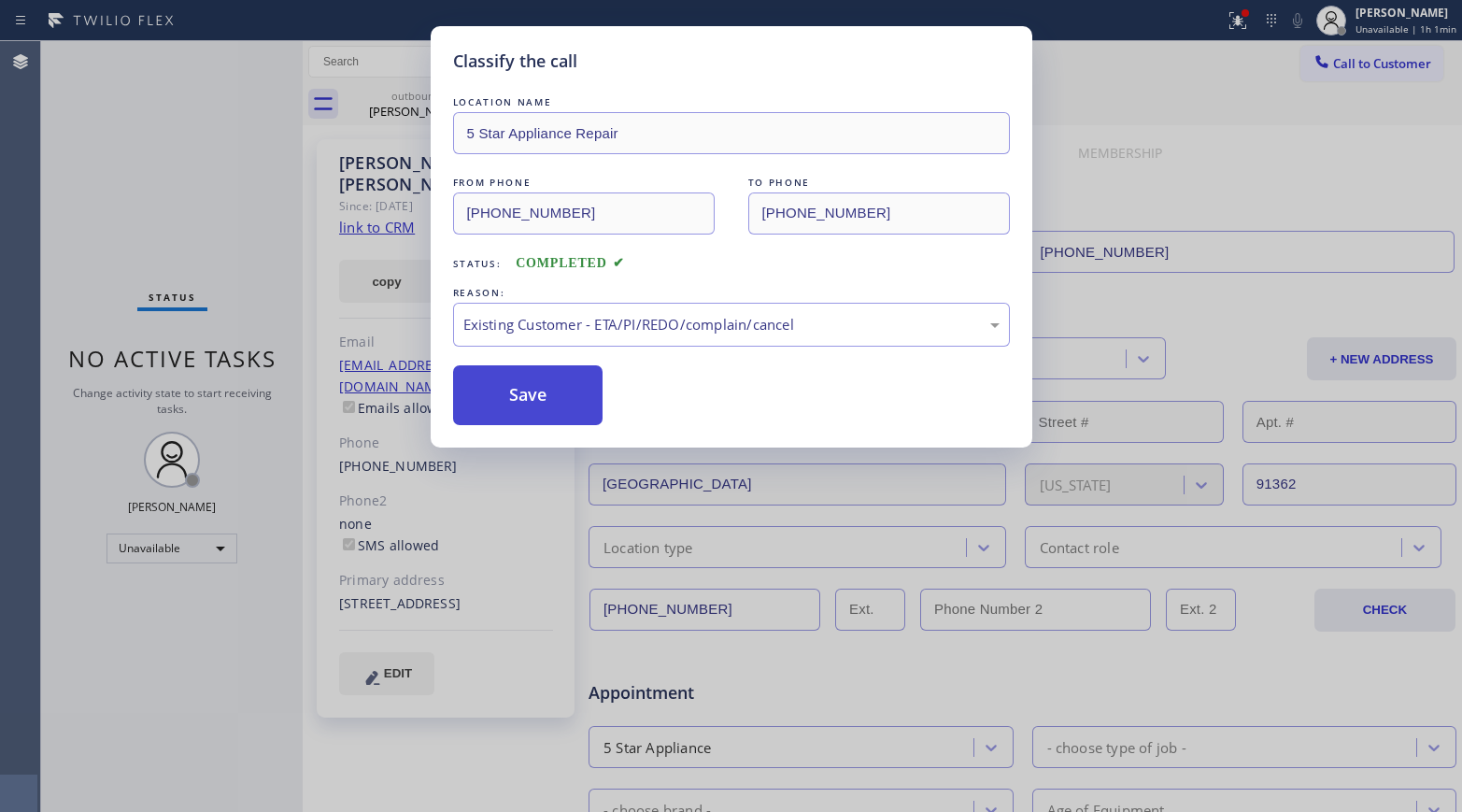
click at [512, 397] on button "Save" at bounding box center [528, 395] width 151 height 59
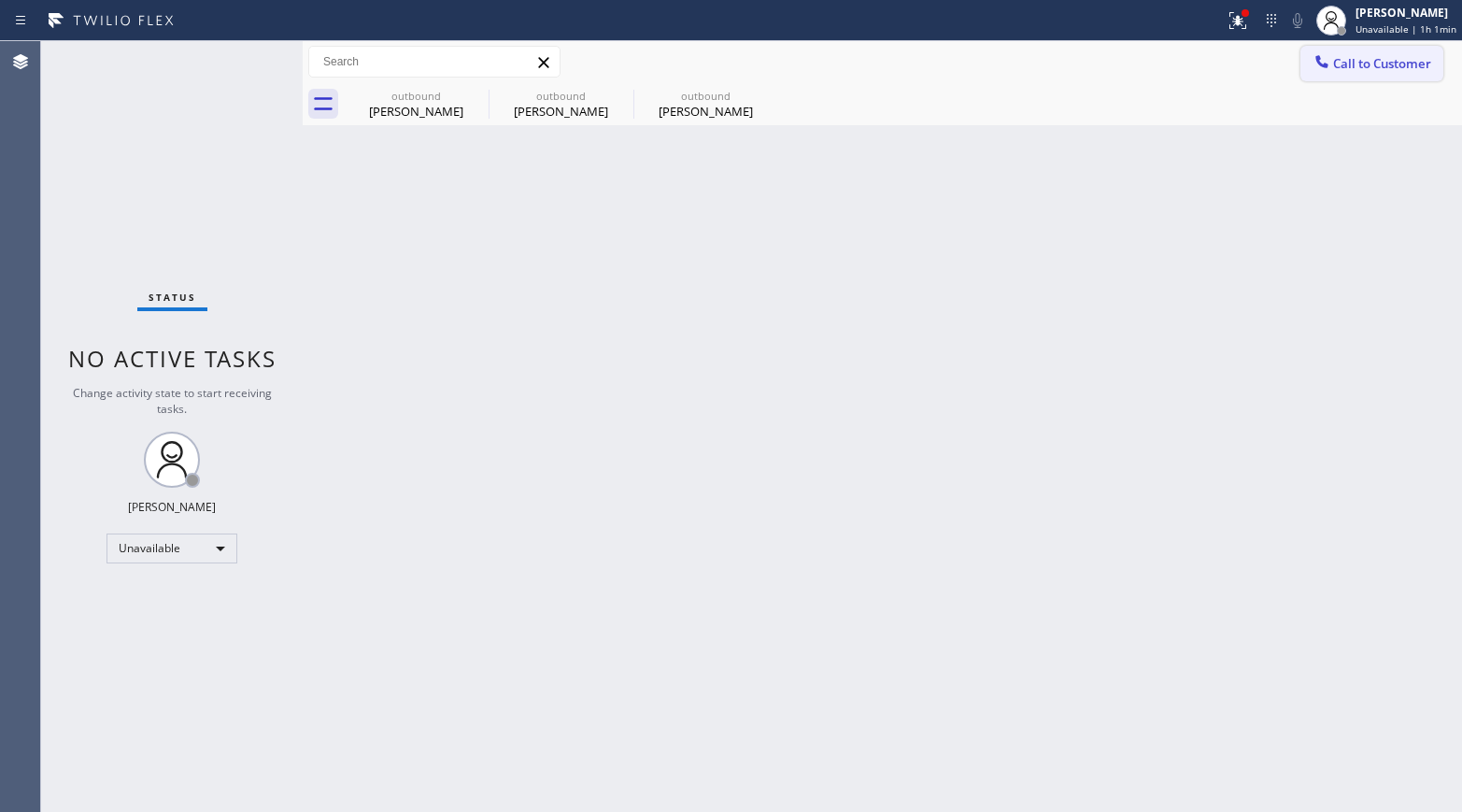
click at [1332, 75] on button "Call to Customer" at bounding box center [1371, 63] width 143 height 35
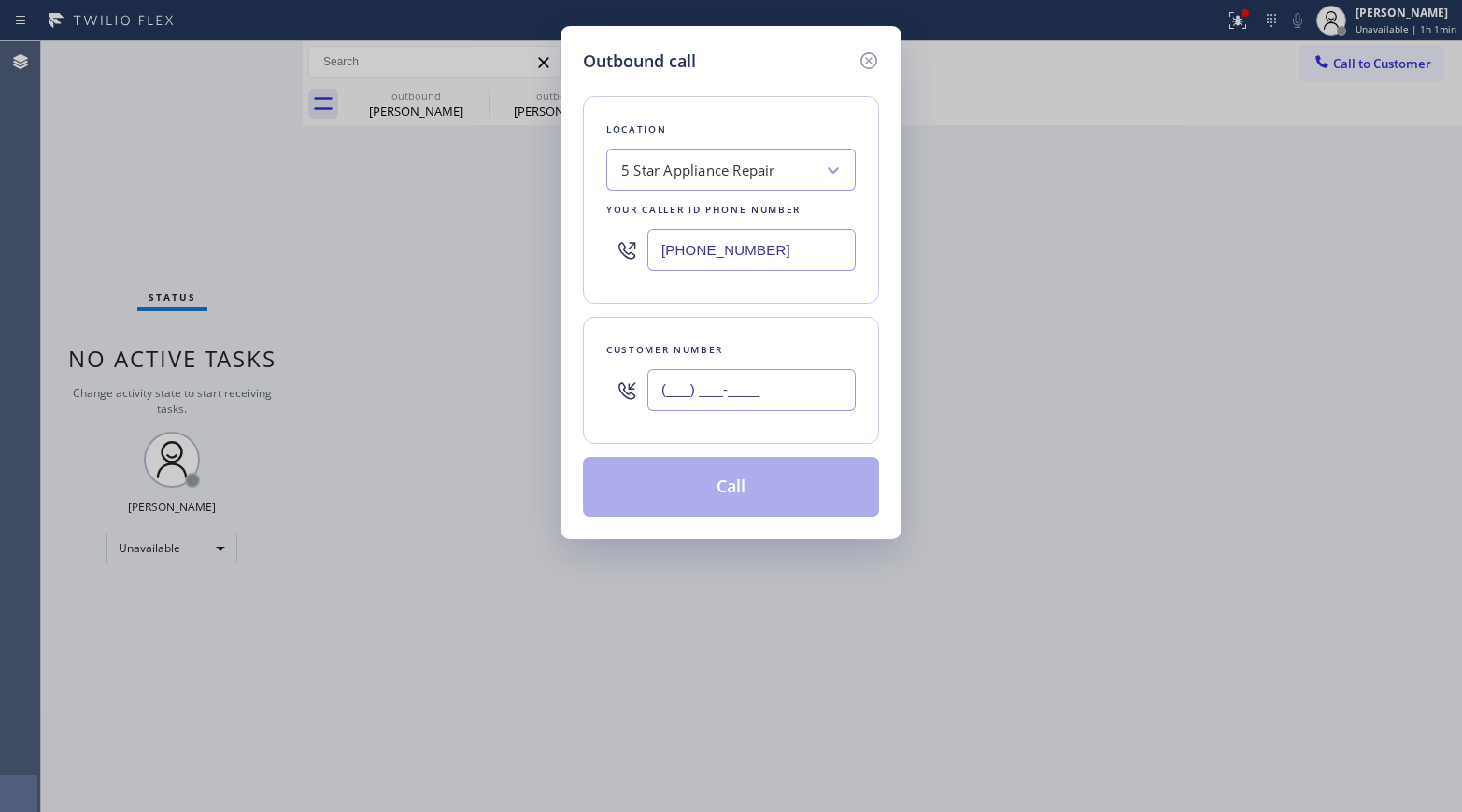
click at [663, 409] on input "(___) ___-____" at bounding box center [751, 390] width 208 height 42
click at [685, 392] on input "(___) ___-____" at bounding box center [751, 390] width 208 height 42
click at [647, 383] on input "(___) ___-____" at bounding box center [751, 390] width 208 height 42
paste input "424) 335-9810"
type input "(424) 335-9810"
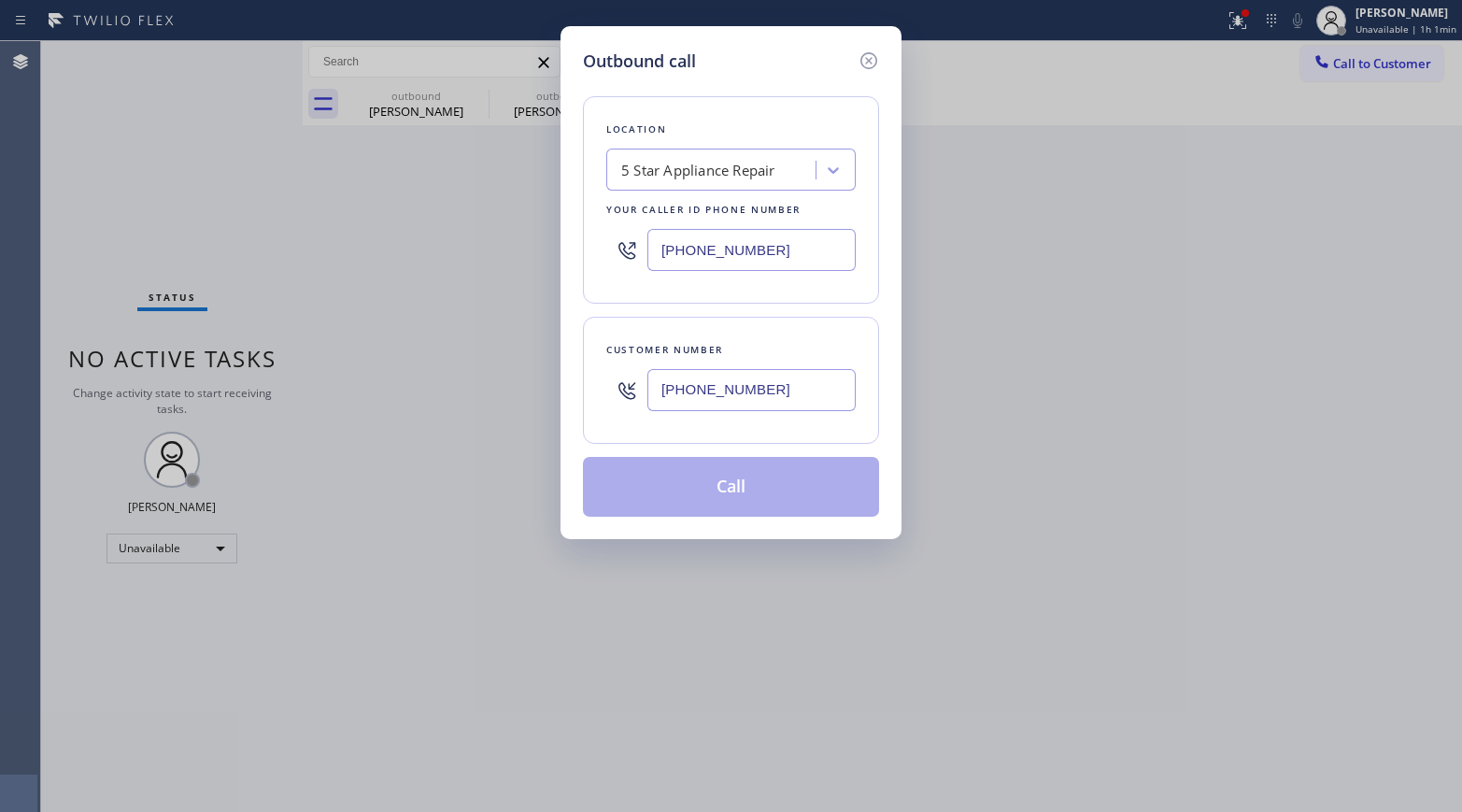
click at [689, 344] on div "Customer number" at bounding box center [731, 350] width 249 height 19
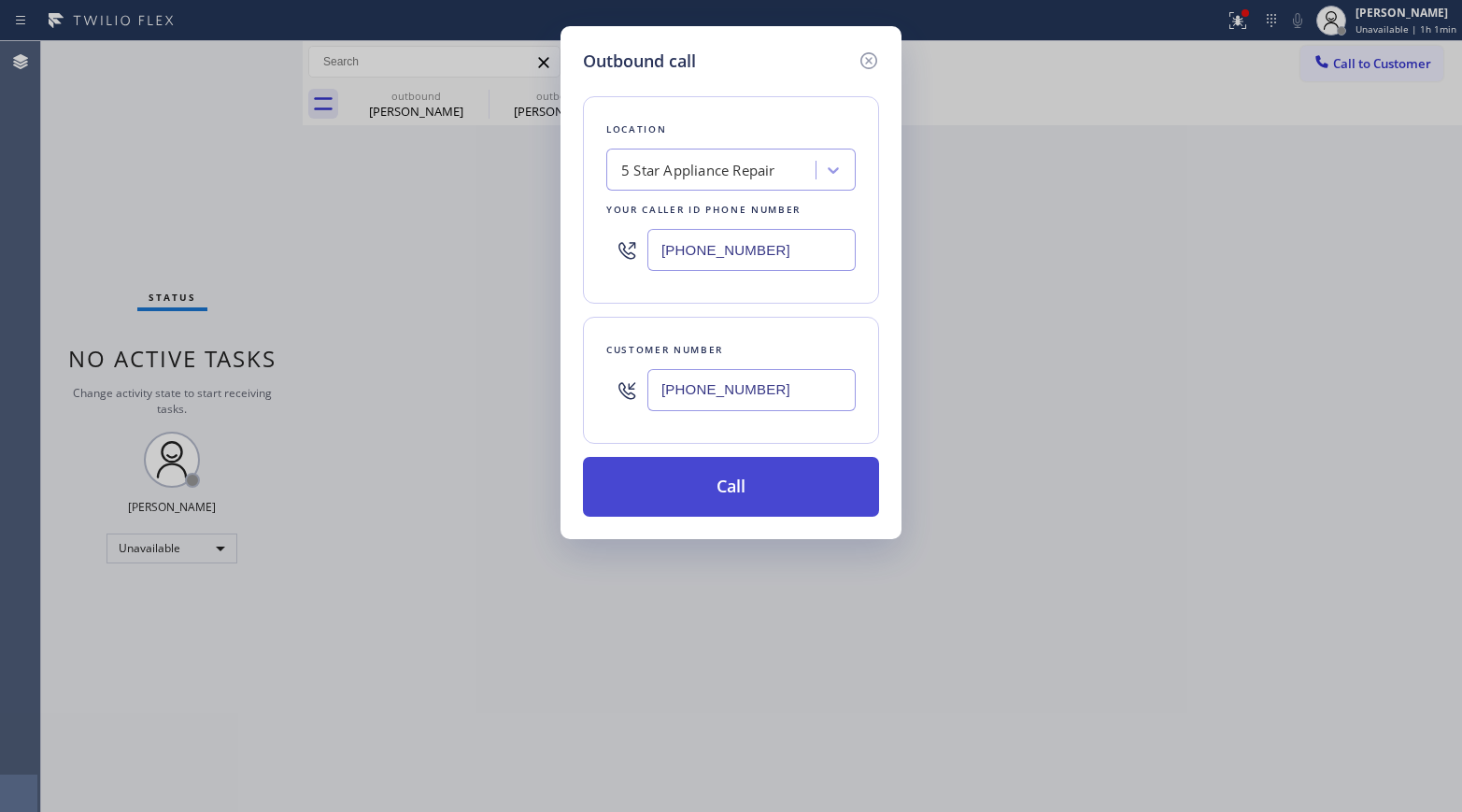
click at [726, 489] on button "Call" at bounding box center [731, 486] width 296 height 59
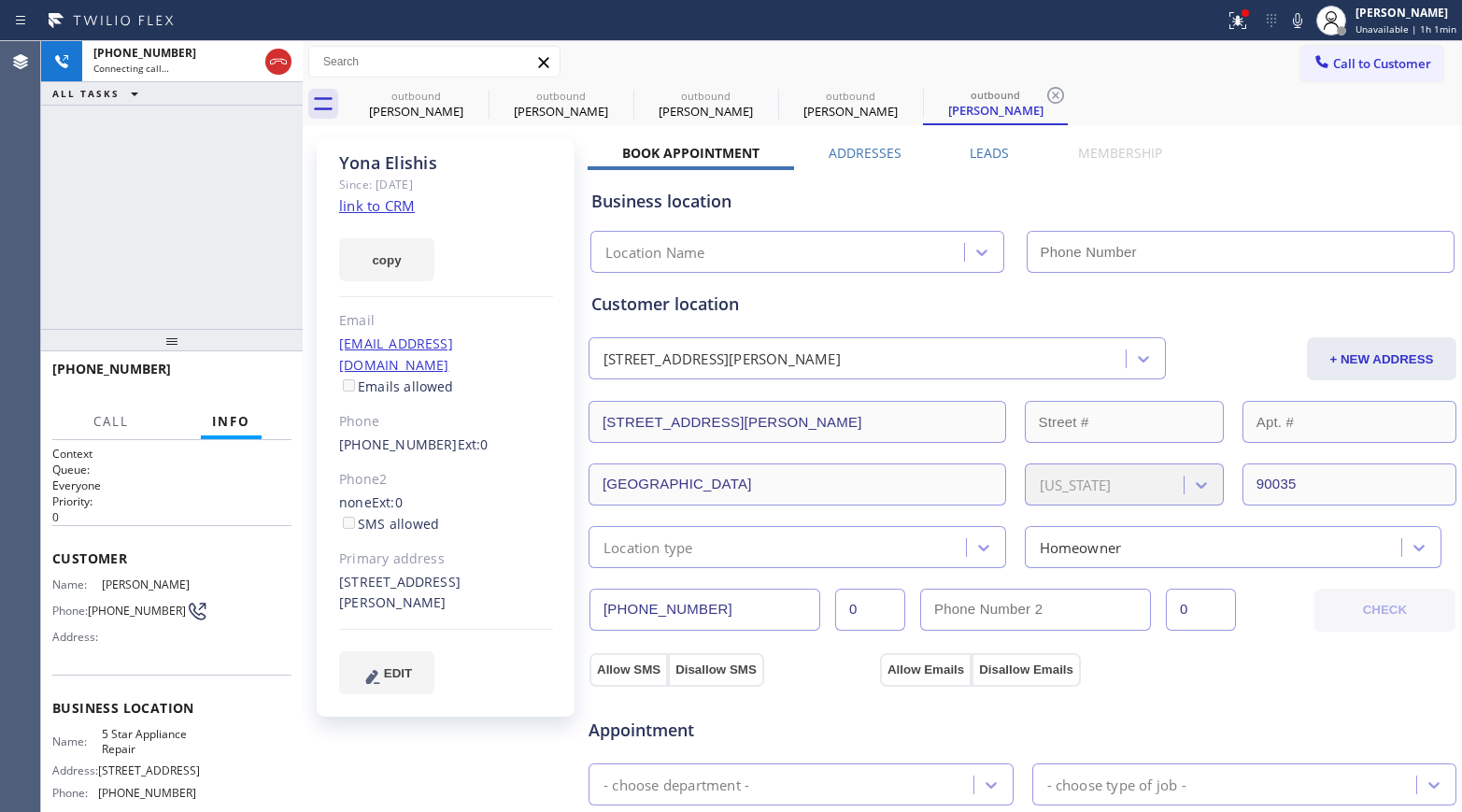
type input "[PHONE_NUMBER]"
click at [93, 213] on div "+14243359810 Connecting call… ALL TASKS ALL TASKS ACTIVE TASKS TASKS IN WRAP UP" at bounding box center [172, 185] width 262 height 288
click at [136, 265] on div "+14243359810 Live | 00:01 ALL TASKS ALL TASKS ACTIVE TASKS TASKS IN WRAP UP" at bounding box center [172, 185] width 262 height 288
click at [246, 375] on span "HANG UP" at bounding box center [247, 378] width 57 height 13
drag, startPoint x: 250, startPoint y: 284, endPoint x: 265, endPoint y: 367, distance: 84.3
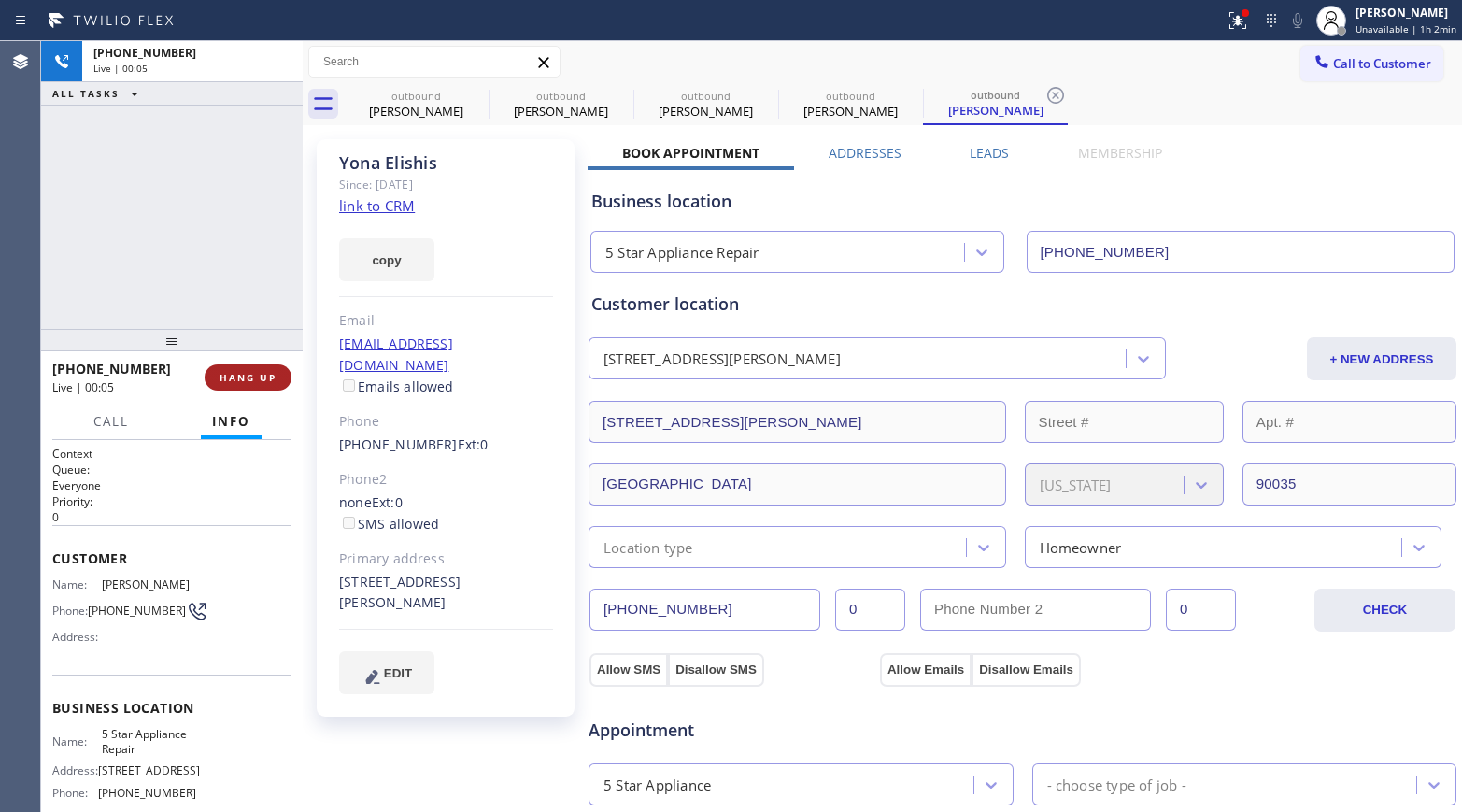
click at [252, 294] on div "+14243359810 Live | 00:05 ALL TASKS ALL TASKS ACTIVE TASKS TASKS IN WRAP UP" at bounding box center [172, 185] width 262 height 288
click at [265, 367] on button "HANG UP" at bounding box center [247, 377] width 87 height 26
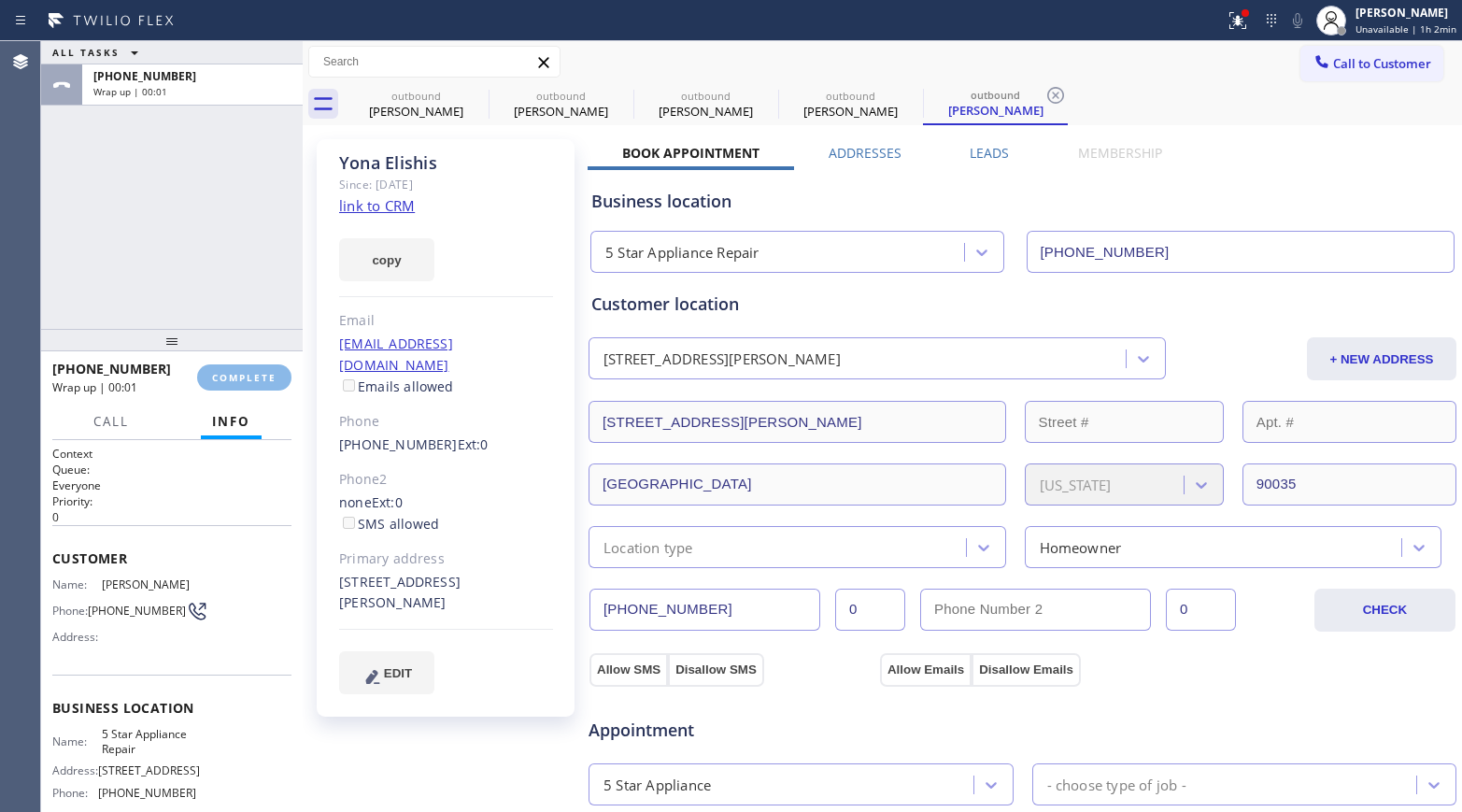
click at [199, 227] on div "ALL TASKS ALL TASKS ACTIVE TASKS TASKS IN WRAP UP +14243359810 Wrap up | 00:01" at bounding box center [172, 185] width 262 height 288
drag, startPoint x: 241, startPoint y: 369, endPoint x: 213, endPoint y: 299, distance: 75.4
click at [241, 369] on button "COMPLETE" at bounding box center [244, 377] width 94 height 26
click at [213, 299] on div "ALL TASKS ALL TASKS ACTIVE TASKS TASKS IN WRAP UP +14243359810 Wrap up | 00:02" at bounding box center [172, 185] width 262 height 288
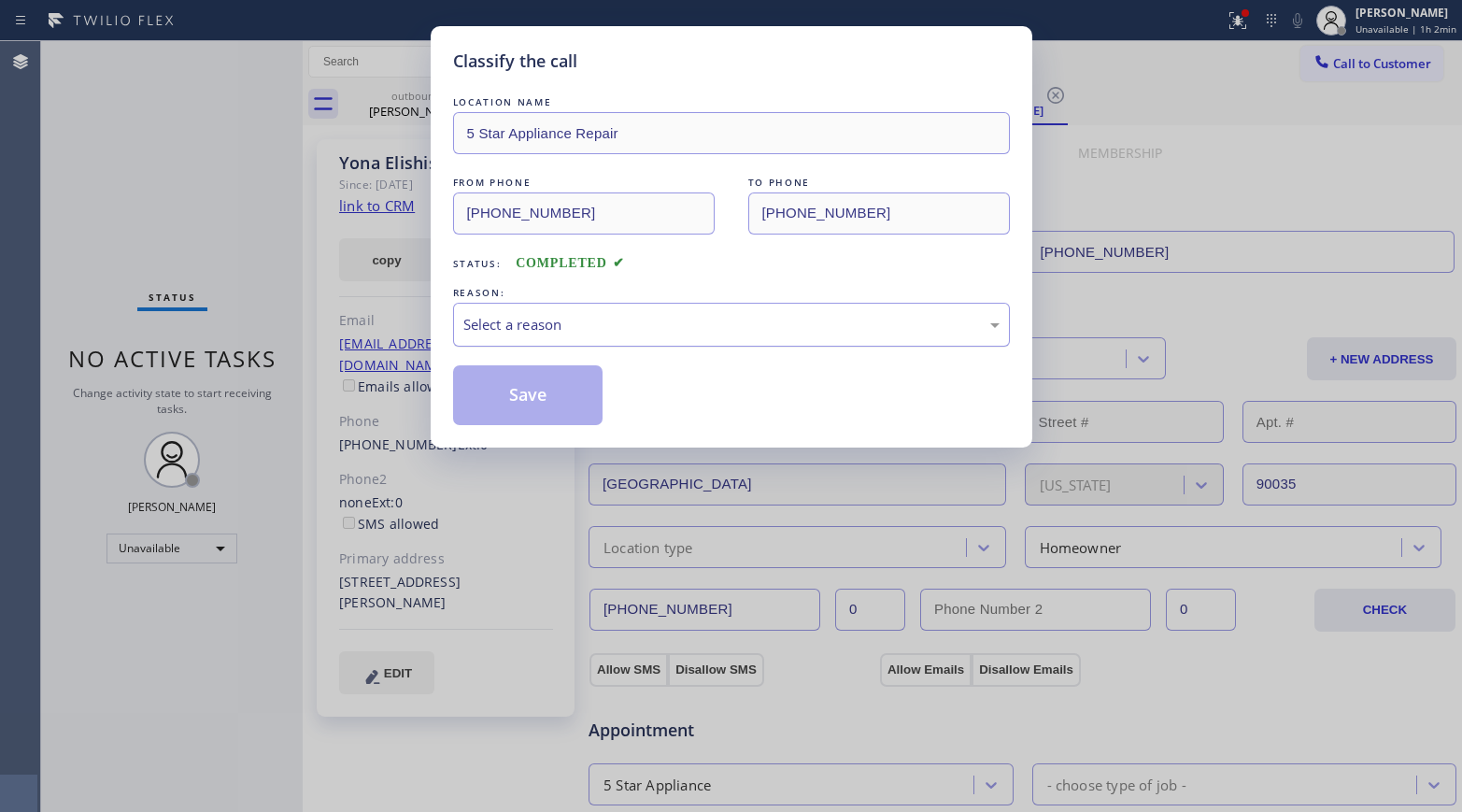
click at [570, 318] on div "Select a reason" at bounding box center [731, 324] width 536 height 21
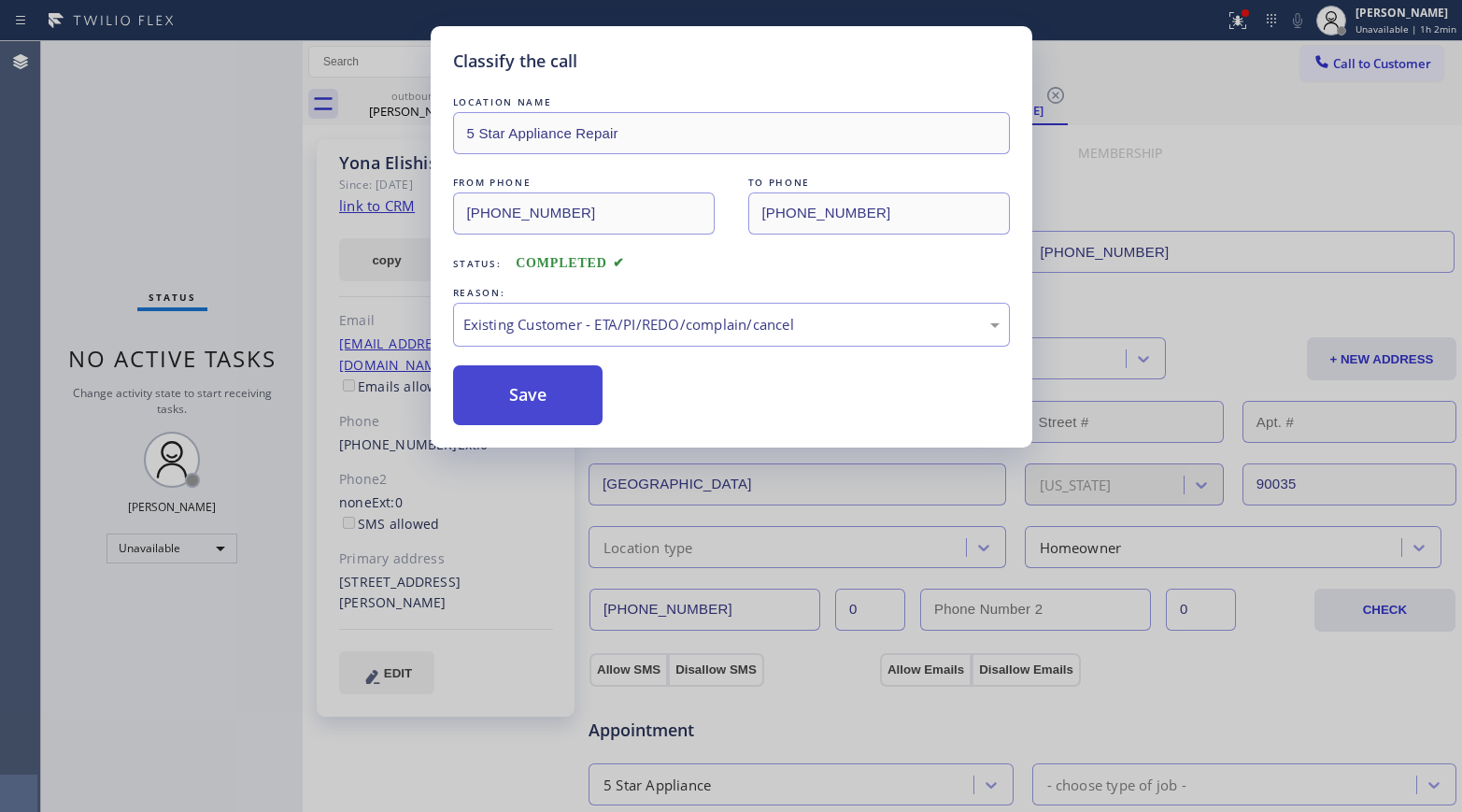
click at [519, 392] on button "Save" at bounding box center [528, 395] width 151 height 59
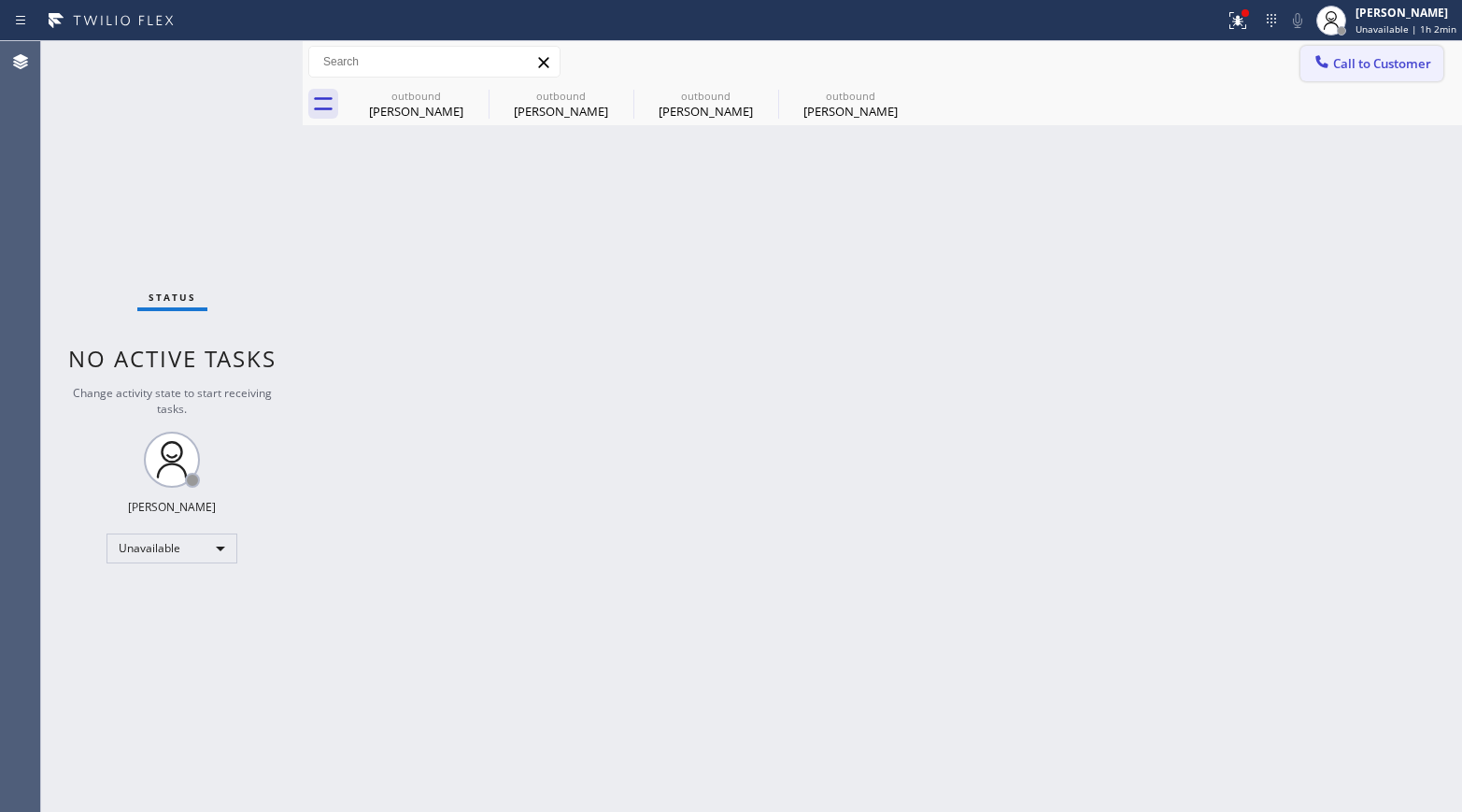
click at [1408, 53] on button "Call to Customer" at bounding box center [1371, 63] width 143 height 35
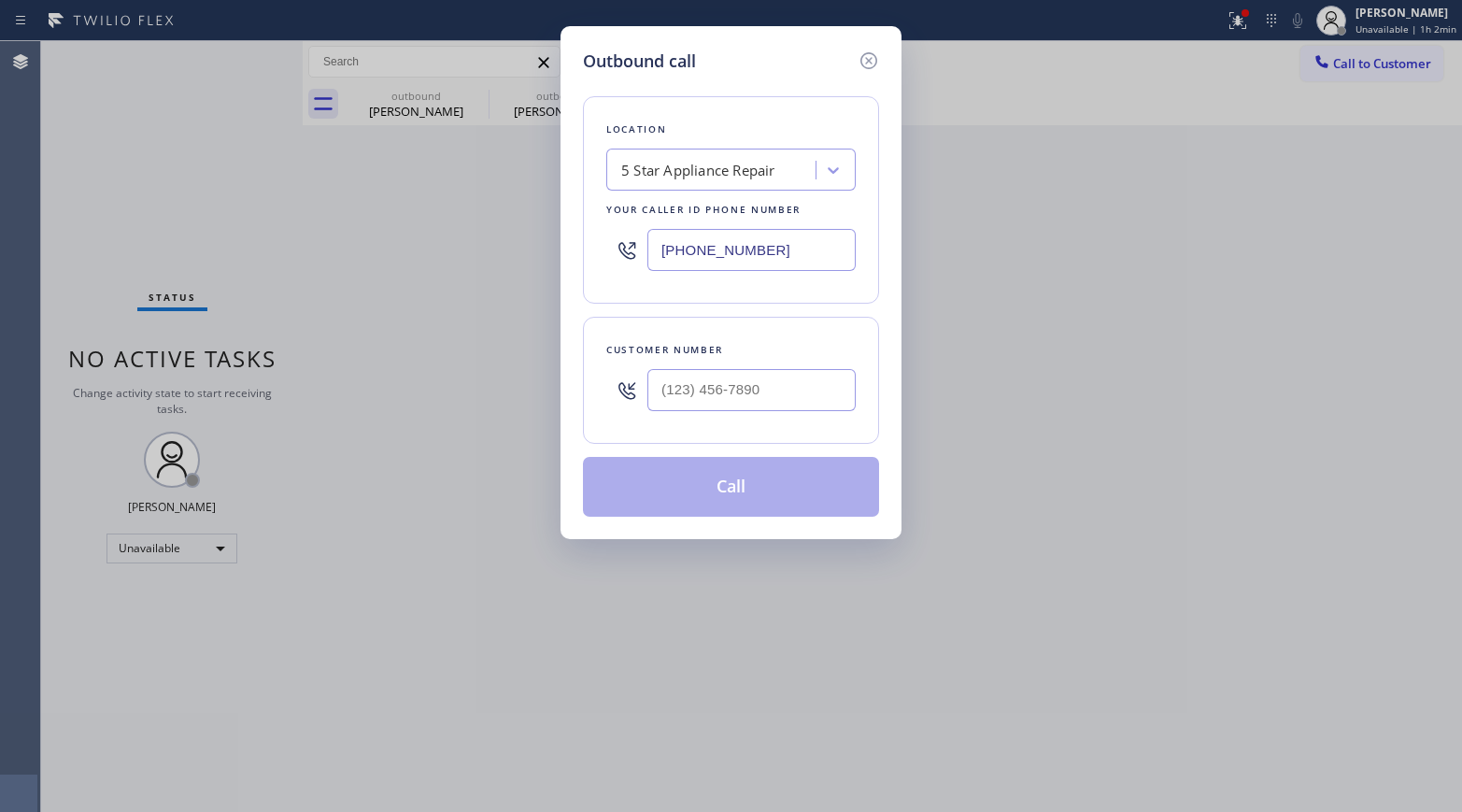
click at [864, 385] on div "Customer number" at bounding box center [731, 380] width 296 height 127
click at [783, 374] on input "(___) ___-____" at bounding box center [751, 390] width 208 height 42
paste input "480) 678-8165"
type input "(480) 678-8165"
click at [782, 346] on div "Customer number" at bounding box center [731, 350] width 249 height 19
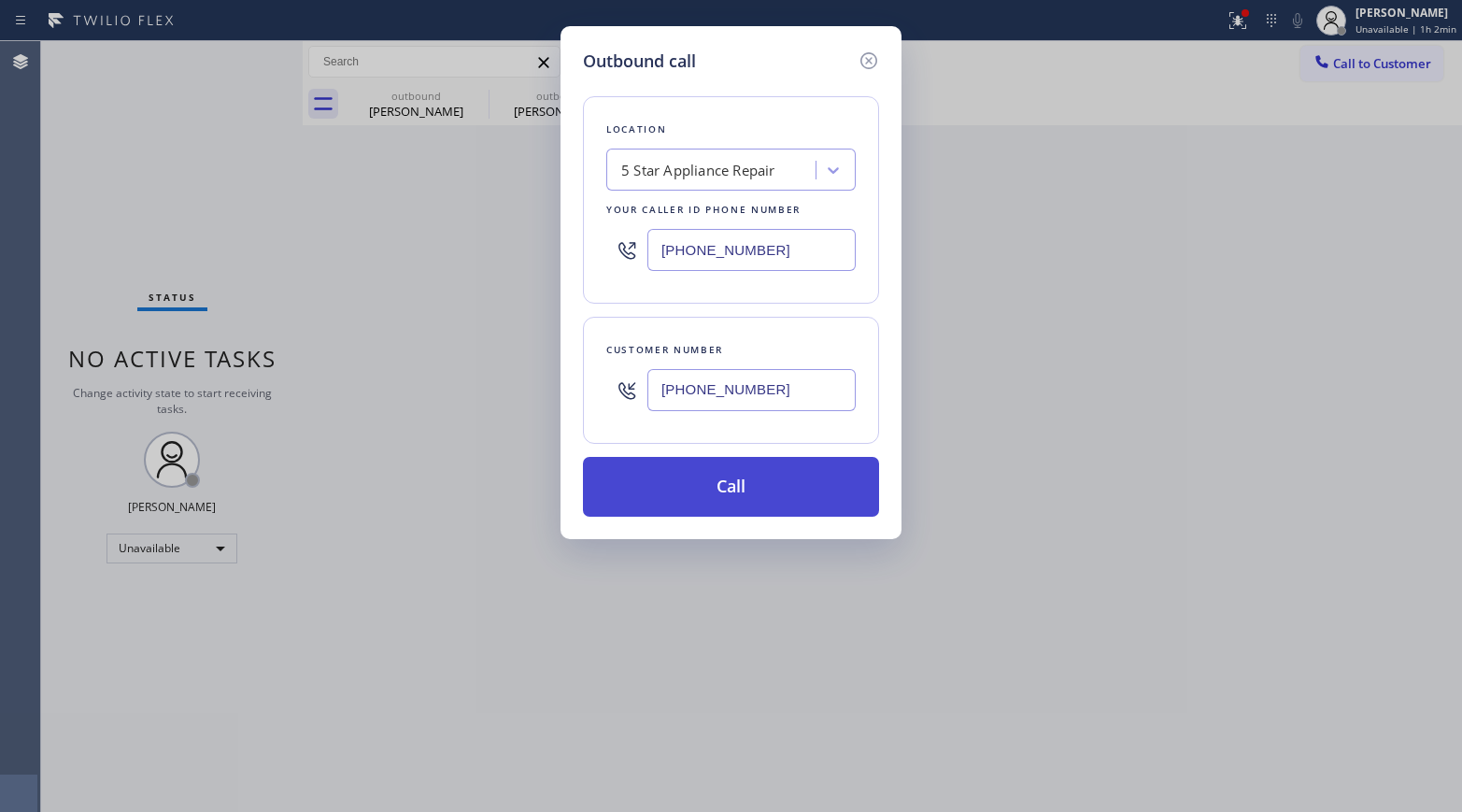
click at [747, 484] on button "Call" at bounding box center [731, 486] width 296 height 59
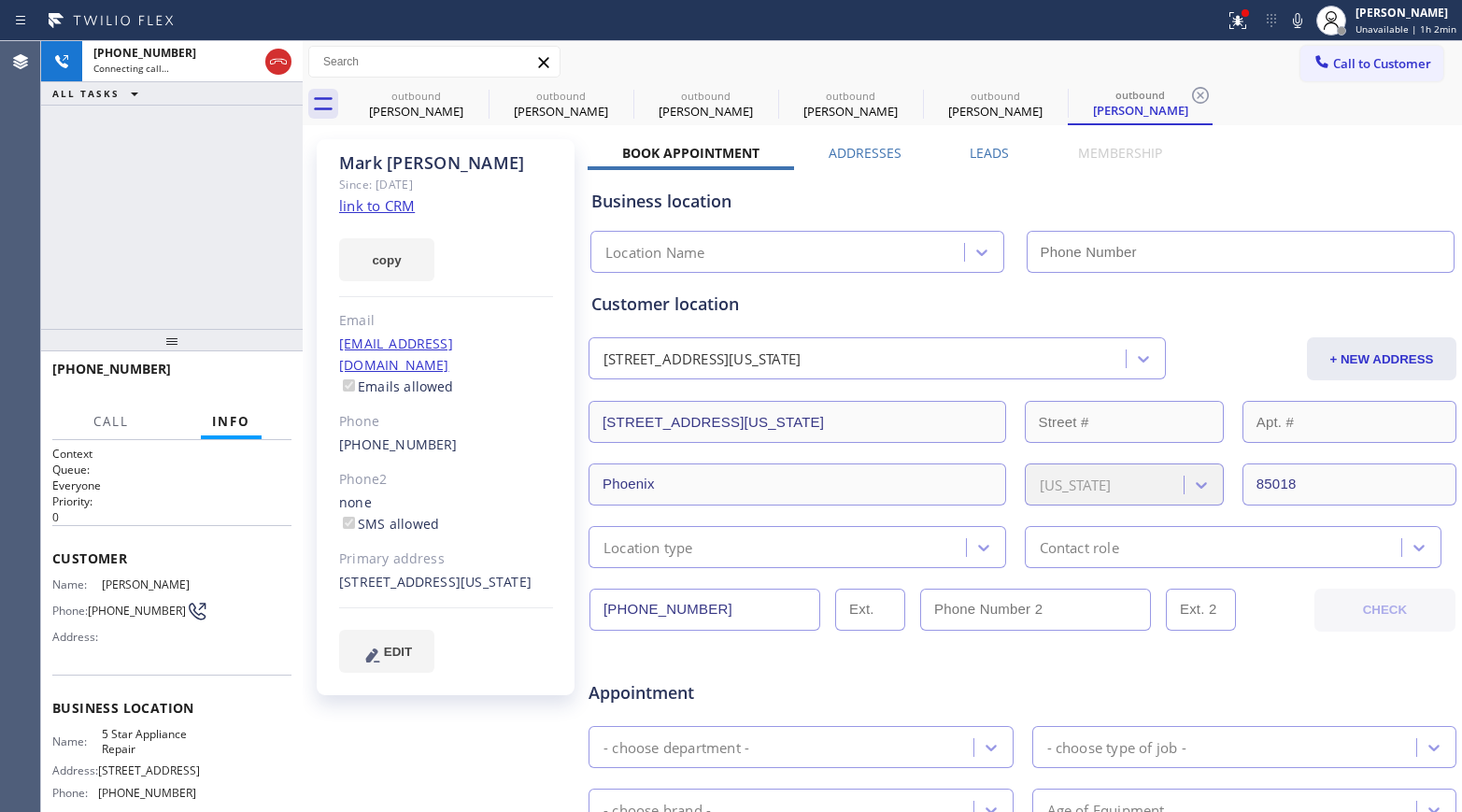
type input "[PHONE_NUMBER]"
click at [248, 375] on span "HANG UP" at bounding box center [247, 378] width 57 height 13
click at [243, 377] on span "HANG UP" at bounding box center [247, 378] width 57 height 13
click at [214, 283] on div "+14806788165 Live | 00:04 ALL TASKS ALL TASKS ACTIVE TASKS TASKS IN WRAP UP" at bounding box center [172, 185] width 262 height 288
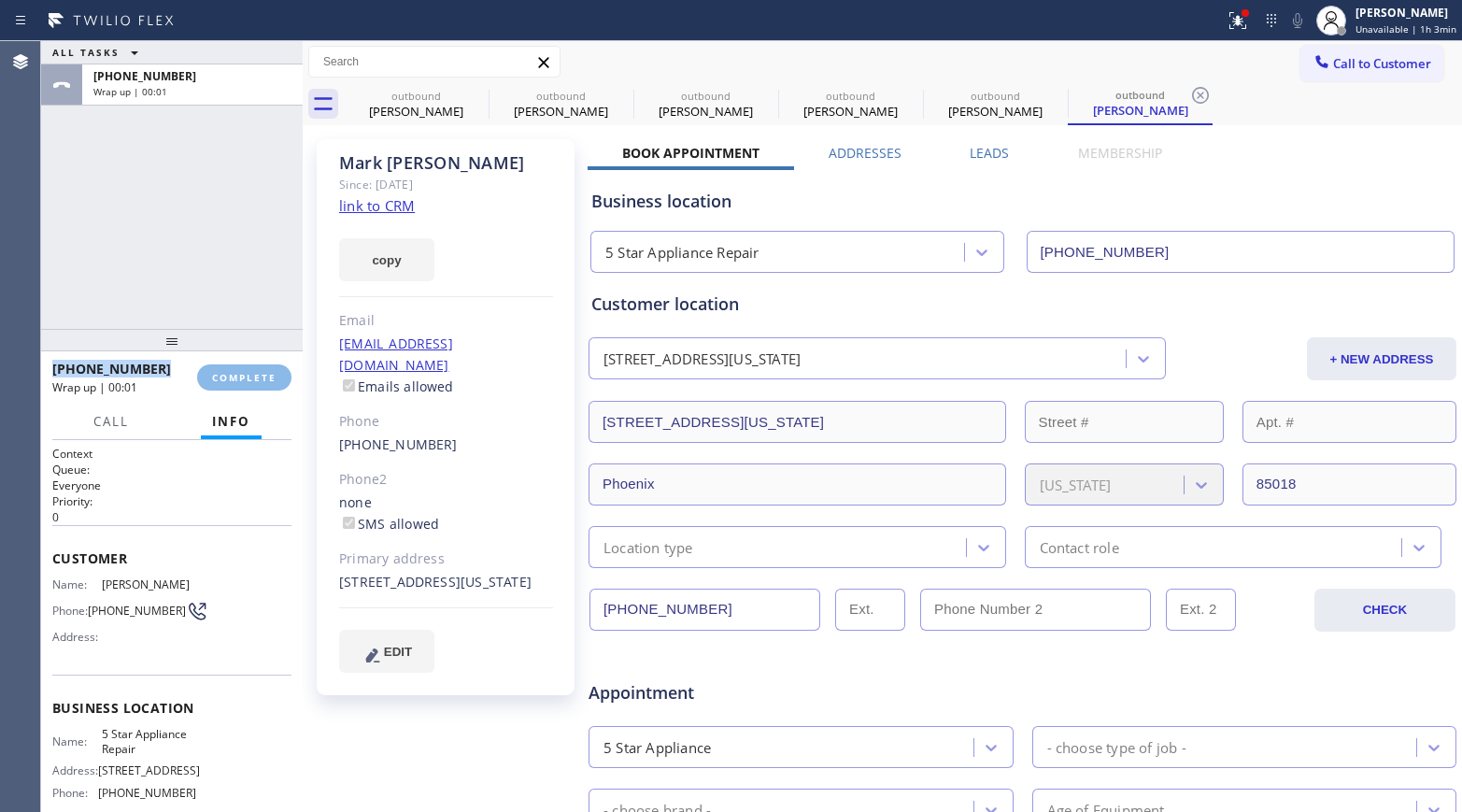
click at [214, 283] on div "ALL TASKS ALL TASKS ACTIVE TASKS TASKS IN WRAP UP +14806788165 Wrap up | 00:01" at bounding box center [172, 185] width 262 height 288
click at [230, 377] on span "COMPLETE" at bounding box center [244, 378] width 64 height 13
click at [170, 234] on div "ALL TASKS ALL TASKS ACTIVE TASKS TASKS IN WRAP UP +14806788165 Wrap up | 00:02" at bounding box center [172, 185] width 262 height 288
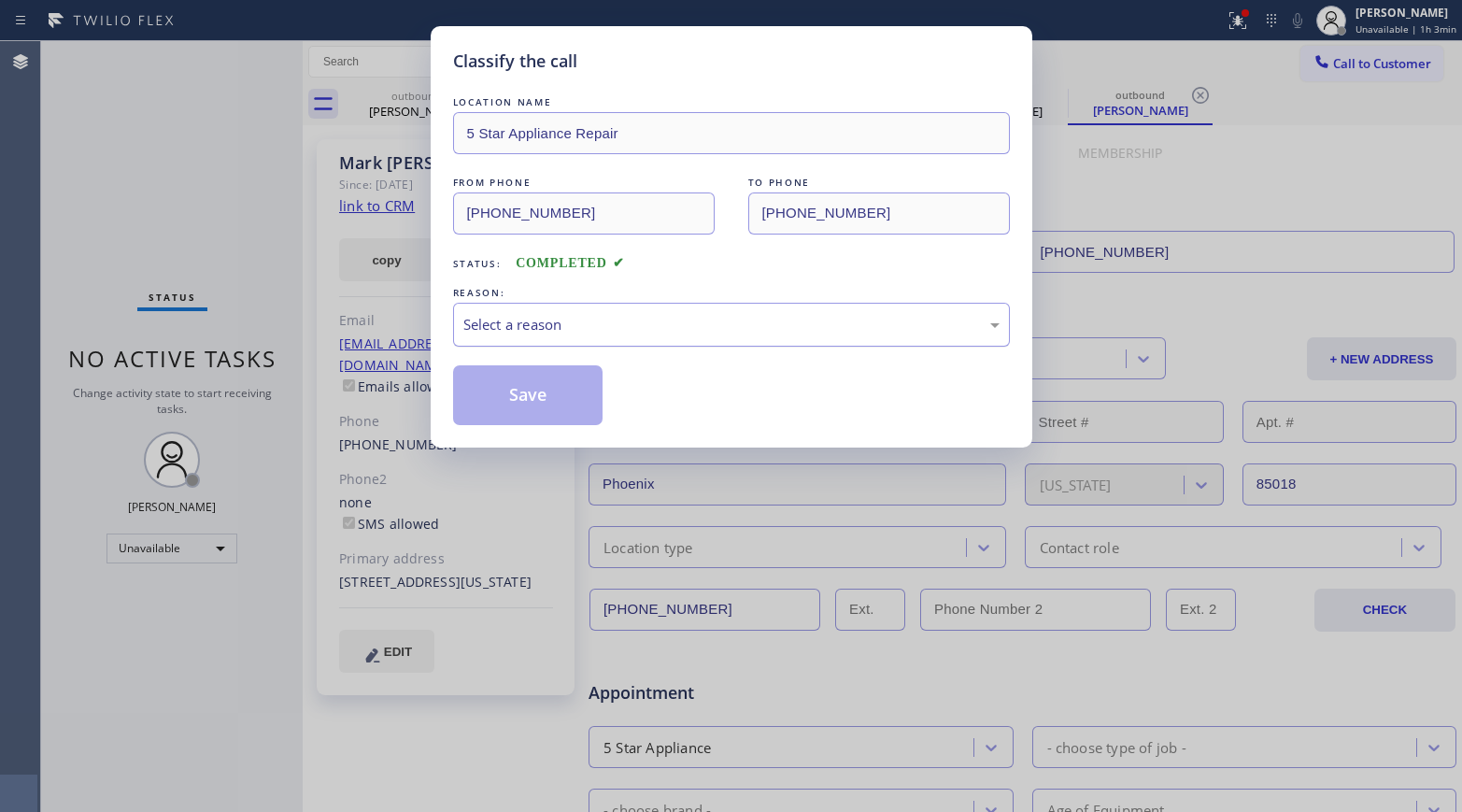
click at [569, 315] on div "Select a reason" at bounding box center [731, 324] width 536 height 21
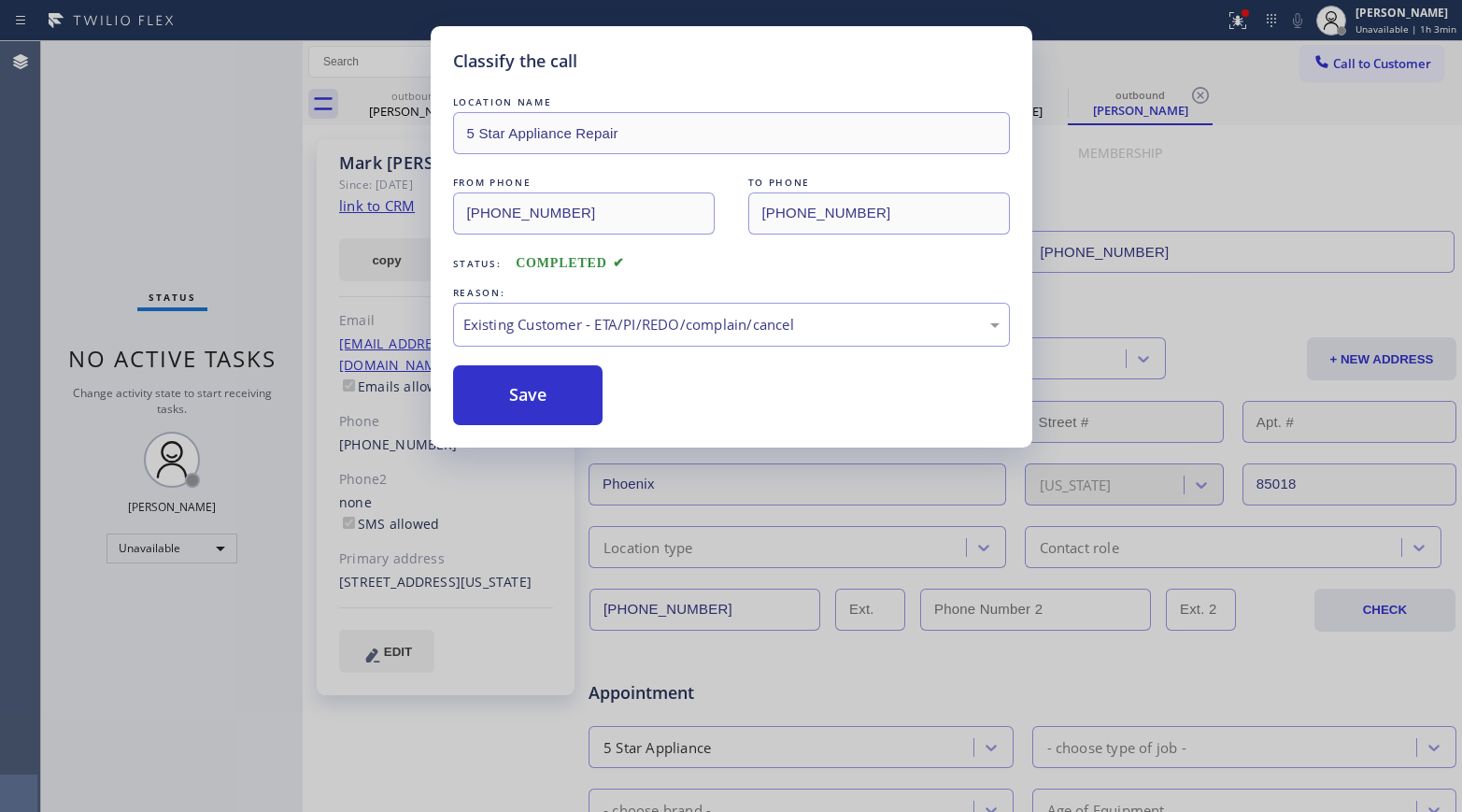
click at [532, 425] on div "Classify the call LOCATION NAME 5 Star Appliance Repair FROM PHONE (855) 731-49…" at bounding box center [731, 236] width 601 height 421
click at [523, 373] on button "Save" at bounding box center [528, 395] width 151 height 59
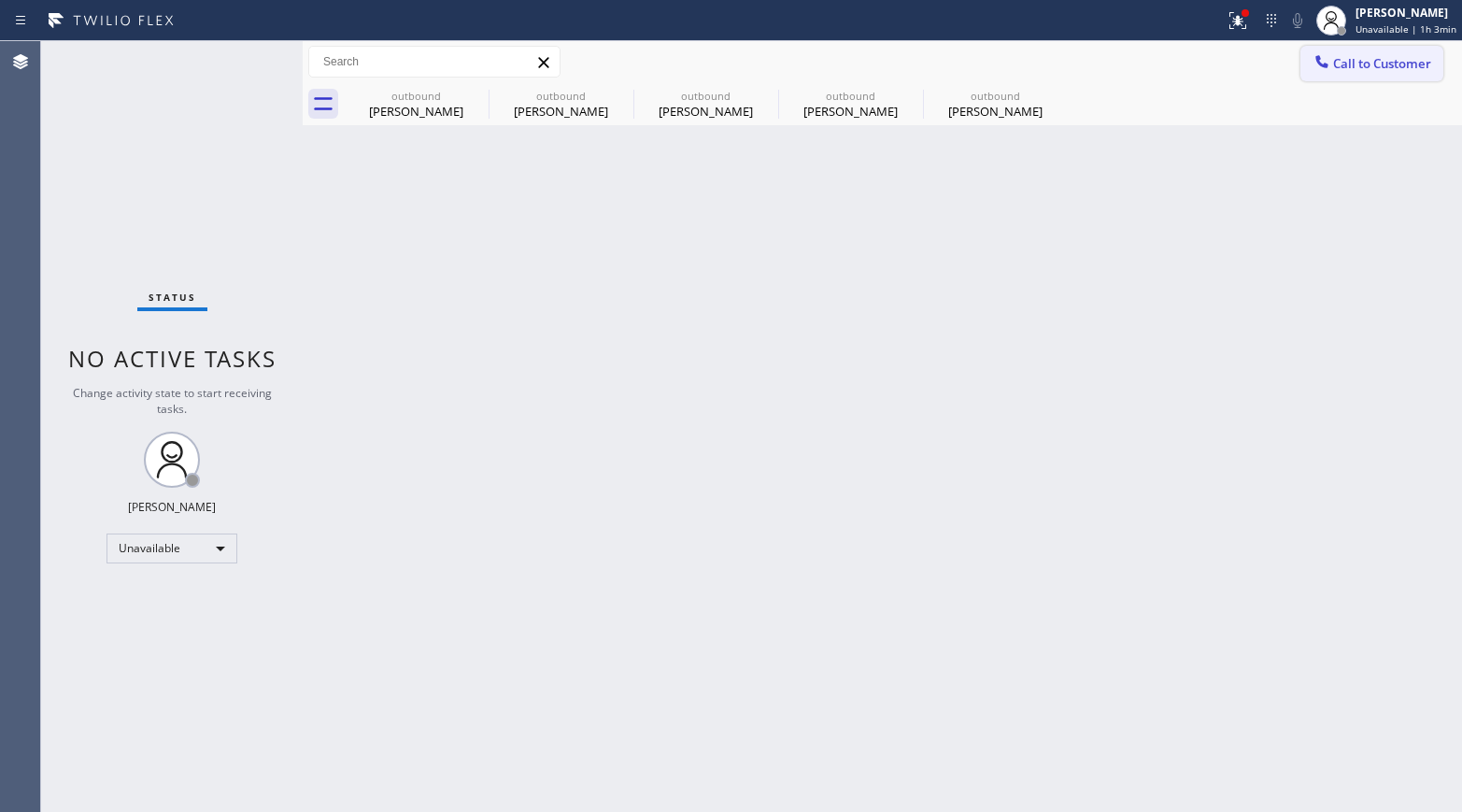
click at [1373, 50] on button "Call to Customer" at bounding box center [1371, 63] width 143 height 35
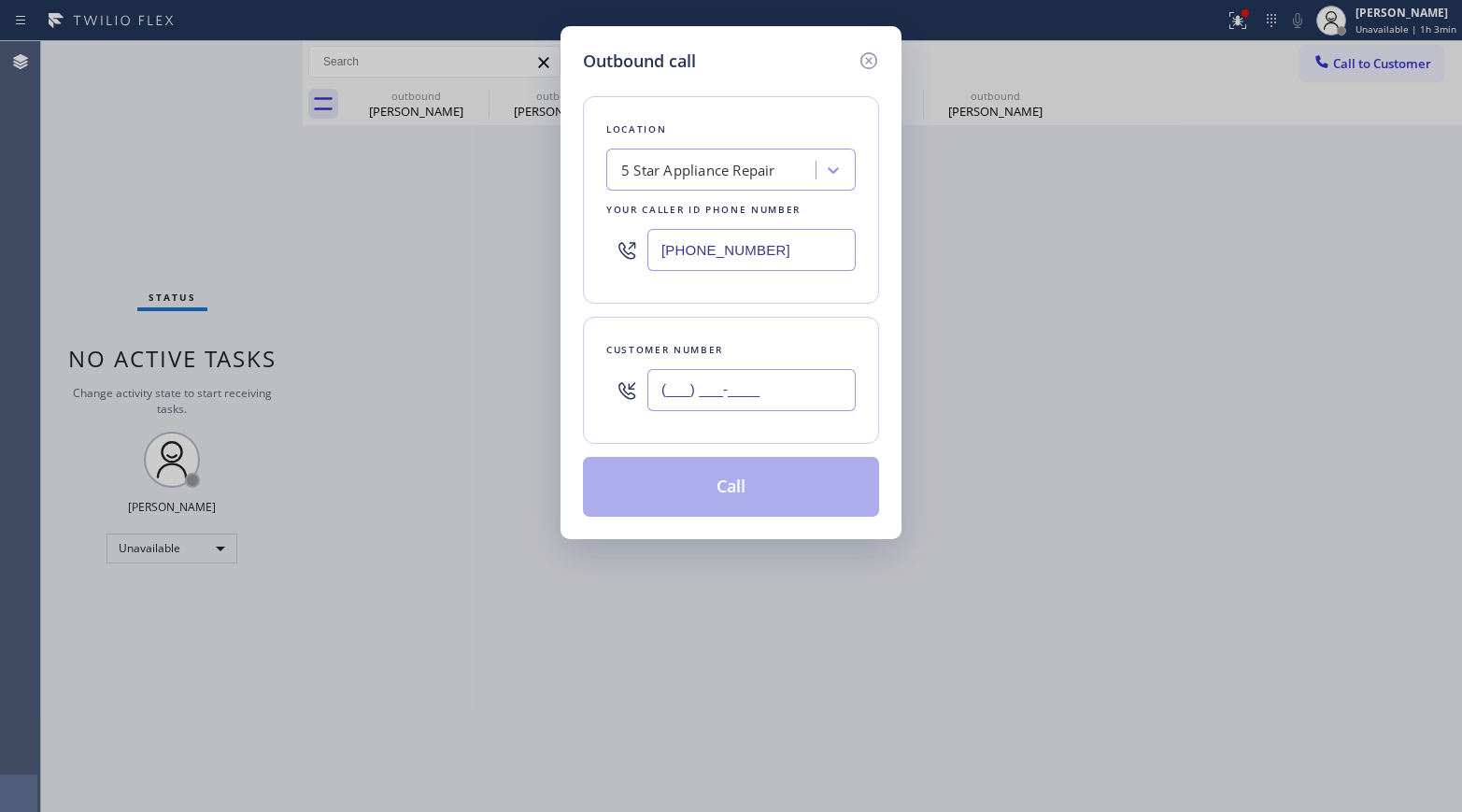
click at [799, 381] on input "(___) ___-____" at bounding box center [751, 390] width 208 height 42
paste input "925) 708-5045"
type input "(925) 708-5045"
click at [786, 336] on div "Customer number (925) 708-5045" at bounding box center [731, 380] width 296 height 127
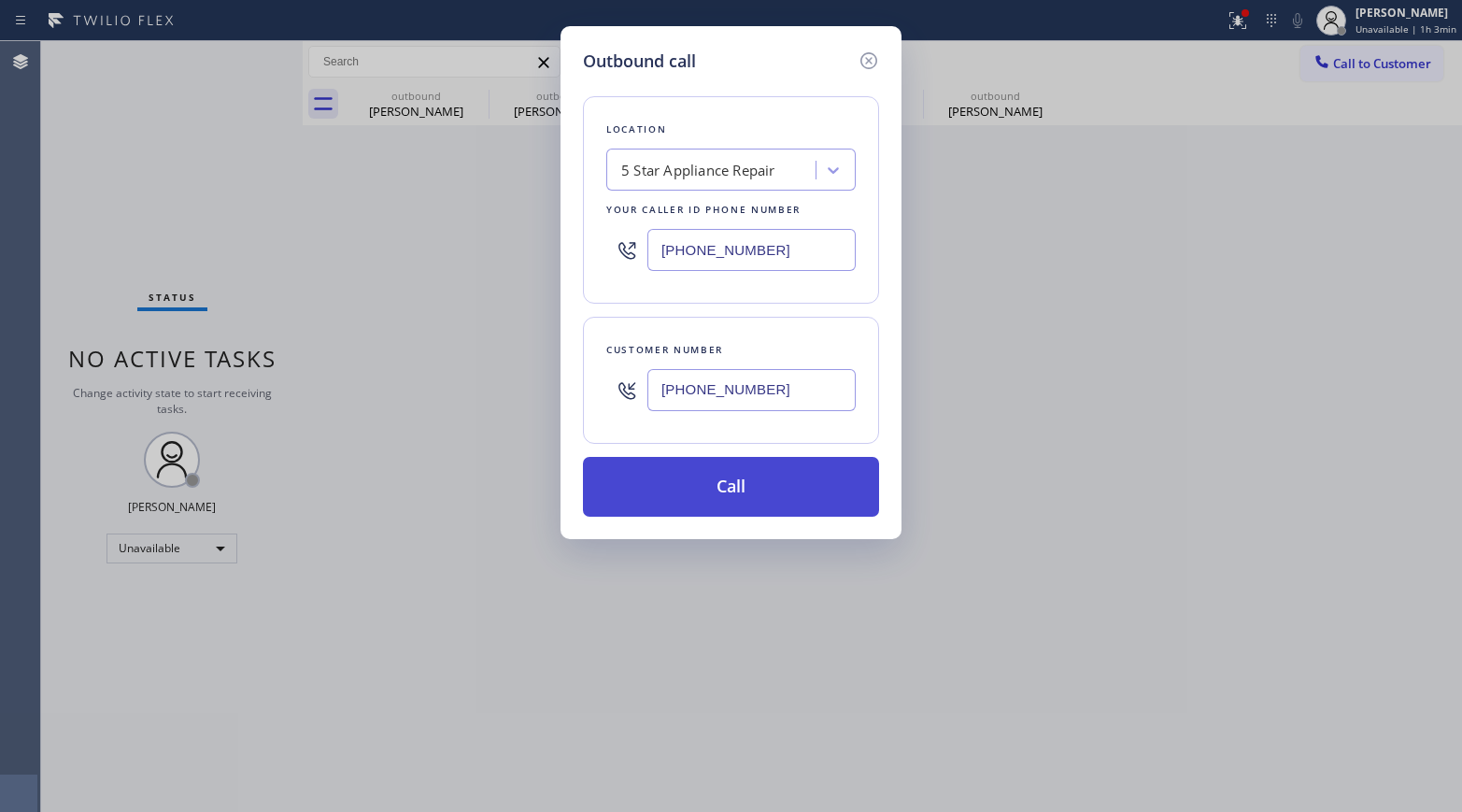
click at [755, 487] on button "Call" at bounding box center [731, 486] width 296 height 59
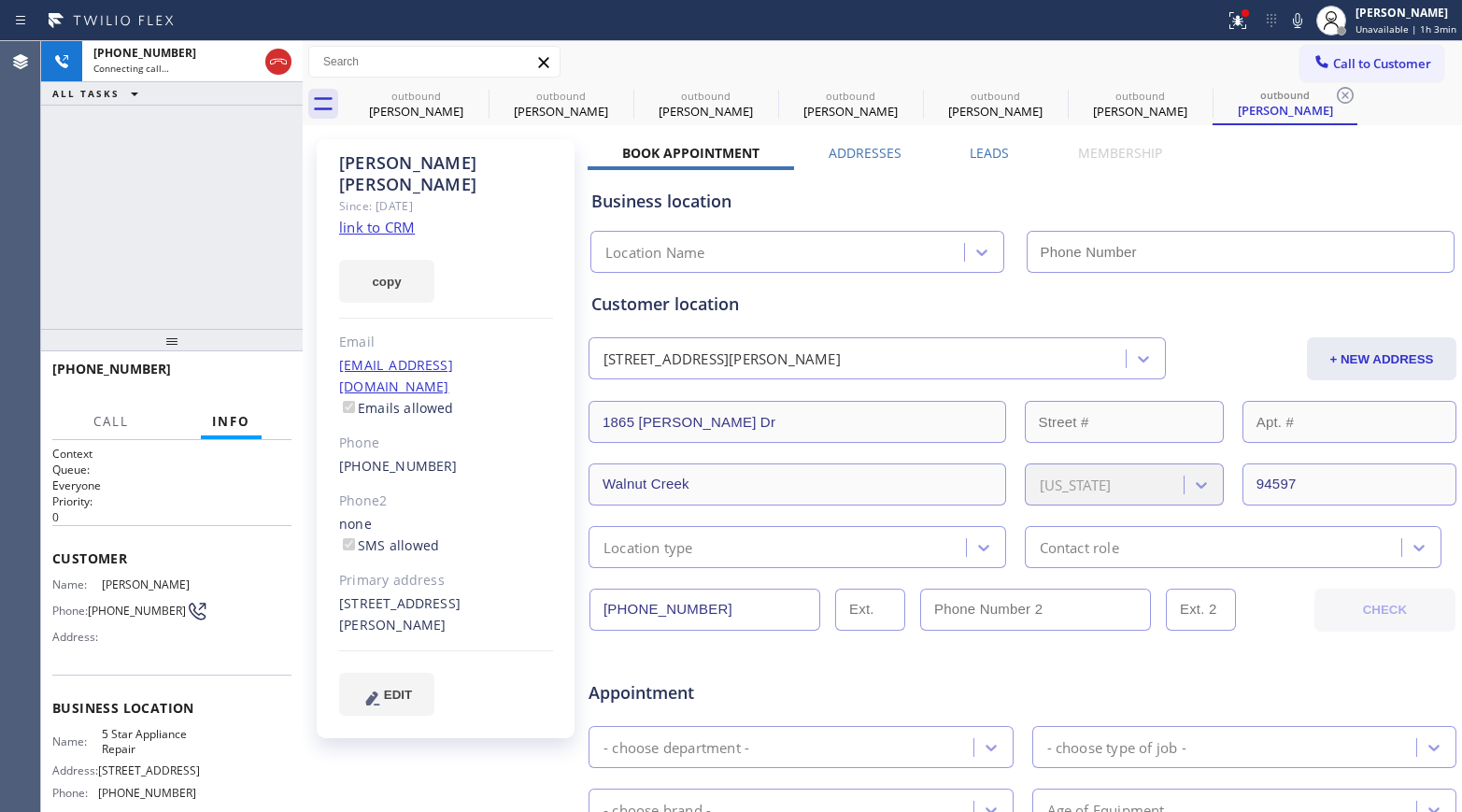
type input "[PHONE_NUMBER]"
click at [233, 383] on button "HANG UP" at bounding box center [247, 377] width 87 height 26
click at [243, 340] on div at bounding box center [172, 339] width 262 height 22
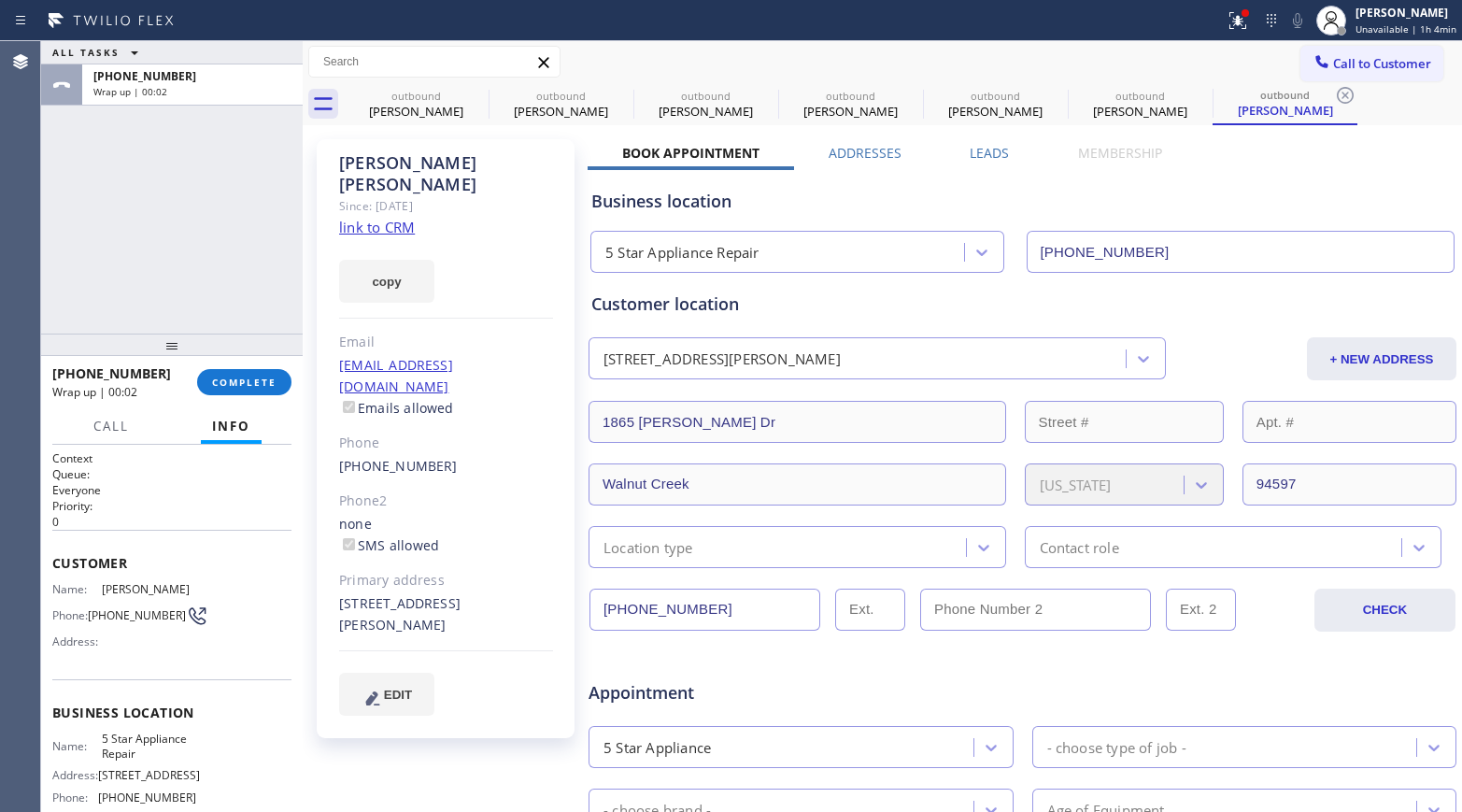
click at [251, 363] on div "+19257085045 Wrap up | 00:02 COMPLETE" at bounding box center [172, 382] width 239 height 49
click at [244, 376] on span "COMPLETE" at bounding box center [244, 383] width 64 height 13
click at [224, 274] on div "ALL TASKS ALL TASKS ACTIVE TASKS TASKS IN WRAP UP +19257085045 Wrap up | 00:02" at bounding box center [172, 187] width 262 height 292
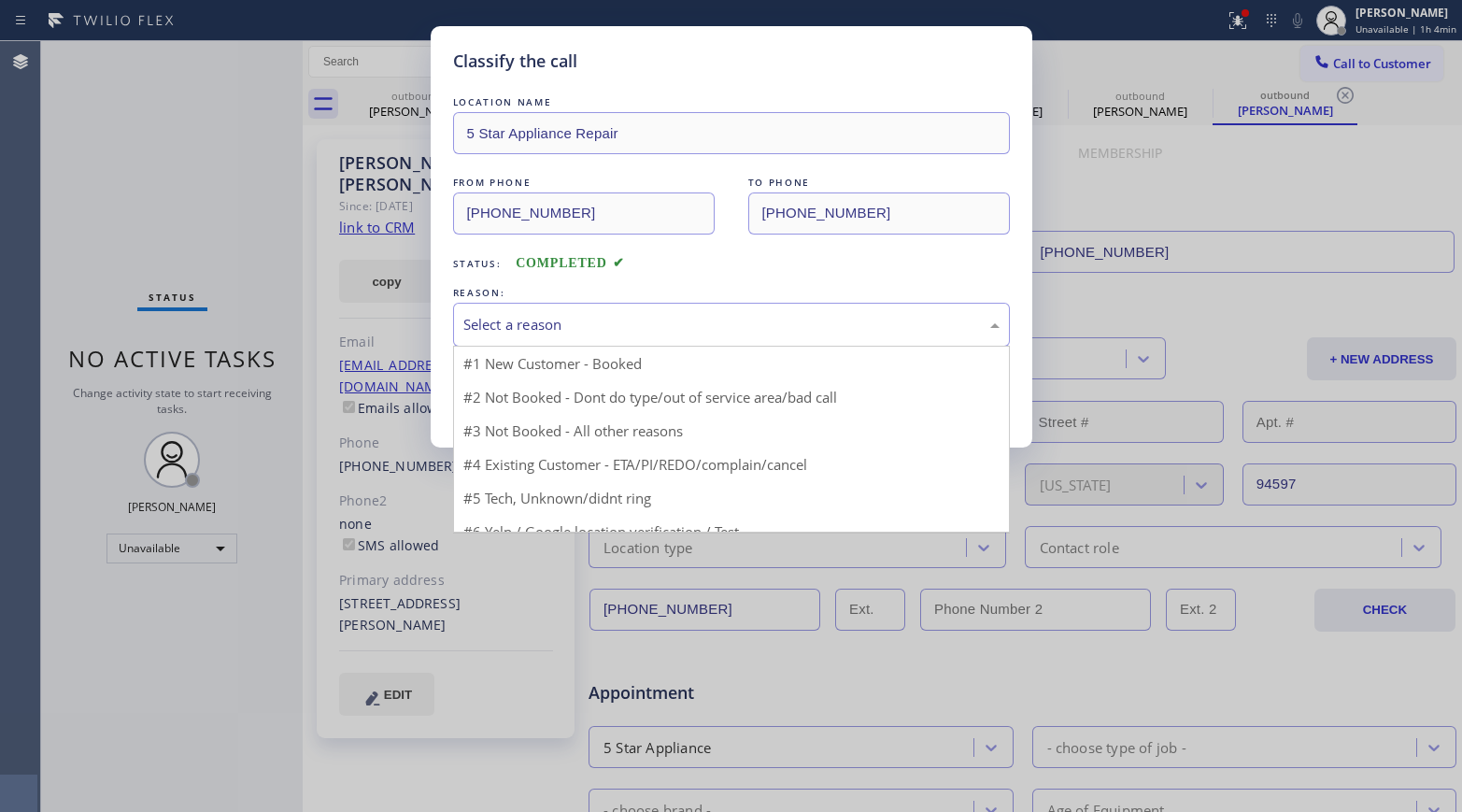
click at [577, 331] on div "Select a reason" at bounding box center [731, 324] width 536 height 21
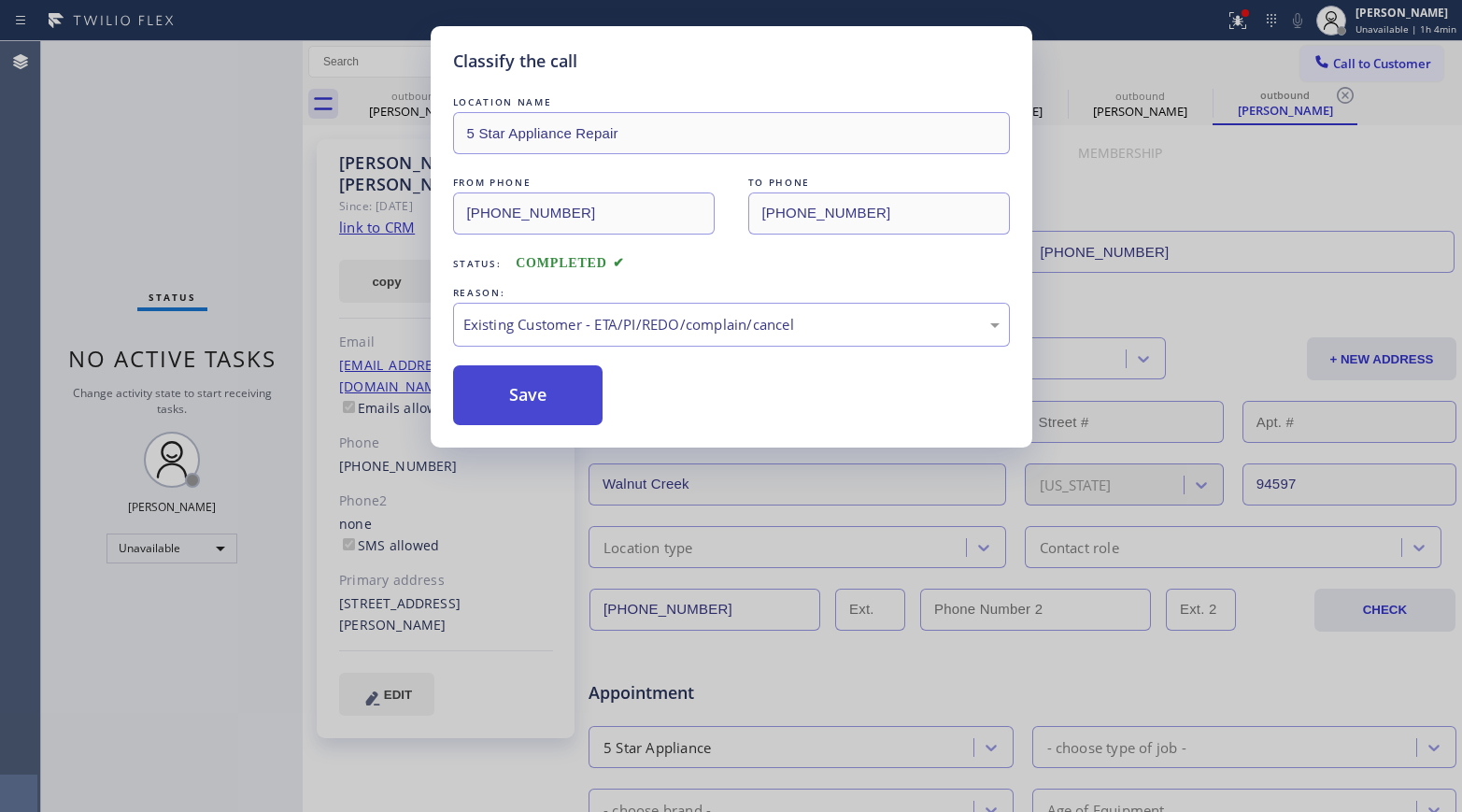
click at [511, 409] on button "Save" at bounding box center [528, 395] width 151 height 59
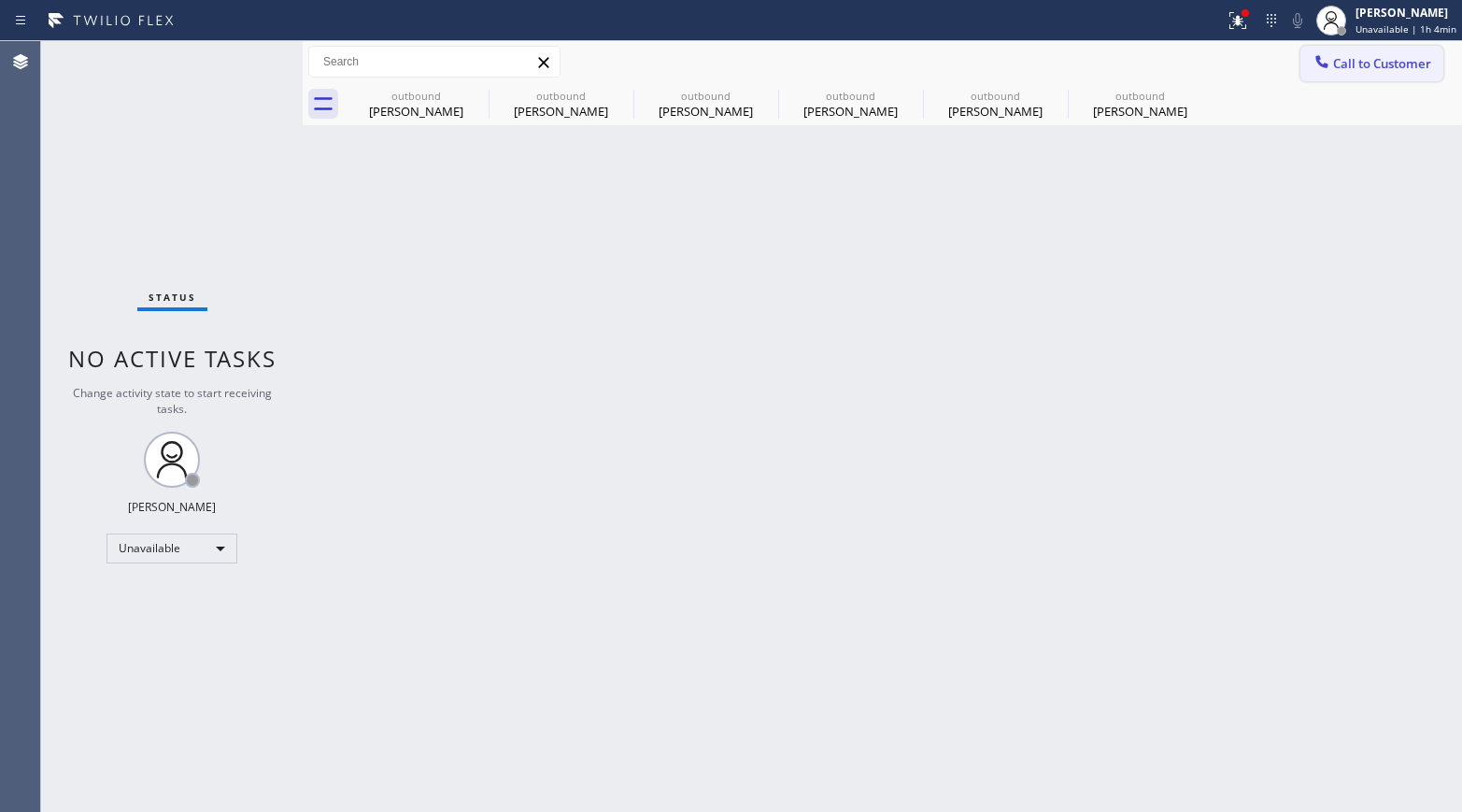
click at [1395, 58] on span "Call to Customer" at bounding box center [1381, 63] width 98 height 17
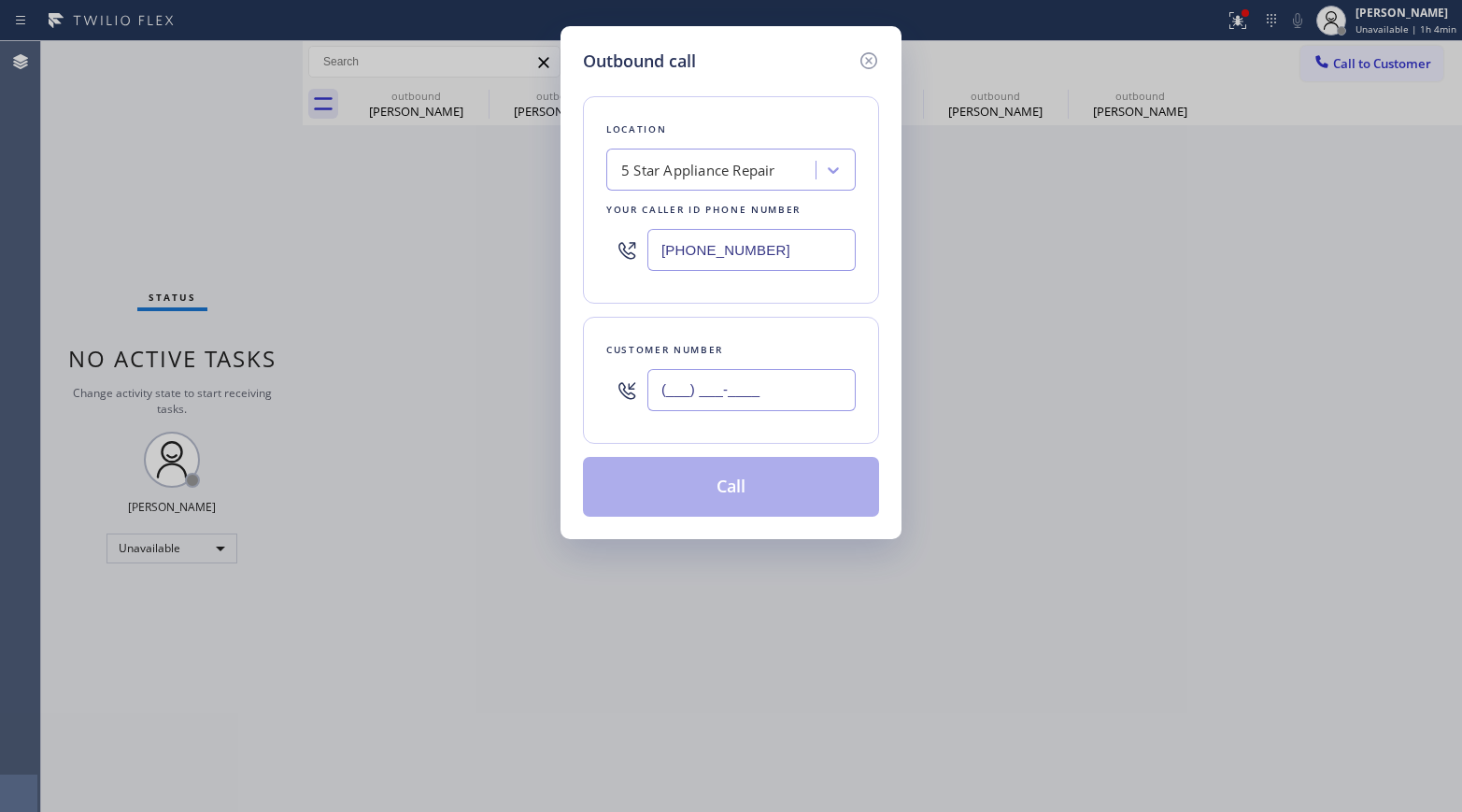
click at [690, 389] on input "(___) ___-____" at bounding box center [751, 390] width 208 height 42
paste input "551) 574-0800"
type input "(551) 574-0800"
click at [714, 350] on div "Customer number" at bounding box center [731, 350] width 249 height 19
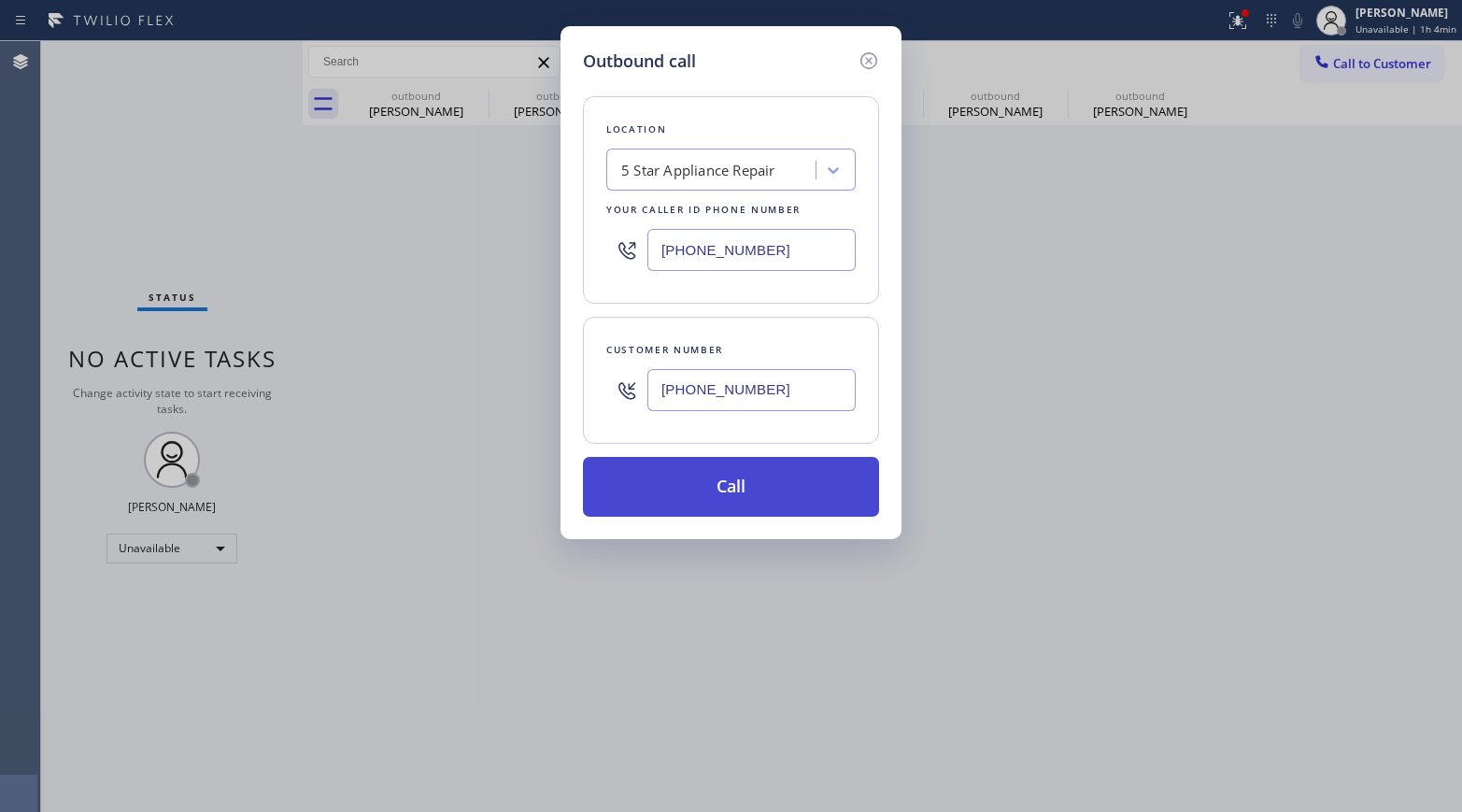
click at [736, 482] on button "Call" at bounding box center [731, 486] width 296 height 59
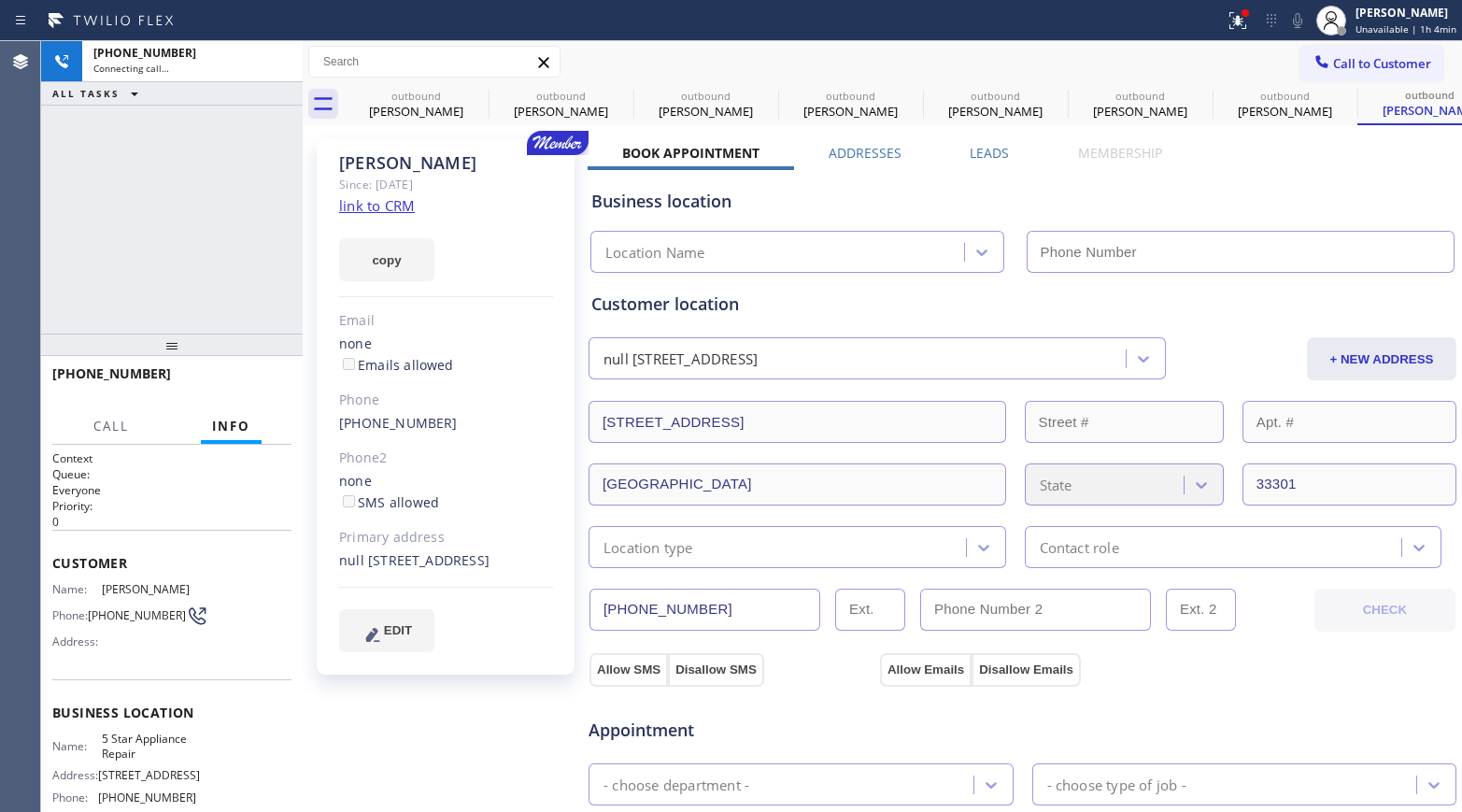
type input "[PHONE_NUMBER]"
click at [366, 201] on link "link to CRM" at bounding box center [377, 205] width 76 height 18
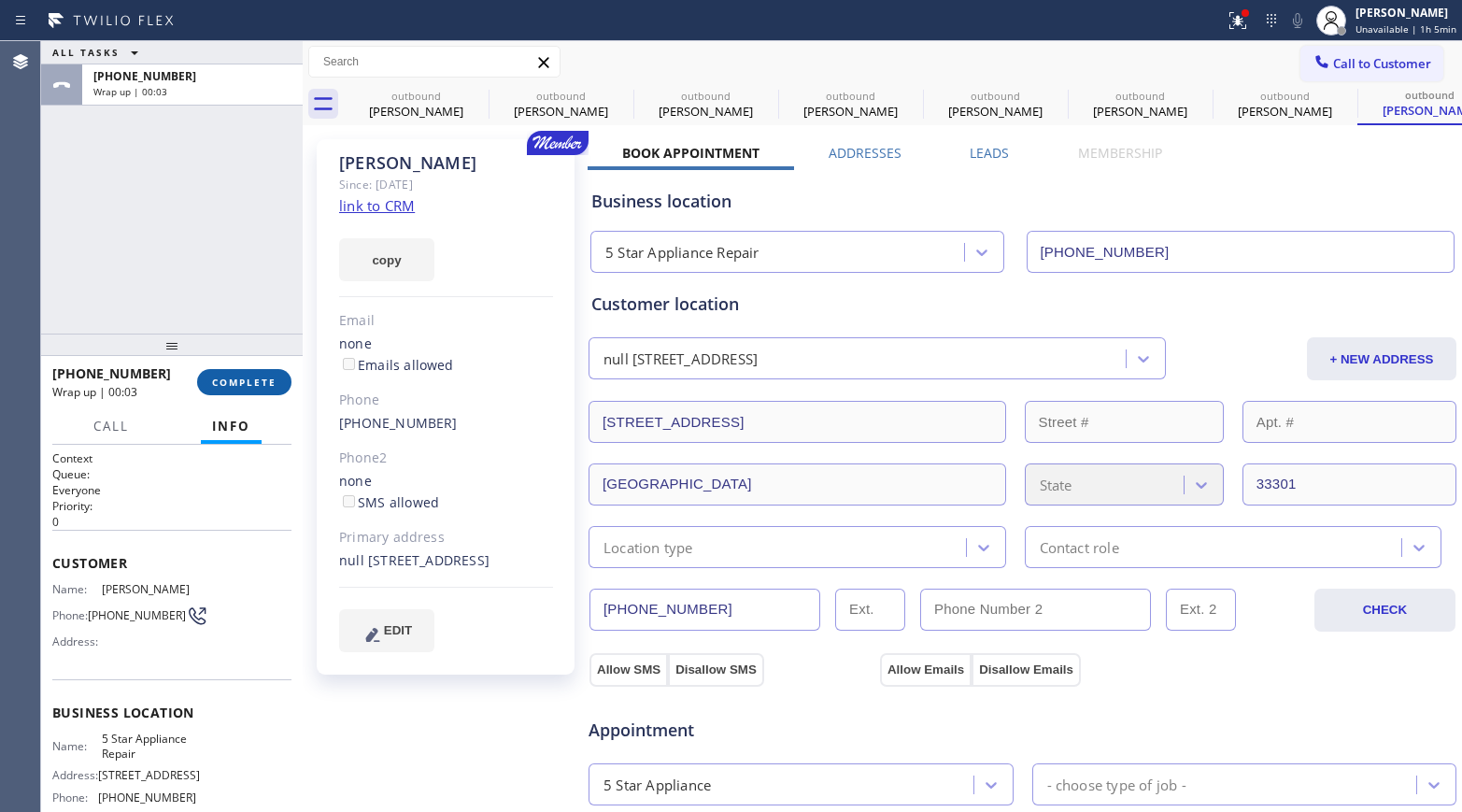
click at [232, 388] on button "COMPLETE" at bounding box center [244, 382] width 94 height 26
click at [236, 321] on div "ALL TASKS ALL TASKS ACTIVE TASKS TASKS IN WRAP UP +15515740800 Wrap up | 00:03" at bounding box center [172, 187] width 262 height 292
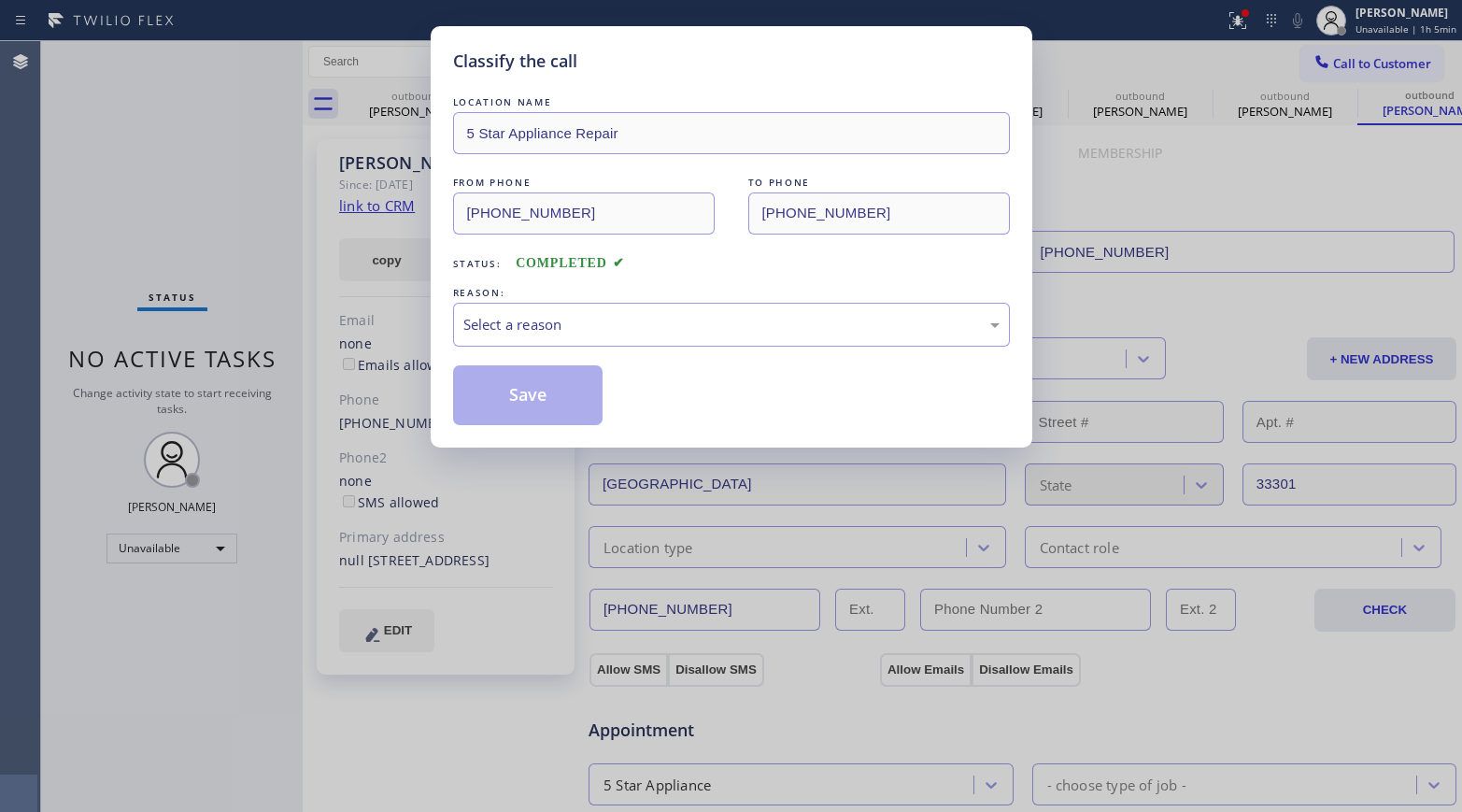
click at [200, 276] on div "Classify the call LOCATION NAME 5 Star Appliance Repair FROM PHONE (855) 731-49…" at bounding box center [731, 406] width 1462 height 812
click at [547, 316] on div "Select a reason" at bounding box center [731, 324] width 536 height 21
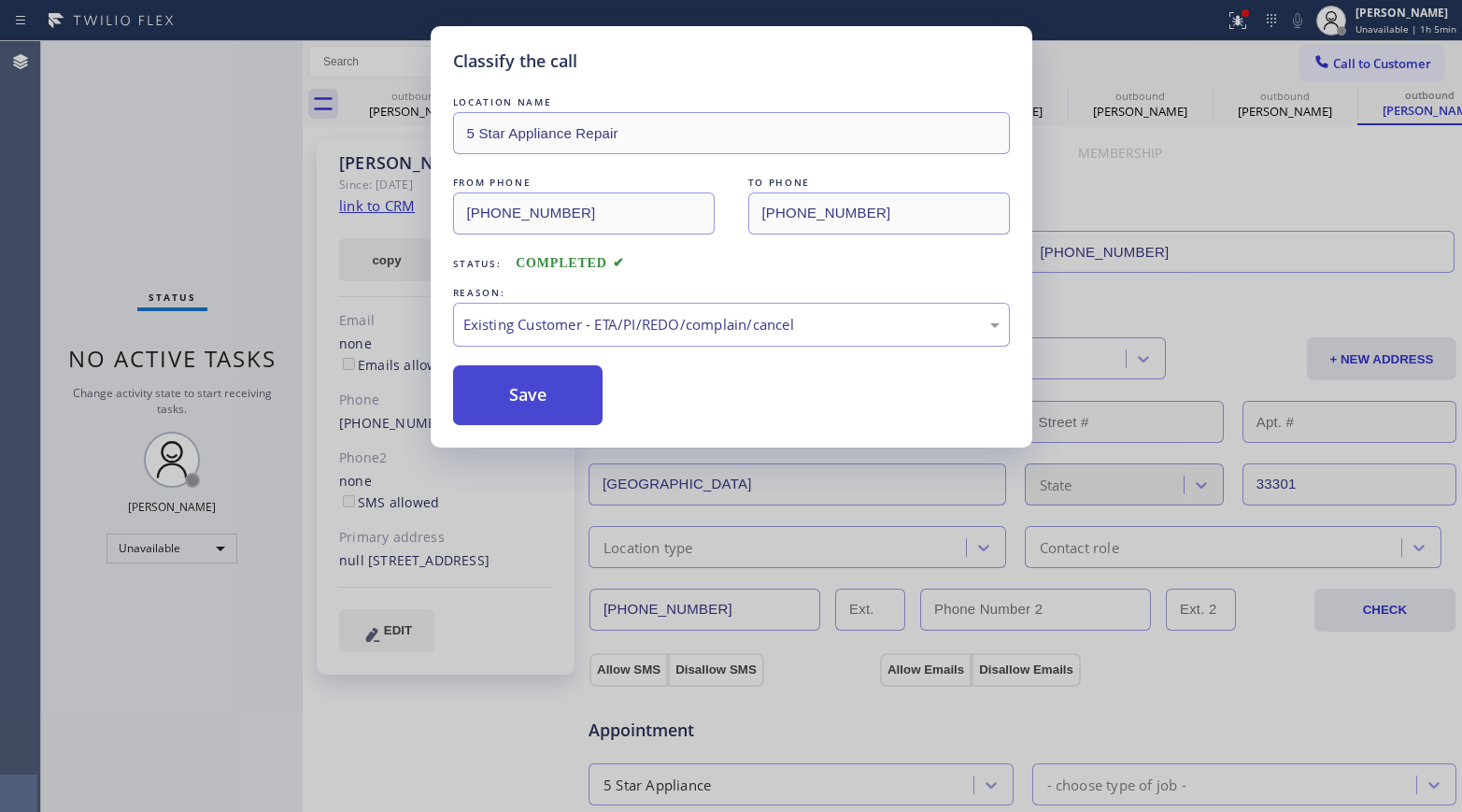
click at [530, 404] on button "Save" at bounding box center [528, 395] width 151 height 59
click at [541, 402] on button "Save" at bounding box center [528, 395] width 151 height 59
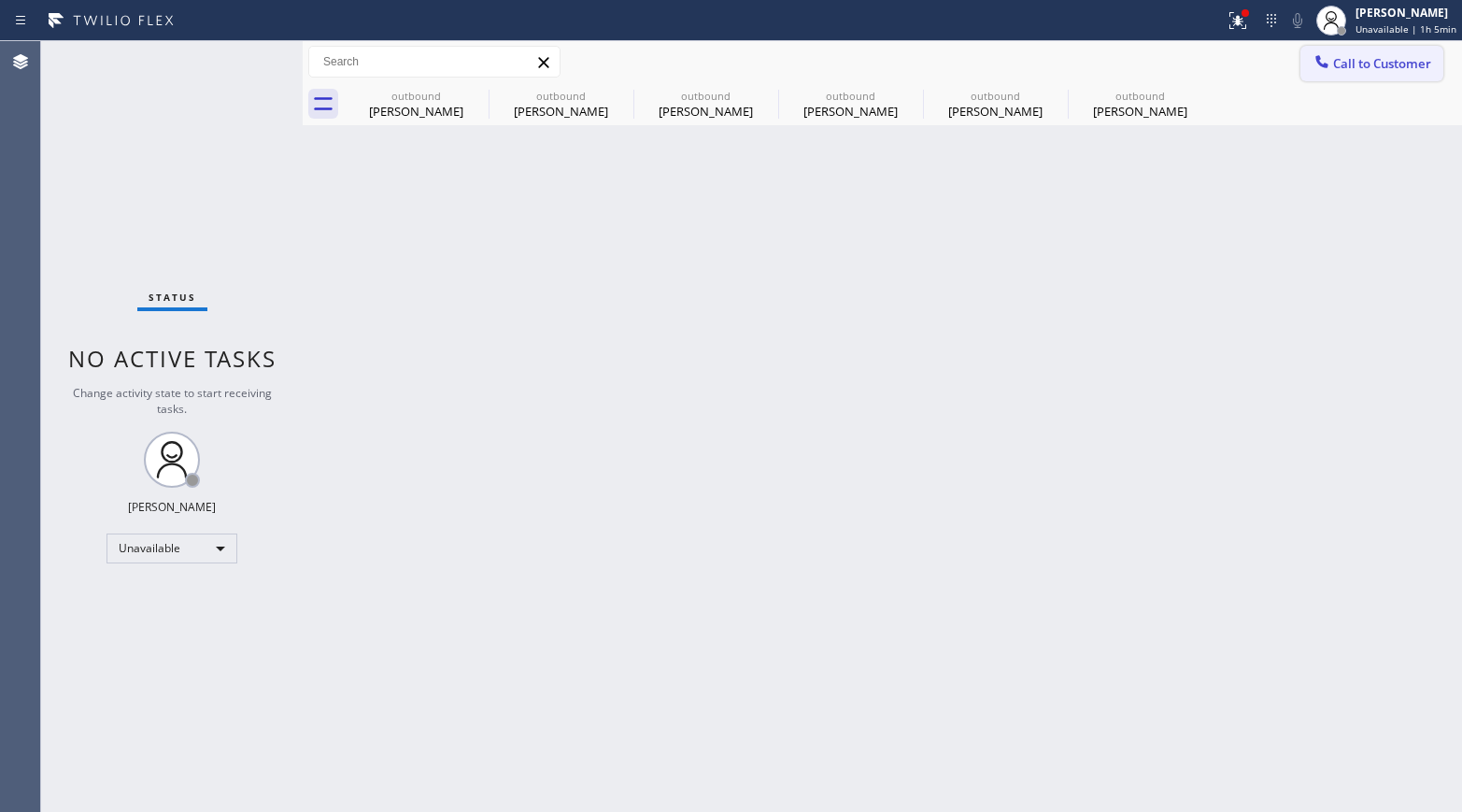
click at [1317, 74] on div at bounding box center [1321, 63] width 22 height 22
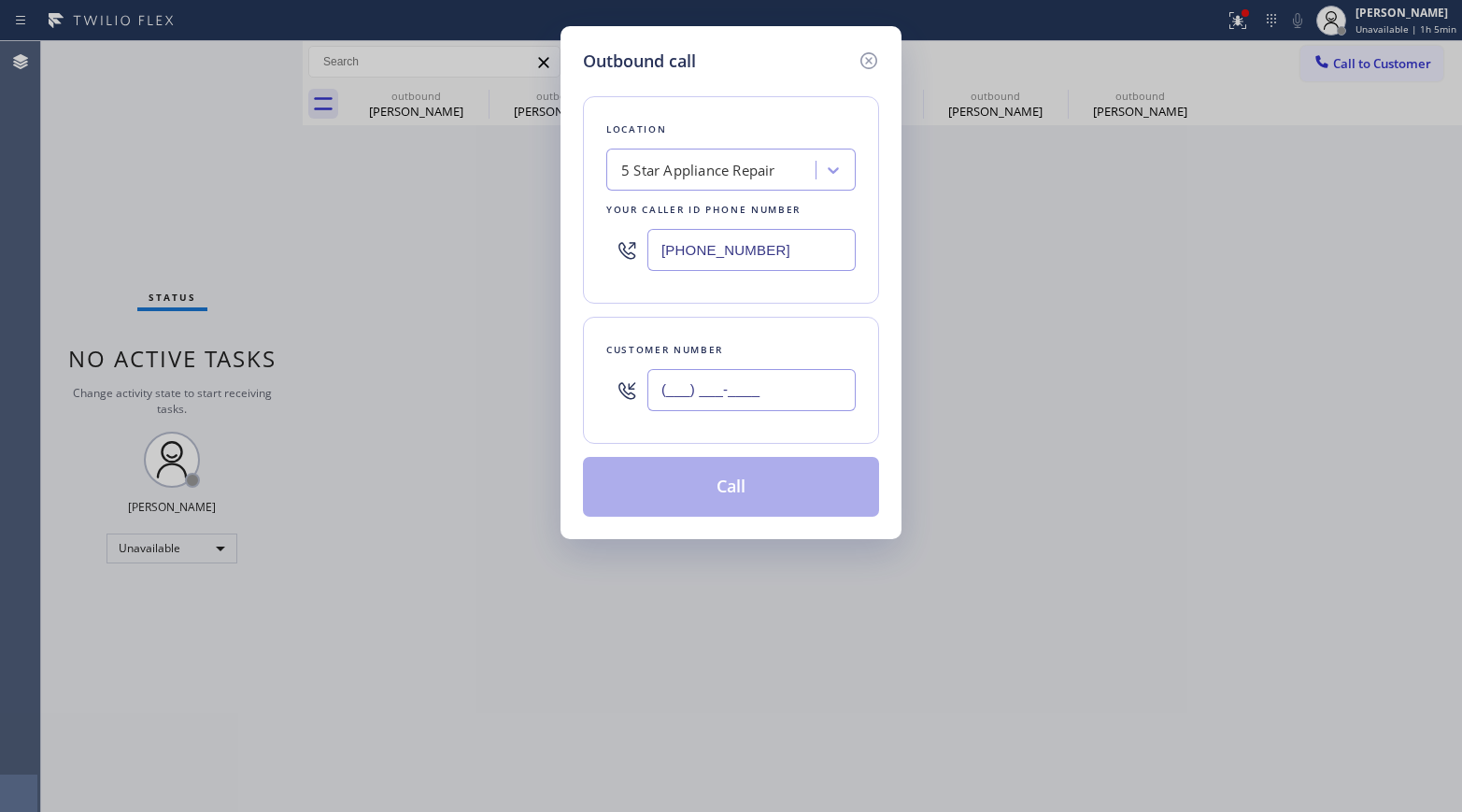
click at [805, 372] on input "(___) ___-____" at bounding box center [751, 390] width 208 height 42
paste input "323) 839-9400"
type input "(323) 839-9400"
click at [787, 333] on div "Customer number (323) 839-9400" at bounding box center [731, 380] width 296 height 127
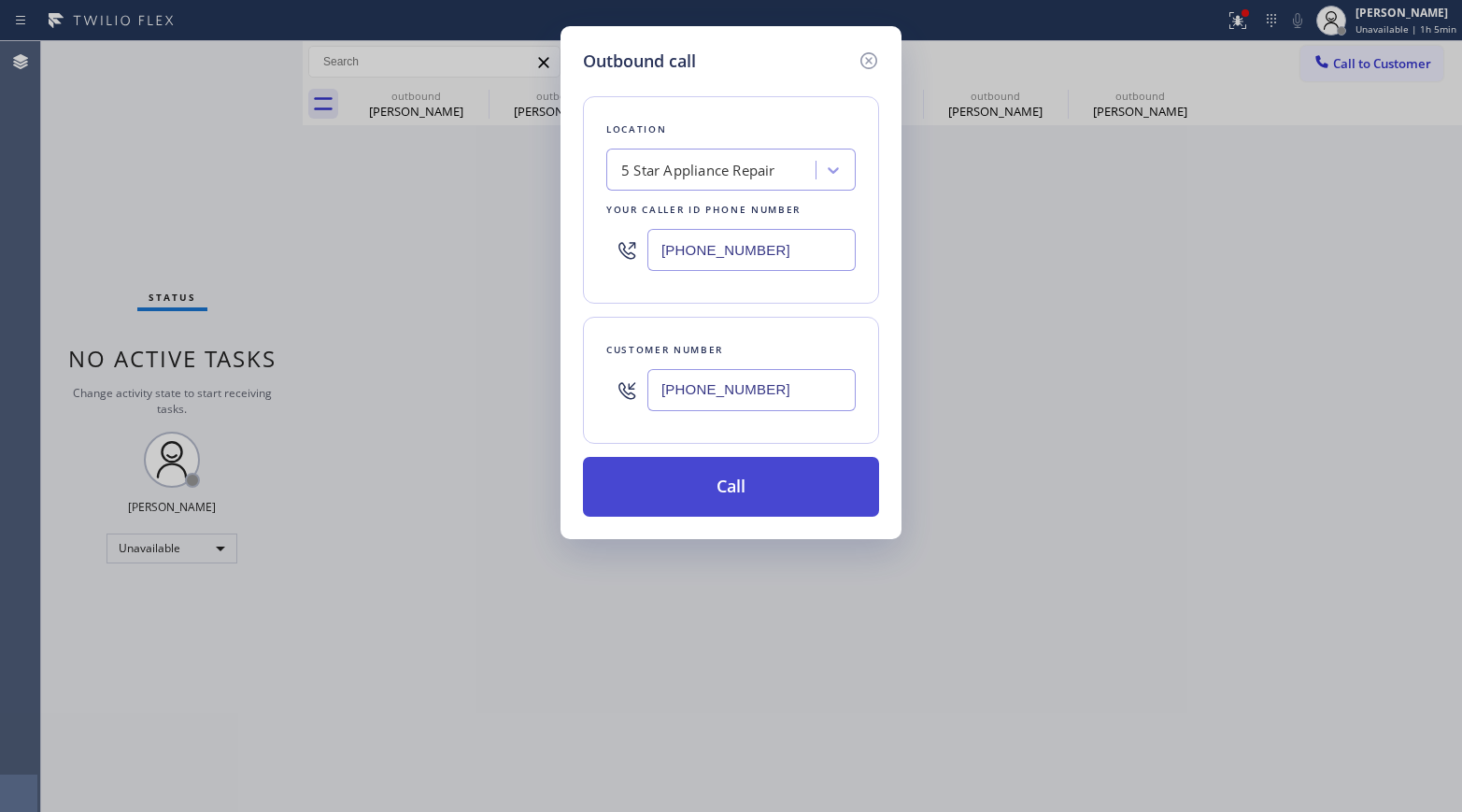
click at [764, 485] on button "Call" at bounding box center [731, 486] width 296 height 59
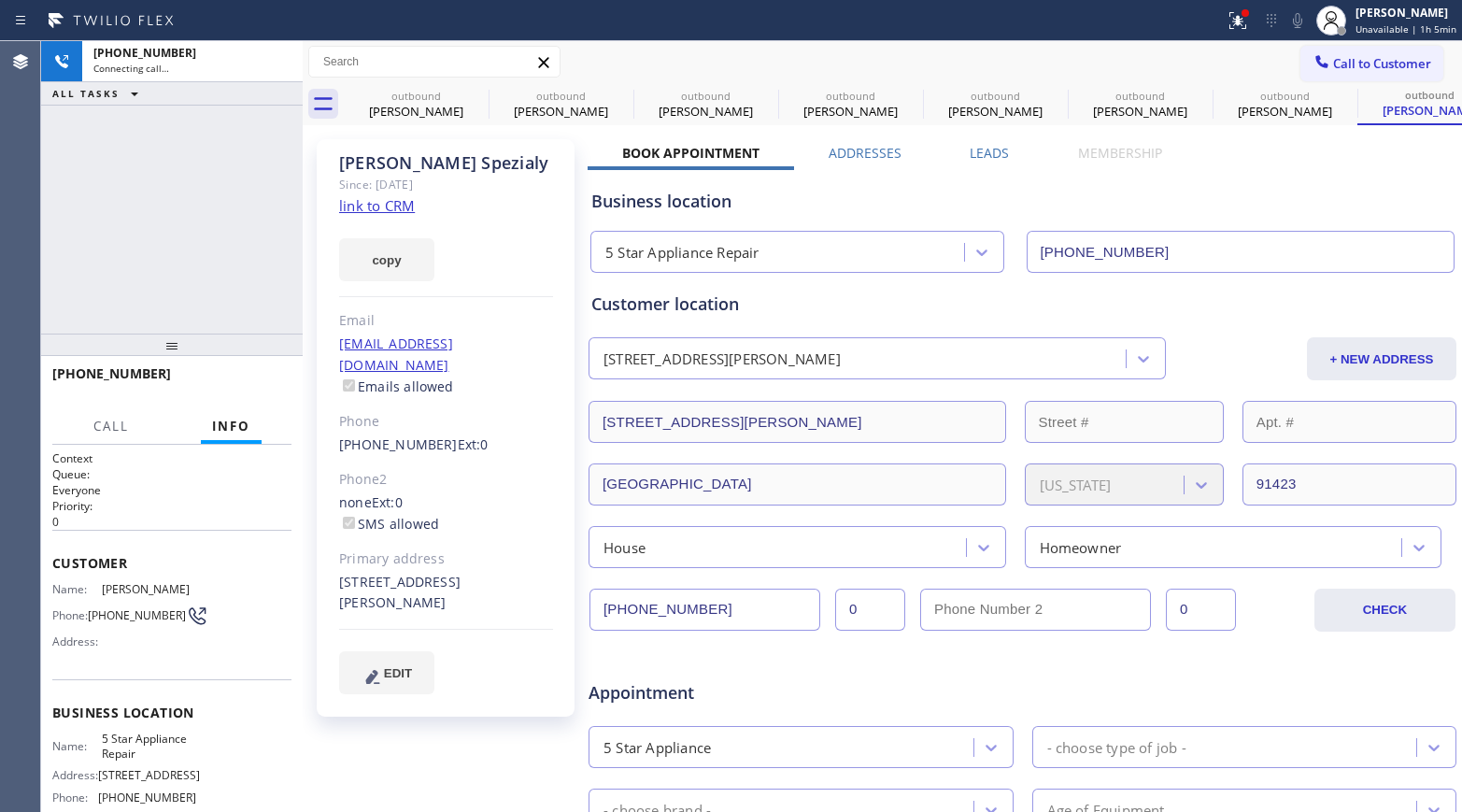
type input "[PHONE_NUMBER]"
click at [111, 250] on div "+13238399400 Connecting call… ALL TASKS ALL TASKS ACTIVE TASKS TASKS IN WRAP UP" at bounding box center [172, 187] width 262 height 292
click at [220, 378] on span "HANG UP" at bounding box center [247, 383] width 57 height 13
click at [192, 235] on div "+13238399400 Live | 00:05 ALL TASKS ALL TASKS ACTIVE TASKS TASKS IN WRAP UP" at bounding box center [172, 187] width 262 height 292
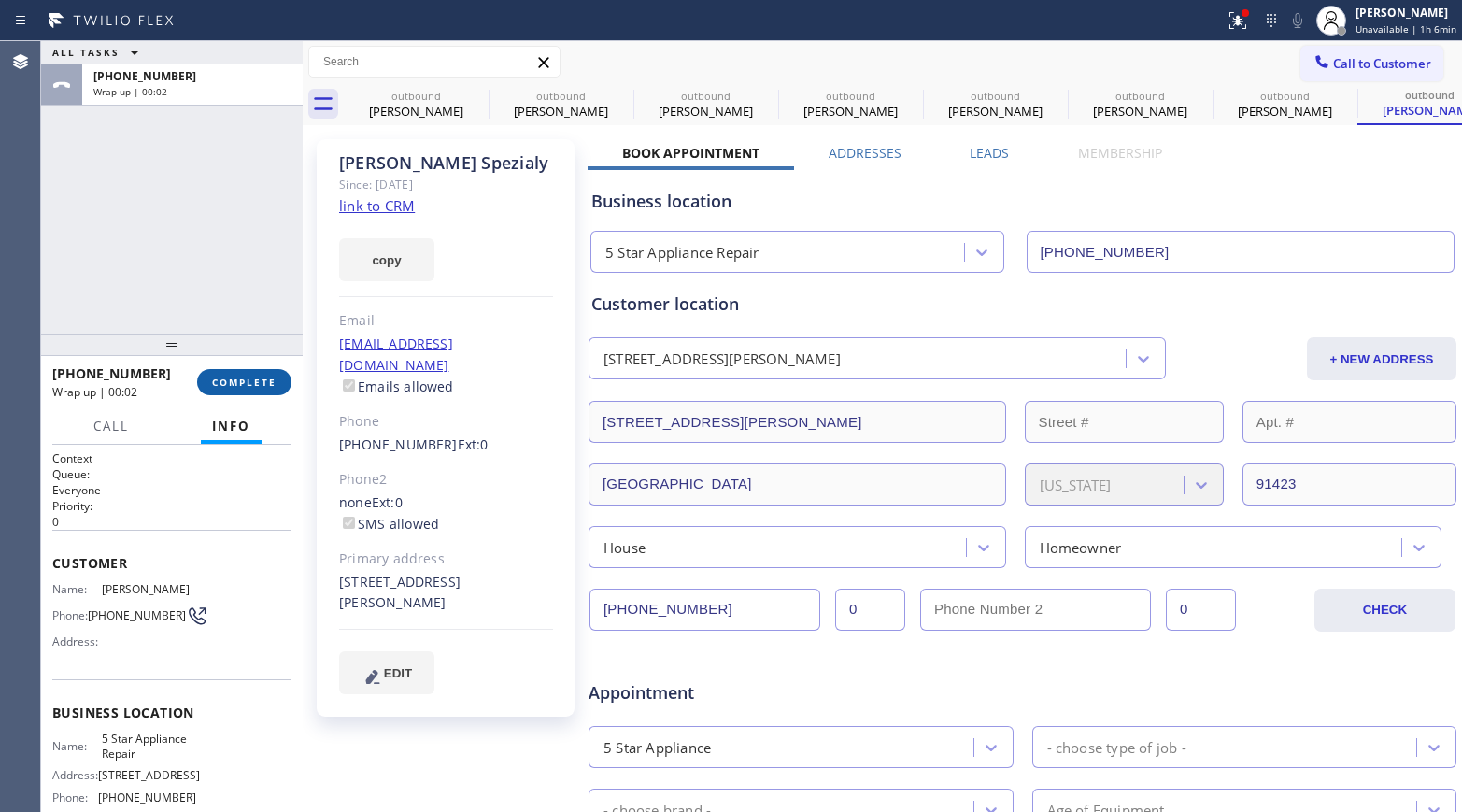
click at [271, 381] on span "COMPLETE" at bounding box center [244, 383] width 64 height 13
click at [202, 261] on div "ALL TASKS ALL TASKS ACTIVE TASKS TASKS IN WRAP UP +13238399400 Wrap up | 00:02" at bounding box center [172, 187] width 262 height 292
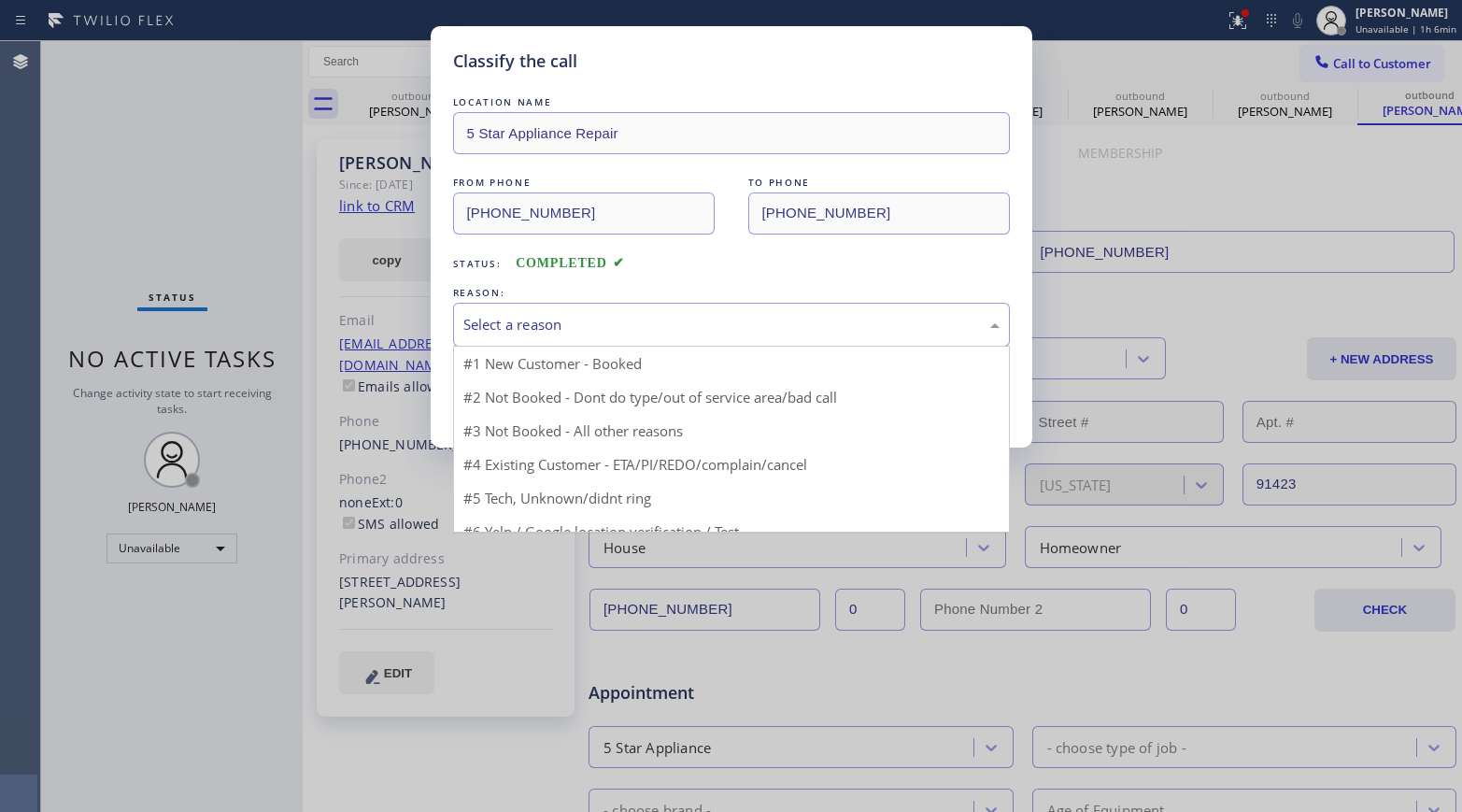
click at [556, 317] on div "Select a reason" at bounding box center [731, 324] width 536 height 21
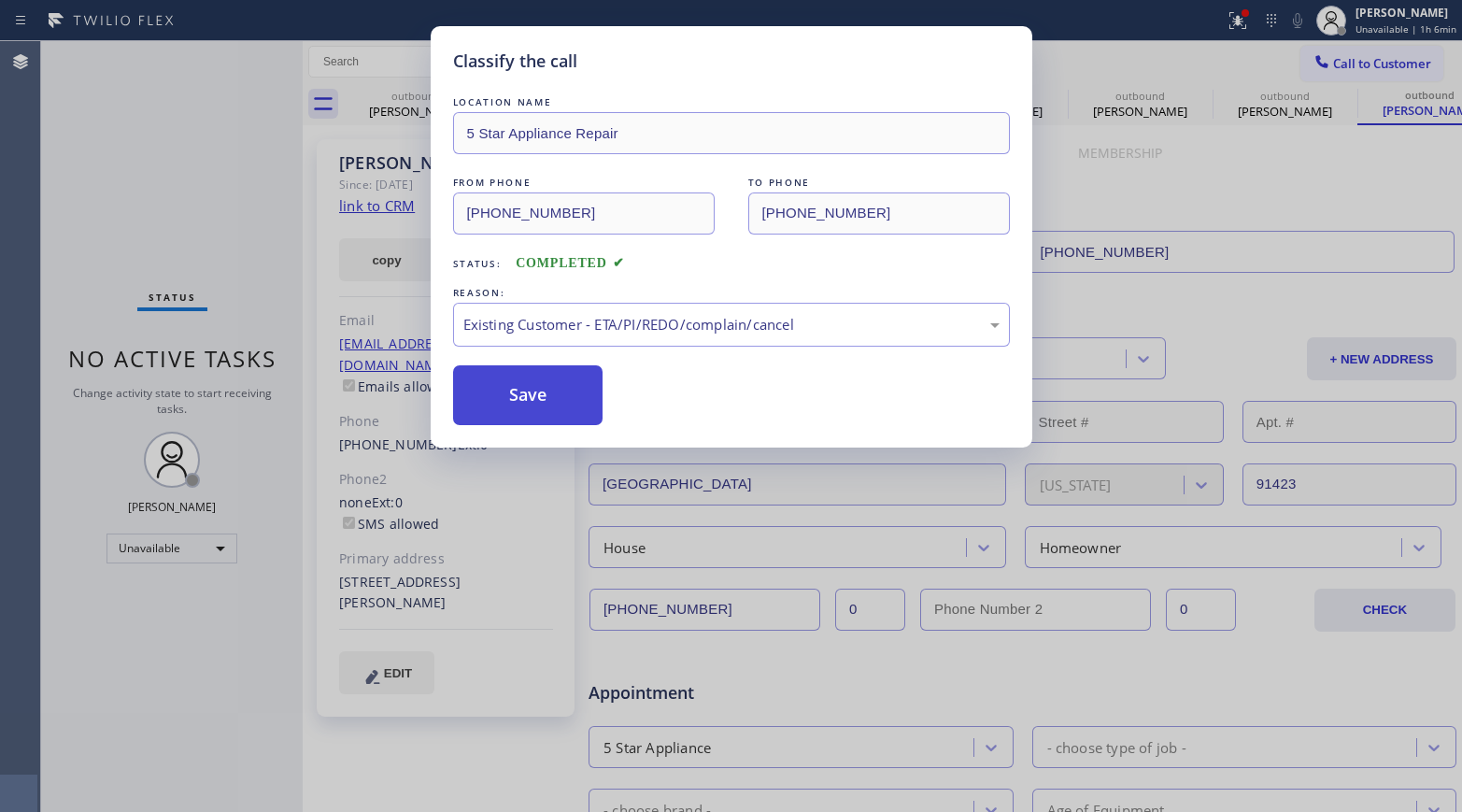
click at [506, 388] on button "Save" at bounding box center [528, 395] width 151 height 59
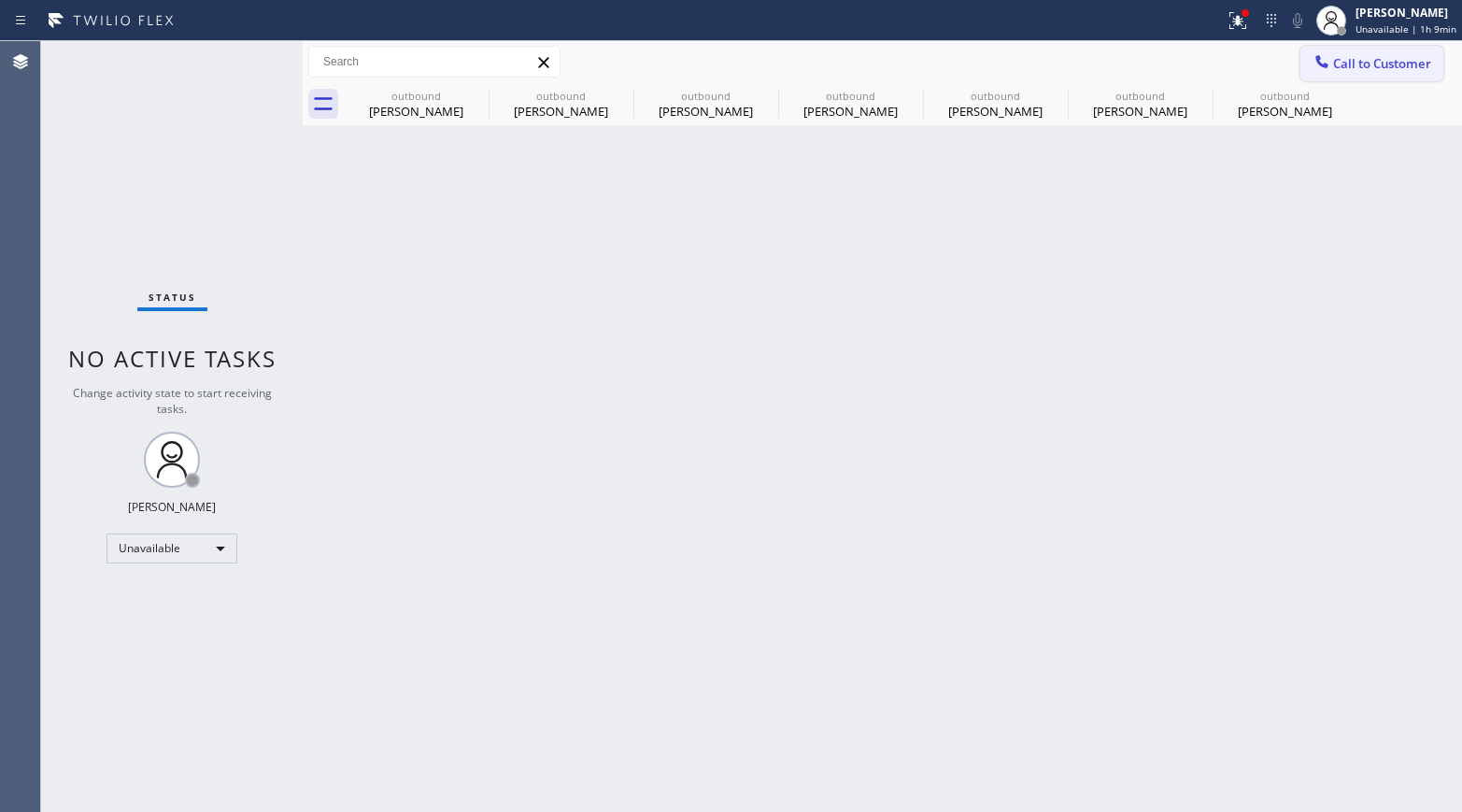
click at [1370, 66] on span "Call to Customer" at bounding box center [1381, 63] width 98 height 17
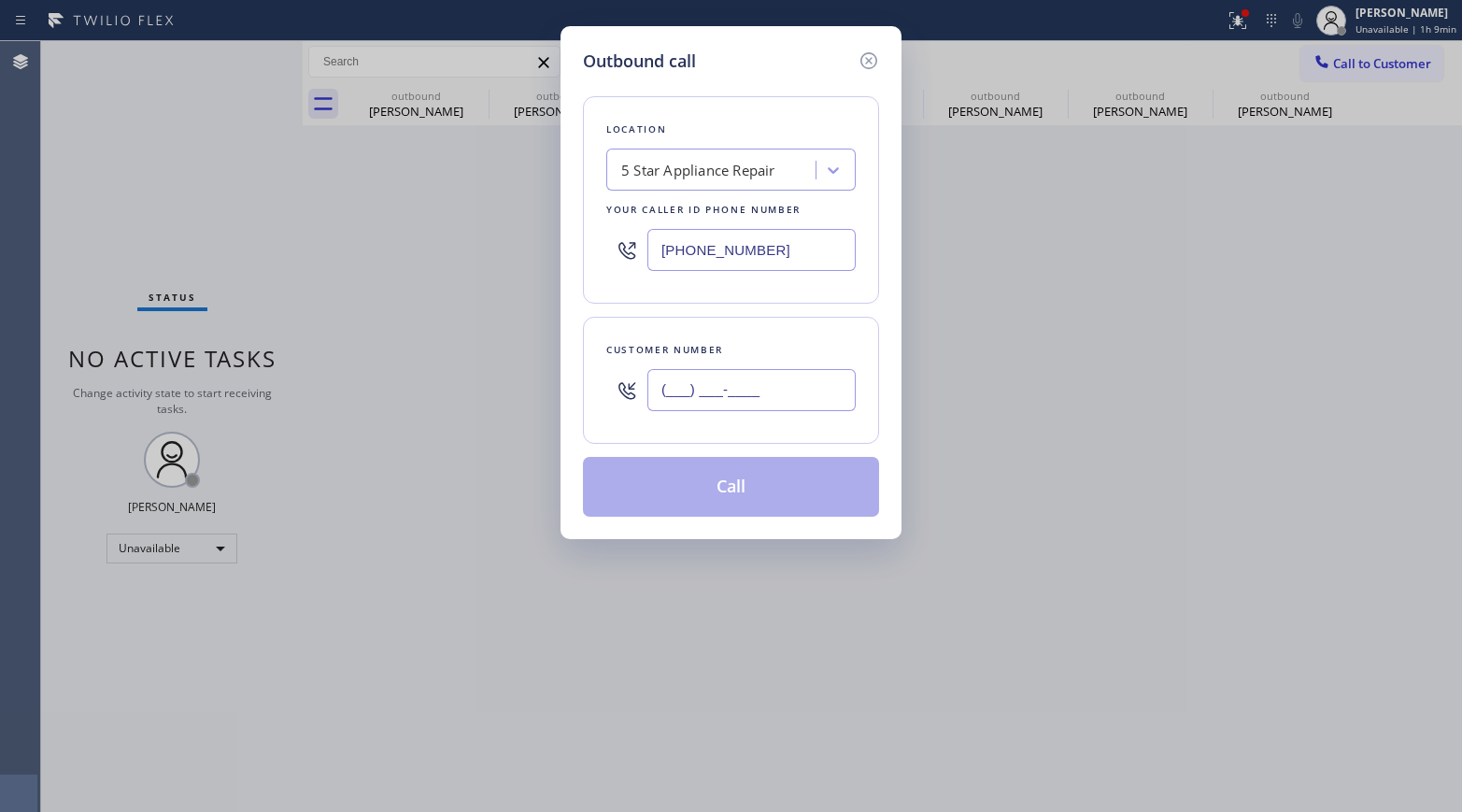
click at [717, 383] on input "(___) ___-____" at bounding box center [751, 390] width 208 height 42
paste input "310) 721-9092"
type input "(310) 721-9092"
click at [733, 311] on div "Location 5 Star Appliance Repair Your caller id phone number (855) 731-4952 Cus…" at bounding box center [731, 295] width 296 height 443
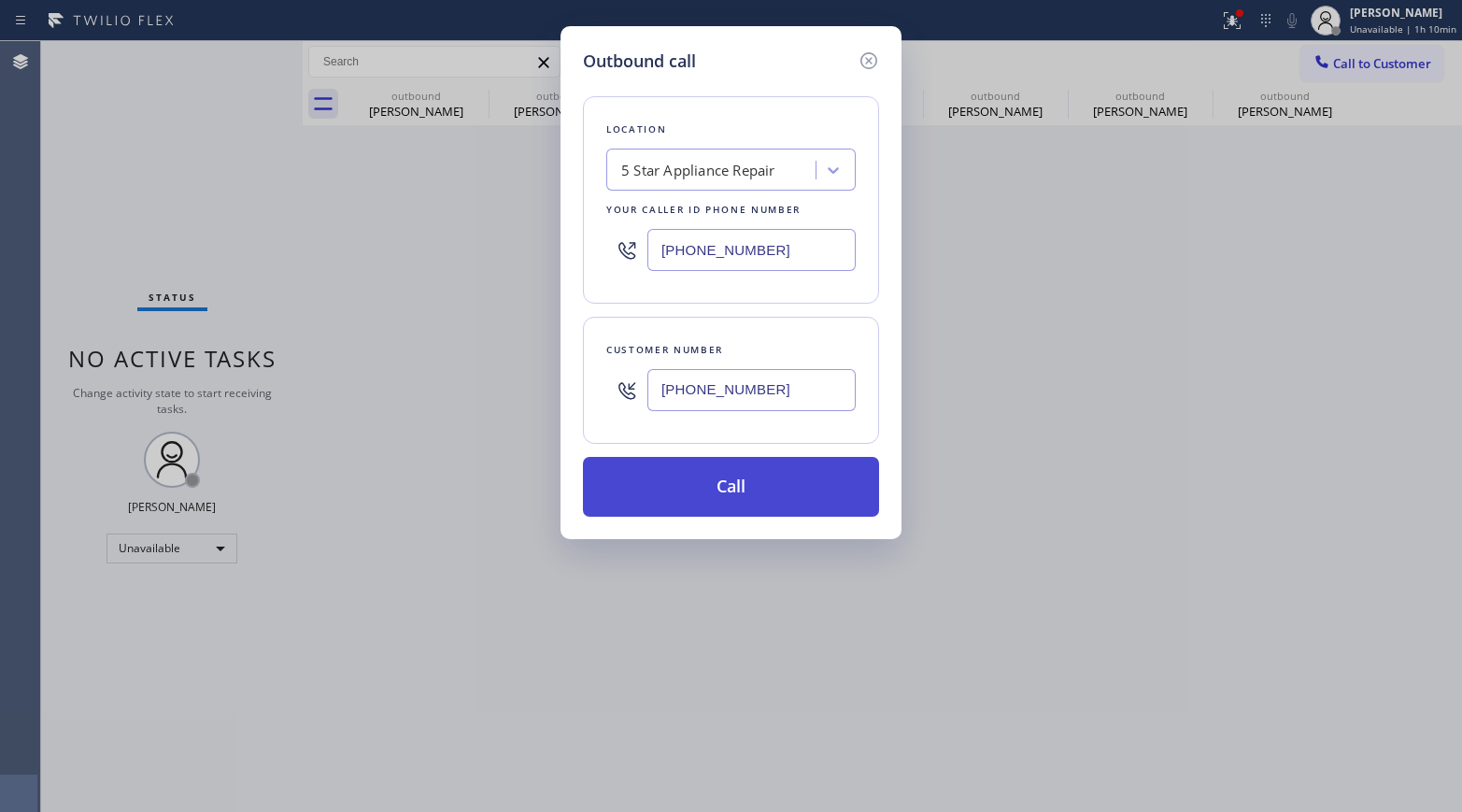
click at [688, 494] on button "Call" at bounding box center [731, 486] width 296 height 59
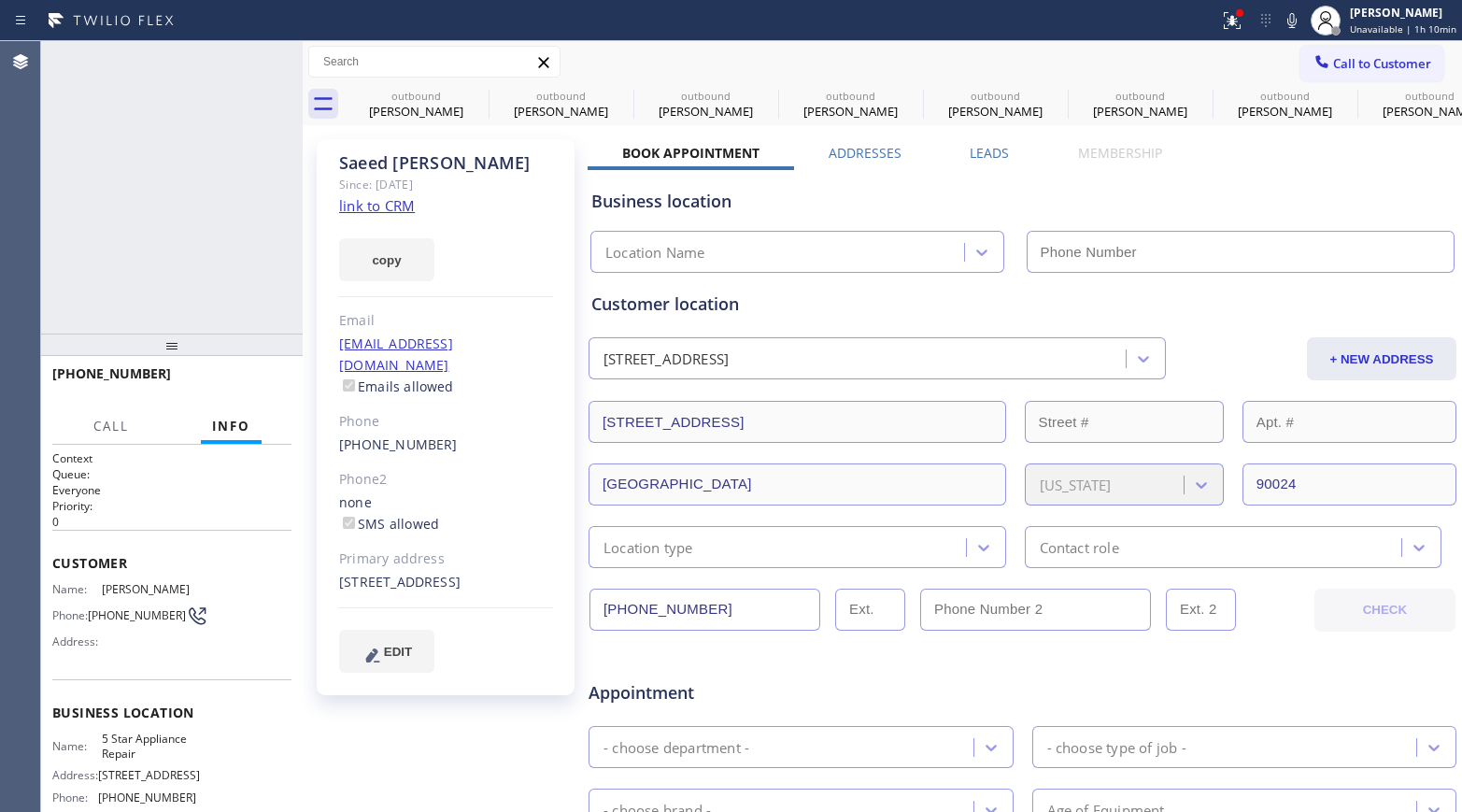
type input "[PHONE_NUMBER]"
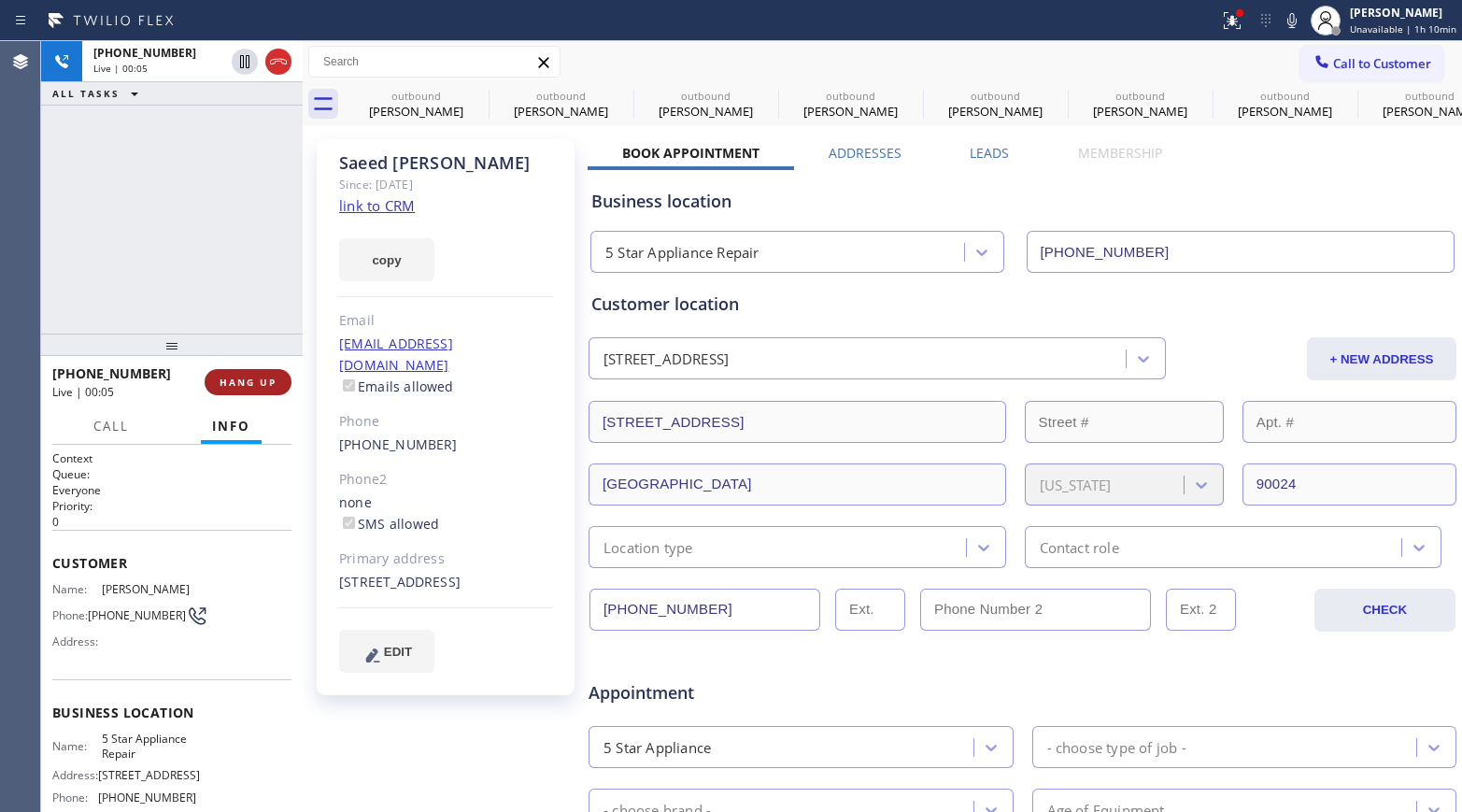
click at [252, 383] on span "HANG UP" at bounding box center [247, 383] width 57 height 13
click at [240, 317] on div "+13107219092 Live | 00:05 ALL TASKS ALL TASKS ACTIVE TASKS TASKS IN WRAP UP" at bounding box center [172, 187] width 262 height 292
click at [252, 373] on button "HANG UP" at bounding box center [247, 382] width 87 height 26
click at [236, 259] on div "+13107219092 Live | 00:05 ALL TASKS ALL TASKS ACTIVE TASKS TASKS IN WRAP UP" at bounding box center [172, 187] width 262 height 292
click at [236, 259] on div "+13107219092 Live | 00:06 ALL TASKS ALL TASKS ACTIVE TASKS TASKS IN WRAP UP" at bounding box center [172, 187] width 262 height 292
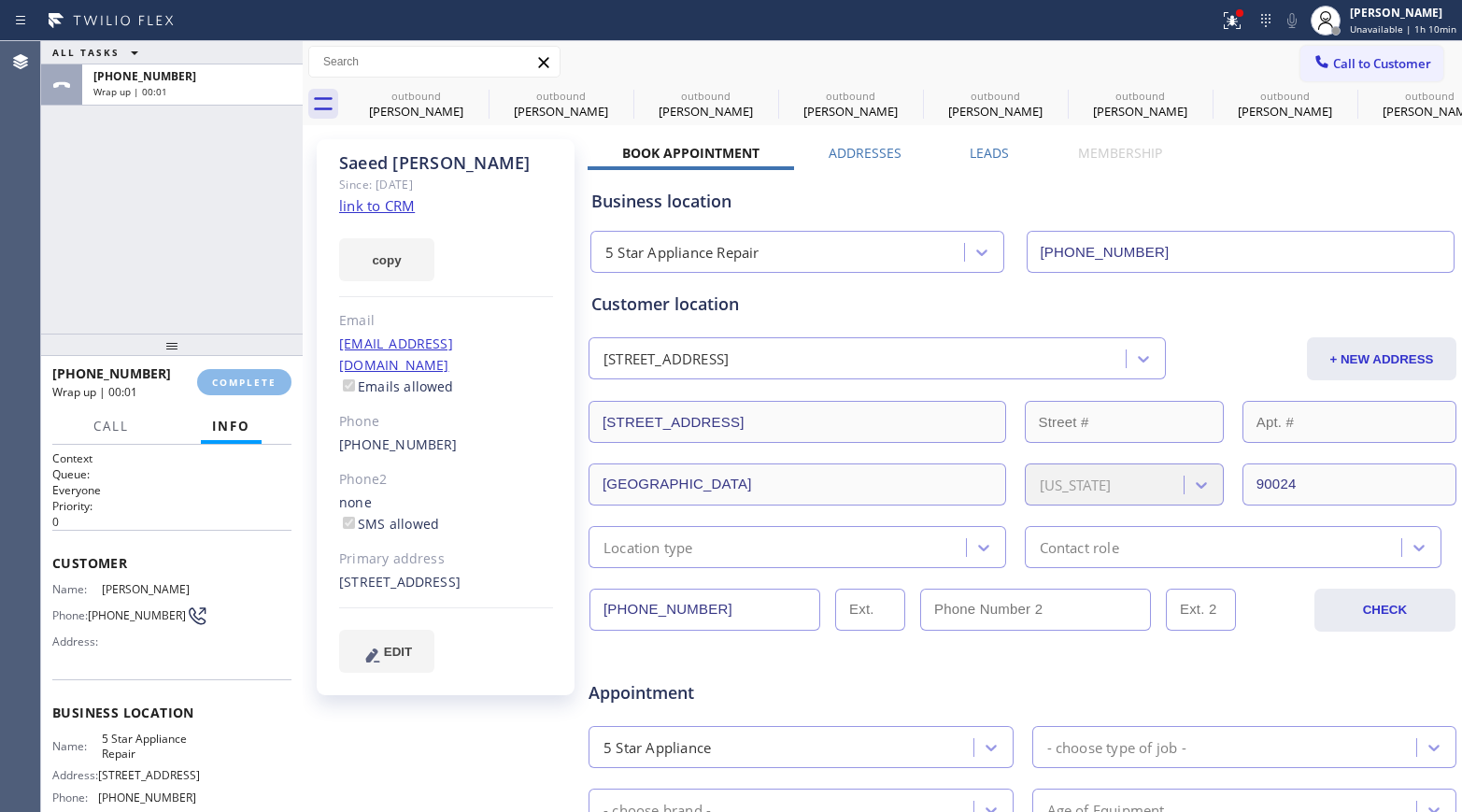
click at [236, 259] on div "ALL TASKS ALL TASKS ACTIVE TASKS TASKS IN WRAP UP +13107219092 Wrap up | 00:01" at bounding box center [172, 187] width 262 height 292
click at [252, 383] on span "COMPLETE" at bounding box center [244, 383] width 64 height 13
click at [202, 265] on div "ALL TASKS ALL TASKS ACTIVE TASKS TASKS IN WRAP UP +13107219092 Wrap up | 00:02" at bounding box center [172, 187] width 262 height 292
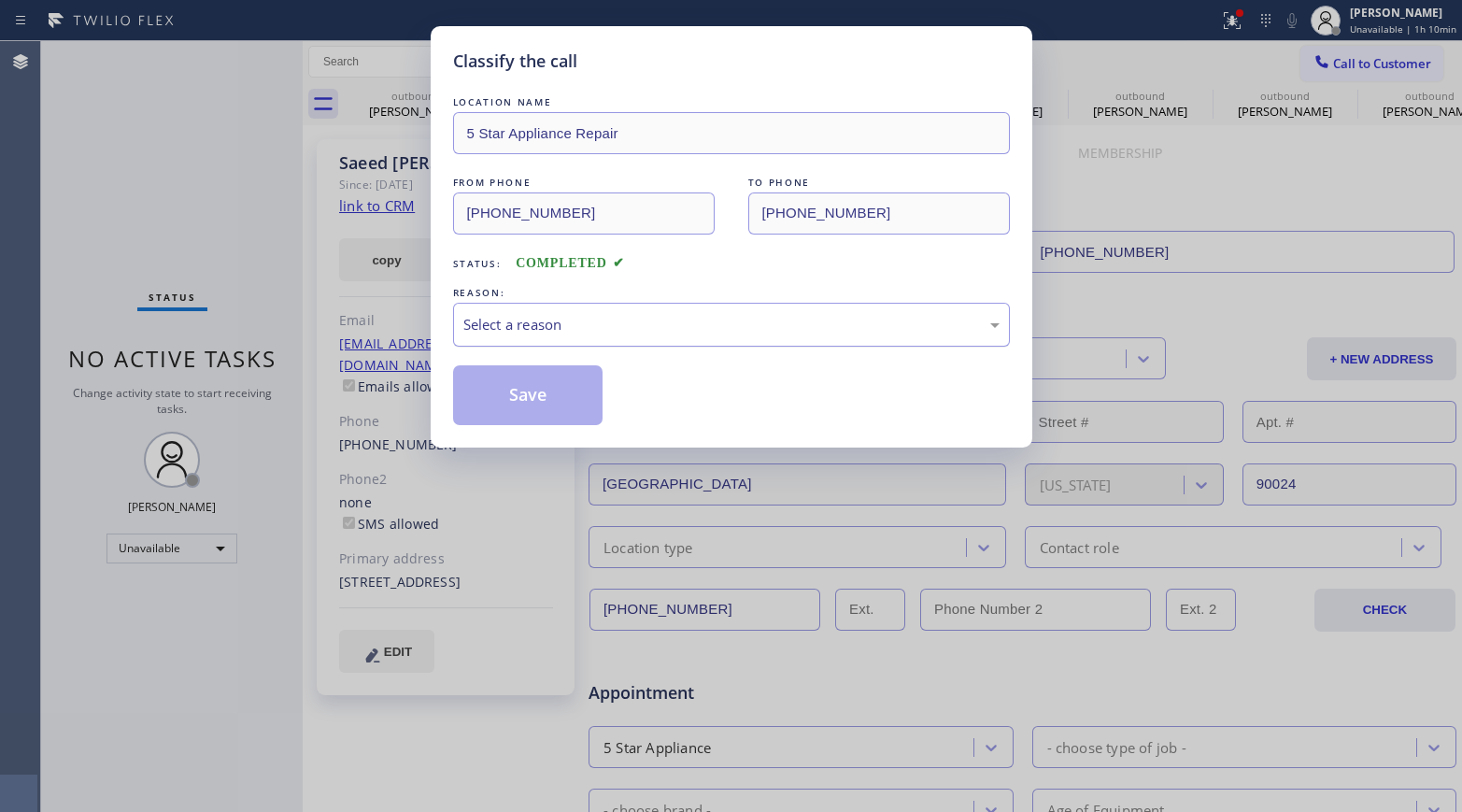
click at [527, 318] on div "Select a reason" at bounding box center [731, 324] width 536 height 21
click at [522, 404] on button "Save" at bounding box center [528, 395] width 151 height 59
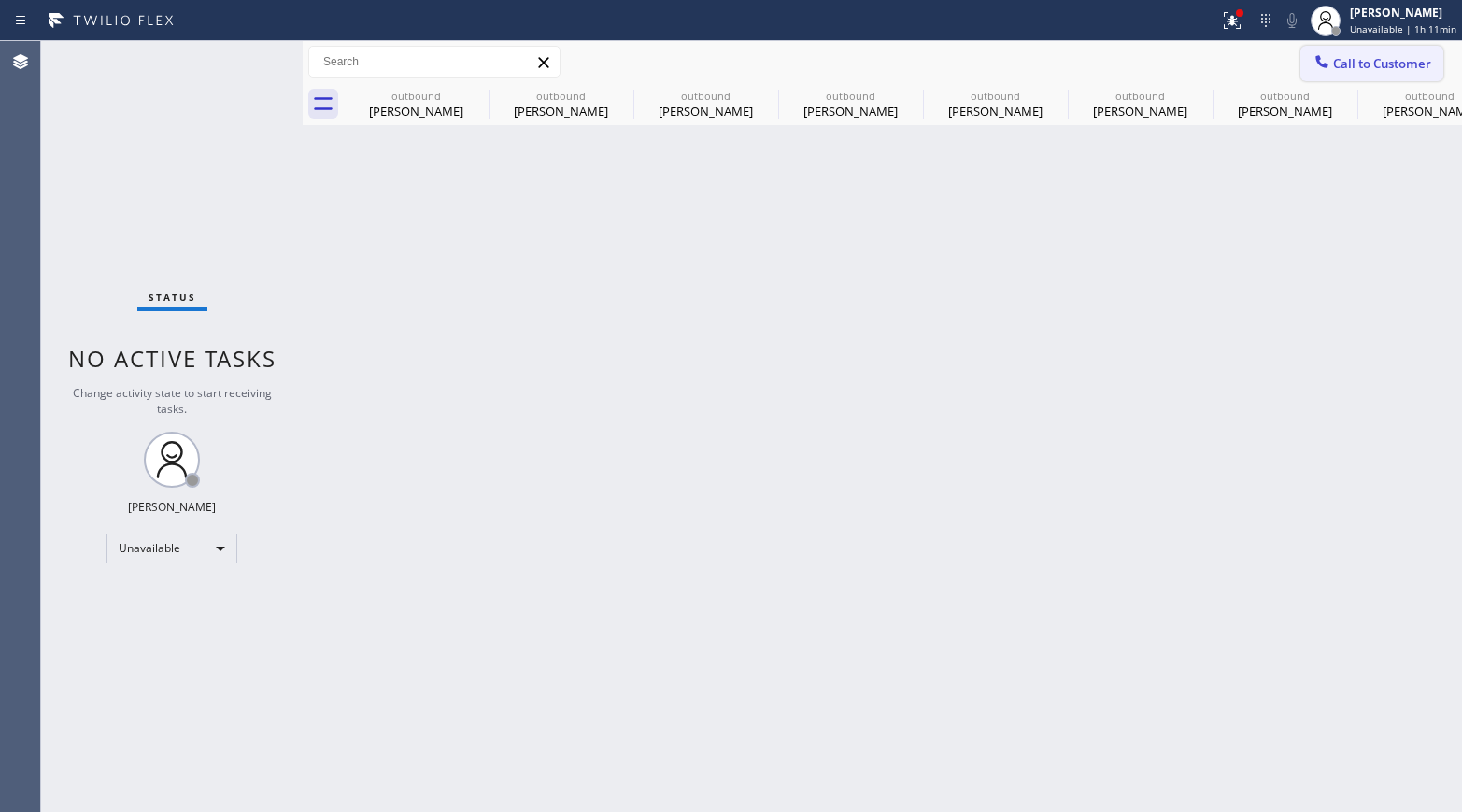
click at [1372, 79] on button "Call to Customer" at bounding box center [1371, 63] width 143 height 35
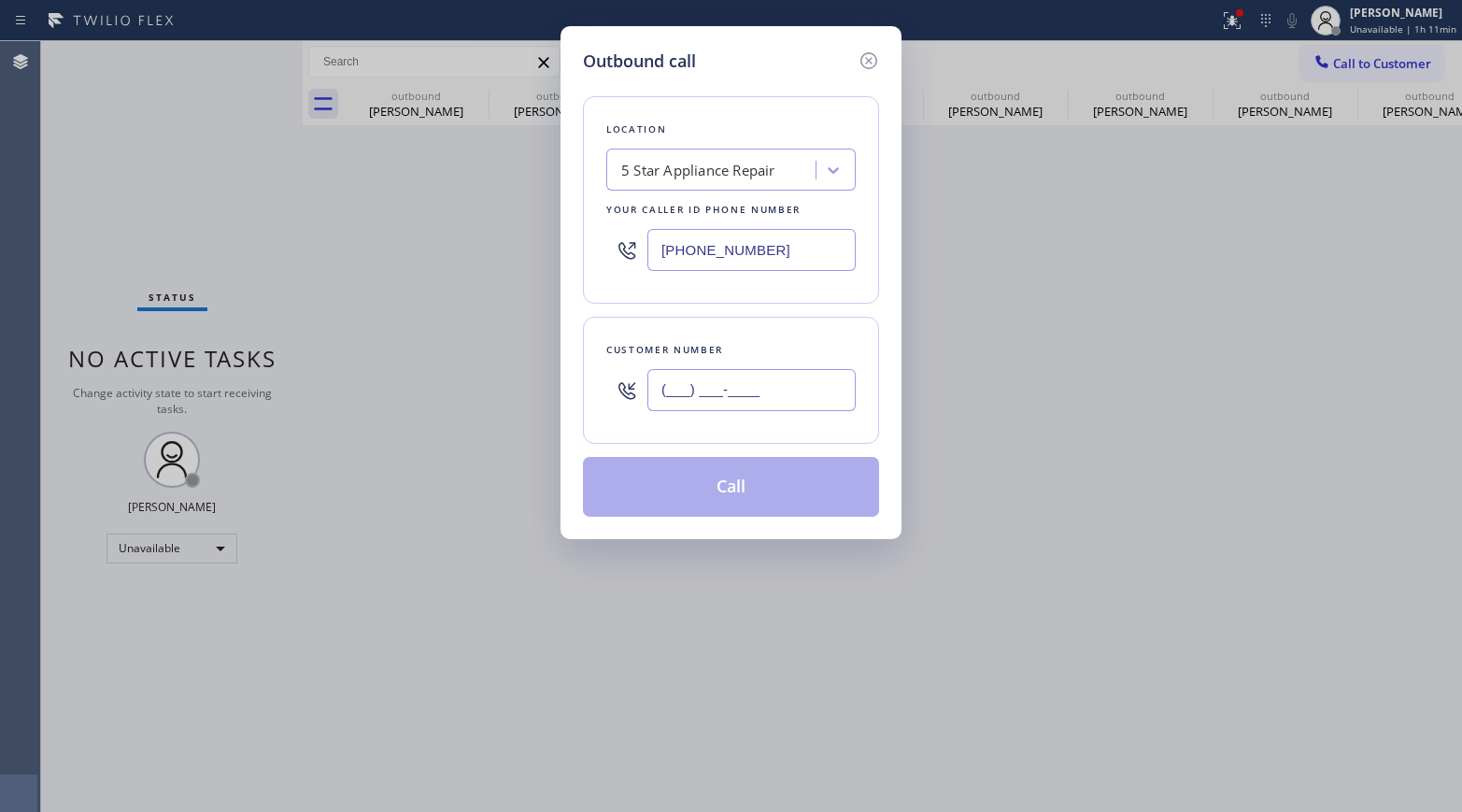
click at [705, 388] on input "(___) ___-____" at bounding box center [751, 390] width 208 height 42
paste input "804) 363-9208"
type input "(804) 363-9208"
click at [719, 346] on div "Customer number" at bounding box center [731, 350] width 249 height 19
click at [1008, 432] on div "Outbound call Location 5 Star Appliance Repair Your caller id phone number (855…" at bounding box center [731, 406] width 1462 height 812
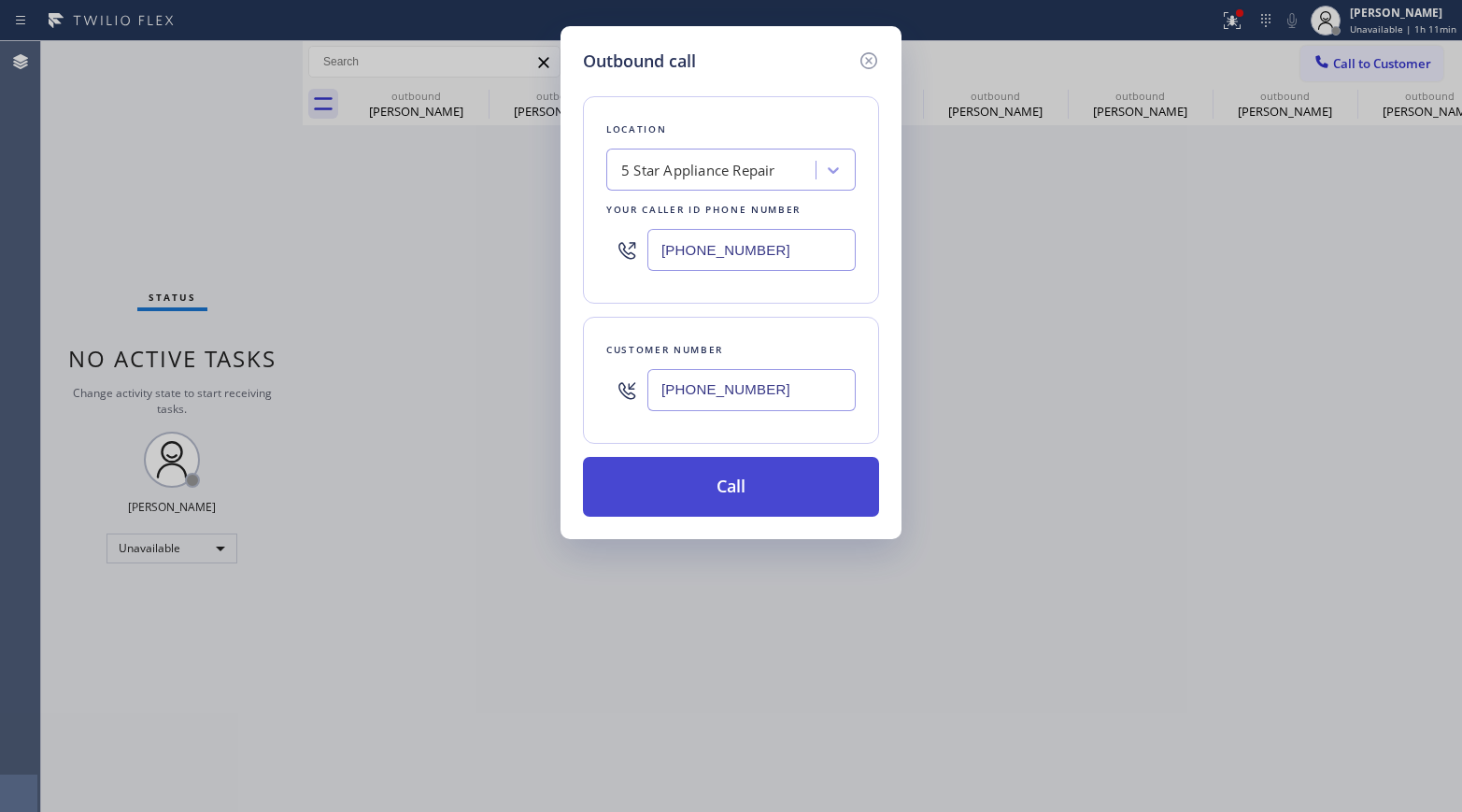
click at [770, 480] on button "Call" at bounding box center [731, 486] width 296 height 59
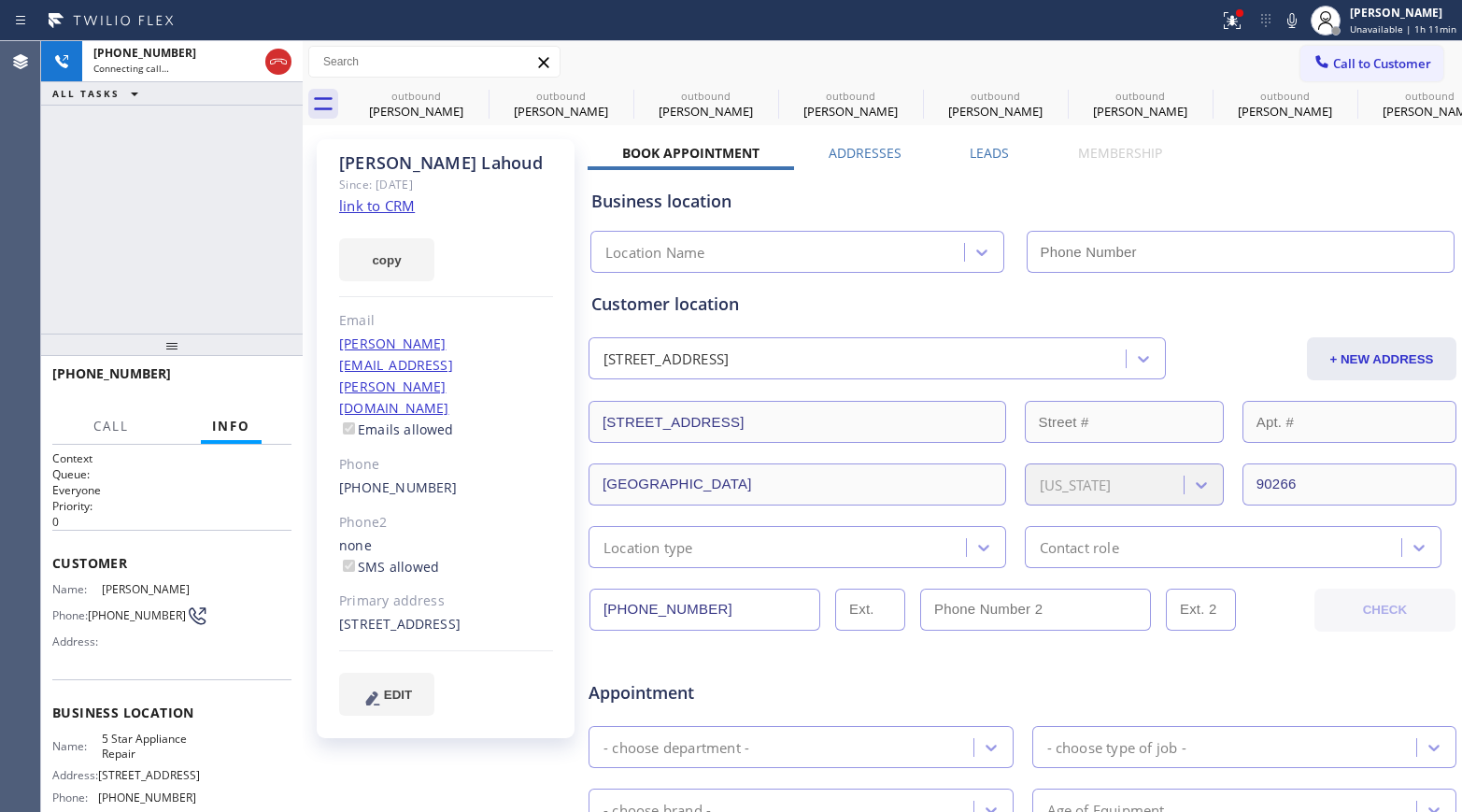
type input "[PHONE_NUMBER]"
click at [220, 199] on div "+18043639208 Connecting call… ALL TASKS ALL TASKS ACTIVE TASKS TASKS IN WRAP UP" at bounding box center [172, 187] width 262 height 292
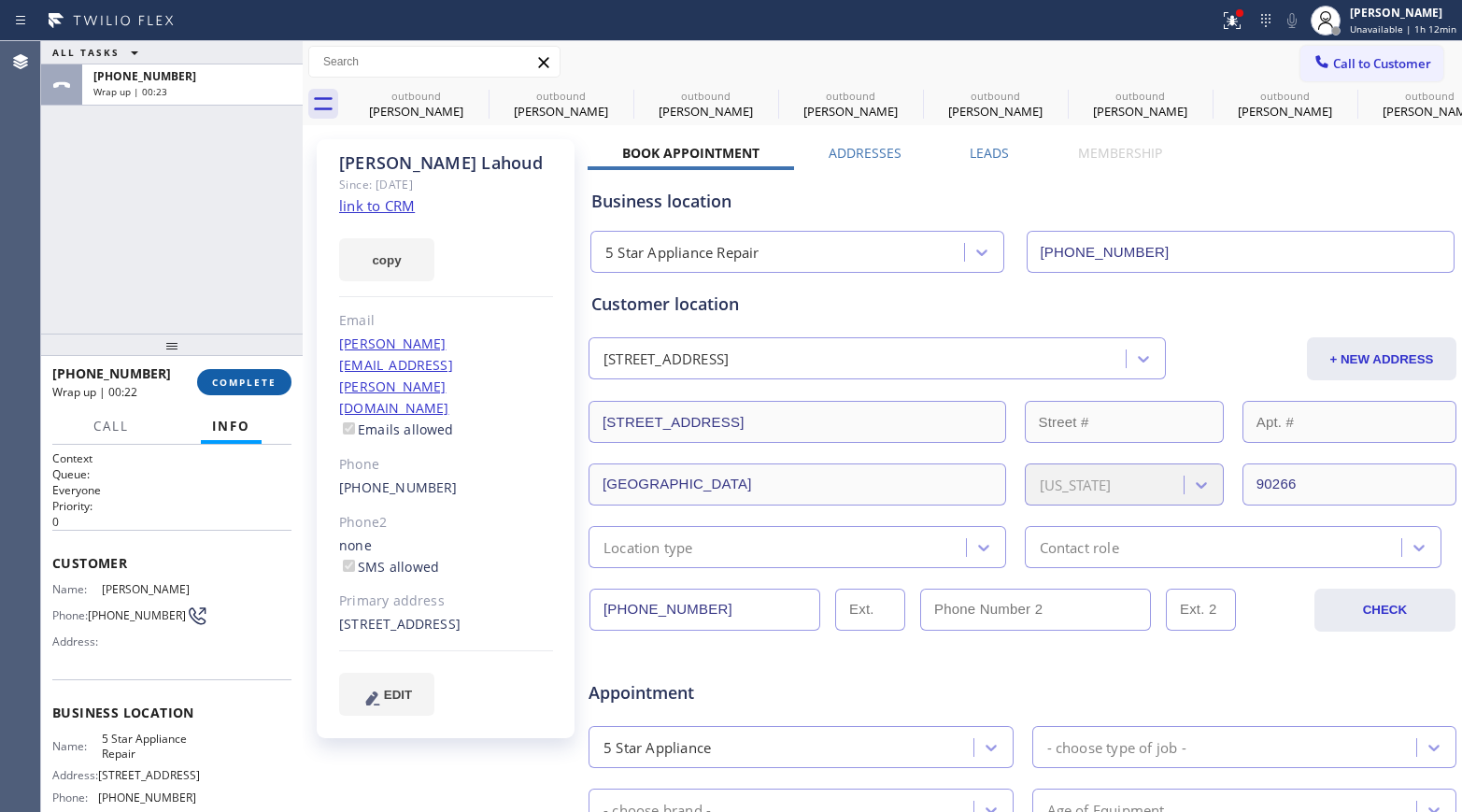
click at [267, 381] on span "COMPLETE" at bounding box center [244, 383] width 64 height 13
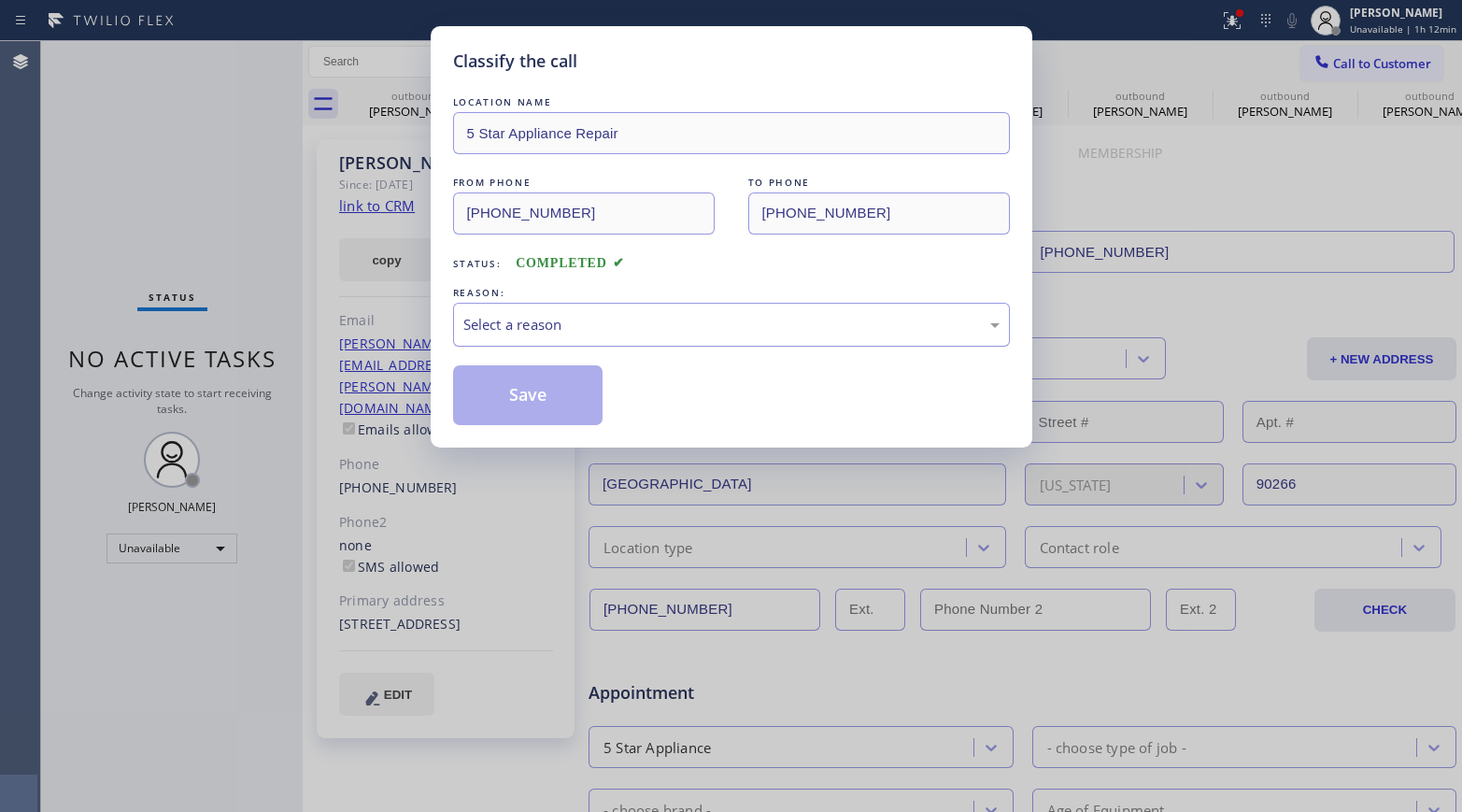
click at [541, 317] on div "Select a reason" at bounding box center [731, 324] width 536 height 21
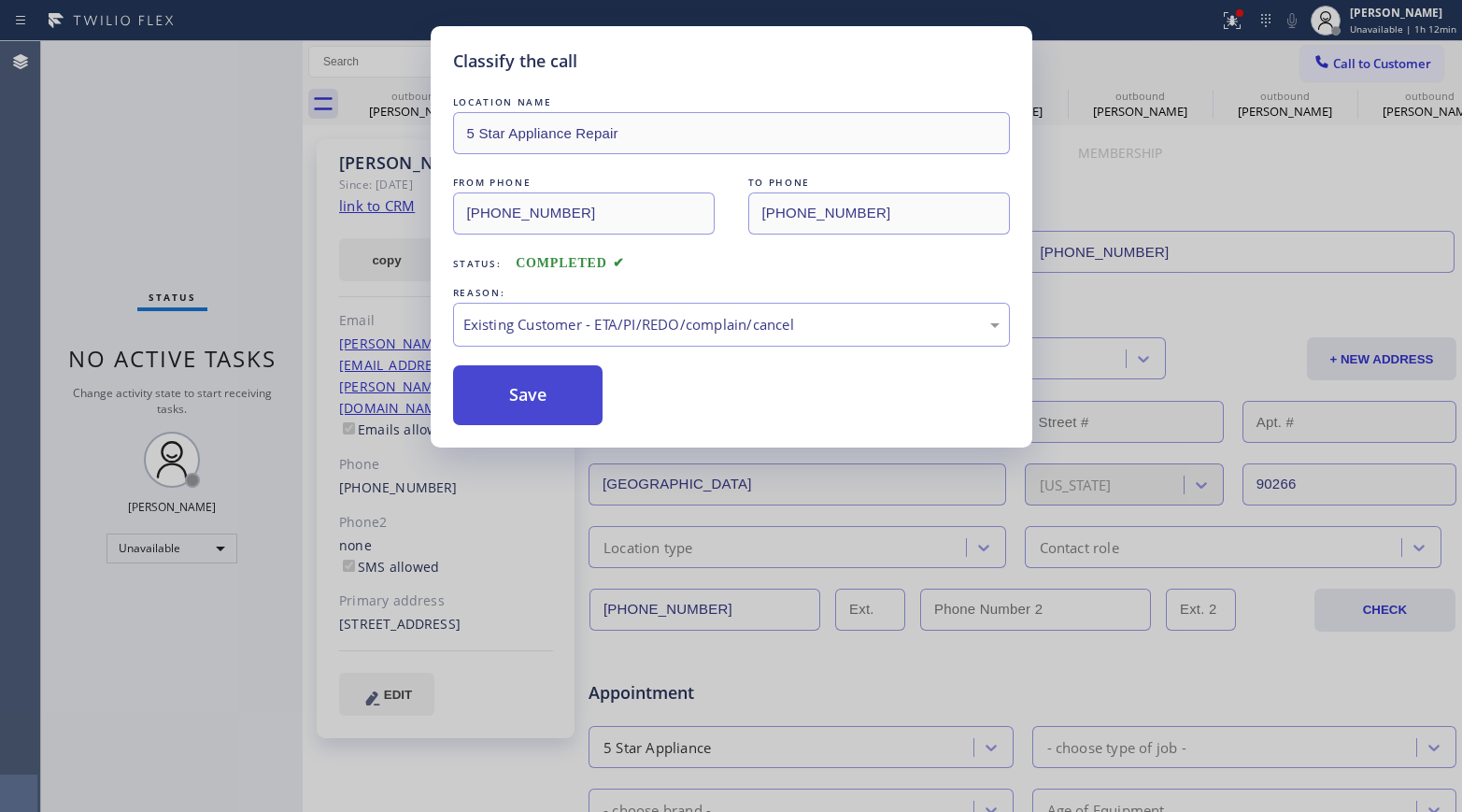
click at [499, 391] on button "Save" at bounding box center [528, 395] width 151 height 59
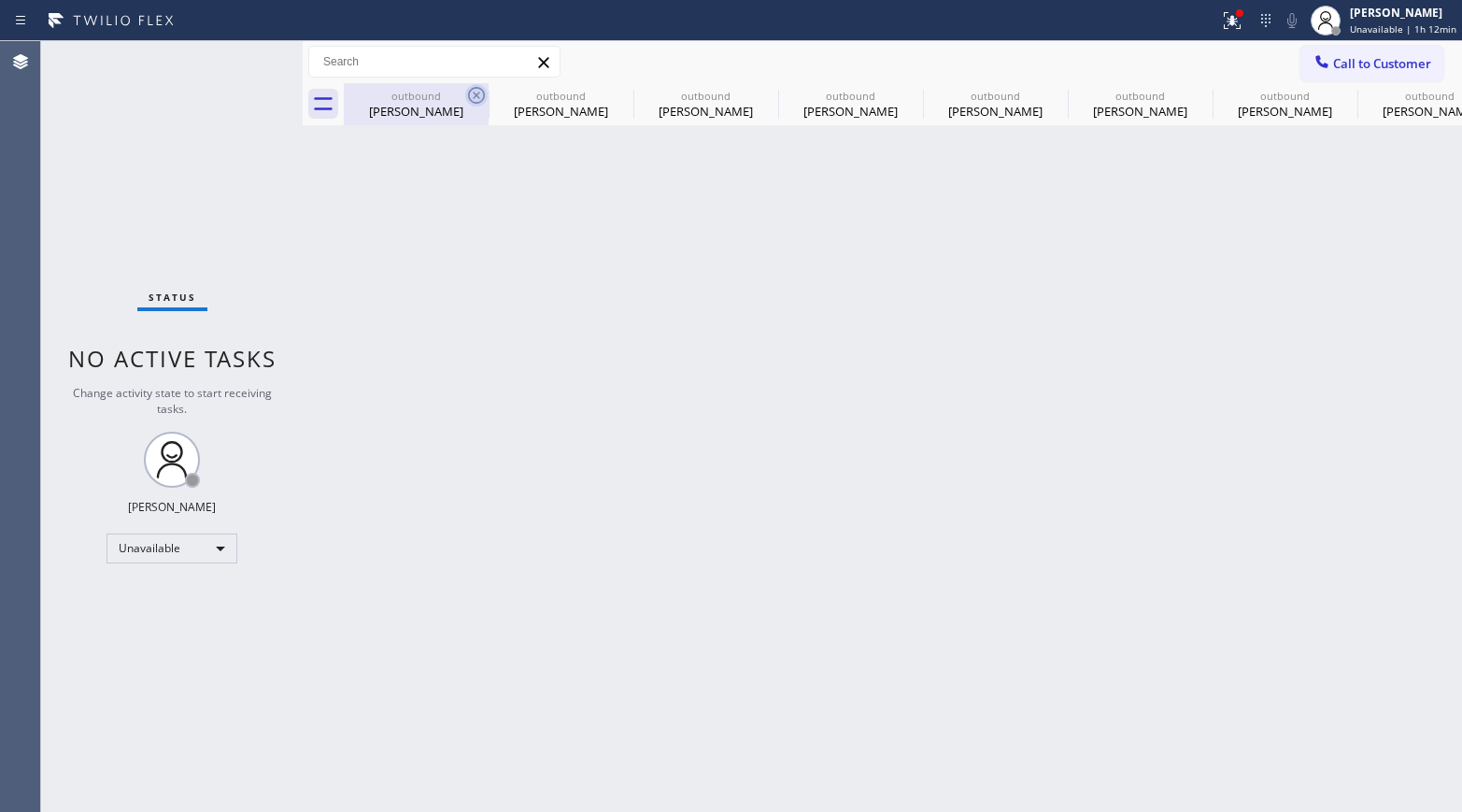
click at [473, 87] on icon at bounding box center [476, 95] width 22 height 22
click at [0, 0] on icon at bounding box center [0, 0] width 0 height 0
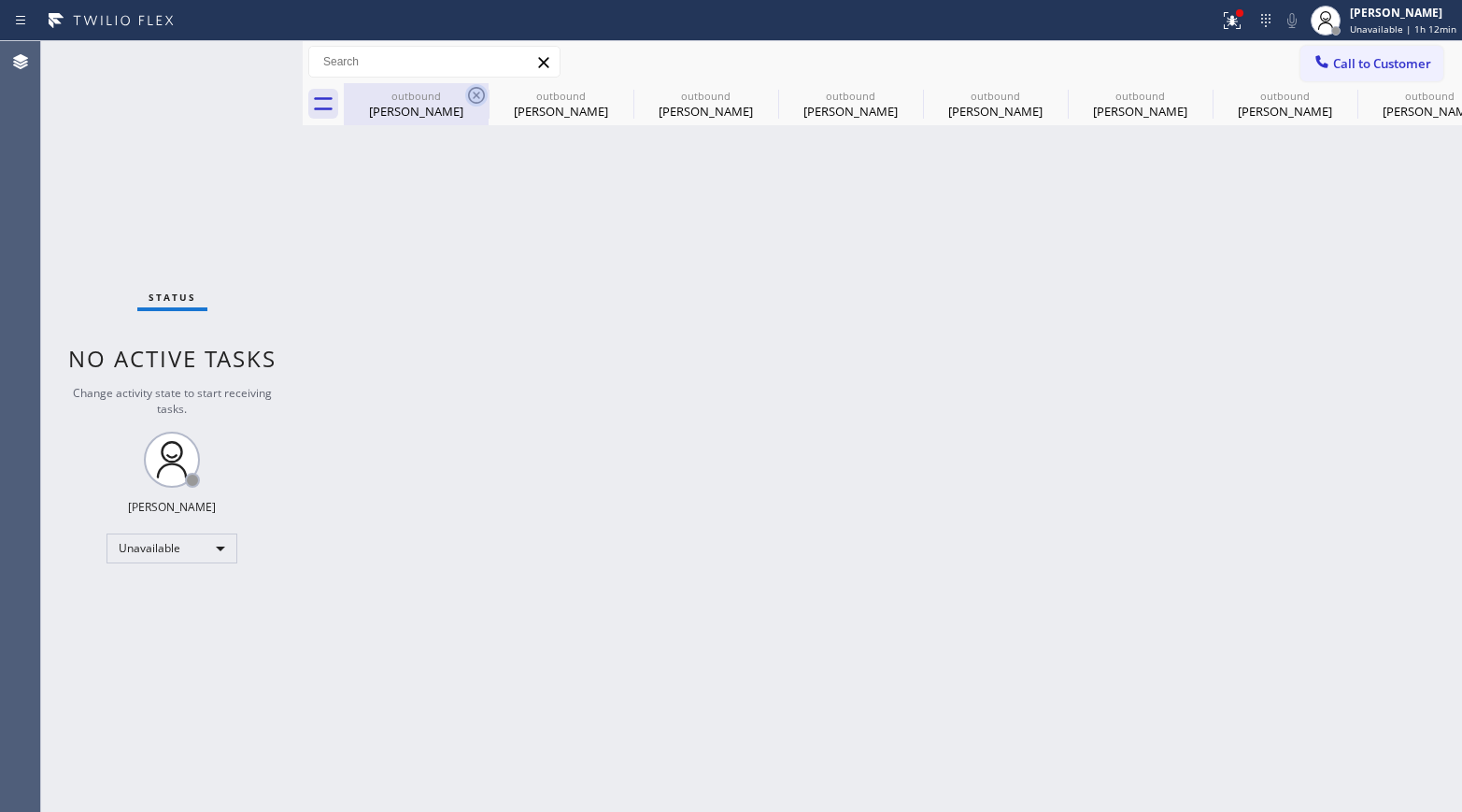
click at [0, 0] on icon at bounding box center [0, 0] width 0 height 0
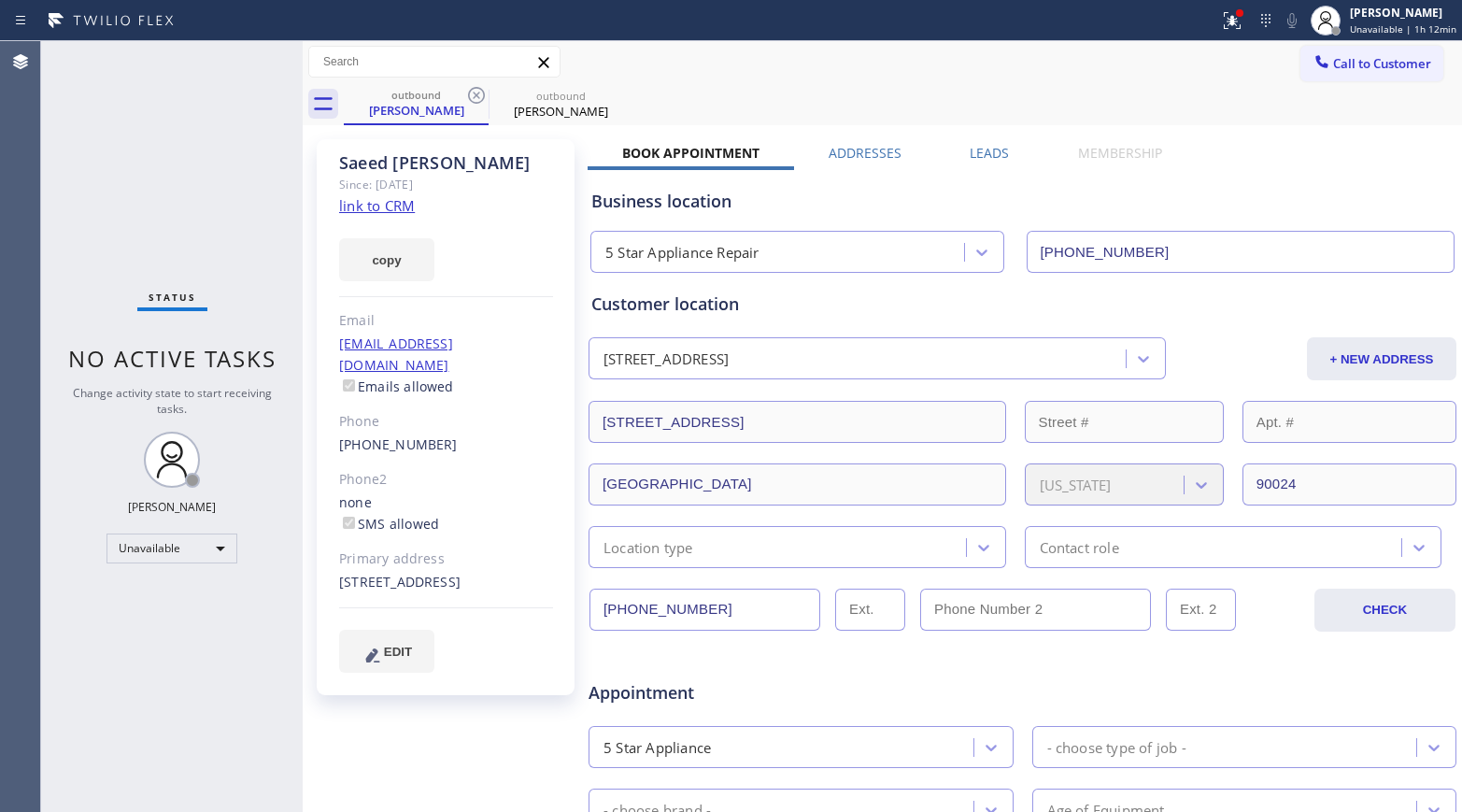
click at [473, 87] on icon at bounding box center [476, 95] width 22 height 22
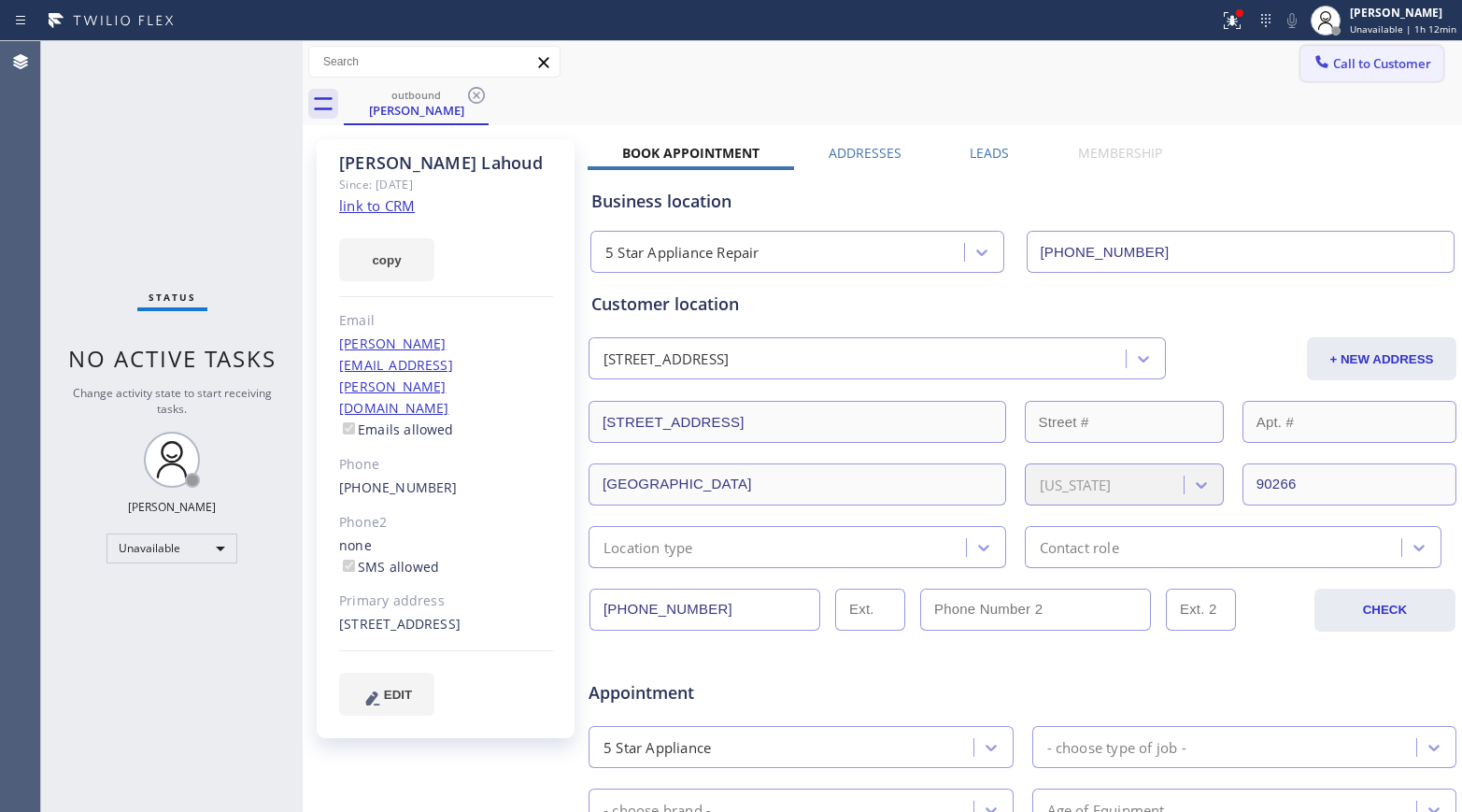
click at [1341, 56] on span "Call to Customer" at bounding box center [1381, 63] width 98 height 17
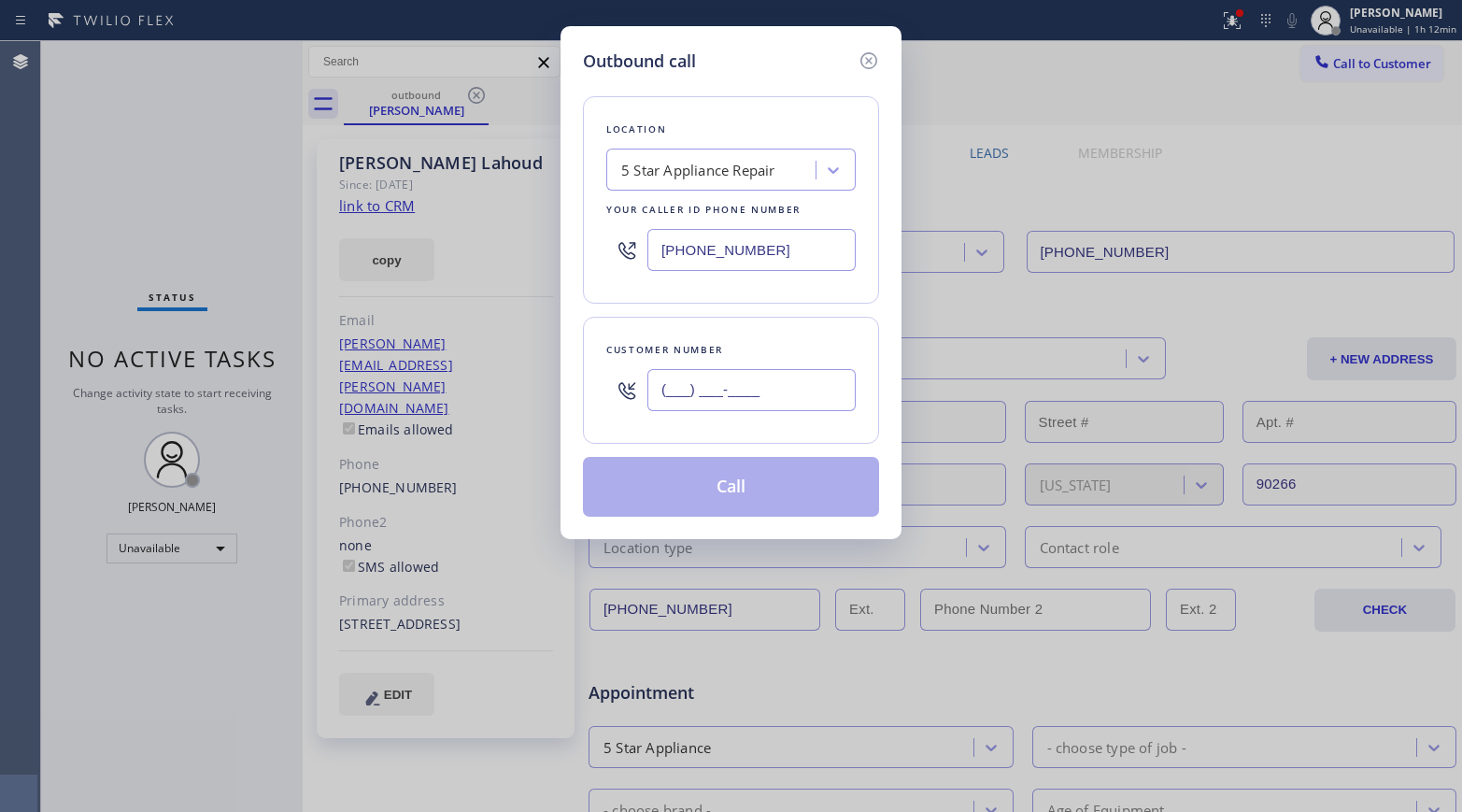
click at [820, 388] on input "(___) ___-____" at bounding box center [751, 390] width 208 height 42
paste input "415) 963-2647"
type input "(415) 963-2647"
click at [765, 344] on div "Customer number" at bounding box center [731, 350] width 249 height 19
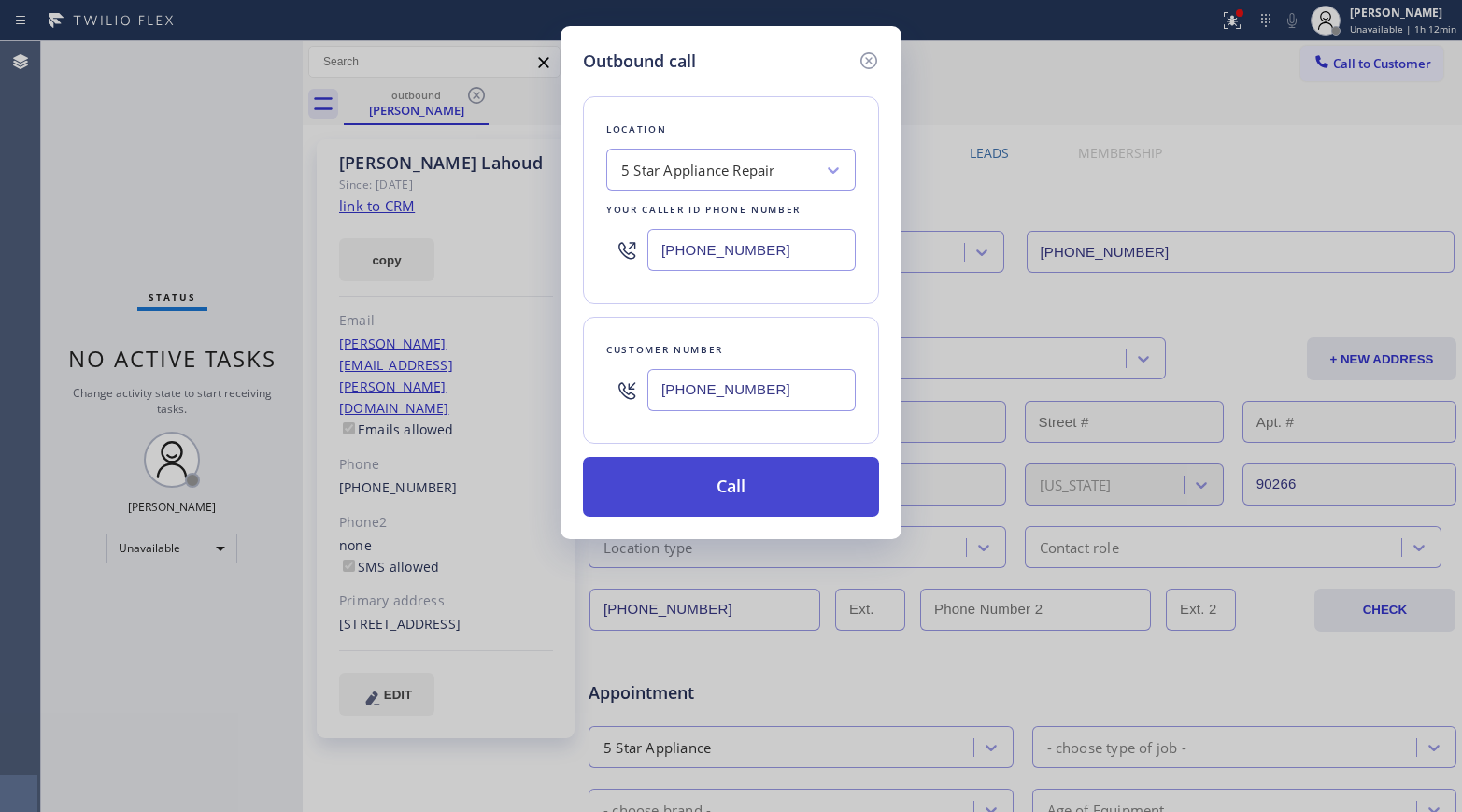
click at [741, 487] on button "Call" at bounding box center [731, 486] width 296 height 59
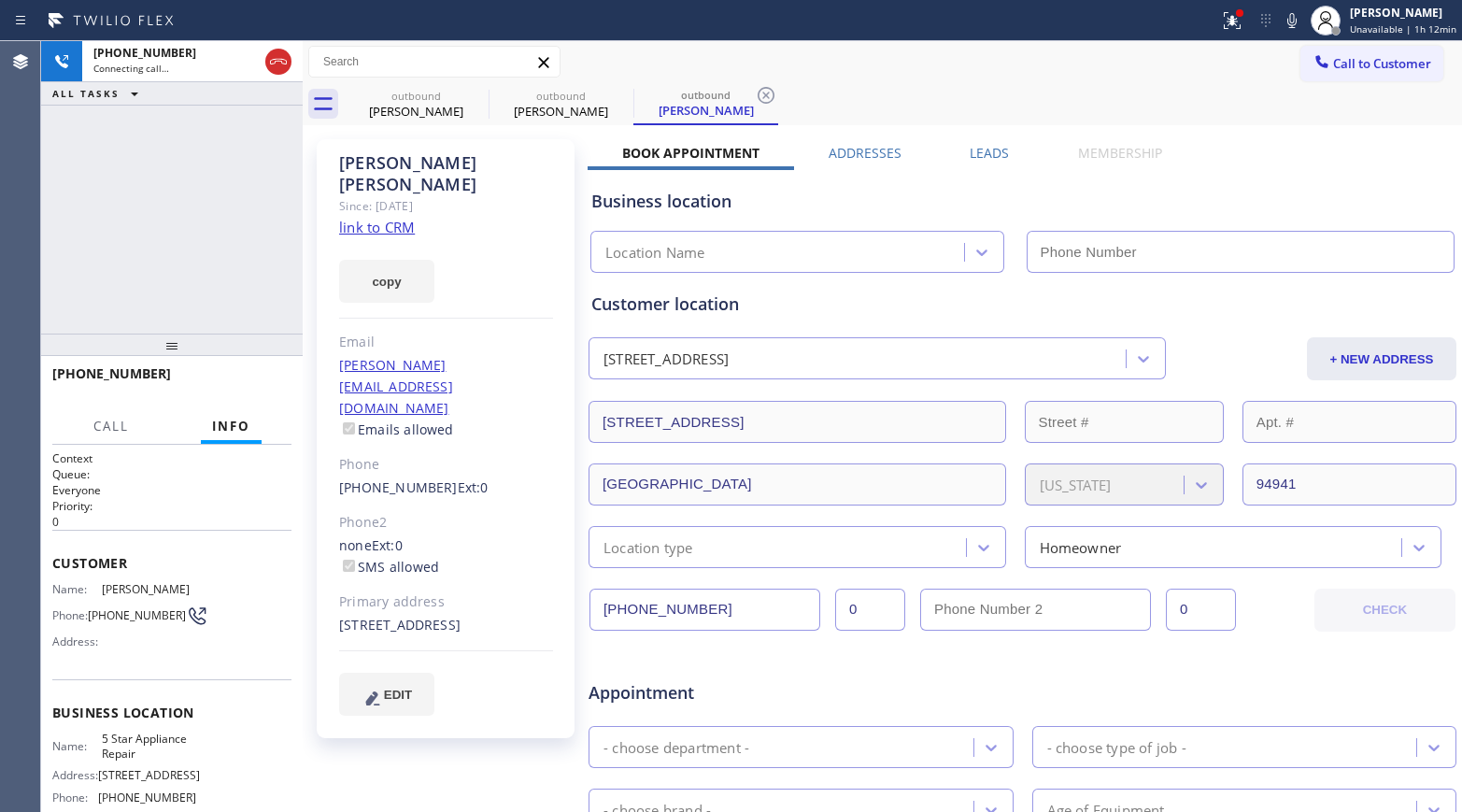
type input "[PHONE_NUMBER]"
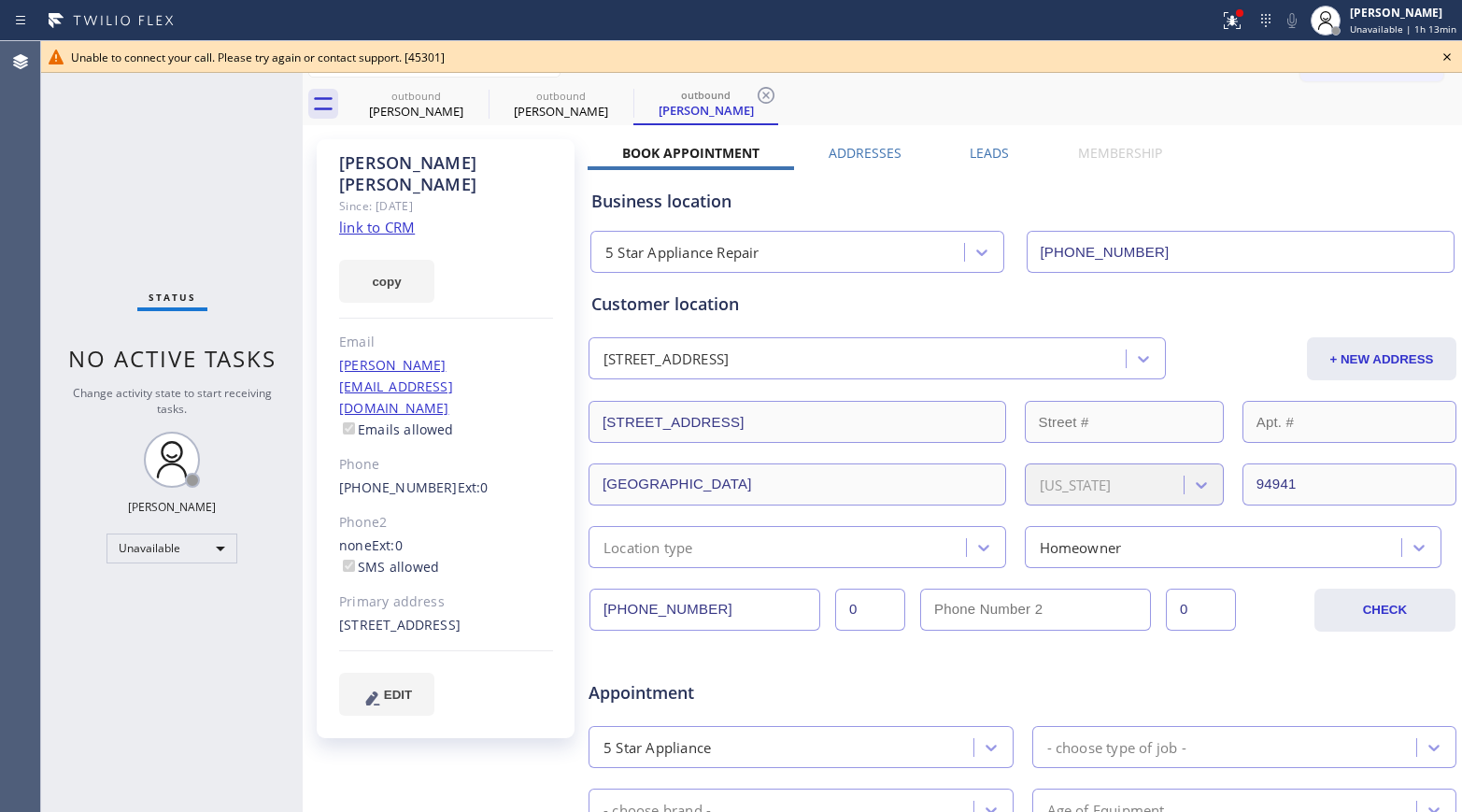
drag, startPoint x: 75, startPoint y: 223, endPoint x: 176, endPoint y: 19, distance: 227.6
click at [75, 222] on div "Status No active tasks Change activity state to start receiving tasks. [PERSON_…" at bounding box center [172, 427] width 262 height 771
click at [1450, 58] on icon at bounding box center [1447, 58] width 8 height 8
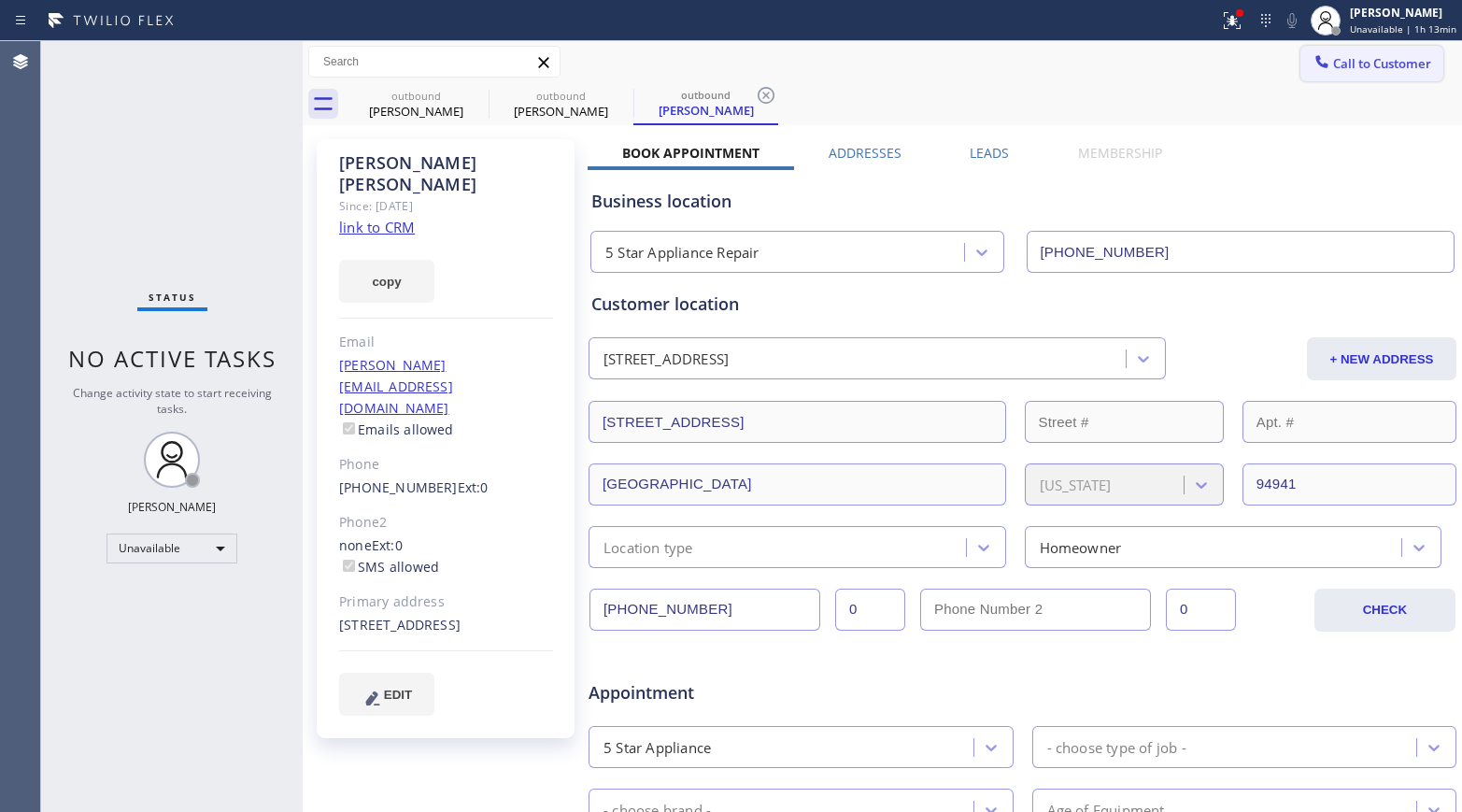
click at [1343, 73] on button "Call to Customer" at bounding box center [1371, 63] width 143 height 35
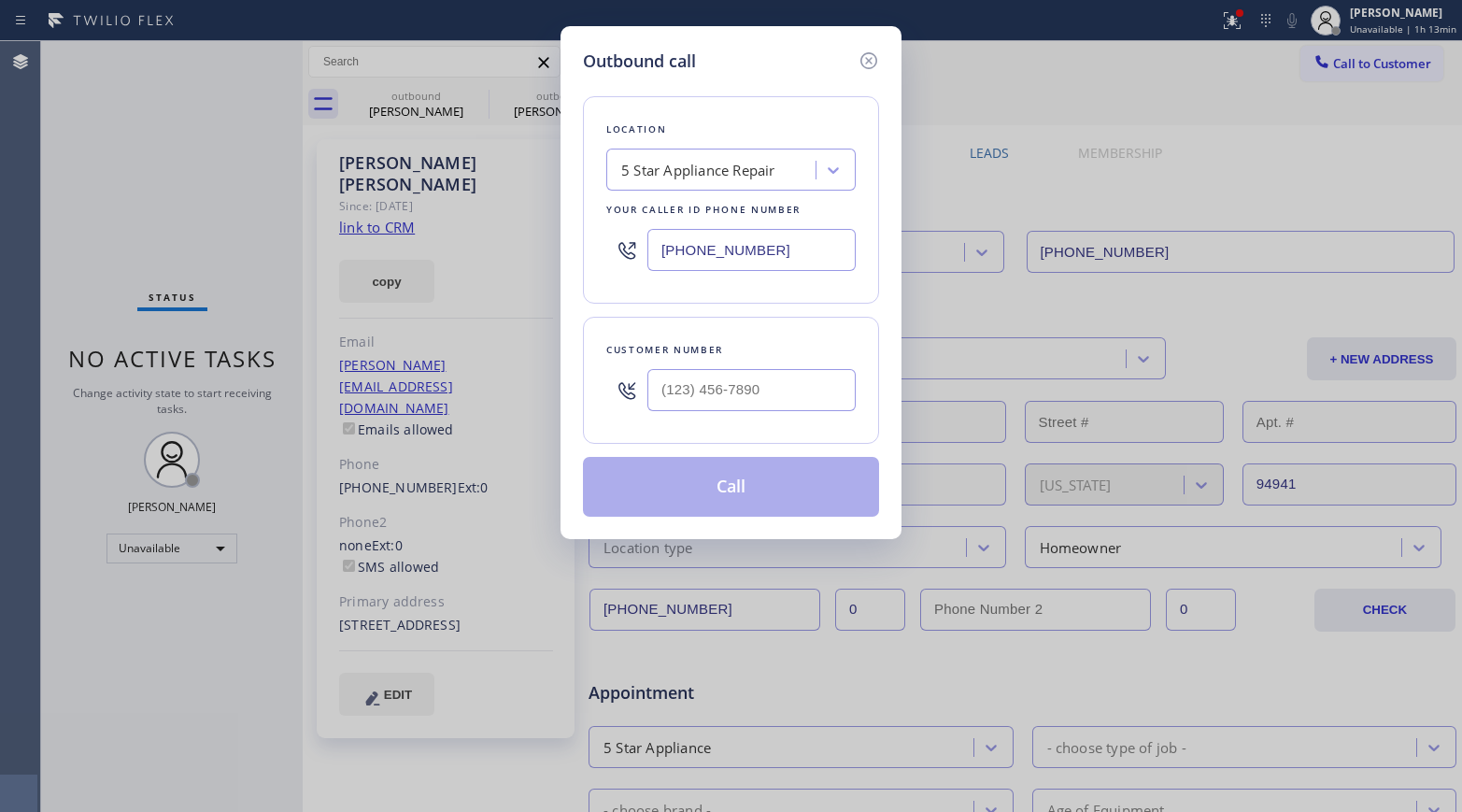
click at [777, 354] on div "Customer number" at bounding box center [731, 350] width 249 height 19
click at [768, 384] on input "(___) ___-____" at bounding box center [751, 390] width 208 height 42
paste input "510) 385-6775"
type input "(510) 385-6775"
click at [757, 346] on div "Customer number" at bounding box center [731, 350] width 249 height 19
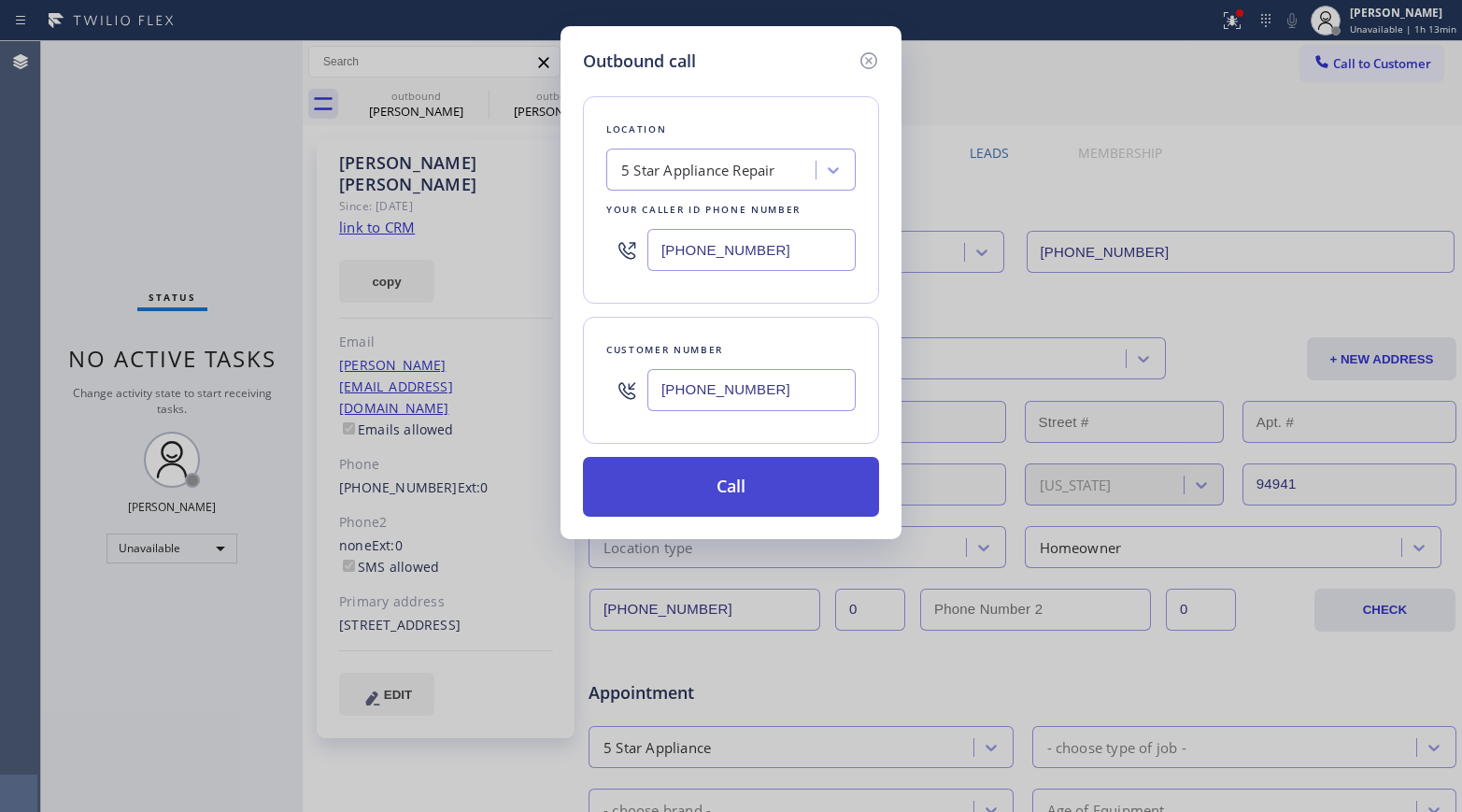
click at [711, 478] on button "Call" at bounding box center [731, 486] width 296 height 59
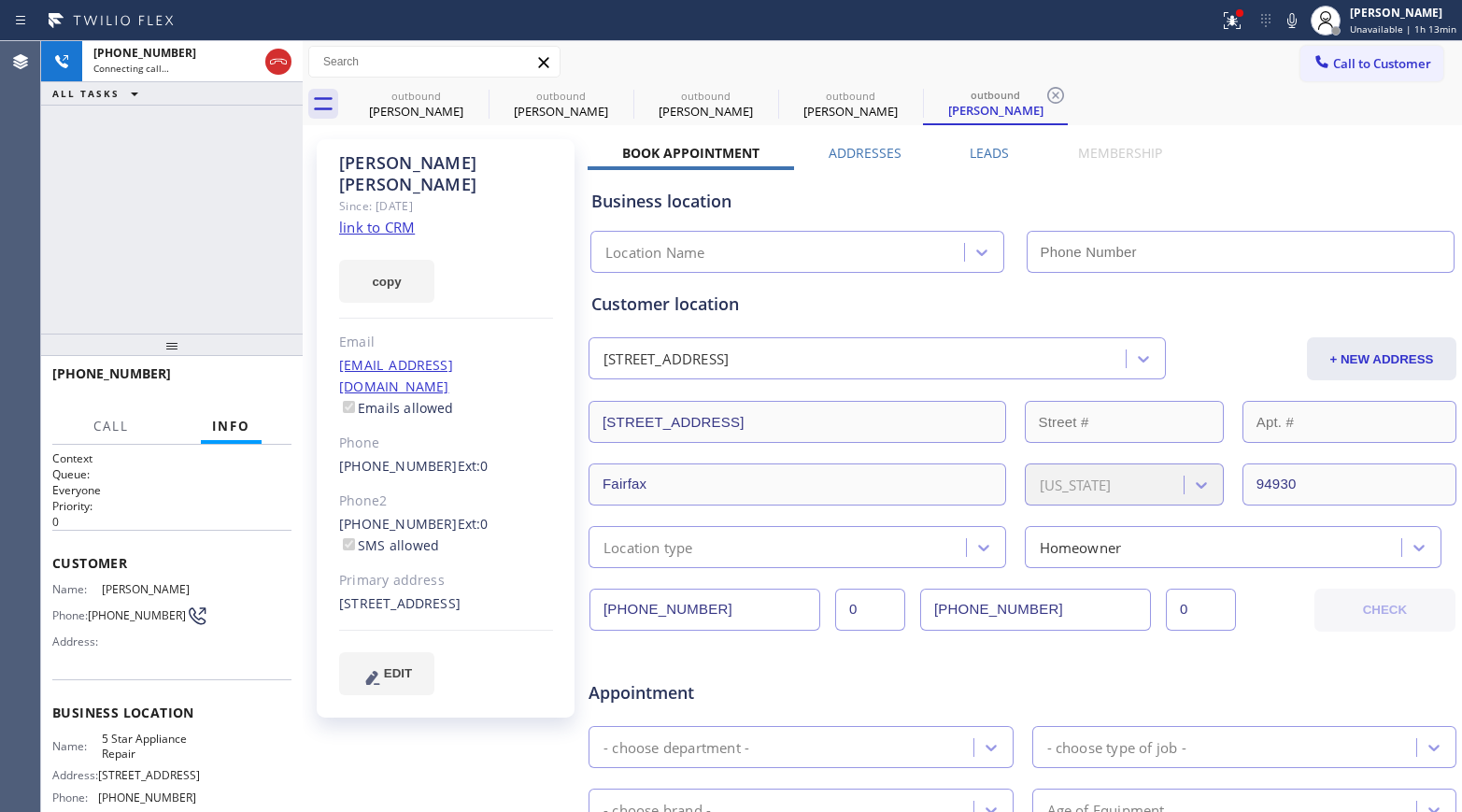
type input "[PHONE_NUMBER]"
click at [84, 229] on div "+15103856775 Connecting call… ALL TASKS ALL TASKS ACTIVE TASKS TASKS IN WRAP UP" at bounding box center [172, 187] width 262 height 292
drag, startPoint x: 193, startPoint y: 240, endPoint x: 202, endPoint y: 238, distance: 9.2
click at [193, 240] on div "+15103856775 Live | 00:02 ALL TASKS ALL TASKS ACTIVE TASKS TASKS IN WRAP UP" at bounding box center [172, 187] width 262 height 292
click at [1295, 18] on icon at bounding box center [1291, 20] width 22 height 22
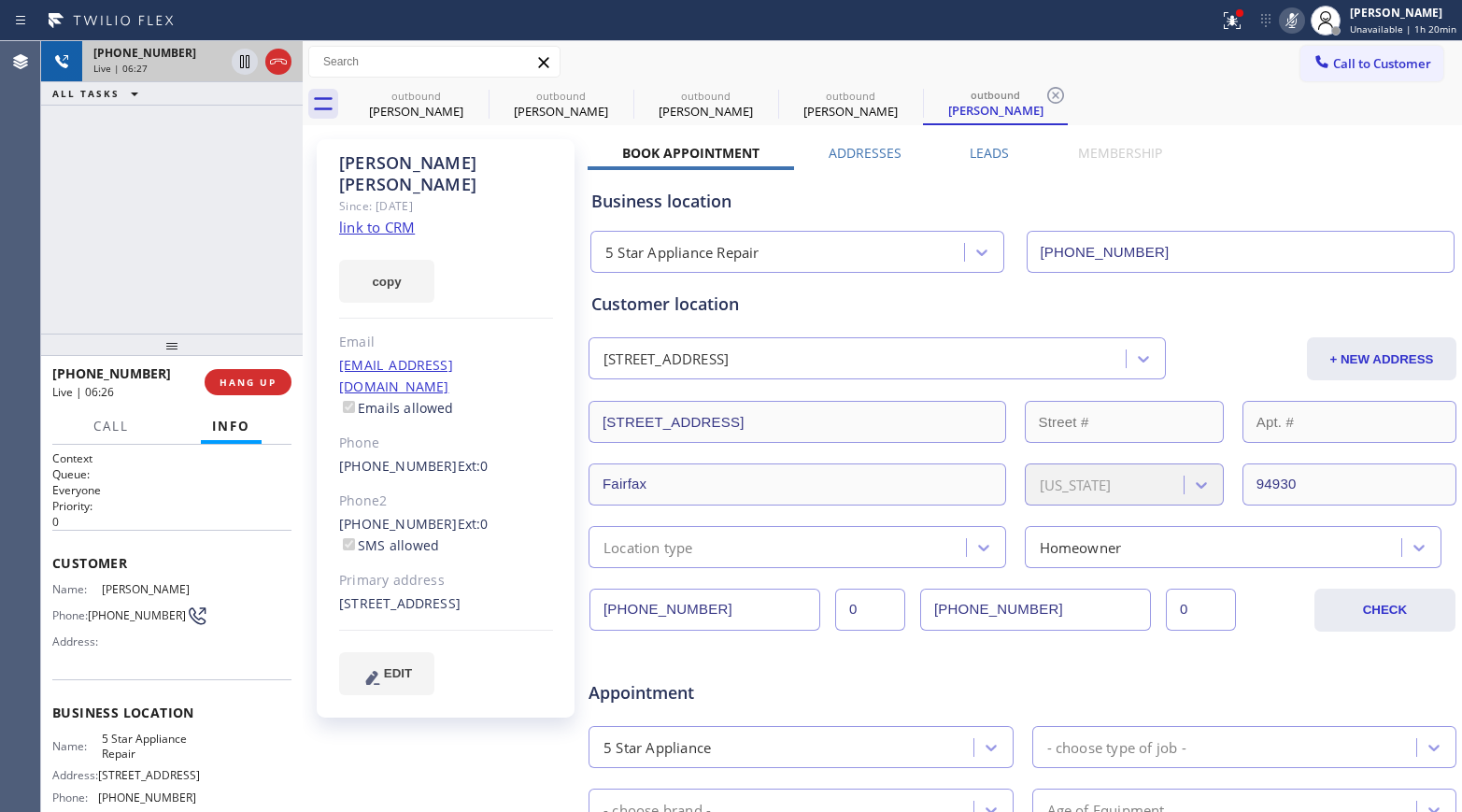
drag, startPoint x: 90, startPoint y: 199, endPoint x: 162, endPoint y: 48, distance: 167.3
click at [90, 199] on div "+15103856775 Live | 06:27 ALL TASKS ALL TASKS ACTIVE TASKS TASKS IN WRAP UP" at bounding box center [172, 187] width 262 height 292
click at [1296, 21] on icon at bounding box center [1291, 21] width 10 height 15
click at [185, 203] on div "+15103856775 Live | 06:42 ALL TASKS ALL TASKS ACTIVE TASKS TASKS IN WRAP UP" at bounding box center [172, 187] width 262 height 292
drag, startPoint x: 74, startPoint y: 208, endPoint x: 116, endPoint y: 139, distance: 80.8
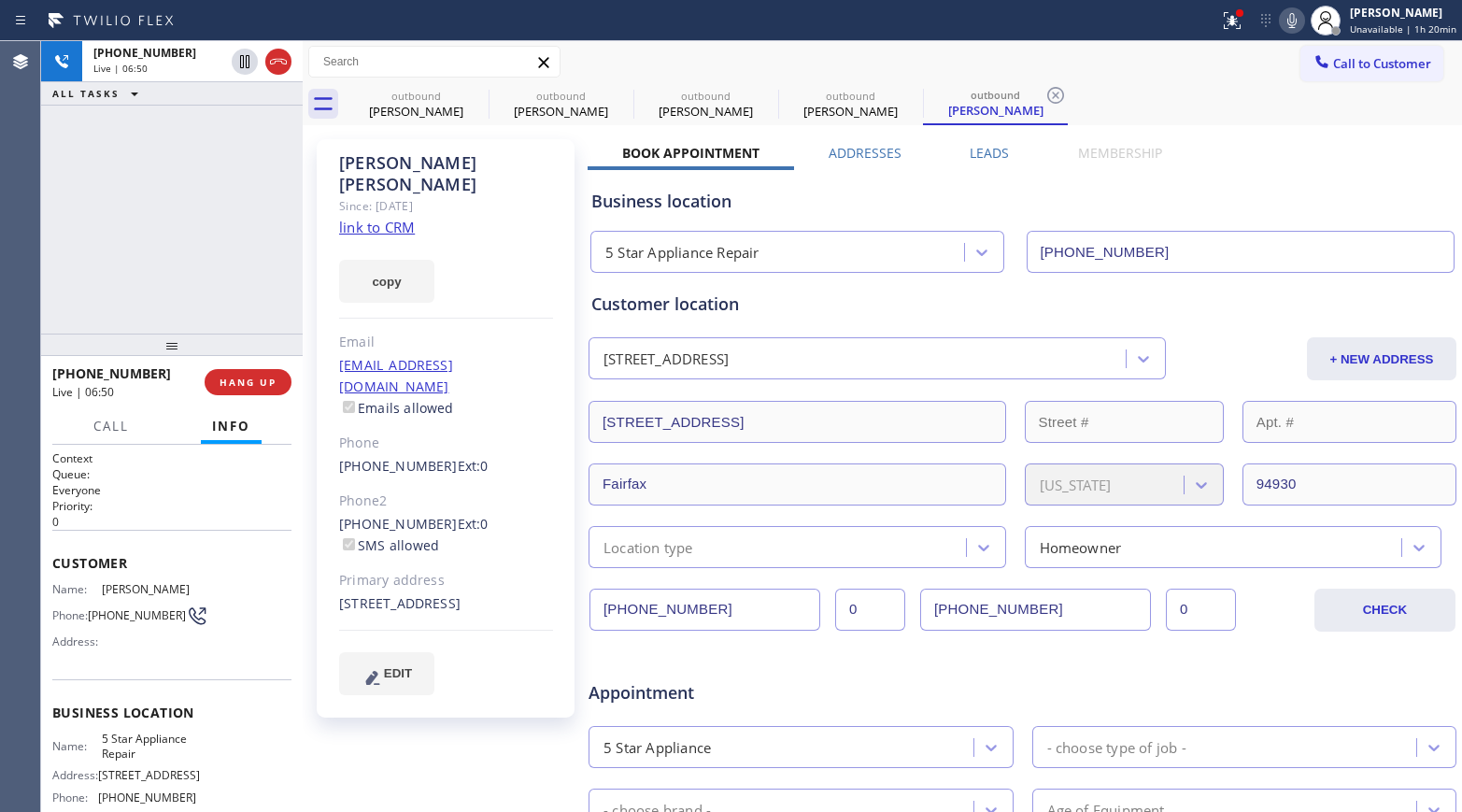
click at [74, 209] on div "+15103856775 Live | 06:50 ALL TASKS ALL TASKS ACTIVE TASKS TASKS IN WRAP UP" at bounding box center [172, 187] width 262 height 292
click at [1286, 21] on icon at bounding box center [1291, 20] width 22 height 22
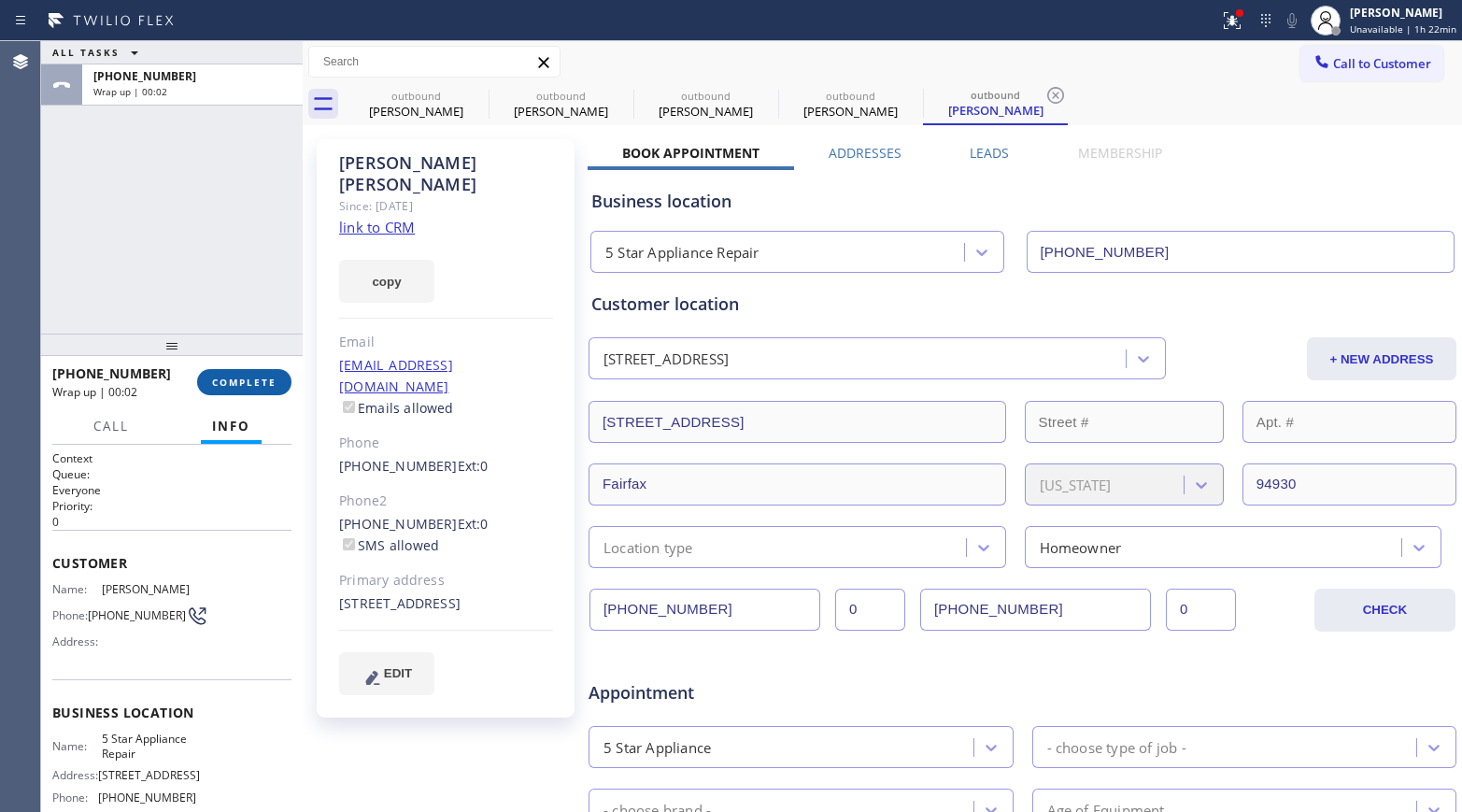
click at [262, 376] on span "COMPLETE" at bounding box center [244, 383] width 64 height 13
click at [227, 293] on div "ALL TASKS ALL TASKS ACTIVE TASKS TASKS IN WRAP UP +15103856775 Wrap up | 00:02" at bounding box center [172, 187] width 262 height 292
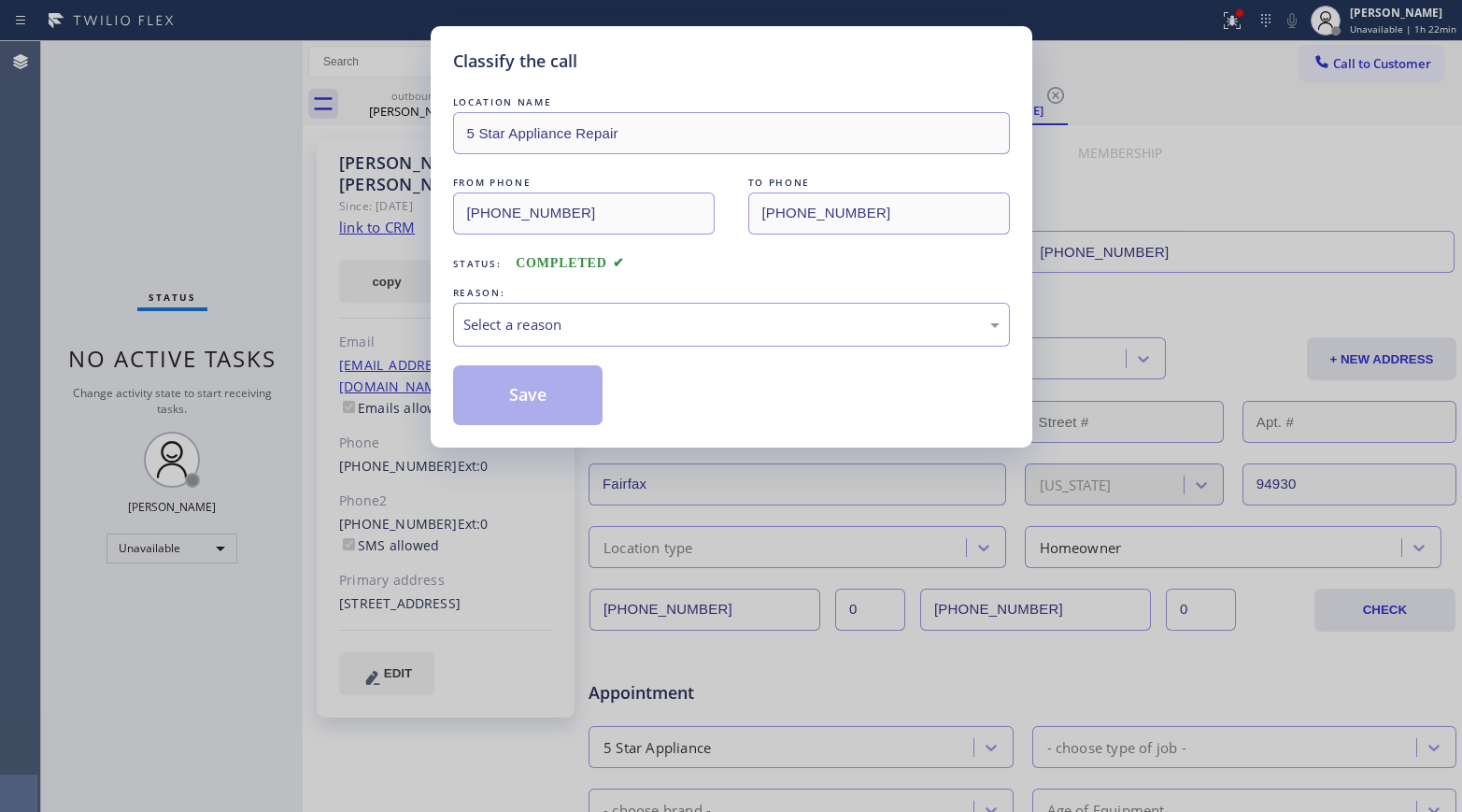
click at [518, 317] on div "Select a reason" at bounding box center [731, 324] width 536 height 21
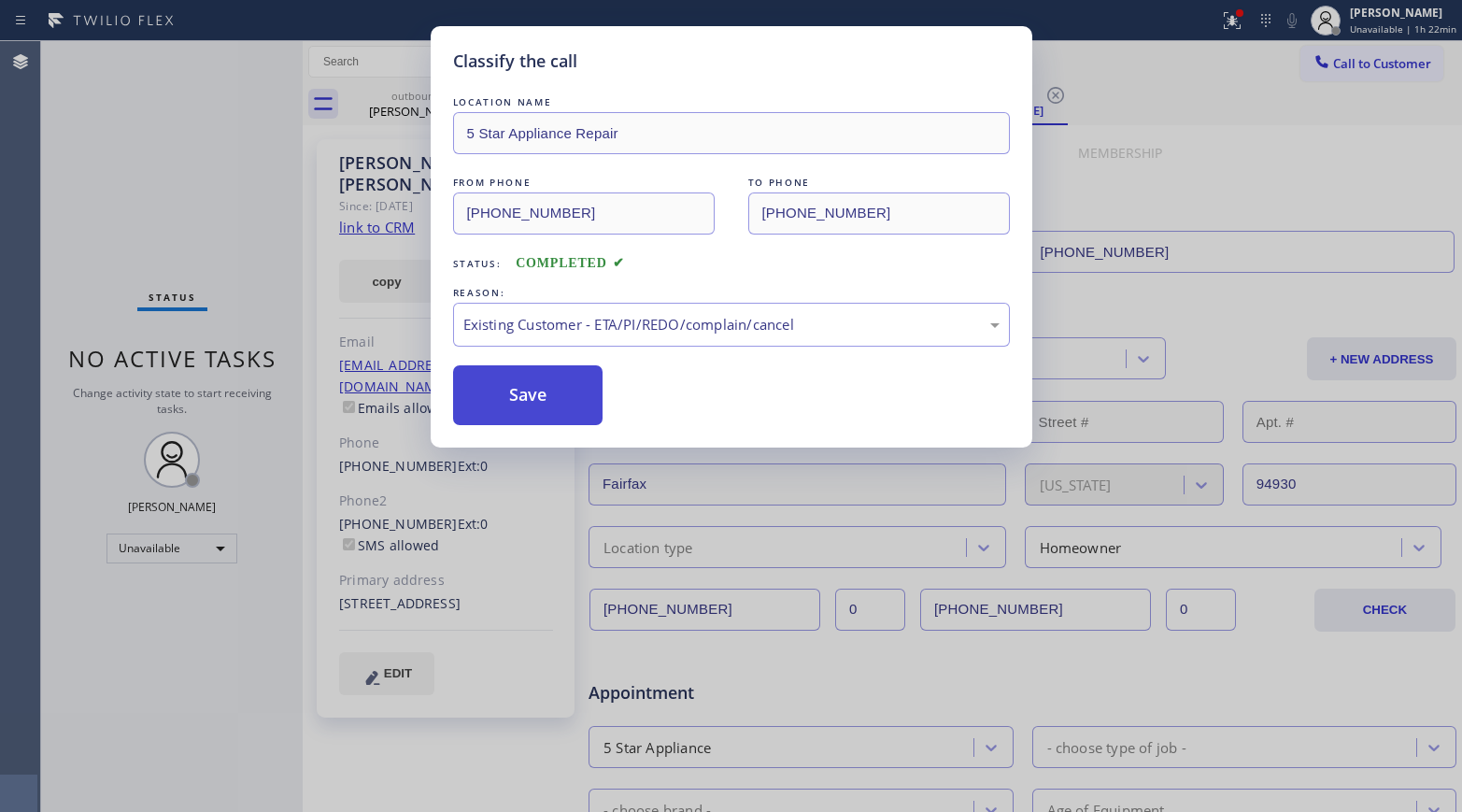
click at [502, 400] on button "Save" at bounding box center [528, 395] width 151 height 59
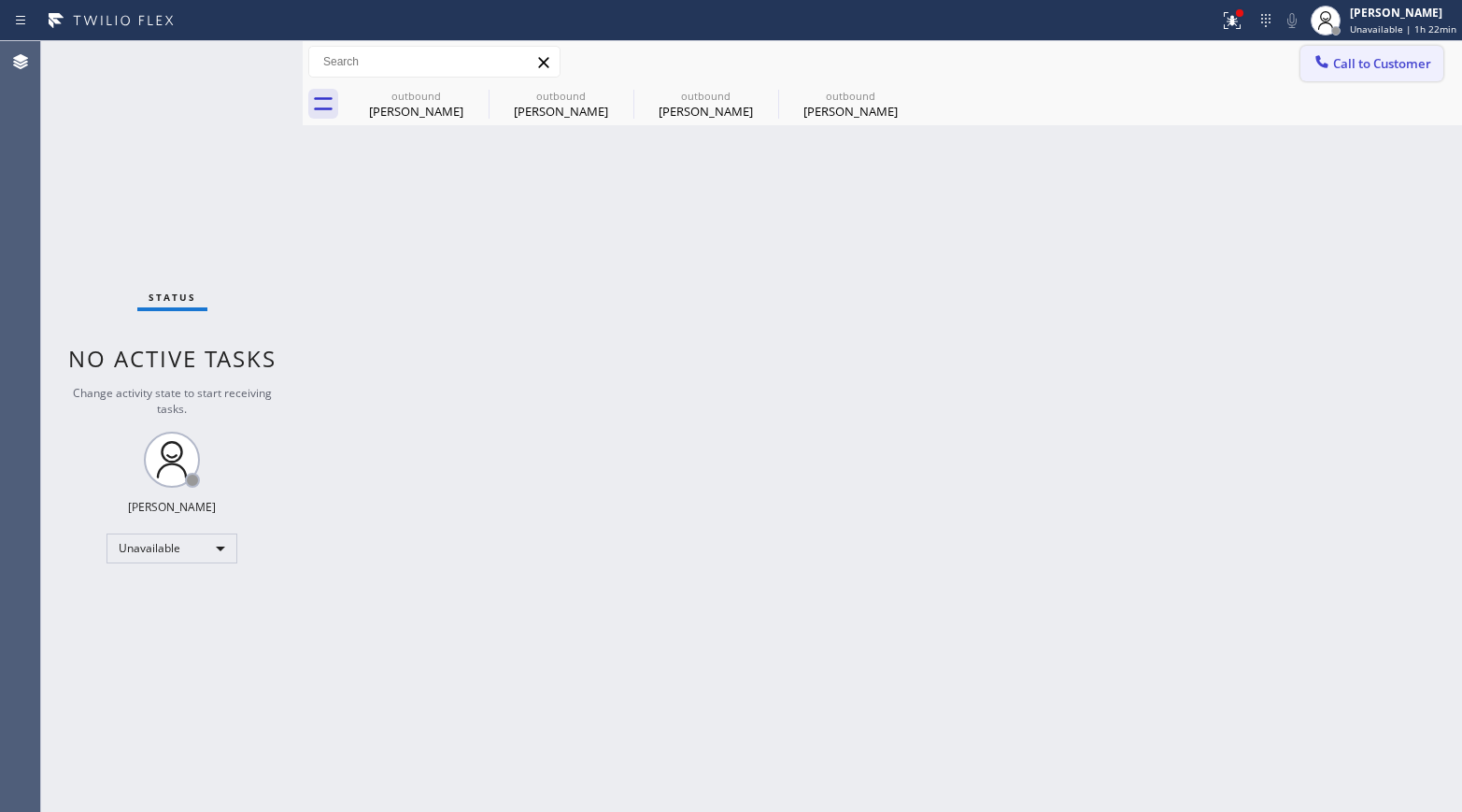
click at [1355, 68] on span "Call to Customer" at bounding box center [1381, 63] width 98 height 17
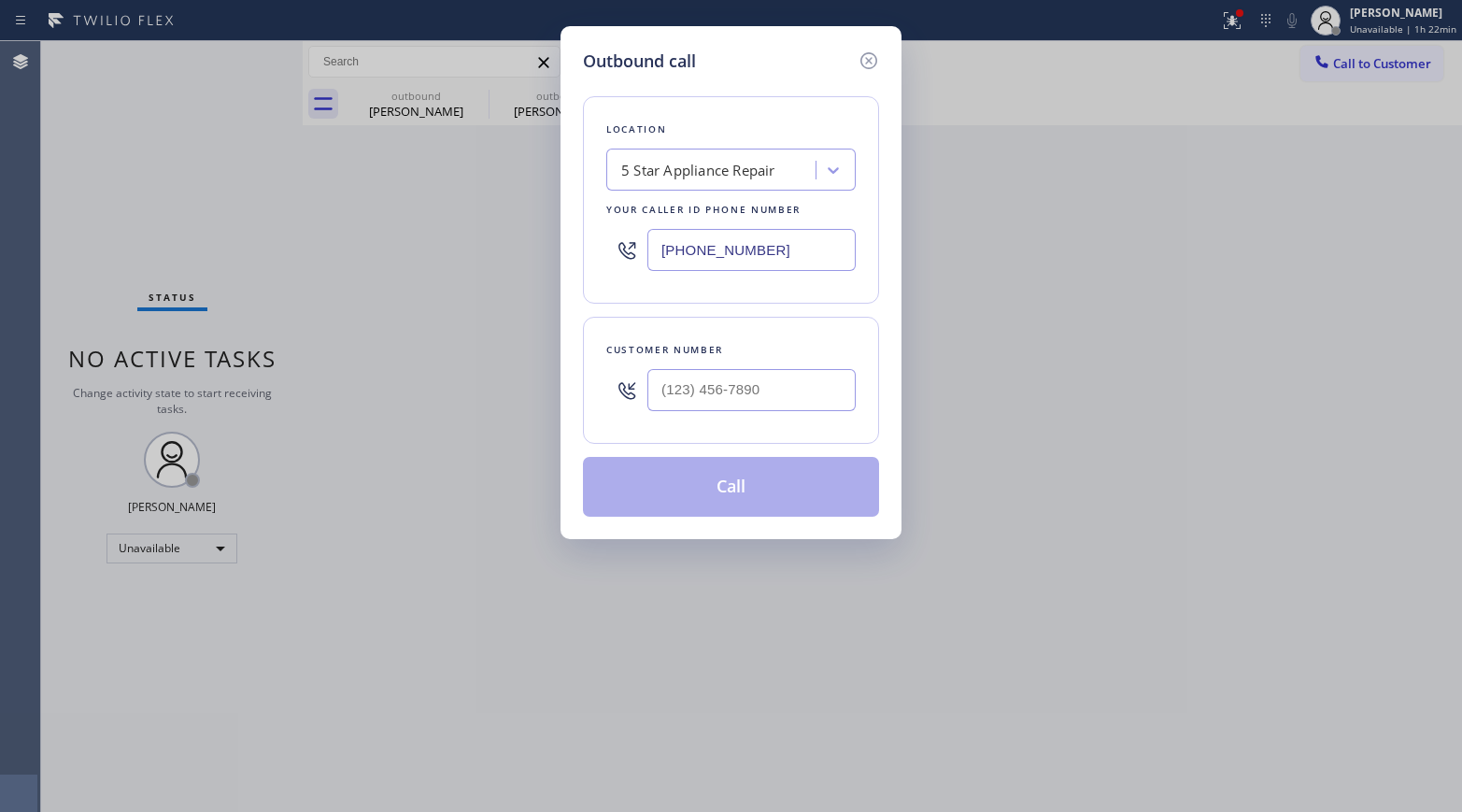
click at [742, 361] on div at bounding box center [751, 389] width 208 height 60
click at [742, 378] on input "(___) ___-____" at bounding box center [751, 390] width 208 height 42
paste input "310) 927-6928"
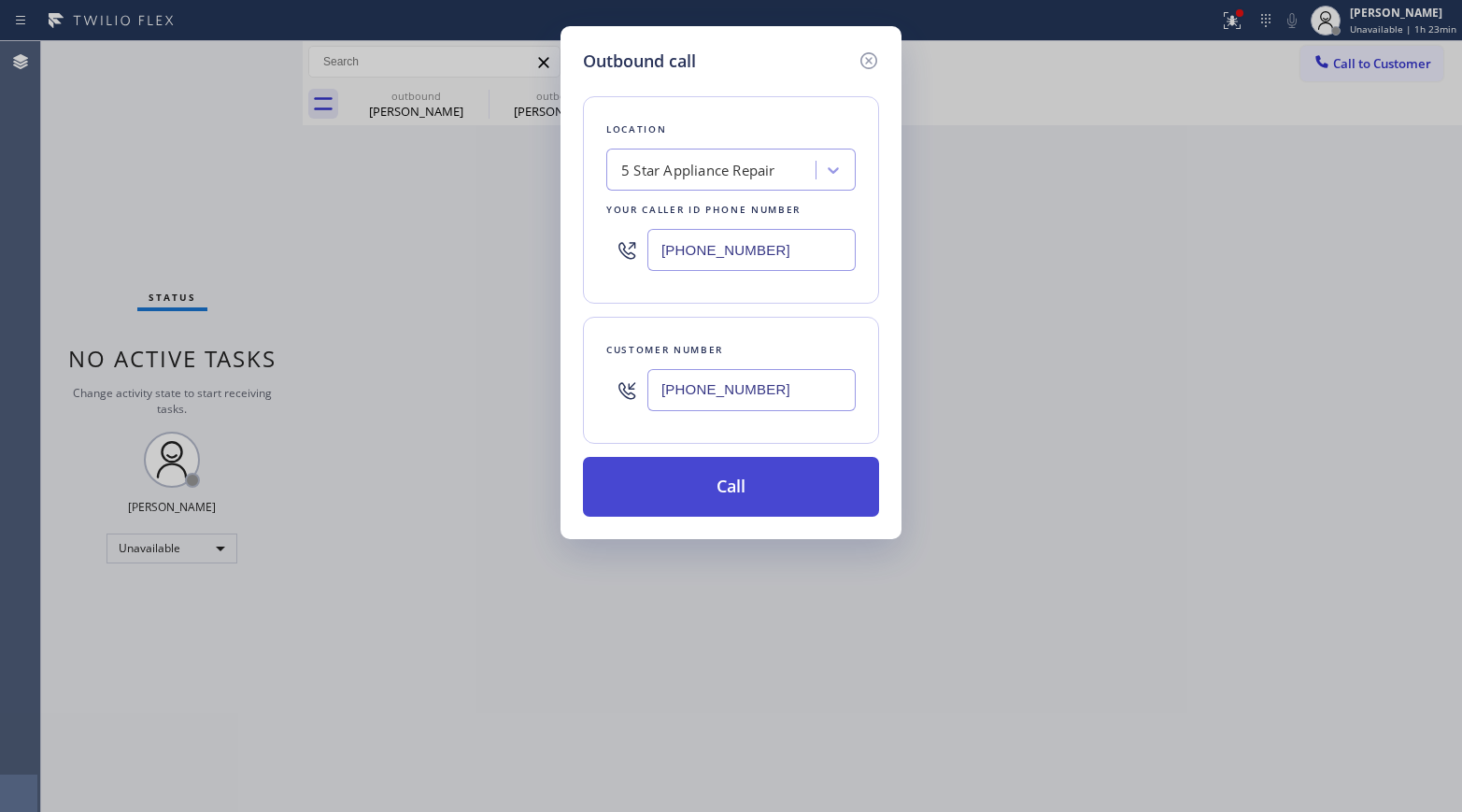
type input "(310) 927-6928"
click at [710, 478] on button "Call" at bounding box center [731, 486] width 296 height 59
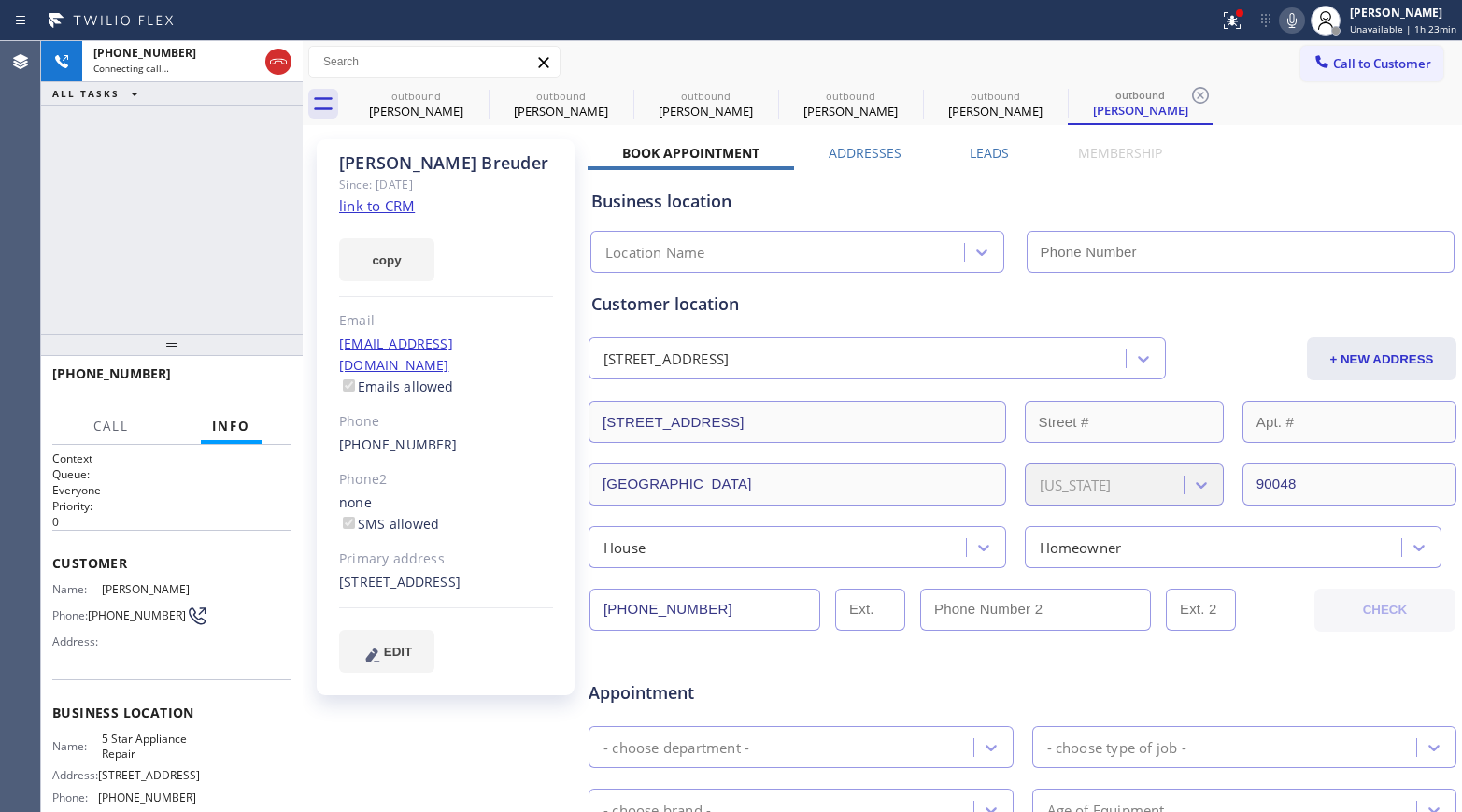
type input "[PHONE_NUMBER]"
click at [256, 381] on span "HANG UP" at bounding box center [247, 383] width 57 height 13
click at [235, 276] on div "+13109276928 Live | 00:04 ALL TASKS ALL TASKS ACTIVE TASKS TASKS IN WRAP UP" at bounding box center [172, 187] width 262 height 292
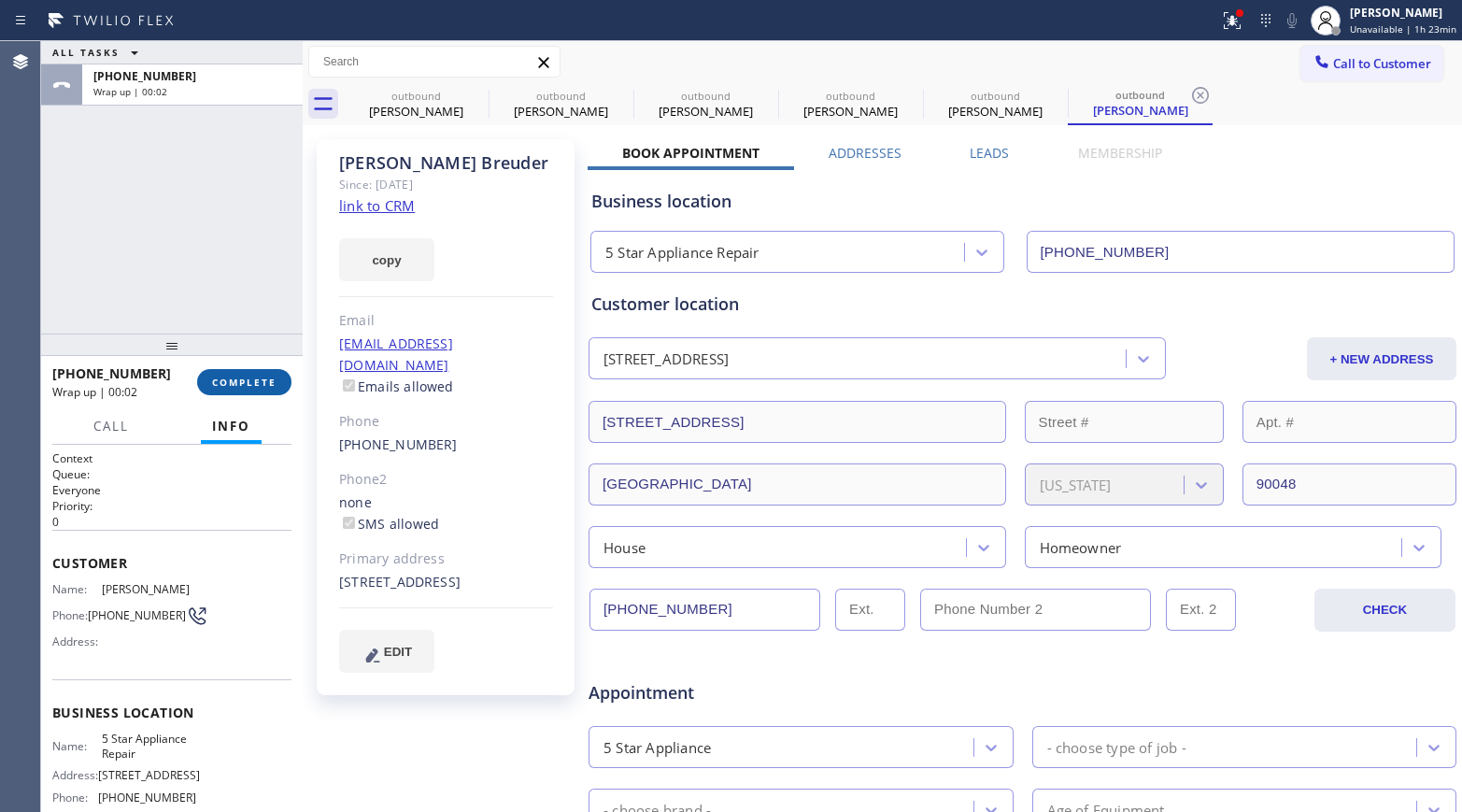
click at [261, 382] on span "COMPLETE" at bounding box center [244, 383] width 64 height 13
click at [233, 228] on div "ALL TASKS ALL TASKS ACTIVE TASKS TASKS IN WRAP UP +13109276928 Wrap up | 00:03" at bounding box center [172, 187] width 262 height 292
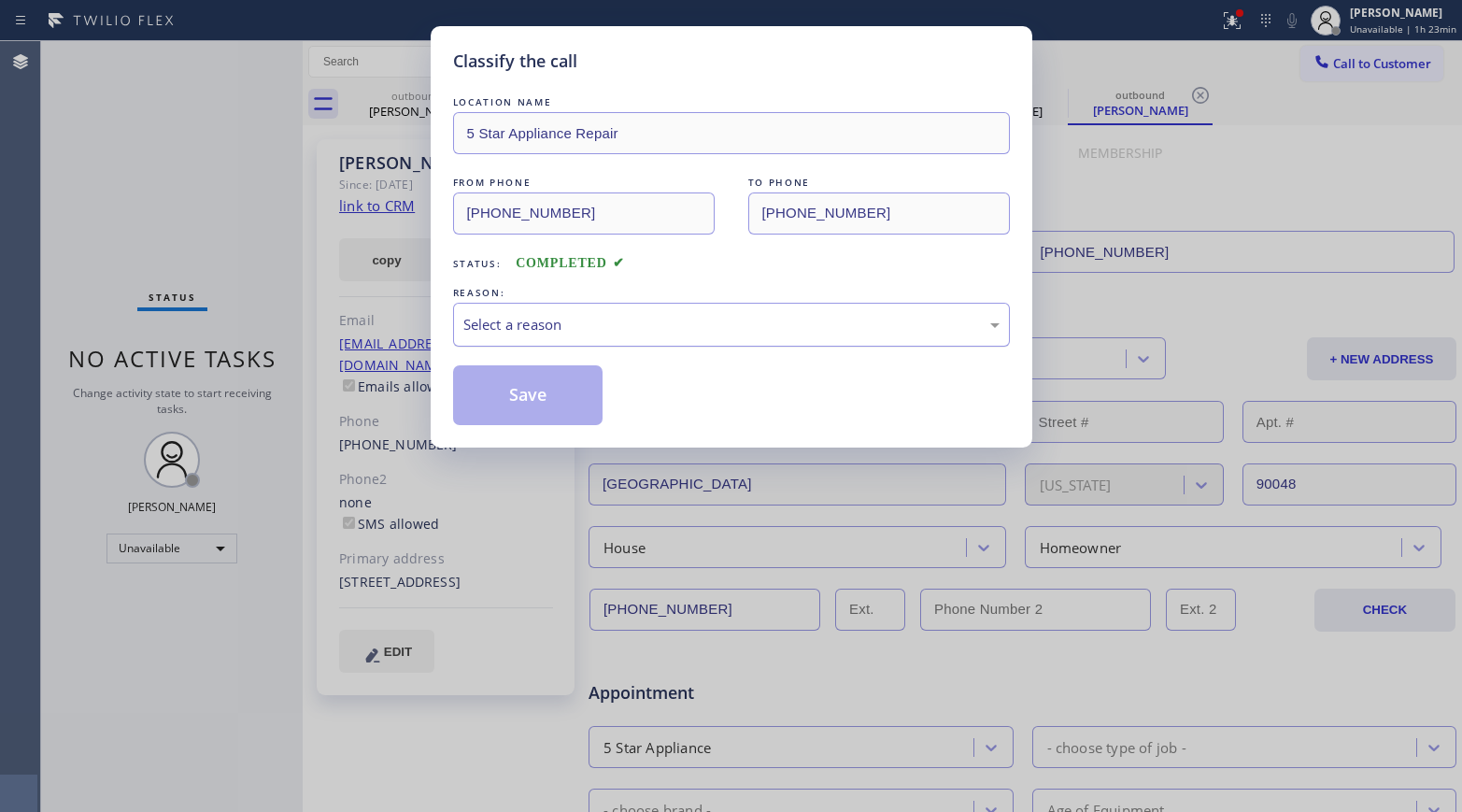
click at [554, 337] on div "Select a reason" at bounding box center [731, 325] width 557 height 44
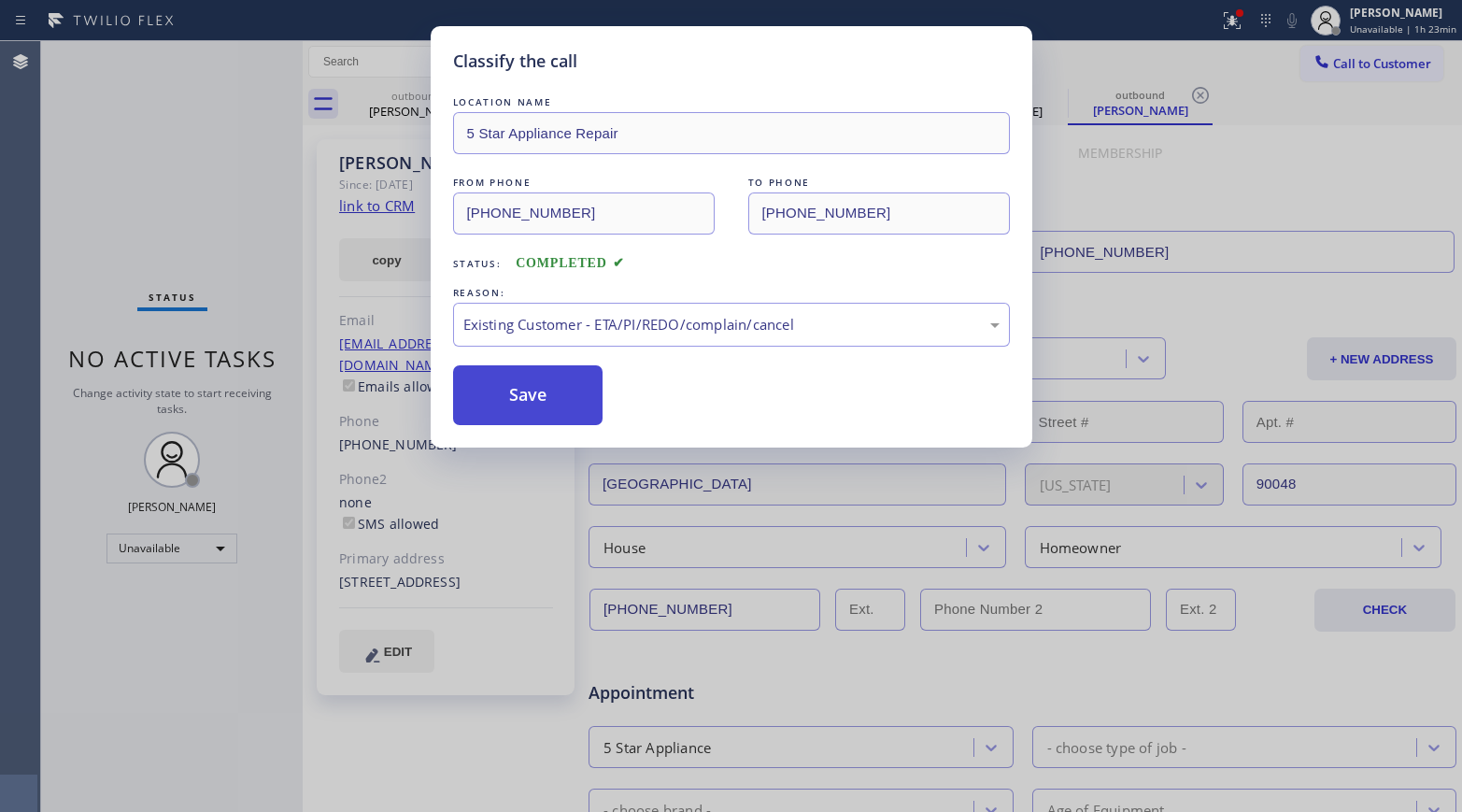
click at [499, 389] on button "Save" at bounding box center [528, 395] width 151 height 59
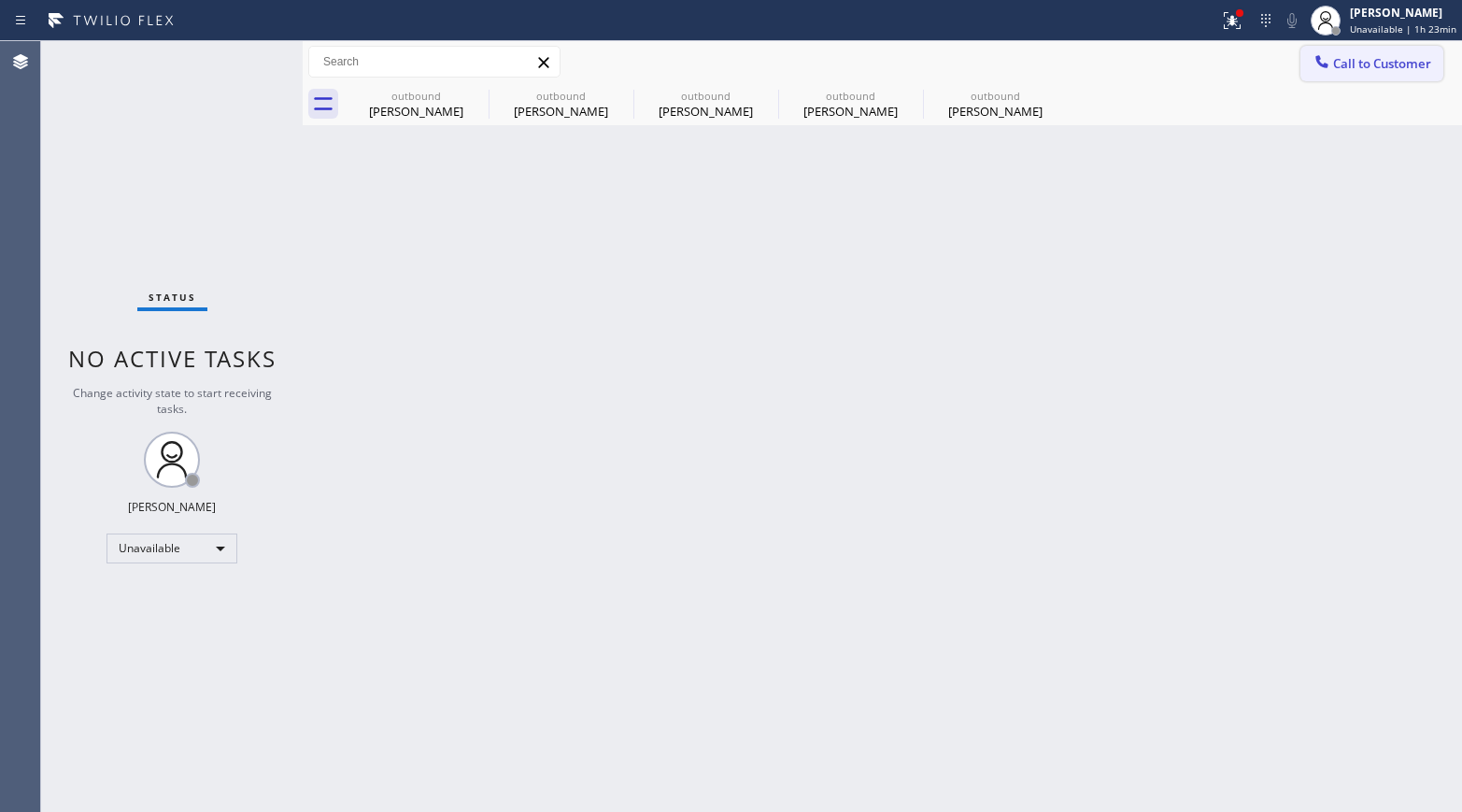
click at [1398, 68] on span "Call to Customer" at bounding box center [1381, 63] width 98 height 17
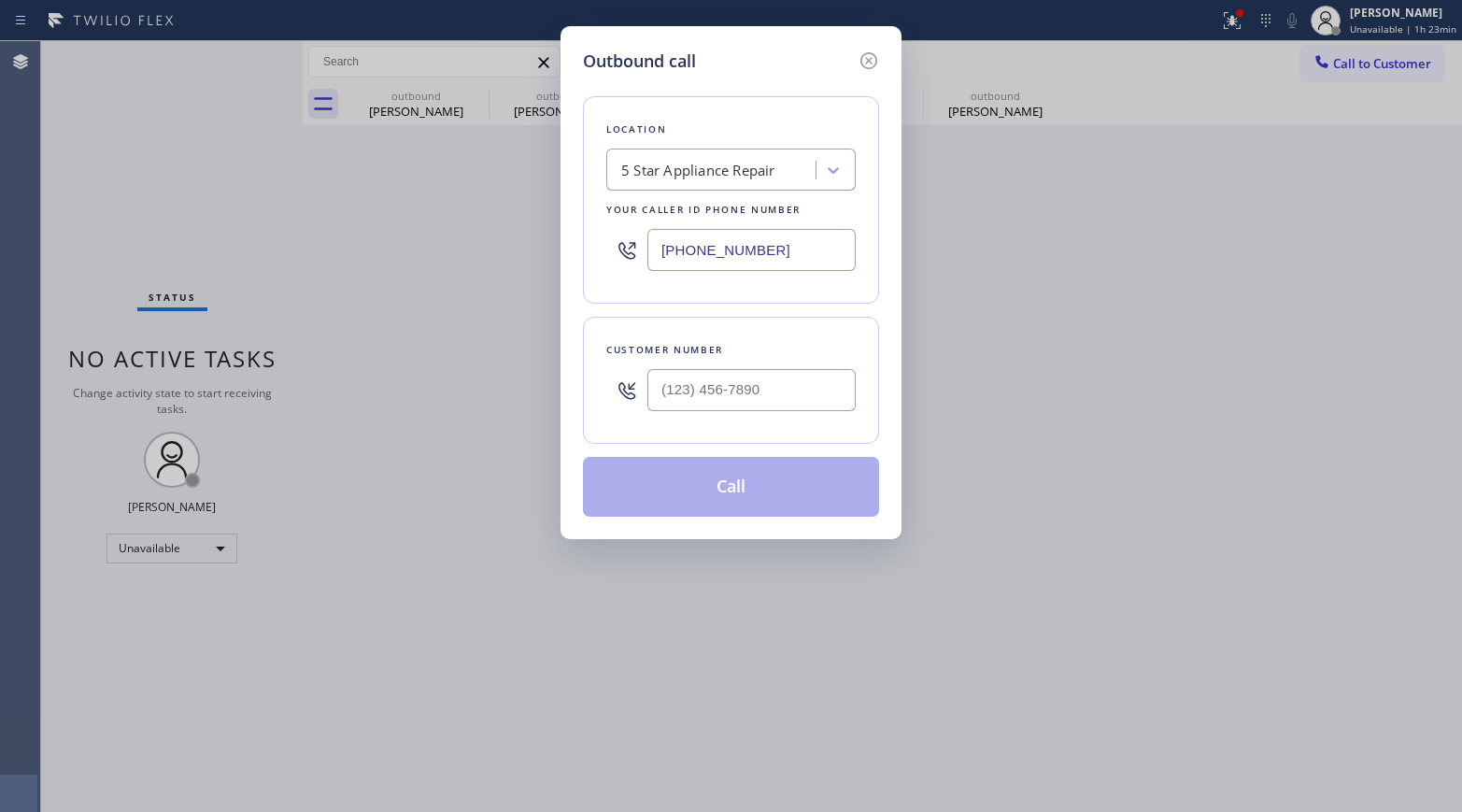
type input "(___) ___-____"
click at [722, 390] on input "(___) ___-____" at bounding box center [751, 390] width 208 height 42
click at [735, 326] on div "Customer number" at bounding box center [731, 380] width 296 height 127
click at [726, 410] on input "(___) ___-____" at bounding box center [751, 390] width 208 height 42
paste input "818) 746-6485"
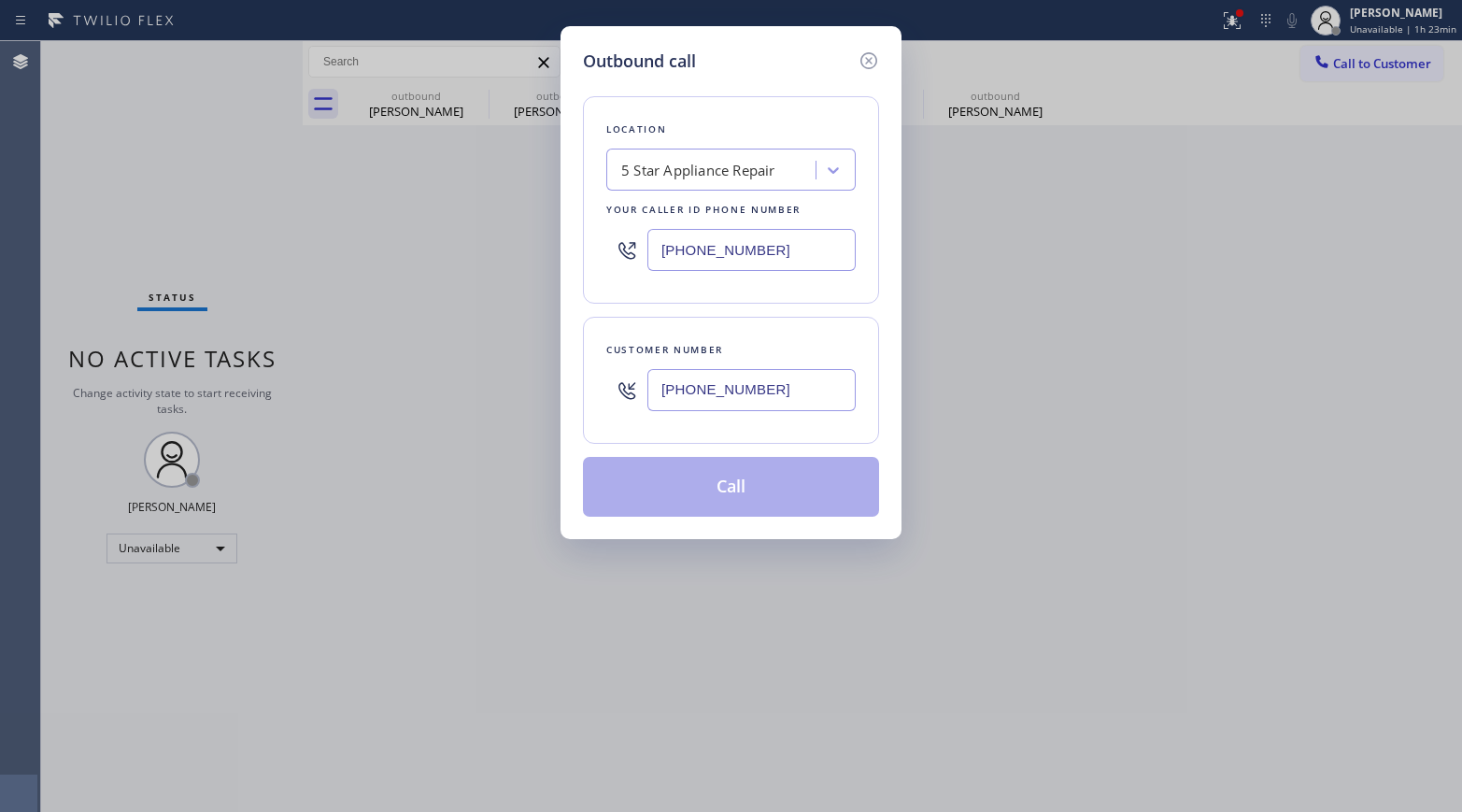
type input "(818) 746-6485"
click at [734, 356] on div "Customer number" at bounding box center [731, 350] width 249 height 19
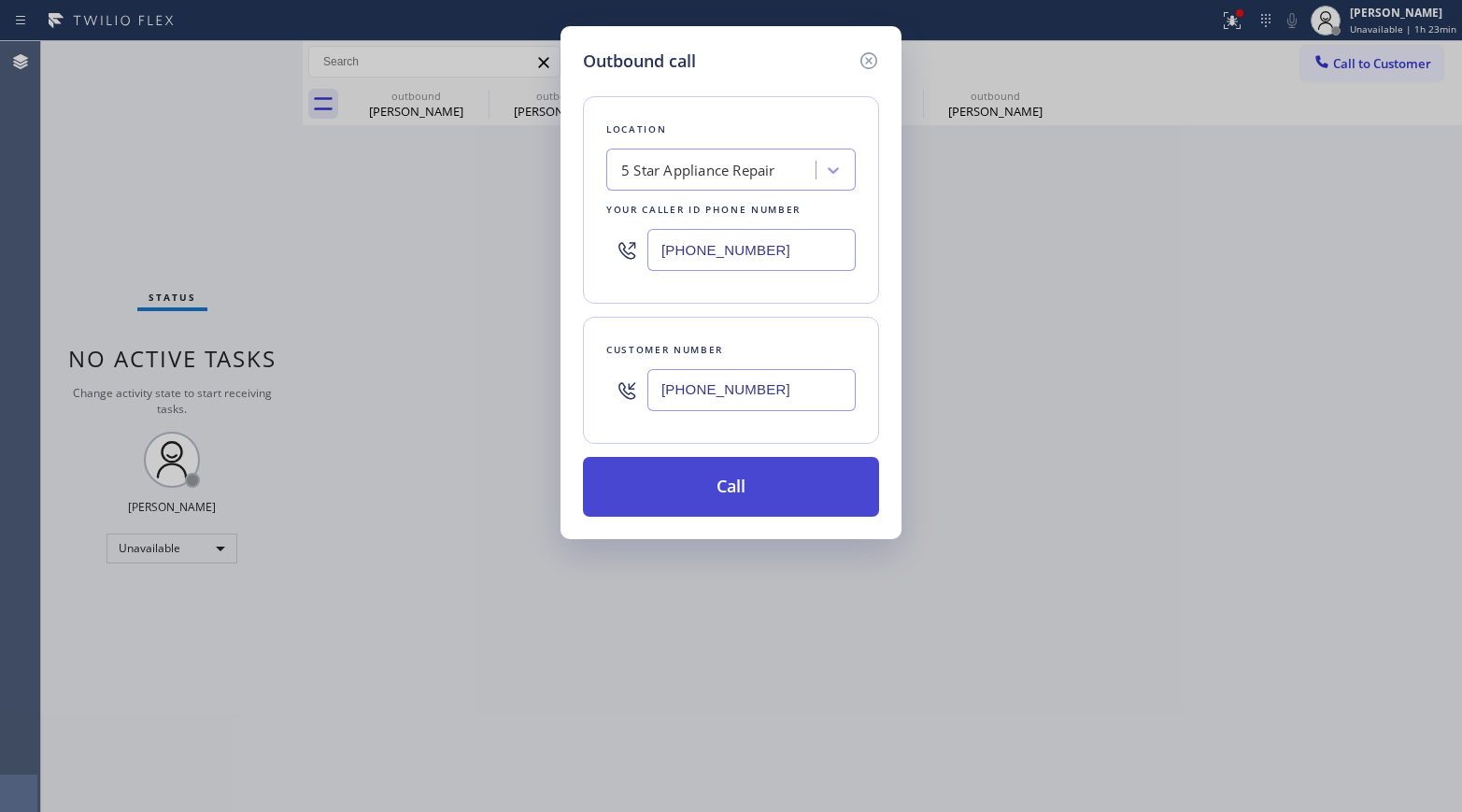
click at [746, 486] on button "Call" at bounding box center [731, 486] width 296 height 59
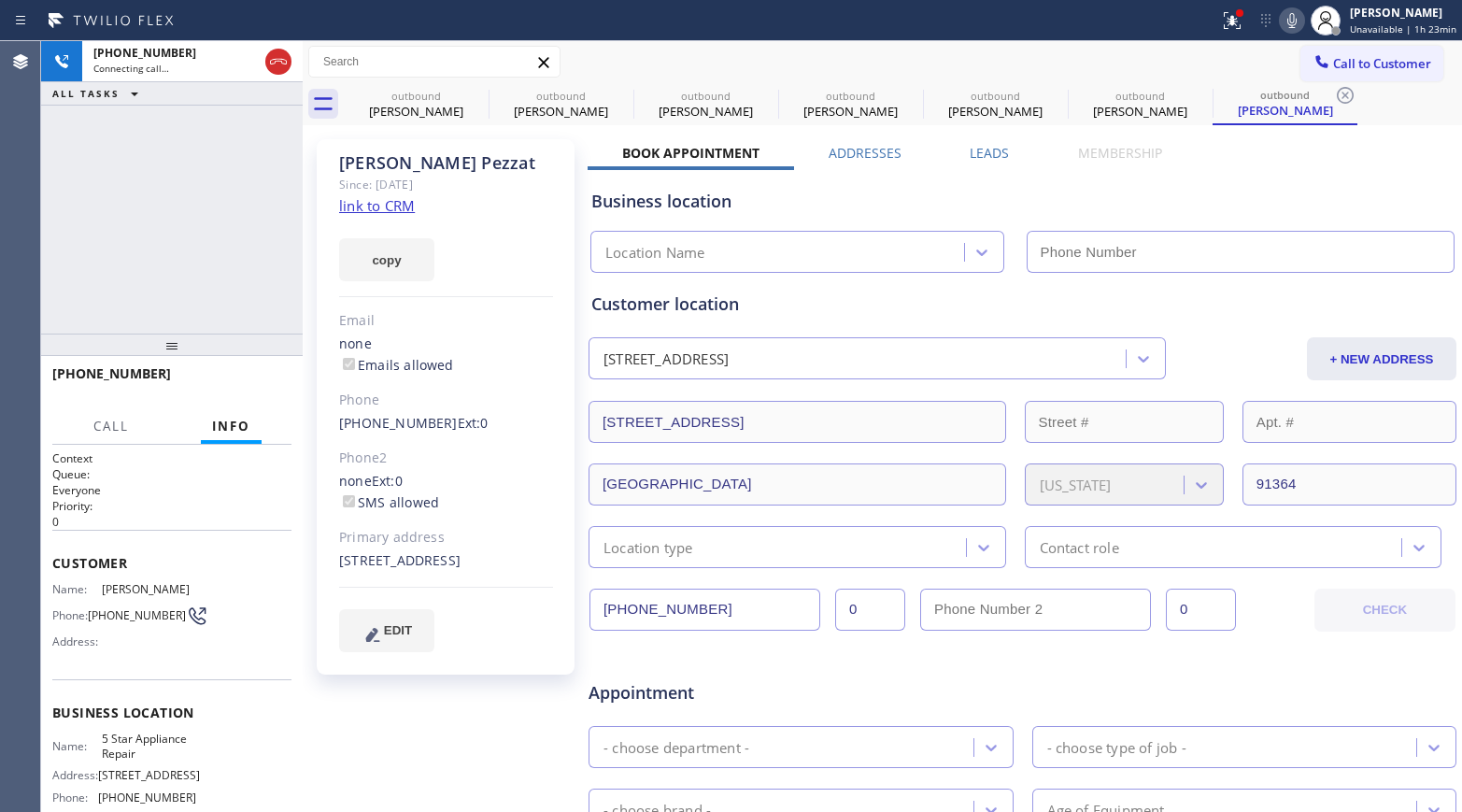
type input "[PHONE_NUMBER]"
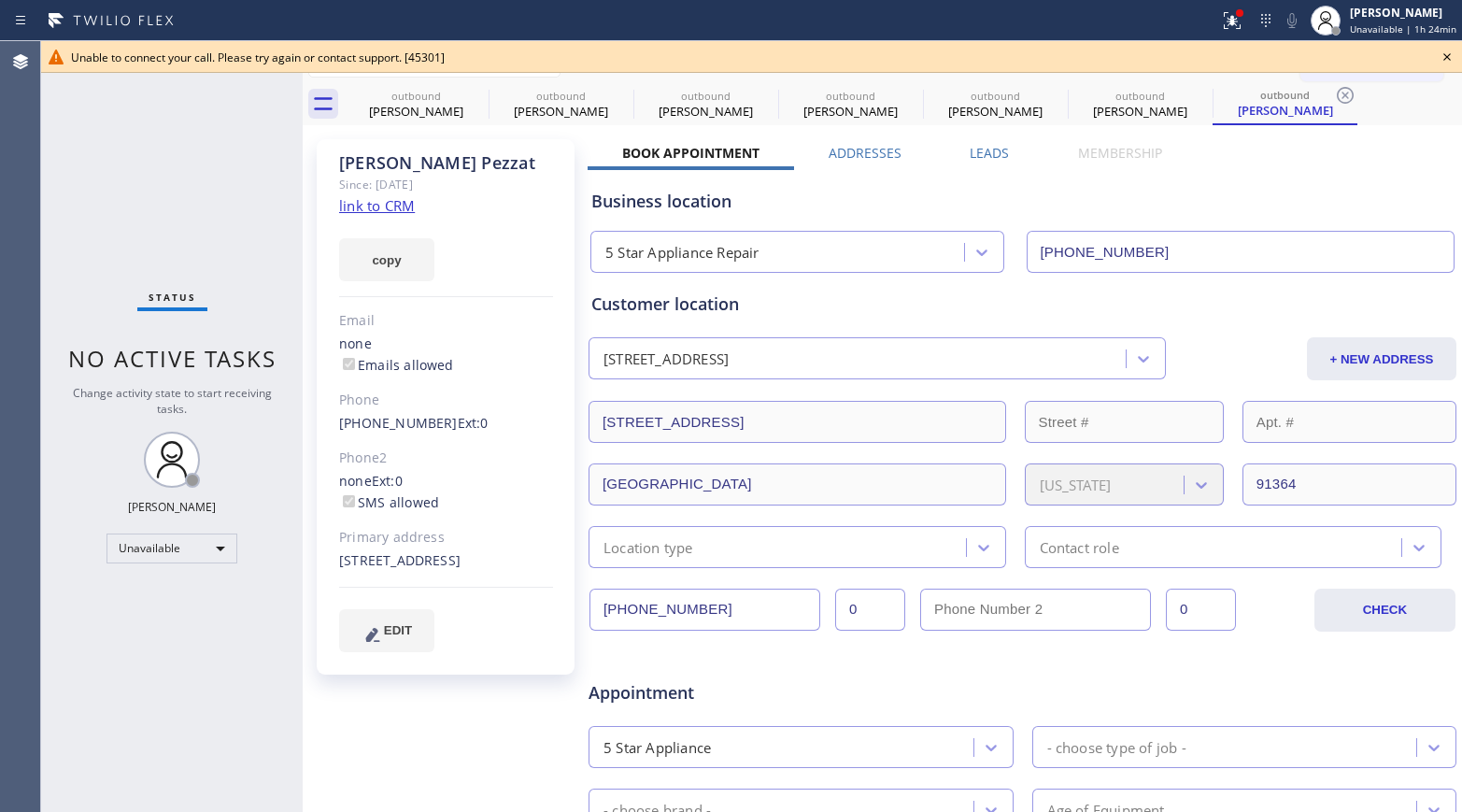
click at [1447, 48] on icon at bounding box center [1446, 57] width 22 height 22
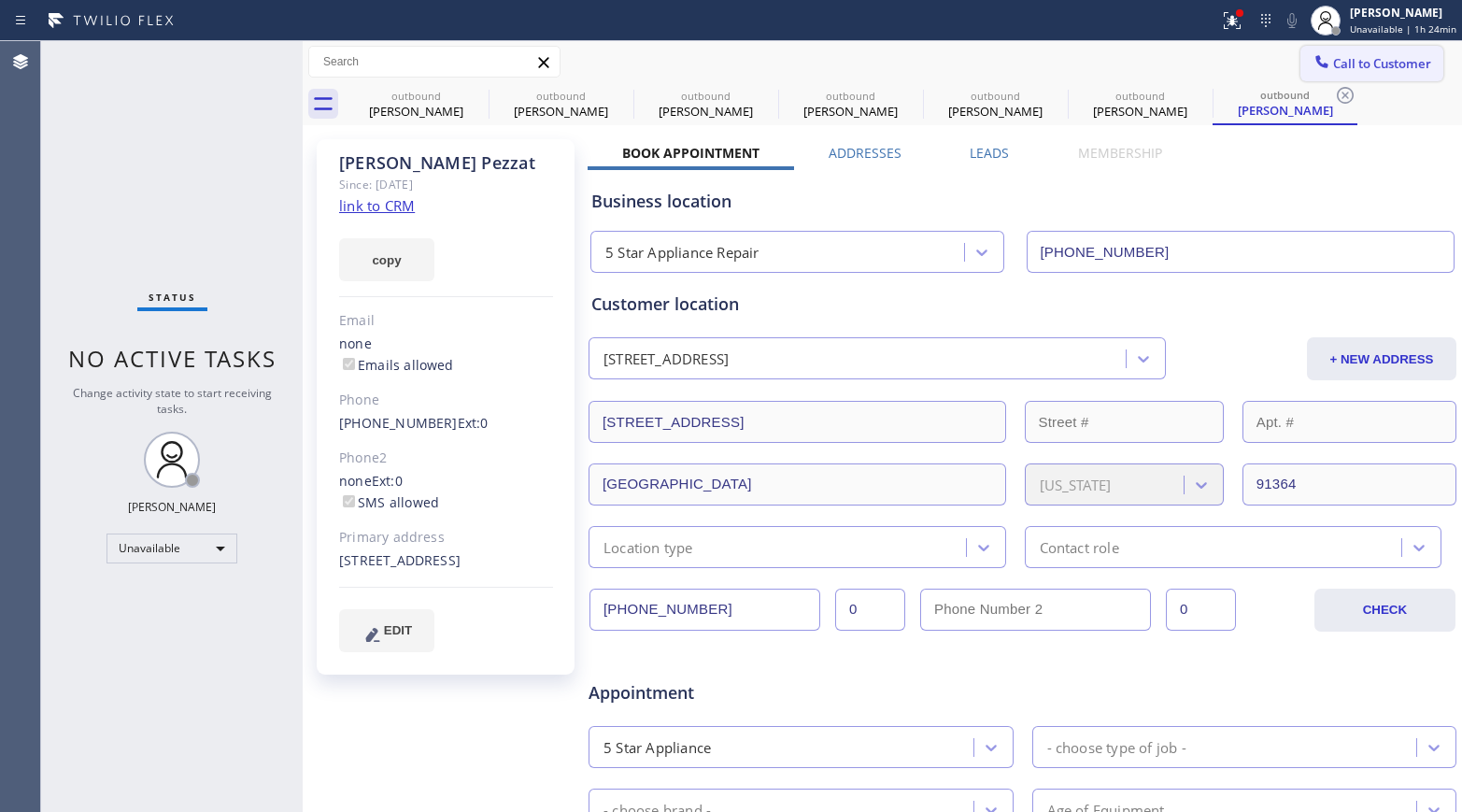
click at [1347, 71] on span "Call to Customer" at bounding box center [1381, 63] width 98 height 17
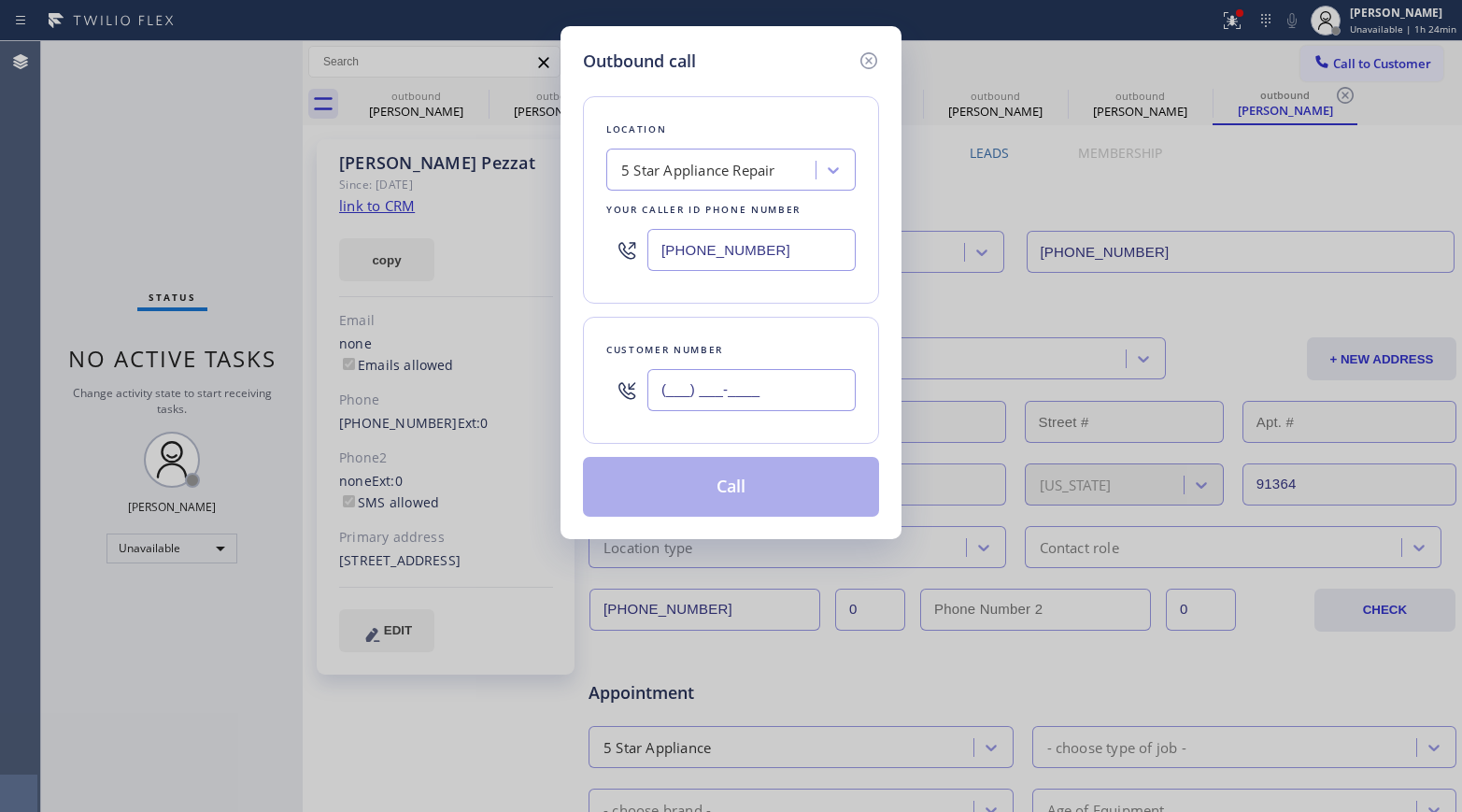
click at [778, 381] on input "(___) ___-____" at bounding box center [751, 390] width 208 height 42
paste input "818) 917-0406"
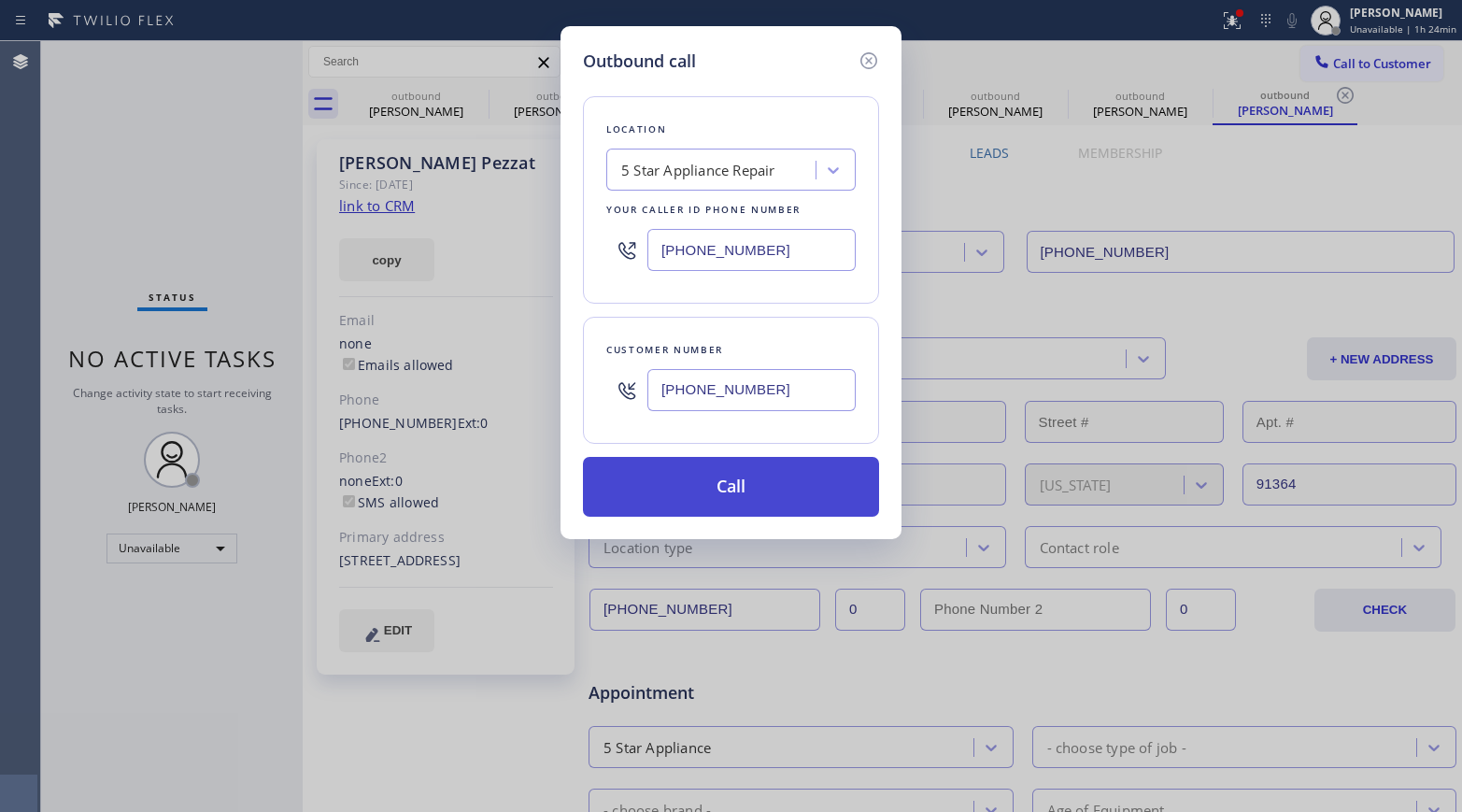
type input "(818) 917-0406"
click at [752, 486] on button "Call" at bounding box center [731, 486] width 296 height 59
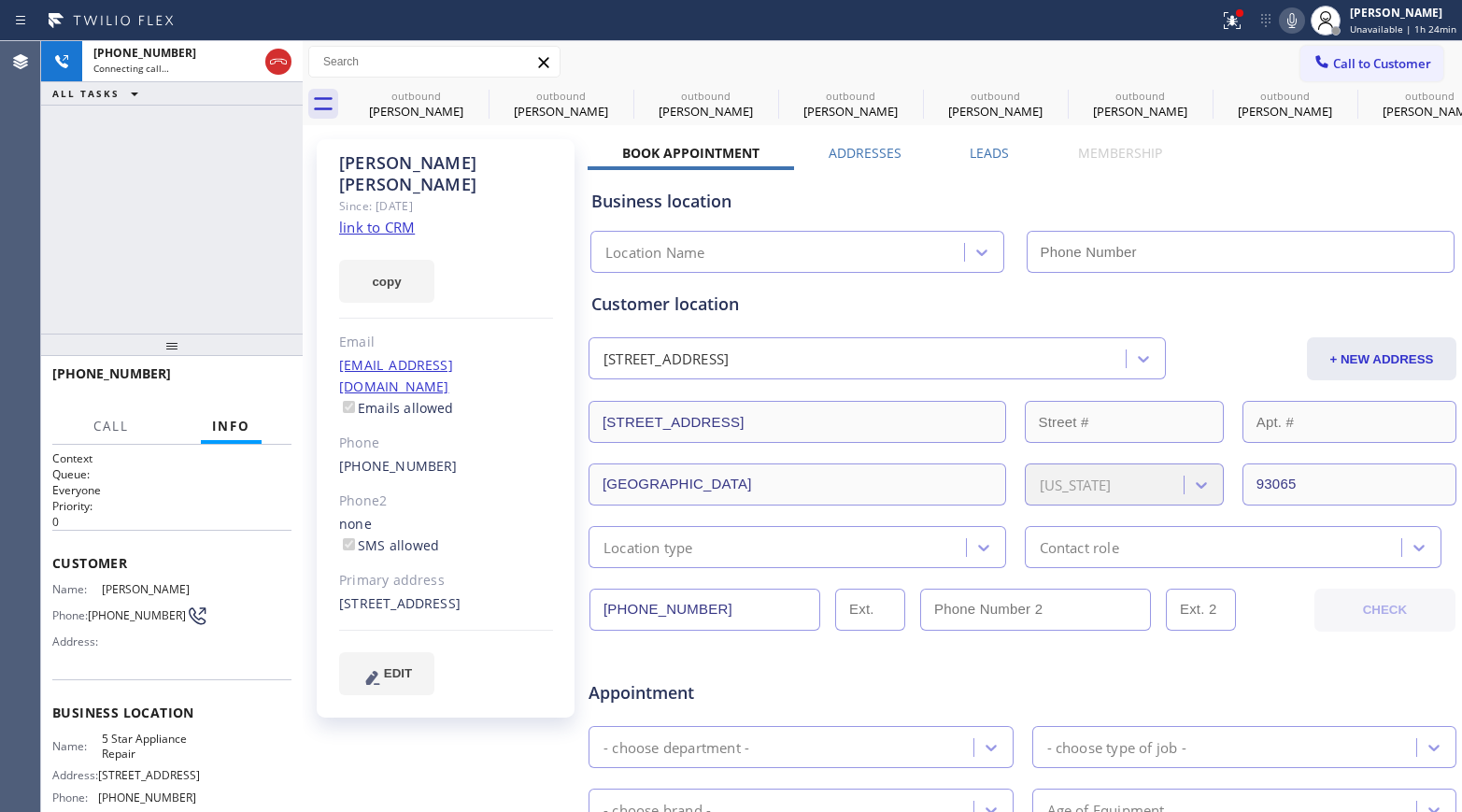
type input "[PHONE_NUMBER]"
click at [252, 365] on div "+18189170406 Live | 00:08 HANG UP" at bounding box center [172, 382] width 239 height 49
click at [249, 385] on span "HANG UP" at bounding box center [247, 383] width 57 height 13
click at [205, 245] on div "+18189170406 Live | 00:09 ALL TASKS ALL TASKS ACTIVE TASKS TASKS IN WRAP UP" at bounding box center [172, 187] width 262 height 292
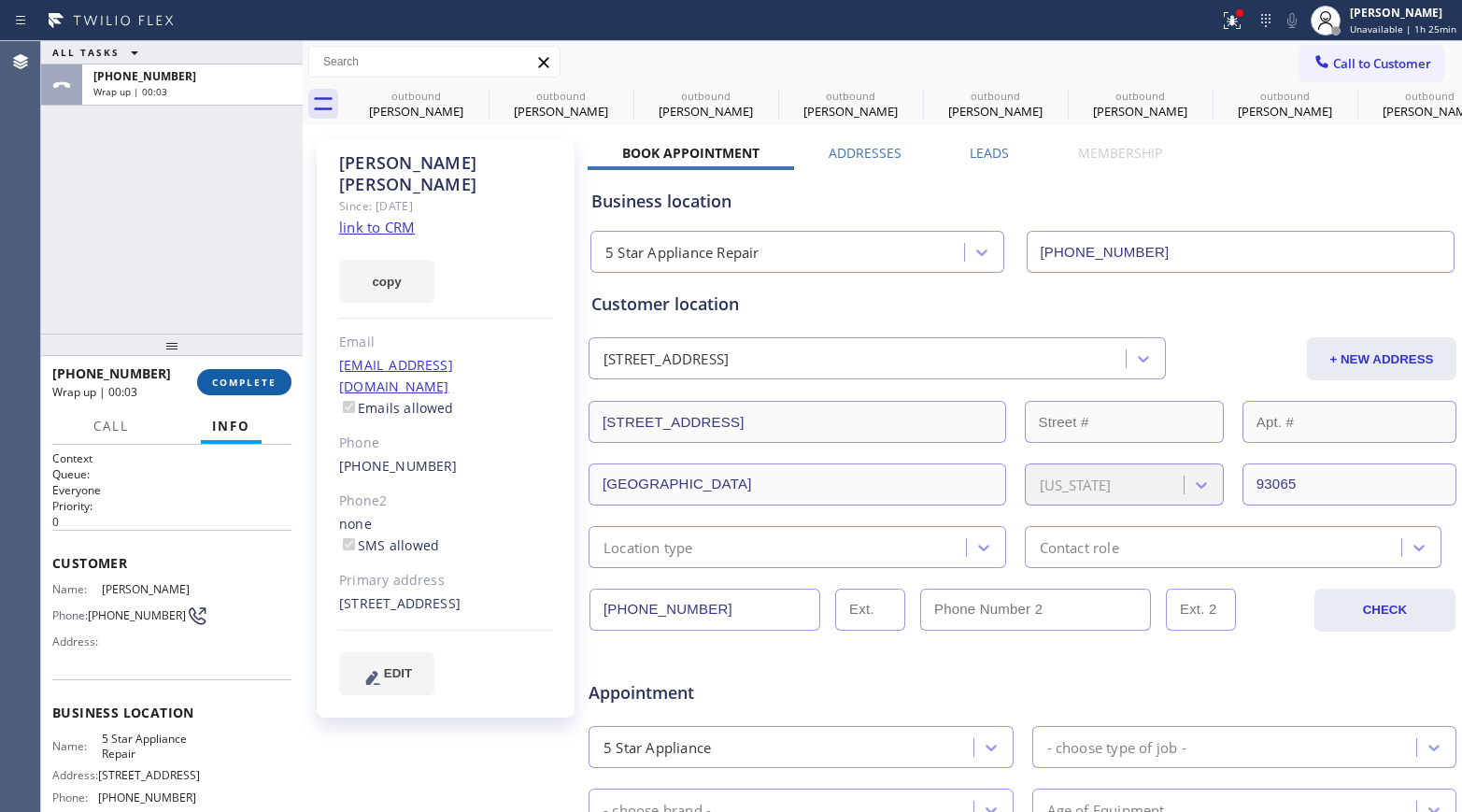
click at [258, 373] on button "COMPLETE" at bounding box center [244, 382] width 94 height 26
click at [213, 262] on div "ALL TASKS ALL TASKS ACTIVE TASKS TASKS IN WRAP UP +18189170406 Wrap up | 00:03" at bounding box center [172, 187] width 262 height 292
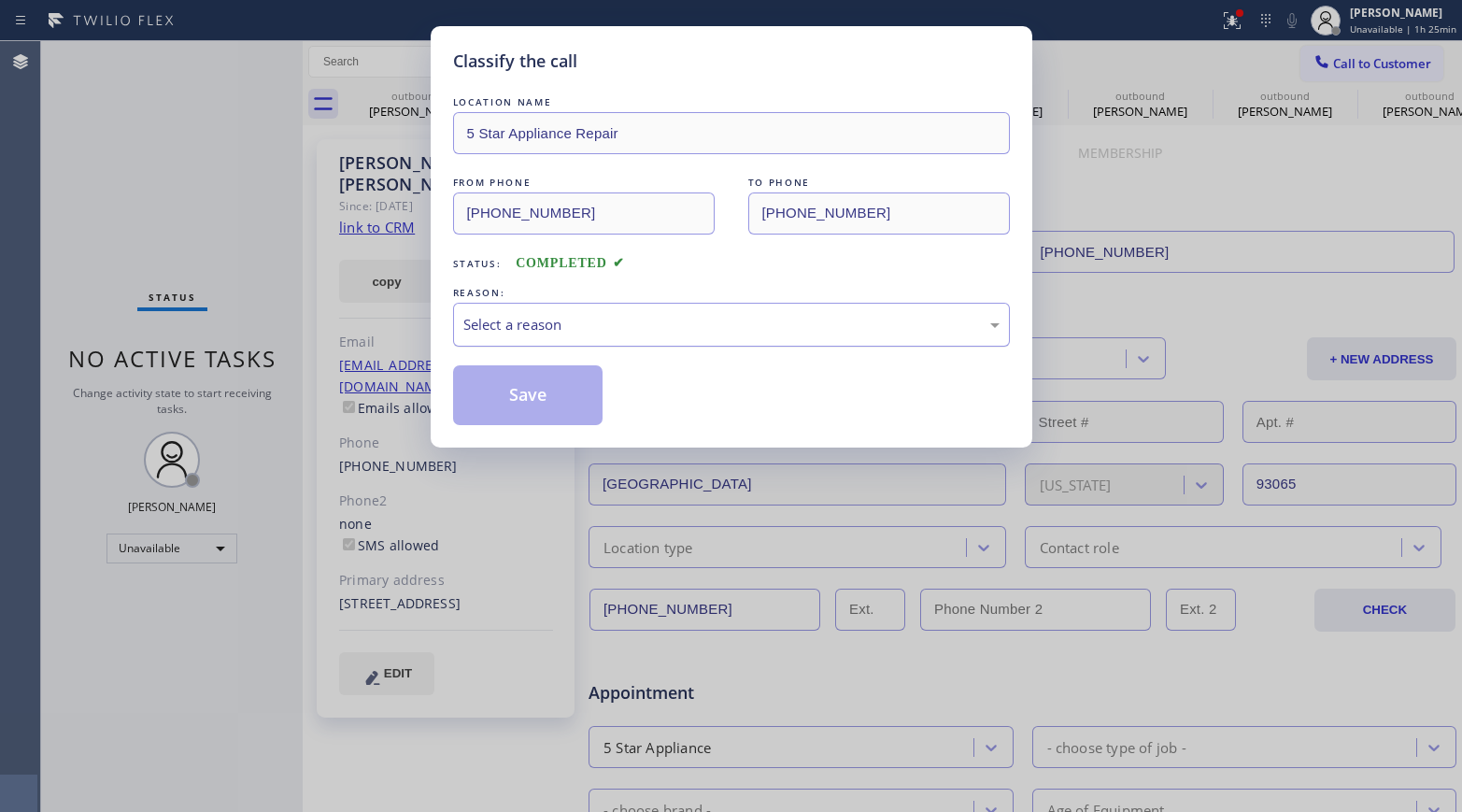
click at [543, 313] on div "Select a reason" at bounding box center [731, 324] width 536 height 21
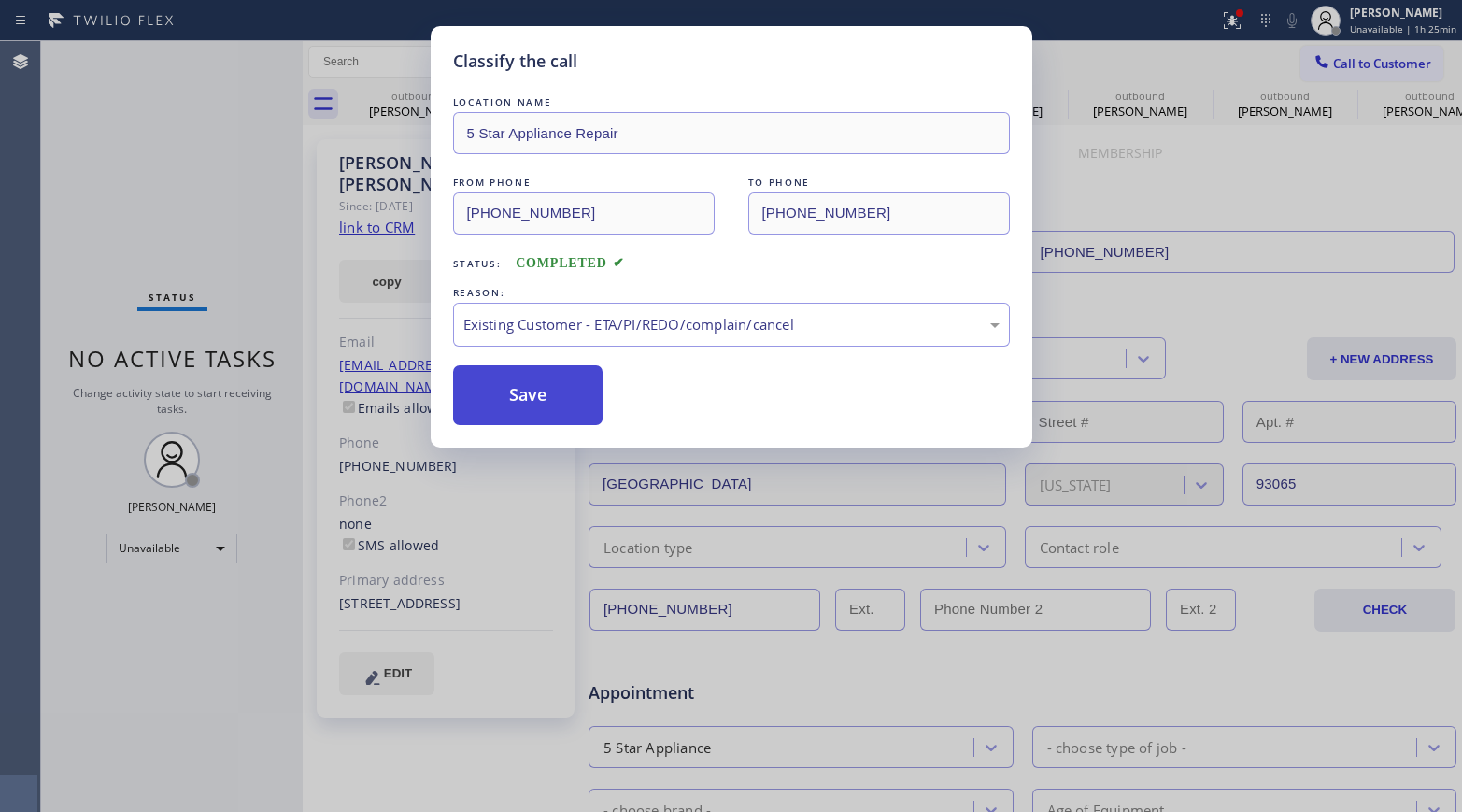
click at [506, 393] on button "Save" at bounding box center [528, 395] width 151 height 59
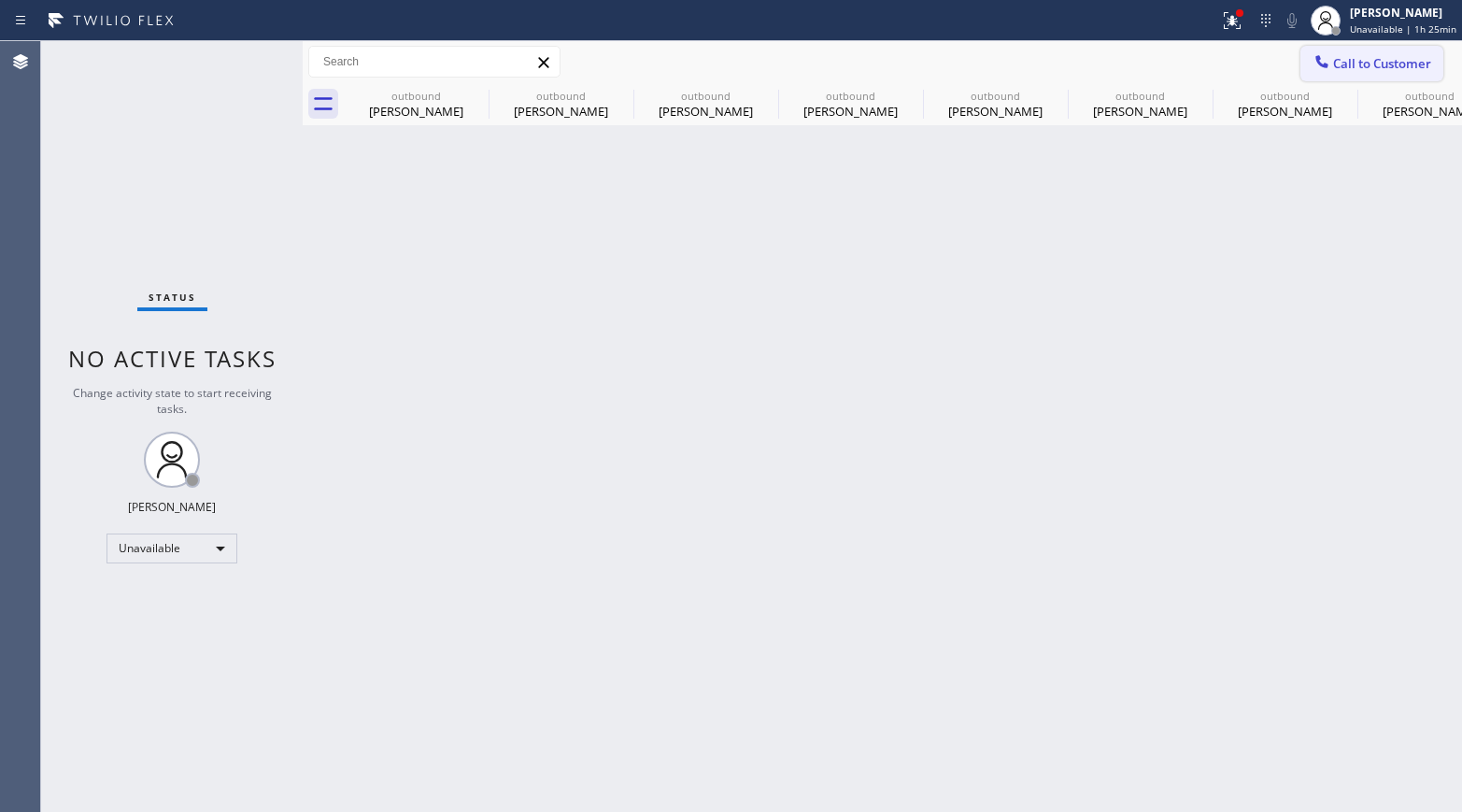
click at [1367, 62] on span "Call to Customer" at bounding box center [1381, 63] width 98 height 17
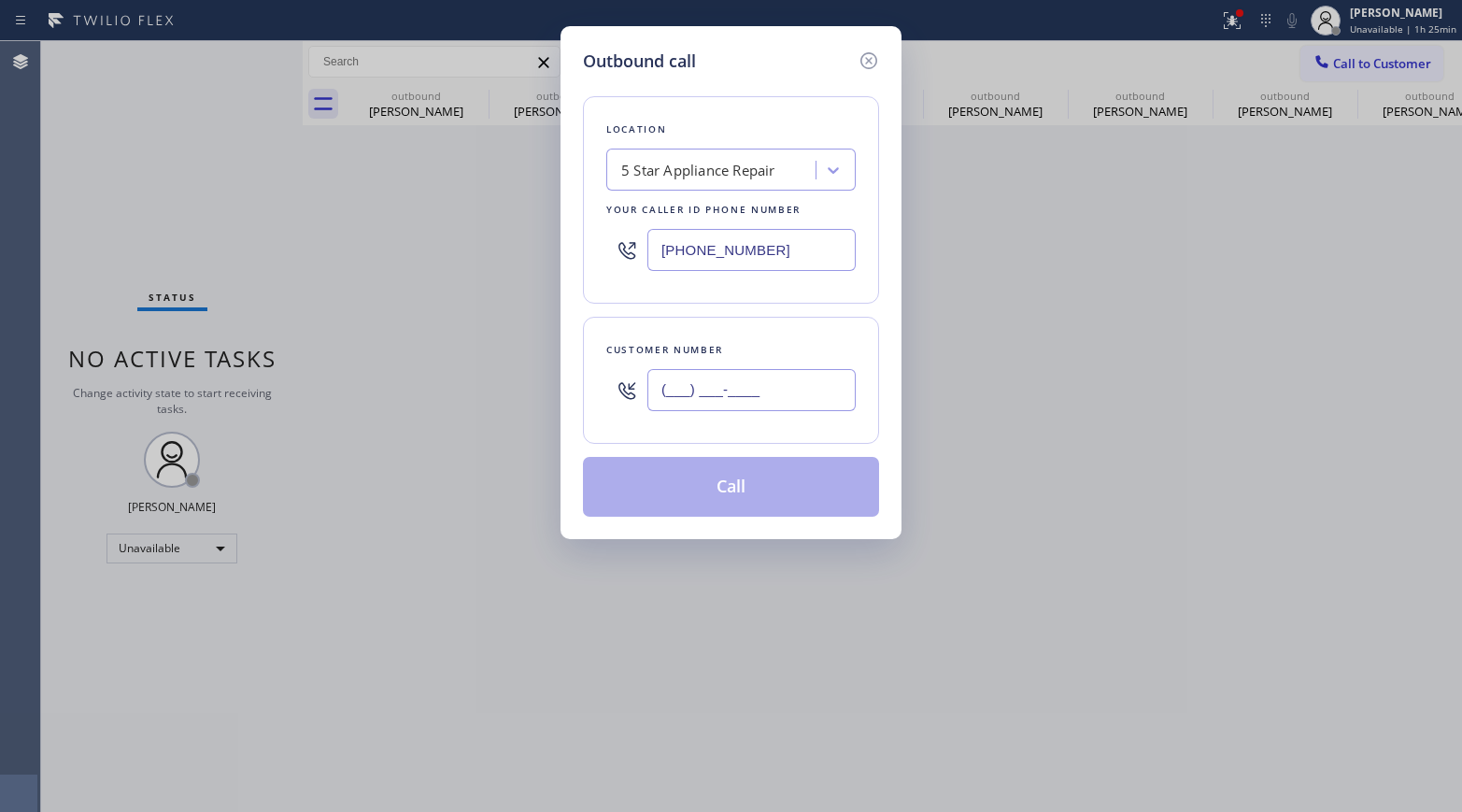
click at [827, 379] on input "(___) ___-____" at bounding box center [751, 390] width 208 height 42
paste input "858) 952-4587"
click at [797, 312] on div "Location 5 Star Appliance Repair Your caller id phone number (855) 731-4952 Cus…" at bounding box center [731, 295] width 296 height 443
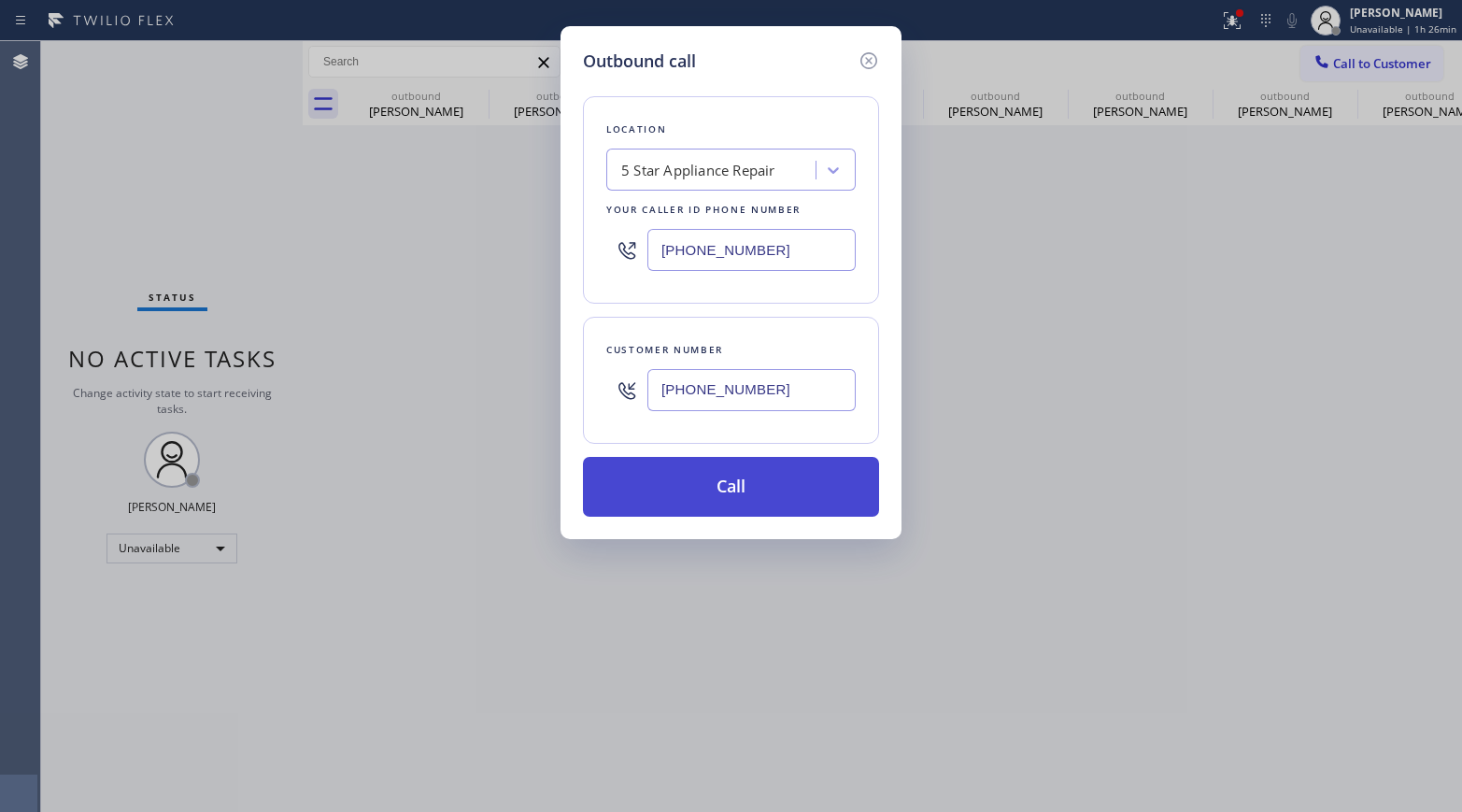
click at [693, 506] on button "Call" at bounding box center [731, 486] width 296 height 59
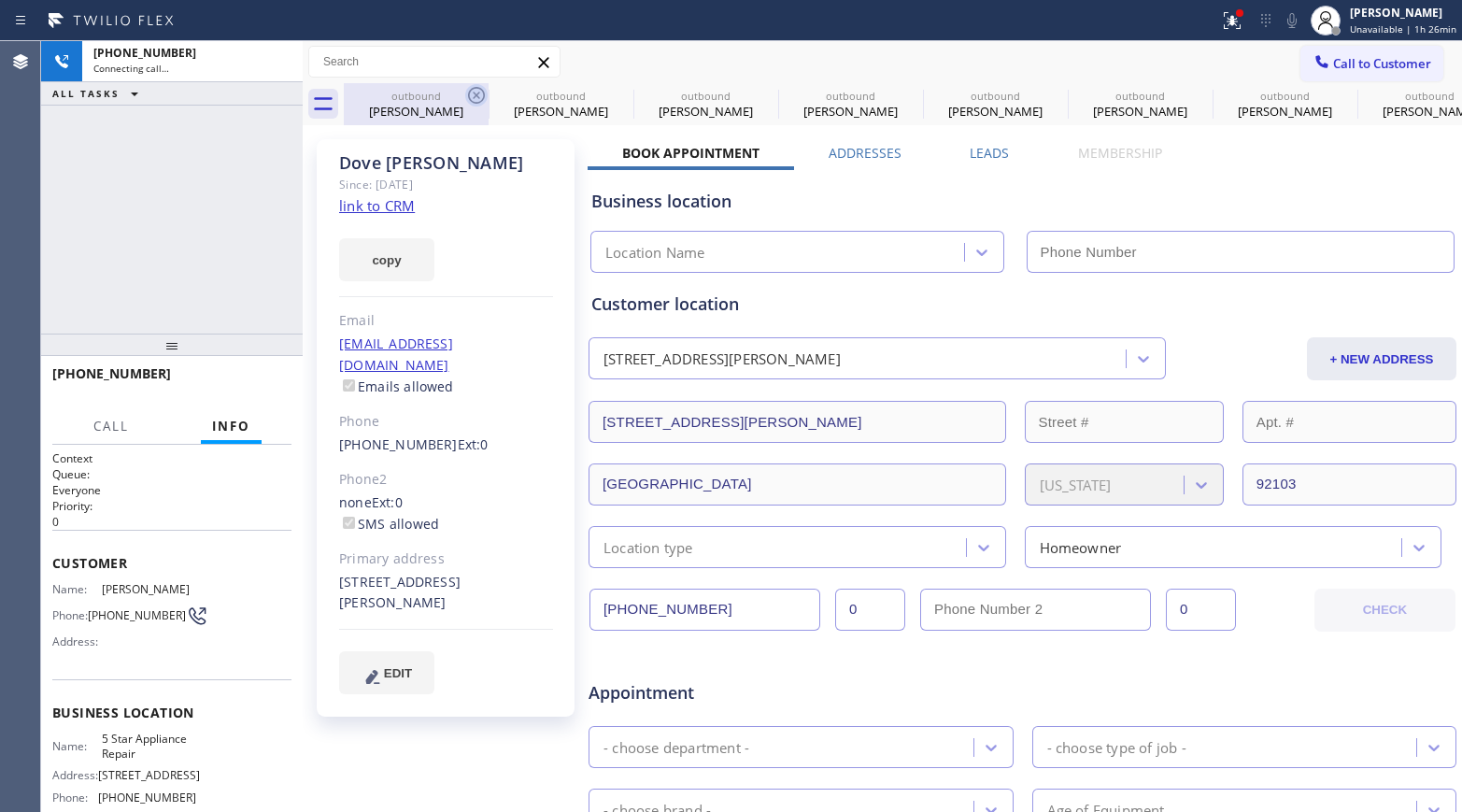
click at [476, 97] on icon at bounding box center [476, 95] width 22 height 22
click at [610, 97] on icon at bounding box center [620, 95] width 22 height 22
click at [0, 0] on icon at bounding box center [0, 0] width 0 height 0
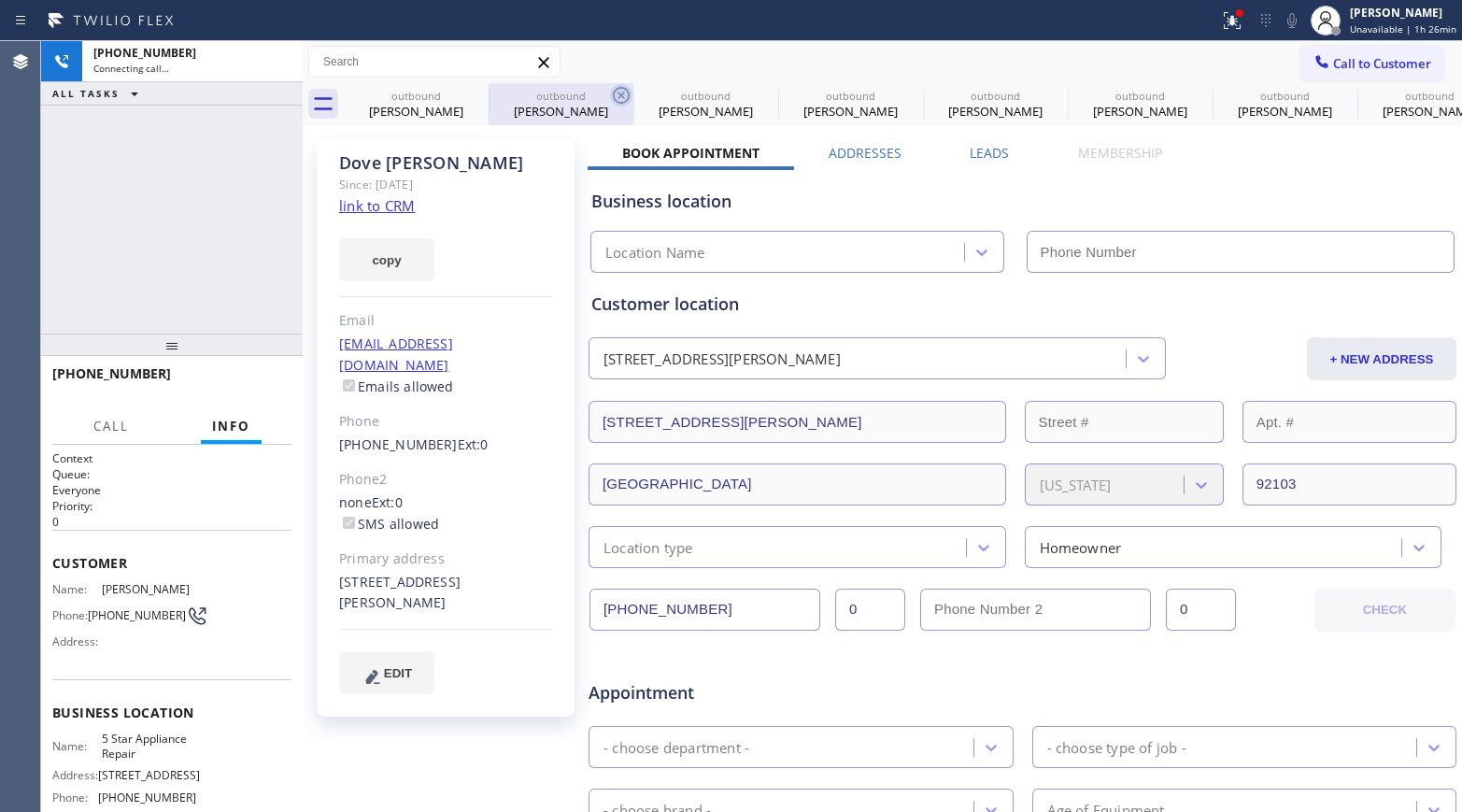
click at [0, 0] on icon at bounding box center [0, 0] width 0 height 0
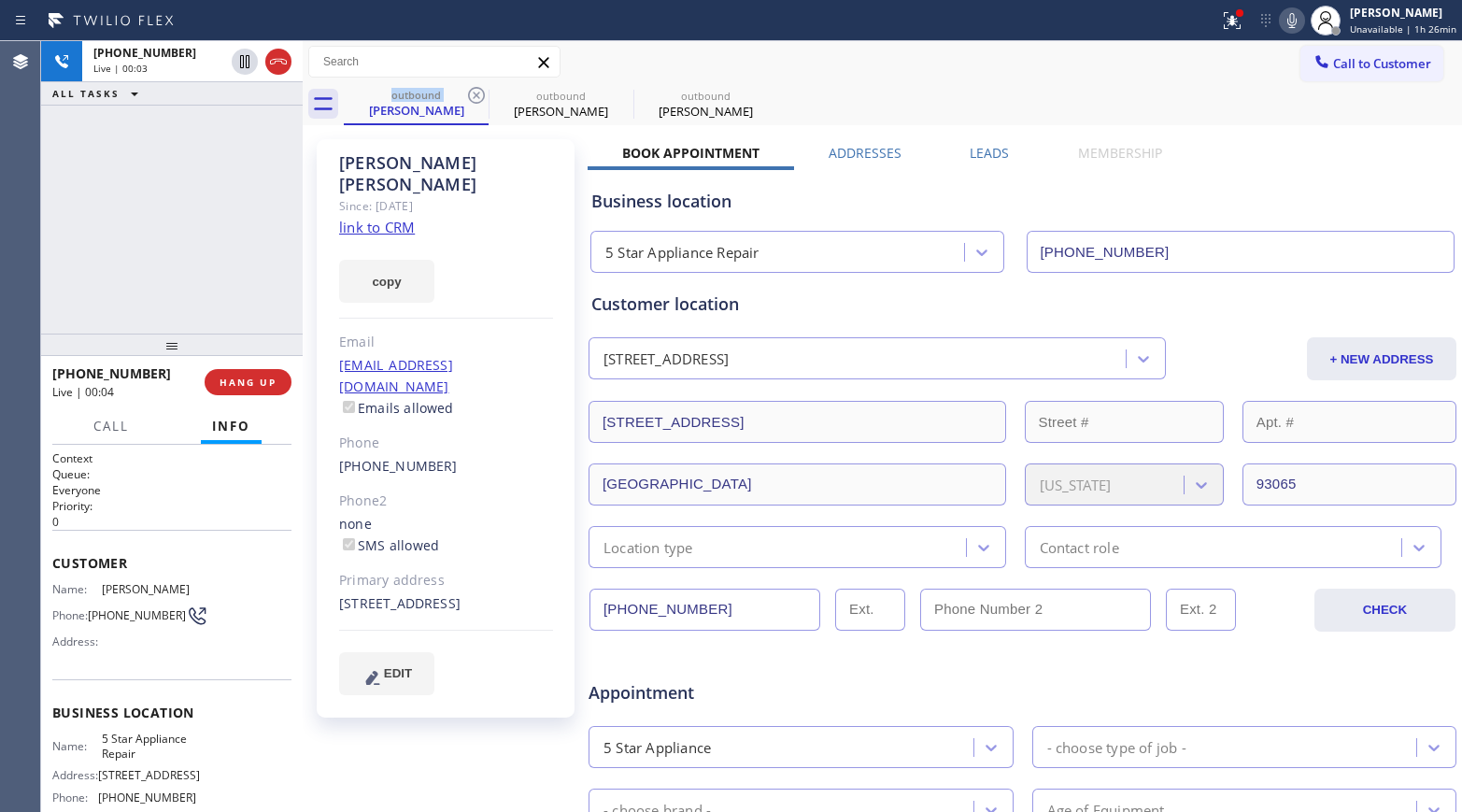
click at [127, 226] on div "+18589524587 Live | 00:03 ALL TASKS ALL TASKS ACTIVE TASKS TASKS IN WRAP UP" at bounding box center [172, 187] width 262 height 292
click at [264, 383] on span "HANG UP" at bounding box center [247, 383] width 57 height 13
click at [263, 303] on div "+18589524587 Live | 00:09 ALL TASKS ALL TASKS ACTIVE TASKS TASKS IN WRAP UP" at bounding box center [172, 187] width 262 height 292
click at [261, 378] on span "HANG UP" at bounding box center [247, 383] width 57 height 13
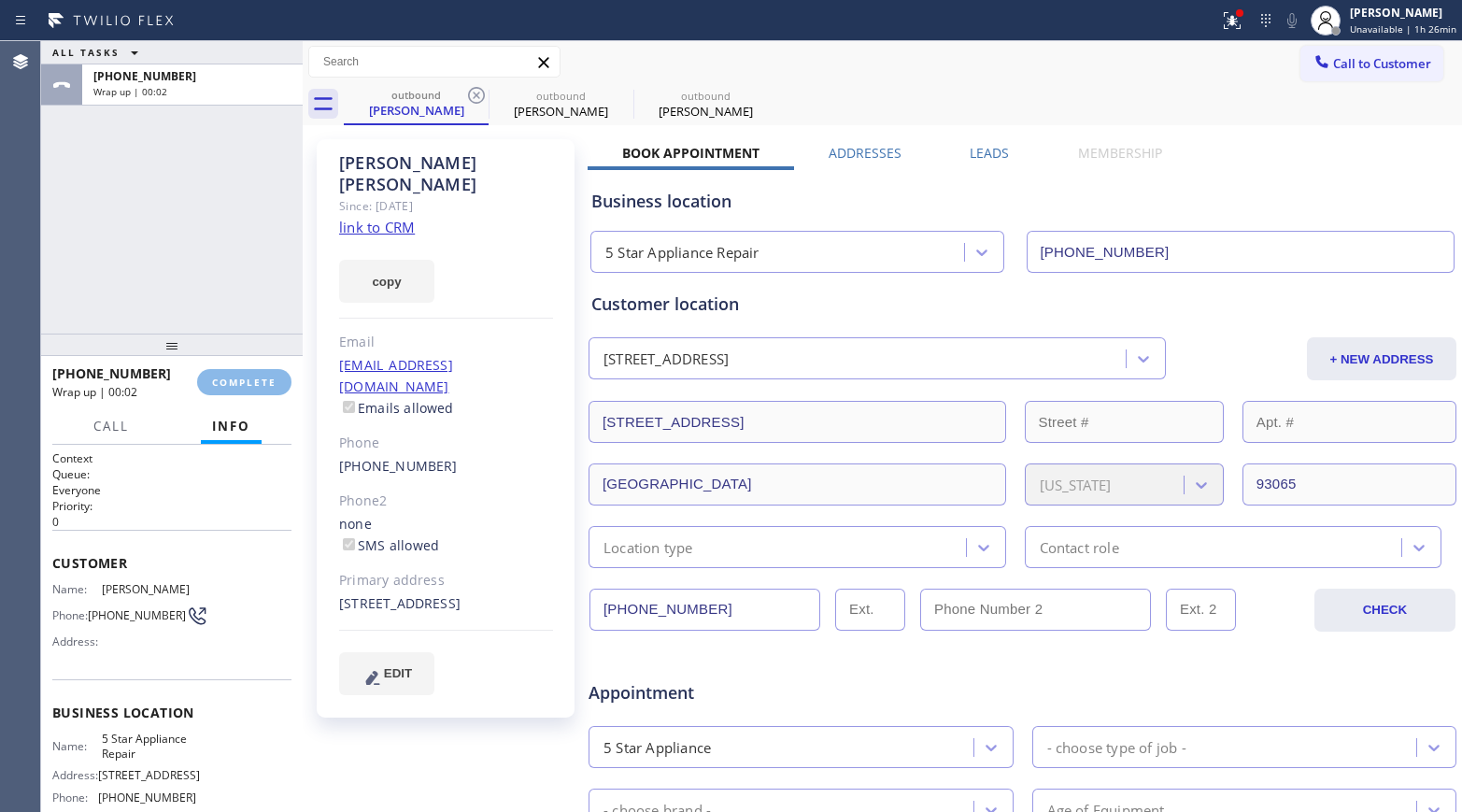
click at [232, 222] on div "ALL TASKS ALL TASKS ACTIVE TASKS TASKS IN WRAP UP +18589524587 Wrap up | 00:02" at bounding box center [172, 187] width 262 height 292
click at [273, 393] on button "COMPLETE" at bounding box center [244, 382] width 94 height 26
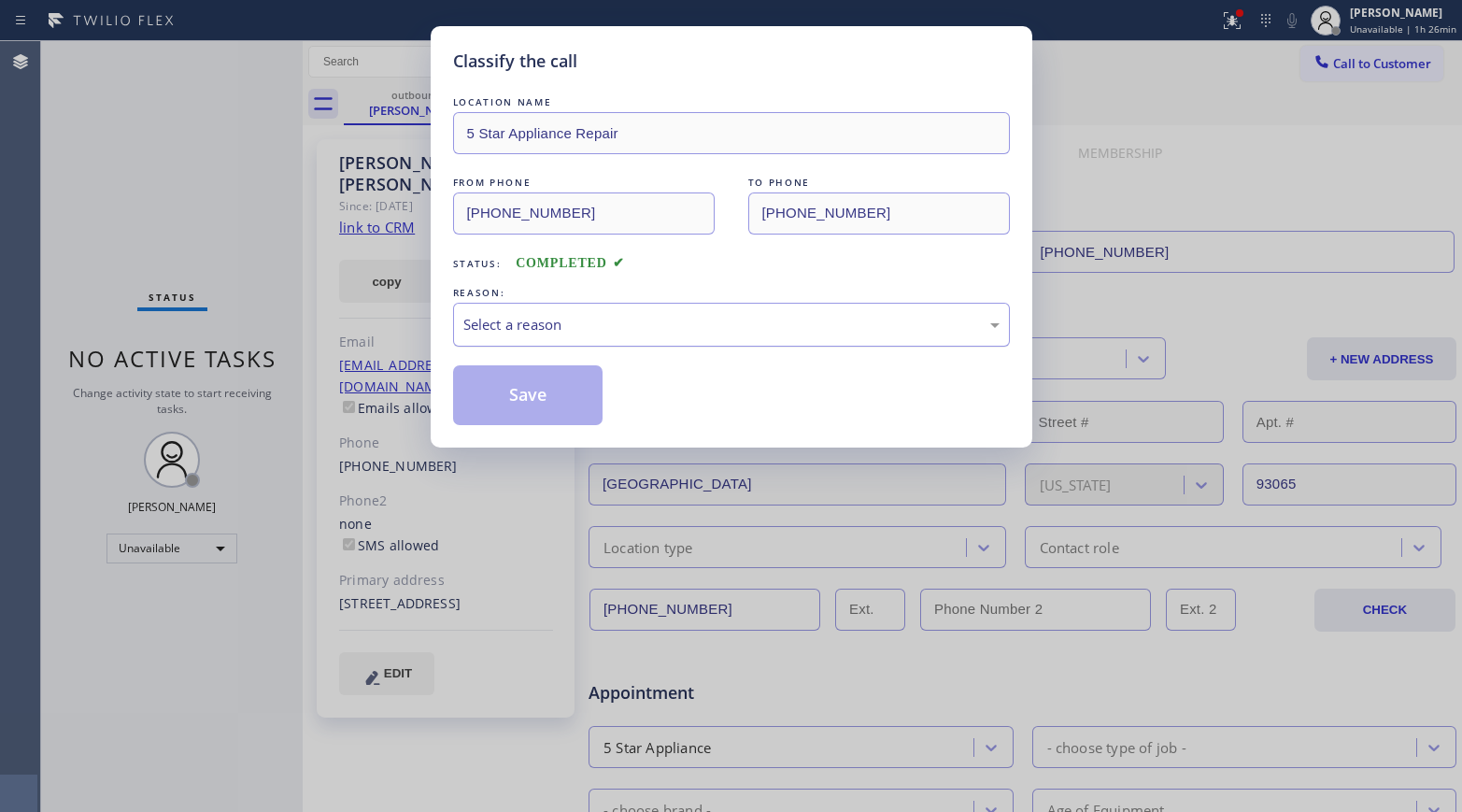
click at [529, 330] on div "Select a reason" at bounding box center [731, 324] width 536 height 21
click at [532, 418] on button "Save" at bounding box center [528, 395] width 151 height 59
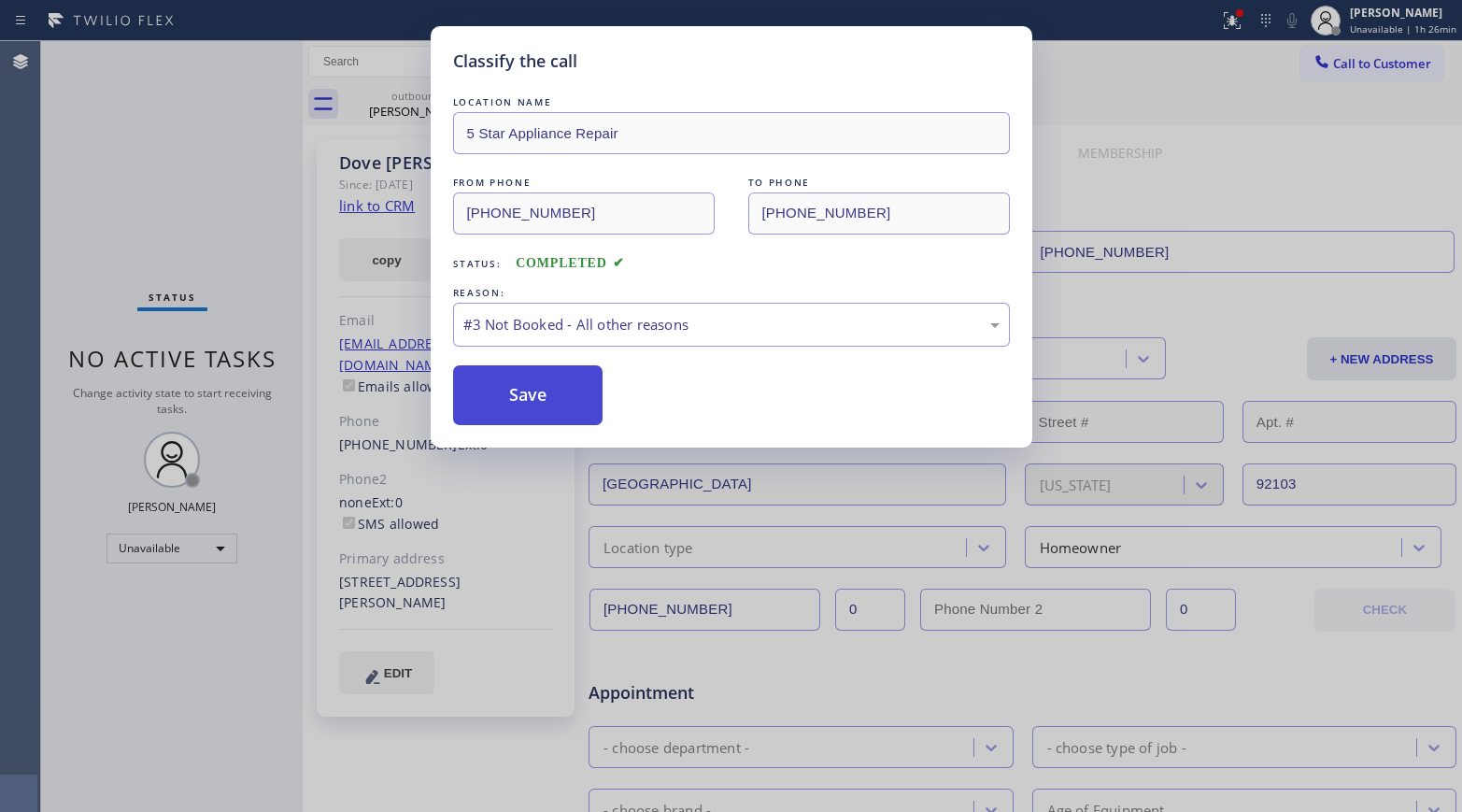
click at [546, 397] on button "Save" at bounding box center [528, 395] width 151 height 59
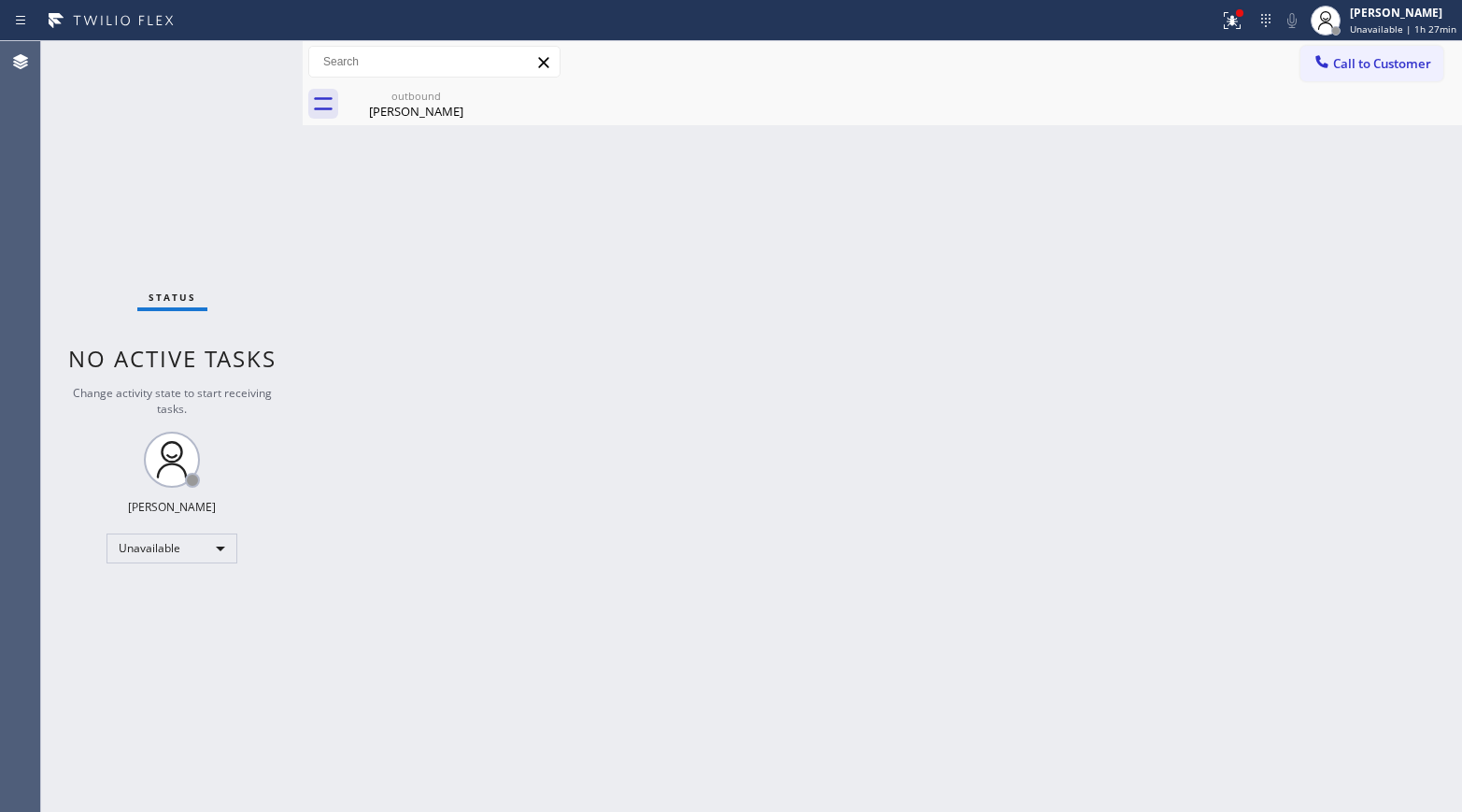
drag, startPoint x: 1407, startPoint y: 64, endPoint x: 1398, endPoint y: 63, distance: 9.1
click at [1406, 63] on span "Call to Customer" at bounding box center [1381, 63] width 98 height 17
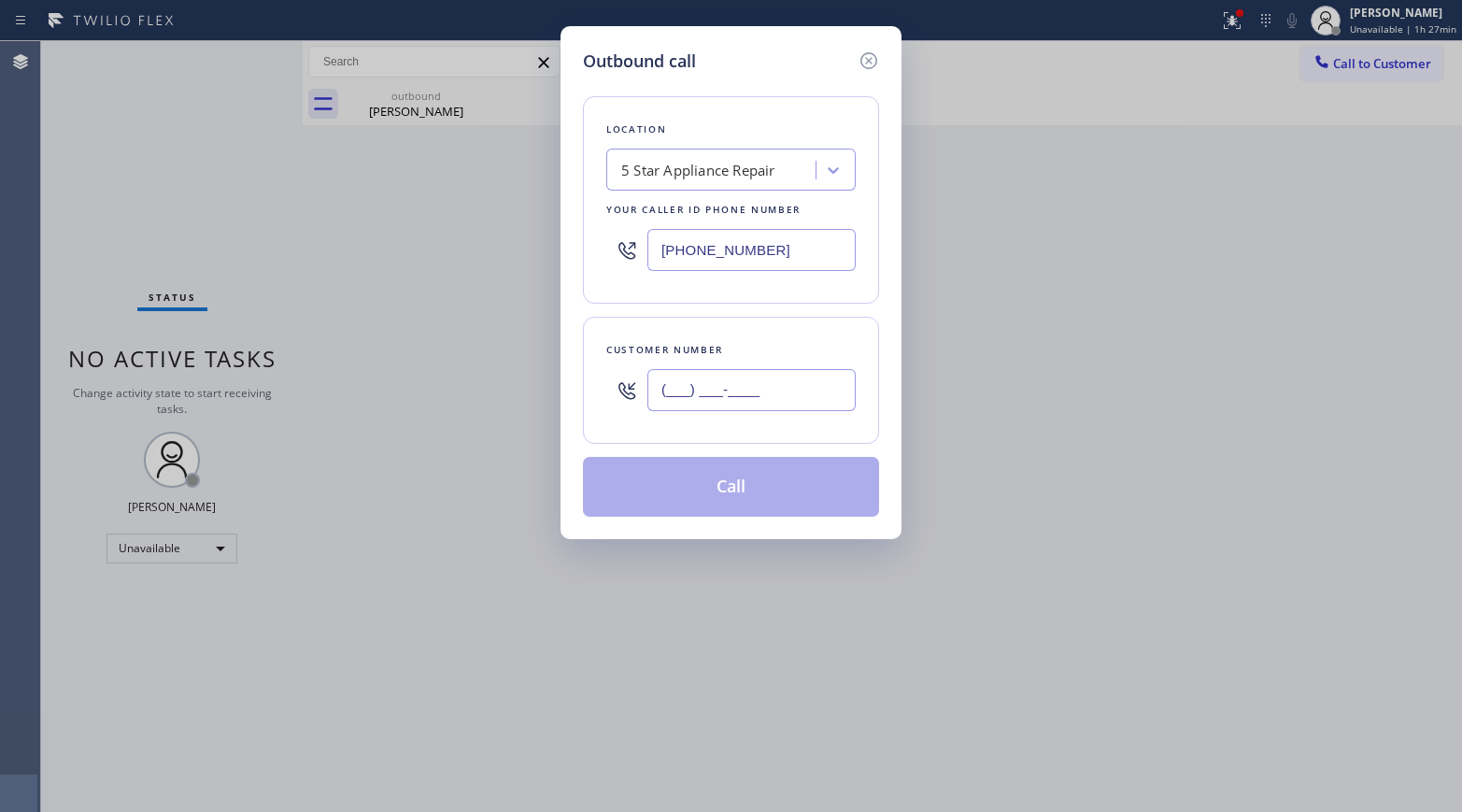
click at [772, 387] on input "(___) ___-____" at bounding box center [751, 390] width 208 height 42
paste input "212) 777-5461"
type input "(212) 777-5461"
click at [757, 318] on div "Customer number (212) 777-5461" at bounding box center [731, 380] width 296 height 127
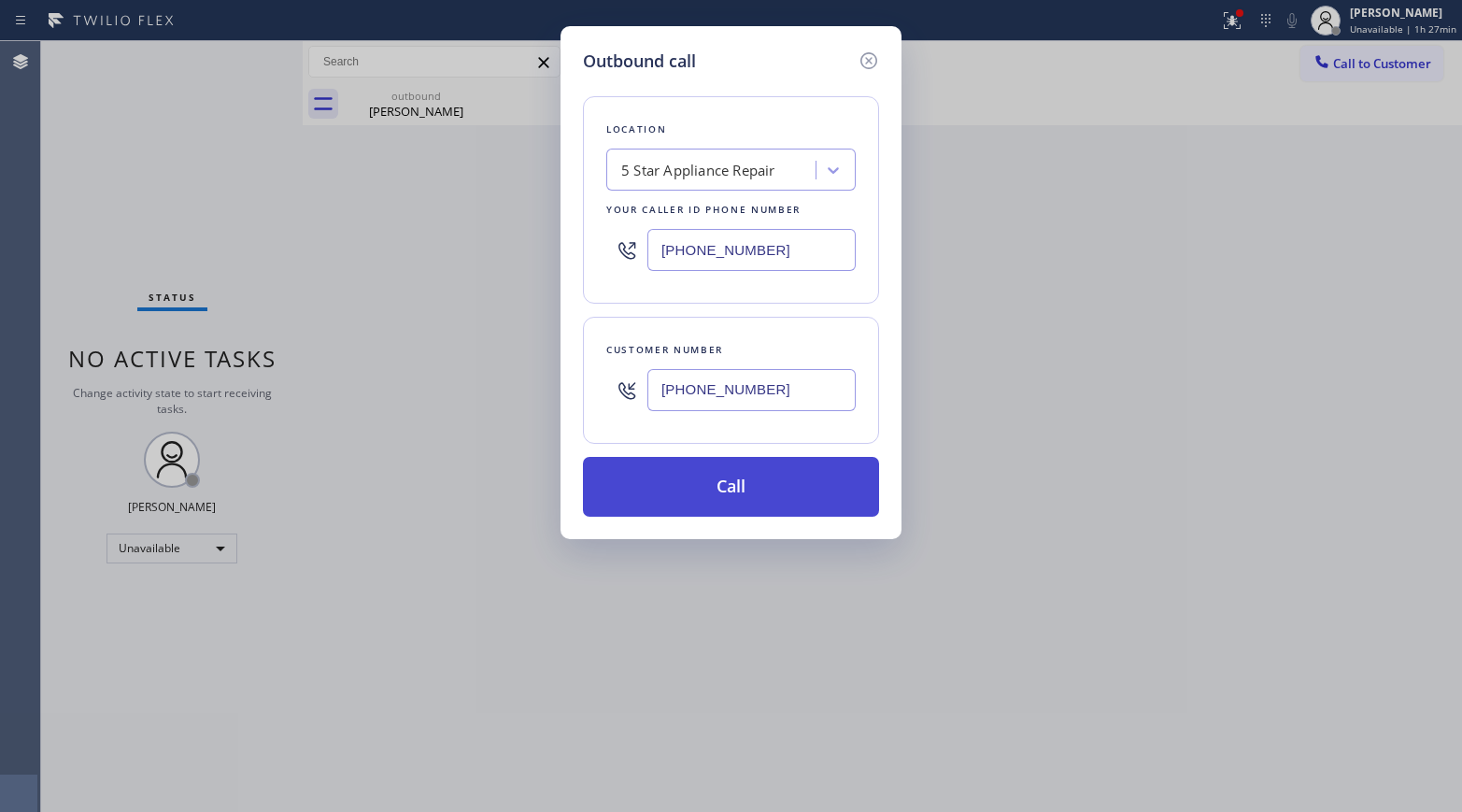
click at [766, 495] on button "Call" at bounding box center [731, 486] width 296 height 59
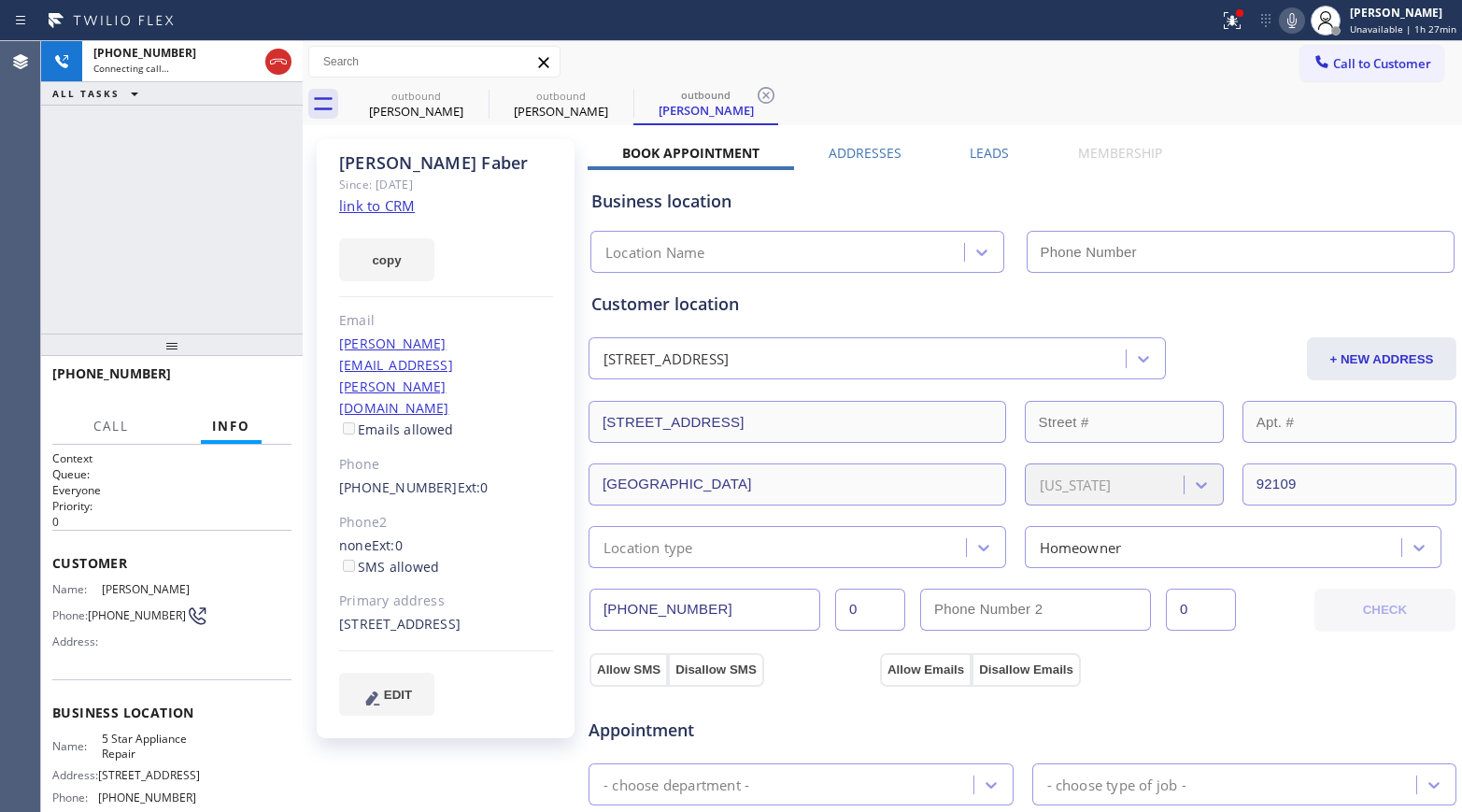
type input "[PHONE_NUMBER]"
click at [249, 379] on span "HANG UP" at bounding box center [247, 383] width 57 height 13
click at [220, 286] on div "+12127775461 Live | 00:05 ALL TASKS ALL TASKS ACTIVE TASKS TASKS IN WRAP UP" at bounding box center [172, 187] width 262 height 292
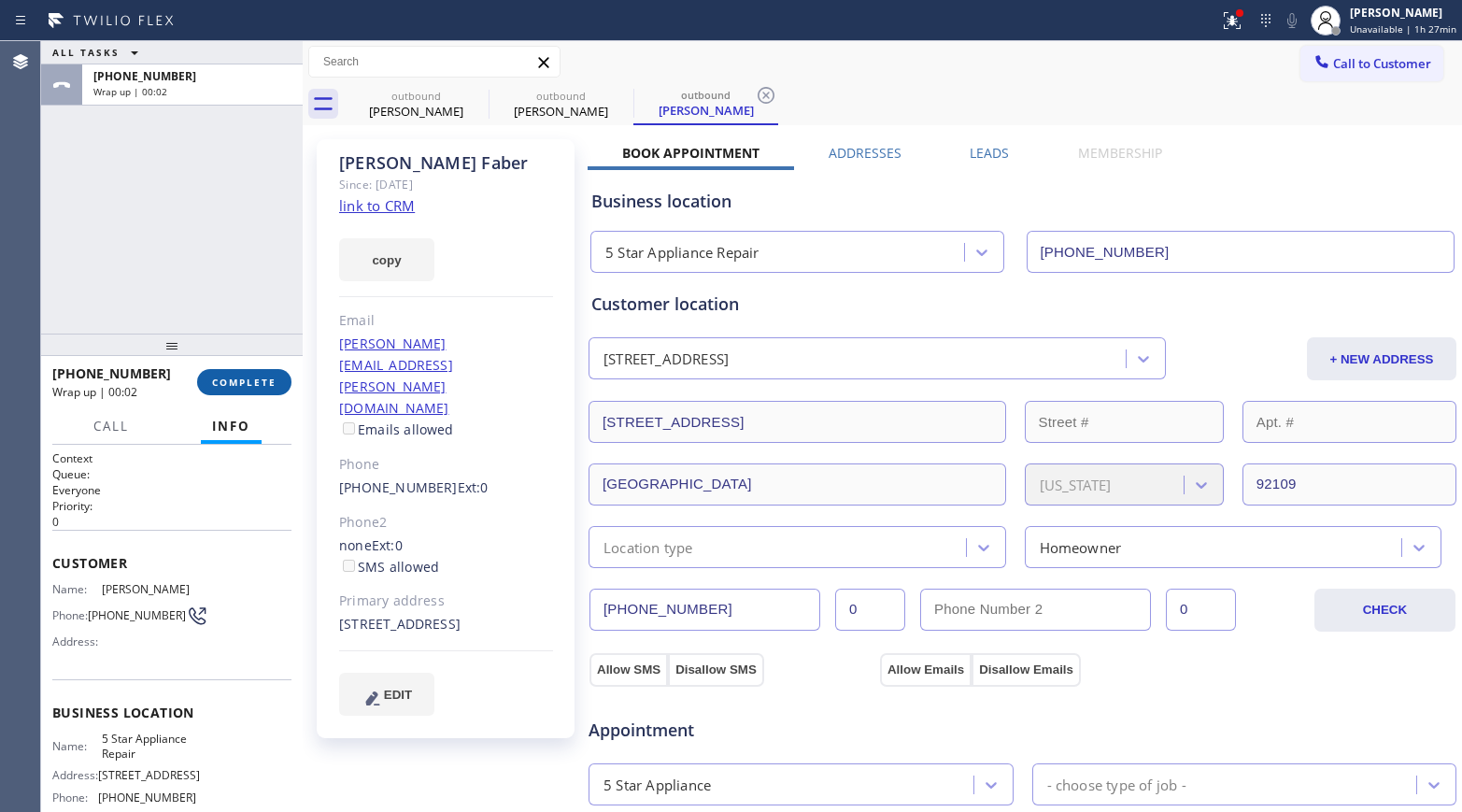
click at [241, 379] on span "COMPLETE" at bounding box center [244, 383] width 64 height 13
click at [188, 268] on div "ALL TASKS ALL TASKS ACTIVE TASKS TASKS IN WRAP UP +12127775461 Wrap up | 00:02" at bounding box center [172, 187] width 262 height 292
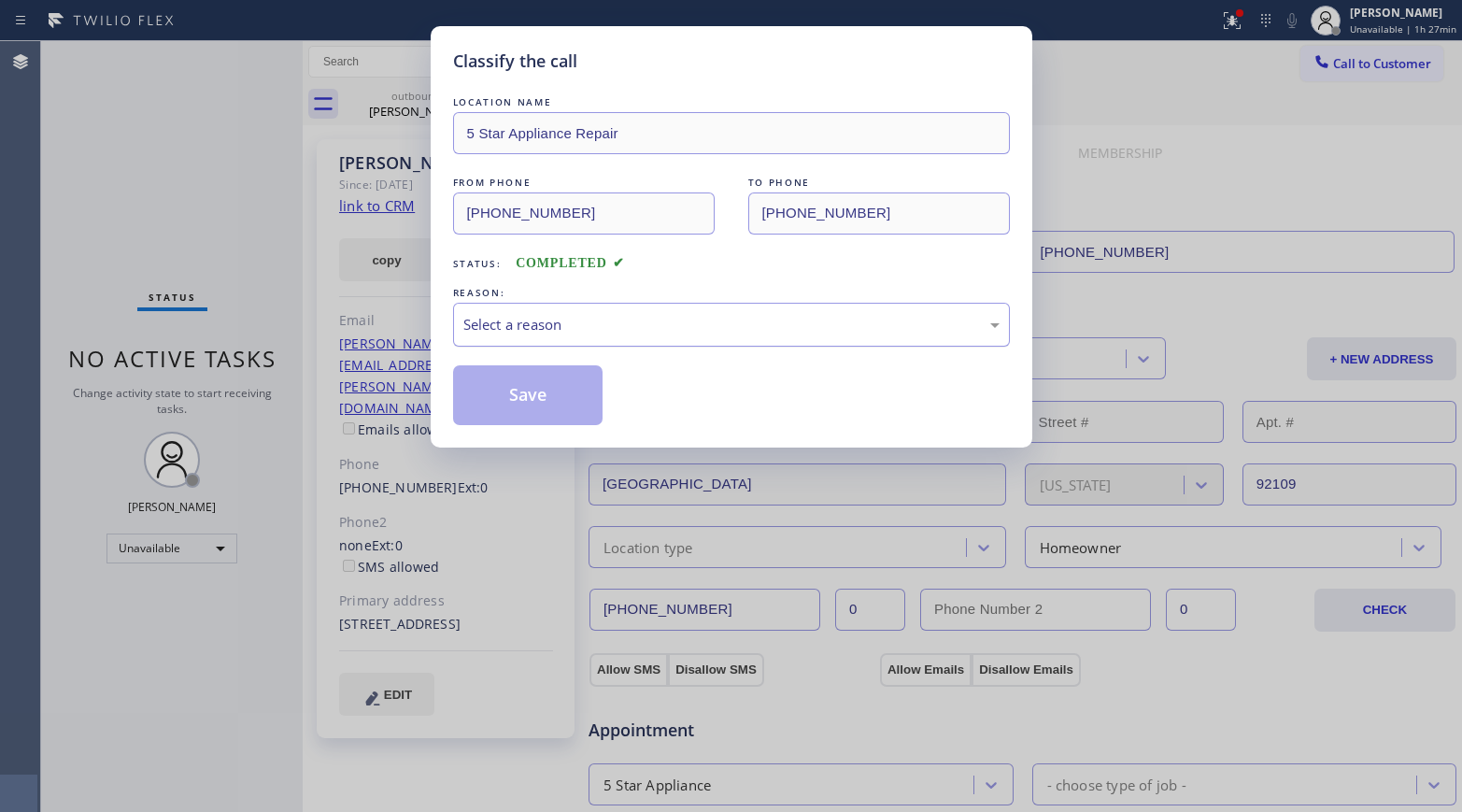
click at [547, 330] on div "Select a reason" at bounding box center [731, 324] width 536 height 21
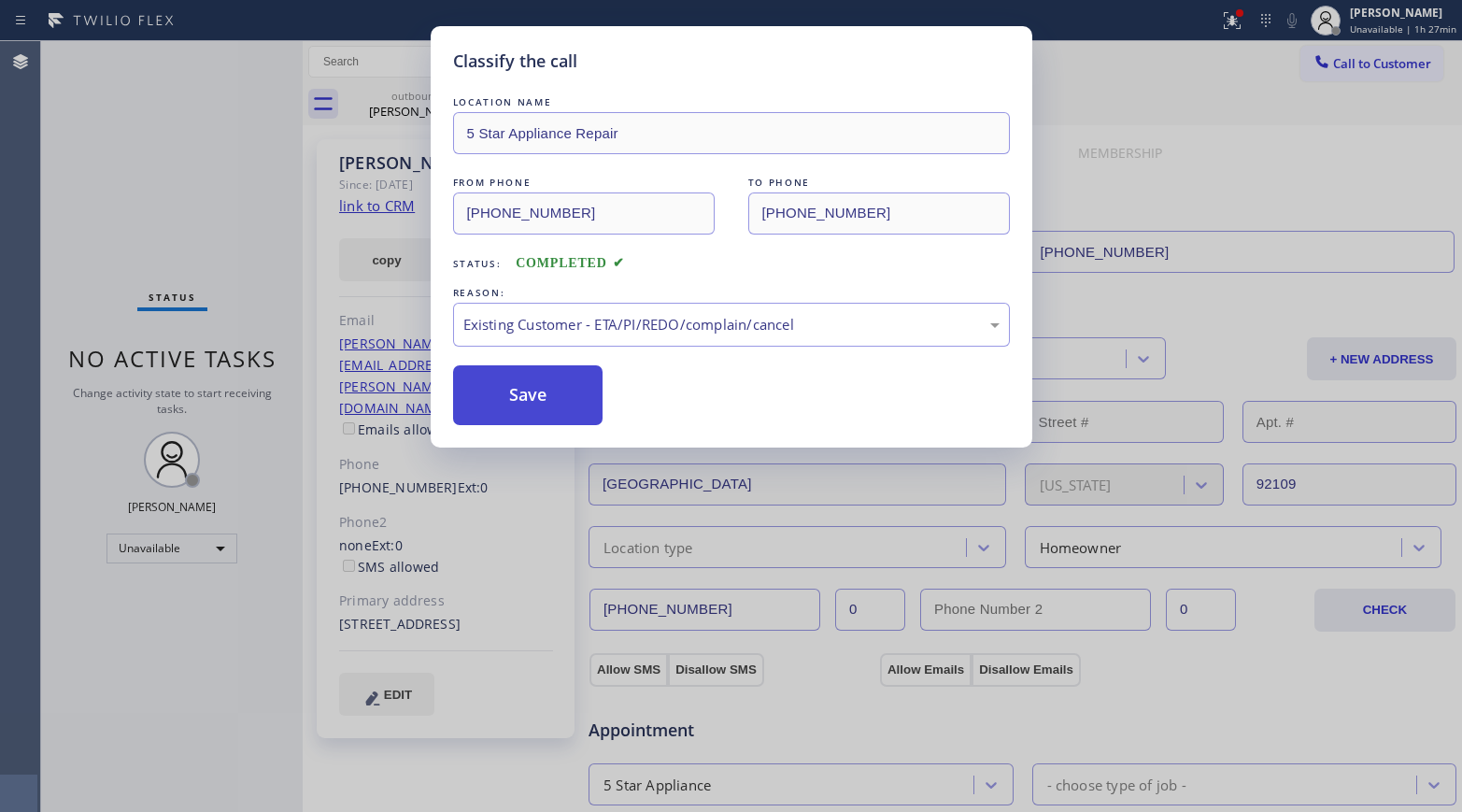
click at [503, 399] on button "Save" at bounding box center [528, 395] width 151 height 59
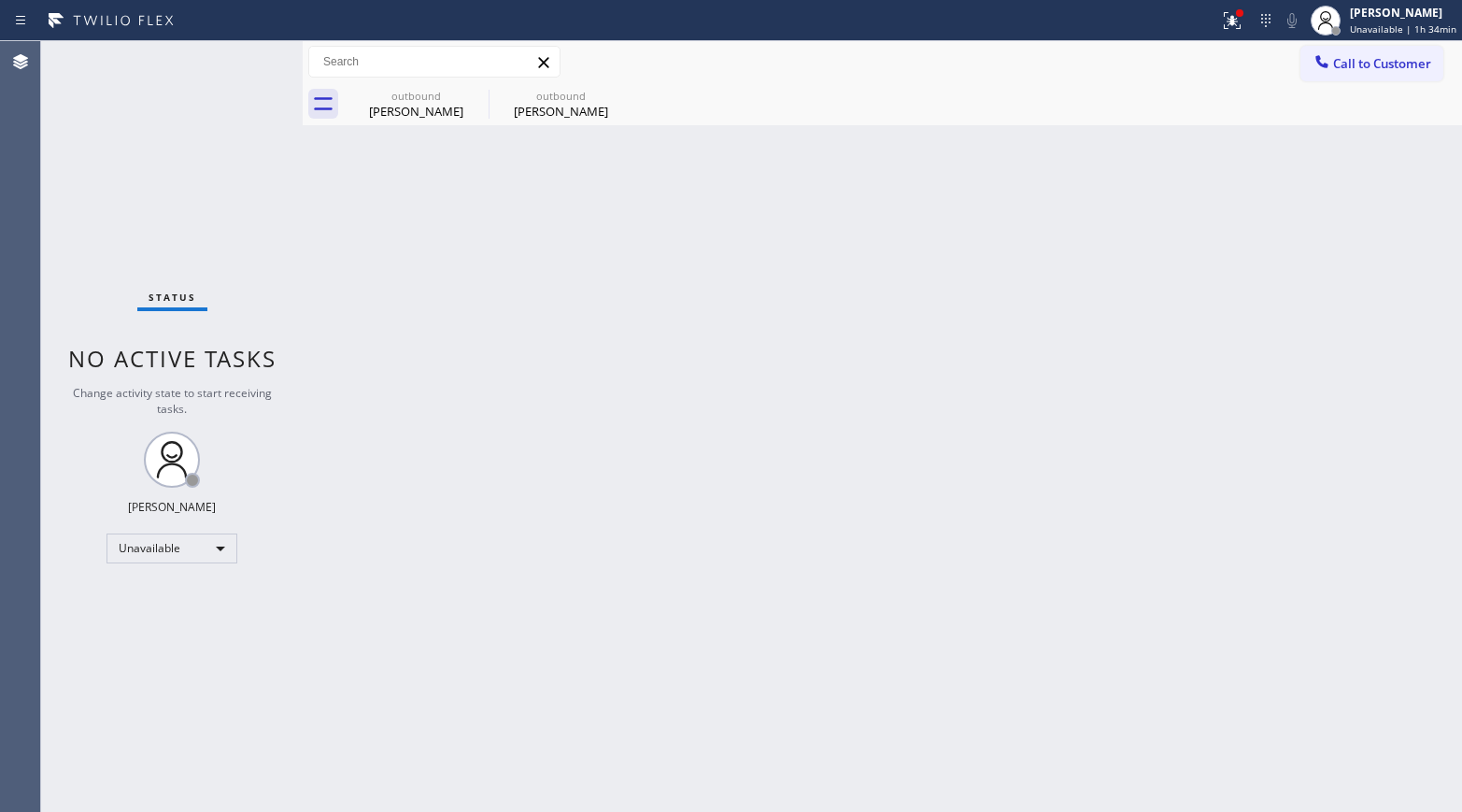
click at [913, 749] on div "Back to Dashboard Change Sender ID Customers Technicians Select a contact Outbo…" at bounding box center [882, 427] width 1159 height 771
drag, startPoint x: 80, startPoint y: 467, endPoint x: 474, endPoint y: 139, distance: 512.7
click at [80, 467] on div "Status No active tasks Change activity state to start receiving tasks. [PERSON_…" at bounding box center [172, 427] width 262 height 771
click at [1355, 35] on div "Jenelyn Chiong Unavailable | 1h 35min" at bounding box center [1404, 20] width 116 height 33
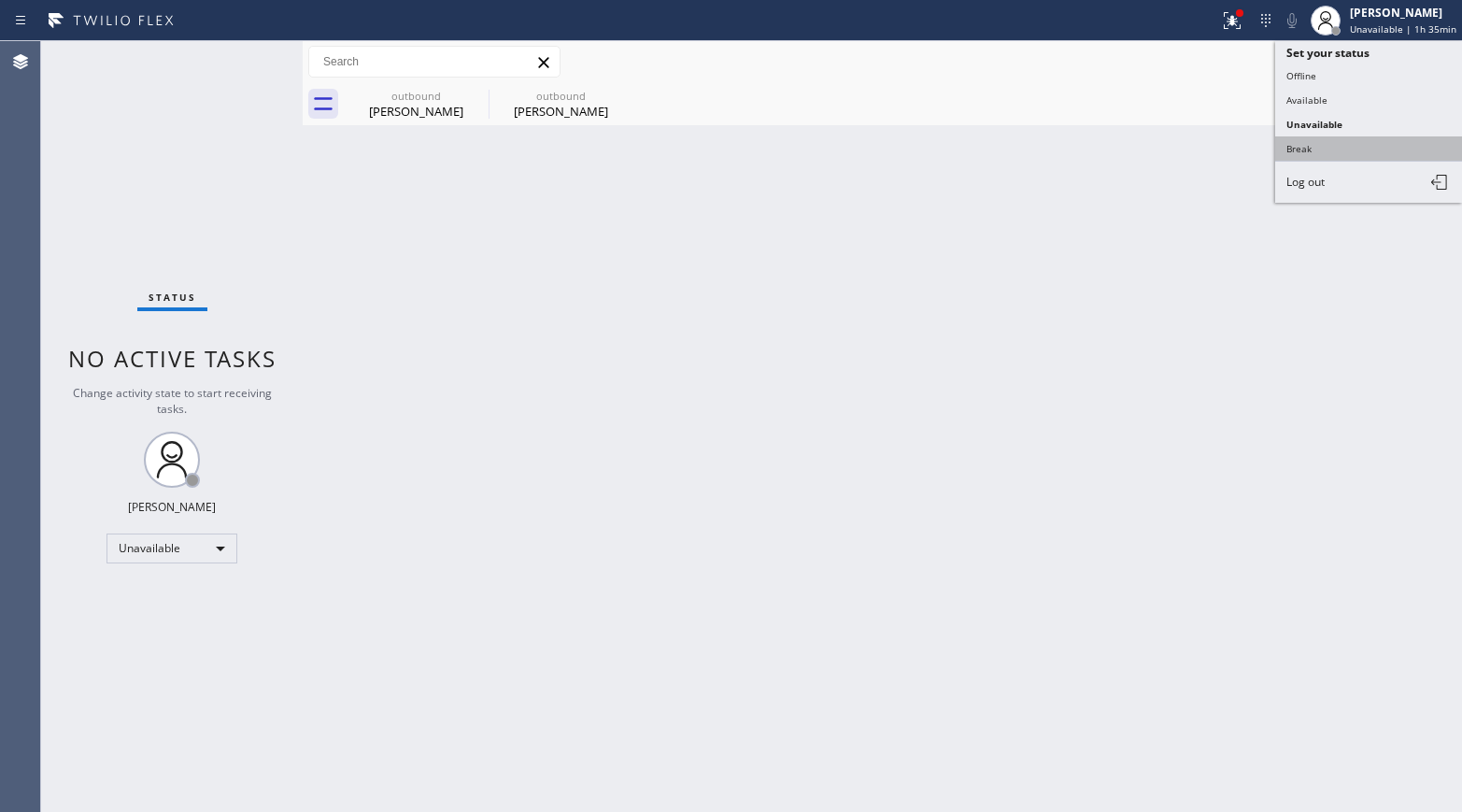
click at [1349, 157] on button "Break" at bounding box center [1368, 148] width 187 height 24
